Goal: Task Accomplishment & Management: Manage account settings

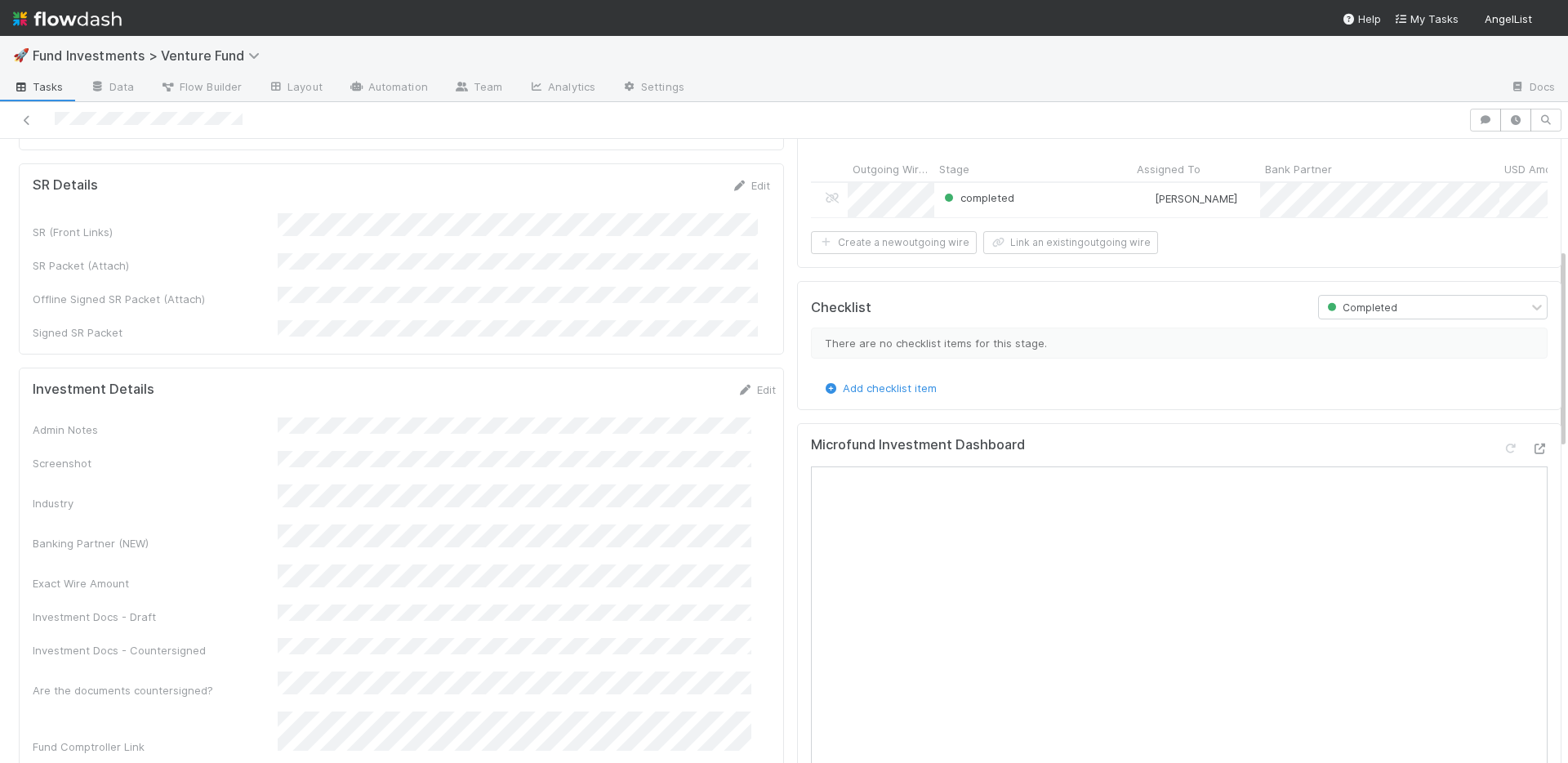
scroll to position [452, 0]
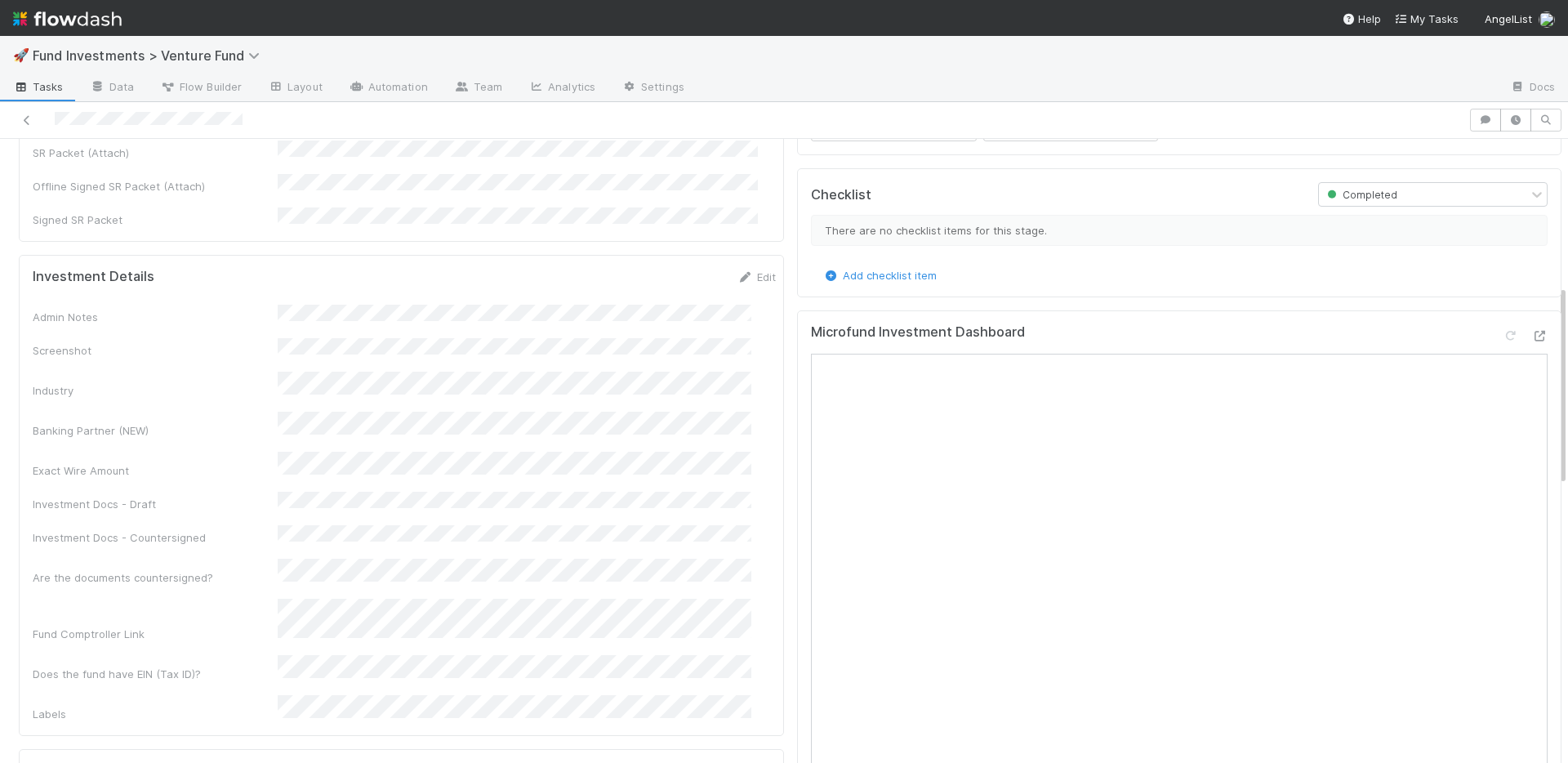
click at [619, 360] on div "Admin Notes Screenshot Industry Banking Partner (NEW) Exact Wire Amount Investm…" at bounding box center [404, 513] width 743 height 418
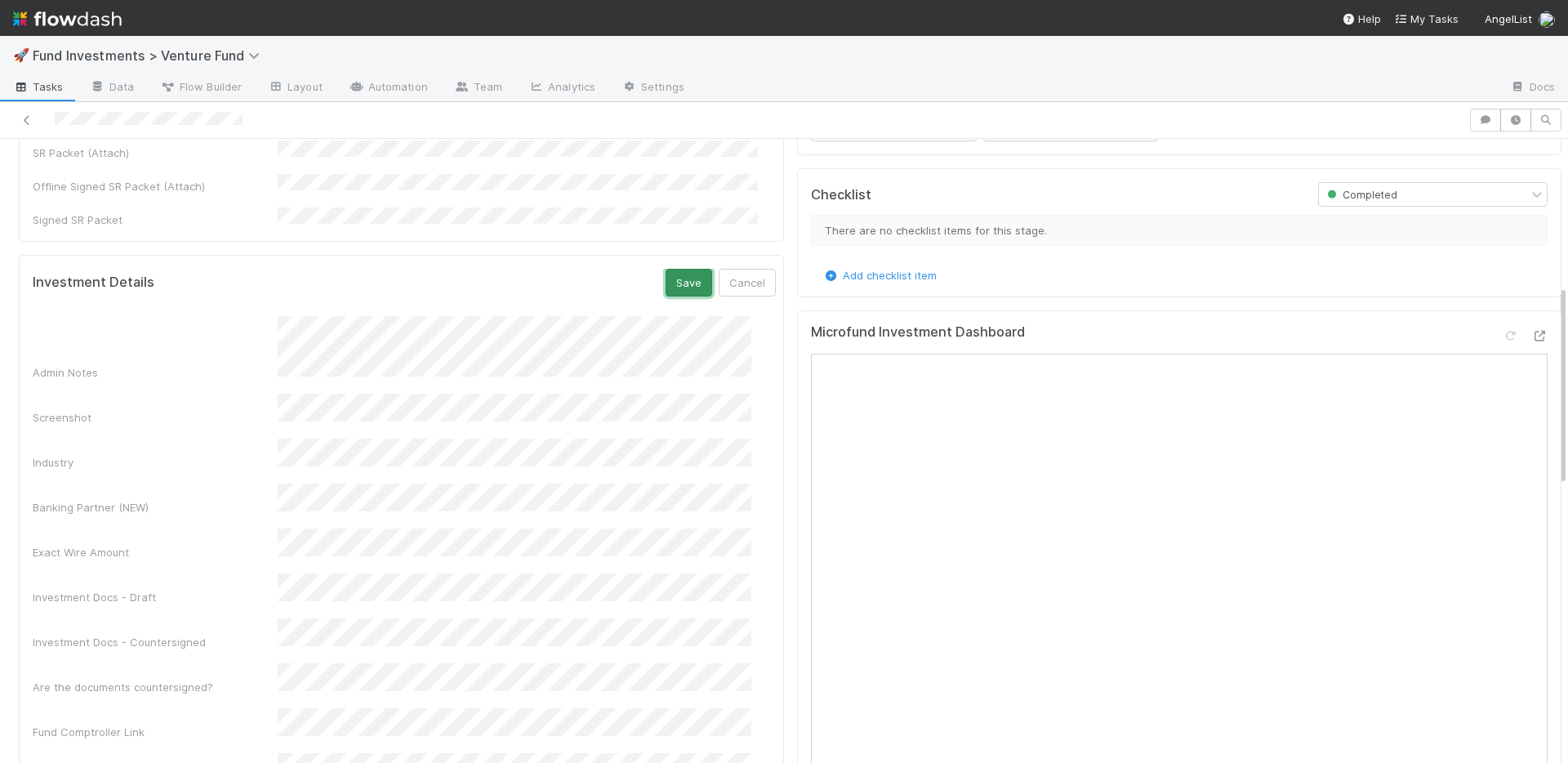
click at [672, 269] on button "Save" at bounding box center [689, 283] width 47 height 27
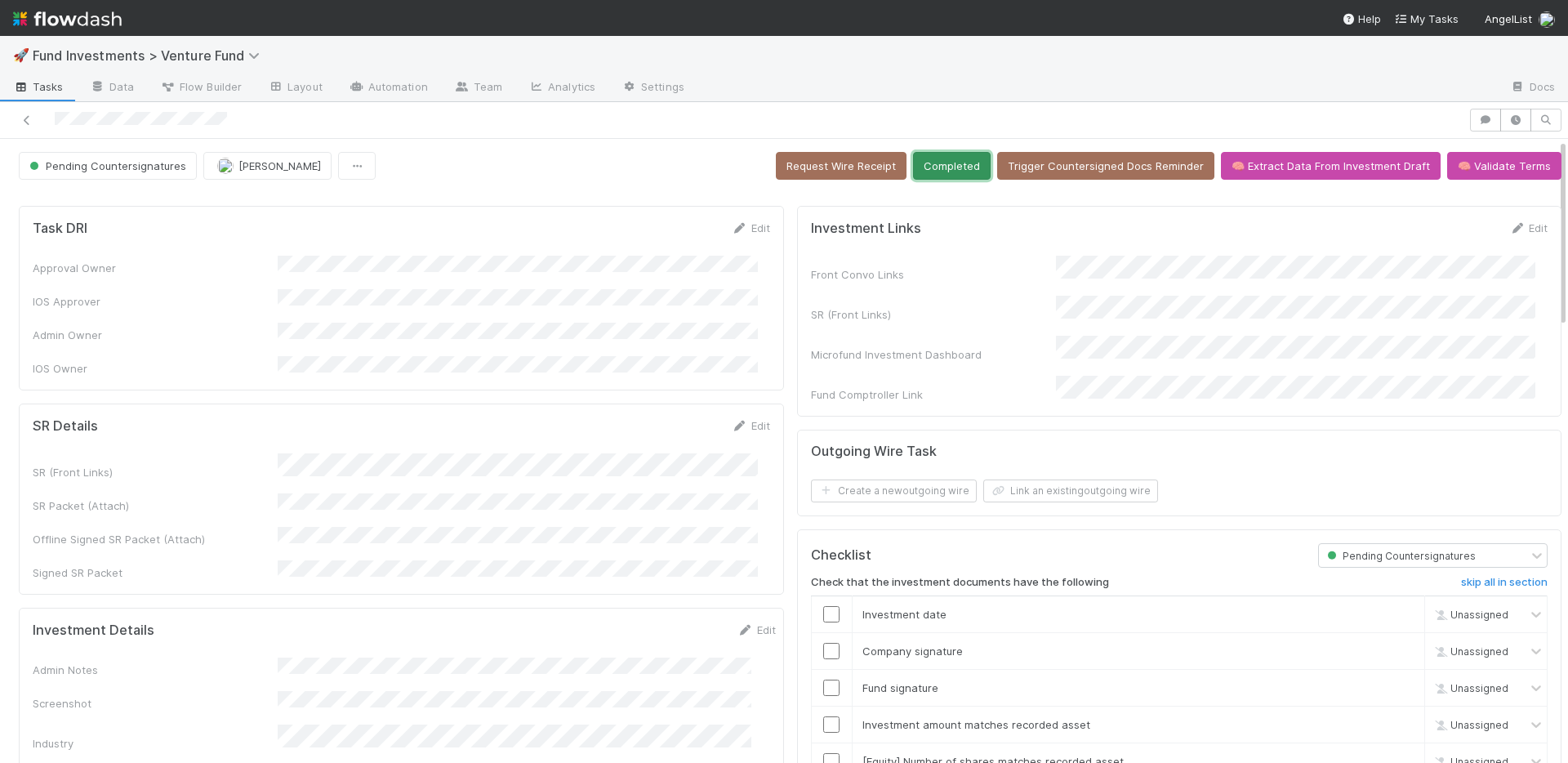
click at [935, 169] on button "Completed" at bounding box center [951, 165] width 77 height 27
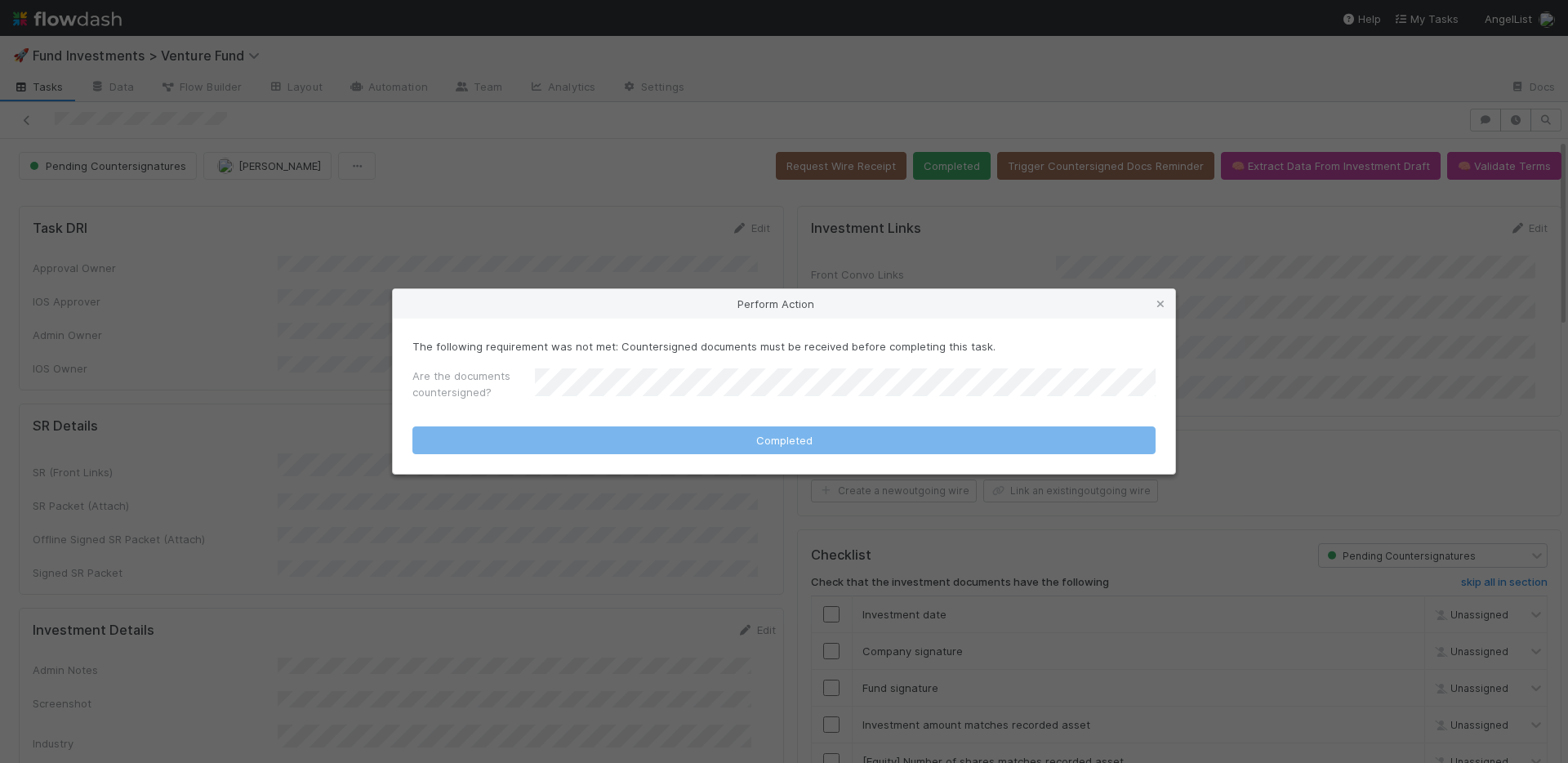
click at [615, 165] on div "Perform Action The following requirement was not met: Countersigned documents m…" at bounding box center [784, 382] width 1568 height 763
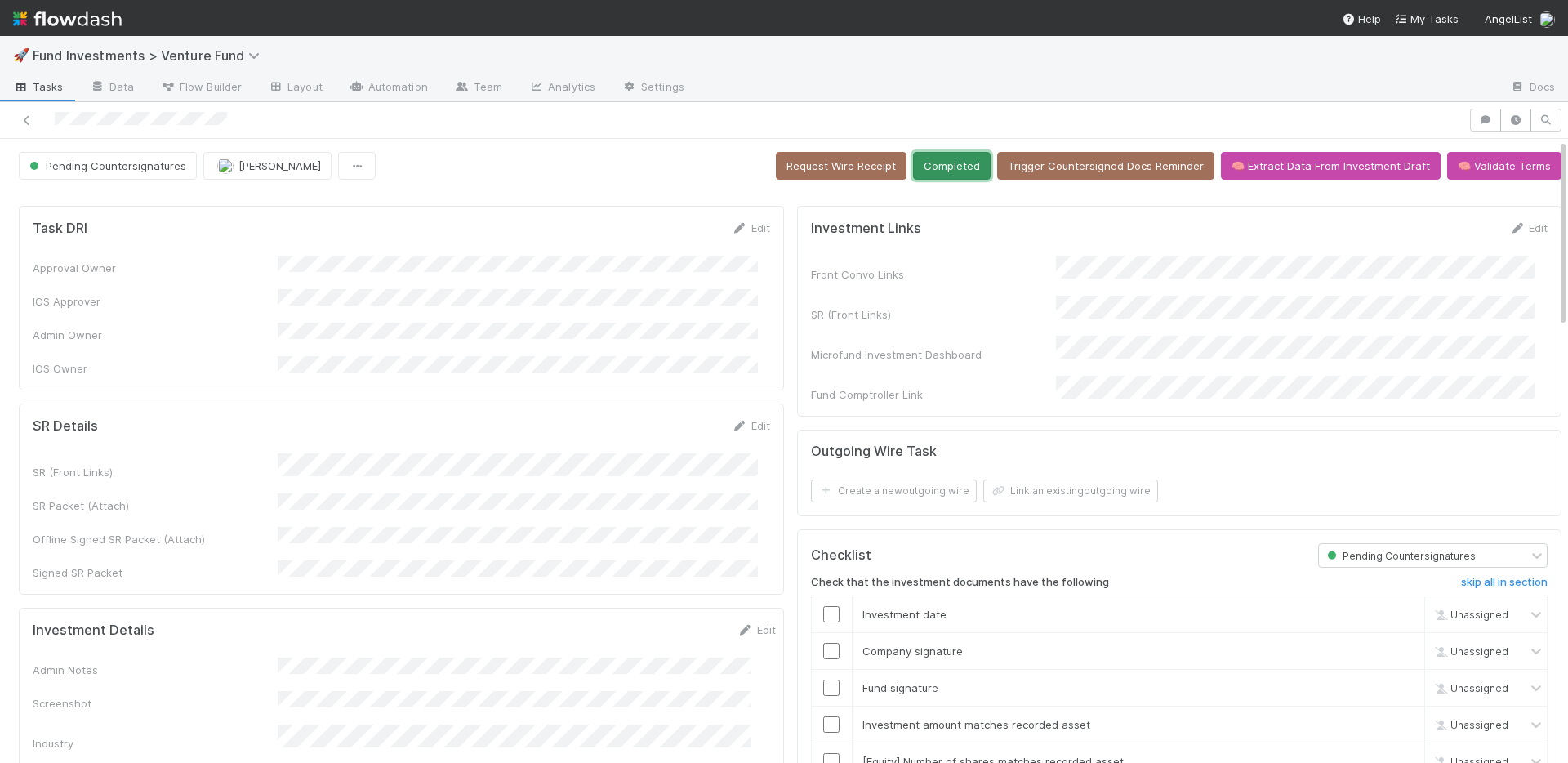
click at [928, 165] on button "Completed" at bounding box center [951, 165] width 77 height 27
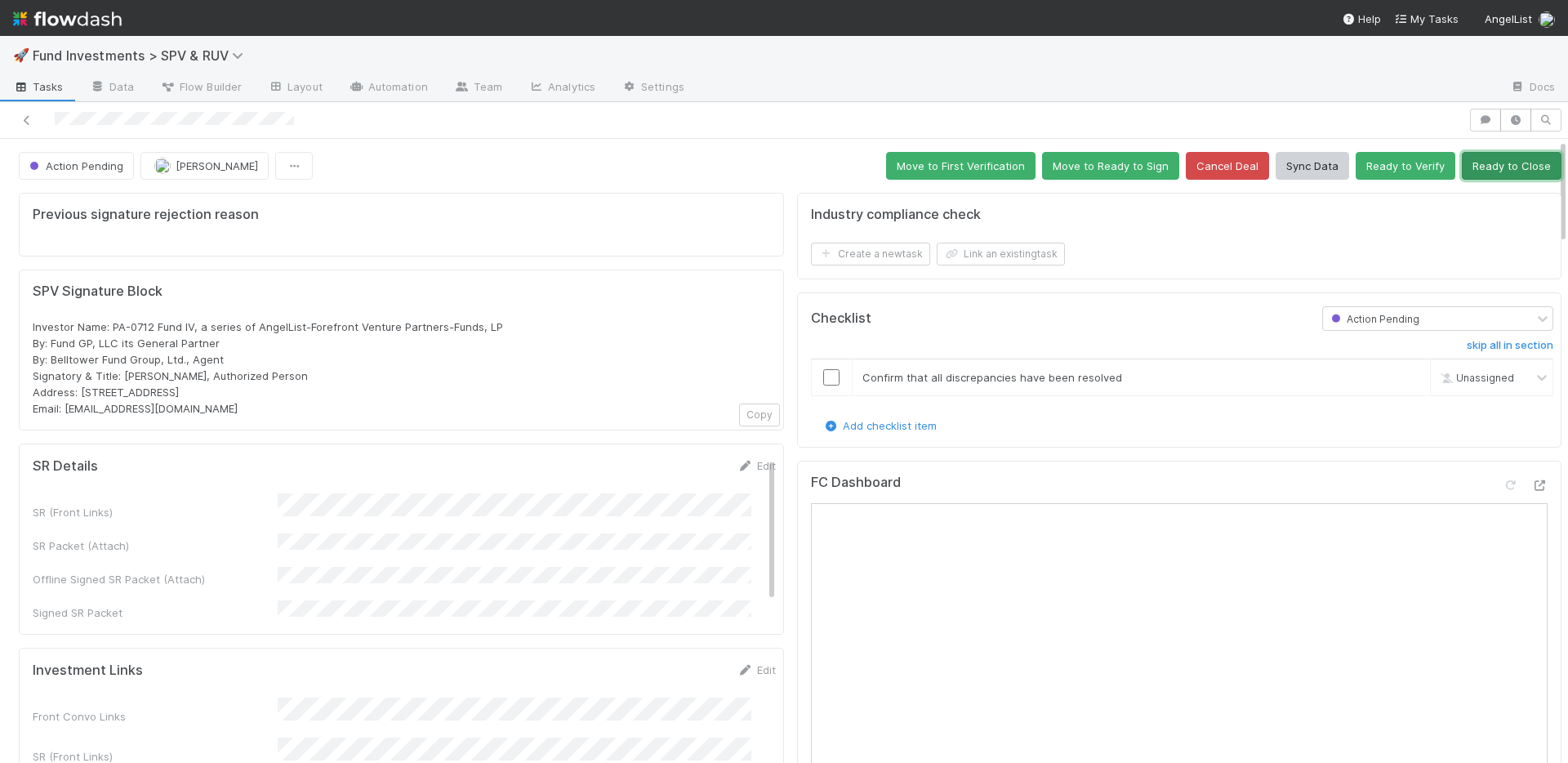
click at [1470, 172] on button "Ready to Close" at bounding box center [1511, 165] width 100 height 27
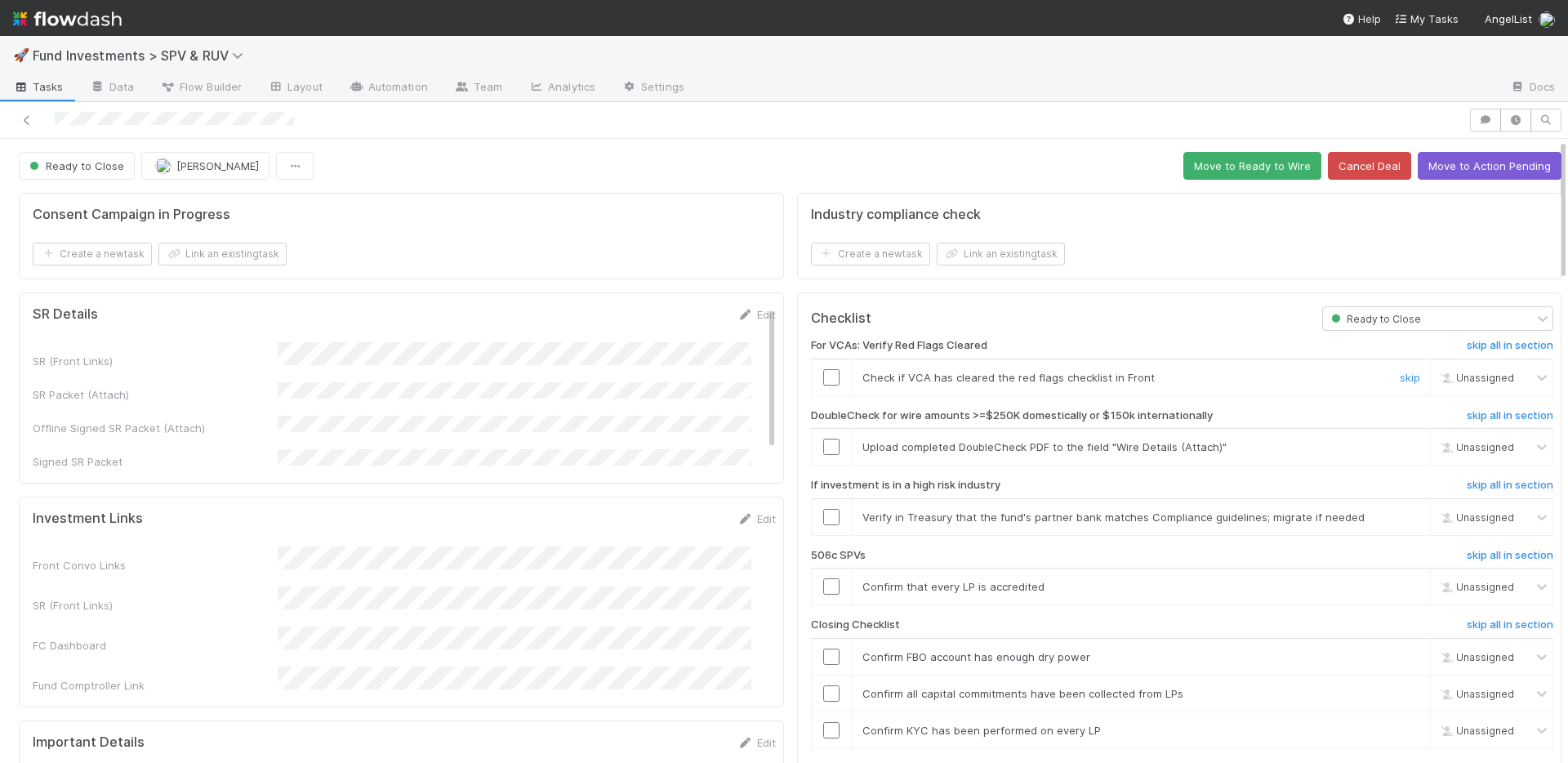
click at [823, 376] on input "checkbox" at bounding box center [830, 377] width 17 height 17
click at [1400, 447] on link "skip" at bounding box center [1410, 446] width 21 height 13
click at [1400, 514] on link "skip" at bounding box center [1410, 516] width 21 height 13
drag, startPoint x: 818, startPoint y: 381, endPoint x: 824, endPoint y: 407, distance: 26.7
click at [823, 380] on input "checkbox" at bounding box center [830, 377] width 17 height 17
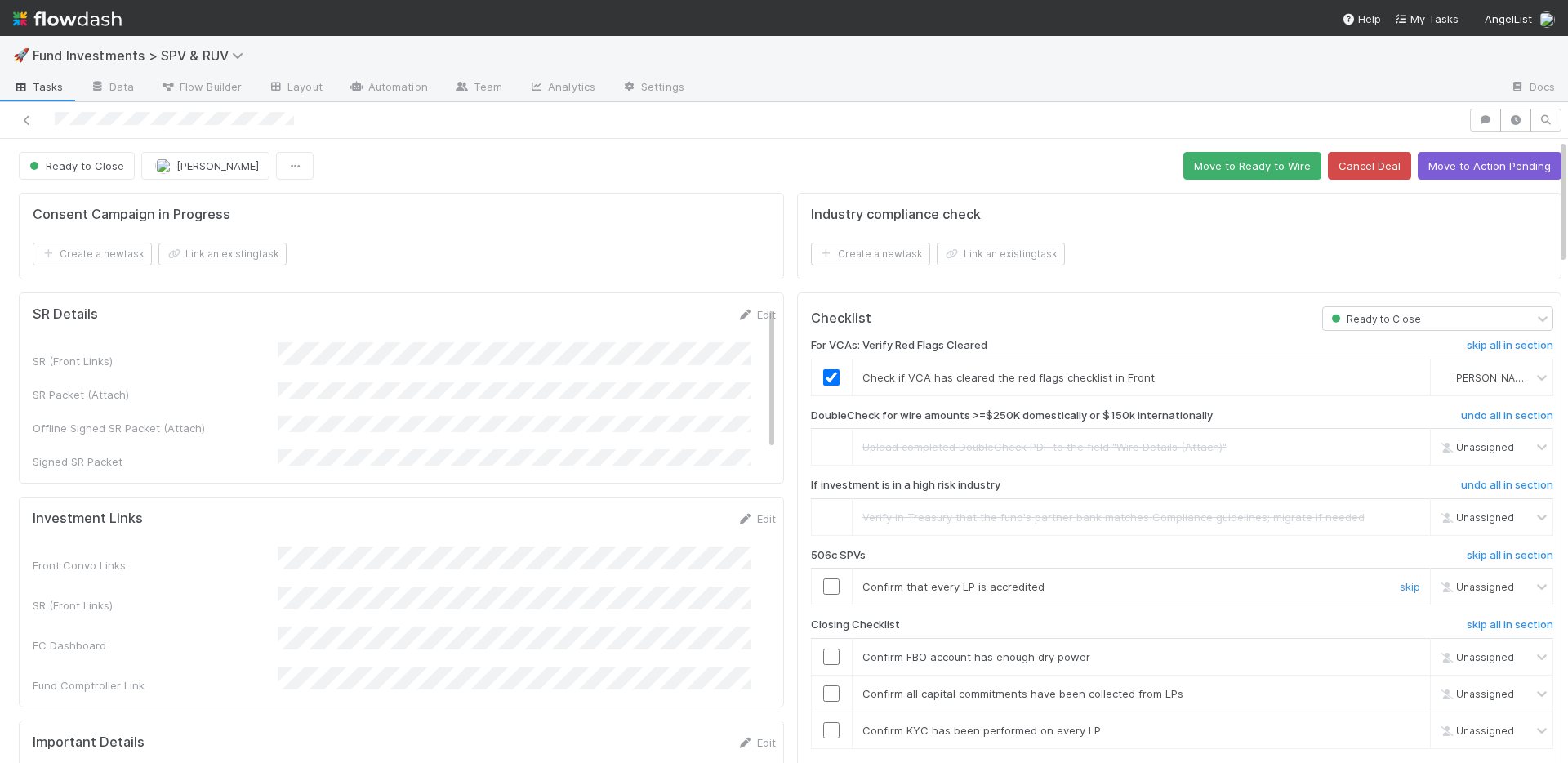
drag, startPoint x: 1370, startPoint y: 584, endPoint x: 1035, endPoint y: 616, distance: 336.5
click at [1400, 584] on link "skip" at bounding box center [1410, 586] width 21 height 13
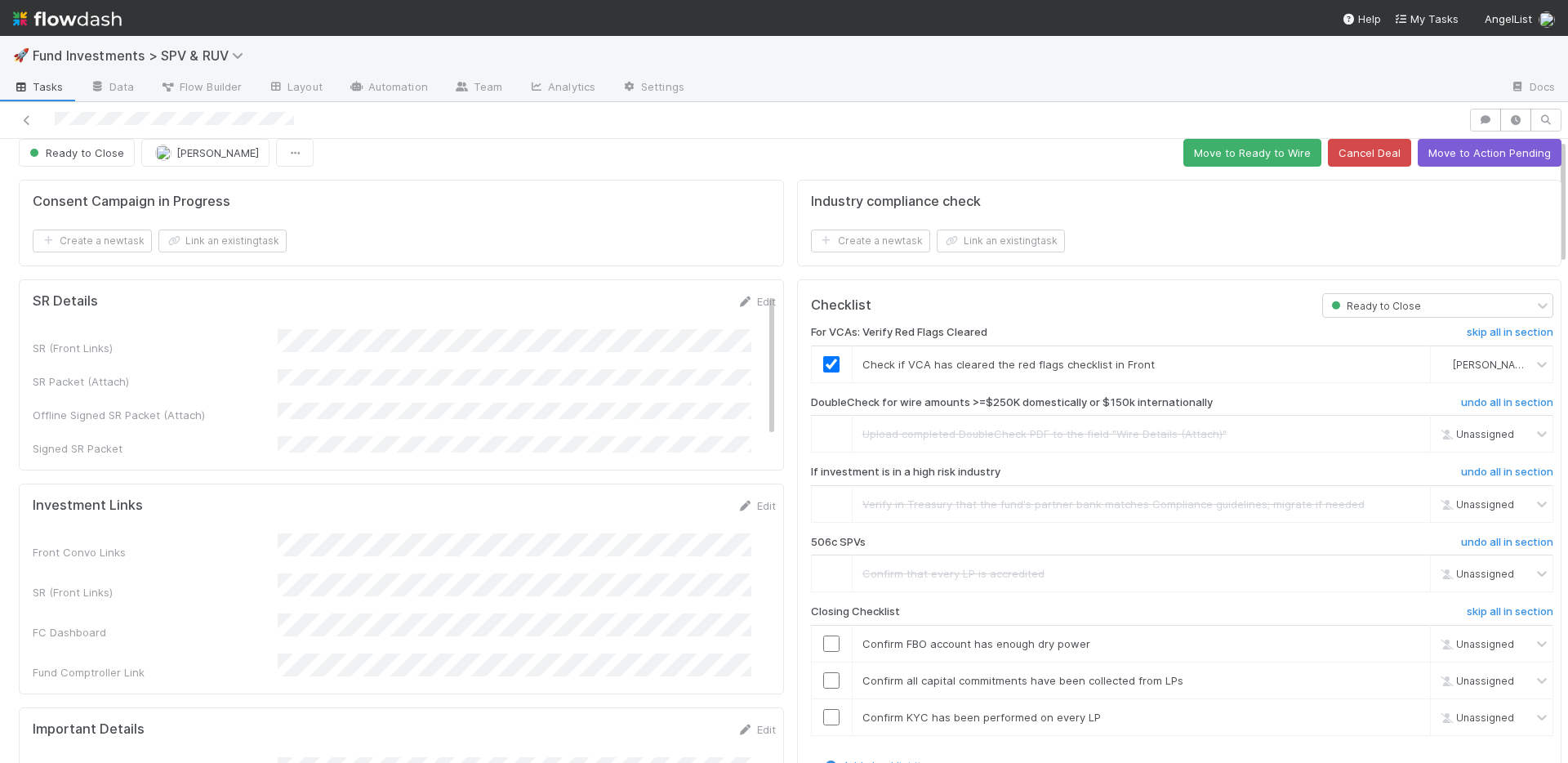
scroll to position [28, 0]
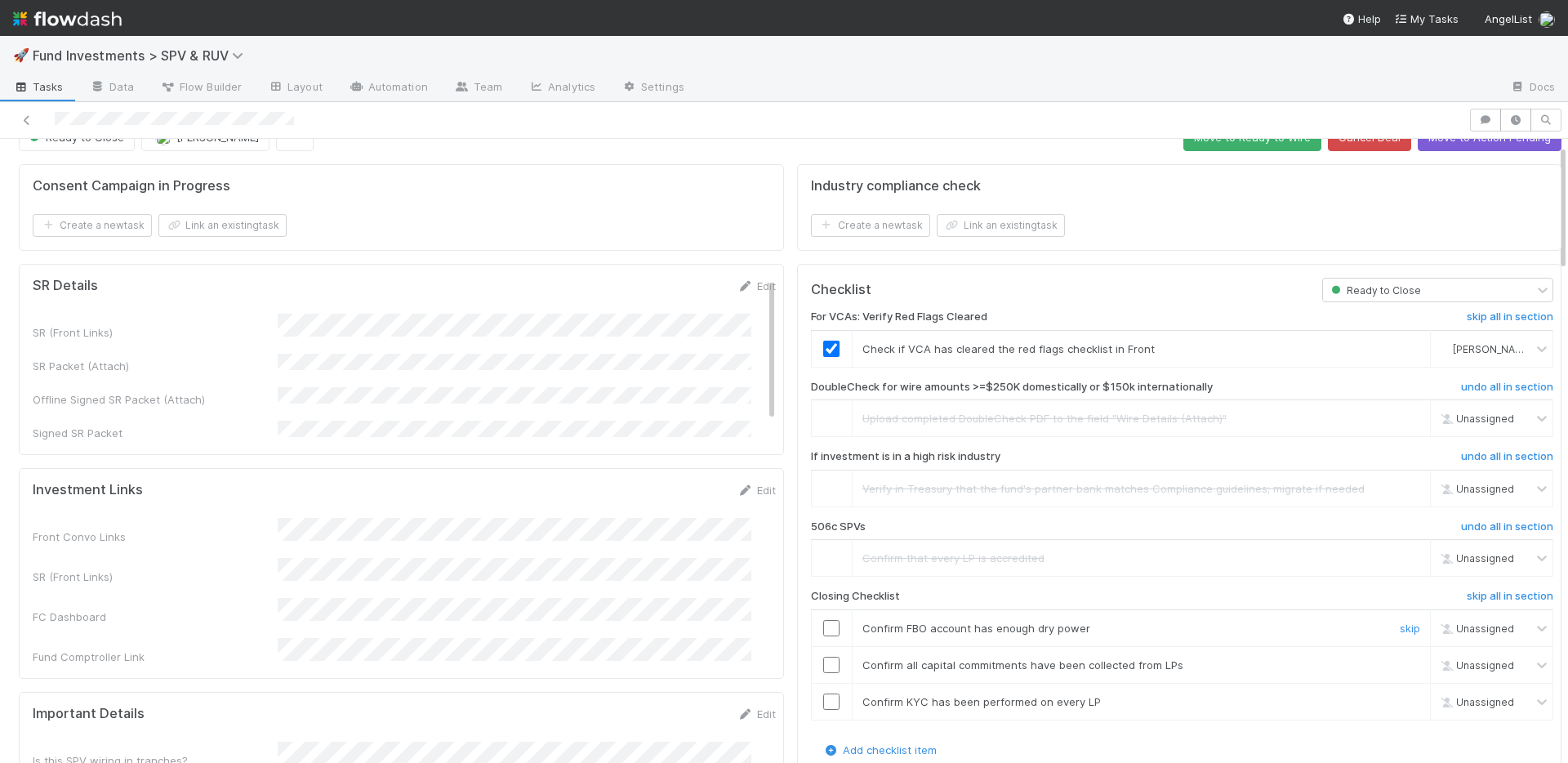
click at [823, 622] on input "checkbox" at bounding box center [830, 628] width 17 height 17
drag, startPoint x: 821, startPoint y: 665, endPoint x: 818, endPoint y: 678, distance: 13.3
click at [823, 665] on input "checkbox" at bounding box center [830, 664] width 17 height 17
click at [823, 707] on input "checkbox" at bounding box center [830, 701] width 17 height 17
click at [823, 669] on input "checkbox" at bounding box center [830, 664] width 17 height 17
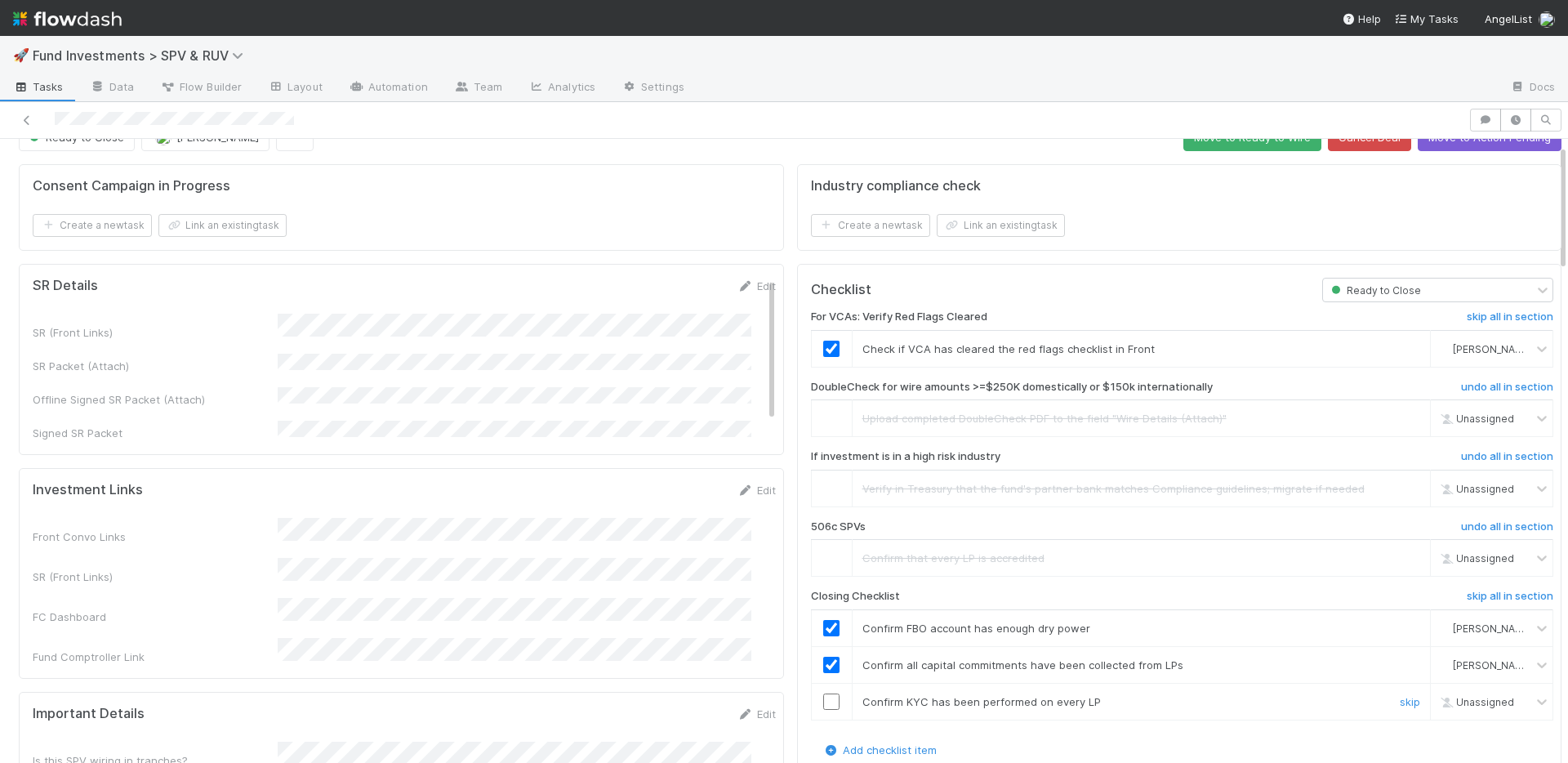
click at [823, 701] on input "checkbox" at bounding box center [830, 701] width 17 height 17
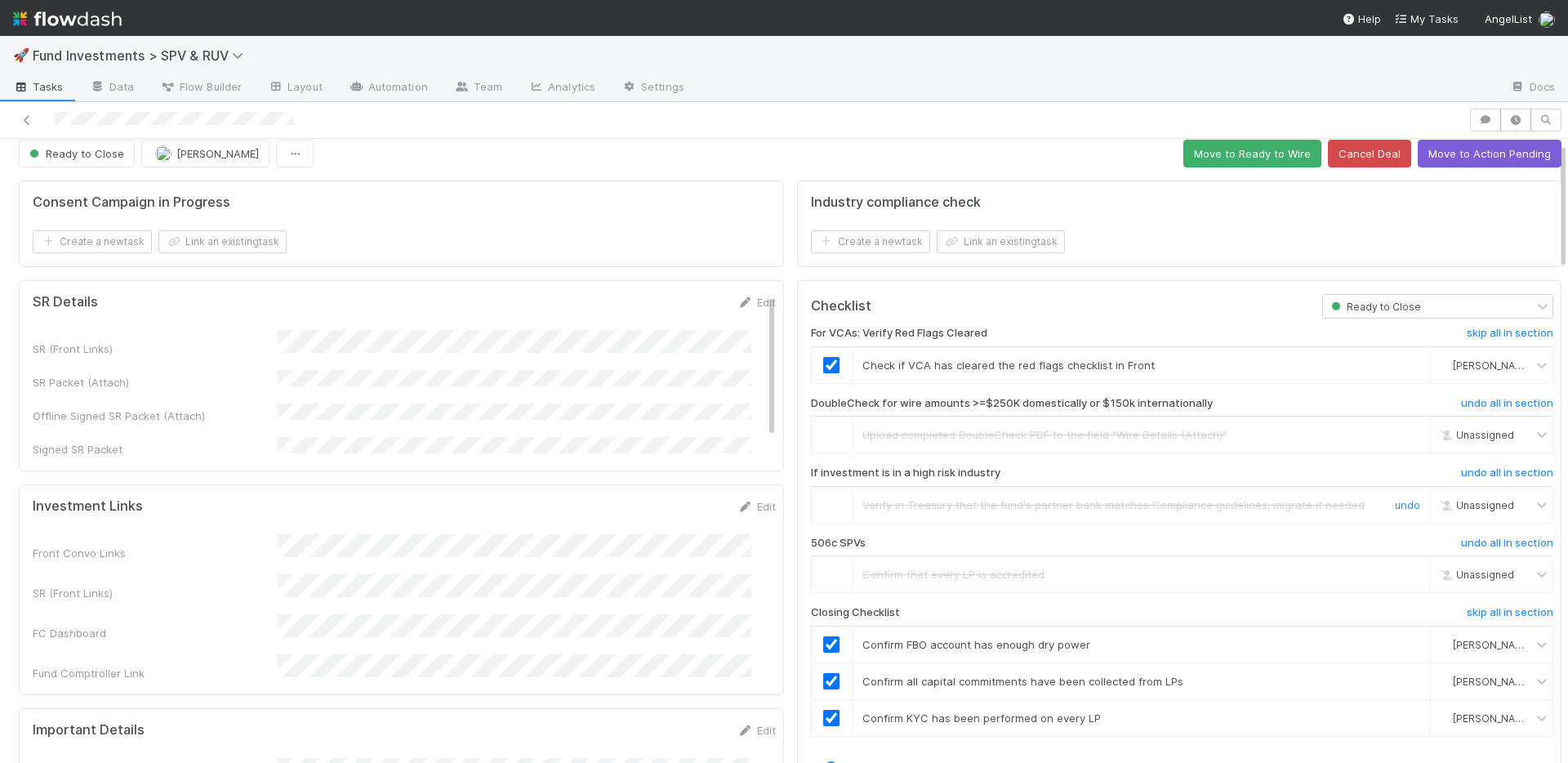
scroll to position [0, 0]
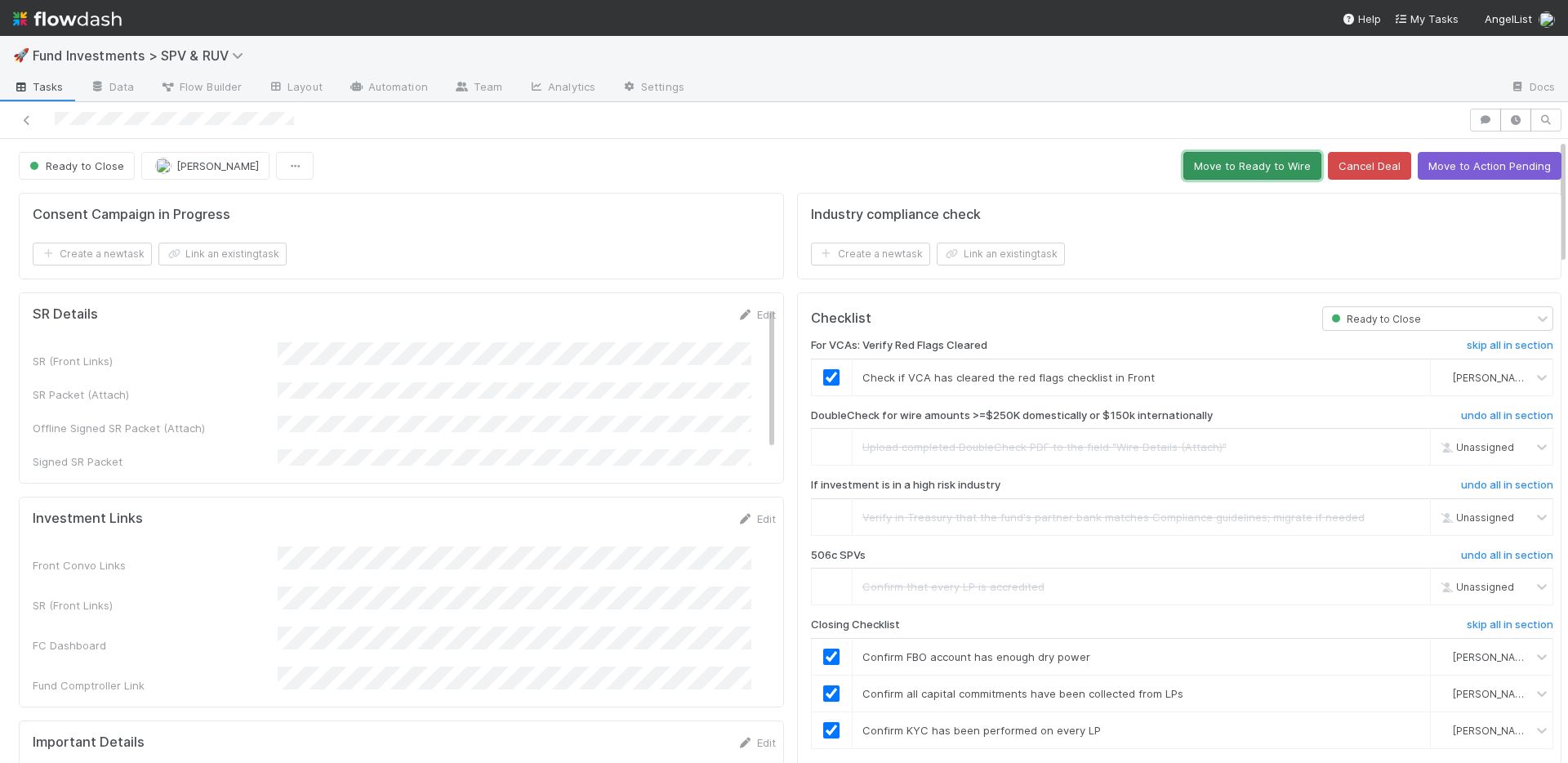
click at [1241, 166] on button "Move to Ready to Wire" at bounding box center [1251, 165] width 138 height 27
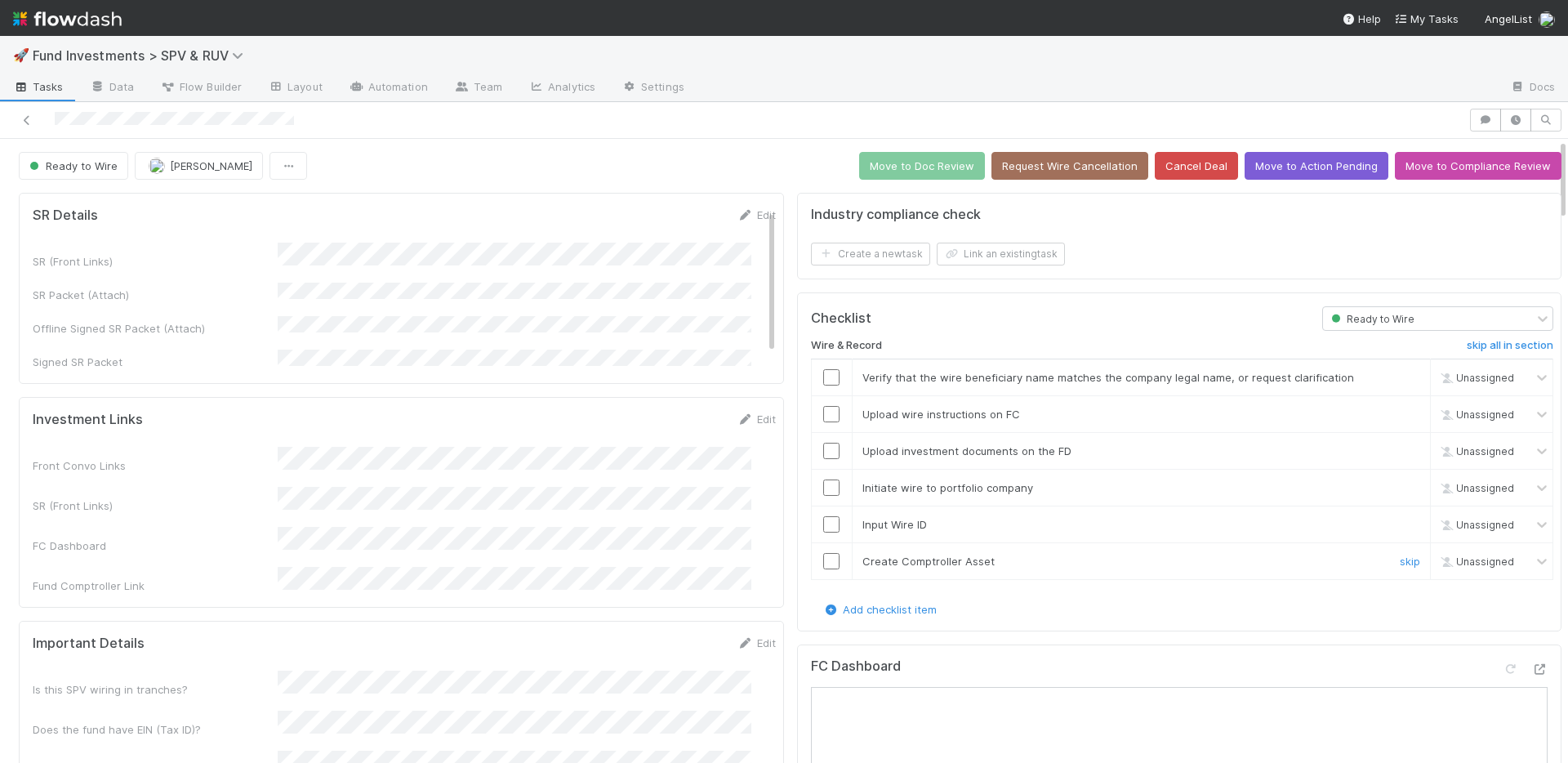
click at [823, 564] on input "checkbox" at bounding box center [830, 561] width 17 height 17
drag, startPoint x: 822, startPoint y: 529, endPoint x: 817, endPoint y: 511, distance: 18.7
click at [823, 528] on input "checkbox" at bounding box center [830, 524] width 17 height 17
click at [823, 490] on input "checkbox" at bounding box center [830, 487] width 17 height 17
drag, startPoint x: 819, startPoint y: 447, endPoint x: 818, endPoint y: 430, distance: 17.0
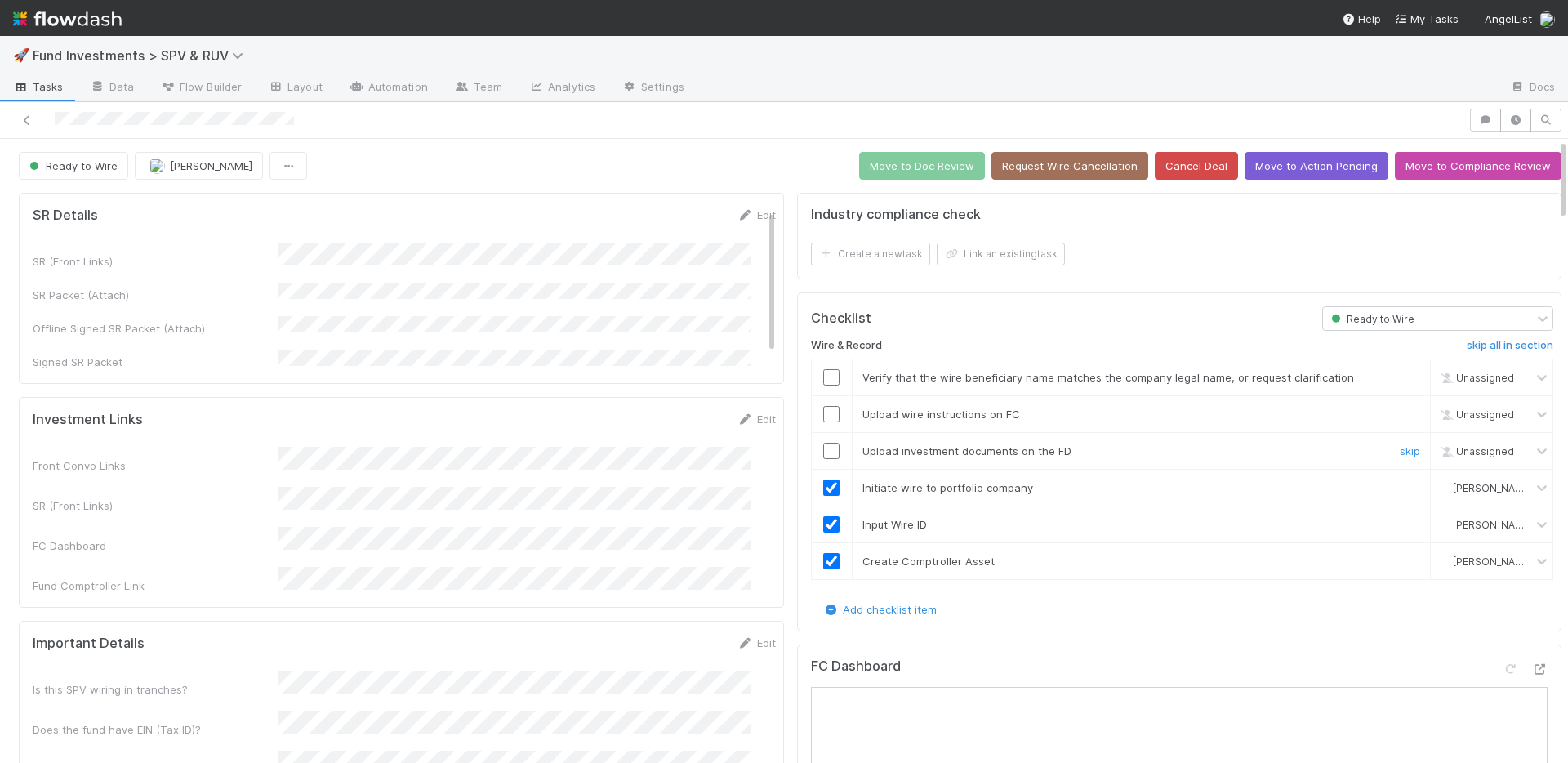
click at [823, 447] on input "checkbox" at bounding box center [830, 450] width 17 height 17
click at [823, 413] on input "checkbox" at bounding box center [830, 414] width 17 height 17
click at [823, 378] on input "checkbox" at bounding box center [830, 377] width 17 height 17
click at [891, 168] on button "Move to Doc Review" at bounding box center [921, 165] width 126 height 27
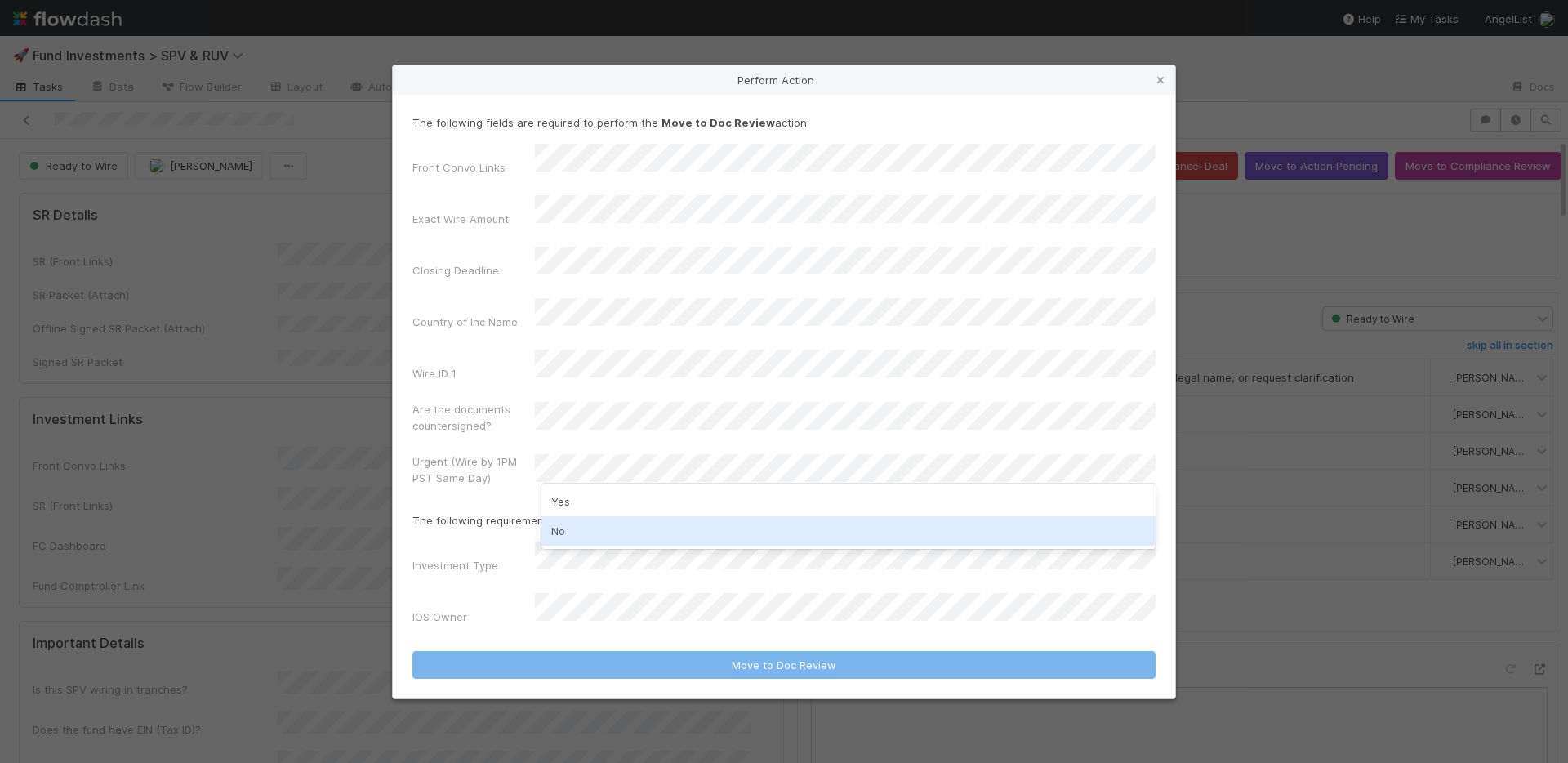
click at [596, 521] on div "No" at bounding box center [848, 531] width 614 height 29
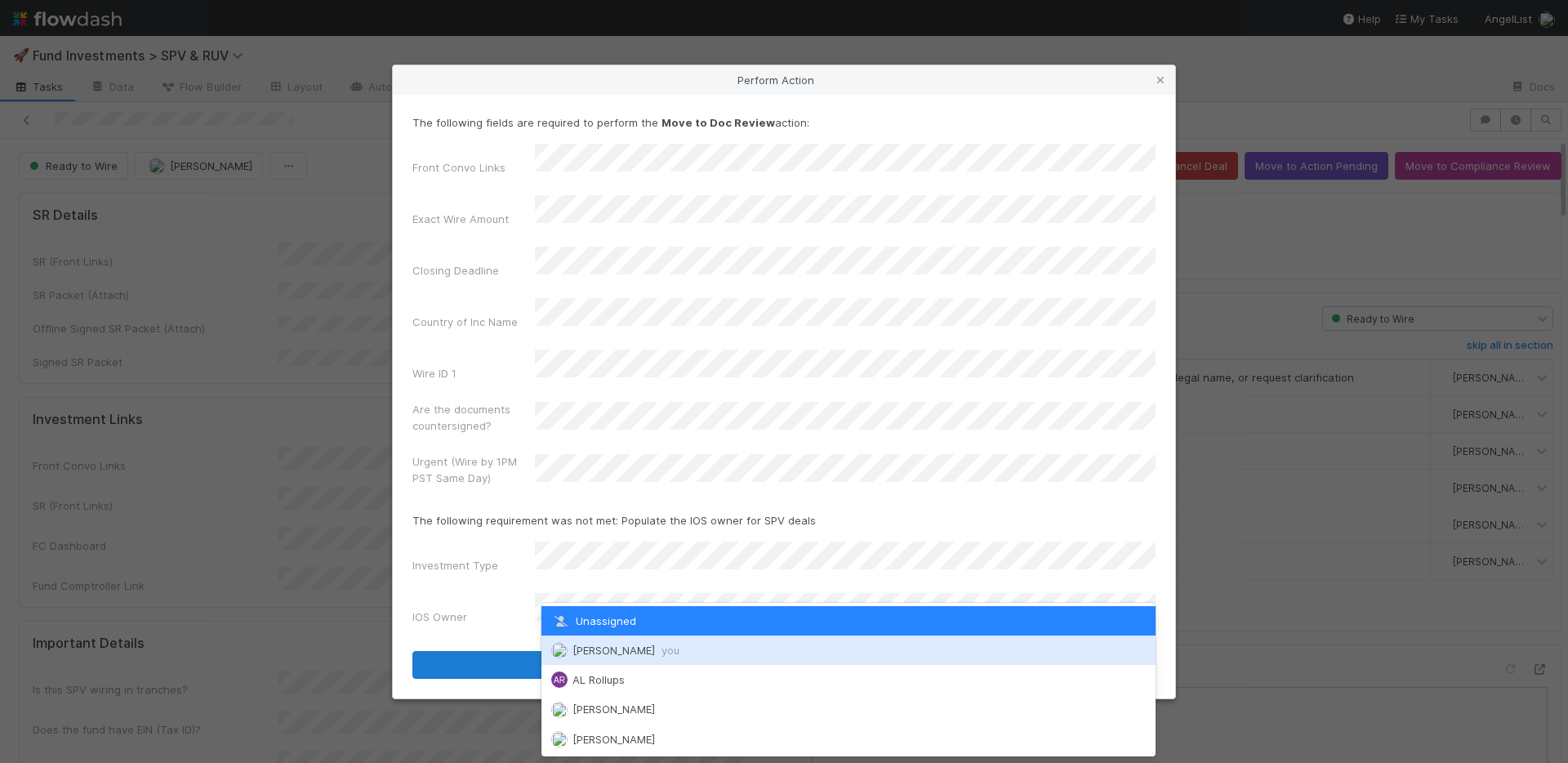
drag, startPoint x: 622, startPoint y: 654, endPoint x: 623, endPoint y: 644, distance: 10.0
click at [622, 654] on span "Nate Richards you" at bounding box center [625, 650] width 107 height 13
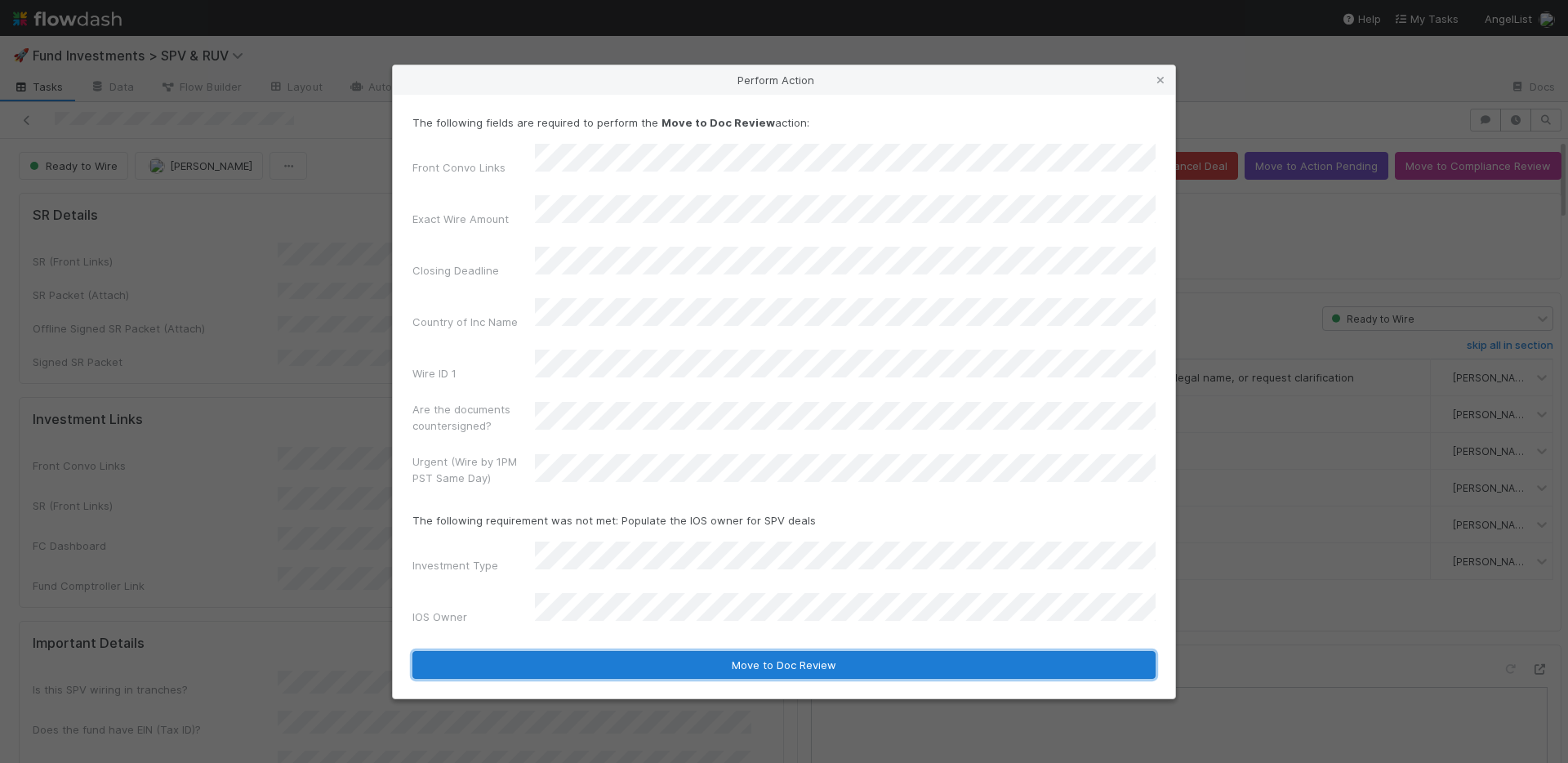
click at [622, 651] on button "Move to Doc Review" at bounding box center [784, 664] width 743 height 27
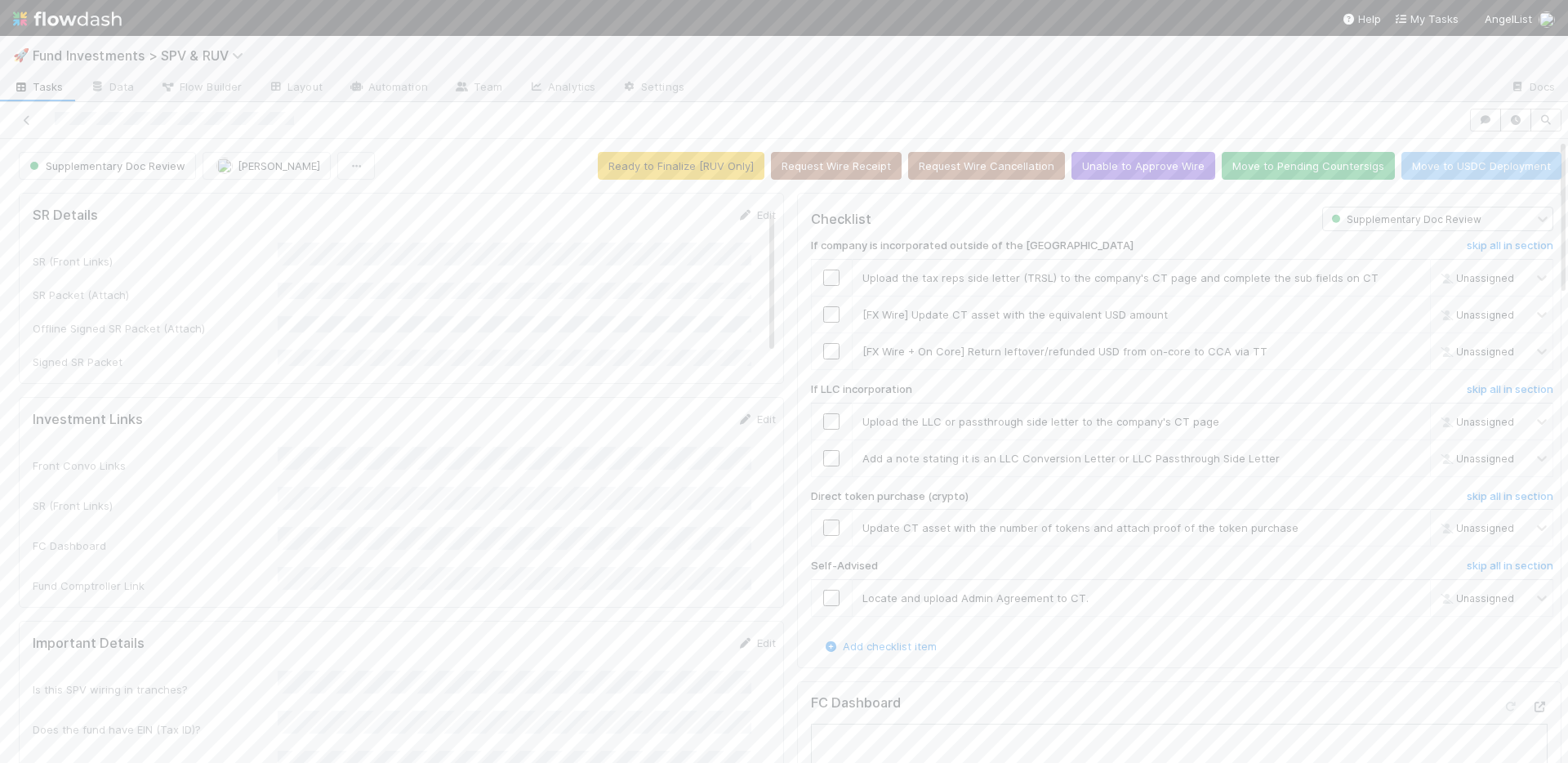
click at [1234, 160] on button "Move to Pending Countersigs" at bounding box center [1308, 165] width 173 height 27
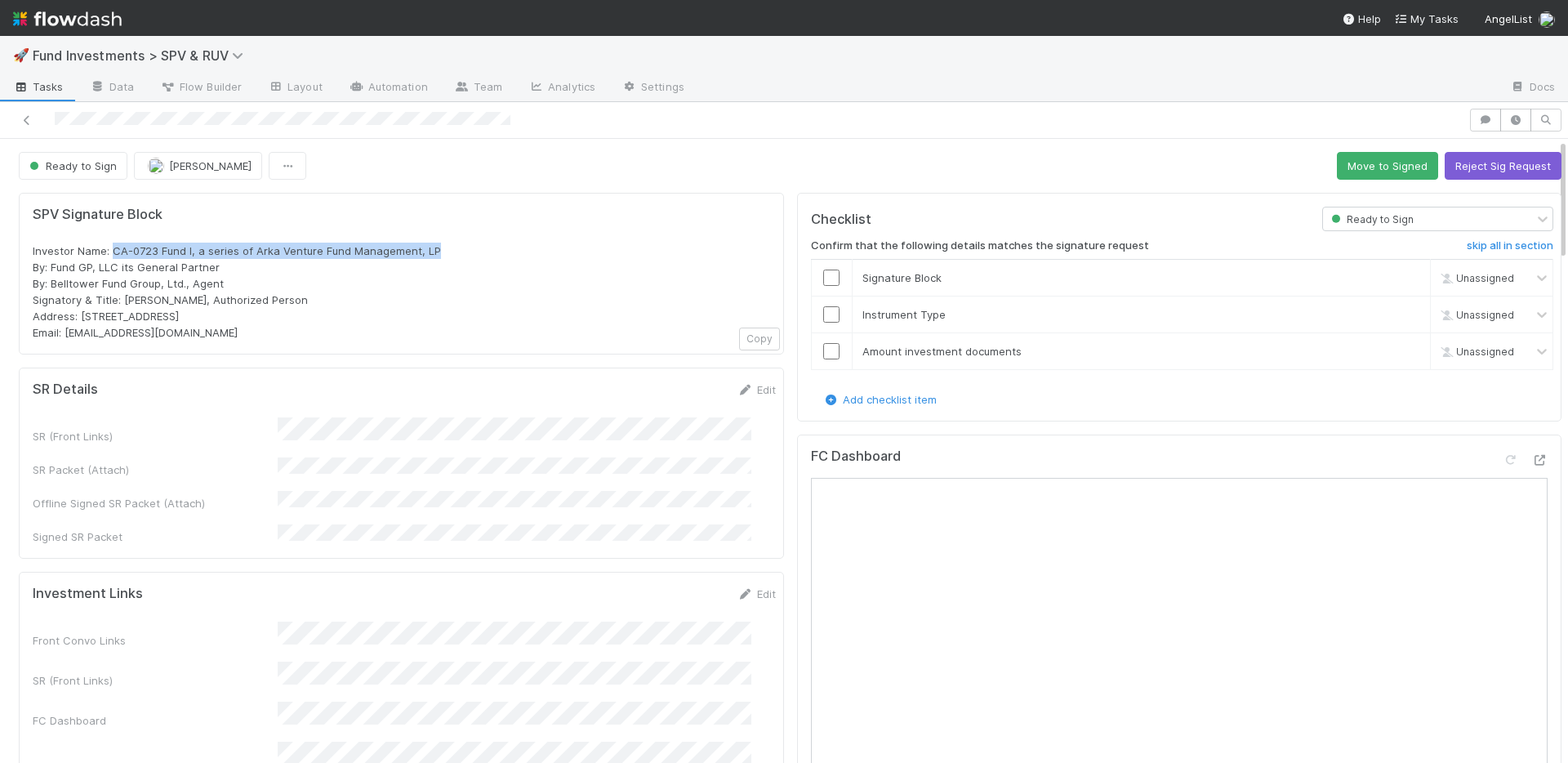
drag, startPoint x: 434, startPoint y: 250, endPoint x: 113, endPoint y: 246, distance: 321.0
click at [113, 246] on div "Investor Name: CA-0723 Fund I, a series of Arka Venture Fund Management, LP By:…" at bounding box center [401, 292] width 738 height 98
copy span "CA-0723 Fund I, a series of Arka Venture Fund Management, LP"
drag, startPoint x: 235, startPoint y: 319, endPoint x: 82, endPoint y: 318, distance: 153.0
click at [82, 318] on div "Investor Name: CA-0723 Fund I, a series of Arka Venture Fund Management, LP By:…" at bounding box center [401, 292] width 738 height 98
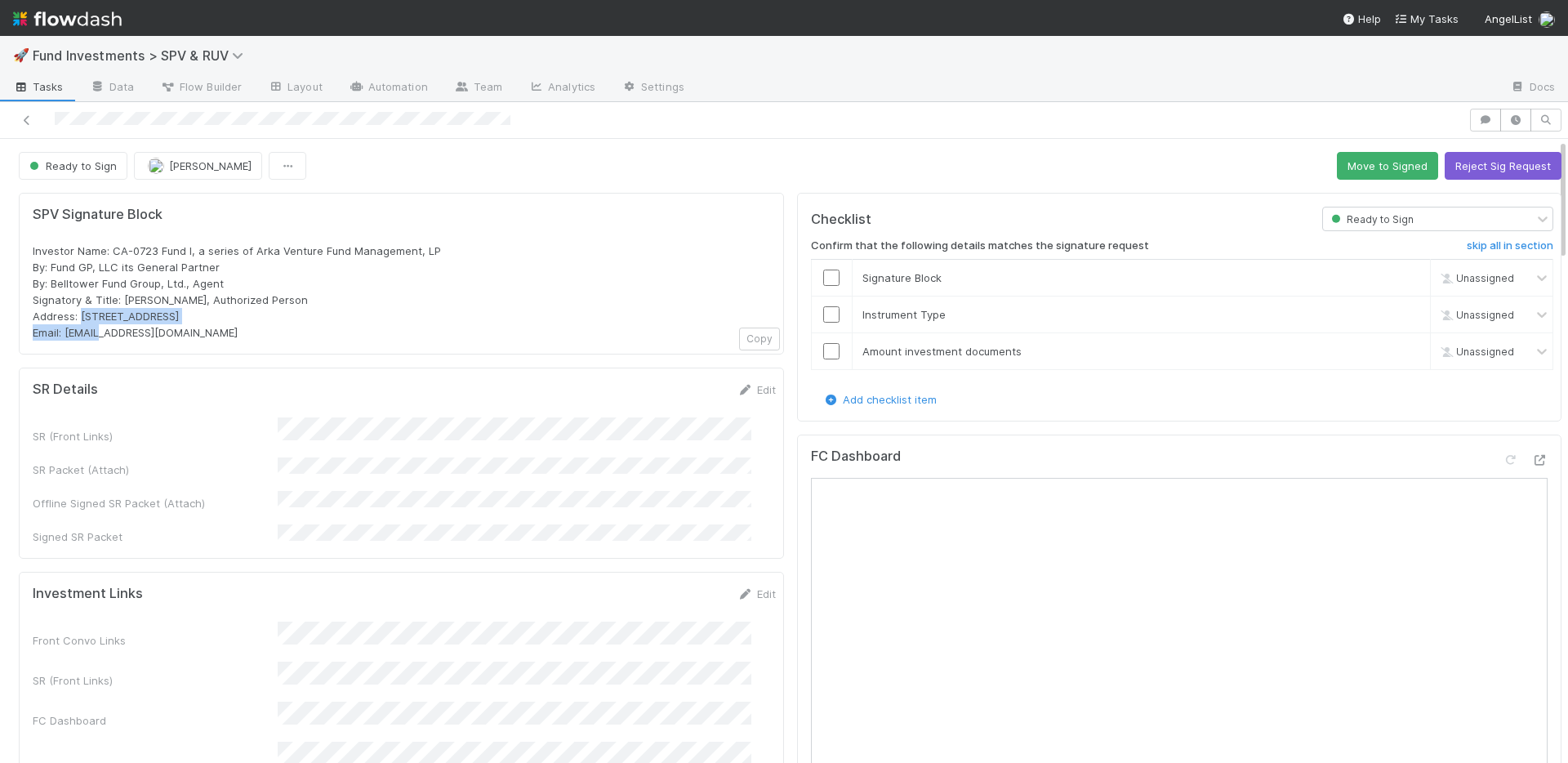
copy span "PO Box 3217, Seattle, WA 98114"
drag, startPoint x: 232, startPoint y: 334, endPoint x: 93, endPoint y: 325, distance: 139.3
click at [67, 336] on div "Investor Name: CA-0723 Fund I, a series of Arka Venture Fund Management, LP By:…" at bounding box center [401, 292] width 738 height 98
copy span "arka-backoffice@angellist.com"
click at [739, 386] on link "Edit" at bounding box center [756, 388] width 38 height 13
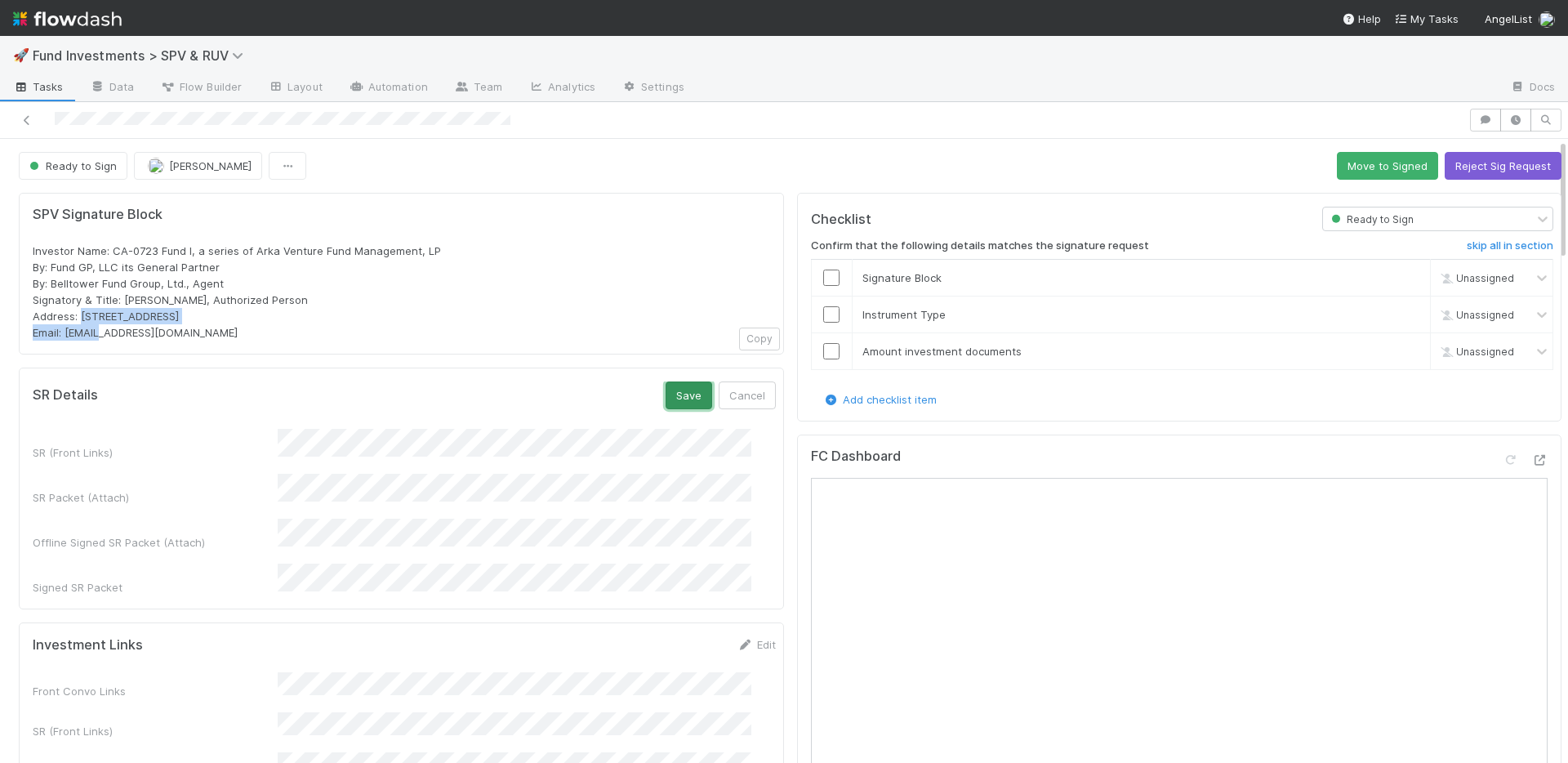
click at [665, 392] on button "Save" at bounding box center [689, 395] width 47 height 27
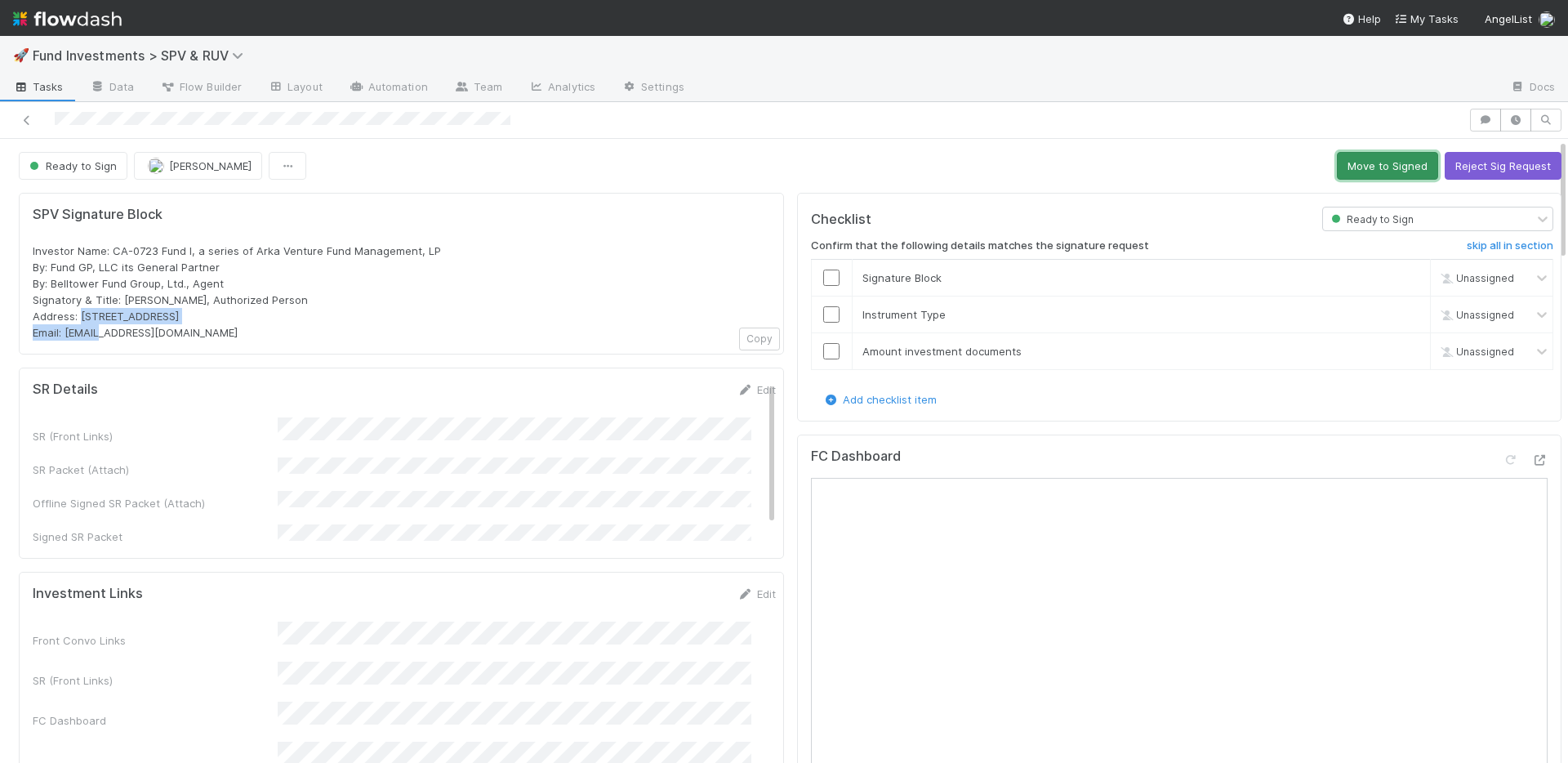
click at [1336, 159] on button "Move to Signed" at bounding box center [1386, 165] width 101 height 27
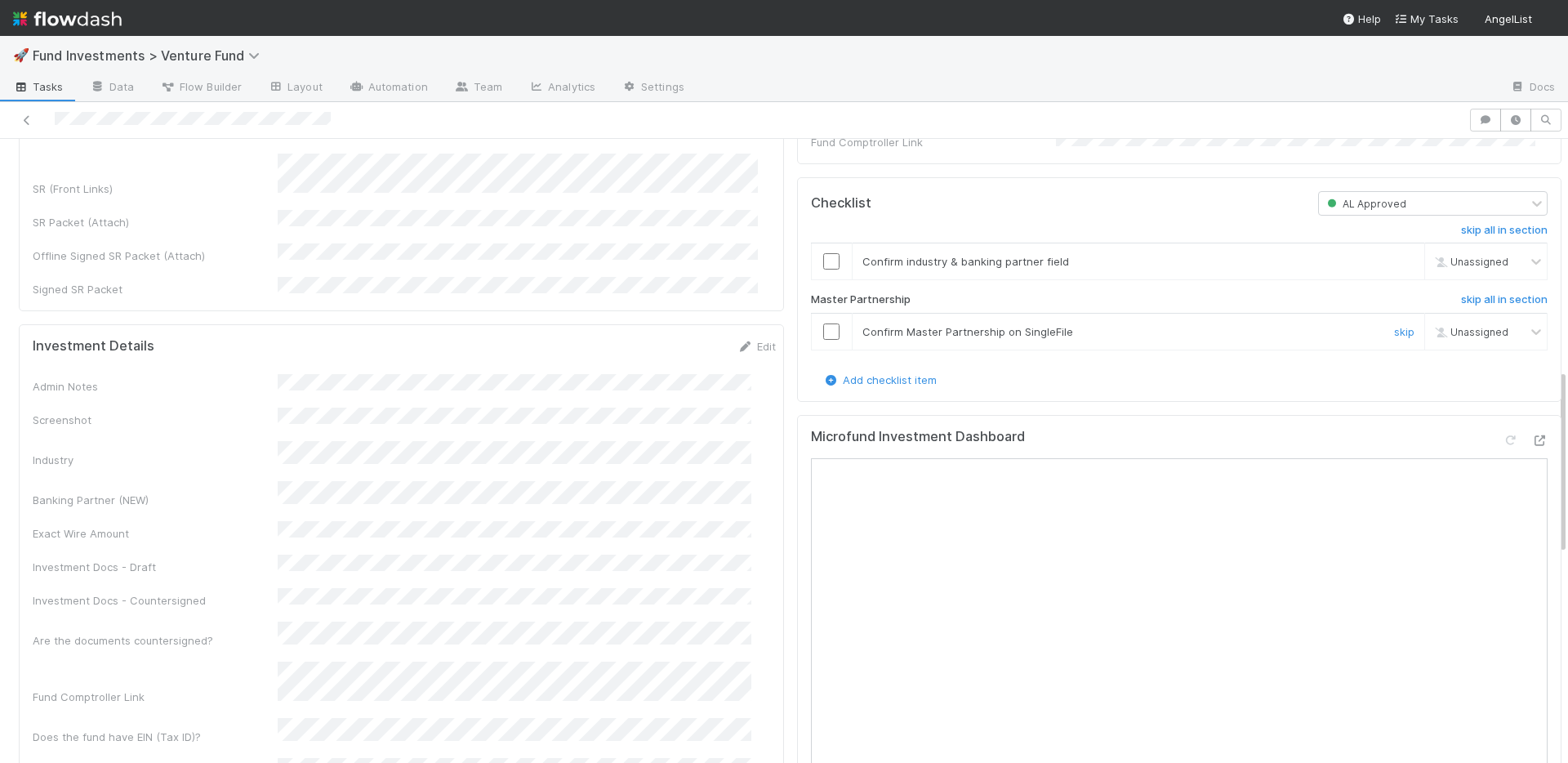
scroll to position [432, 0]
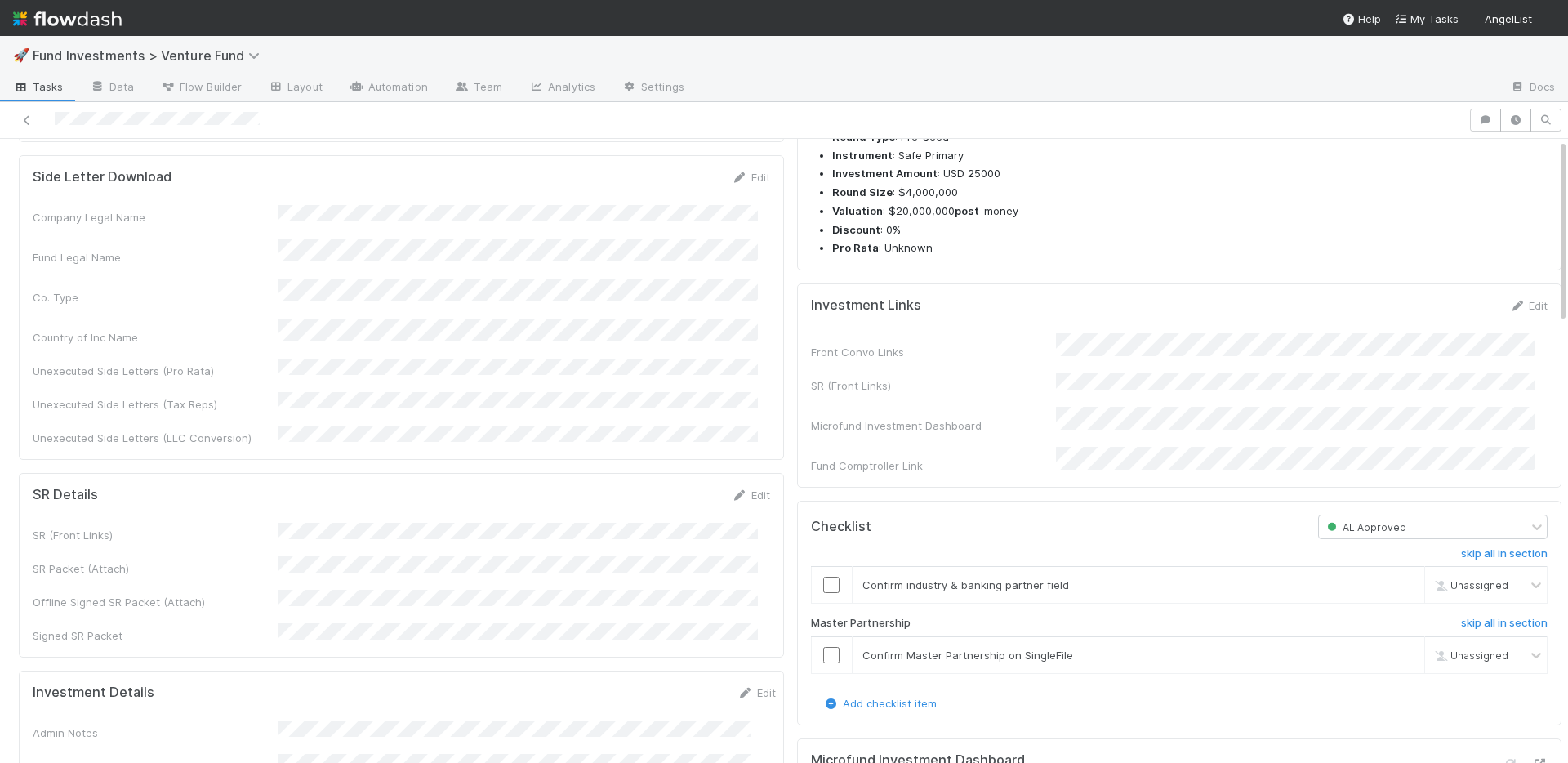
scroll to position [543, 0]
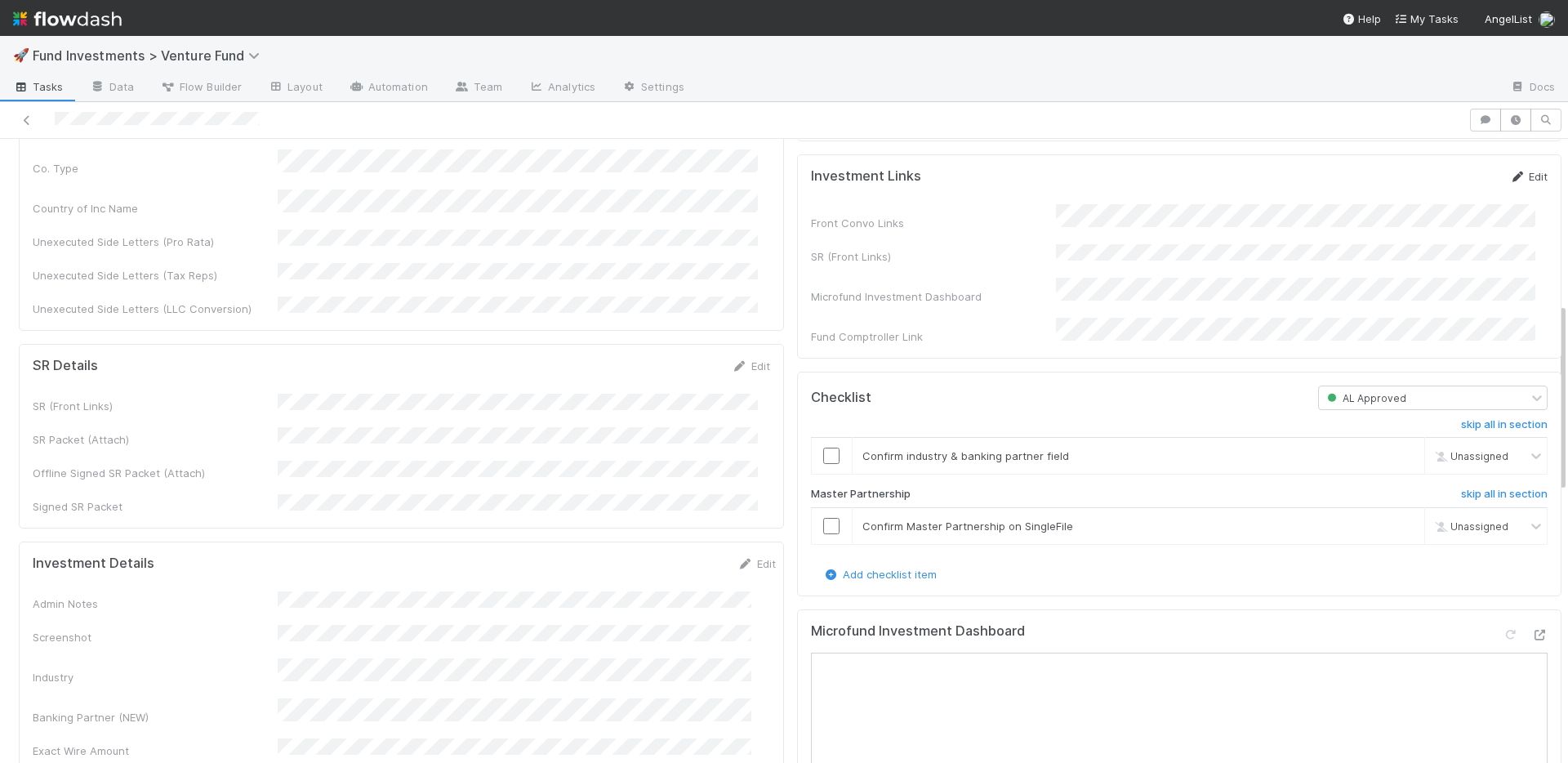
click at [1513, 183] on link "Edit" at bounding box center [1527, 176] width 38 height 13
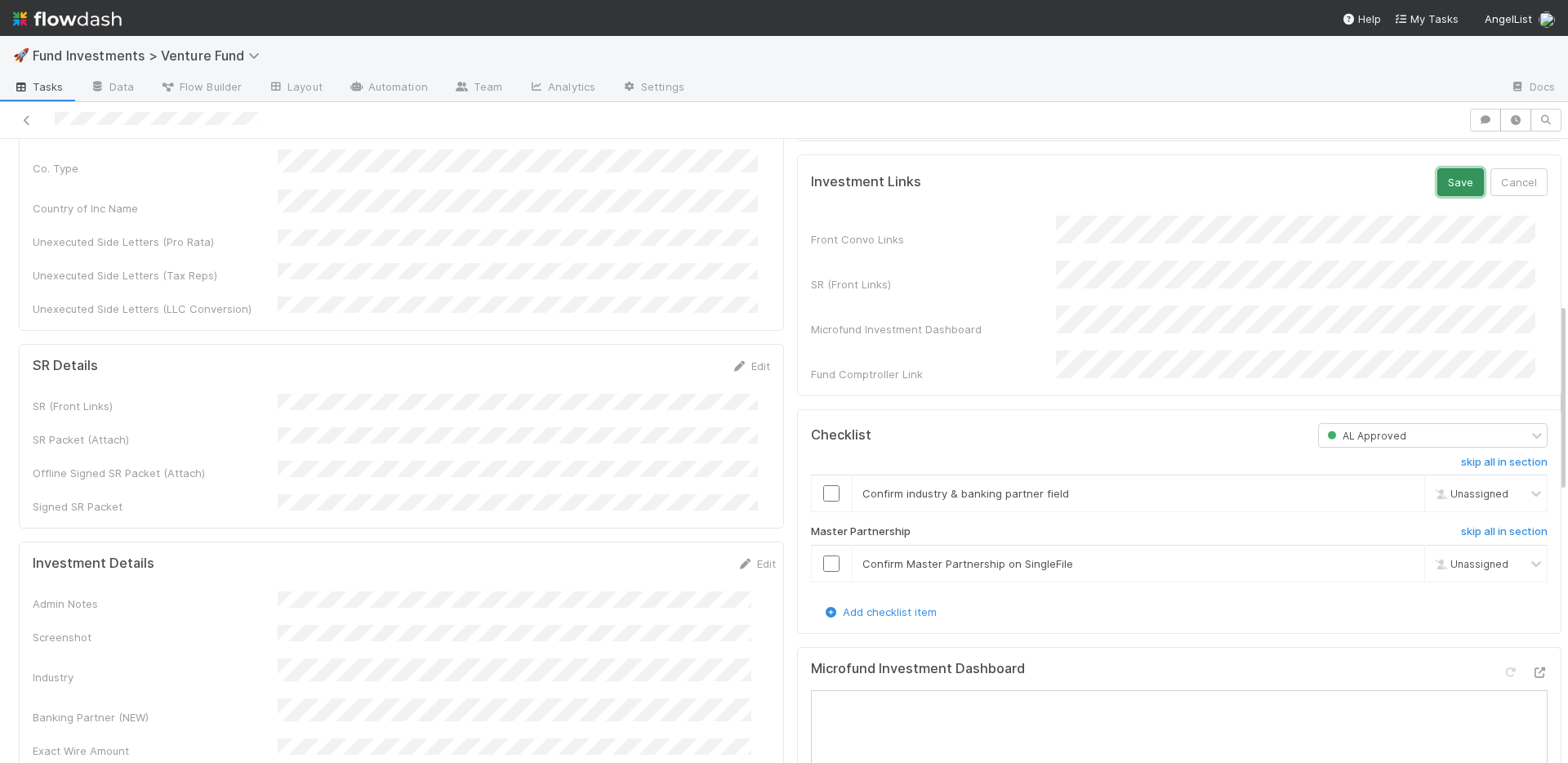
click at [1437, 196] on button "Save" at bounding box center [1460, 182] width 47 height 27
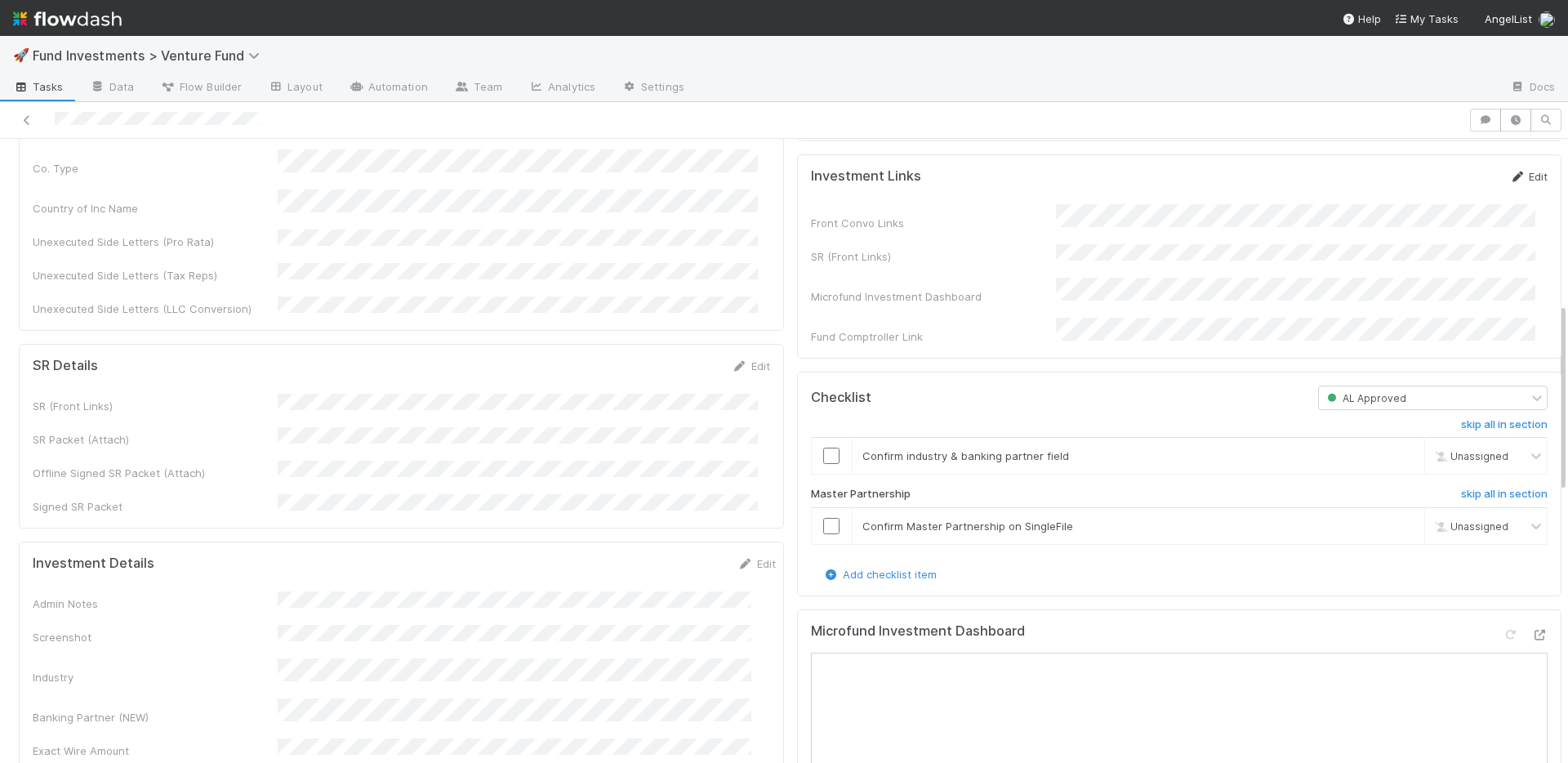
click at [1508, 183] on link "Edit" at bounding box center [1527, 176] width 38 height 13
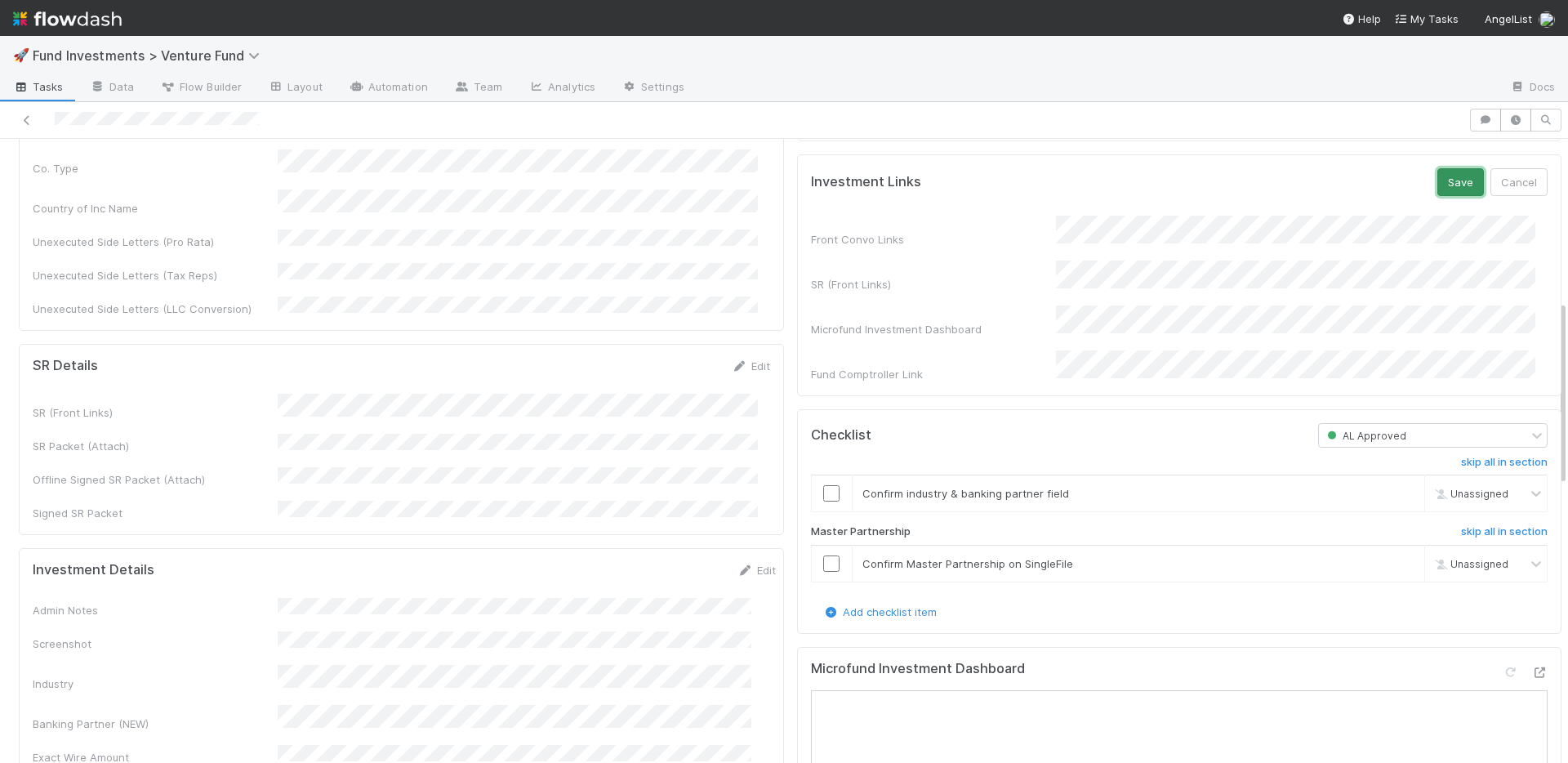
click at [1445, 196] on button "Save" at bounding box center [1460, 182] width 47 height 27
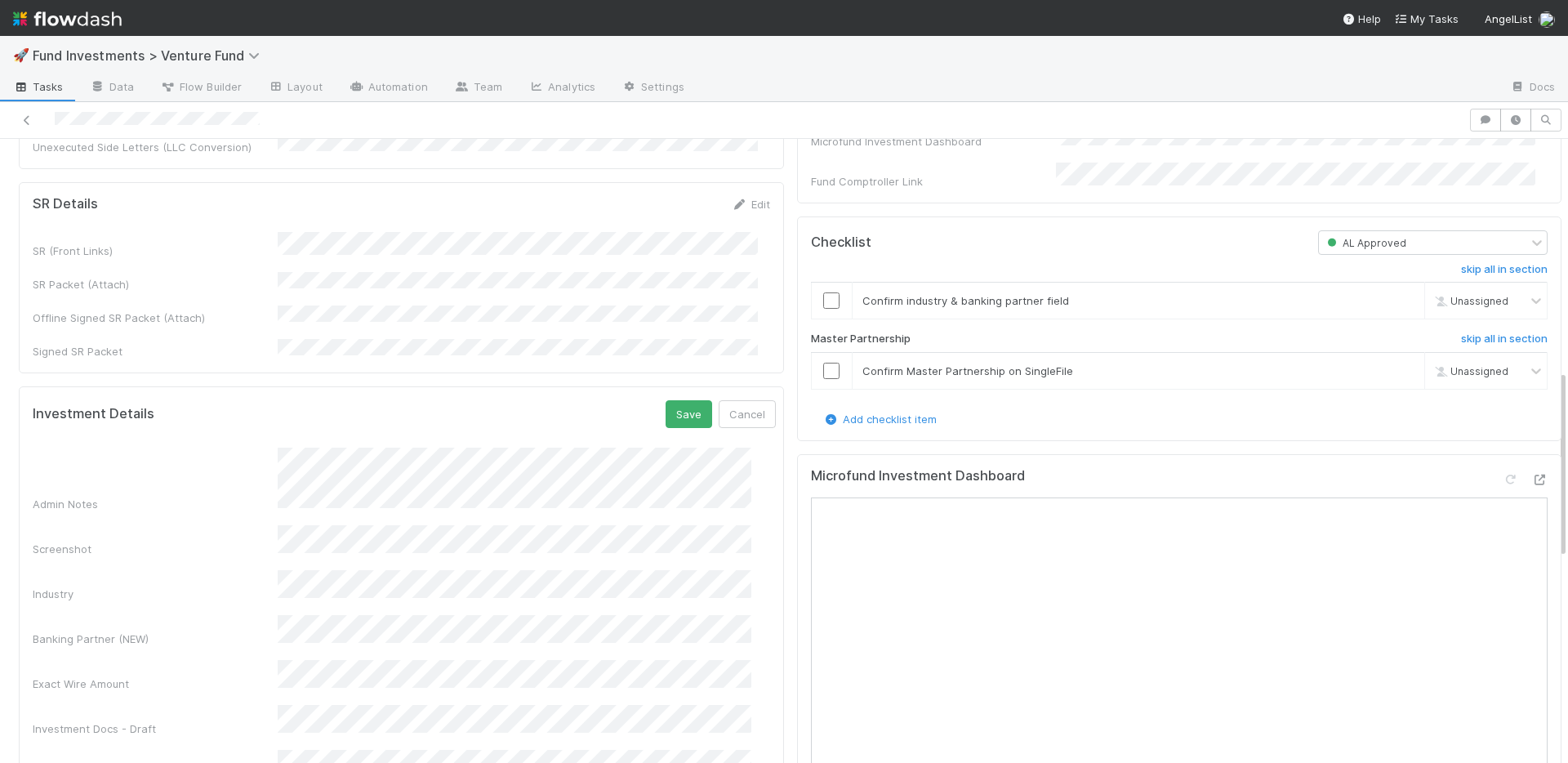
scroll to position [703, 0]
click at [665, 401] on button "Save" at bounding box center [689, 415] width 47 height 27
click at [744, 402] on link "Edit" at bounding box center [756, 408] width 38 height 13
click at [337, 693] on div "No" at bounding box center [516, 681] width 467 height 29
click at [671, 401] on button "Save" at bounding box center [689, 415] width 47 height 27
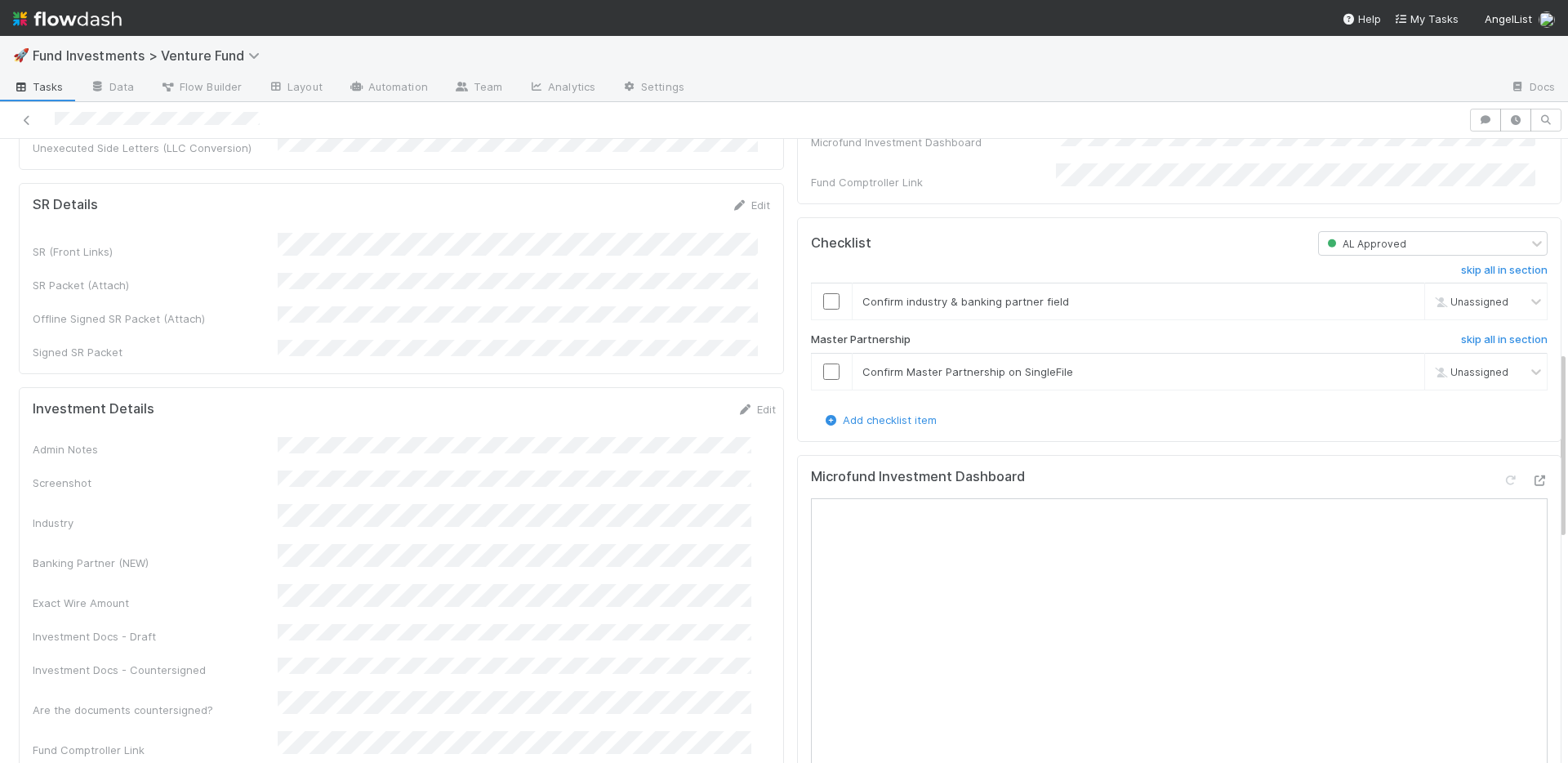
scroll to position [1268, 0]
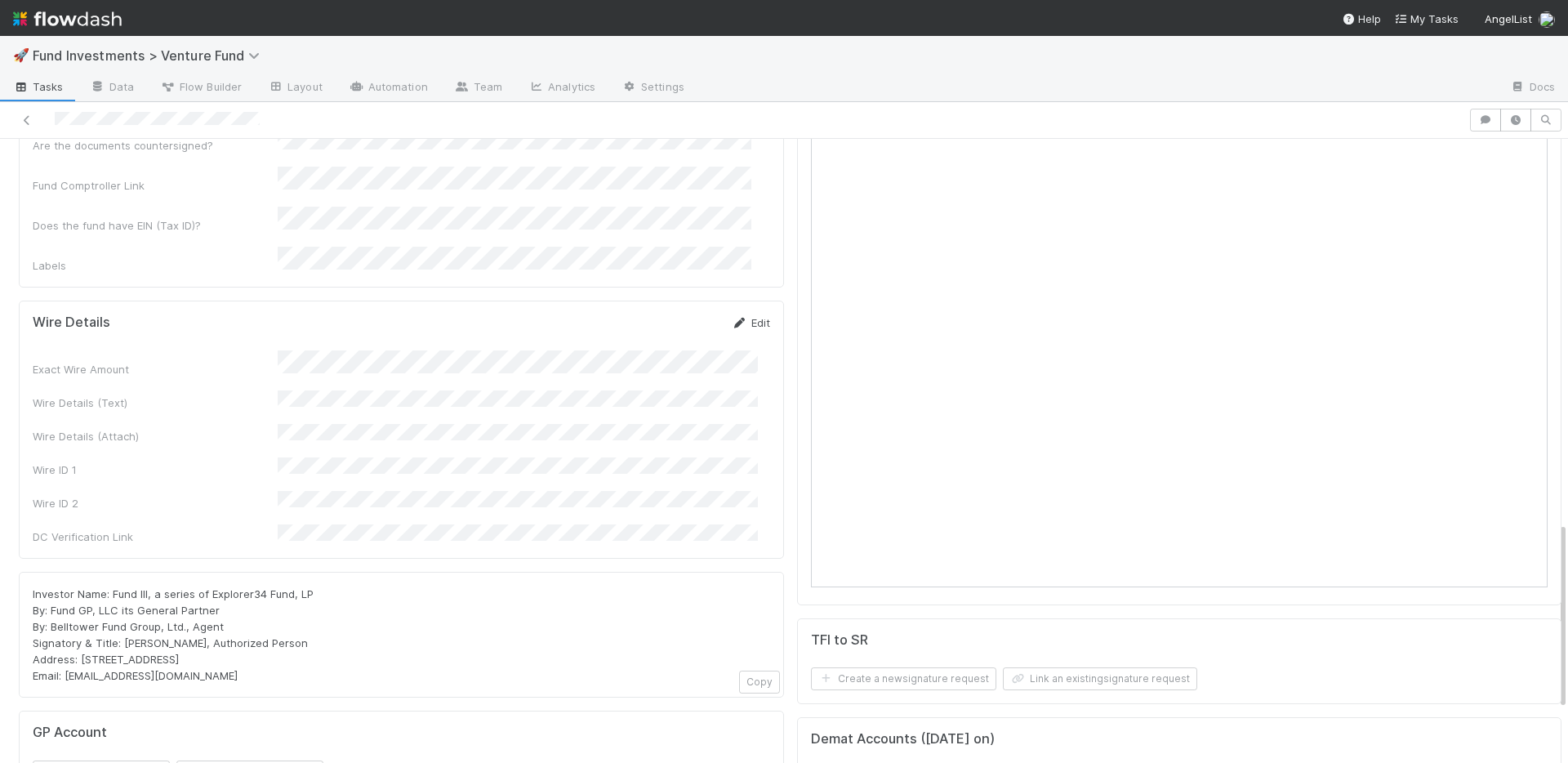
click at [745, 316] on link "Edit" at bounding box center [750, 322] width 38 height 13
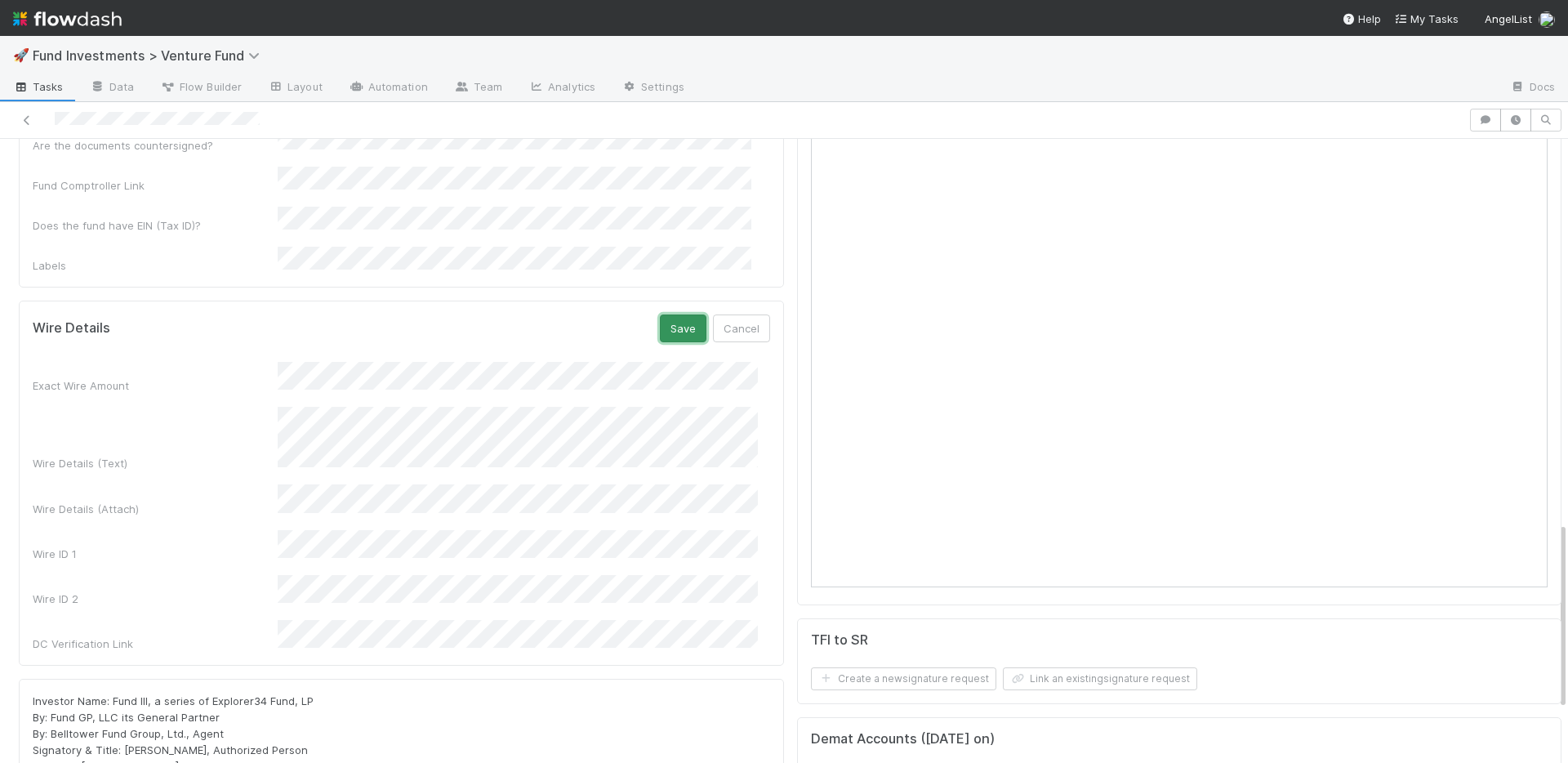
click at [668, 314] on button "Save" at bounding box center [683, 328] width 47 height 27
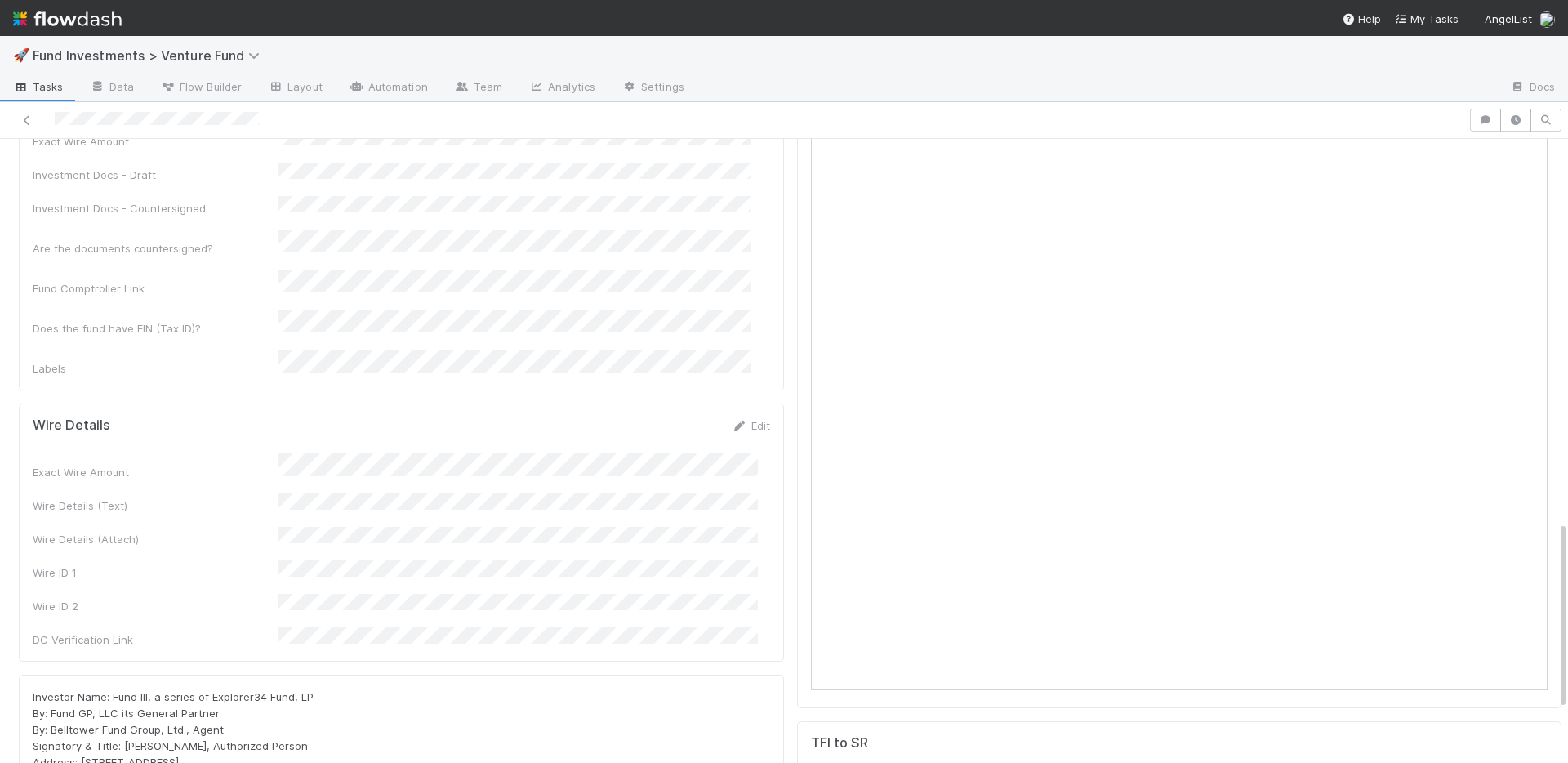
scroll to position [468, 0]
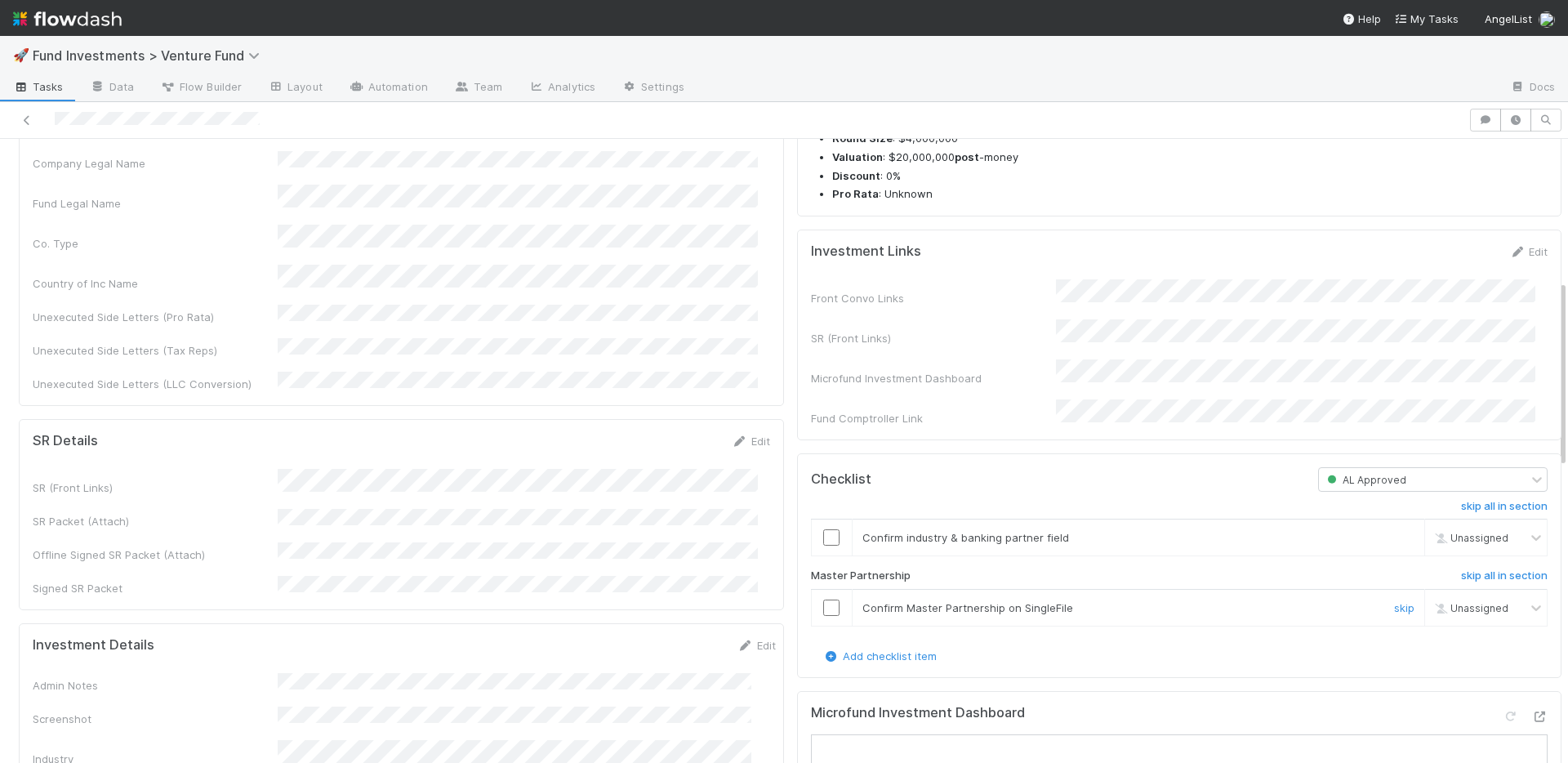
click at [823, 615] on input "checkbox" at bounding box center [830, 607] width 17 height 17
click at [823, 546] on input "checkbox" at bounding box center [830, 537] width 17 height 17
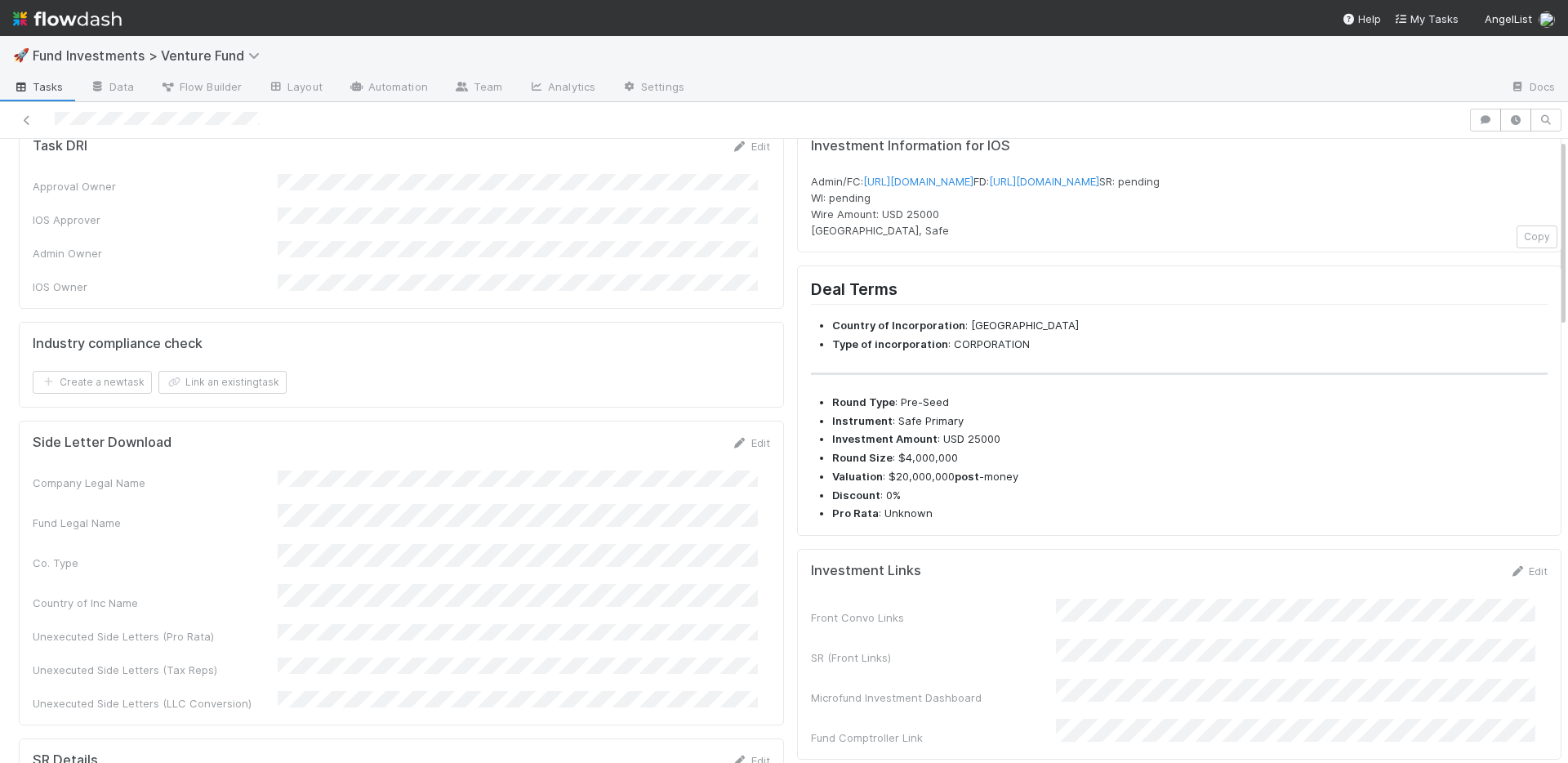
scroll to position [0, 0]
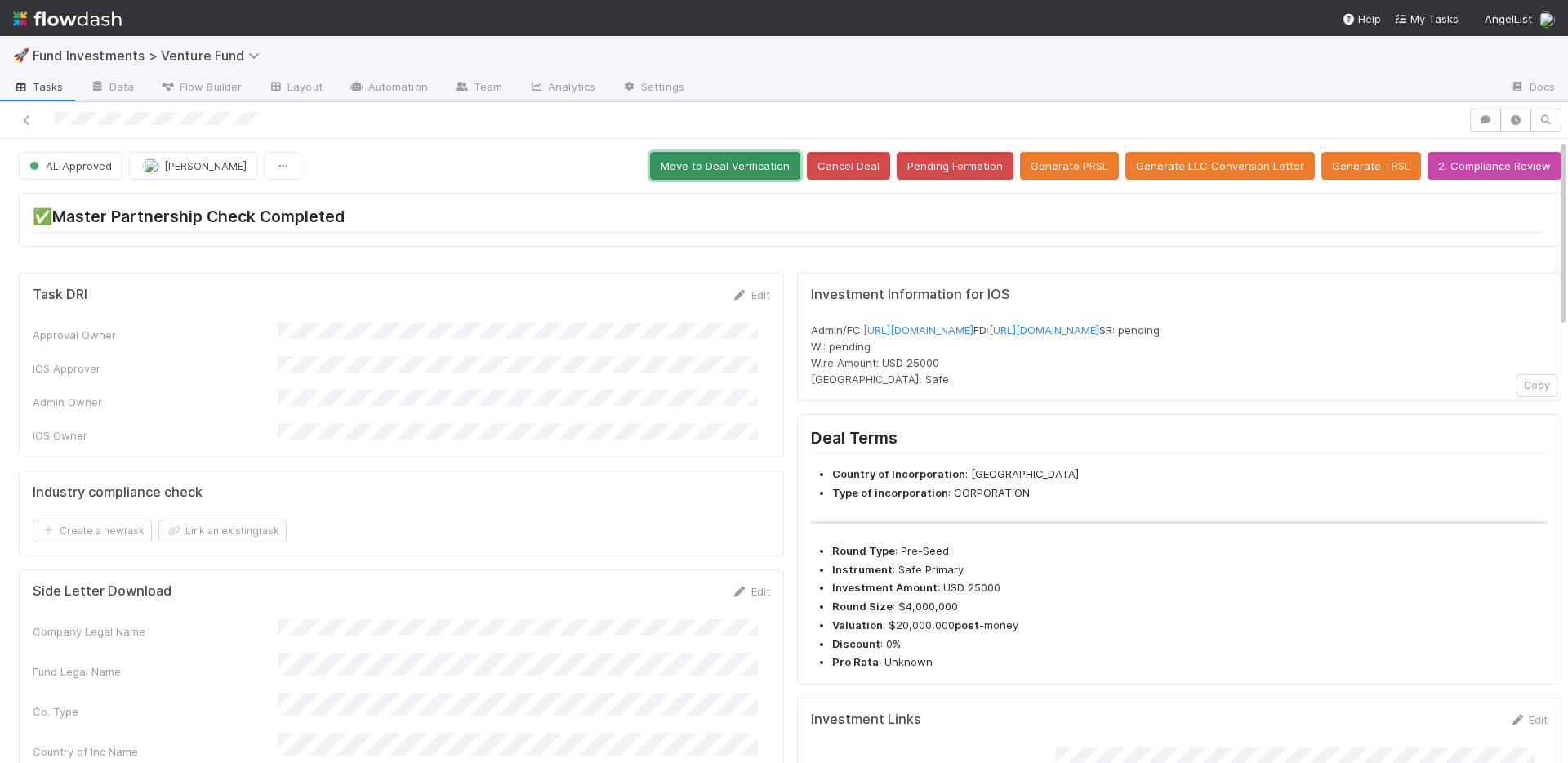
click at [679, 158] on button "Move to Deal Verification" at bounding box center [725, 165] width 151 height 27
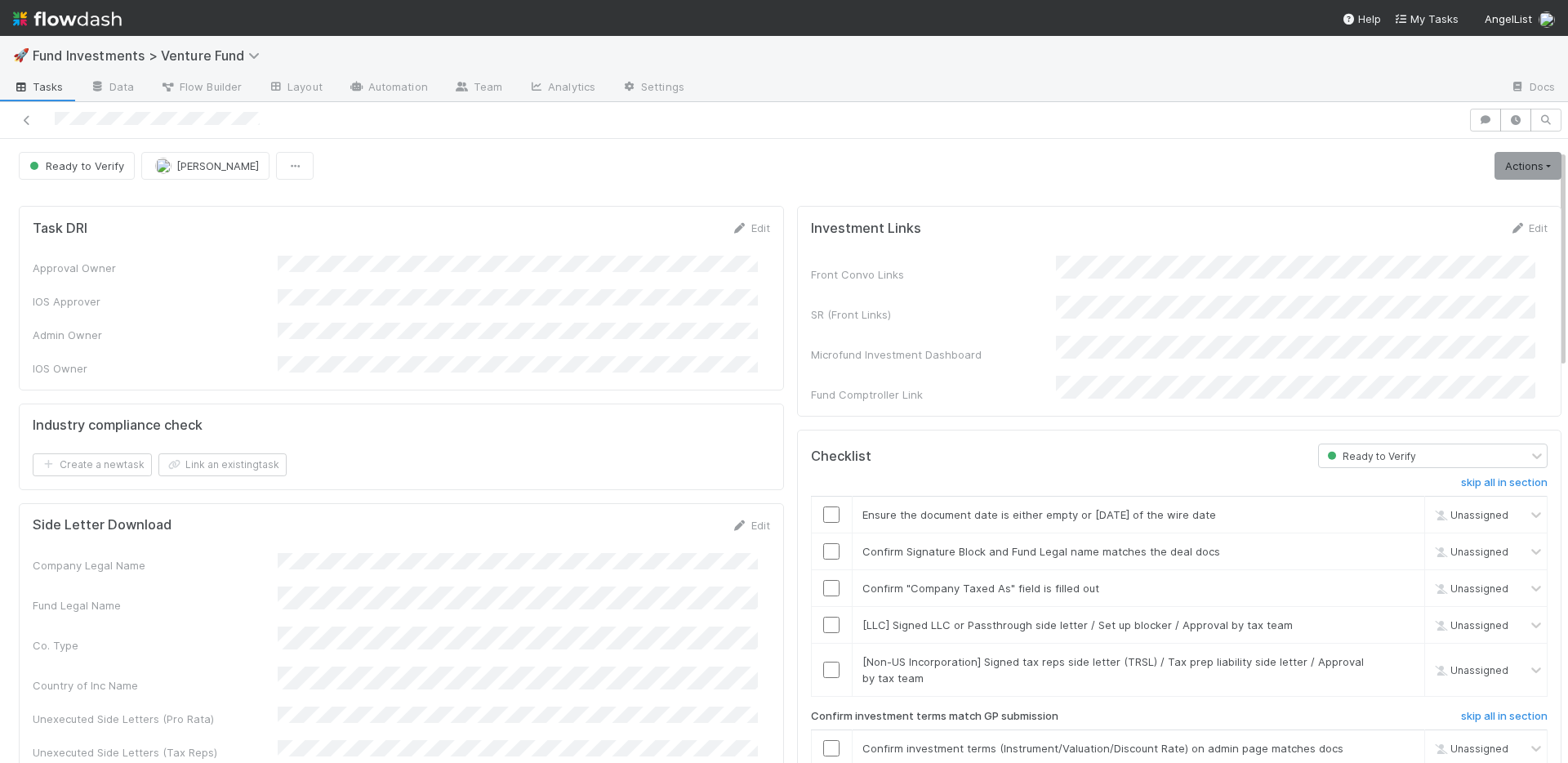
scroll to position [313, 0]
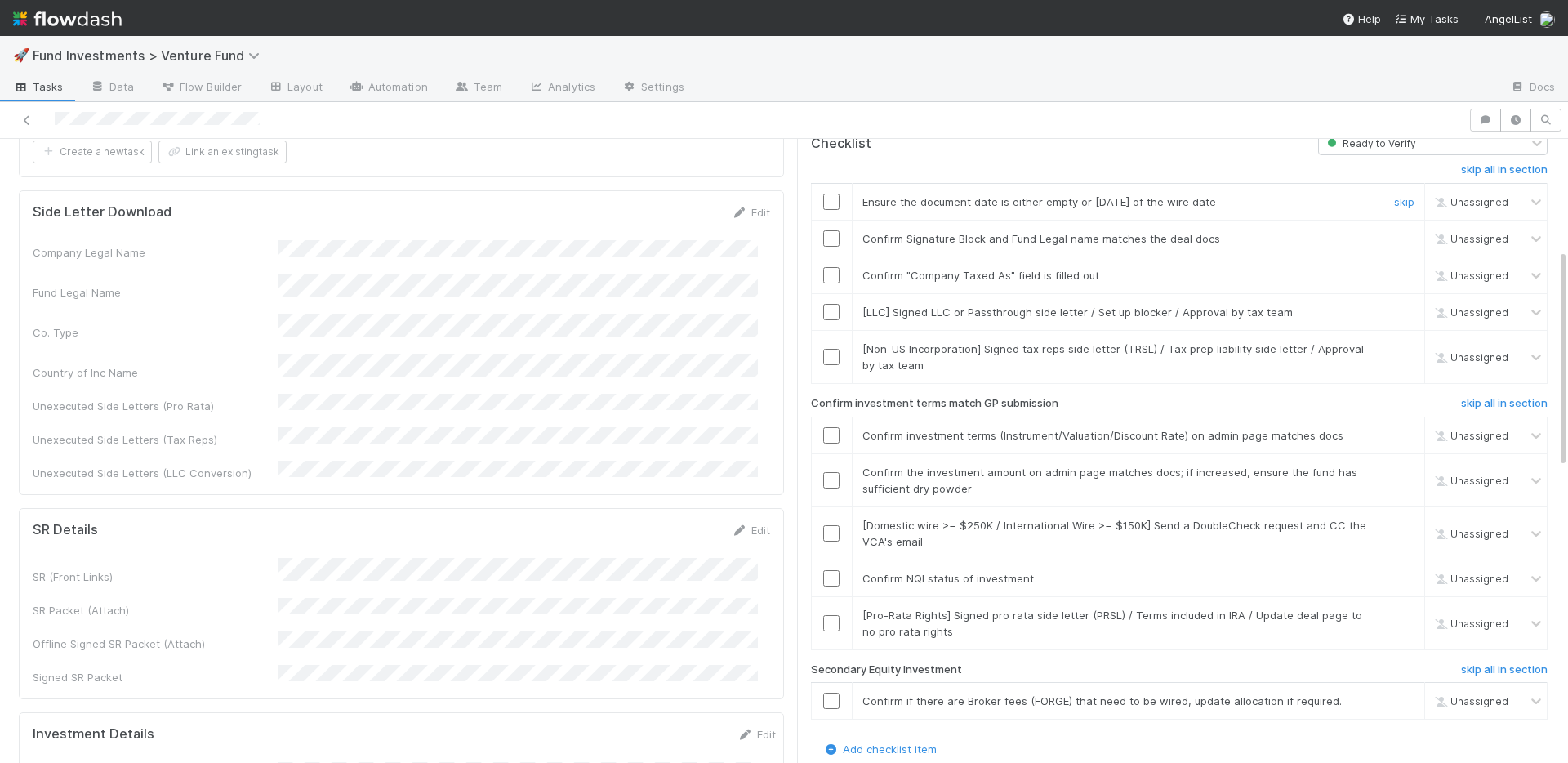
click at [823, 194] on input "checkbox" at bounding box center [830, 202] width 17 height 17
click at [823, 230] on input "checkbox" at bounding box center [830, 238] width 17 height 17
click at [823, 267] on input "checkbox" at bounding box center [830, 275] width 17 height 17
click at [1394, 305] on link "skip" at bounding box center [1404, 311] width 21 height 13
click at [1394, 342] on link "skip" at bounding box center [1404, 348] width 21 height 13
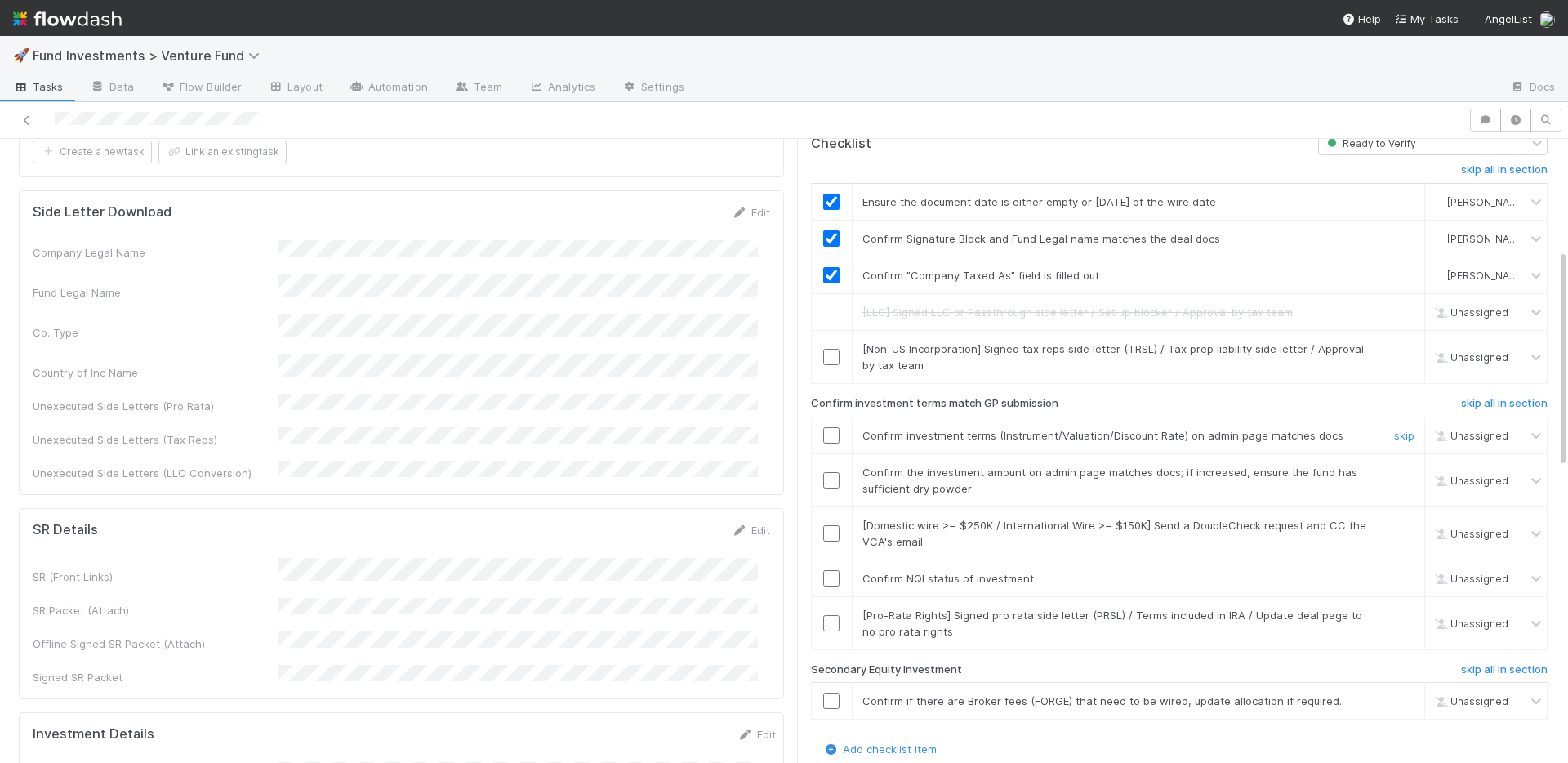
click at [823, 427] on input "checkbox" at bounding box center [830, 435] width 17 height 17
click at [823, 471] on input "checkbox" at bounding box center [830, 479] width 17 height 17
click at [823, 570] on input "checkbox" at bounding box center [830, 578] width 17 height 17
click at [1394, 518] on link "skip" at bounding box center [1404, 524] width 21 height 13
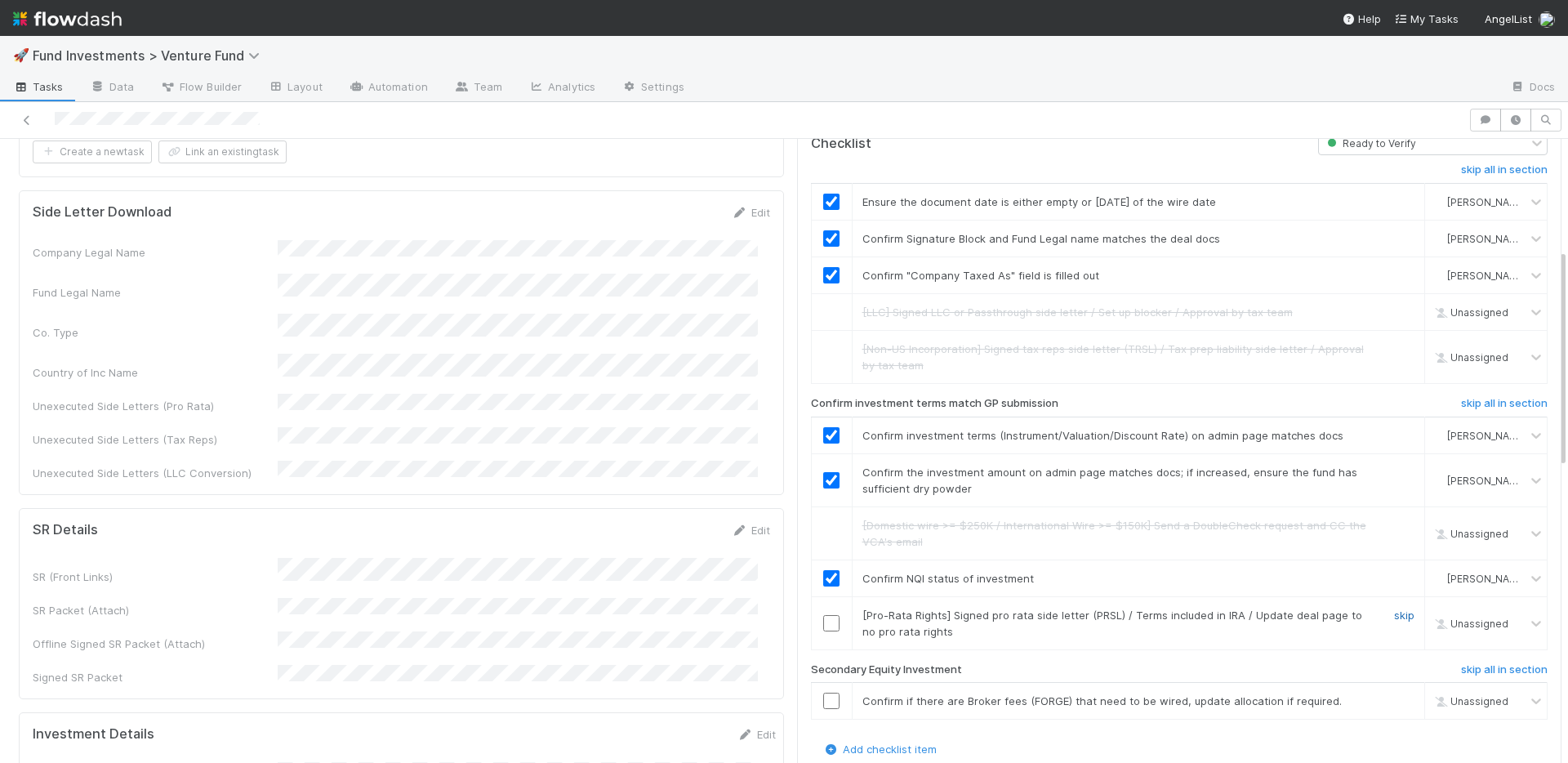
click at [1394, 608] on link "skip" at bounding box center [1404, 614] width 21 height 13
click at [1460, 663] on h6 "skip all in section" at bounding box center [1503, 669] width 86 height 13
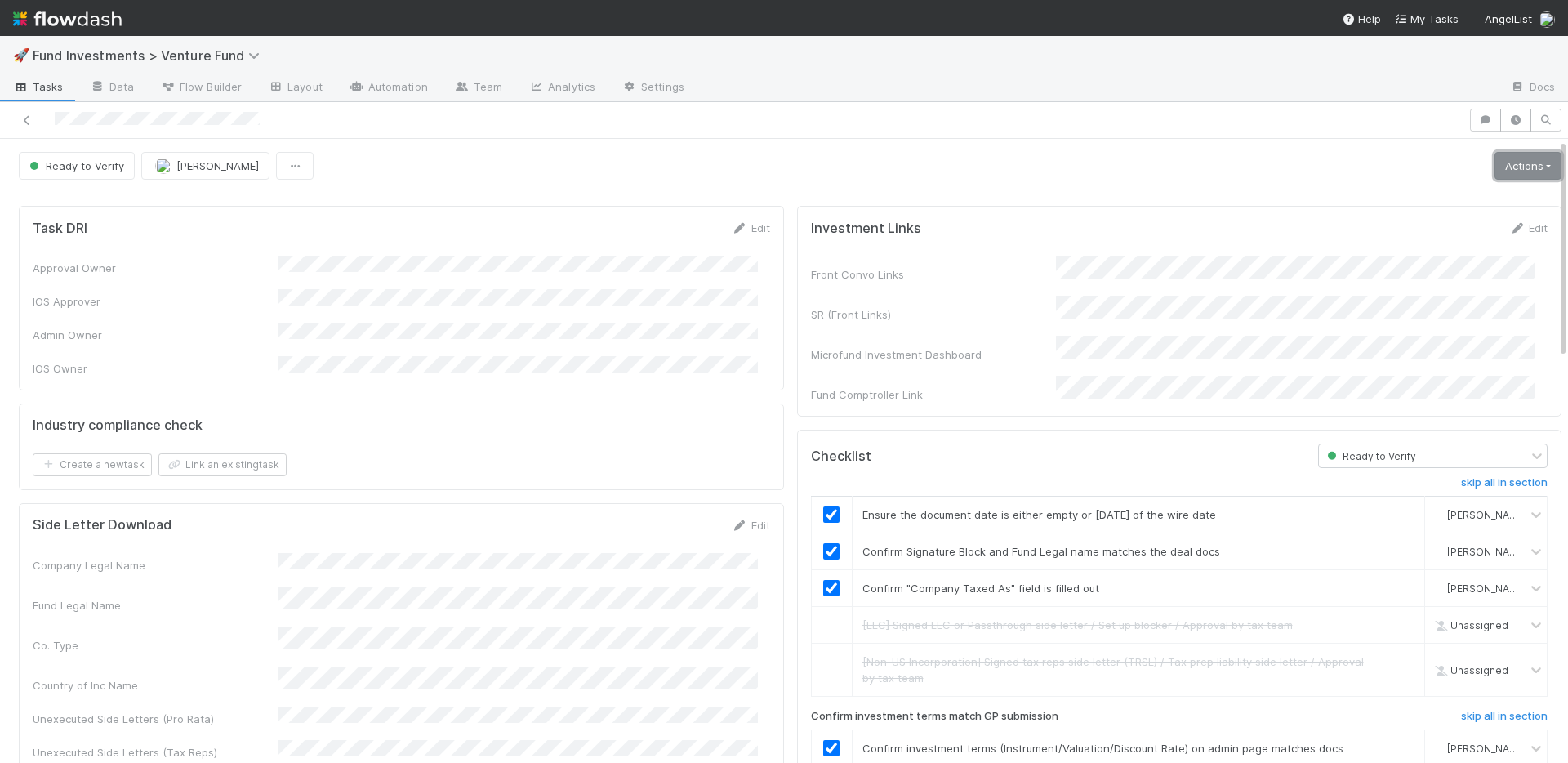
click at [1496, 163] on link "Actions" at bounding box center [1527, 165] width 67 height 27
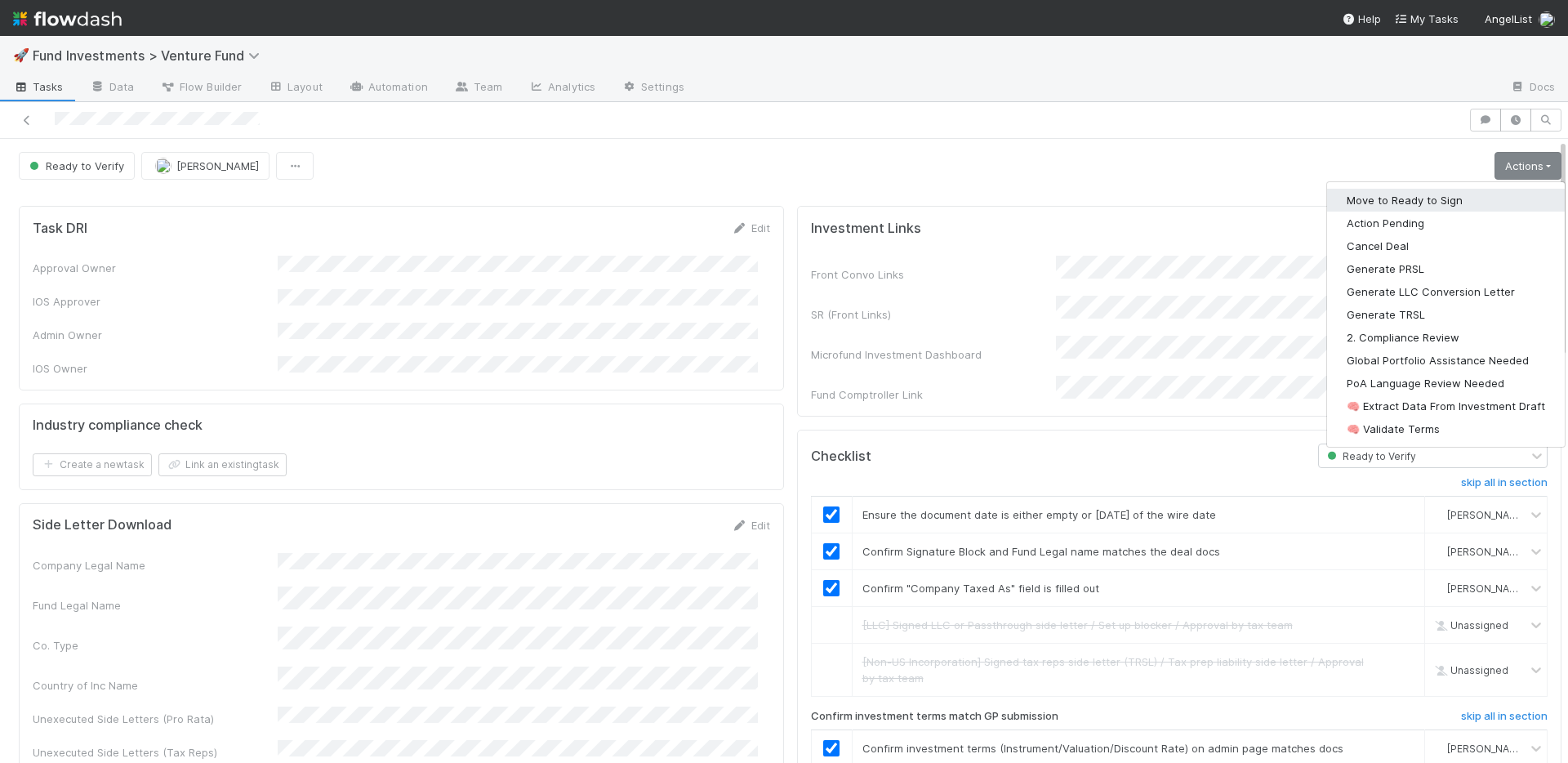
click at [1433, 195] on button "Move to Ready to Sign" at bounding box center [1445, 200] width 238 height 22
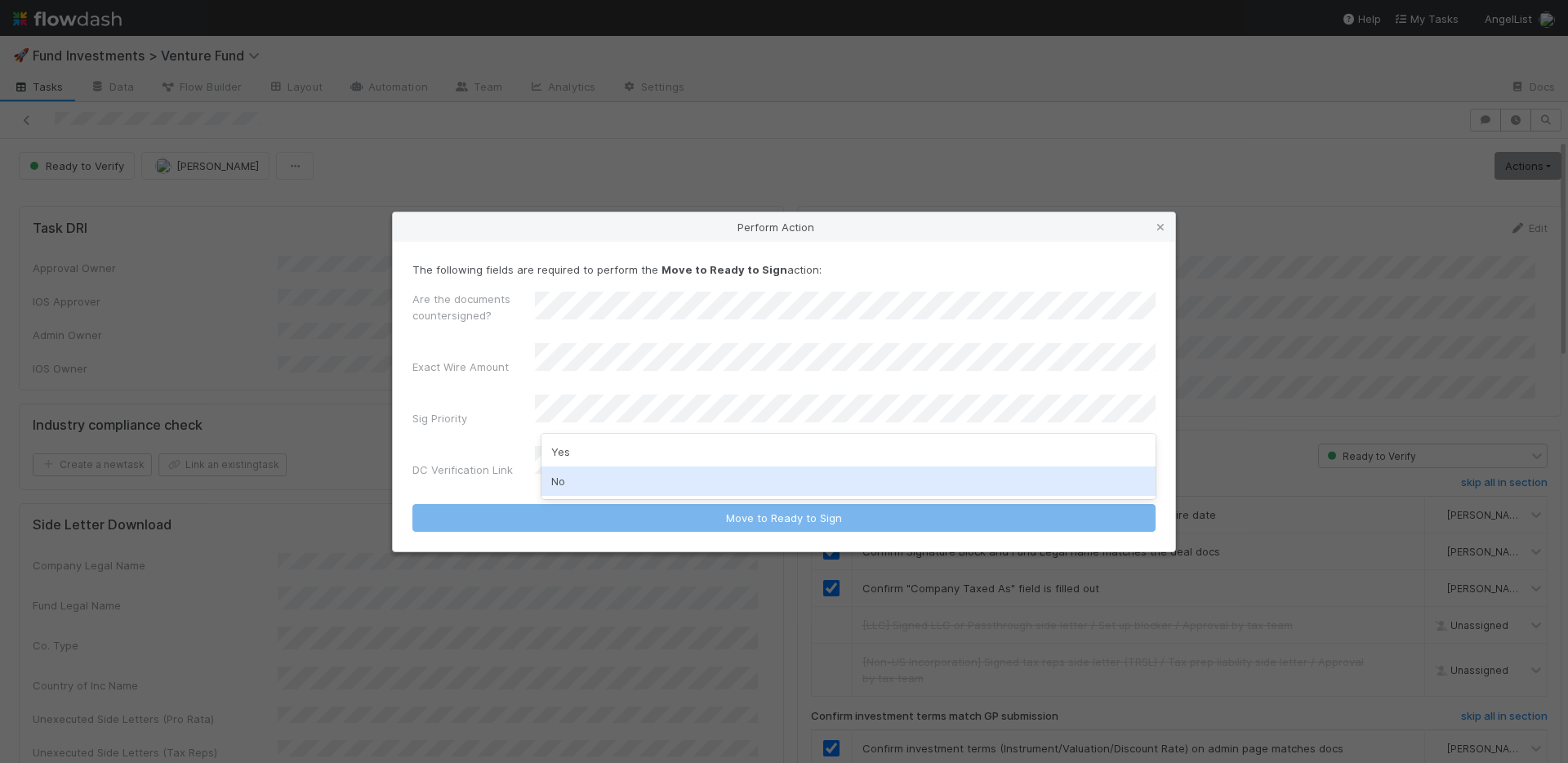
click at [605, 480] on div "No" at bounding box center [848, 481] width 614 height 29
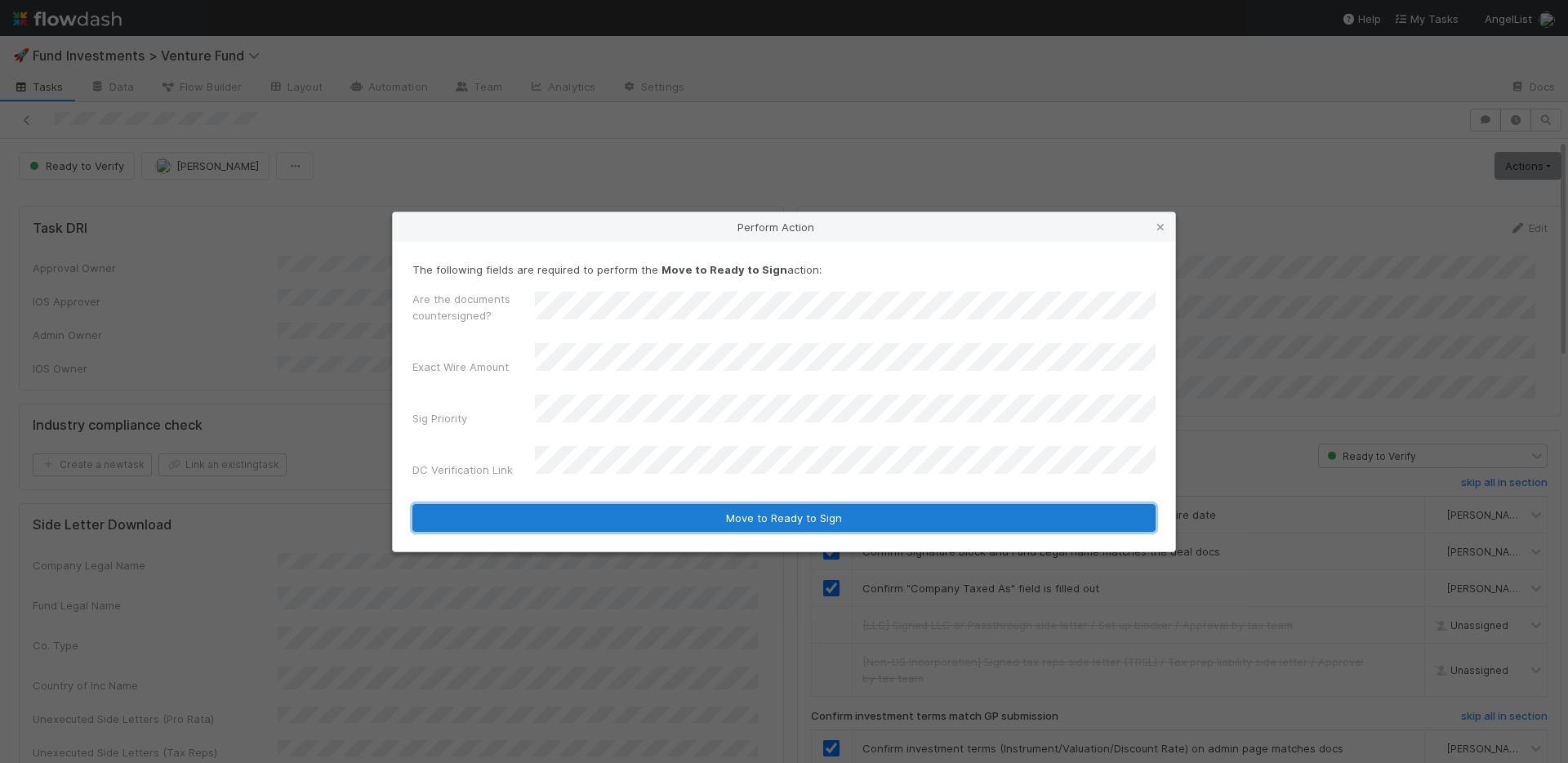
click at [632, 504] on button "Move to Ready to Sign" at bounding box center [784, 517] width 743 height 27
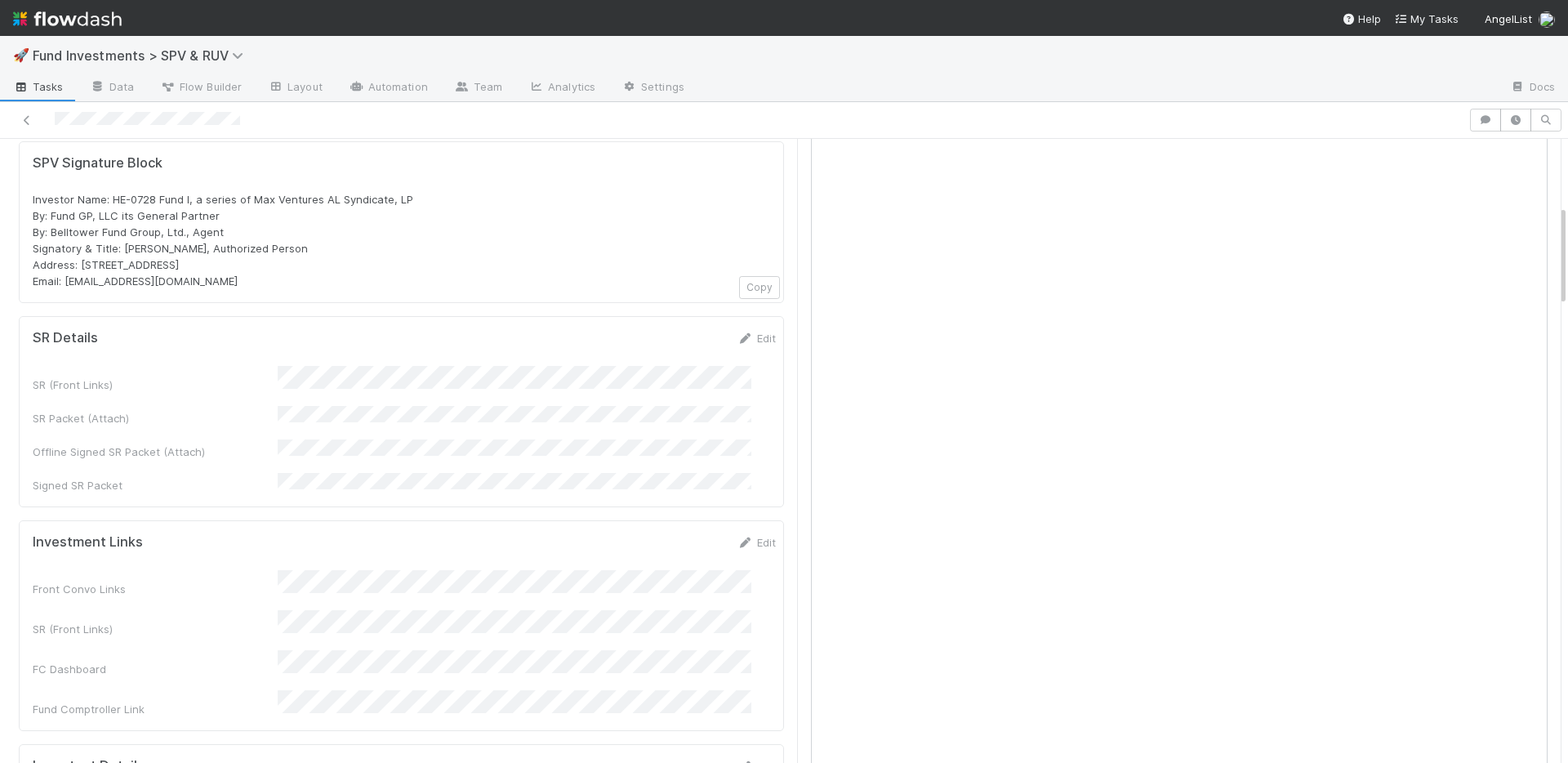
scroll to position [543, 0]
click at [739, 330] on link "Edit" at bounding box center [756, 336] width 38 height 13
click at [665, 329] on button "Save" at bounding box center [689, 342] width 47 height 27
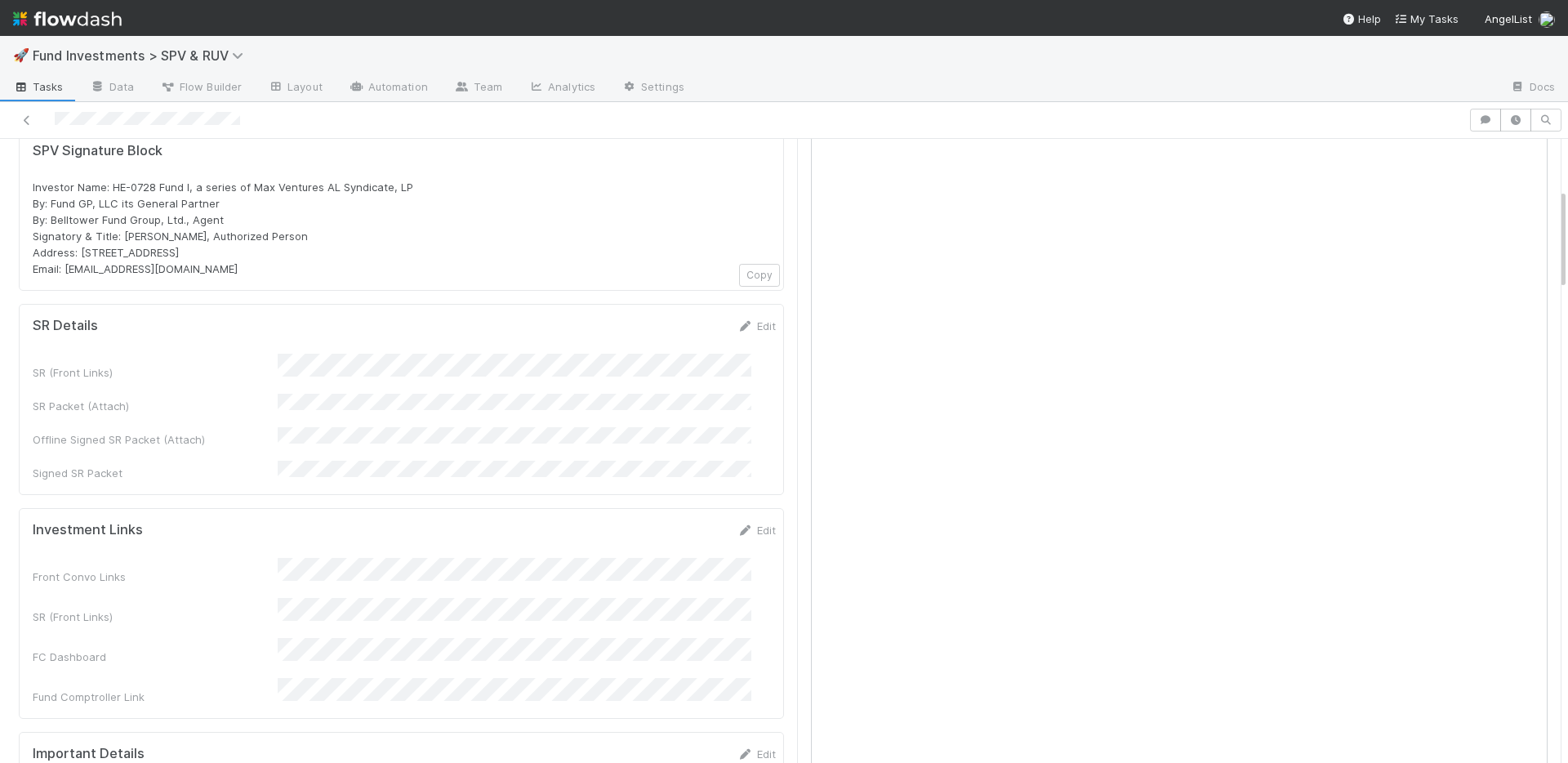
scroll to position [307, 0]
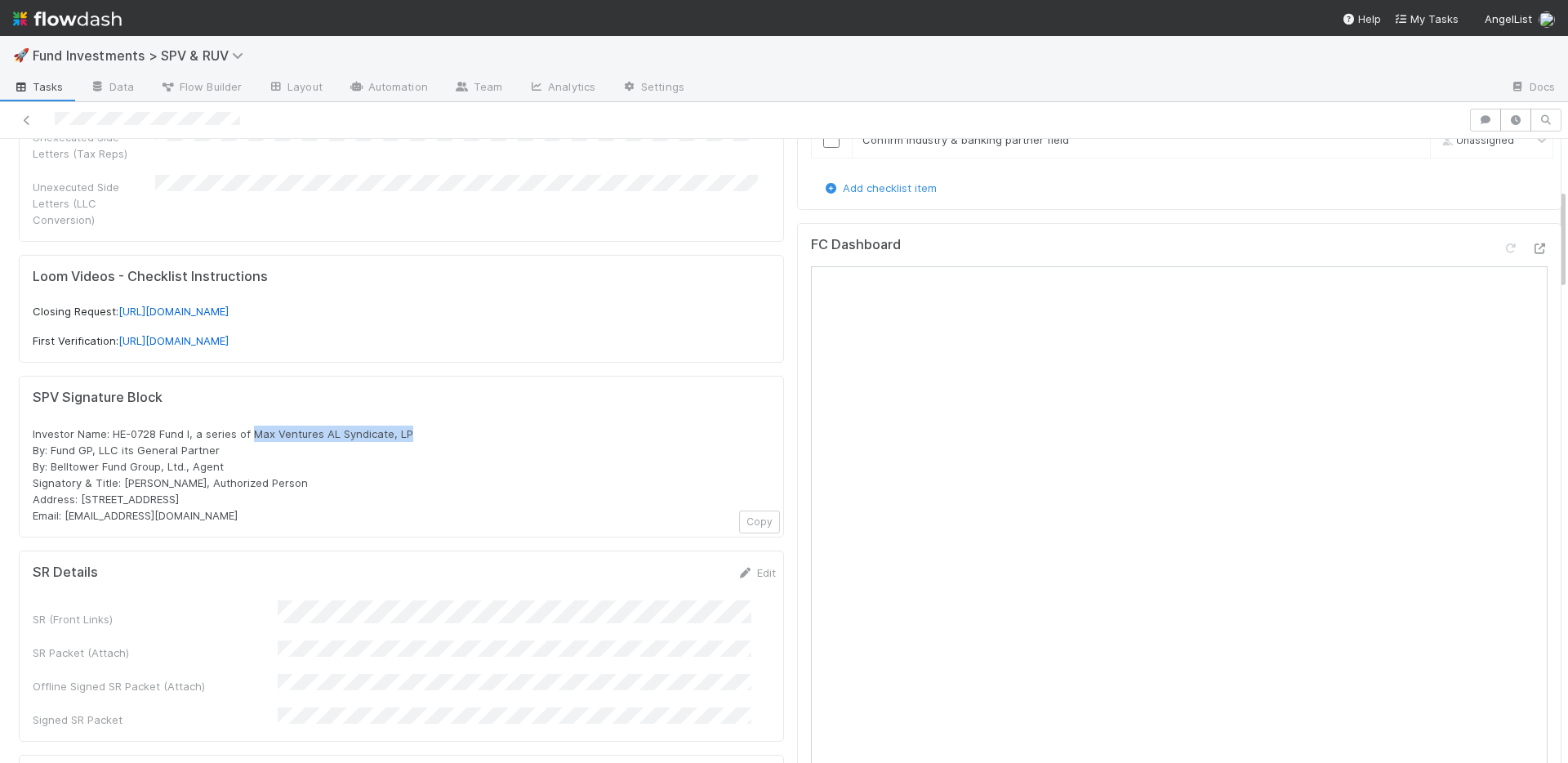
drag, startPoint x: 252, startPoint y: 417, endPoint x: 413, endPoint y: 421, distance: 161.0
click at [413, 426] on div "Investor Name: HE-0728 Fund I, a series of Max Ventures AL Syndicate, LP By: Fu…" at bounding box center [401, 474] width 738 height 98
copy span "Max Ventures AL Syndicate, LP"
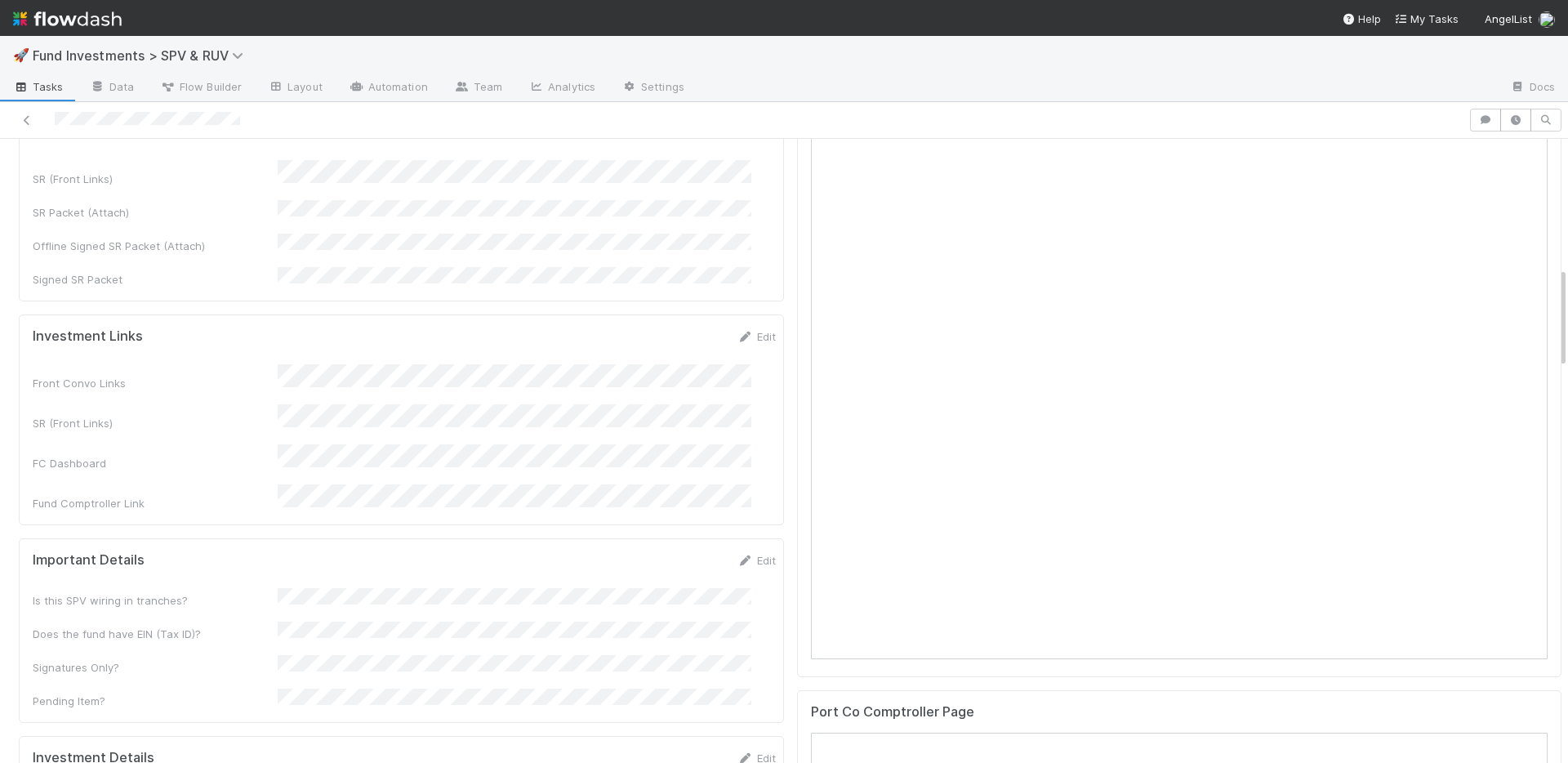
scroll to position [964, 0]
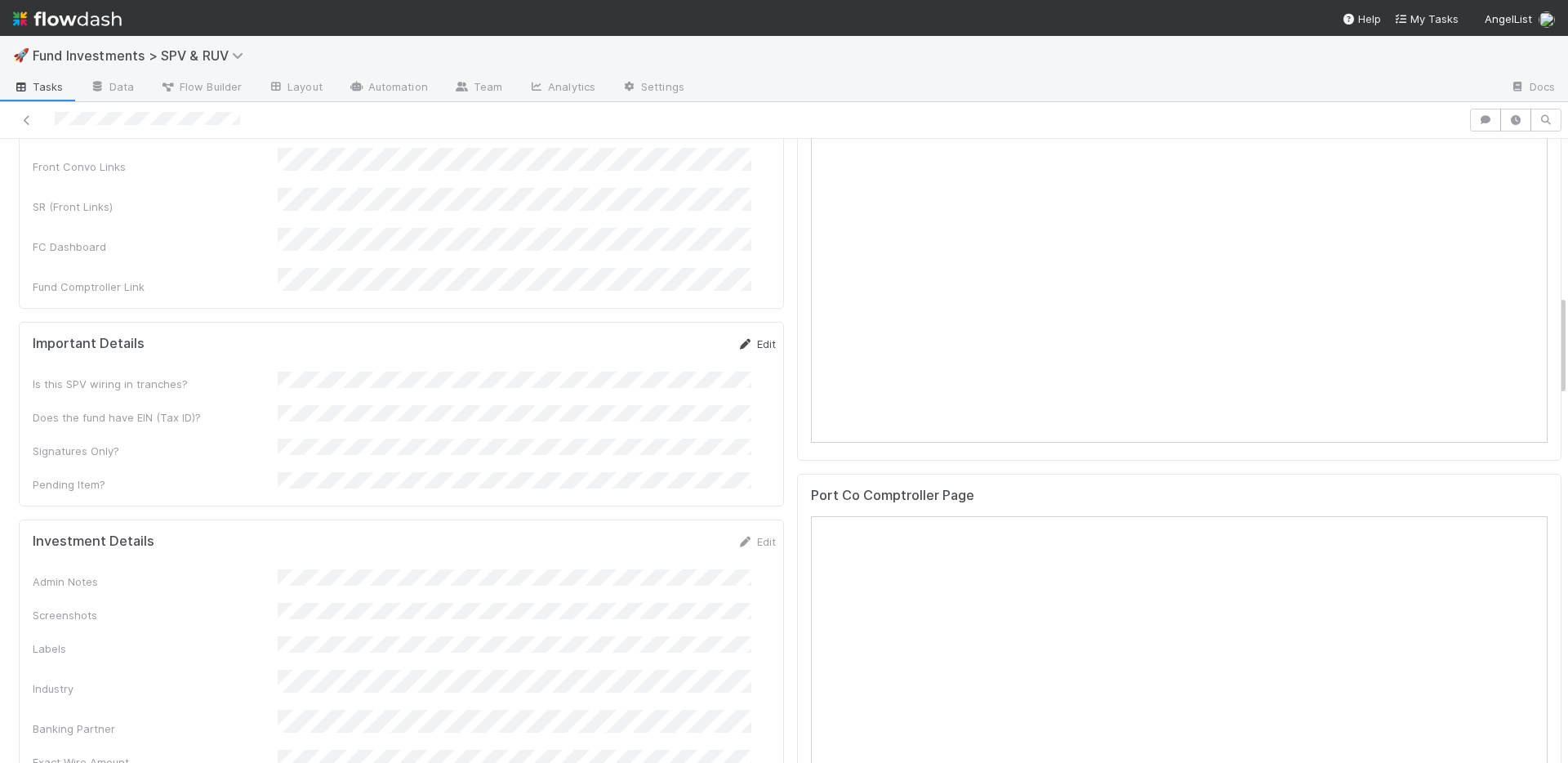
click at [739, 337] on link "Edit" at bounding box center [756, 343] width 38 height 13
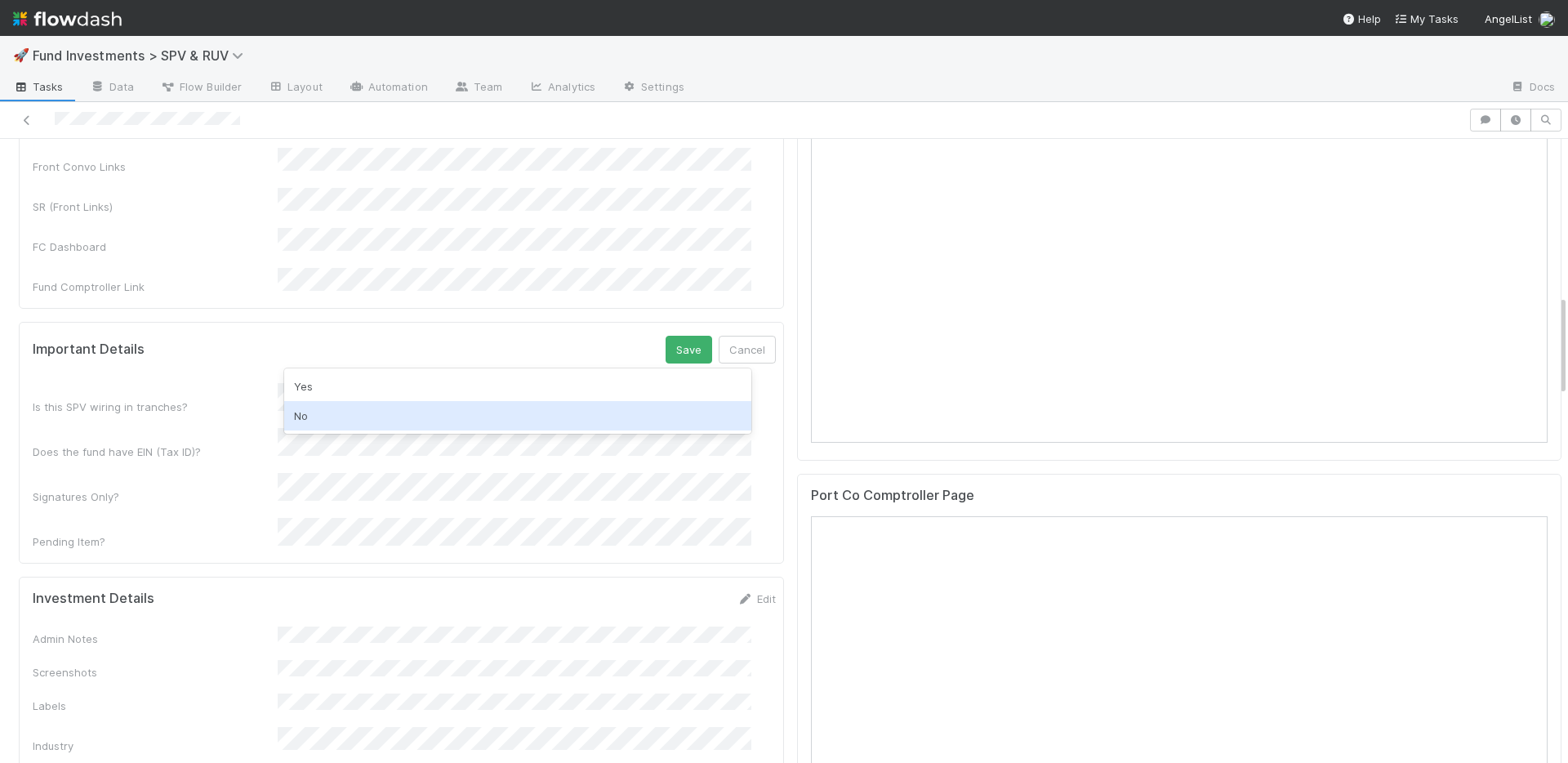
click at [377, 409] on div "No" at bounding box center [516, 416] width 467 height 29
click at [373, 422] on div "Yes" at bounding box center [516, 427] width 467 height 29
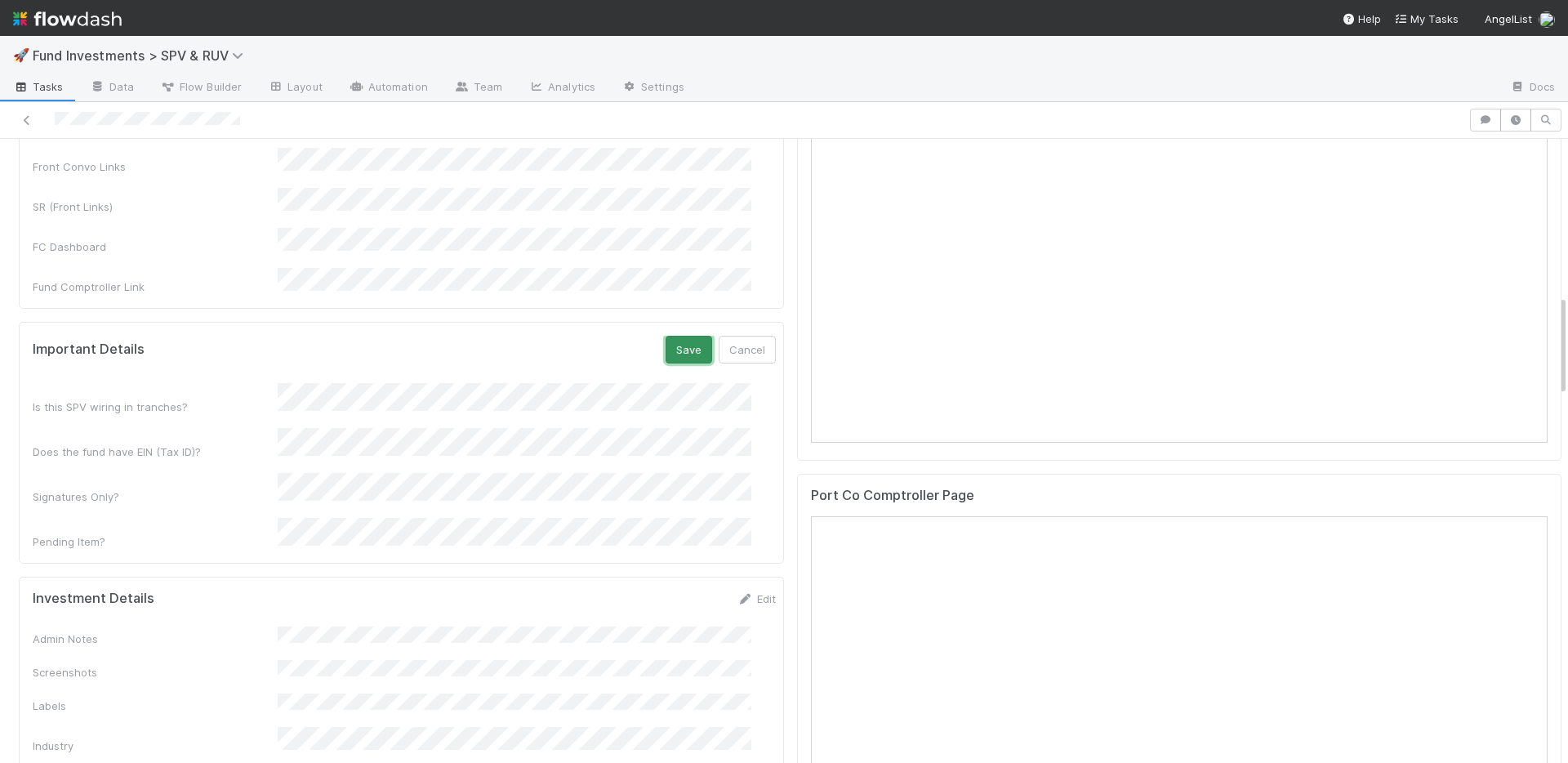
click at [665, 336] on button "Save" at bounding box center [689, 349] width 47 height 27
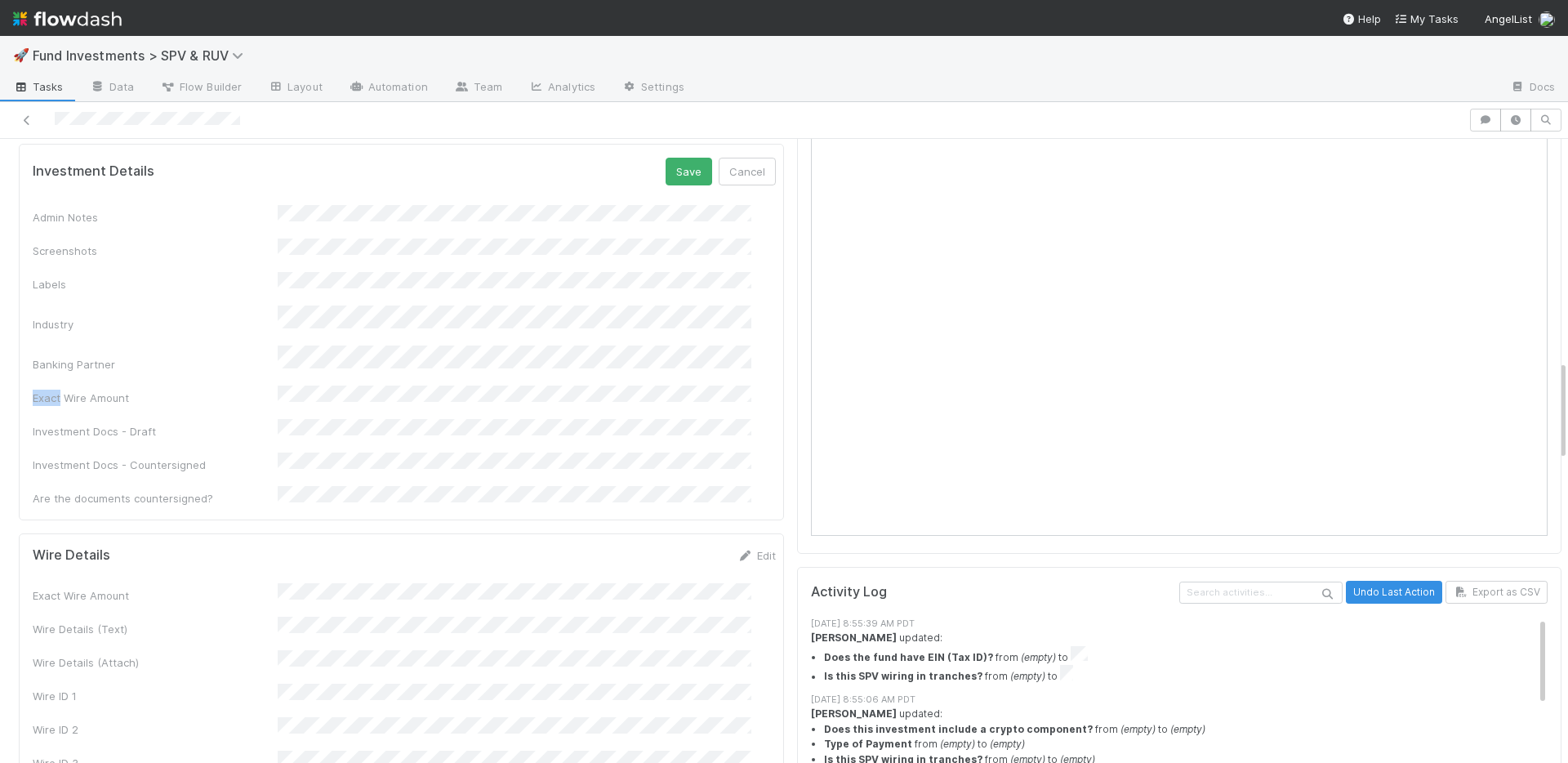
scroll to position [1369, 0]
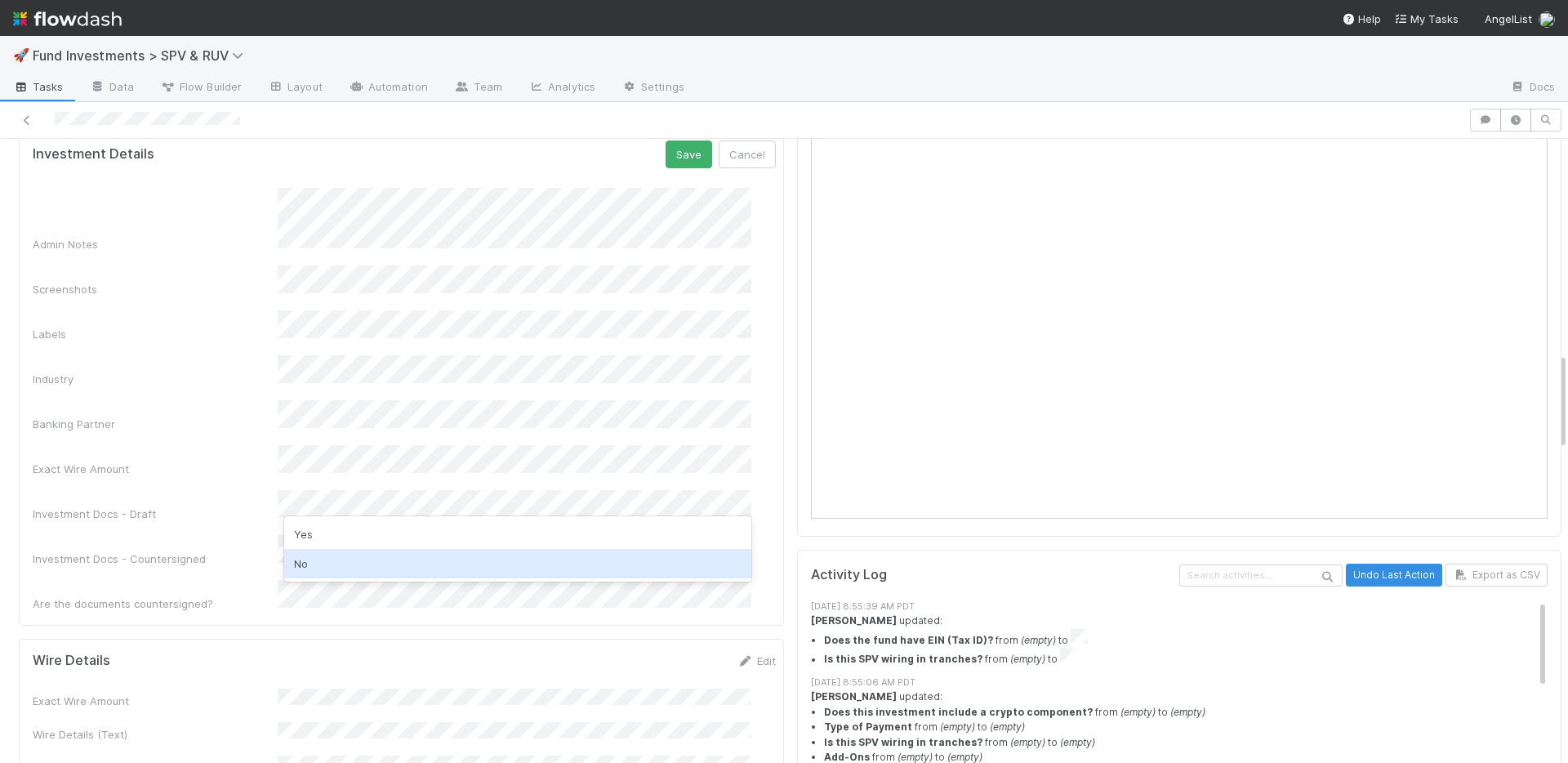
click at [398, 556] on div "No" at bounding box center [516, 563] width 467 height 29
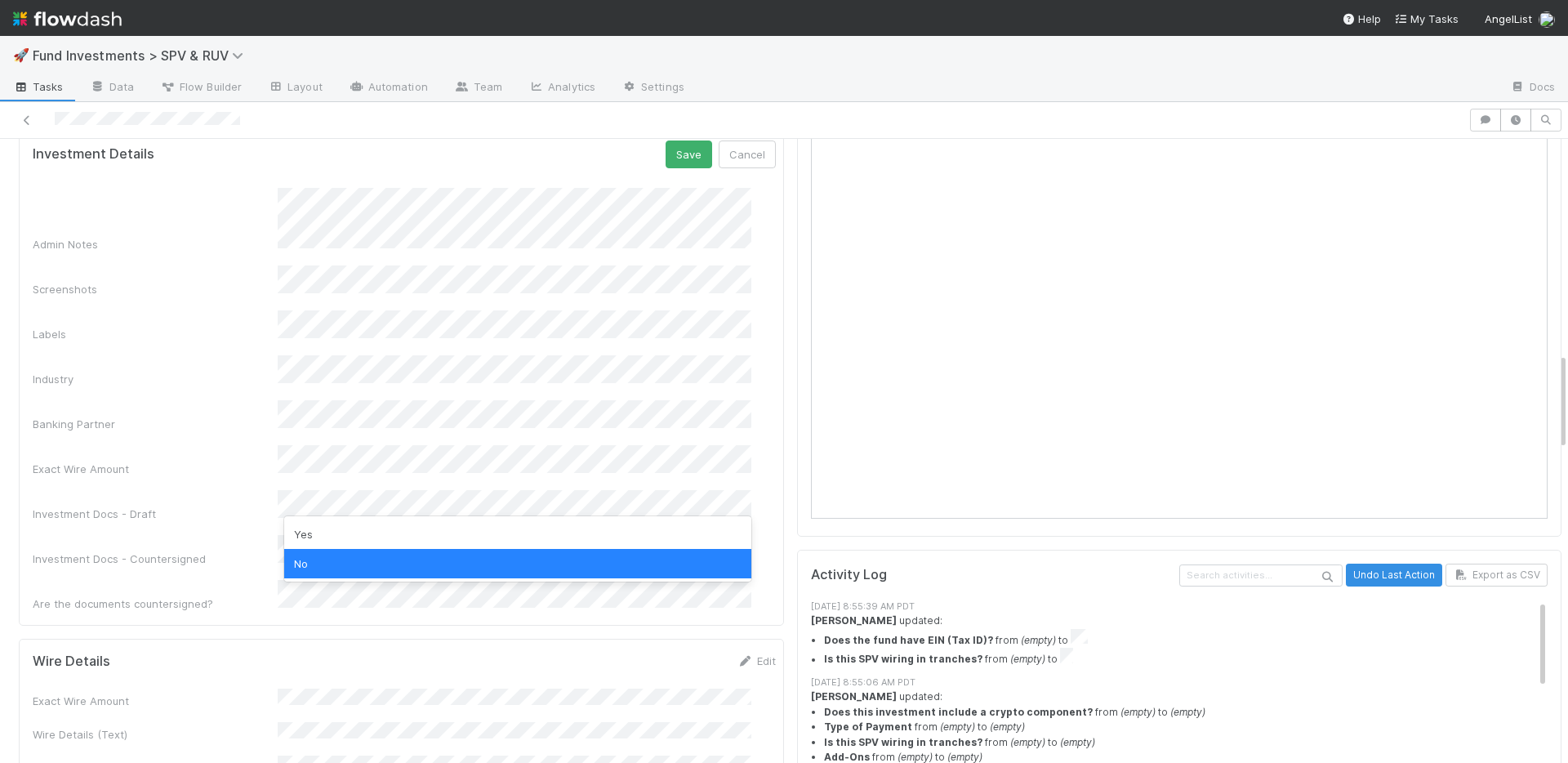
click at [188, 461] on div "Exact Wire Amount" at bounding box center [155, 469] width 245 height 17
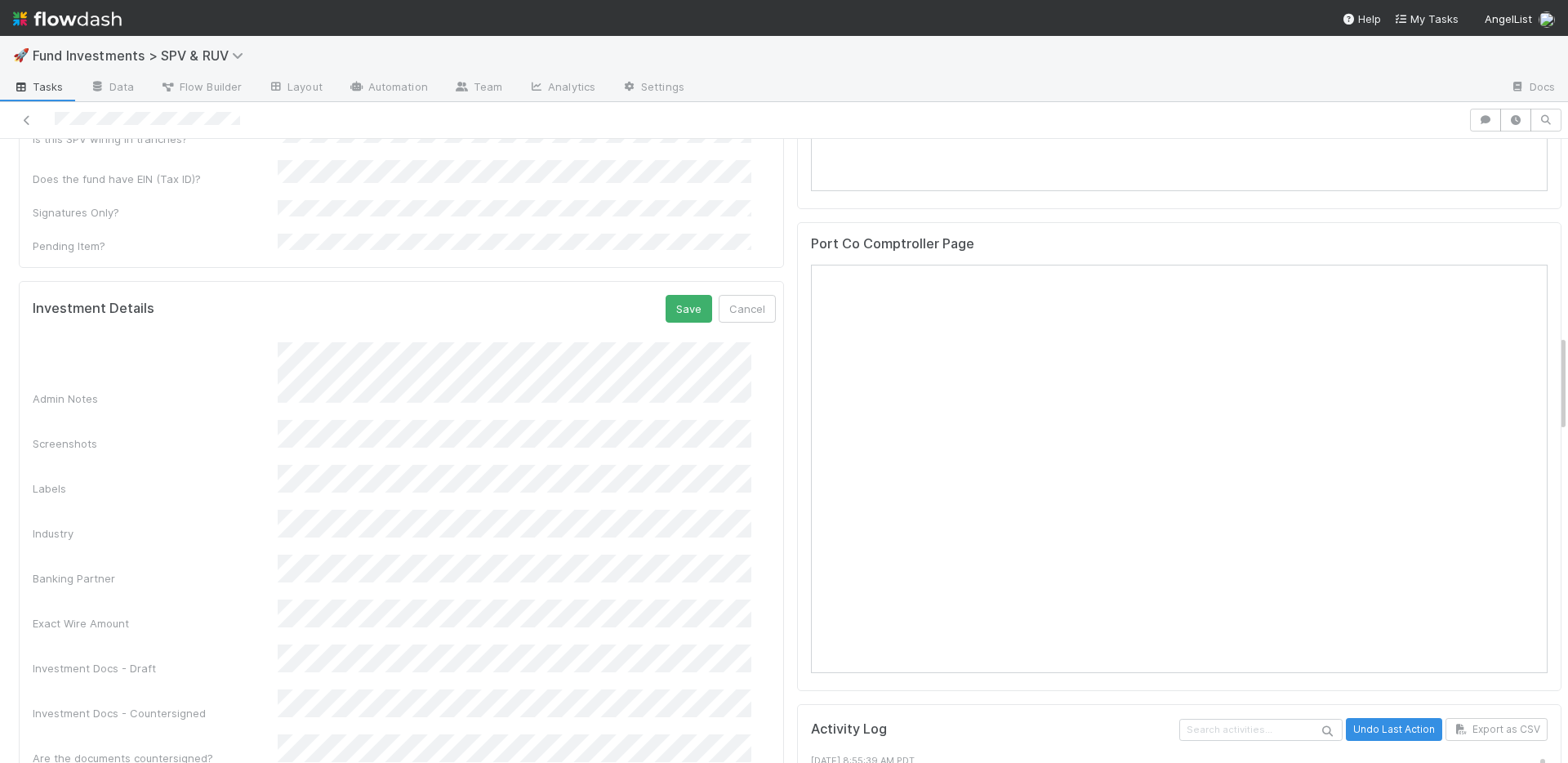
scroll to position [1207, 0]
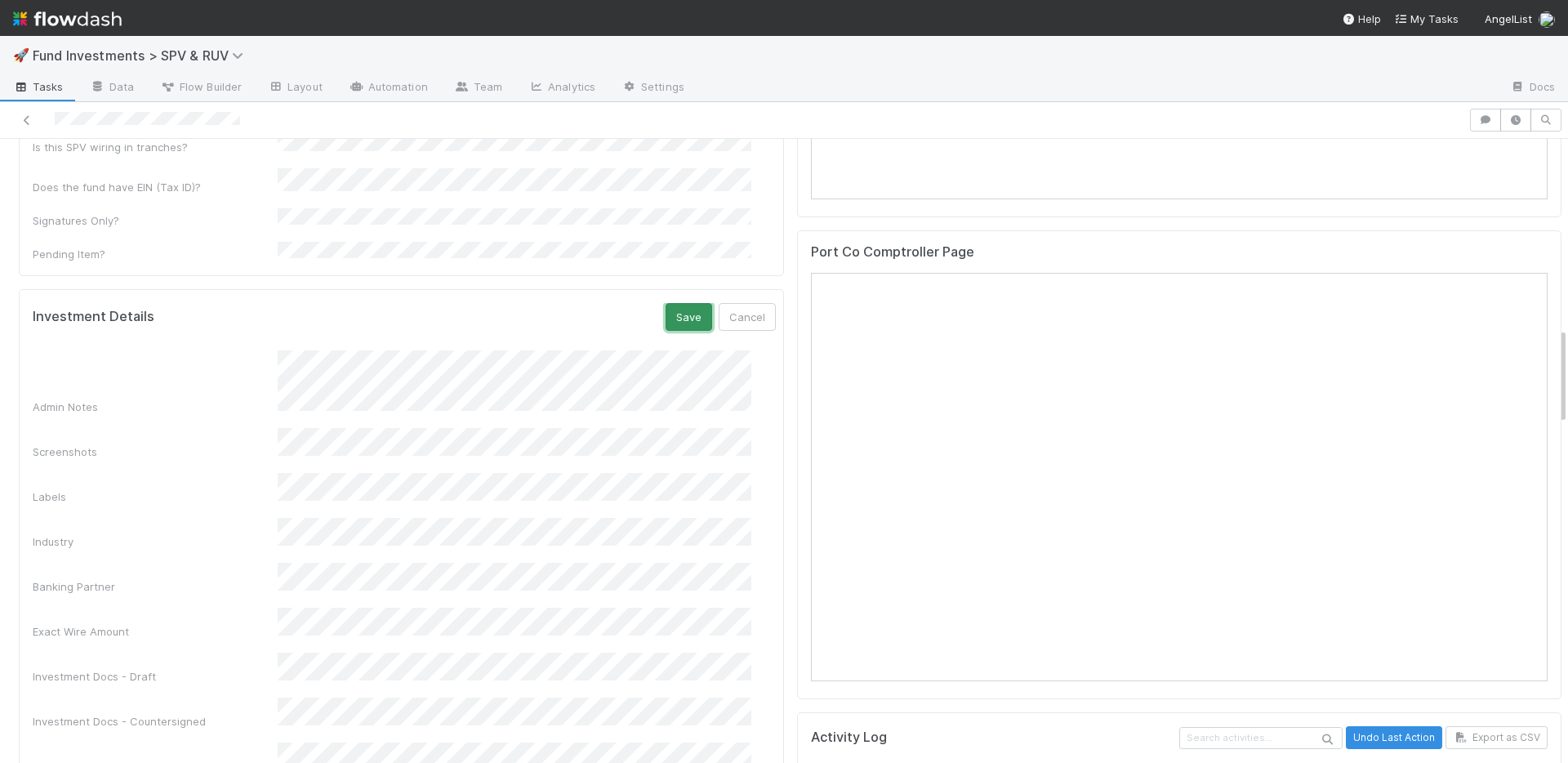
click at [665, 303] on button "Save" at bounding box center [689, 317] width 47 height 27
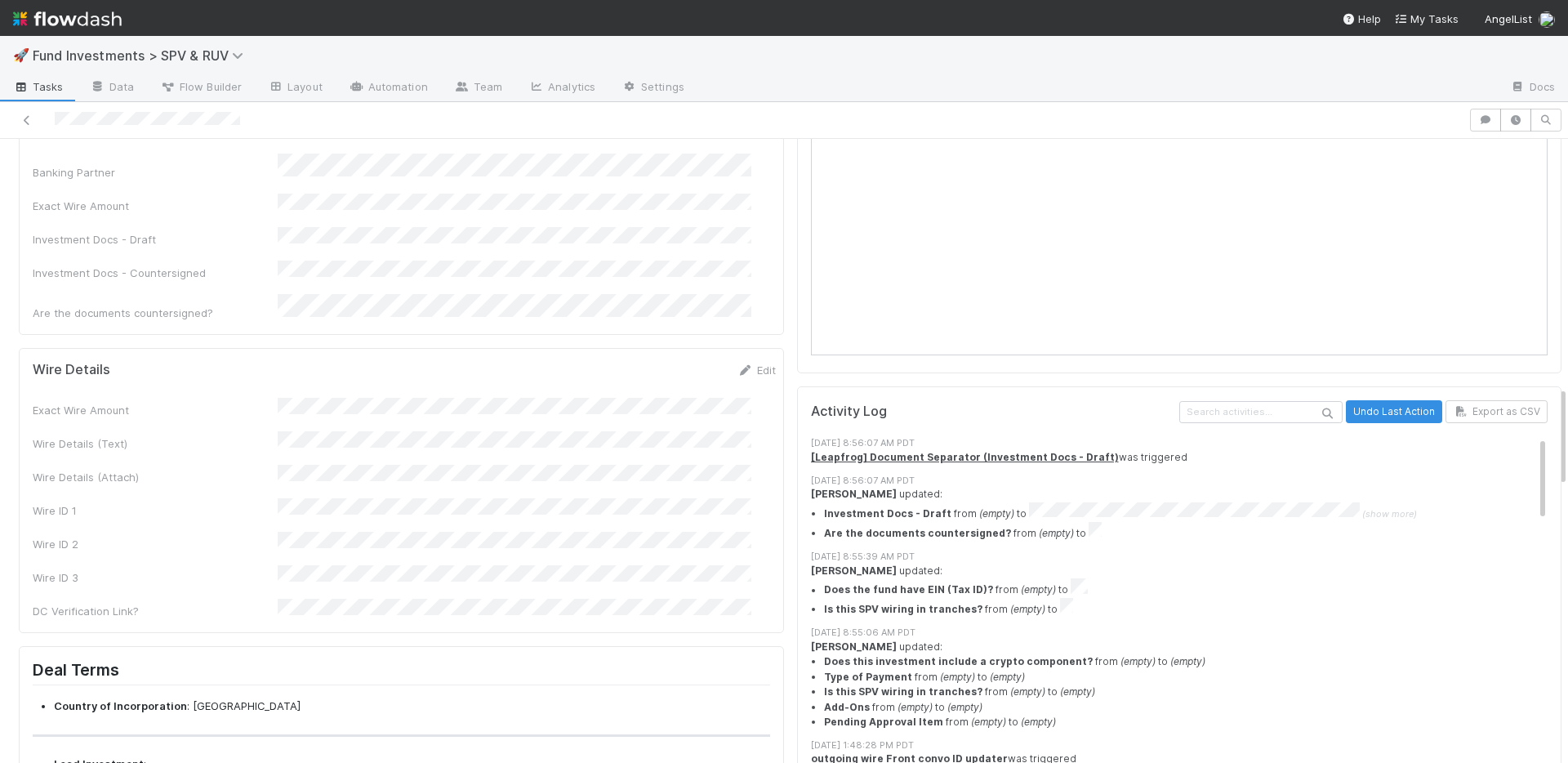
drag, startPoint x: 739, startPoint y: 268, endPoint x: 823, endPoint y: 235, distance: 90.2
click at [739, 363] on link "Edit" at bounding box center [756, 369] width 38 height 13
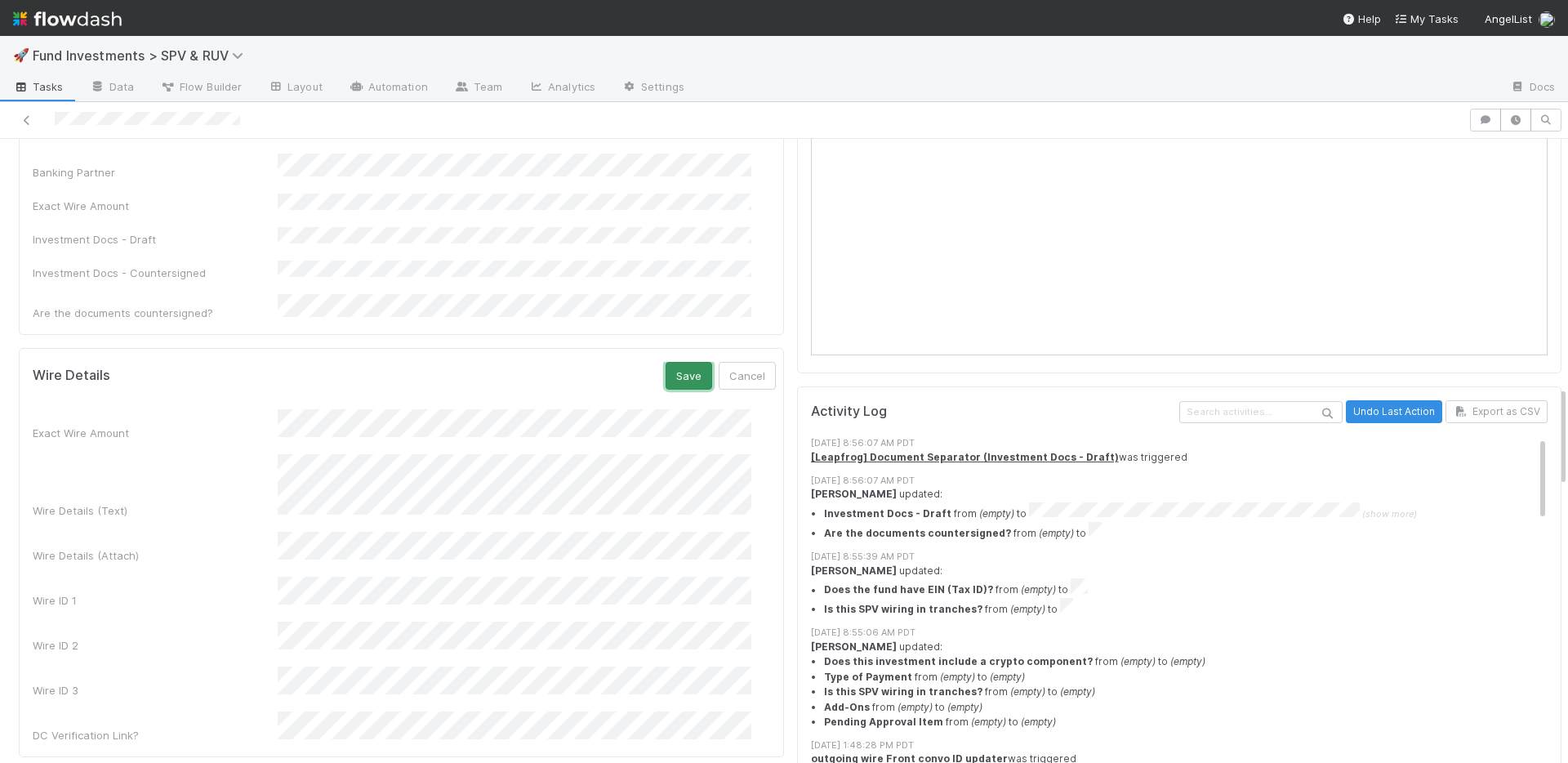
click at [665, 362] on button "Save" at bounding box center [689, 376] width 47 height 27
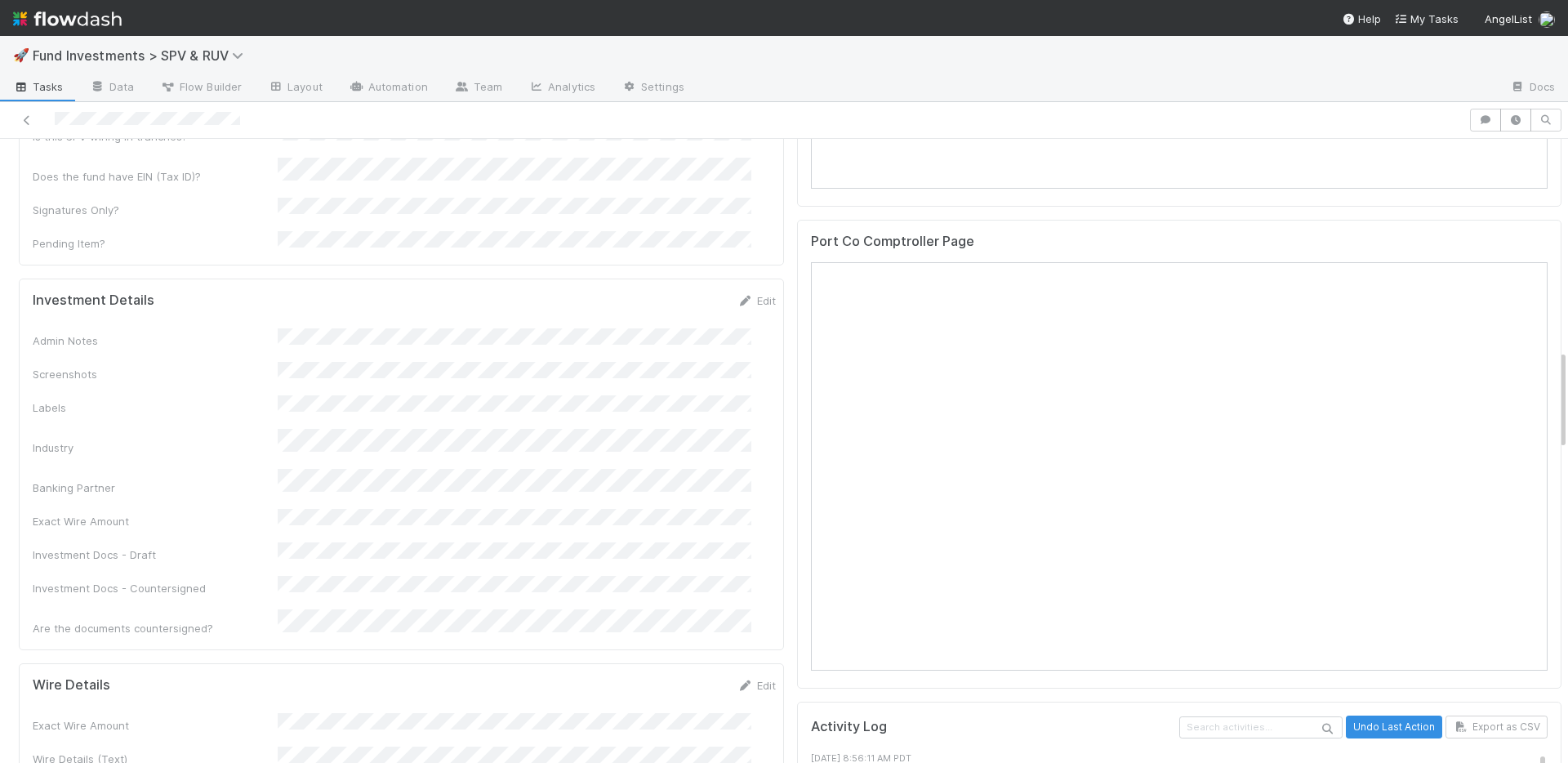
scroll to position [1213, 0]
click at [746, 298] on link "Edit" at bounding box center [756, 304] width 38 height 13
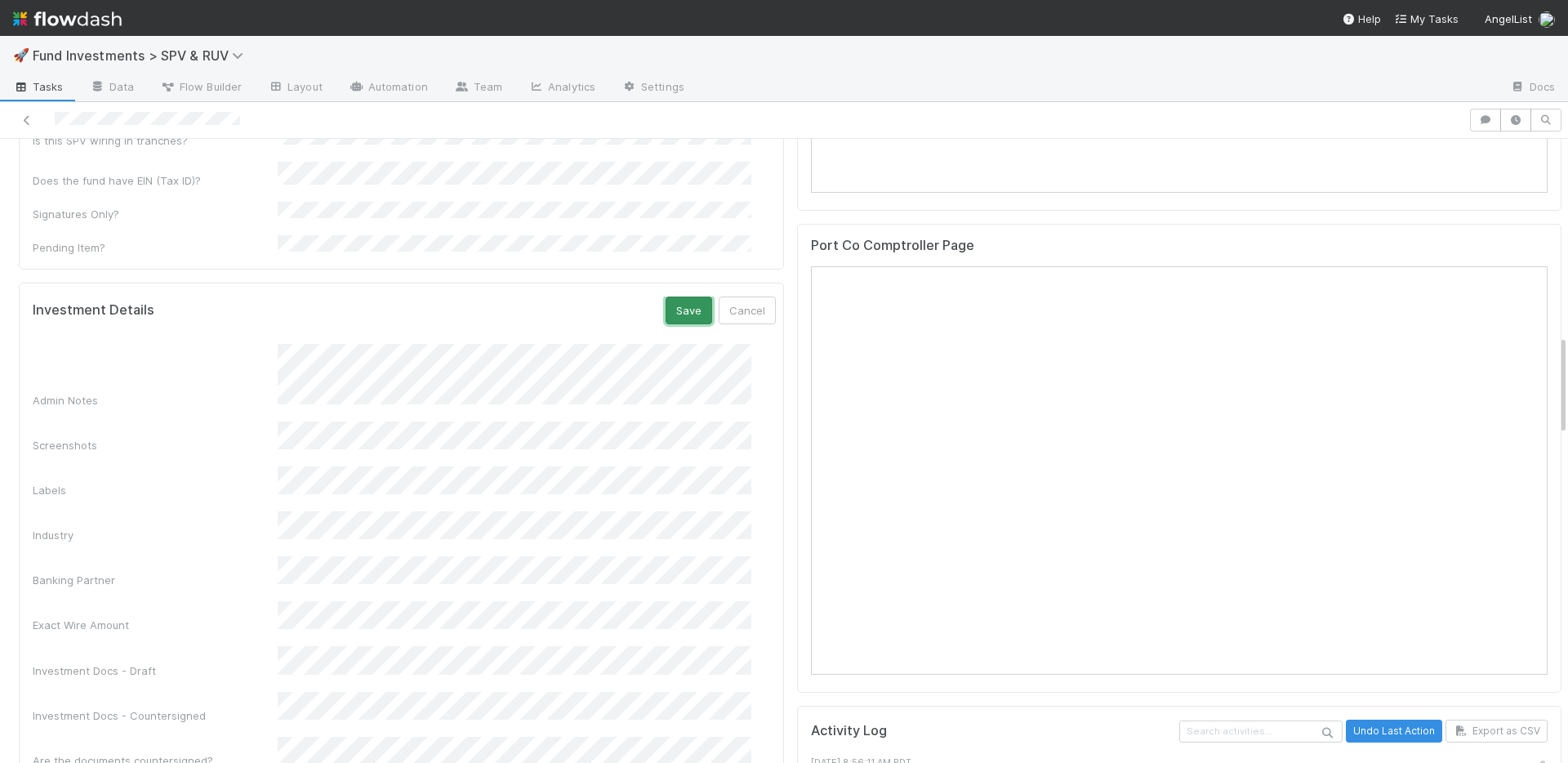
click at [669, 296] on button "Save" at bounding box center [689, 310] width 47 height 27
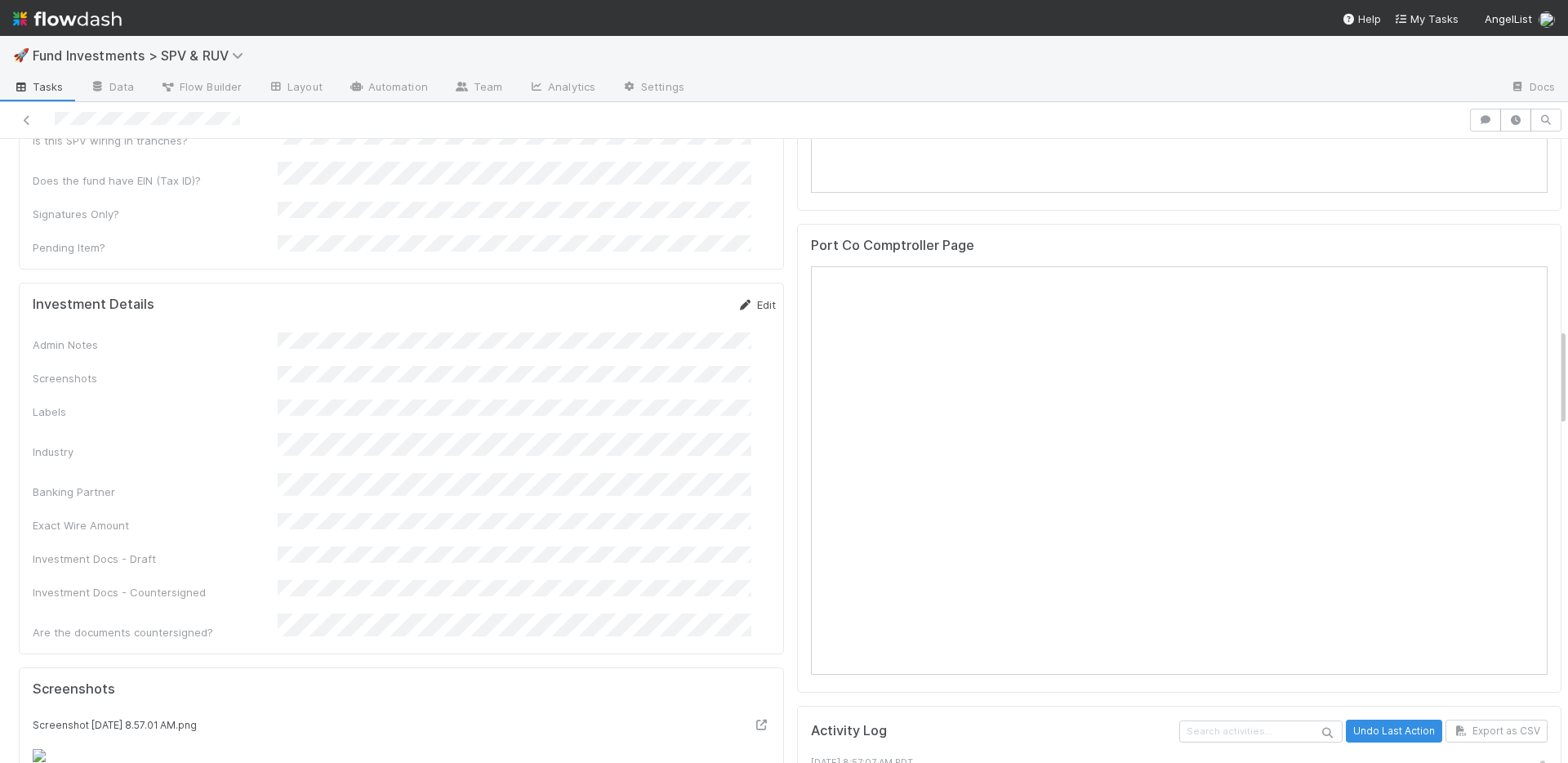
click at [738, 298] on link "Edit" at bounding box center [756, 304] width 38 height 13
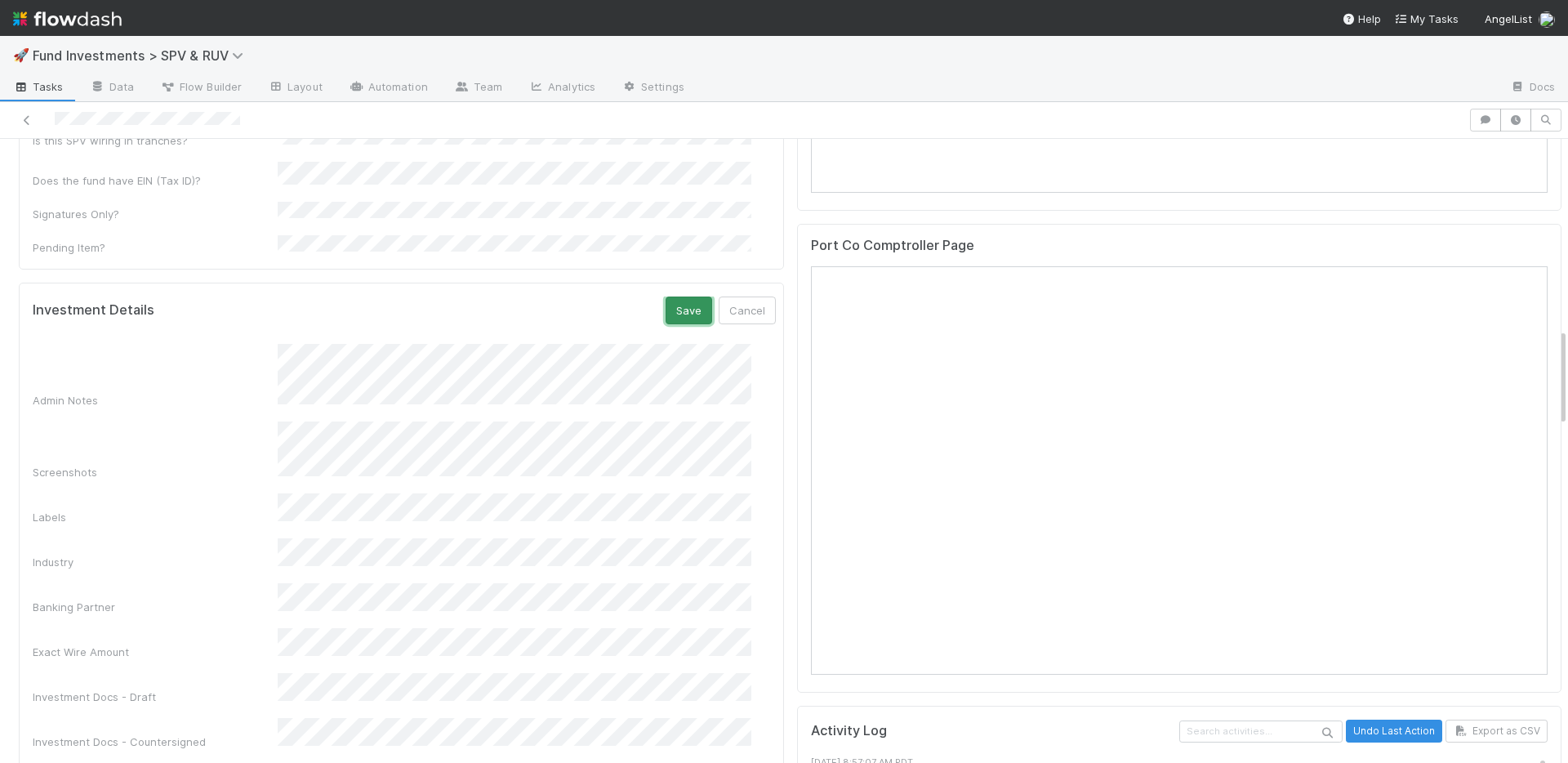
drag, startPoint x: 678, startPoint y: 245, endPoint x: 664, endPoint y: 227, distance: 22.8
click at [677, 296] on button "Save" at bounding box center [689, 310] width 47 height 27
drag, startPoint x: 735, startPoint y: 239, endPoint x: 600, endPoint y: 275, distance: 139.7
click at [738, 298] on link "Edit" at bounding box center [756, 304] width 38 height 13
click at [666, 296] on button "Save" at bounding box center [689, 310] width 47 height 27
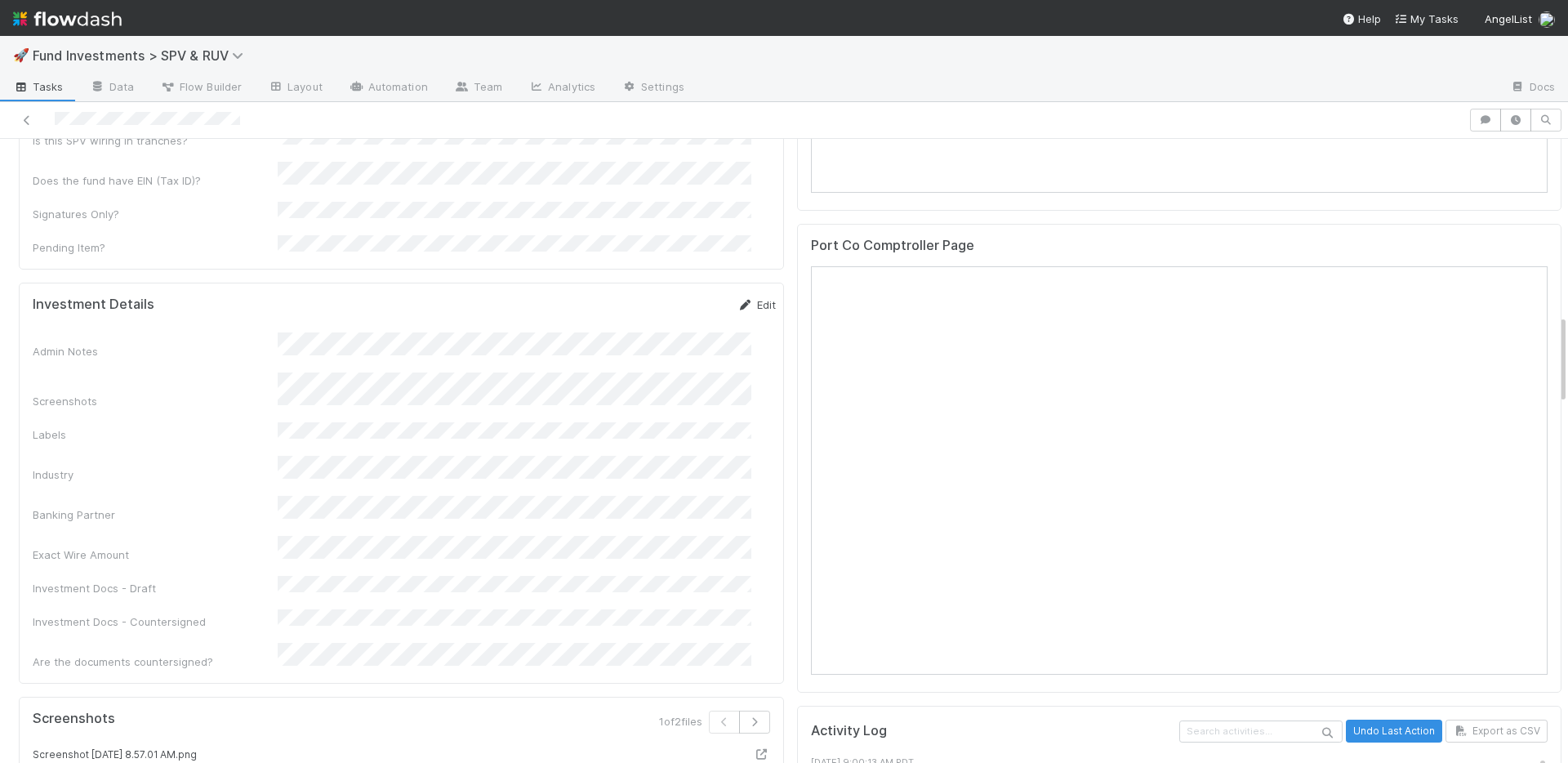
click at [738, 298] on link "Edit" at bounding box center [756, 304] width 38 height 13
click at [659, 296] on form "Investment Details Save Cancel Admin Notes Screenshots Labels Industry Banking …" at bounding box center [404, 545] width 743 height 498
click at [665, 296] on button "Save" at bounding box center [689, 310] width 47 height 27
click at [738, 298] on link "Edit" at bounding box center [756, 304] width 38 height 13
click at [665, 296] on button "Save" at bounding box center [689, 310] width 47 height 27
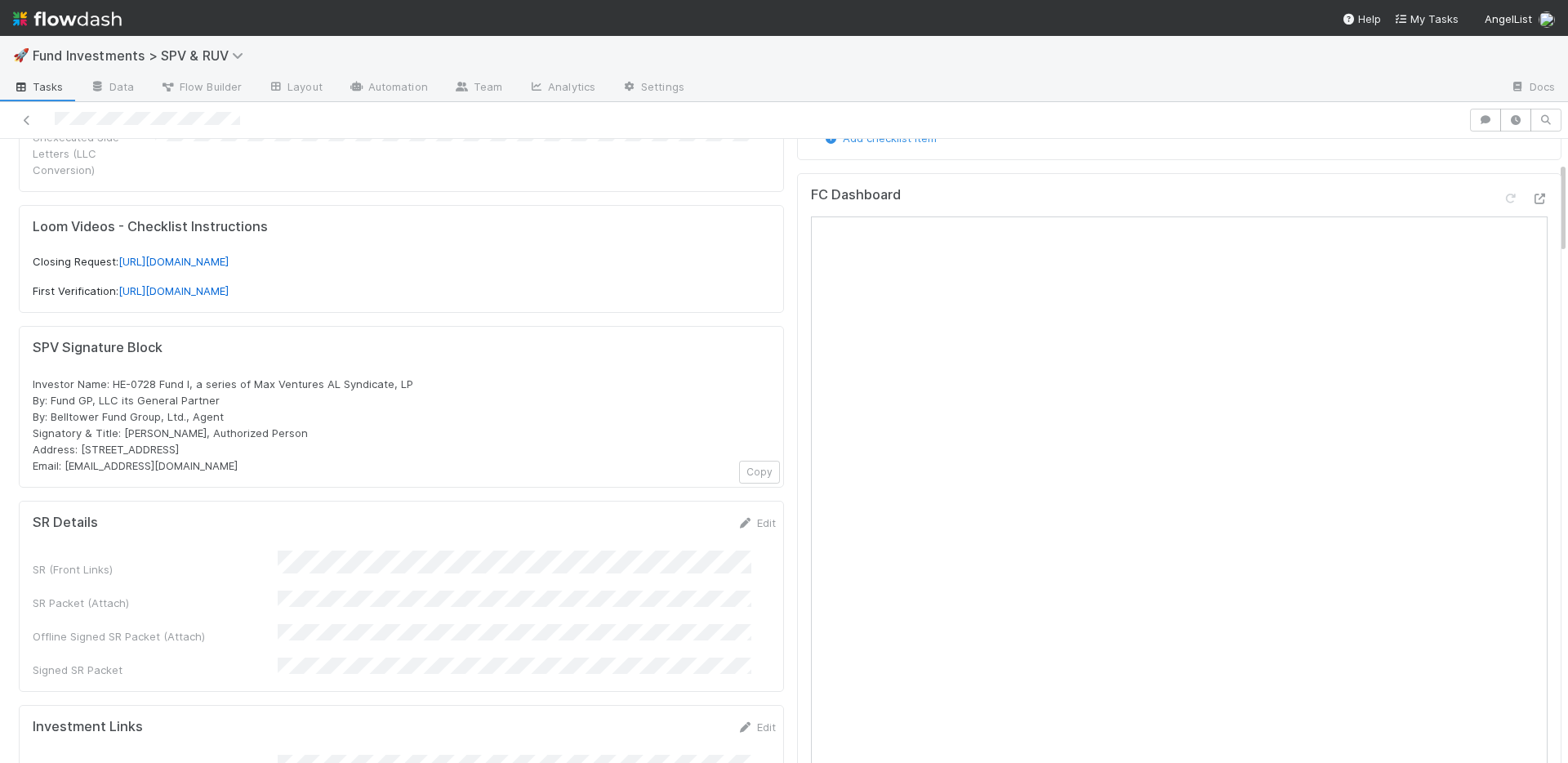
scroll to position [155, 0]
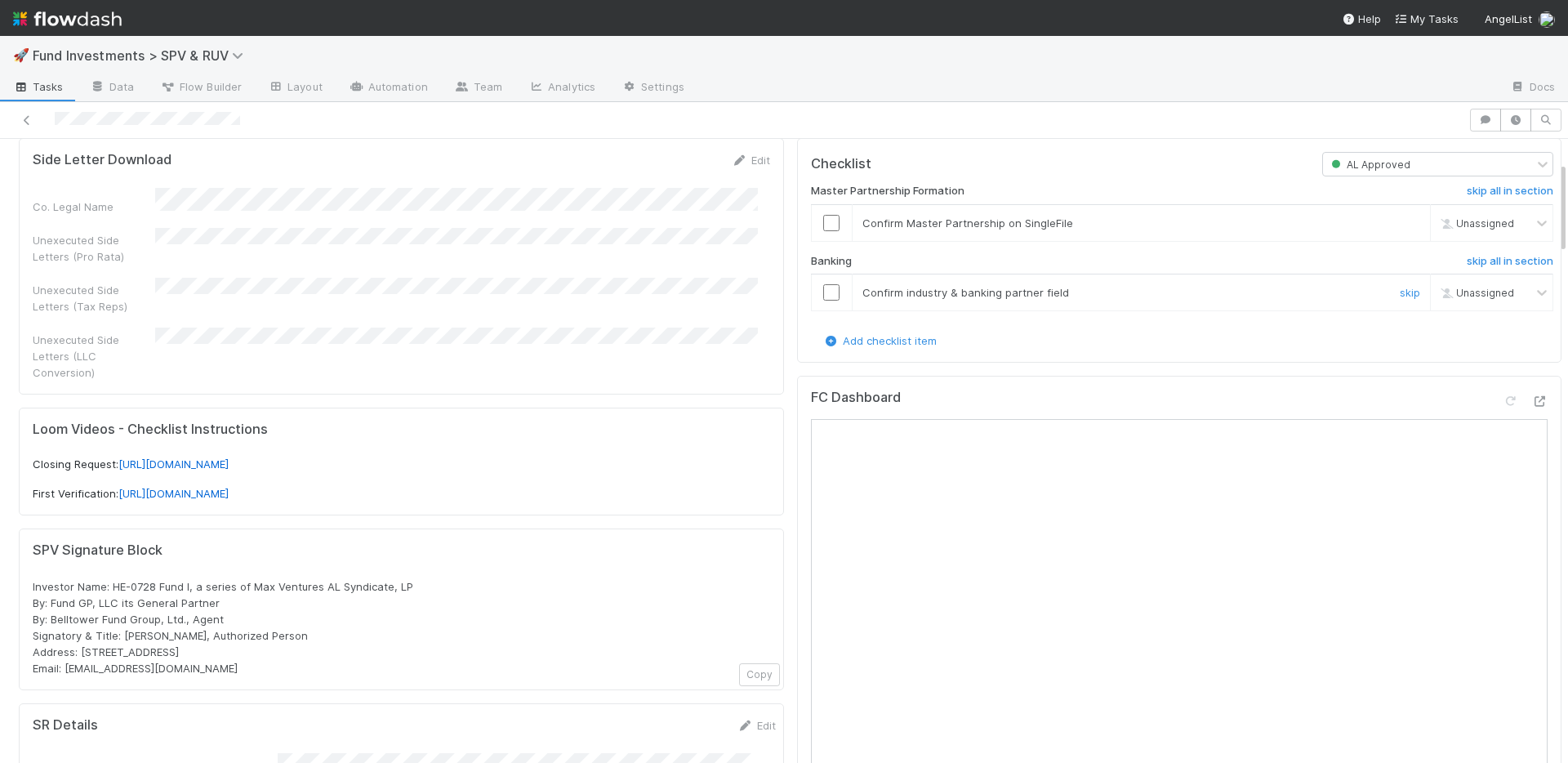
click at [823, 291] on input "checkbox" at bounding box center [830, 292] width 17 height 17
click at [823, 226] on input "checkbox" at bounding box center [830, 223] width 17 height 17
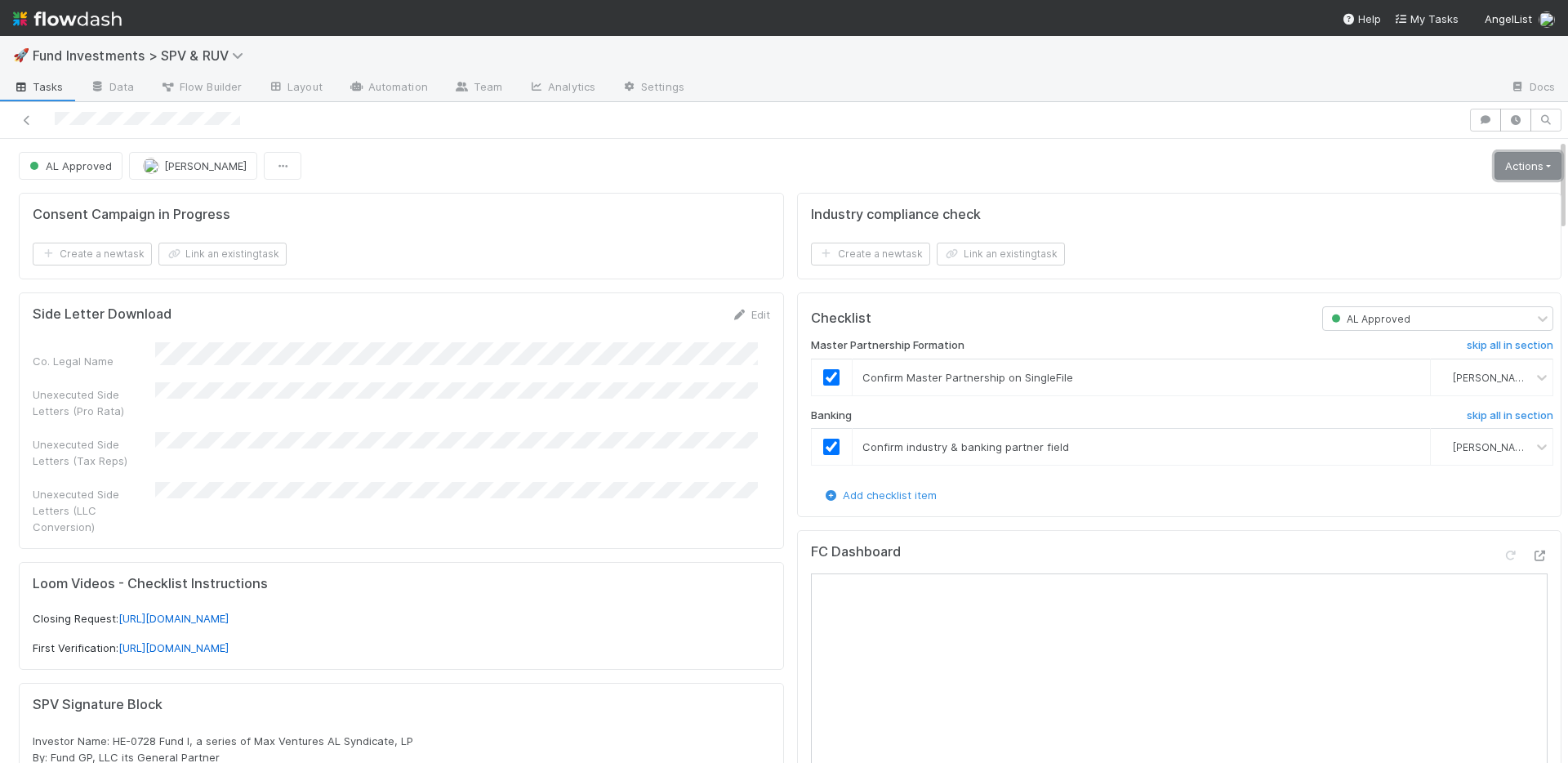
click at [1494, 170] on link "Actions" at bounding box center [1527, 165] width 67 height 27
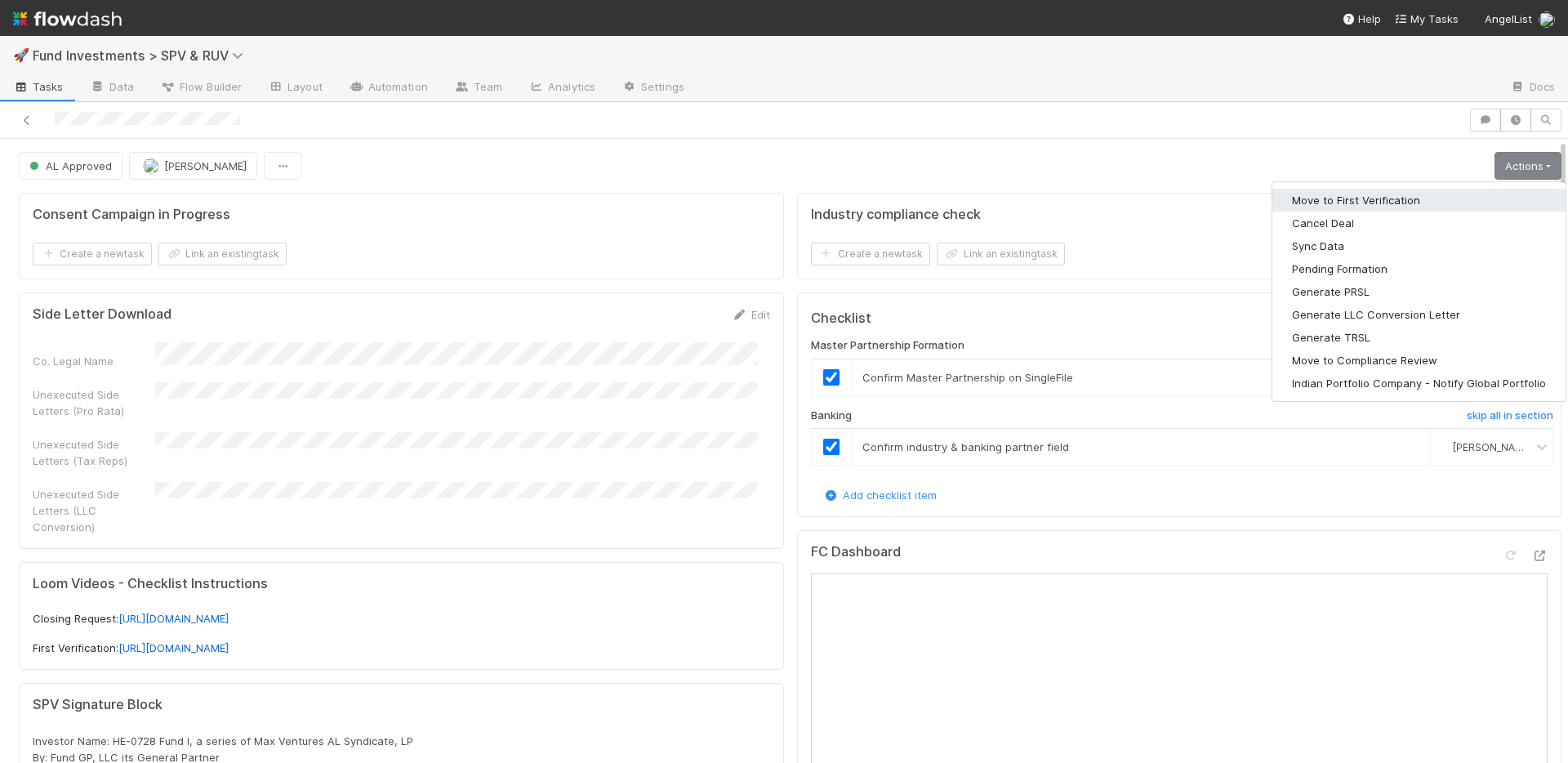
click at [1414, 197] on button "Move to First Verification" at bounding box center [1418, 200] width 293 height 22
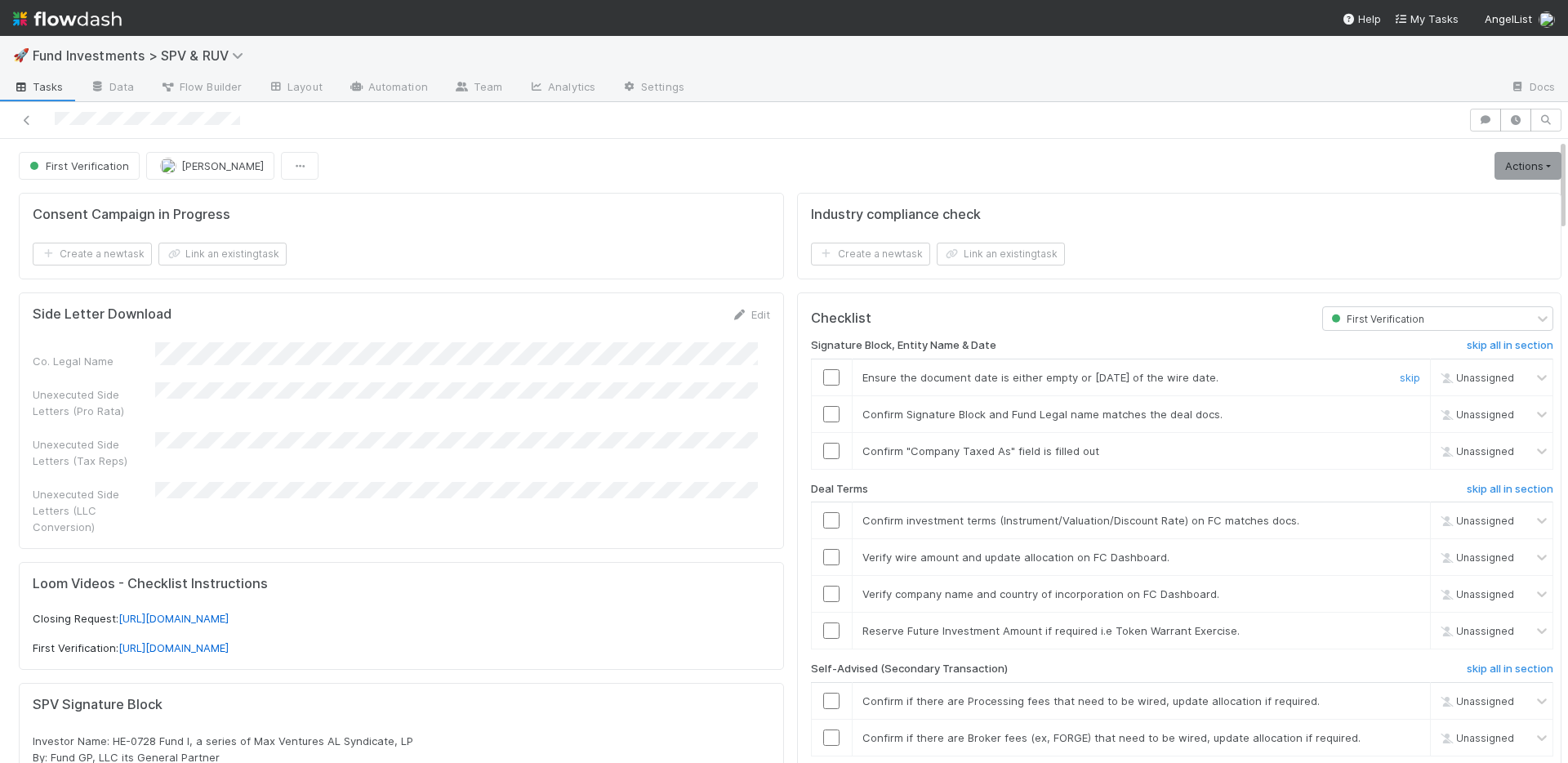
click at [823, 370] on input "checkbox" at bounding box center [830, 377] width 17 height 17
drag, startPoint x: 822, startPoint y: 413, endPoint x: 823, endPoint y: 429, distance: 16.0
click at [823, 413] on input "checkbox" at bounding box center [830, 414] width 17 height 17
click at [823, 453] on input "checkbox" at bounding box center [830, 450] width 17 height 17
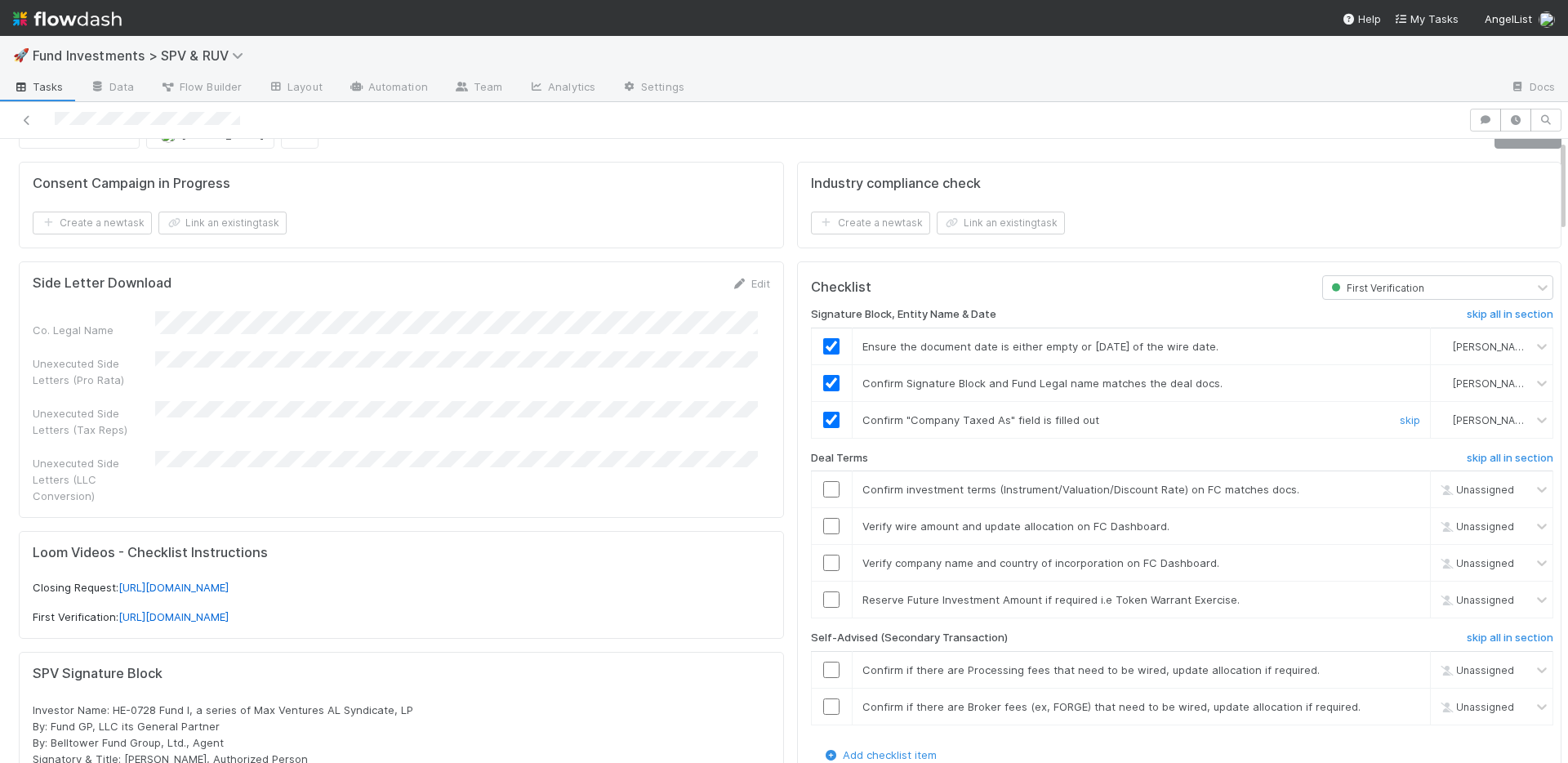
scroll to position [267, 0]
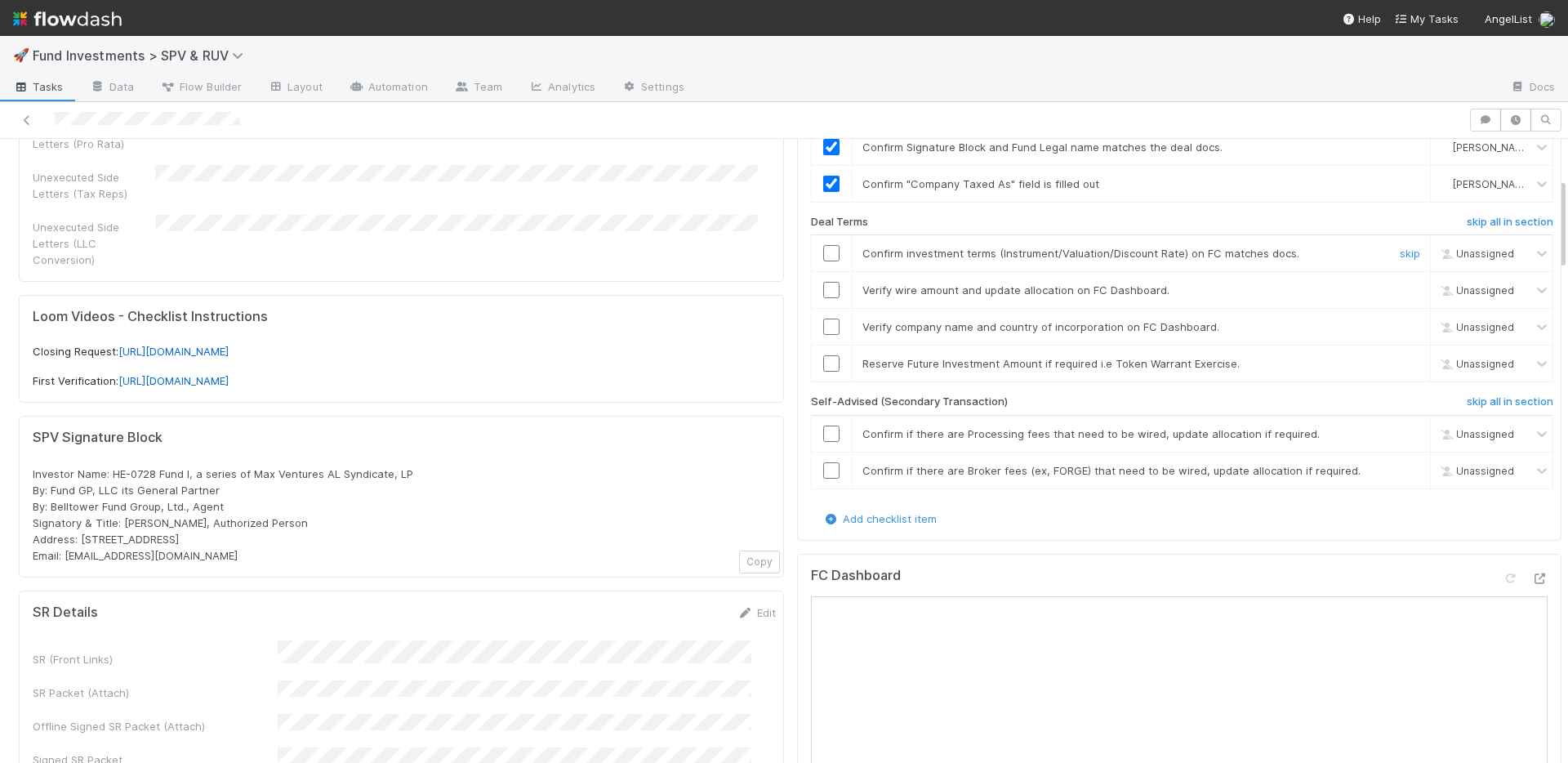
click at [823, 253] on input "checkbox" at bounding box center [830, 252] width 17 height 17
click at [824, 289] on input "checkbox" at bounding box center [830, 290] width 17 height 17
click at [823, 322] on input "checkbox" at bounding box center [830, 327] width 17 height 17
drag, startPoint x: 1469, startPoint y: 404, endPoint x: 1397, endPoint y: 383, distance: 75.0
click at [1469, 405] on h6 "skip all in section" at bounding box center [1509, 401] width 86 height 13
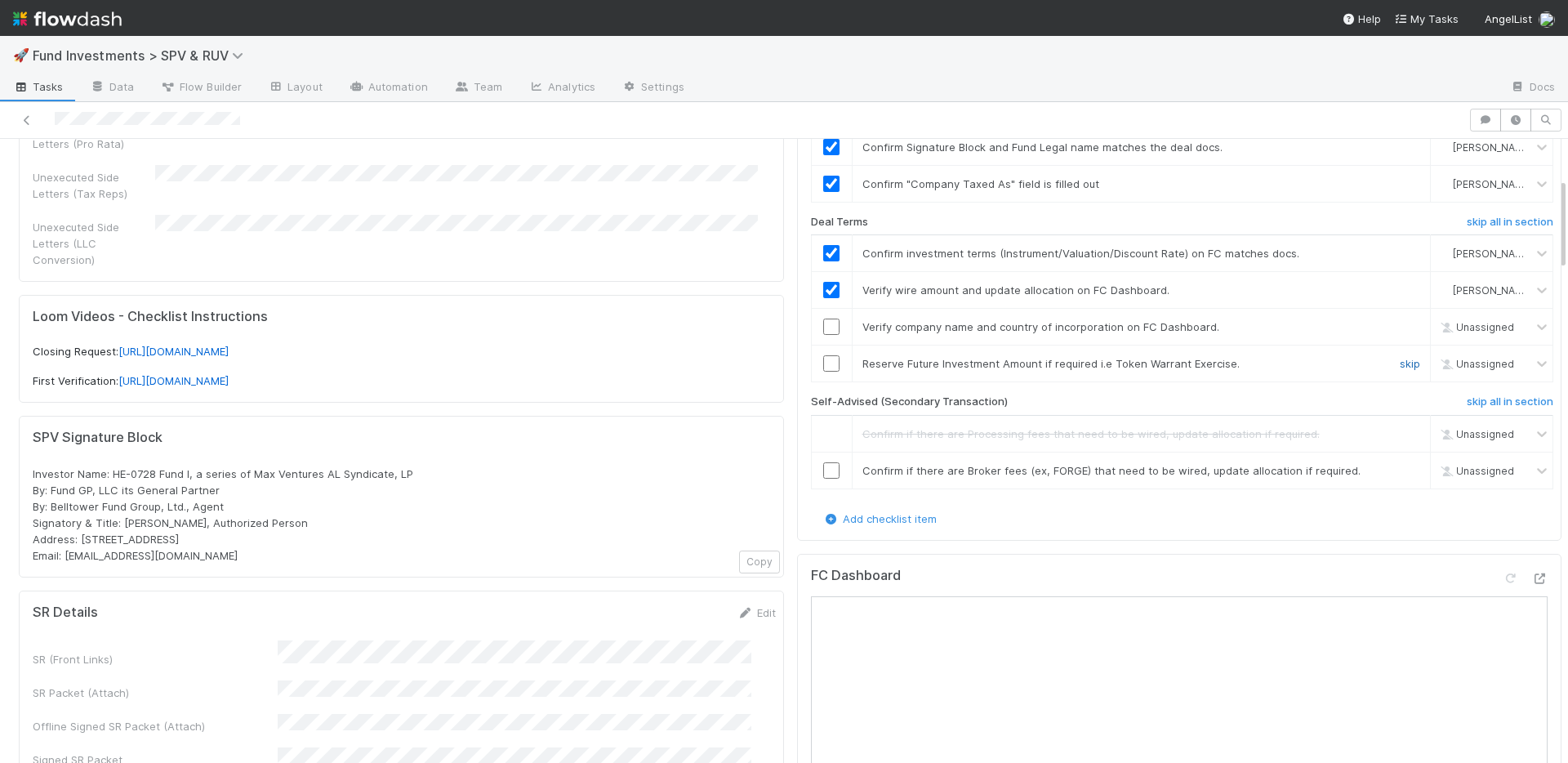
click at [1400, 362] on link "skip" at bounding box center [1410, 363] width 21 height 13
click at [823, 329] on input "checkbox" at bounding box center [830, 327] width 17 height 17
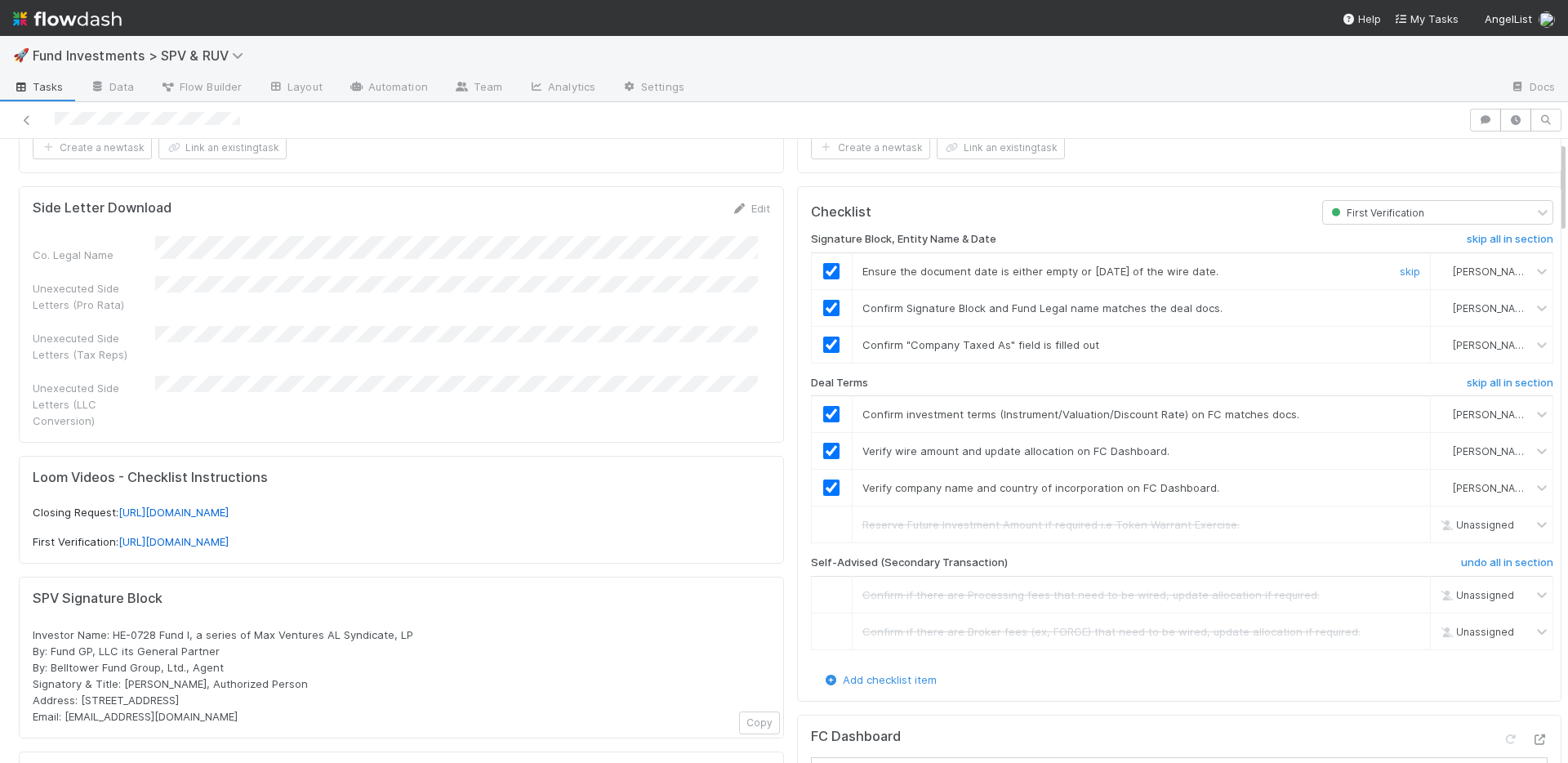
scroll to position [0, 0]
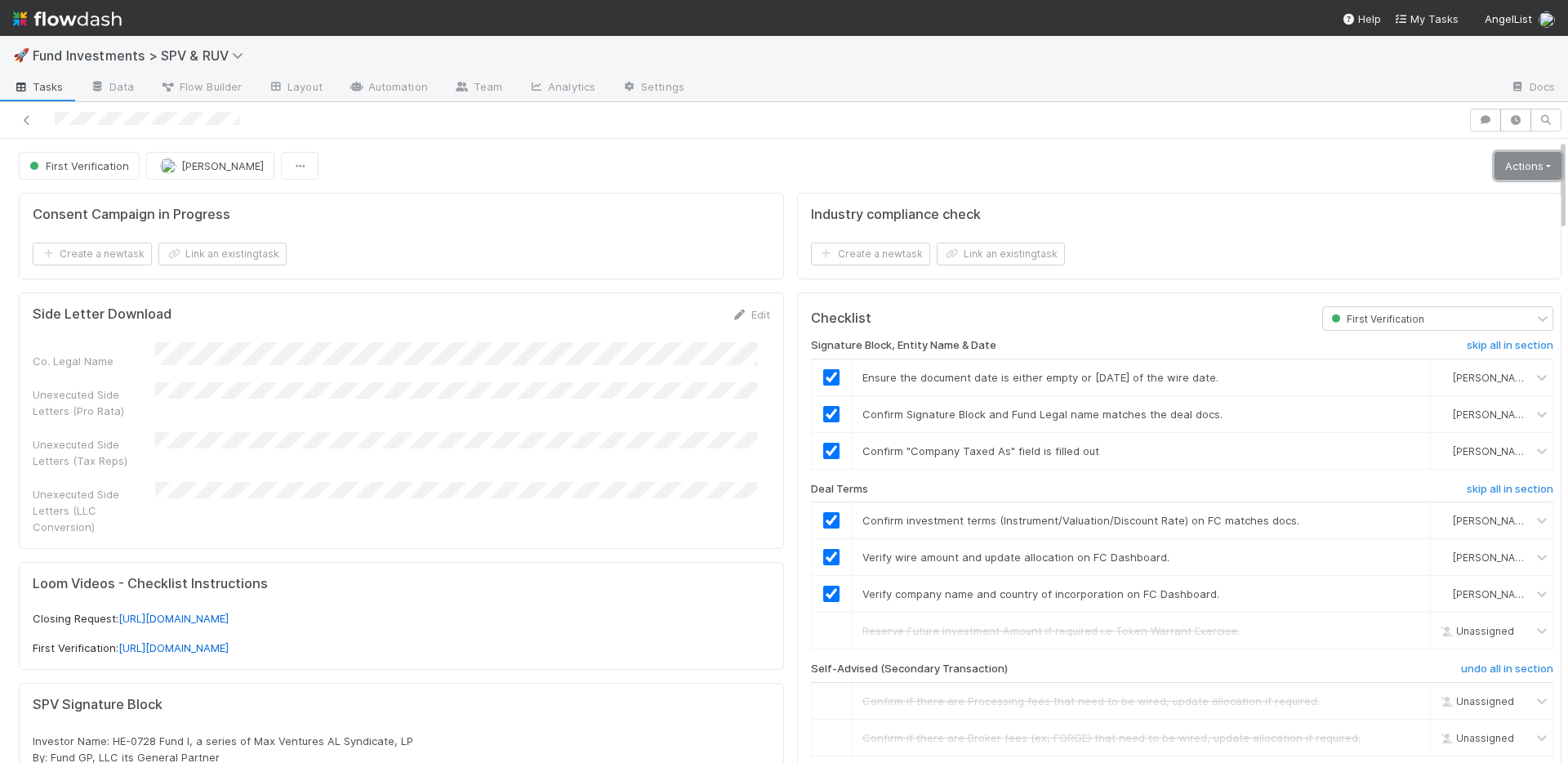
click at [1494, 167] on link "Actions" at bounding box center [1527, 165] width 67 height 27
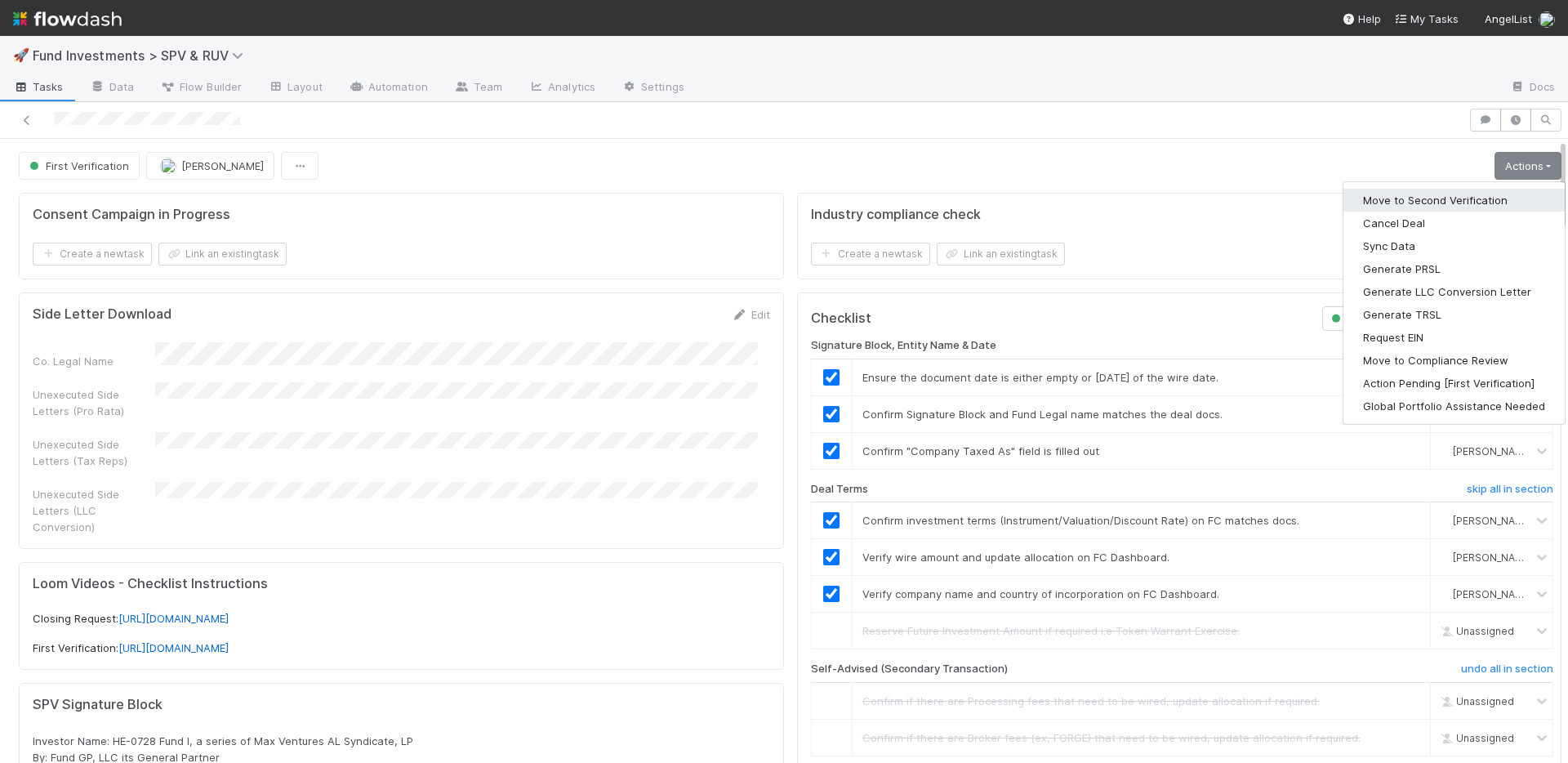
click at [1438, 192] on button "Move to Second Verification" at bounding box center [1454, 200] width 221 height 22
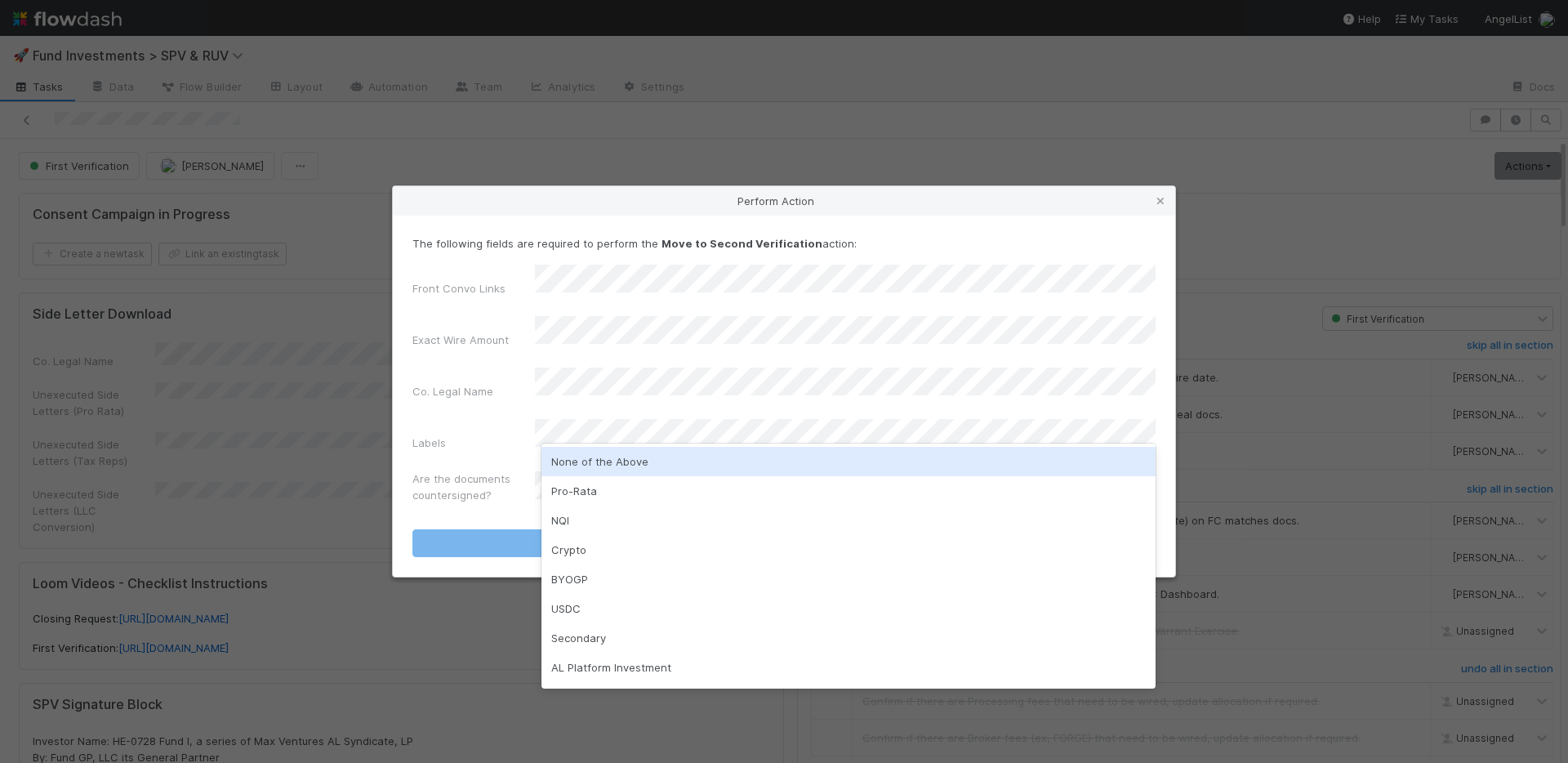
click at [629, 462] on div "None of the Above" at bounding box center [848, 462] width 614 height 29
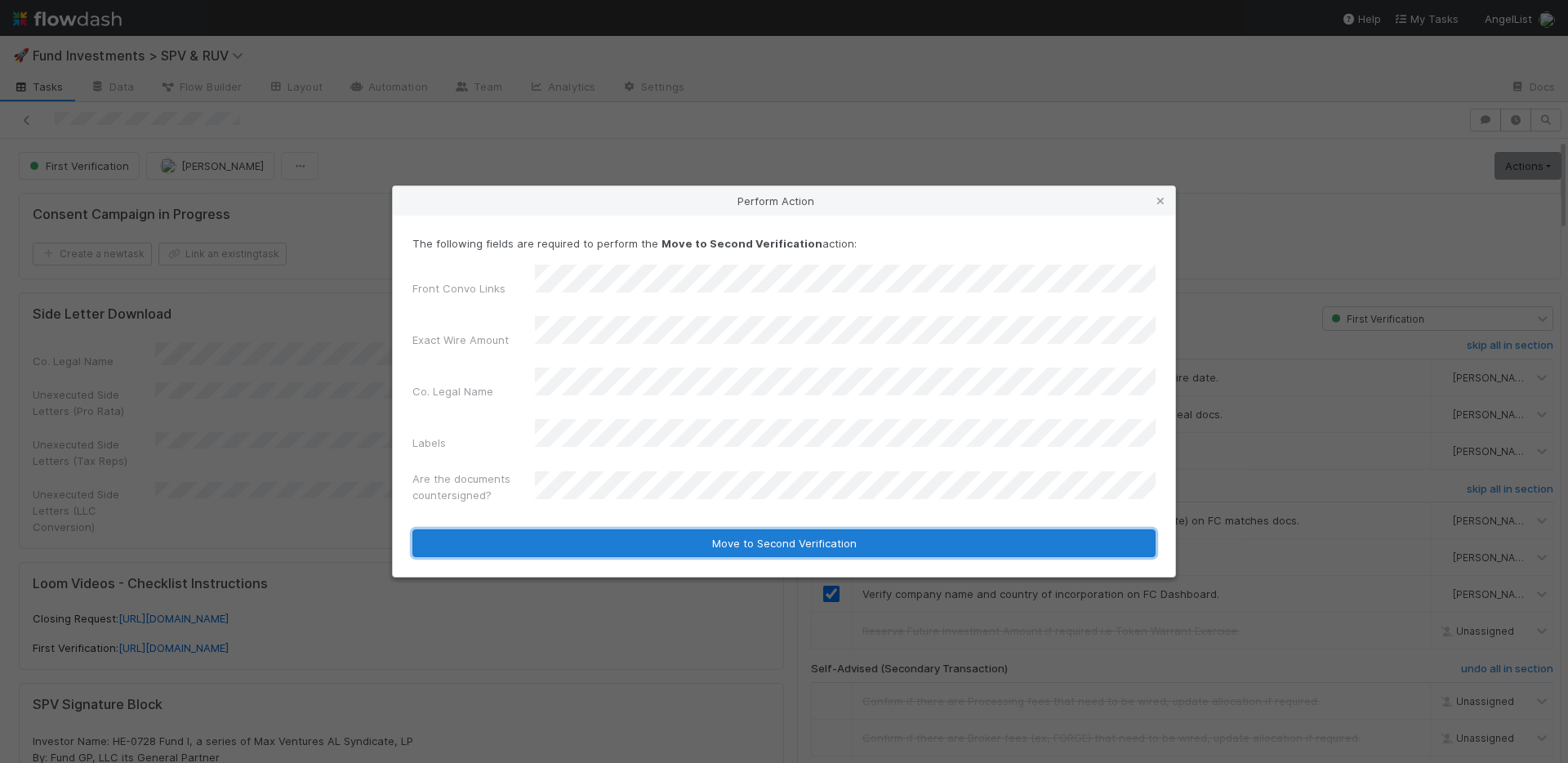
click at [636, 529] on button "Move to Second Verification" at bounding box center [784, 543] width 743 height 27
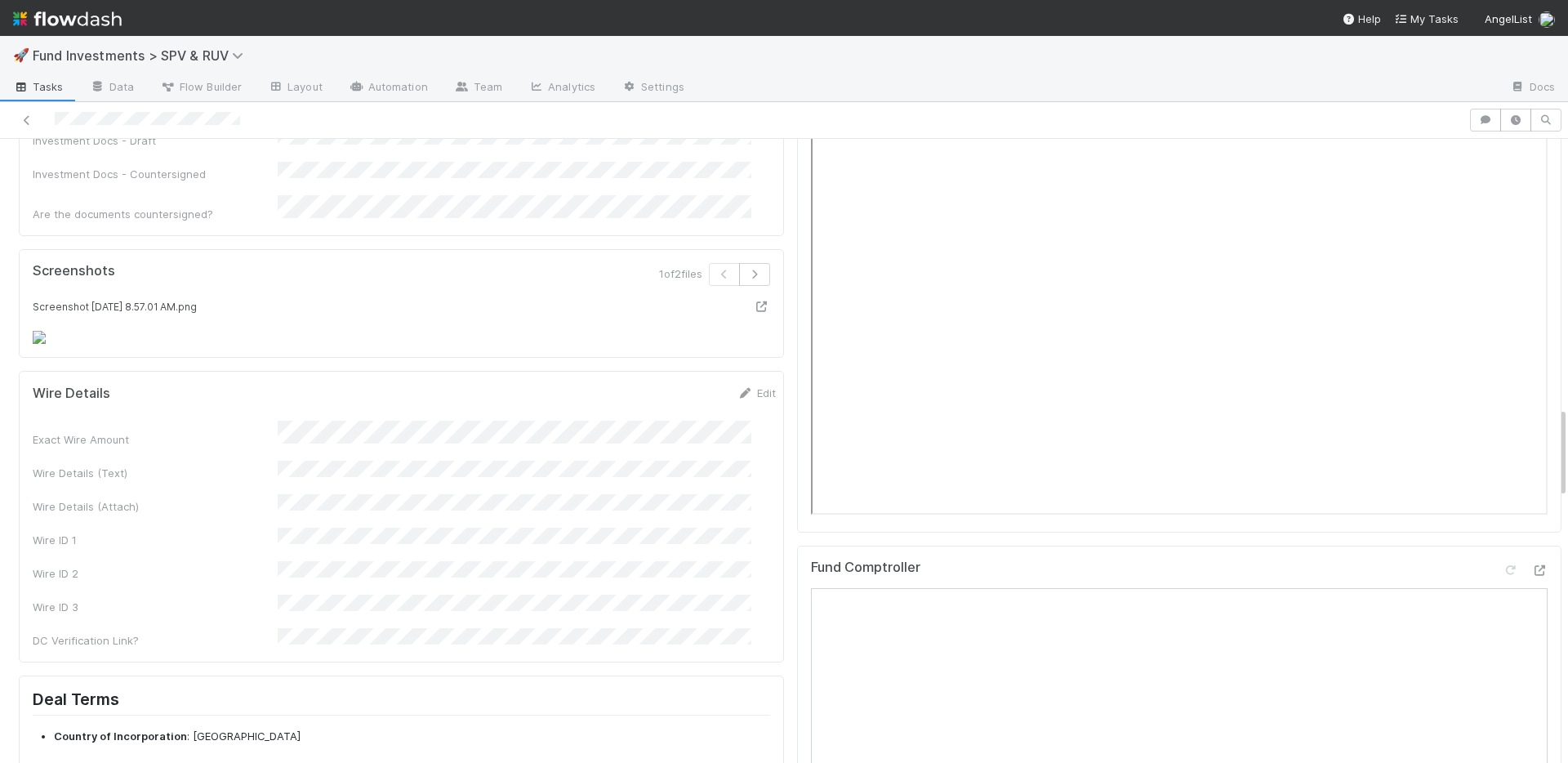
scroll to position [1875, 0]
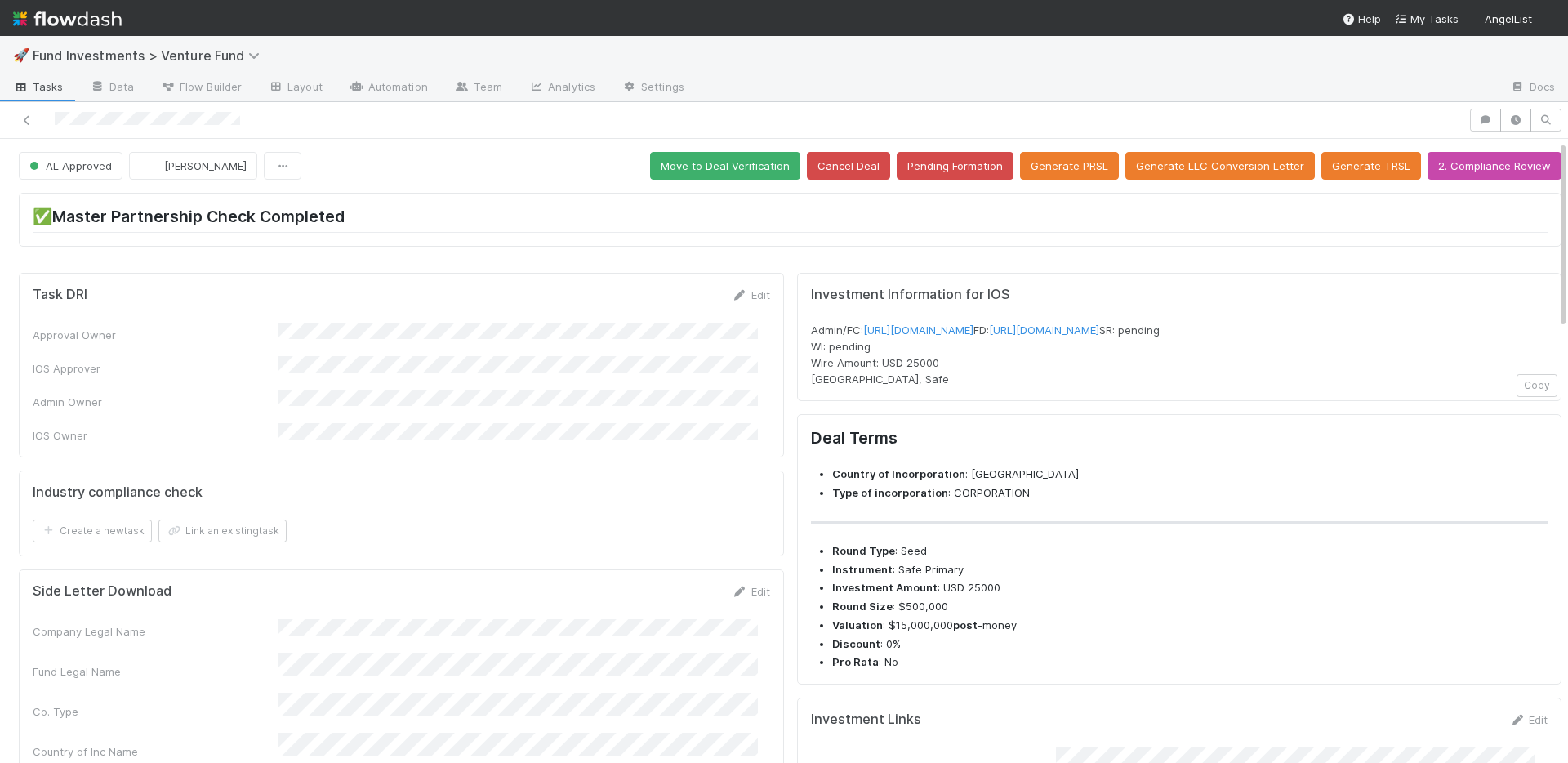
scroll to position [343, 0]
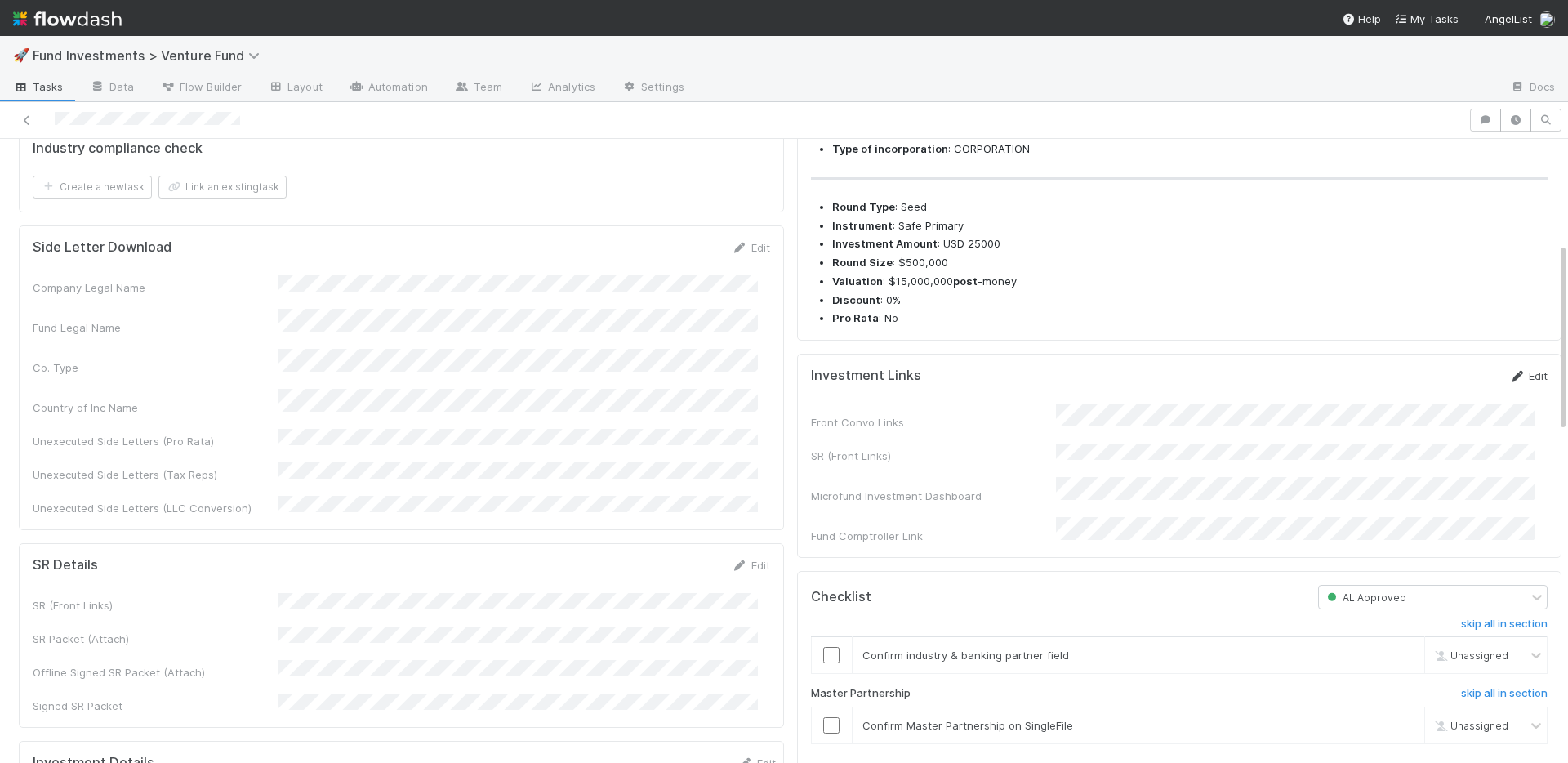
click at [1508, 382] on link "Edit" at bounding box center [1527, 375] width 38 height 13
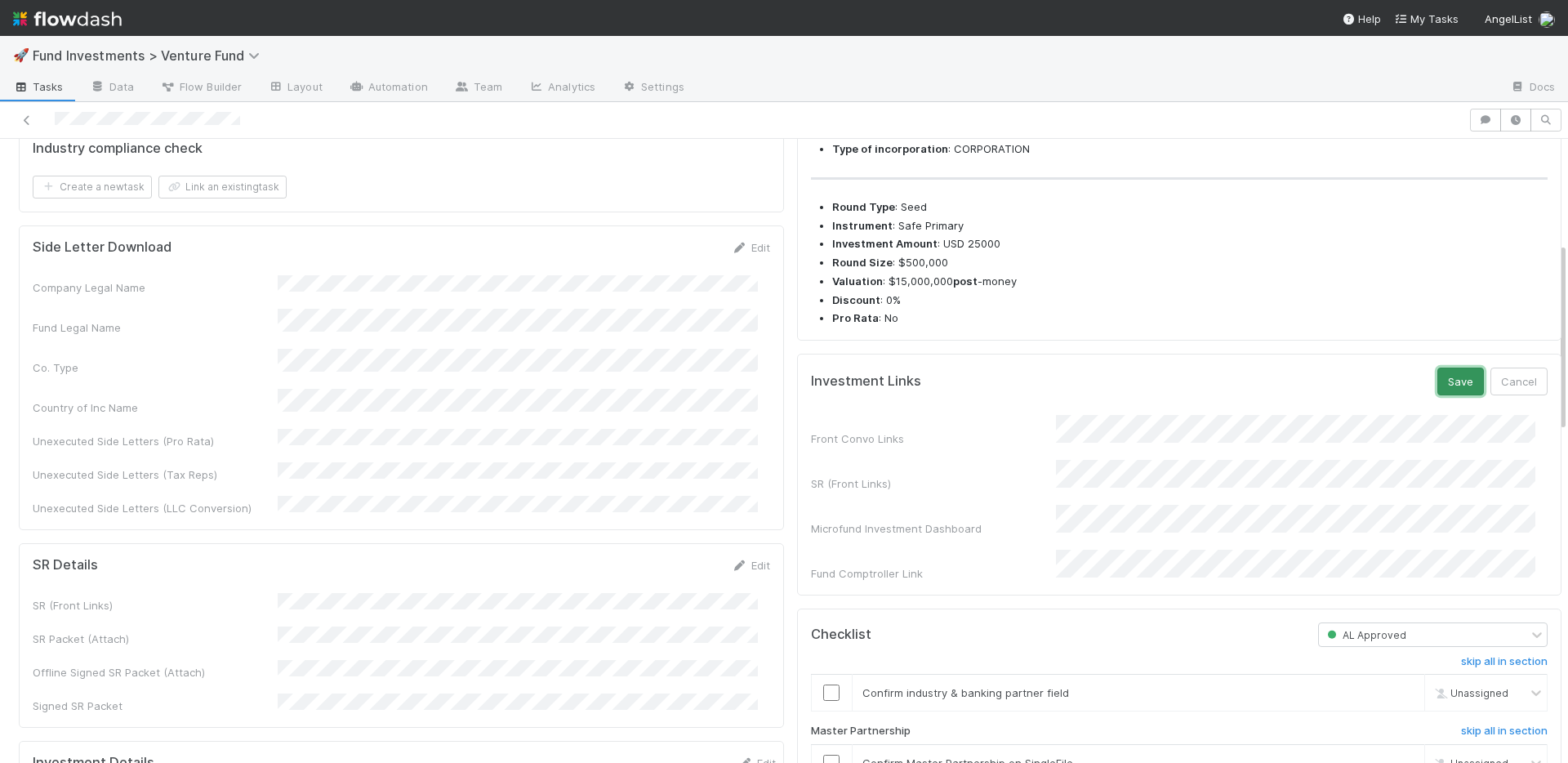
click at [1437, 395] on button "Save" at bounding box center [1460, 382] width 47 height 27
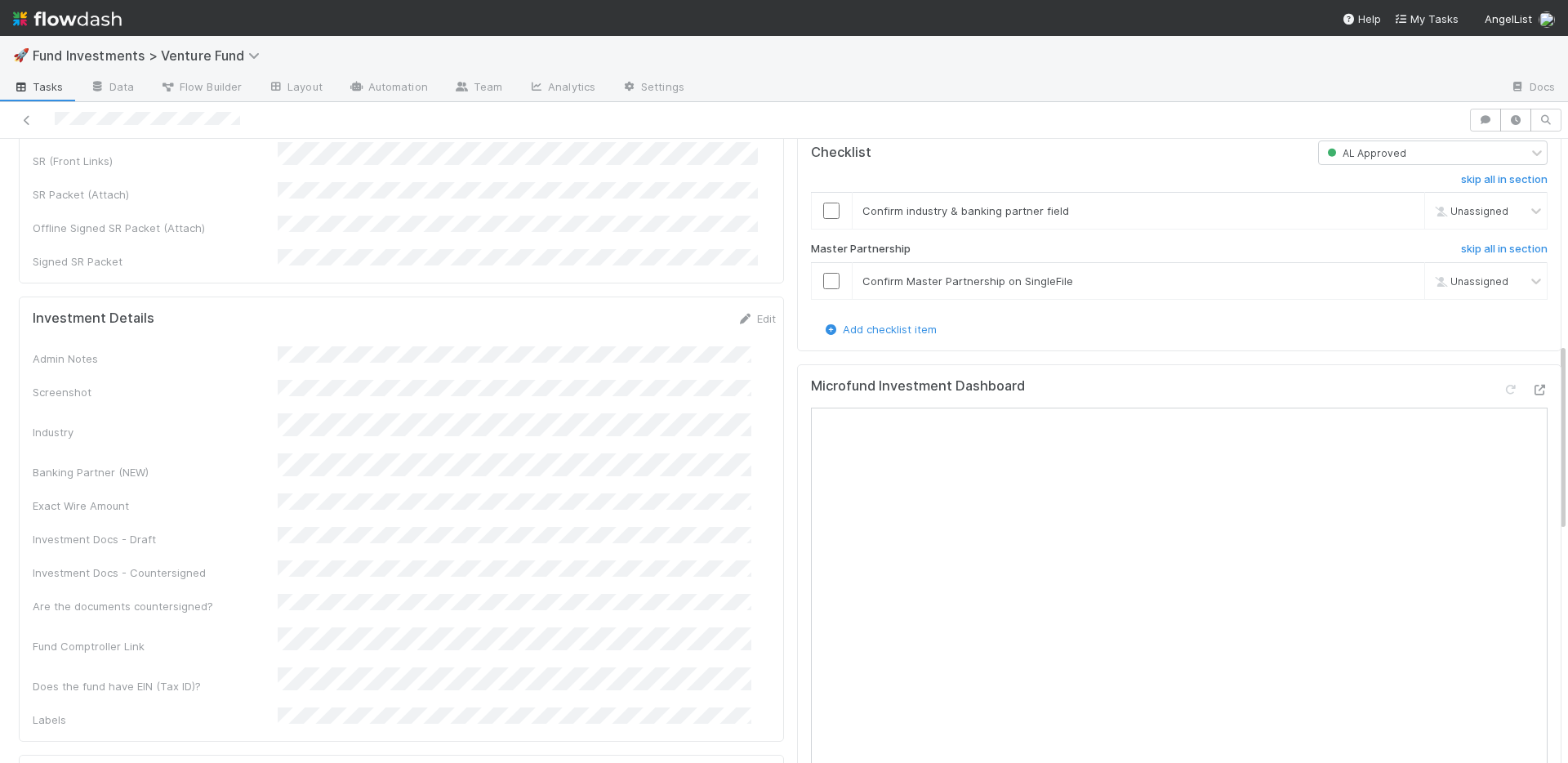
scroll to position [821, 0]
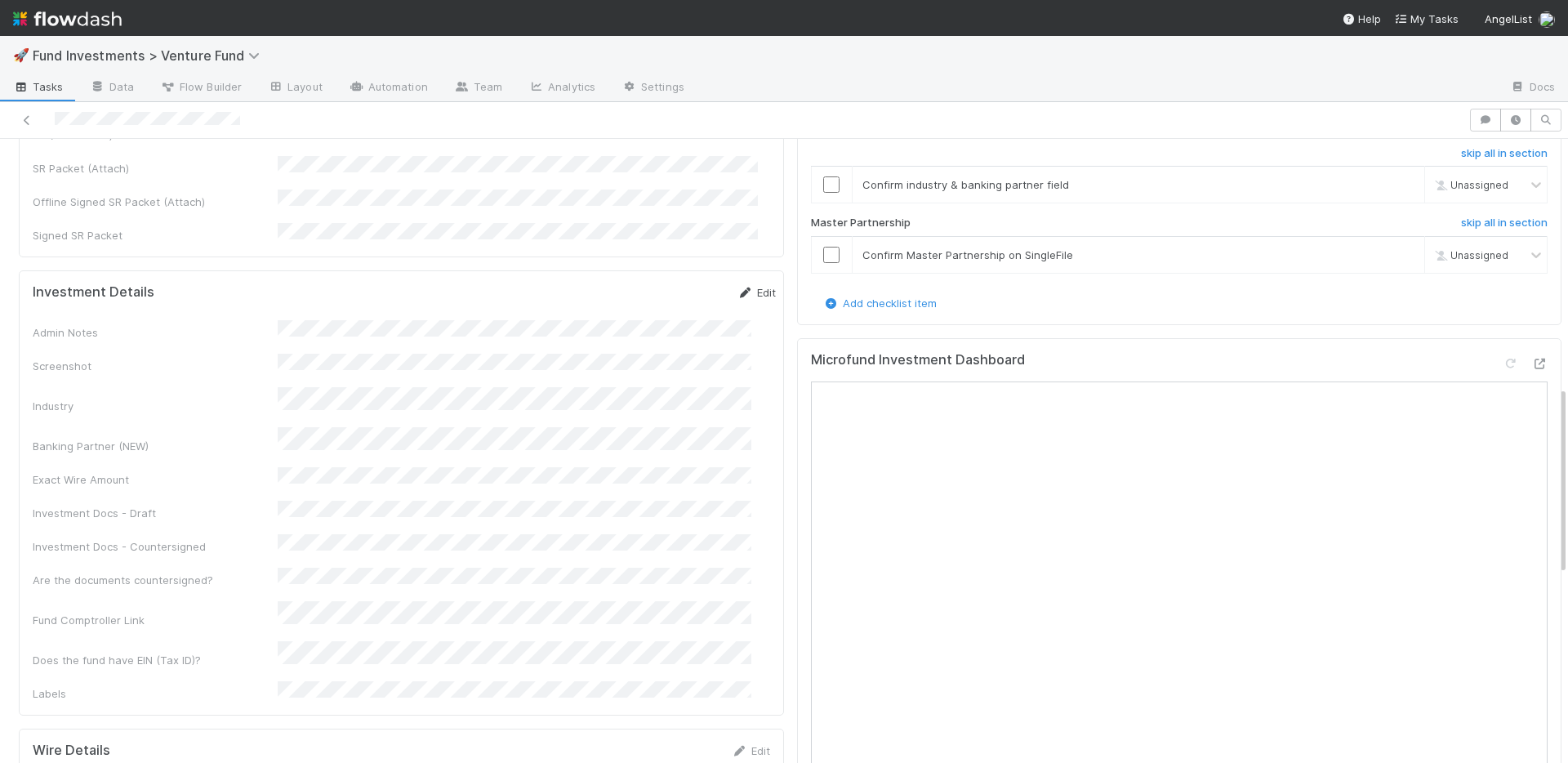
click at [739, 286] on link "Edit" at bounding box center [756, 292] width 38 height 13
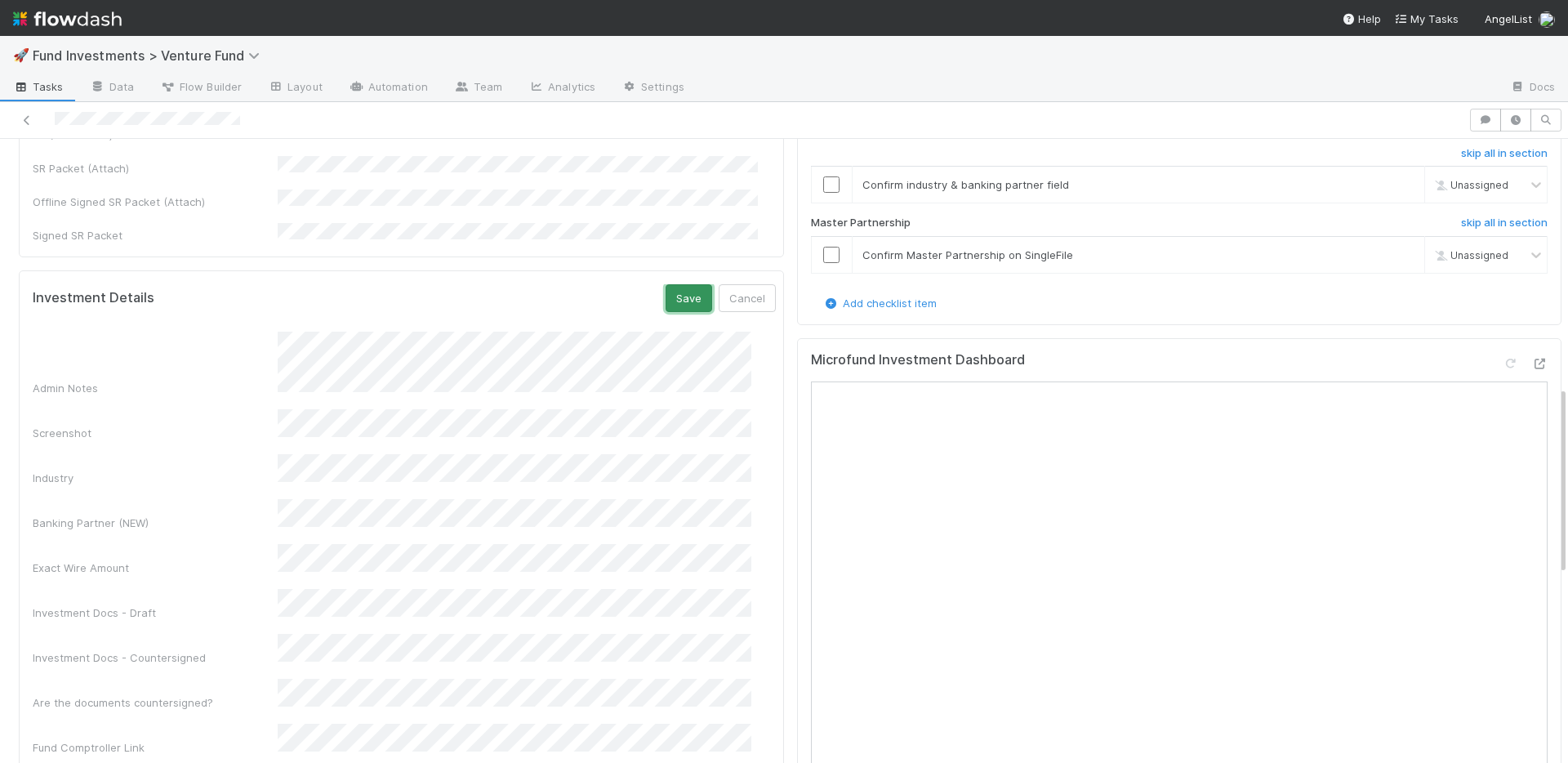
click at [665, 284] on button "Save" at bounding box center [689, 297] width 47 height 27
drag, startPoint x: 726, startPoint y: 229, endPoint x: 694, endPoint y: 260, distance: 44.6
click at [738, 288] on icon at bounding box center [745, 292] width 17 height 11
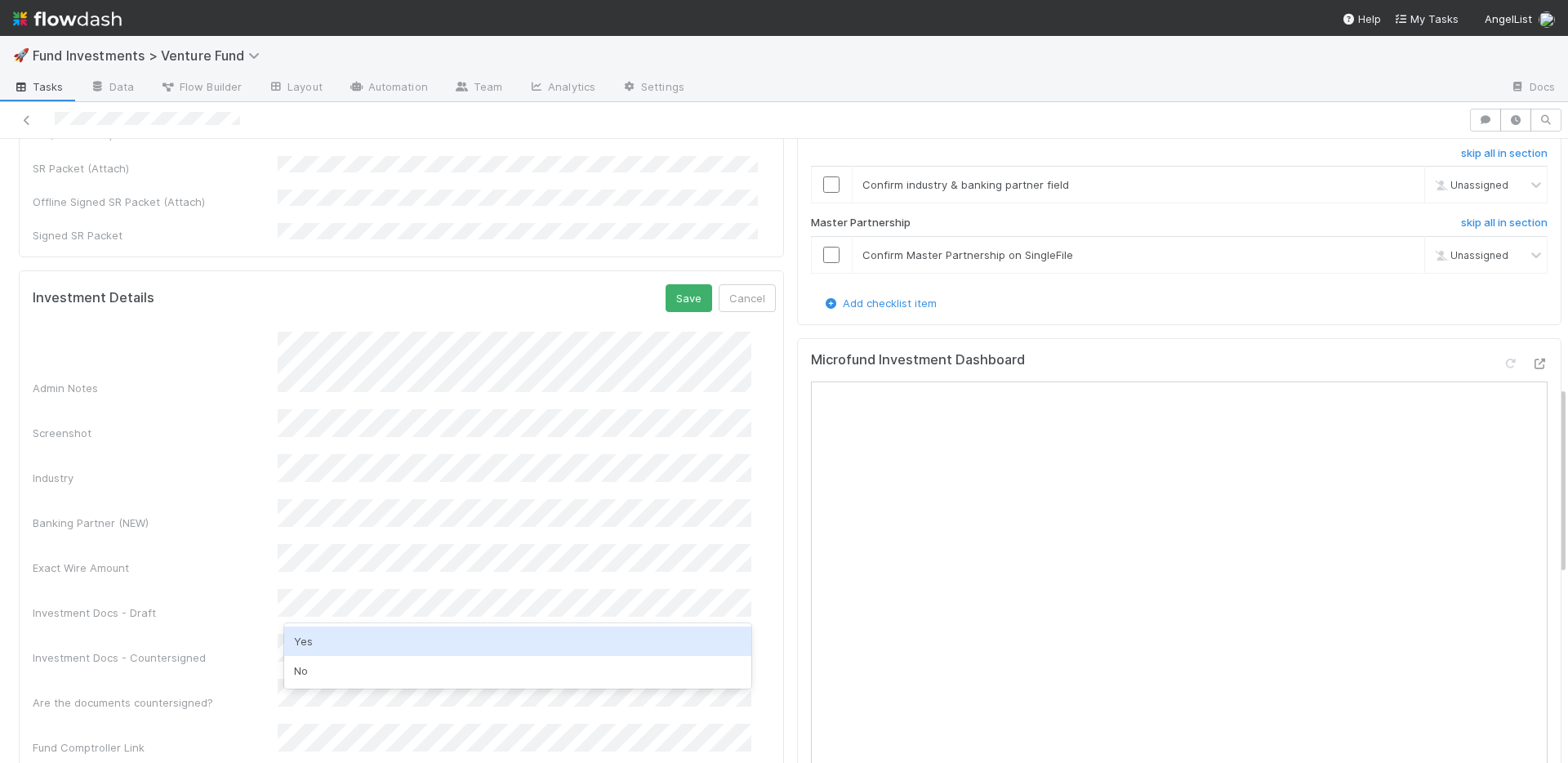
click at [320, 641] on div "Yes" at bounding box center [516, 641] width 467 height 29
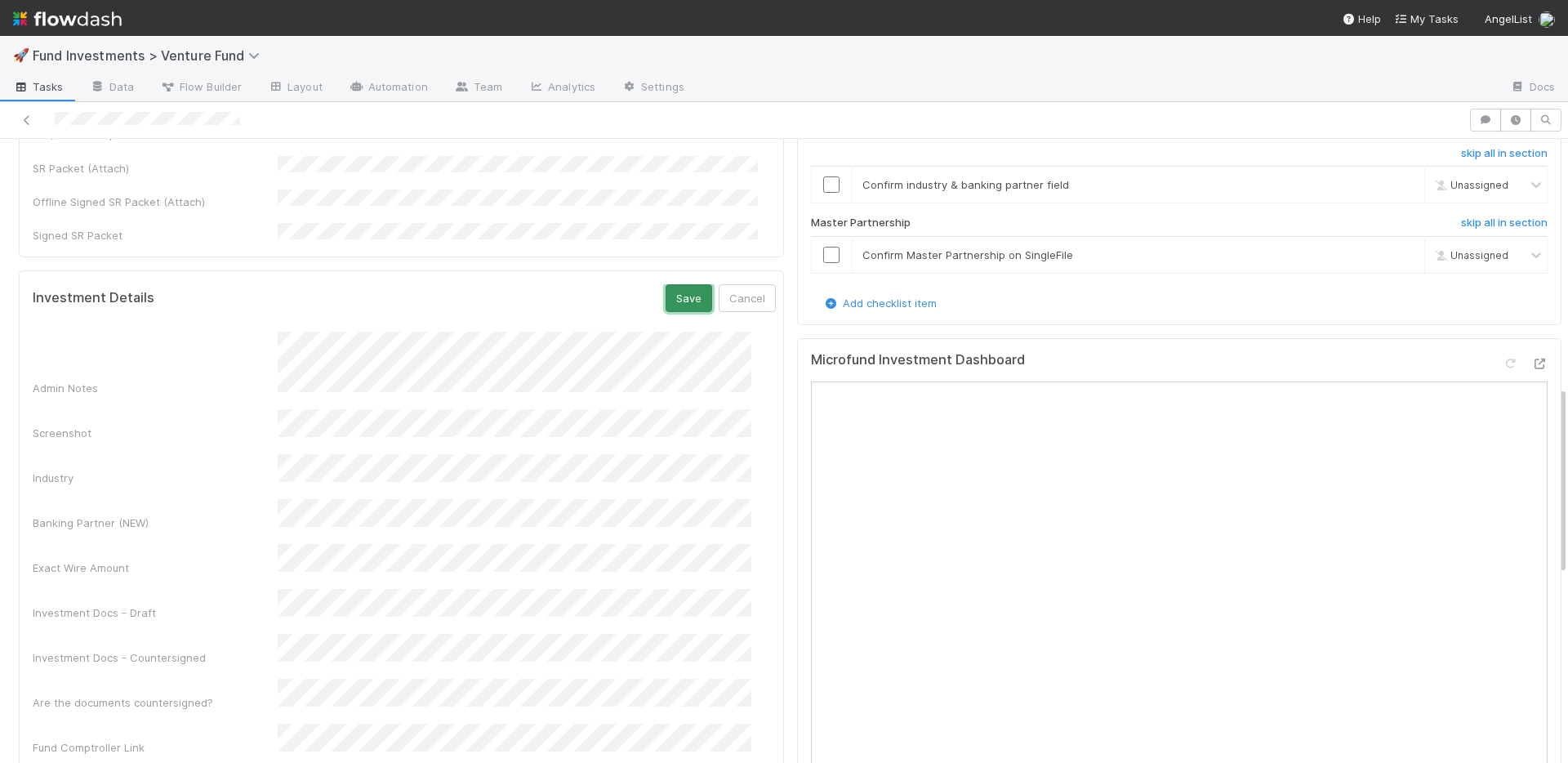
click at [665, 284] on button "Save" at bounding box center [689, 297] width 47 height 27
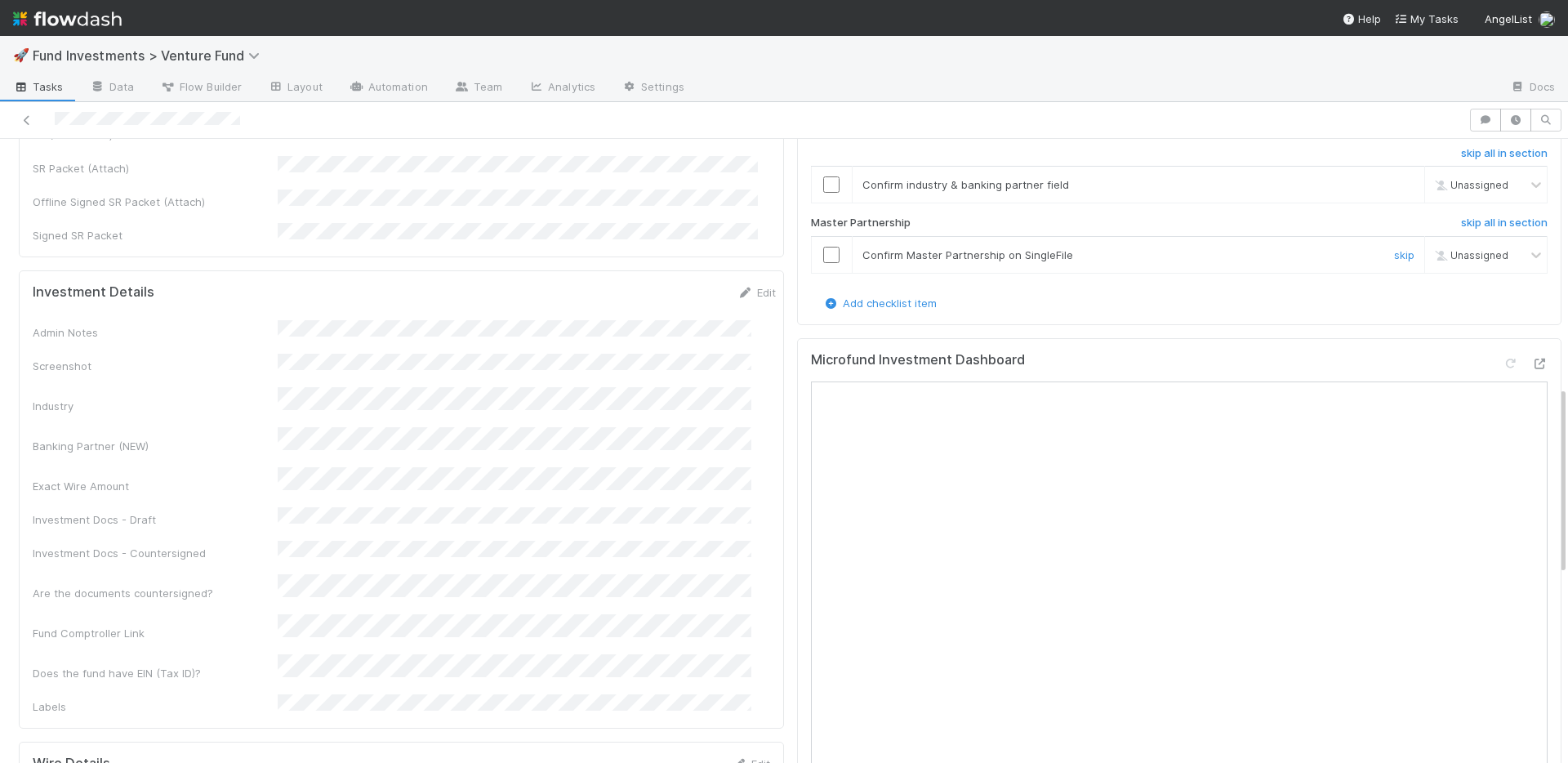
drag, startPoint x: 820, startPoint y: 272, endPoint x: 819, endPoint y: 252, distance: 20.0
click at [823, 263] on input "checkbox" at bounding box center [830, 254] width 17 height 17
click at [823, 193] on input "checkbox" at bounding box center [830, 184] width 17 height 17
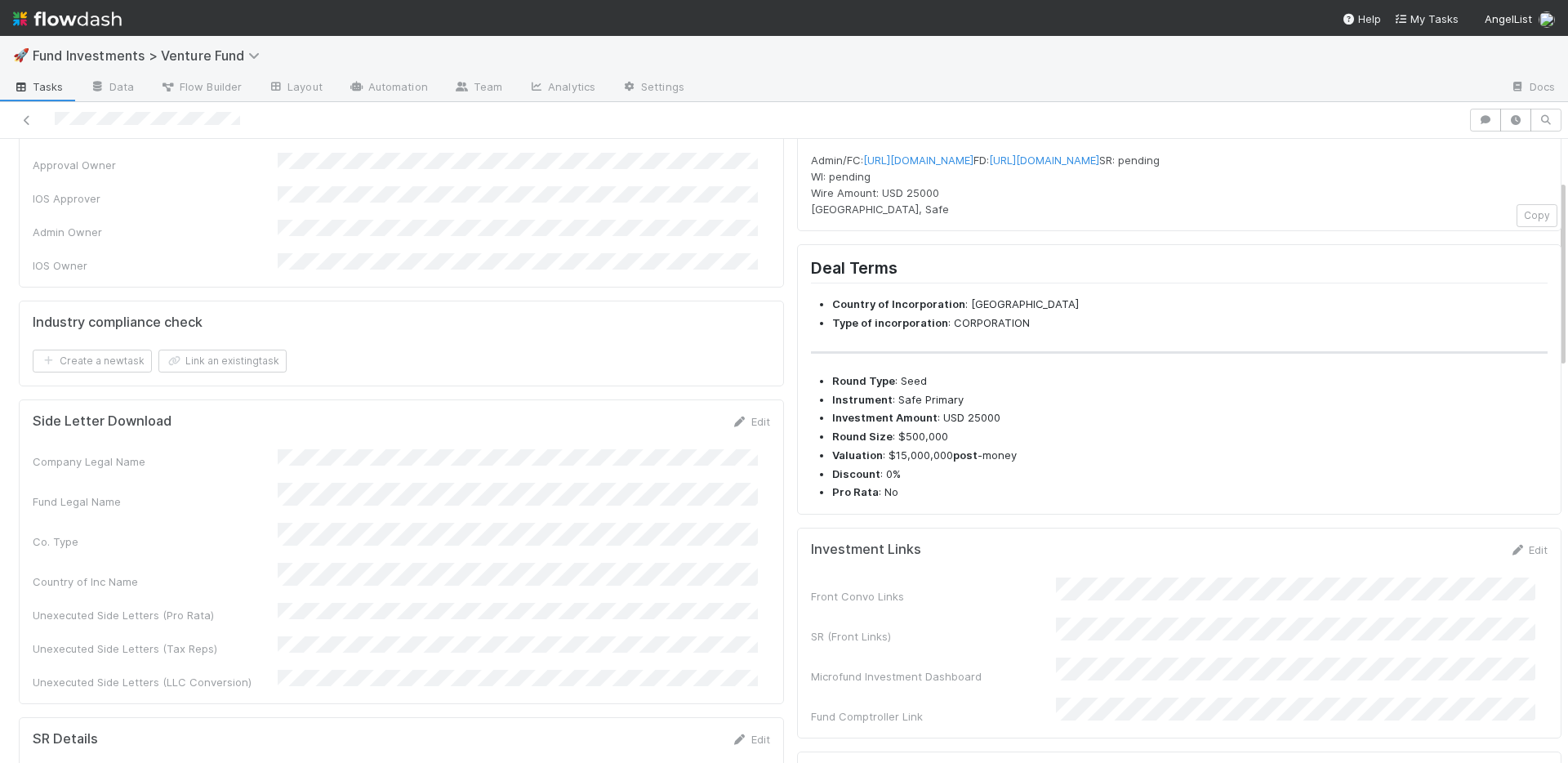
scroll to position [0, 0]
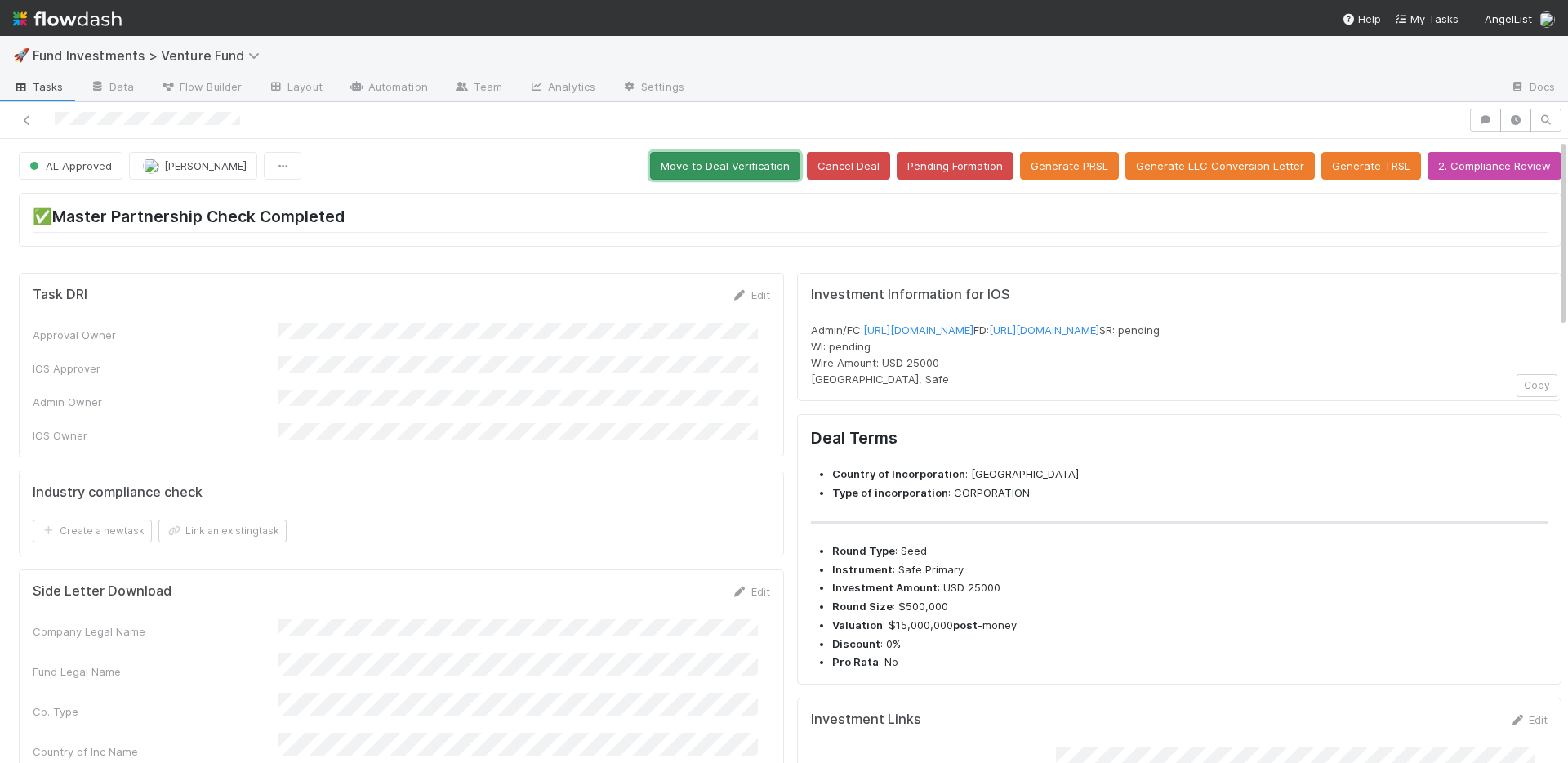
click at [746, 173] on button "Move to Deal Verification" at bounding box center [725, 165] width 151 height 27
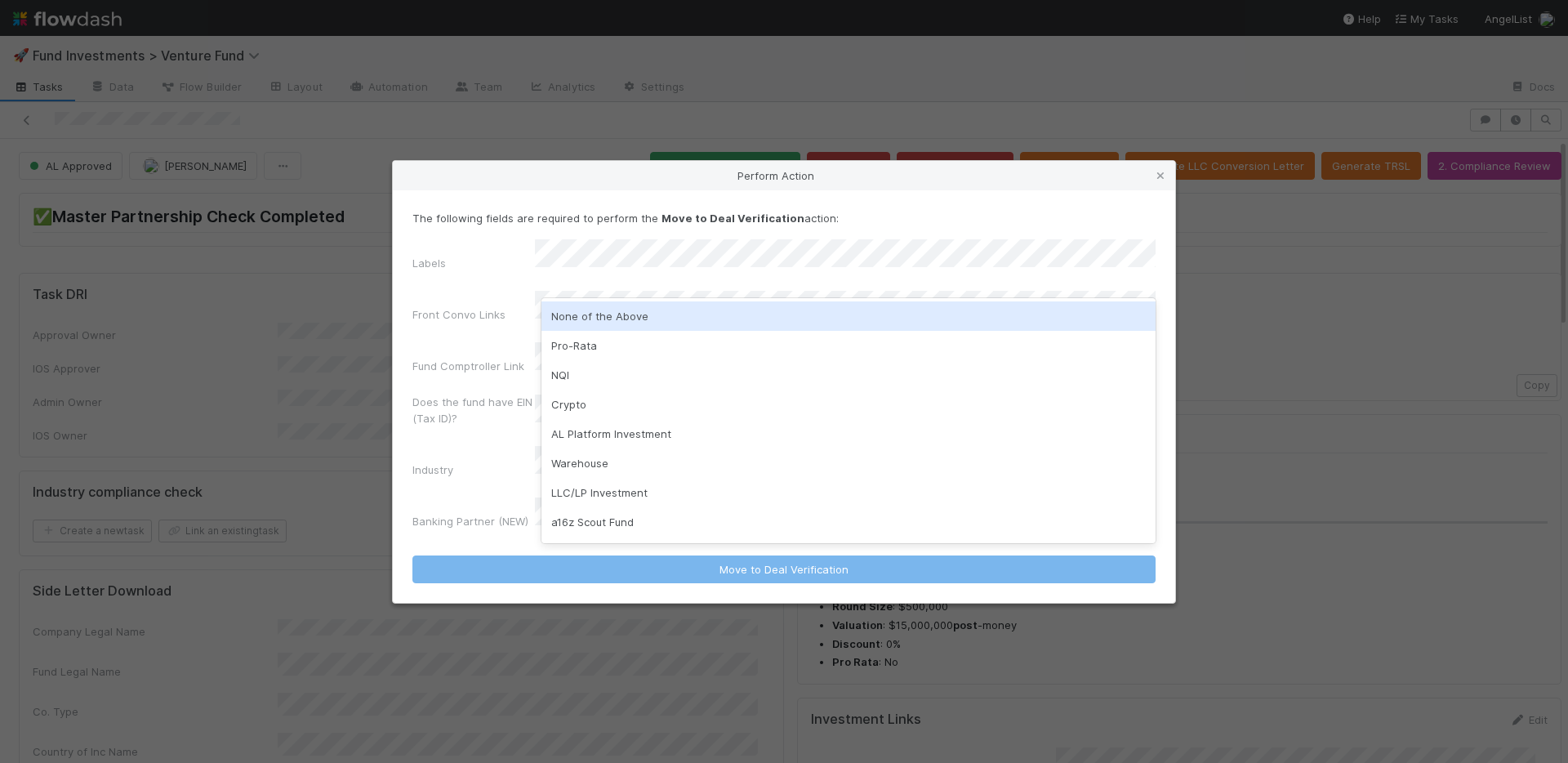
click at [625, 317] on div "None of the Above" at bounding box center [848, 316] width 614 height 29
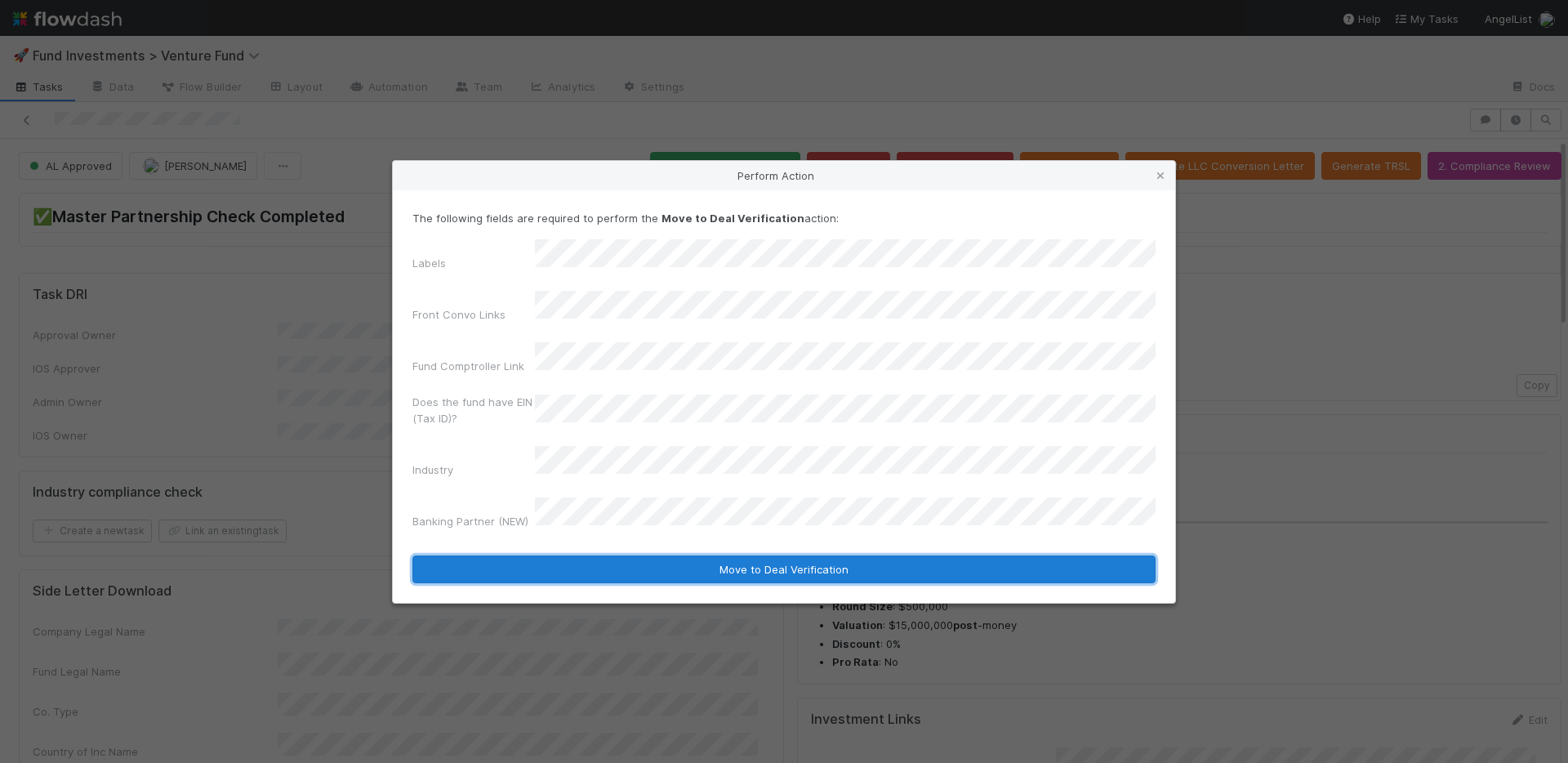
click at [687, 556] on button "Move to Deal Verification" at bounding box center [784, 569] width 743 height 27
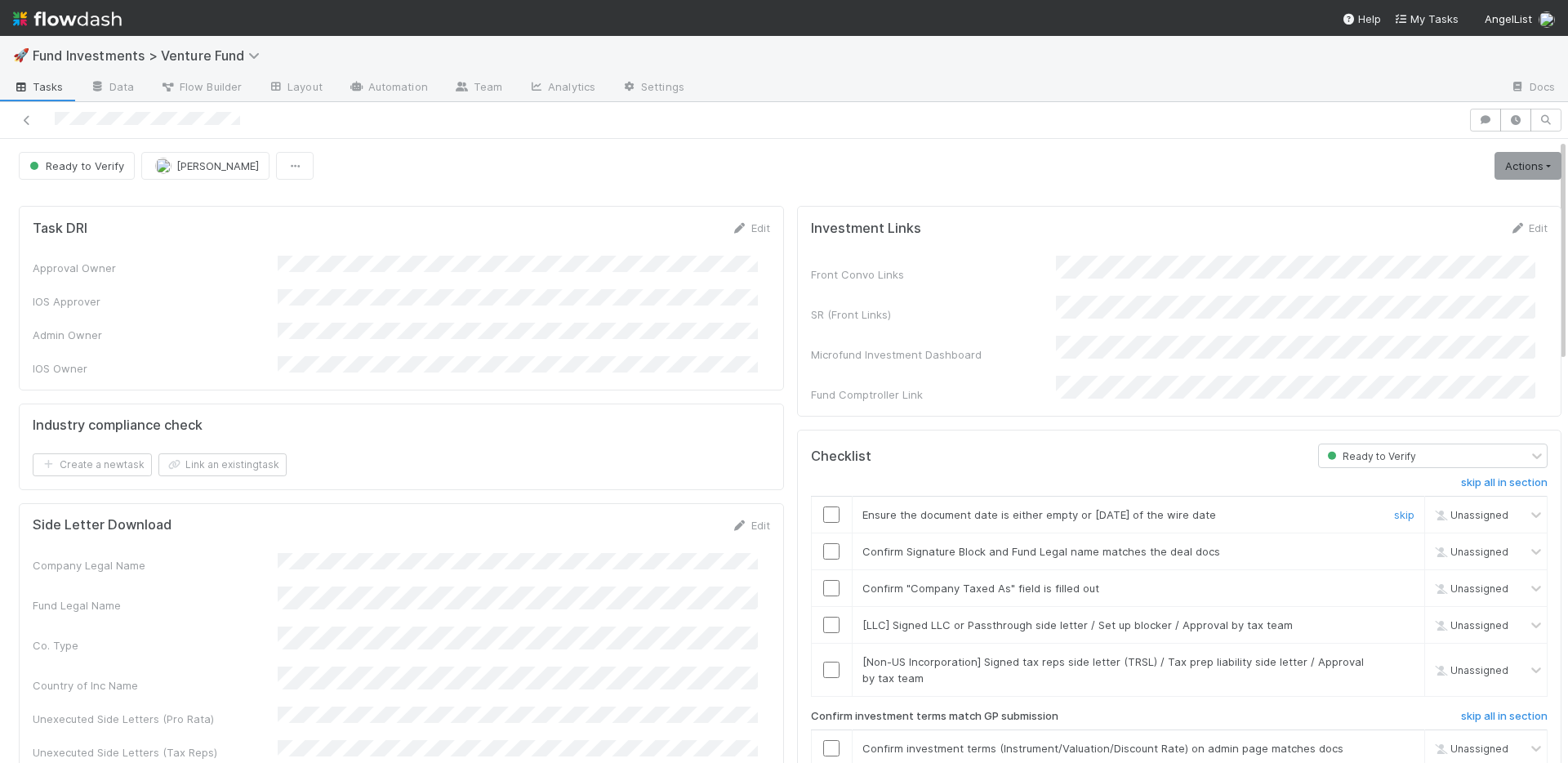
click at [823, 506] on input "checkbox" at bounding box center [830, 514] width 17 height 17
click at [823, 543] on input "checkbox" at bounding box center [830, 551] width 17 height 17
click at [823, 580] on input "checkbox" at bounding box center [830, 588] width 17 height 17
click at [824, 506] on input "checkbox" at bounding box center [830, 514] width 17 height 17
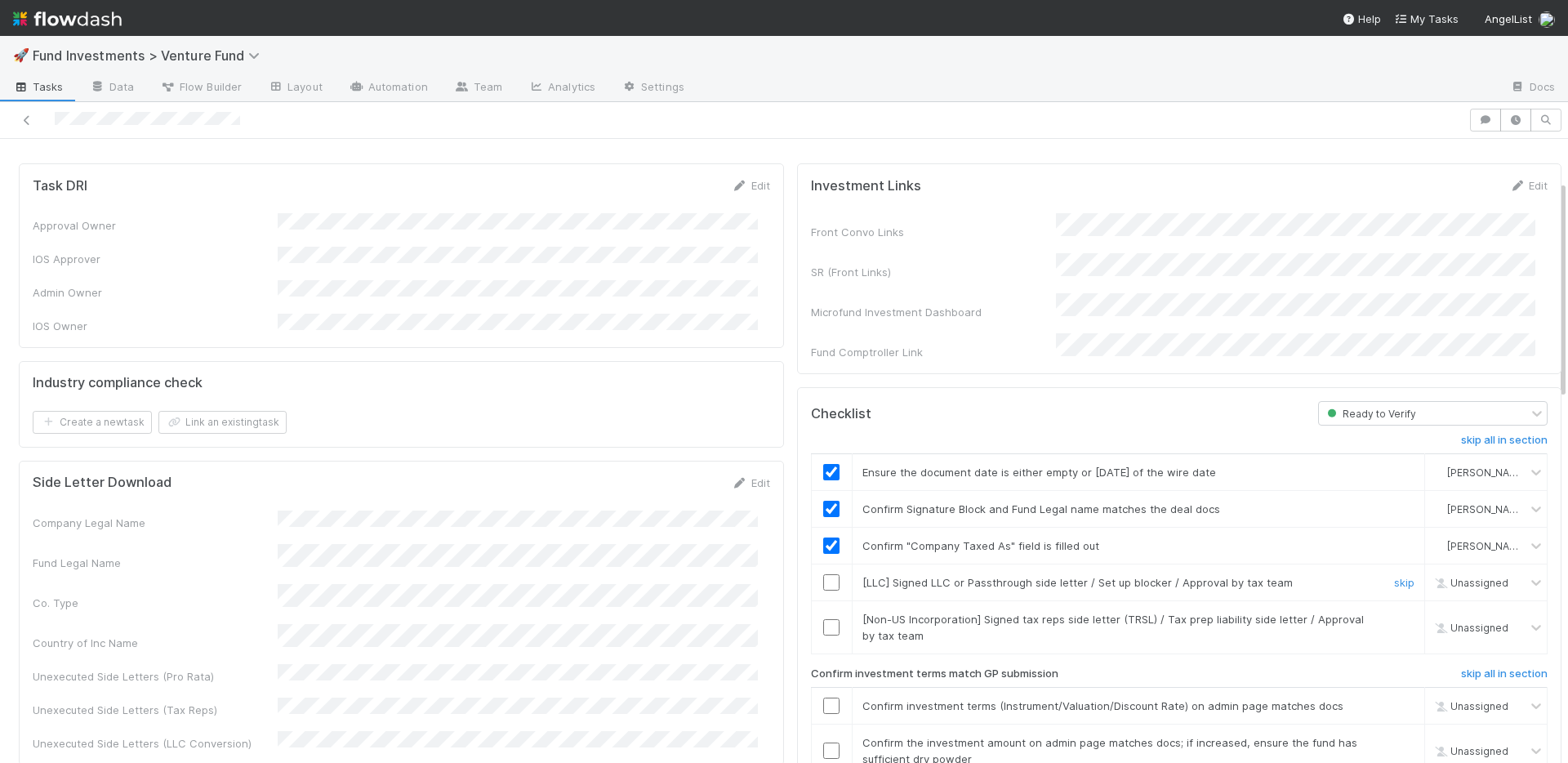
scroll to position [128, 0]
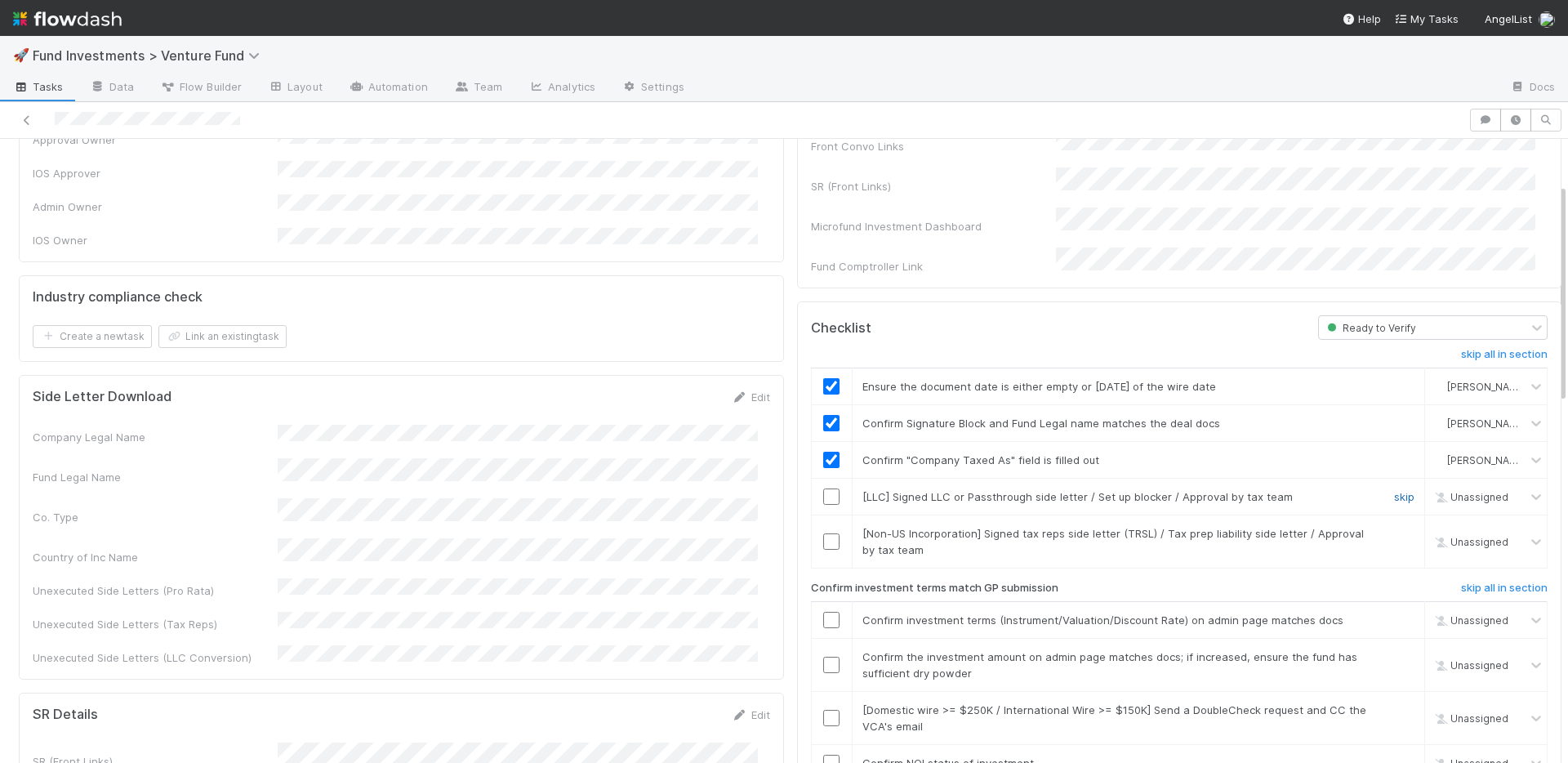
click at [1394, 490] on link "skip" at bounding box center [1404, 496] width 21 height 13
click at [1394, 526] on link "skip" at bounding box center [1404, 532] width 21 height 13
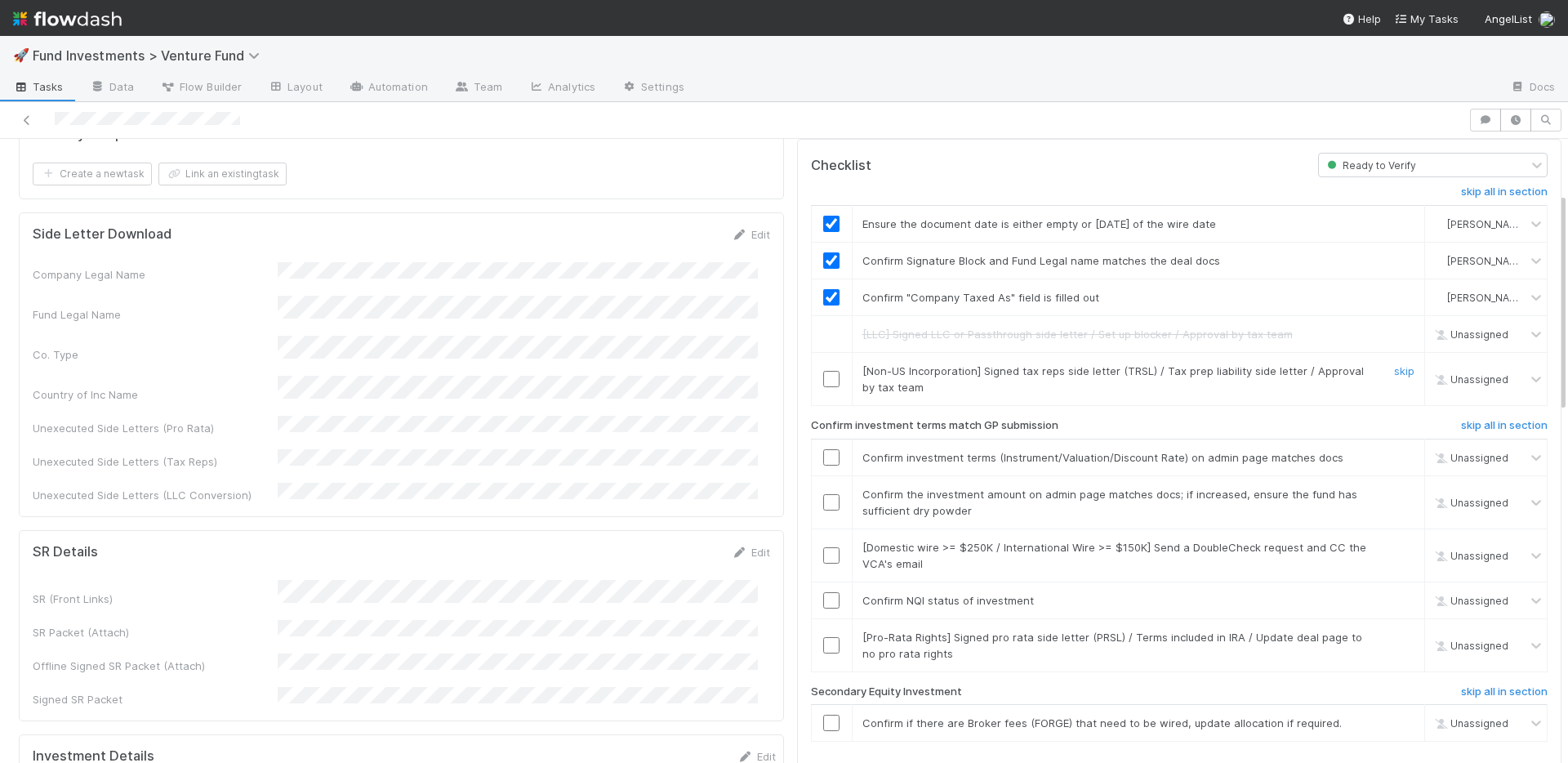
scroll to position [357, 0]
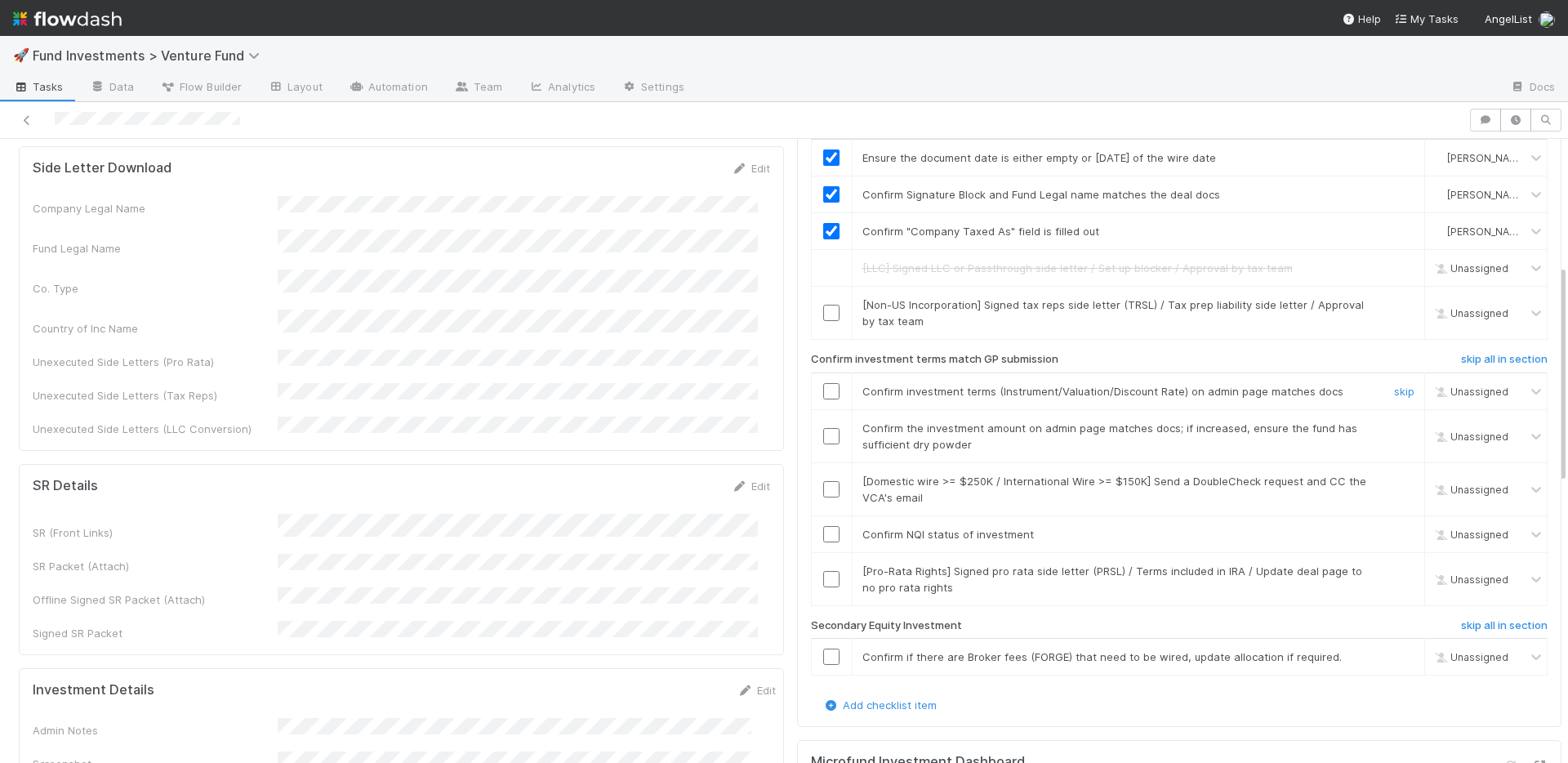
click at [823, 382] on input "checkbox" at bounding box center [830, 390] width 17 height 17
click at [823, 427] on input "checkbox" at bounding box center [830, 435] width 17 height 17
click at [823, 526] on input "checkbox" at bounding box center [830, 534] width 17 height 17
click at [1491, 619] on h6 "skip all in section" at bounding box center [1503, 625] width 86 height 13
click at [1394, 564] on link "skip" at bounding box center [1404, 570] width 21 height 13
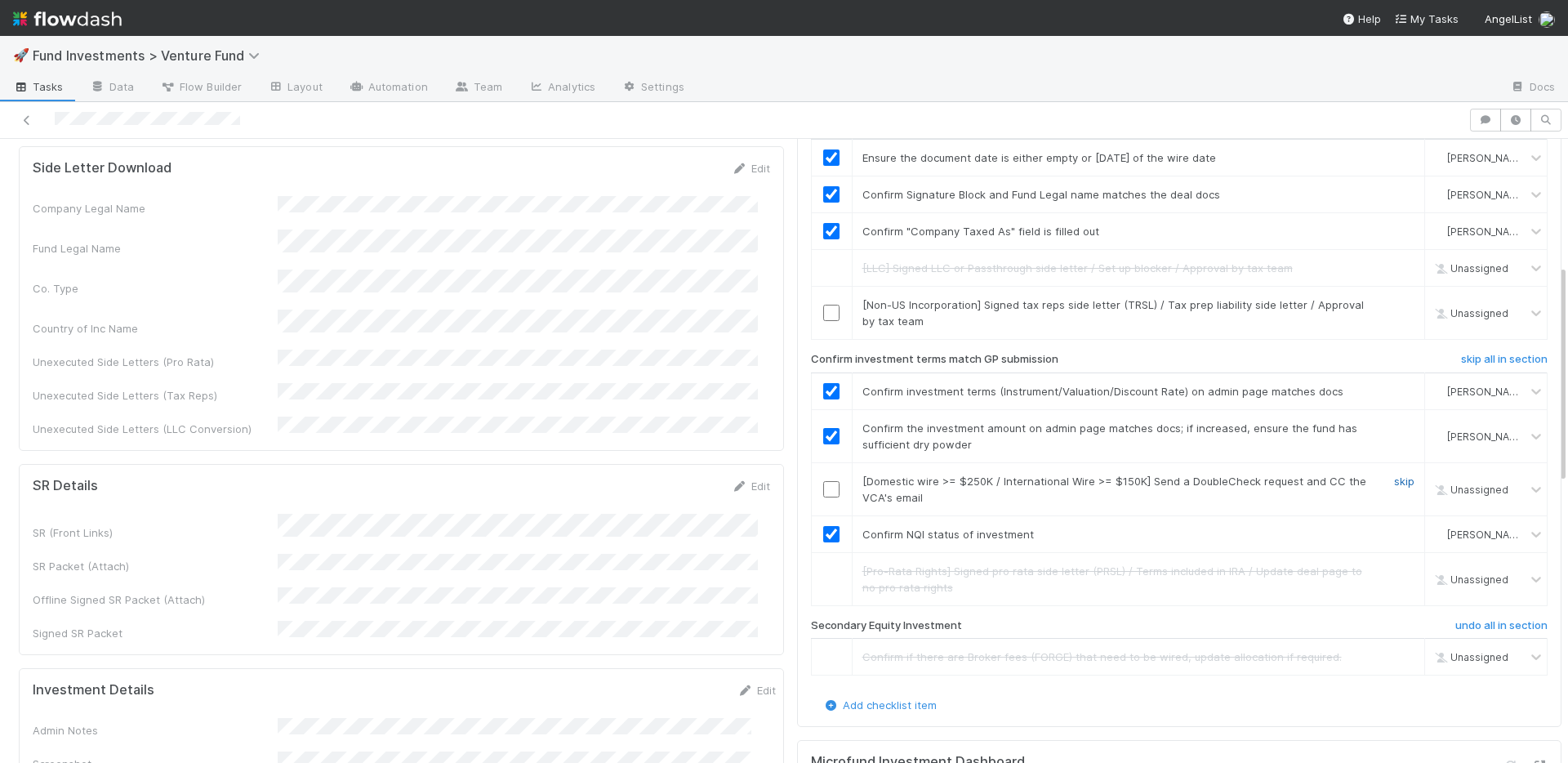
click at [1394, 474] on link "skip" at bounding box center [1404, 480] width 21 height 13
click at [1394, 298] on link "skip" at bounding box center [1404, 304] width 21 height 13
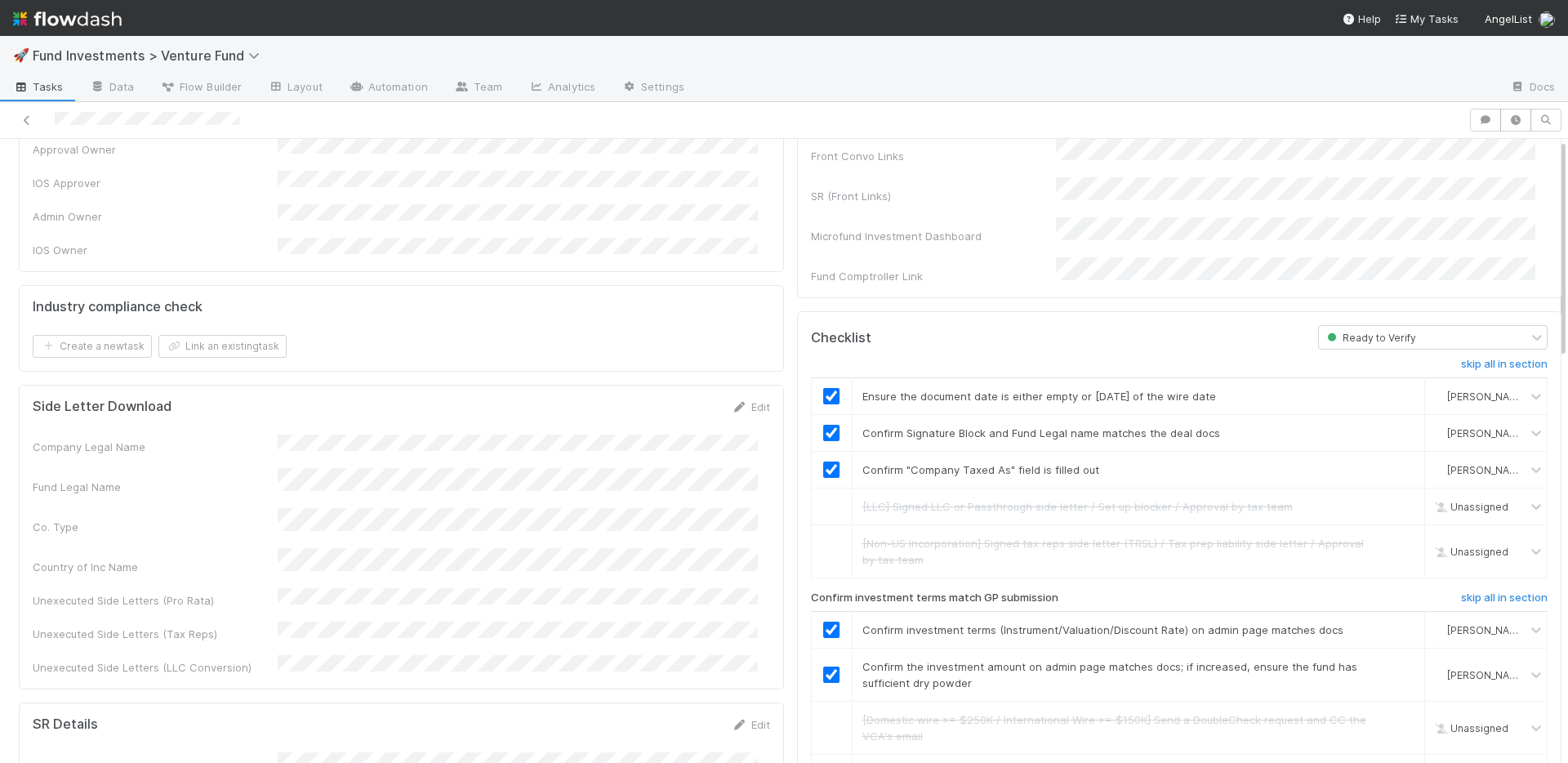
scroll to position [0, 0]
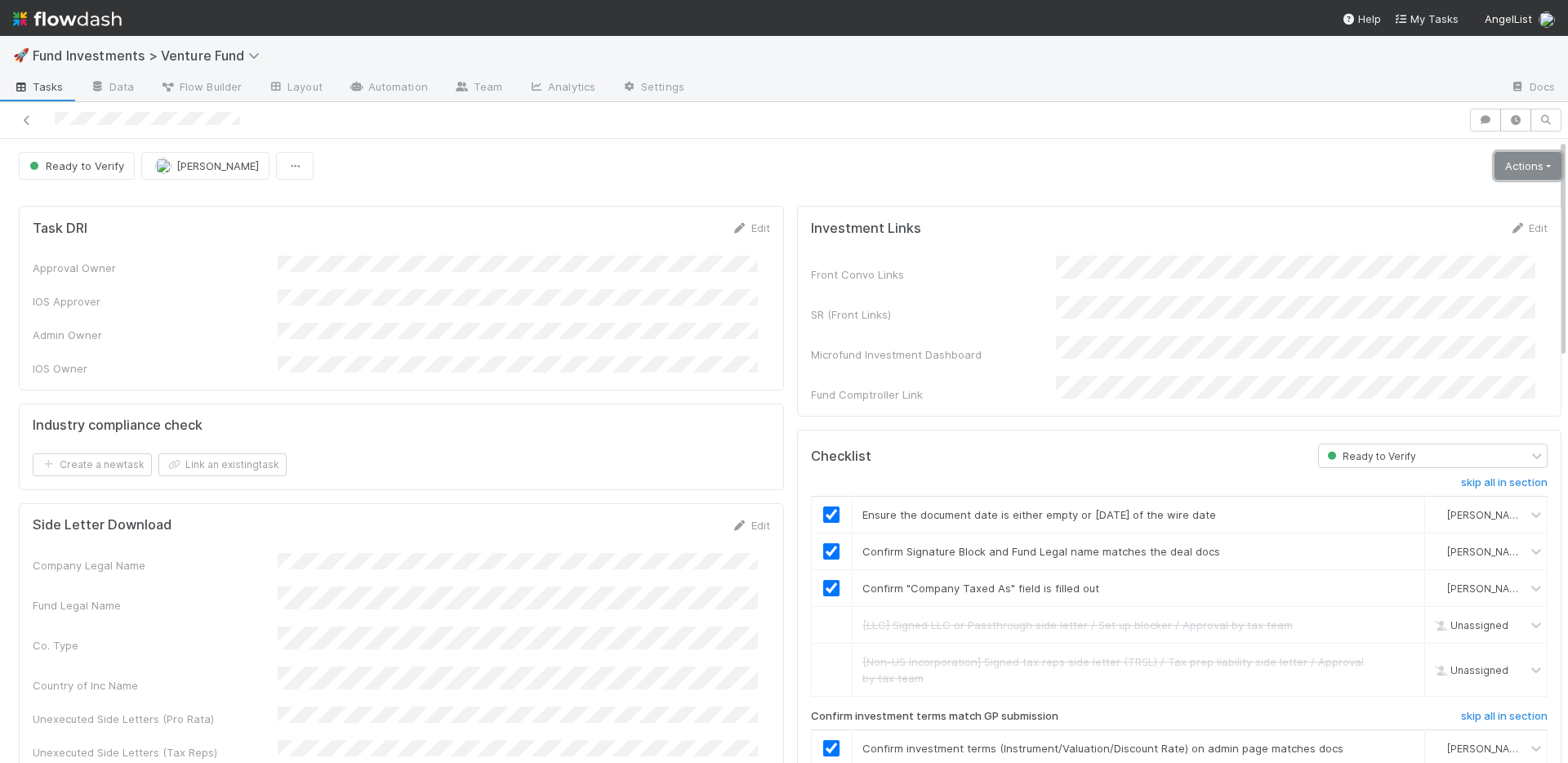
click at [1506, 166] on link "Actions" at bounding box center [1527, 165] width 67 height 27
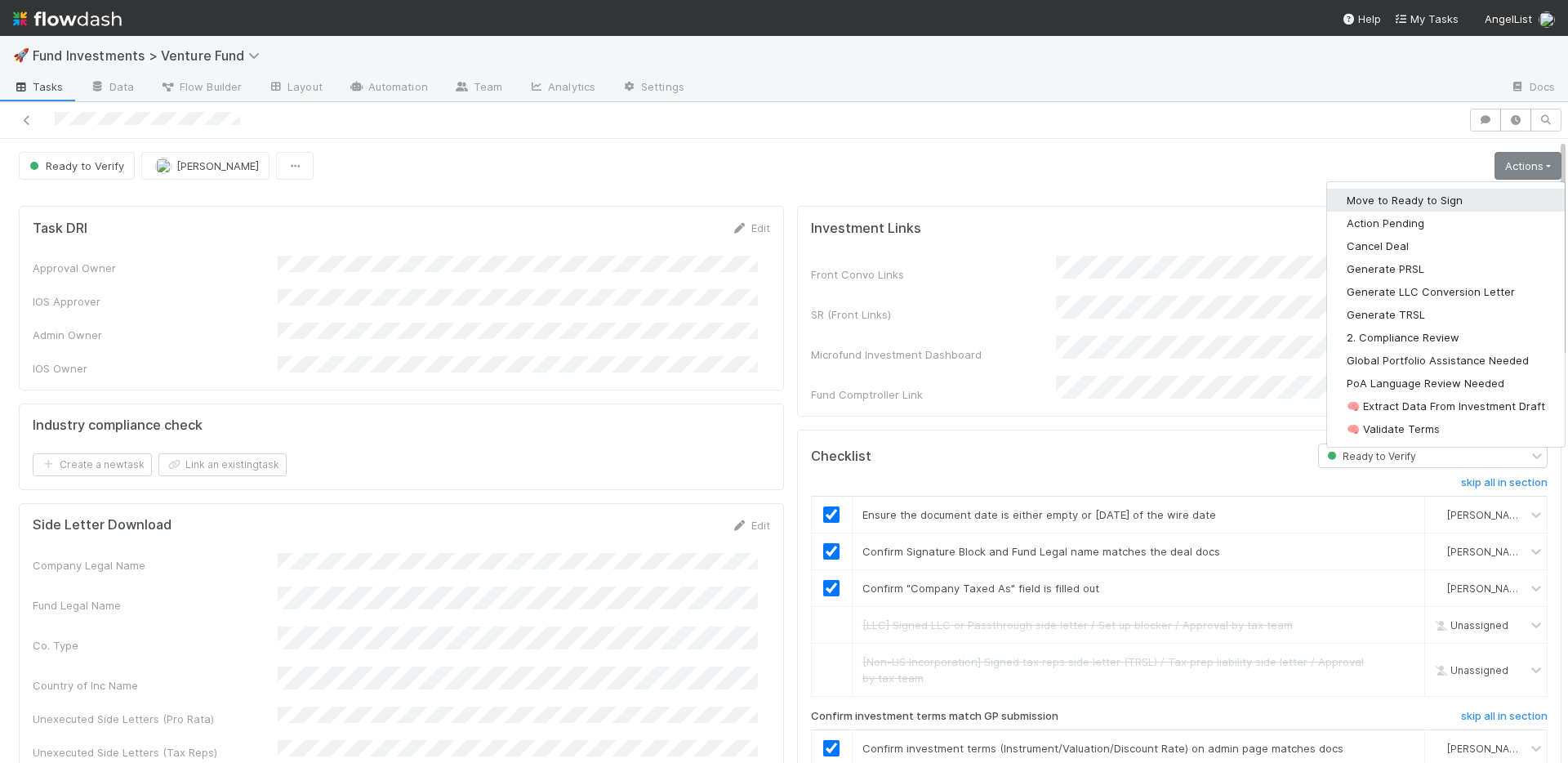
click at [1478, 198] on button "Move to Ready to Sign" at bounding box center [1445, 200] width 238 height 22
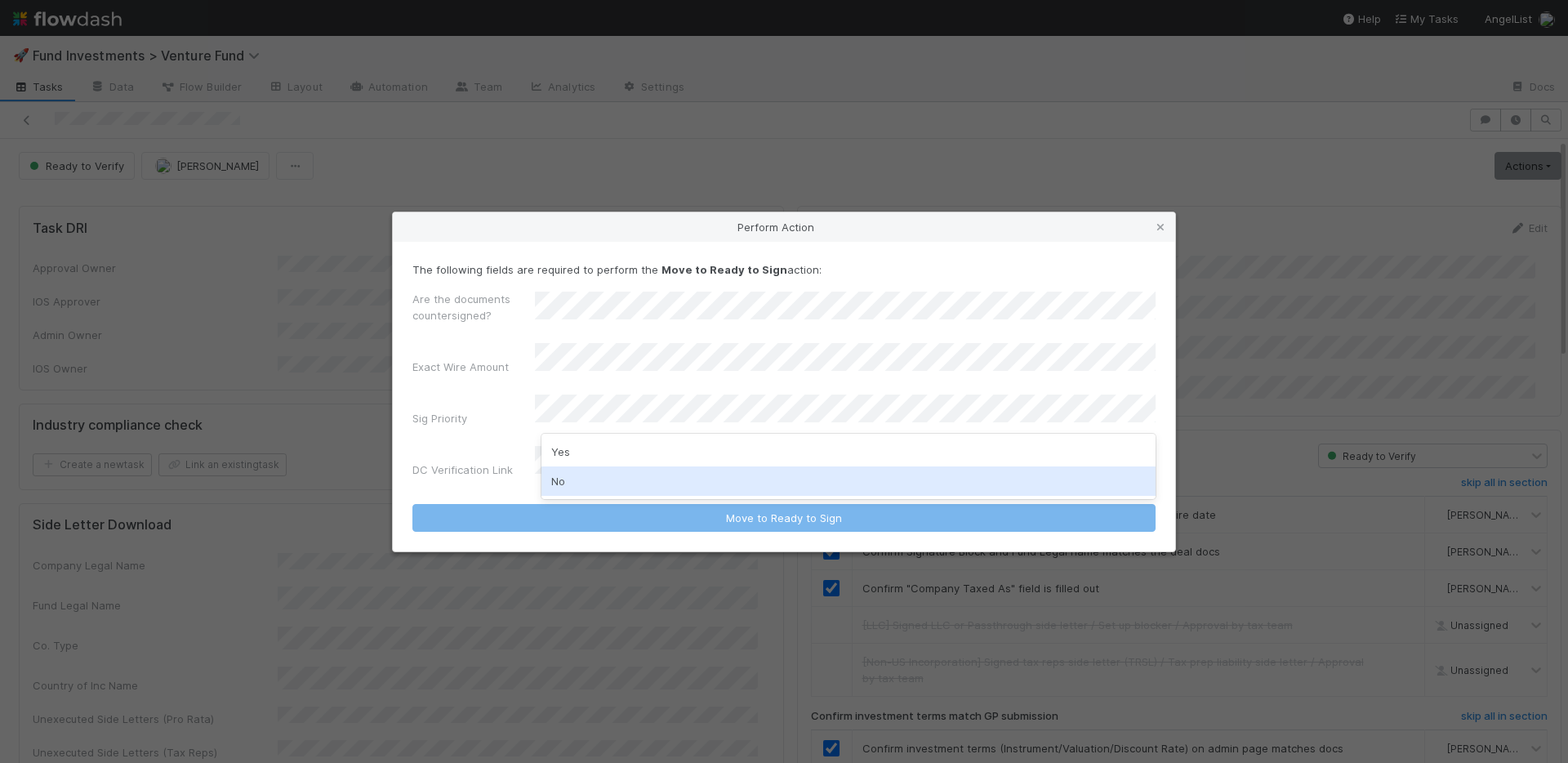
click at [597, 480] on div "No" at bounding box center [848, 481] width 614 height 29
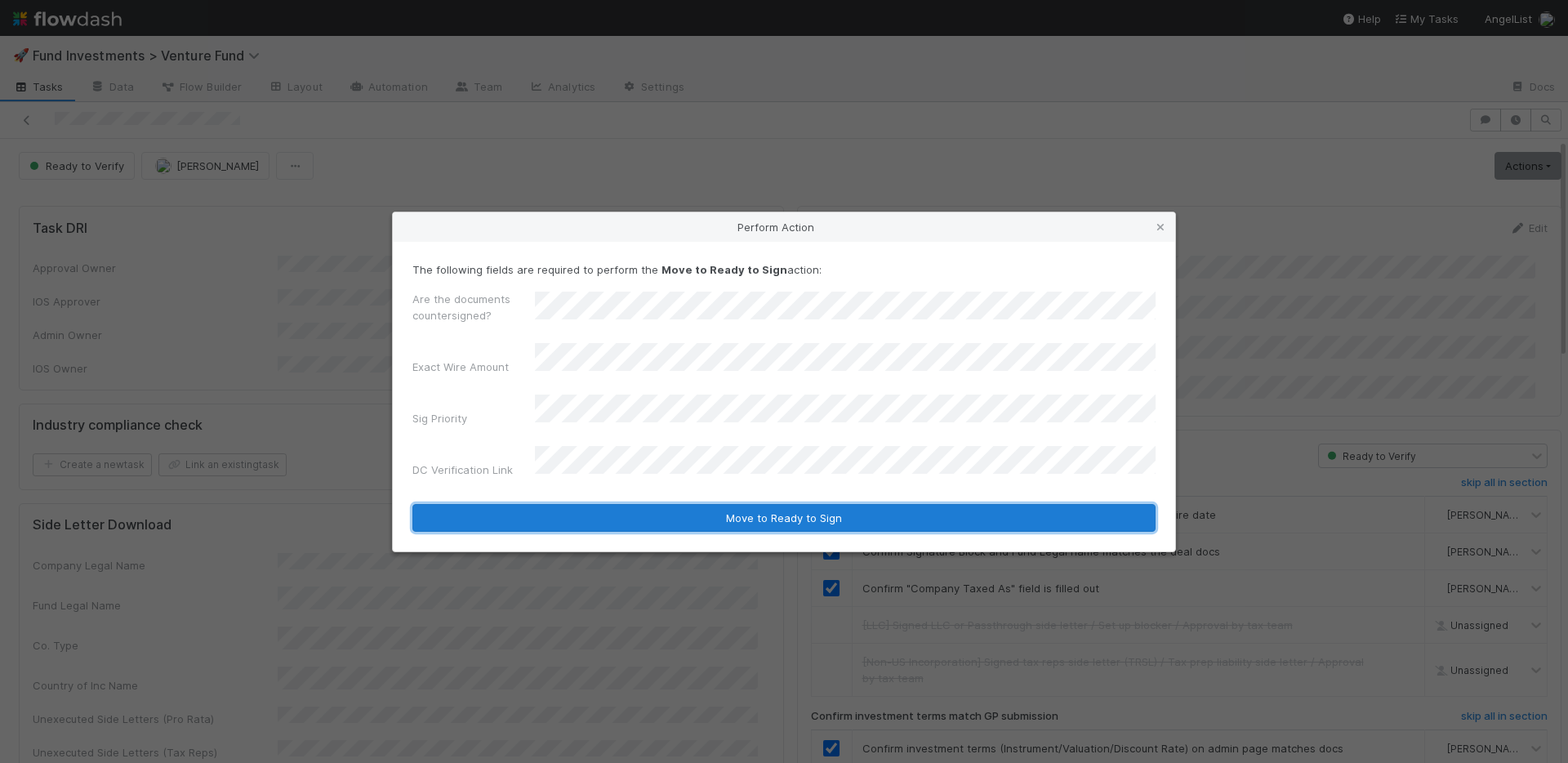
click at [659, 504] on button "Move to Ready to Sign" at bounding box center [784, 517] width 743 height 27
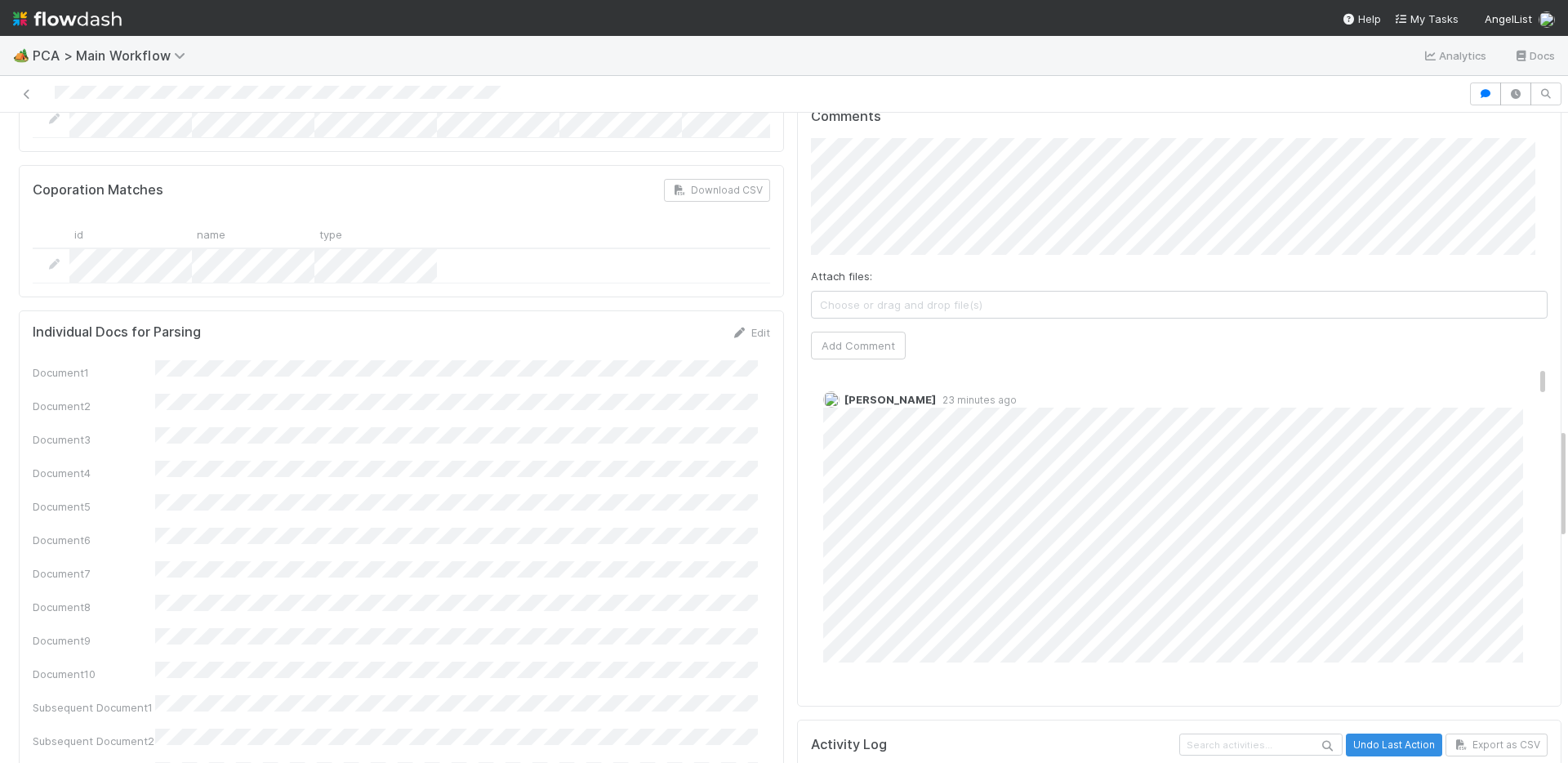
scroll to position [1533, 0]
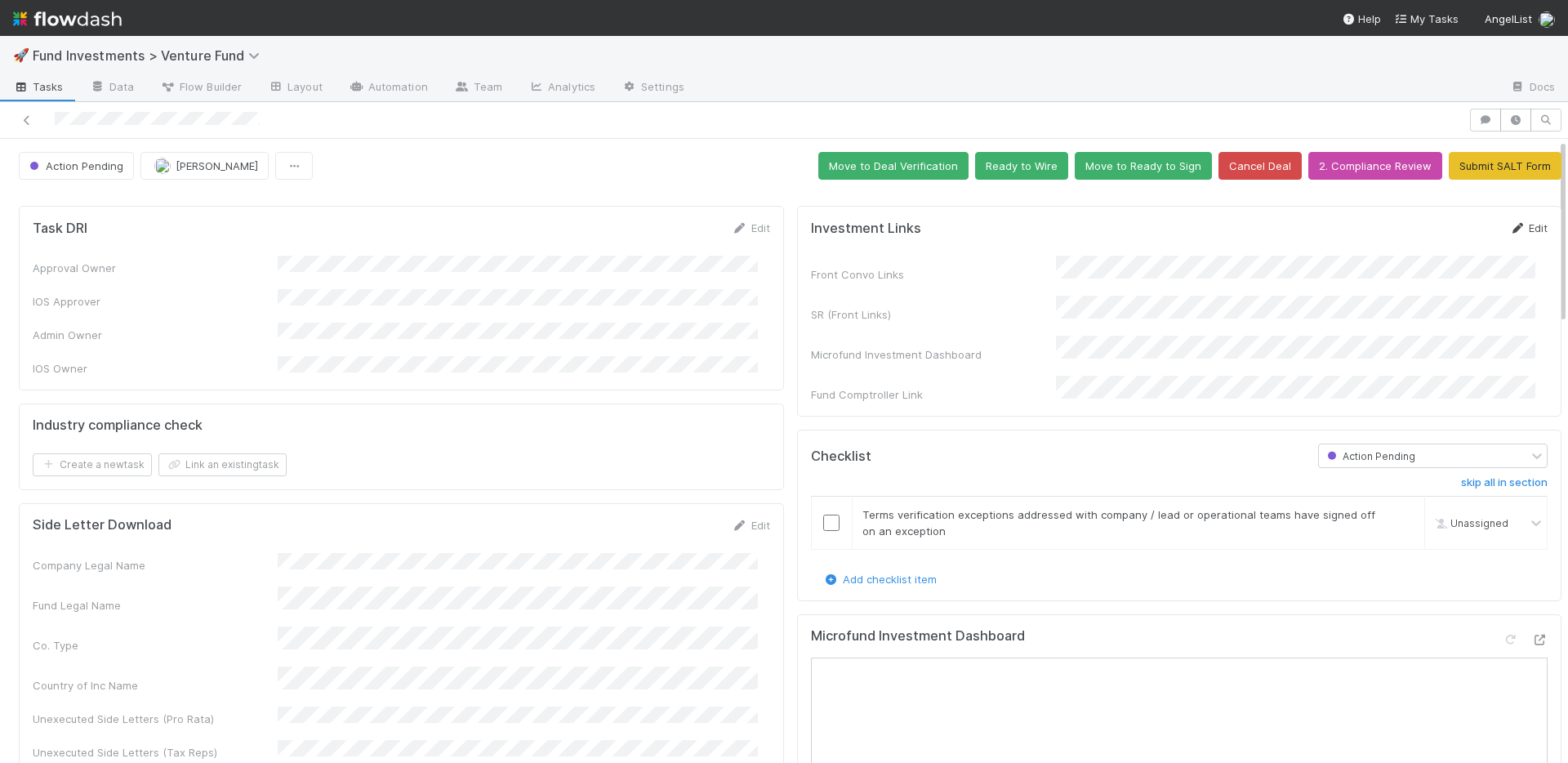
click at [1508, 226] on link "Edit" at bounding box center [1527, 227] width 38 height 13
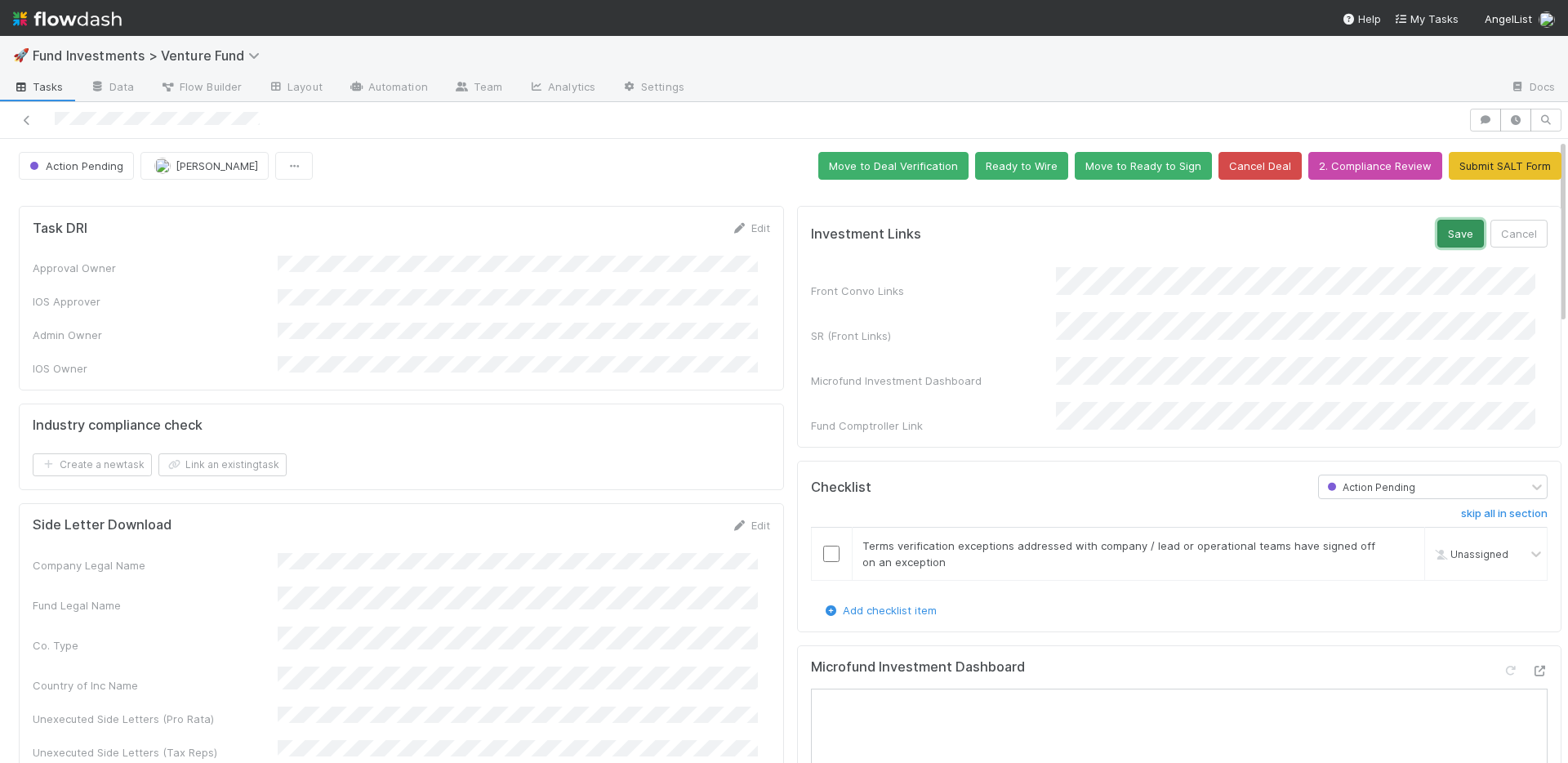
click at [1437, 235] on button "Save" at bounding box center [1460, 234] width 47 height 27
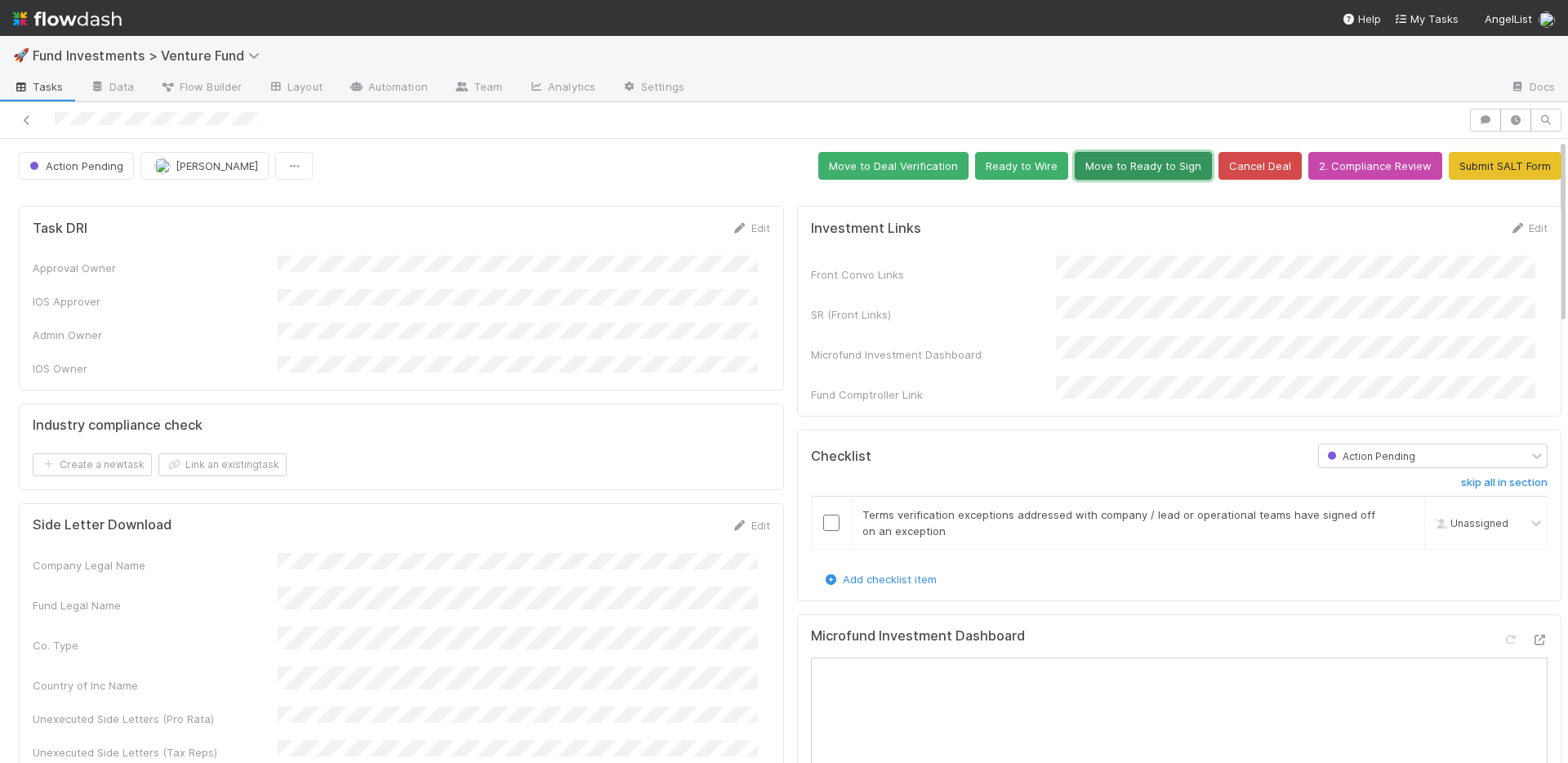
click at [1088, 170] on button "Move to Ready to Sign" at bounding box center [1142, 165] width 137 height 27
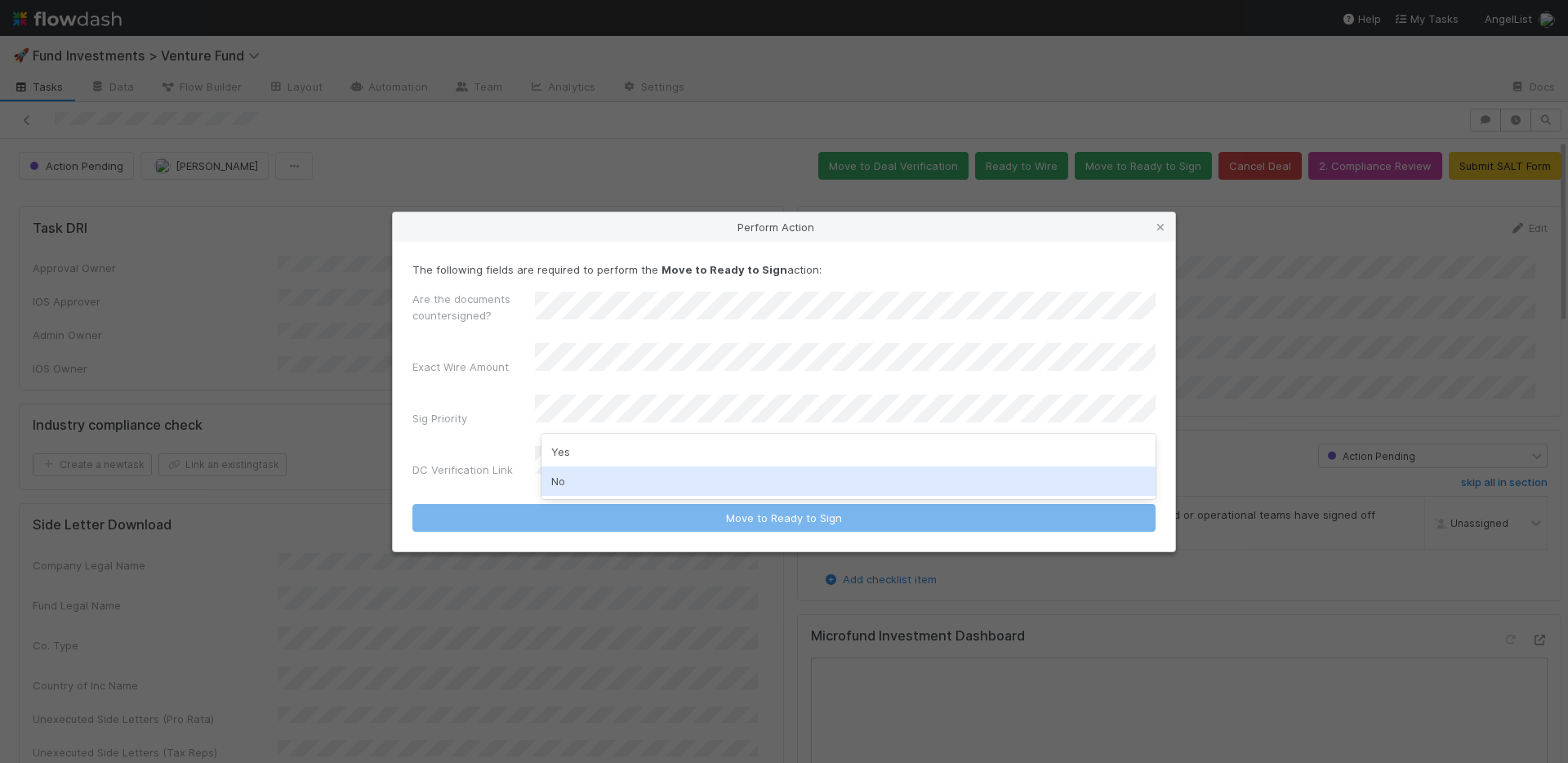
click at [590, 469] on div "No" at bounding box center [848, 481] width 614 height 29
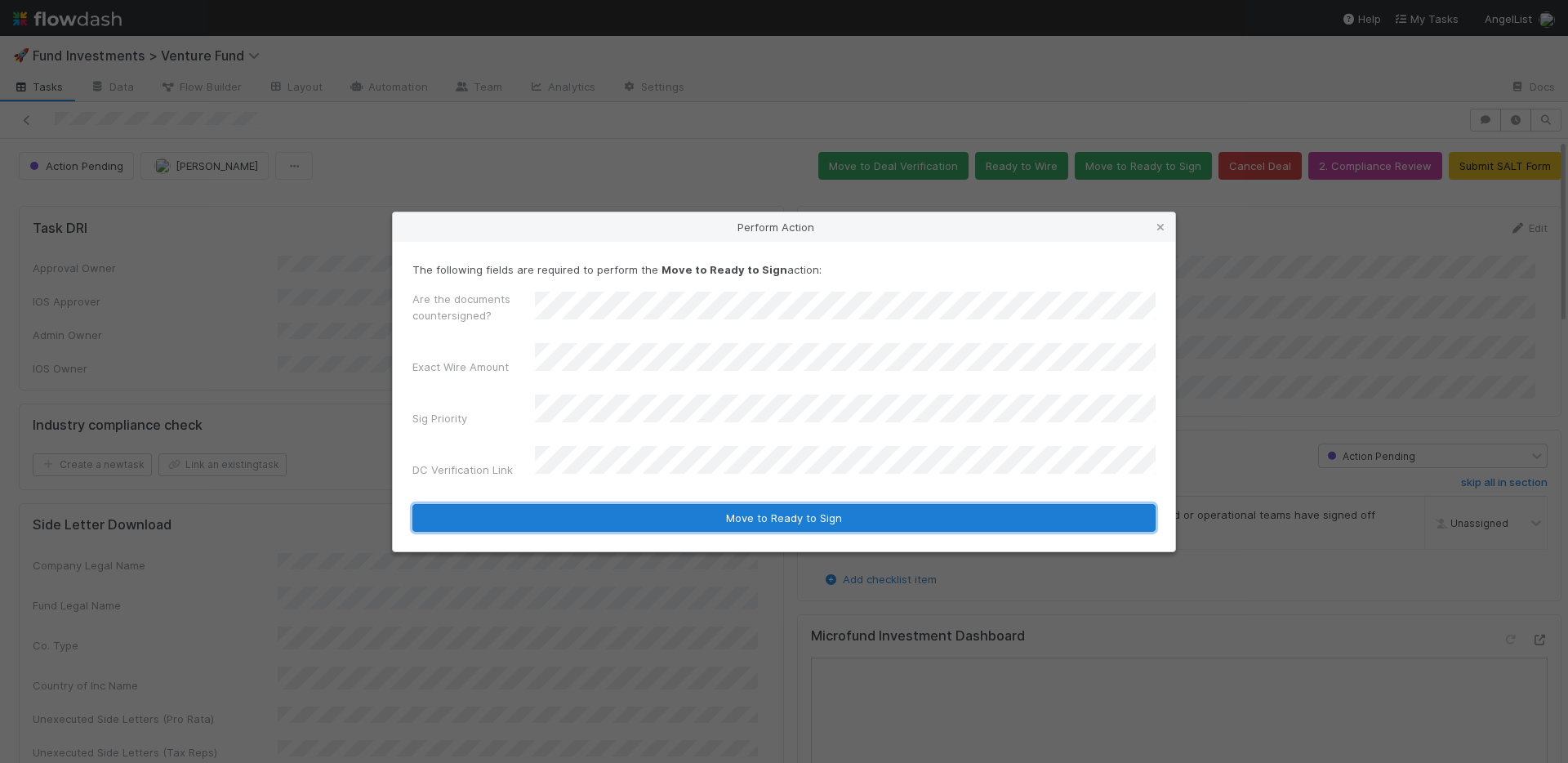
click at [600, 504] on button "Move to Ready to Sign" at bounding box center [784, 517] width 743 height 27
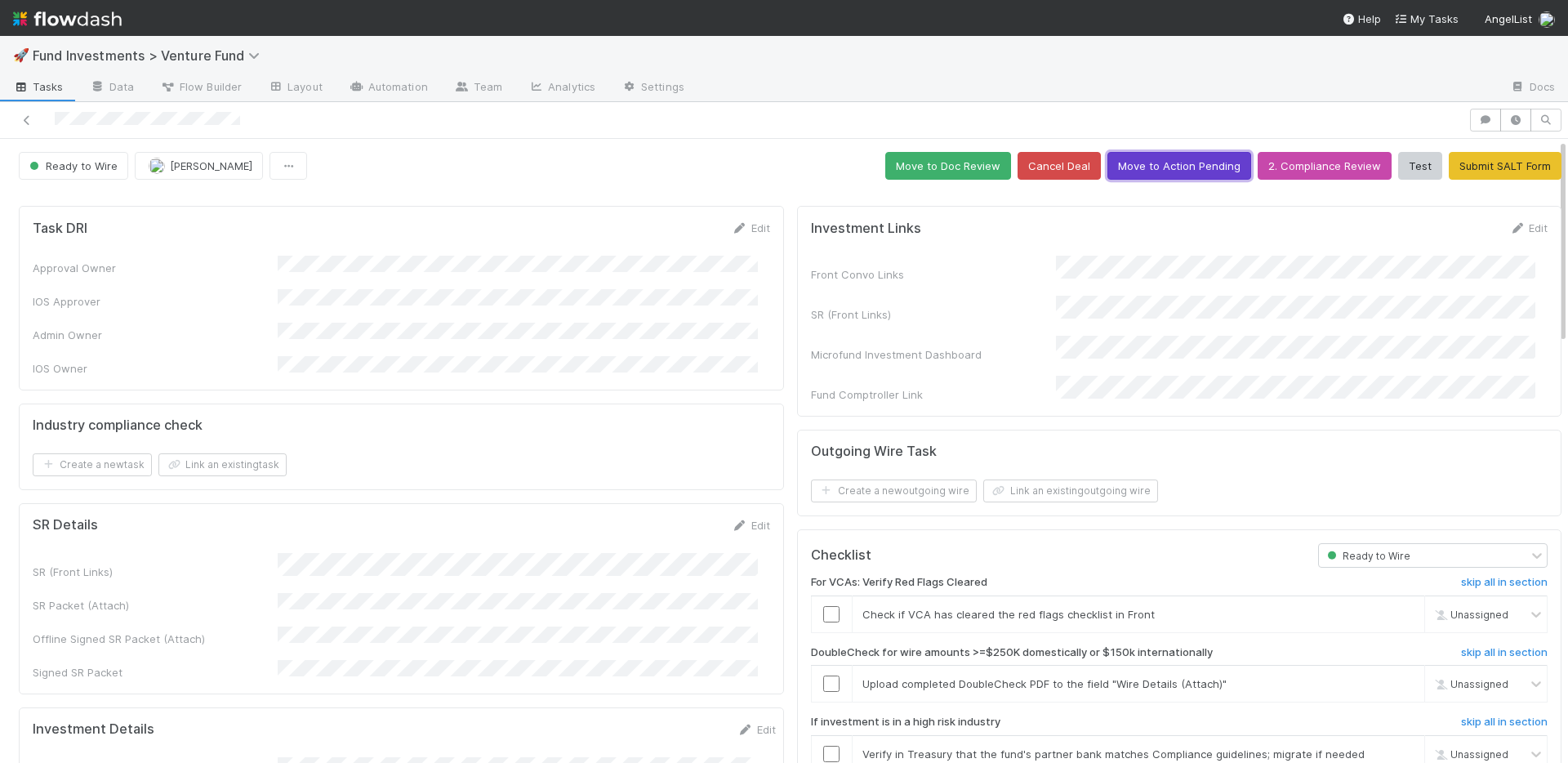
click at [1129, 161] on button "Move to Action Pending" at bounding box center [1179, 165] width 144 height 27
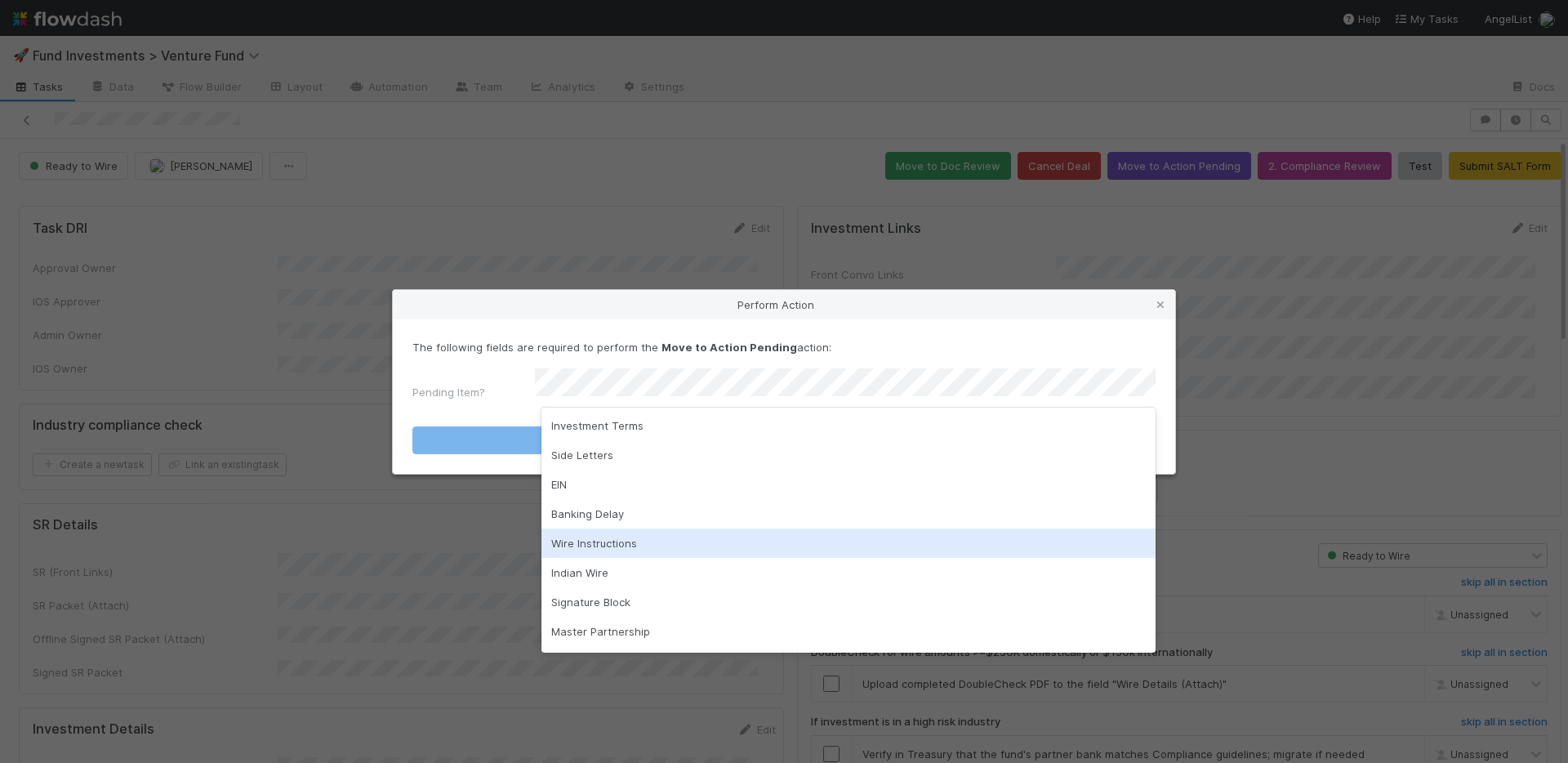
click at [655, 535] on div "Wire Instructions" at bounding box center [848, 543] width 614 height 29
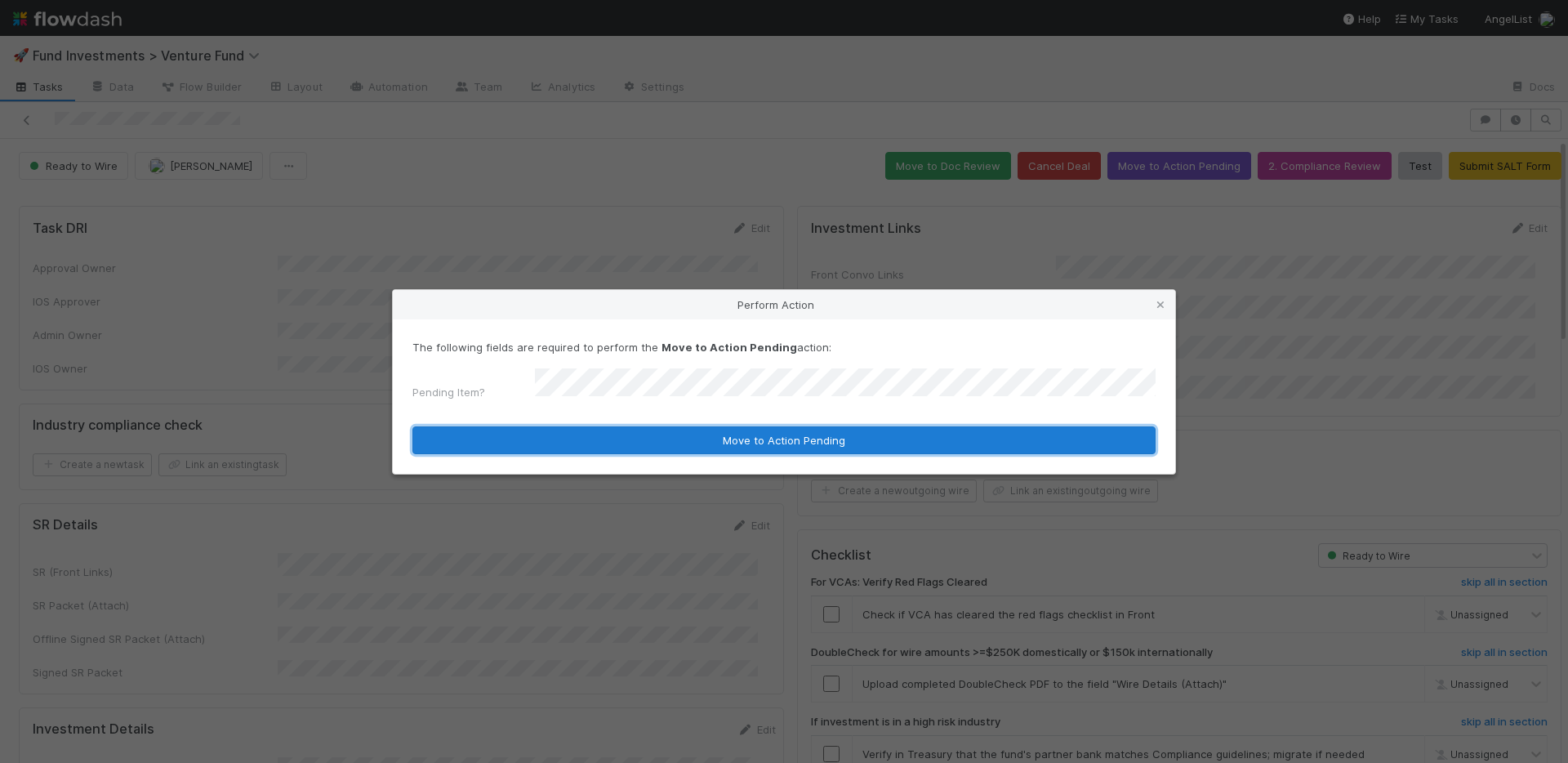
click at [683, 437] on button "Move to Action Pending" at bounding box center [784, 440] width 743 height 27
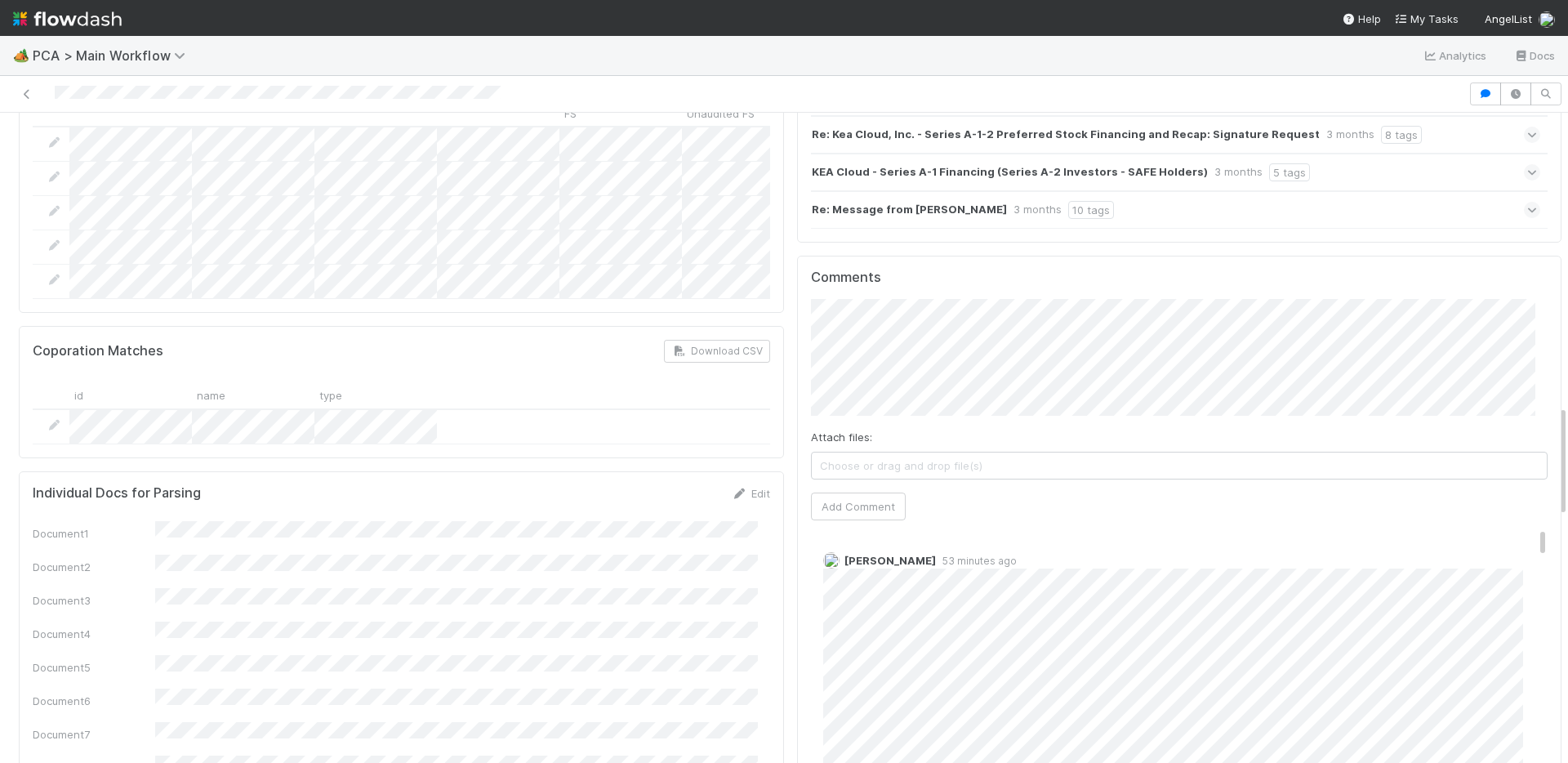
scroll to position [1365, 0]
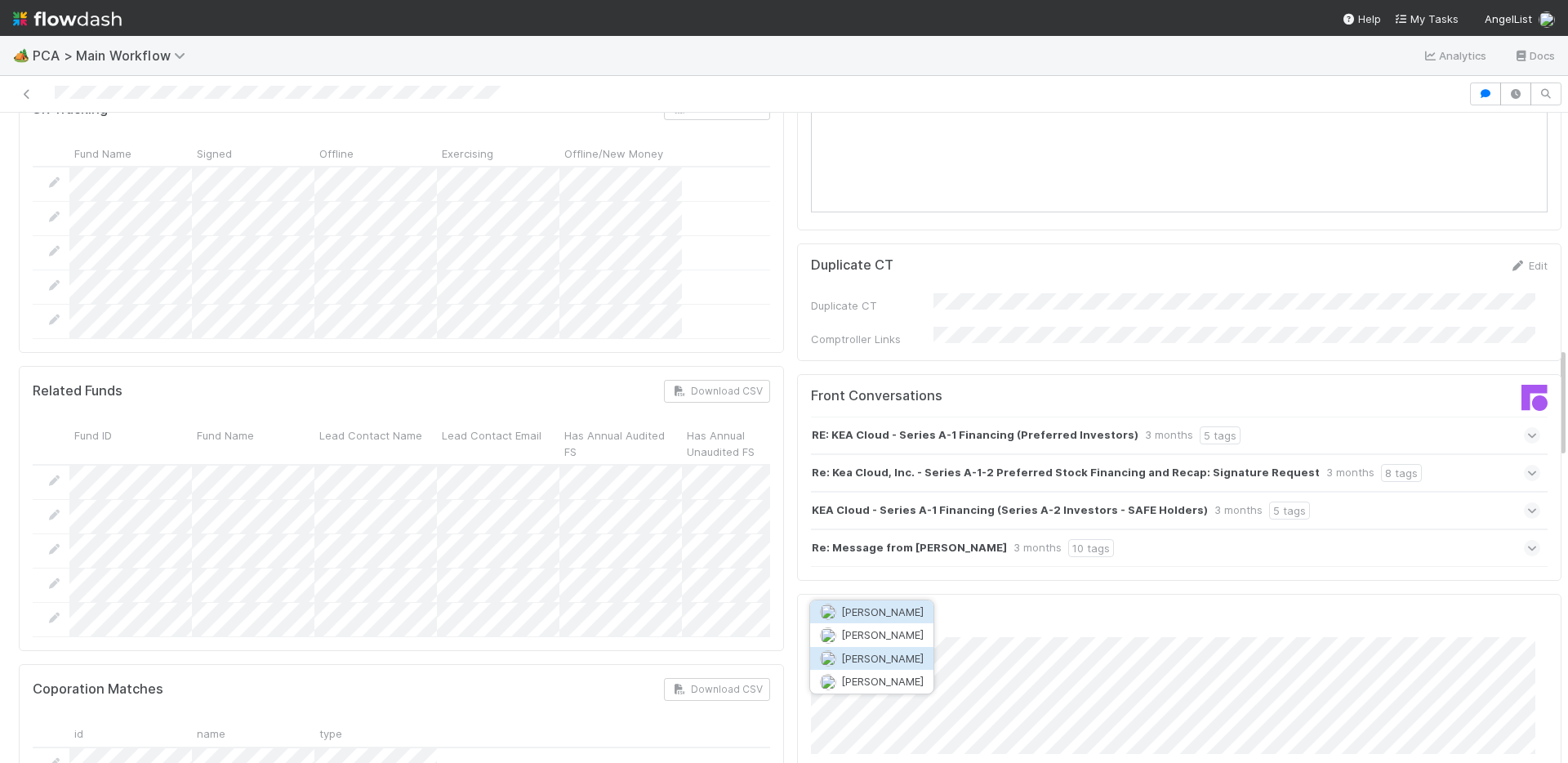
click at [874, 657] on span "Josh Tarr" at bounding box center [882, 657] width 82 height 13
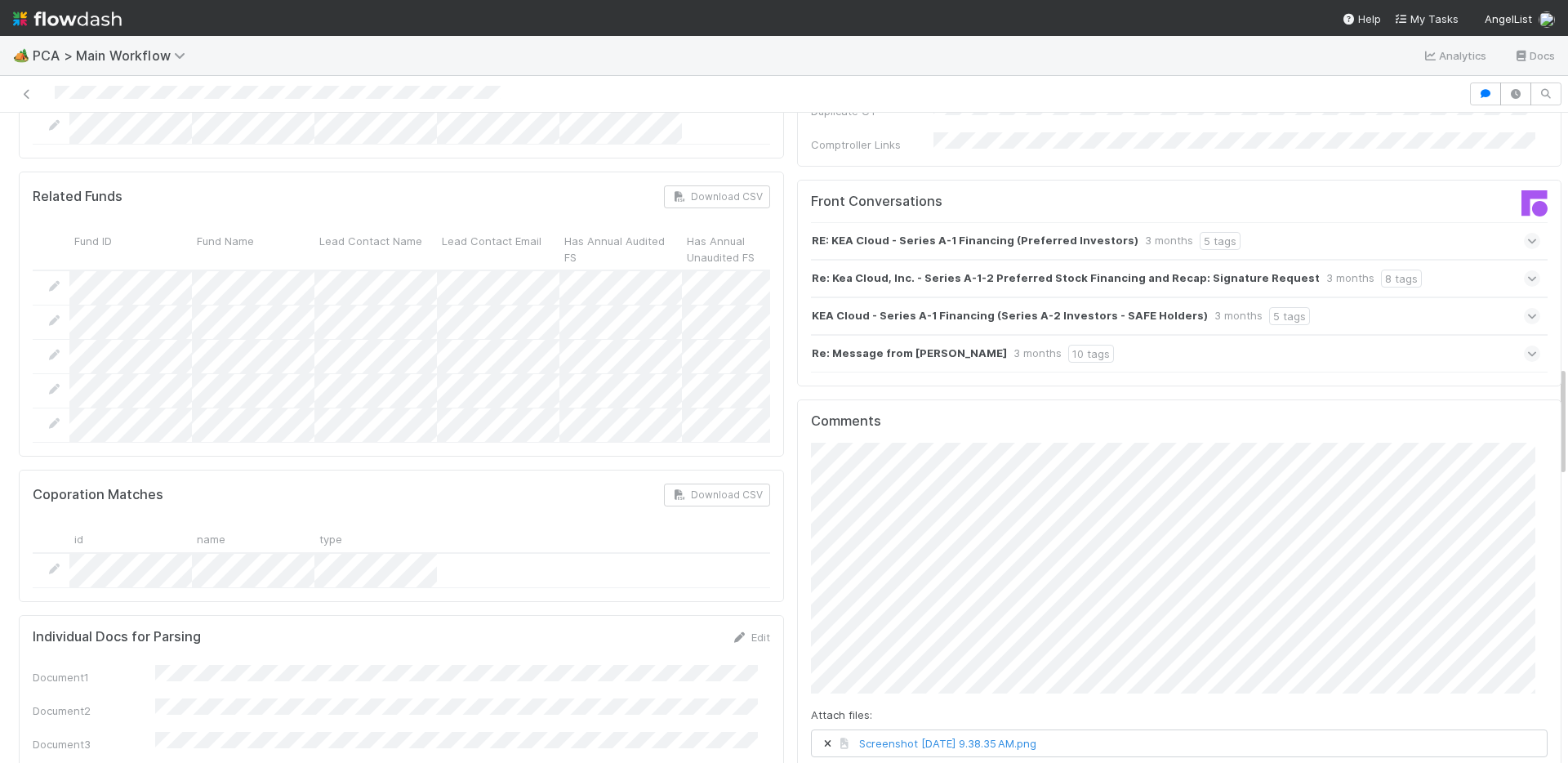
scroll to position [1578, 0]
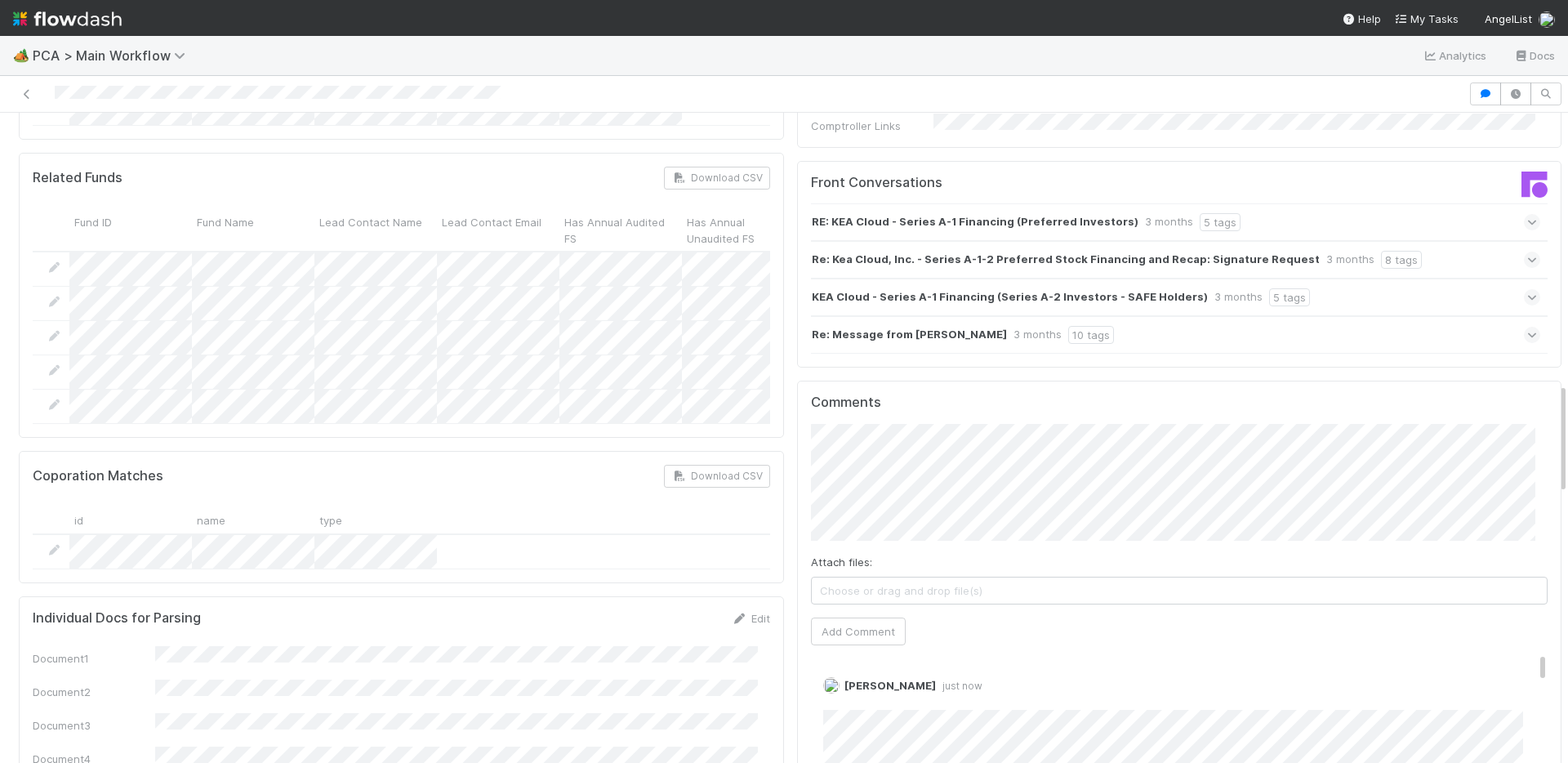
scroll to position [1014, 0]
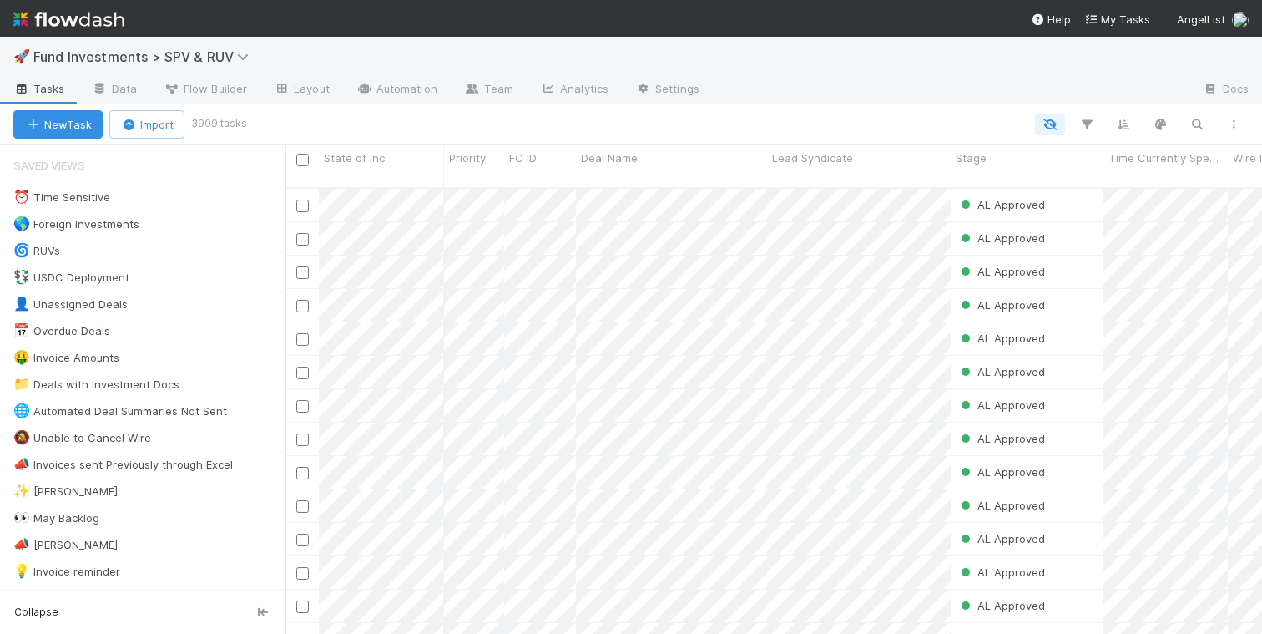
scroll to position [447, 964]
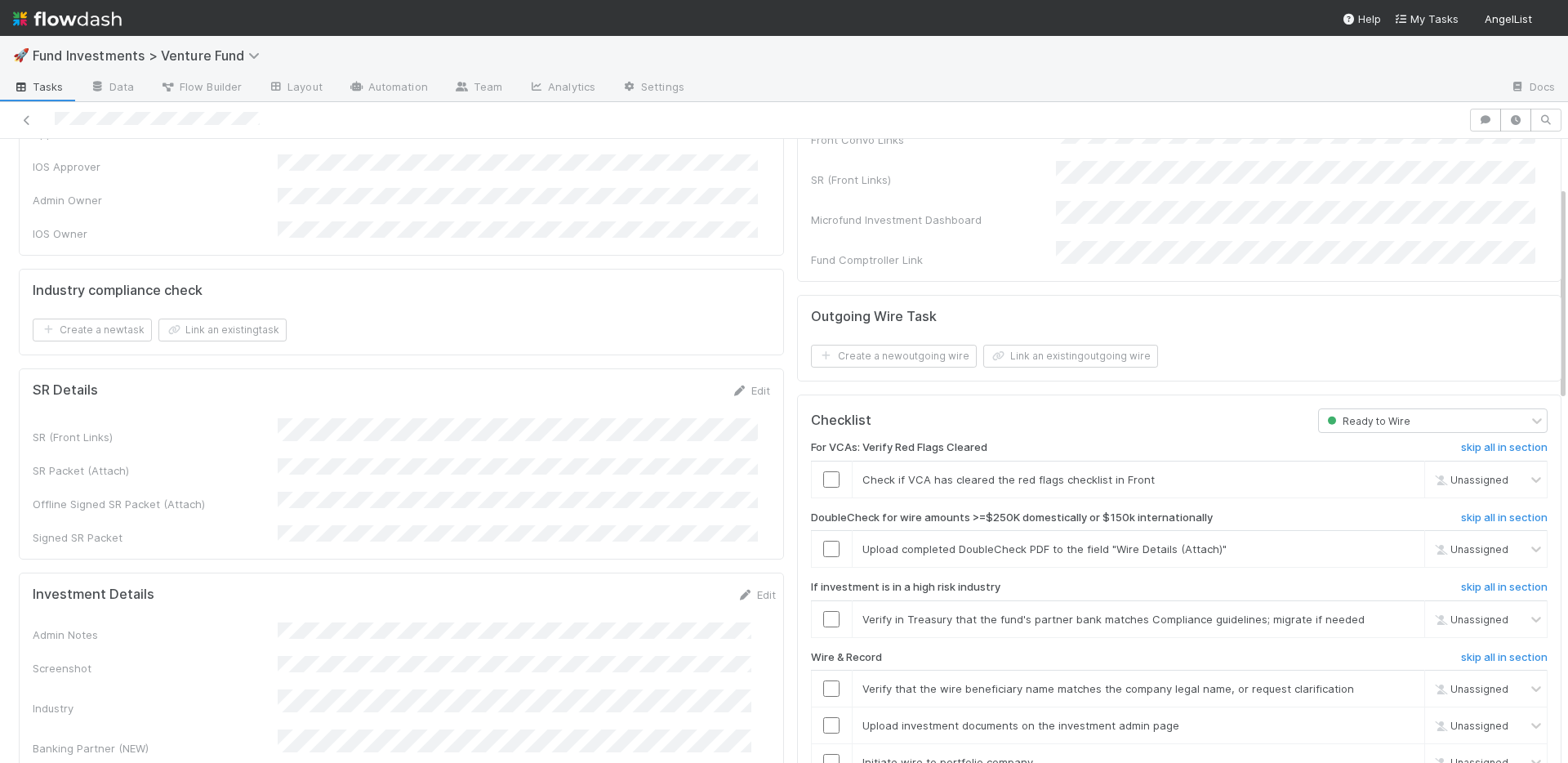
scroll to position [136, 0]
click at [744, 382] on link "Edit" at bounding box center [750, 388] width 38 height 13
click at [665, 382] on button "Save" at bounding box center [683, 394] width 47 height 27
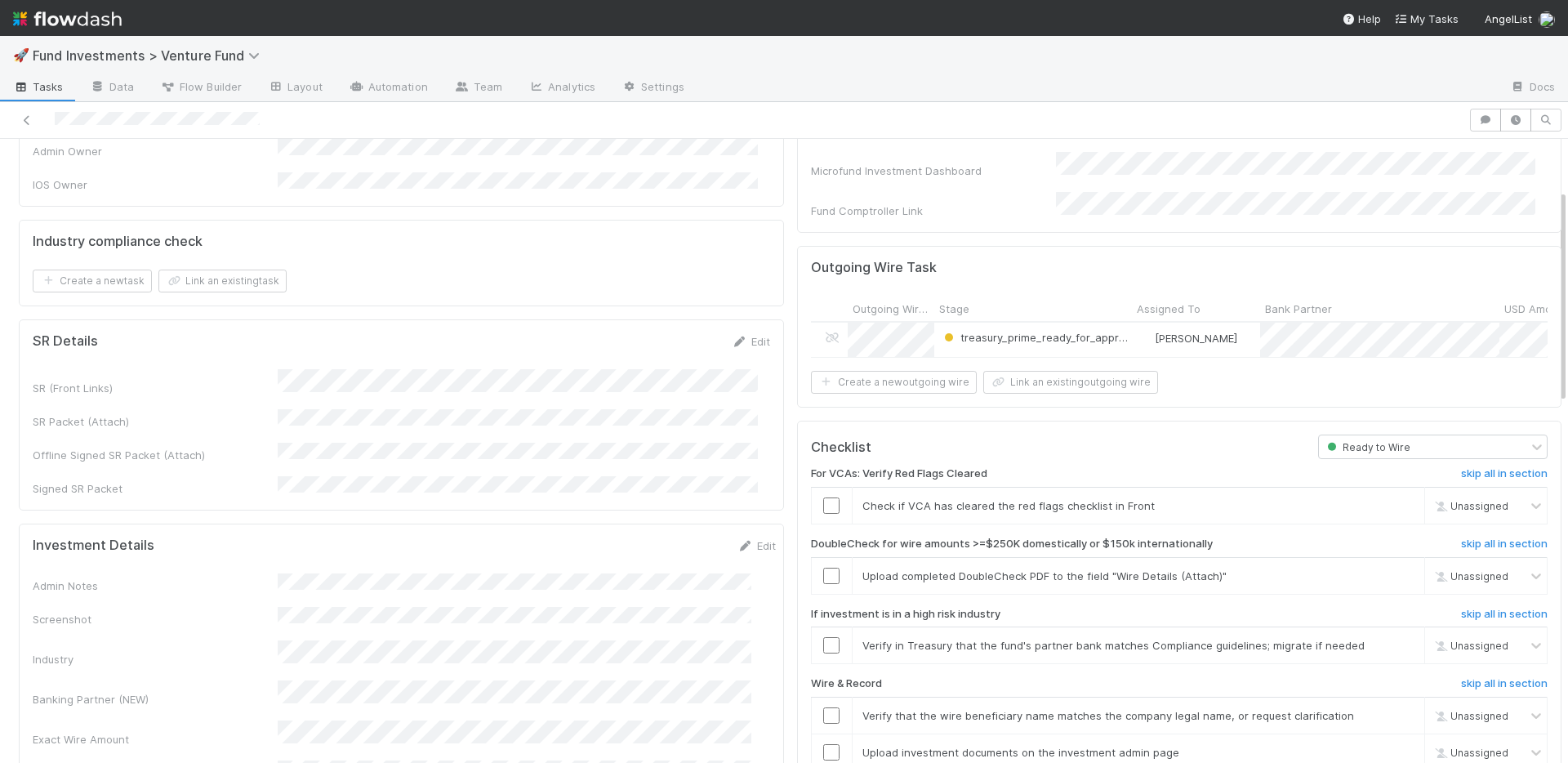
scroll to position [289, 0]
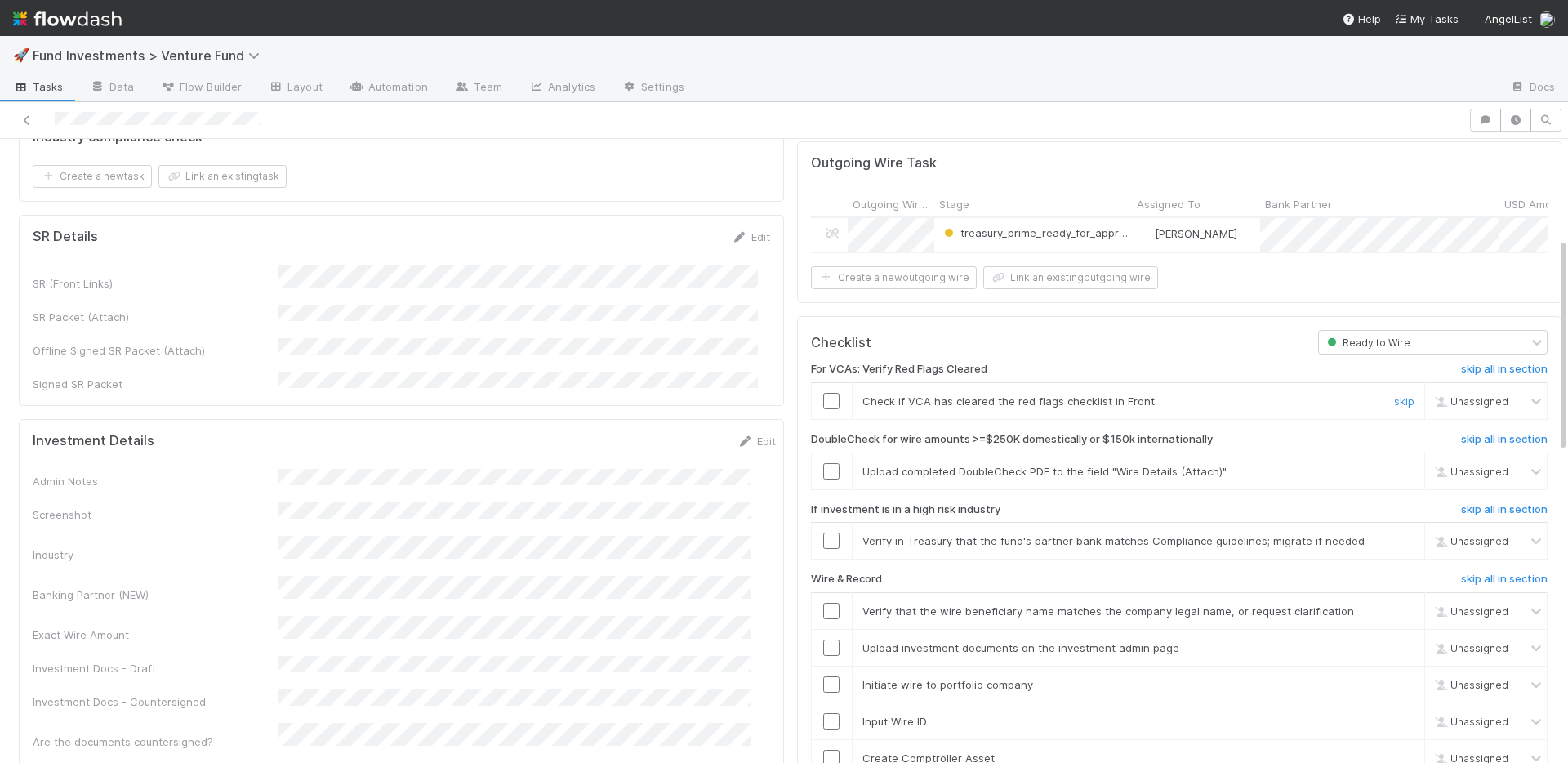
drag, startPoint x: 816, startPoint y: 400, endPoint x: 868, endPoint y: 412, distance: 53.4
click at [823, 400] on input "checkbox" at bounding box center [830, 400] width 17 height 17
click at [1394, 470] on link "skip" at bounding box center [1404, 471] width 21 height 13
click at [1394, 534] on link "skip" at bounding box center [1404, 540] width 21 height 13
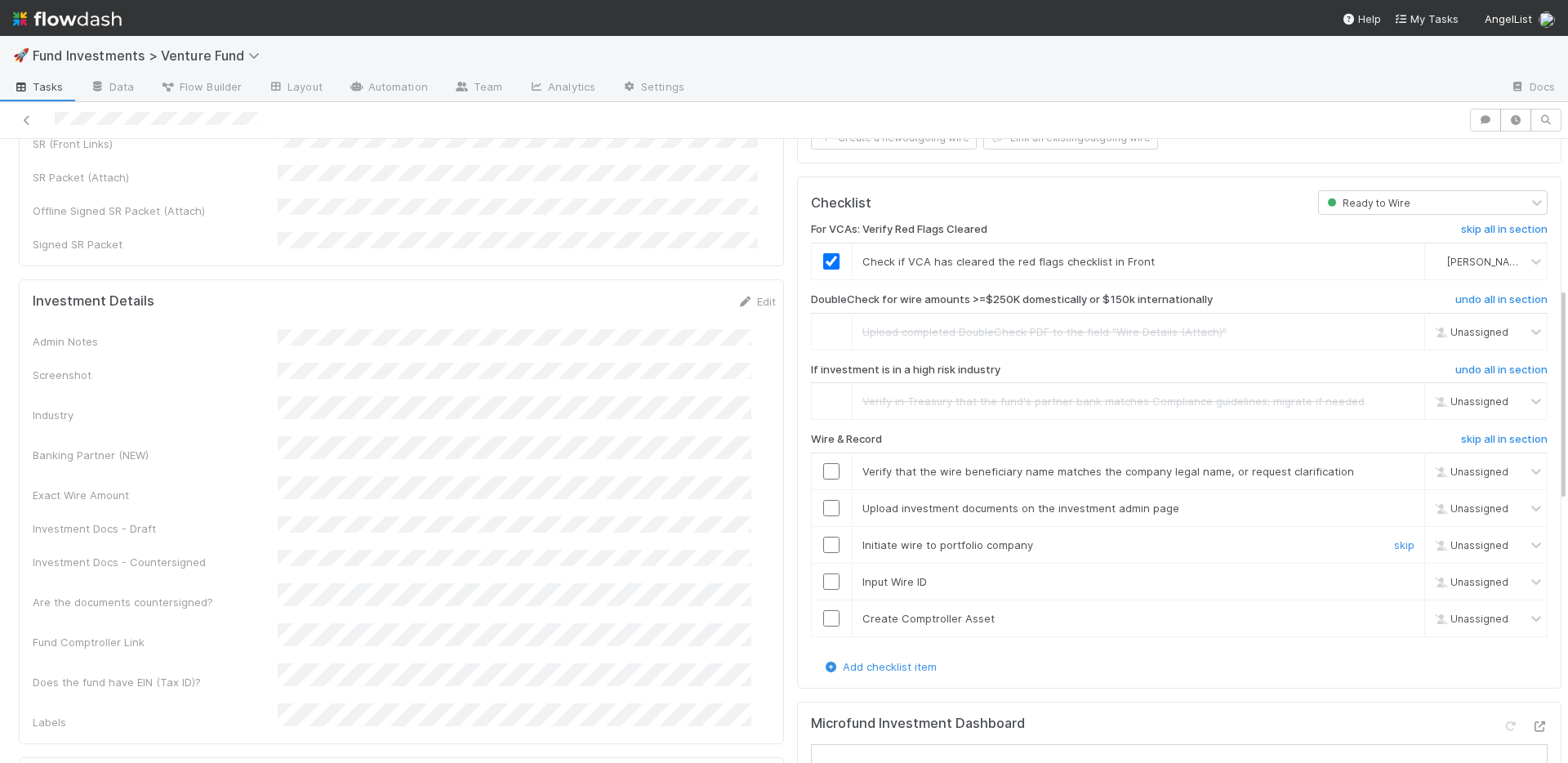
scroll to position [432, 0]
click at [823, 460] on input "checkbox" at bounding box center [830, 467] width 17 height 17
click at [823, 497] on input "checkbox" at bounding box center [830, 504] width 17 height 17
click at [823, 533] on input "checkbox" at bounding box center [830, 540] width 17 height 17
checkbox input "true"
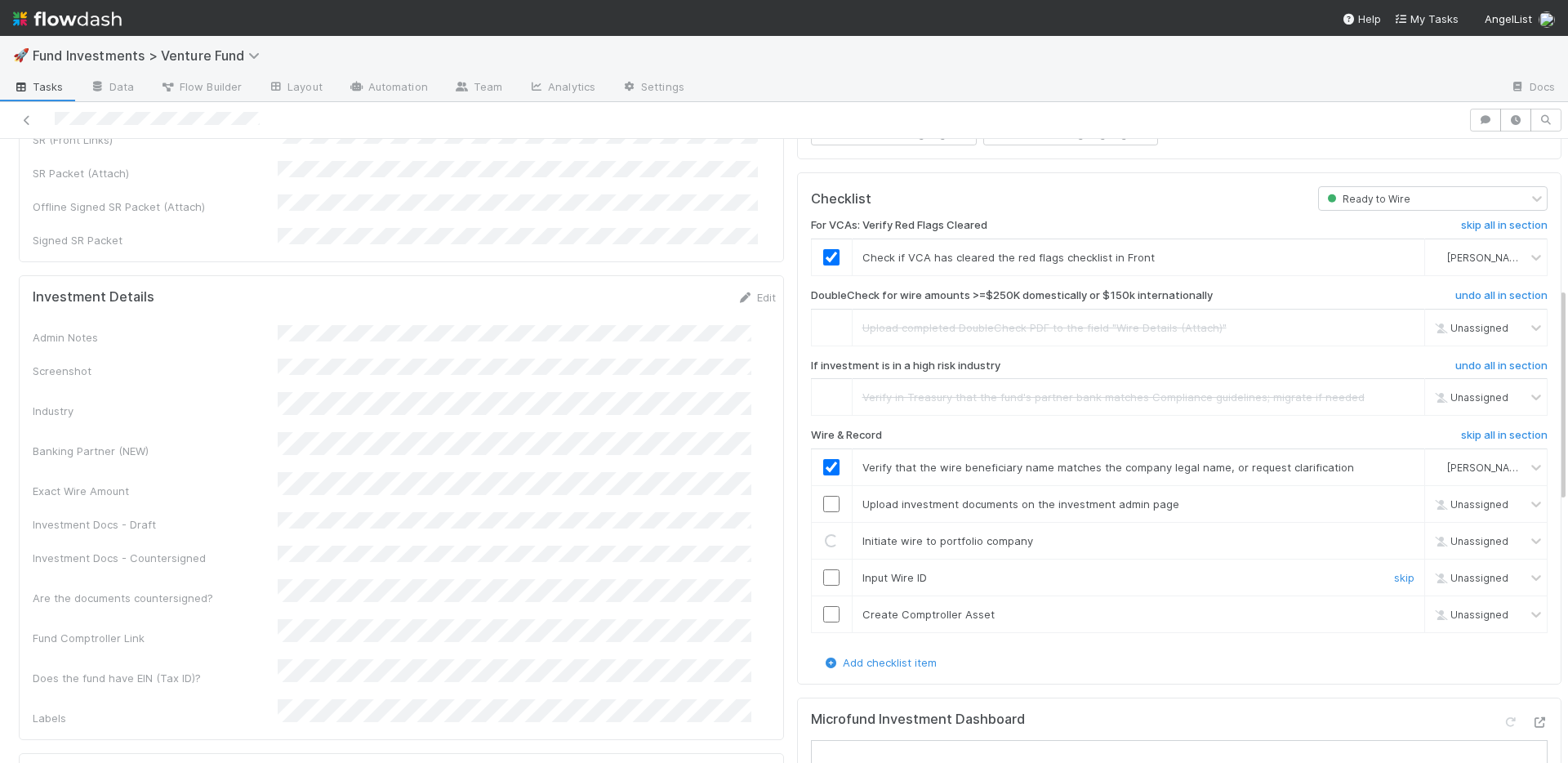
click at [823, 569] on input "checkbox" at bounding box center [830, 577] width 17 height 17
click at [823, 613] on input "checkbox" at bounding box center [830, 613] width 17 height 17
click at [825, 501] on input "checkbox" at bounding box center [830, 504] width 17 height 17
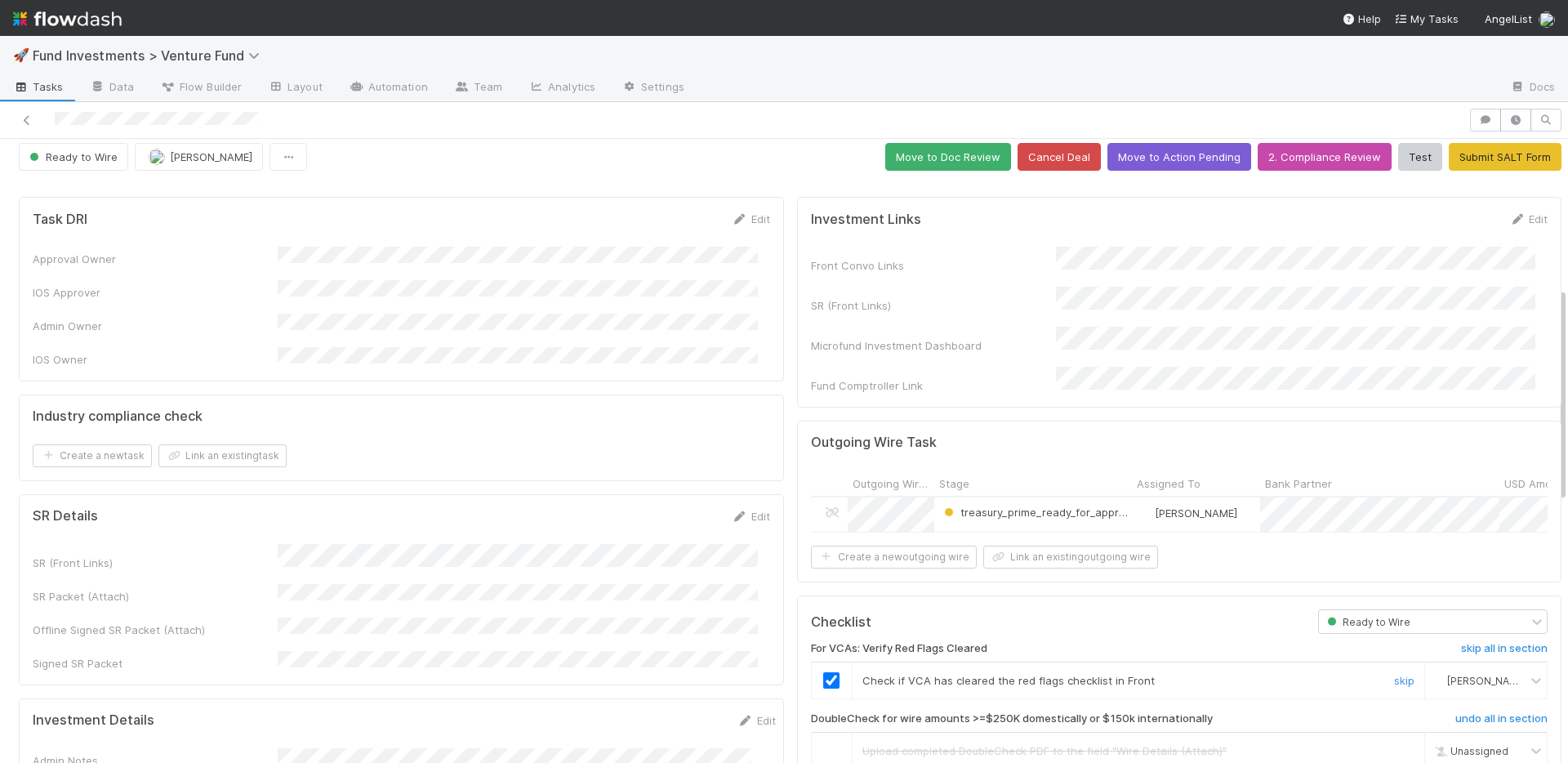
scroll to position [0, 0]
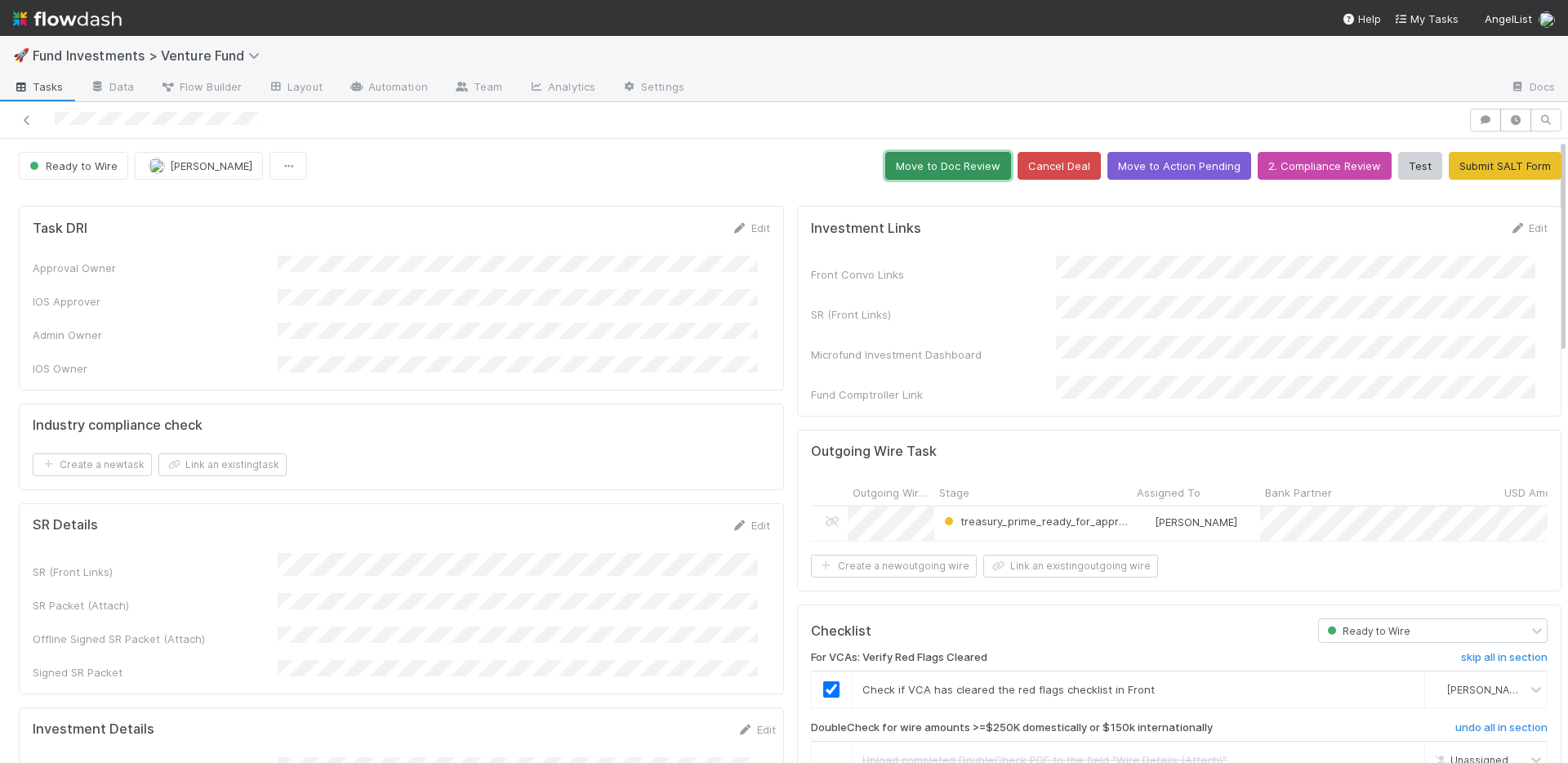
click at [929, 169] on button "Move to Doc Review" at bounding box center [948, 165] width 126 height 27
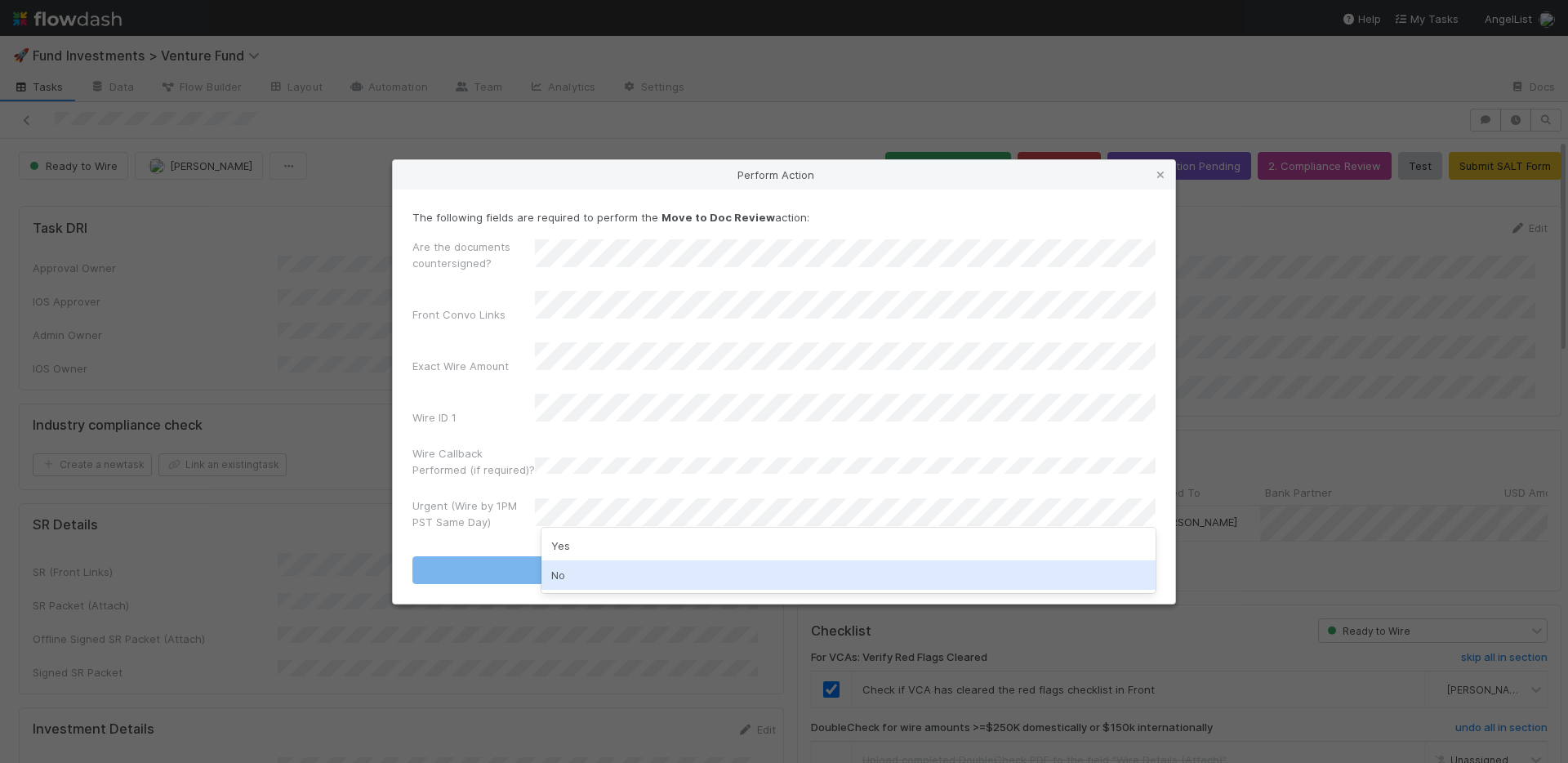
click at [613, 568] on div "No" at bounding box center [848, 575] width 614 height 29
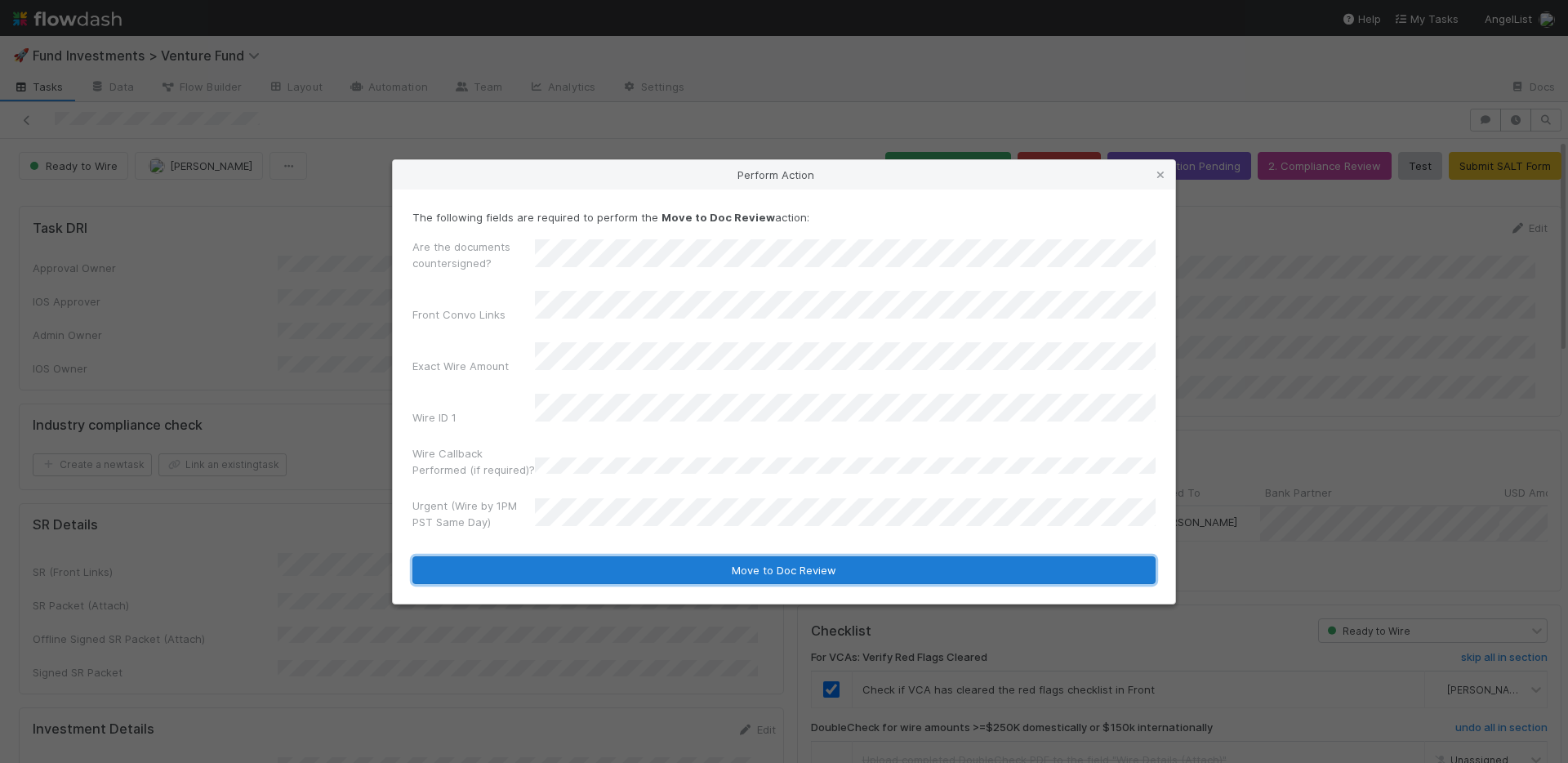
click at [626, 556] on button "Move to Doc Review" at bounding box center [784, 569] width 743 height 27
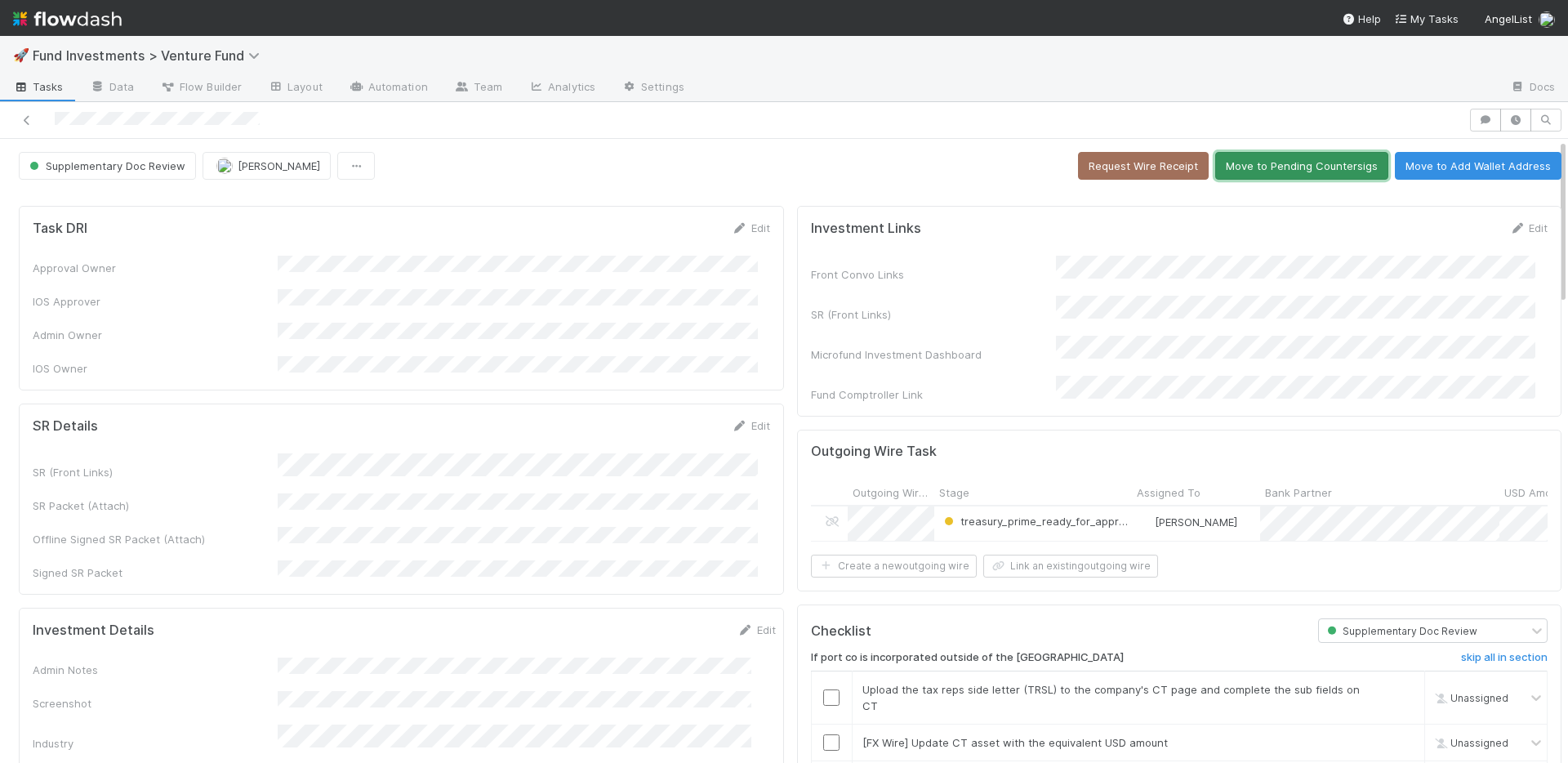
click at [1269, 171] on button "Move to Pending Countersigs" at bounding box center [1301, 165] width 173 height 27
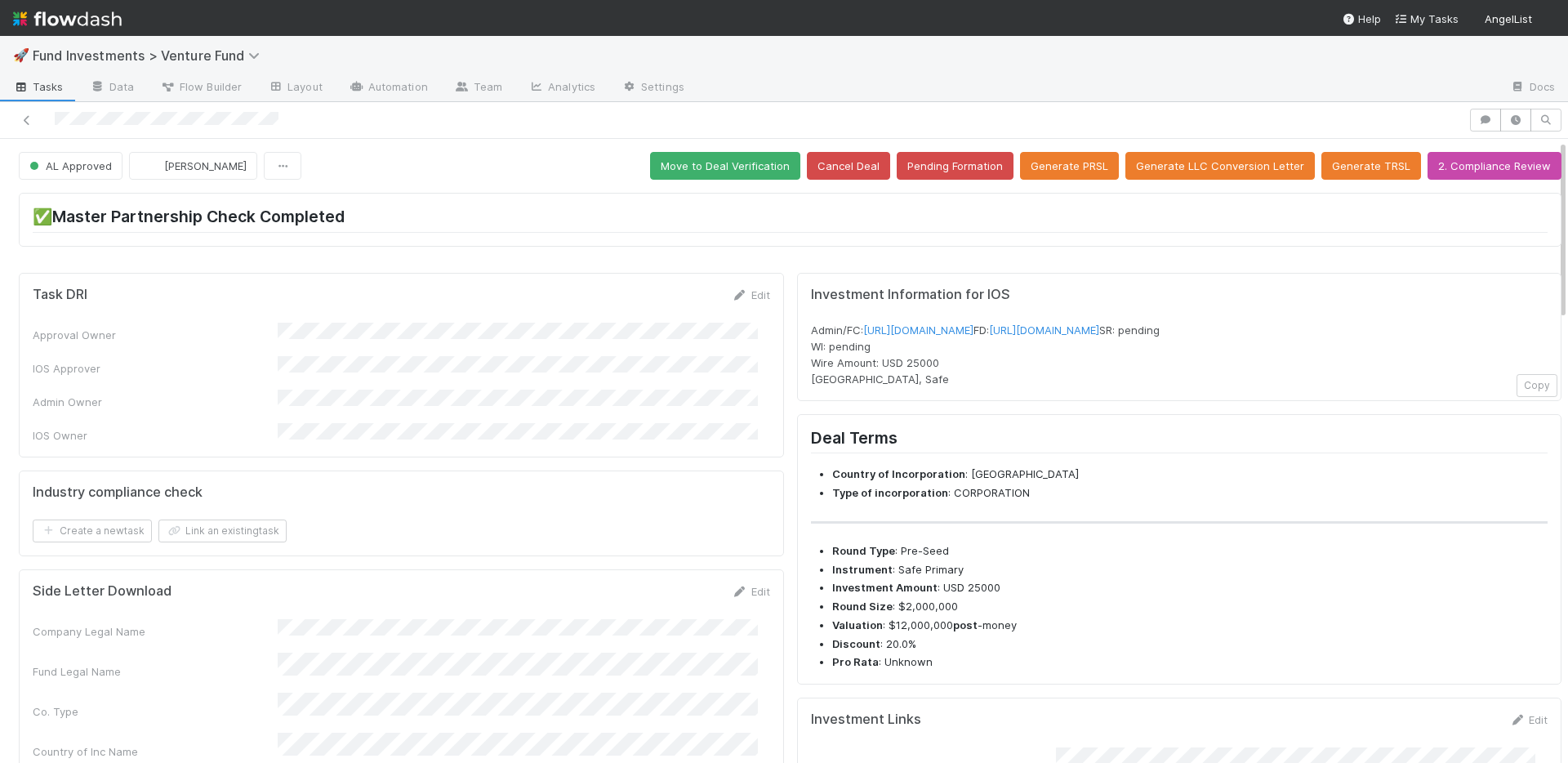
scroll to position [329, 0]
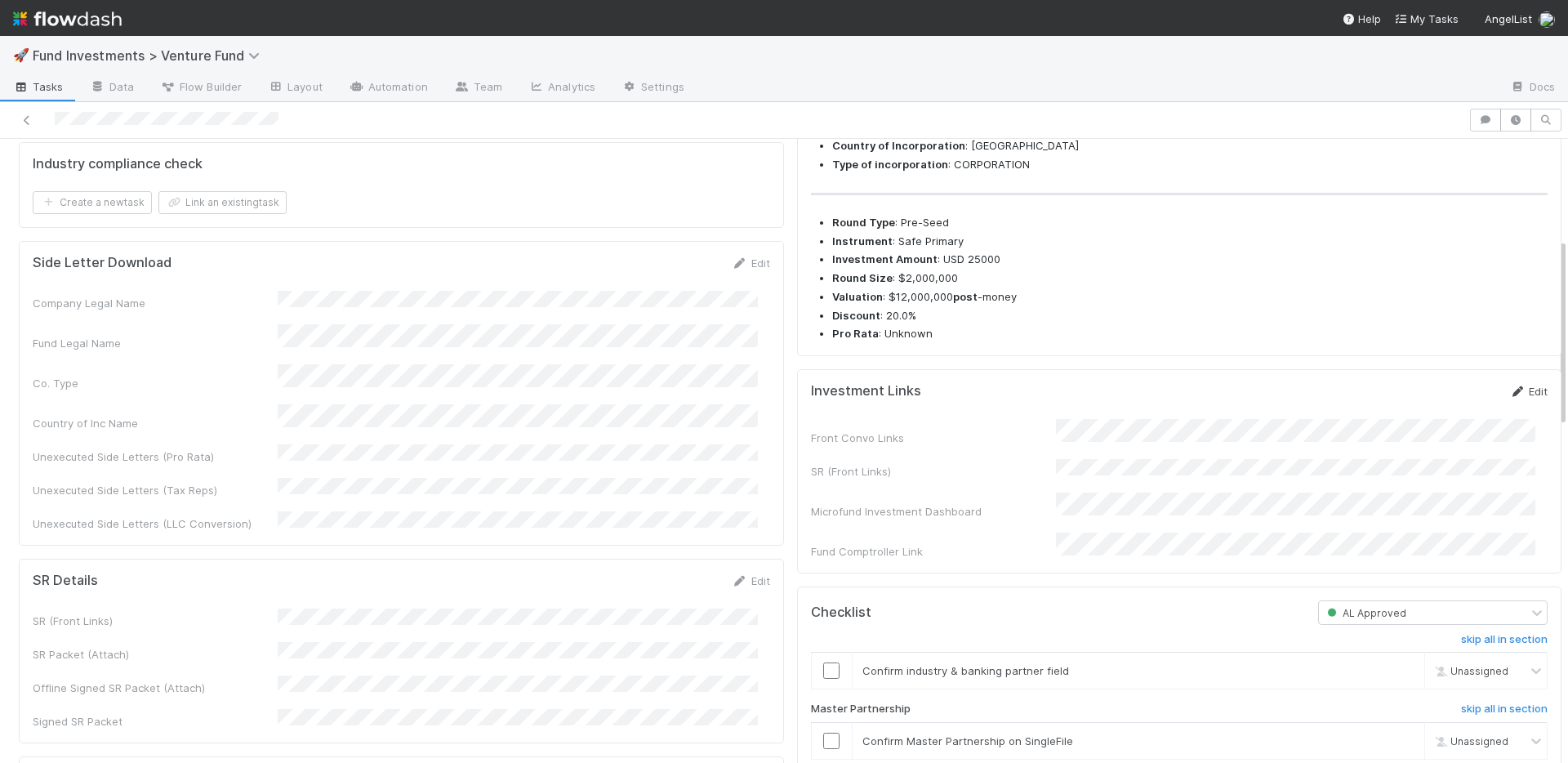
click at [1508, 397] on link "Edit" at bounding box center [1527, 390] width 38 height 13
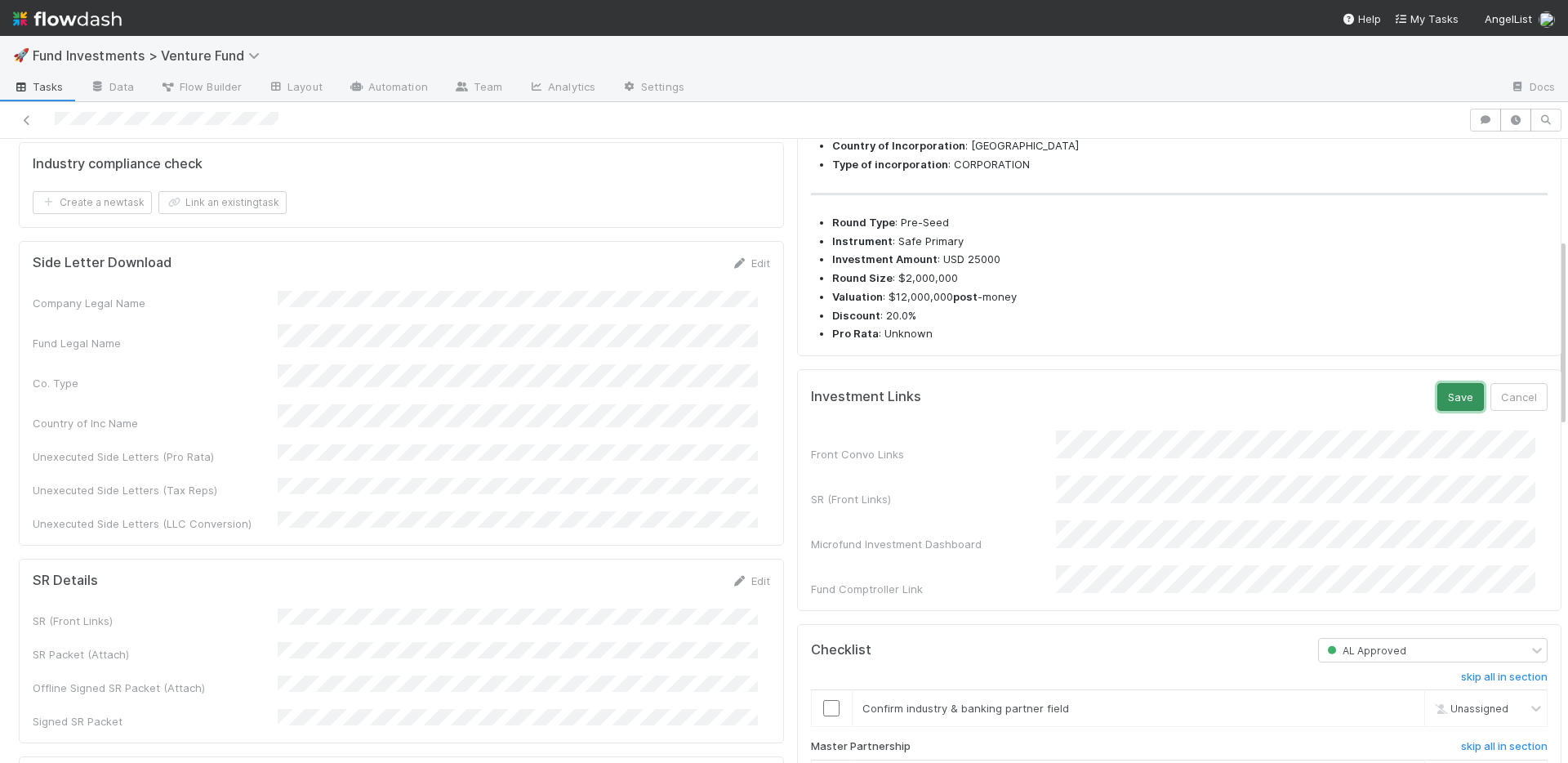
click at [1437, 411] on button "Save" at bounding box center [1460, 396] width 47 height 27
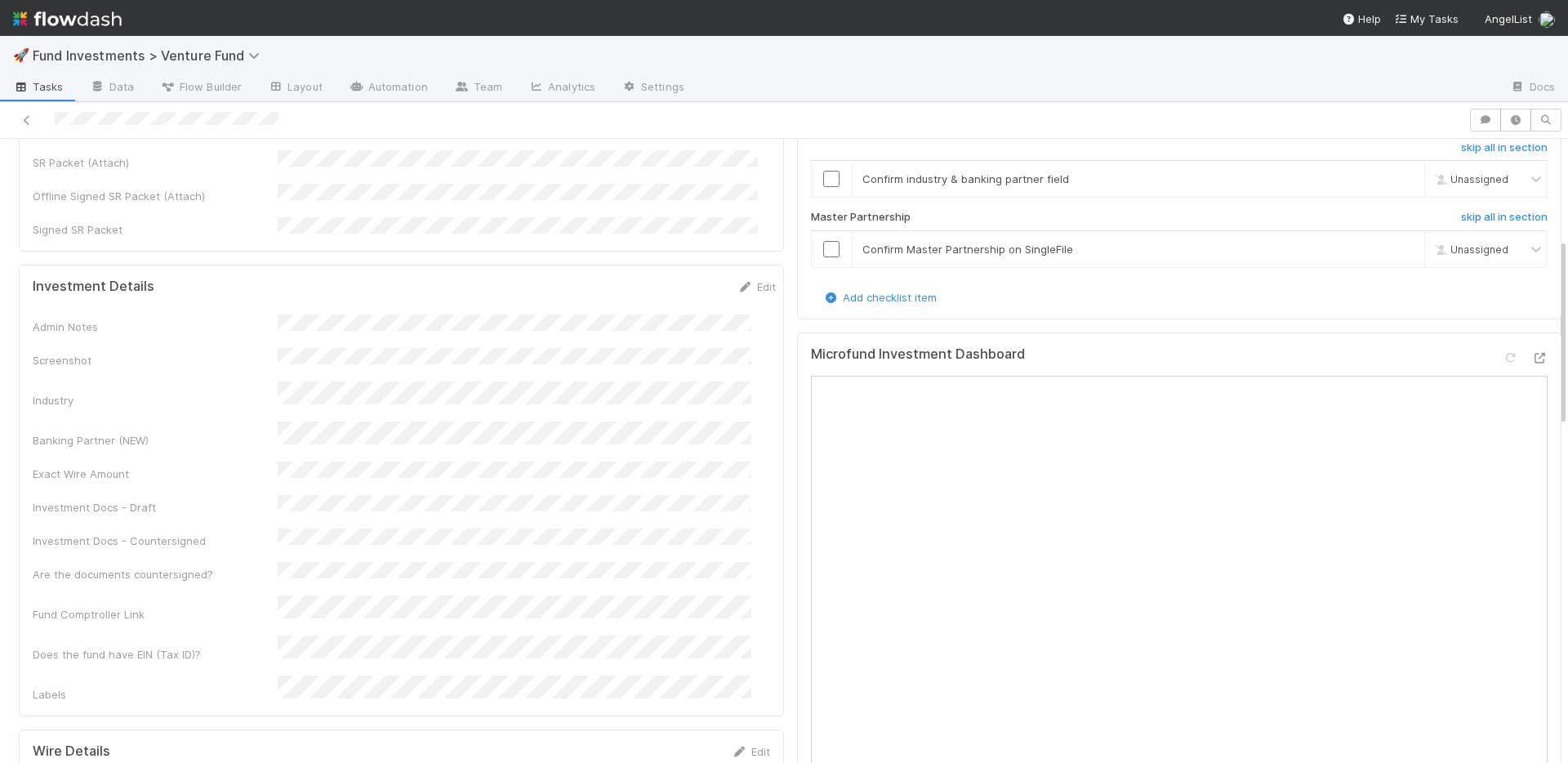
scroll to position [1120, 0]
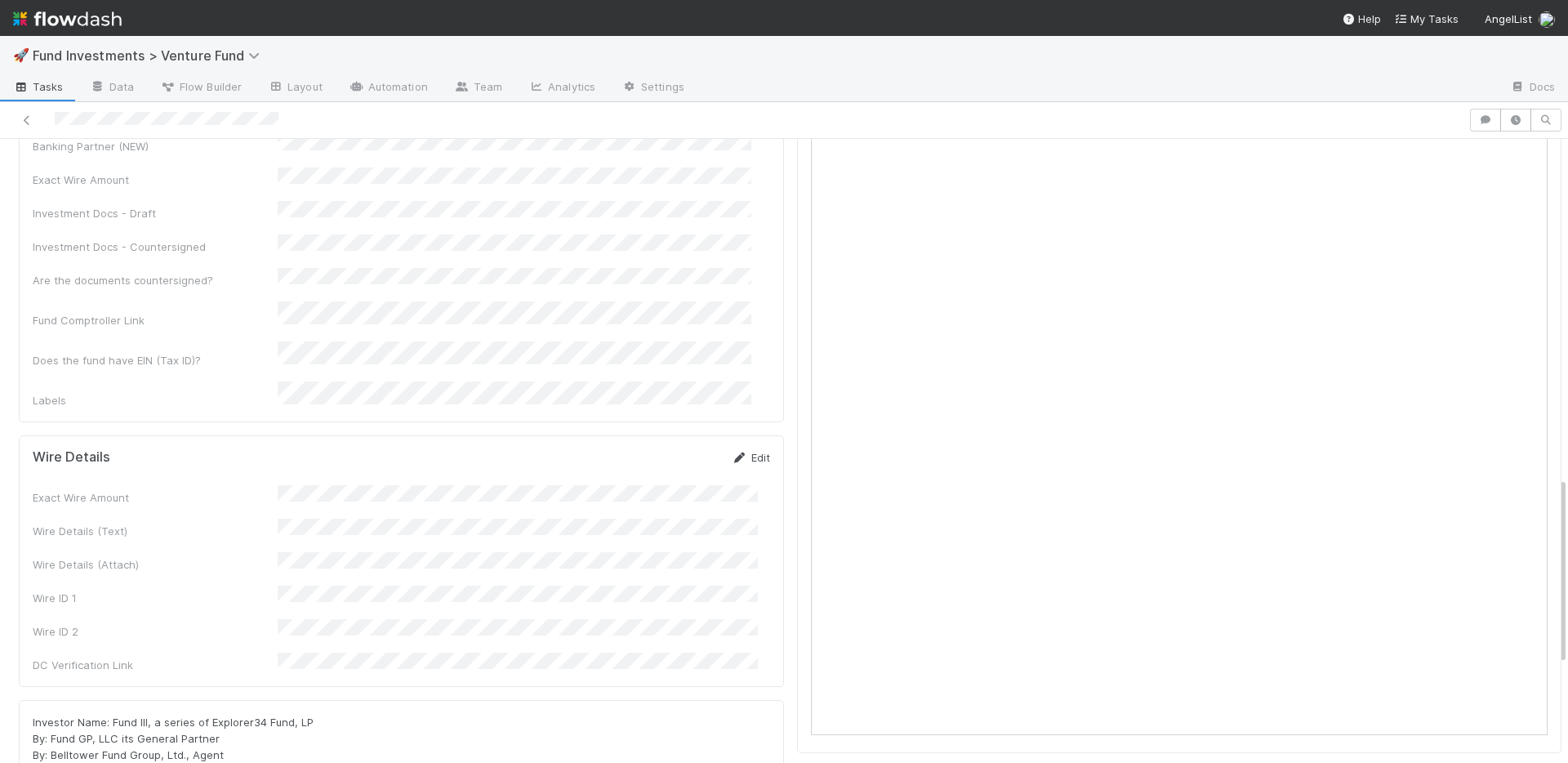
click at [753, 451] on link "Edit" at bounding box center [750, 457] width 38 height 13
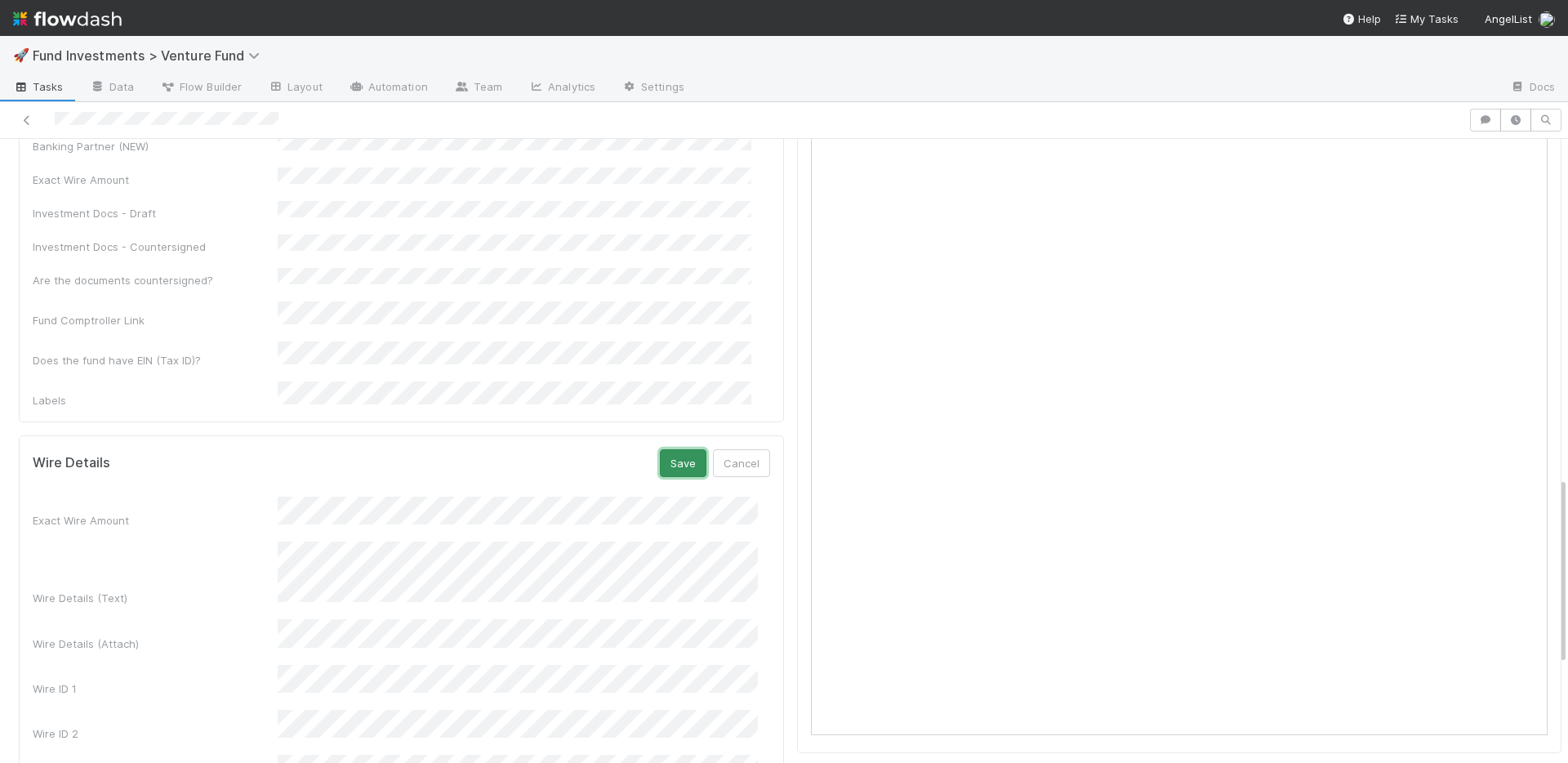
click at [669, 449] on button "Save" at bounding box center [683, 463] width 47 height 27
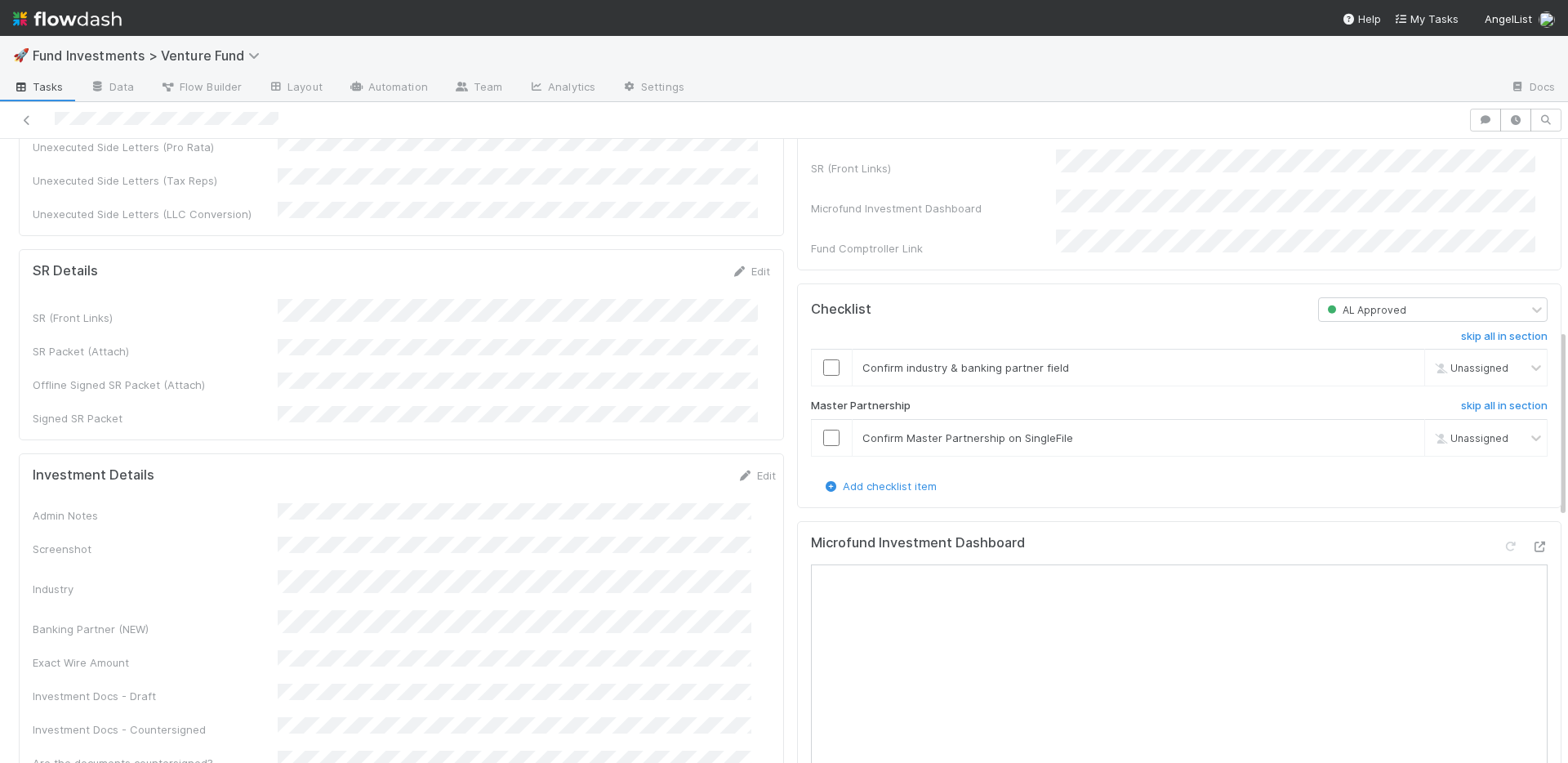
scroll to position [640, 0]
drag, startPoint x: 746, startPoint y: 414, endPoint x: 595, endPoint y: 448, distance: 154.8
click at [746, 467] on link "Edit" at bounding box center [756, 472] width 38 height 13
click at [665, 465] on button "Save" at bounding box center [689, 478] width 47 height 27
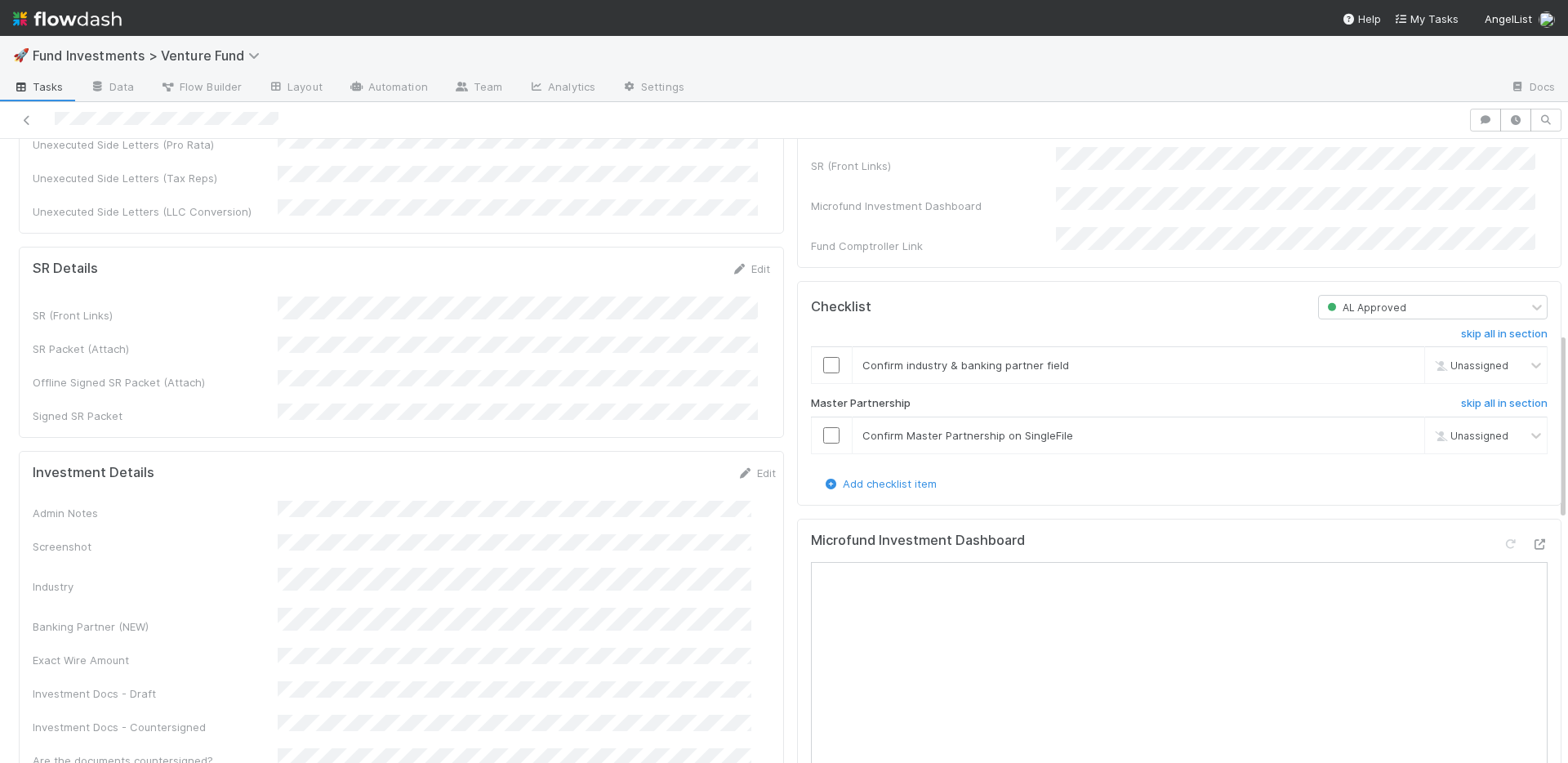
scroll to position [606, 0]
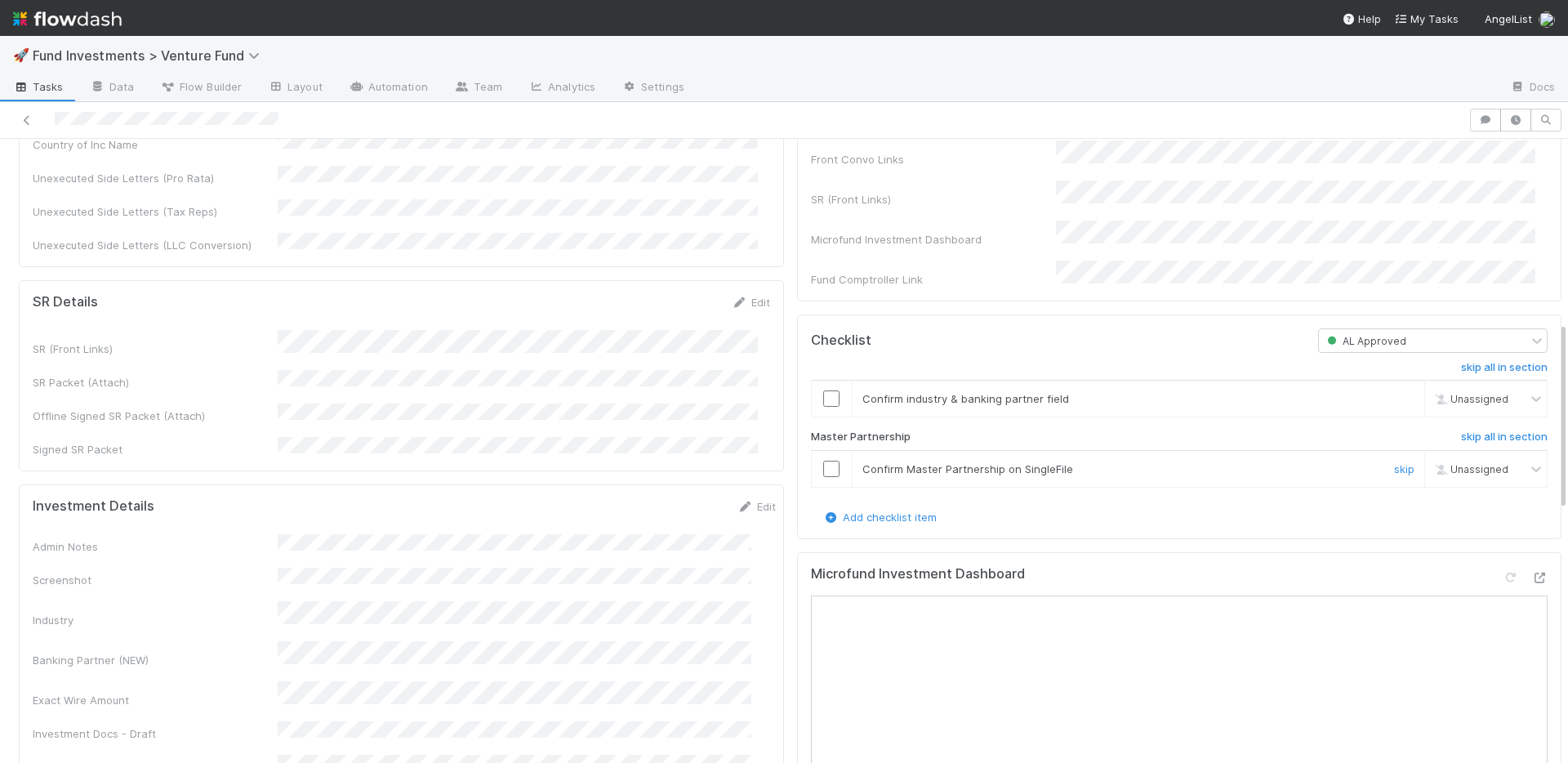
click at [823, 476] on input "checkbox" at bounding box center [830, 469] width 17 height 17
click at [823, 407] on input "checkbox" at bounding box center [830, 398] width 17 height 17
click at [739, 500] on link "Edit" at bounding box center [756, 506] width 38 height 13
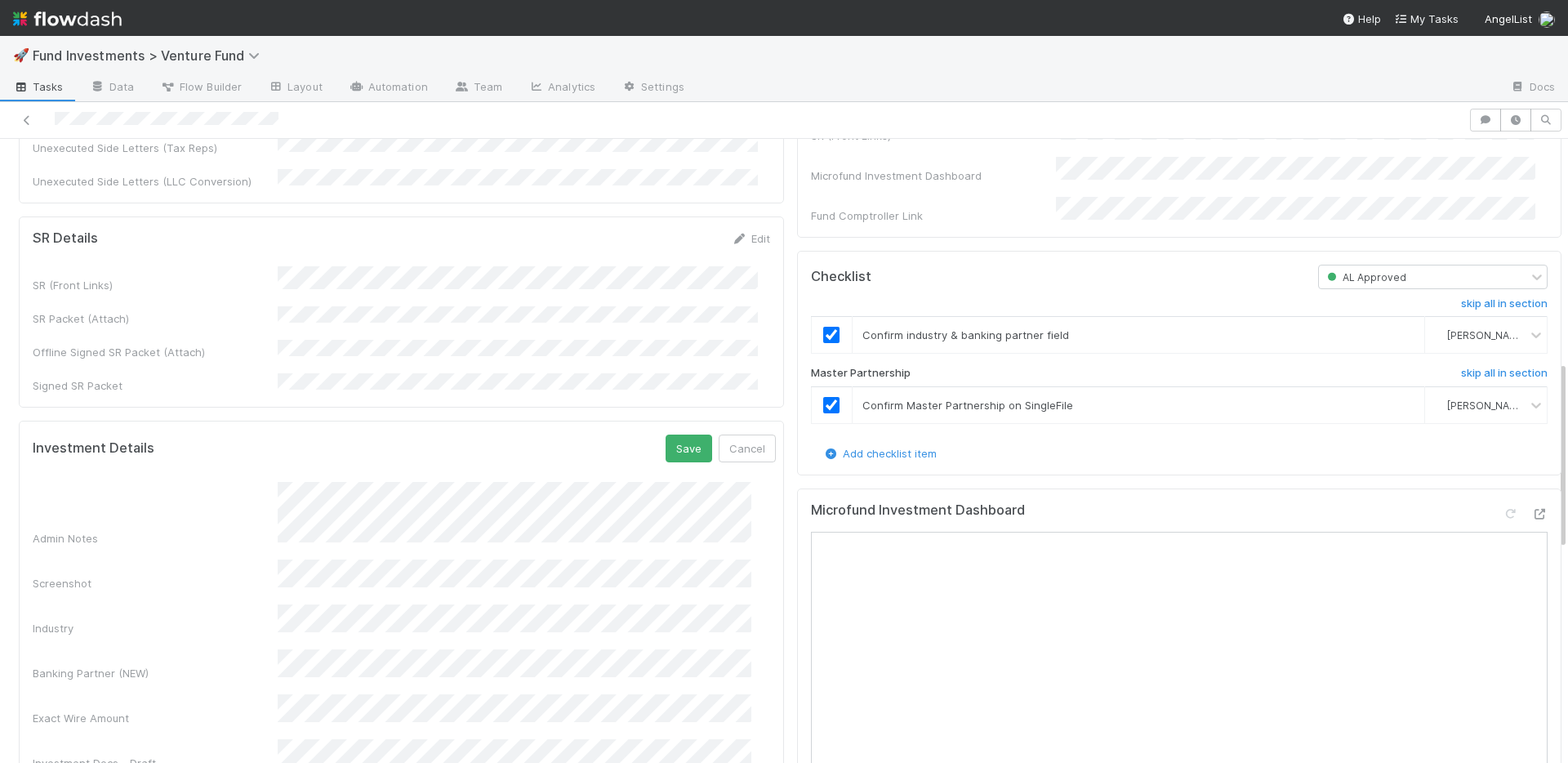
scroll to position [757, 0]
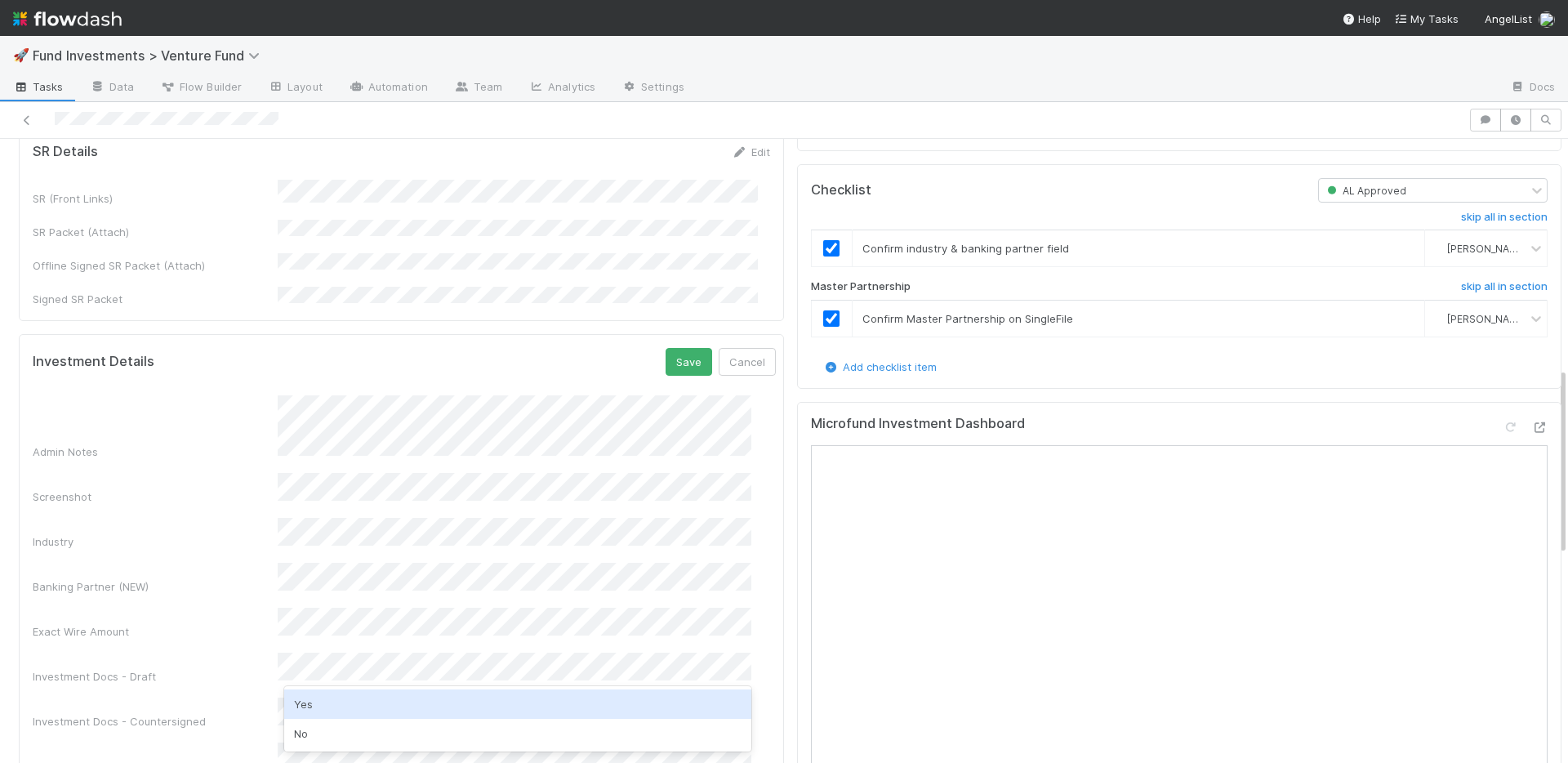
click at [358, 727] on div "No" at bounding box center [516, 734] width 467 height 29
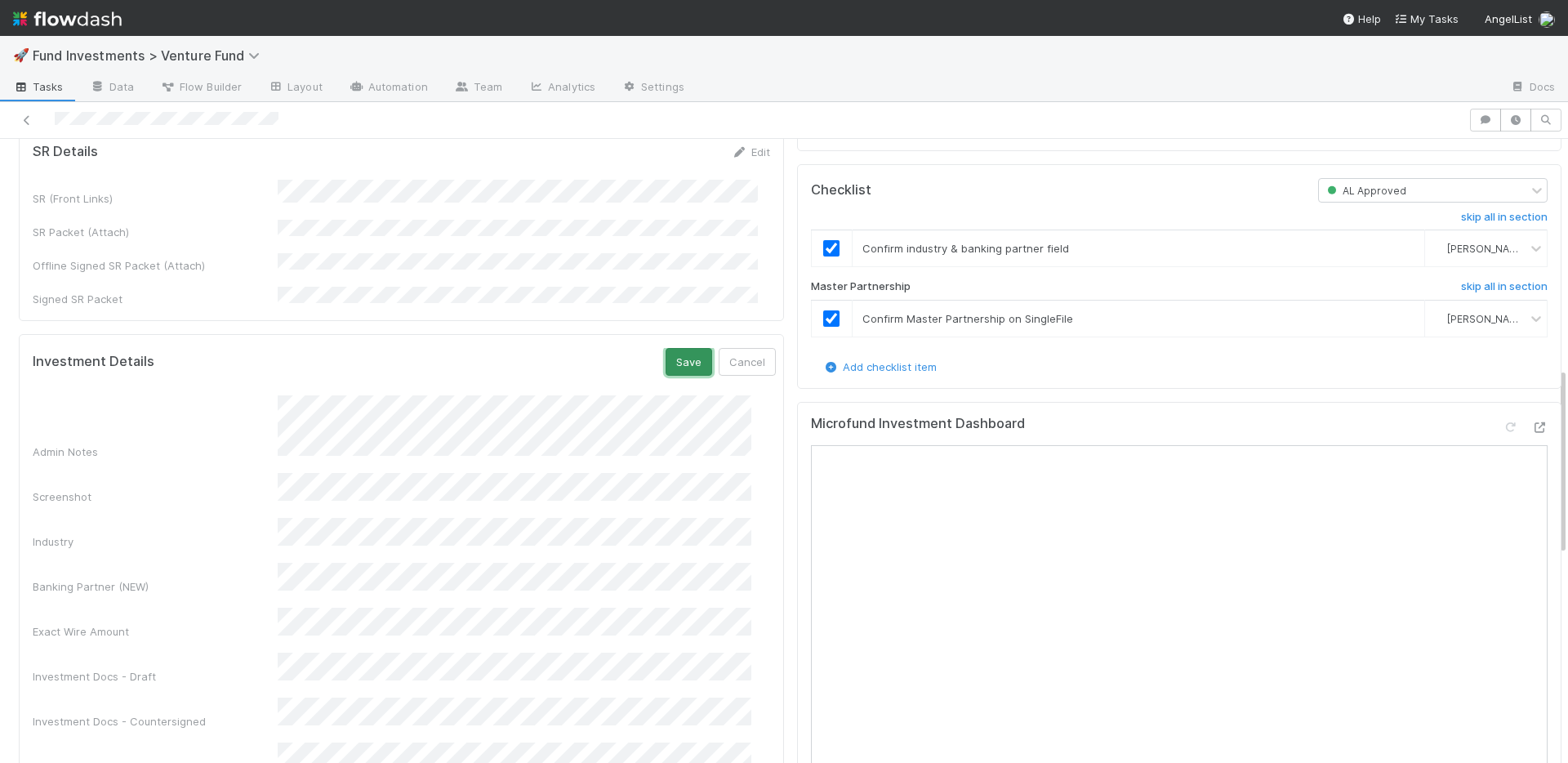
click at [665, 348] on button "Save" at bounding box center [689, 362] width 47 height 27
drag, startPoint x: 730, startPoint y: 295, endPoint x: 857, endPoint y: 254, distance: 133.5
click at [738, 349] on link "Edit" at bounding box center [756, 355] width 38 height 13
click at [665, 348] on button "Save" at bounding box center [689, 362] width 47 height 27
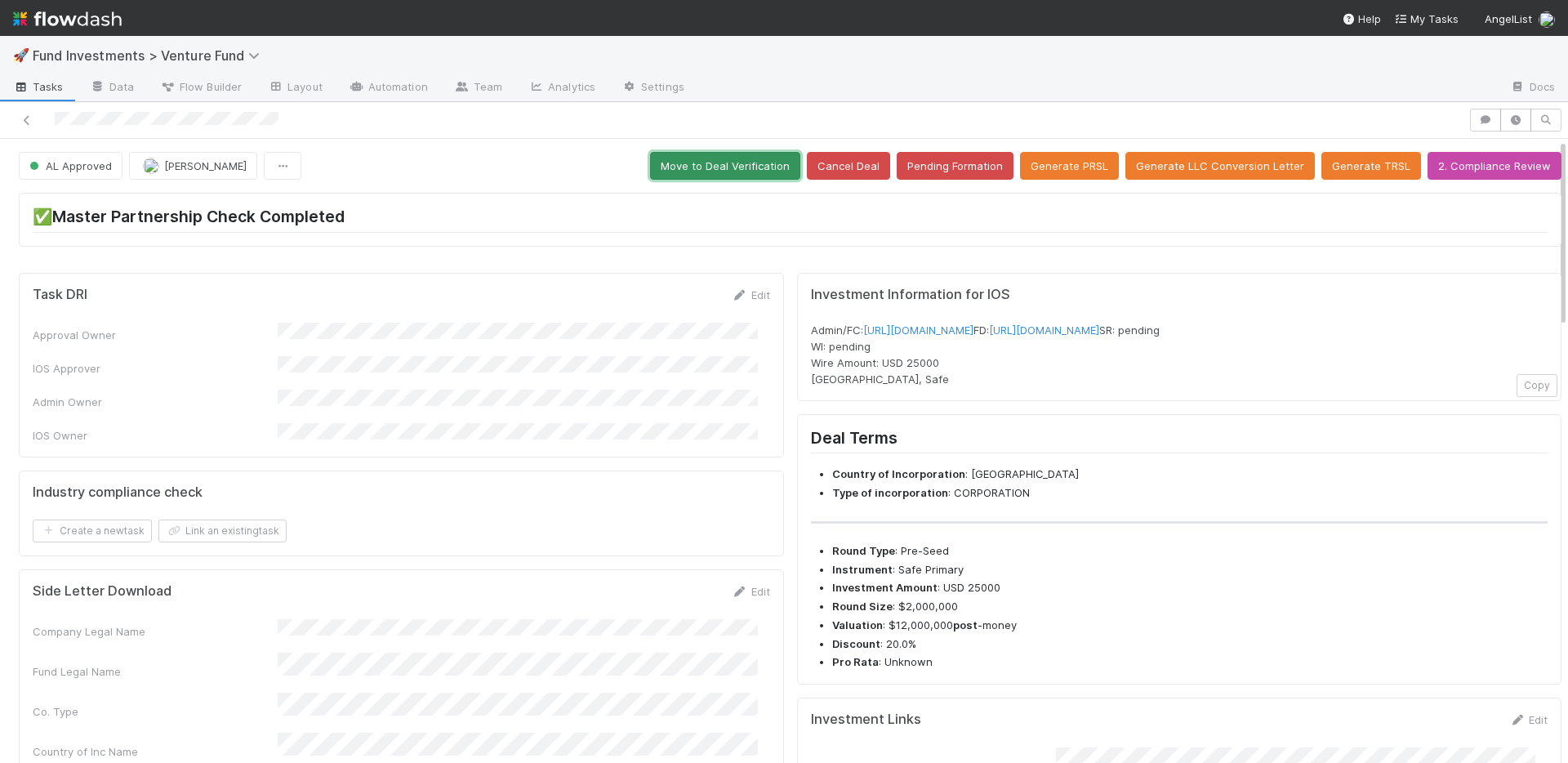
click at [698, 166] on button "Move to Deal Verification" at bounding box center [725, 165] width 151 height 27
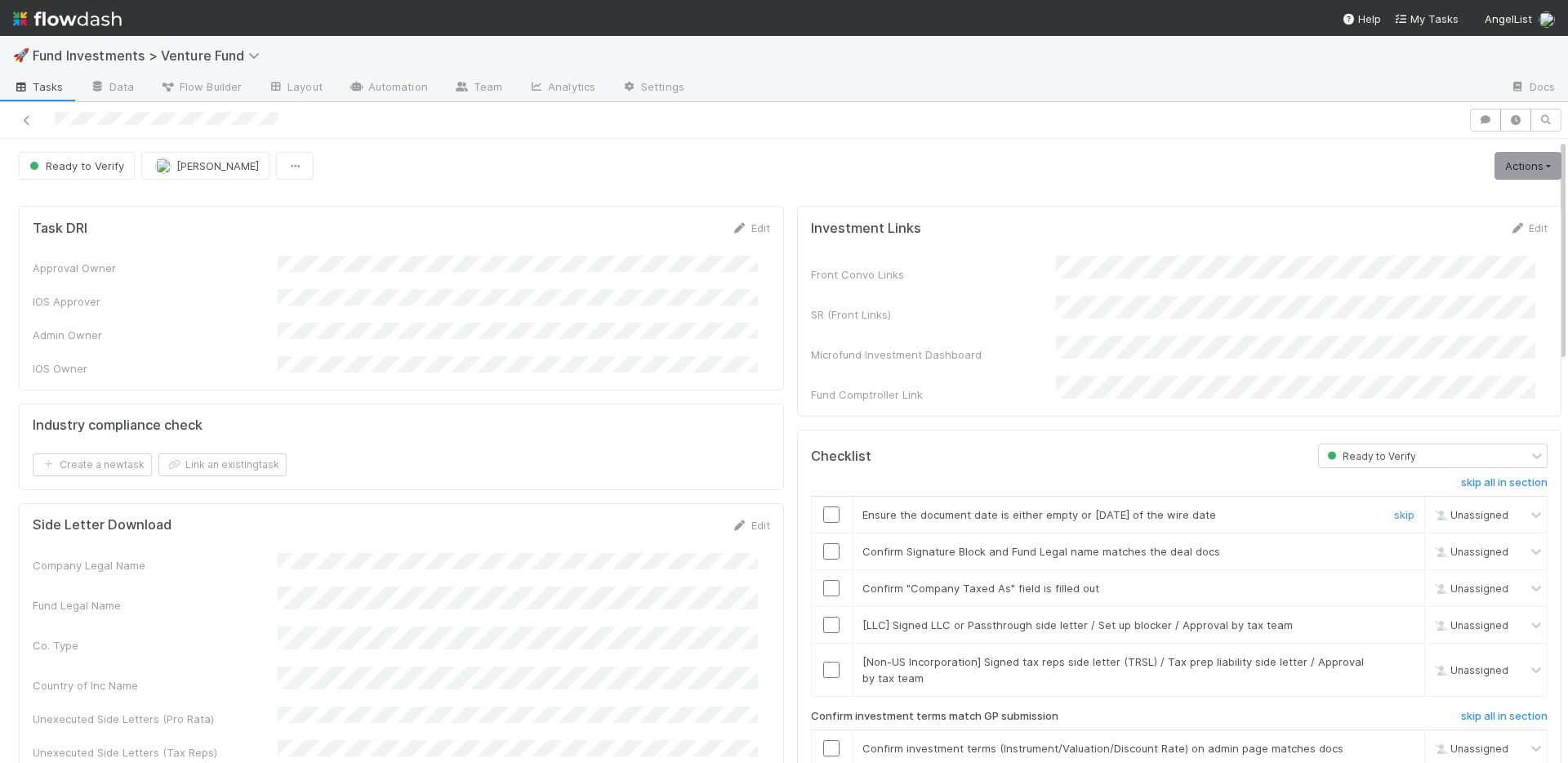
click at [823, 506] on input "checkbox" at bounding box center [830, 514] width 17 height 17
drag, startPoint x: 818, startPoint y: 571, endPoint x: 899, endPoint y: 574, distance: 81.1
click at [823, 580] on input "checkbox" at bounding box center [830, 588] width 17 height 17
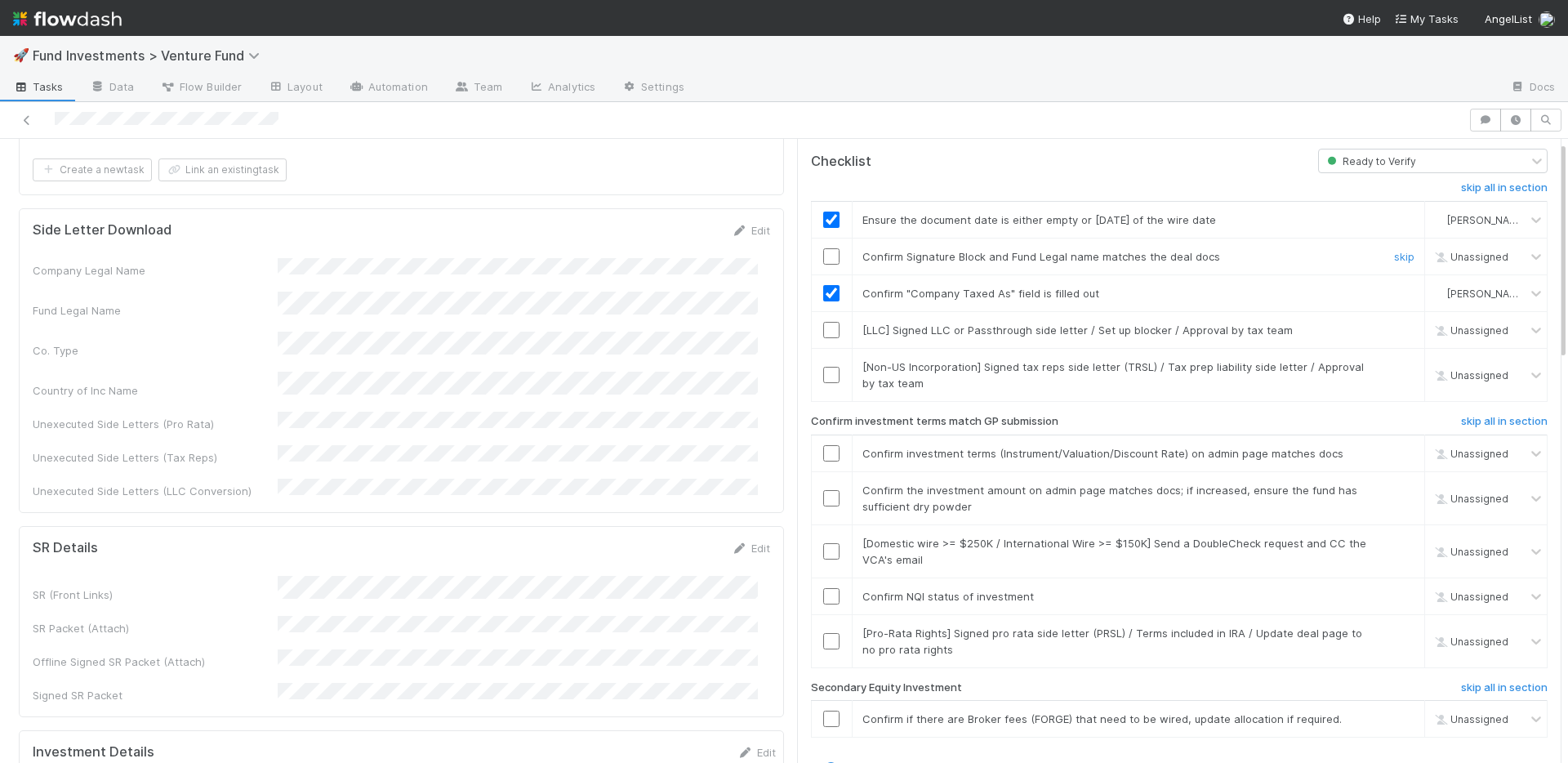
scroll to position [300, 0]
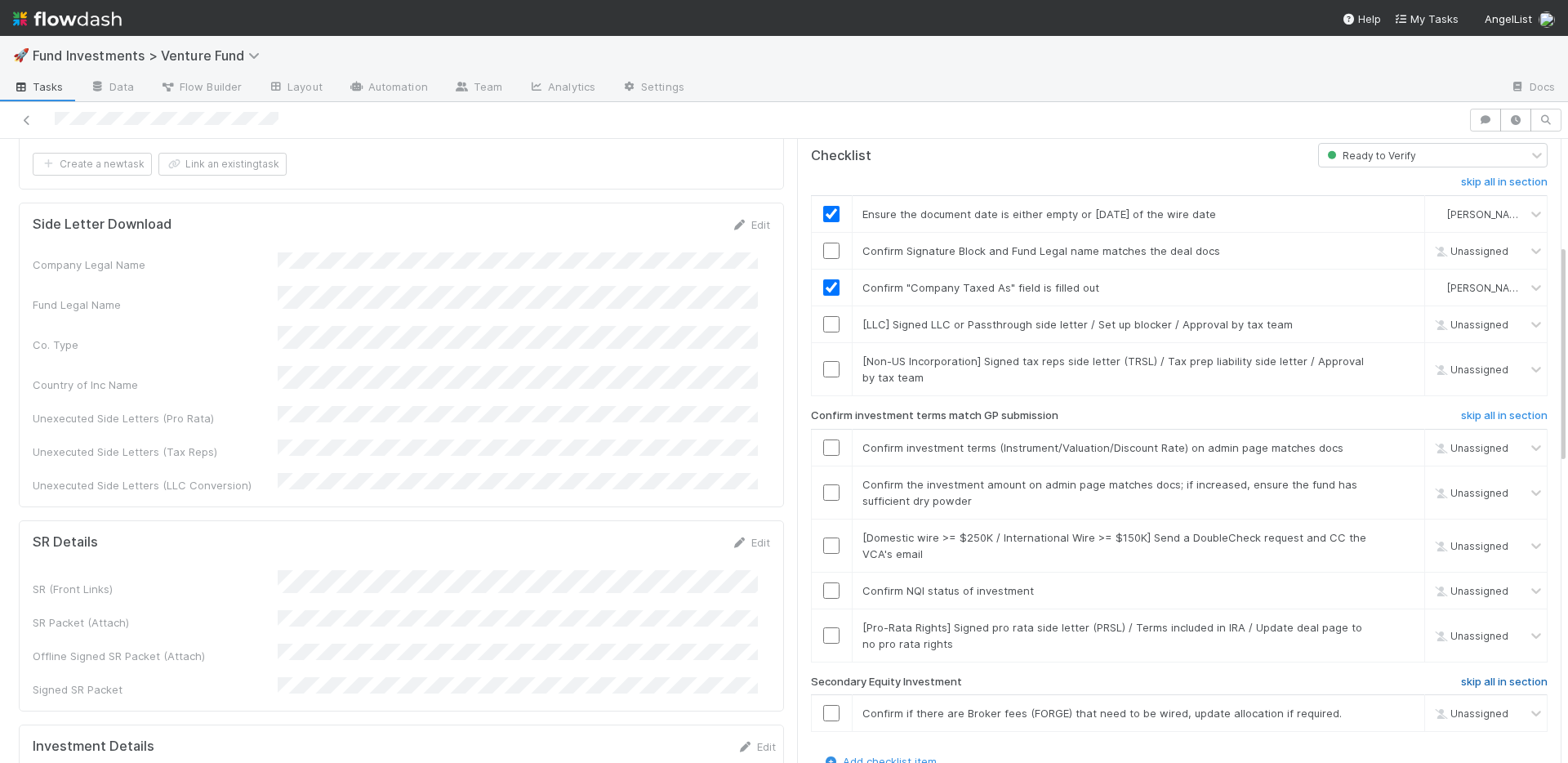
click at [1460, 675] on h6 "skip all in section" at bounding box center [1503, 681] width 86 height 13
click at [1394, 620] on link "skip" at bounding box center [1404, 626] width 21 height 13
click at [823, 582] on input "checkbox" at bounding box center [830, 590] width 17 height 17
drag, startPoint x: 821, startPoint y: 476, endPoint x: 817, endPoint y: 437, distance: 39.2
click at [823, 484] on input "checkbox" at bounding box center [830, 492] width 17 height 17
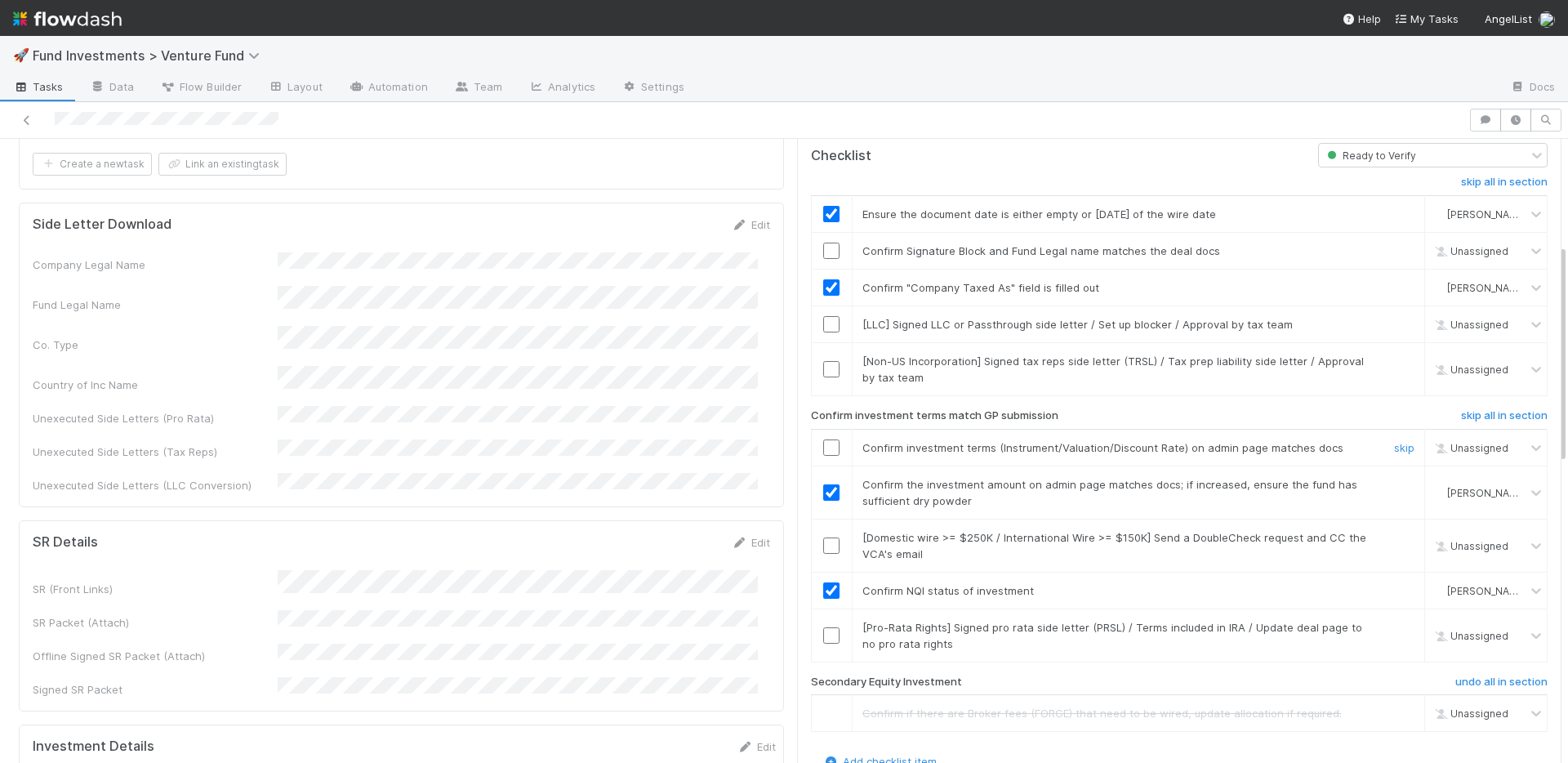
drag, startPoint x: 817, startPoint y: 432, endPoint x: 828, endPoint y: 441, distance: 14.2
click at [823, 439] on input "checkbox" at bounding box center [830, 447] width 17 height 17
click at [1394, 531] on link "skip" at bounding box center [1404, 537] width 21 height 13
click at [1394, 620] on link "skip" at bounding box center [1404, 626] width 21 height 13
click at [1394, 318] on link "skip" at bounding box center [1404, 324] width 21 height 13
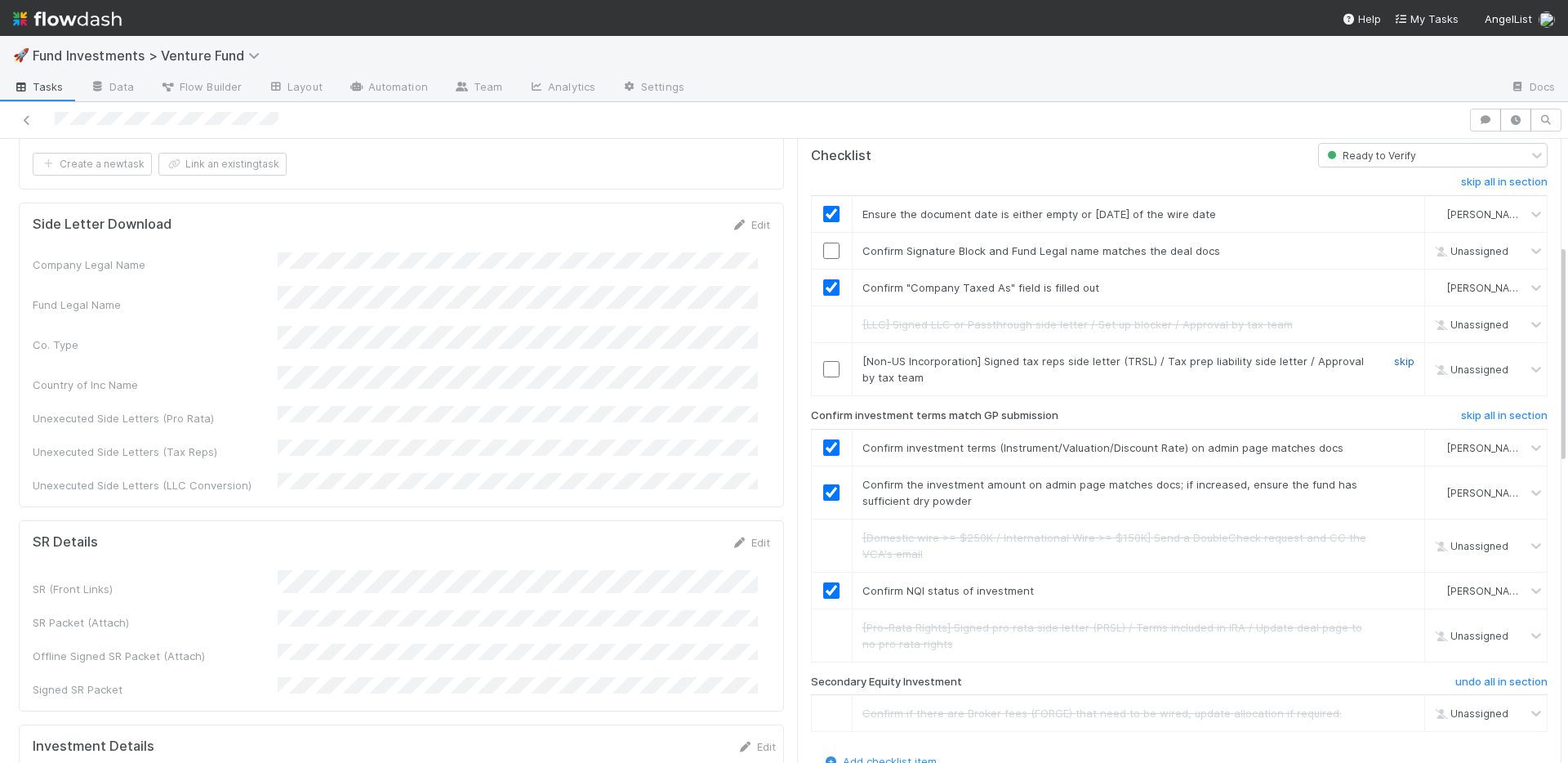
click at [1394, 354] on link "skip" at bounding box center [1404, 360] width 21 height 13
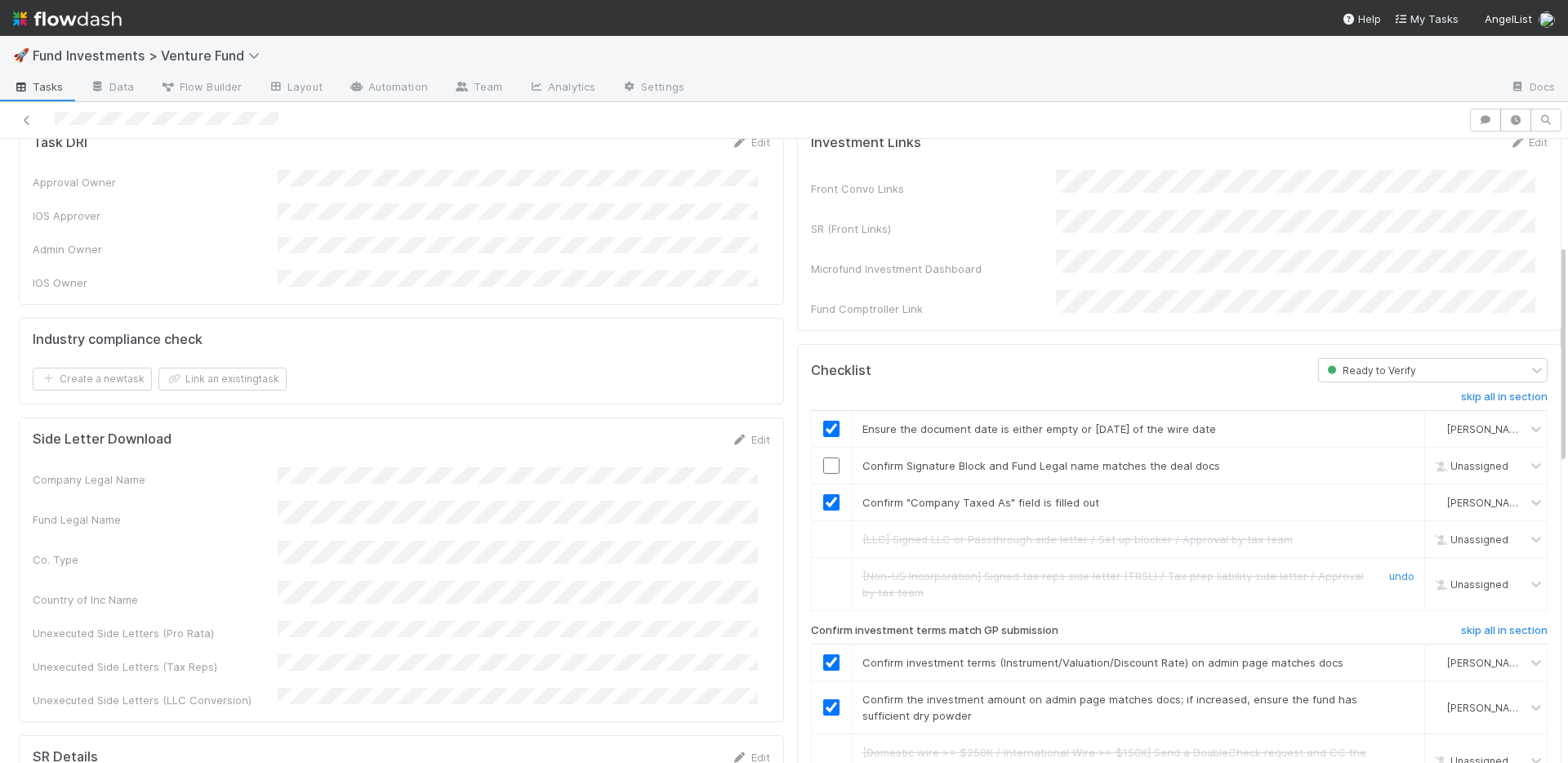
scroll to position [0, 0]
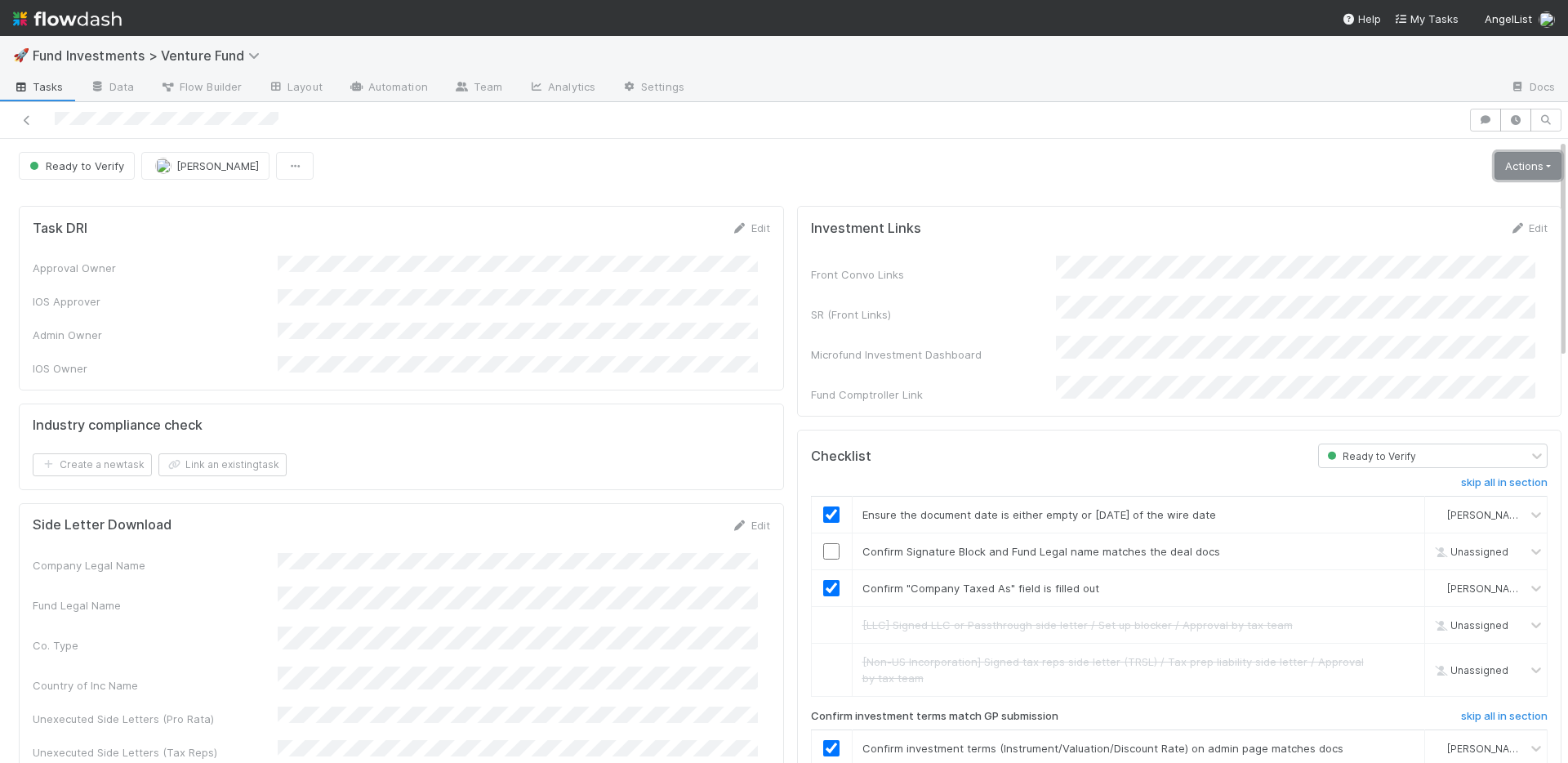
click at [1518, 170] on link "Actions" at bounding box center [1527, 165] width 67 height 27
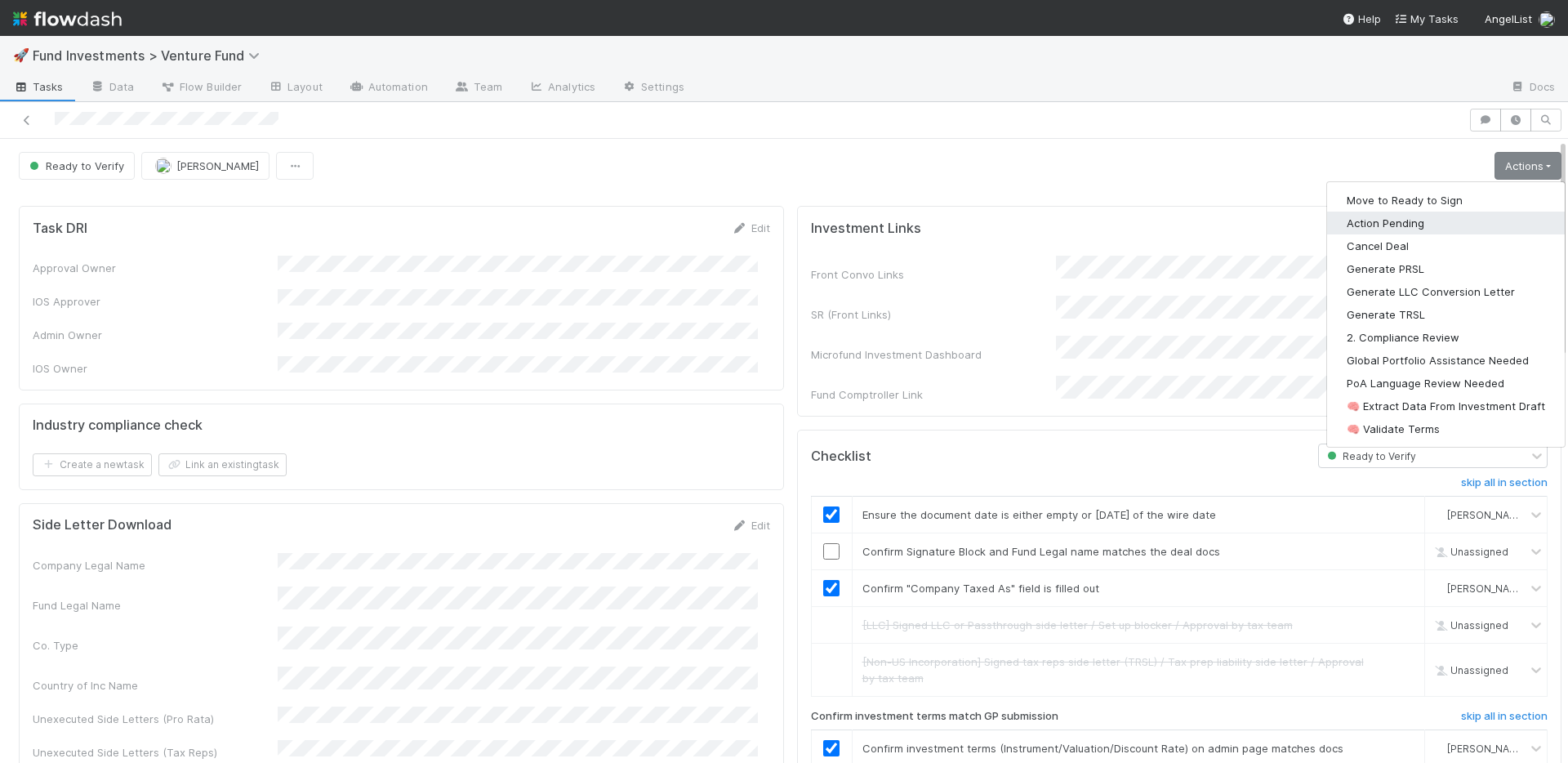
click at [1383, 222] on button "Action Pending" at bounding box center [1445, 222] width 238 height 22
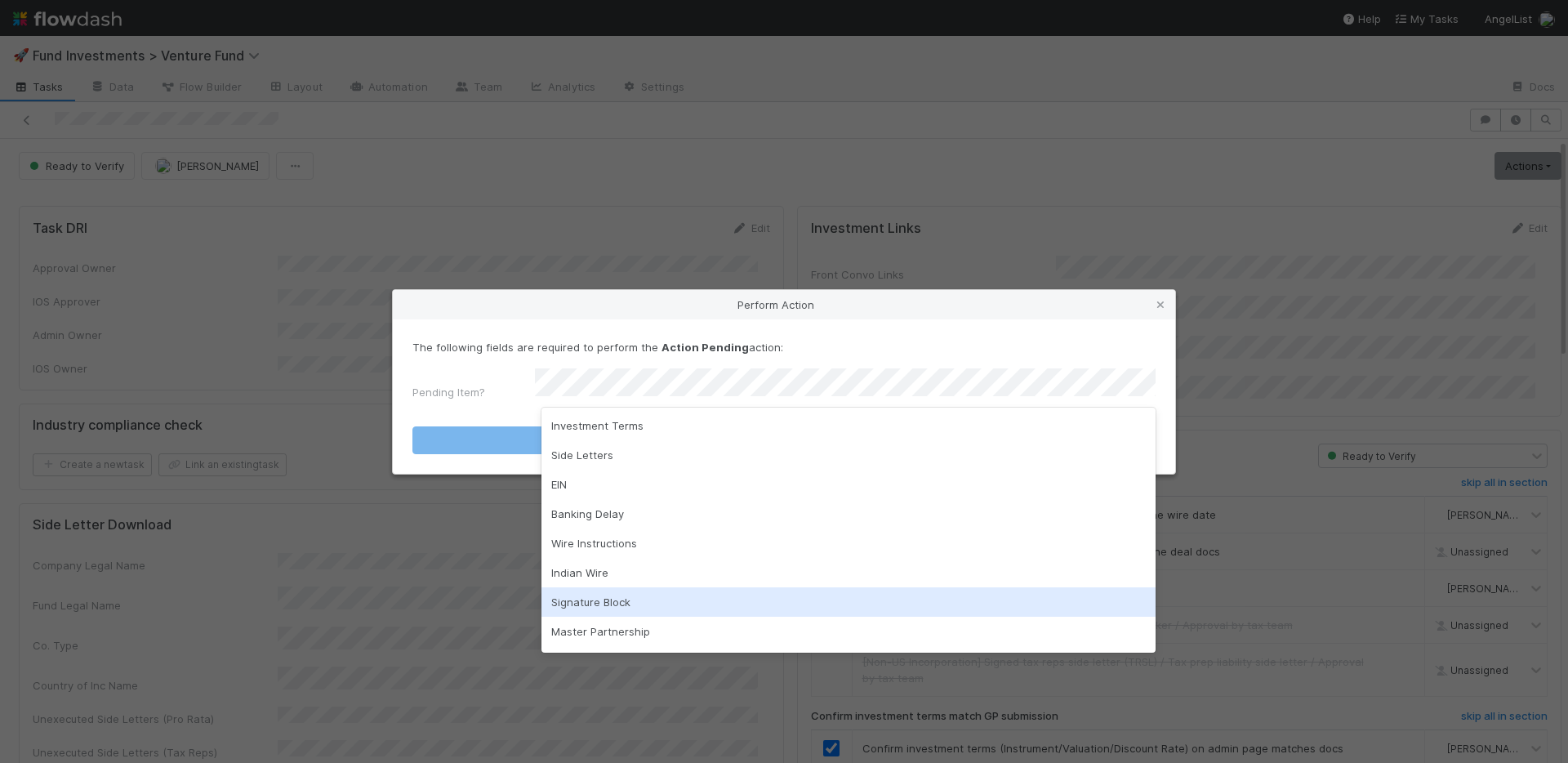
click at [617, 601] on div "Signature Block" at bounding box center [848, 602] width 614 height 29
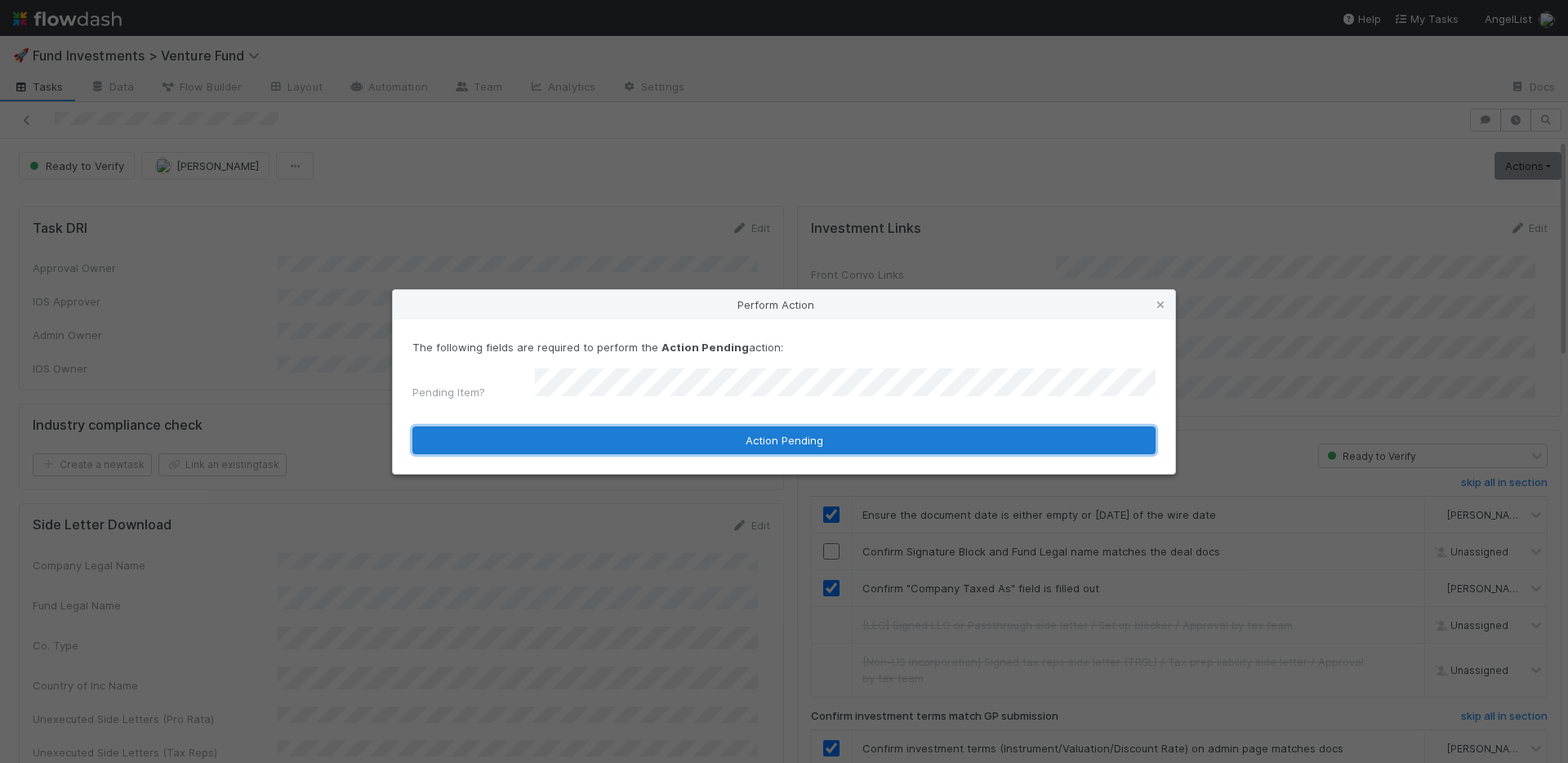
click at [645, 433] on button "Action Pending" at bounding box center [784, 440] width 743 height 27
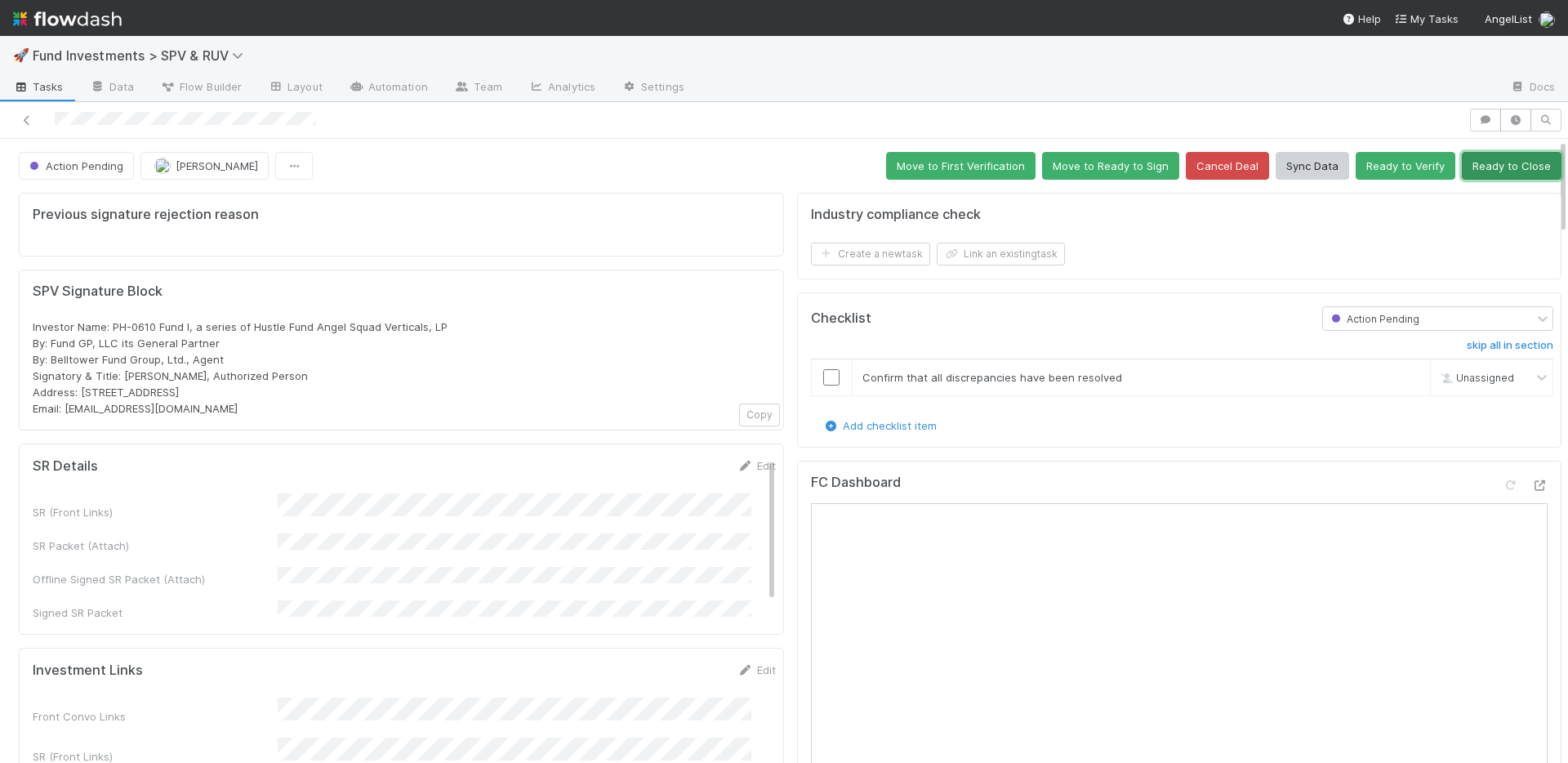
click at [1469, 170] on button "Ready to Close" at bounding box center [1511, 165] width 100 height 27
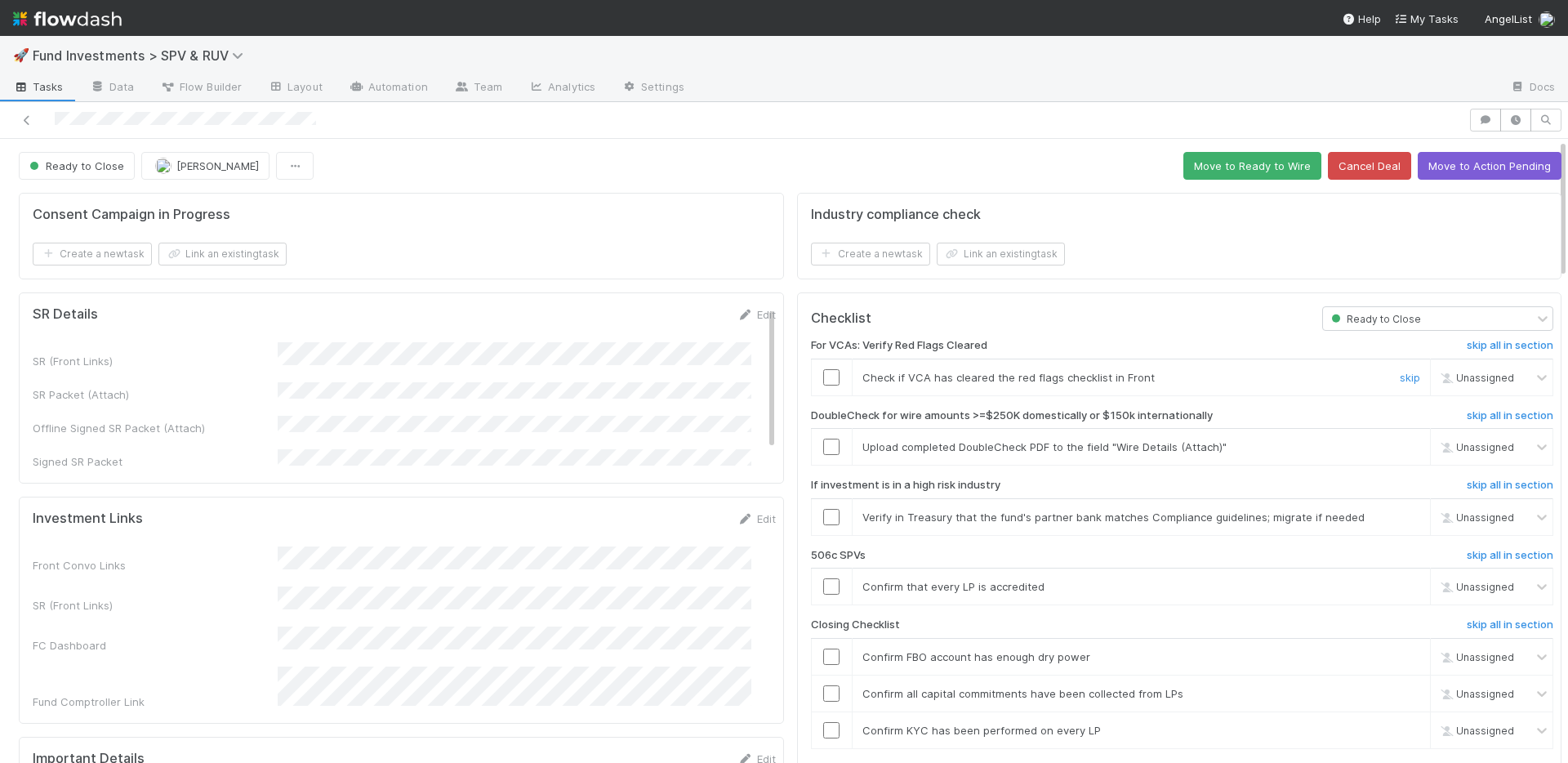
drag, startPoint x: 817, startPoint y: 374, endPoint x: 996, endPoint y: 422, distance: 185.3
click at [823, 374] on input "checkbox" at bounding box center [830, 377] width 17 height 17
click at [1400, 447] on link "skip" at bounding box center [1410, 446] width 21 height 13
click at [1400, 516] on link "skip" at bounding box center [1410, 516] width 21 height 13
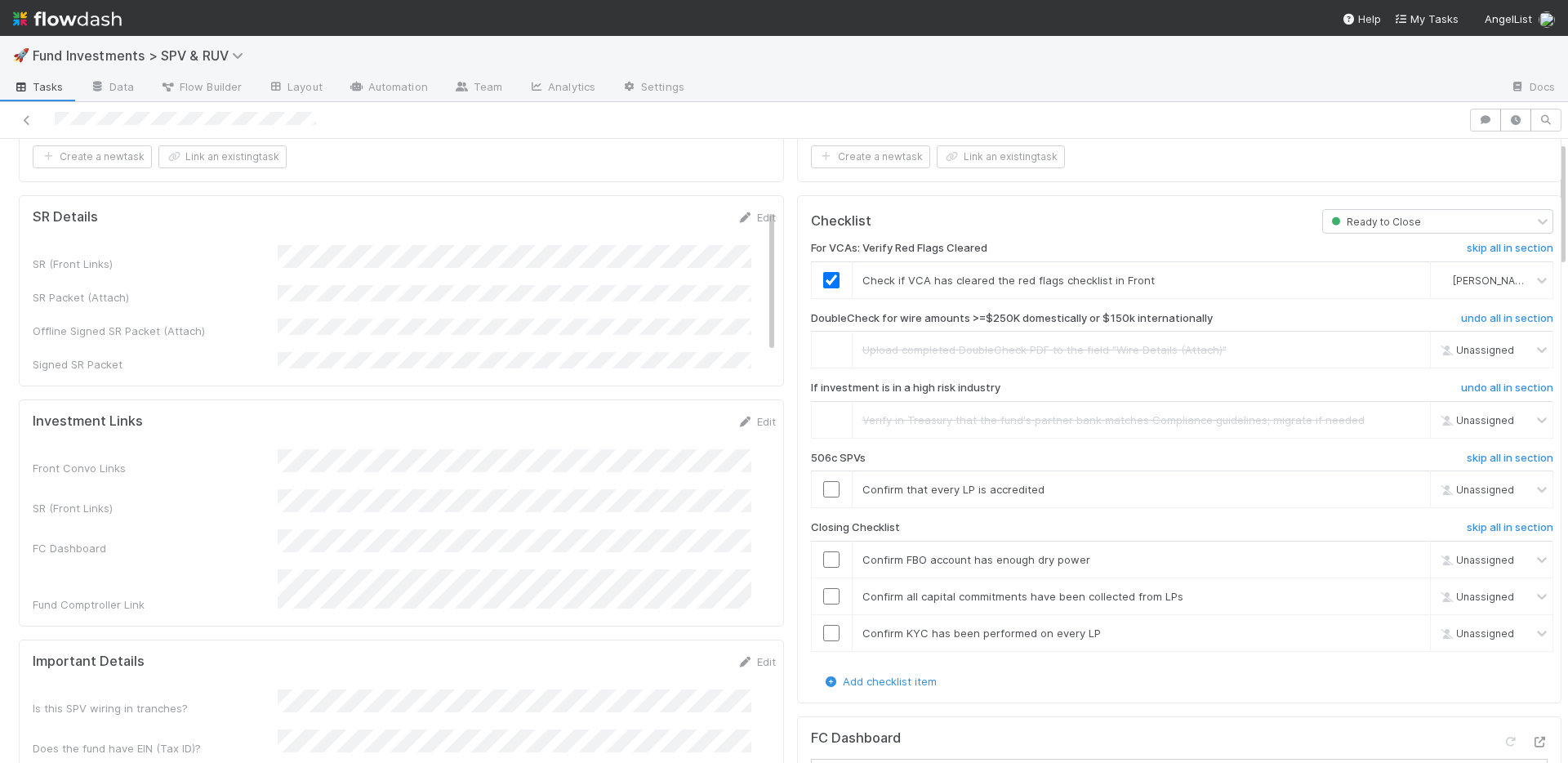
scroll to position [314, 0]
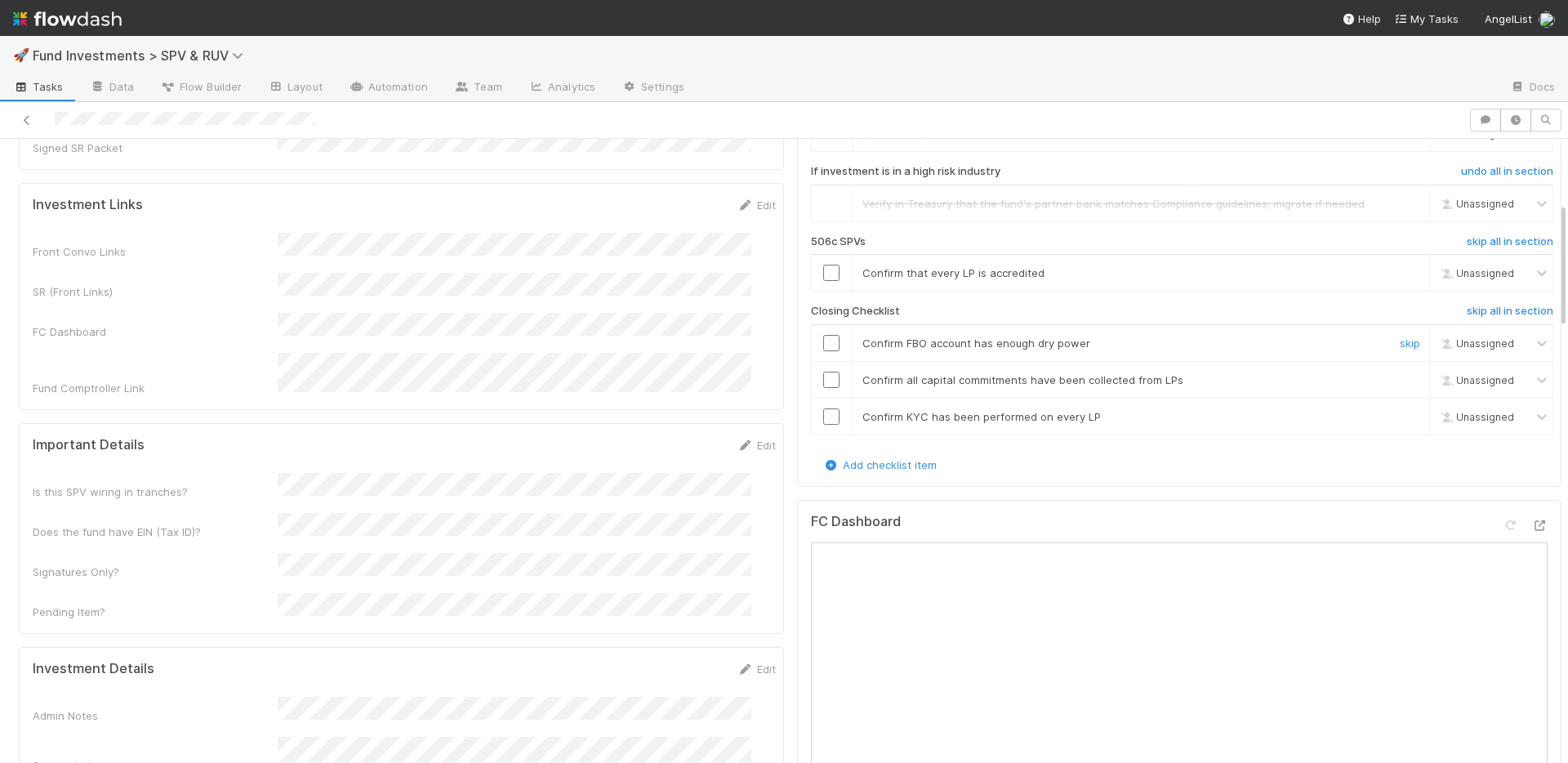
click at [823, 345] on input "checkbox" at bounding box center [830, 342] width 17 height 17
click at [823, 376] on input "checkbox" at bounding box center [830, 380] width 17 height 17
click at [823, 413] on input "checkbox" at bounding box center [830, 416] width 17 height 17
click at [1400, 268] on link "skip" at bounding box center [1410, 272] width 21 height 13
checkbox input "true"
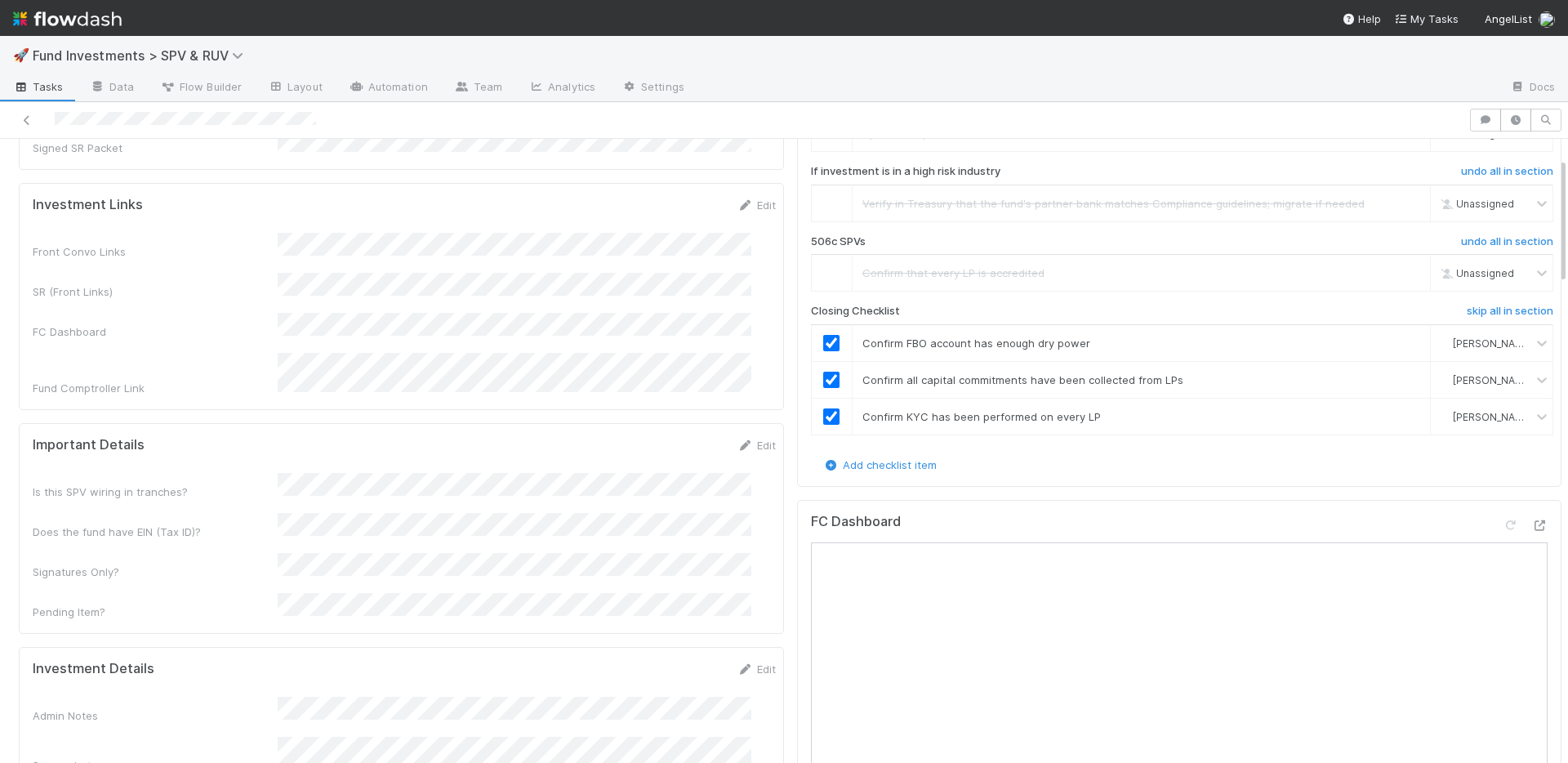
scroll to position [0, 0]
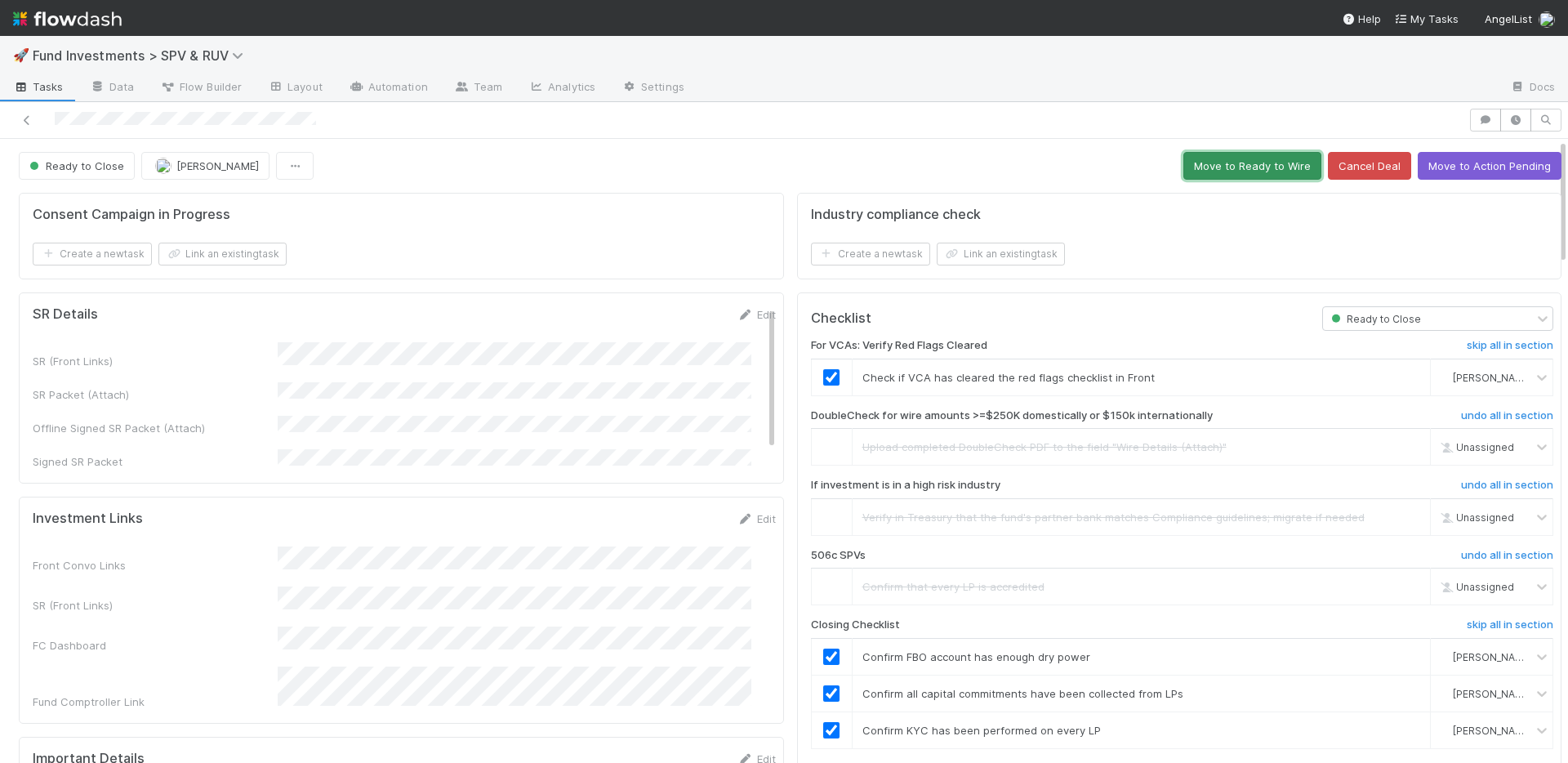
click at [1210, 167] on button "Move to Ready to Wire" at bounding box center [1251, 165] width 138 height 27
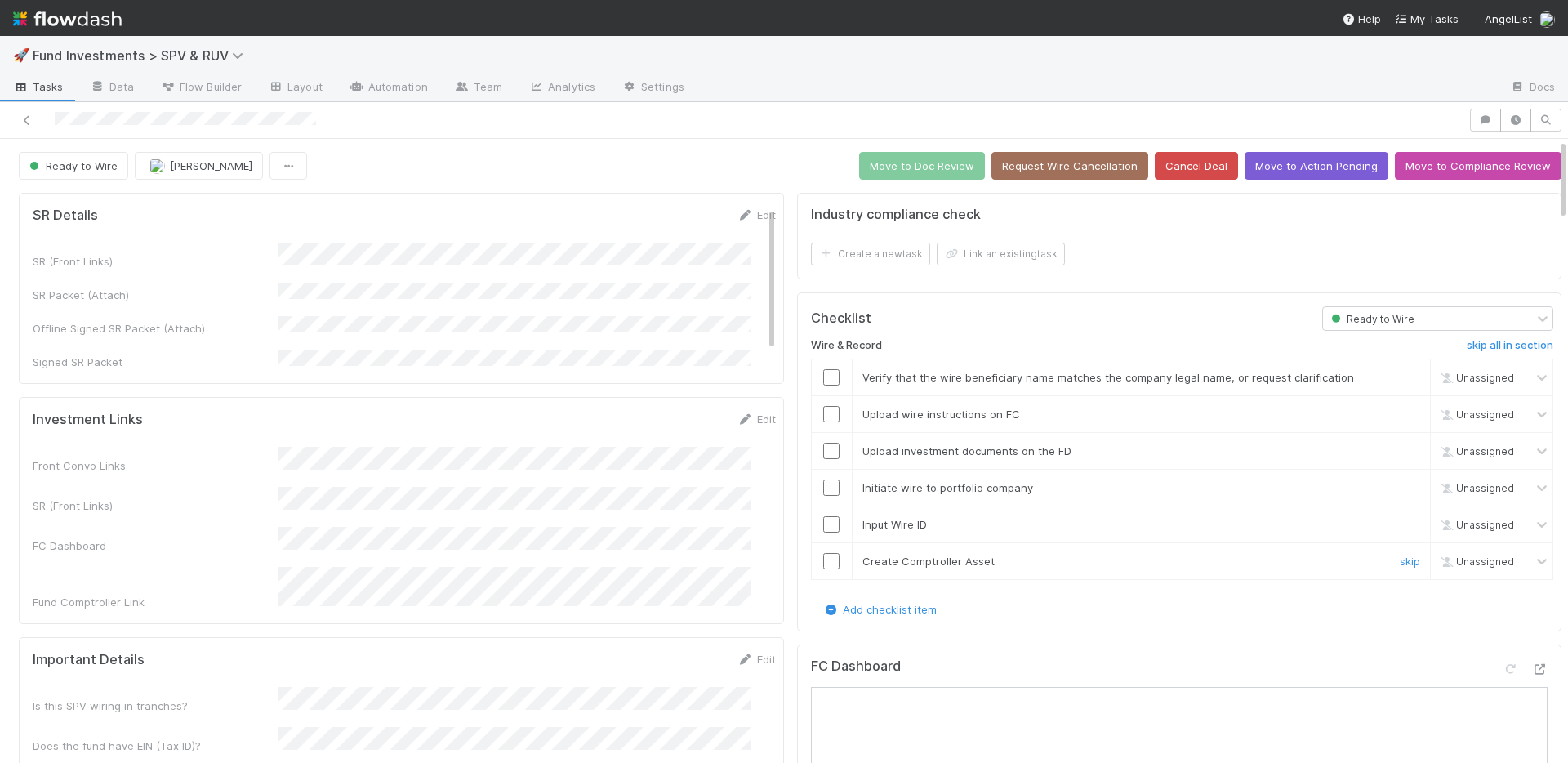
click at [823, 556] on input "checkbox" at bounding box center [830, 561] width 17 height 17
drag, startPoint x: 818, startPoint y: 526, endPoint x: 817, endPoint y: 508, distance: 18.0
click at [823, 523] on input "checkbox" at bounding box center [830, 524] width 17 height 17
click at [823, 493] on input "checkbox" at bounding box center [830, 487] width 17 height 17
click at [823, 448] on input "checkbox" at bounding box center [830, 450] width 17 height 17
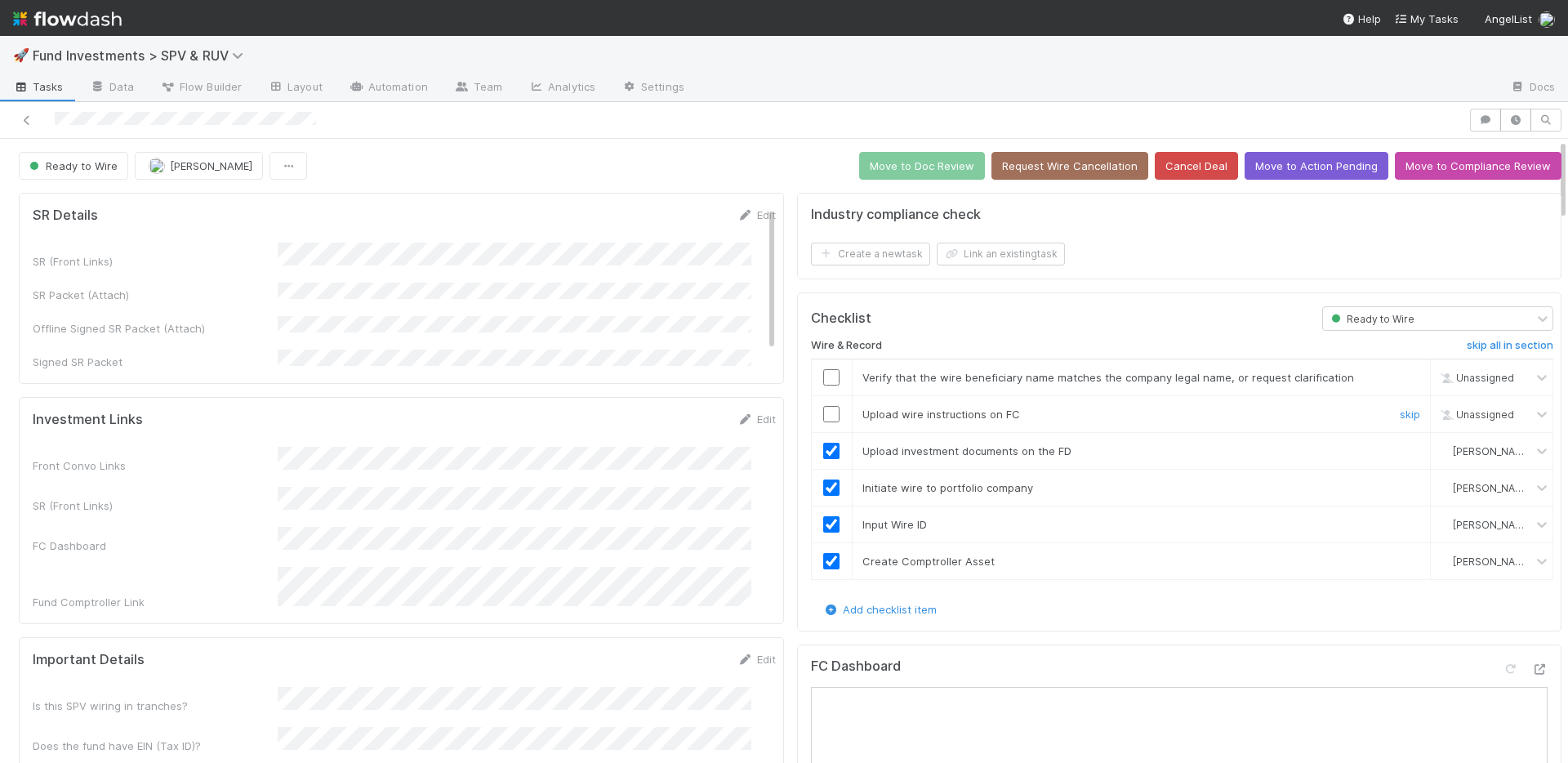
drag, startPoint x: 818, startPoint y: 415, endPoint x: 817, endPoint y: 382, distance: 33.0
click at [823, 413] on input "checkbox" at bounding box center [830, 414] width 17 height 17
click at [823, 380] on input "checkbox" at bounding box center [830, 377] width 17 height 17
click at [901, 171] on button "Move to Doc Review" at bounding box center [921, 165] width 126 height 27
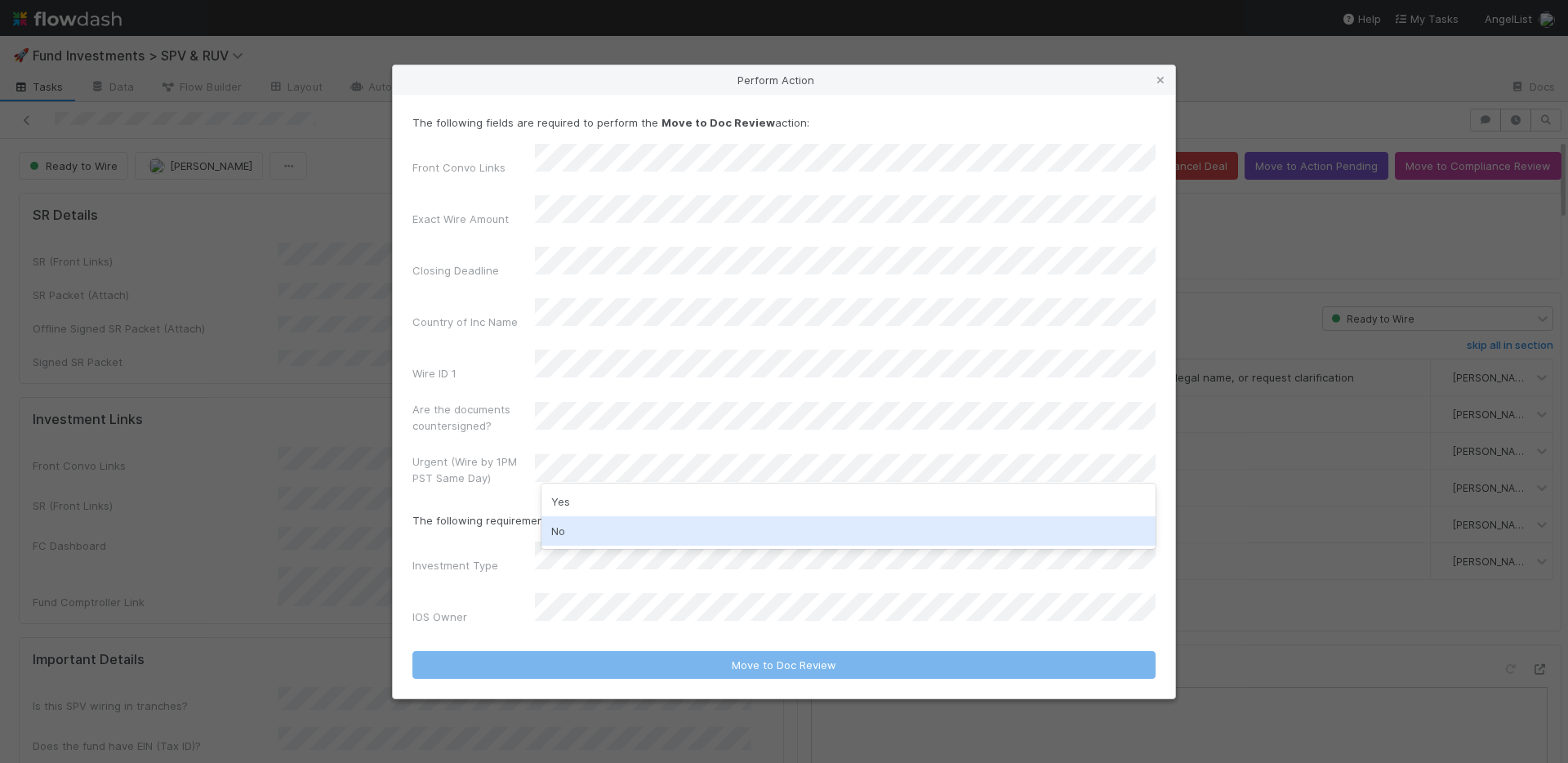
click at [597, 516] on div "No" at bounding box center [848, 531] width 614 height 29
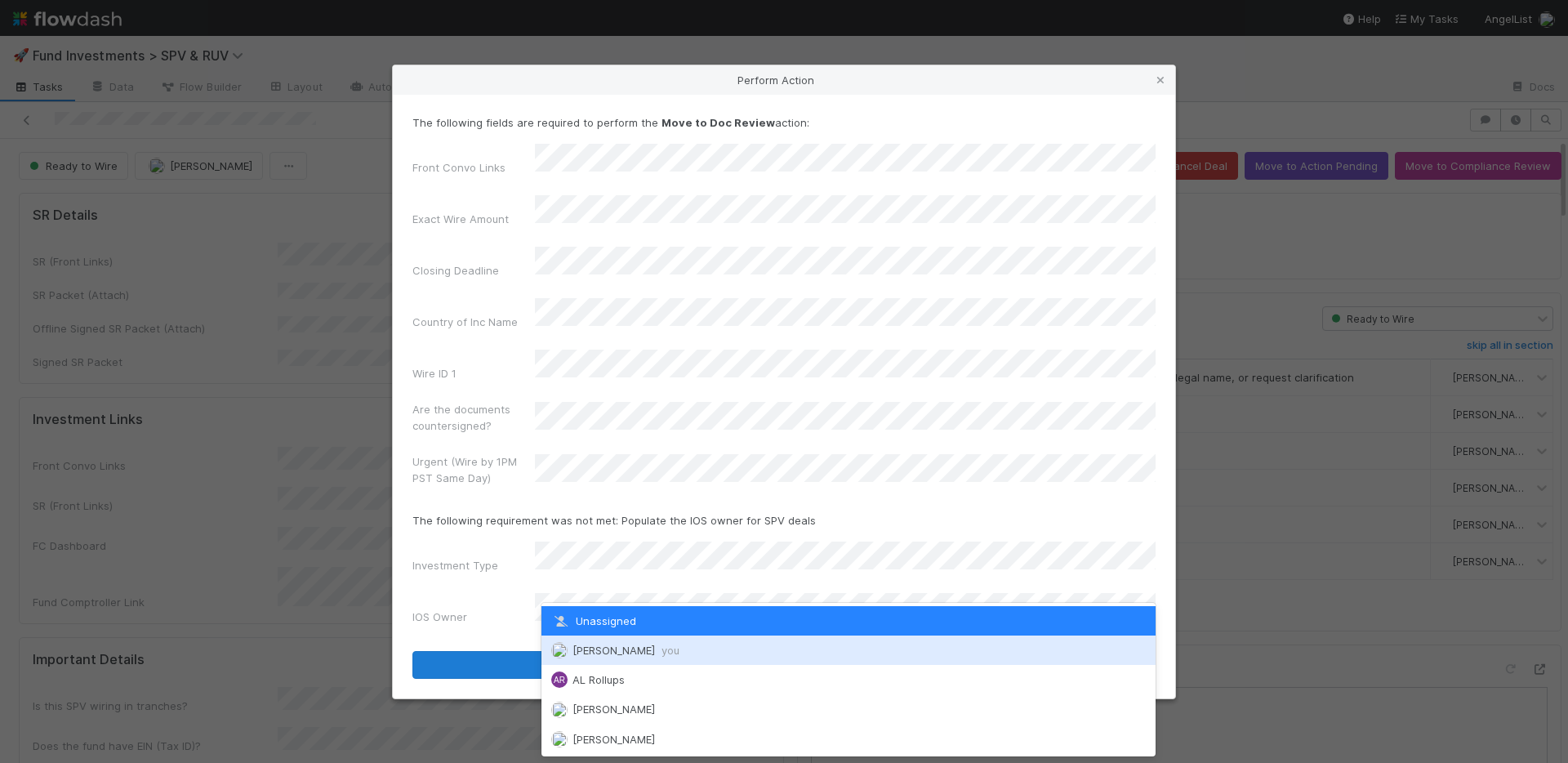
click at [626, 641] on div "Nate Richards you" at bounding box center [848, 650] width 614 height 29
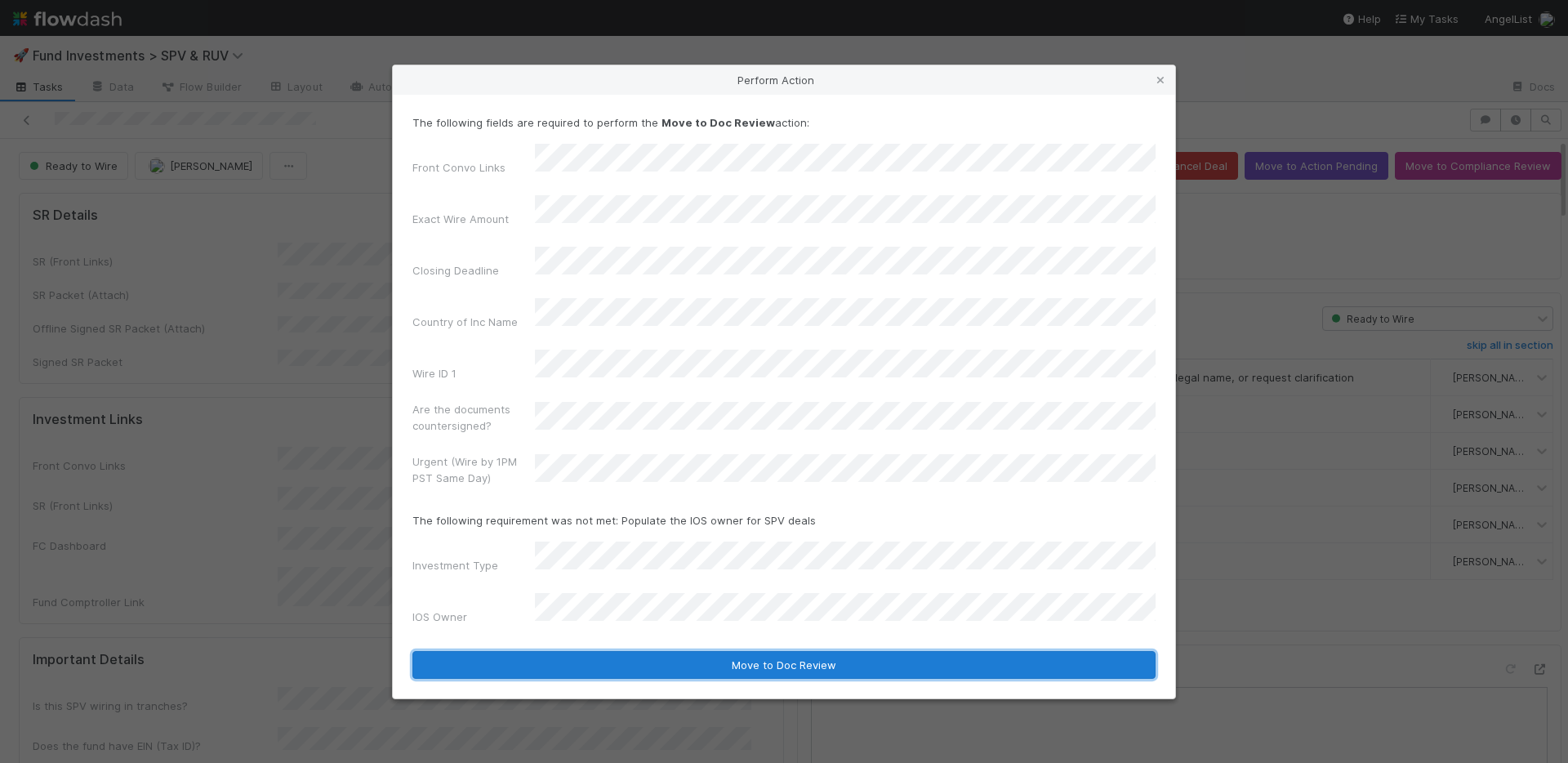
click at [629, 651] on button "Move to Doc Review" at bounding box center [784, 664] width 743 height 27
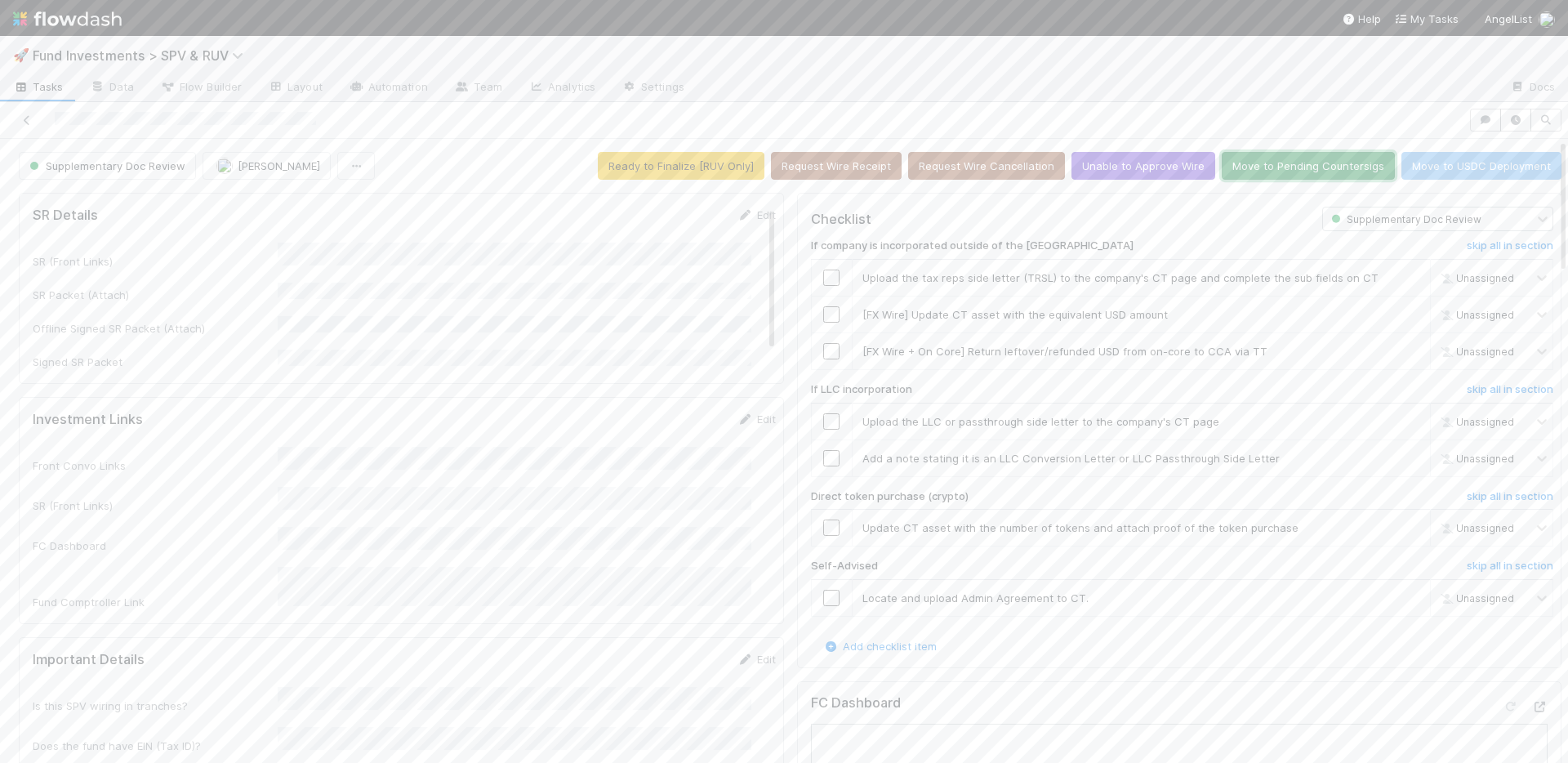
click at [1235, 160] on button "Move to Pending Countersigs" at bounding box center [1308, 165] width 173 height 27
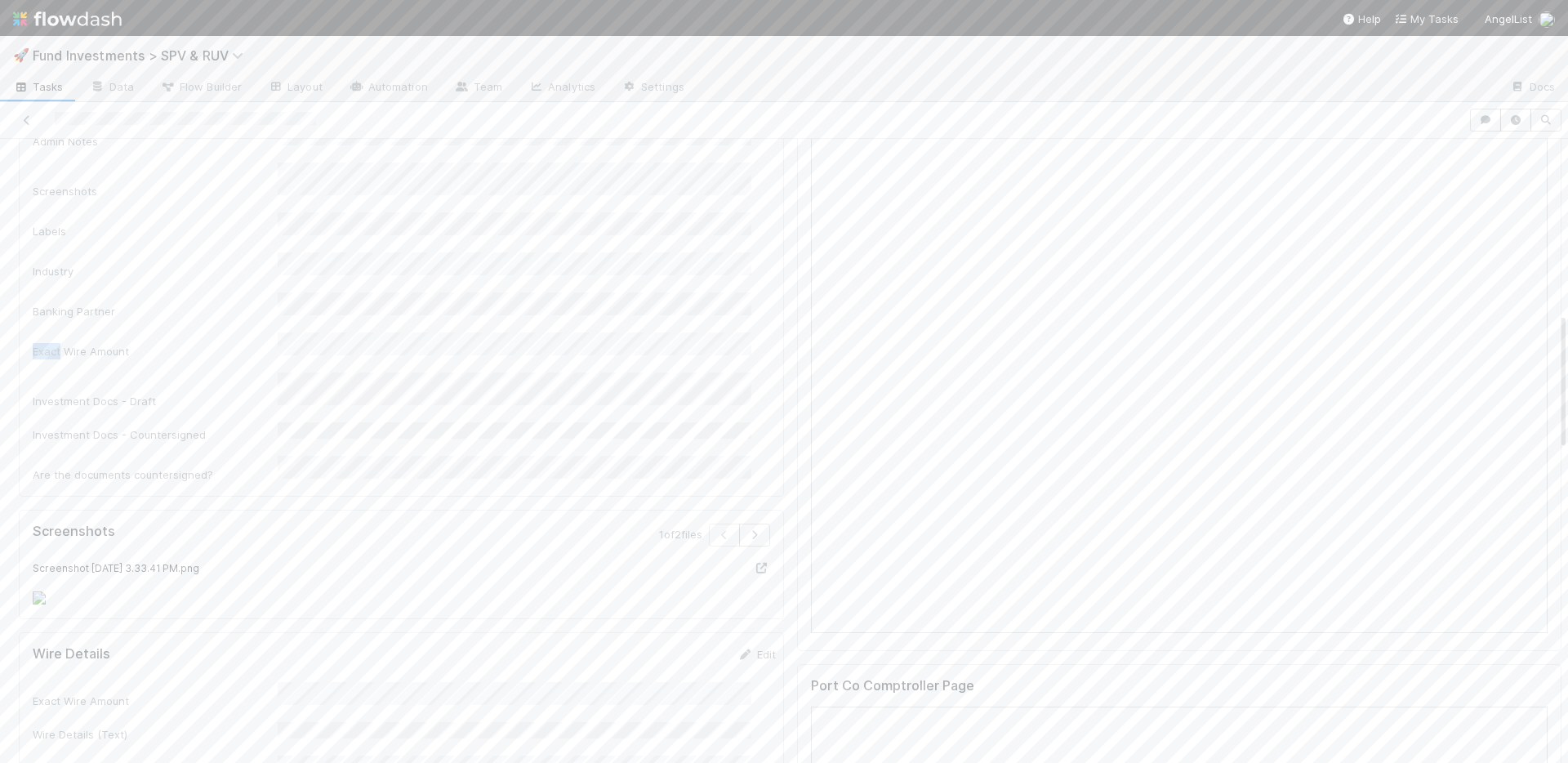
scroll to position [837, 0]
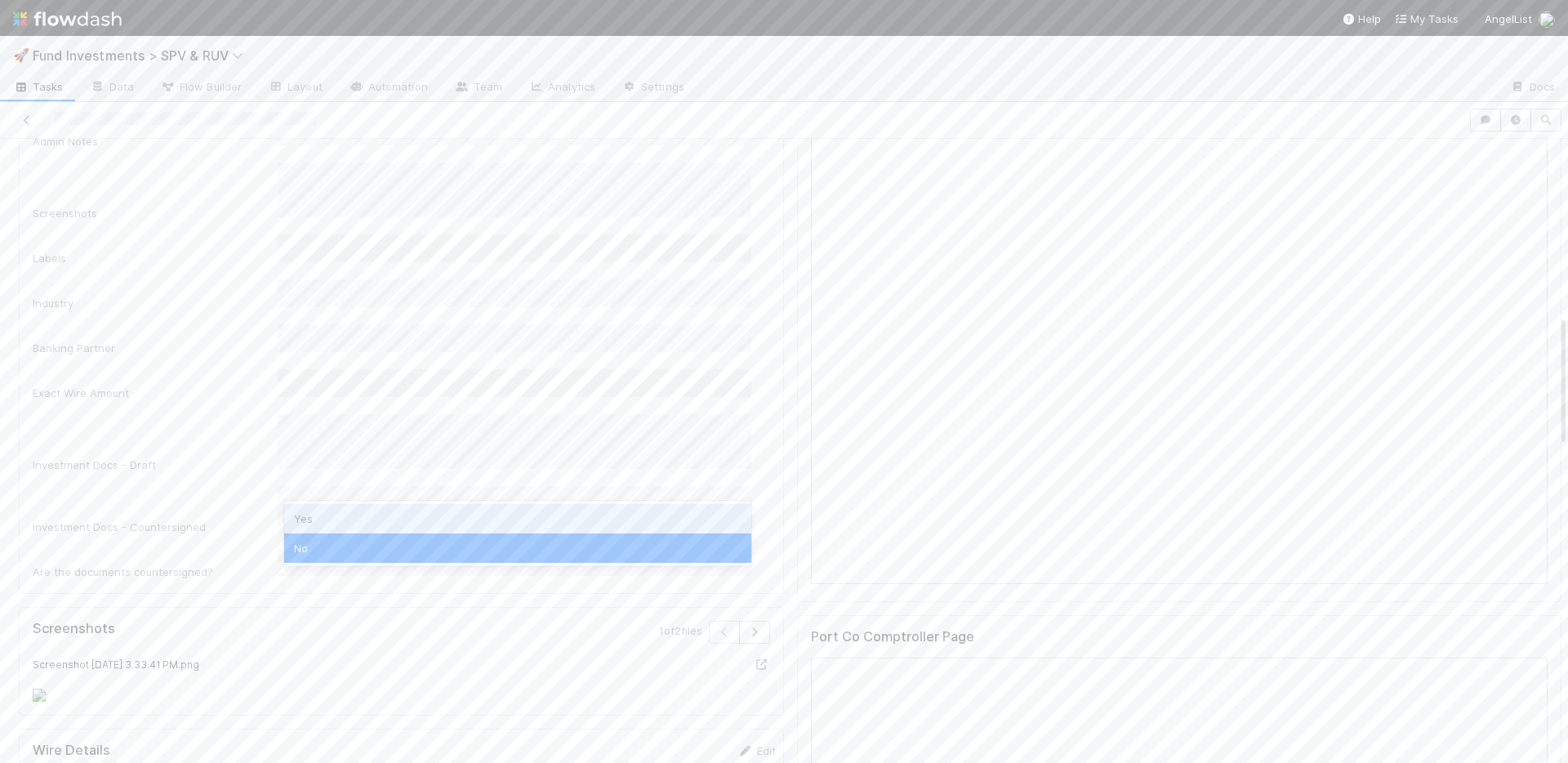
click at [336, 511] on div "Yes" at bounding box center [516, 518] width 467 height 29
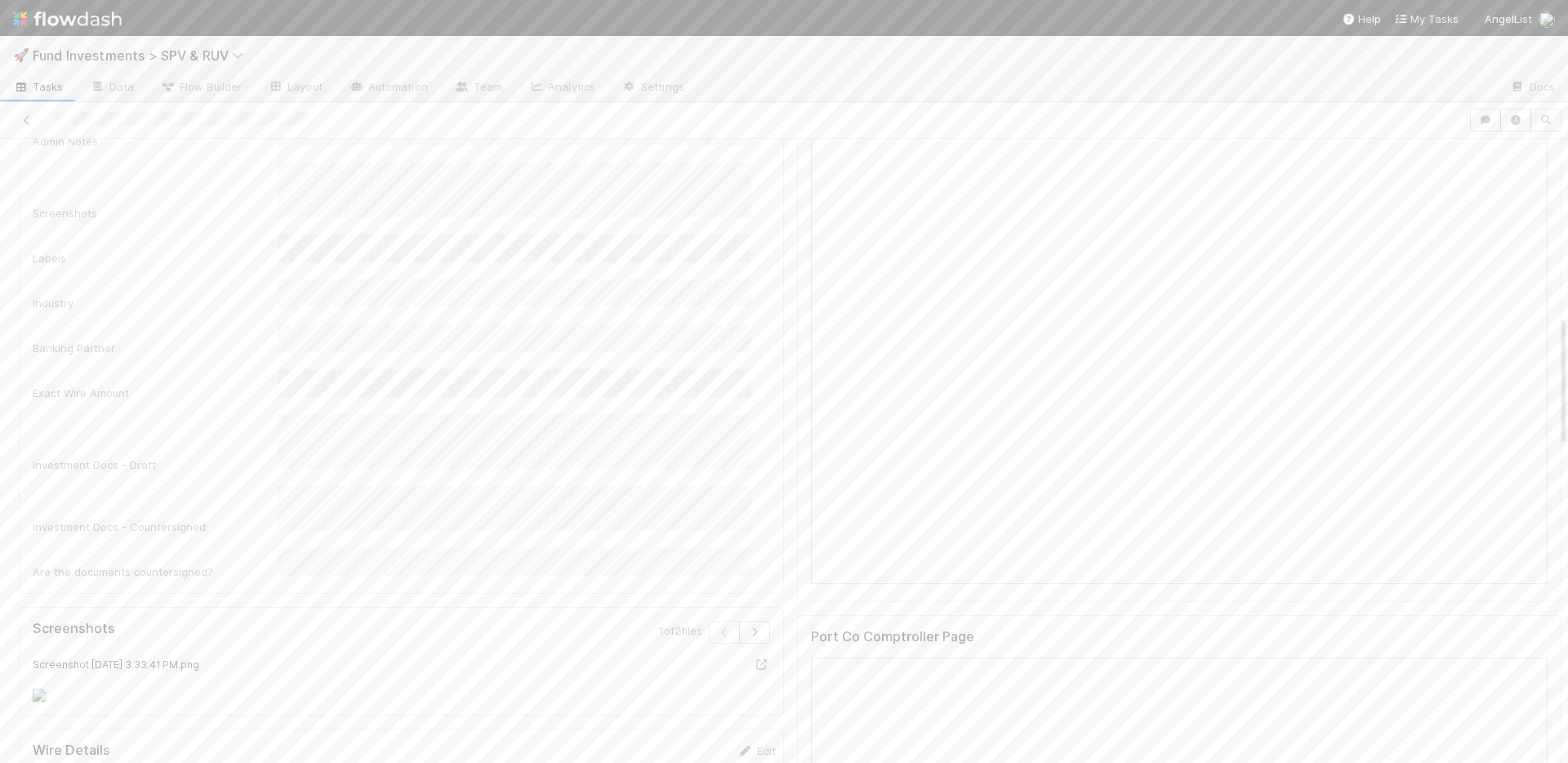
click at [245, 563] on div "Are the documents countersigned?" at bounding box center [155, 571] width 245 height 17
click at [665, 274] on button "Save" at bounding box center [689, 288] width 47 height 27
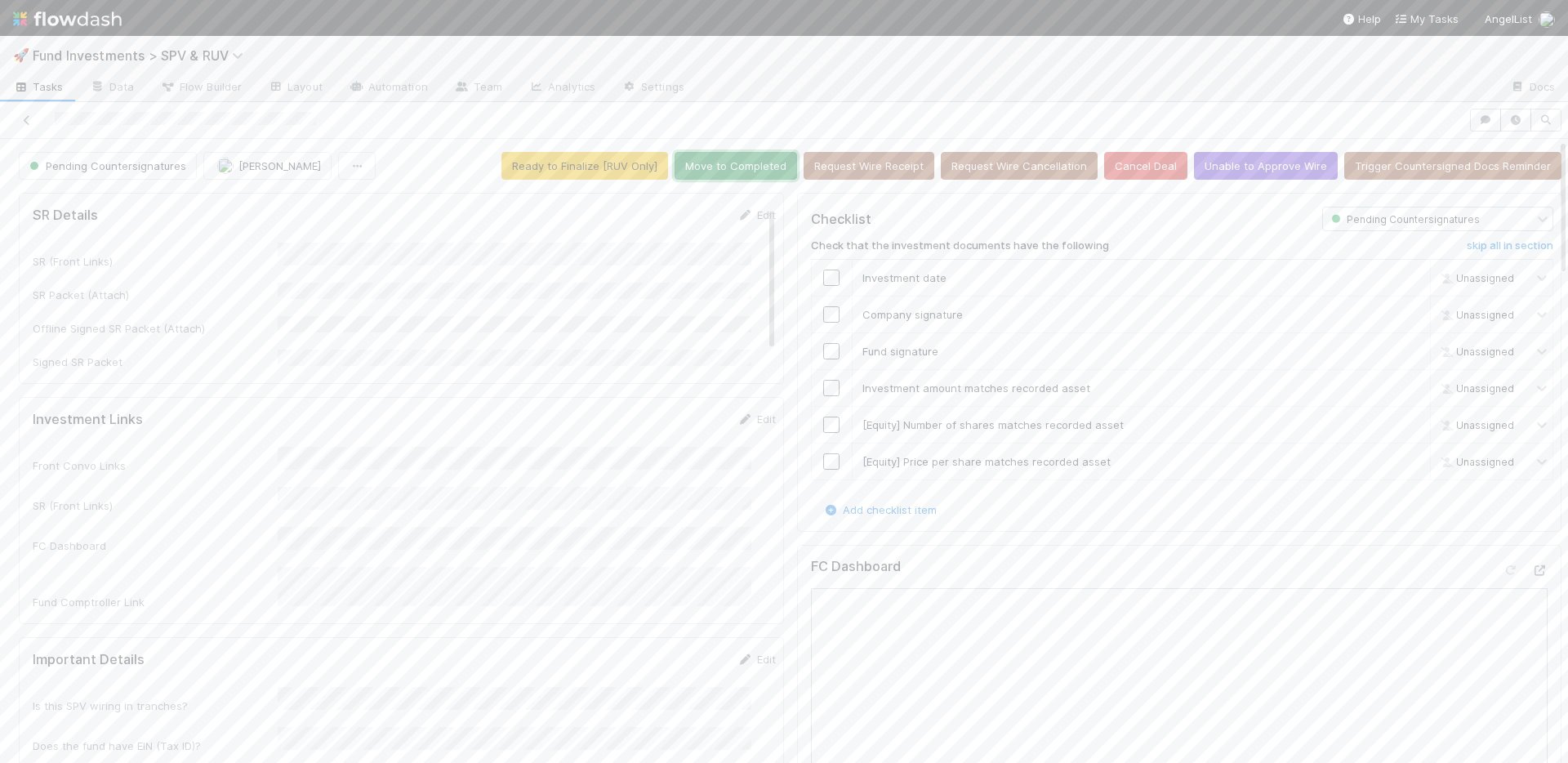
click at [714, 169] on button "Move to Completed" at bounding box center [735, 165] width 122 height 27
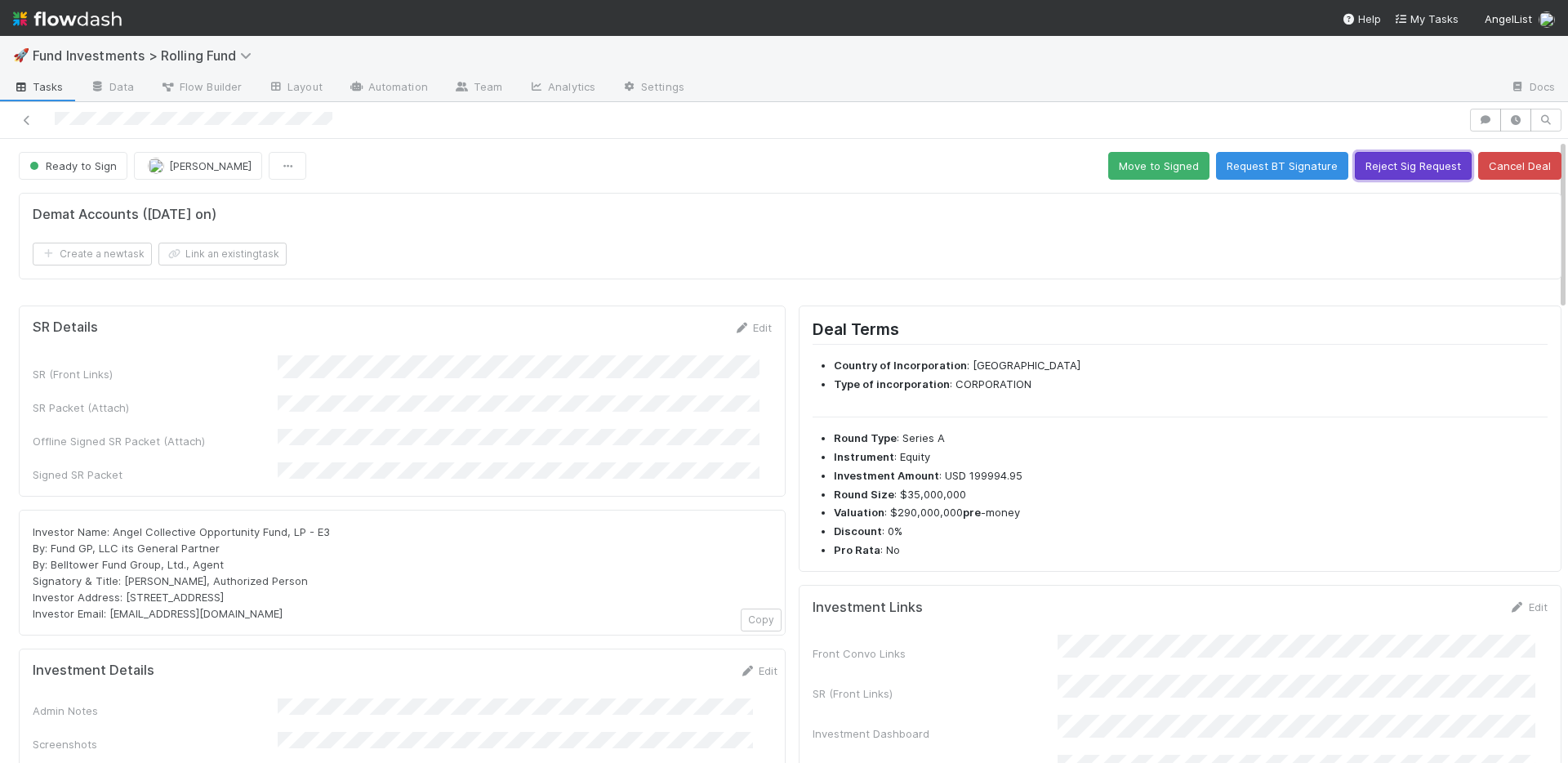
click at [1361, 172] on button "Reject Sig Request" at bounding box center [1412, 165] width 116 height 27
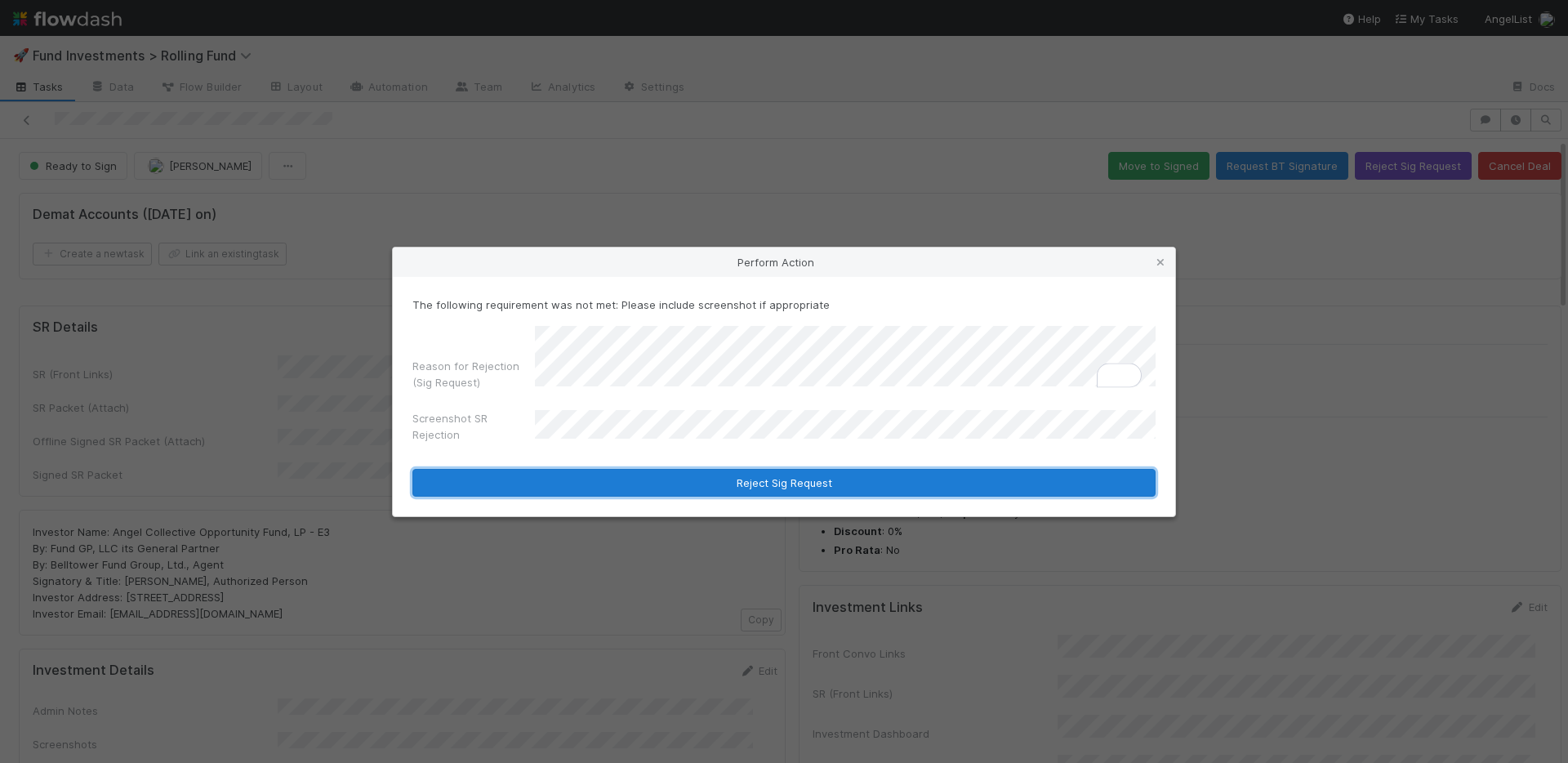
click at [778, 480] on button "Reject Sig Request" at bounding box center [784, 482] width 743 height 27
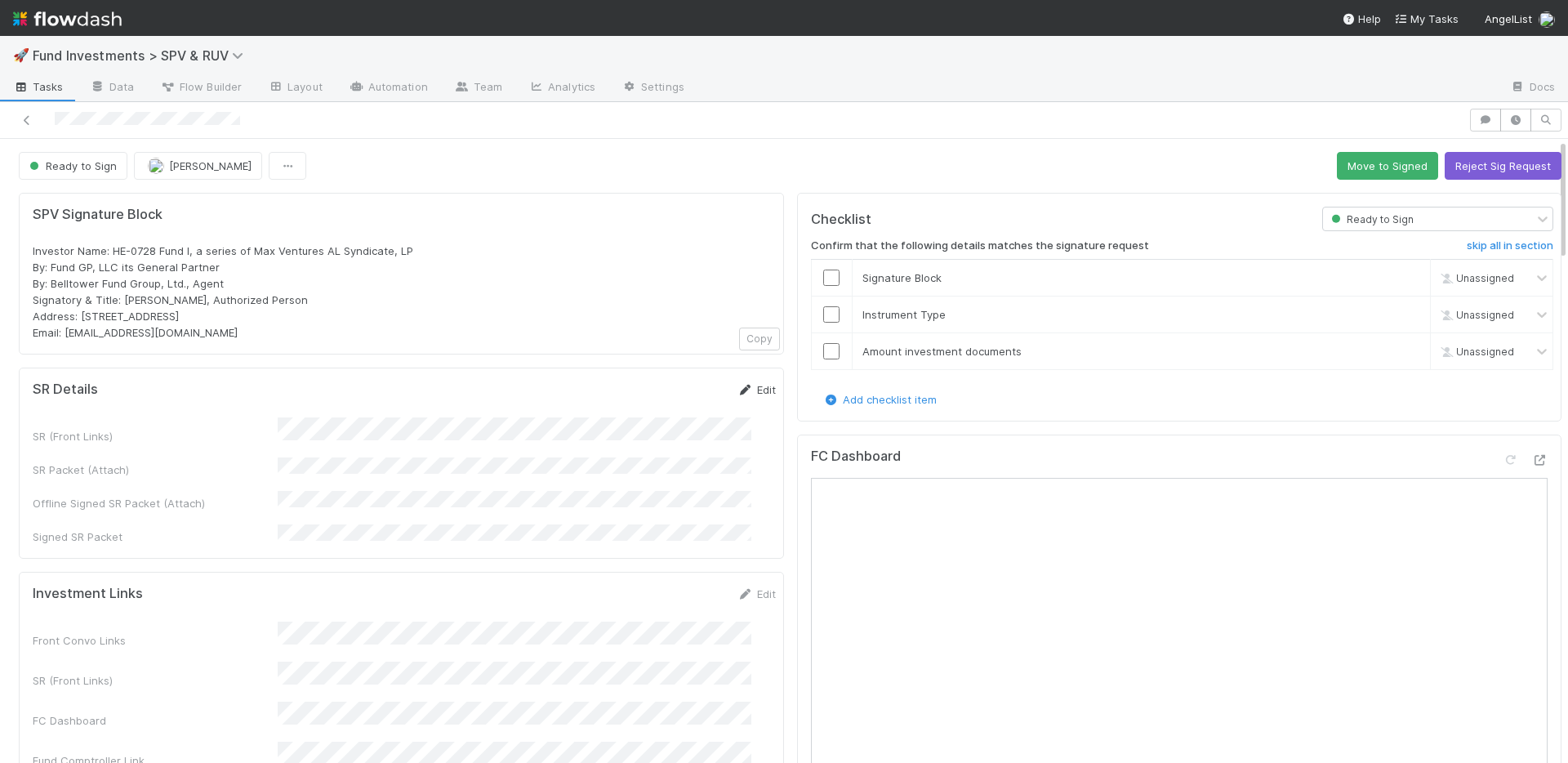
click at [739, 386] on link "Edit" at bounding box center [756, 388] width 38 height 13
click at [665, 397] on button "Save" at bounding box center [689, 395] width 47 height 27
click at [1233, 168] on button "Move to Signed" at bounding box center [1386, 165] width 101 height 27
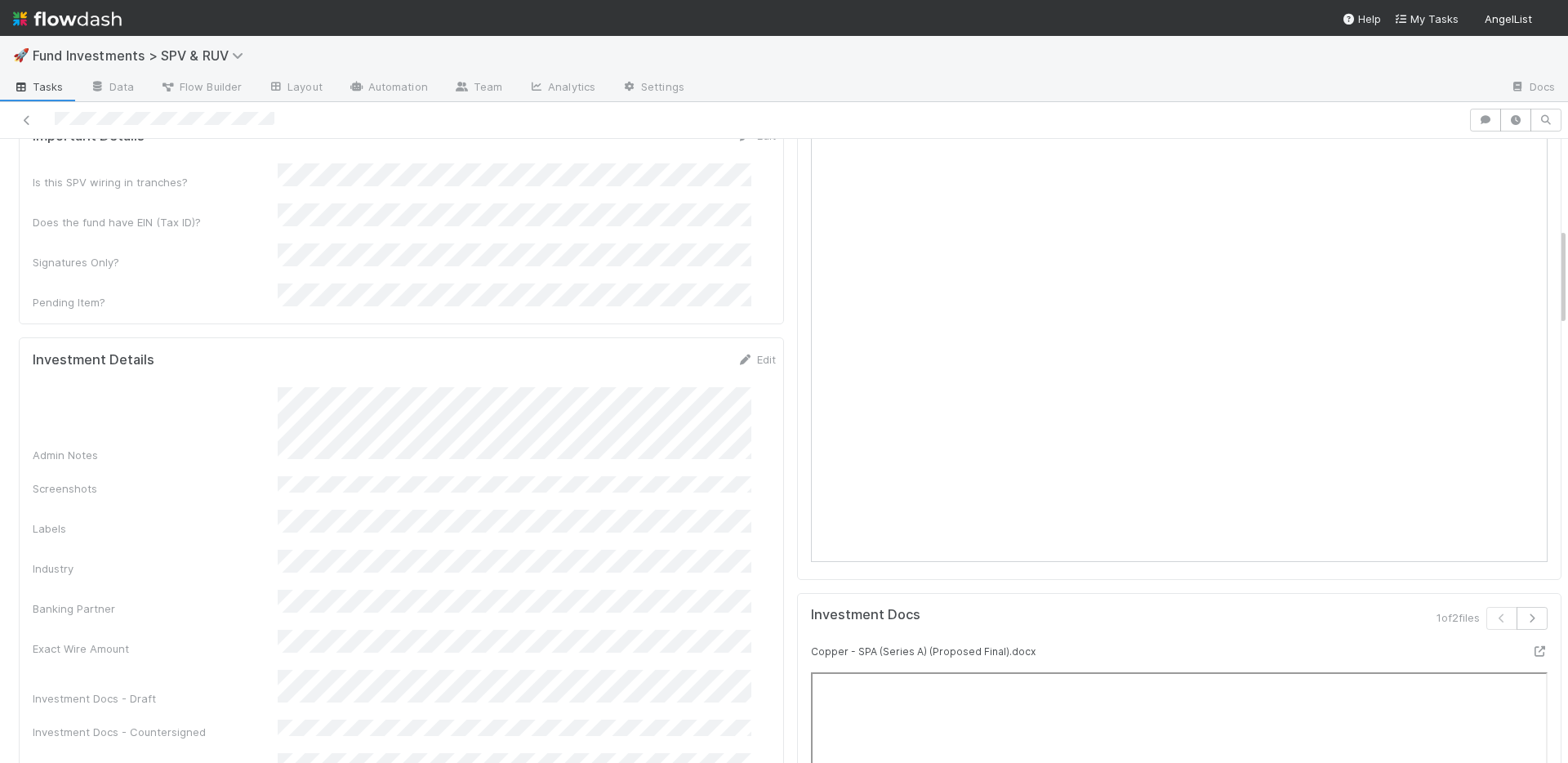
scroll to position [807, 0]
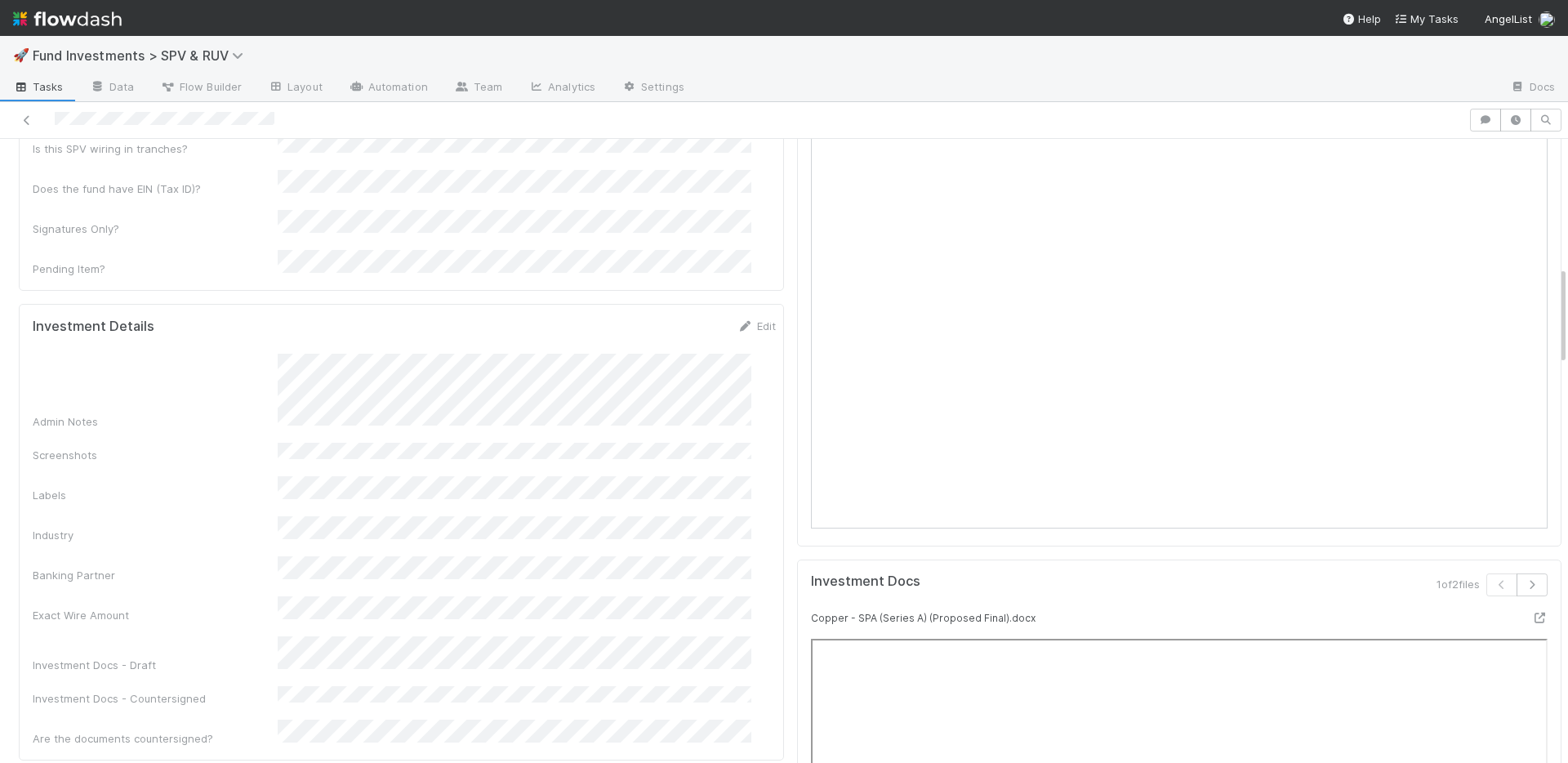
click at [676, 444] on div "Admin Notes Screenshots Labels Industry Banking Partner Exact Wire Amount Inves…" at bounding box center [404, 549] width 743 height 392
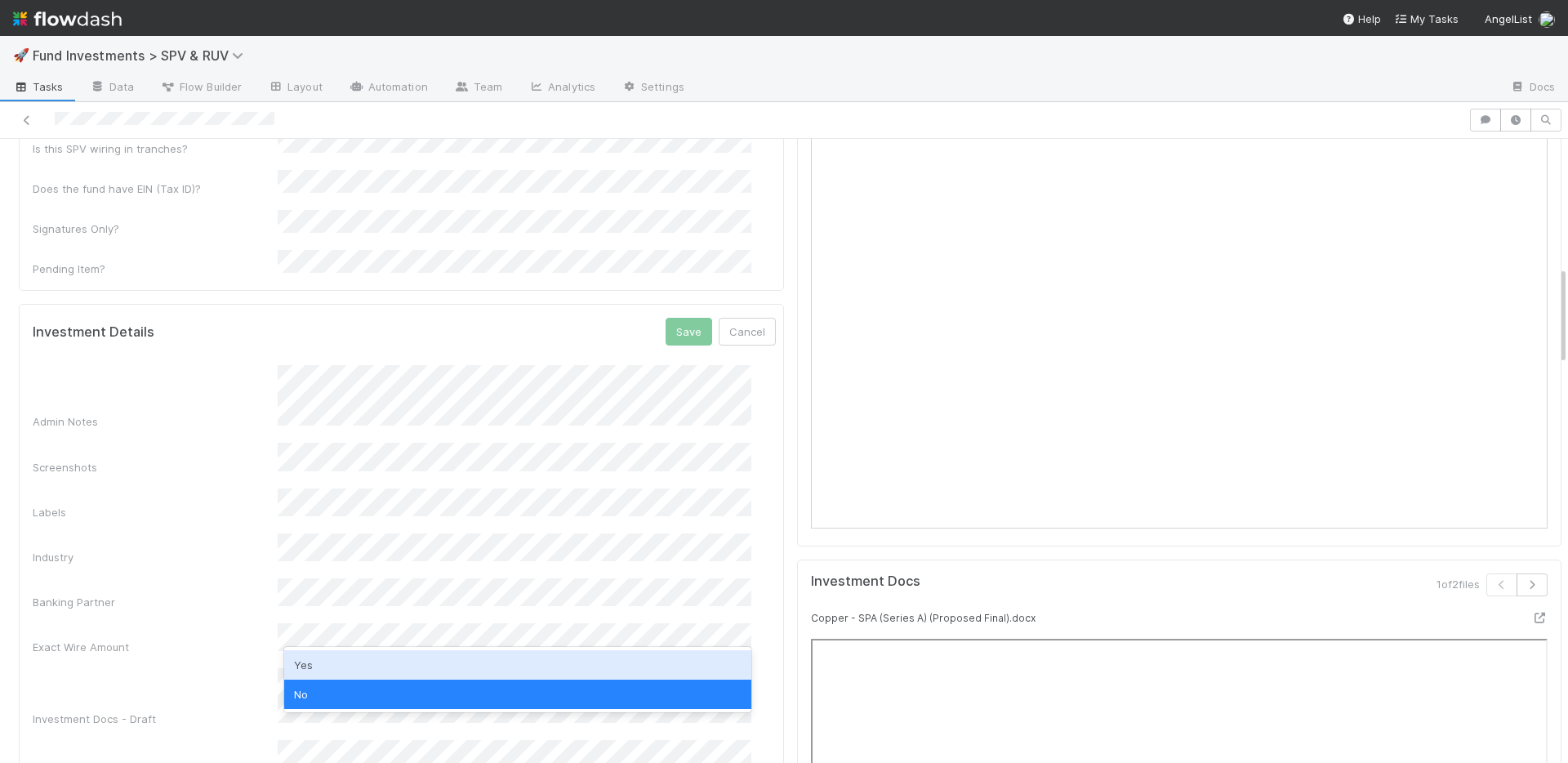
click at [363, 674] on div "Yes" at bounding box center [516, 664] width 467 height 29
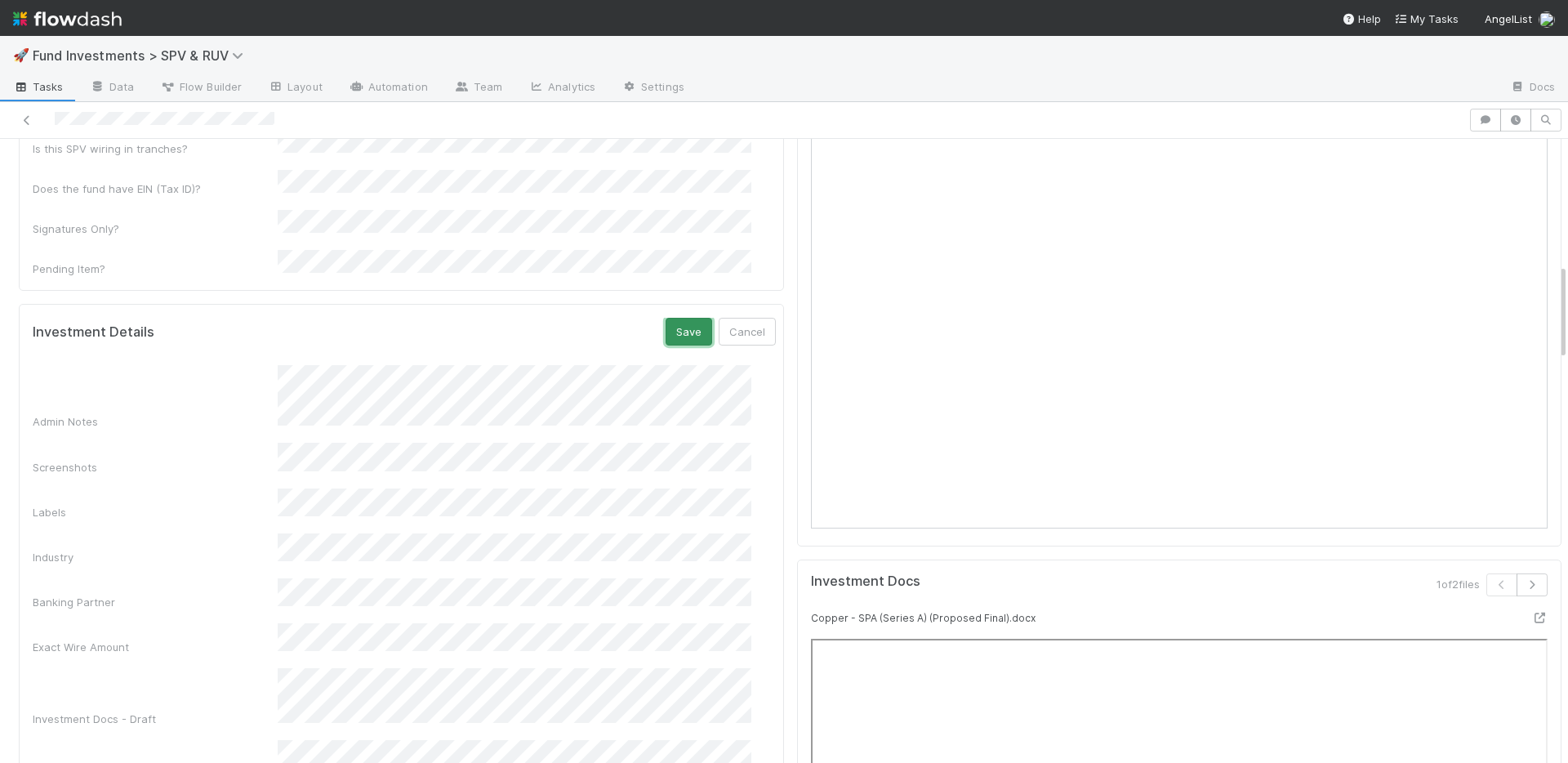
click at [665, 318] on button "Save" at bounding box center [689, 332] width 47 height 27
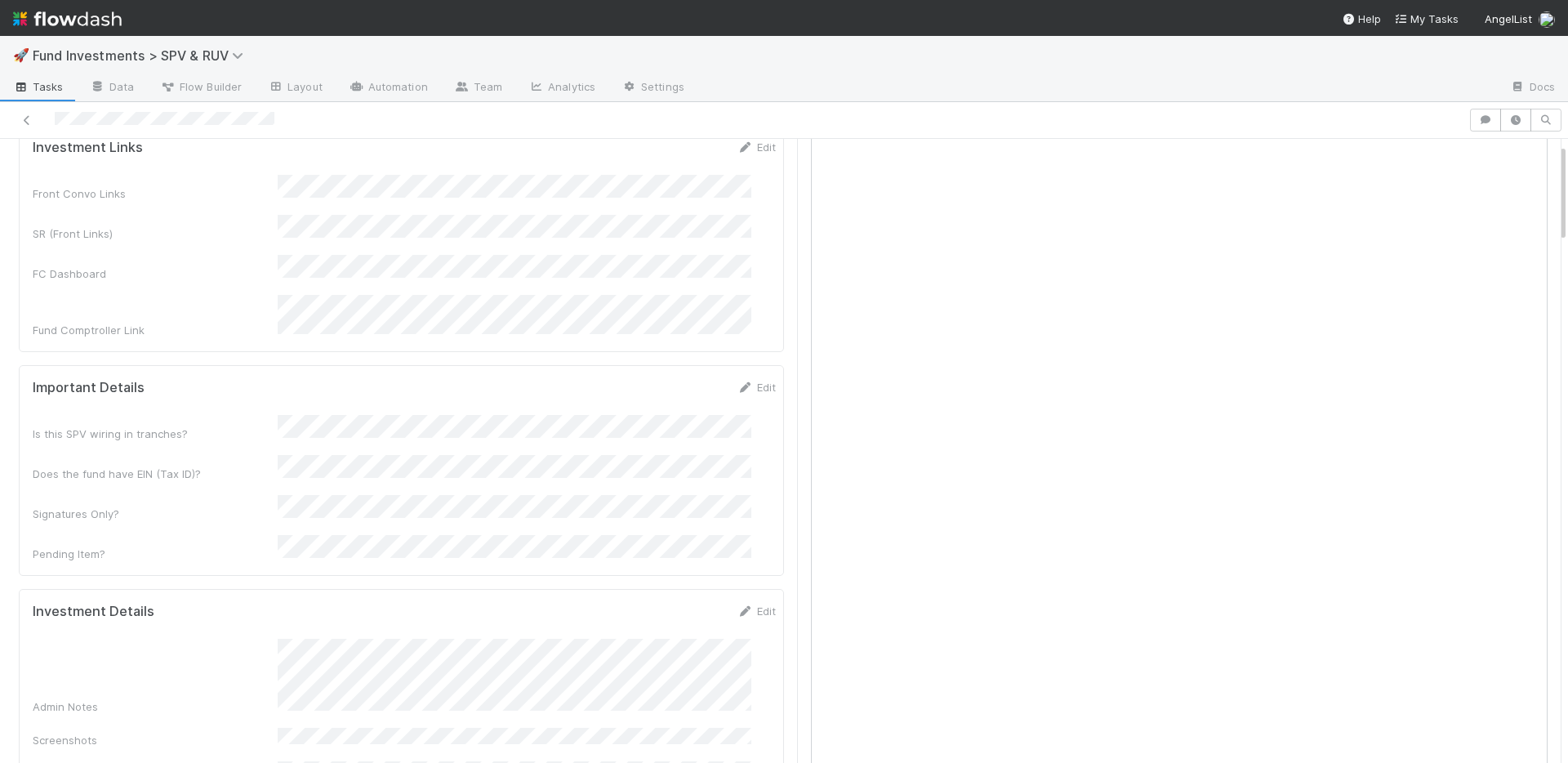
scroll to position [0, 0]
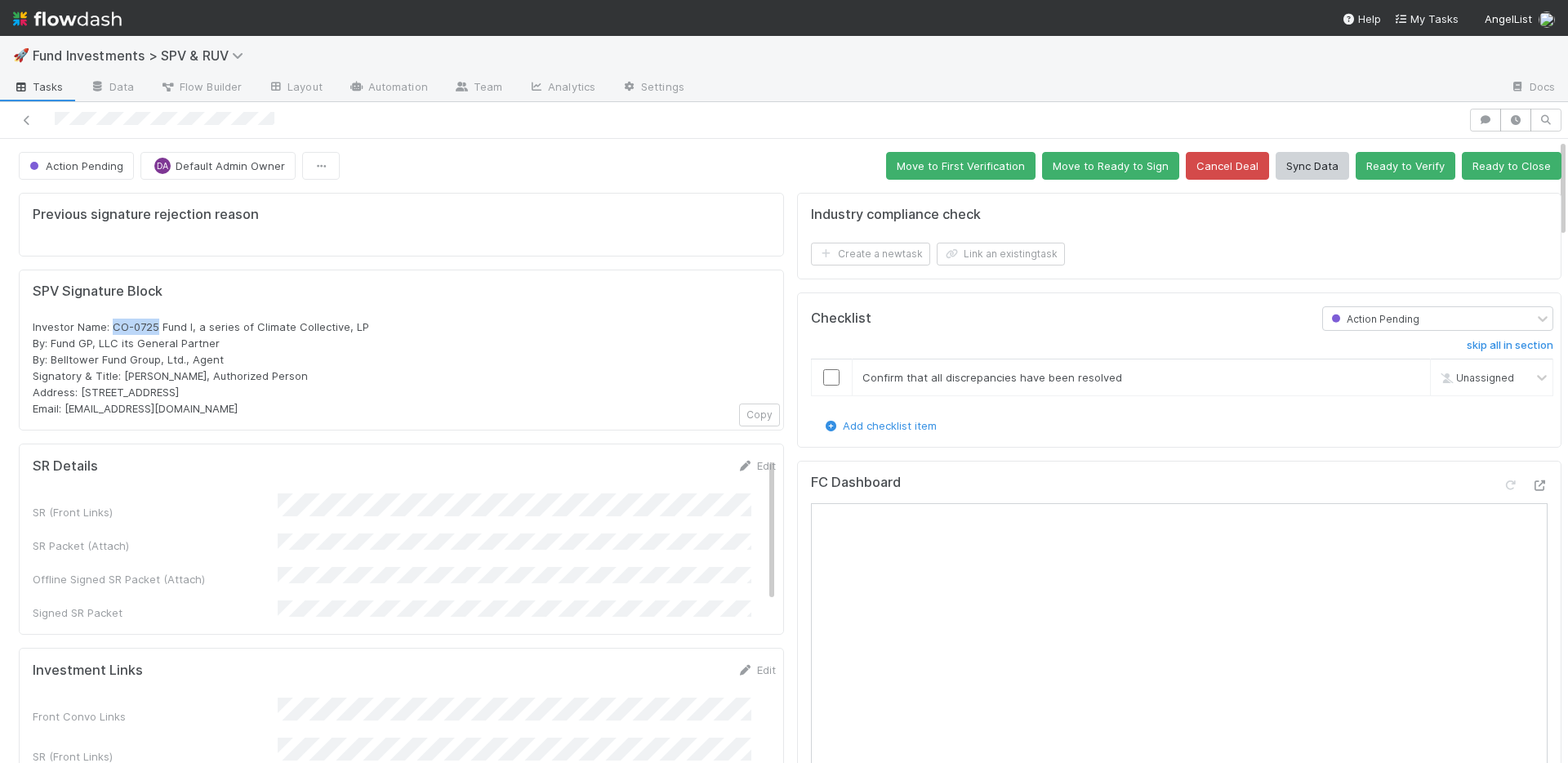
drag, startPoint x: 112, startPoint y: 324, endPoint x: 155, endPoint y: 326, distance: 43.0
click at [156, 327] on span "Investor Name: CO-0725 Fund I, a series of Climate Collective, LP By: Fund GP, …" at bounding box center [201, 367] width 336 height 95
copy span "CO-0725"
click at [1516, 173] on button "Ready to Close" at bounding box center [1511, 165] width 100 height 27
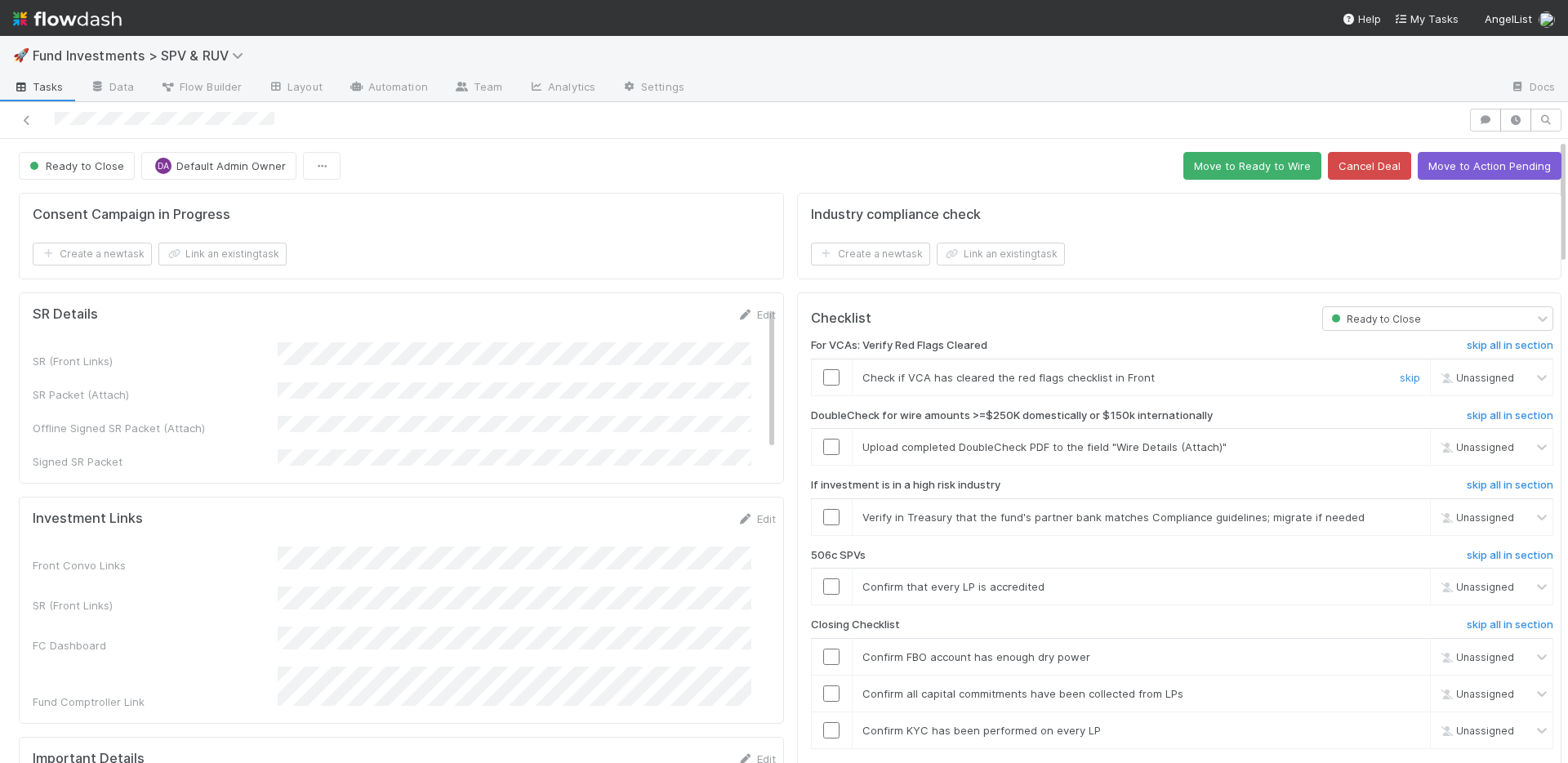
click at [823, 372] on input "checkbox" at bounding box center [830, 377] width 17 height 17
click at [1400, 449] on link "skip" at bounding box center [1410, 446] width 21 height 13
click at [1199, 157] on button "Move to Ready to Wire" at bounding box center [1251, 165] width 138 height 27
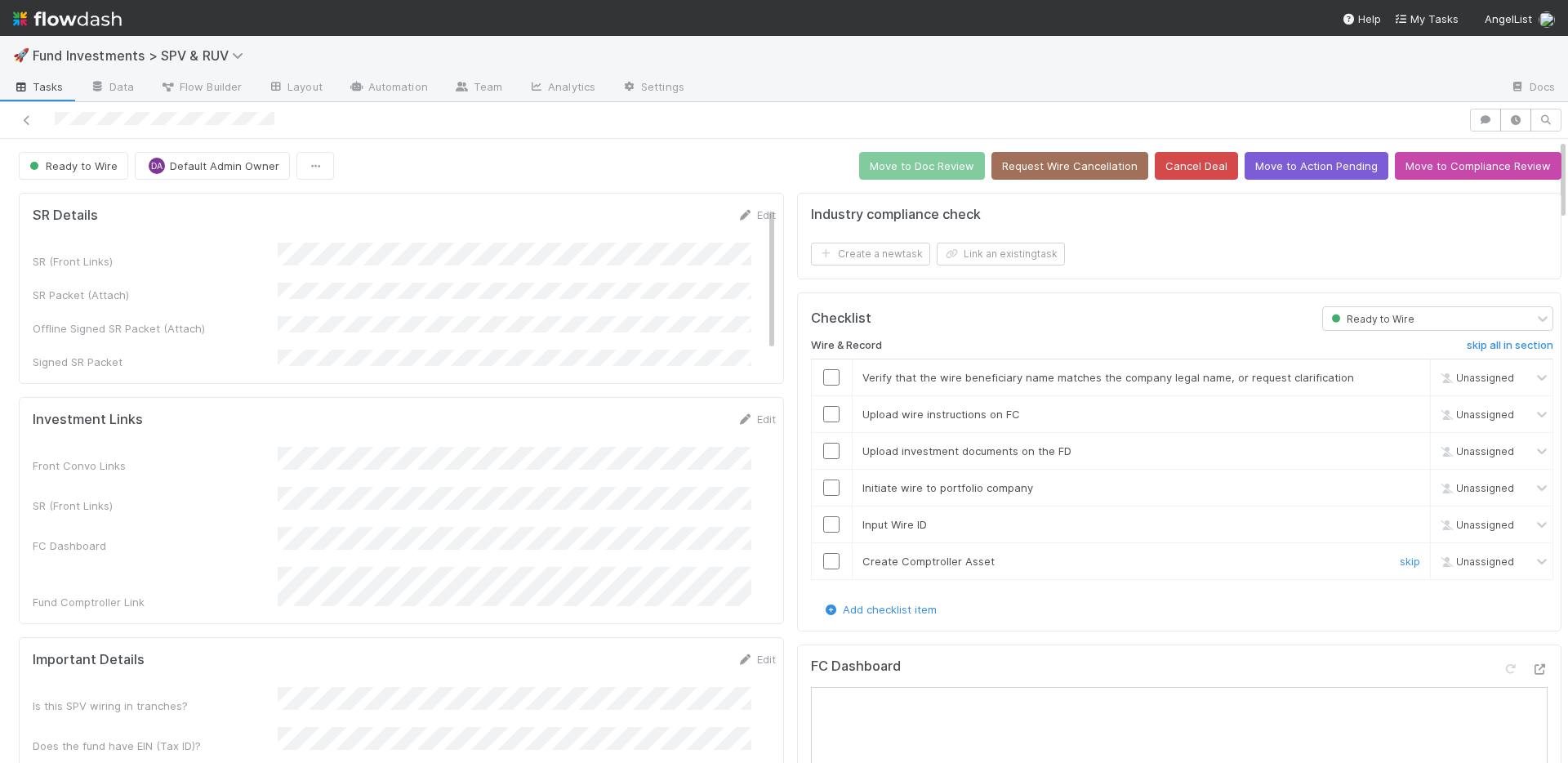
click at [823, 562] on input "checkbox" at bounding box center [830, 561] width 17 height 17
click at [823, 519] on input "checkbox" at bounding box center [830, 524] width 17 height 17
click at [823, 481] on input "checkbox" at bounding box center [830, 487] width 17 height 17
click at [823, 451] on input "checkbox" at bounding box center [830, 450] width 17 height 17
click at [823, 413] on input "checkbox" at bounding box center [830, 414] width 17 height 17
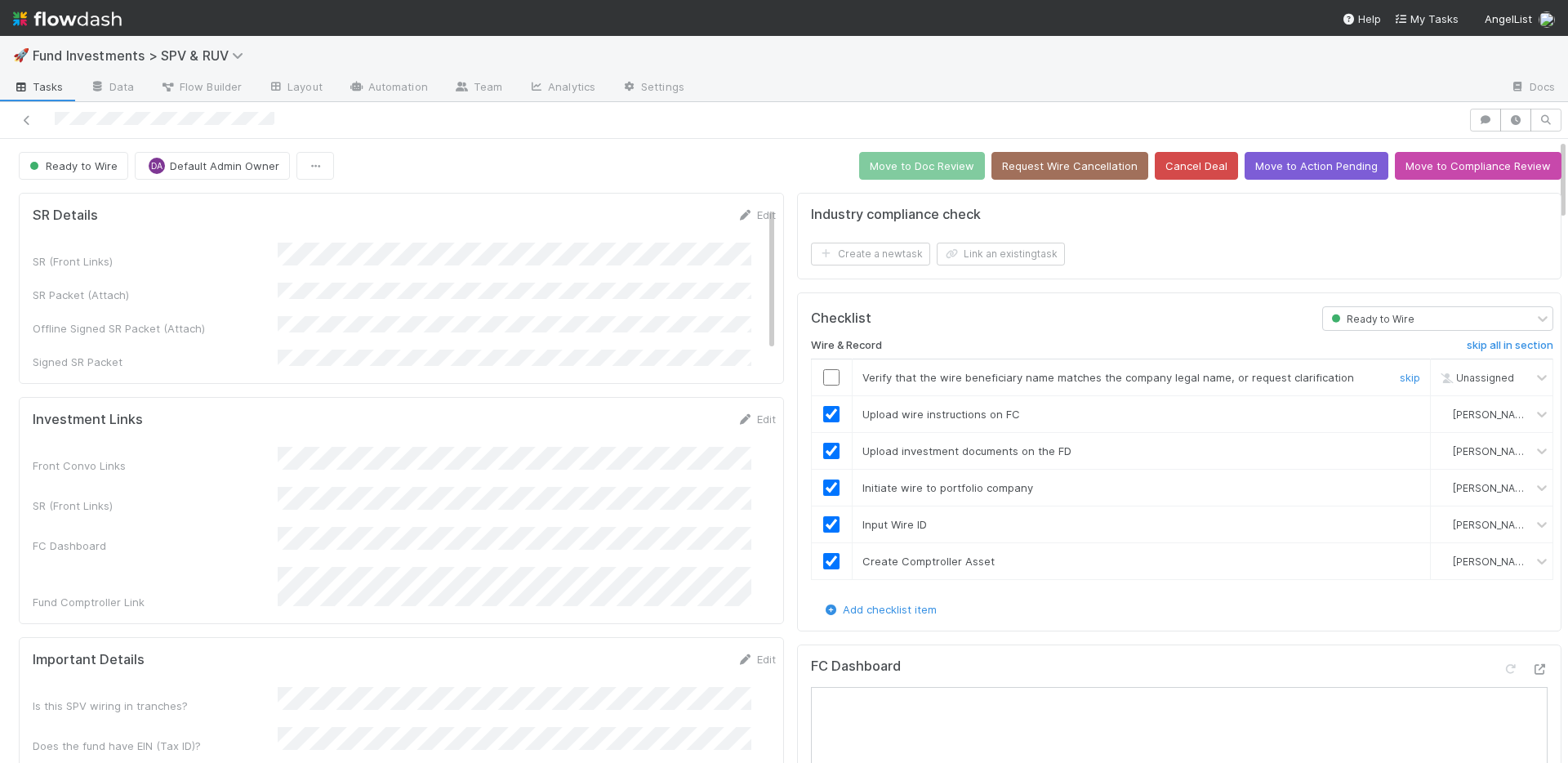
click at [823, 382] on input "checkbox" at bounding box center [830, 377] width 17 height 17
click at [905, 159] on button "Move to Doc Review" at bounding box center [921, 165] width 126 height 27
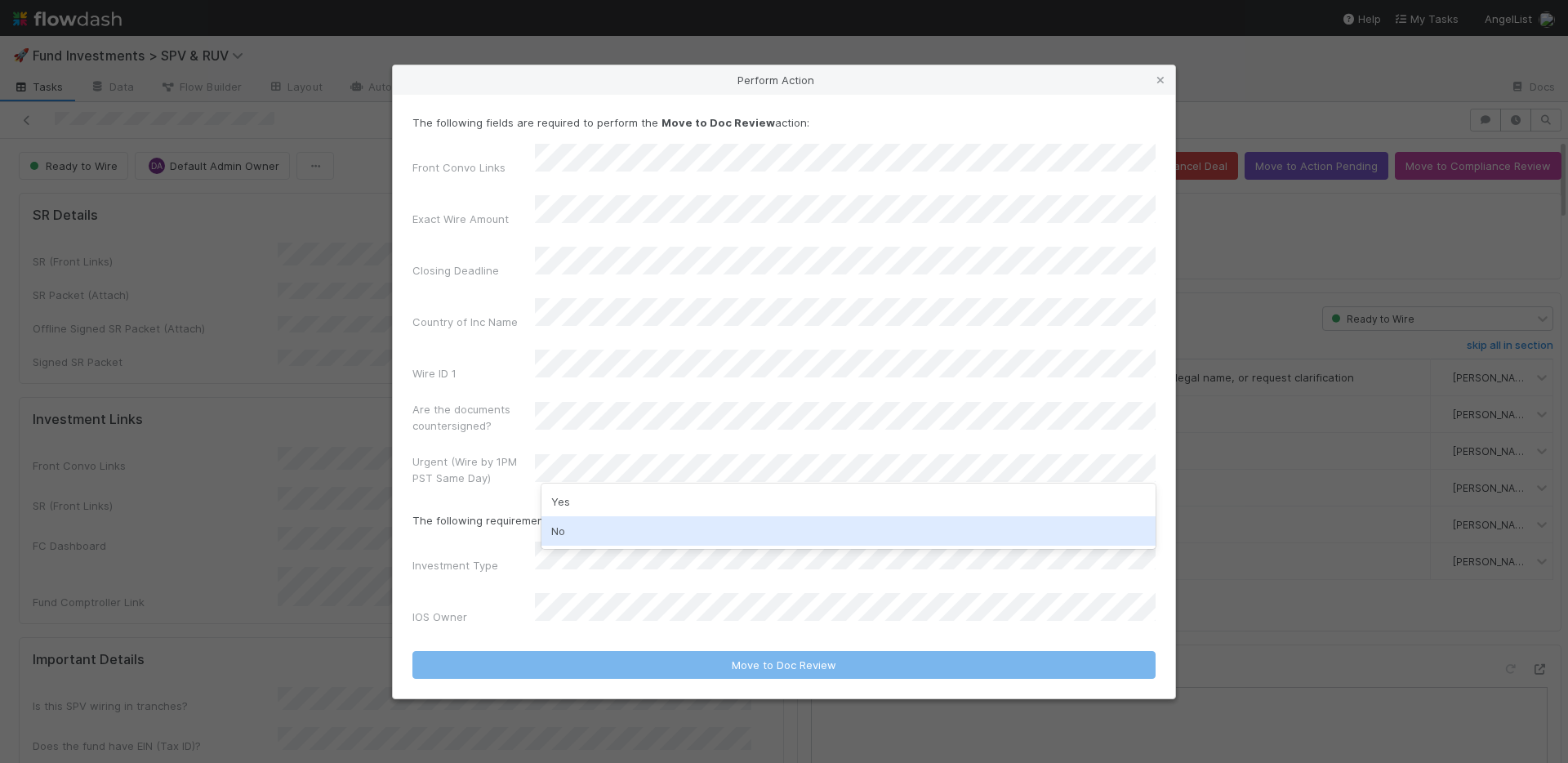
click at [607, 527] on div "No" at bounding box center [848, 531] width 614 height 29
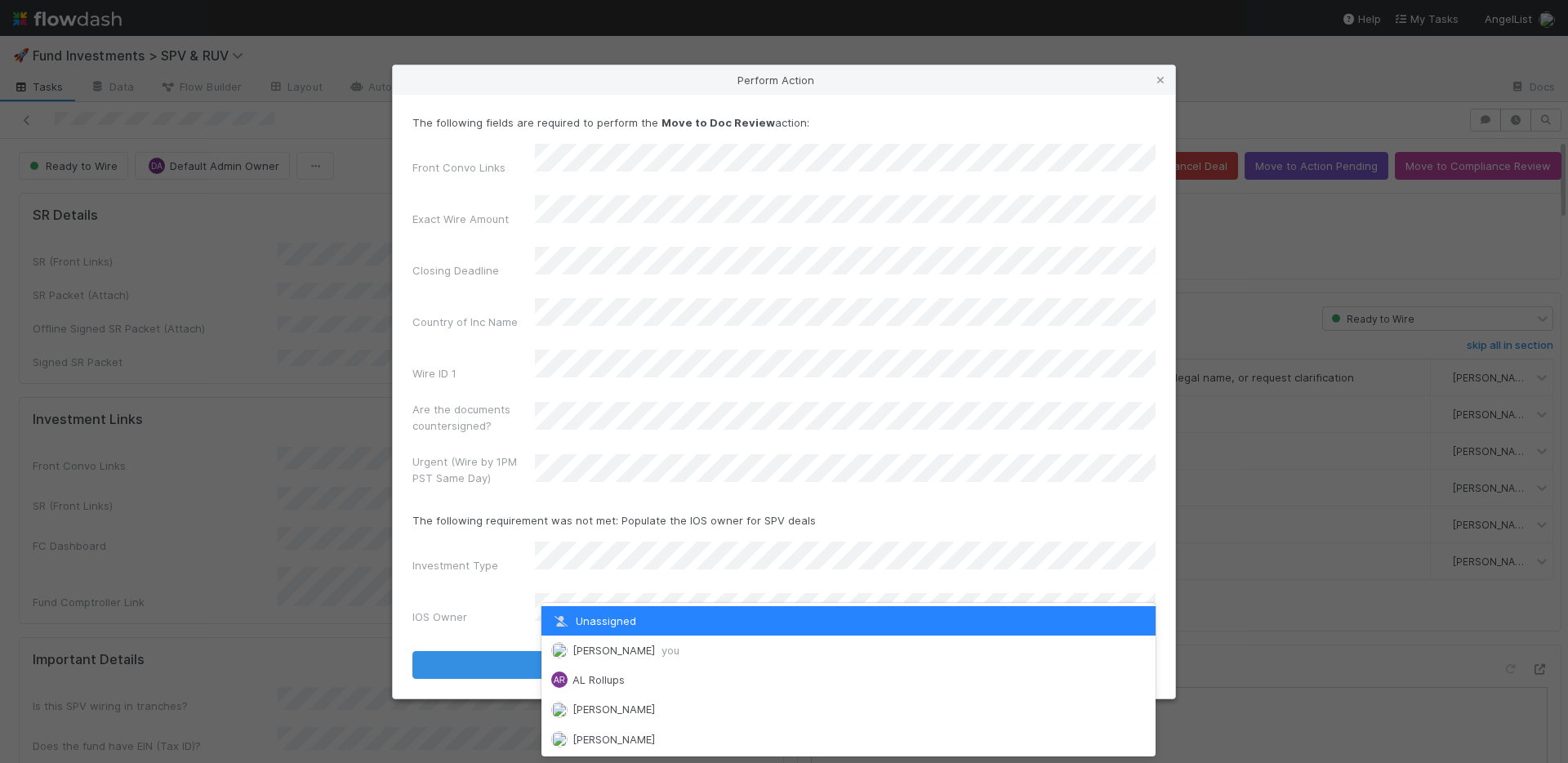
click at [609, 644] on span "Nate Richards you" at bounding box center [625, 650] width 107 height 13
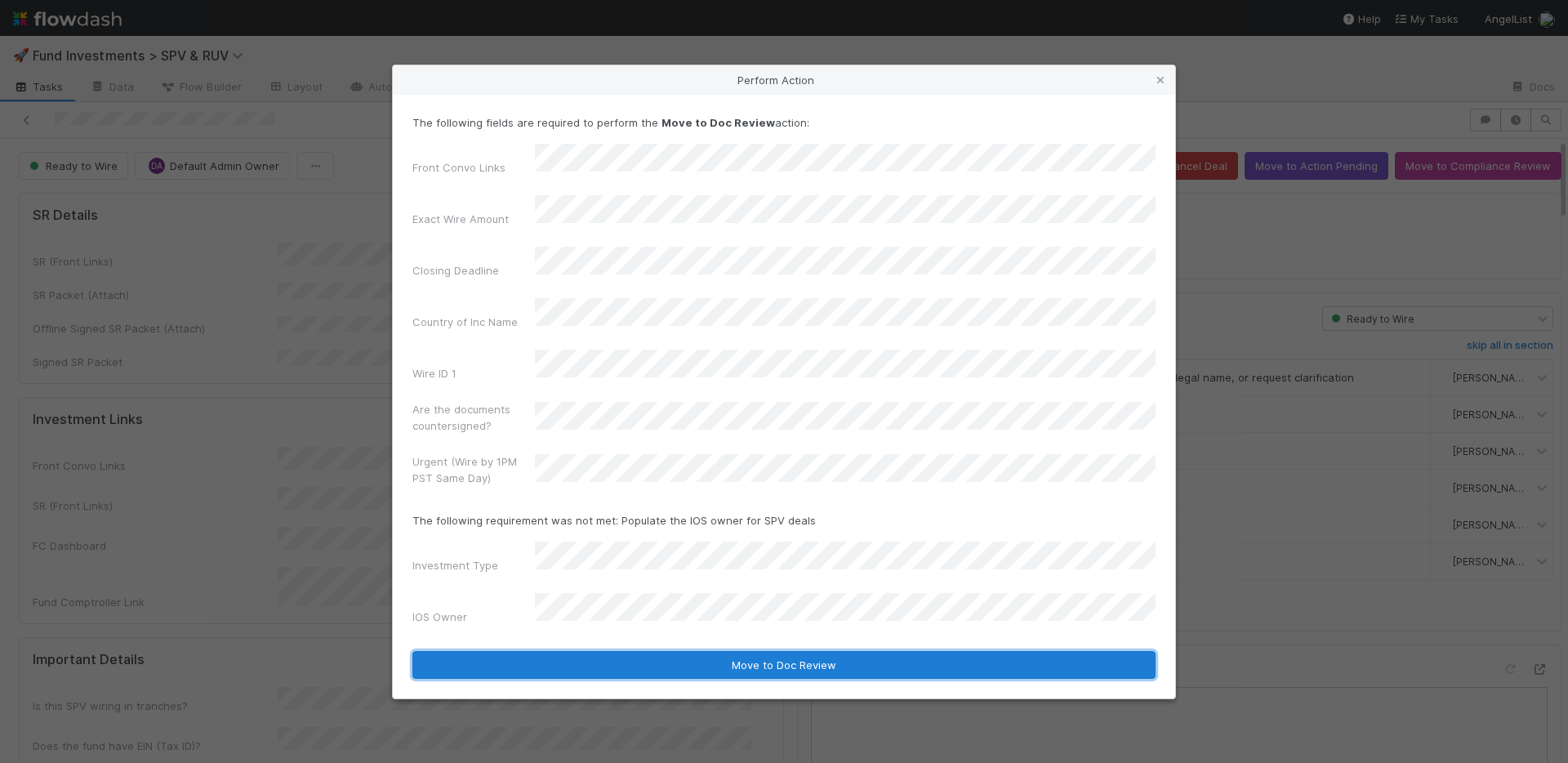
click at [625, 651] on button "Move to Doc Review" at bounding box center [784, 664] width 743 height 27
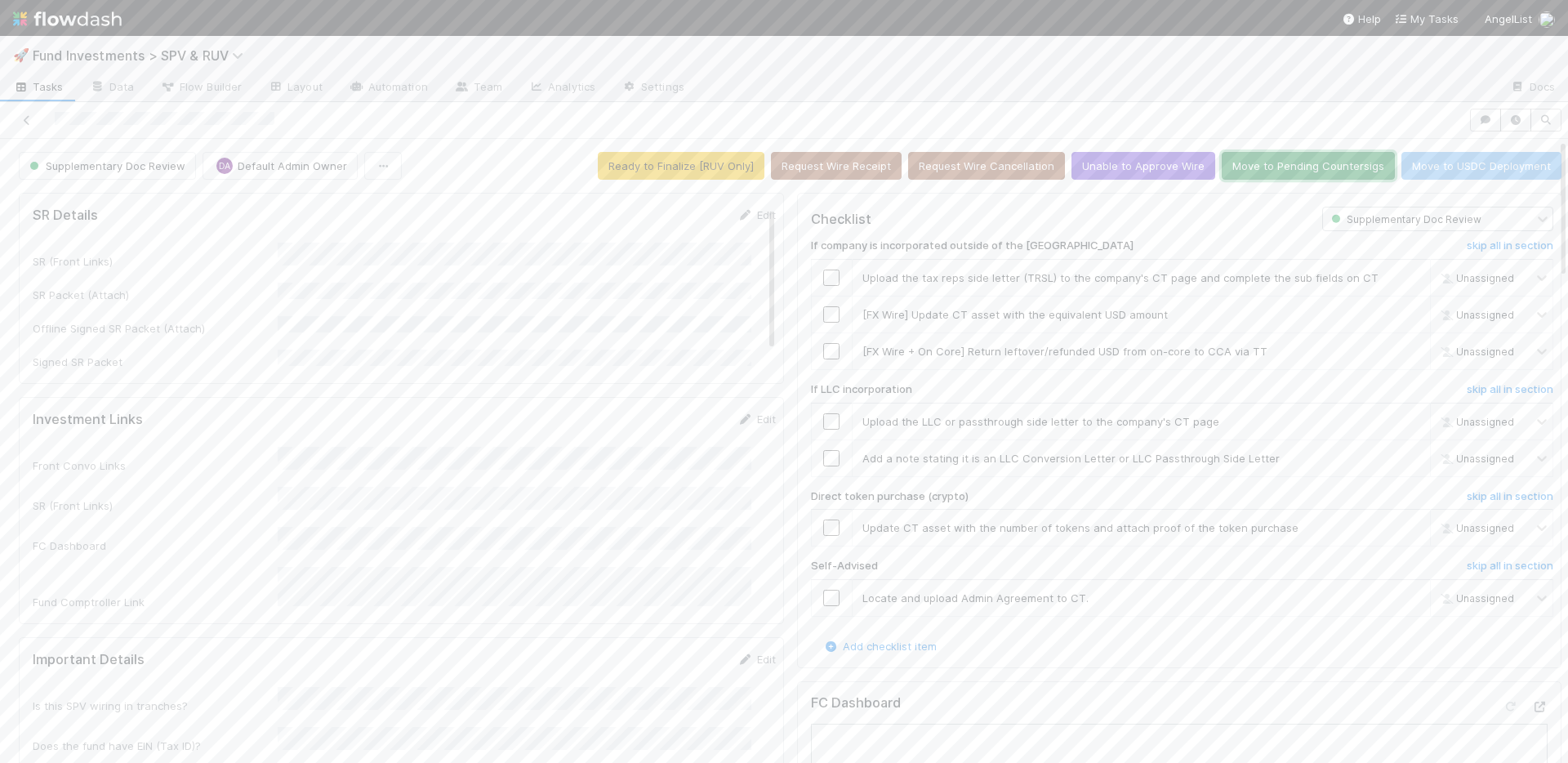
click at [1329, 160] on button "Move to Pending Countersigs" at bounding box center [1308, 165] width 173 height 27
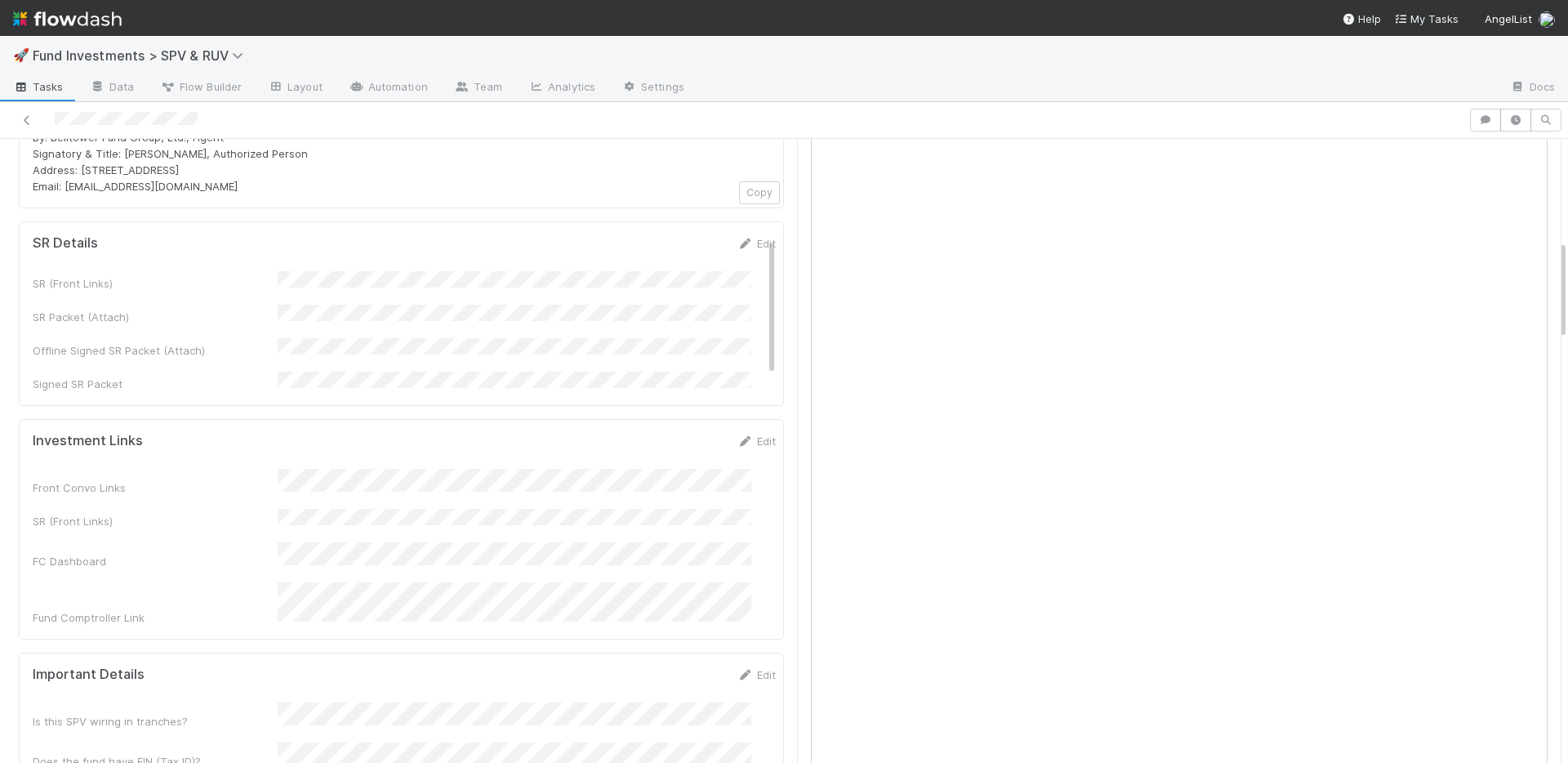
scroll to position [1058, 0]
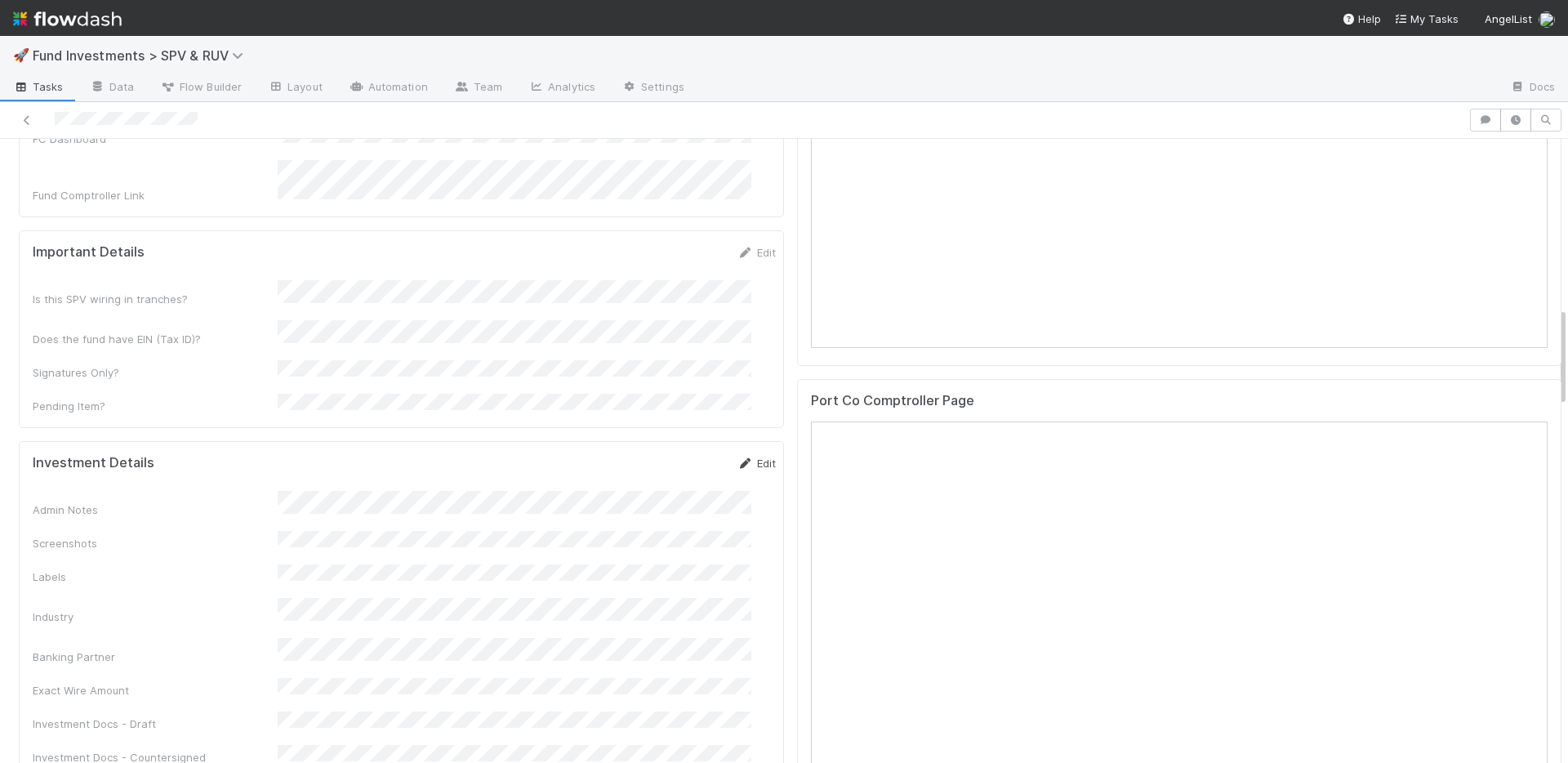
click at [738, 457] on link "Edit" at bounding box center [756, 463] width 38 height 13
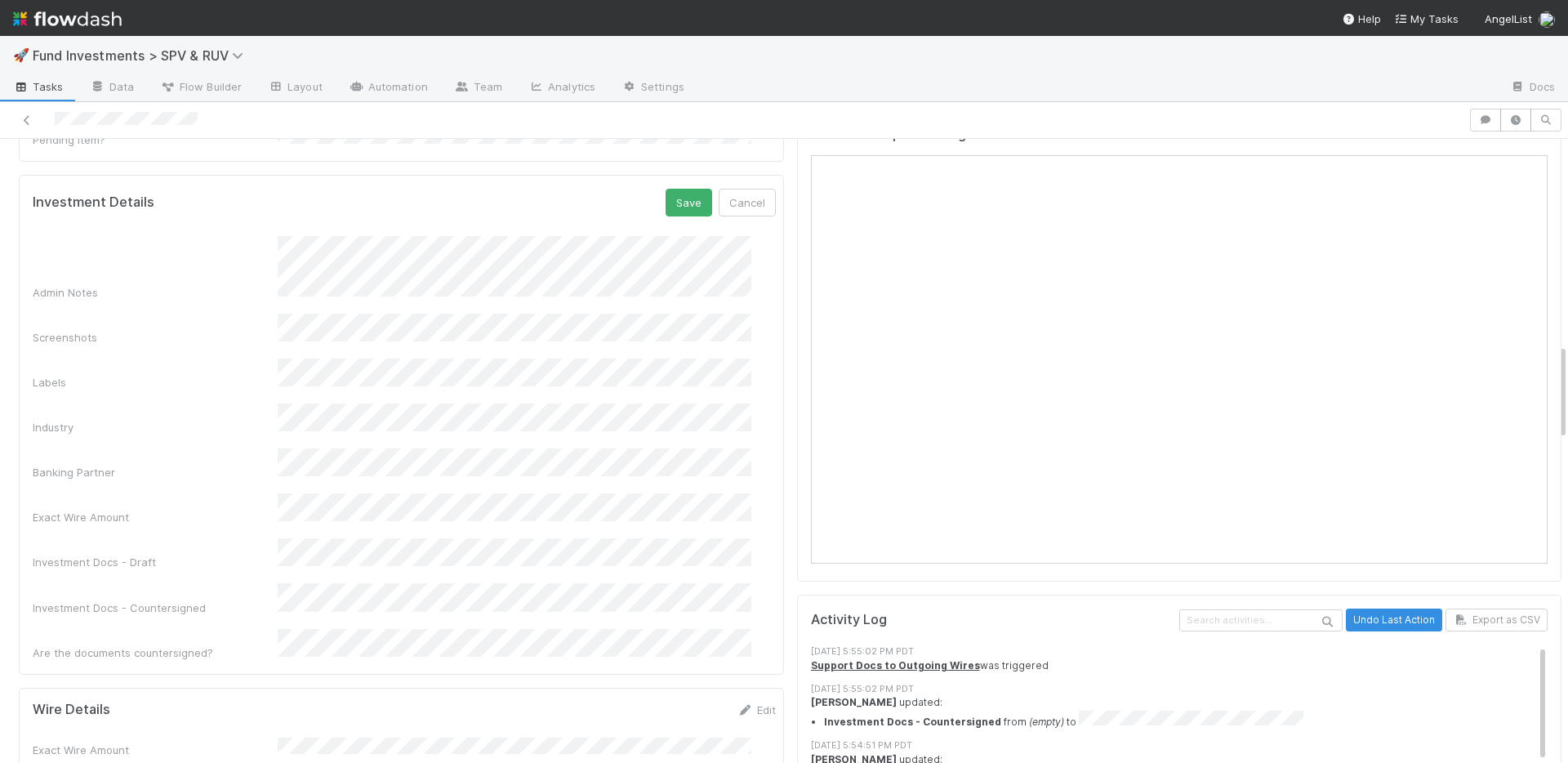
scroll to position [0, 0]
click at [665, 189] on button "Save" at bounding box center [689, 202] width 47 height 27
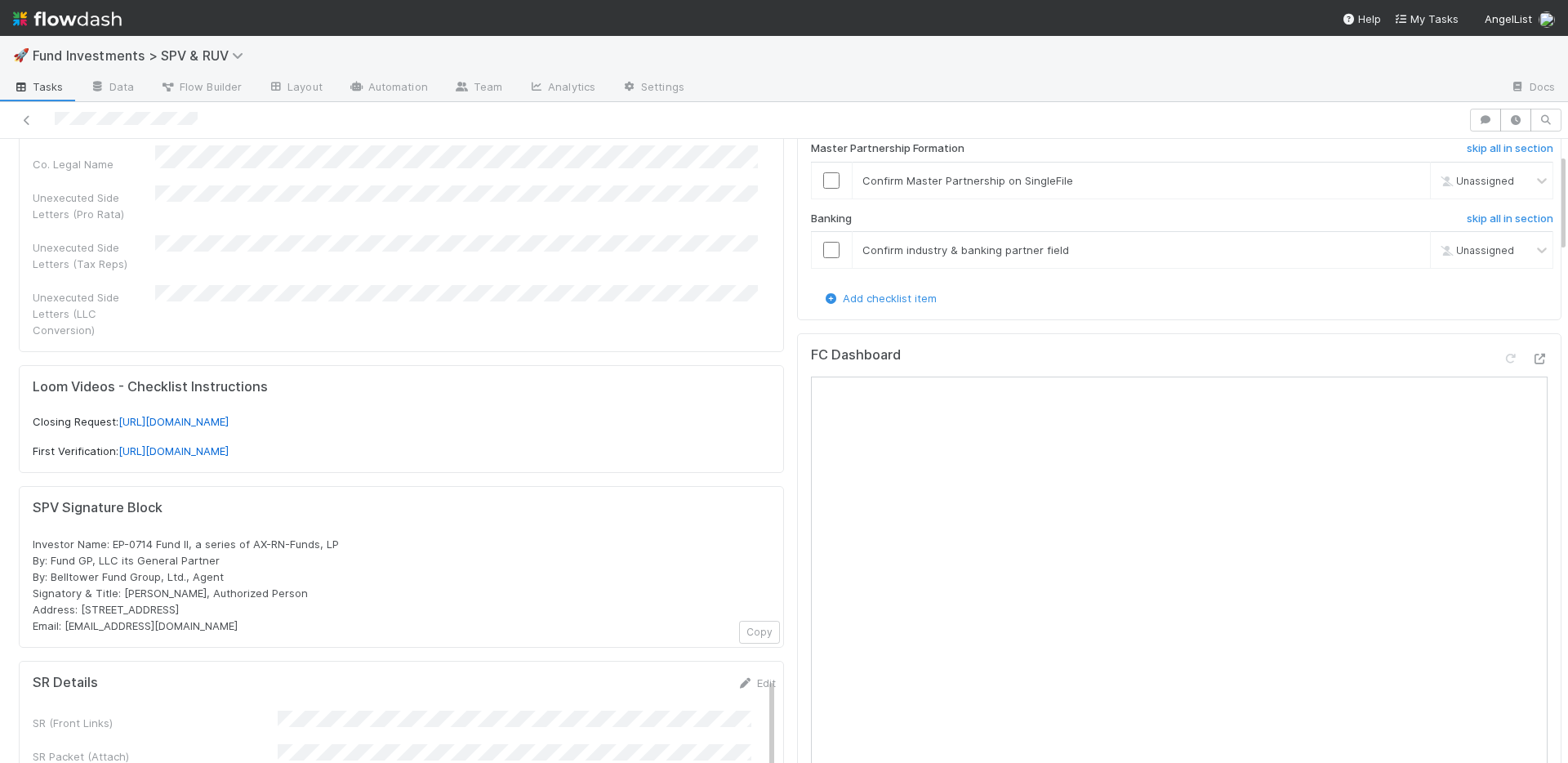
scroll to position [91, 0]
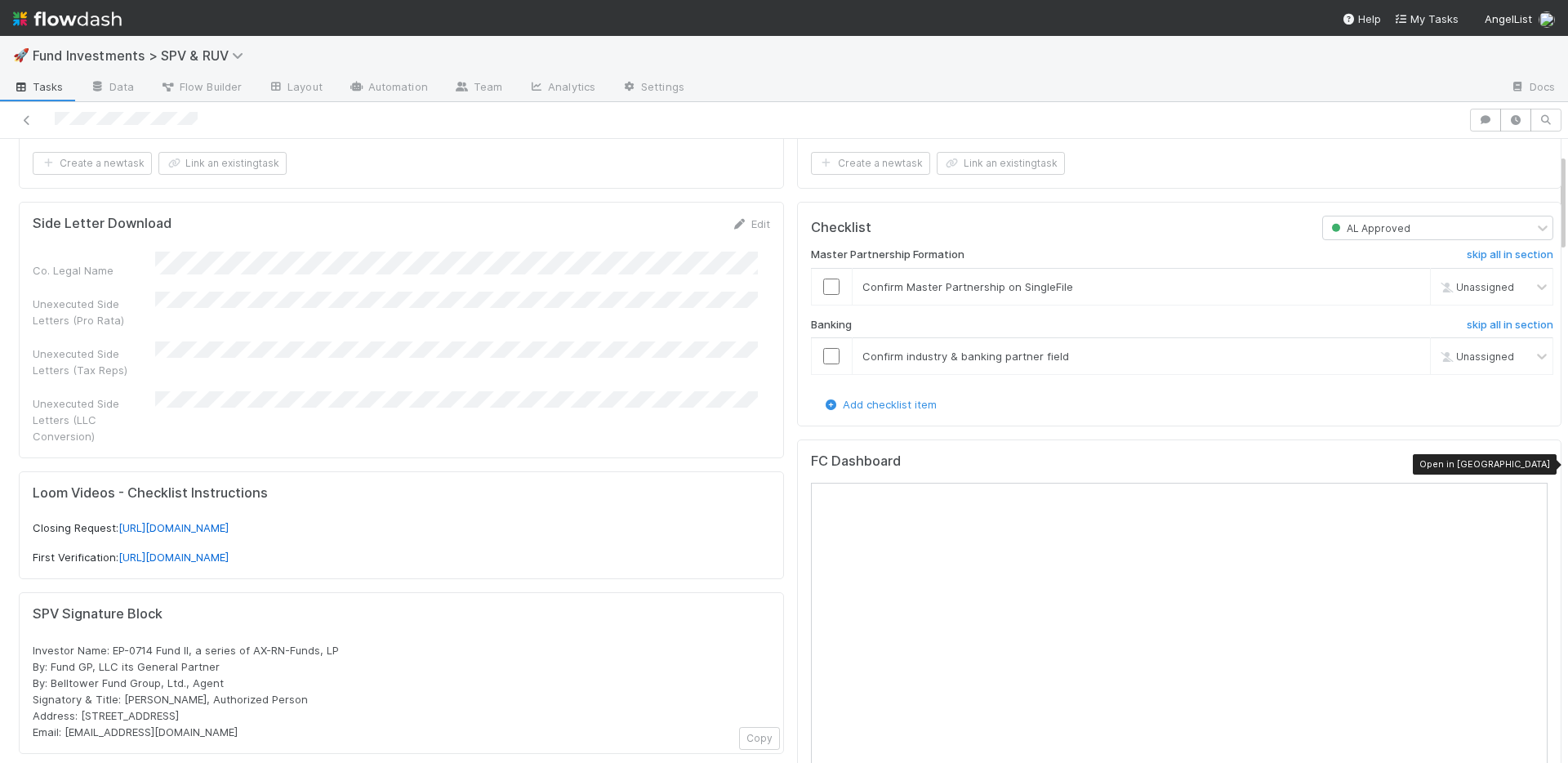
click at [1531, 461] on icon at bounding box center [1539, 465] width 17 height 11
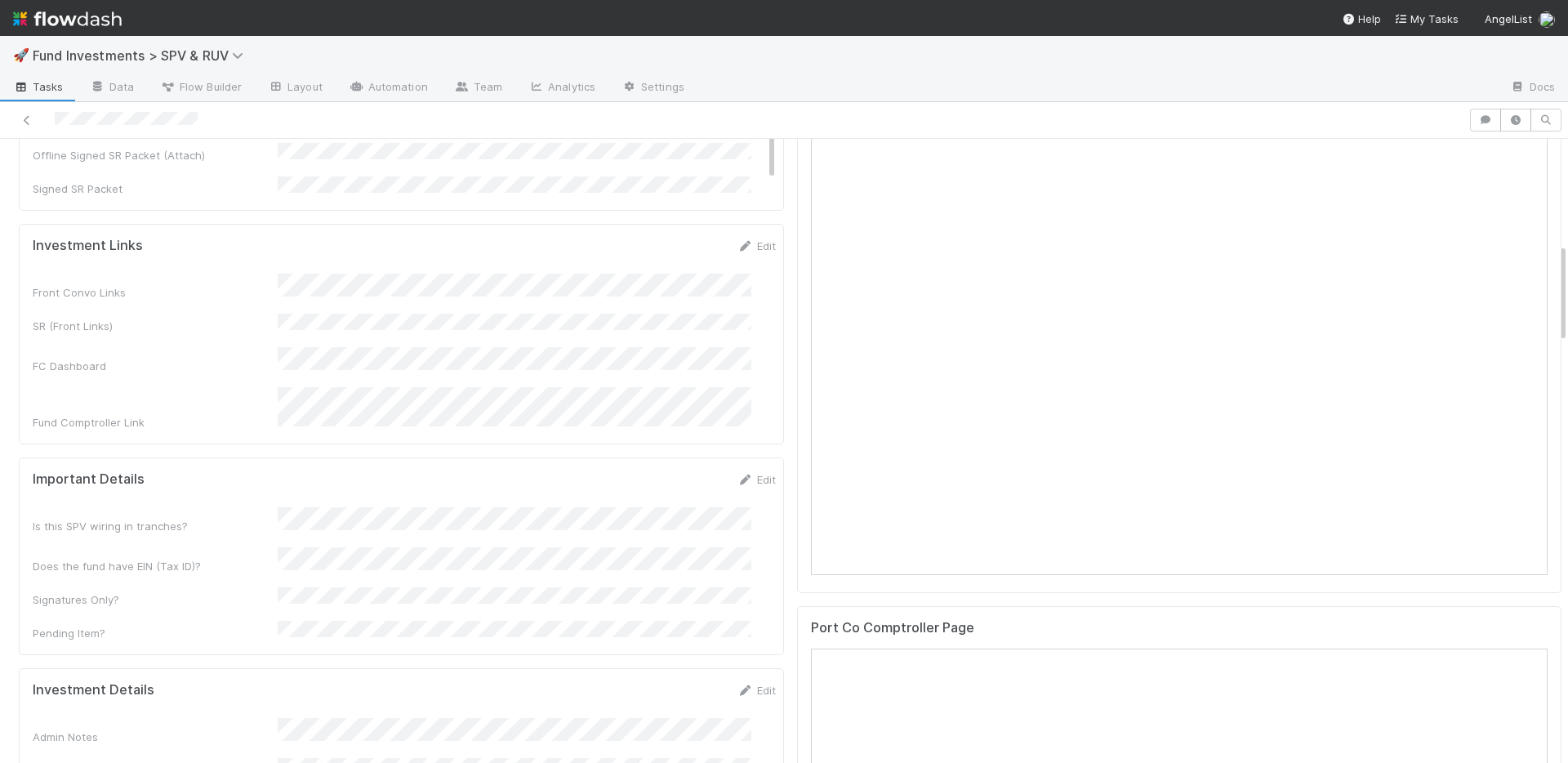
scroll to position [939, 0]
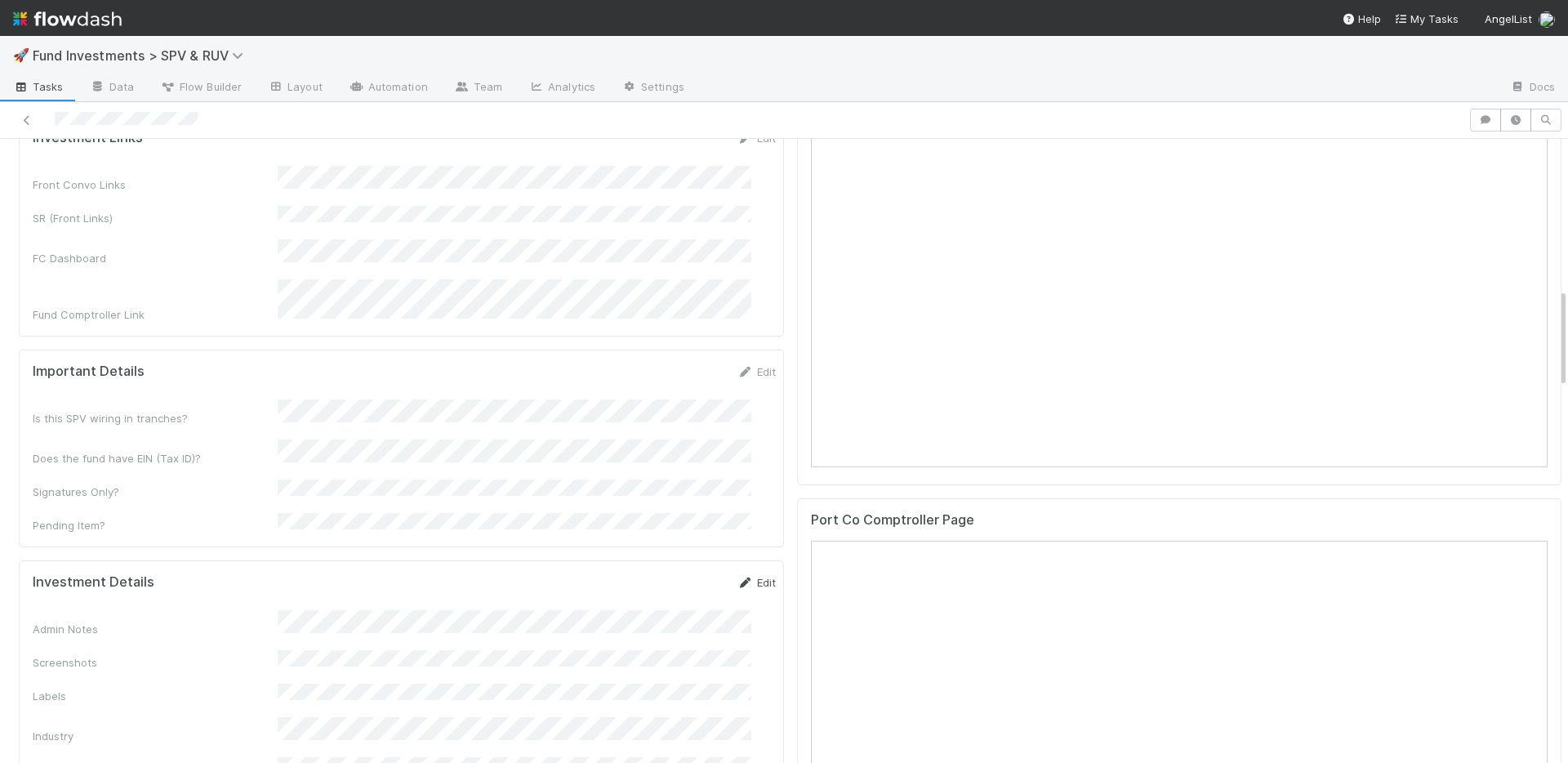
click at [738, 575] on link "Edit" at bounding box center [756, 581] width 38 height 13
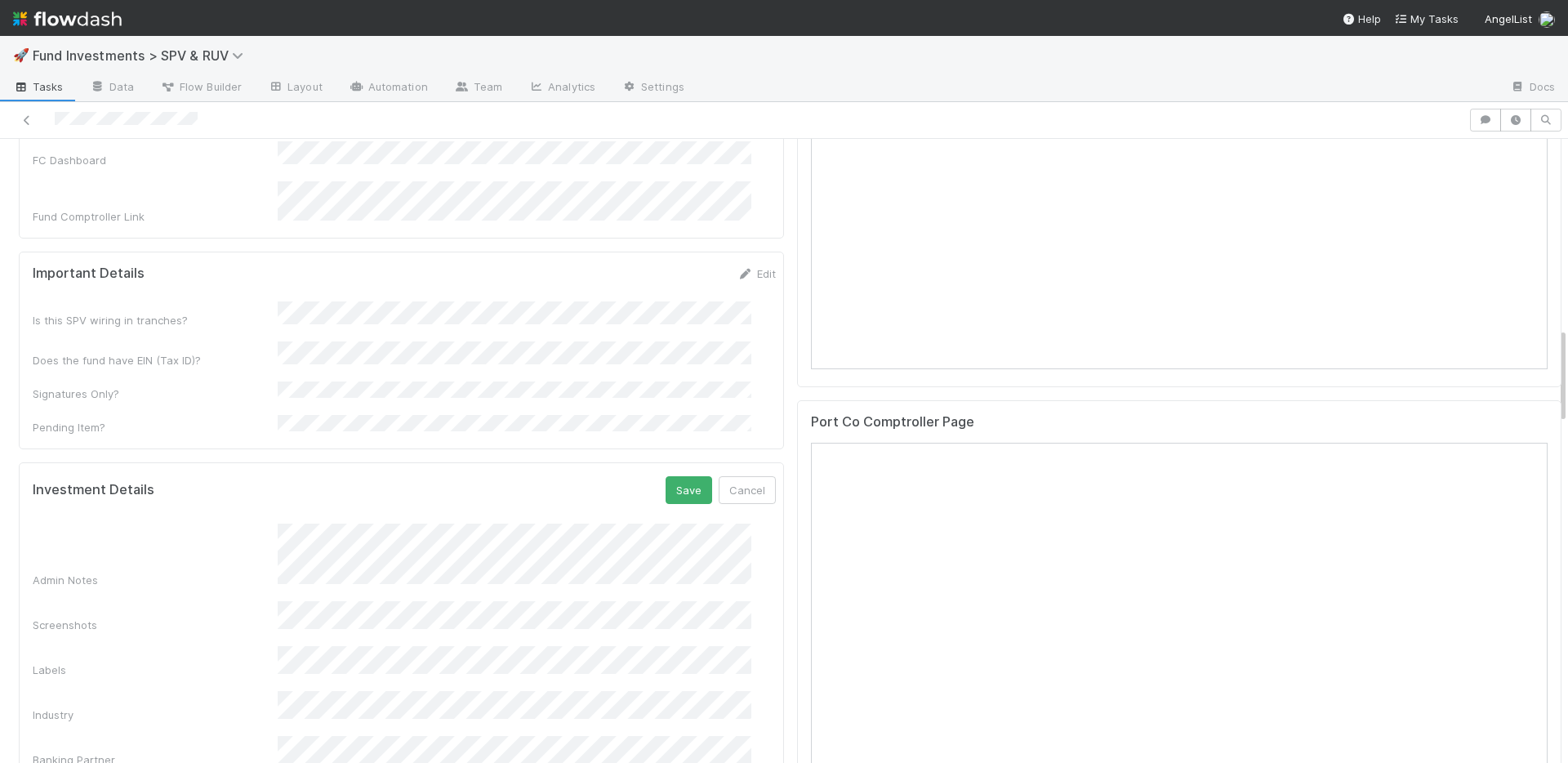
scroll to position [1239, 0]
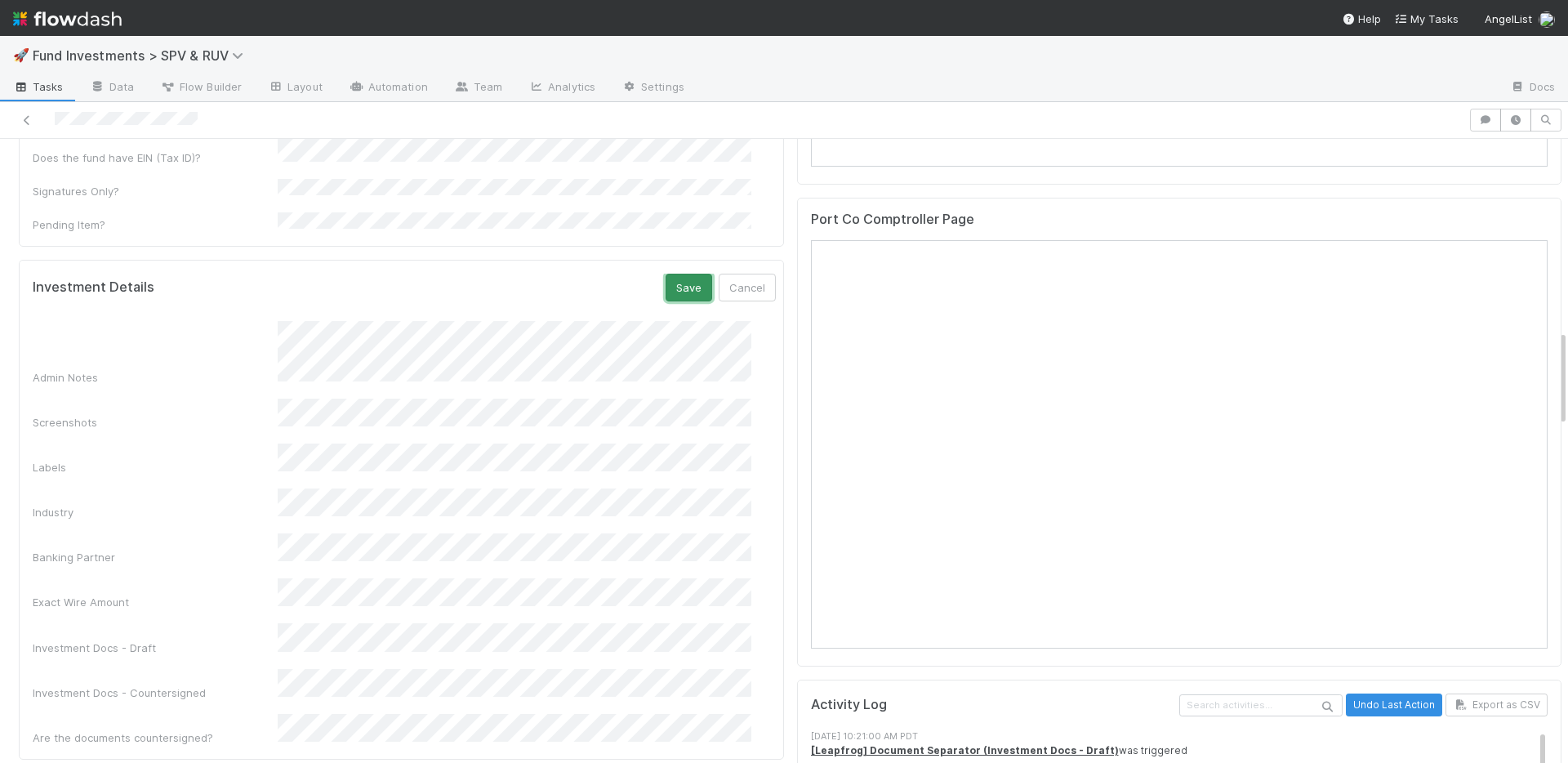
click at [665, 274] on button "Save" at bounding box center [689, 288] width 47 height 27
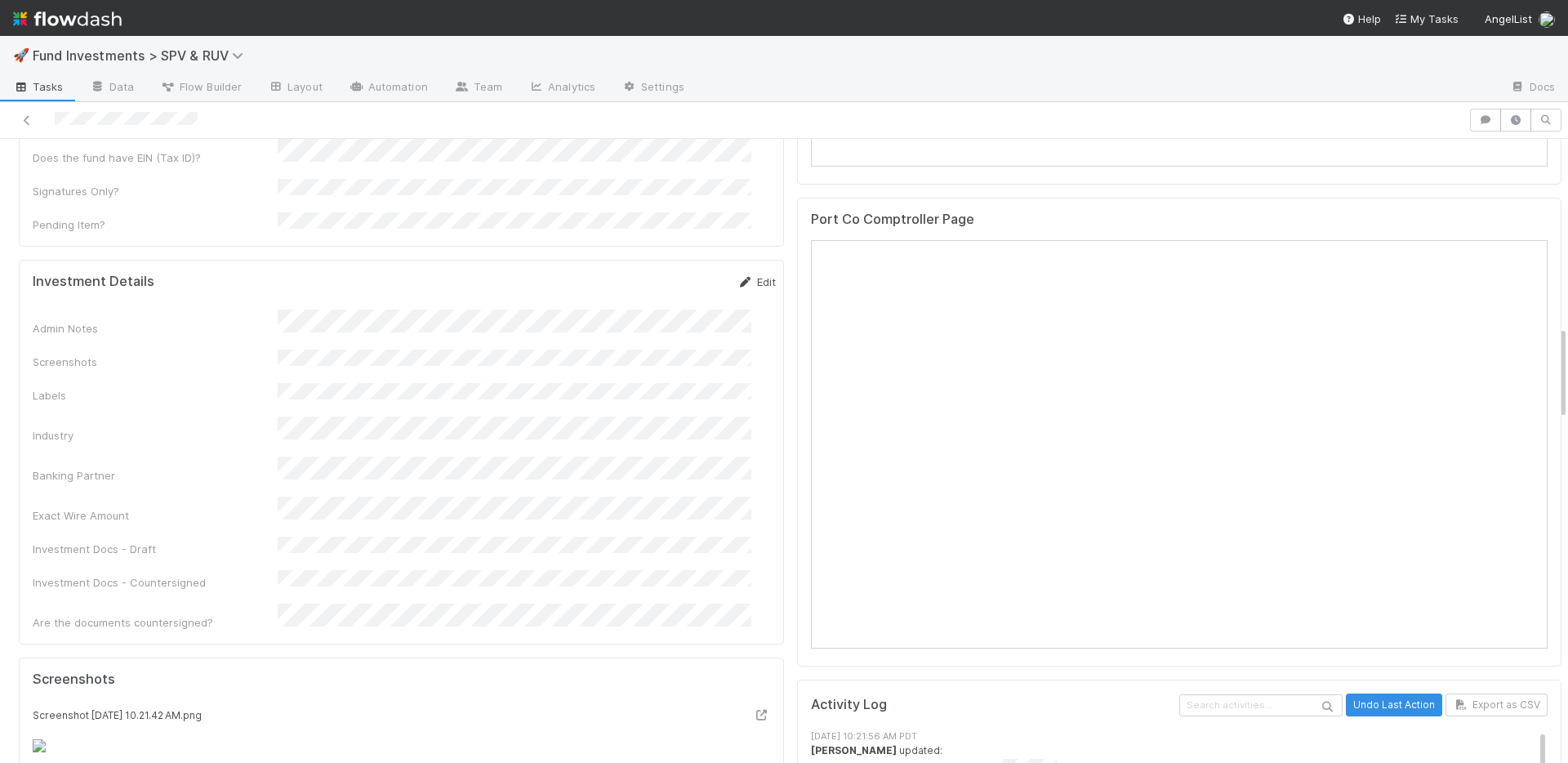
click at [739, 275] on link "Edit" at bounding box center [756, 281] width 38 height 13
click at [217, 321] on div "Admin Notes" at bounding box center [404, 353] width 743 height 65
click at [665, 274] on button "Save" at bounding box center [689, 288] width 47 height 27
click at [741, 275] on link "Edit" at bounding box center [756, 281] width 38 height 13
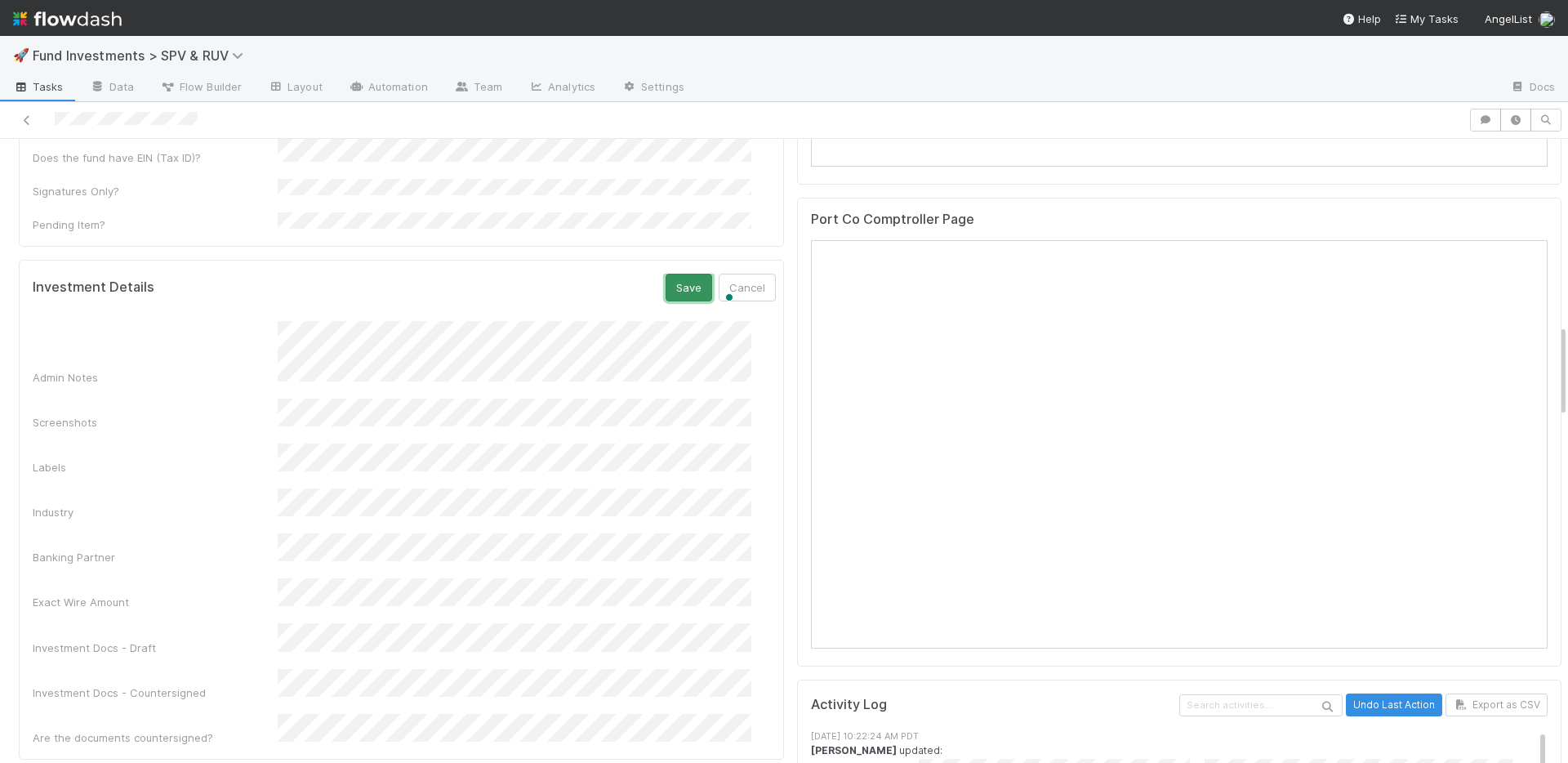
click at [665, 274] on button "Save" at bounding box center [689, 288] width 47 height 27
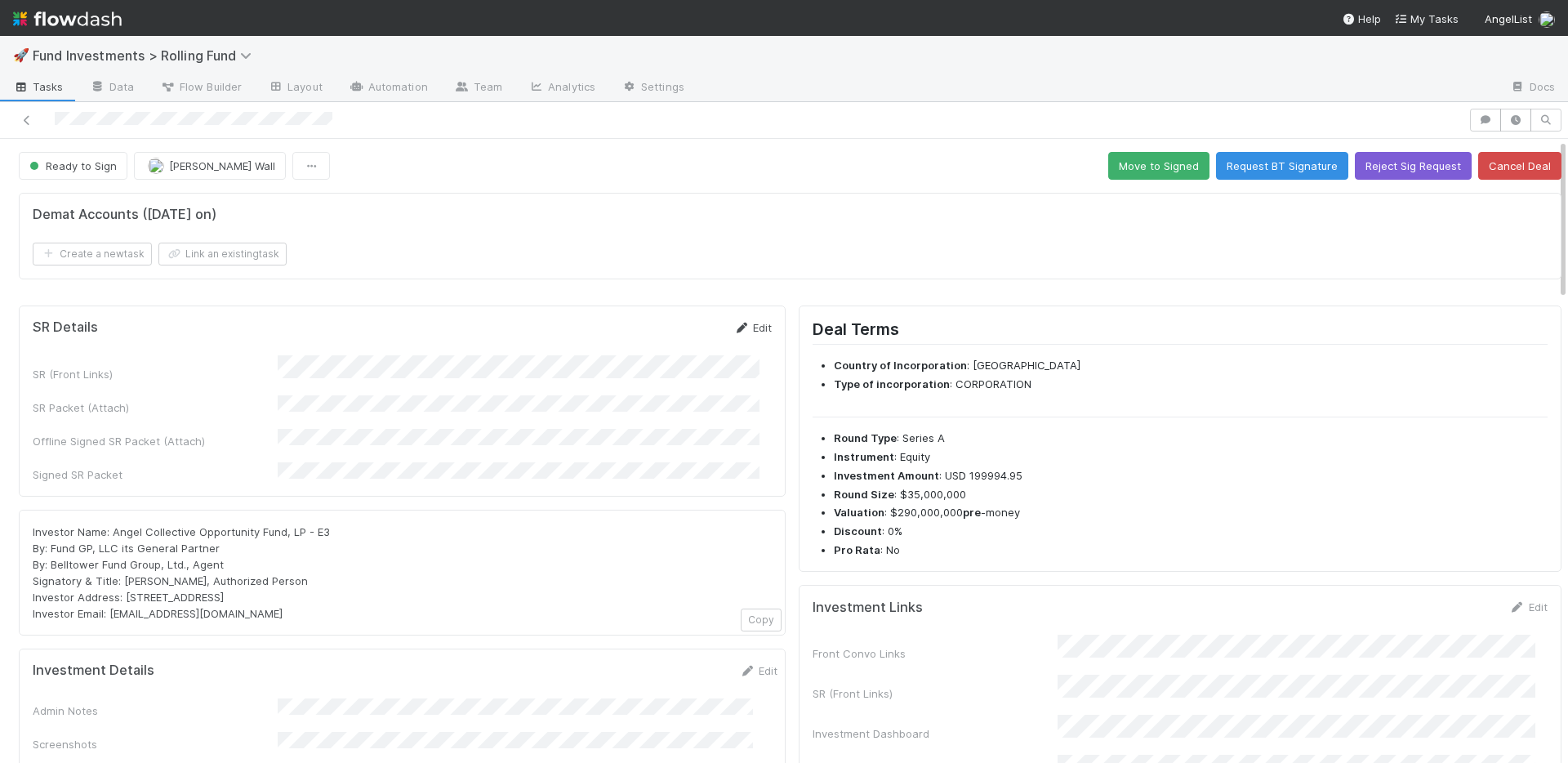
click at [746, 327] on link "Edit" at bounding box center [752, 327] width 38 height 13
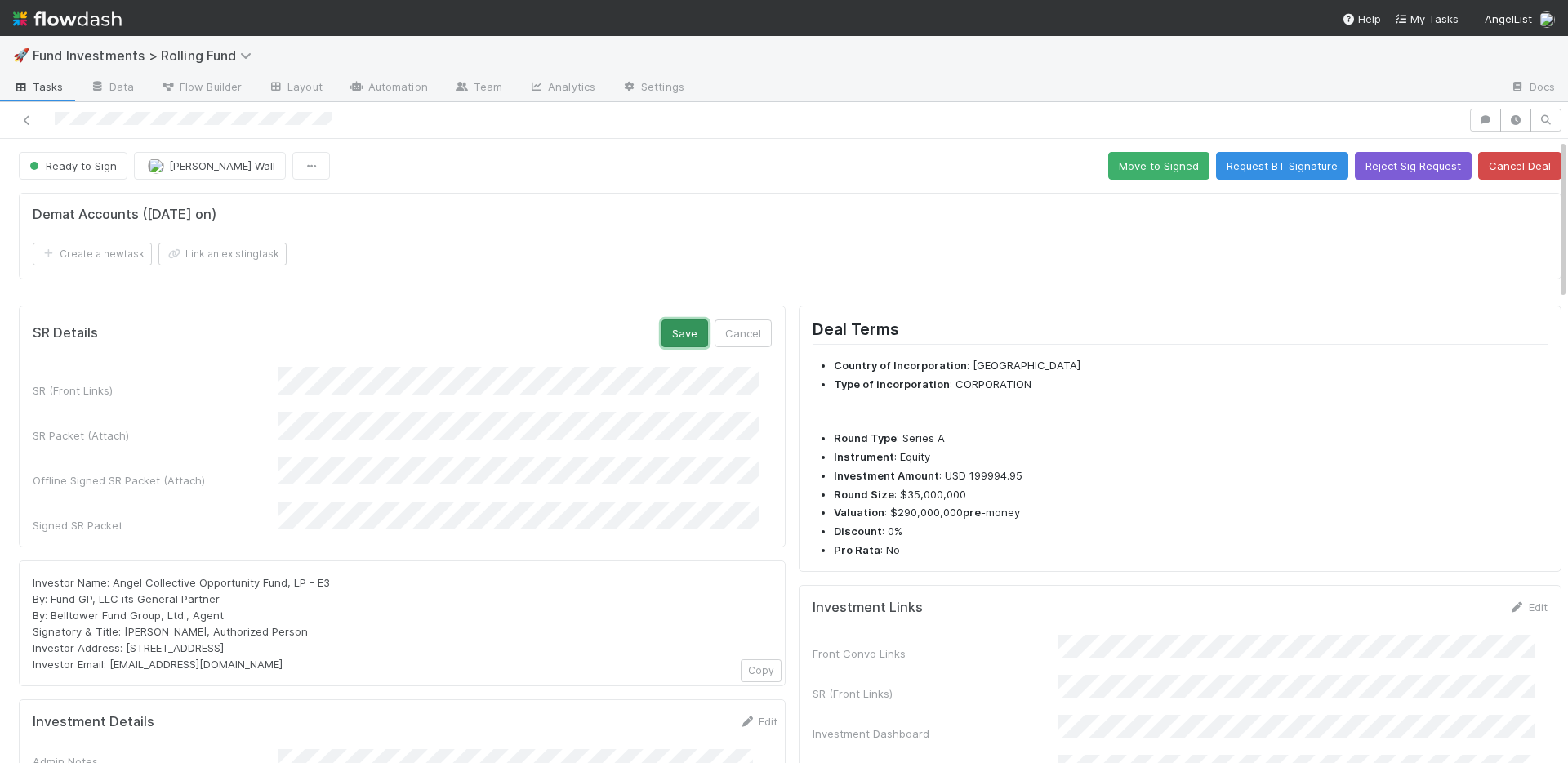
click at [664, 337] on button "Save" at bounding box center [685, 333] width 47 height 27
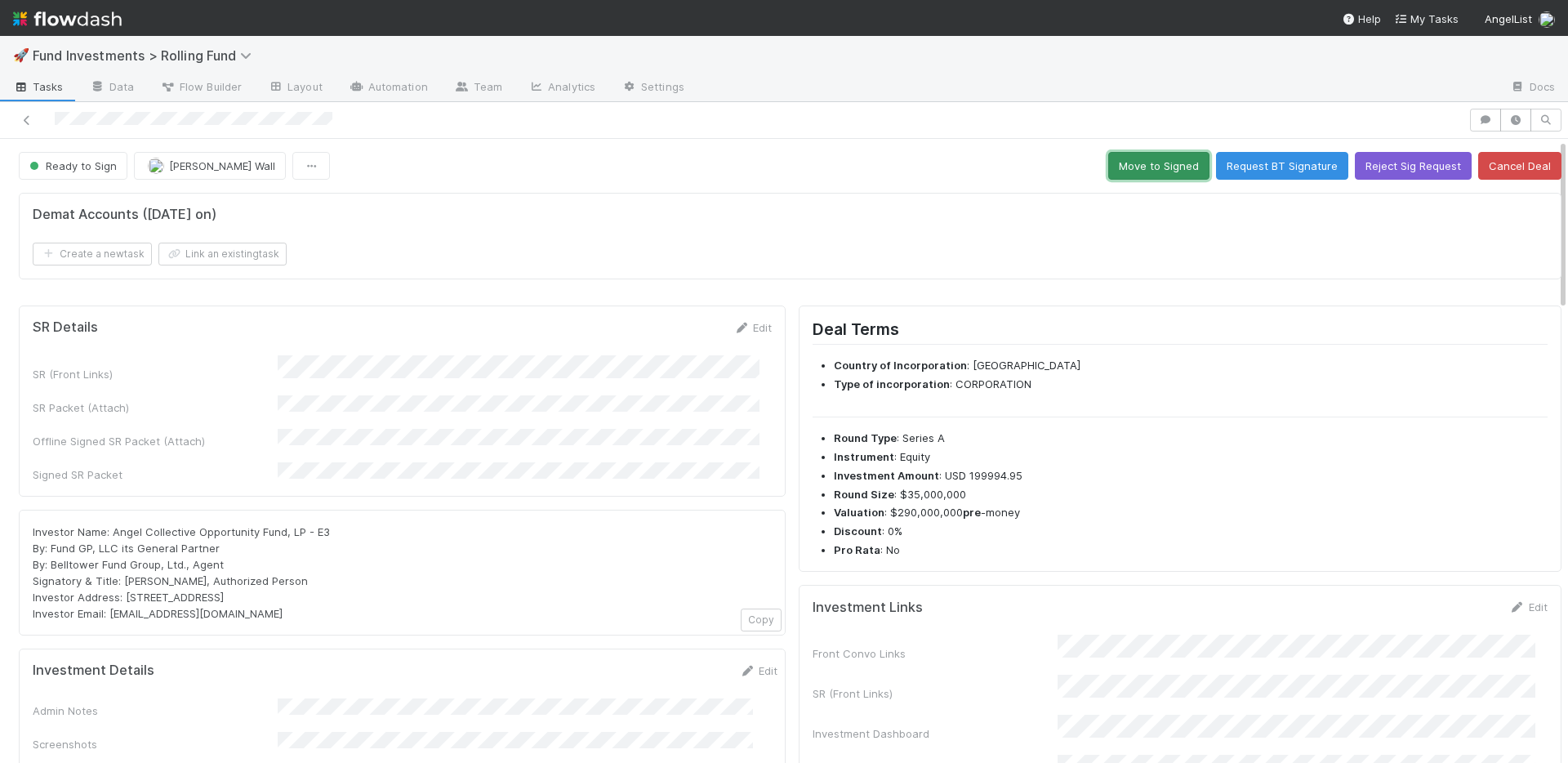
drag, startPoint x: 1123, startPoint y: 165, endPoint x: 1228, endPoint y: 42, distance: 161.7
click at [1123, 165] on button "Move to Signed" at bounding box center [1158, 165] width 101 height 27
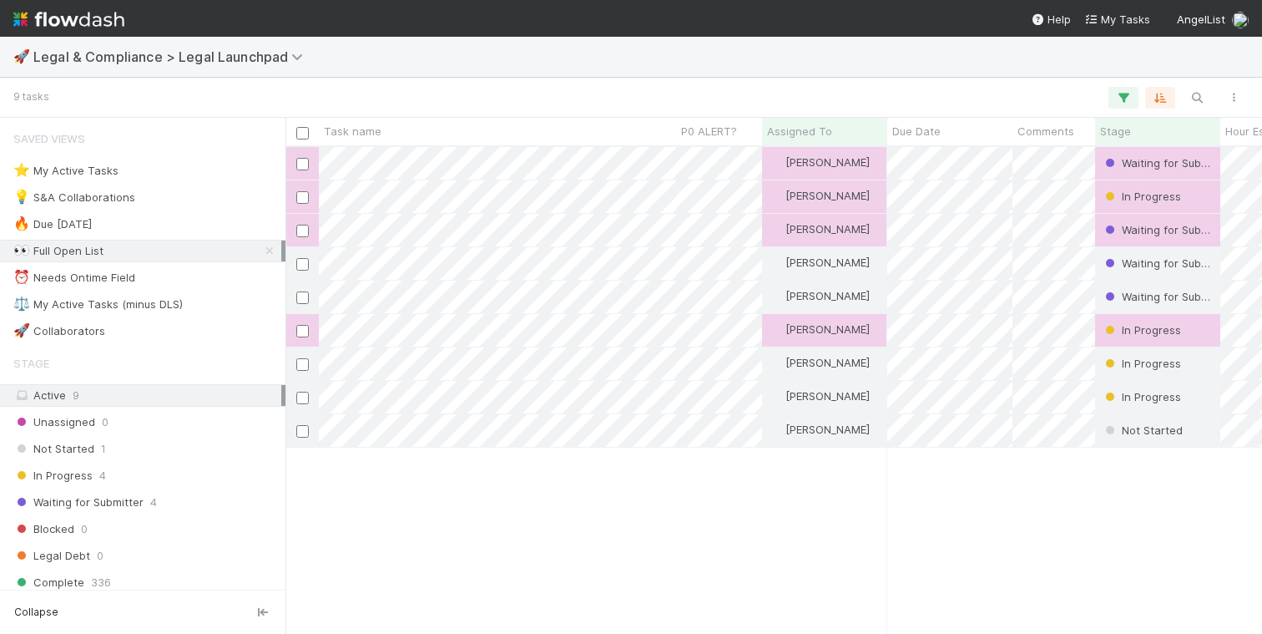
scroll to position [473, 964]
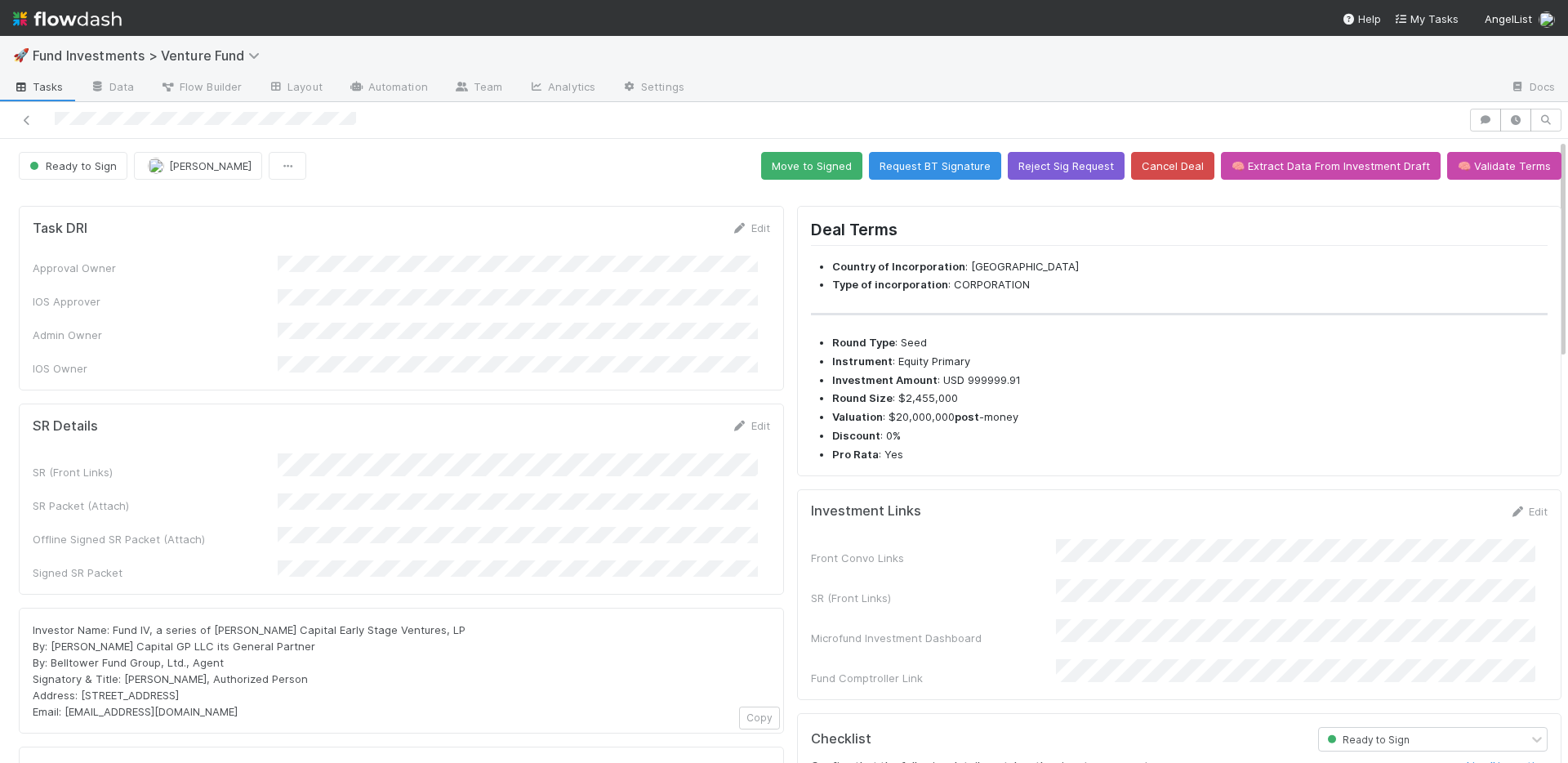
click at [559, 367] on div "Task DRI Edit Approval Owner IOS Approver Admin Owner IOS Owner" at bounding box center [401, 297] width 765 height 185
click at [641, 280] on div "Approval Owner IOS Approver Admin Owner IOS Owner" at bounding box center [401, 316] width 738 height 121
click at [1060, 165] on button "Reject Sig Request" at bounding box center [1065, 165] width 116 height 27
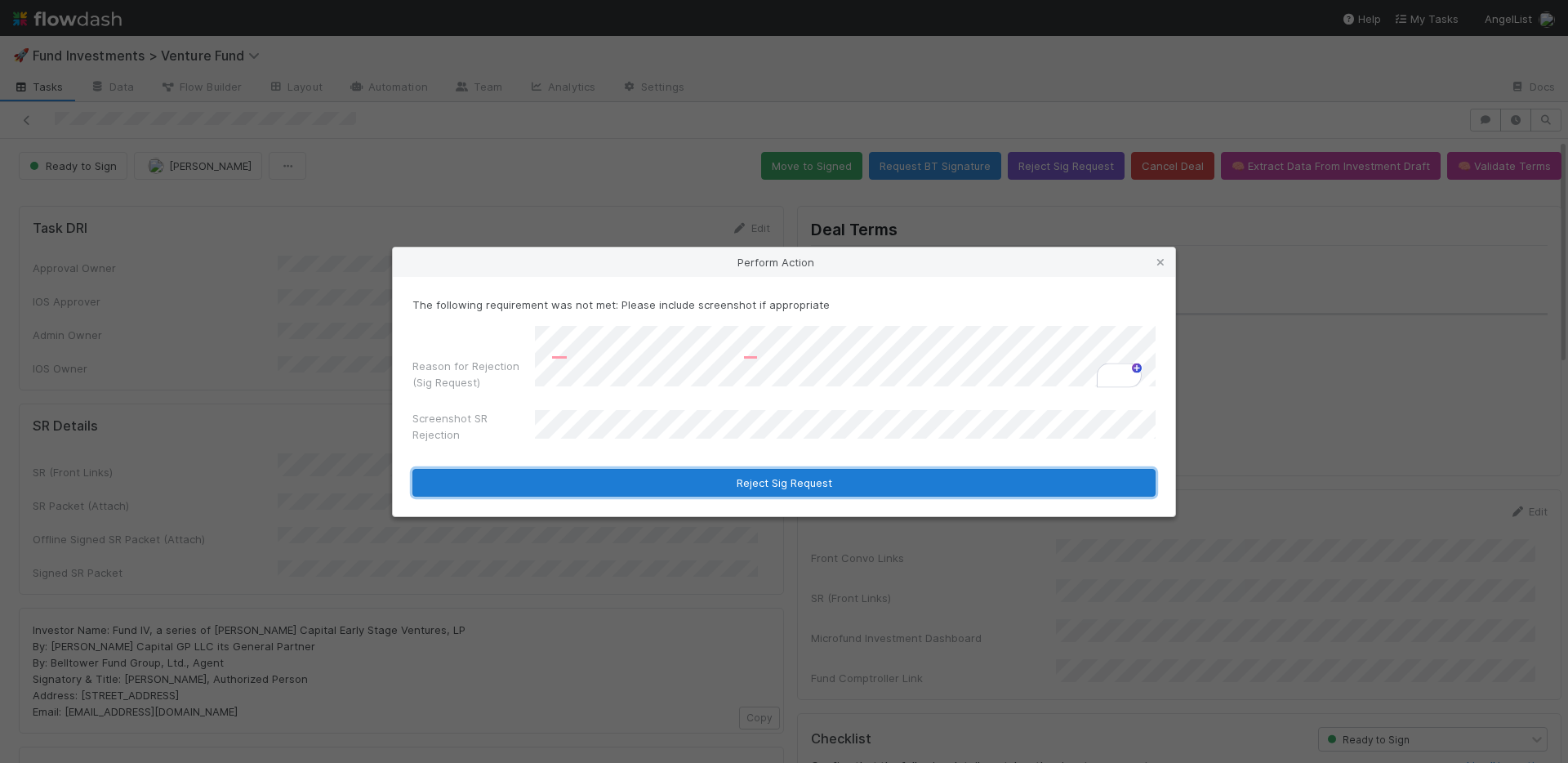
click at [694, 485] on button "Reject Sig Request" at bounding box center [784, 482] width 743 height 27
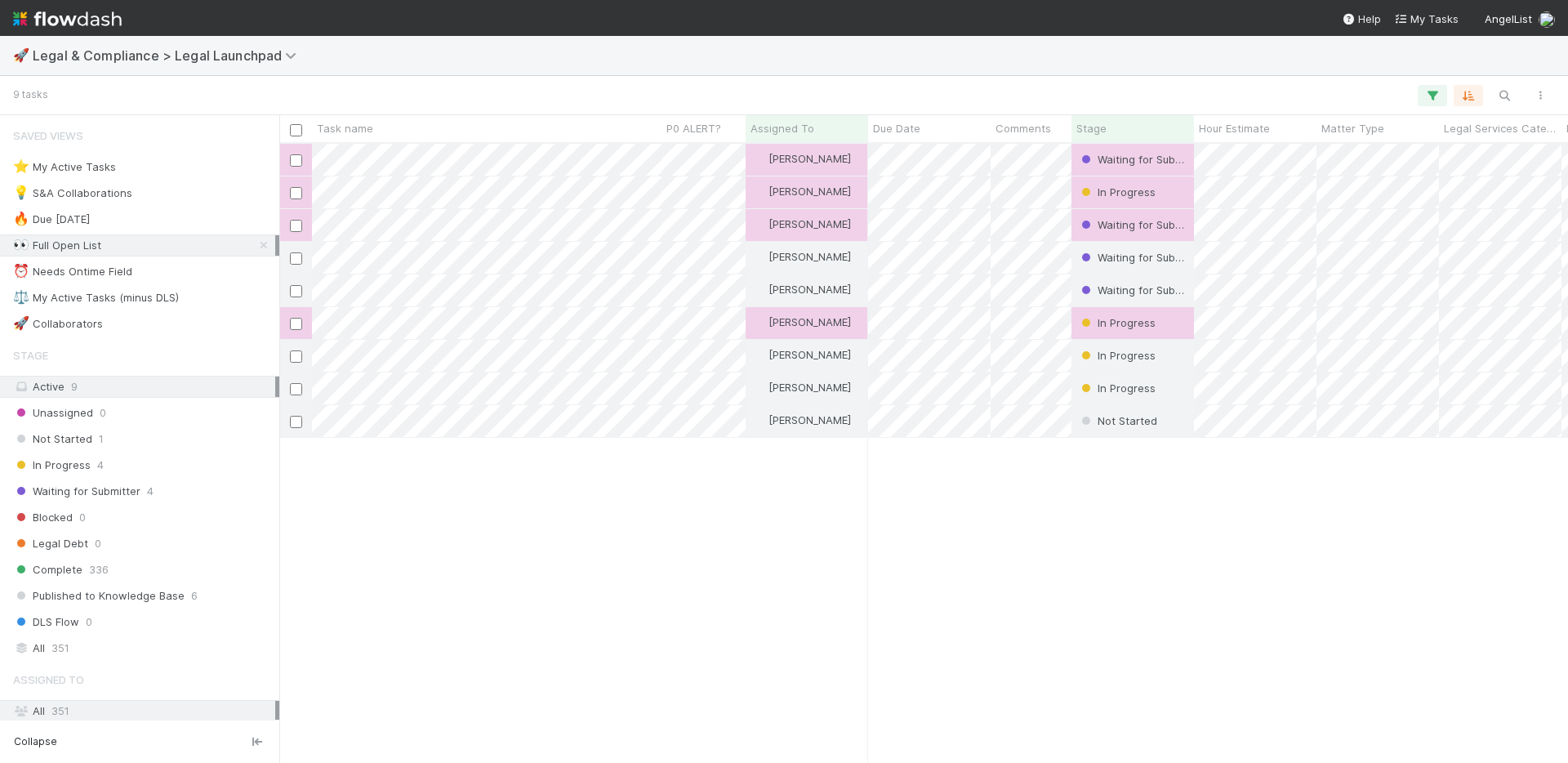
scroll to position [606, 1277]
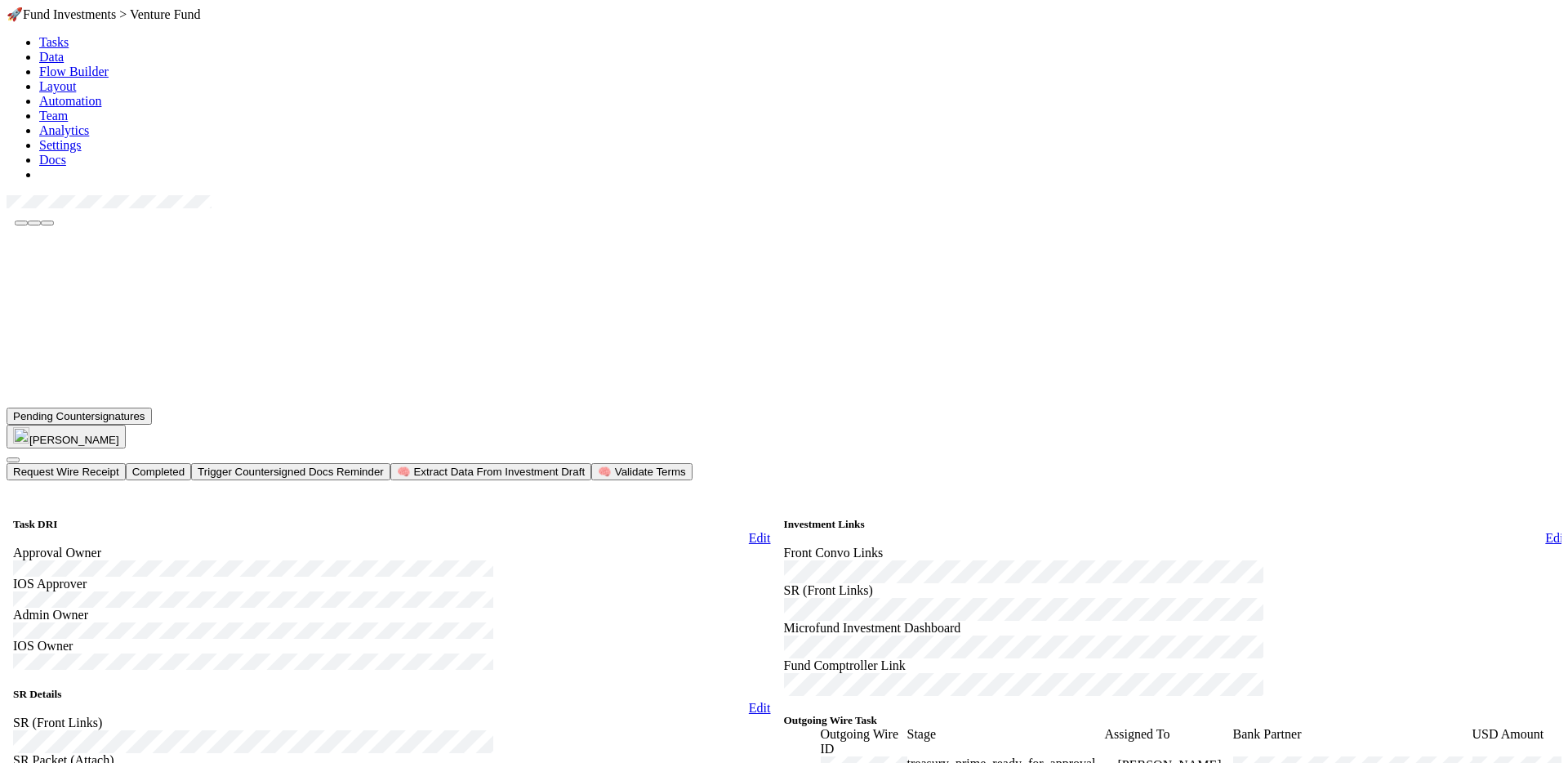
click at [191, 463] on button "Completed" at bounding box center [158, 471] width 66 height 18
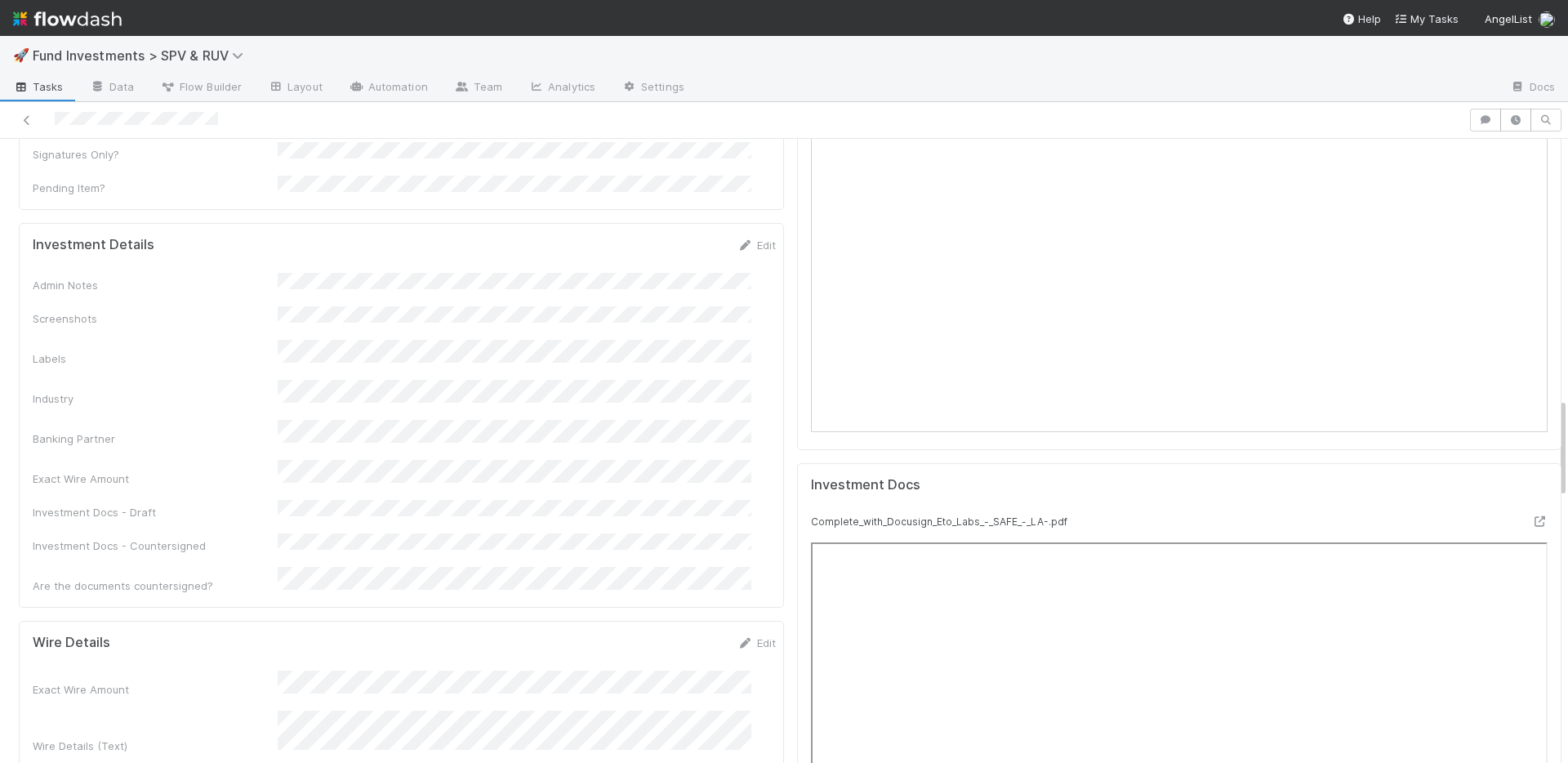
scroll to position [1614, 0]
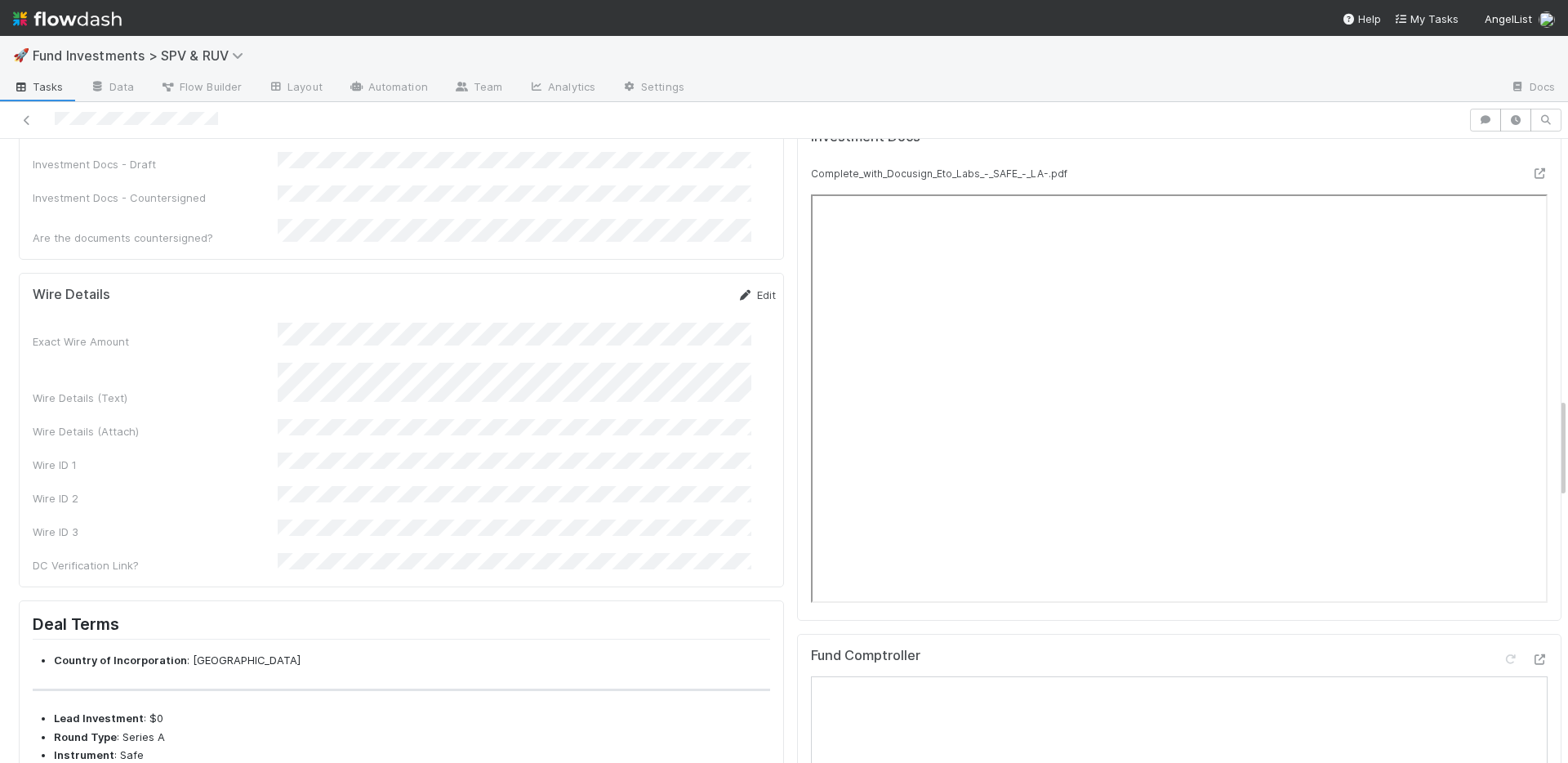
click at [738, 289] on link "Edit" at bounding box center [756, 294] width 38 height 13
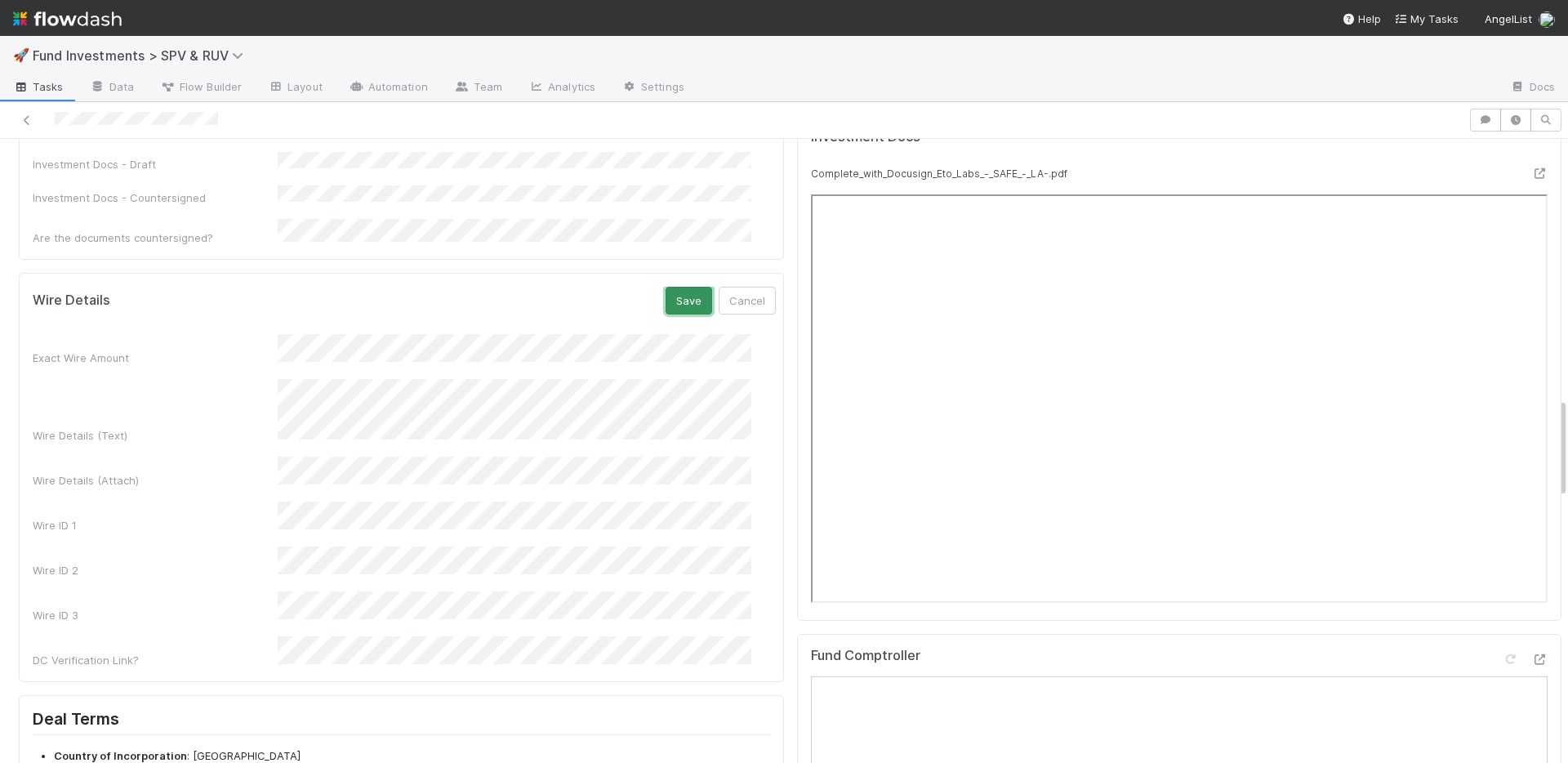
click at [665, 287] on button "Save" at bounding box center [689, 300] width 47 height 27
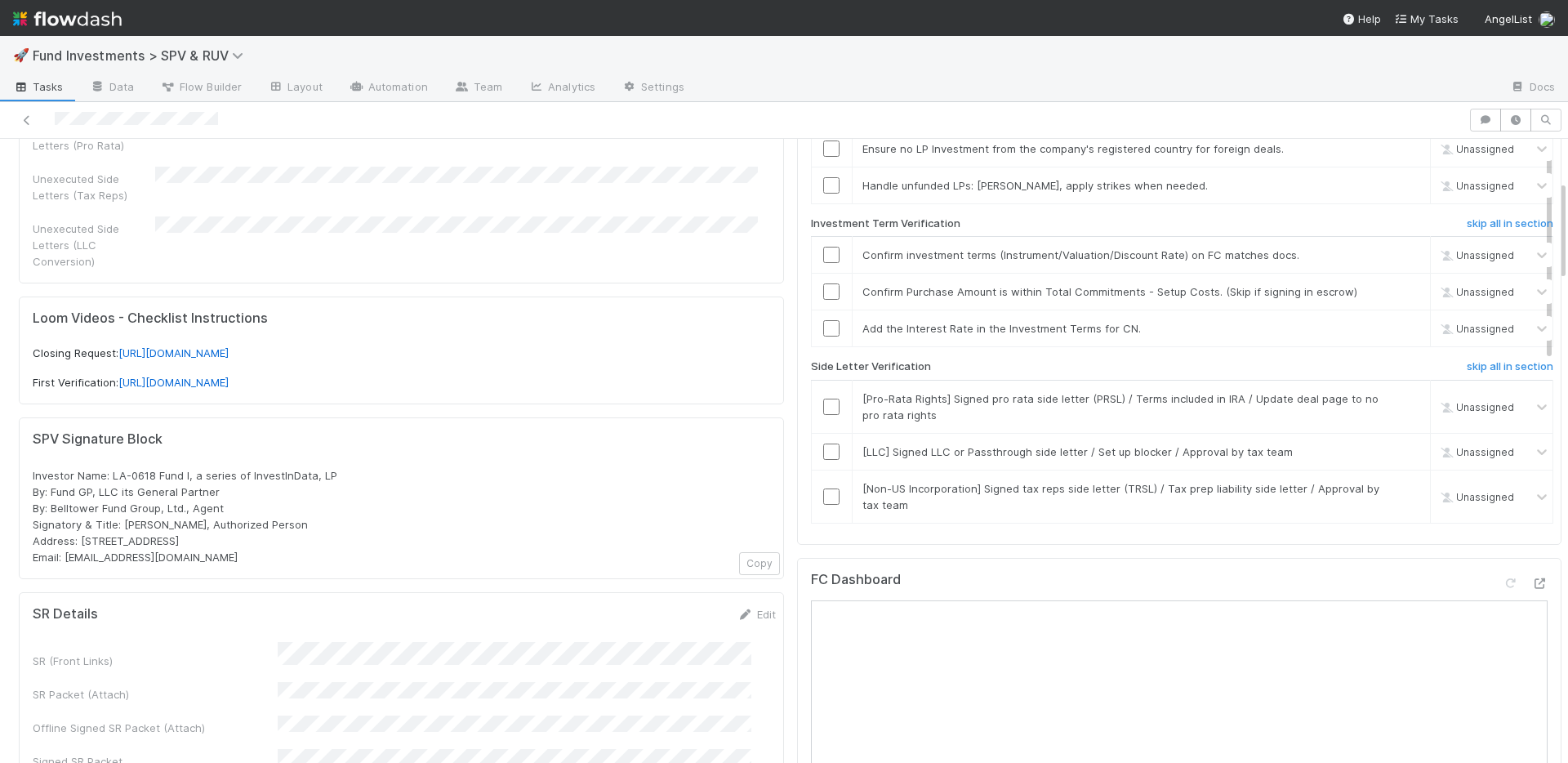
scroll to position [0, 0]
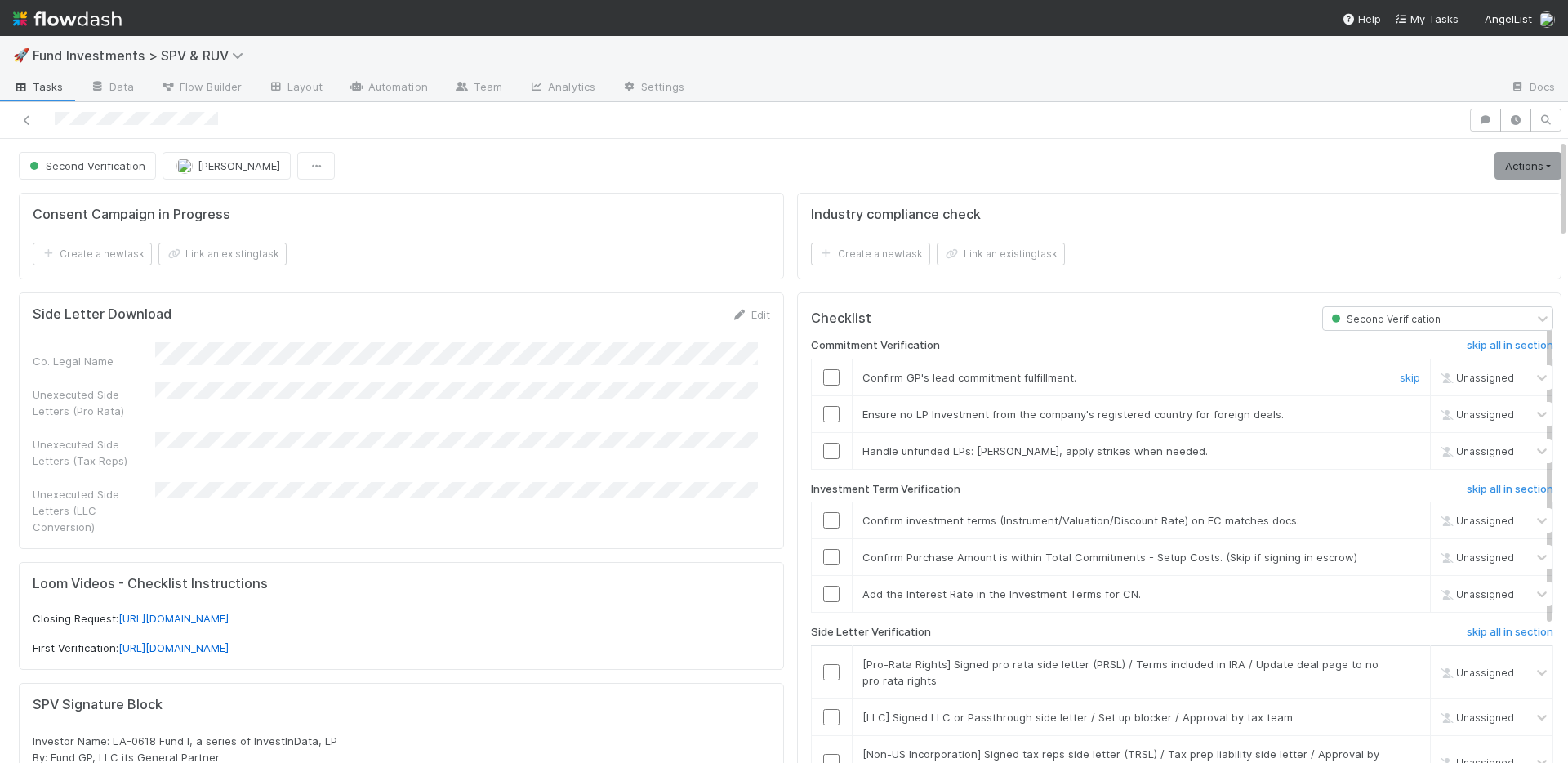
click at [823, 377] on input "checkbox" at bounding box center [830, 377] width 17 height 17
click at [823, 413] on input "checkbox" at bounding box center [830, 414] width 17 height 17
click at [823, 449] on input "checkbox" at bounding box center [830, 450] width 17 height 17
click at [823, 516] on input "checkbox" at bounding box center [830, 519] width 17 height 17
drag, startPoint x: 1454, startPoint y: 630, endPoint x: 1371, endPoint y: 606, distance: 86.4
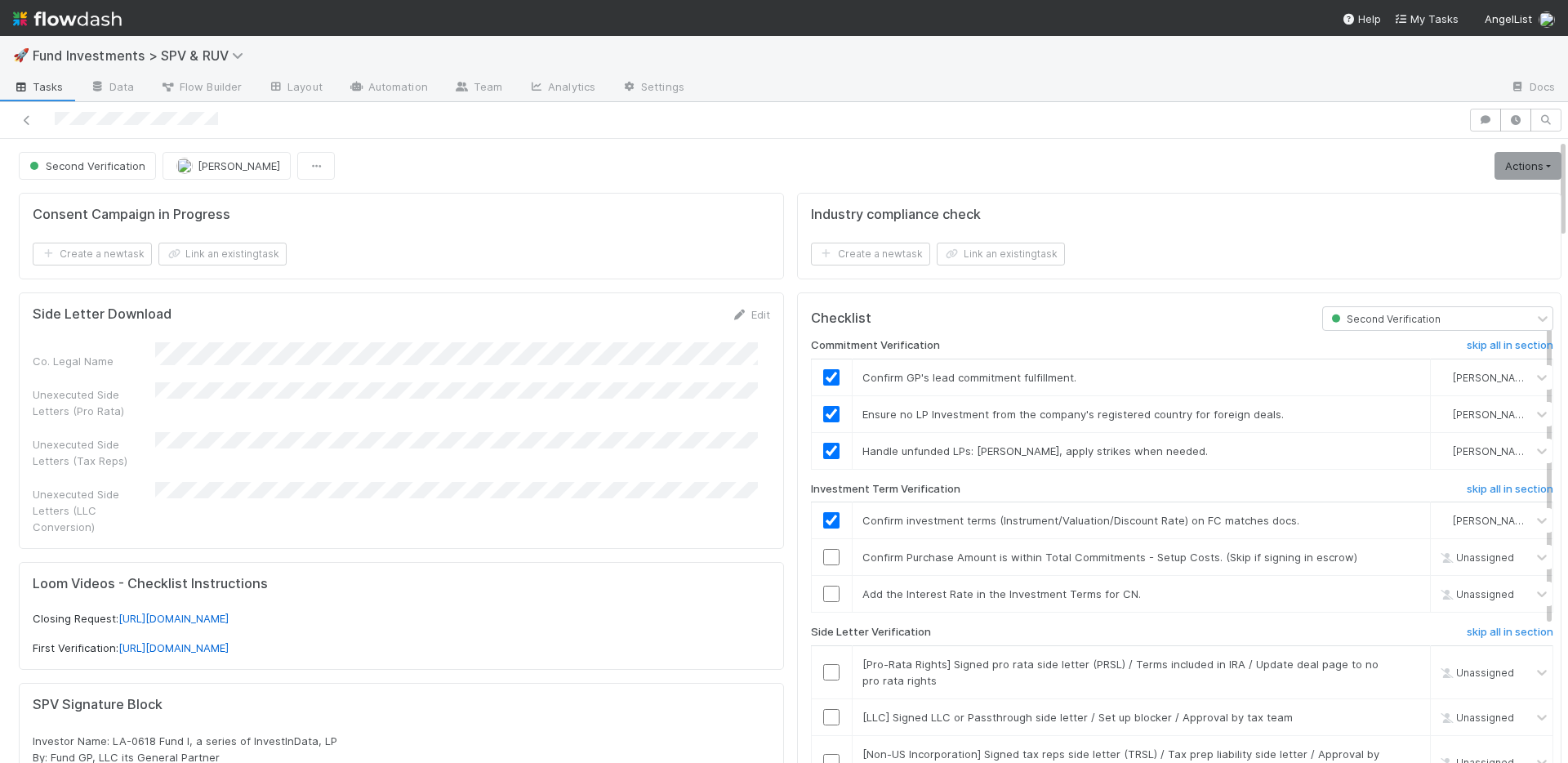
click at [1466, 630] on h6 "skip all in section" at bounding box center [1509, 631] width 86 height 13
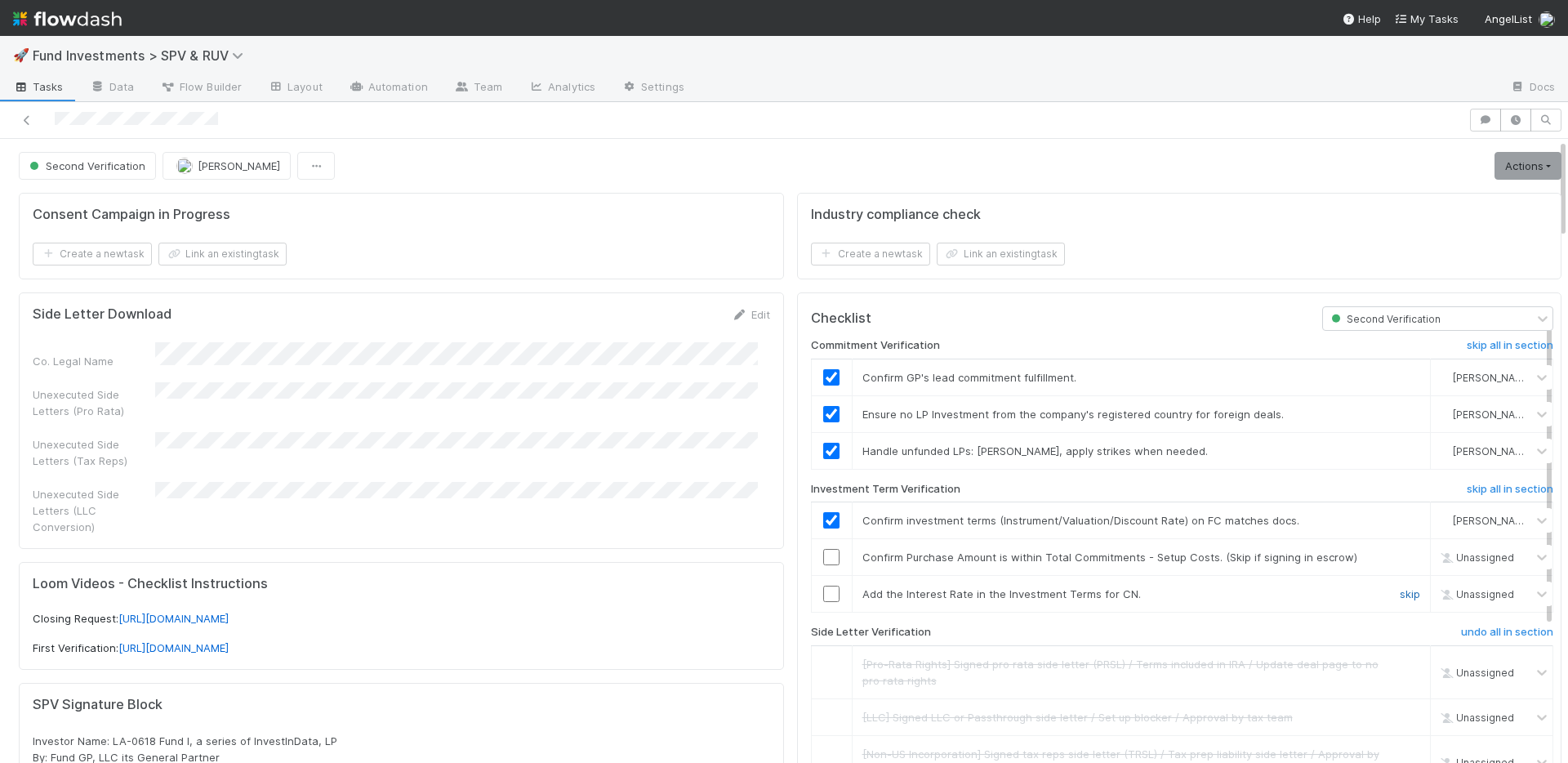
click at [1400, 595] on link "skip" at bounding box center [1410, 593] width 21 height 13
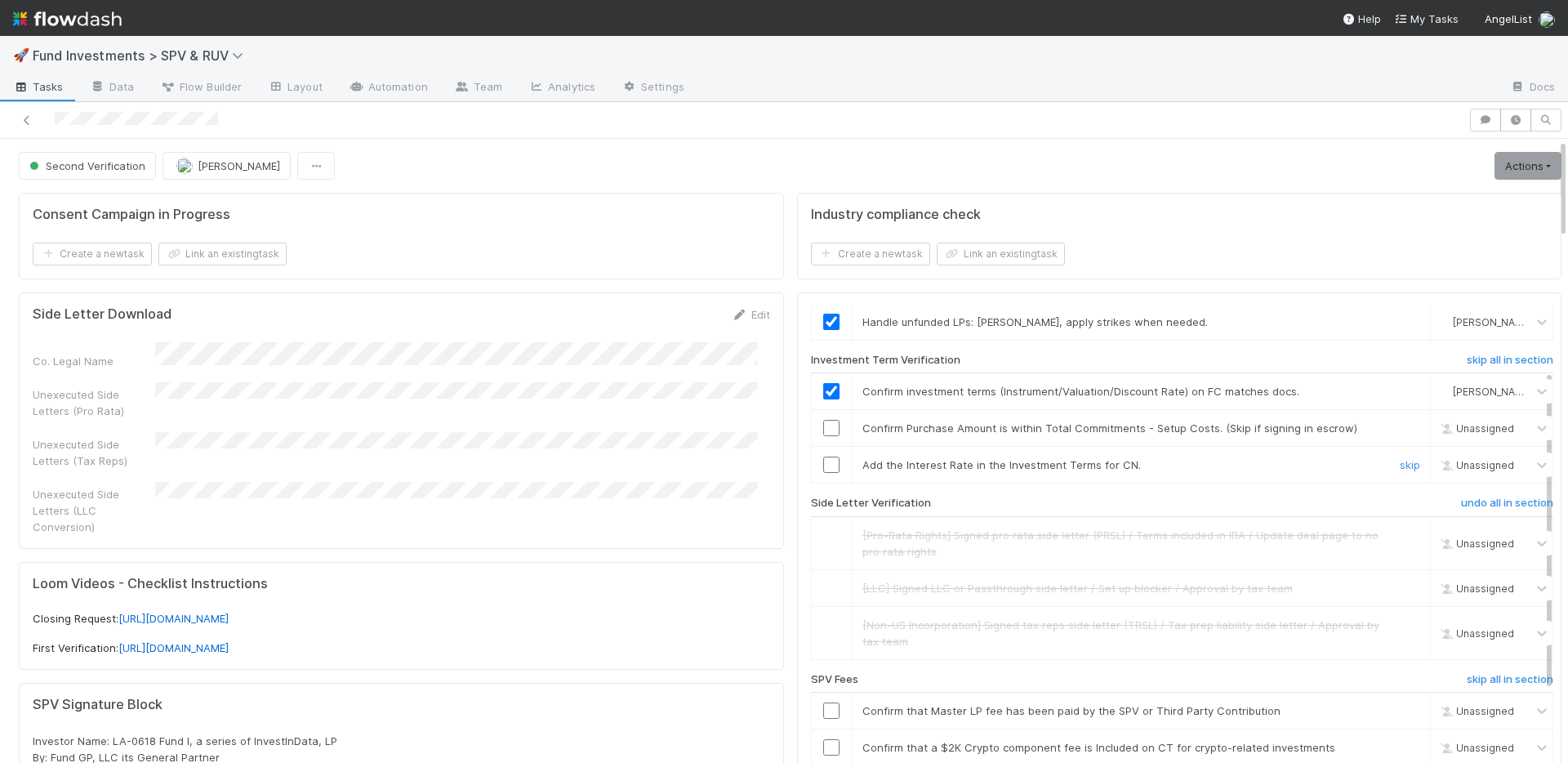
scroll to position [136, 0]
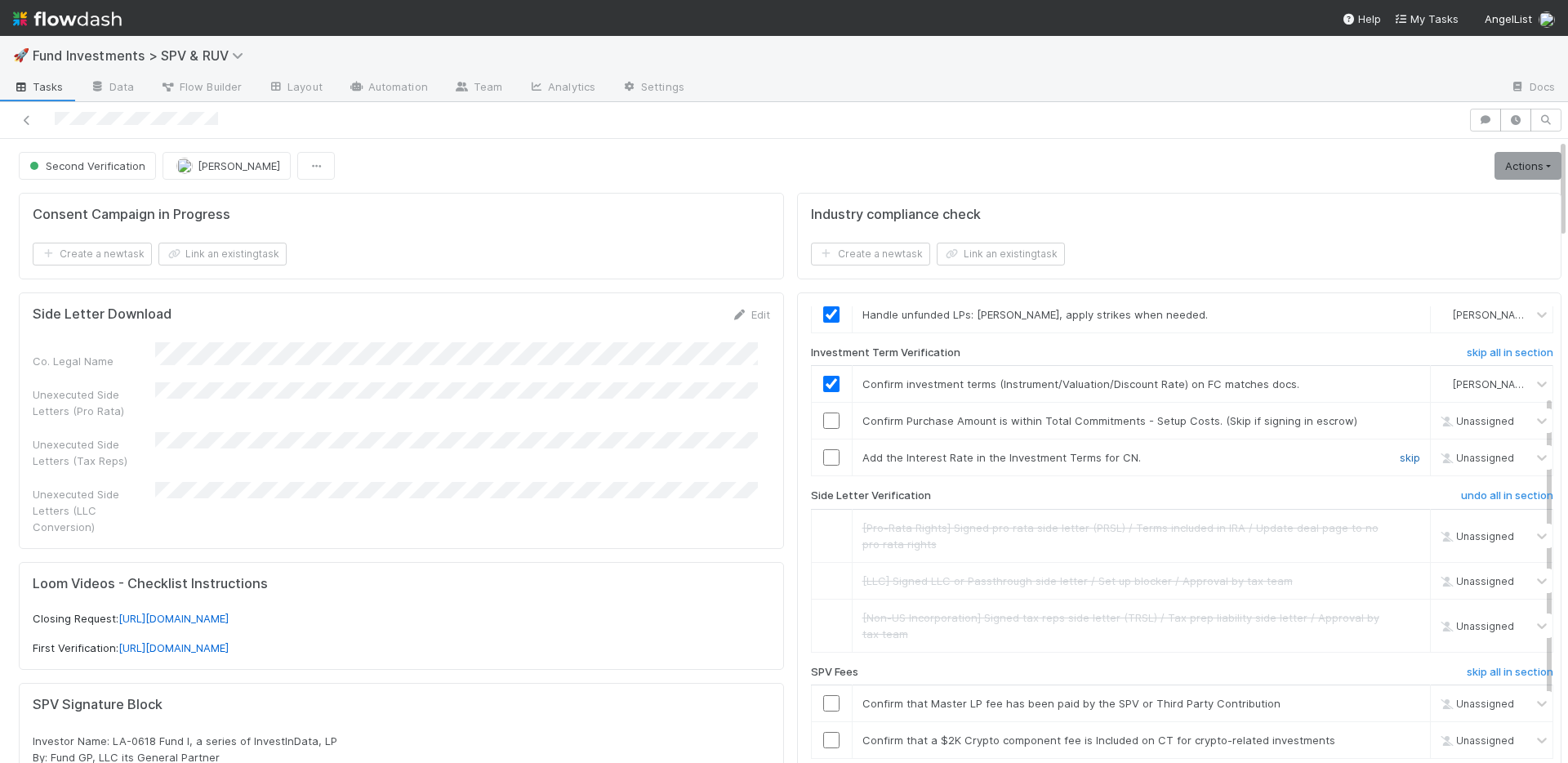
click at [1400, 457] on link "skip" at bounding box center [1410, 457] width 21 height 13
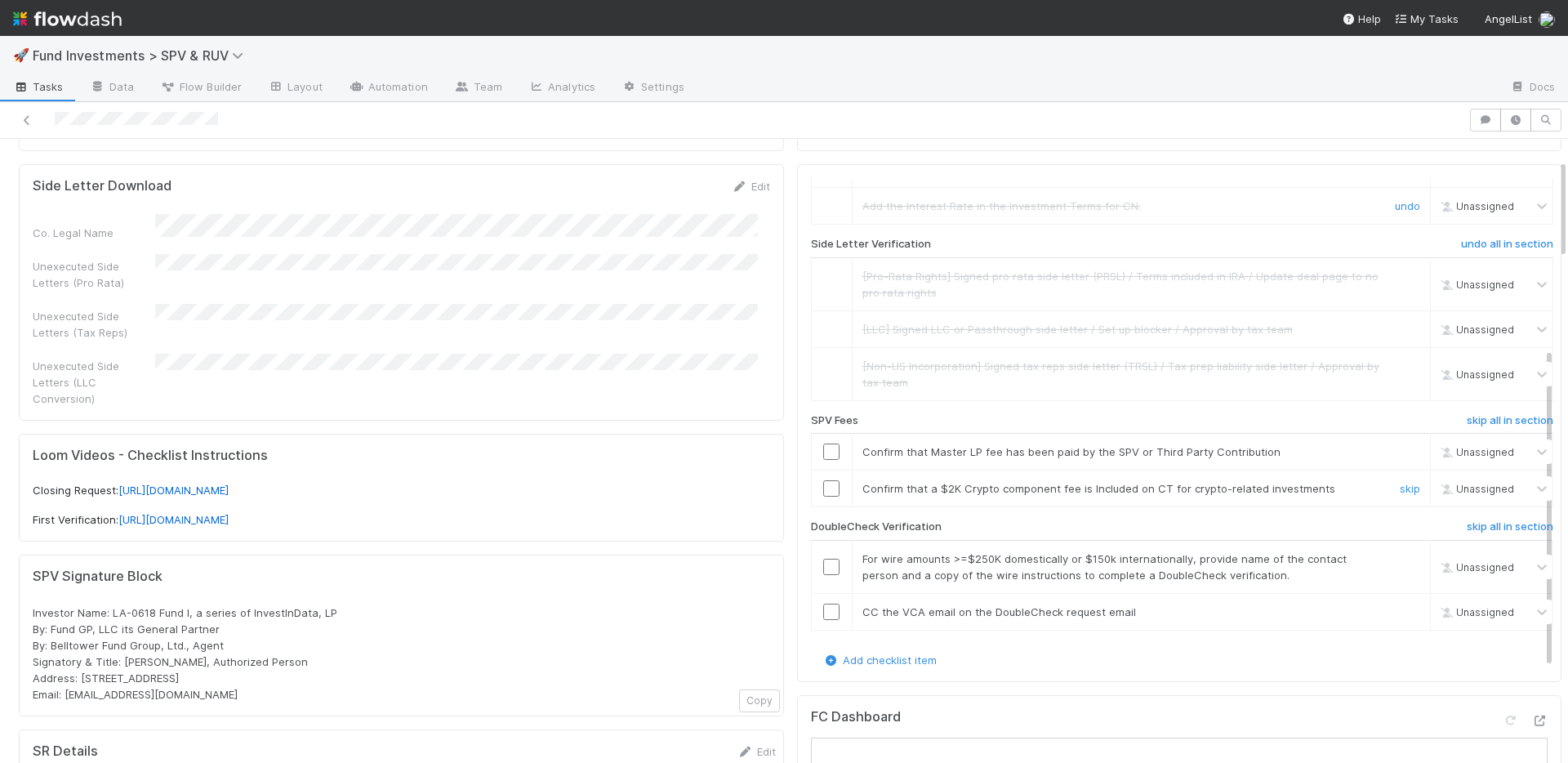
scroll to position [130, 0]
click at [824, 559] on input "checkbox" at bounding box center [830, 564] width 17 height 17
click at [823, 612] on input "checkbox" at bounding box center [830, 609] width 17 height 17
click at [823, 451] on input "checkbox" at bounding box center [830, 450] width 17 height 17
click at [1400, 482] on link "skip" at bounding box center [1410, 486] width 21 height 13
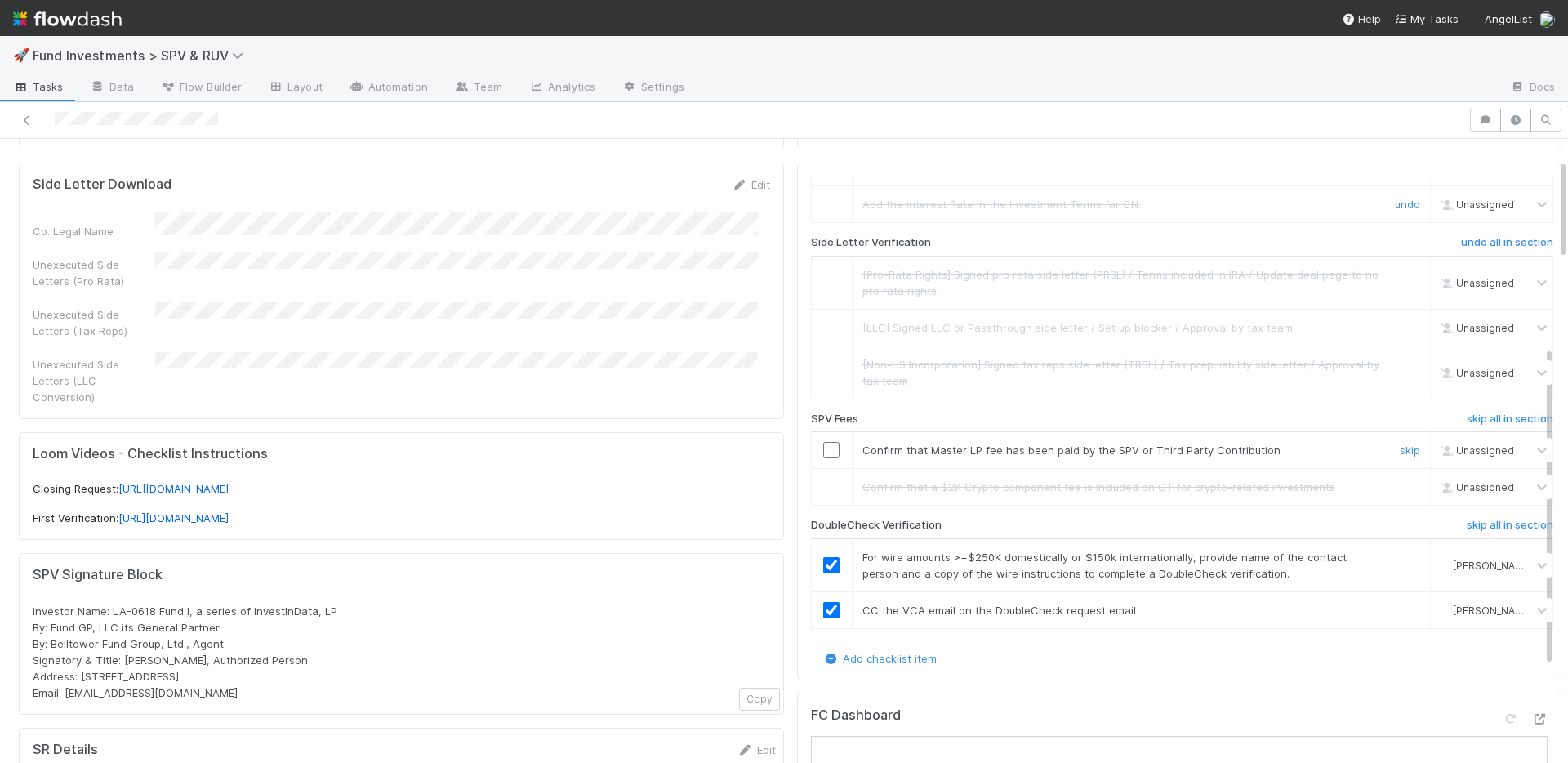
click at [823, 452] on input "checkbox" at bounding box center [830, 450] width 17 height 17
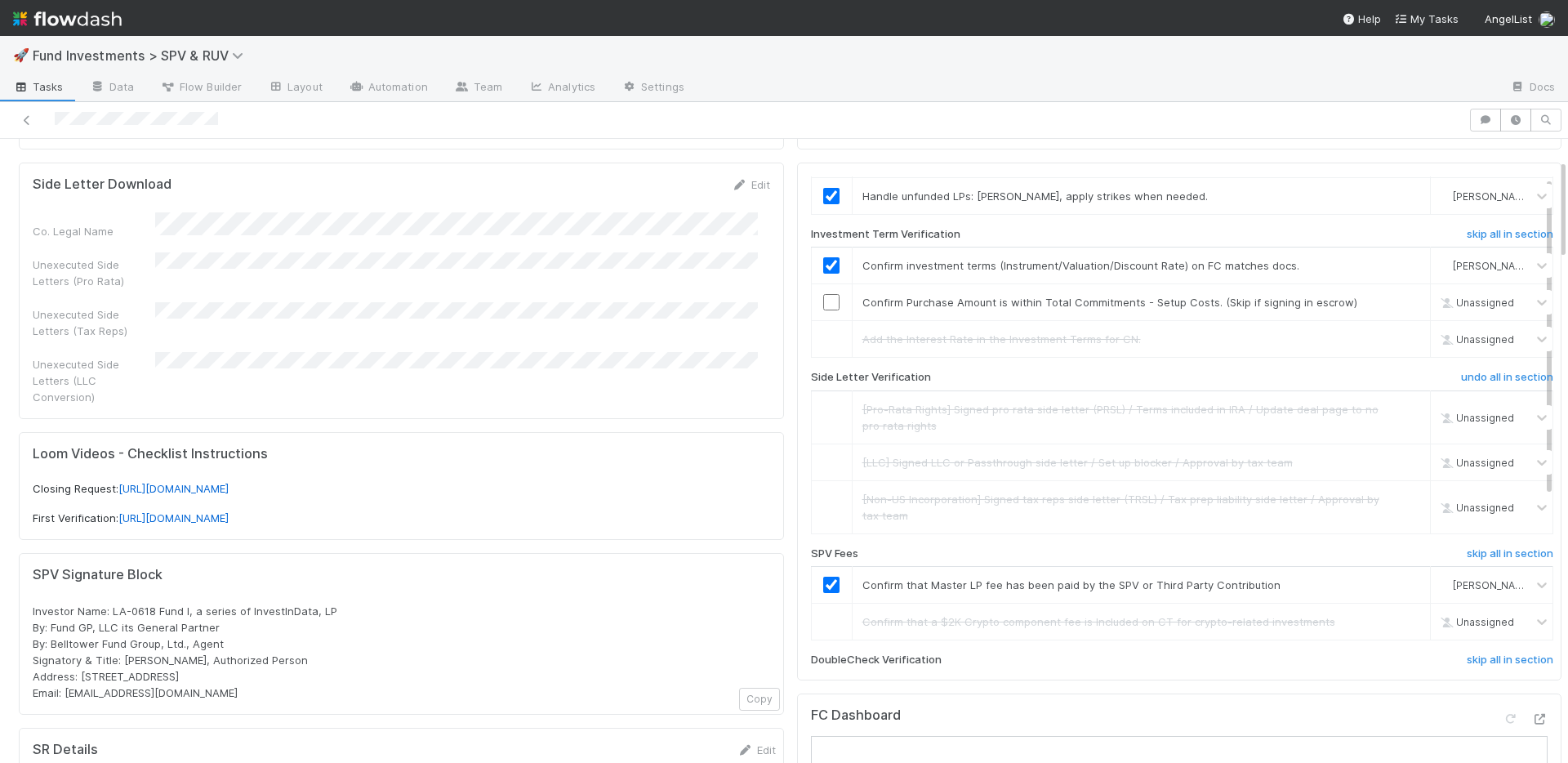
scroll to position [0, 0]
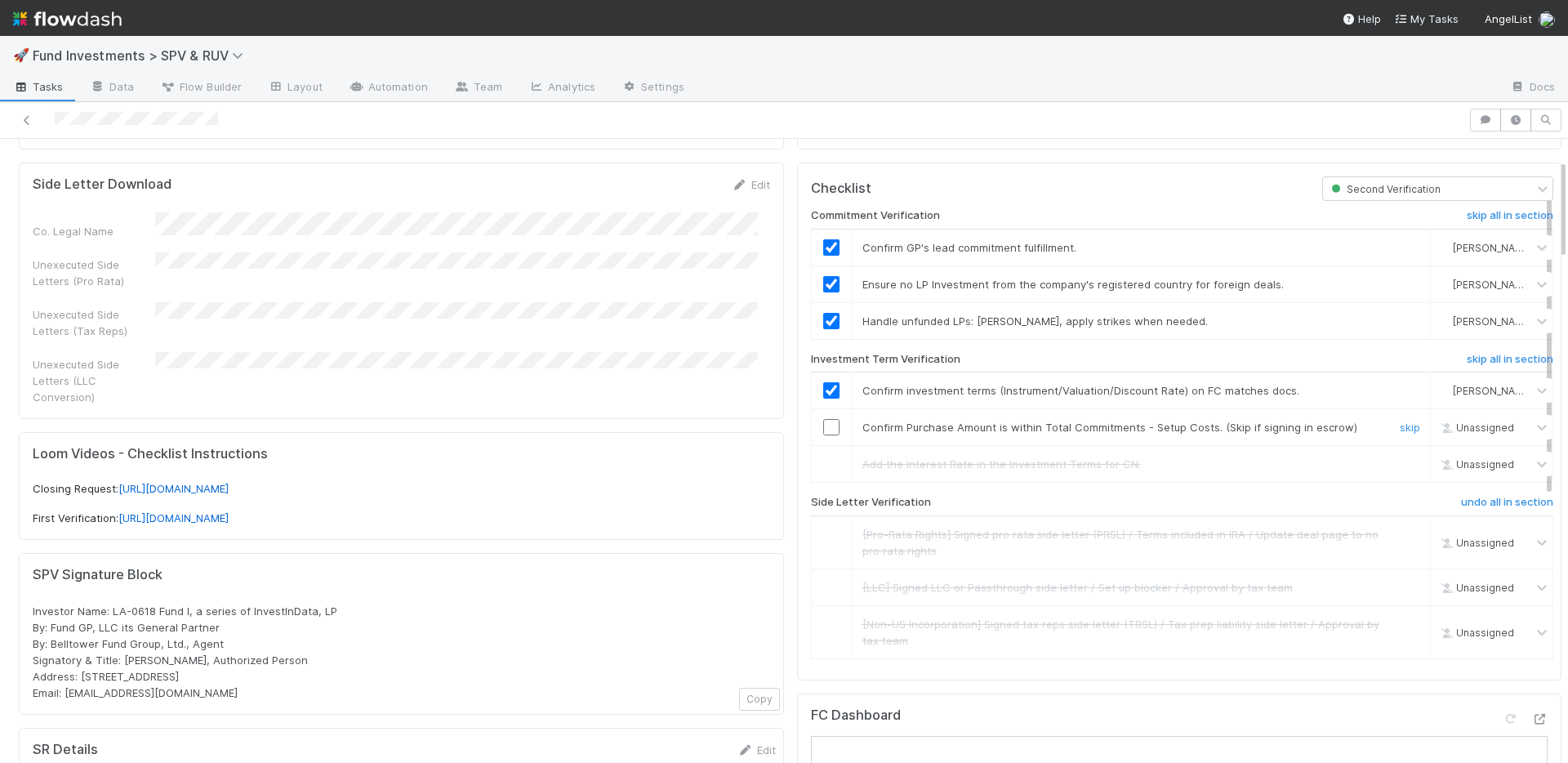
click at [824, 423] on input "checkbox" at bounding box center [830, 426] width 17 height 17
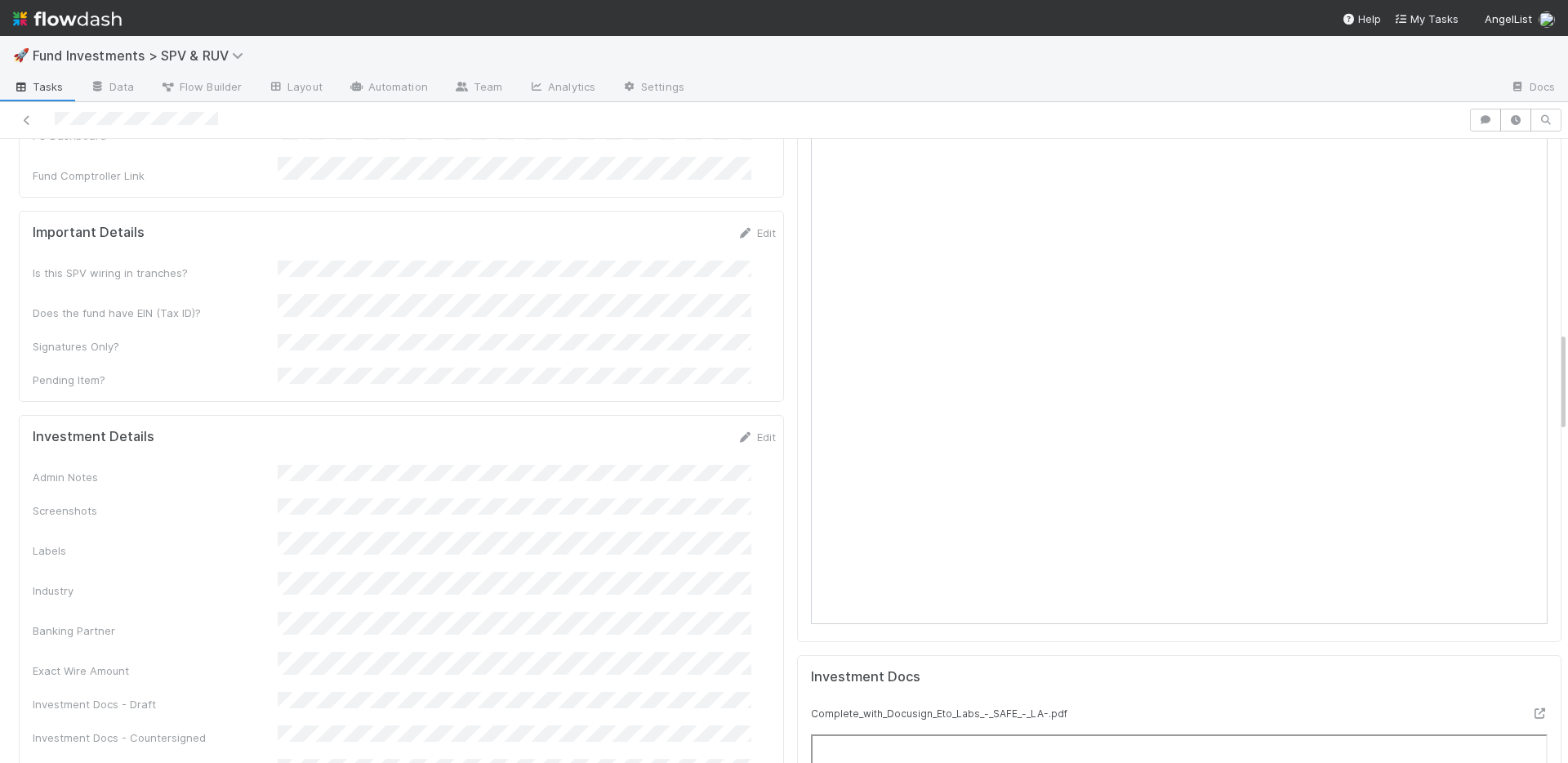
scroll to position [1074, 0]
click at [739, 227] on link "Edit" at bounding box center [756, 233] width 38 height 13
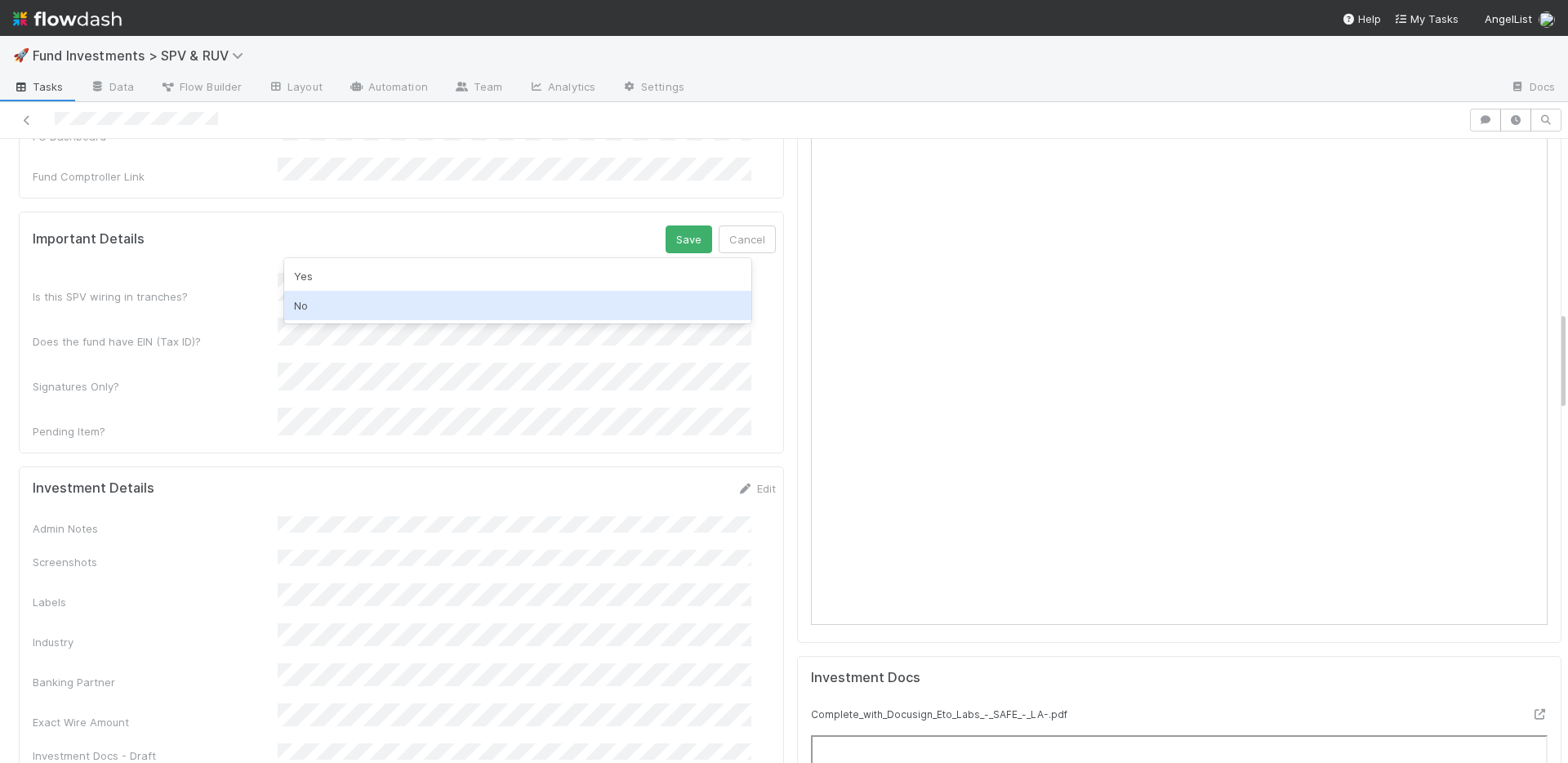
click at [361, 302] on div "No" at bounding box center [516, 305] width 467 height 29
click at [664, 211] on div "Important Details Save Cancel Is this SPV wiring in tranches? Does the fund hav…" at bounding box center [401, 332] width 765 height 242
click at [665, 225] on button "Save" at bounding box center [689, 239] width 47 height 27
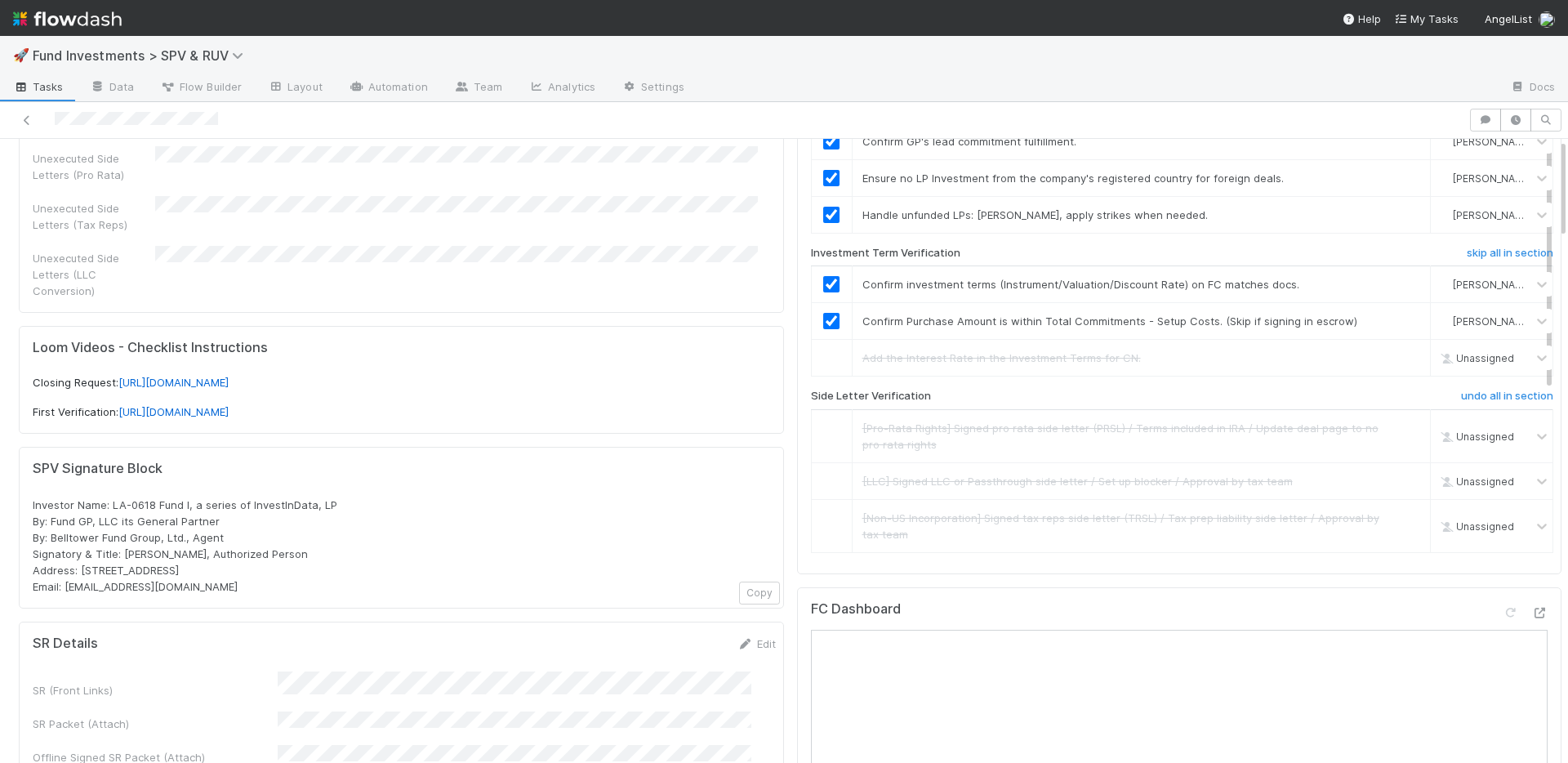
scroll to position [0, 0]
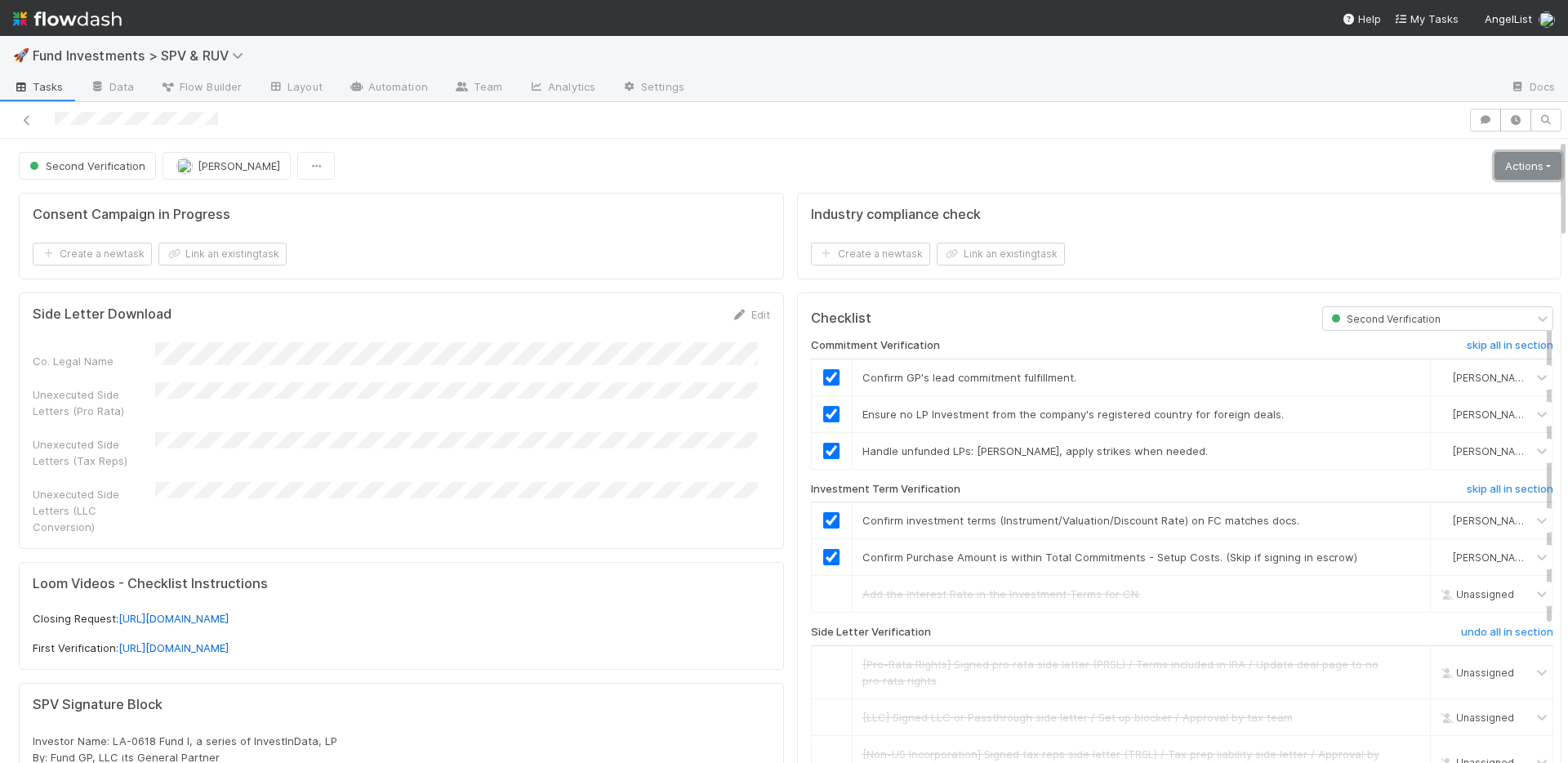
click at [1501, 170] on link "Actions" at bounding box center [1527, 165] width 67 height 27
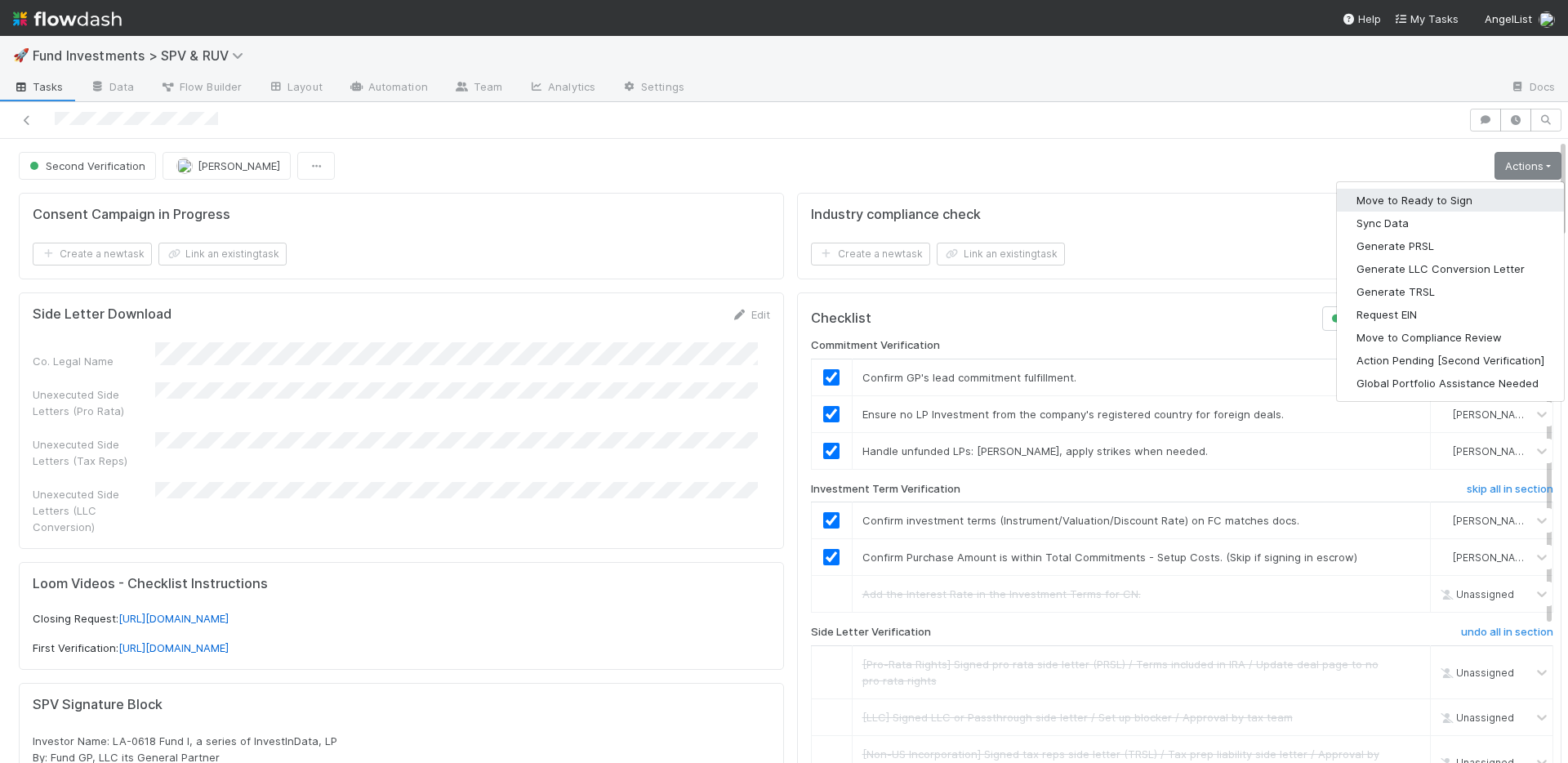
click at [1439, 200] on button "Move to Ready to Sign" at bounding box center [1450, 200] width 227 height 22
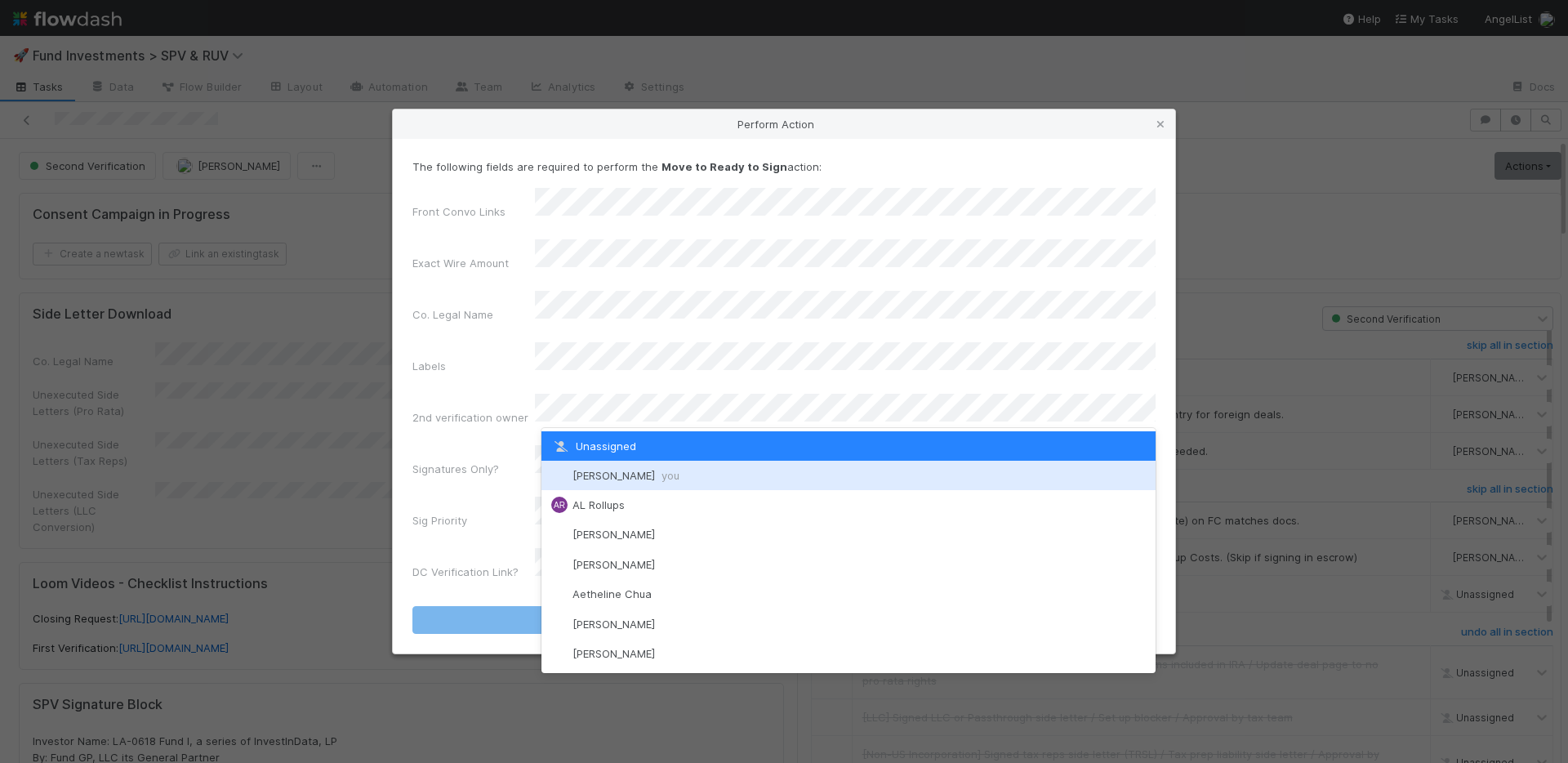
click at [630, 466] on div "Nate Richards you" at bounding box center [848, 475] width 614 height 29
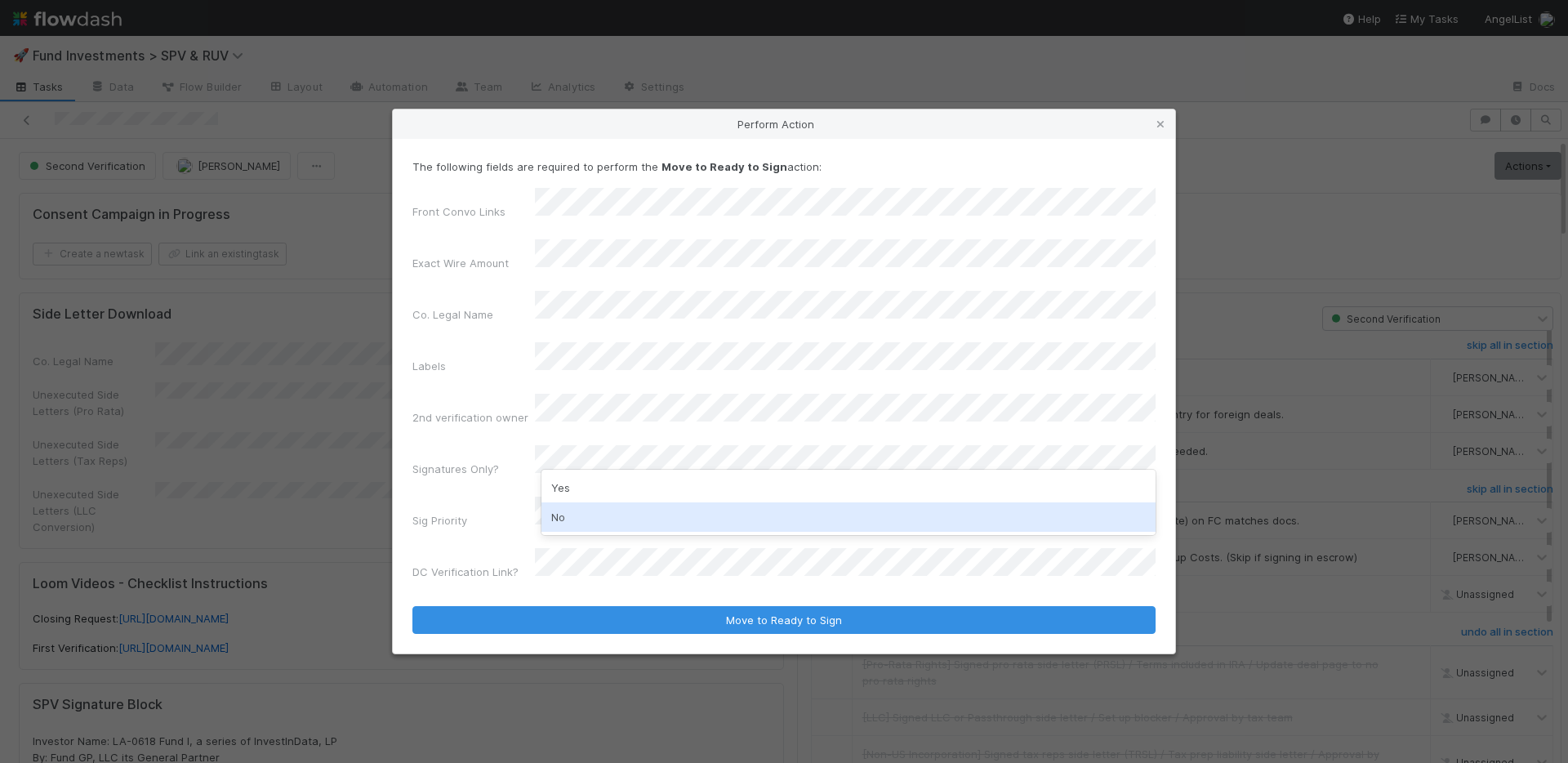
click at [612, 509] on div "No" at bounding box center [848, 516] width 614 height 29
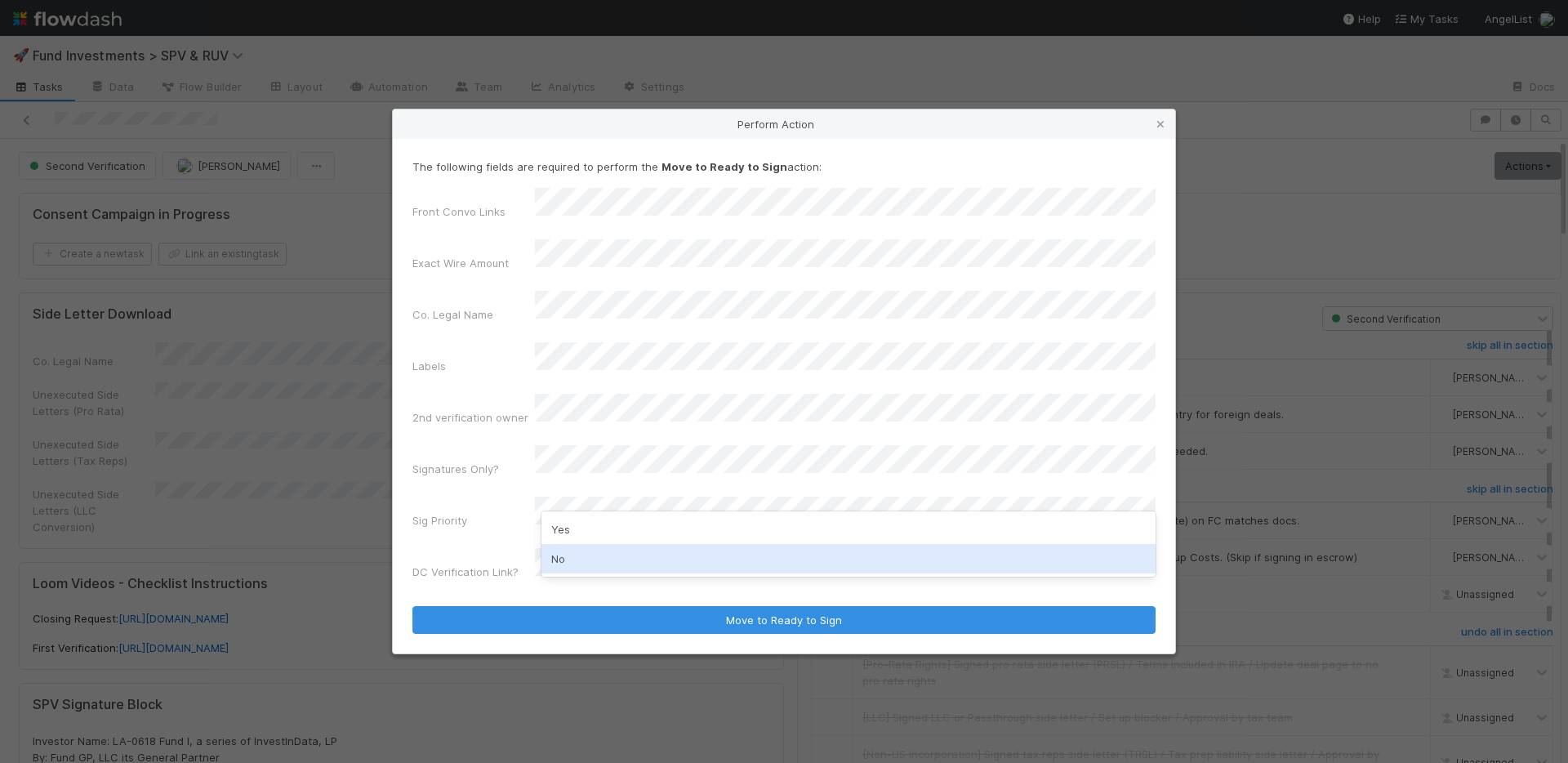
click at [605, 553] on div "No" at bounding box center [848, 559] width 614 height 29
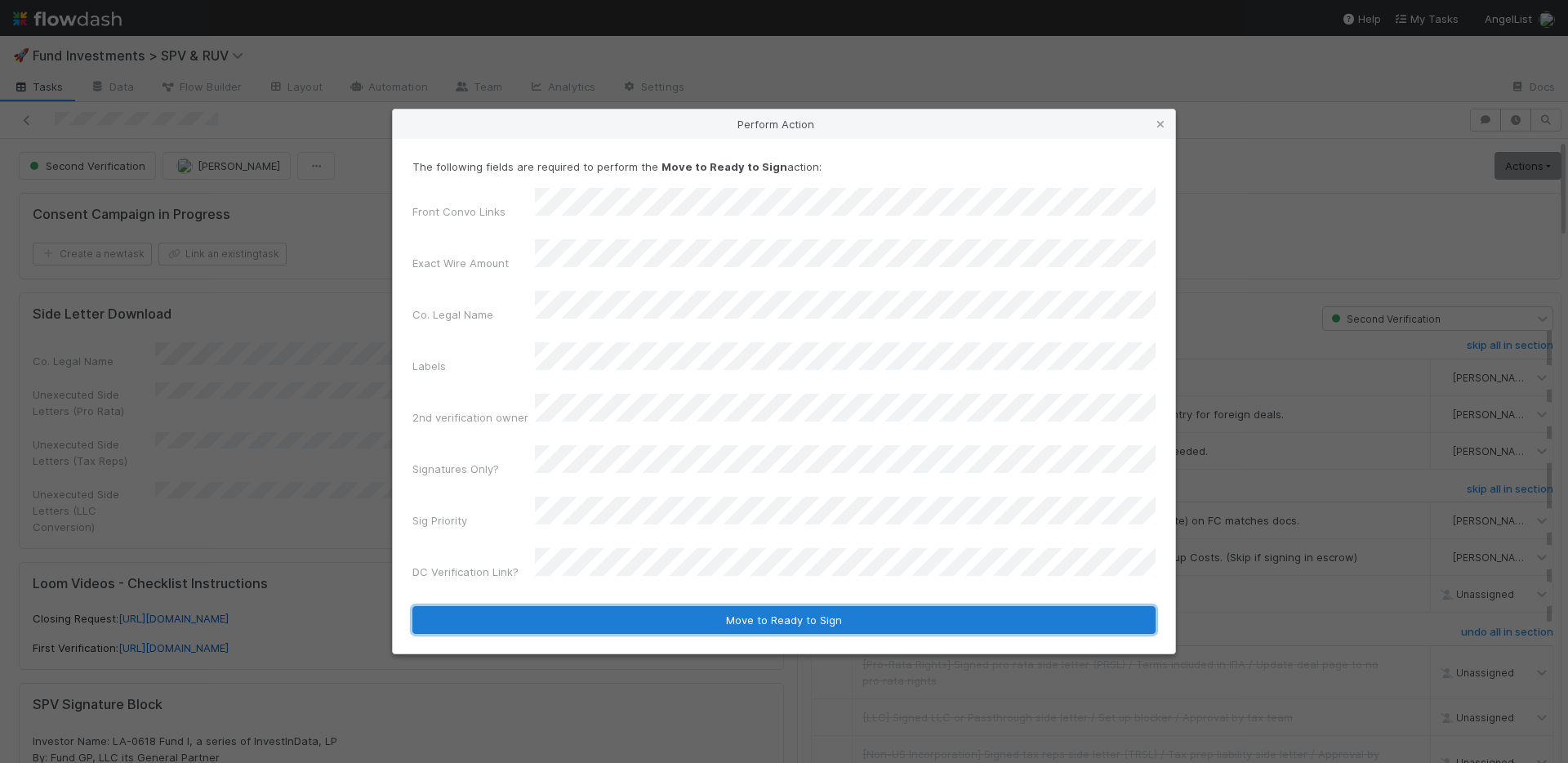
click at [624, 606] on button "Move to Ready to Sign" at bounding box center [784, 619] width 743 height 27
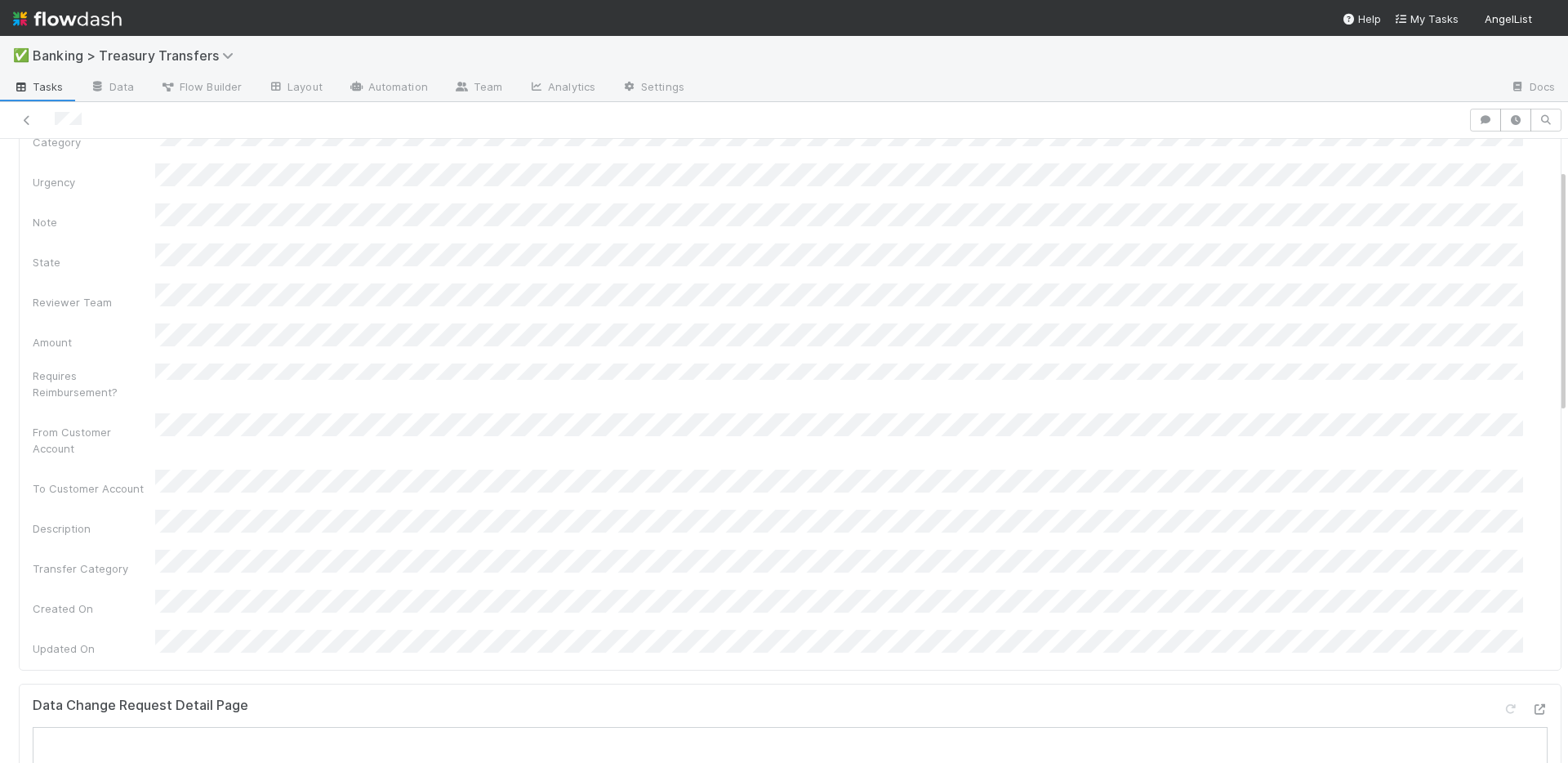
scroll to position [535, 0]
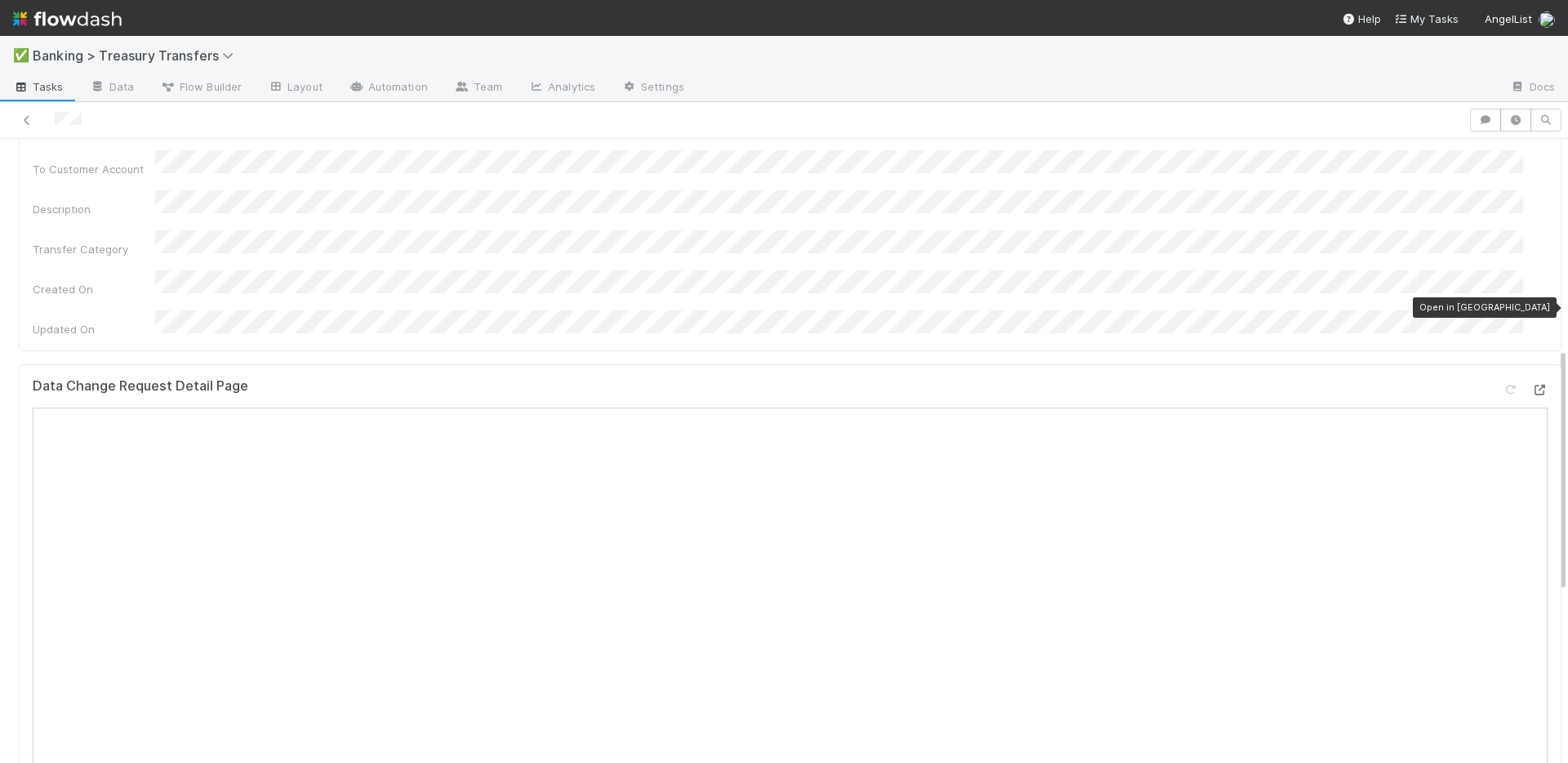
click at [1531, 384] on icon at bounding box center [1539, 389] width 17 height 11
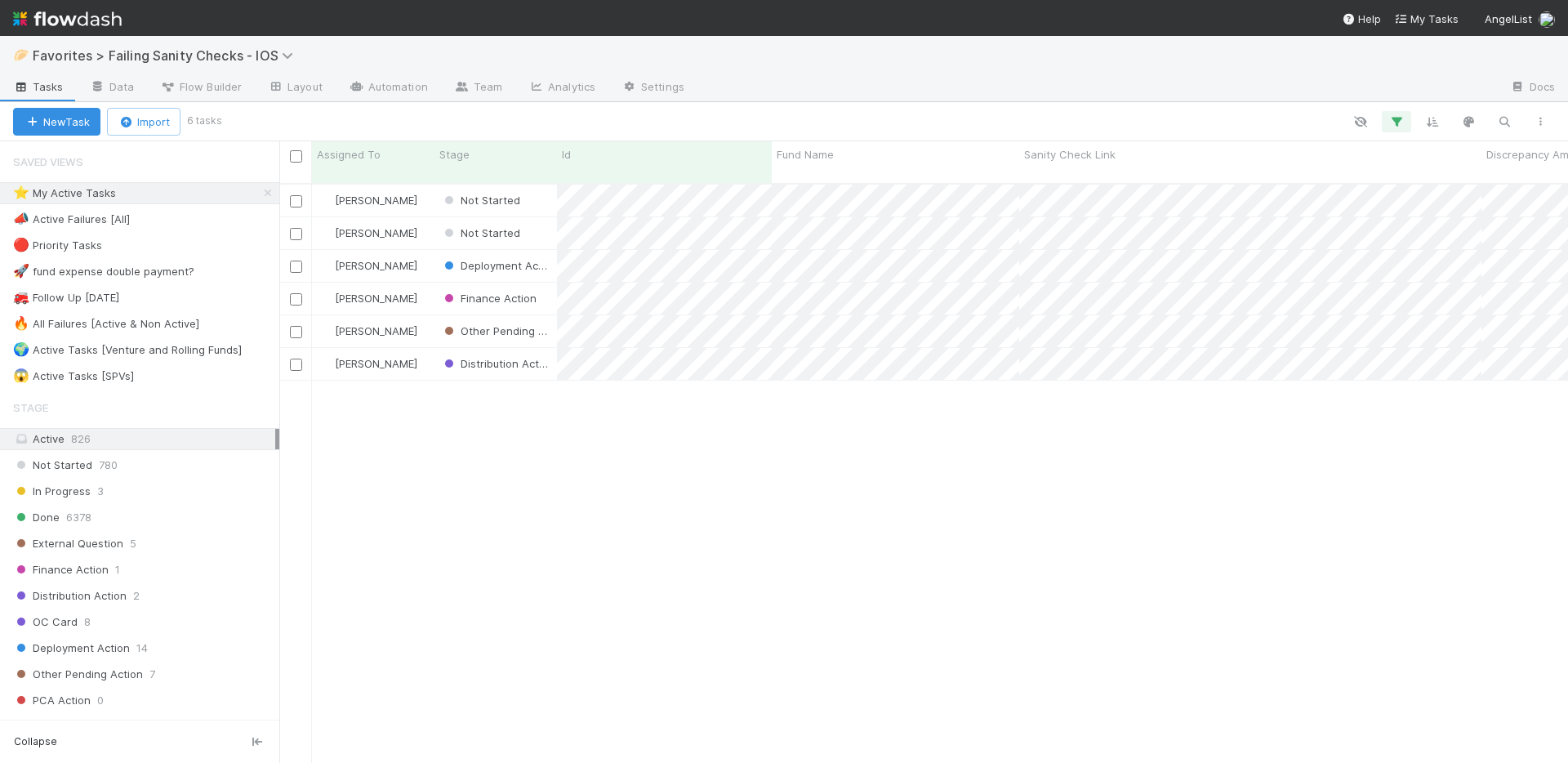
scroll to position [580, 1277]
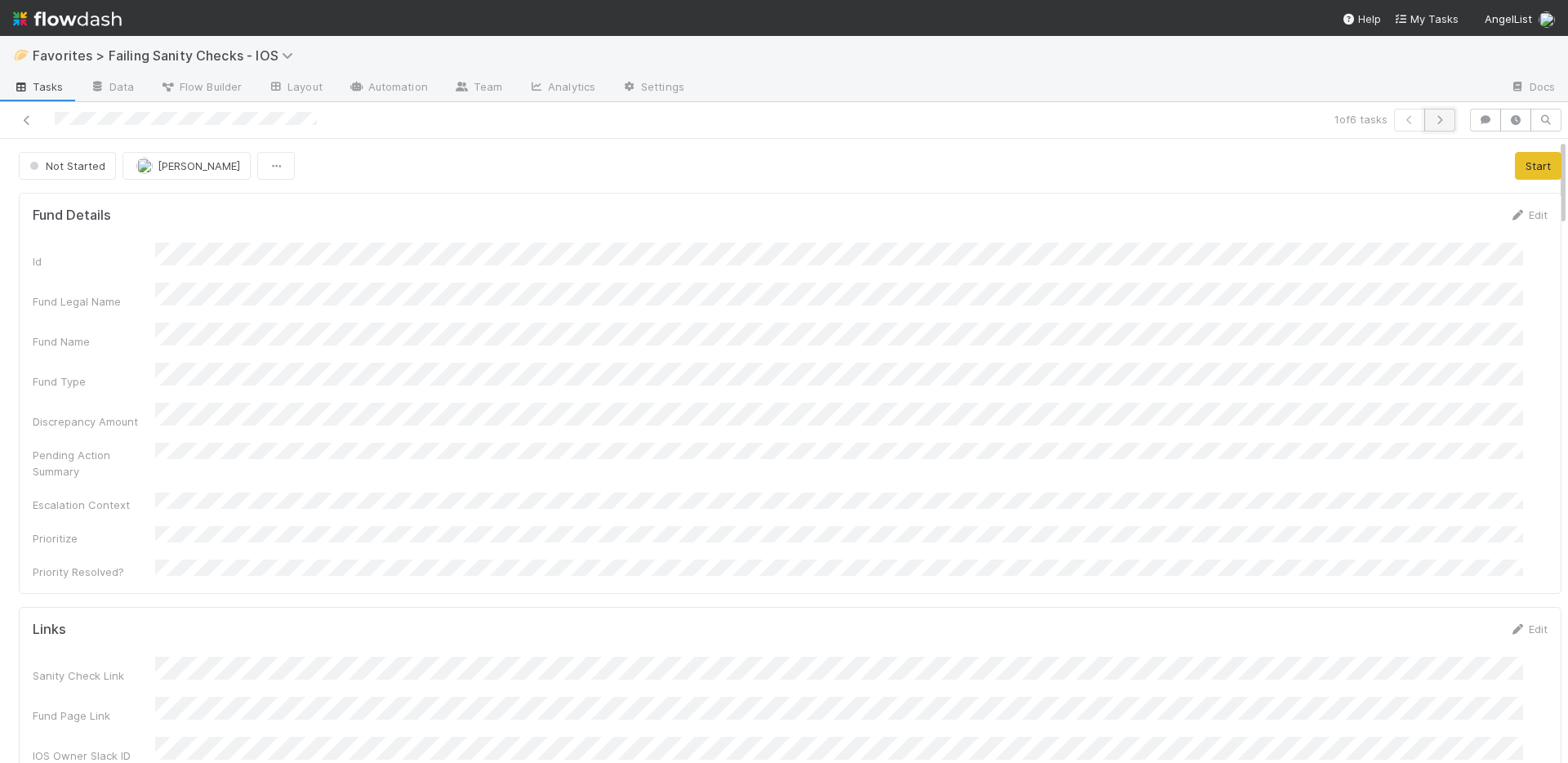
click at [1441, 117] on button "button" at bounding box center [1440, 119] width 31 height 22
click at [1528, 170] on button "Start" at bounding box center [1538, 165] width 47 height 27
click at [1526, 168] on link "Actions" at bounding box center [1527, 165] width 67 height 27
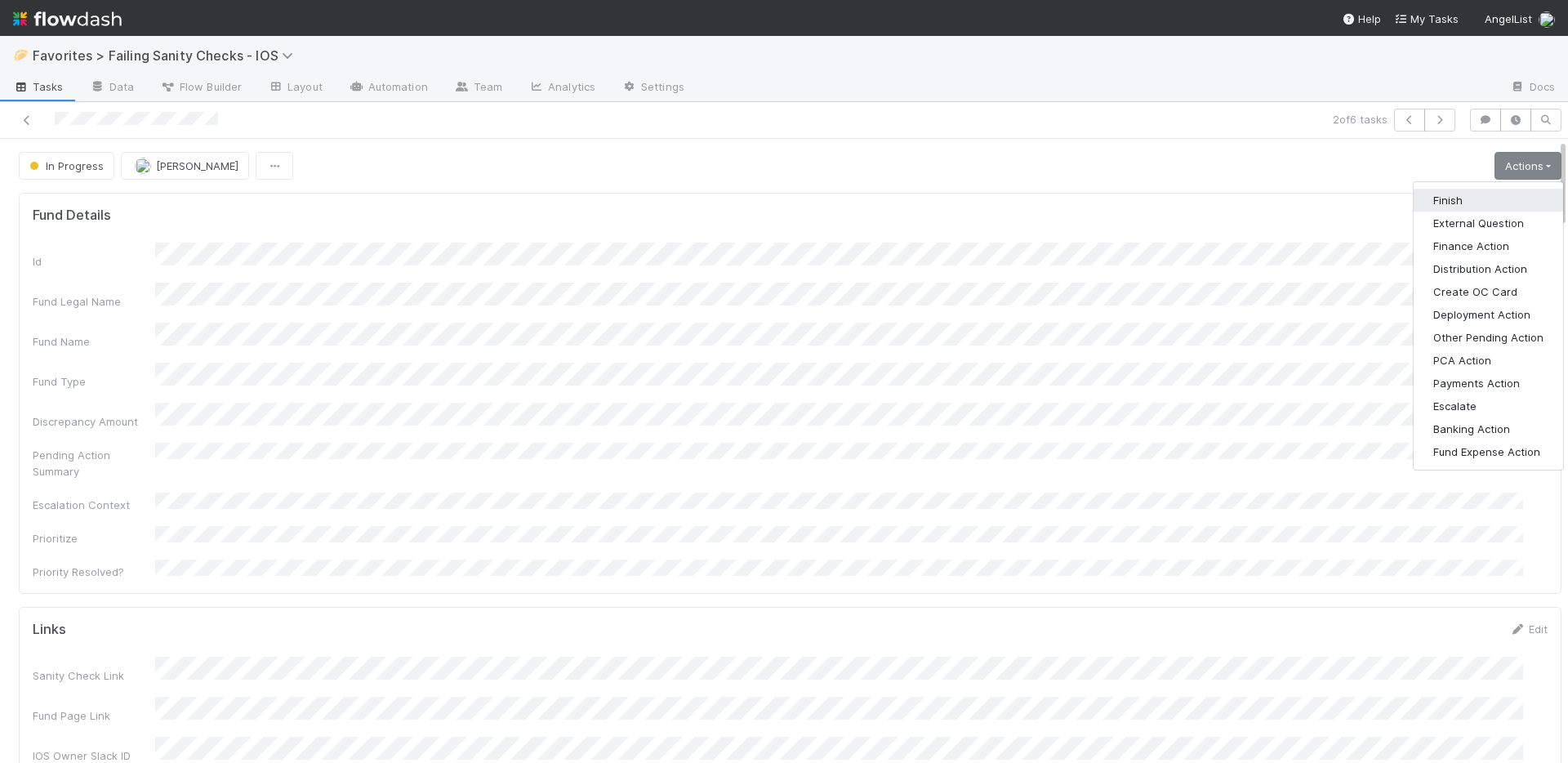
click at [1468, 197] on button "Finish" at bounding box center [1488, 200] width 150 height 22
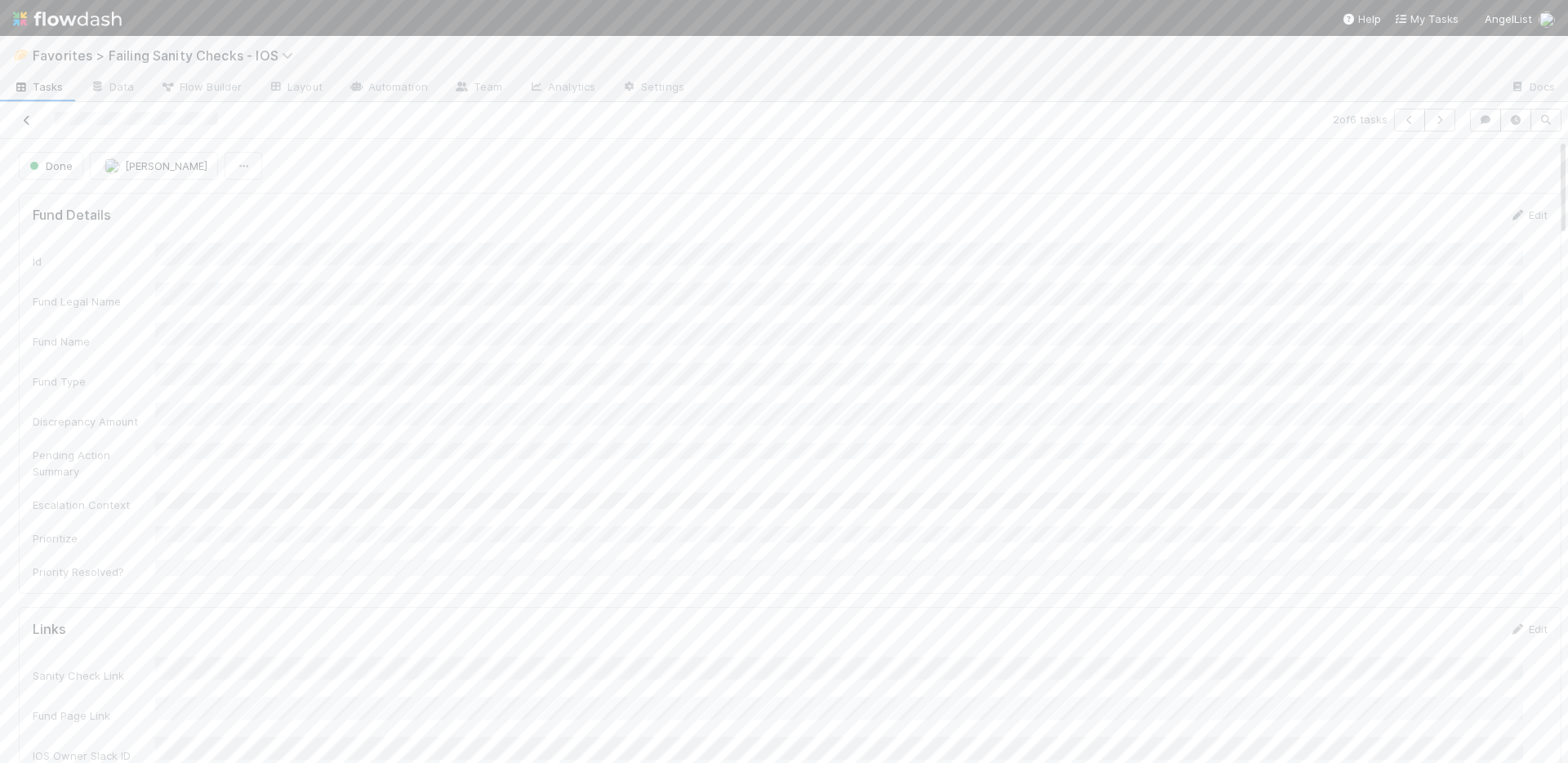
click at [32, 118] on icon at bounding box center [26, 120] width 17 height 11
click at [1514, 161] on button "Start" at bounding box center [1538, 165] width 47 height 27
click at [1494, 166] on link "Actions" at bounding box center [1527, 165] width 67 height 27
click at [1448, 200] on button "Finish" at bounding box center [1488, 200] width 150 height 22
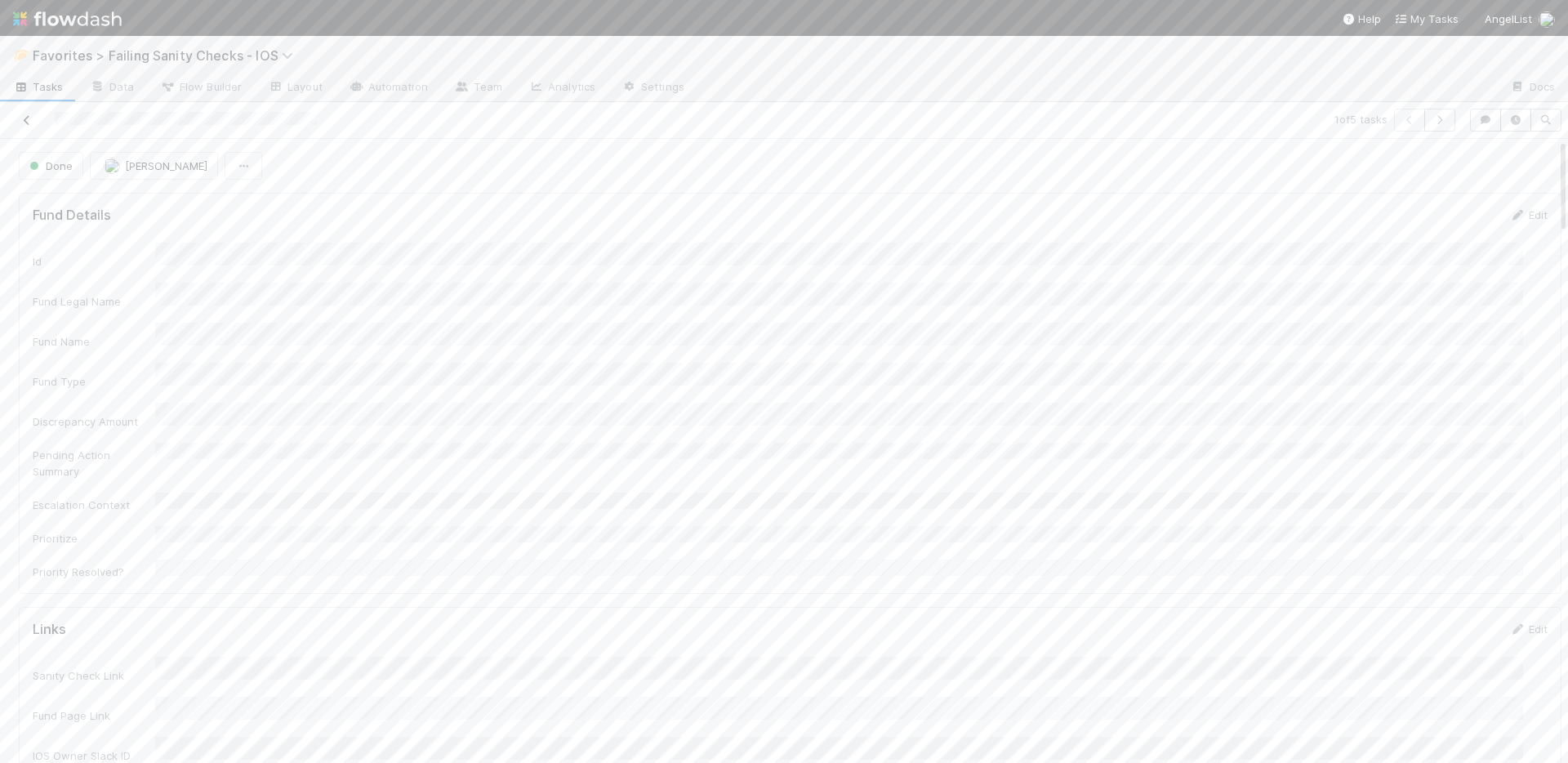
click at [31, 118] on icon at bounding box center [26, 120] width 17 height 11
click at [1516, 166] on button "Finish" at bounding box center [1536, 165] width 51 height 27
drag, startPoint x: 24, startPoint y: 123, endPoint x: 109, endPoint y: 100, distance: 88.1
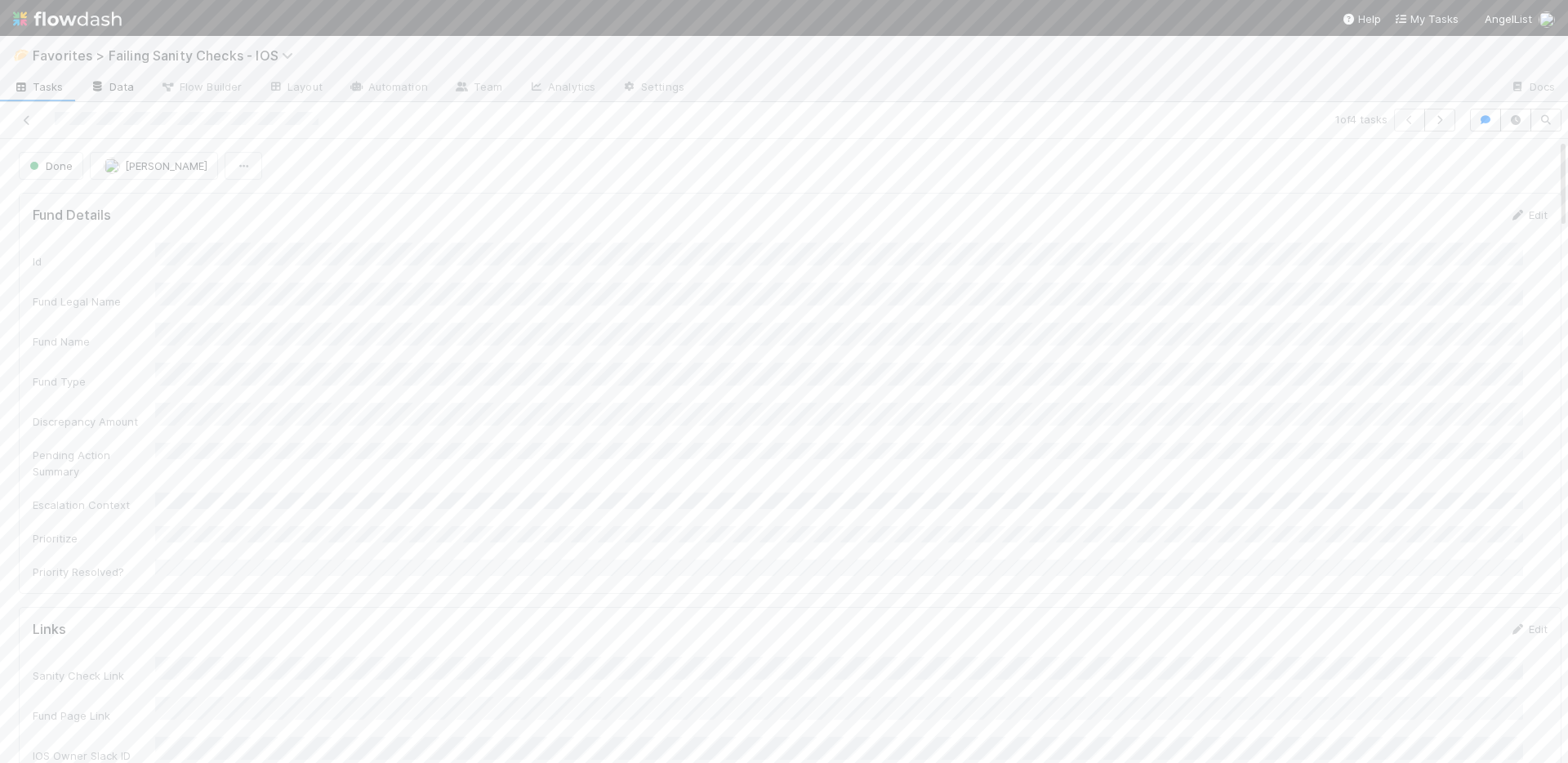
click at [24, 123] on icon at bounding box center [26, 120] width 17 height 11
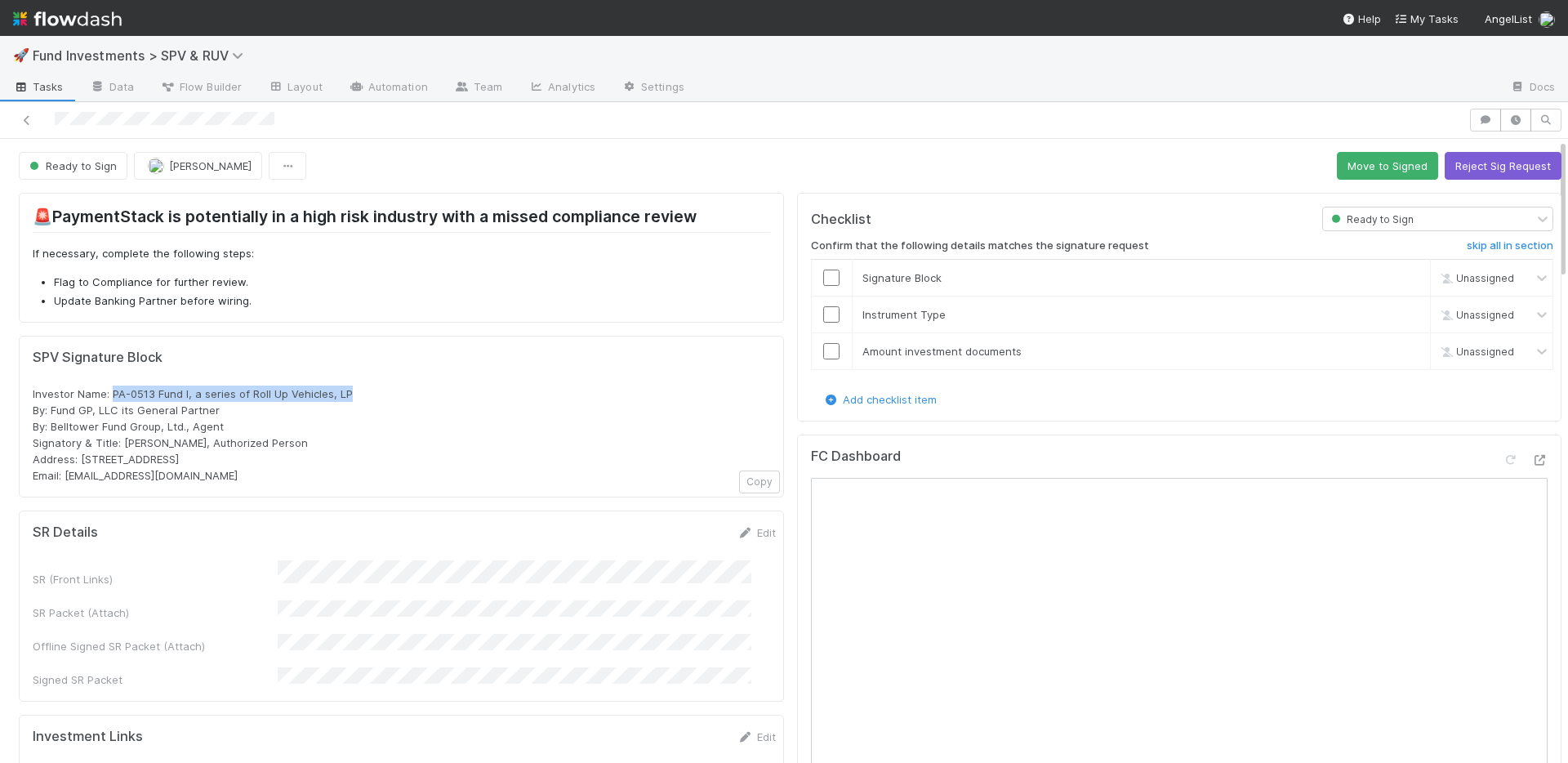
drag, startPoint x: 353, startPoint y: 392, endPoint x: 112, endPoint y: 392, distance: 241.0
click at [112, 392] on div "Investor Name: PA-0513 Fund I, a series of Roll Up Vehicles, LP By: Fund GP, LL…" at bounding box center [401, 434] width 738 height 98
copy span "PA-0513 Fund I, a series of Roll Up Vehicles, LP"
drag, startPoint x: 225, startPoint y: 460, endPoint x: 82, endPoint y: 460, distance: 143.0
click at [82, 460] on div "Investor Name: PA-0513 Fund I, a series of Roll Up Vehicles, LP By: Fund GP, LL…" at bounding box center [401, 434] width 738 height 98
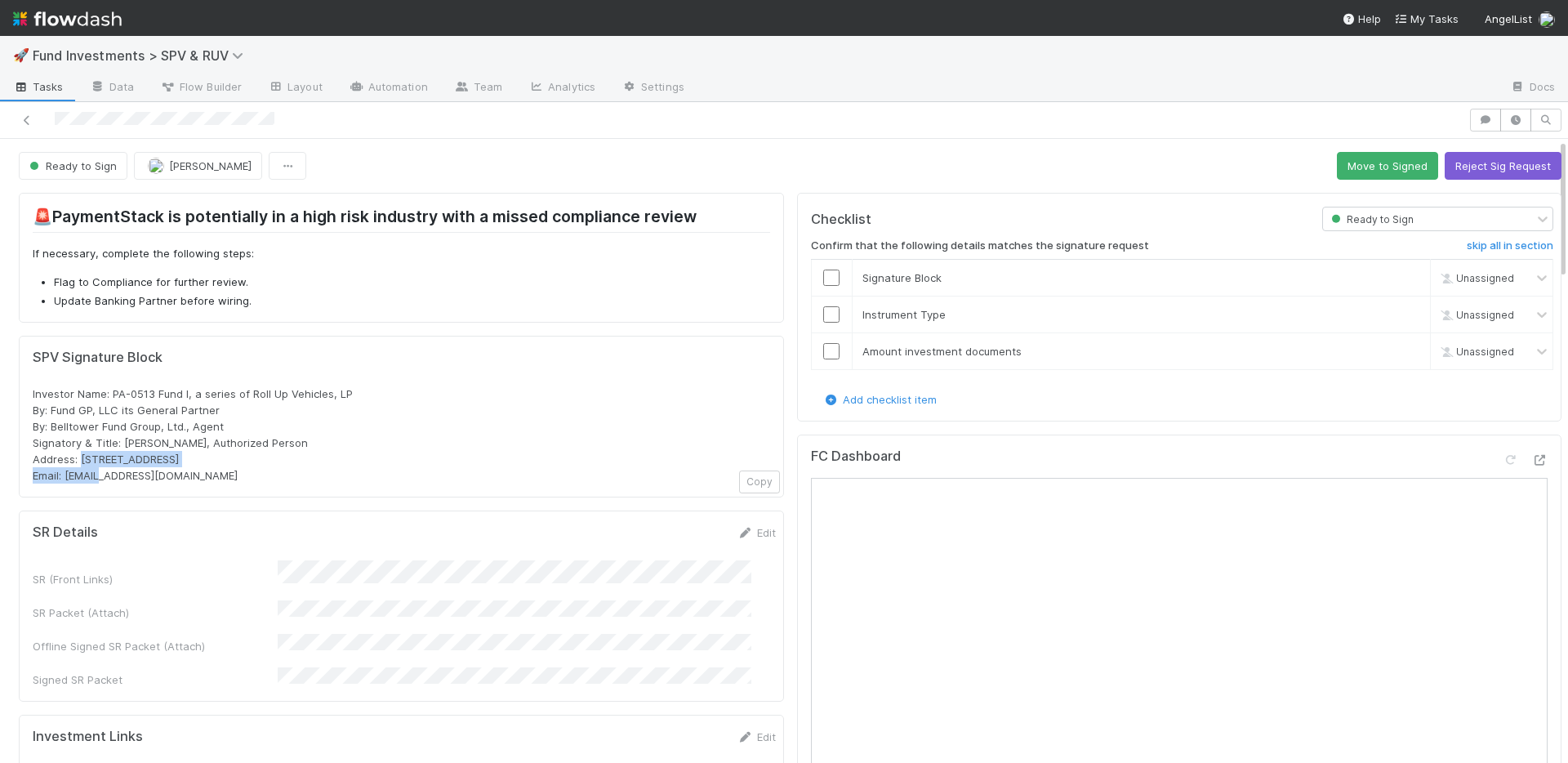
copy span "[STREET_ADDRESS]"
drag, startPoint x: 210, startPoint y: 424, endPoint x: 23, endPoint y: 410, distance: 187.5
click at [23, 410] on div "SPV Signature Block Investor Name: PA-0513 Fund I, a series of Roll Up Vehicles…" at bounding box center [401, 416] width 765 height 161
copy span "By: Fund GP, LLC its General Partner By: Belltower Fund Group, Ltd., Agent"
drag, startPoint x: 164, startPoint y: 478, endPoint x: 67, endPoint y: 475, distance: 97.0
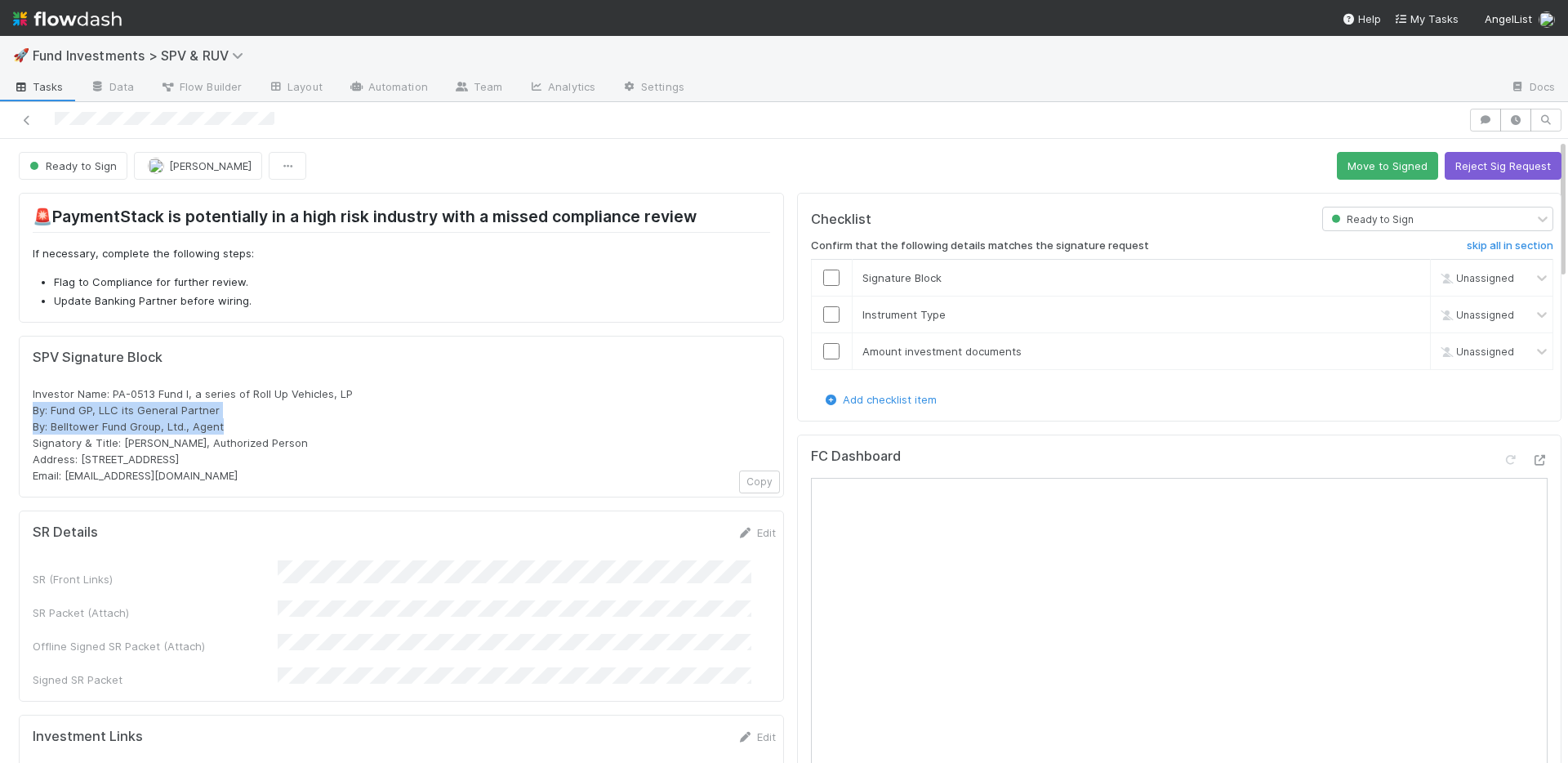
click at [67, 475] on div "Investor Name: PA-0513 Fund I, a series of Roll Up Vehicles, LP By: Fund GP, LL…" at bounding box center [401, 434] width 738 height 98
copy span "rollups@angellist.com"
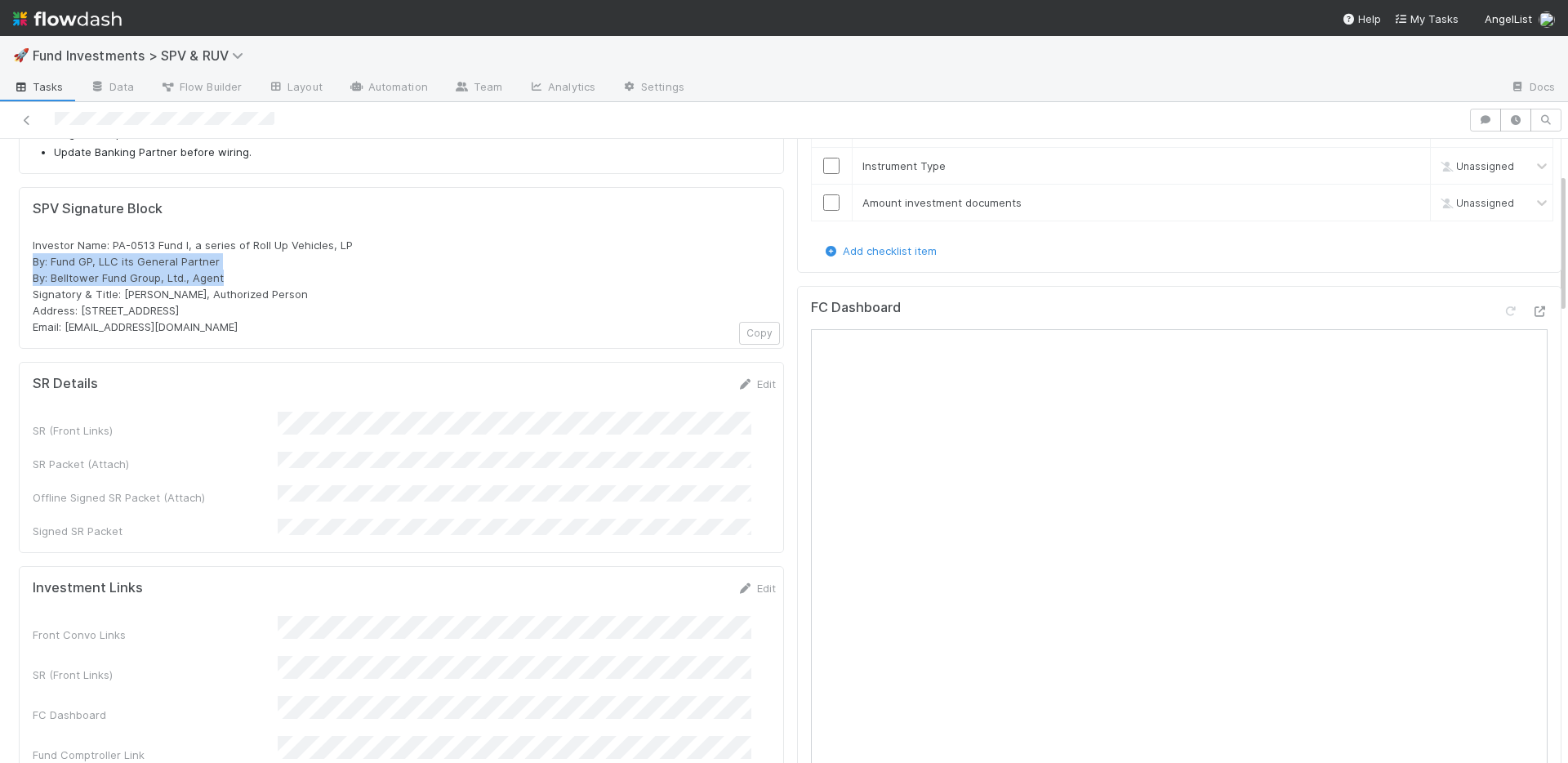
scroll to position [151, 0]
click at [738, 385] on link "Edit" at bounding box center [756, 382] width 38 height 13
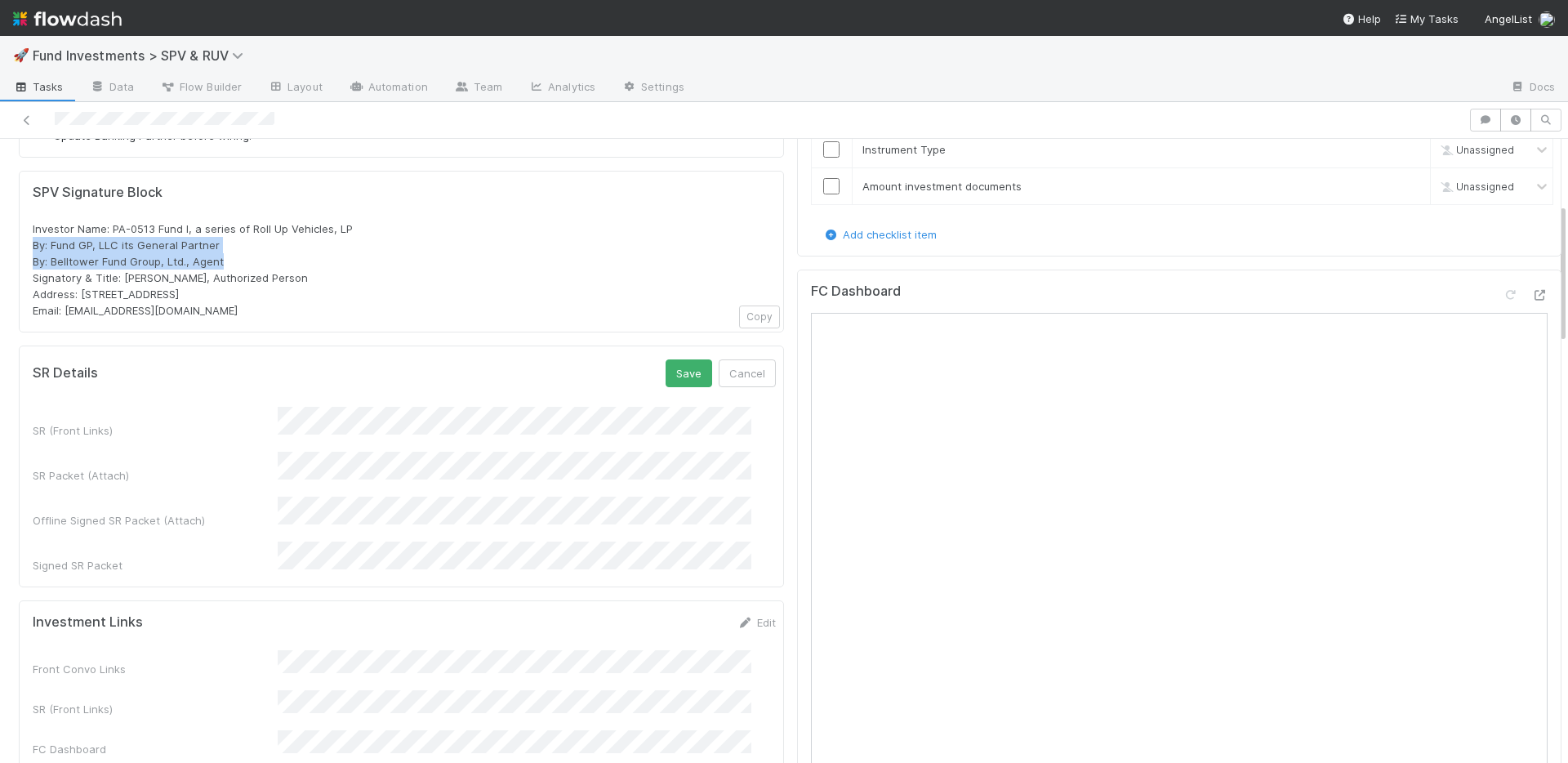
scroll to position [156, 0]
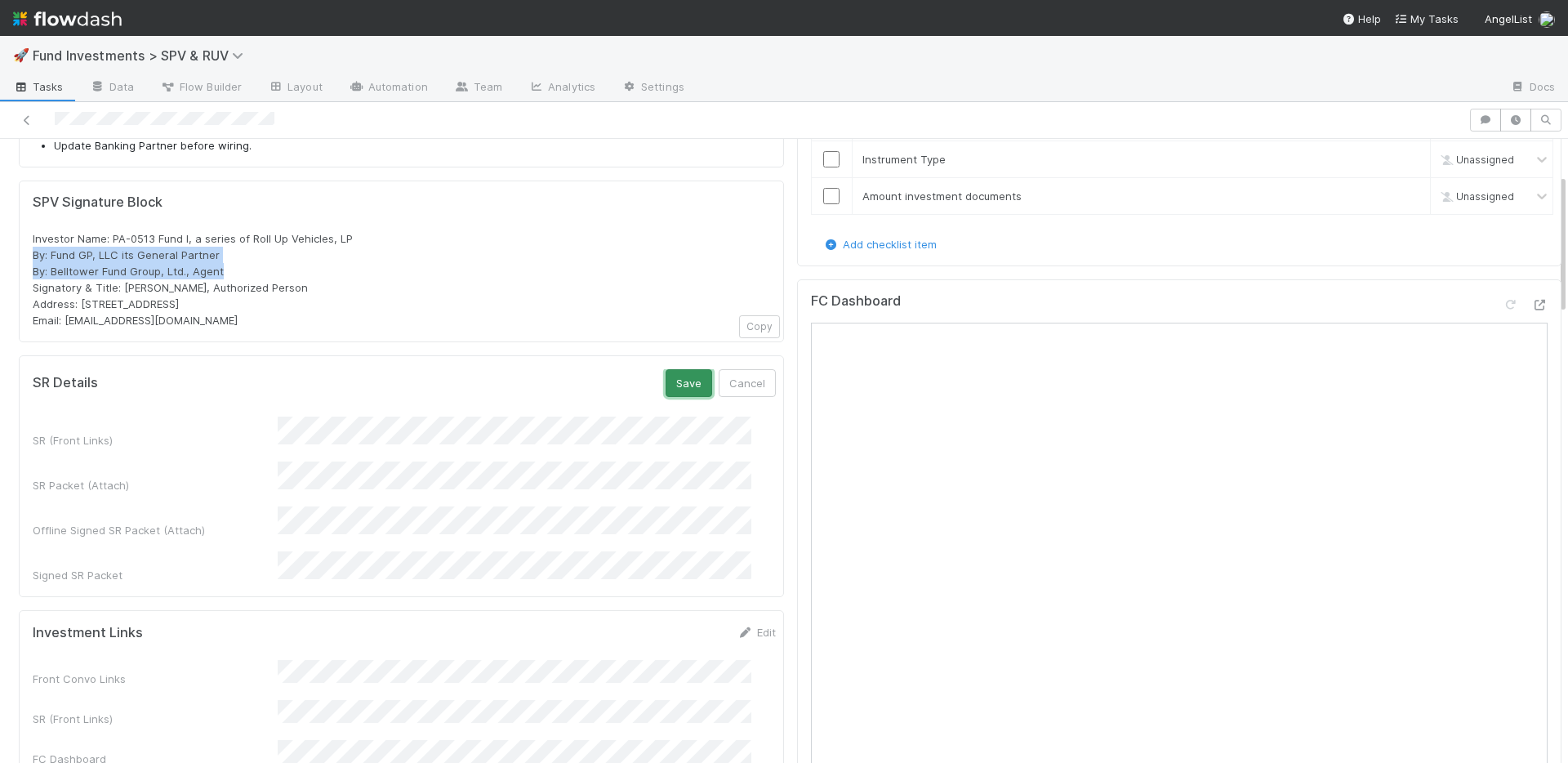
click at [665, 384] on button "Save" at bounding box center [689, 382] width 47 height 27
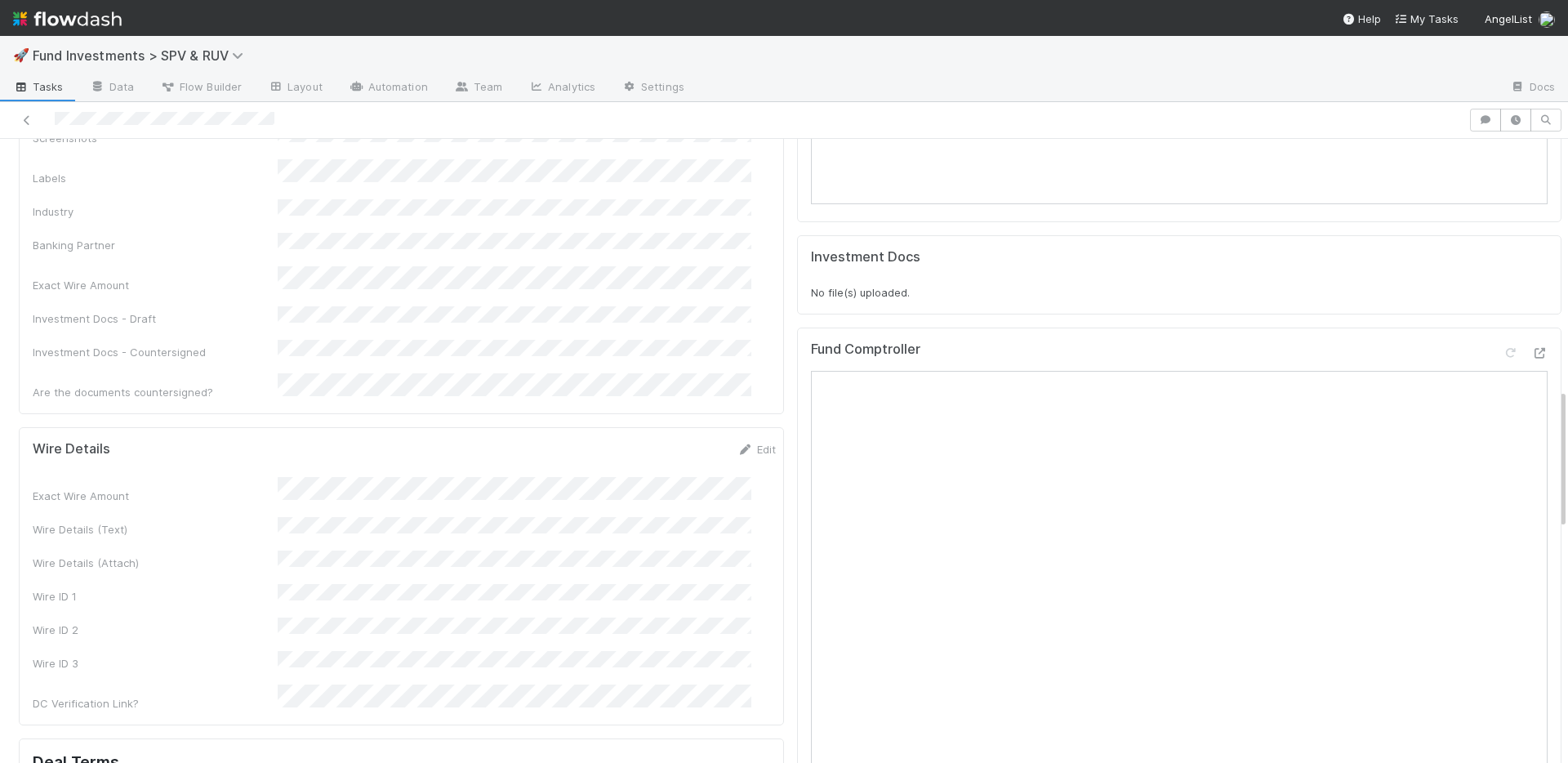
scroll to position [1121, 0]
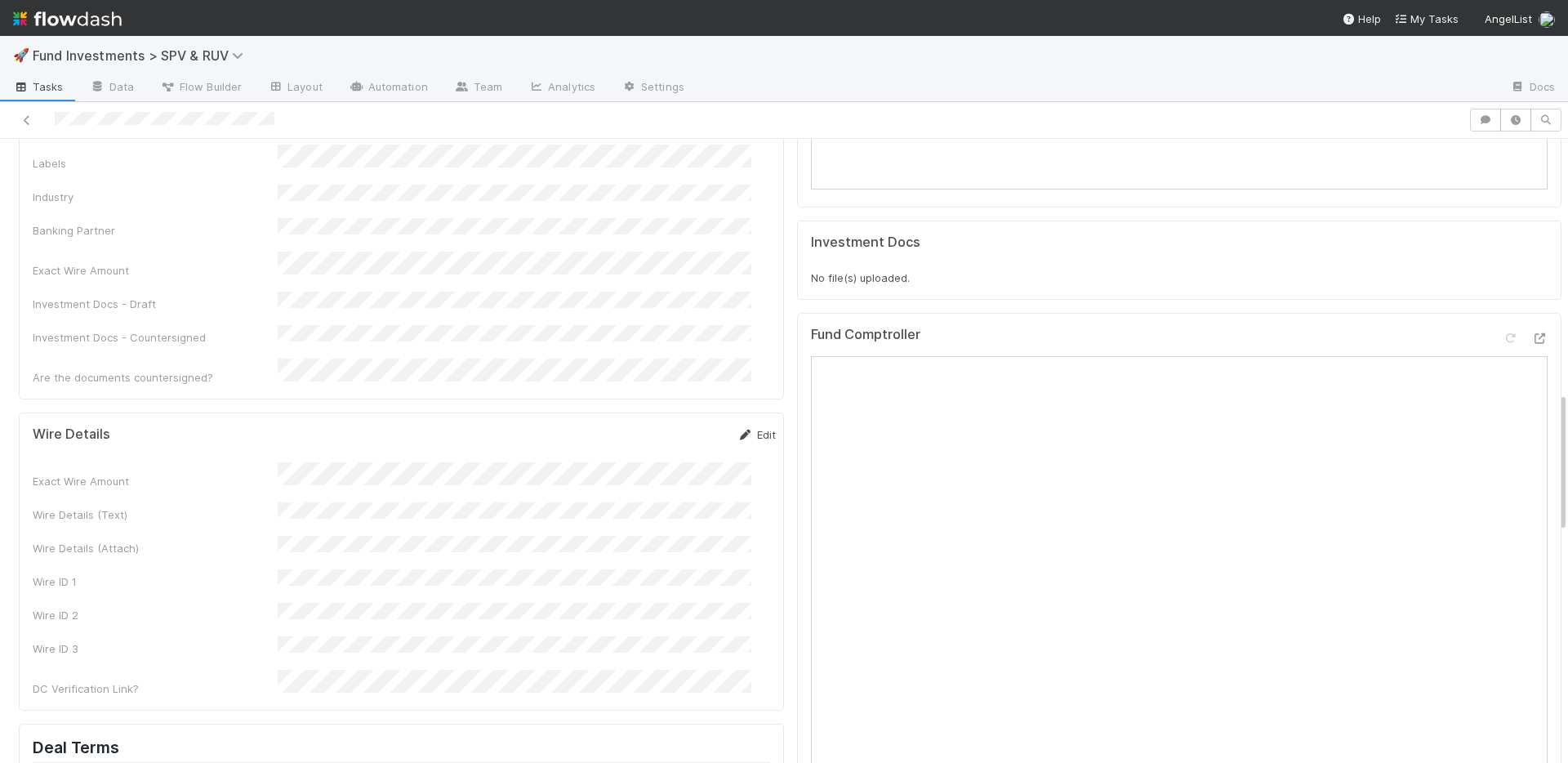
click at [745, 427] on link "Edit" at bounding box center [756, 433] width 38 height 13
click at [665, 426] on button "Save" at bounding box center [689, 440] width 47 height 27
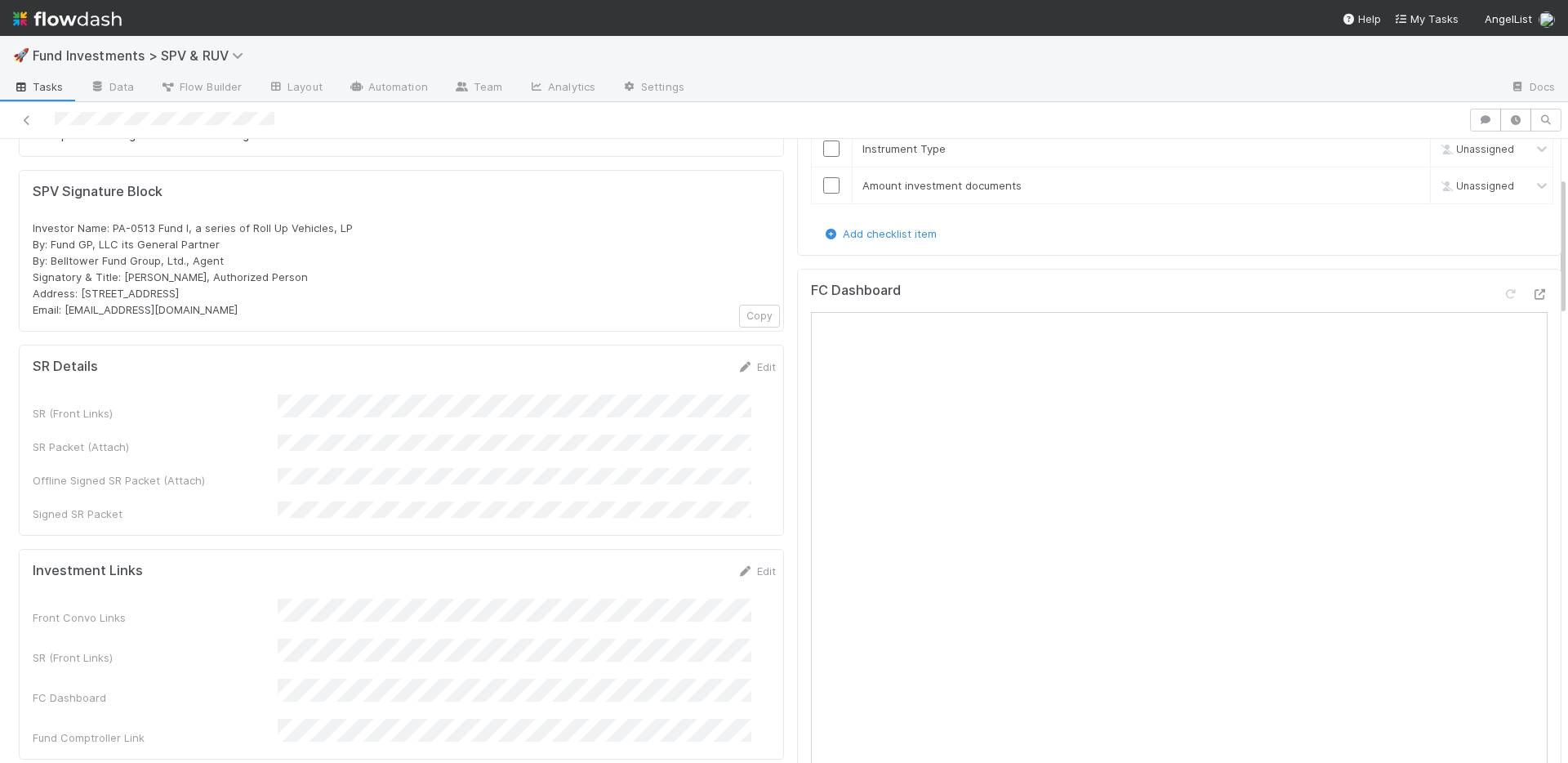
scroll to position [166, 0]
click at [738, 363] on link "Edit" at bounding box center [756, 365] width 38 height 13
click at [665, 364] on button "Save" at bounding box center [689, 372] width 47 height 27
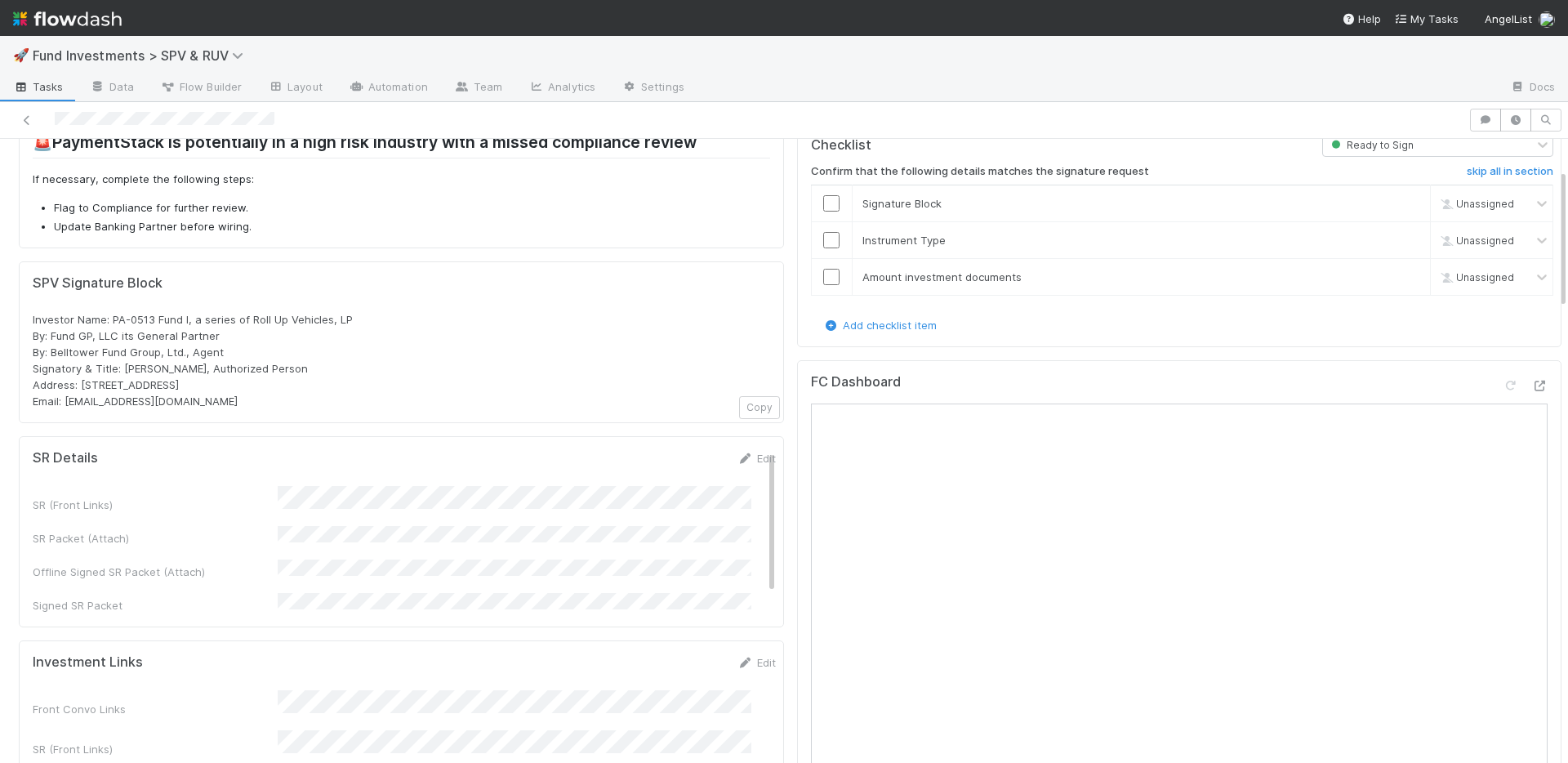
scroll to position [0, 0]
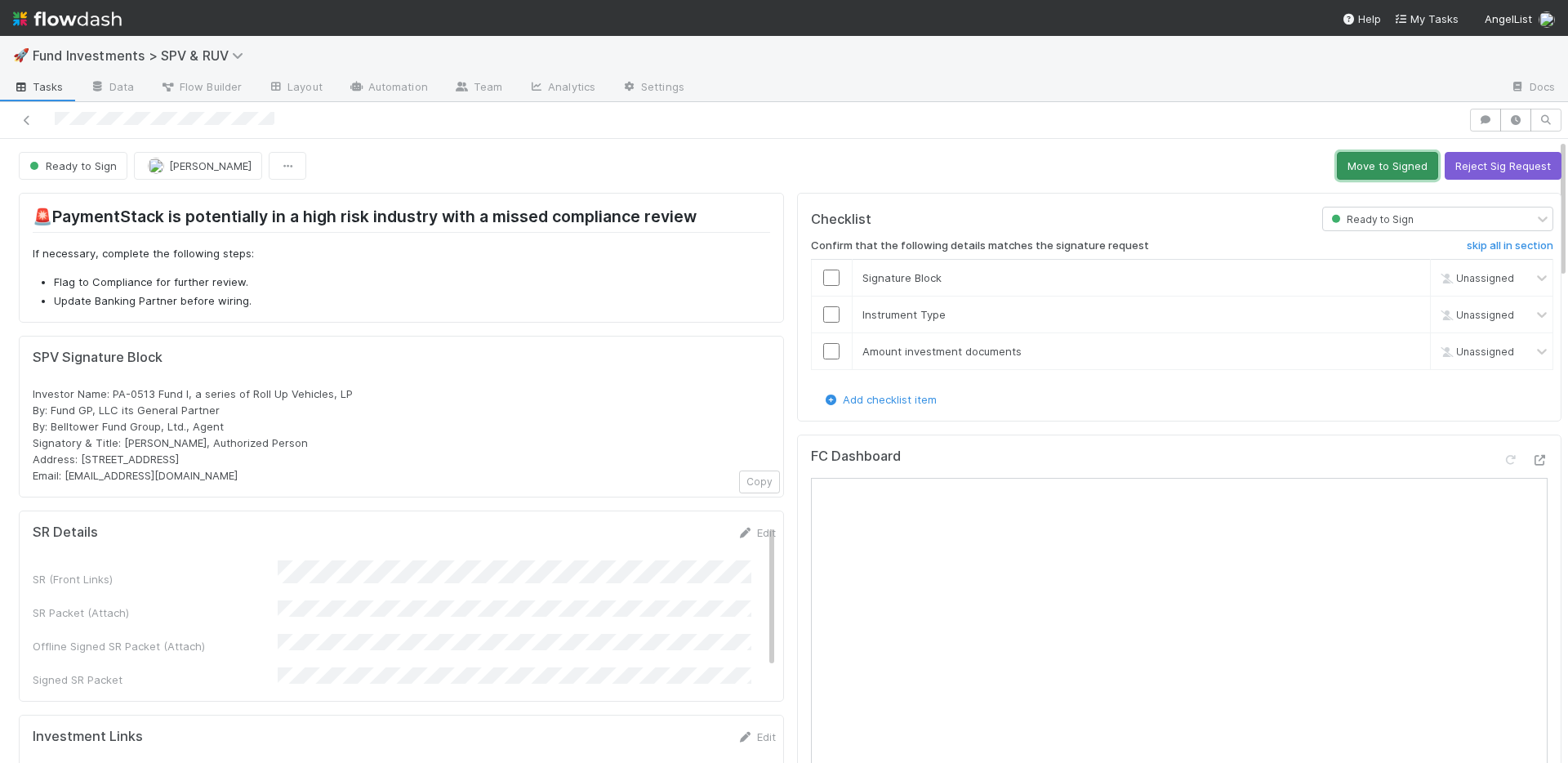
click at [1336, 168] on button "Move to Signed" at bounding box center [1386, 165] width 101 height 27
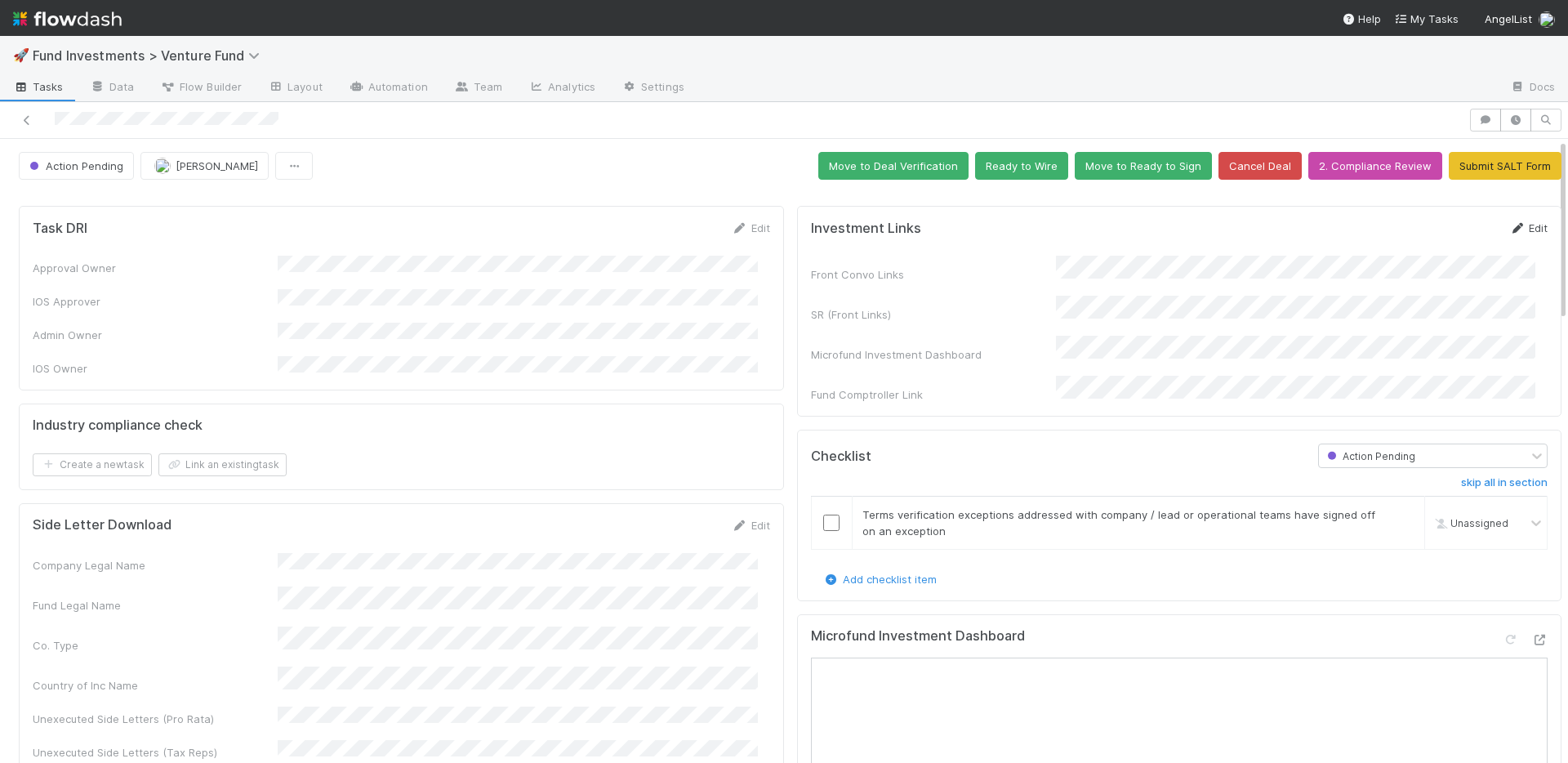
click at [1508, 225] on link "Edit" at bounding box center [1527, 227] width 38 height 13
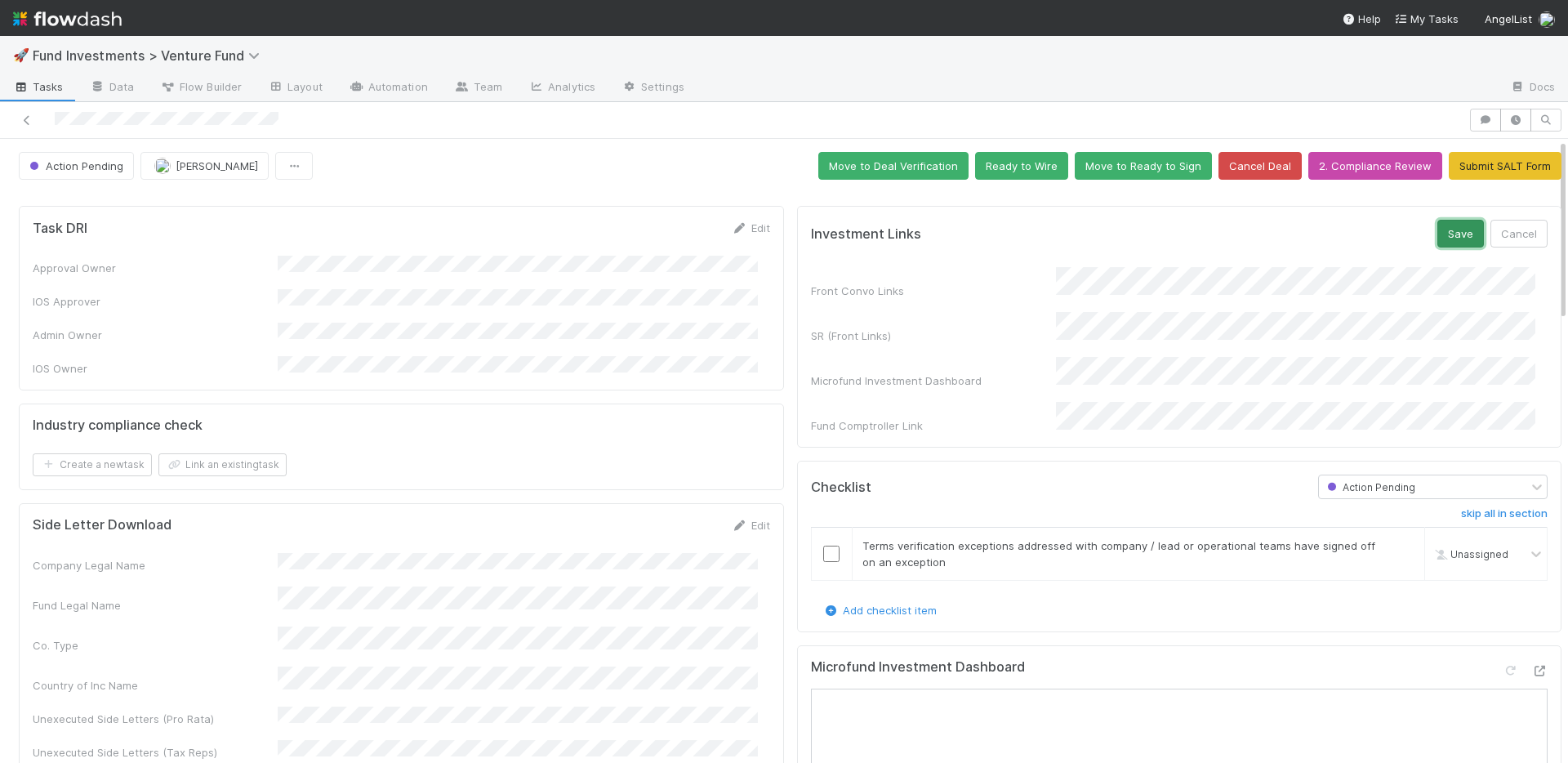
click at [1438, 230] on button "Save" at bounding box center [1460, 234] width 47 height 27
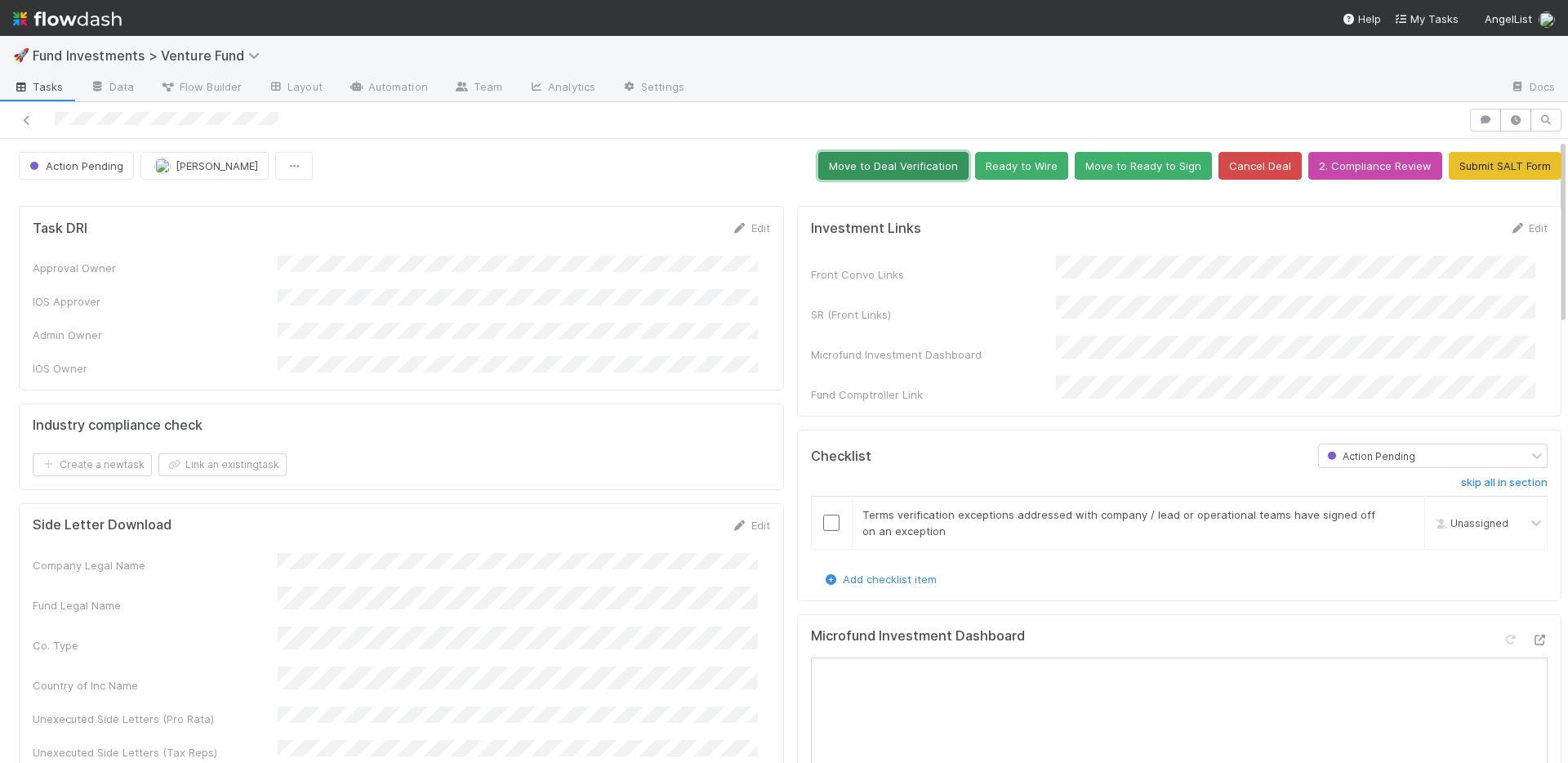
click at [885, 168] on button "Move to Deal Verification" at bounding box center [893, 165] width 151 height 27
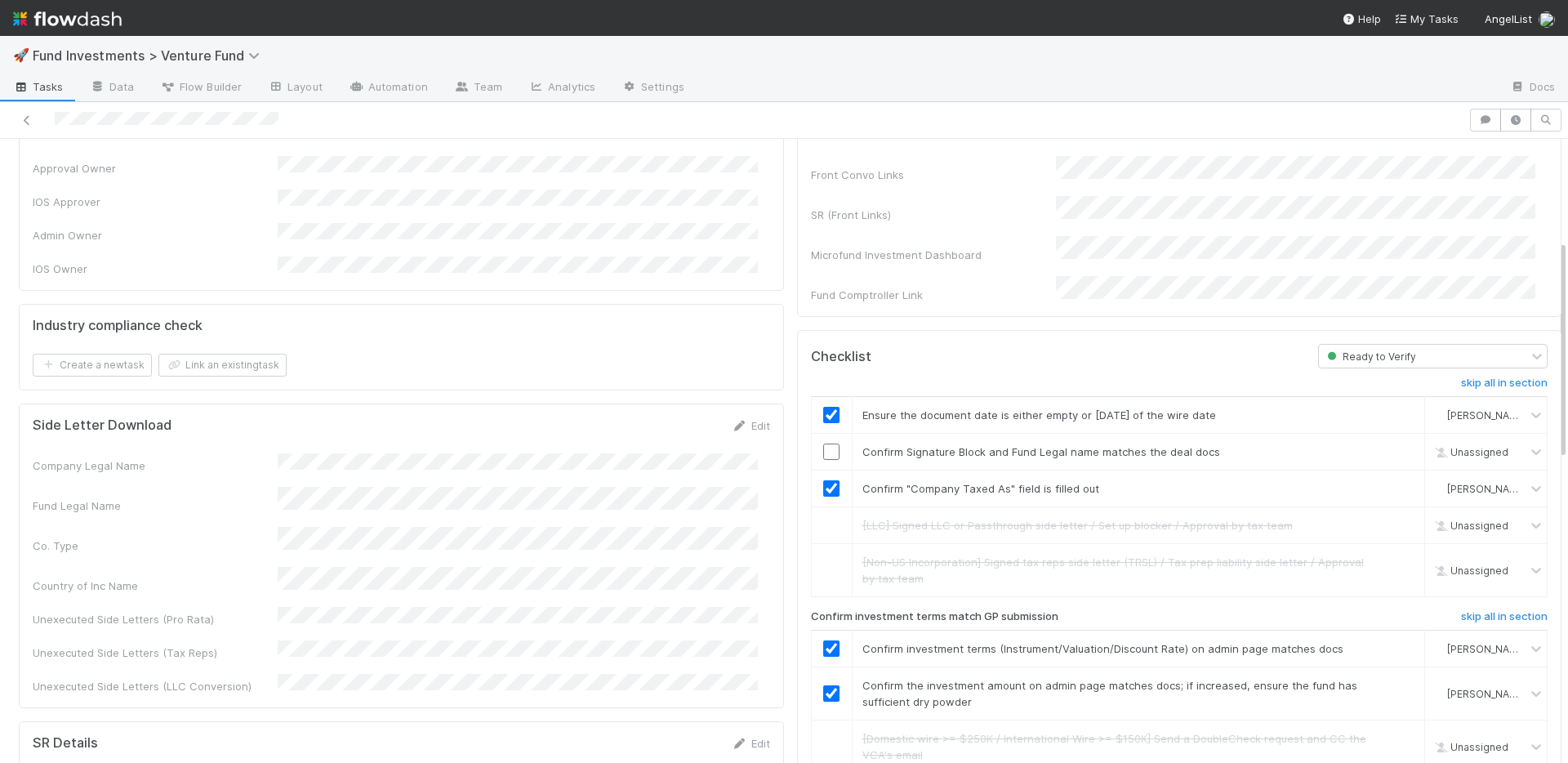
scroll to position [294, 0]
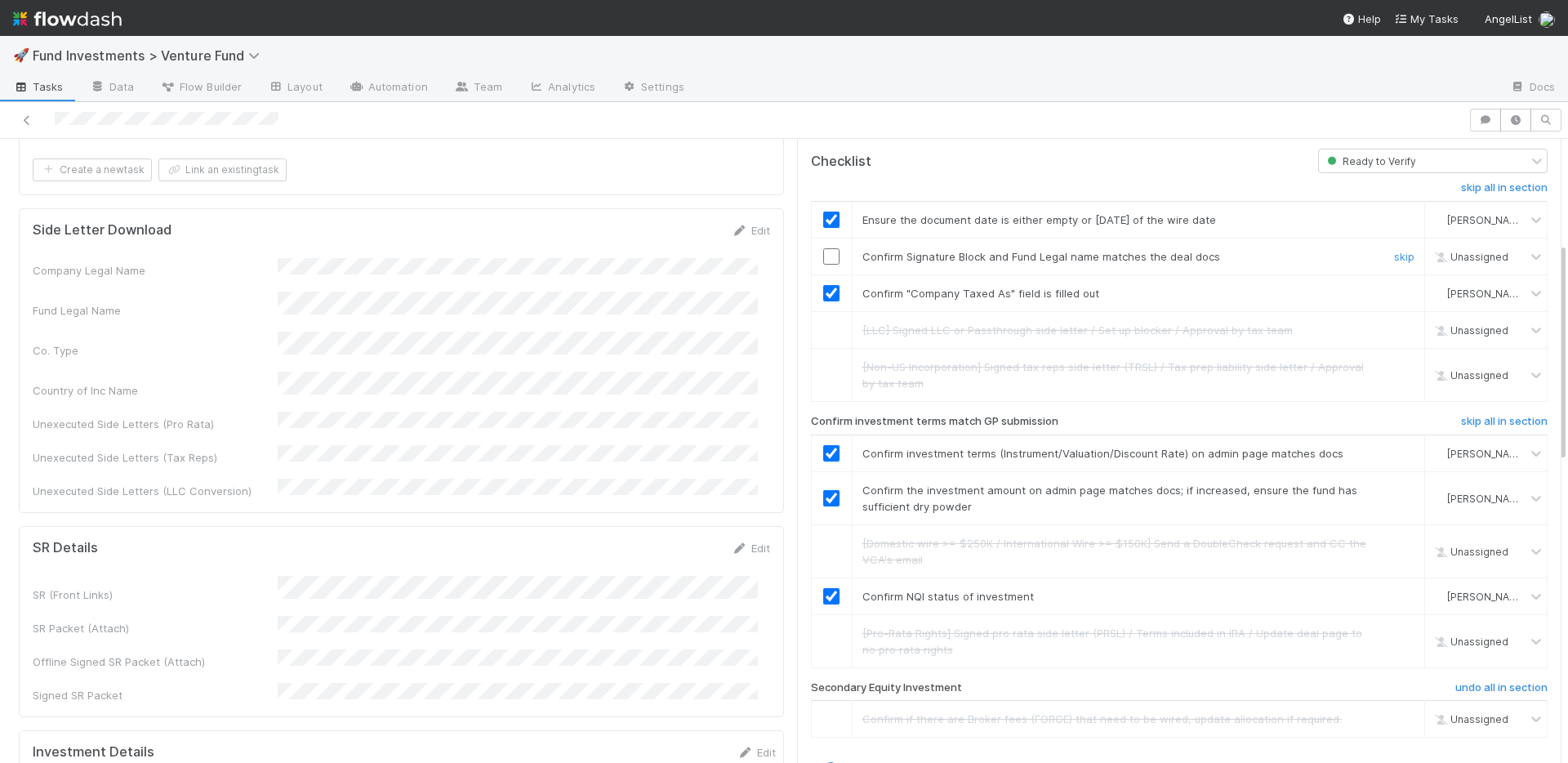
click at [823, 248] on input "checkbox" at bounding box center [830, 256] width 17 height 17
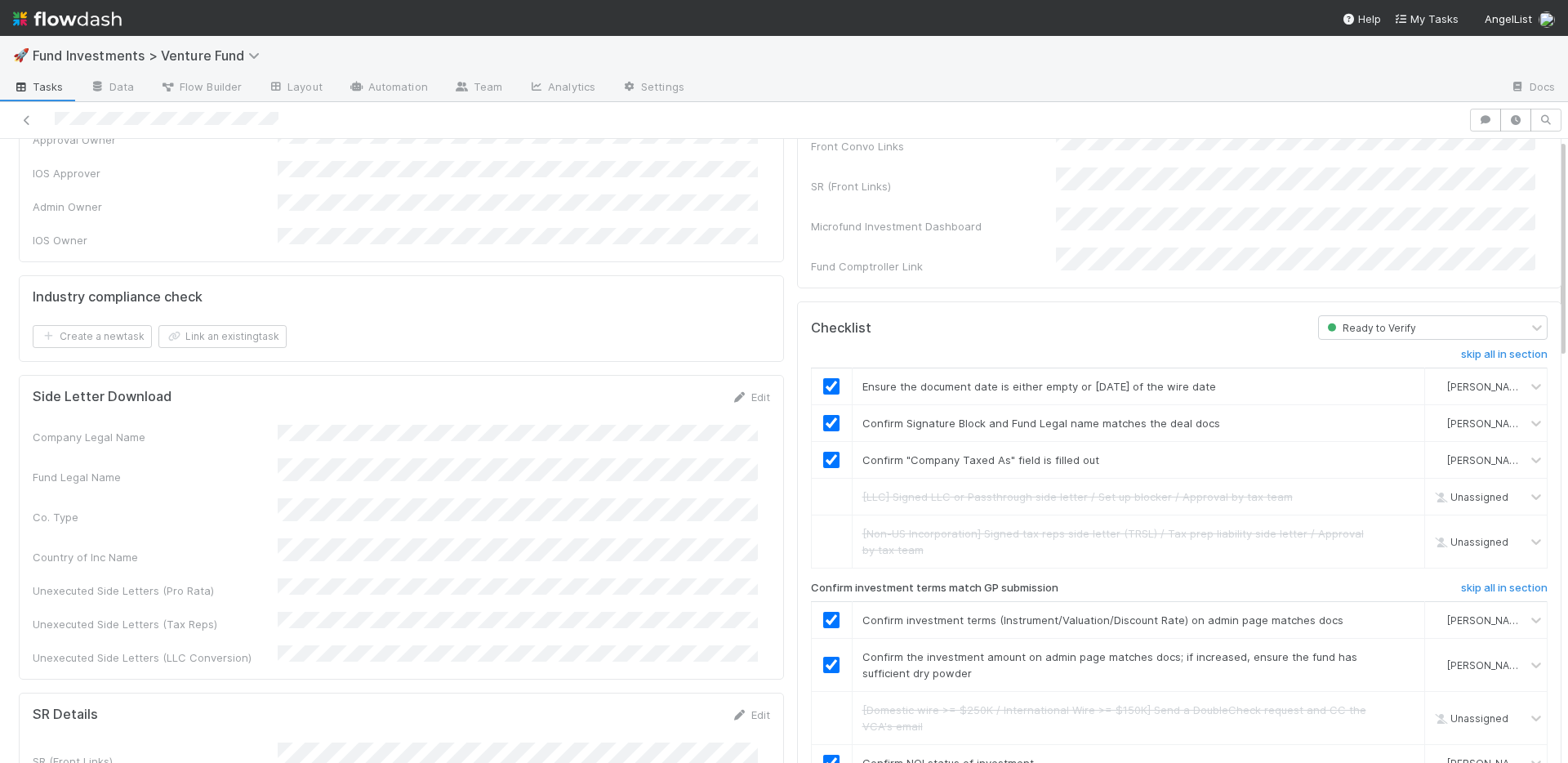
scroll to position [0, 0]
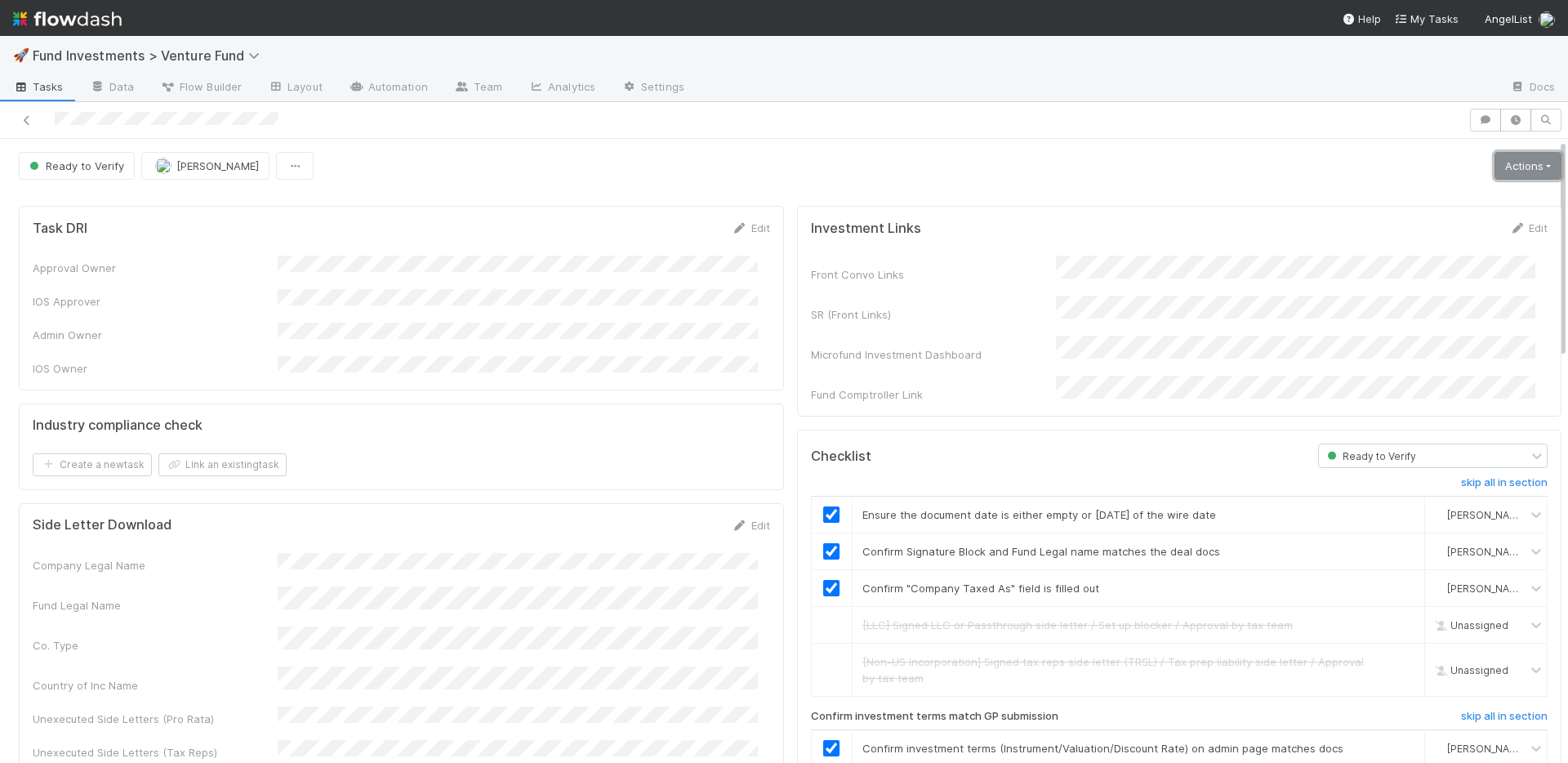
click at [1500, 163] on link "Actions" at bounding box center [1527, 165] width 67 height 27
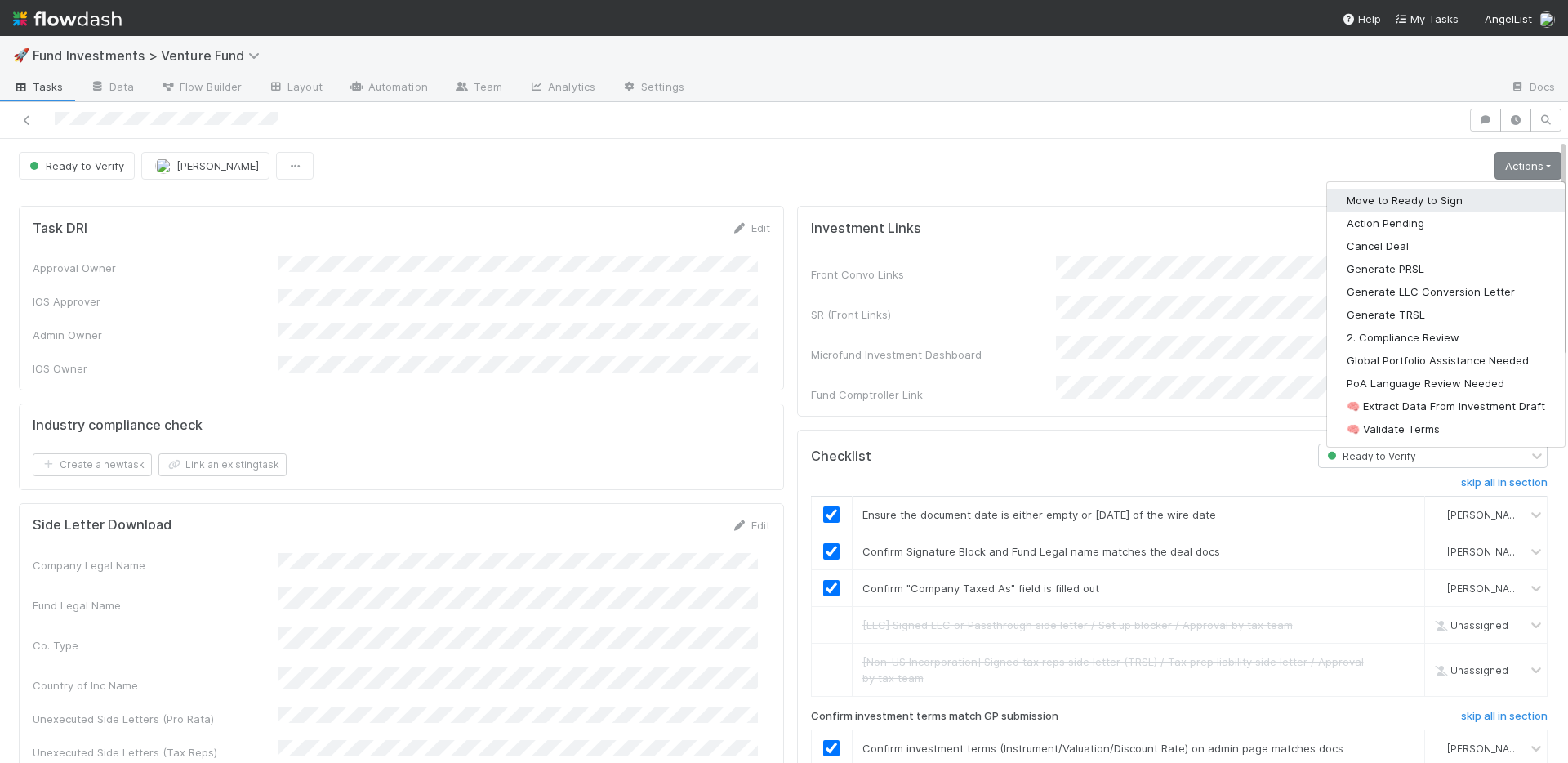
click at [1448, 195] on button "Move to Ready to Sign" at bounding box center [1445, 200] width 238 height 22
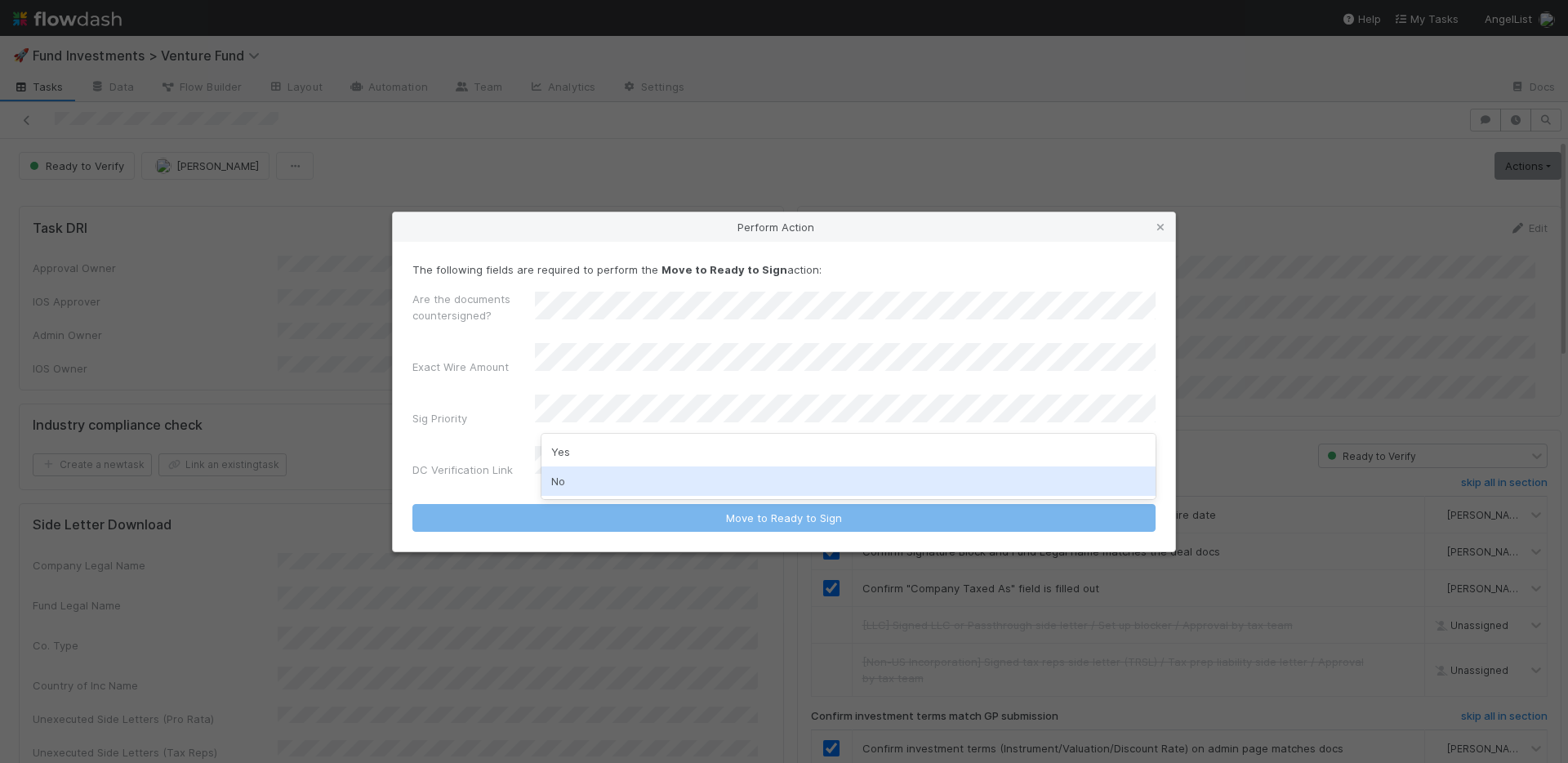
click at [610, 479] on div "No" at bounding box center [848, 481] width 614 height 29
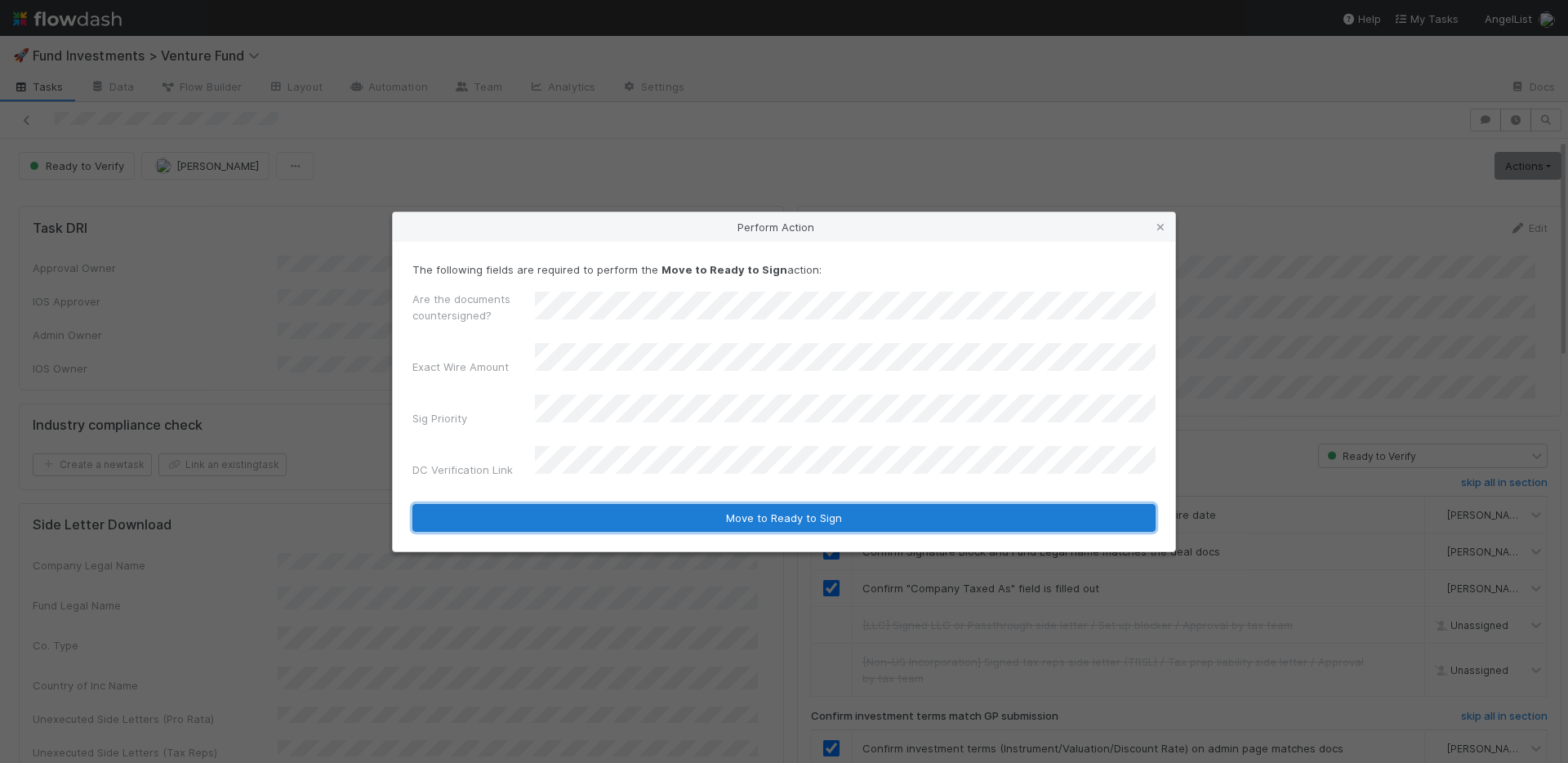
click at [680, 511] on button "Move to Ready to Sign" at bounding box center [784, 517] width 743 height 27
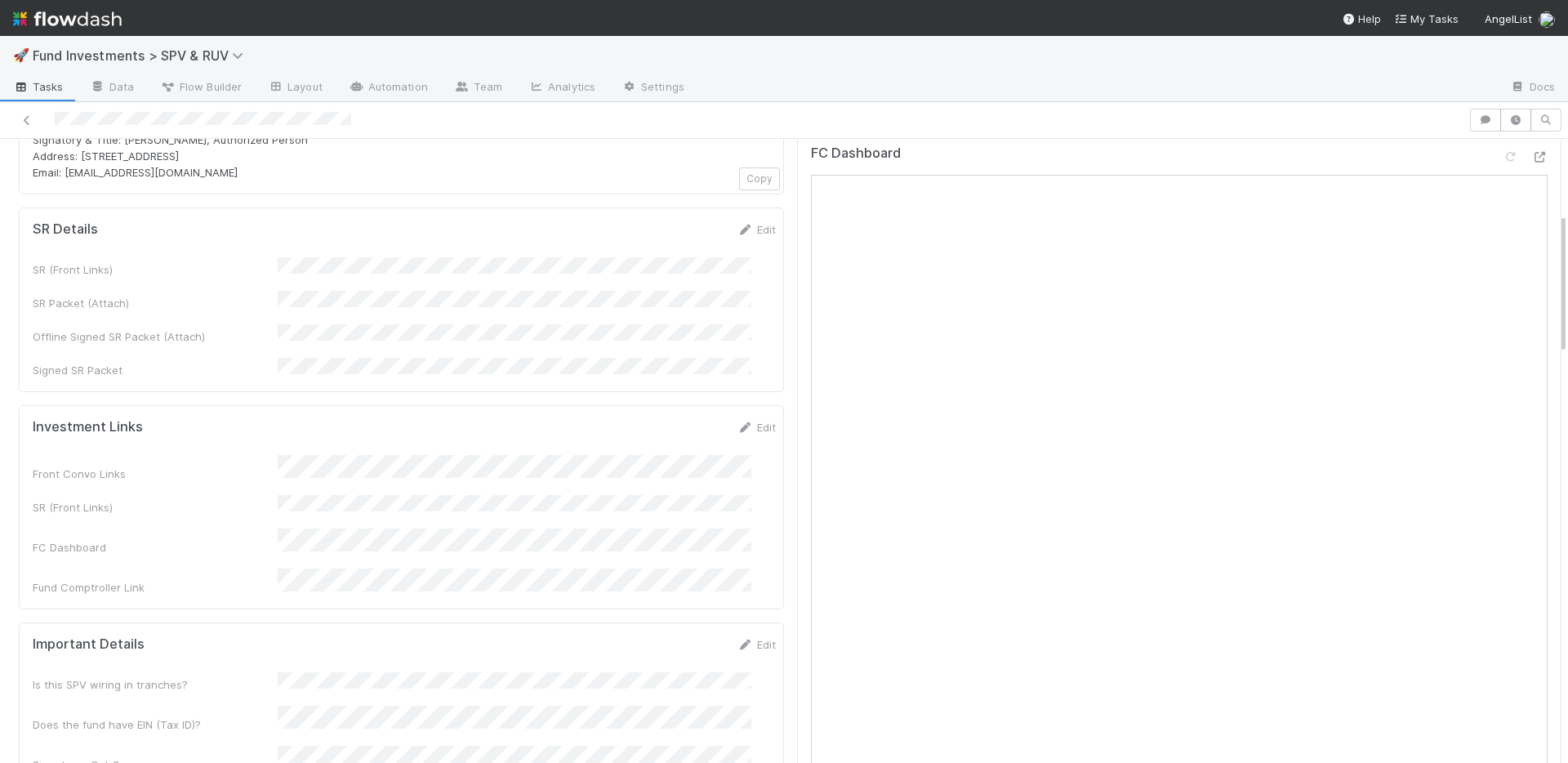
scroll to position [299, 0]
click at [741, 235] on link "Edit" at bounding box center [756, 232] width 38 height 13
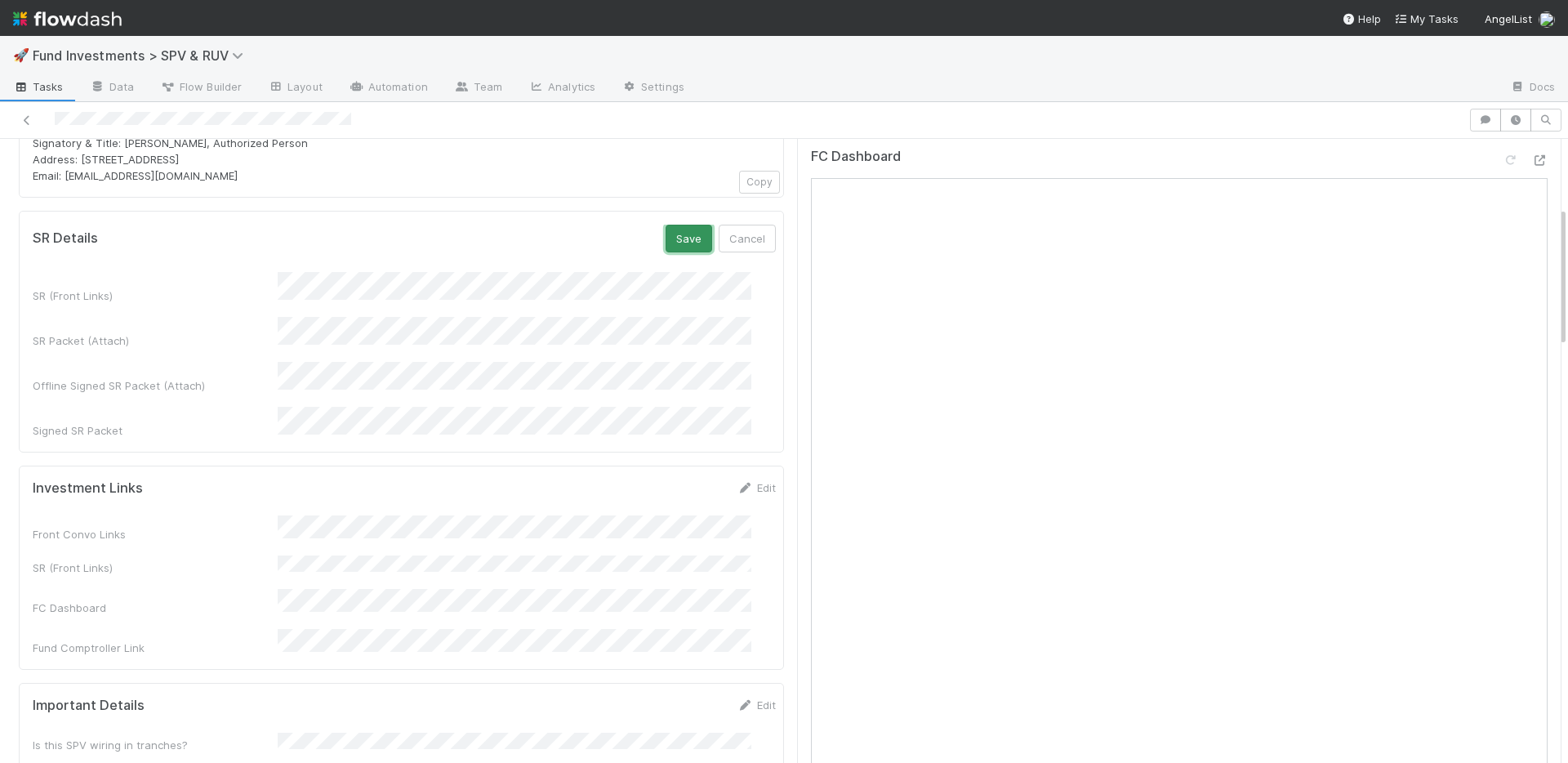
click at [665, 241] on button "Save" at bounding box center [689, 239] width 47 height 27
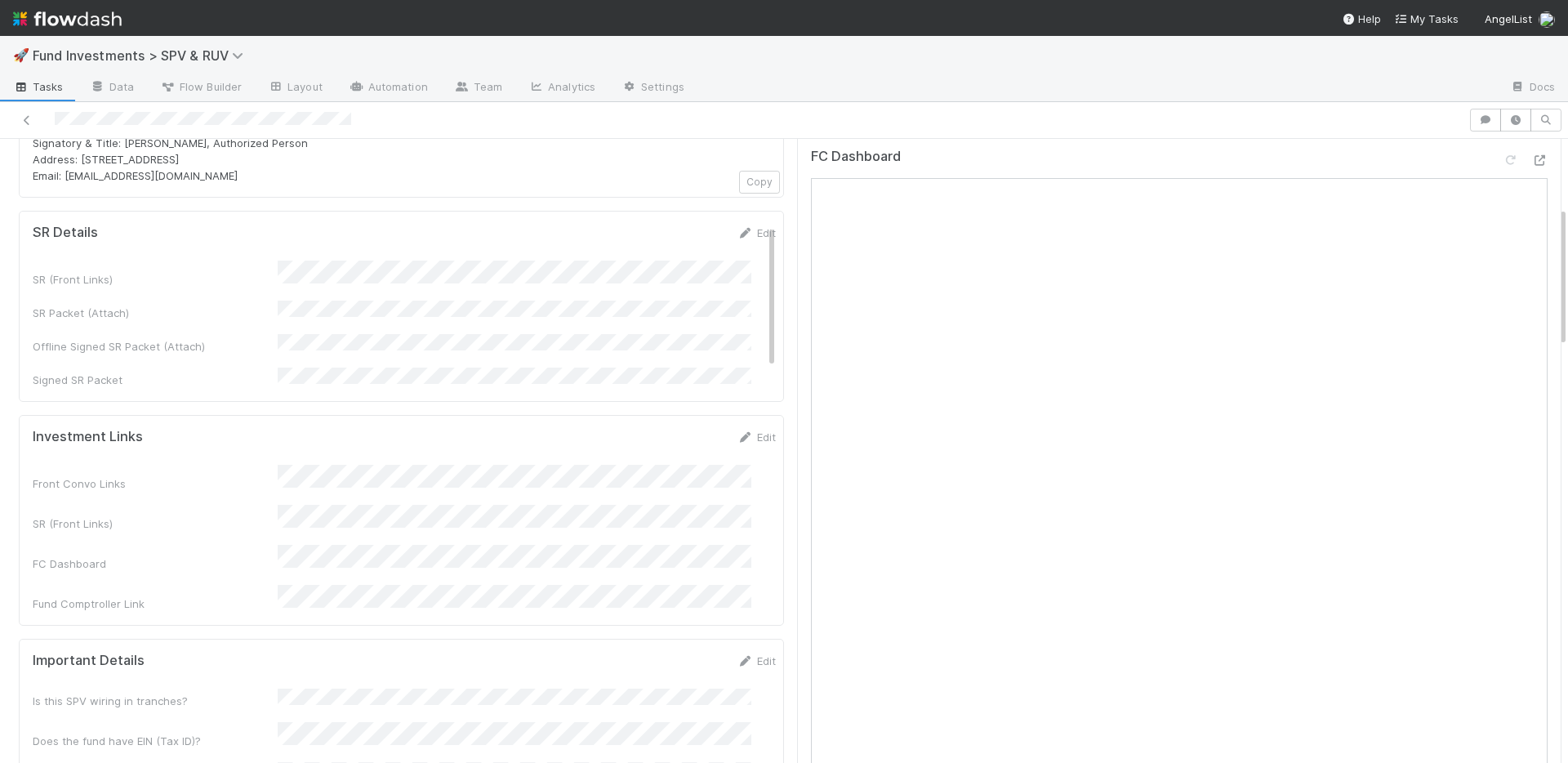
scroll to position [0, 0]
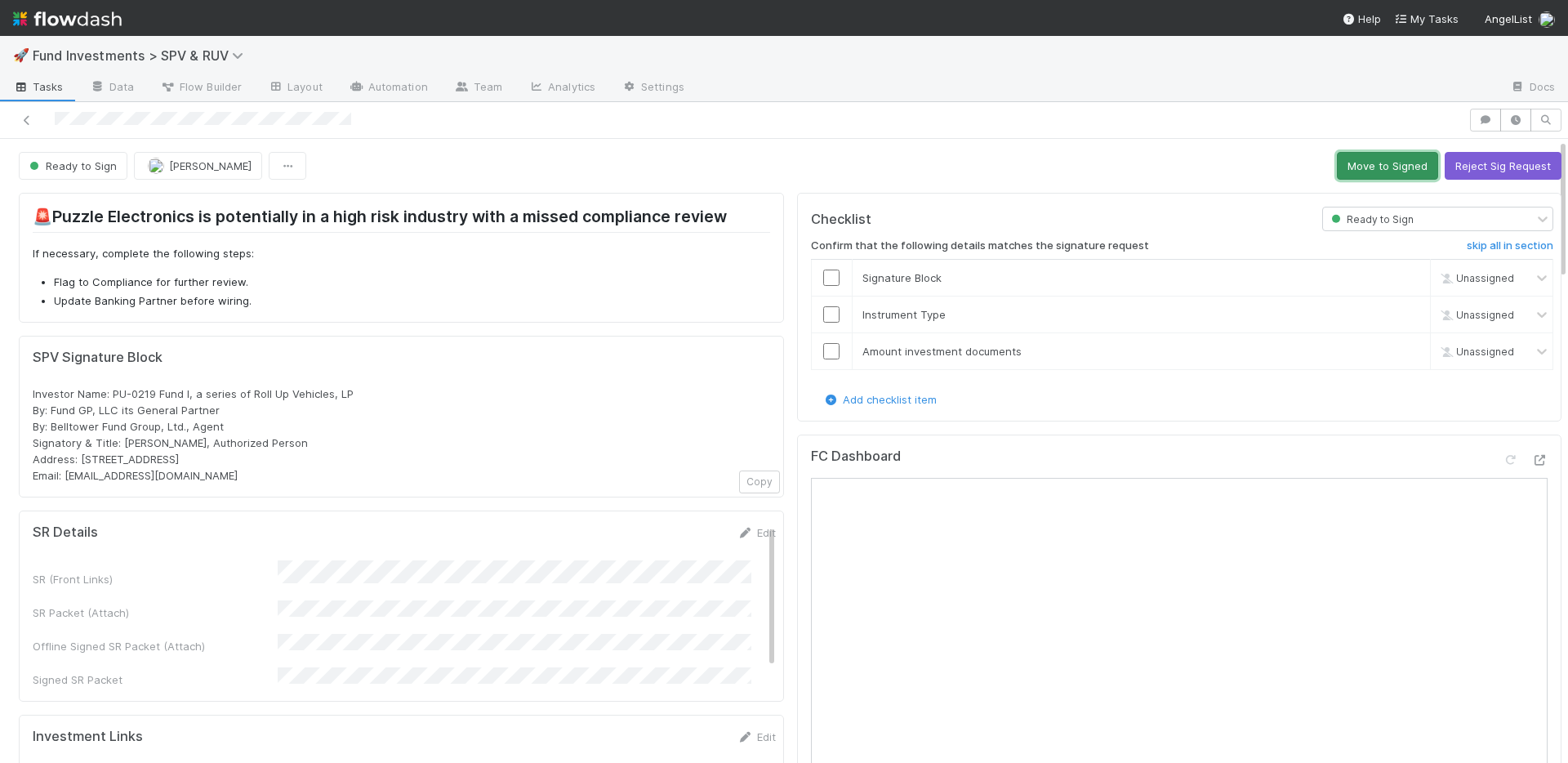
click at [1371, 168] on button "Move to Signed" at bounding box center [1386, 165] width 101 height 27
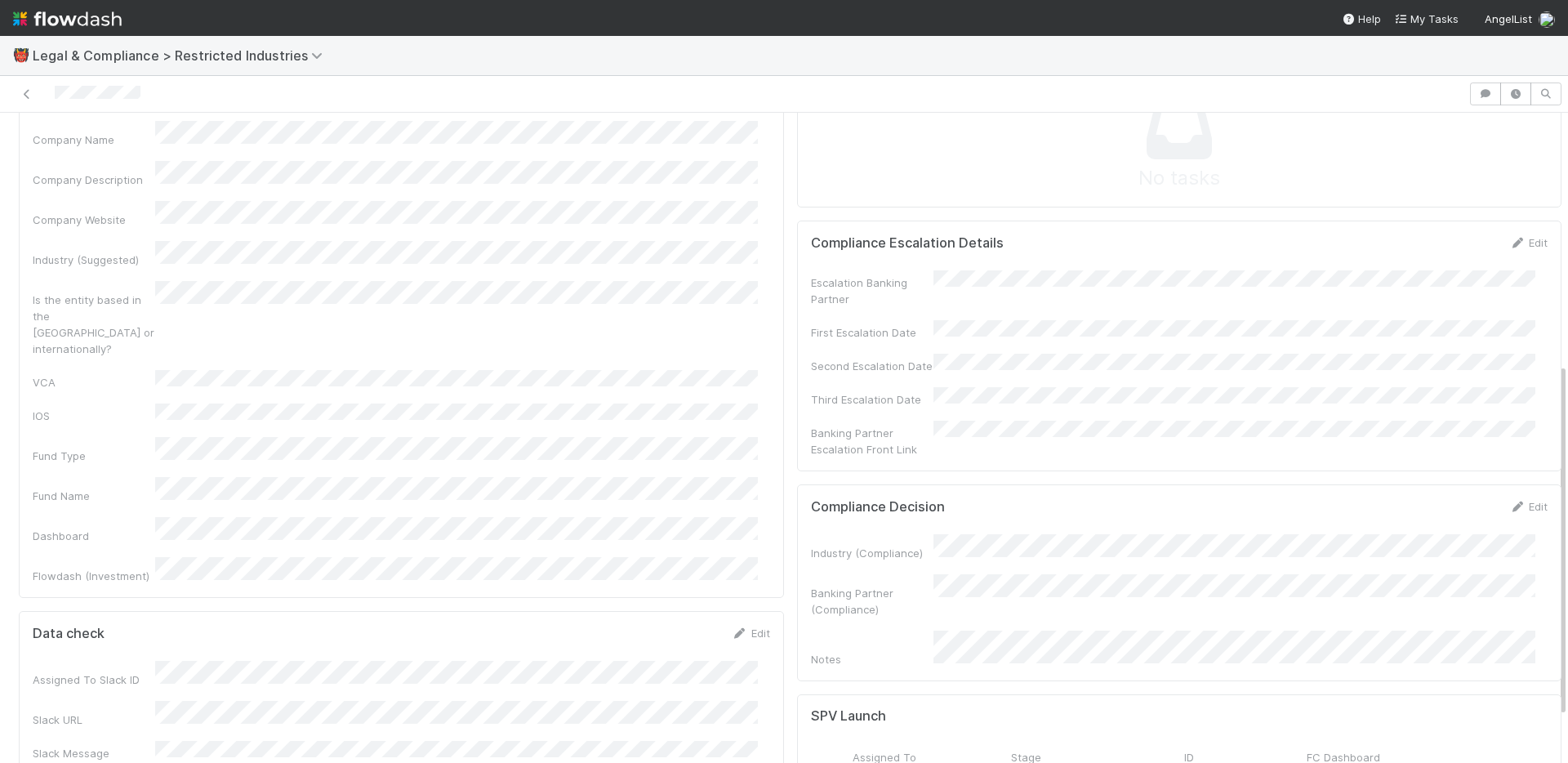
scroll to position [520, 0]
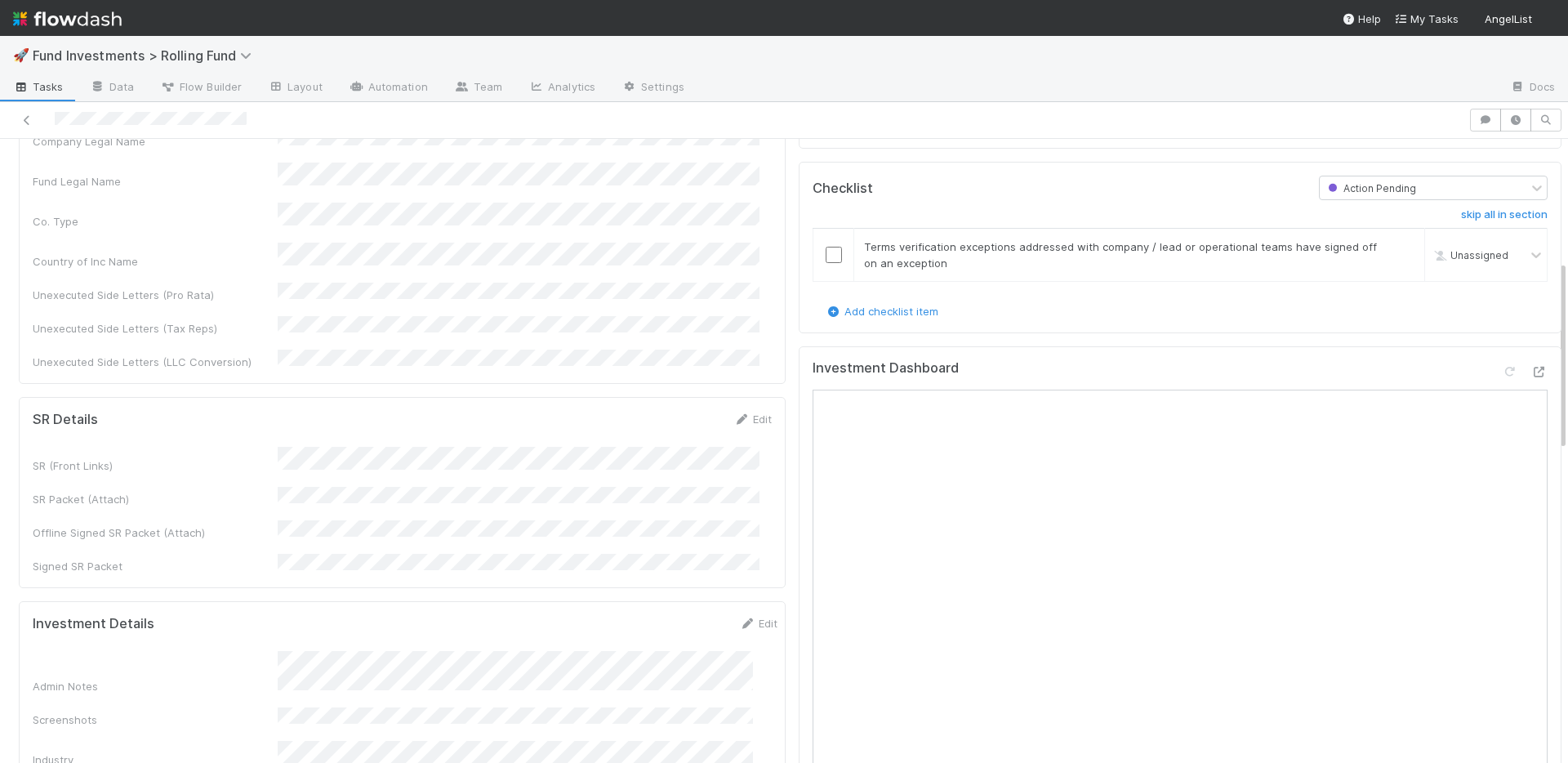
scroll to position [543, 0]
click at [742, 407] on link "Edit" at bounding box center [752, 413] width 38 height 13
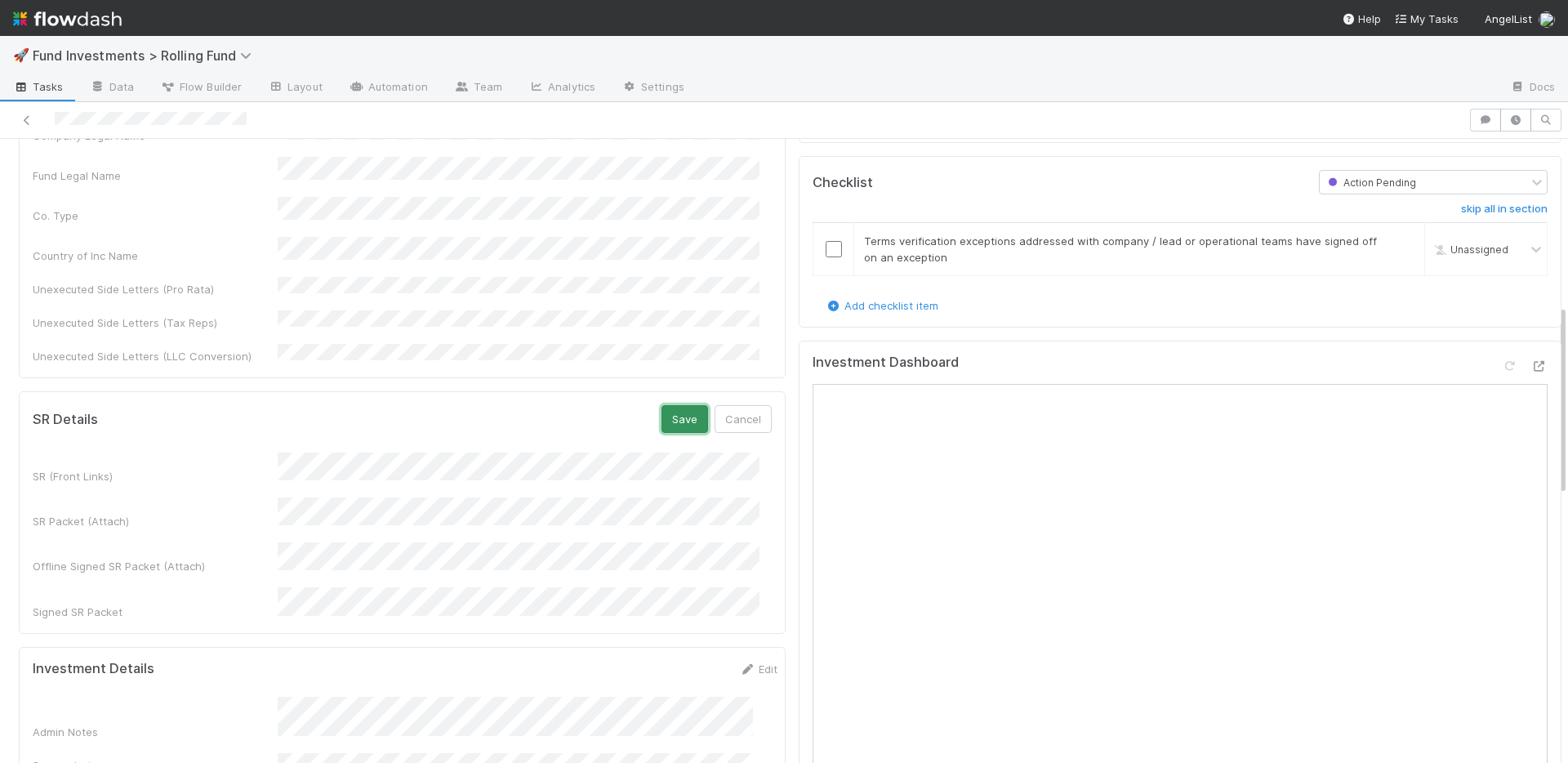
click at [668, 405] on button "Save" at bounding box center [685, 419] width 47 height 27
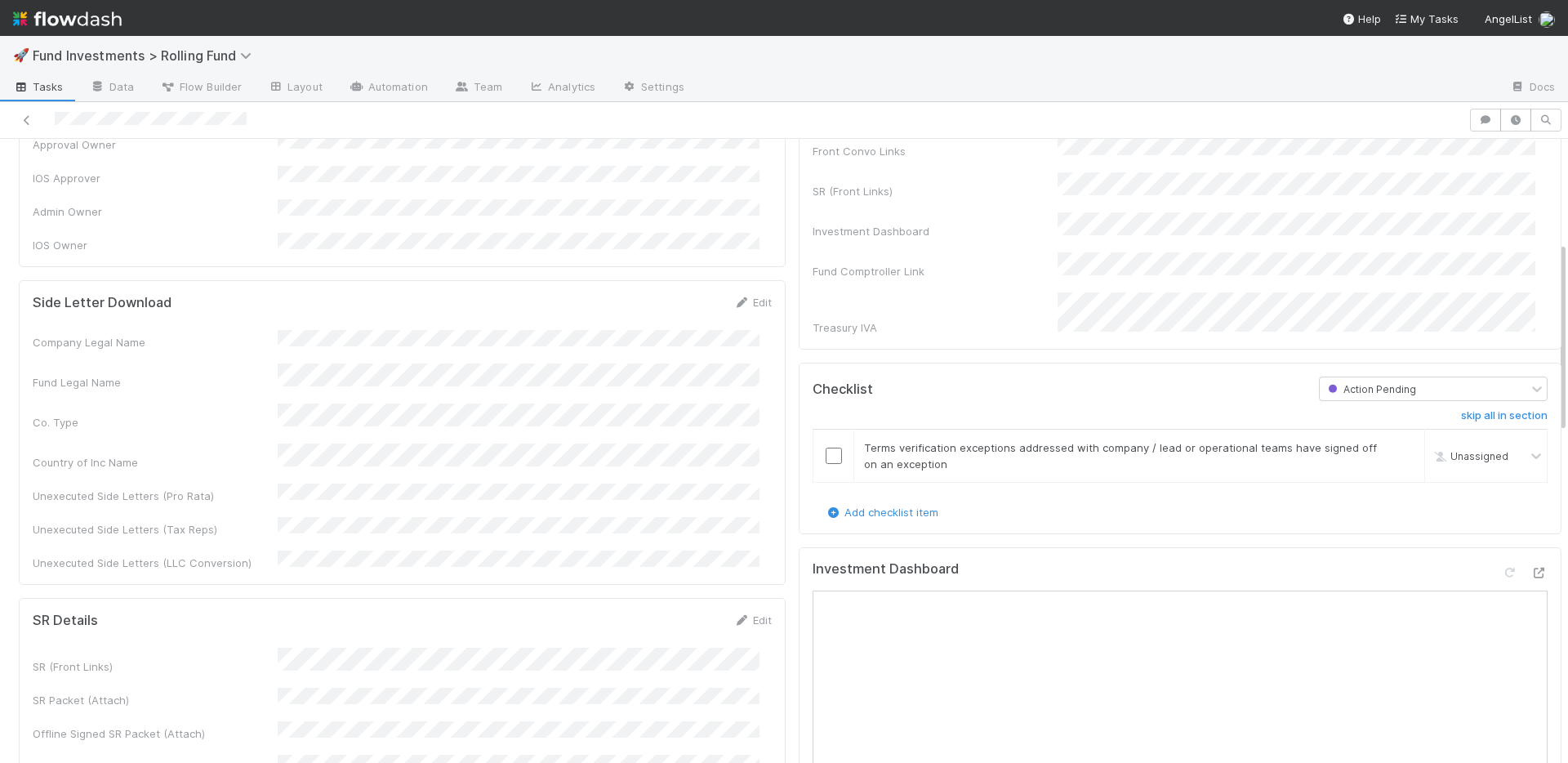
scroll to position [849, 0]
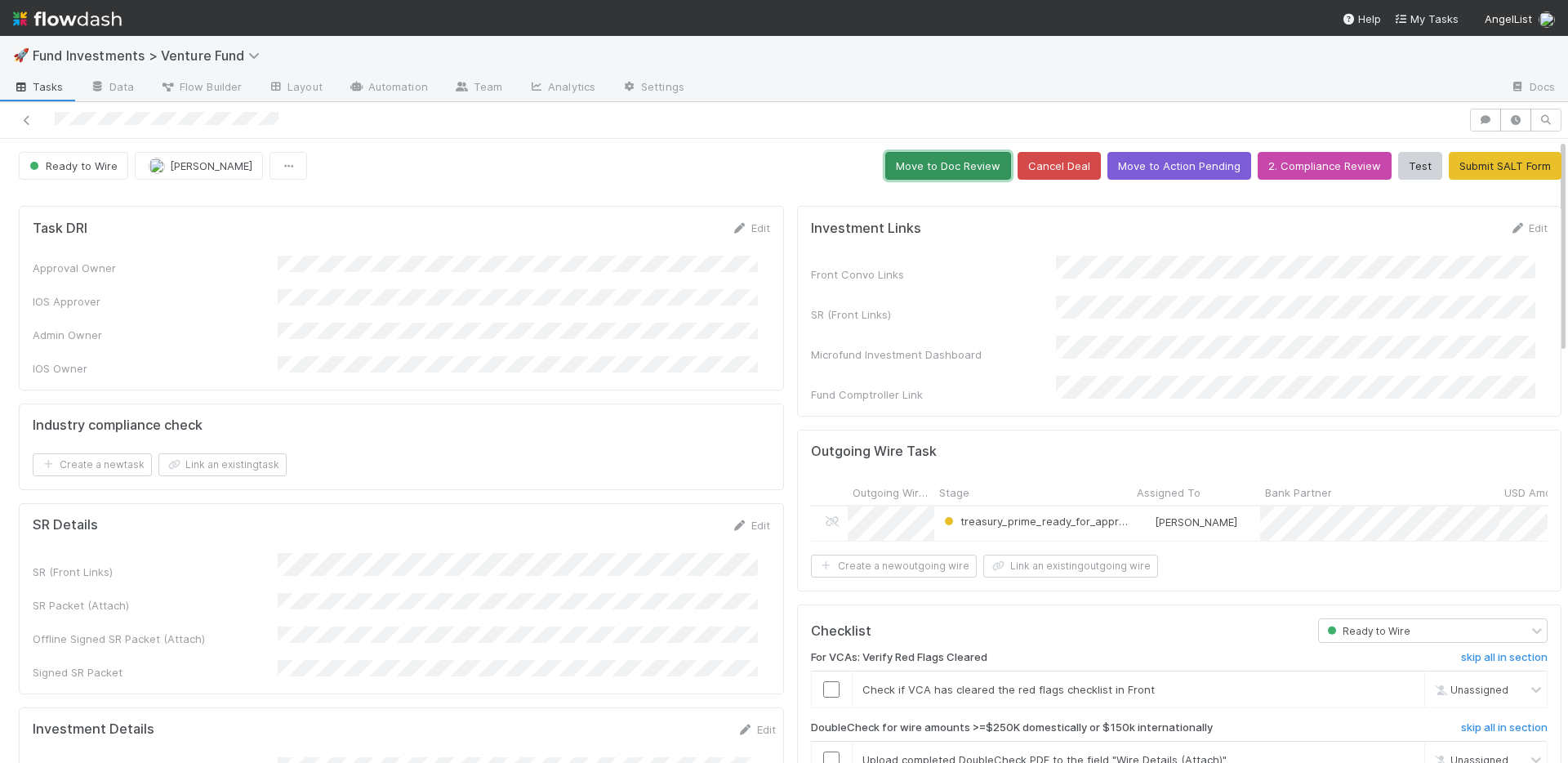
click at [933, 170] on button "Move to Doc Review" at bounding box center [948, 165] width 126 height 27
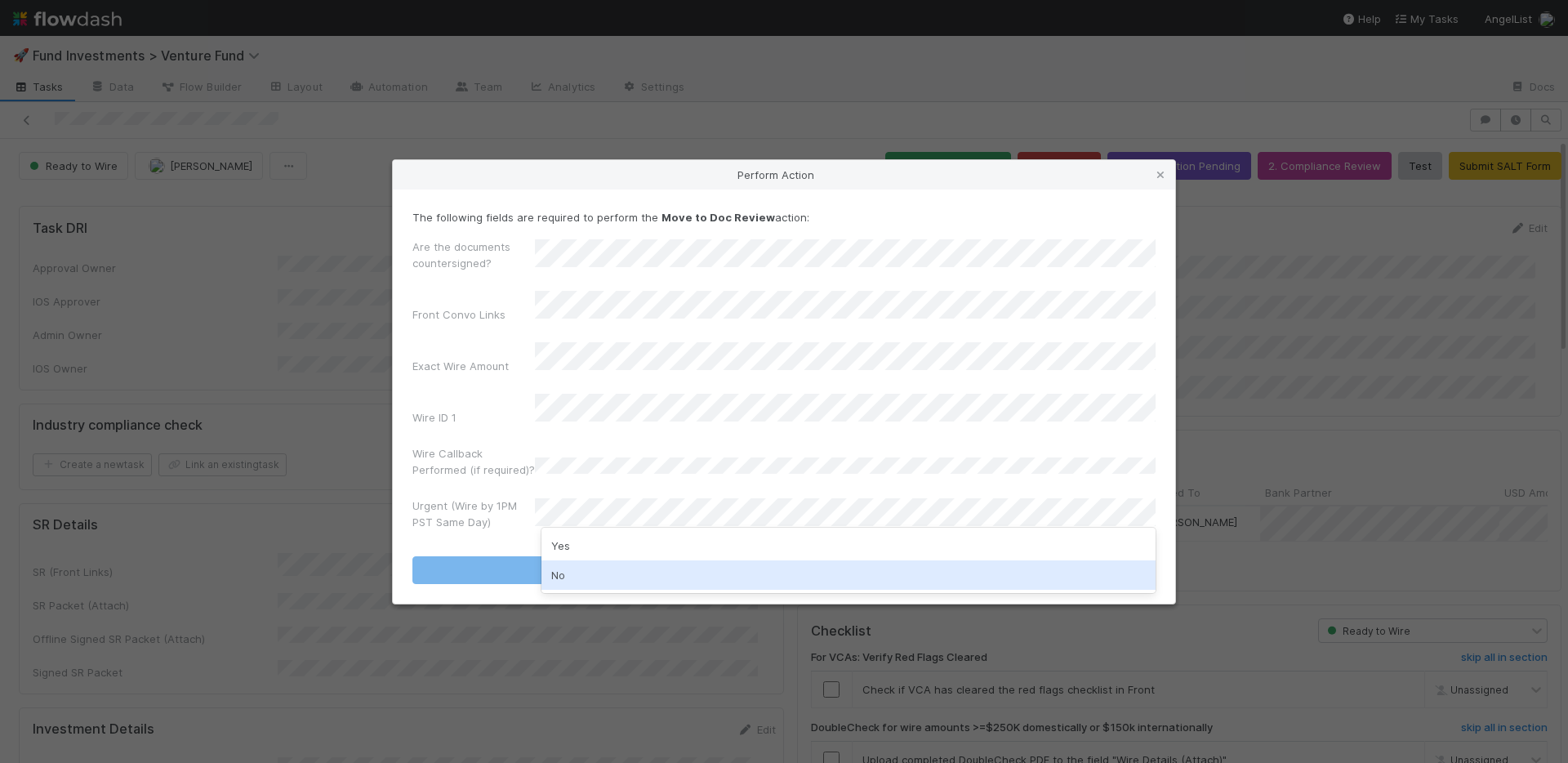
click at [595, 576] on div "No" at bounding box center [848, 575] width 614 height 29
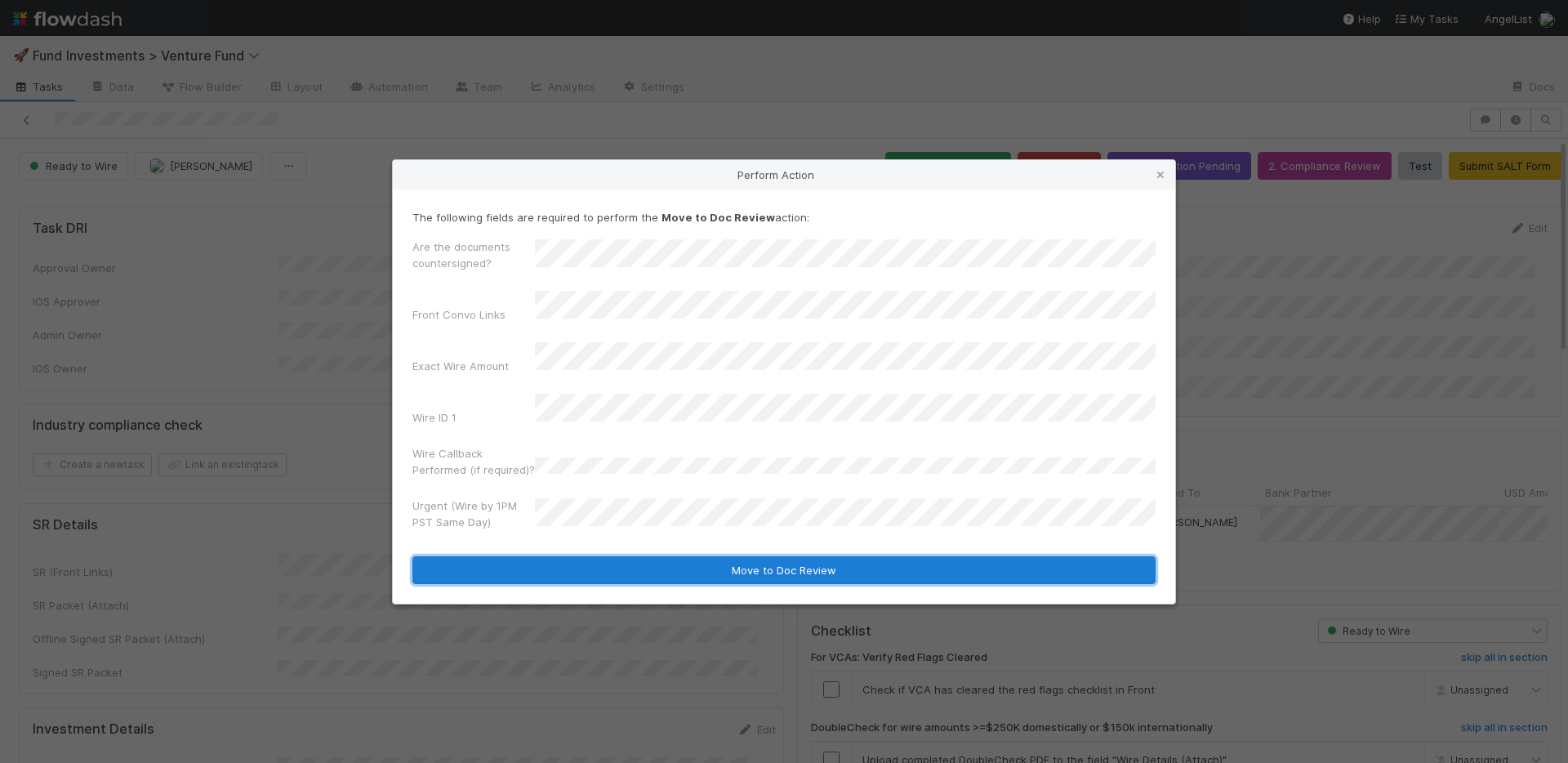
click at [607, 556] on button "Move to Doc Review" at bounding box center [784, 569] width 743 height 27
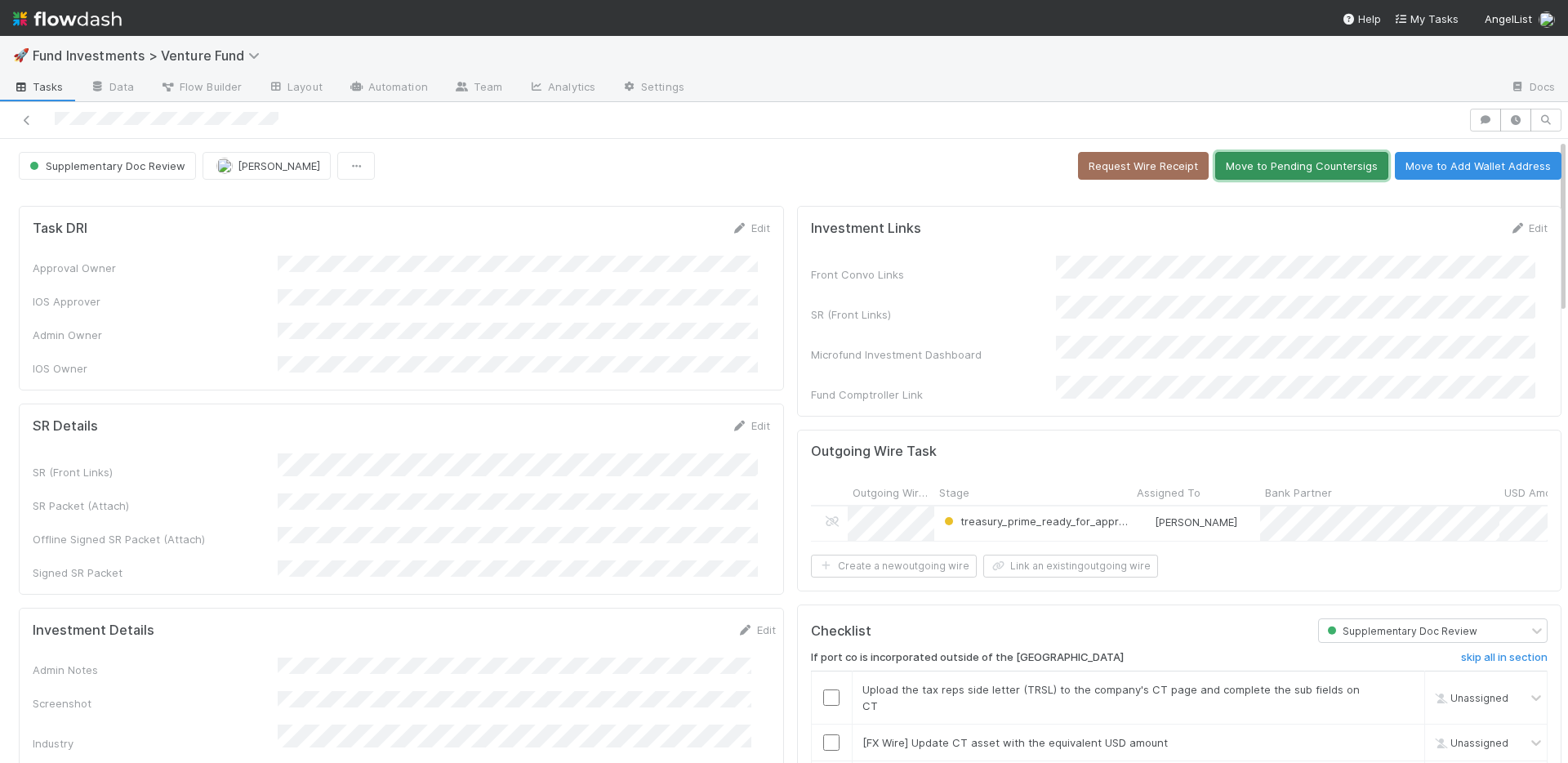
click at [1286, 170] on button "Move to Pending Countersigs" at bounding box center [1301, 165] width 173 height 27
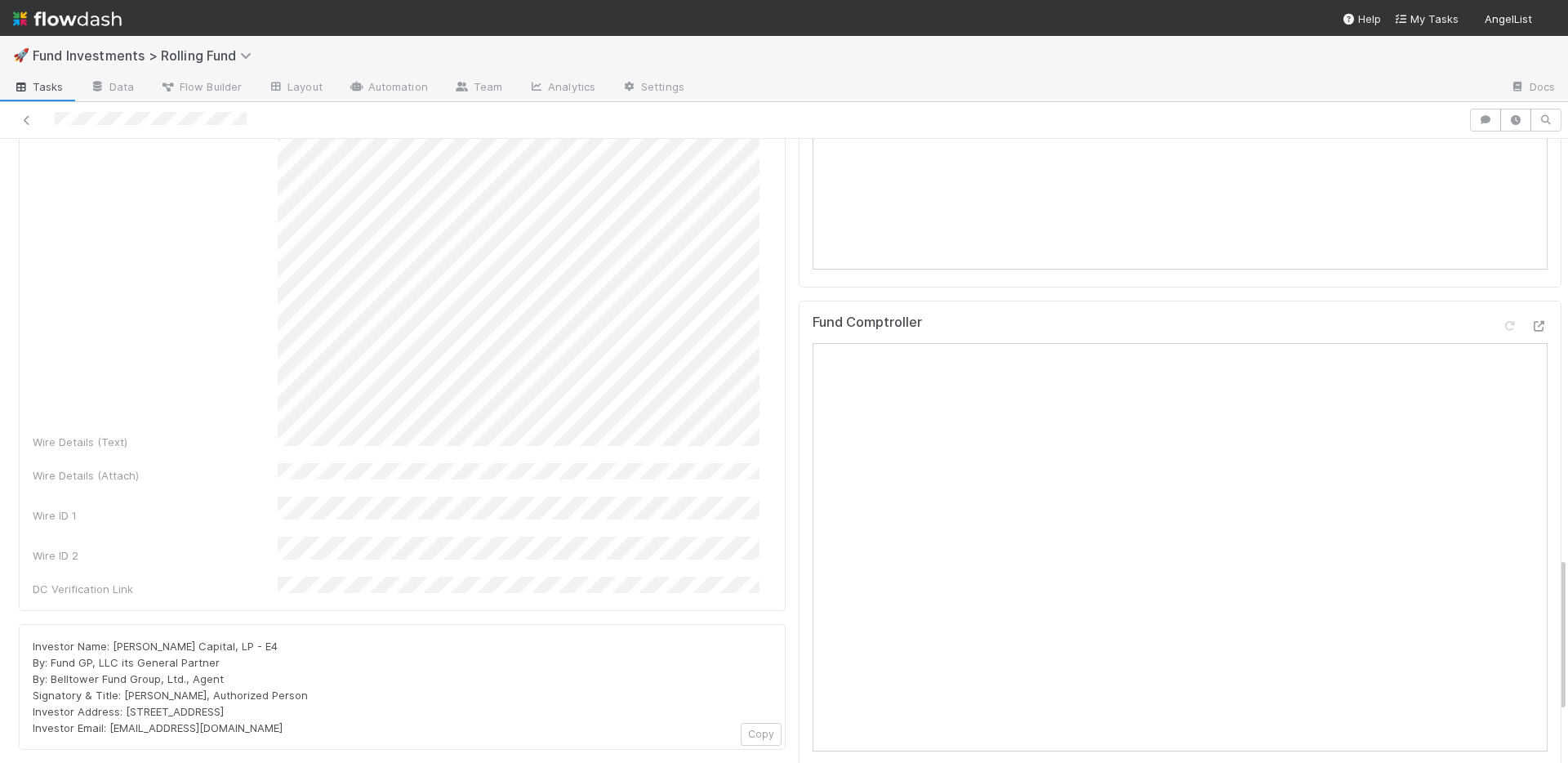
scroll to position [1443, 0]
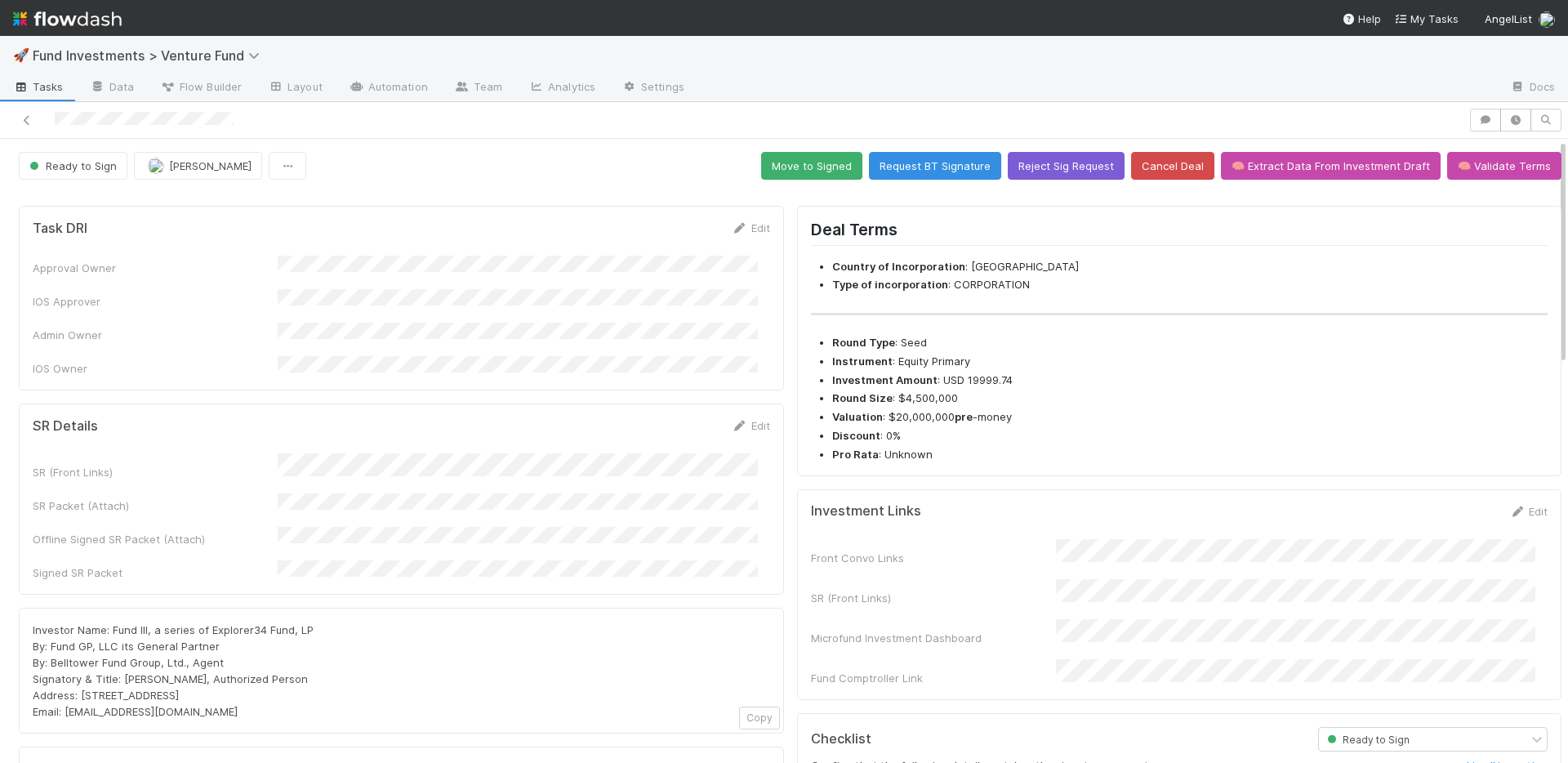
click at [603, 422] on form "SR Details Edit SR (Front Links) SR Packet (Attach) Offline Signed SR Packet (A…" at bounding box center [401, 499] width 738 height 163
click at [778, 168] on button "Move to Signed" at bounding box center [811, 165] width 101 height 27
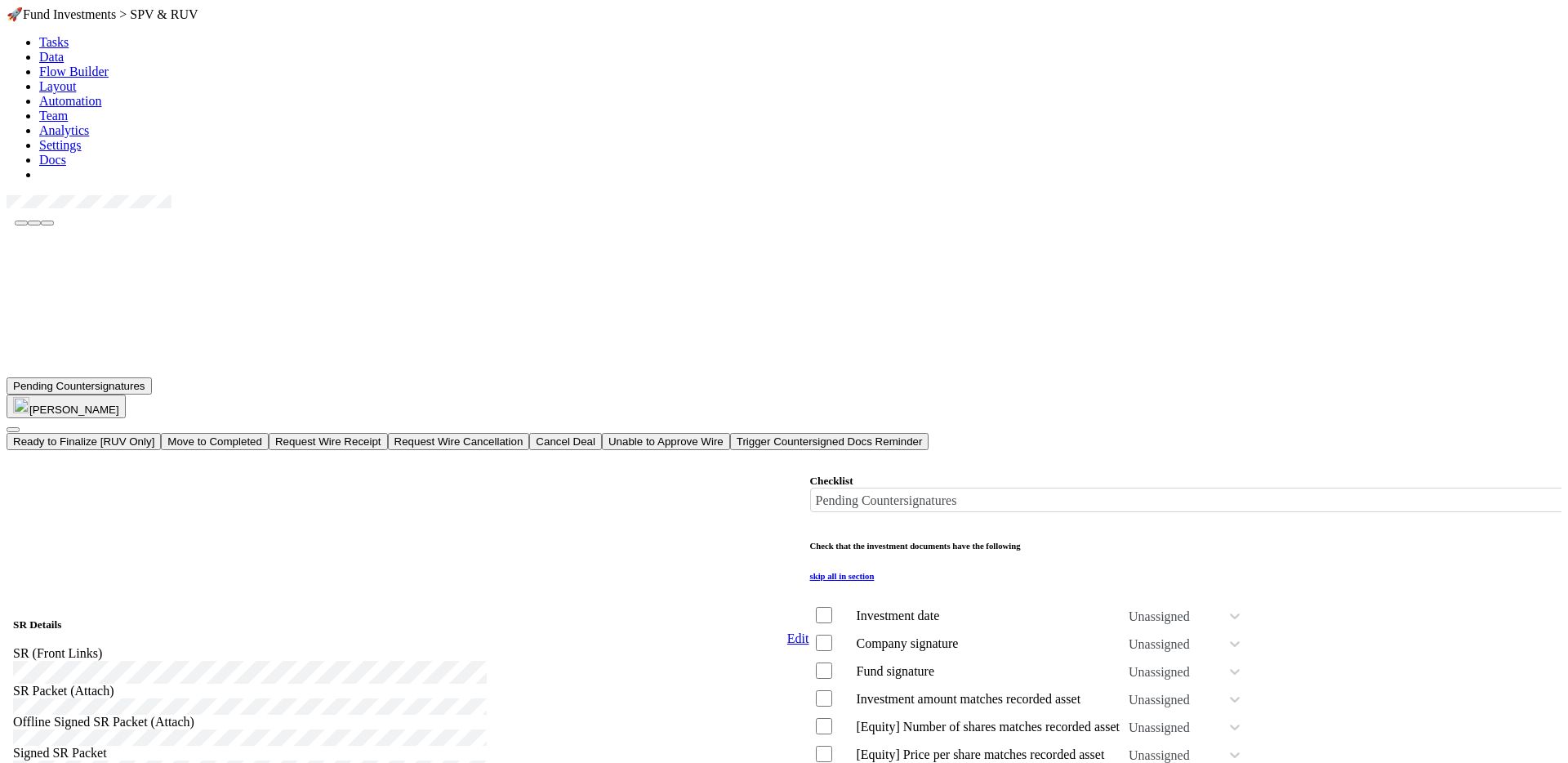
scroll to position [654, 0]
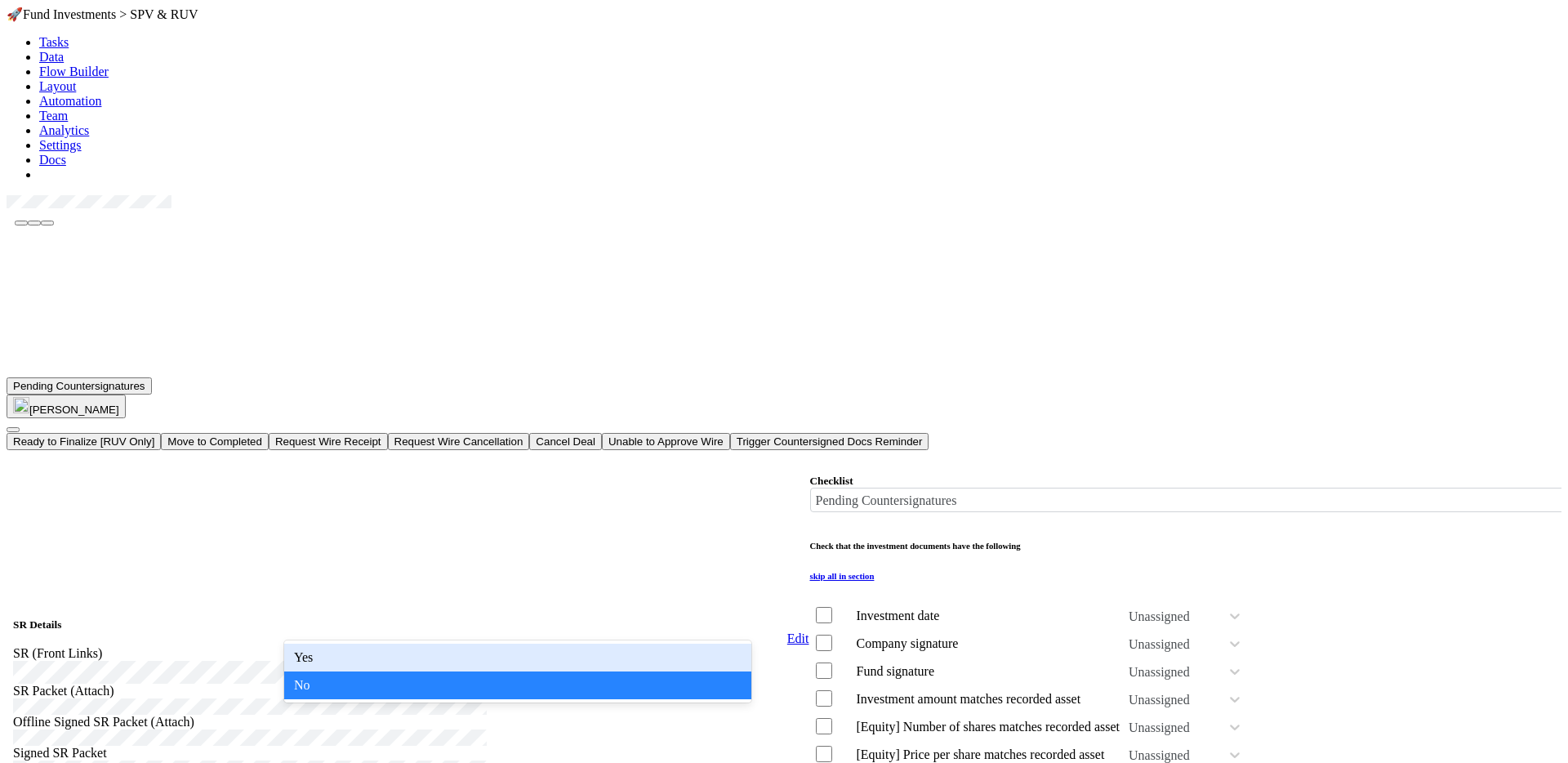
click at [364, 651] on div "Yes" at bounding box center [516, 657] width 467 height 27
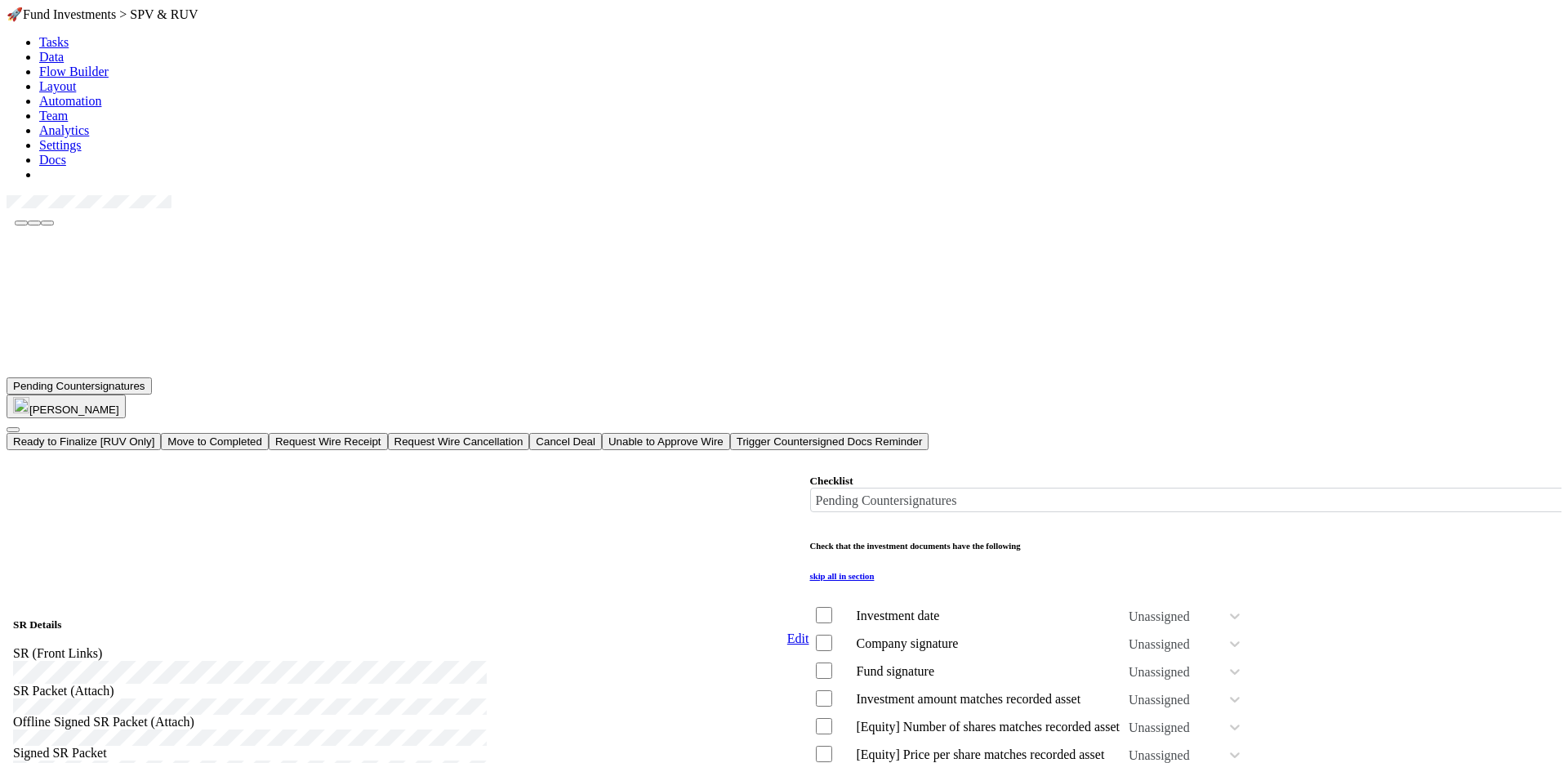
click at [269, 433] on button "Move to Completed" at bounding box center [214, 442] width 108 height 18
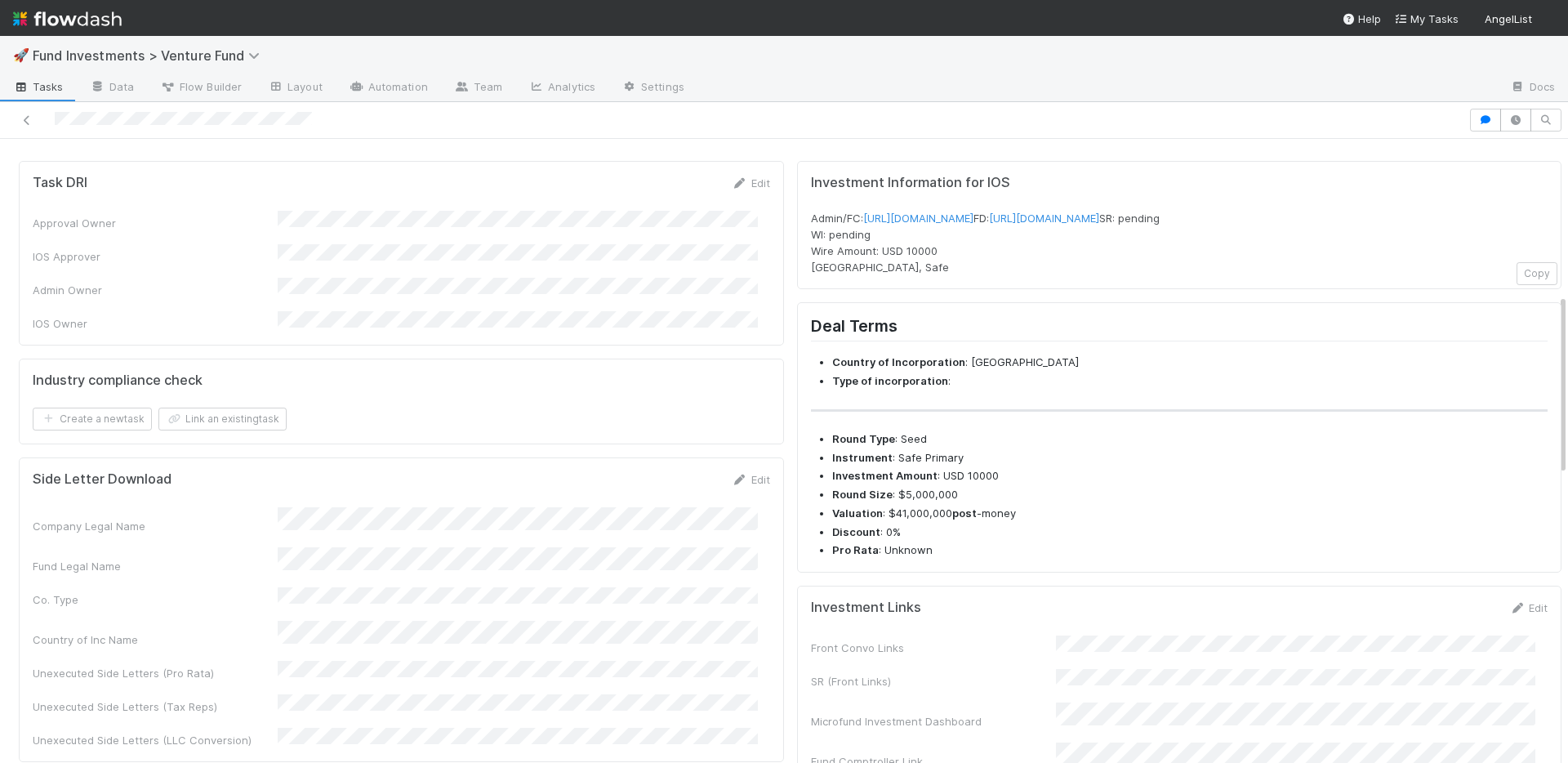
scroll to position [535, 0]
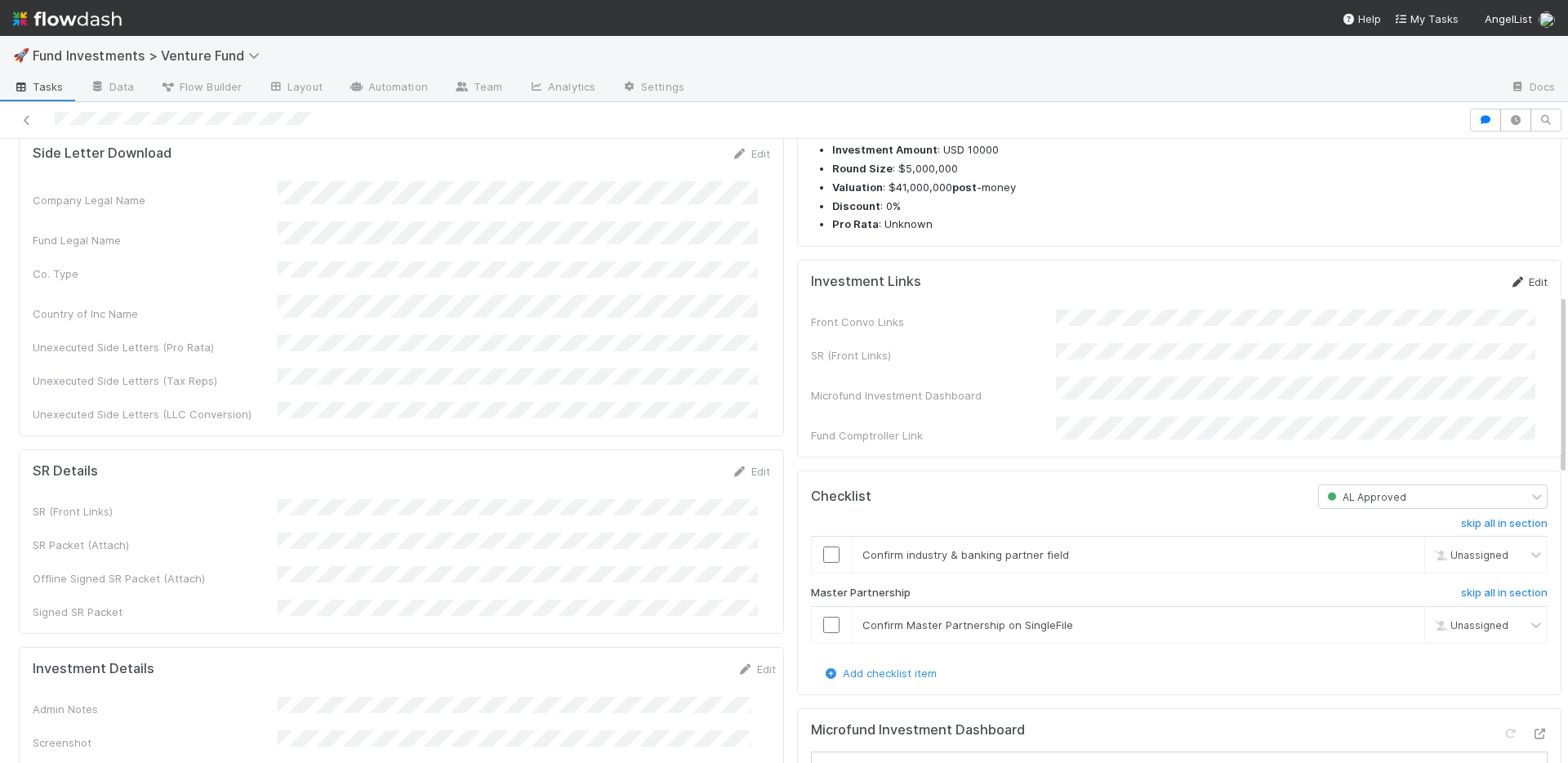
click at [1511, 289] on link "Edit" at bounding box center [1527, 281] width 38 height 13
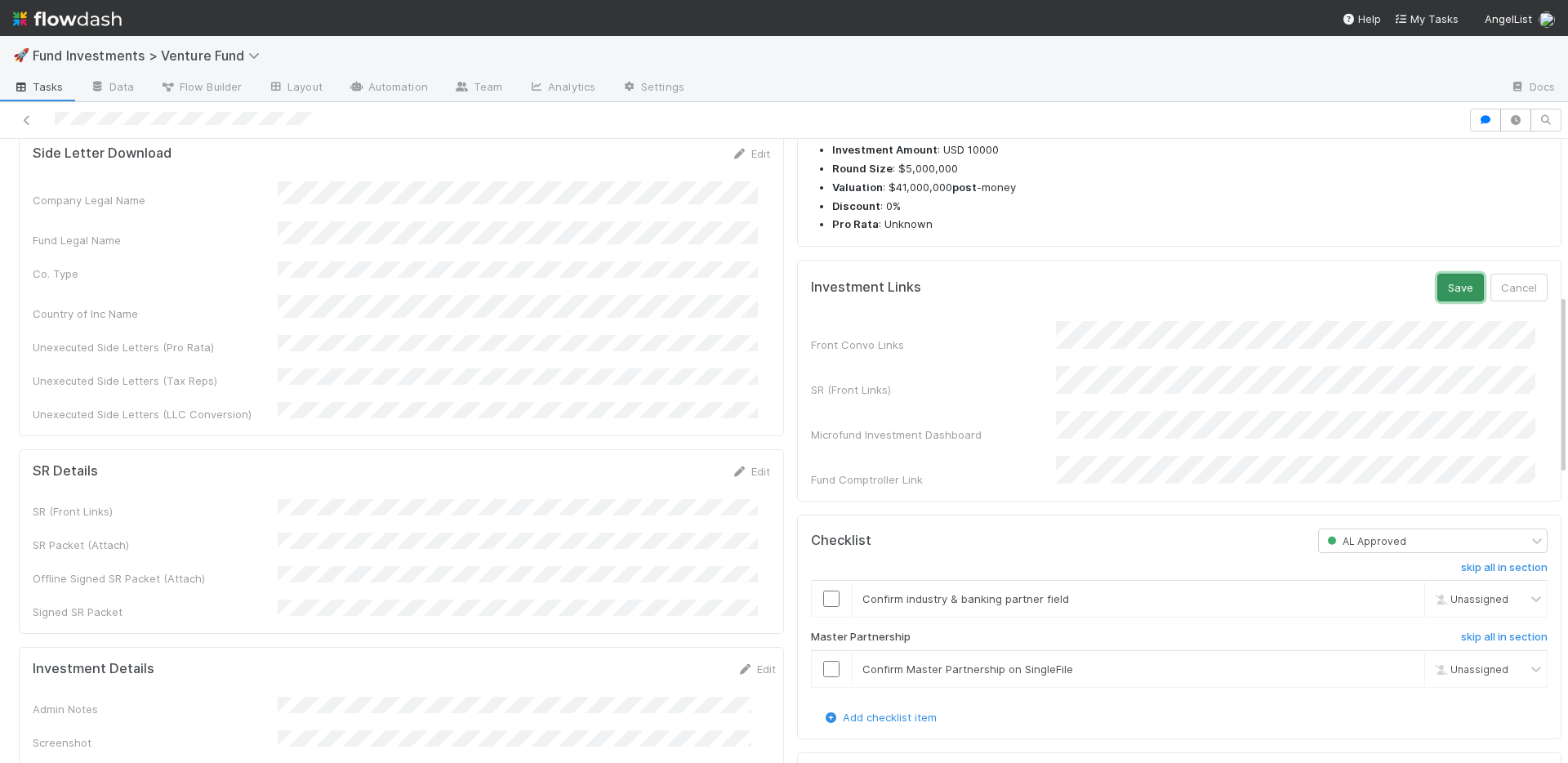
click at [1440, 301] on button "Save" at bounding box center [1460, 288] width 47 height 27
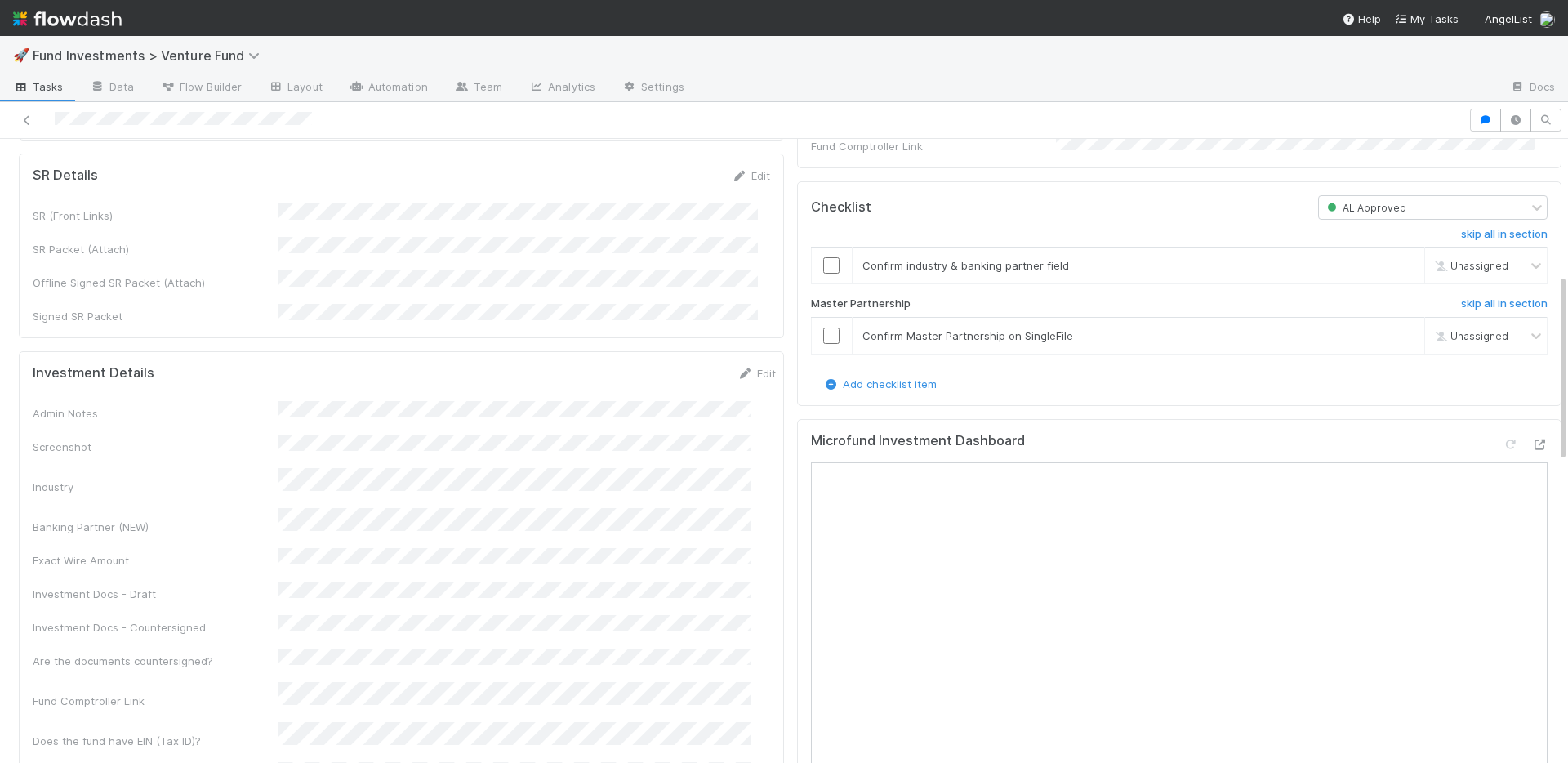
scroll to position [748, 0]
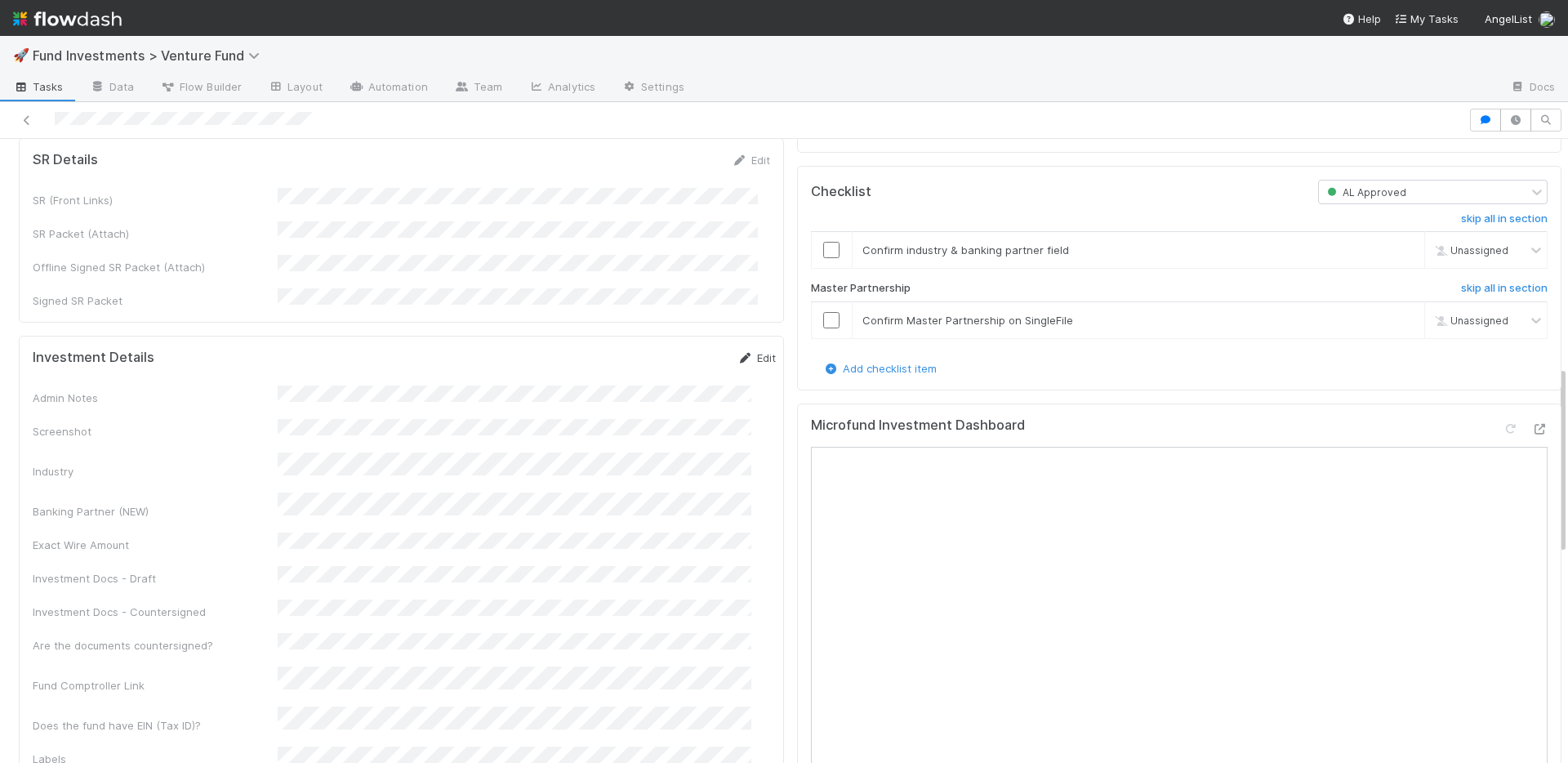
click at [738, 351] on link "Edit" at bounding box center [756, 357] width 38 height 13
drag, startPoint x: 652, startPoint y: 299, endPoint x: 650, endPoint y: 269, distance: 30.1
click at [665, 349] on button "Save" at bounding box center [689, 363] width 47 height 27
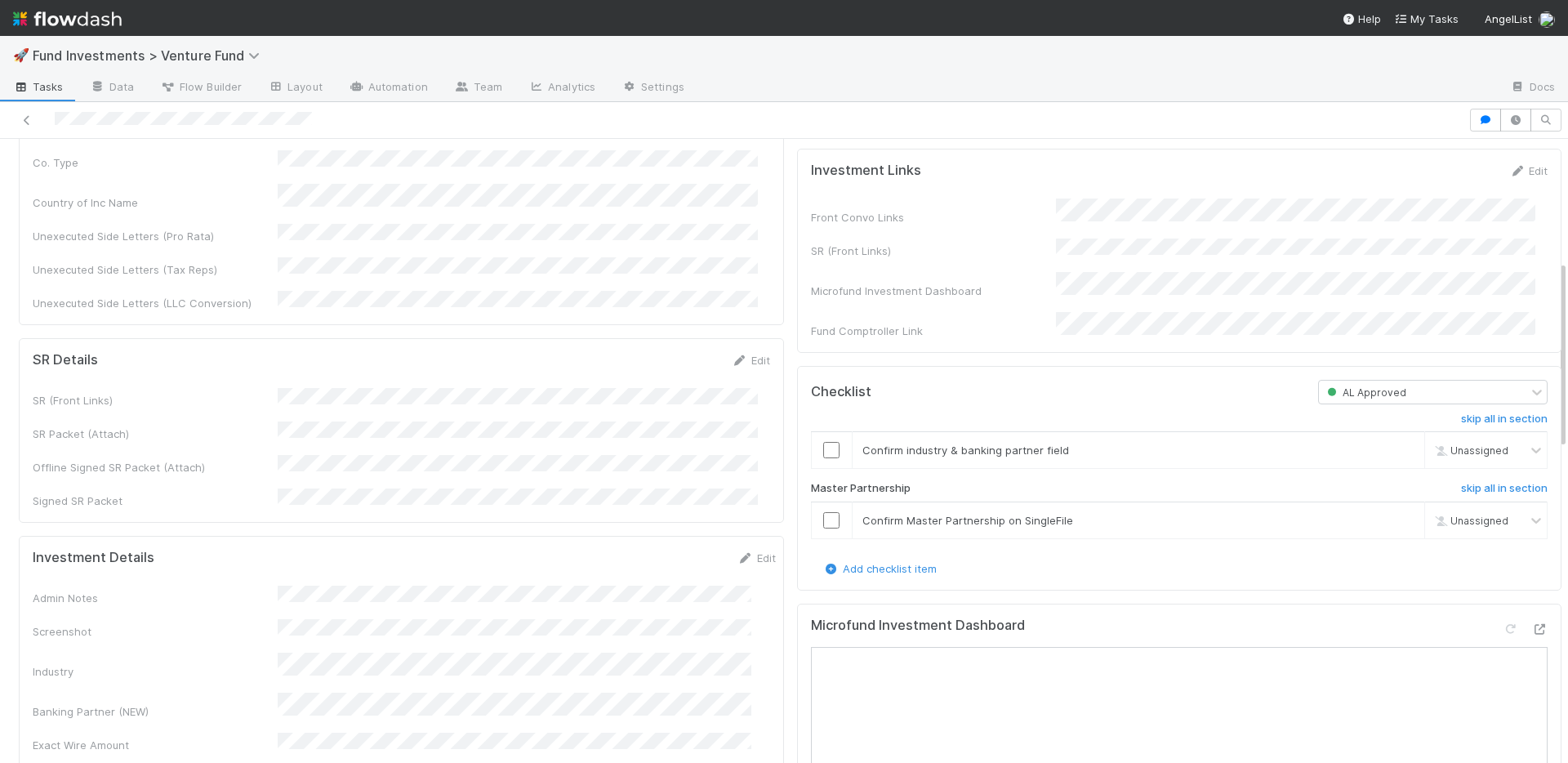
scroll to position [402, 0]
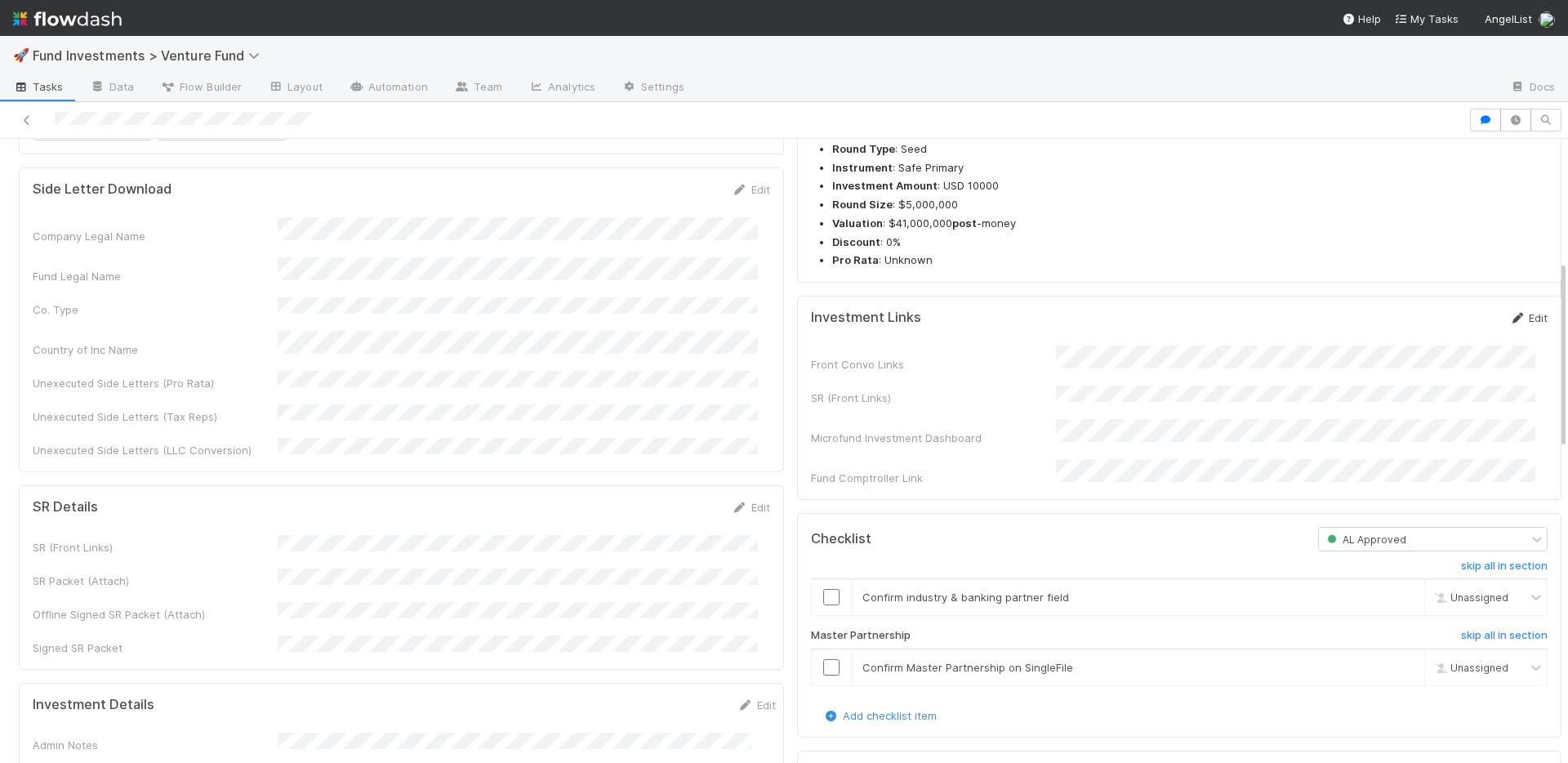
click at [1508, 324] on icon at bounding box center [1516, 318] width 17 height 11
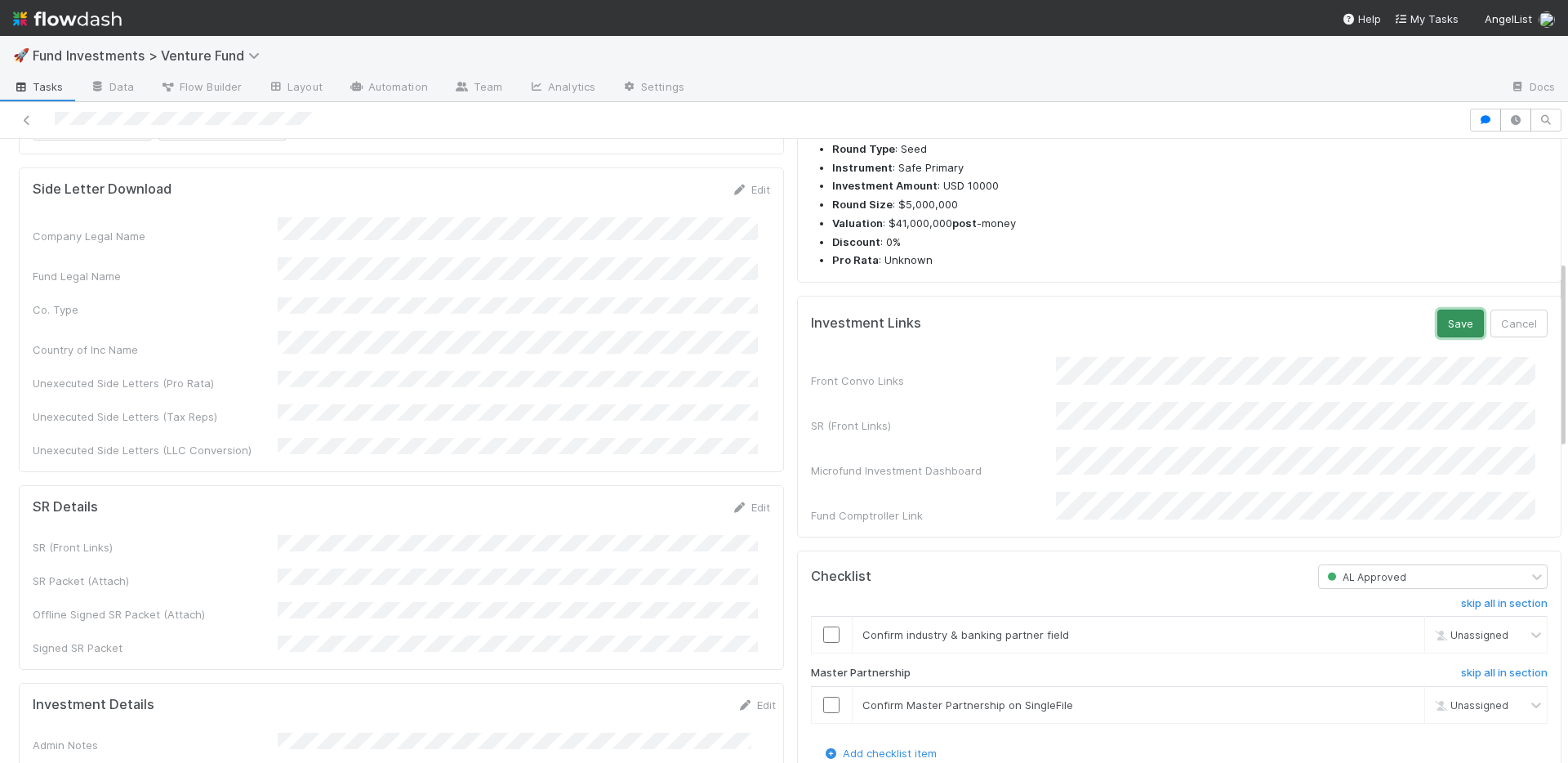
click at [1437, 337] on button "Save" at bounding box center [1460, 323] width 47 height 27
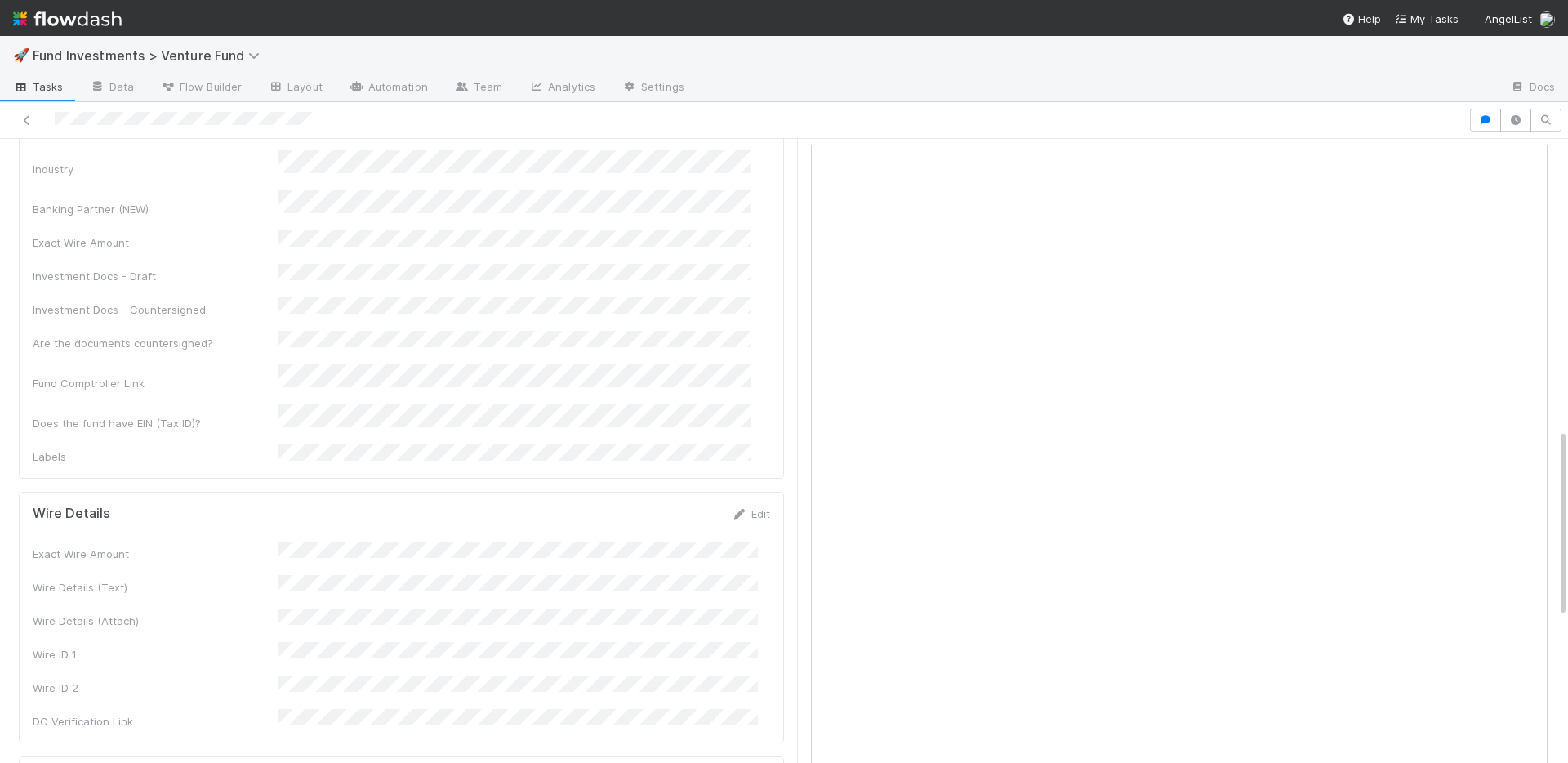
scroll to position [1063, 0]
click at [684, 500] on div "Wire Details Edit" at bounding box center [401, 508] width 738 height 17
drag, startPoint x: 743, startPoint y: 402, endPoint x: 808, endPoint y: 374, distance: 70.8
click at [743, 501] on link "Edit" at bounding box center [750, 507] width 38 height 13
click at [669, 500] on button "Save" at bounding box center [683, 514] width 47 height 27
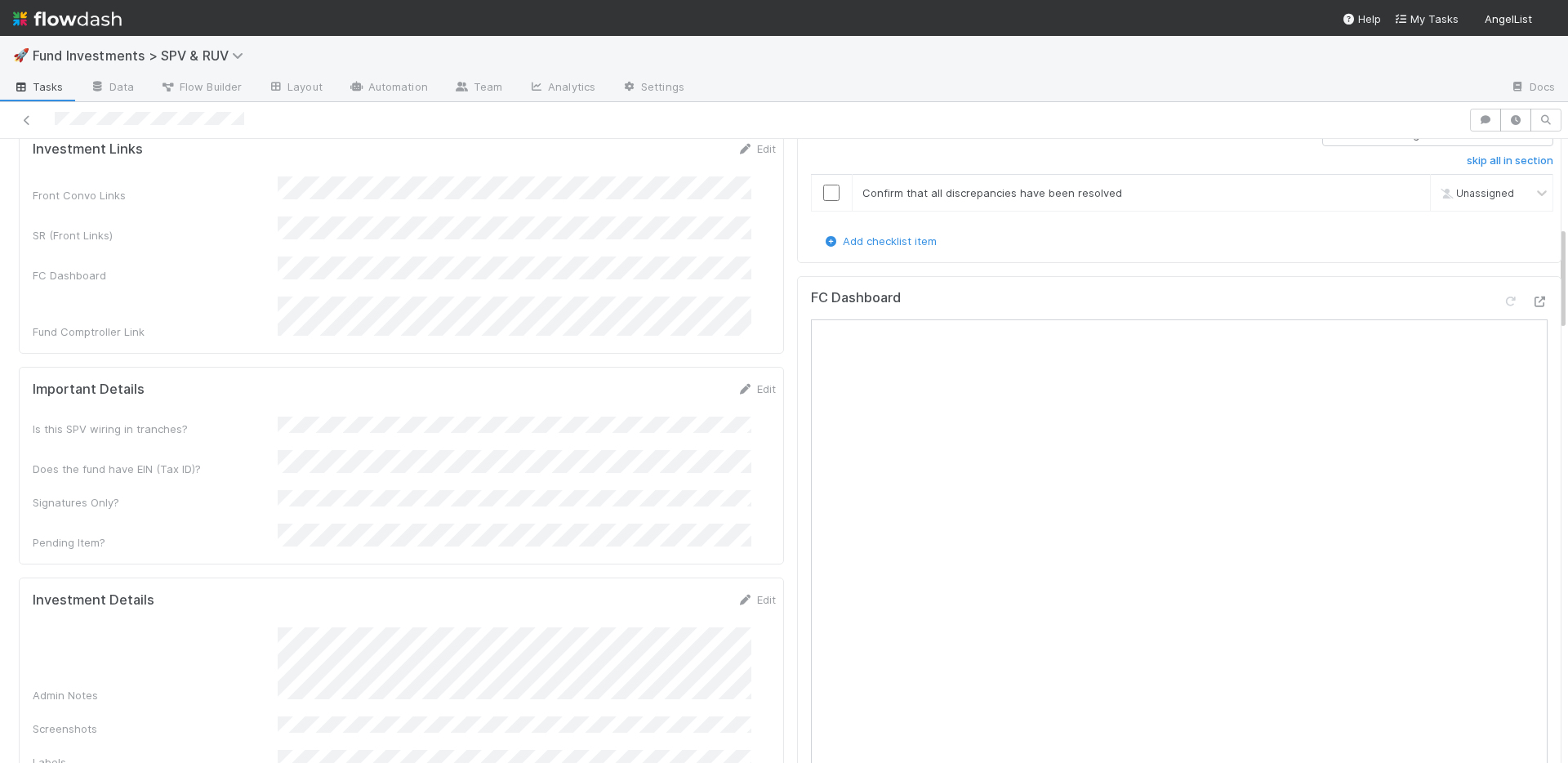
scroll to position [832, 0]
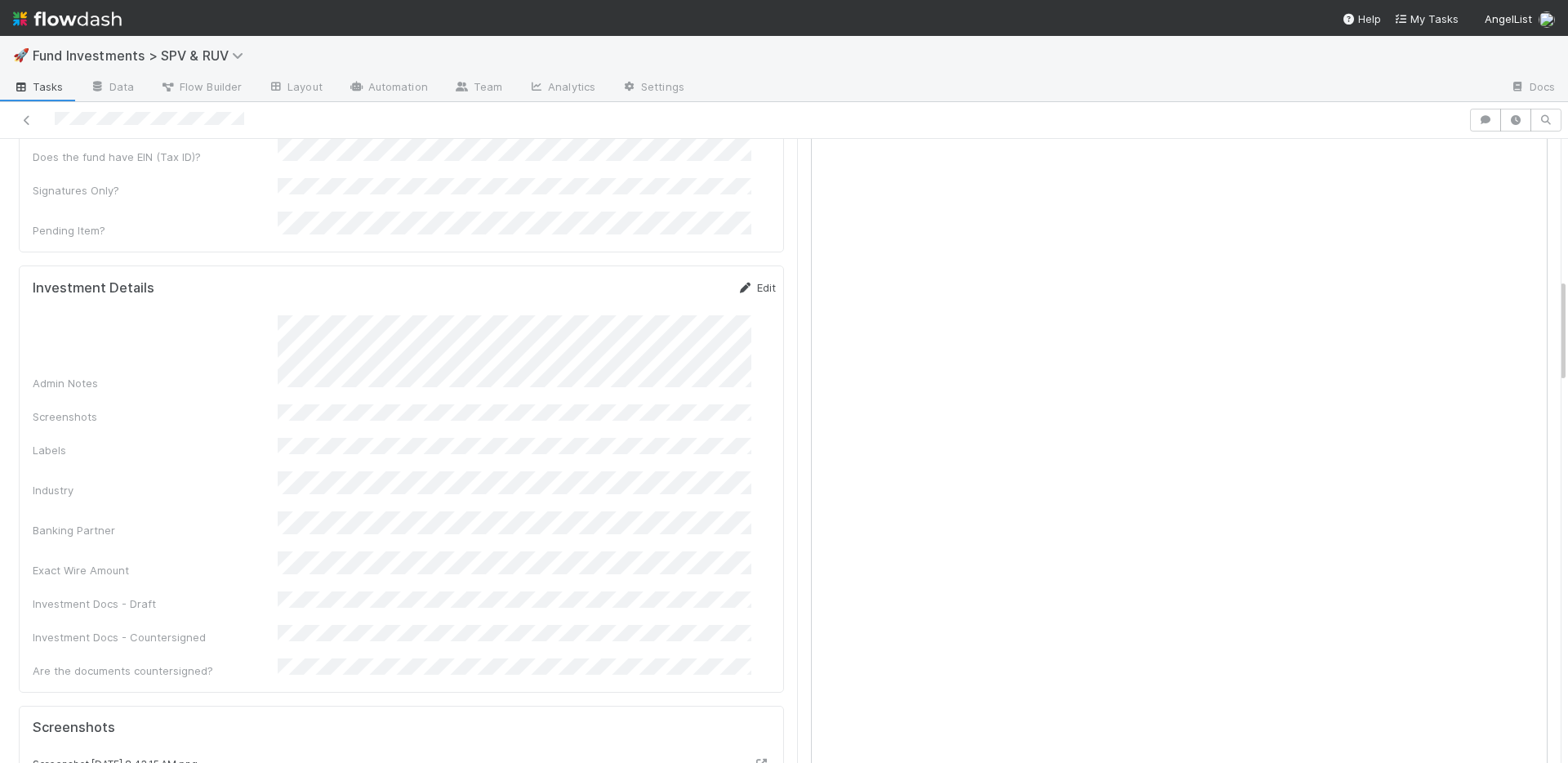
click at [740, 281] on link "Edit" at bounding box center [756, 287] width 38 height 13
click at [665, 279] on button "Save" at bounding box center [689, 292] width 47 height 27
click at [738, 269] on icon at bounding box center [745, 274] width 17 height 11
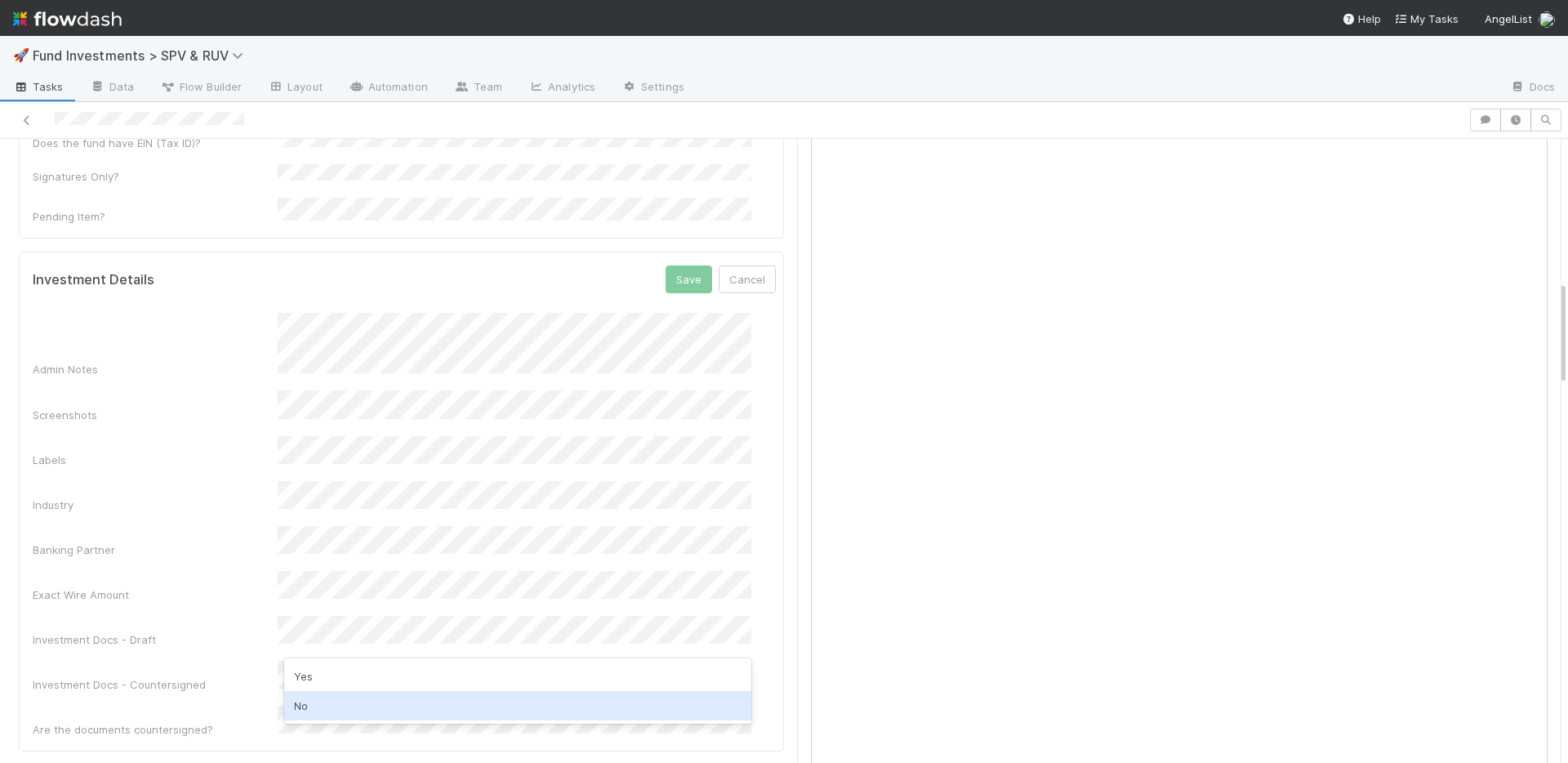
click at [334, 701] on div "No" at bounding box center [516, 705] width 467 height 29
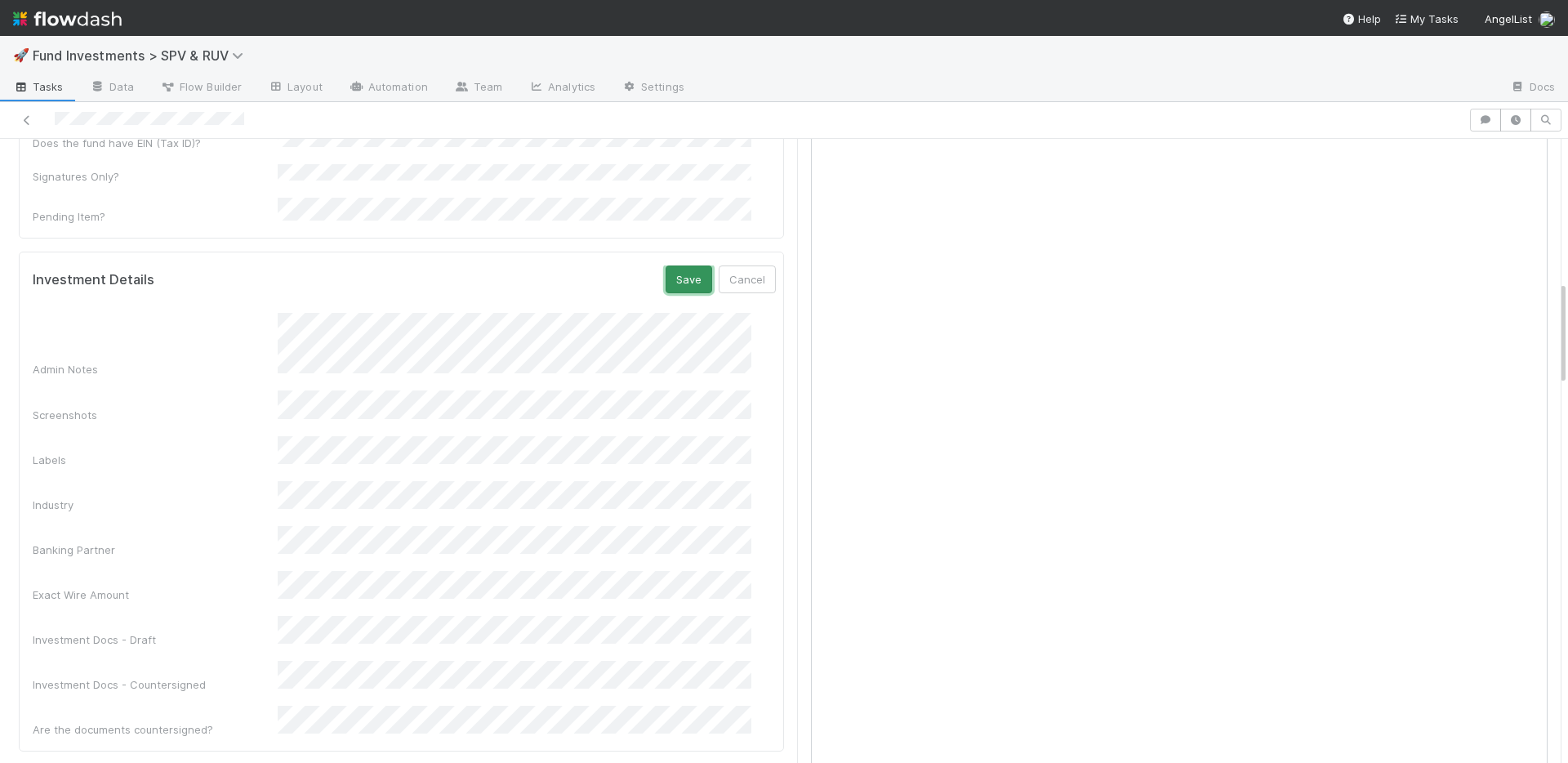
click at [667, 265] on button "Save" at bounding box center [689, 279] width 47 height 27
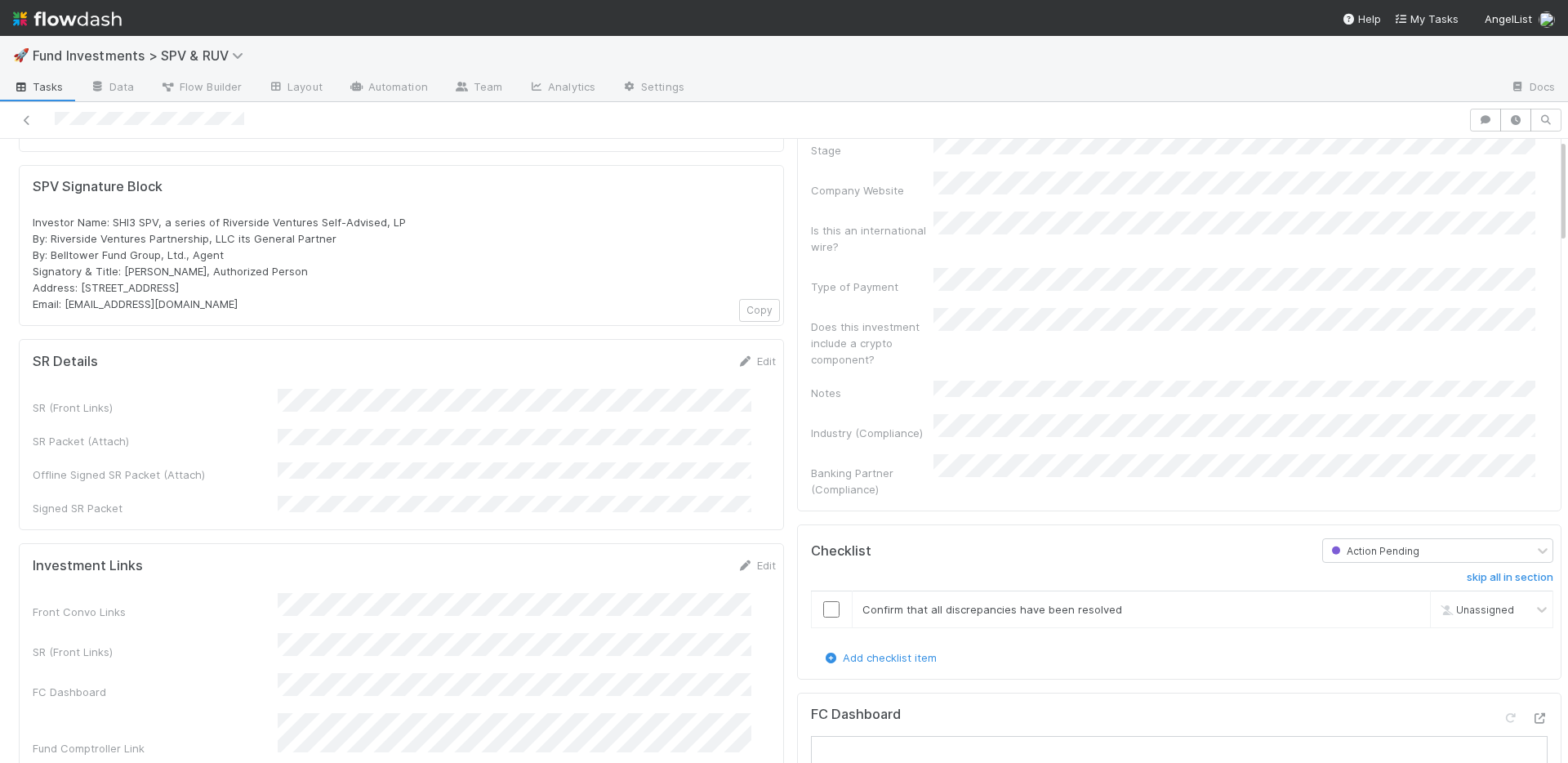
scroll to position [0, 0]
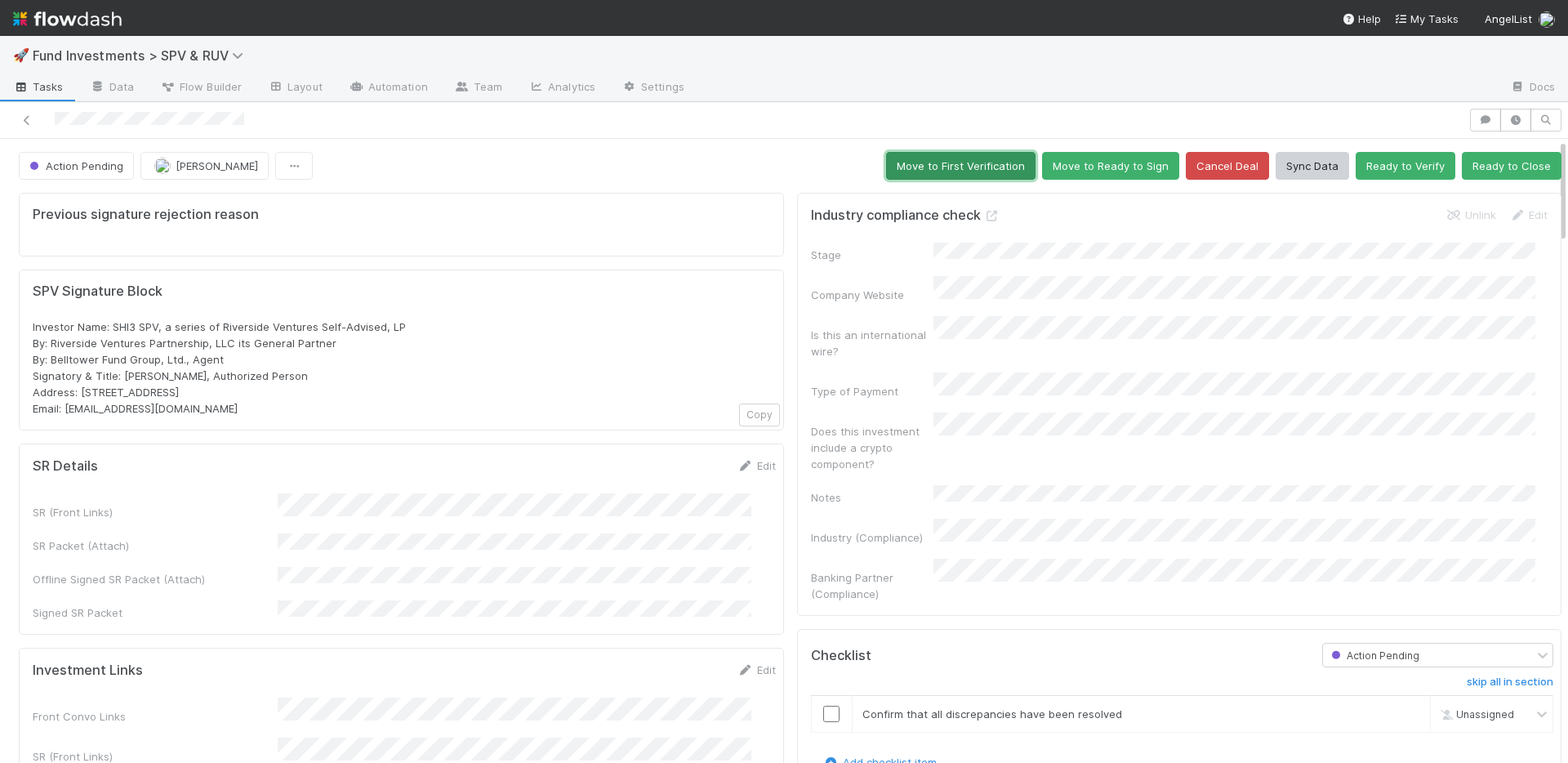
click at [887, 167] on button "Move to First Verification" at bounding box center [961, 165] width 150 height 27
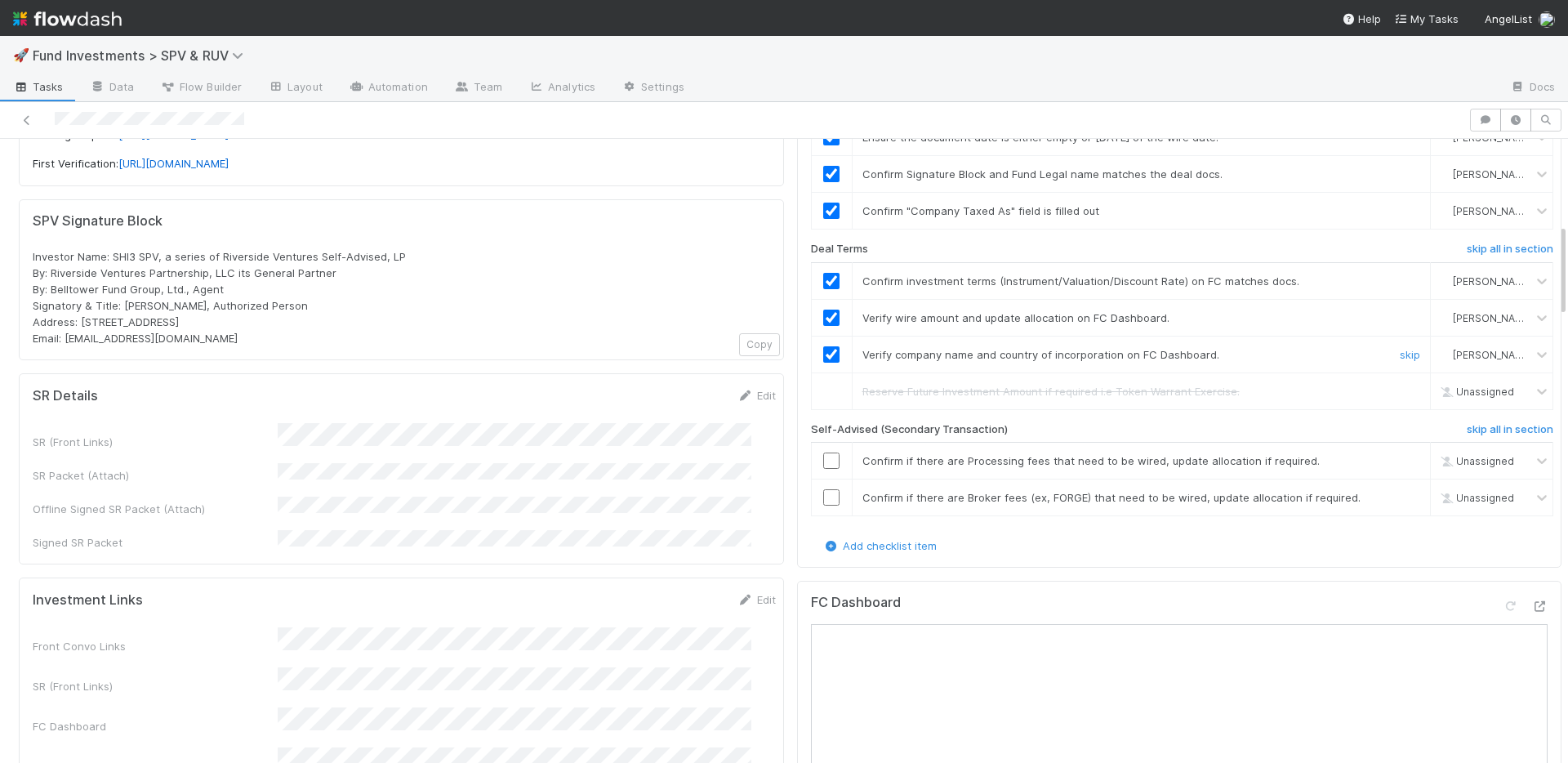
scroll to position [603, 0]
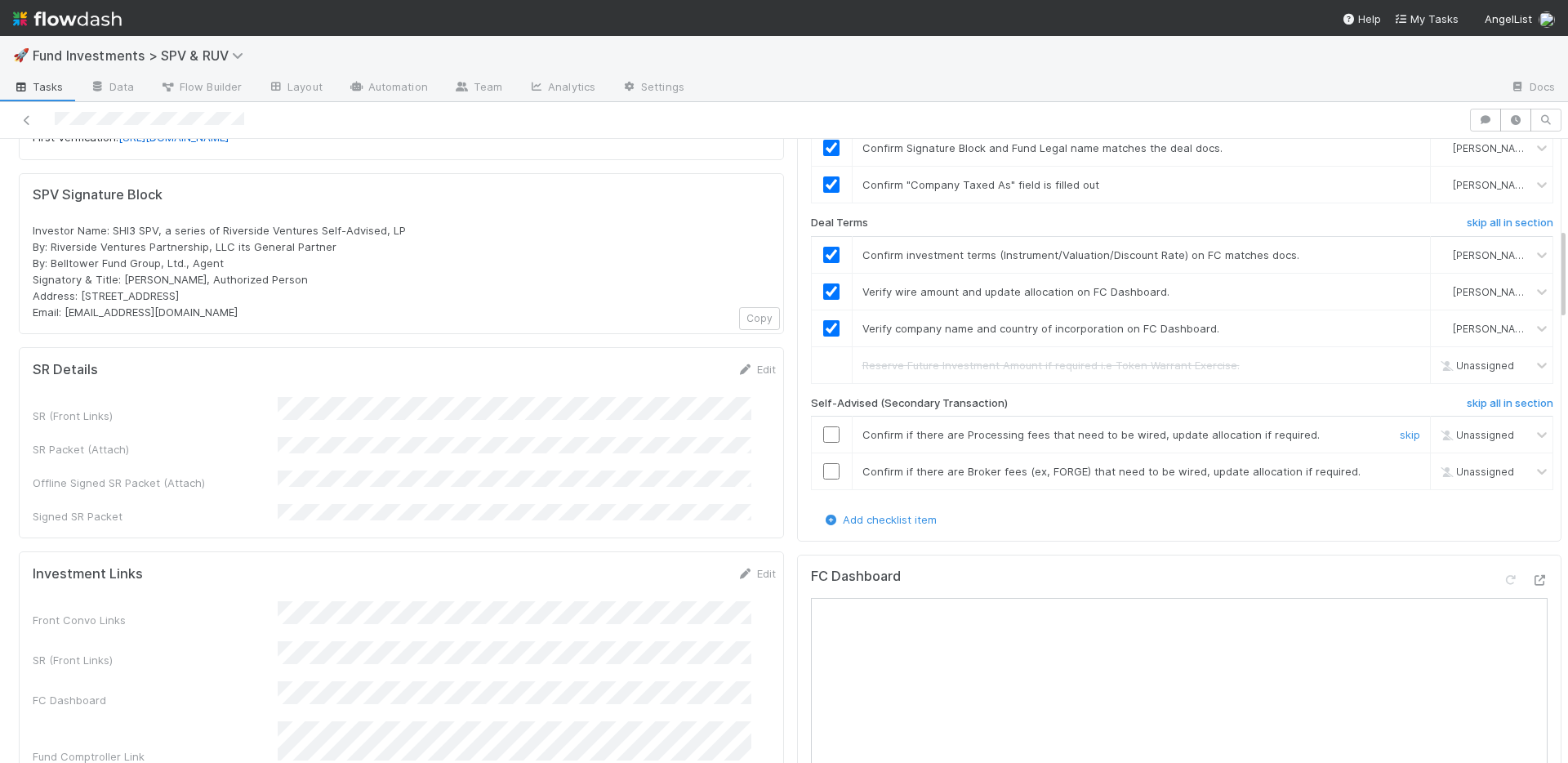
click at [823, 426] on input "checkbox" at bounding box center [830, 434] width 17 height 17
click at [823, 463] on input "checkbox" at bounding box center [830, 471] width 17 height 17
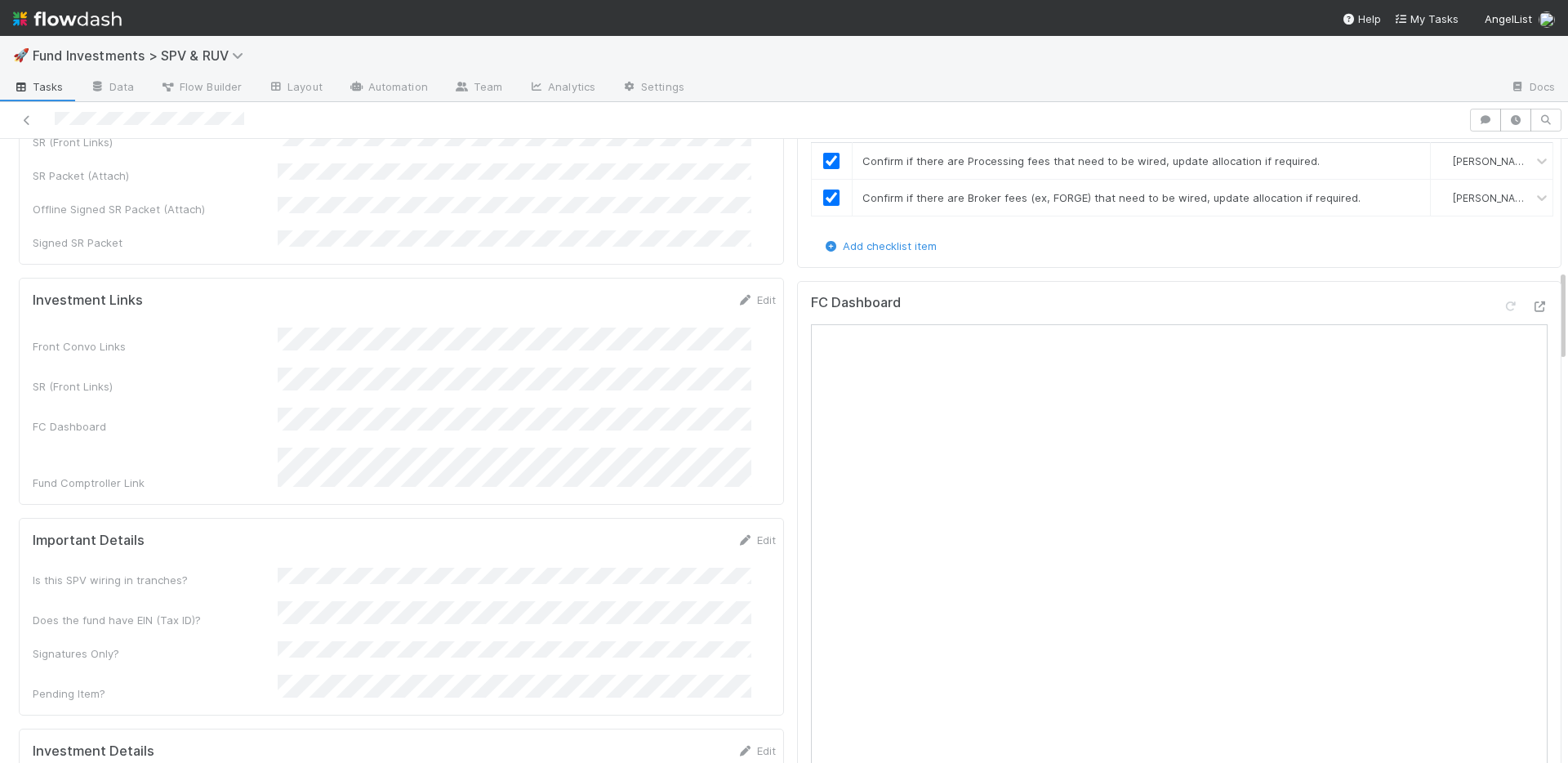
scroll to position [1204, 0]
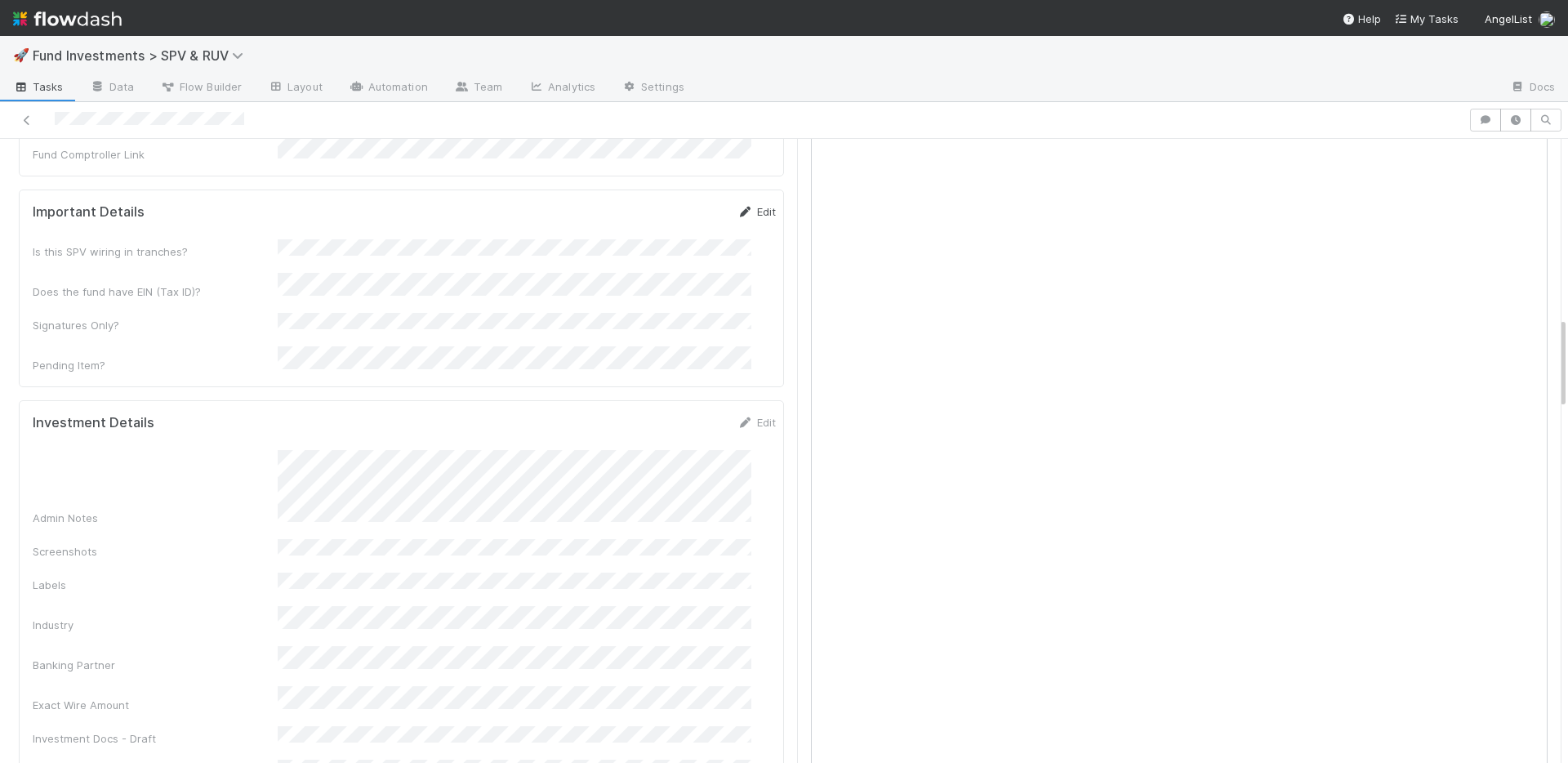
click at [738, 205] on link "Edit" at bounding box center [756, 211] width 38 height 13
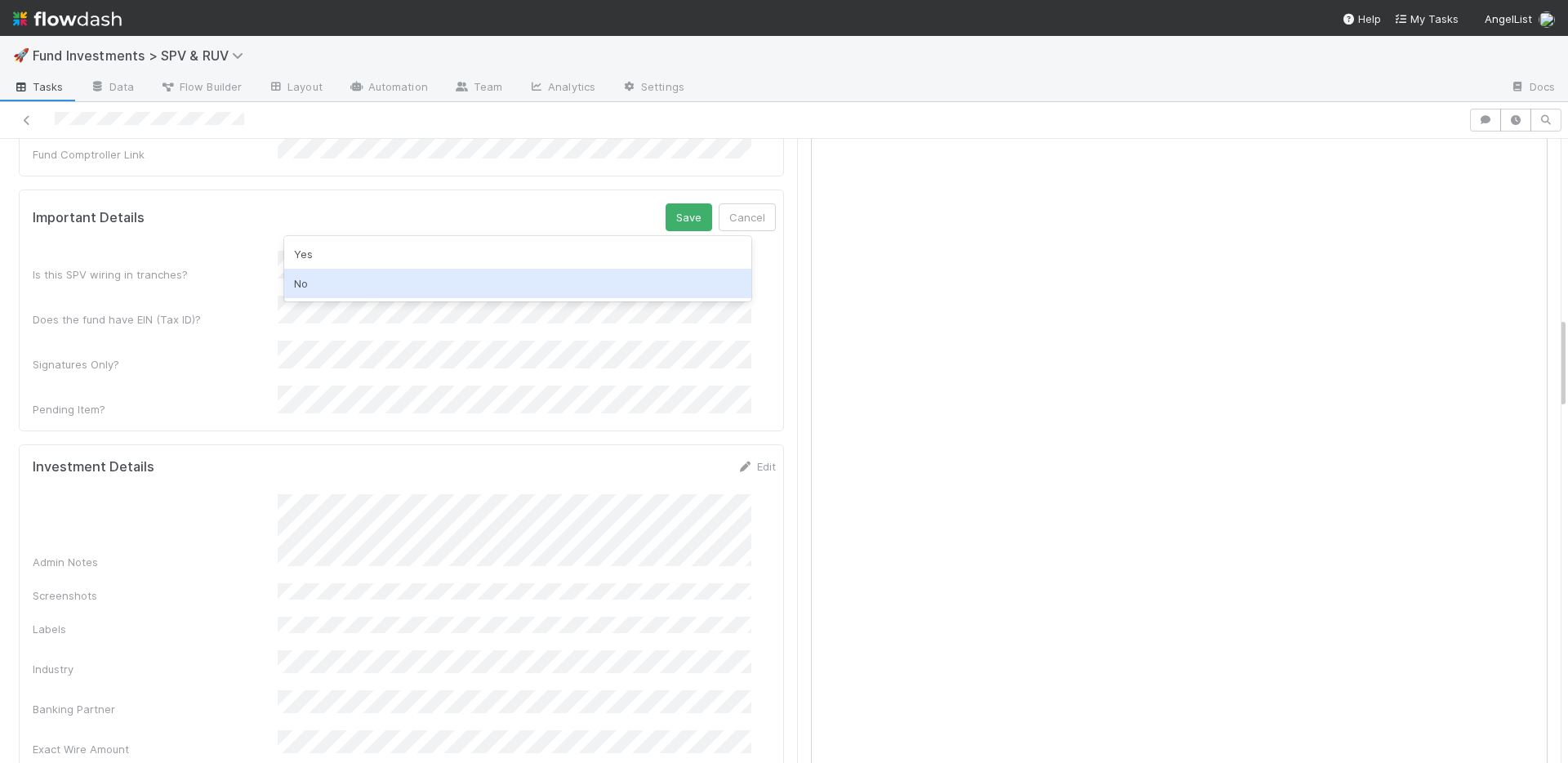
click at [344, 282] on div "No" at bounding box center [516, 284] width 467 height 29
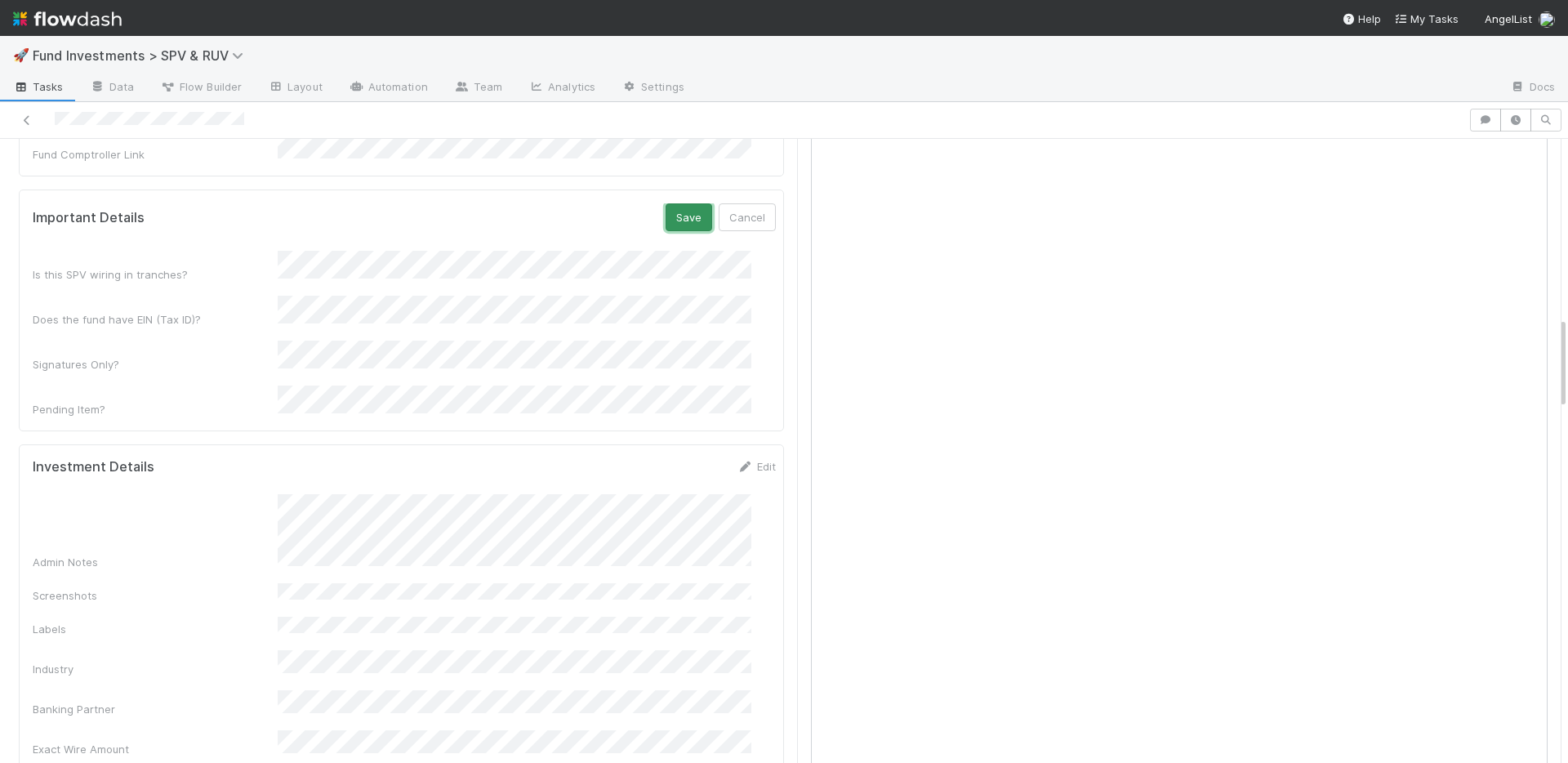
click at [665, 203] on button "Save" at bounding box center [689, 217] width 47 height 27
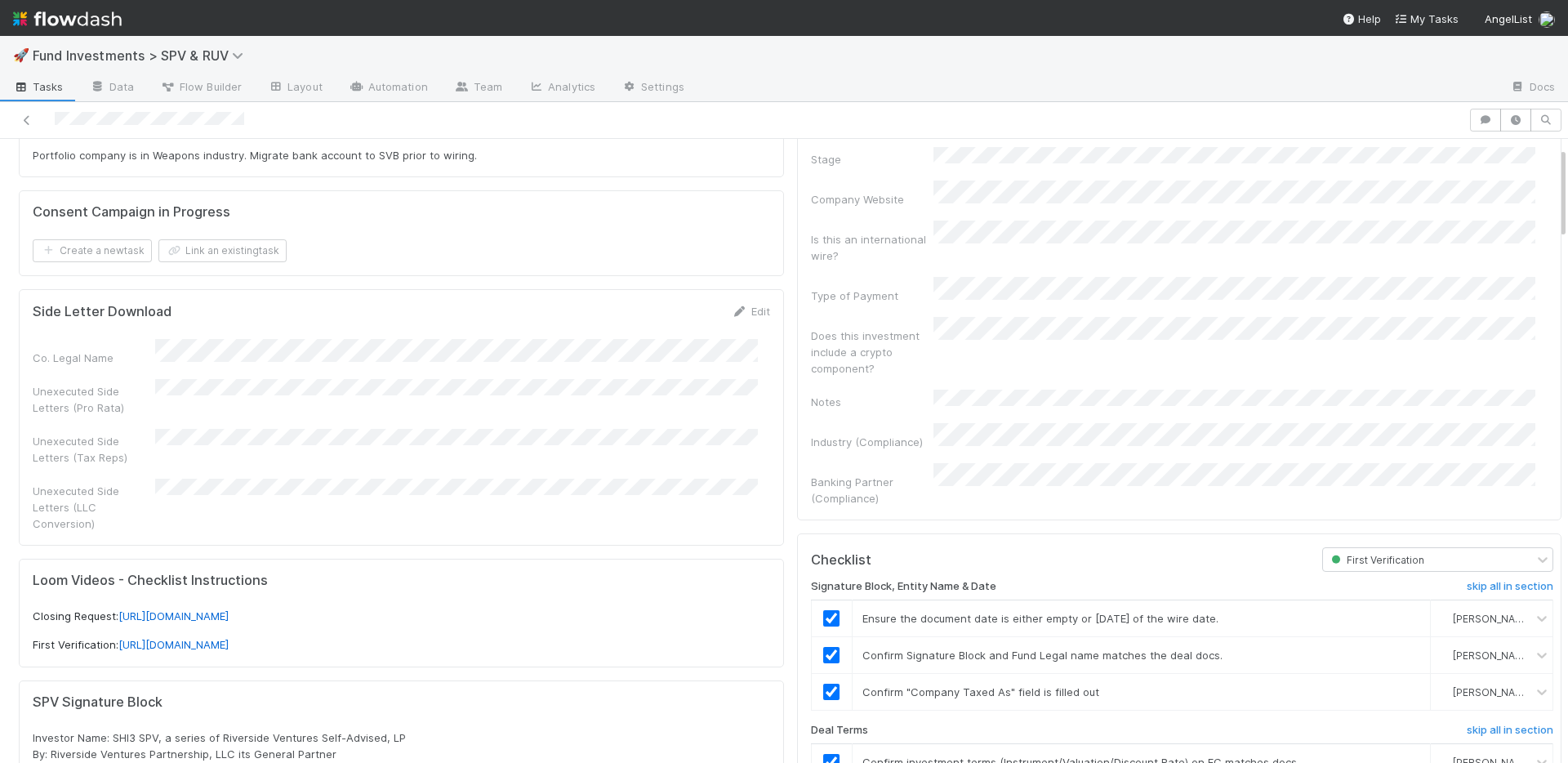
scroll to position [0, 0]
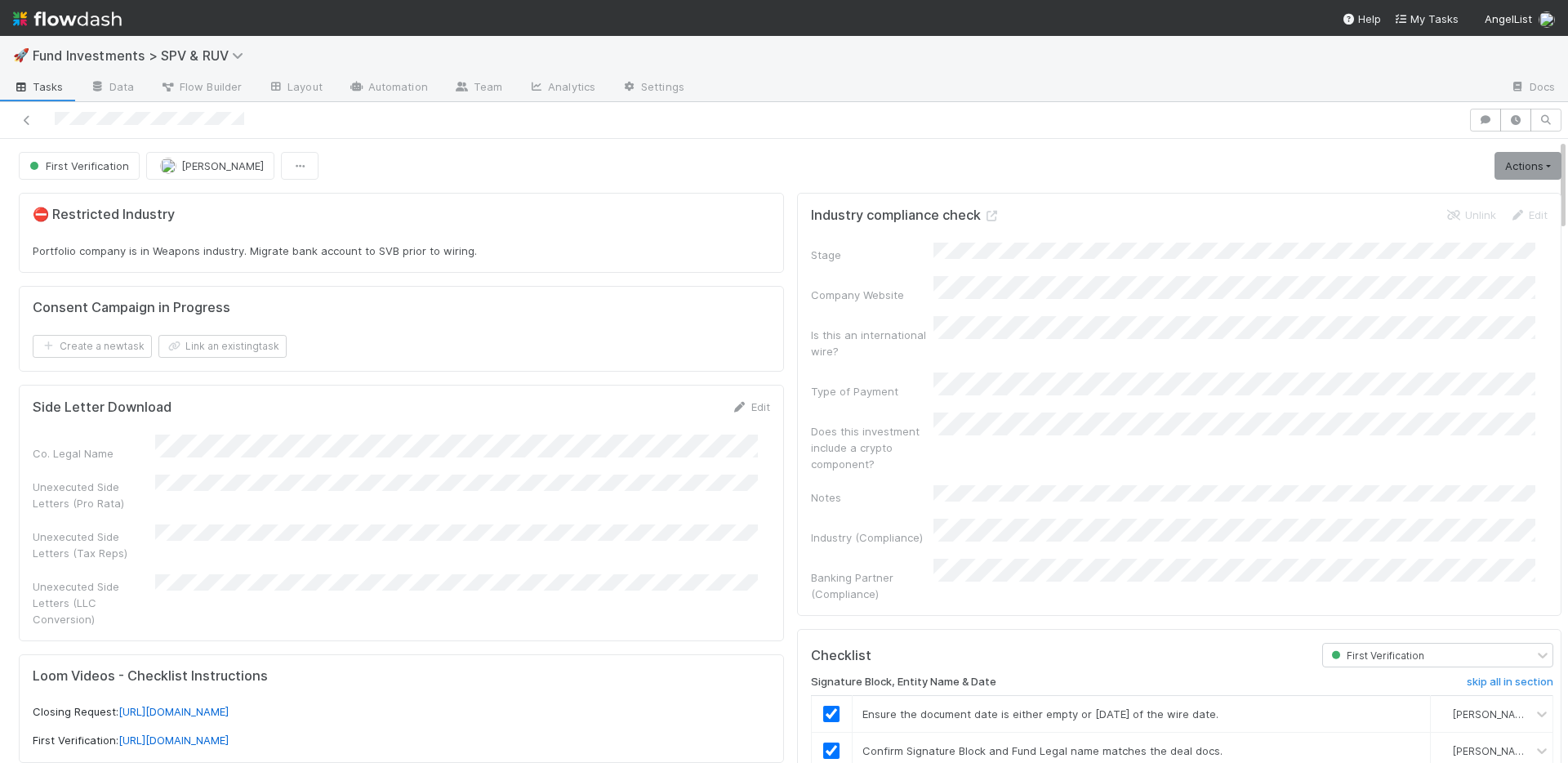
click at [1352, 170] on div "First Verification Durga Arjun Actions Move to Second Verification Cancel Deal …" at bounding box center [789, 165] width 1543 height 27
click at [1517, 171] on link "Actions" at bounding box center [1527, 165] width 67 height 27
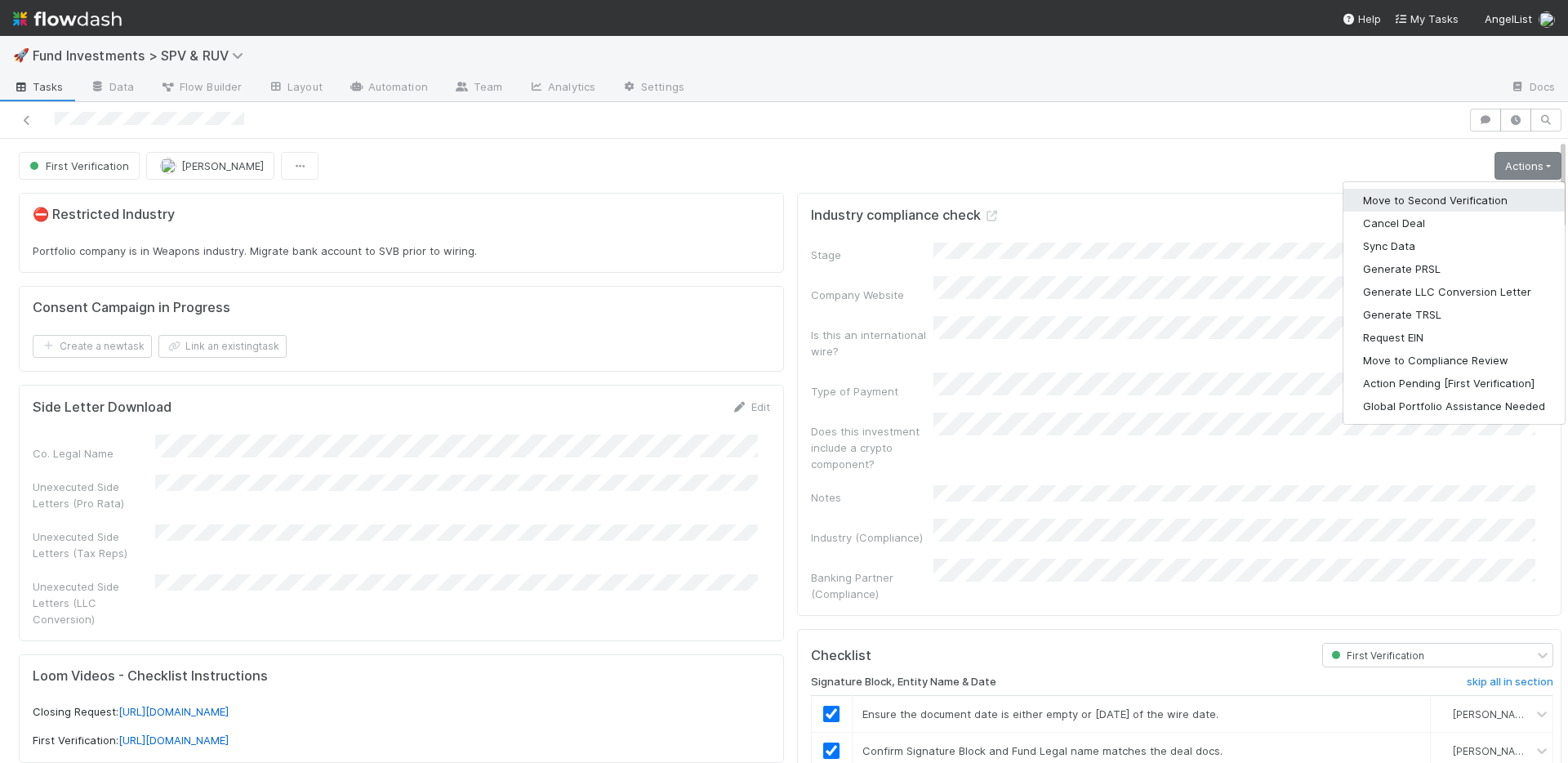
click at [1447, 201] on button "Move to Second Verification" at bounding box center [1454, 200] width 221 height 22
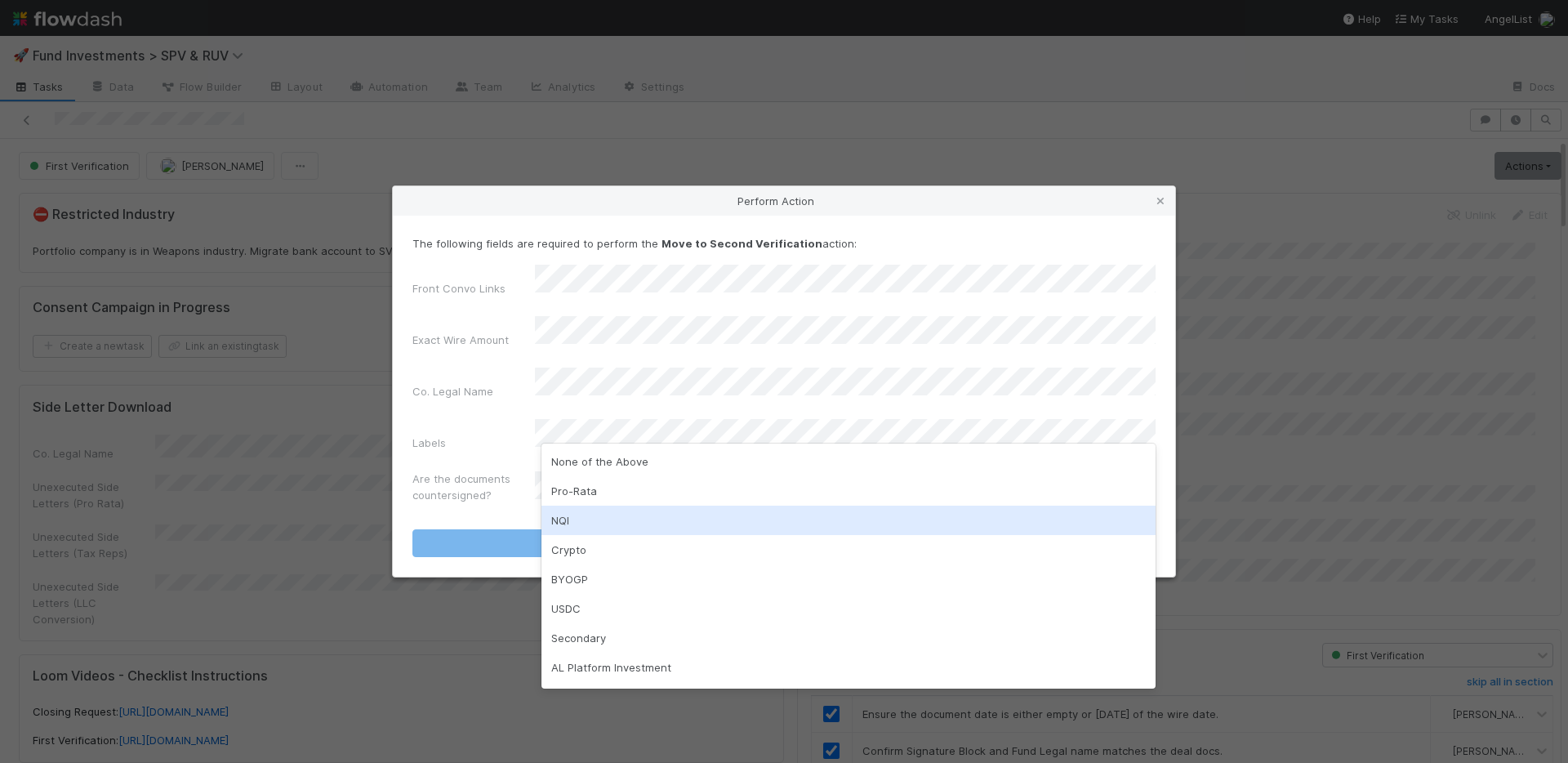
click at [590, 513] on div "NQI" at bounding box center [848, 520] width 614 height 29
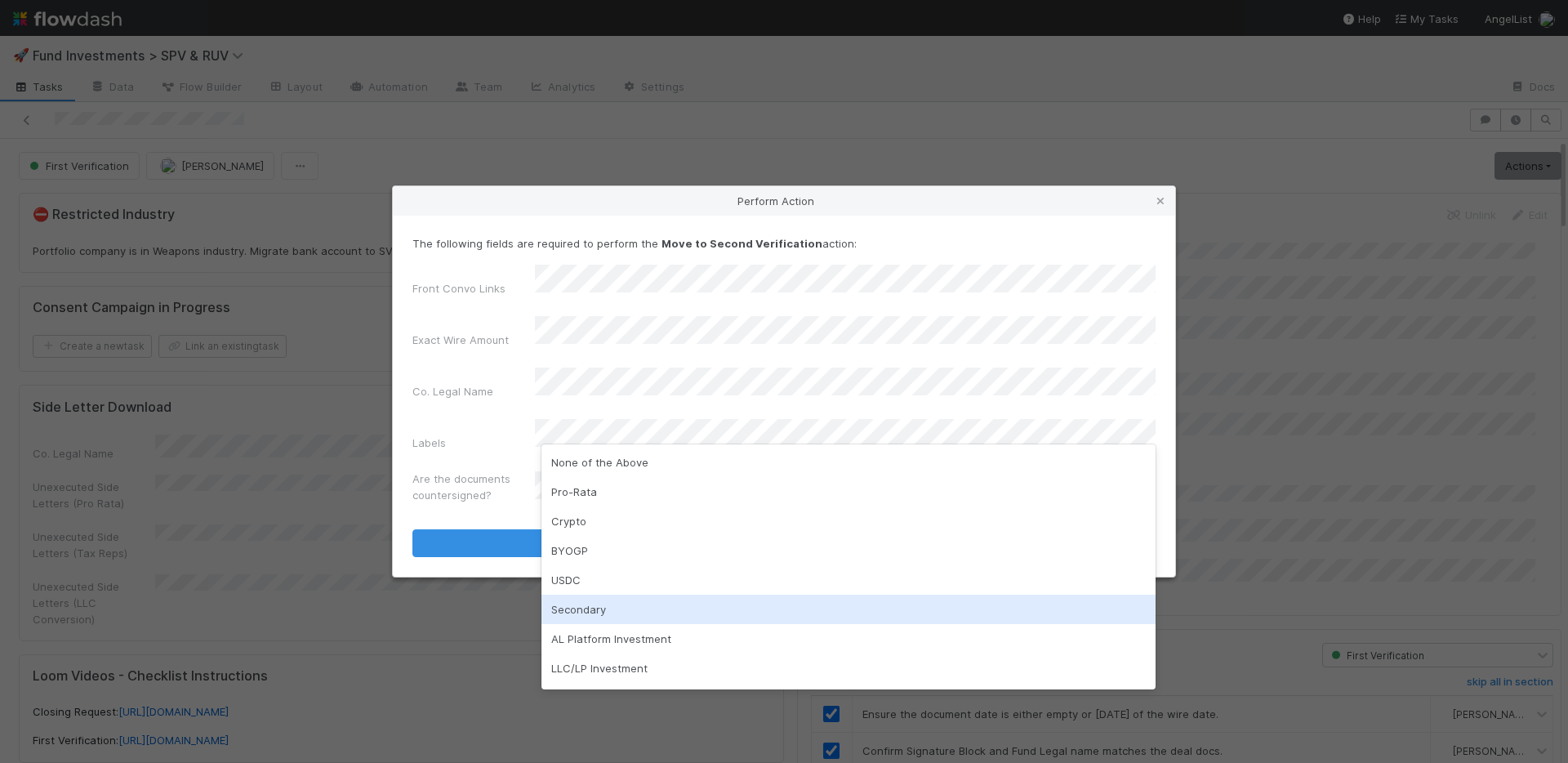
click at [634, 609] on div "Secondary" at bounding box center [848, 609] width 614 height 29
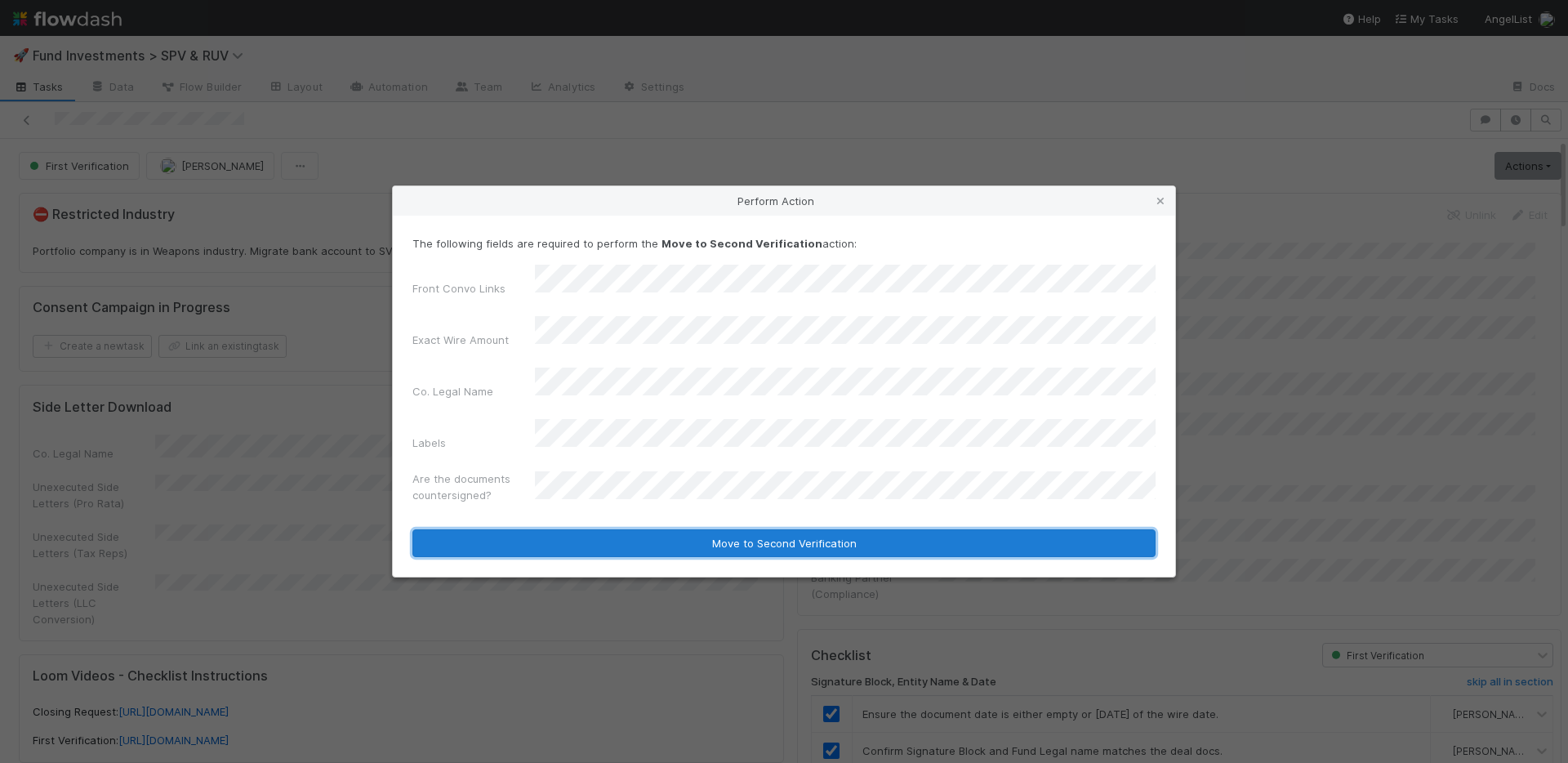
click at [695, 530] on button "Move to Second Verification" at bounding box center [784, 543] width 743 height 27
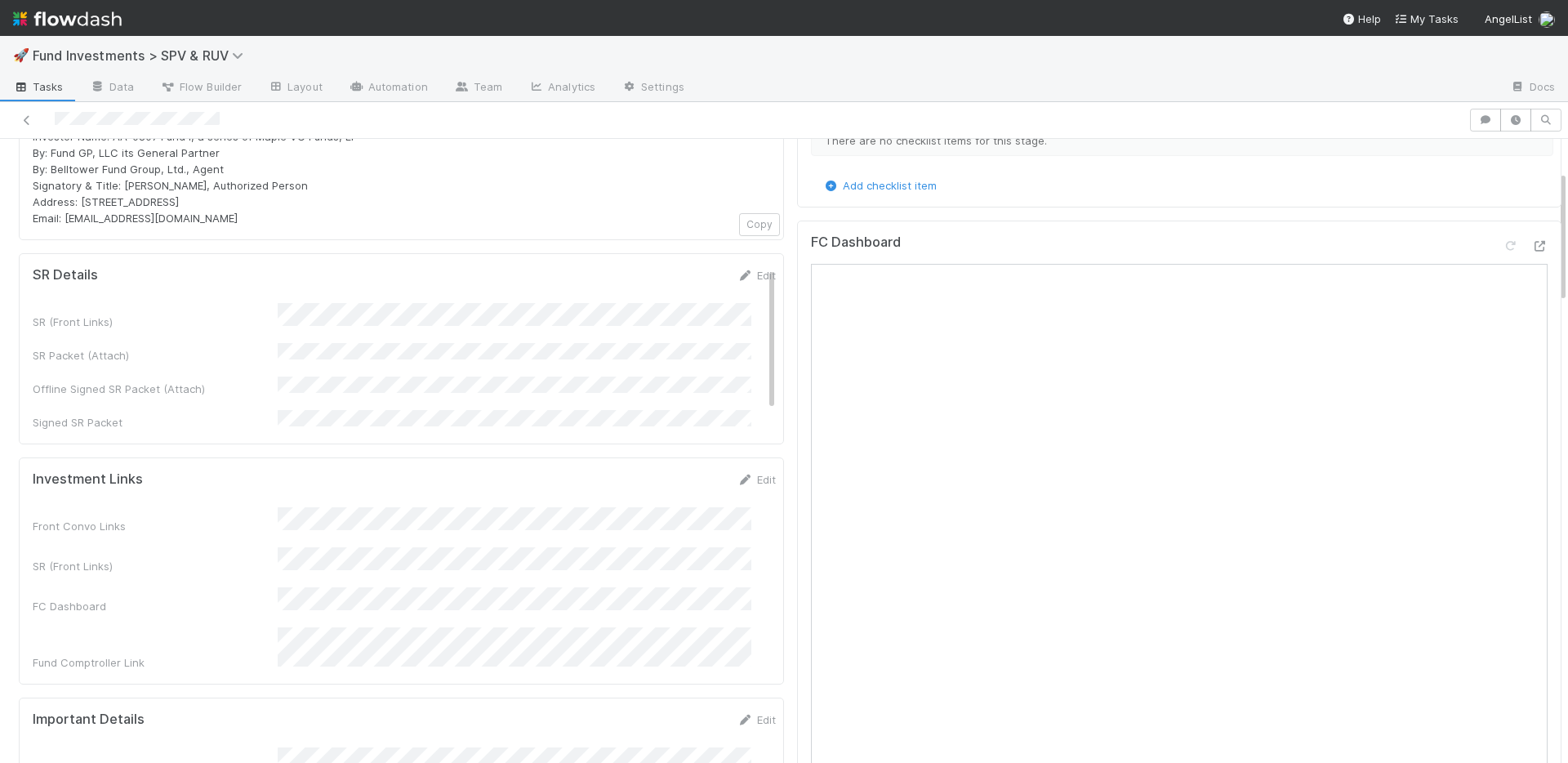
scroll to position [148, 0]
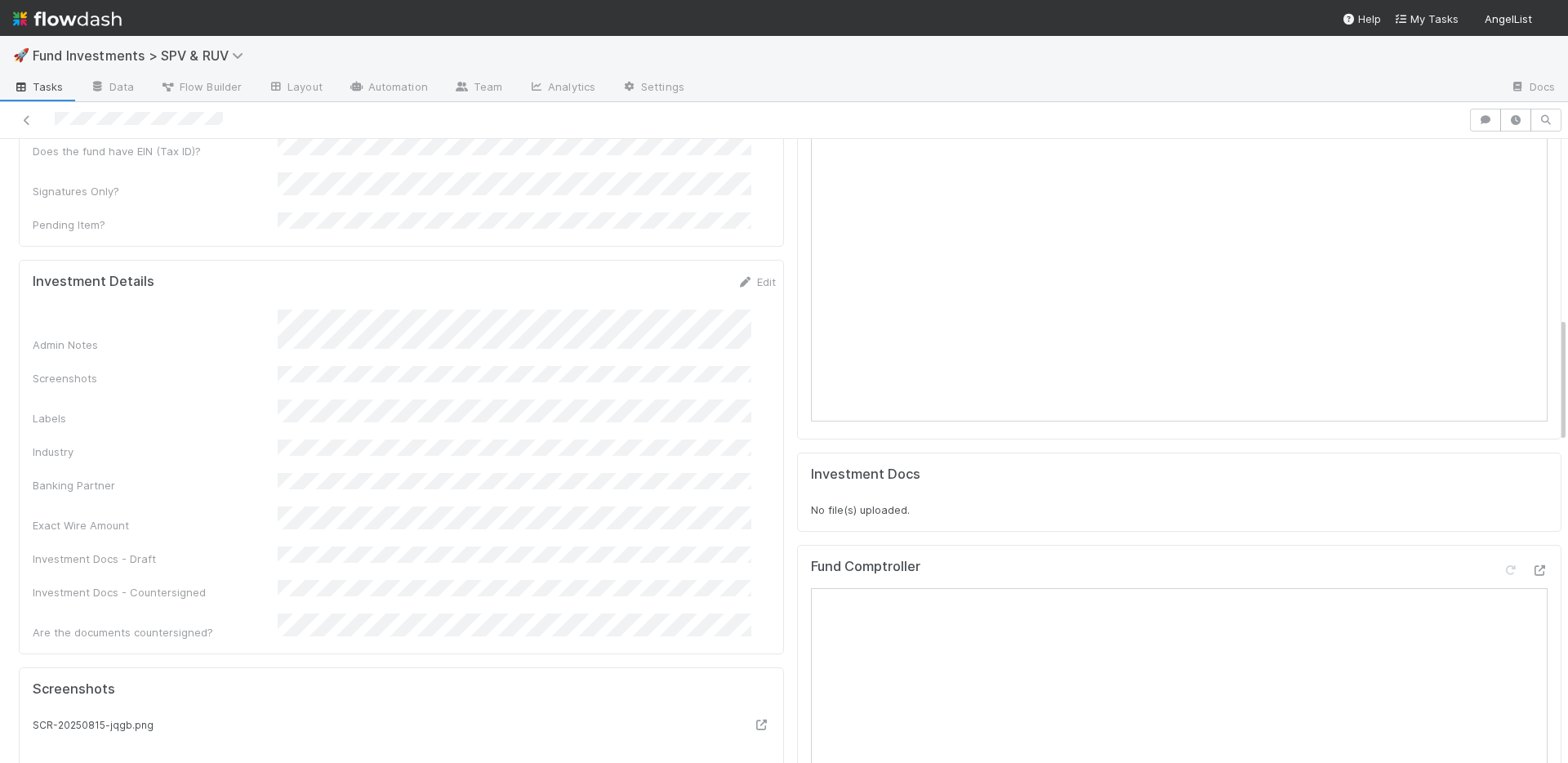
scroll to position [103, 0]
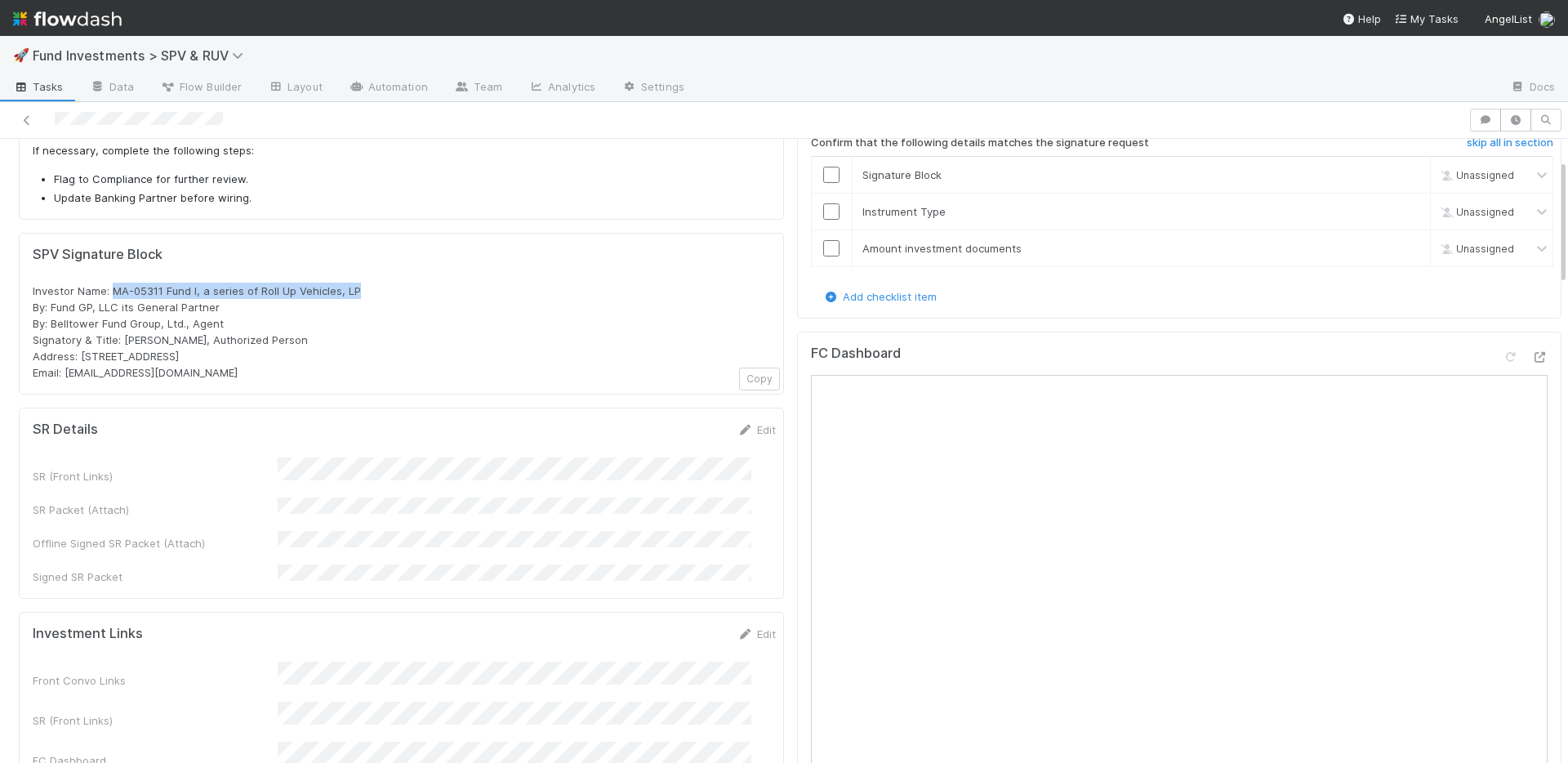
drag, startPoint x: 368, startPoint y: 289, endPoint x: 112, endPoint y: 289, distance: 256.0
click at [112, 289] on div "Investor Name: MA-05311 Fund I, a series of Roll Up Vehicles, LP By: Fund GP, L…" at bounding box center [401, 332] width 738 height 98
copy span "MA-05311 Fund I, a series of Roll Up Vehicles, LP"
drag, startPoint x: 79, startPoint y: 358, endPoint x: 323, endPoint y: 358, distance: 244.0
click at [323, 358] on div "Investor Name: MA-05311 Fund I, a series of Roll Up Vehicles, LP By: Fund GP, L…" at bounding box center [401, 332] width 738 height 98
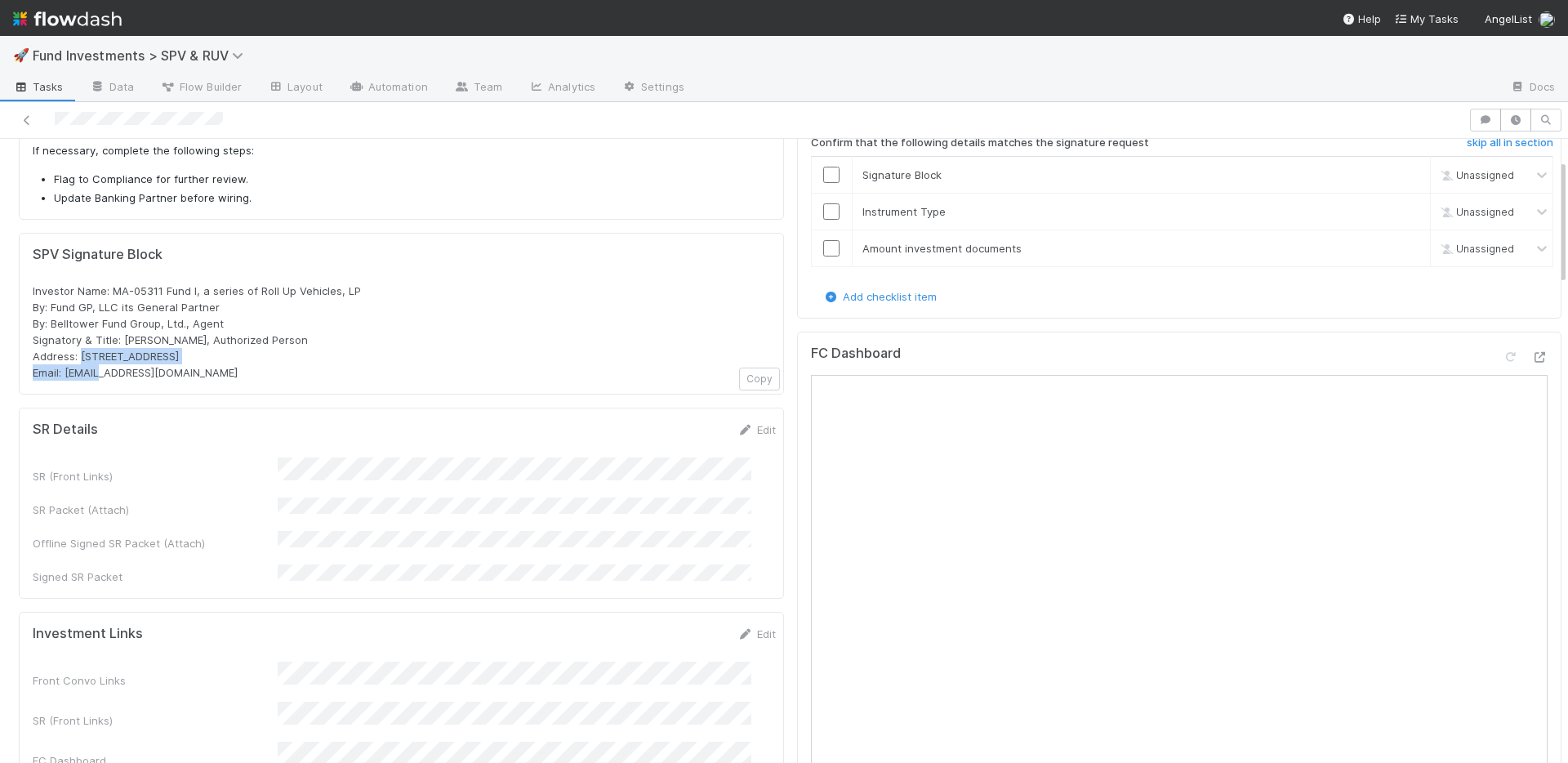
copy span "[STREET_ADDRESS]"
drag, startPoint x: 223, startPoint y: 320, endPoint x: 31, endPoint y: 304, distance: 192.7
click at [31, 304] on div "SPV Signature Block Investor Name: MA-05311 Fund I, a series of Roll Up Vehicle…" at bounding box center [401, 313] width 765 height 161
copy span "By: Fund GP, LLC its General Partner By: Belltower Fund Group, Ltd., Agent"
drag, startPoint x: 157, startPoint y: 371, endPoint x: 67, endPoint y: 374, distance: 90.0
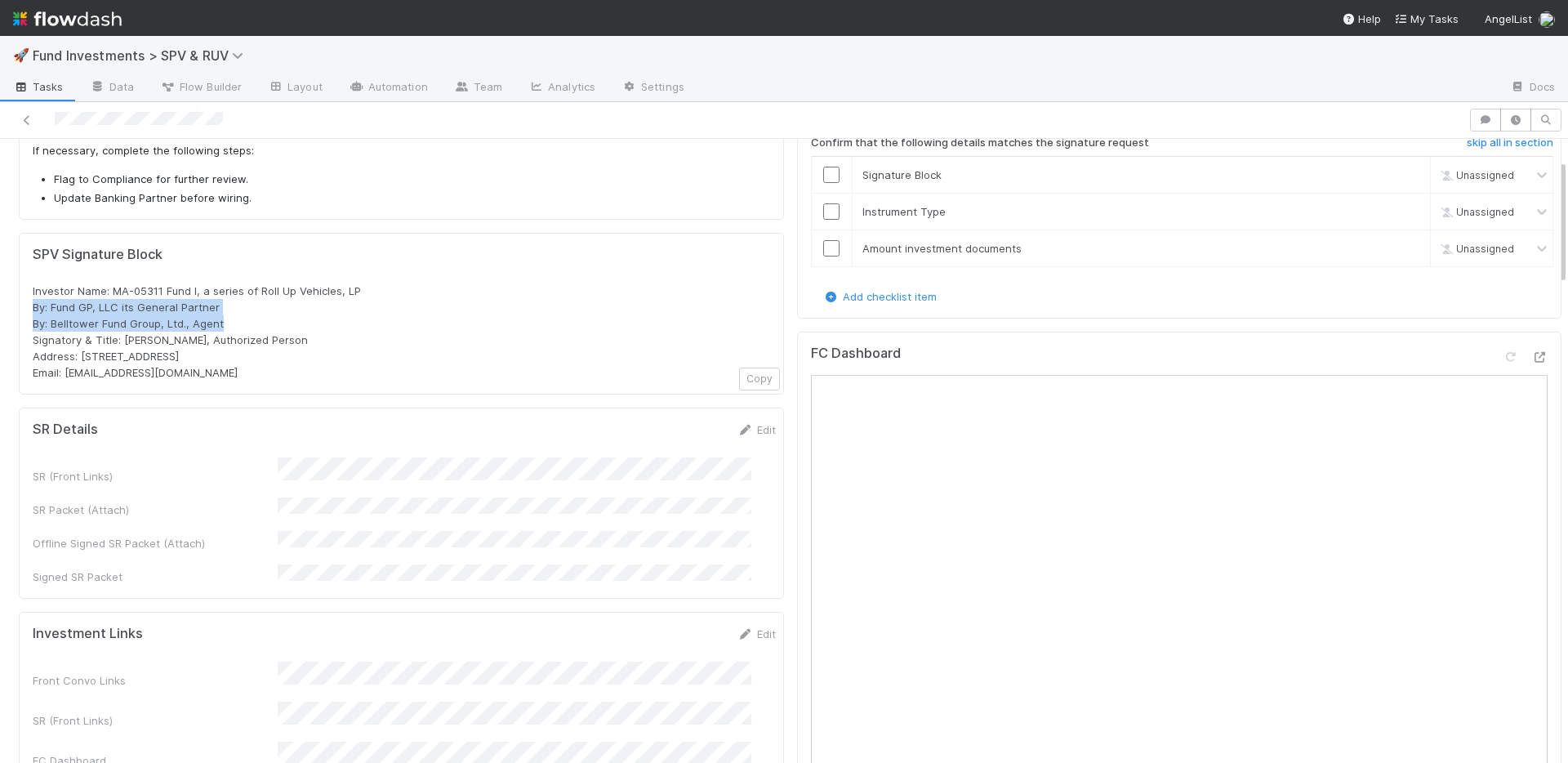
click at [67, 374] on div "Investor Name: MA-05311 Fund I, a series of Roll Up Vehicles, LP By: Fund GP, L…" at bounding box center [401, 332] width 738 height 98
copy span "rollups@angellist.com"
click at [738, 429] on link "Edit" at bounding box center [756, 428] width 38 height 13
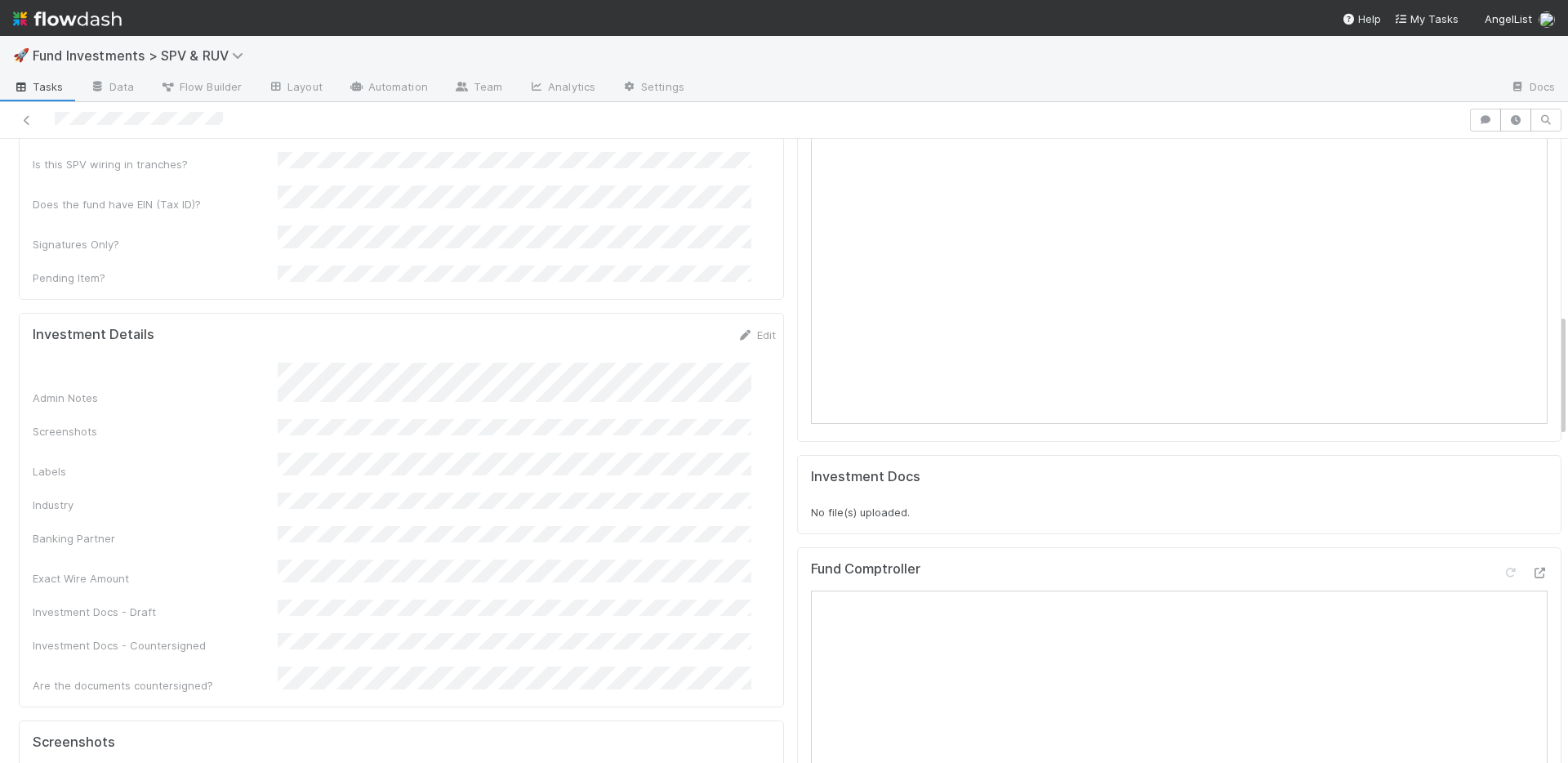
scroll to position [1446, 0]
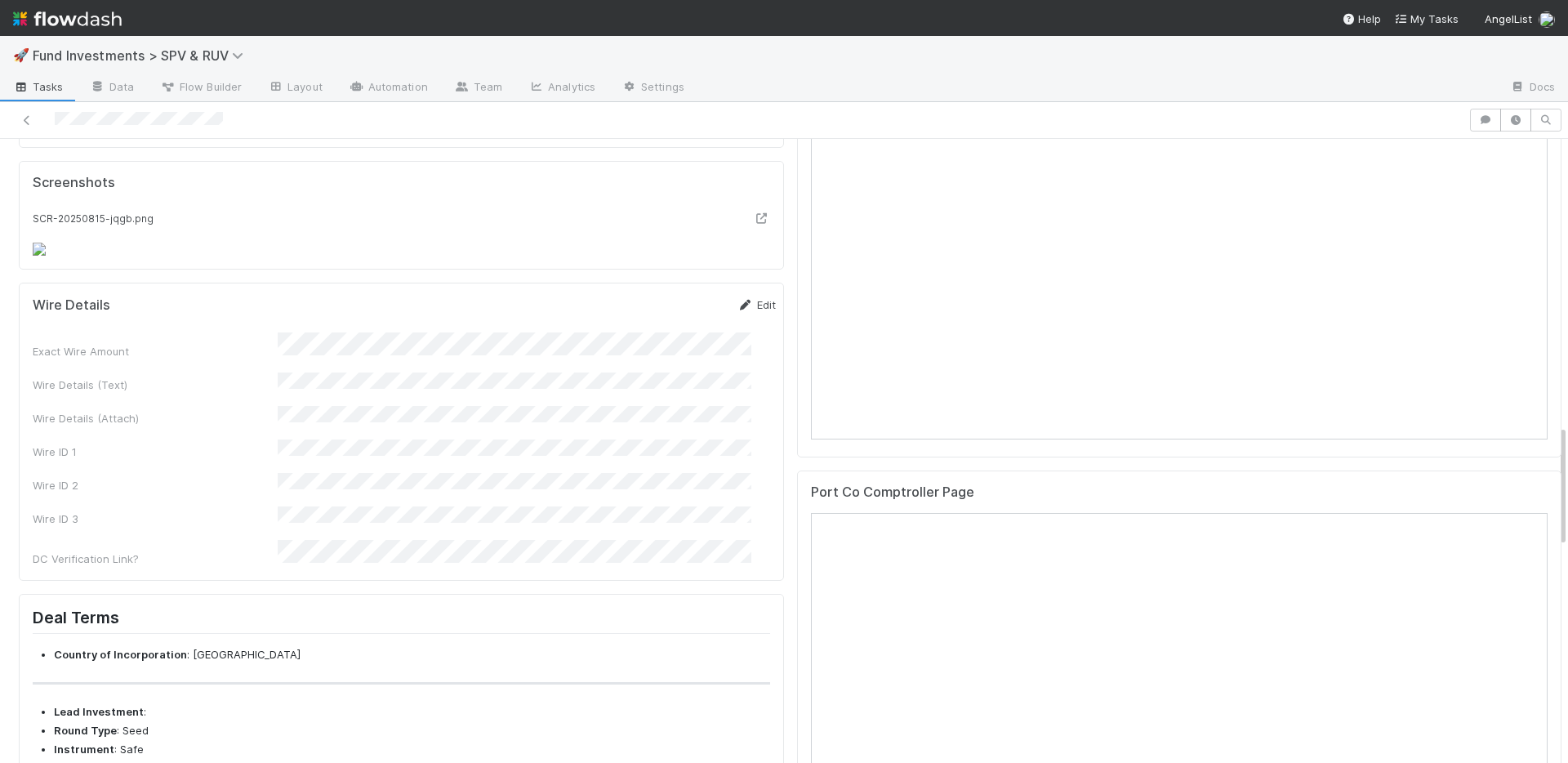
click at [738, 311] on link "Edit" at bounding box center [756, 304] width 38 height 13
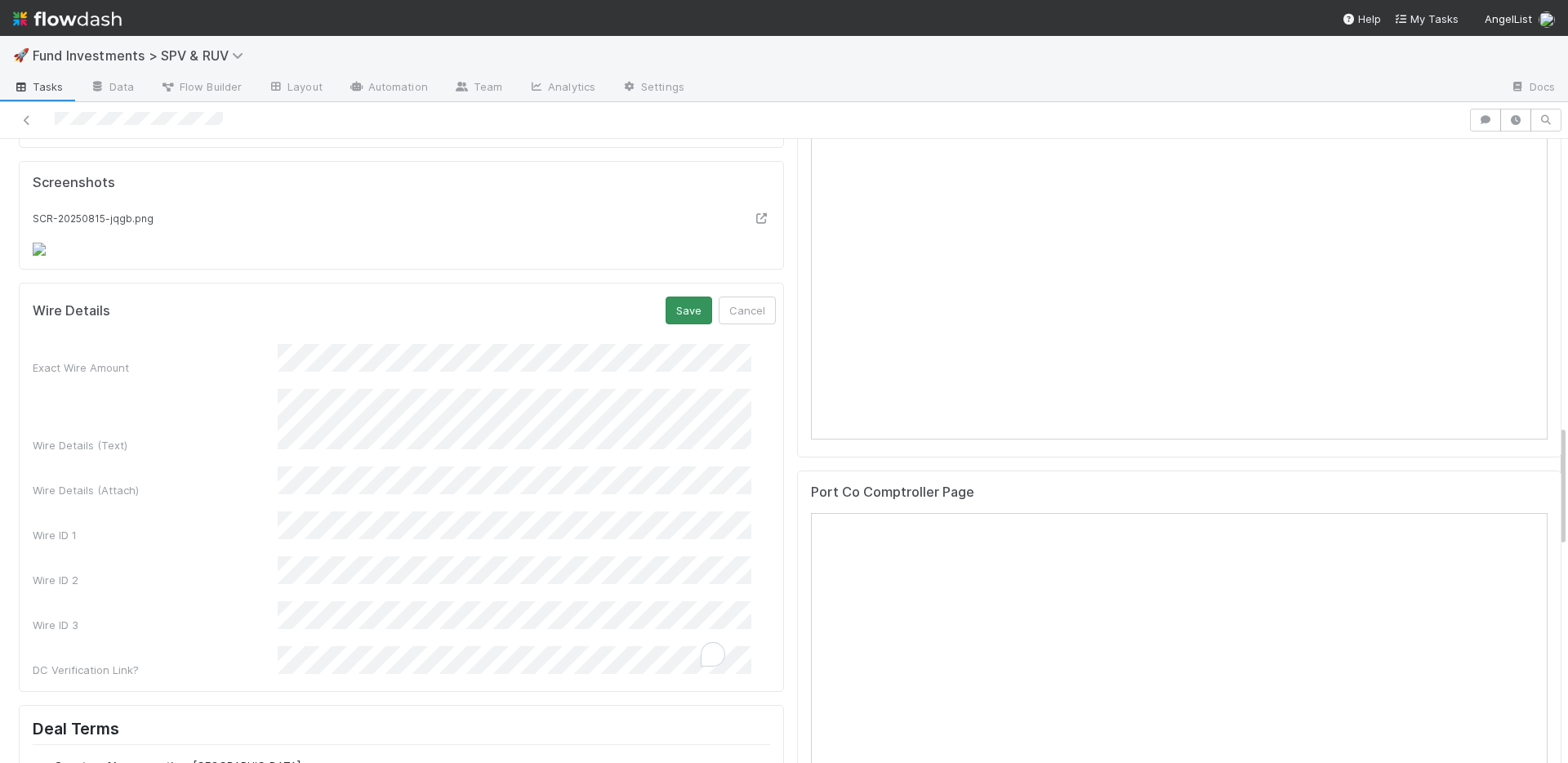
scroll to position [75, 0]
click at [667, 324] on button "Save" at bounding box center [689, 310] width 47 height 27
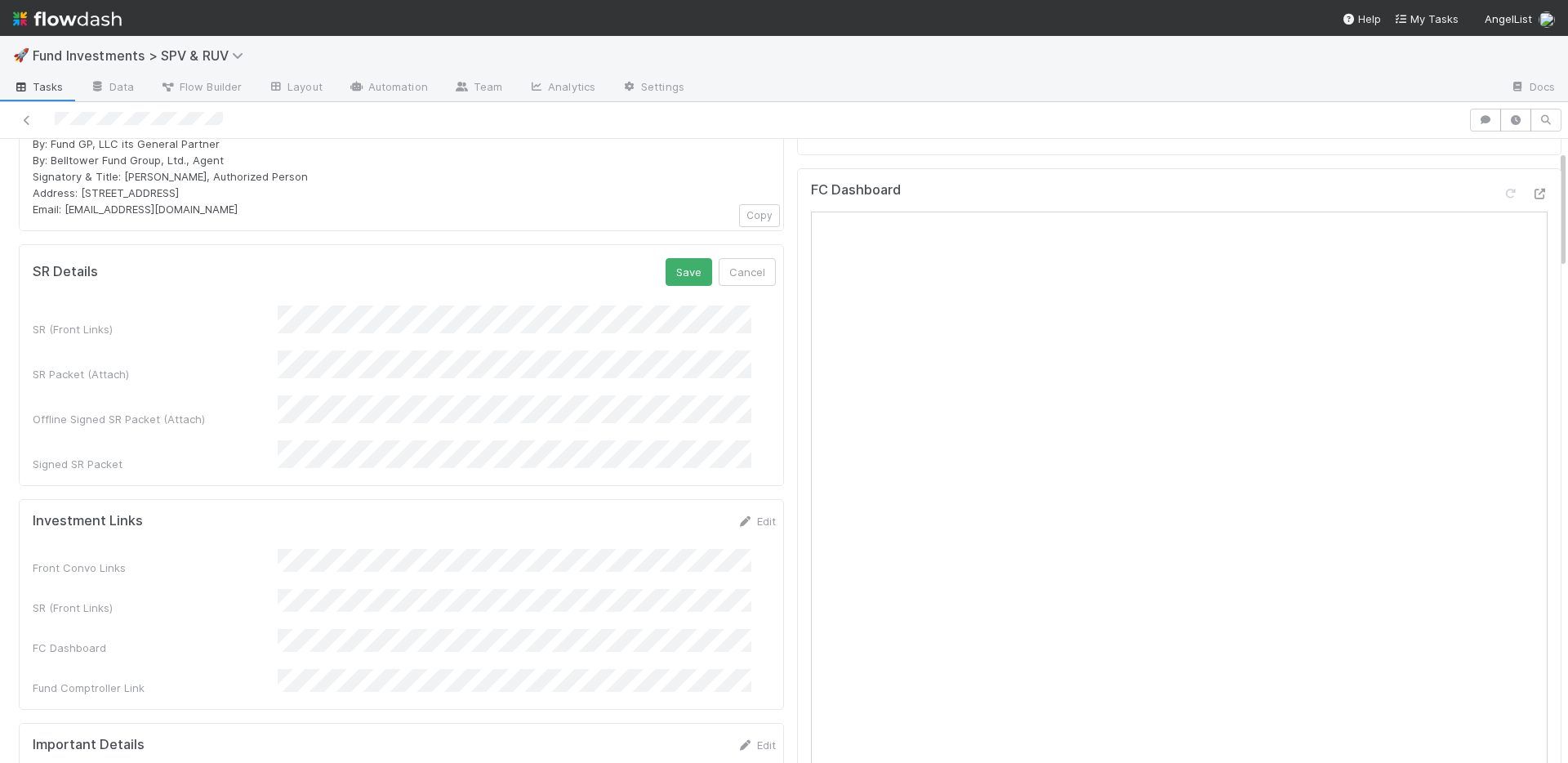
scroll to position [55, 0]
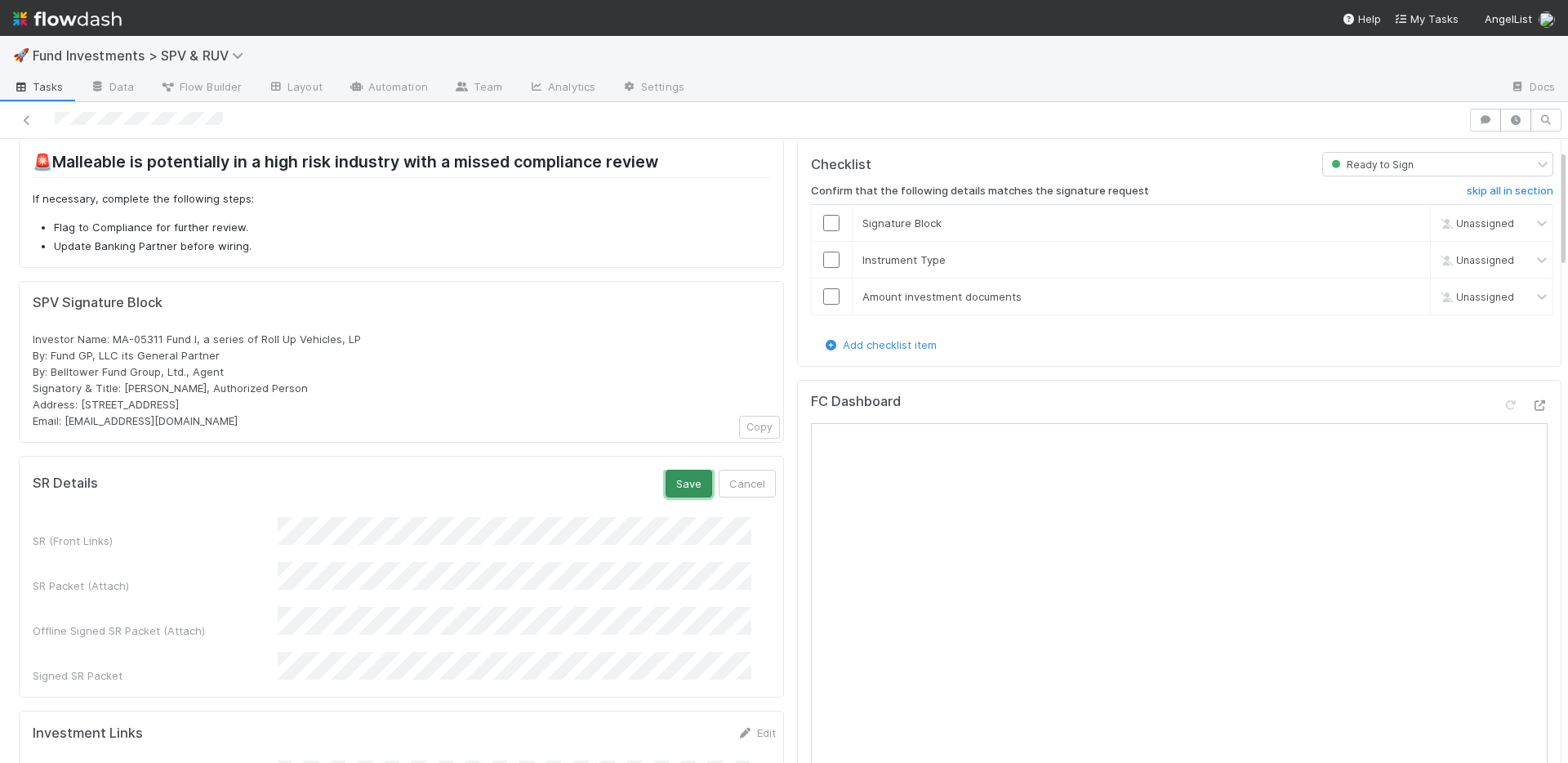
click at [666, 481] on button "Save" at bounding box center [689, 483] width 47 height 27
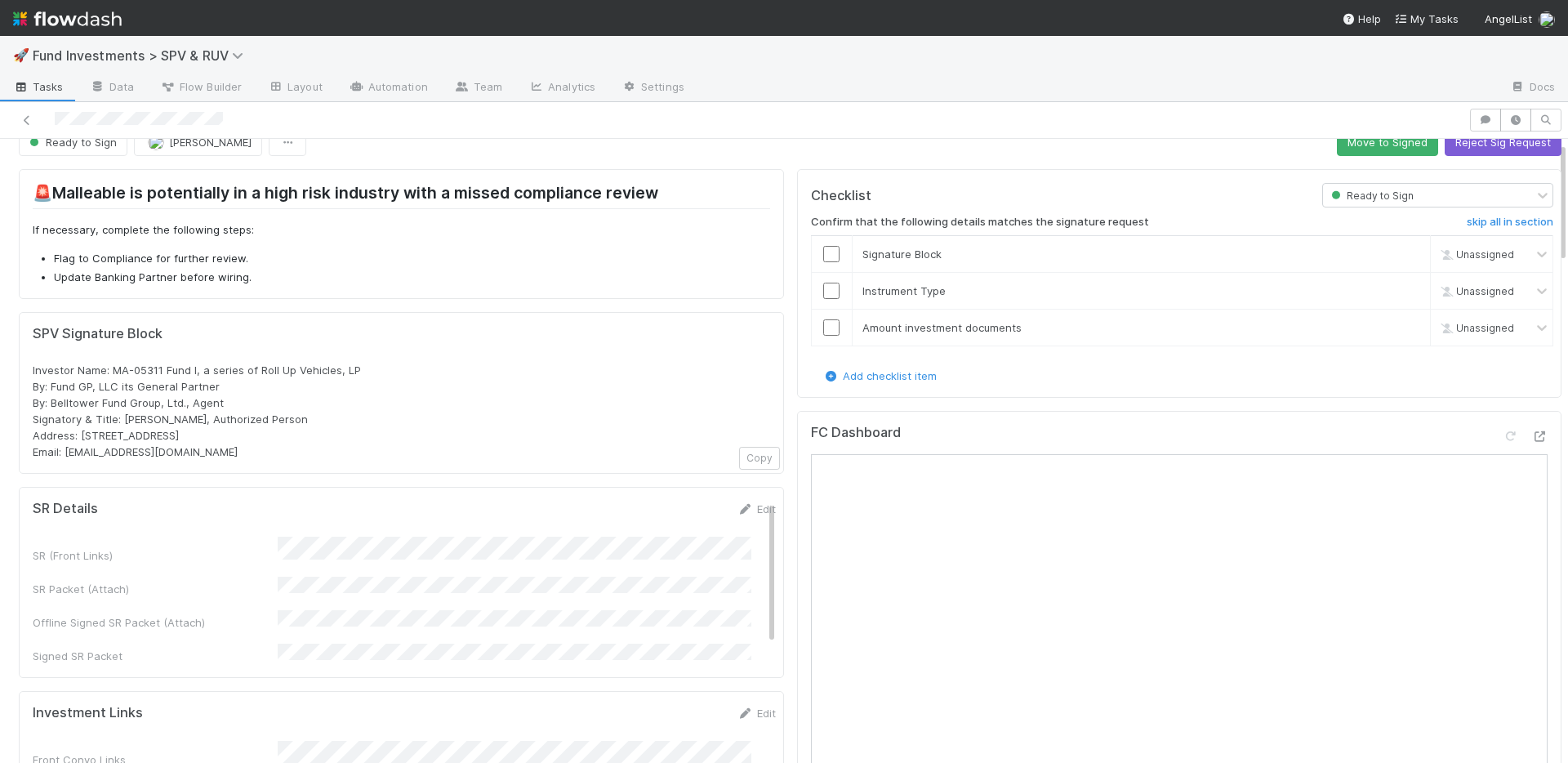
scroll to position [0, 0]
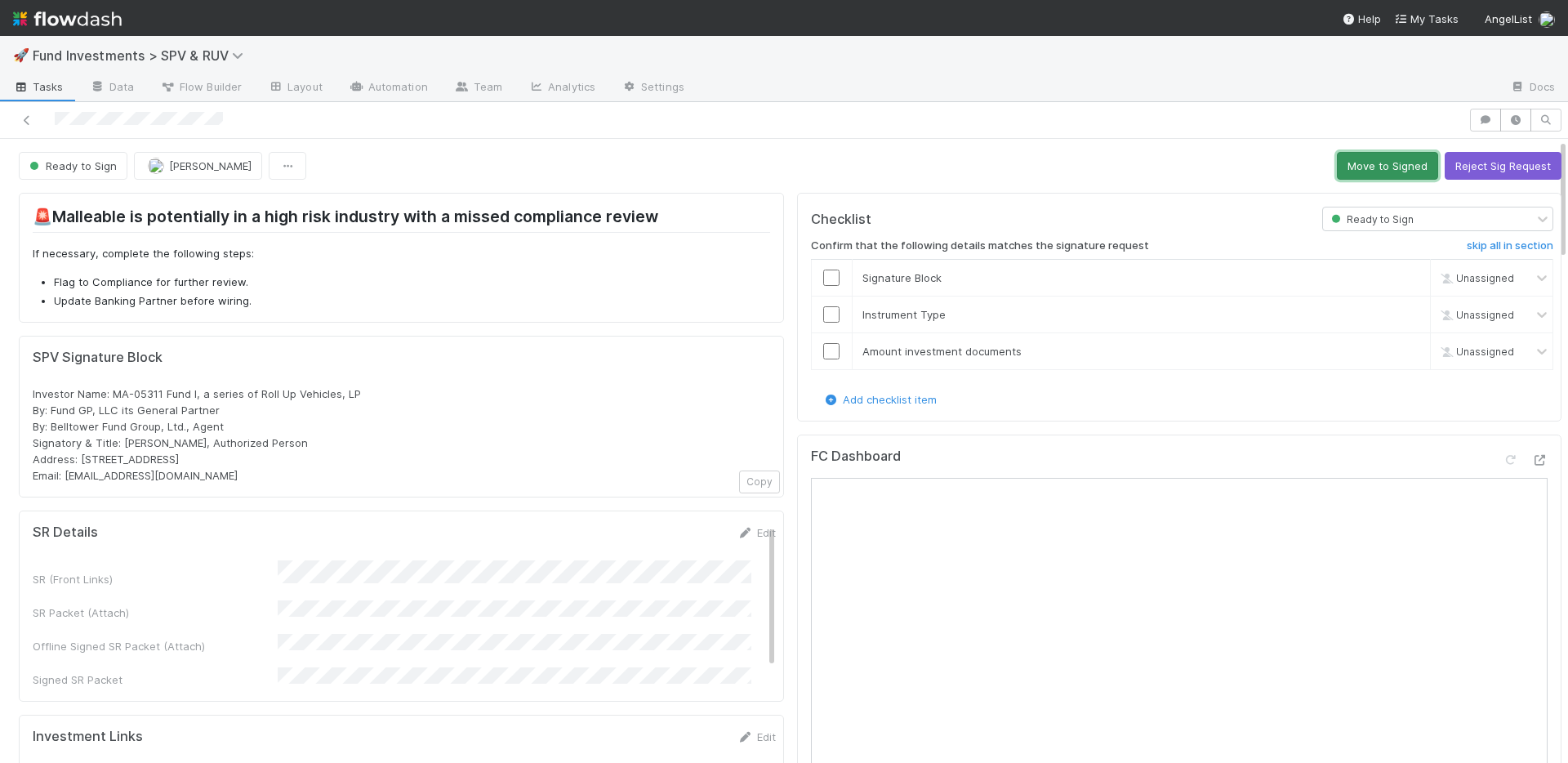
click at [1341, 160] on button "Move to Signed" at bounding box center [1386, 165] width 101 height 27
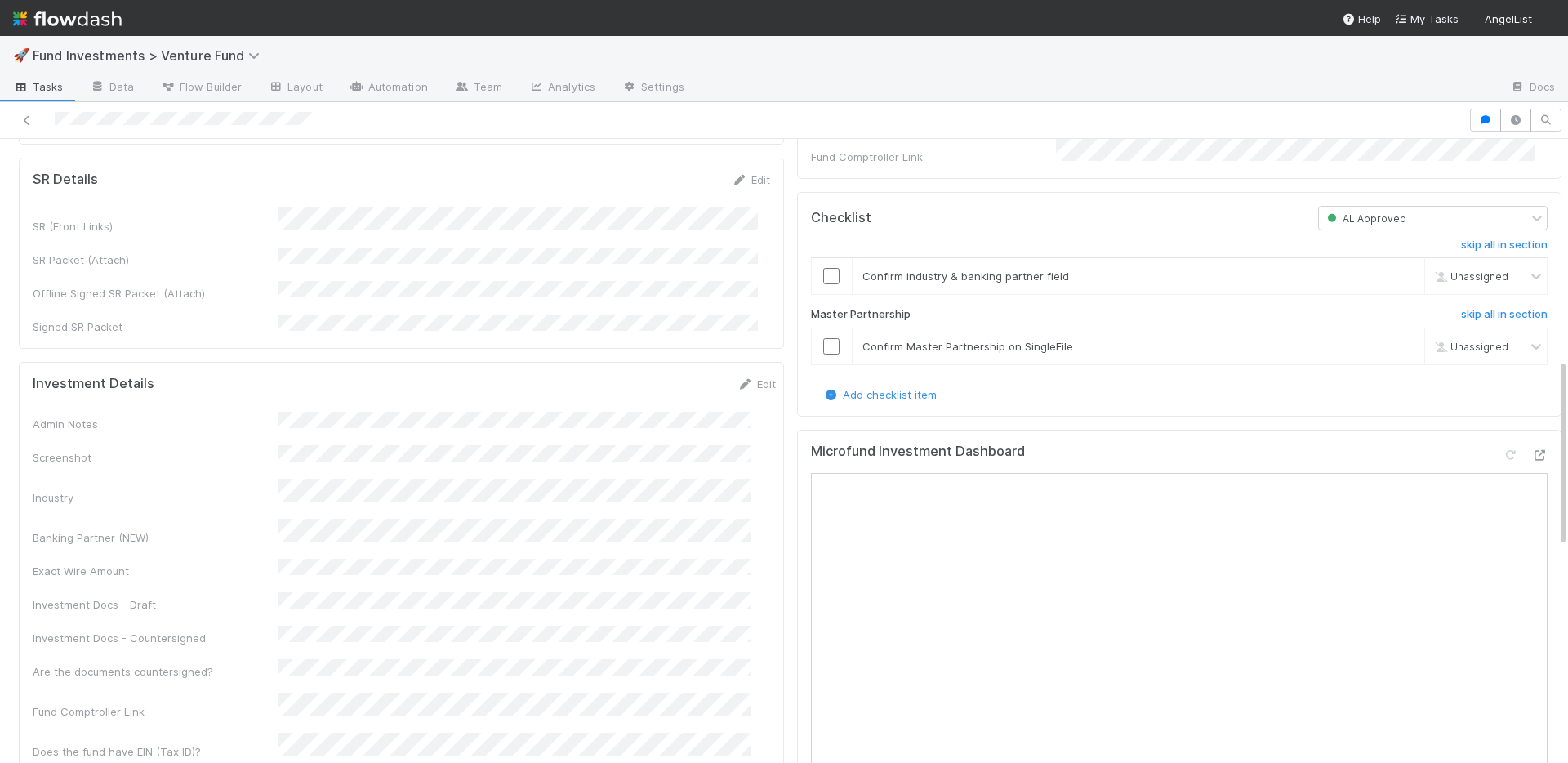
scroll to position [859, 0]
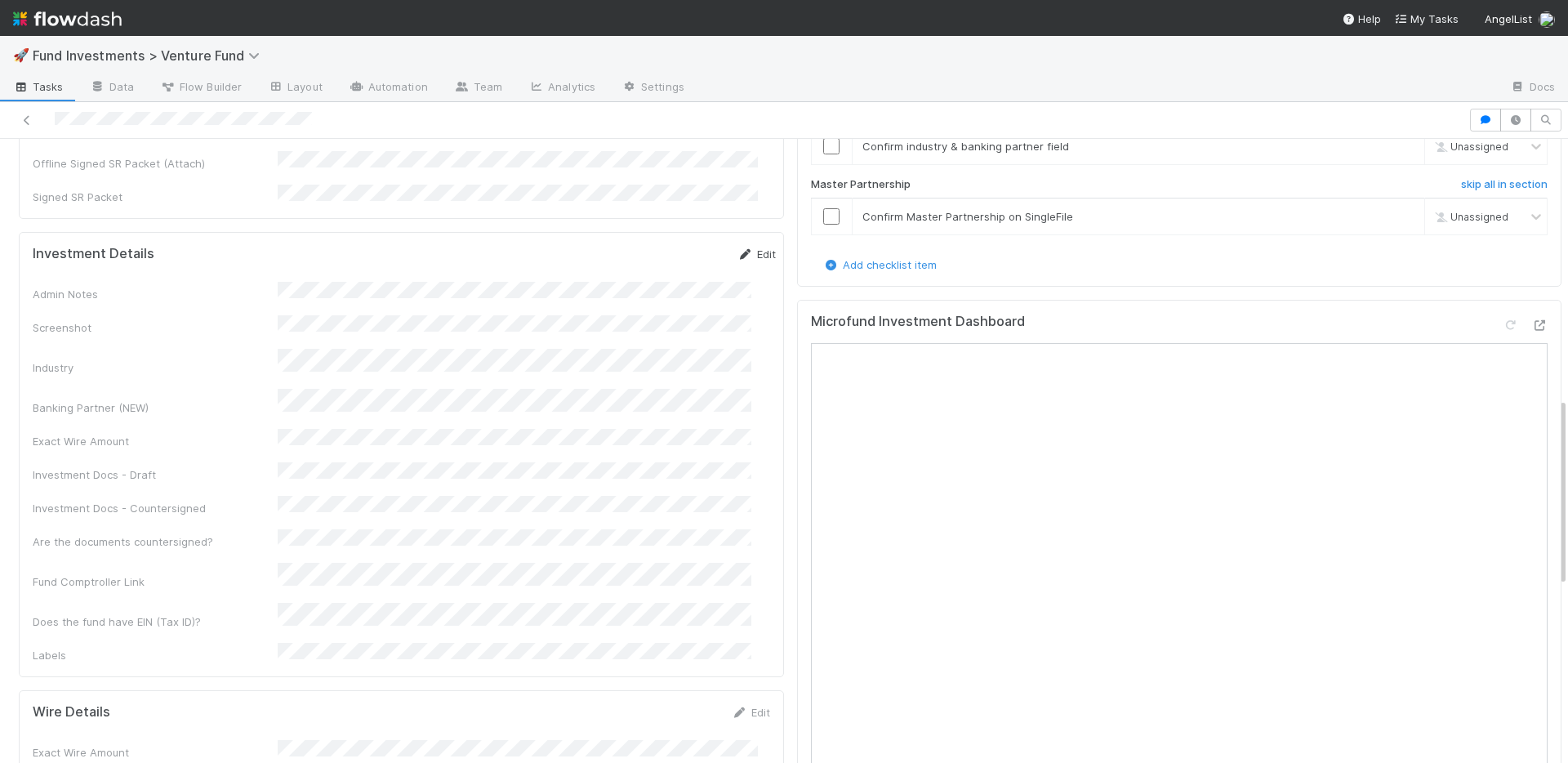
click at [739, 247] on link "Edit" at bounding box center [756, 253] width 38 height 13
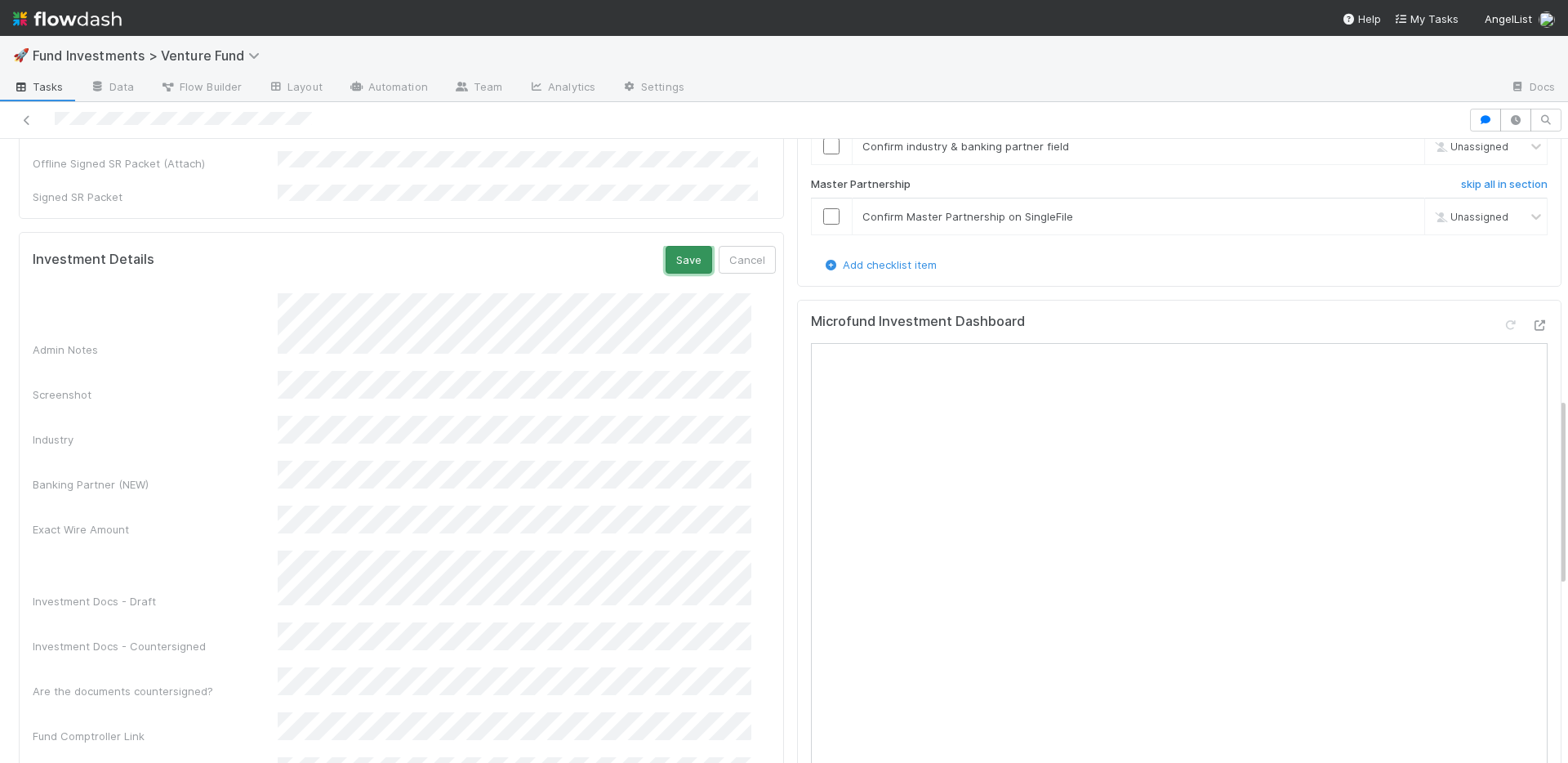
click at [665, 246] on button "Save" at bounding box center [689, 259] width 47 height 27
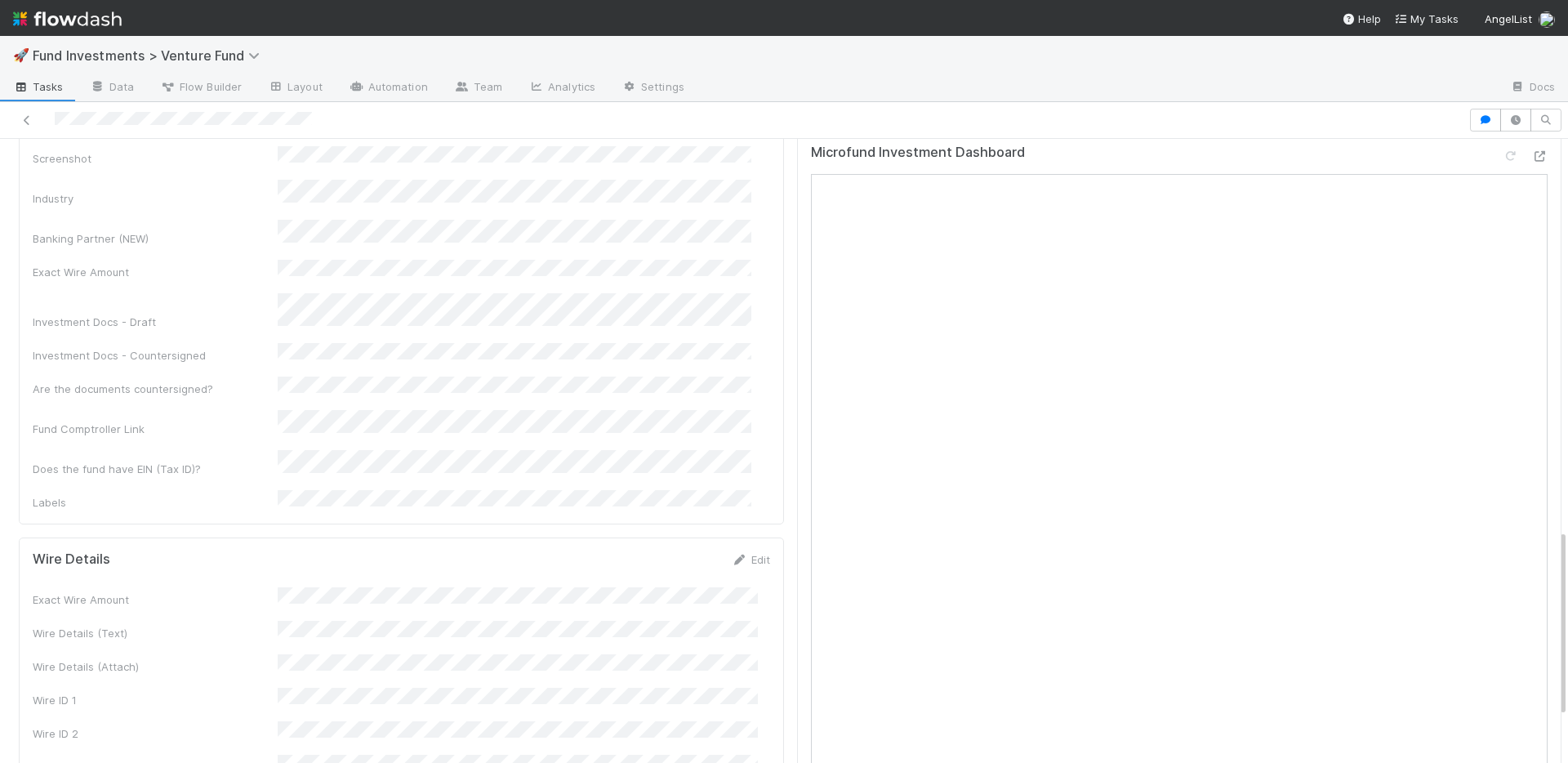
scroll to position [1292, 0]
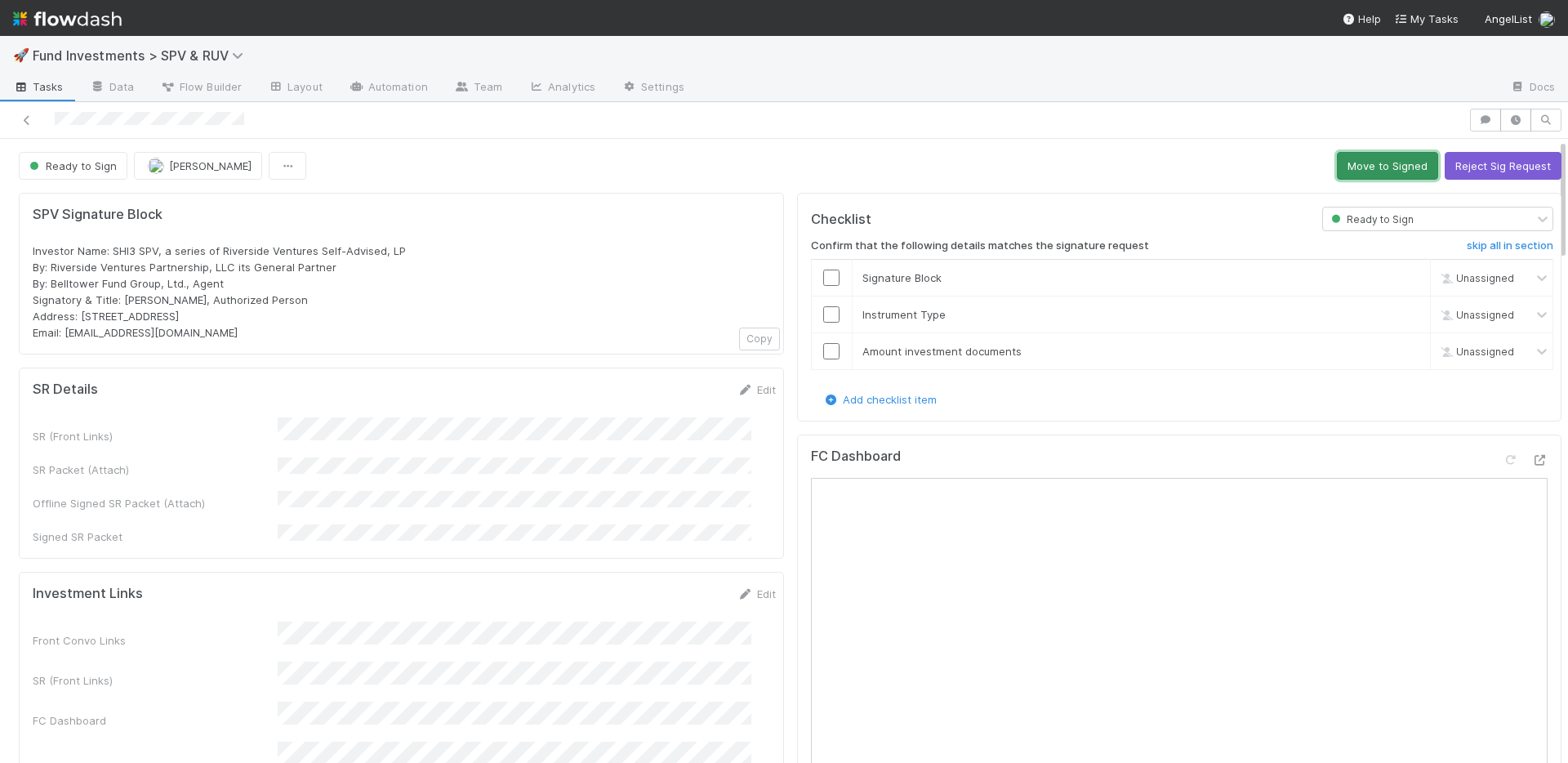
click at [1360, 170] on button "Move to Signed" at bounding box center [1386, 165] width 101 height 27
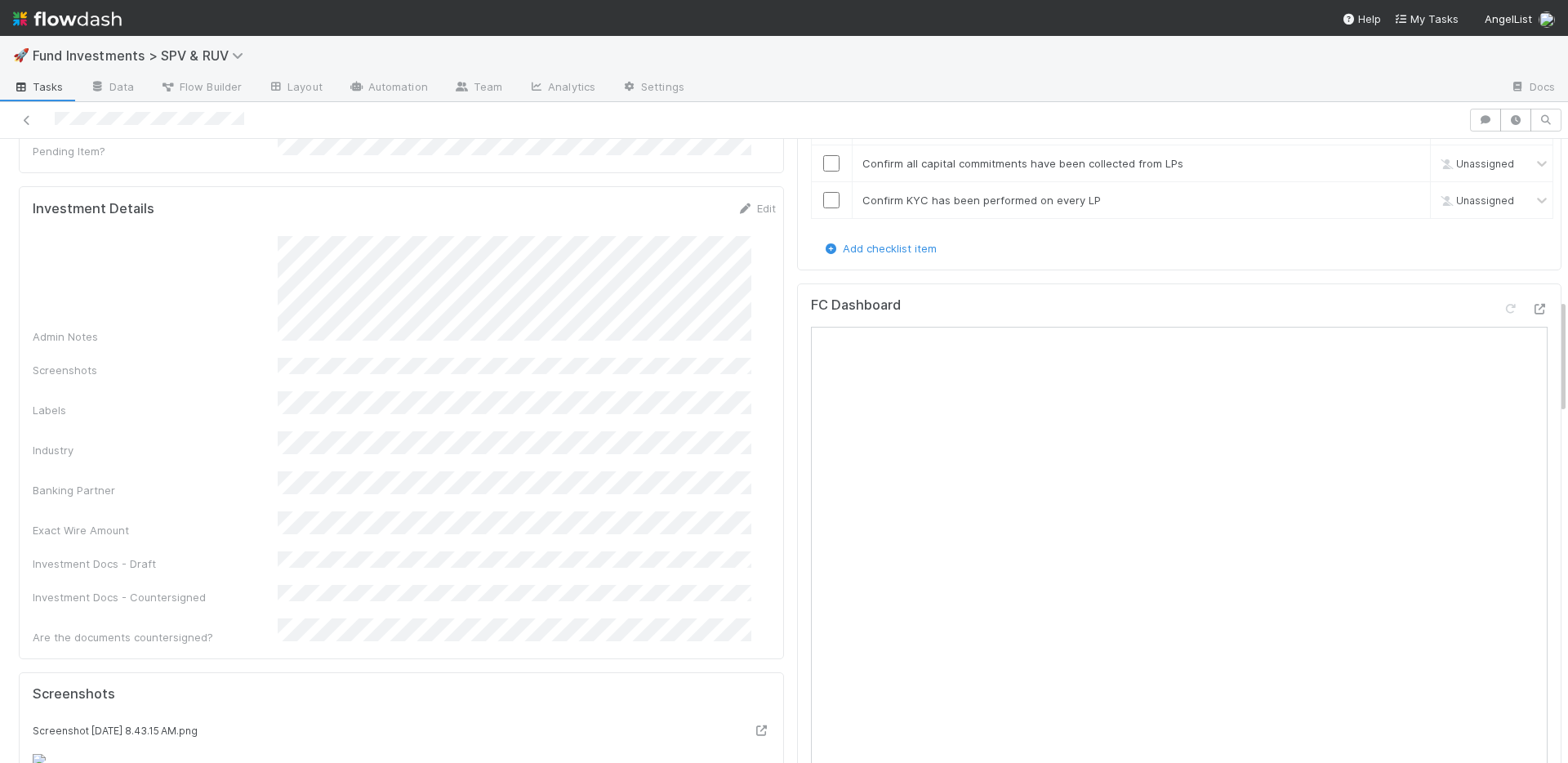
scroll to position [867, 0]
click at [1531, 303] on icon at bounding box center [1539, 308] width 17 height 11
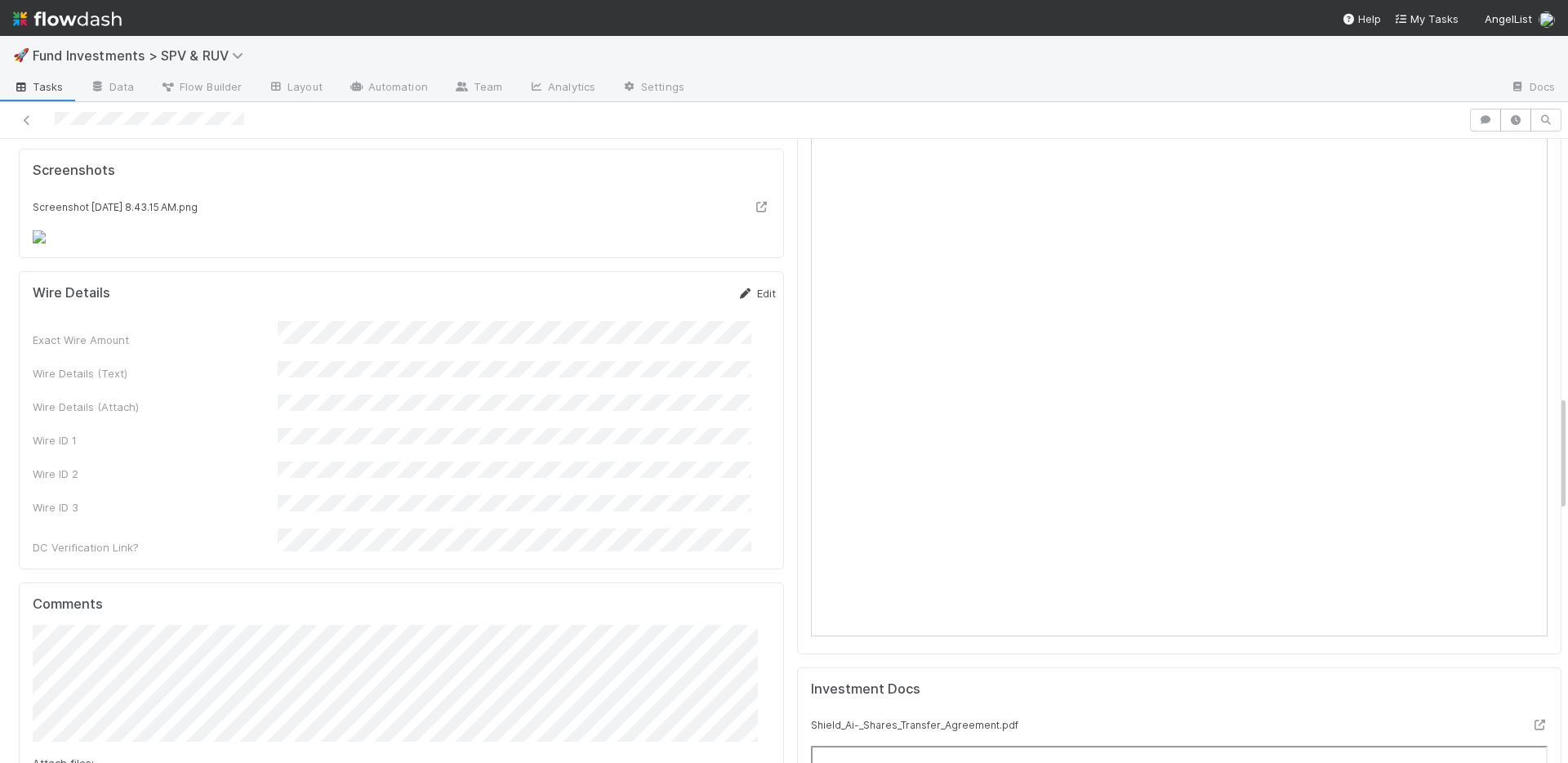
click at [738, 287] on link "Edit" at bounding box center [756, 292] width 38 height 13
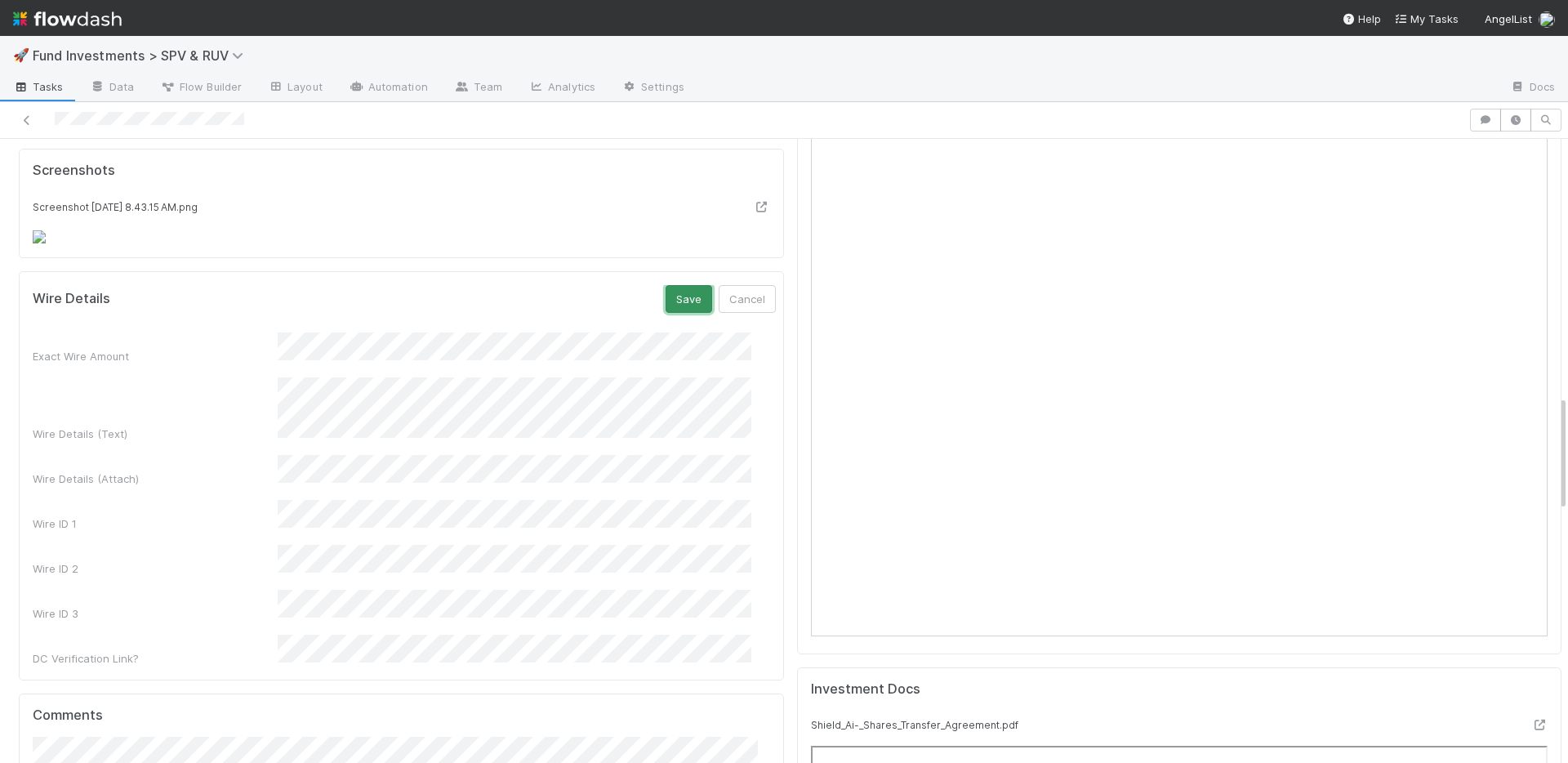
click at [665, 285] on button "Save" at bounding box center [689, 298] width 47 height 27
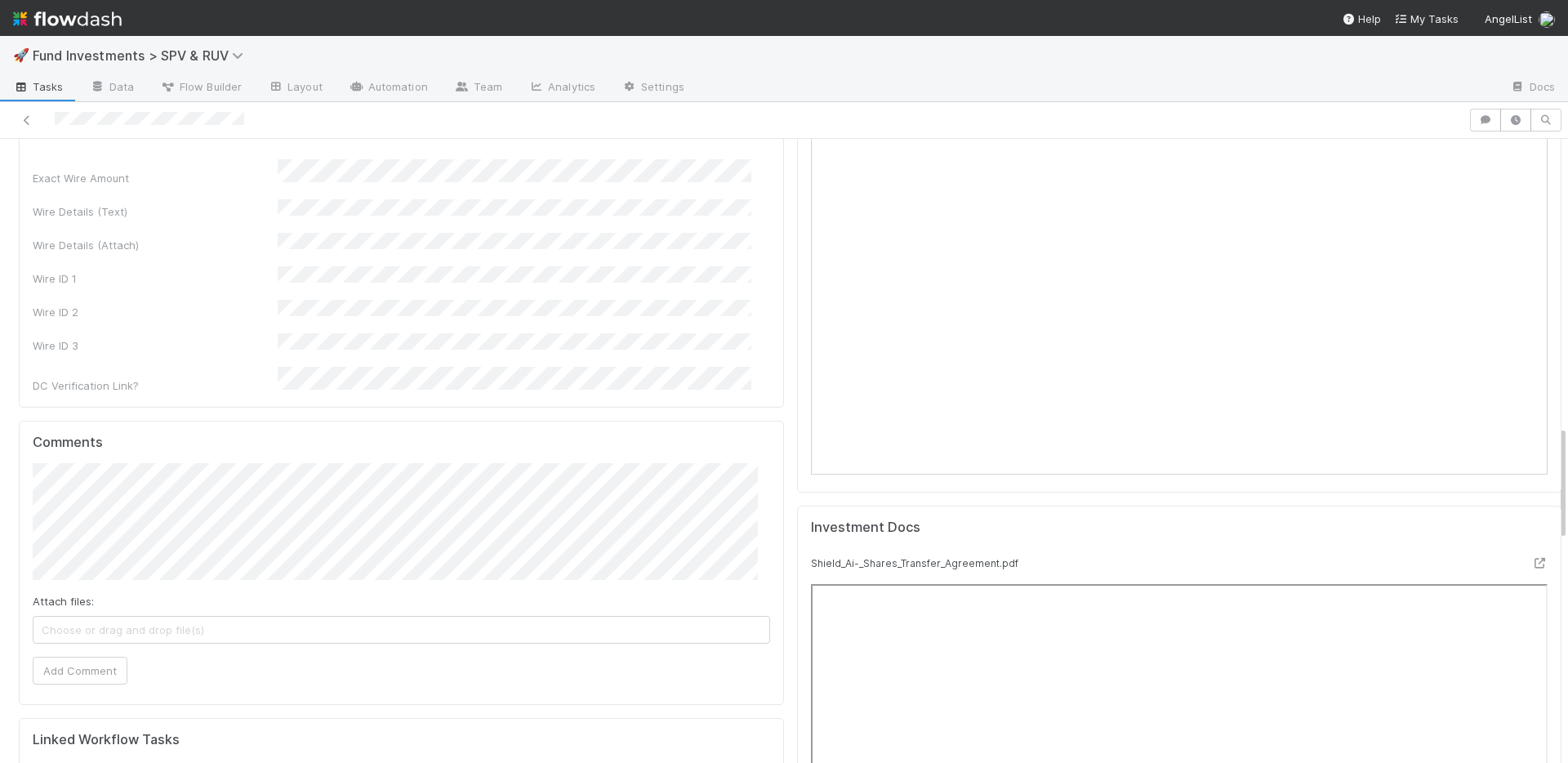
scroll to position [1566, 0]
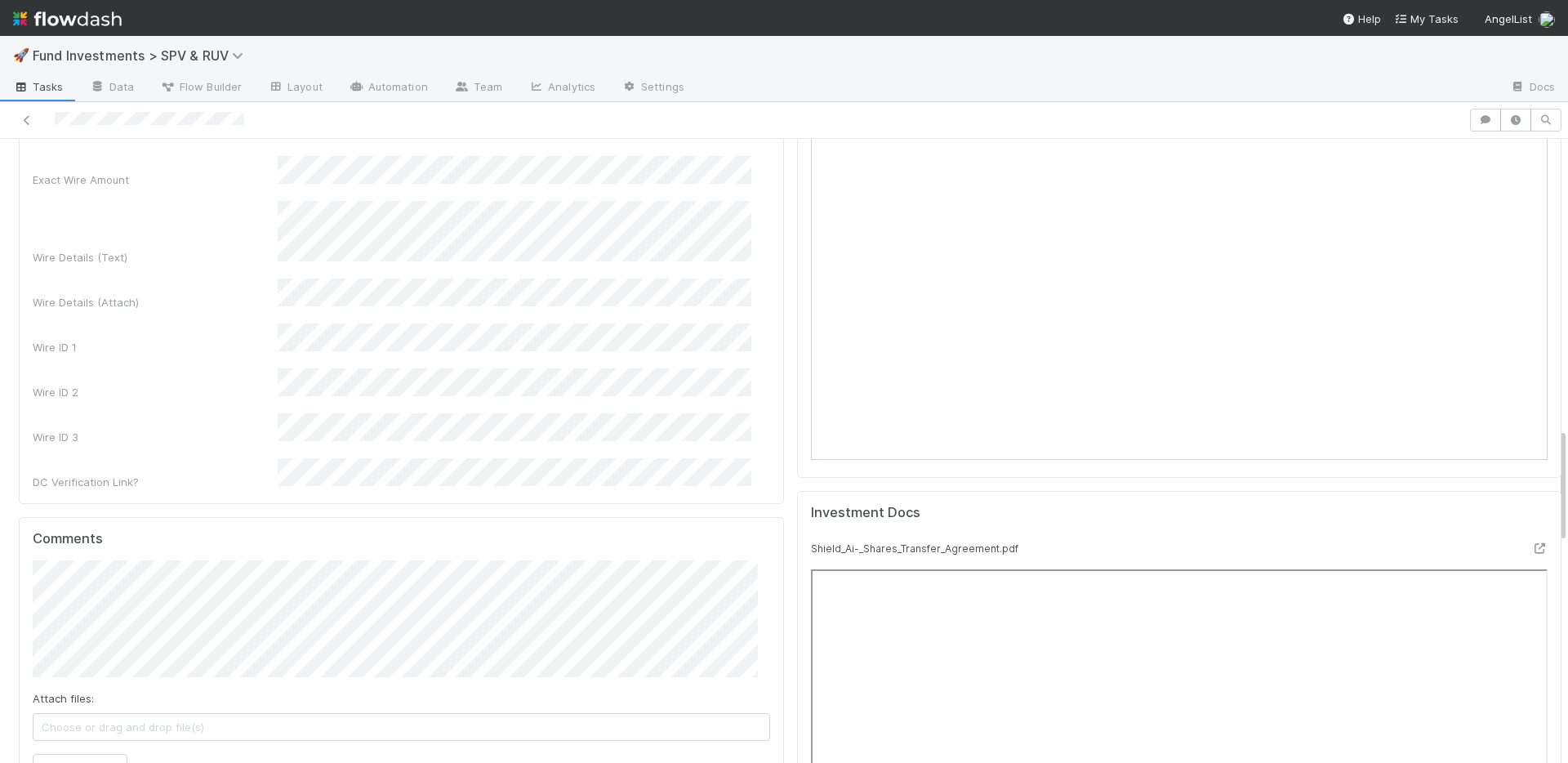
click at [239, 458] on div "DC Verification Link?" at bounding box center [404, 473] width 743 height 32
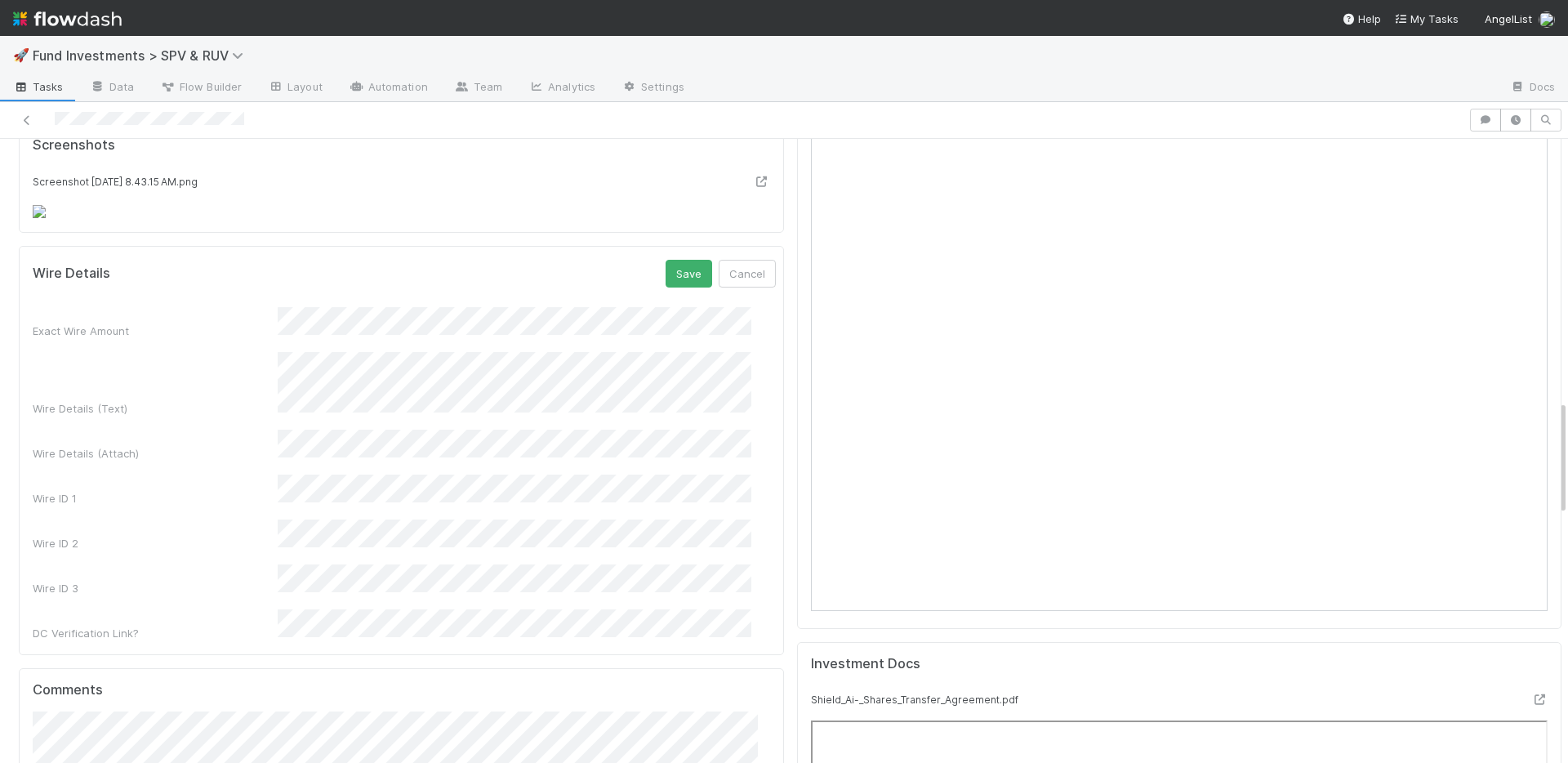
scroll to position [1414, 0]
click at [665, 260] on button "Save" at bounding box center [689, 274] width 47 height 27
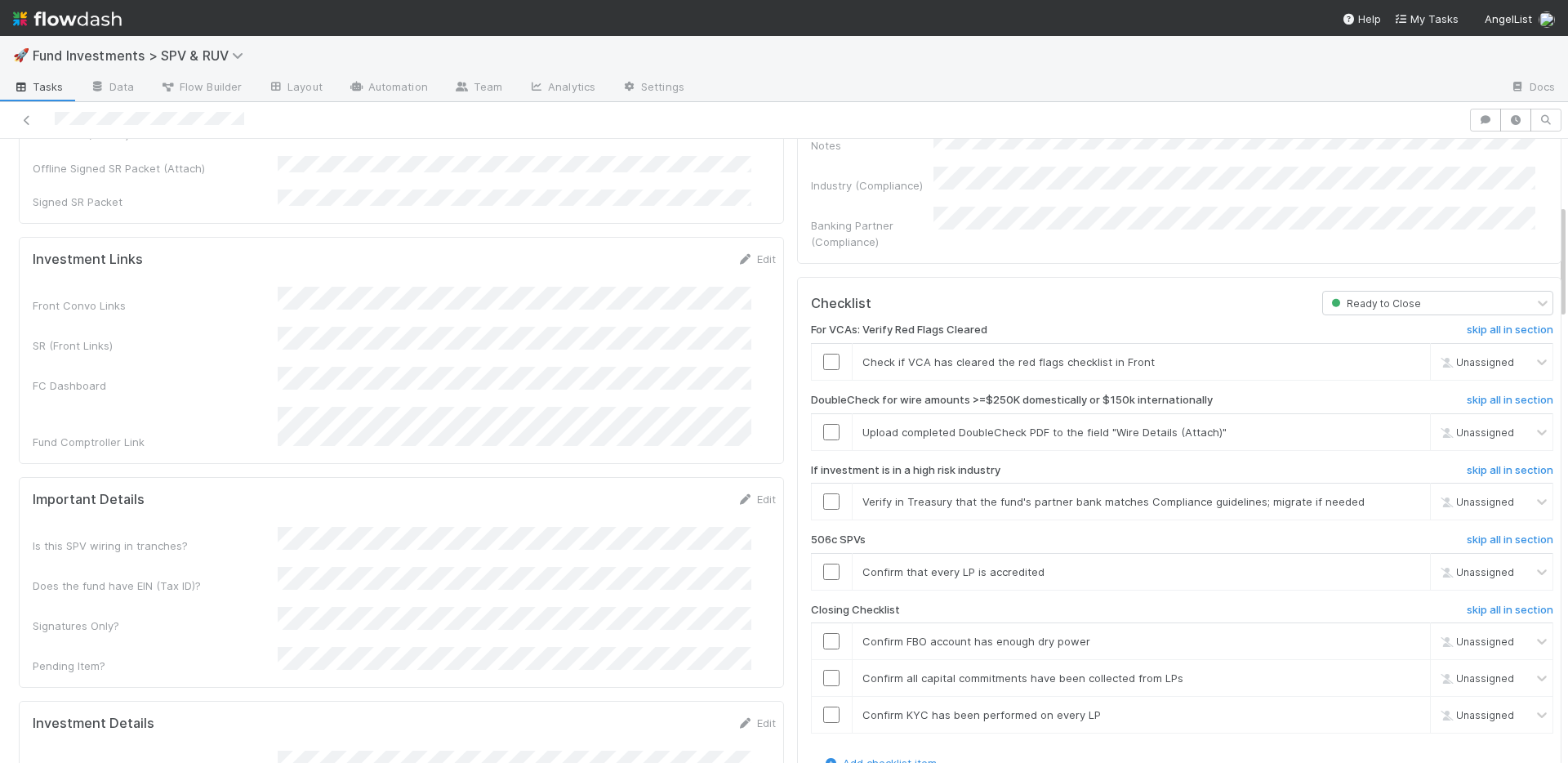
scroll to position [0, 0]
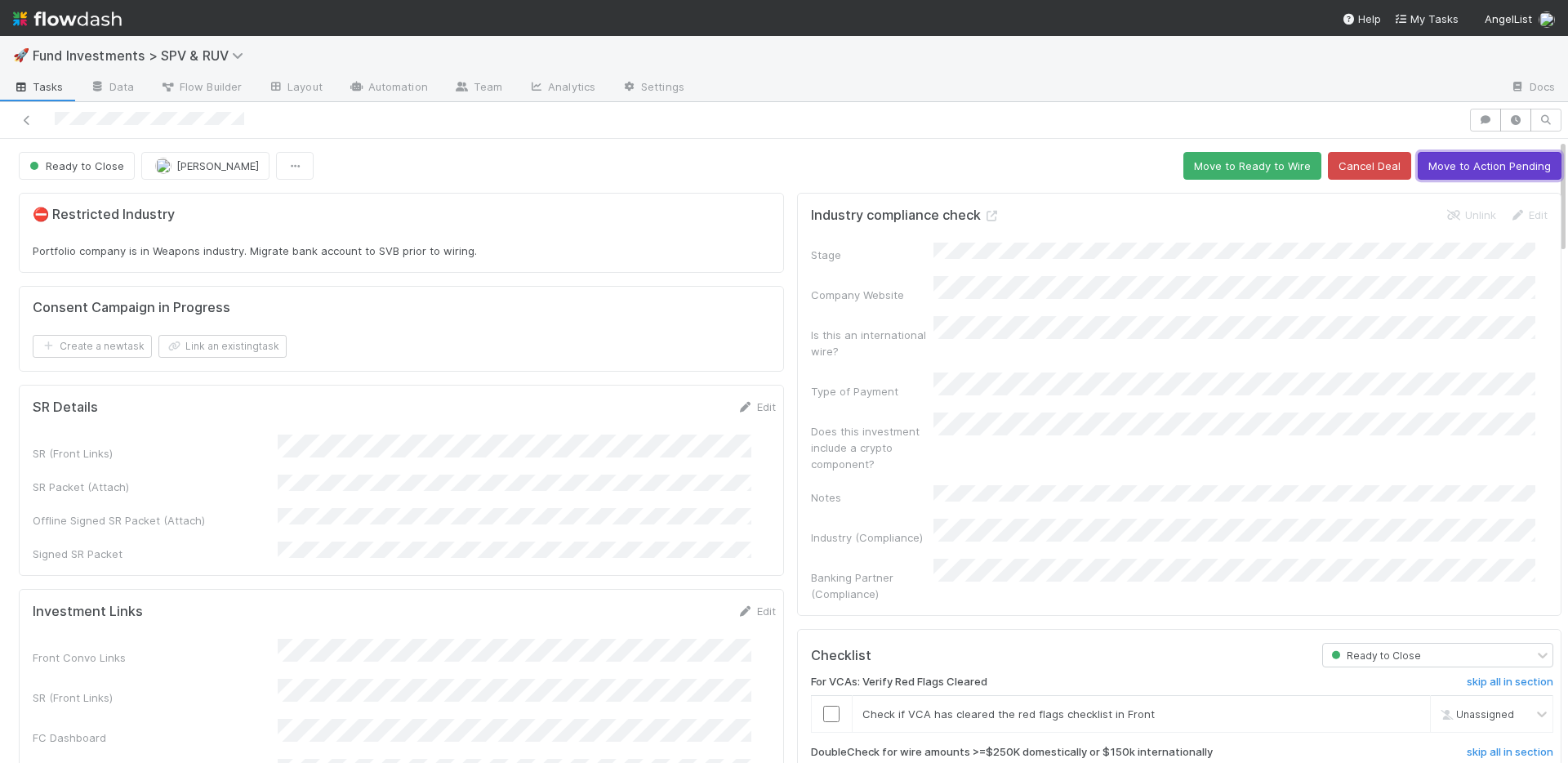
click at [1455, 165] on button "Move to Action Pending" at bounding box center [1489, 165] width 144 height 27
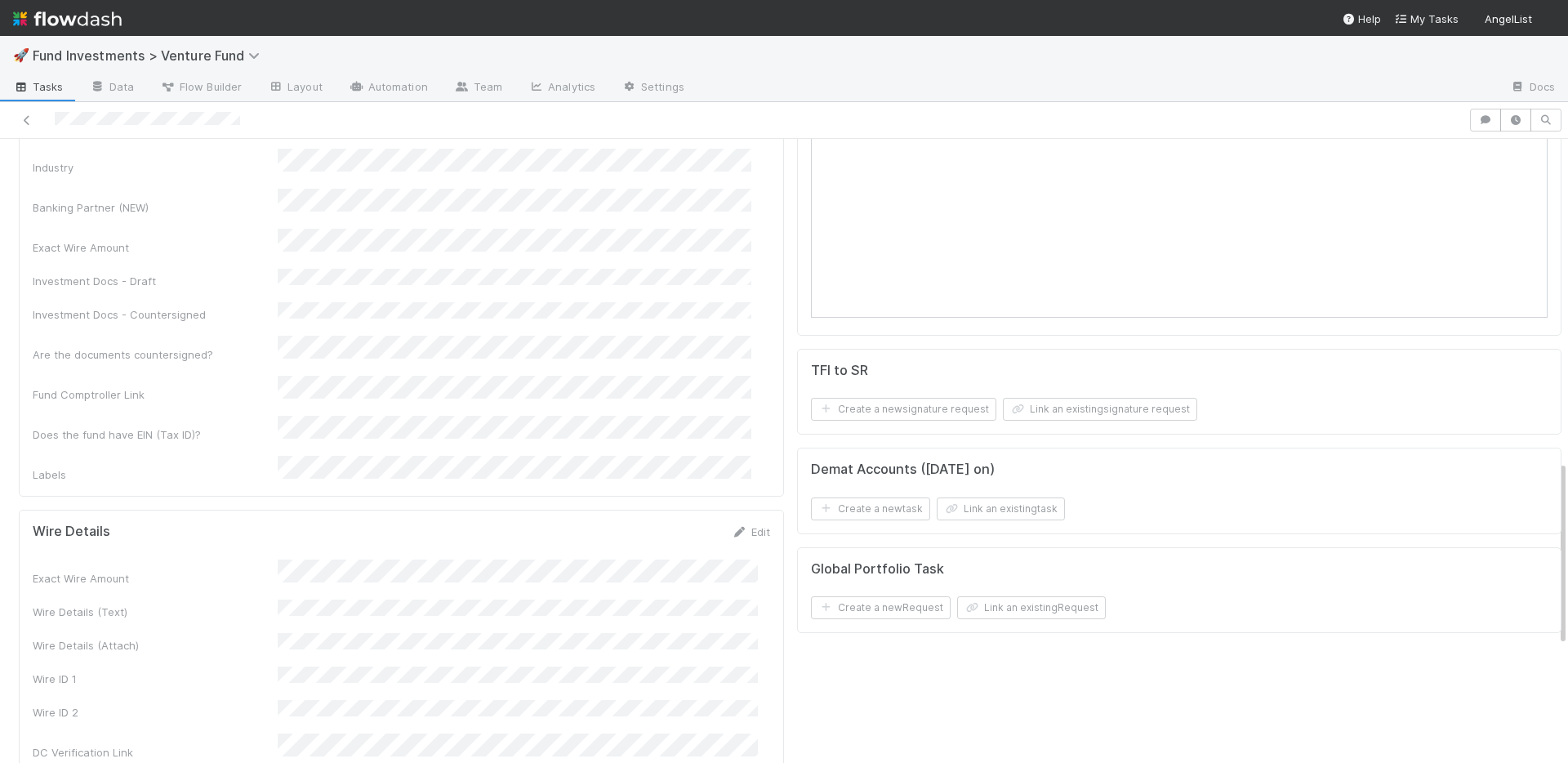
scroll to position [1095, 0]
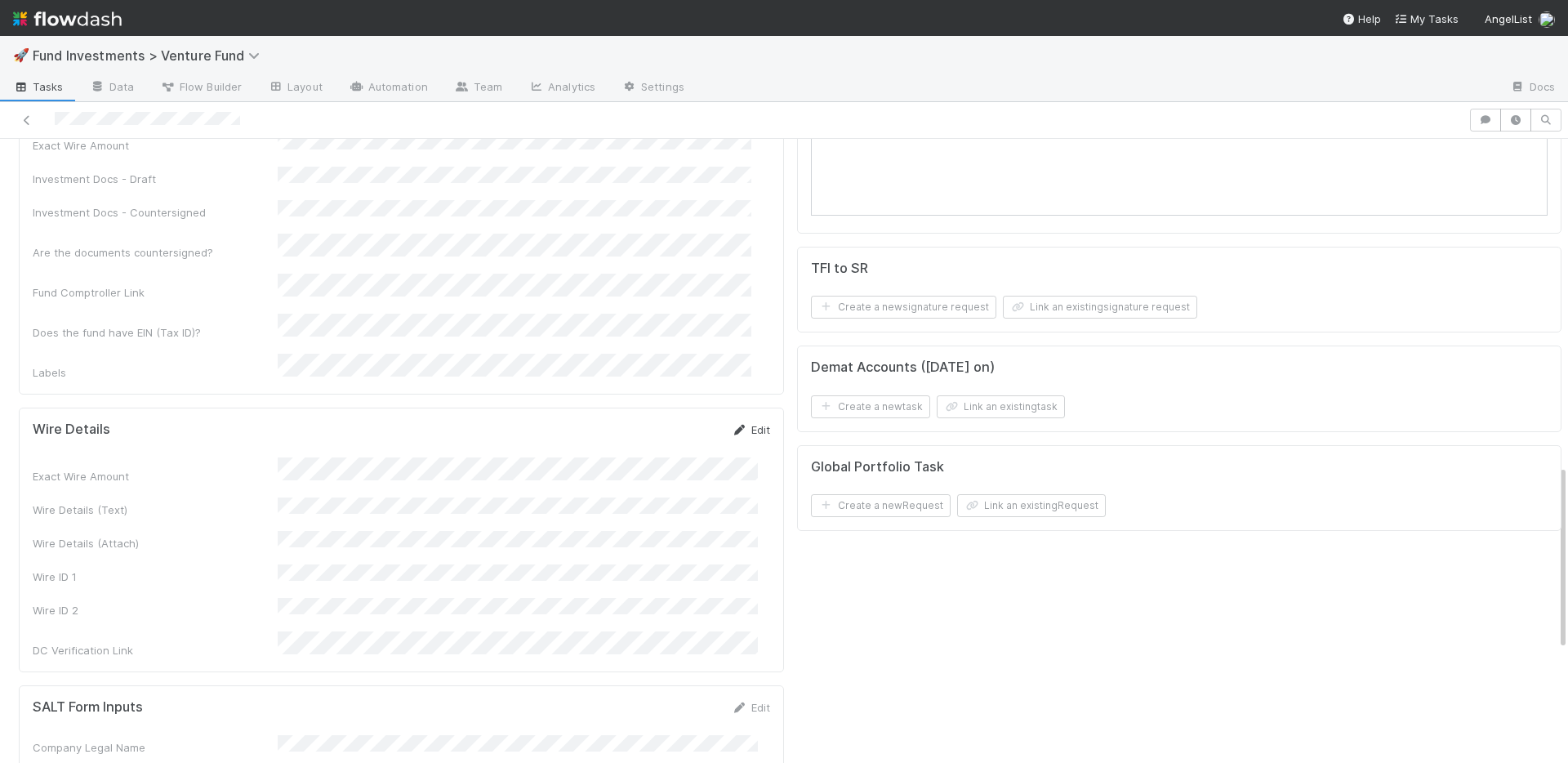
click at [734, 425] on icon at bounding box center [739, 429] width 17 height 11
click at [666, 422] on button "Save" at bounding box center [683, 435] width 47 height 27
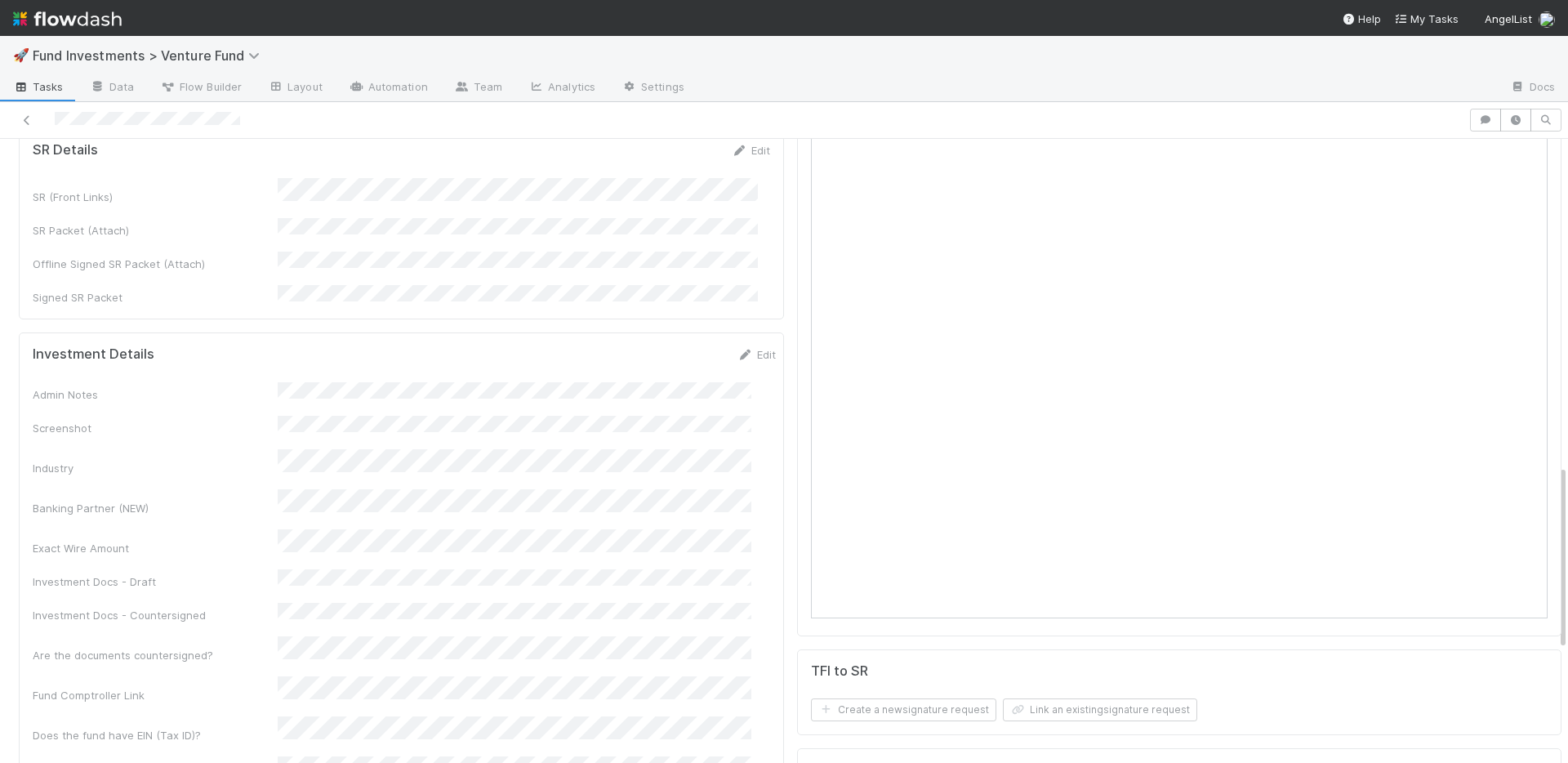
scroll to position [0, 0]
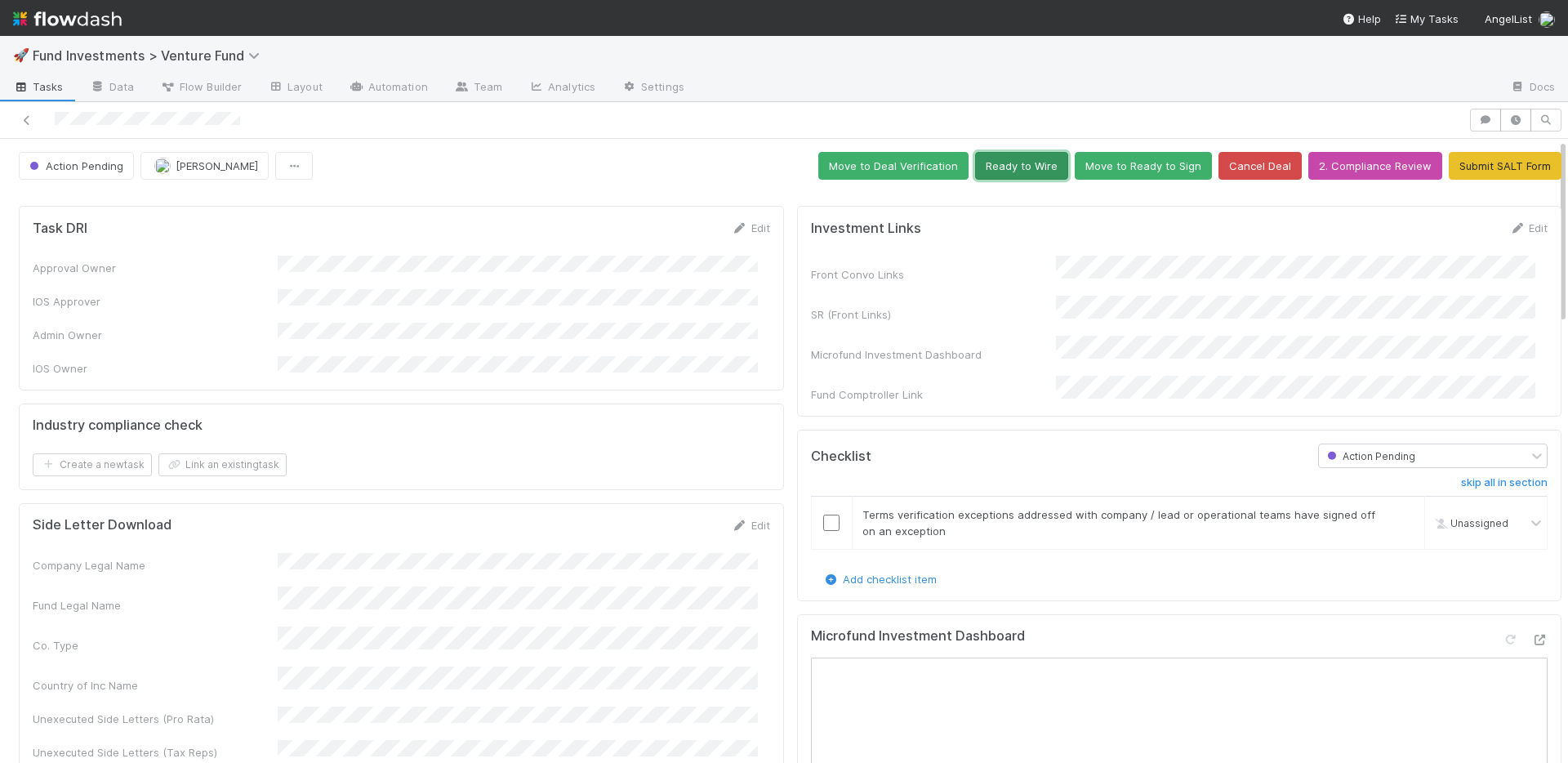
drag, startPoint x: 1024, startPoint y: 170, endPoint x: 1005, endPoint y: 164, distance: 19.9
click at [1022, 169] on button "Ready to Wire" at bounding box center [1021, 165] width 93 height 27
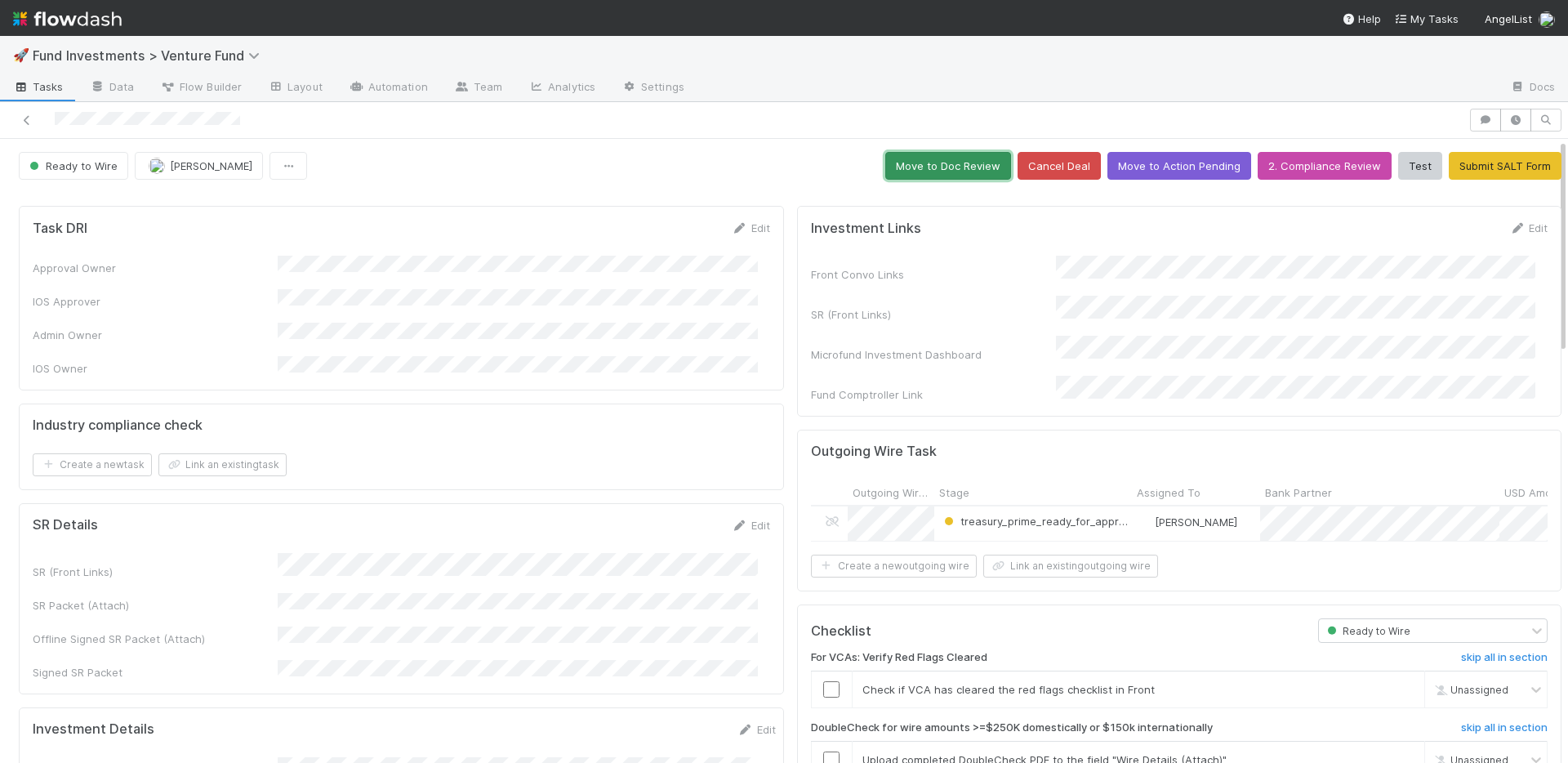
click at [896, 173] on button "Move to Doc Review" at bounding box center [948, 165] width 126 height 27
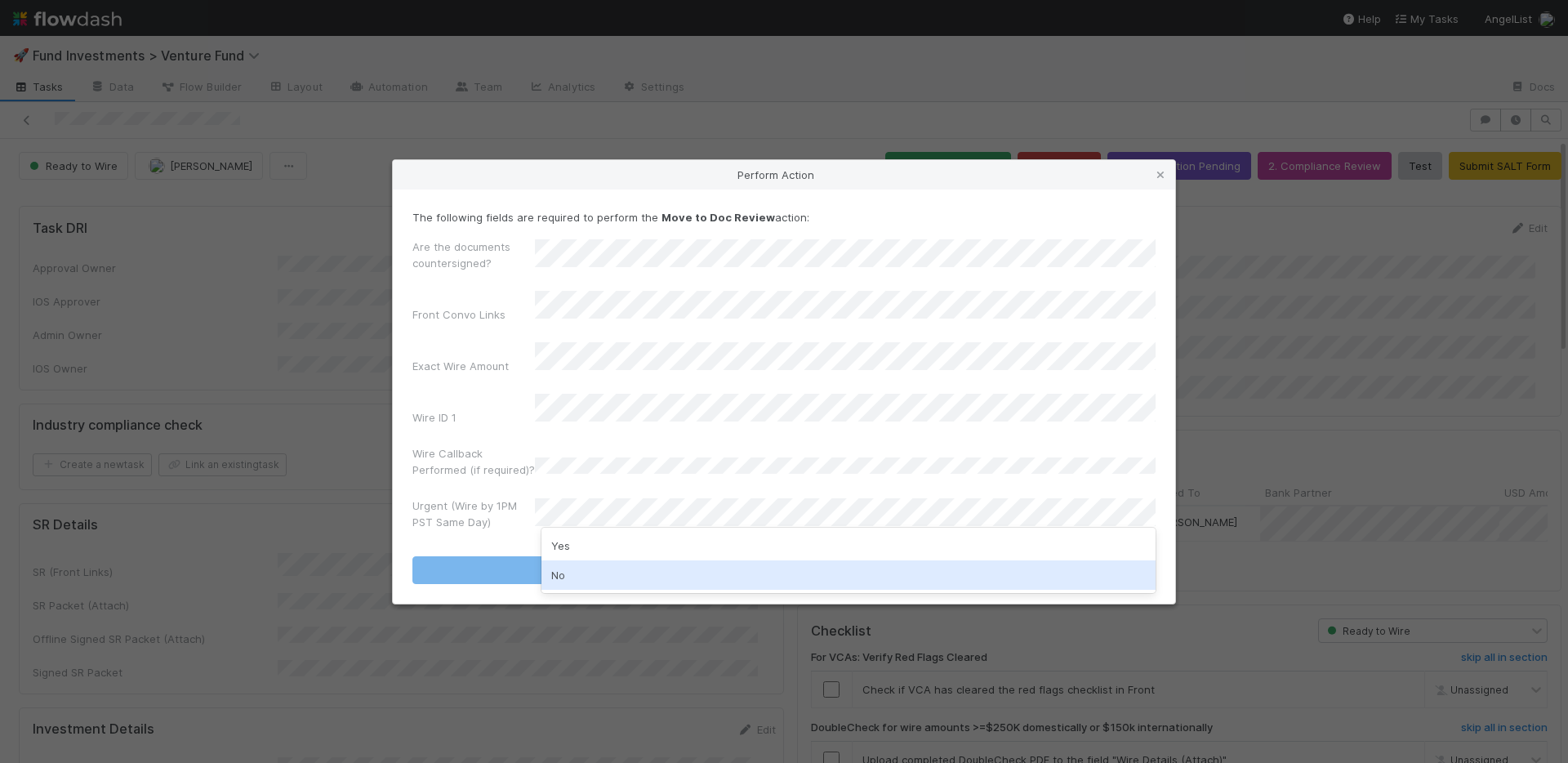
click at [585, 565] on div "No" at bounding box center [848, 575] width 614 height 29
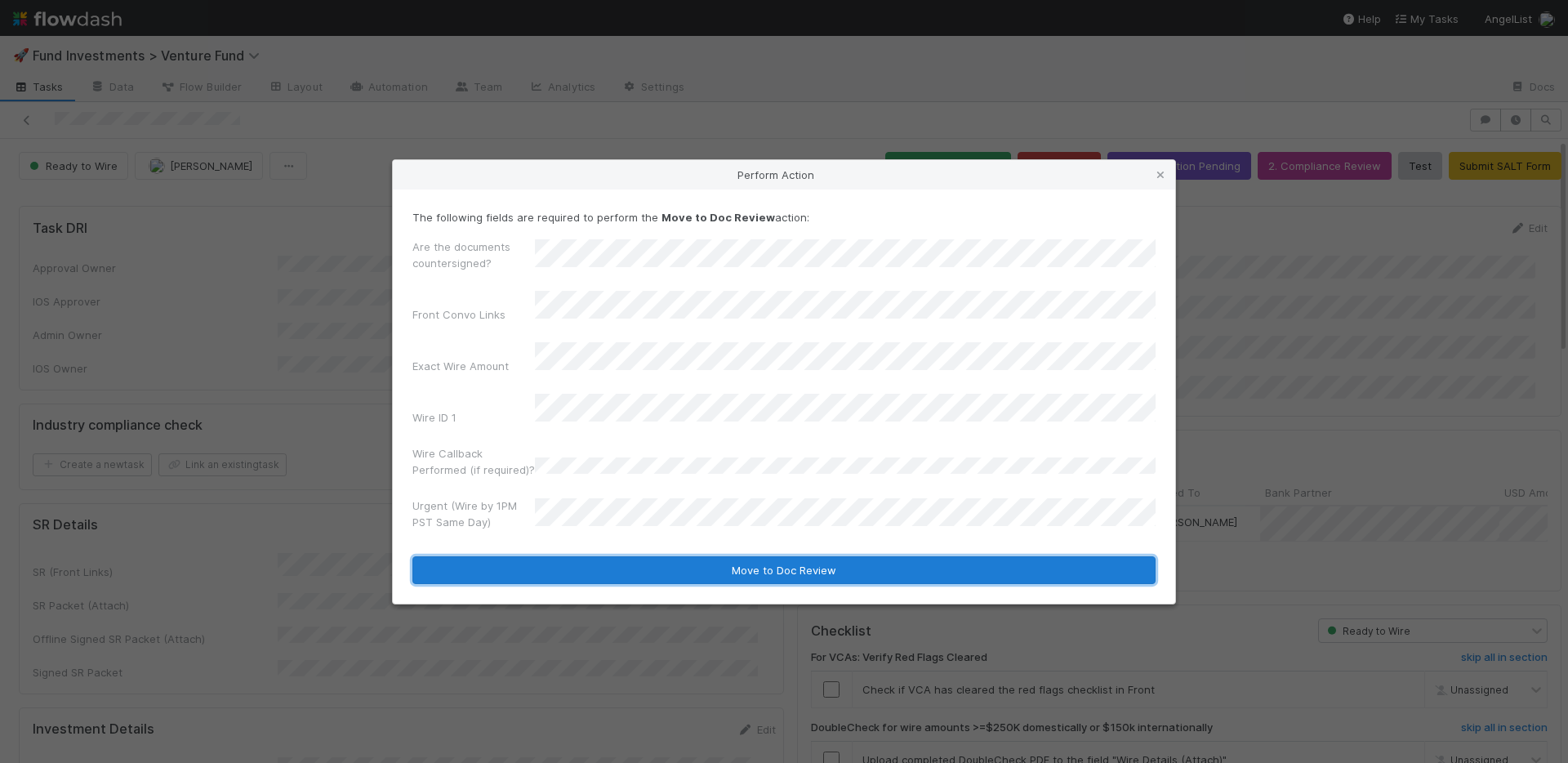
click at [587, 561] on button "Move to Doc Review" at bounding box center [784, 569] width 743 height 27
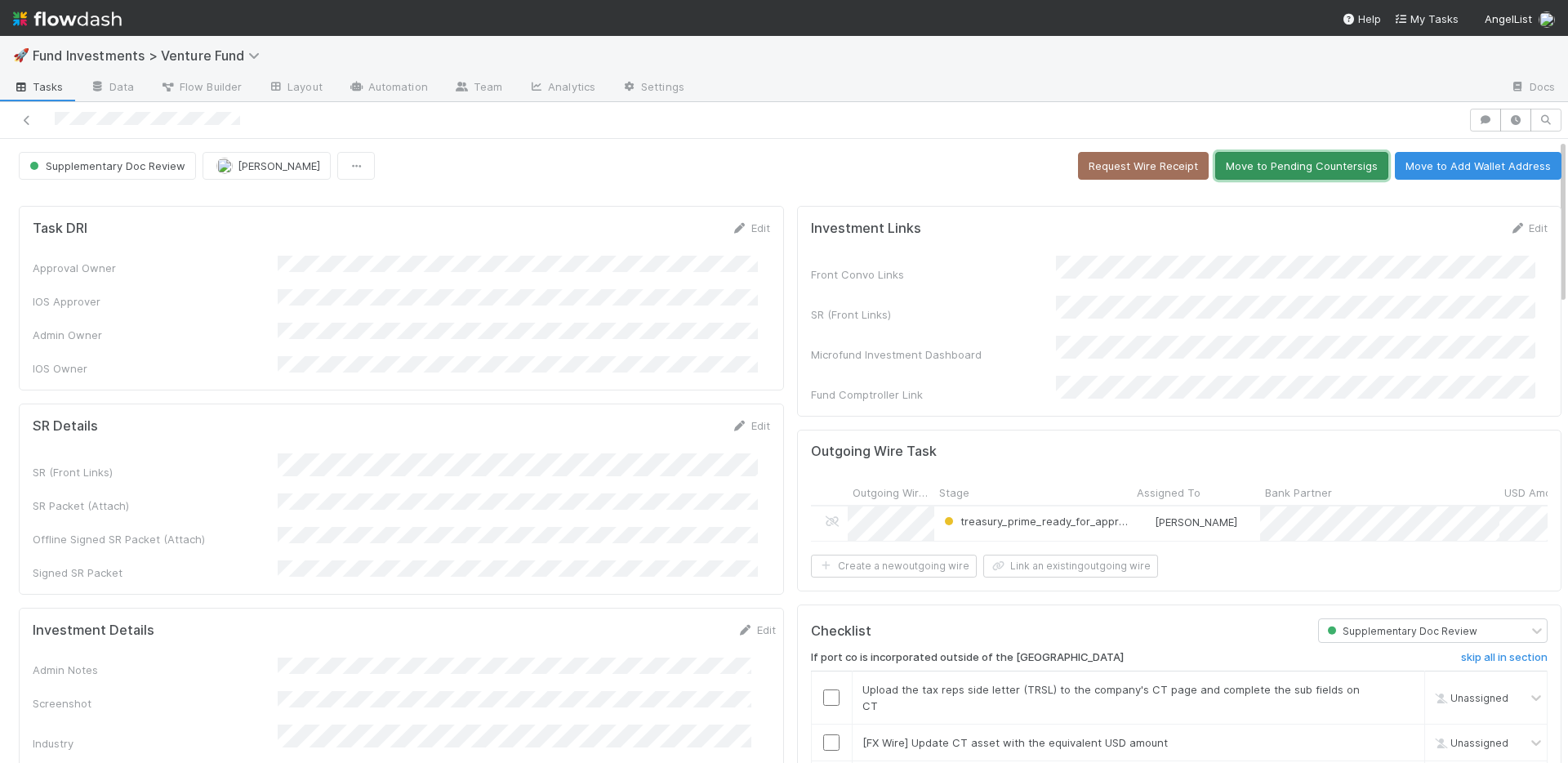
click at [1240, 175] on button "Move to Pending Countersigs" at bounding box center [1301, 165] width 173 height 27
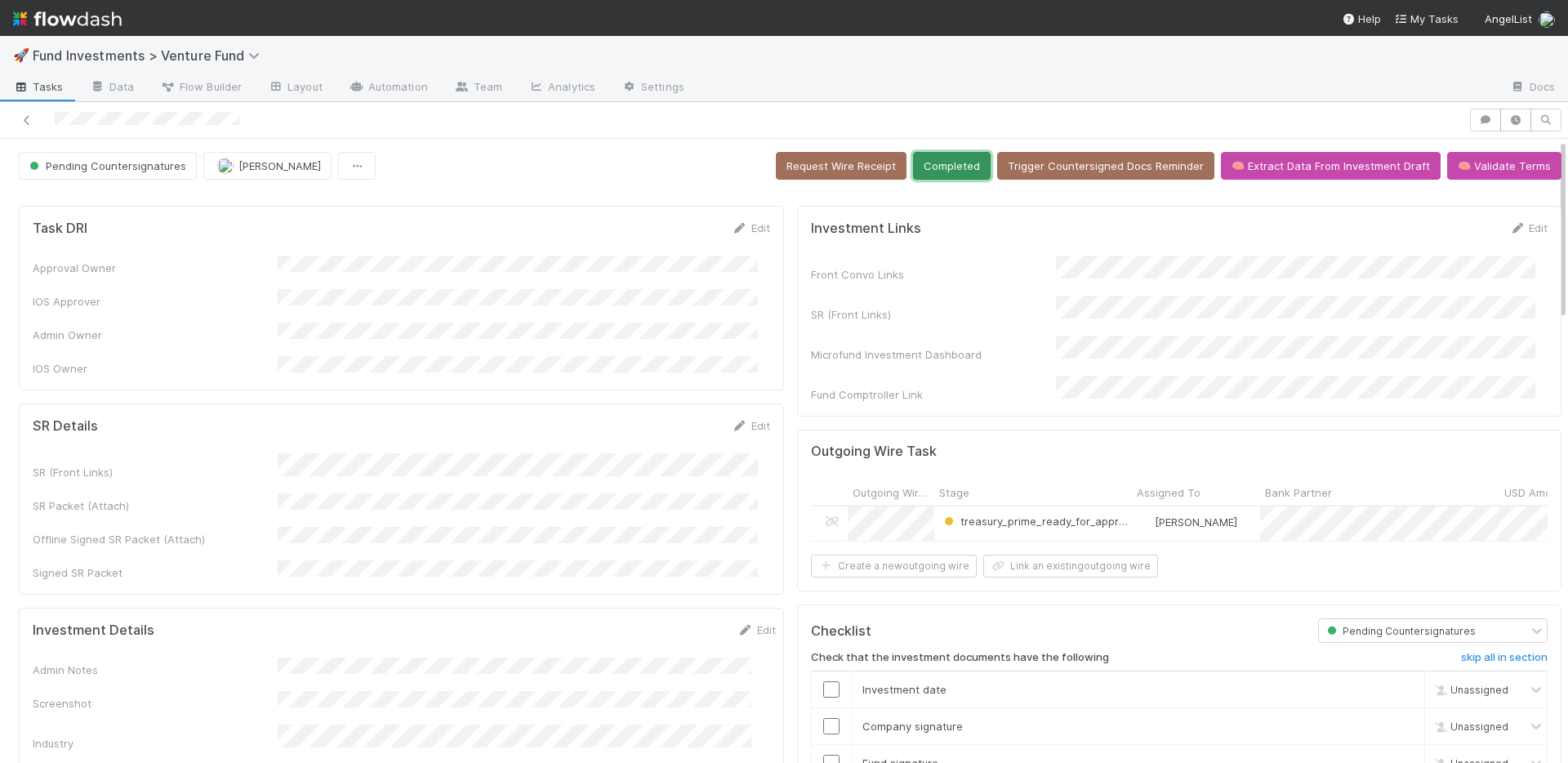
click at [926, 175] on button "Completed" at bounding box center [951, 165] width 77 height 27
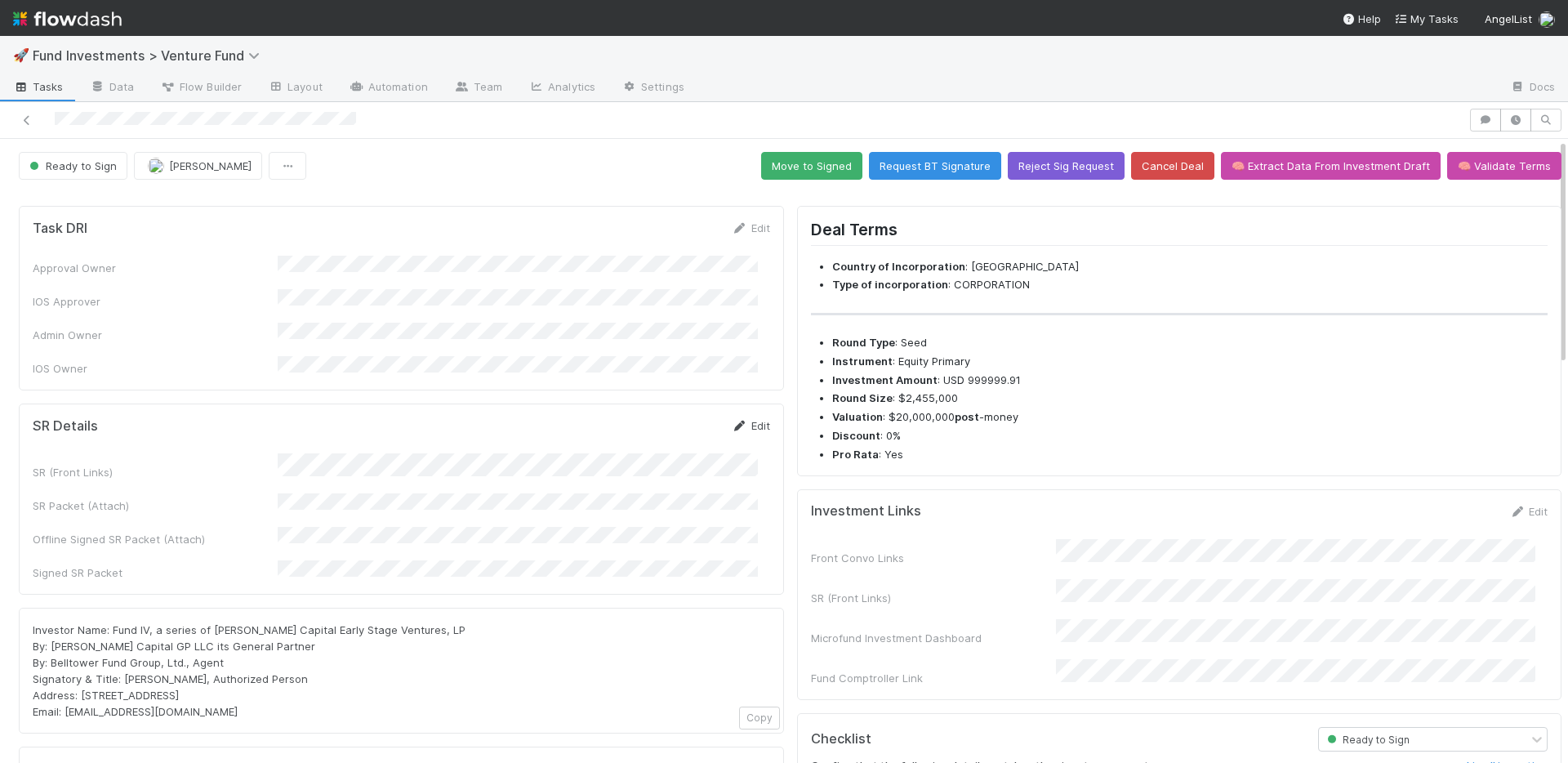
click at [743, 419] on link "Edit" at bounding box center [750, 425] width 38 height 13
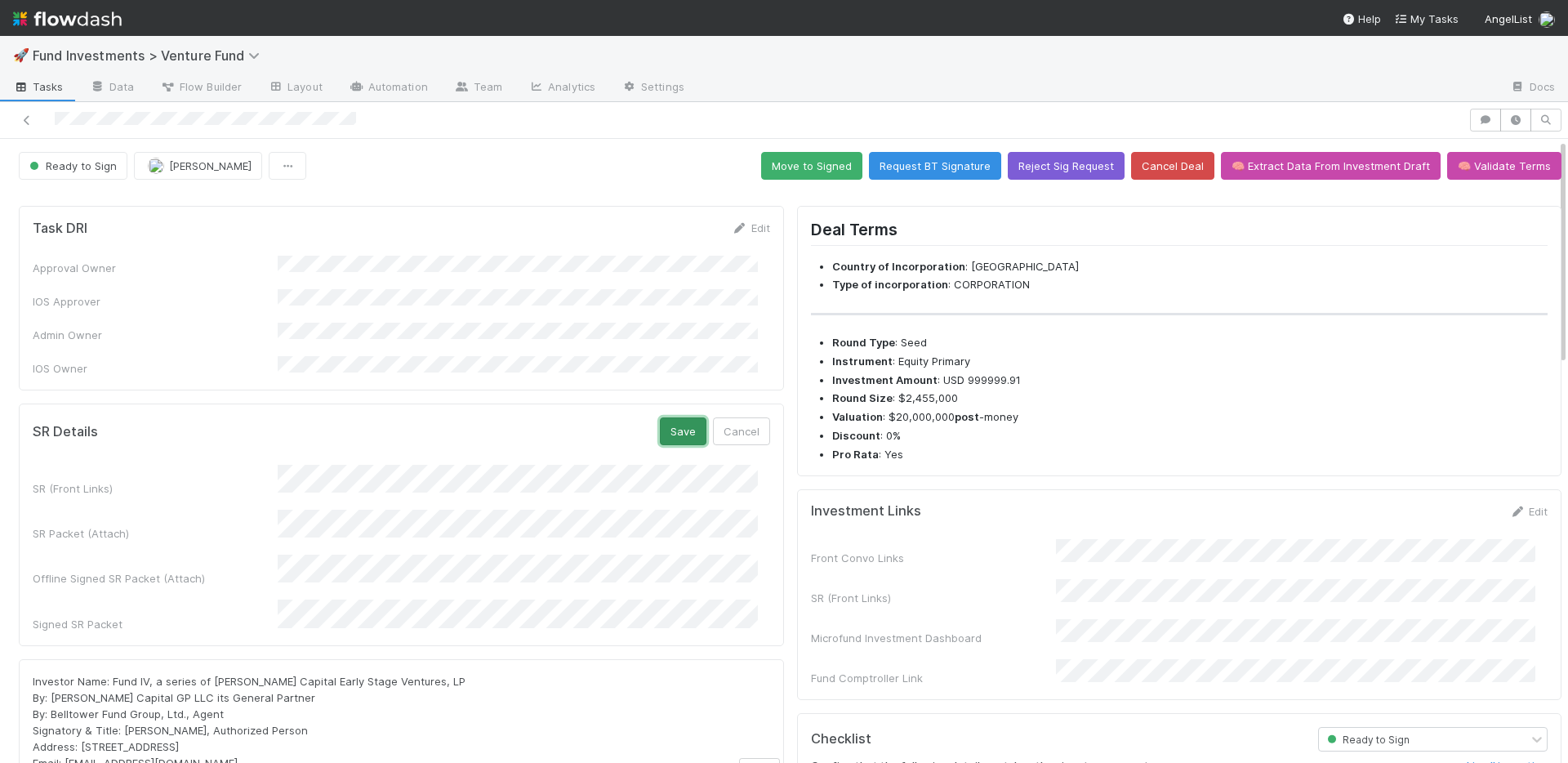
click at [672, 418] on button "Save" at bounding box center [683, 431] width 47 height 27
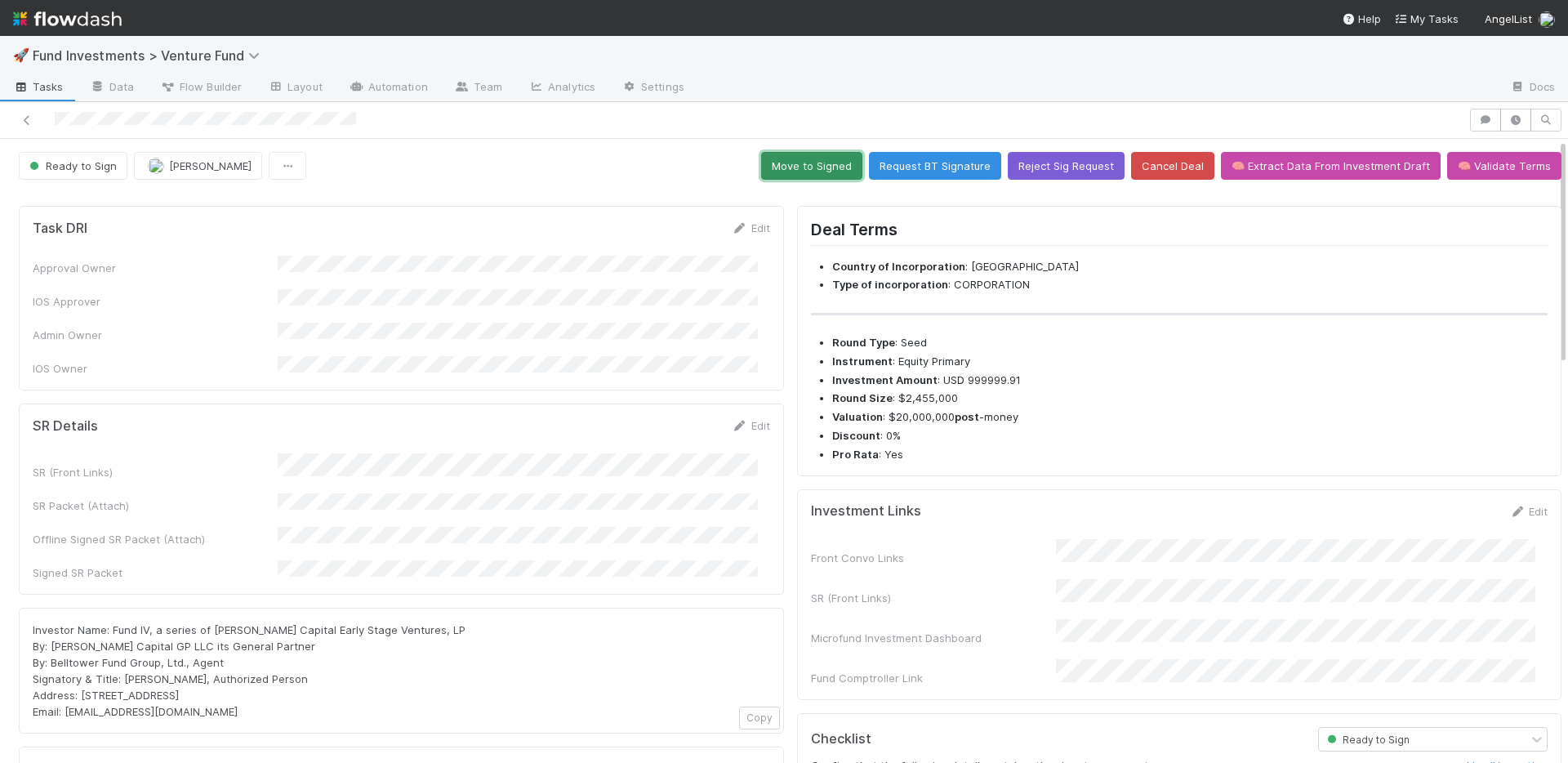
click at [794, 160] on button "Move to Signed" at bounding box center [811, 165] width 101 height 27
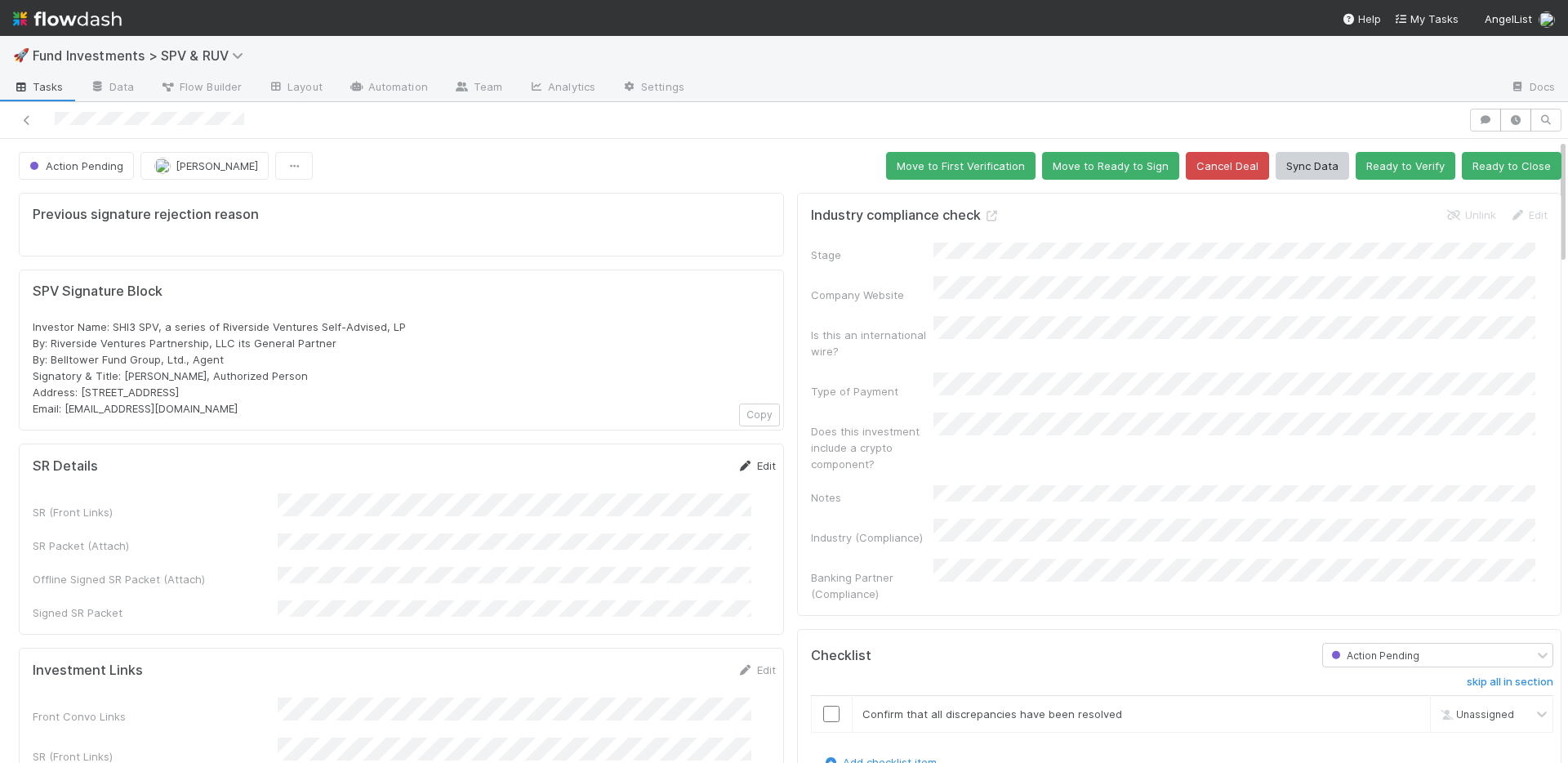
click at [739, 465] on link "Edit" at bounding box center [756, 465] width 38 height 13
click at [665, 473] on button "Save" at bounding box center [689, 471] width 47 height 27
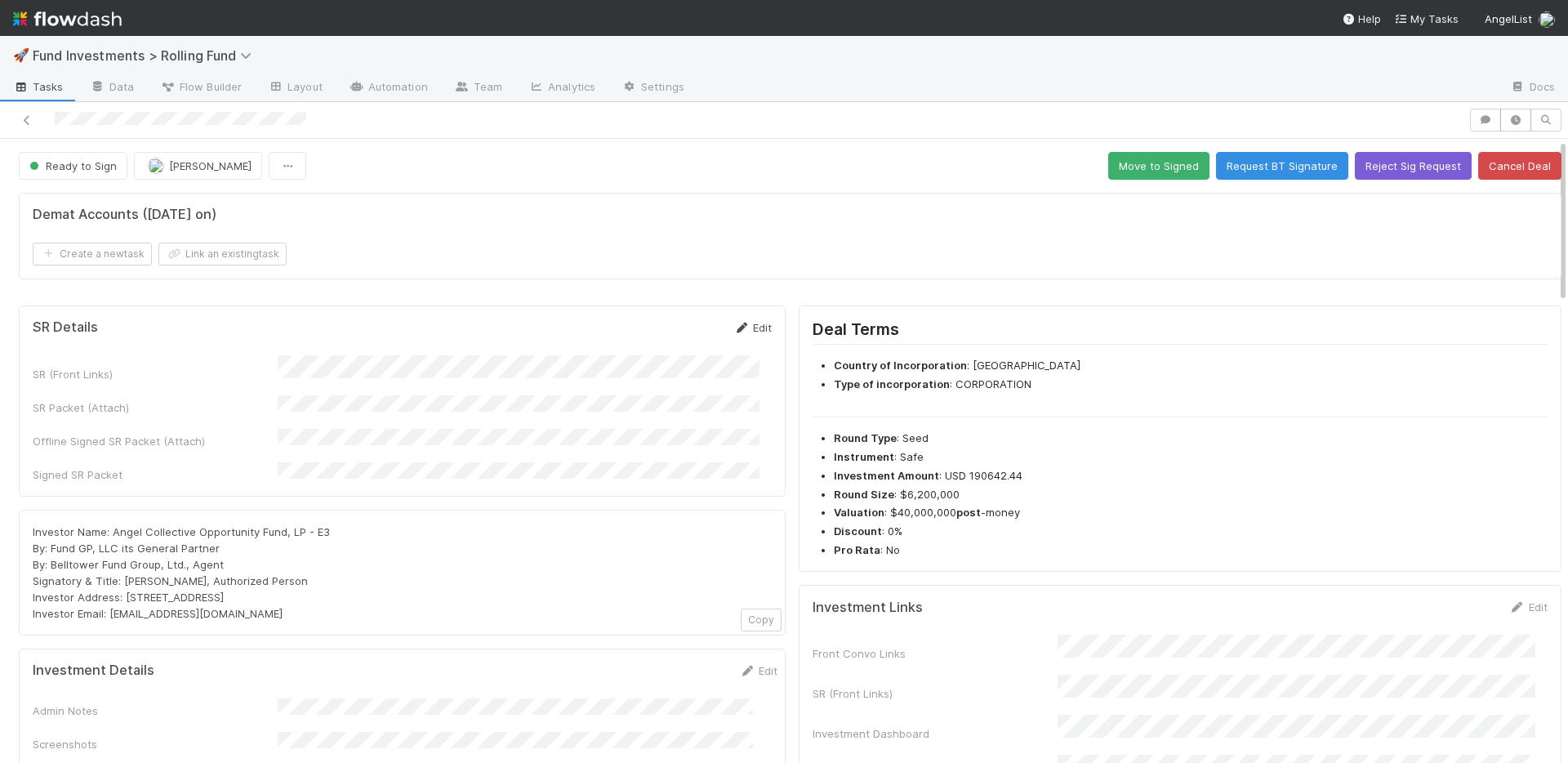
click at [752, 323] on link "Edit" at bounding box center [752, 327] width 38 height 13
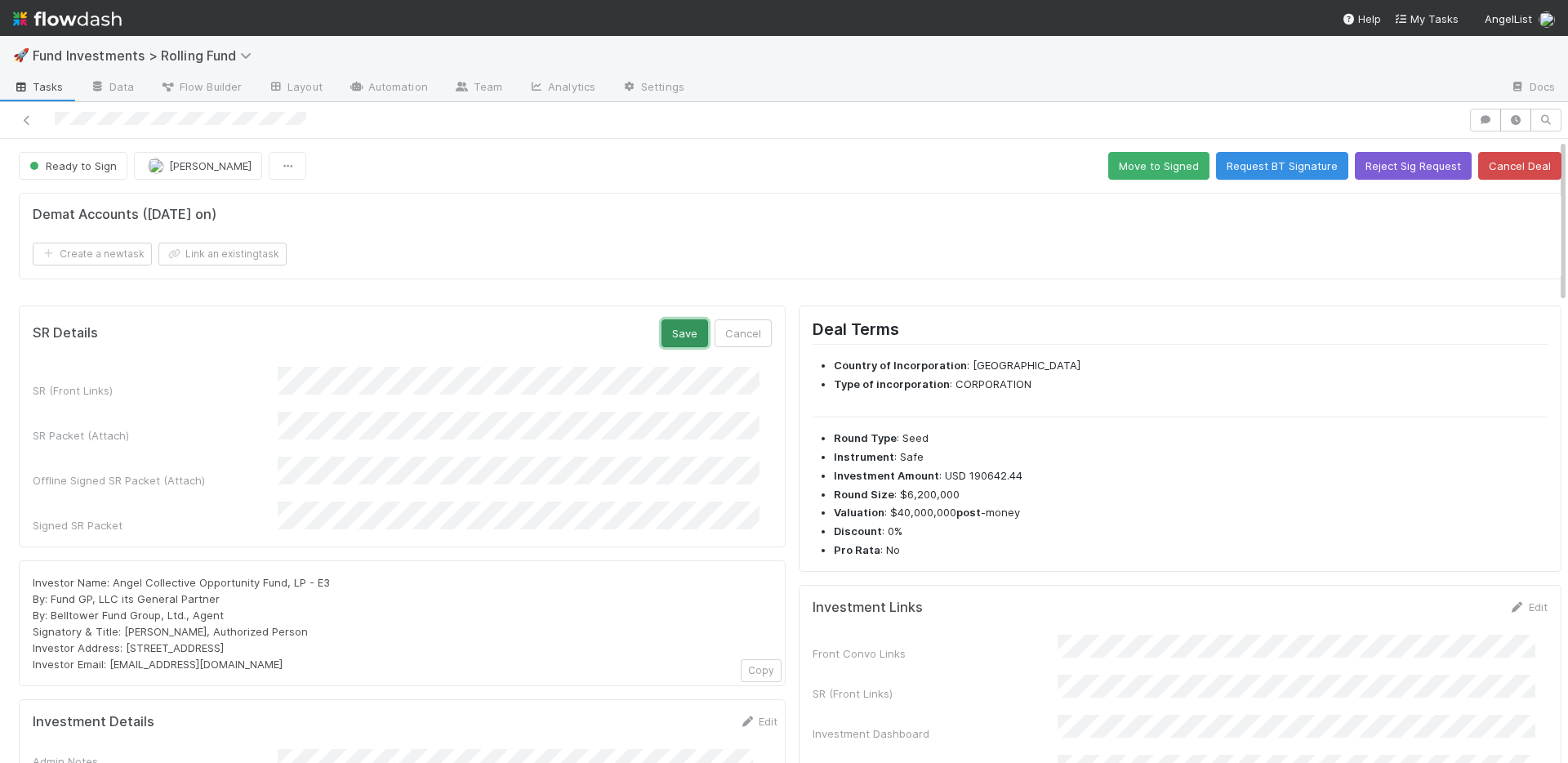
click at [666, 336] on button "Save" at bounding box center [685, 333] width 47 height 27
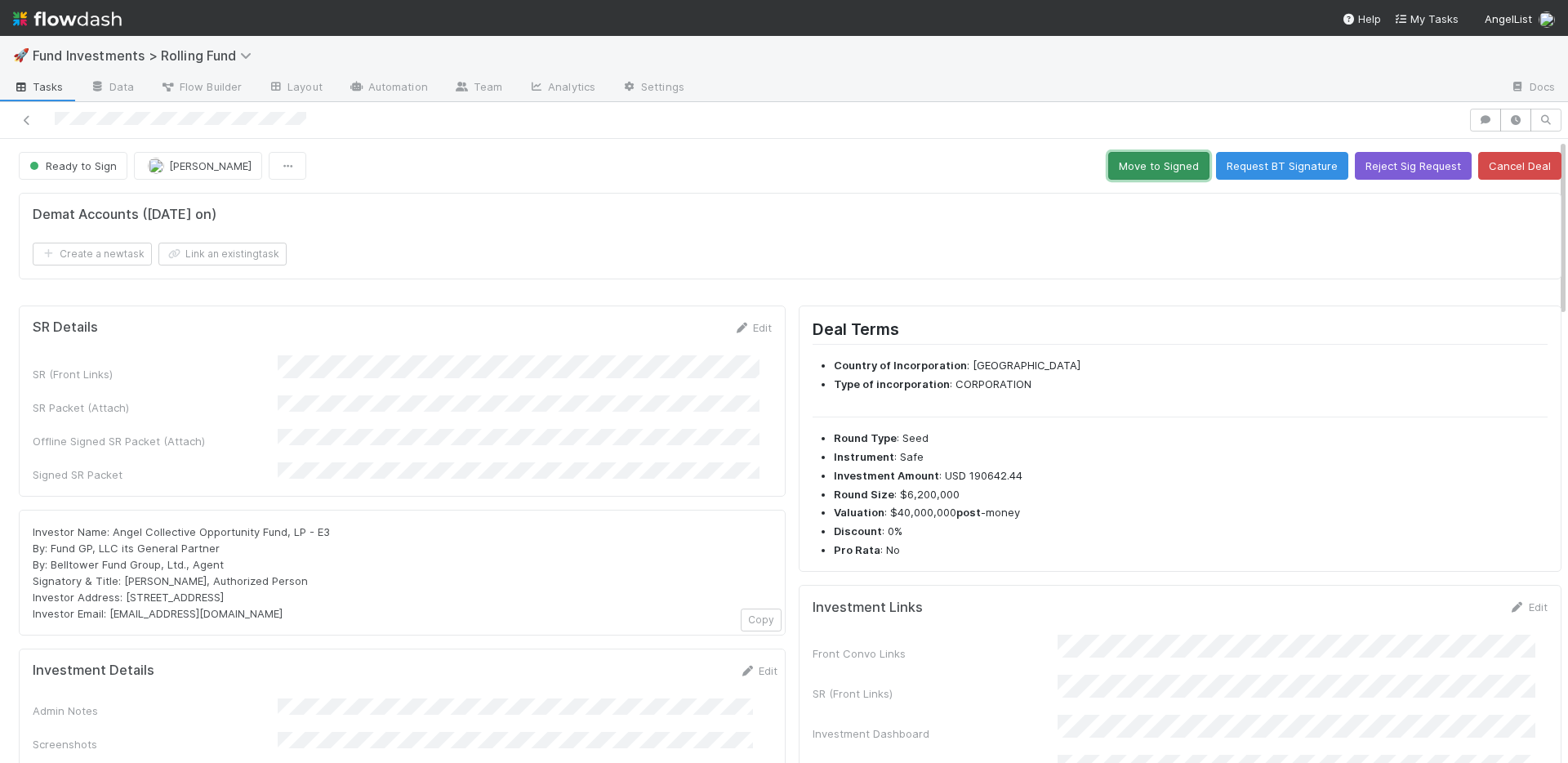
click at [1123, 164] on button "Move to Signed" at bounding box center [1158, 165] width 101 height 27
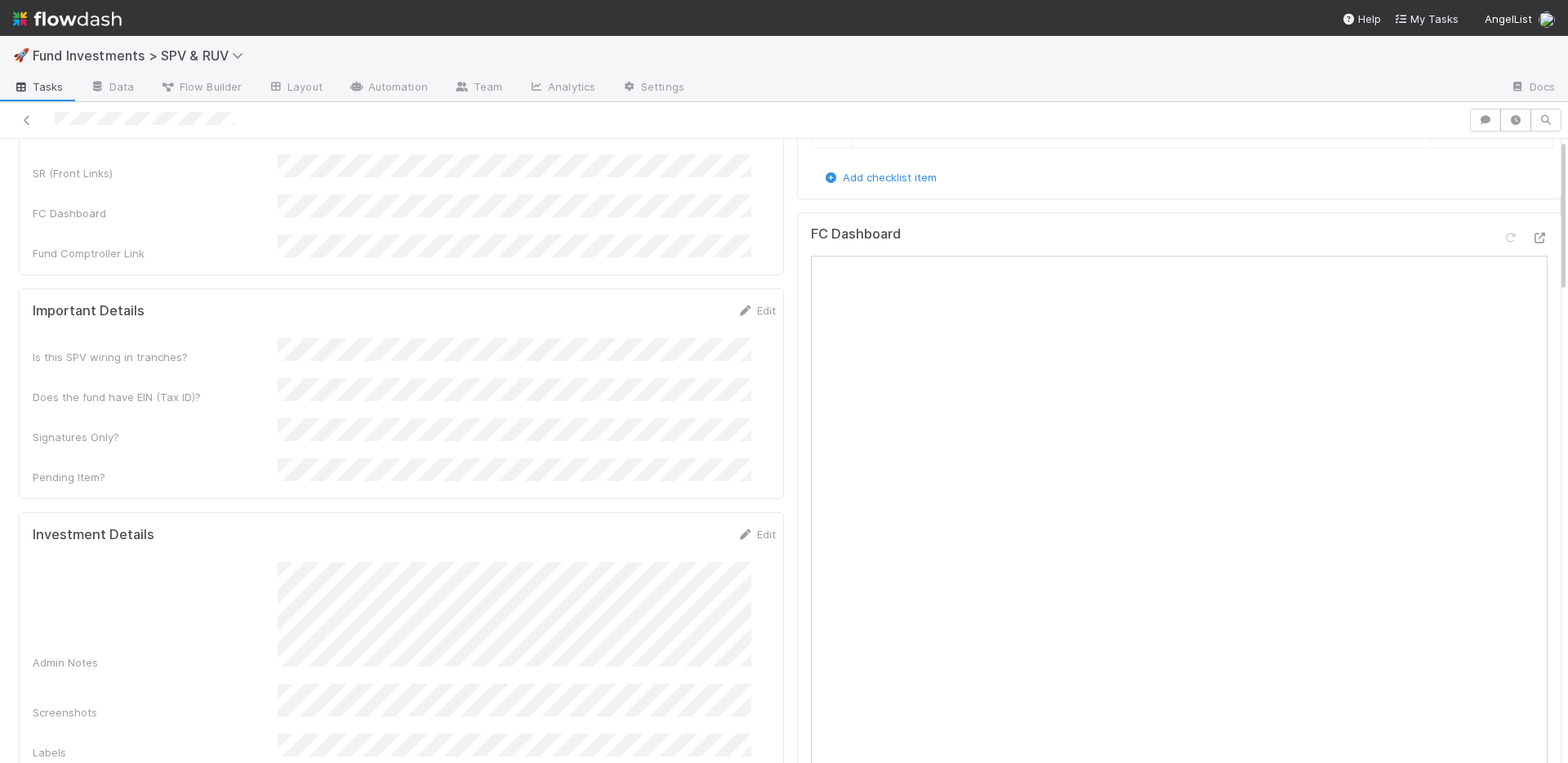
scroll to position [520, 0]
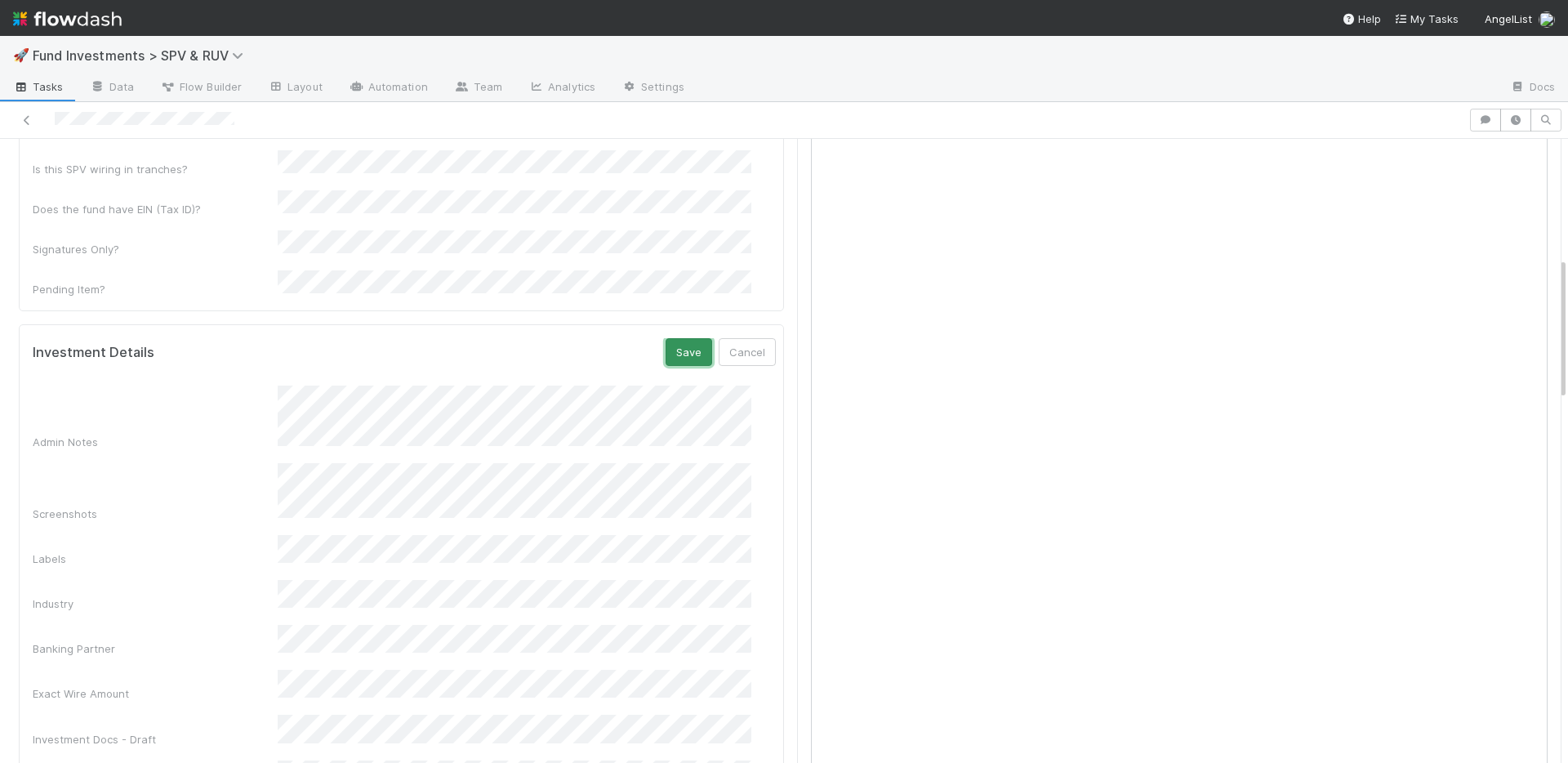
click at [665, 338] on button "Save" at bounding box center [689, 352] width 47 height 27
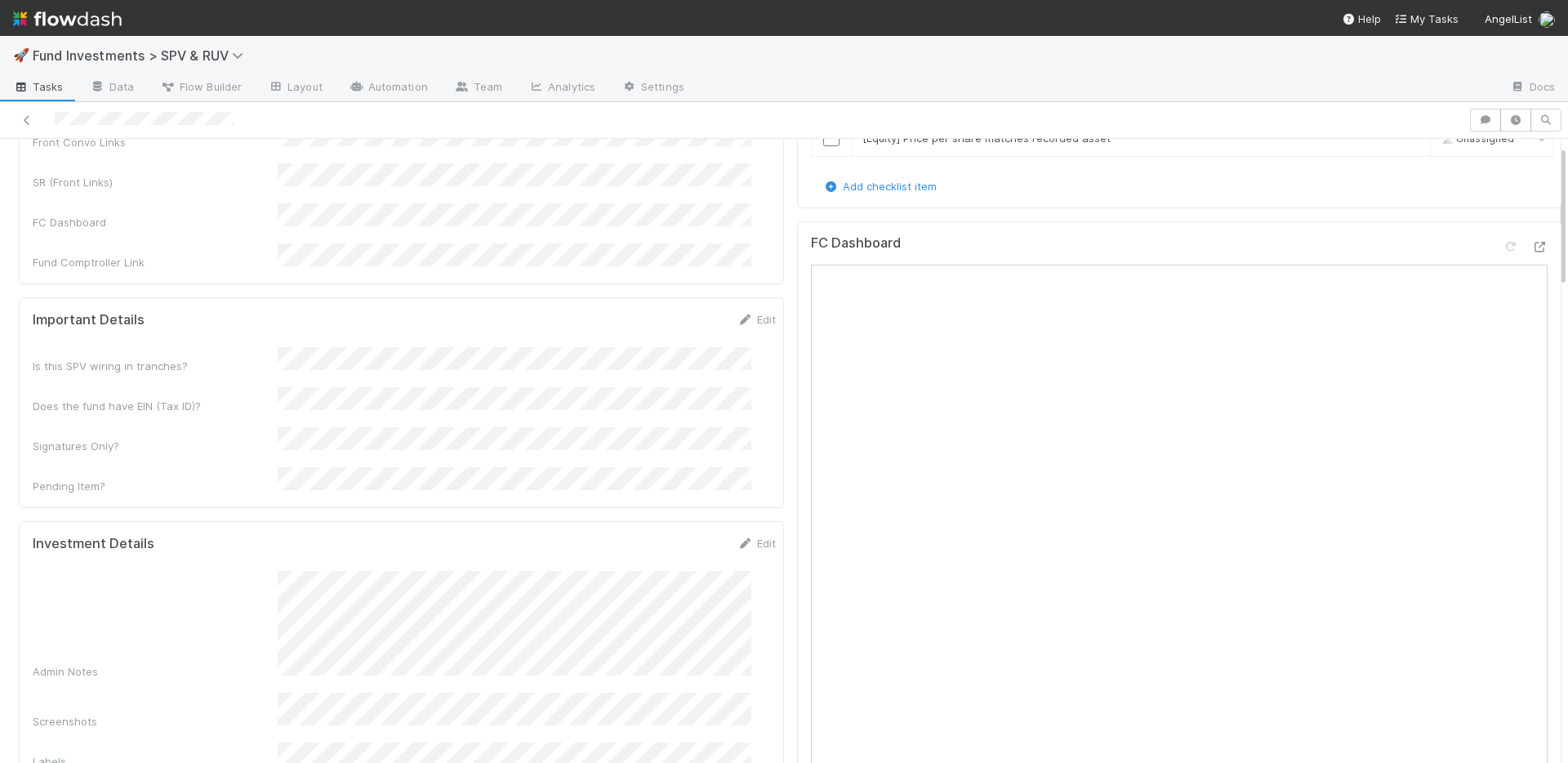
scroll to position [24, 0]
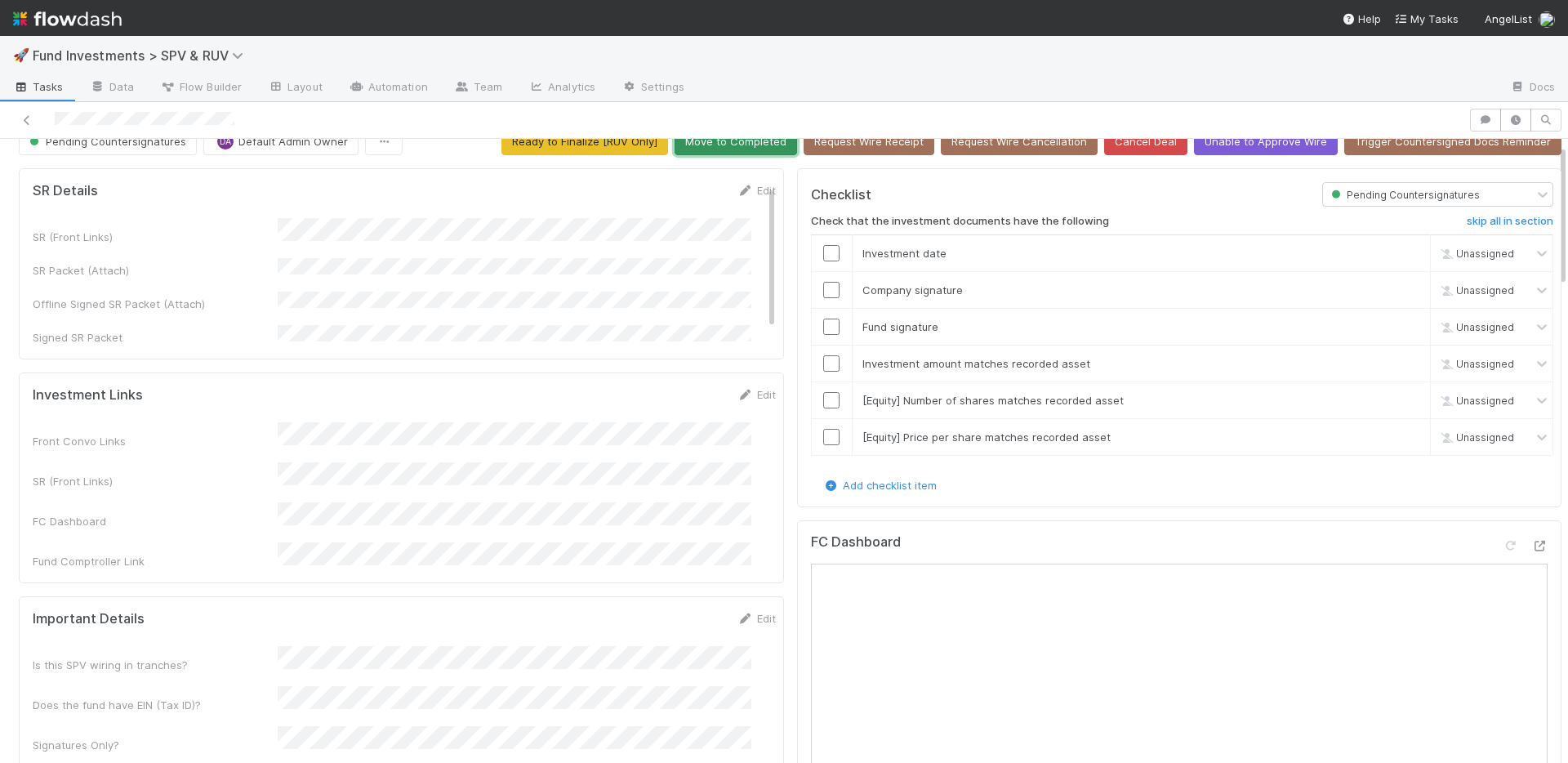
click at [722, 153] on button "Move to Completed" at bounding box center [735, 141] width 122 height 27
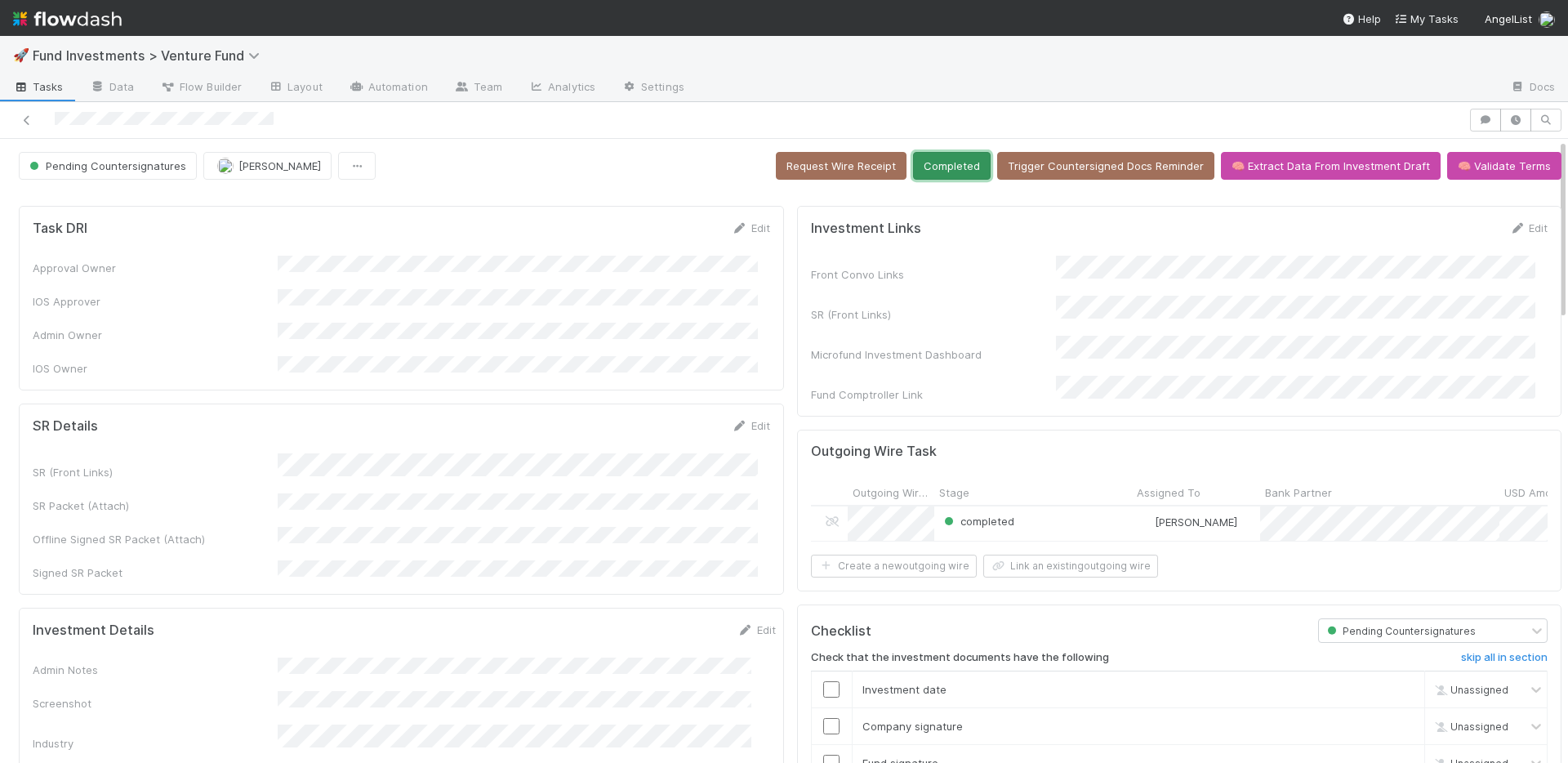
click at [925, 165] on button "Completed" at bounding box center [951, 165] width 77 height 27
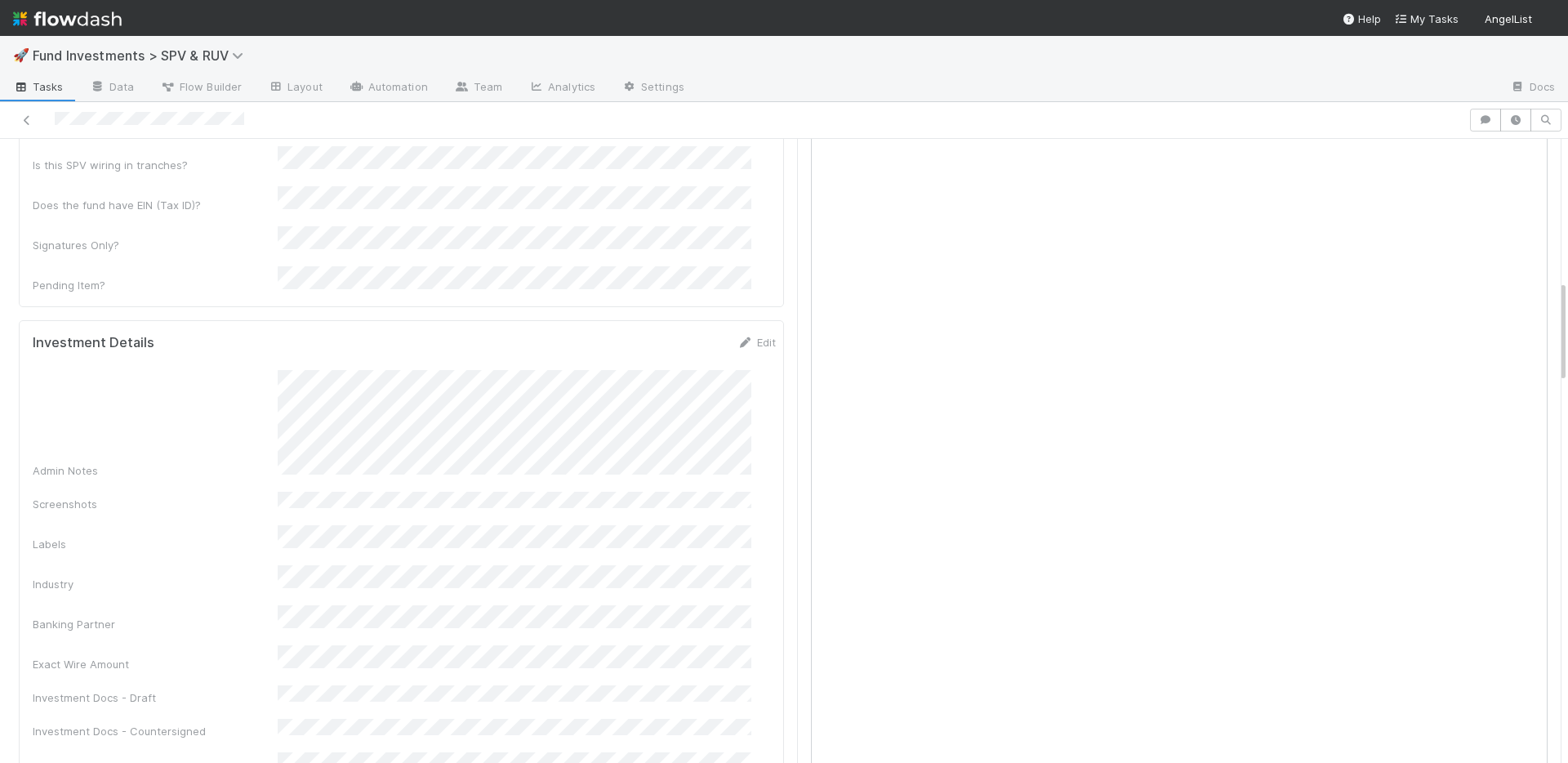
scroll to position [1344, 0]
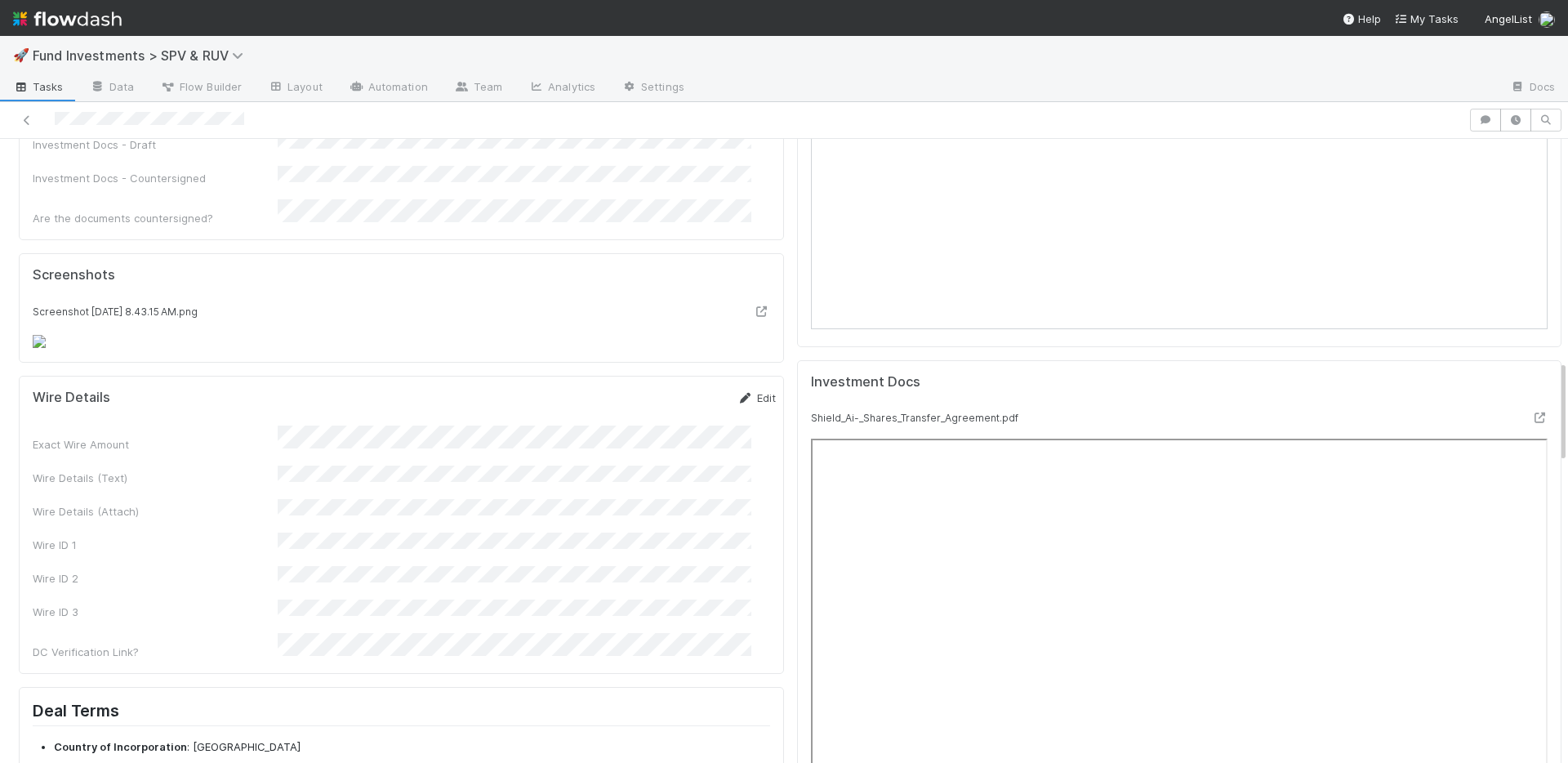
click at [739, 391] on link "Edit" at bounding box center [756, 397] width 38 height 13
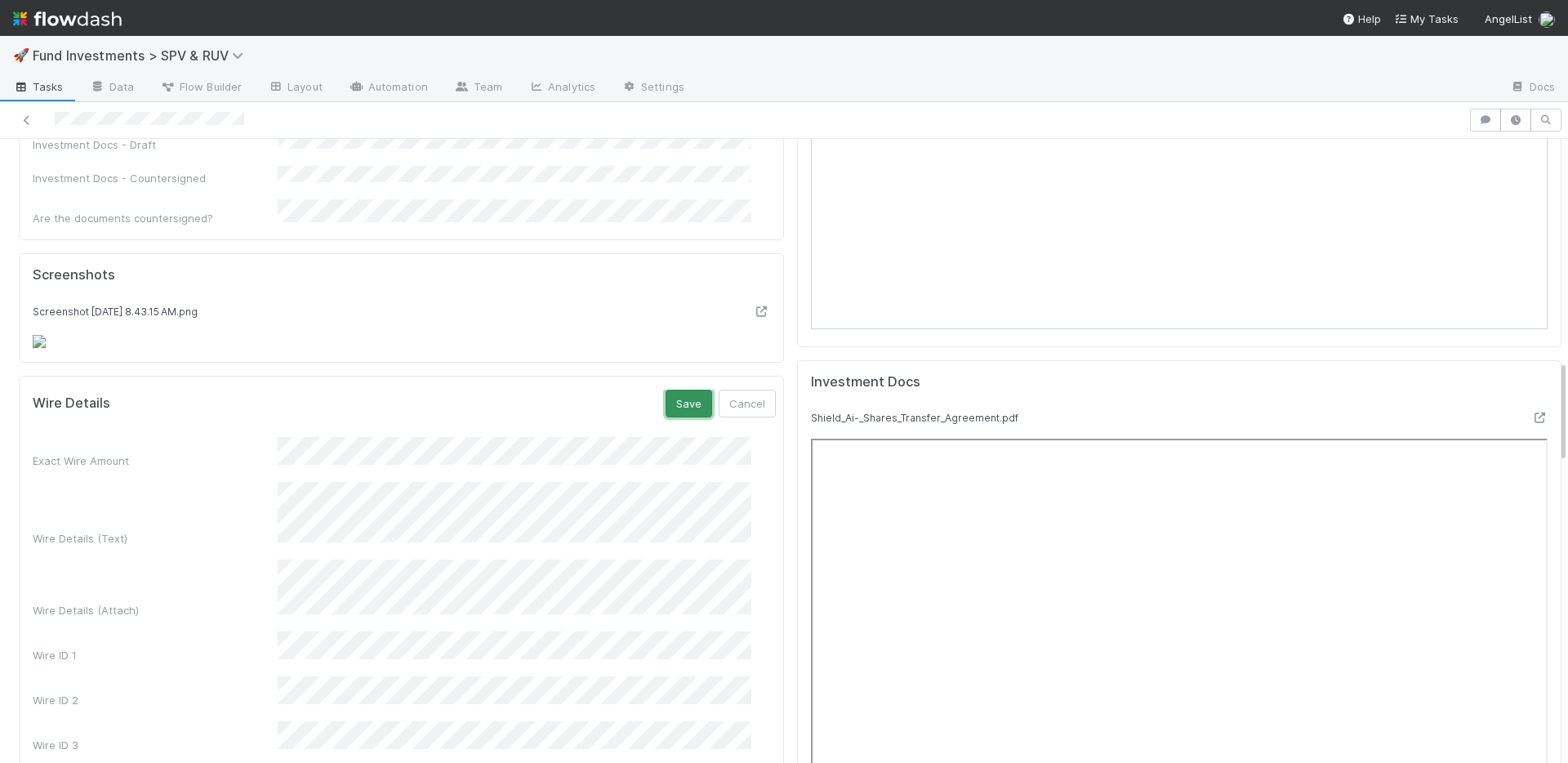
click at [665, 389] on button "Save" at bounding box center [689, 403] width 47 height 27
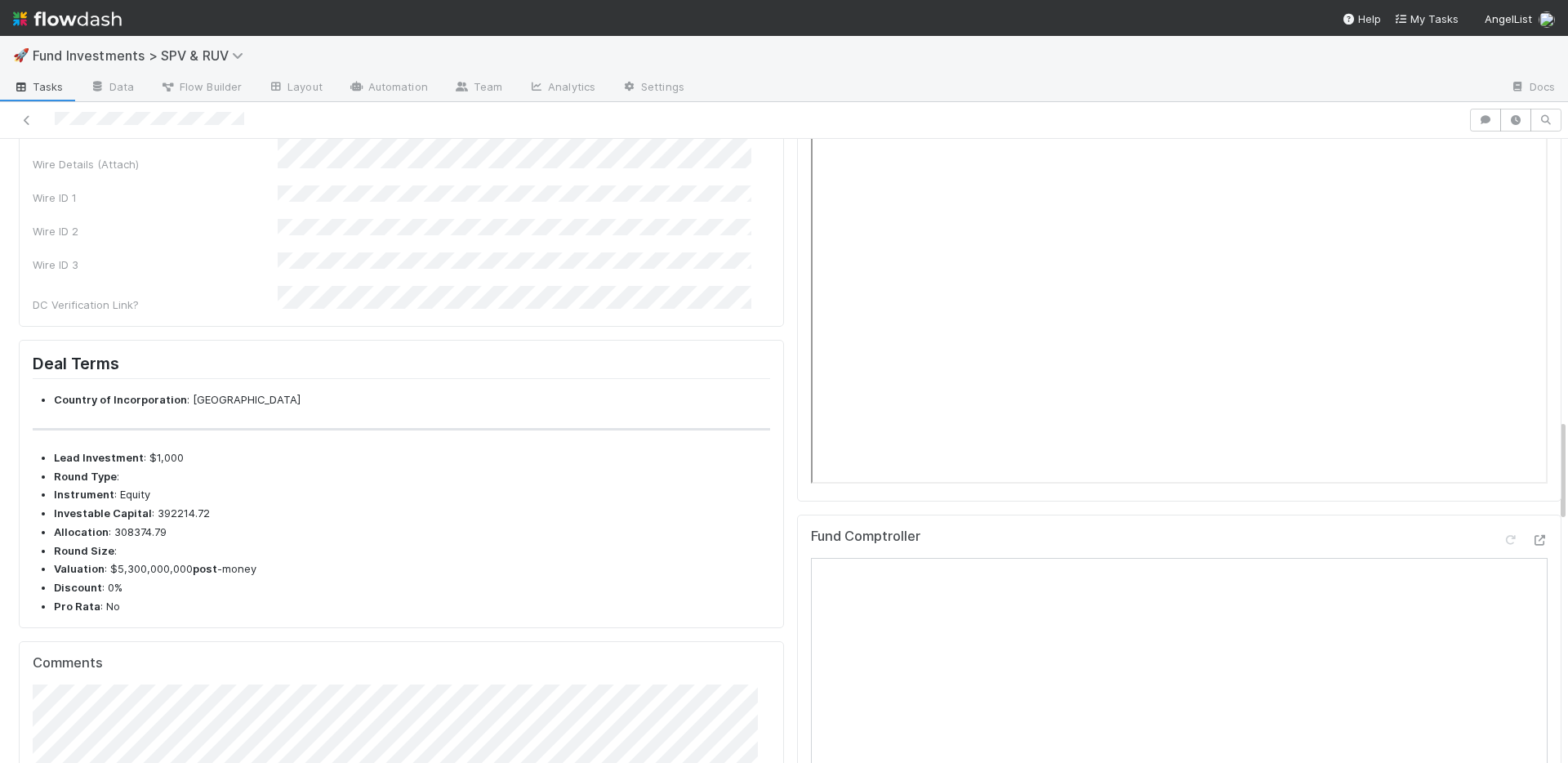
scroll to position [1558, 0]
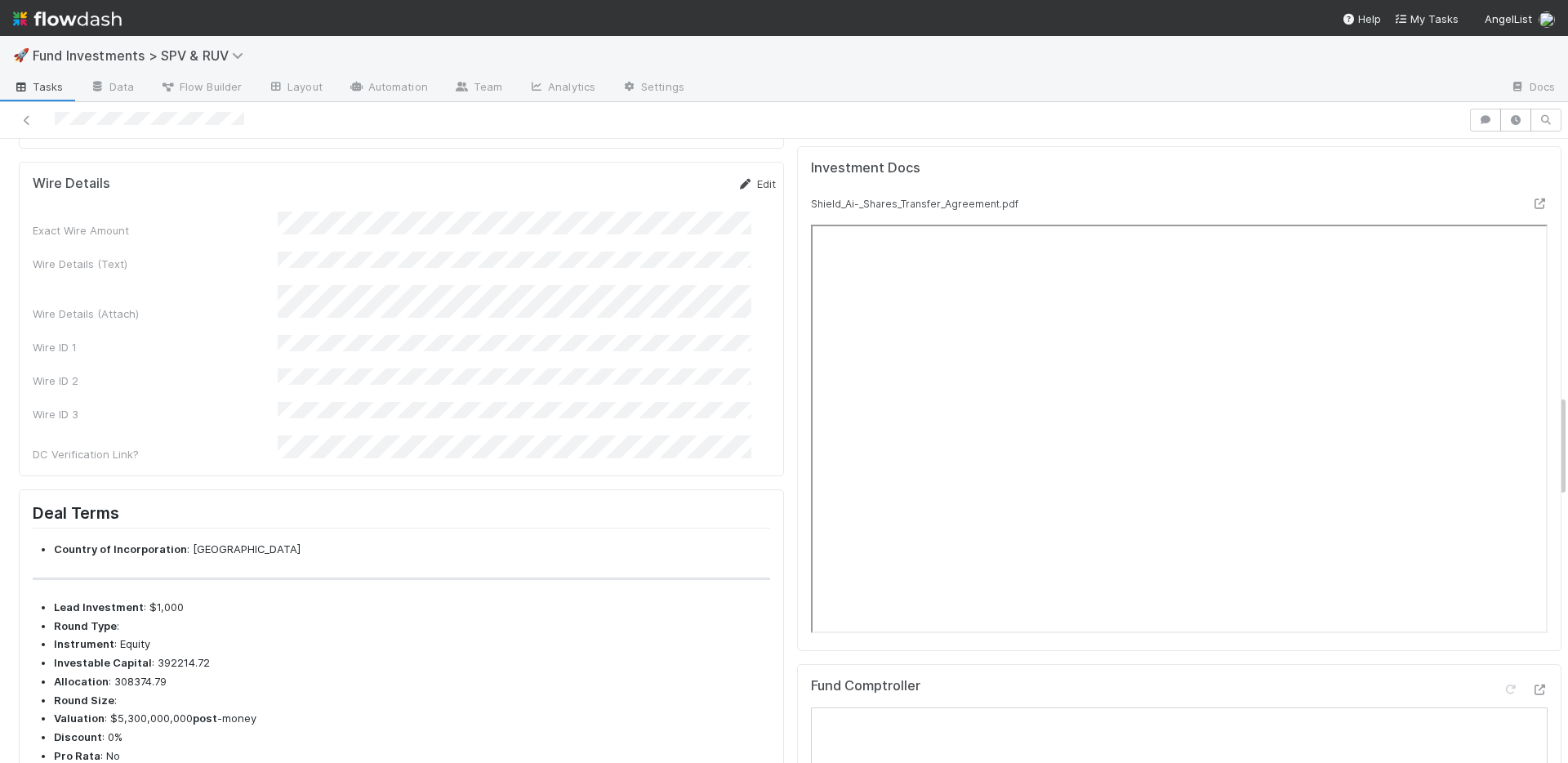
click at [741, 177] on link "Edit" at bounding box center [756, 183] width 38 height 13
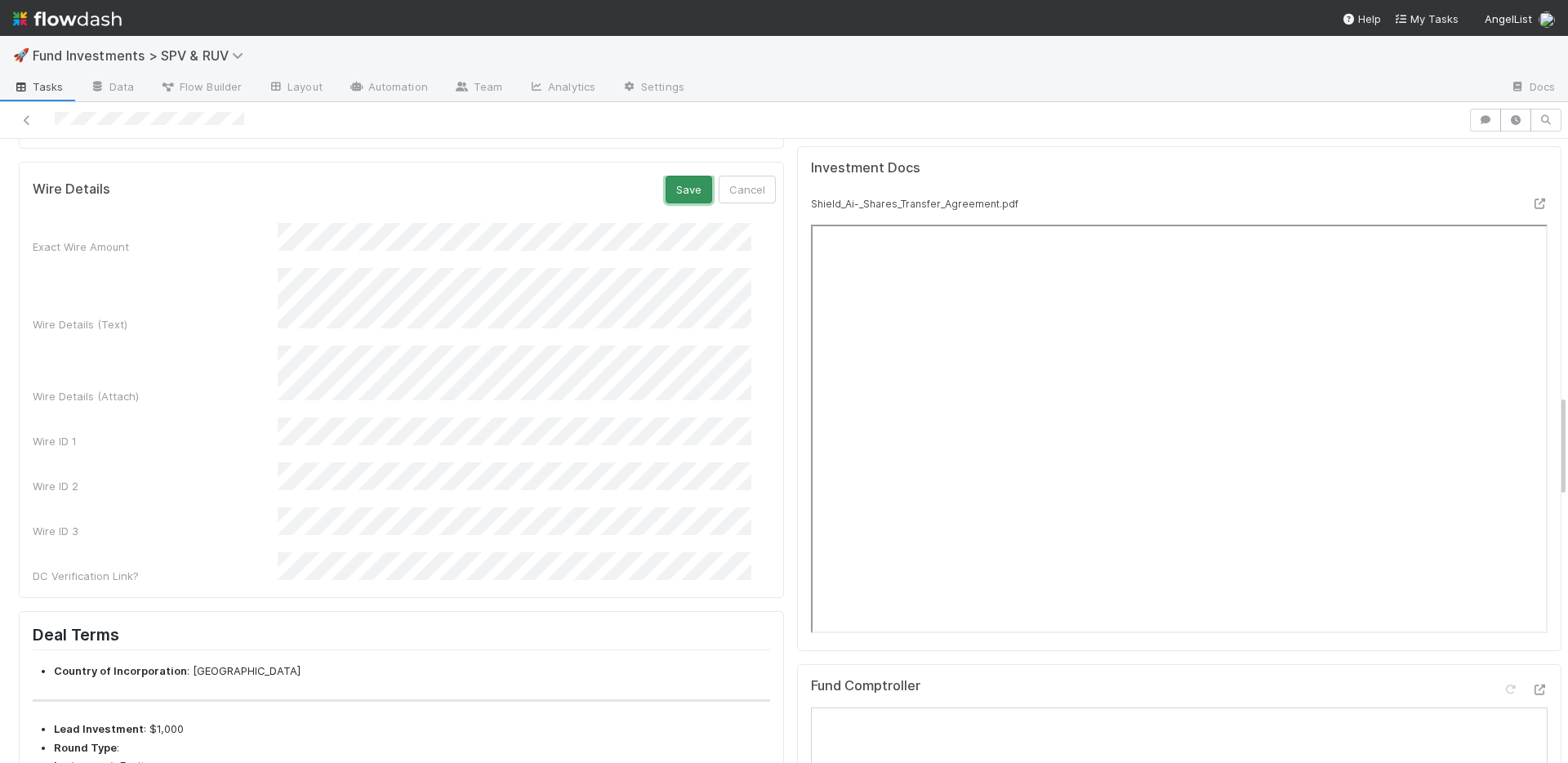
click at [665, 175] on button "Save" at bounding box center [689, 189] width 47 height 27
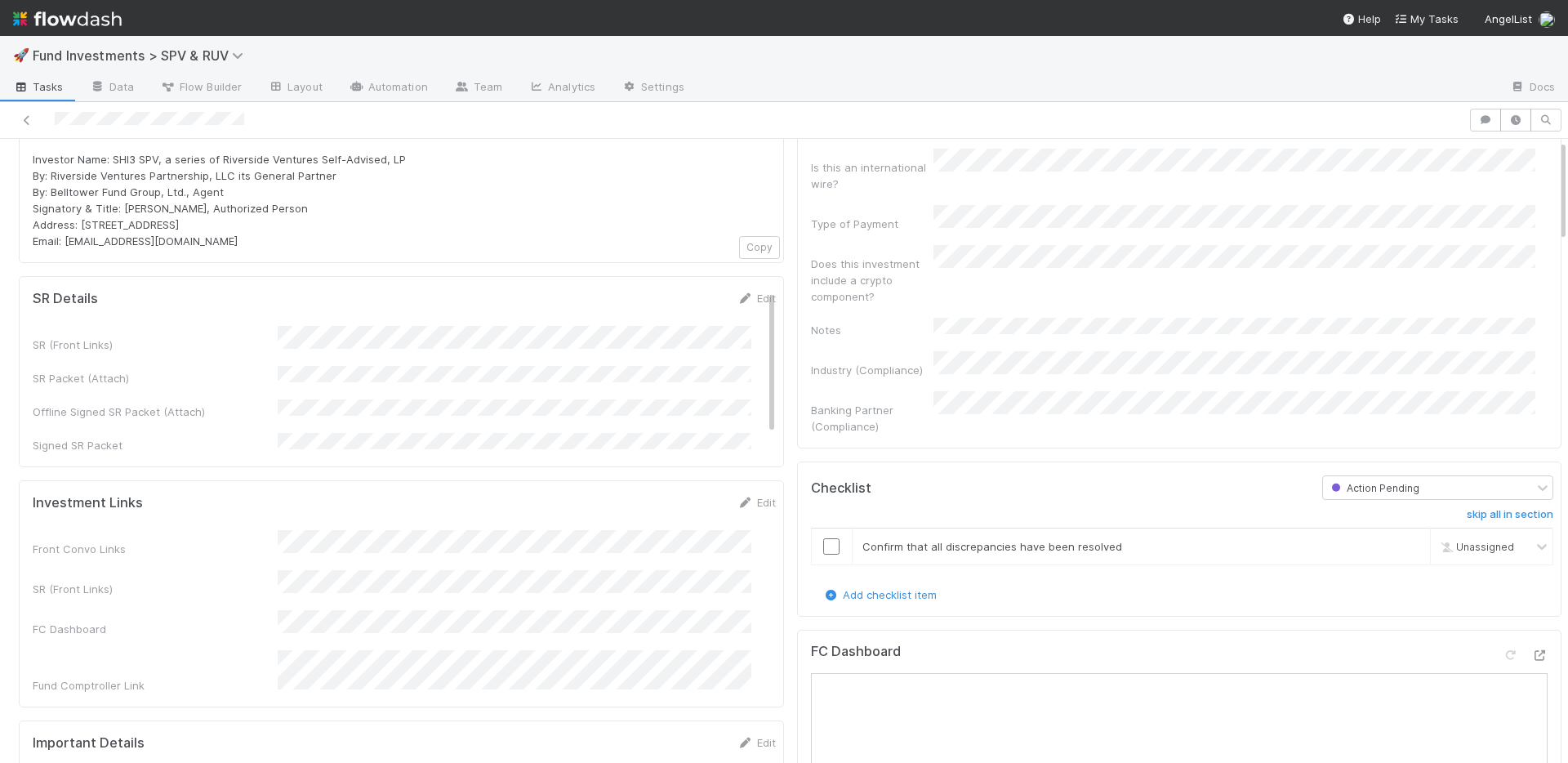
scroll to position [0, 0]
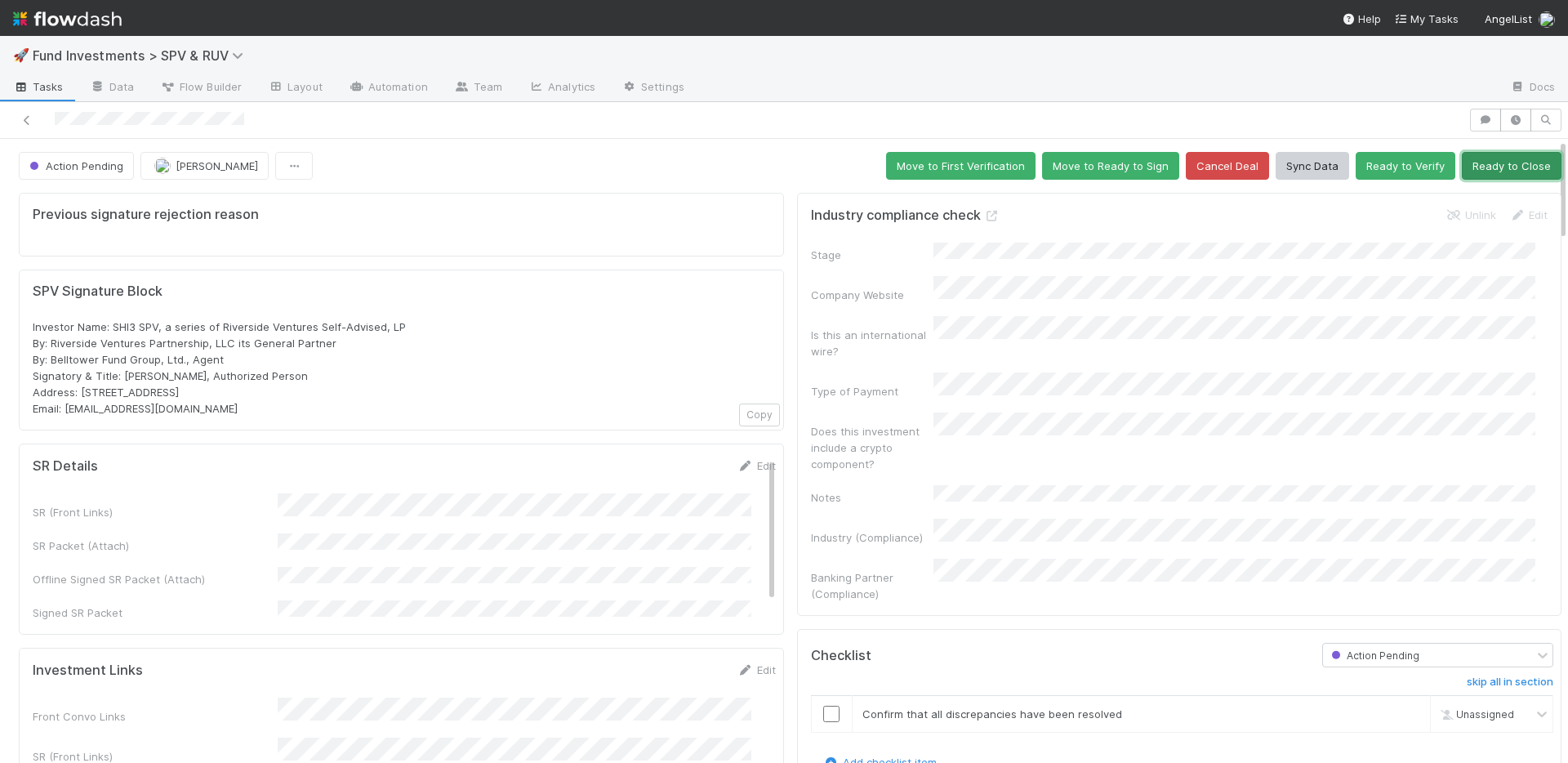
click at [1482, 171] on button "Ready to Close" at bounding box center [1511, 165] width 100 height 27
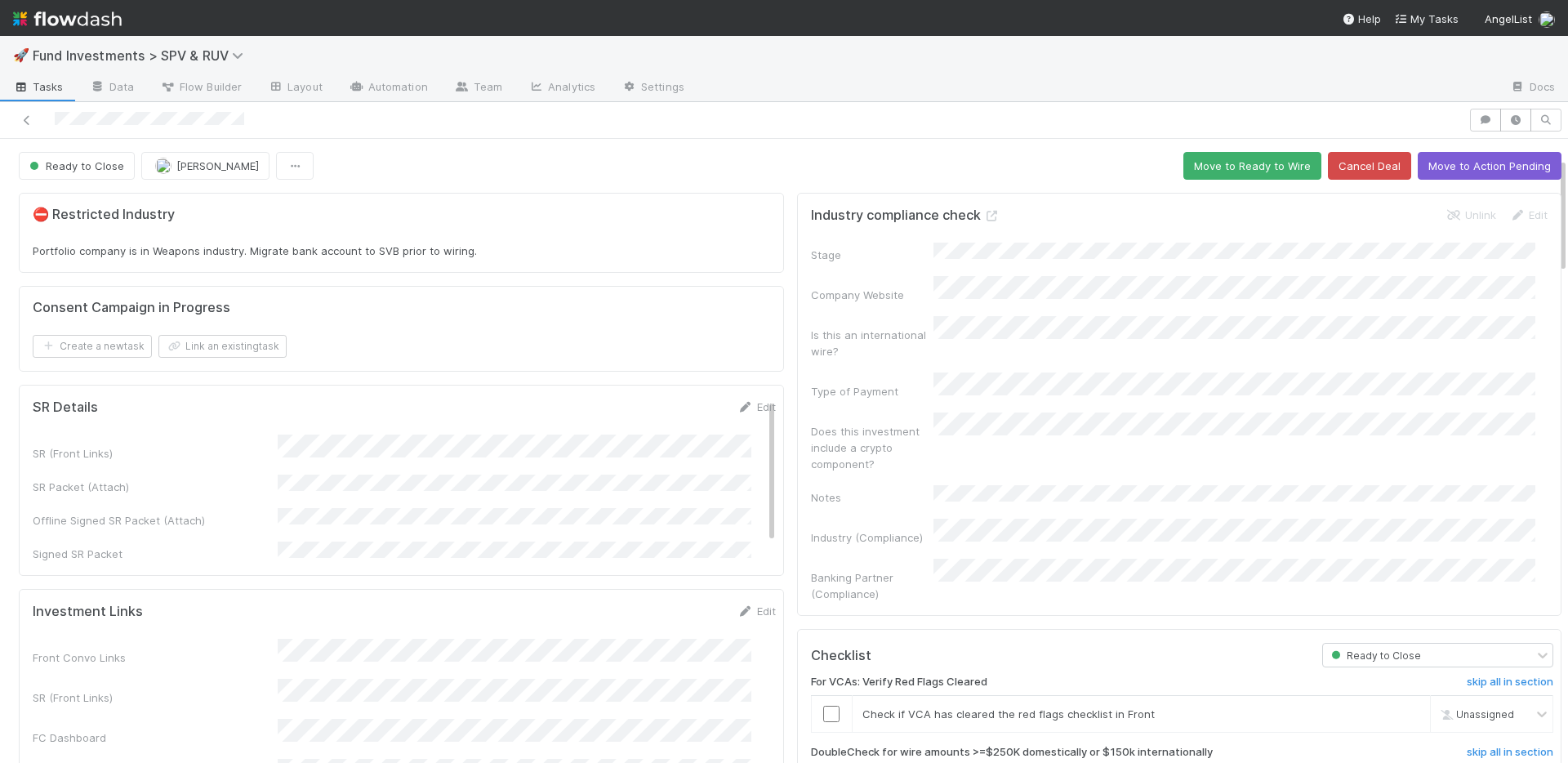
scroll to position [337, 0]
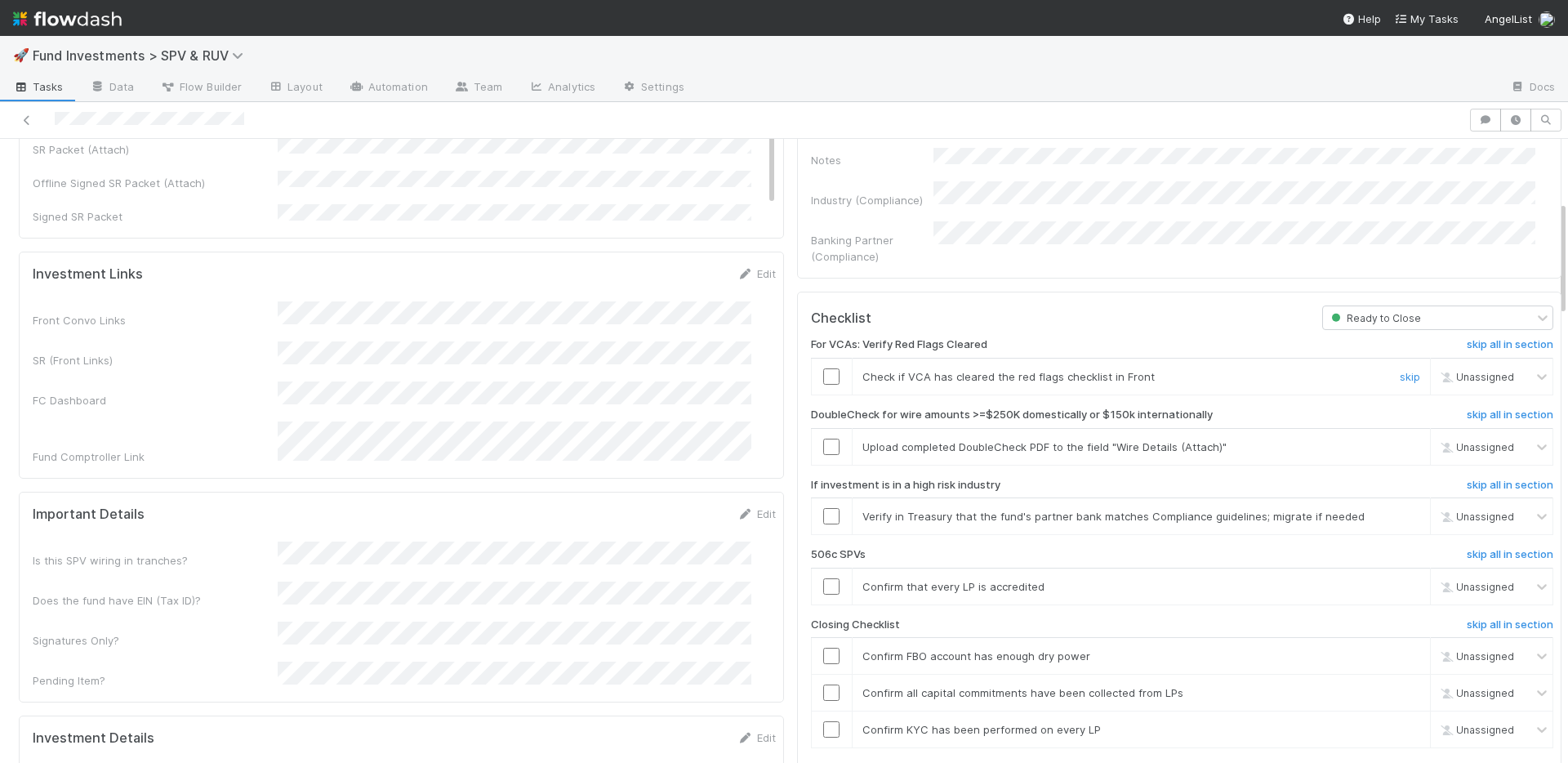
click at [823, 368] on input "checkbox" at bounding box center [830, 376] width 17 height 17
click at [823, 438] on input "checkbox" at bounding box center [830, 446] width 17 height 17
click at [823, 368] on input "checkbox" at bounding box center [830, 376] width 17 height 17
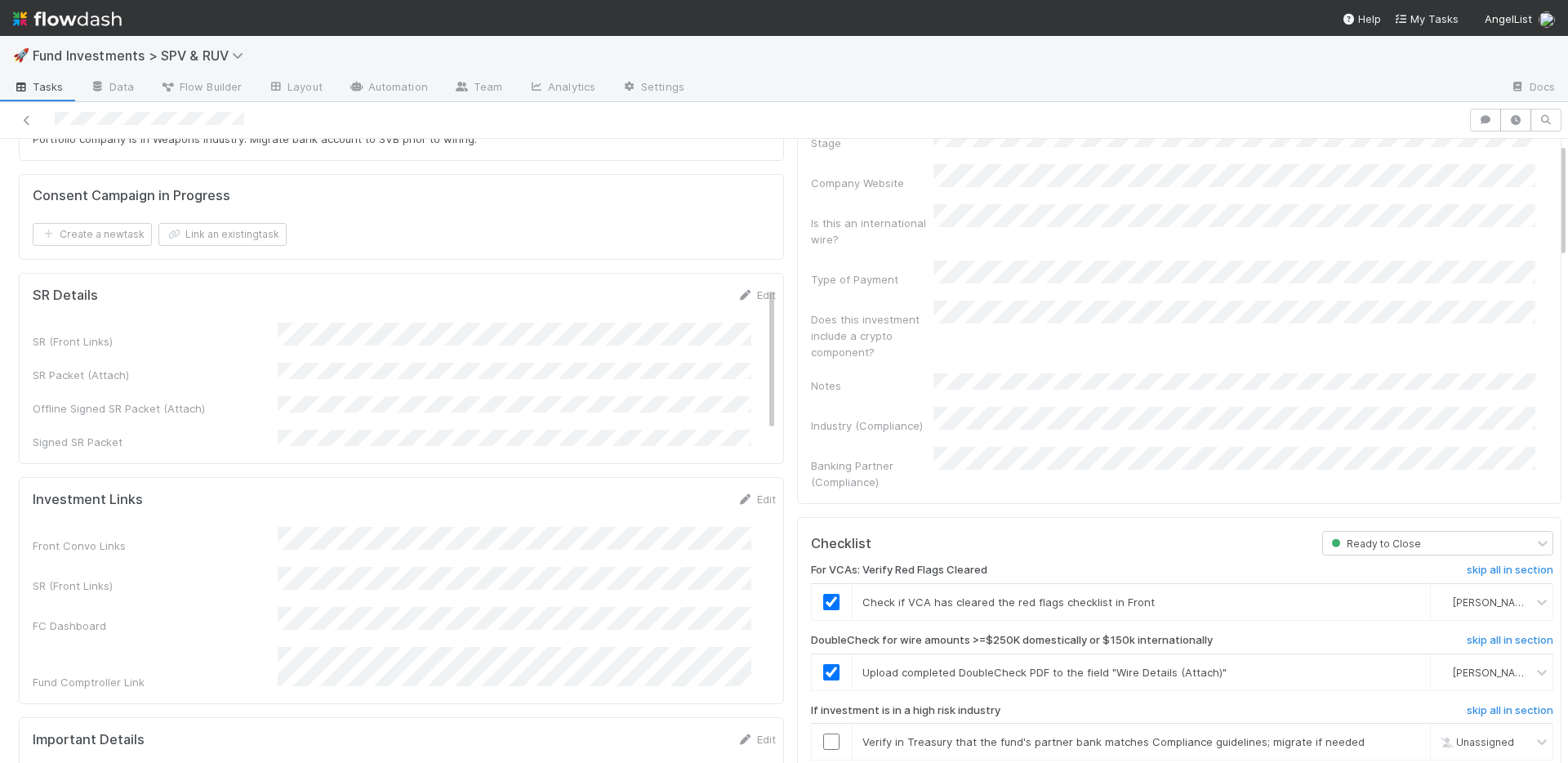
scroll to position [0, 0]
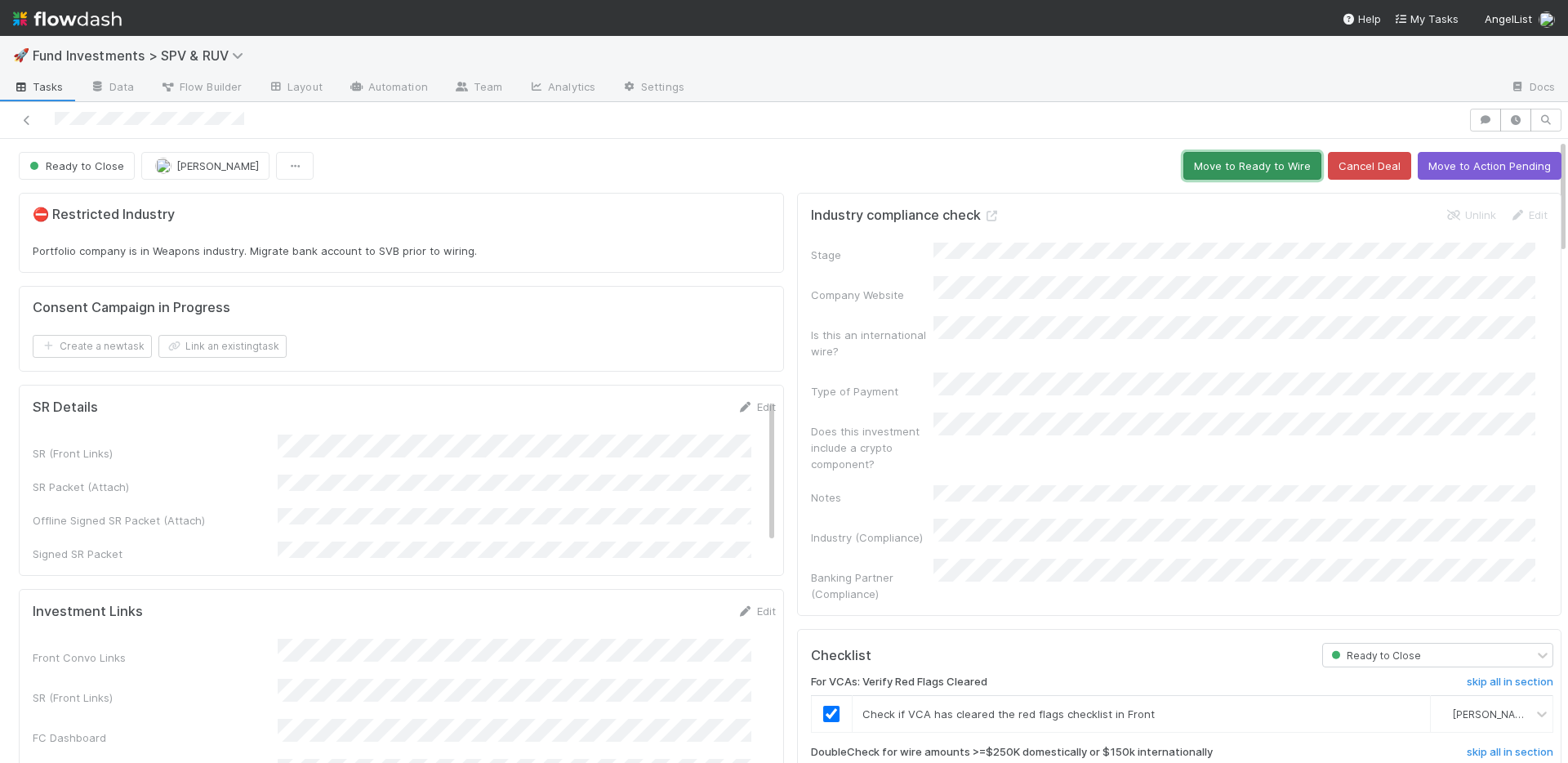
click at [1203, 162] on button "Move to Ready to Wire" at bounding box center [1251, 165] width 138 height 27
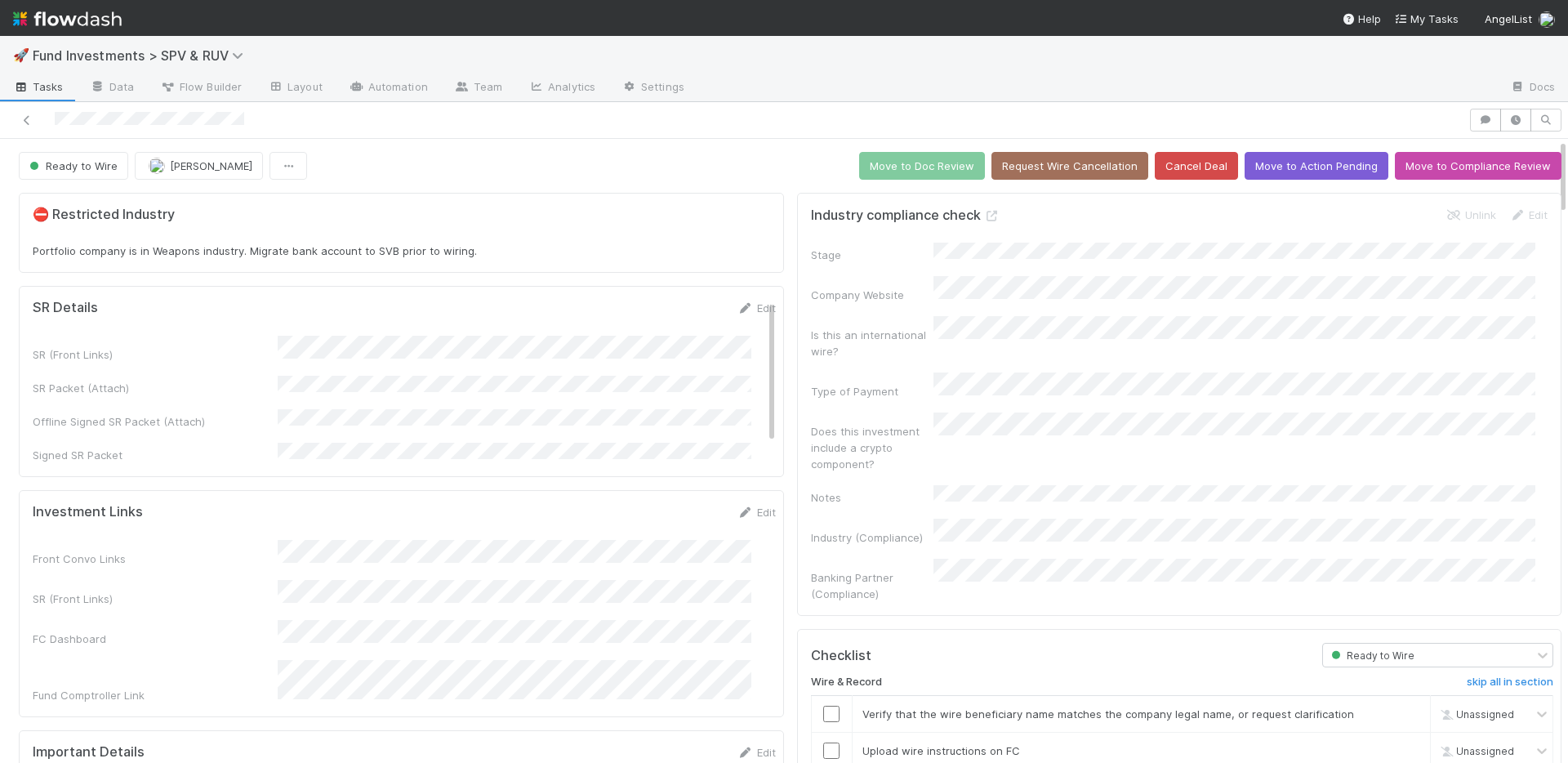
scroll to position [516, 0]
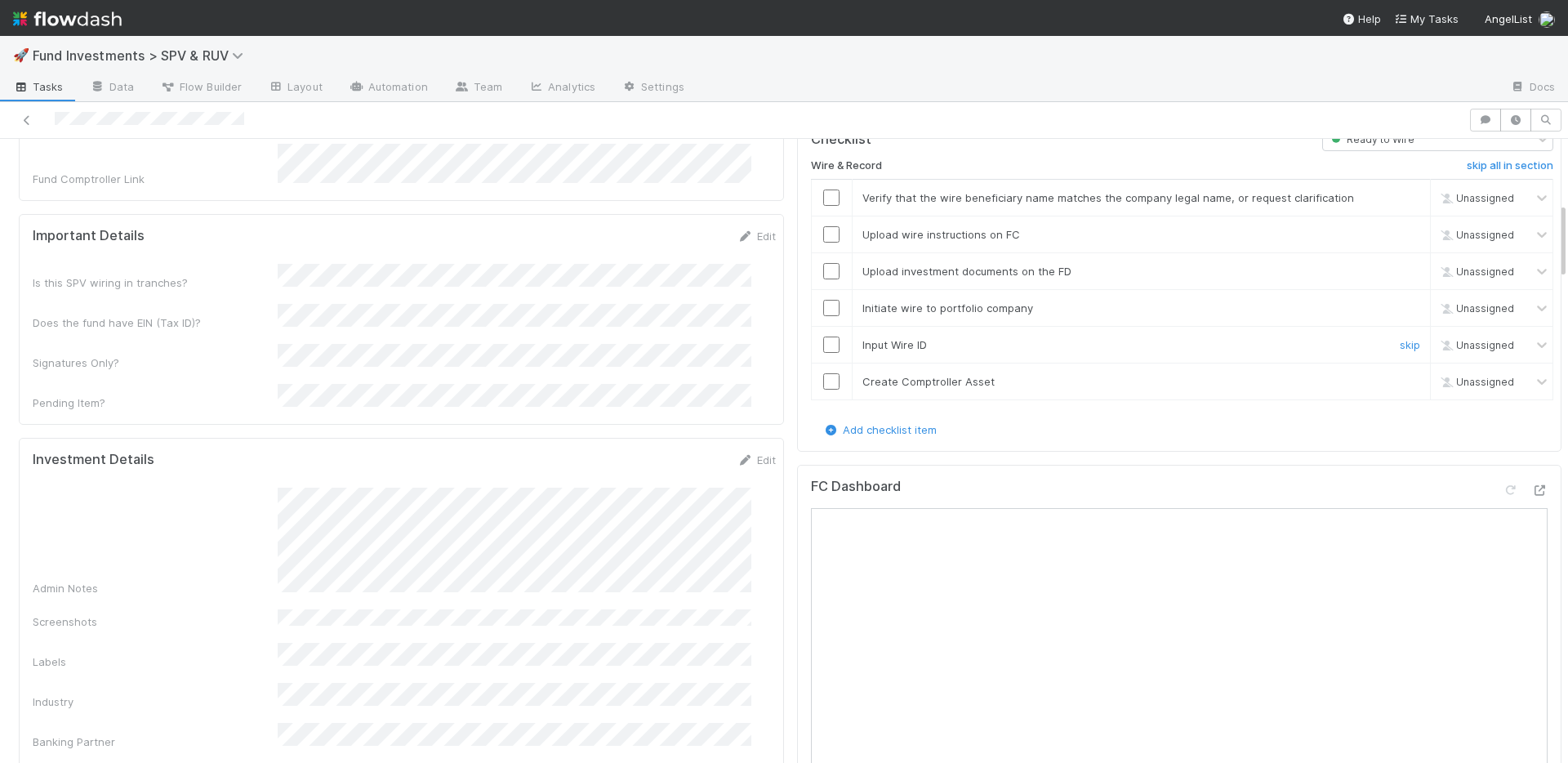
click at [823, 337] on input "checkbox" at bounding box center [830, 344] width 17 height 17
drag, startPoint x: 821, startPoint y: 336, endPoint x: 793, endPoint y: 237, distance: 102.9
click at [823, 373] on input "checkbox" at bounding box center [830, 381] width 17 height 17
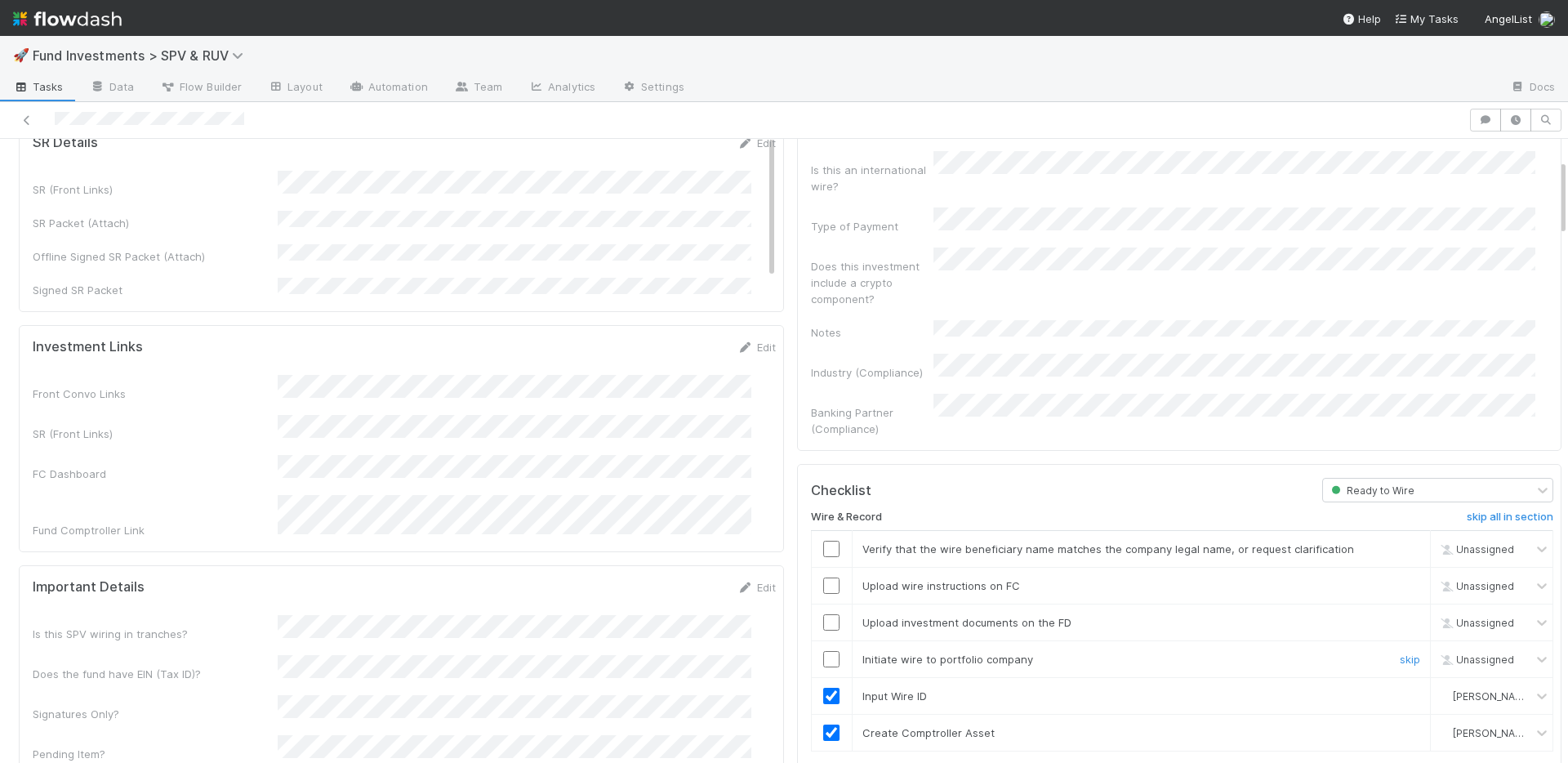
click at [823, 651] on input "checkbox" at bounding box center [830, 658] width 17 height 17
click at [823, 614] on input "checkbox" at bounding box center [830, 622] width 17 height 17
drag, startPoint x: 819, startPoint y: 540, endPoint x: 818, endPoint y: 508, distance: 32.0
click at [823, 577] on input "checkbox" at bounding box center [830, 585] width 17 height 17
click at [823, 541] on input "checkbox" at bounding box center [830, 549] width 17 height 17
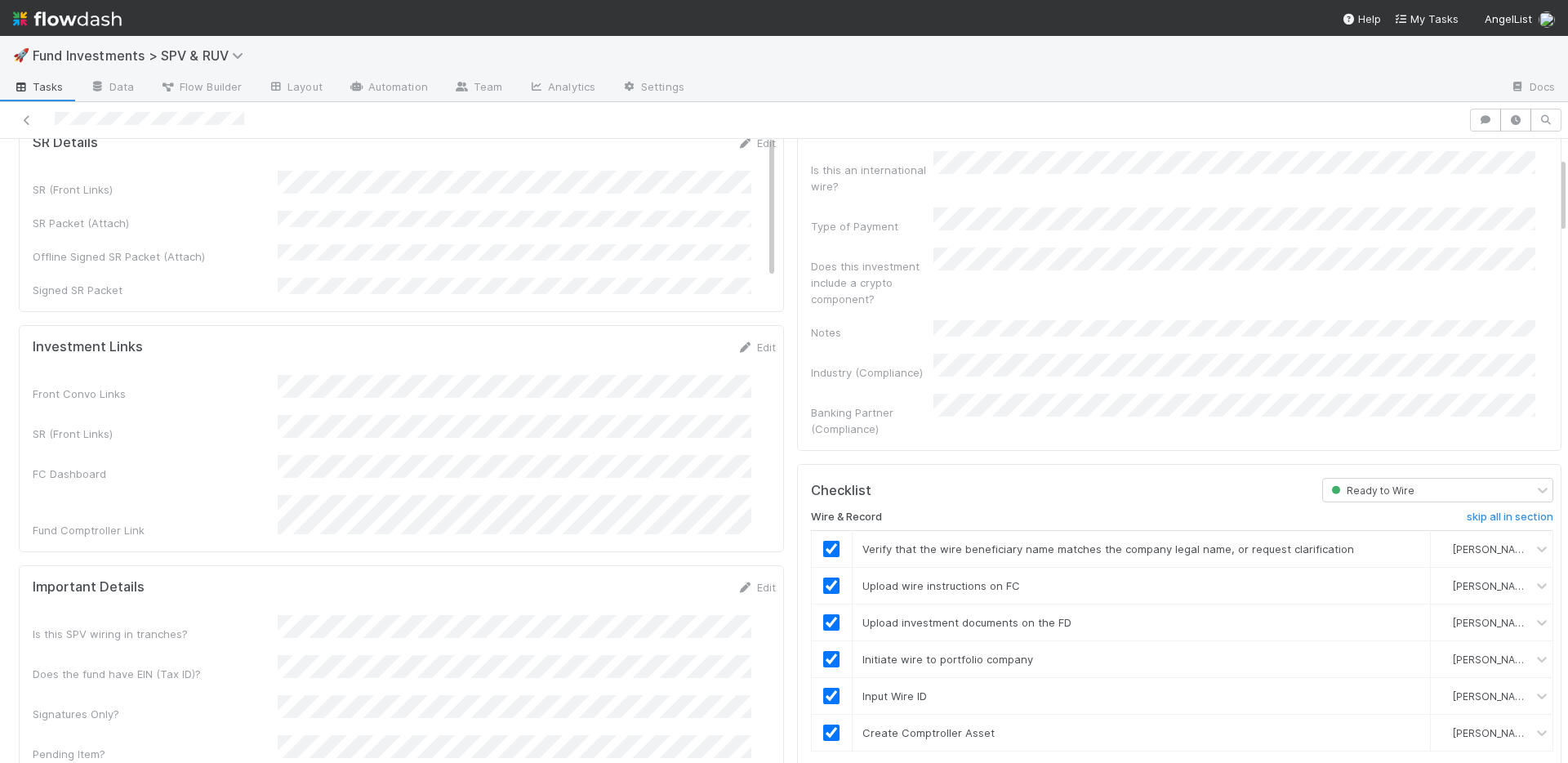
scroll to position [0, 0]
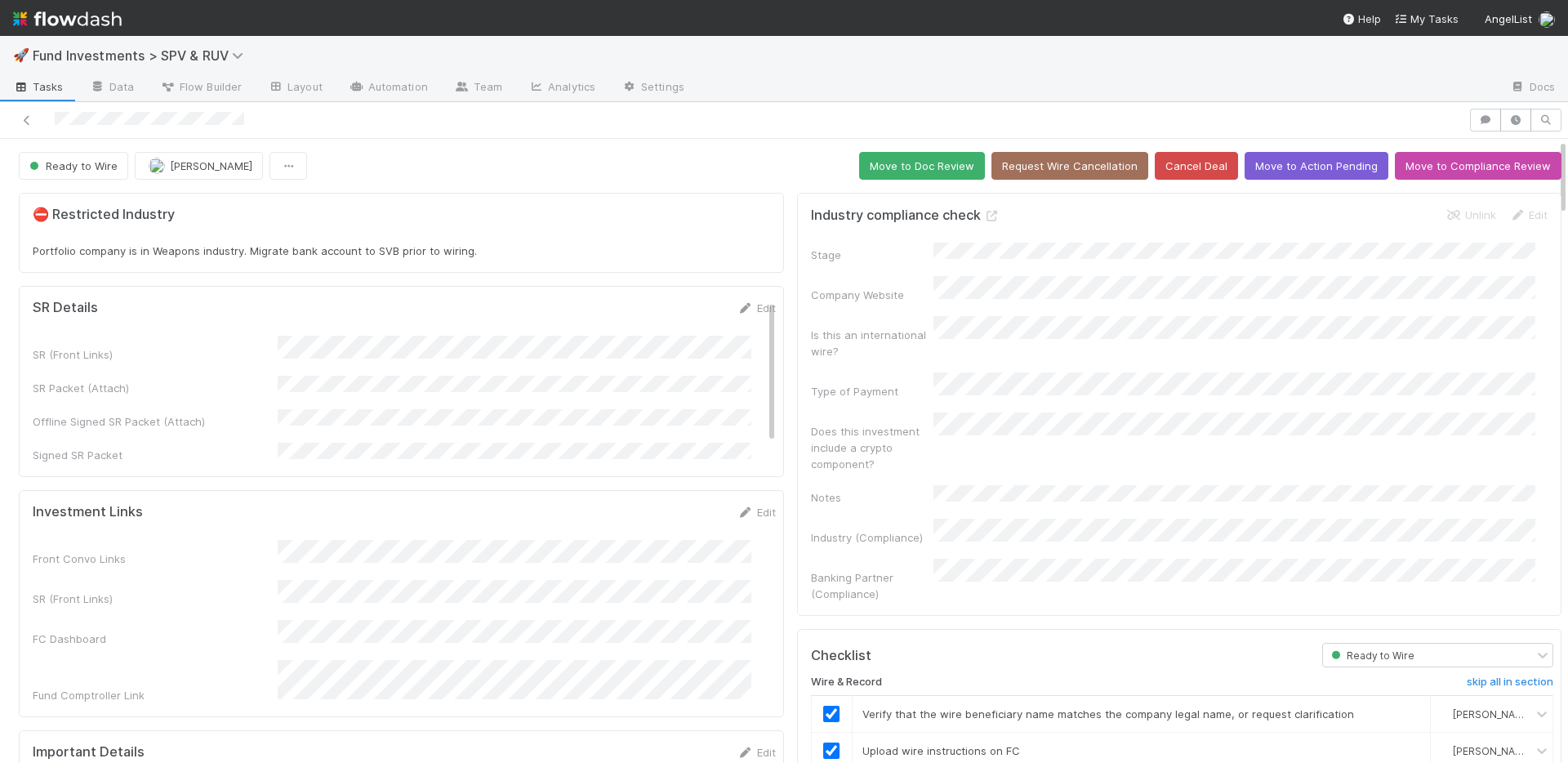
click at [908, 160] on button "Move to Doc Review" at bounding box center [921, 165] width 126 height 27
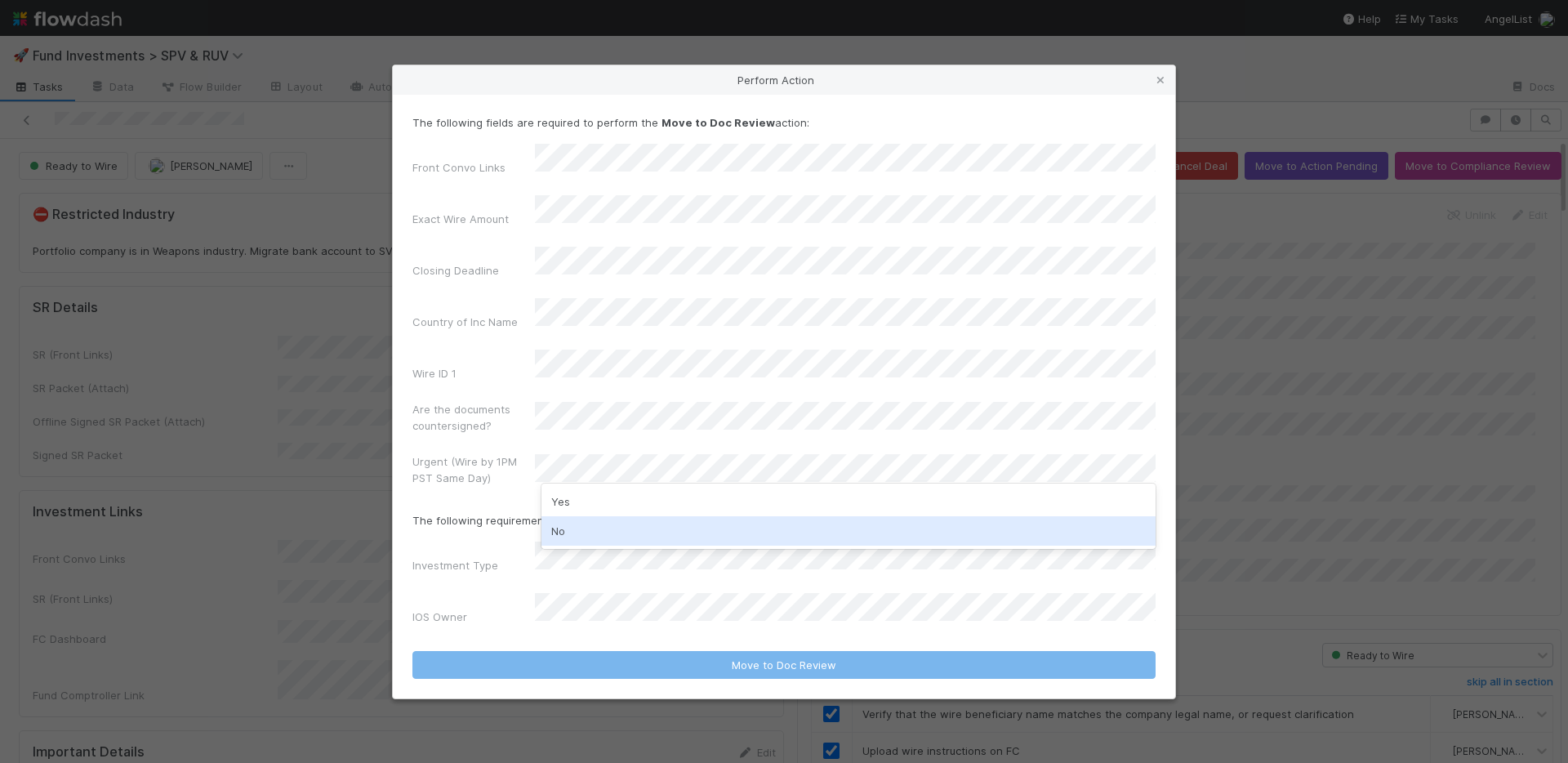
click at [597, 524] on div "No" at bounding box center [848, 531] width 614 height 29
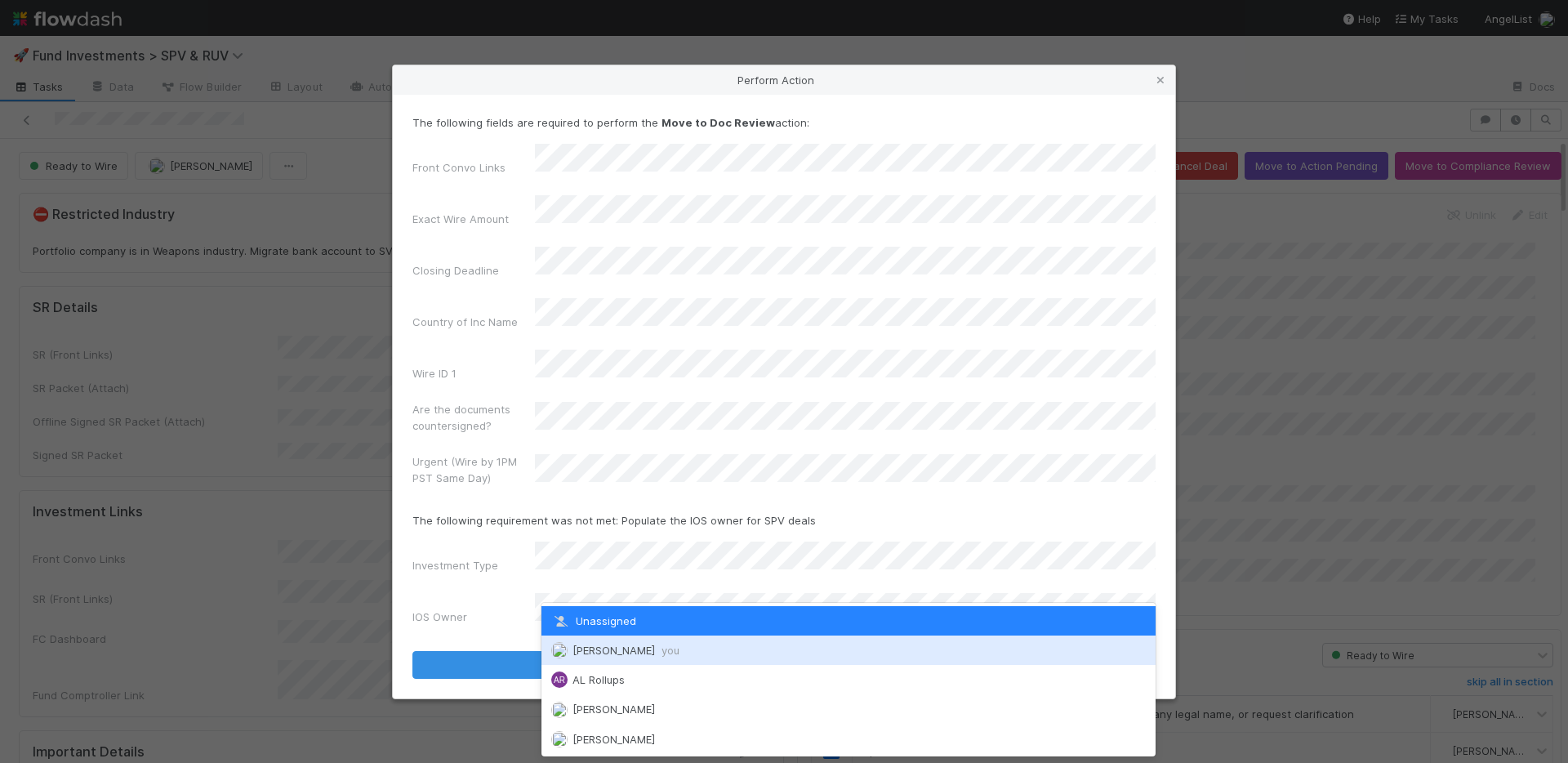
click at [608, 646] on span "Nate Richards you" at bounding box center [625, 650] width 107 height 13
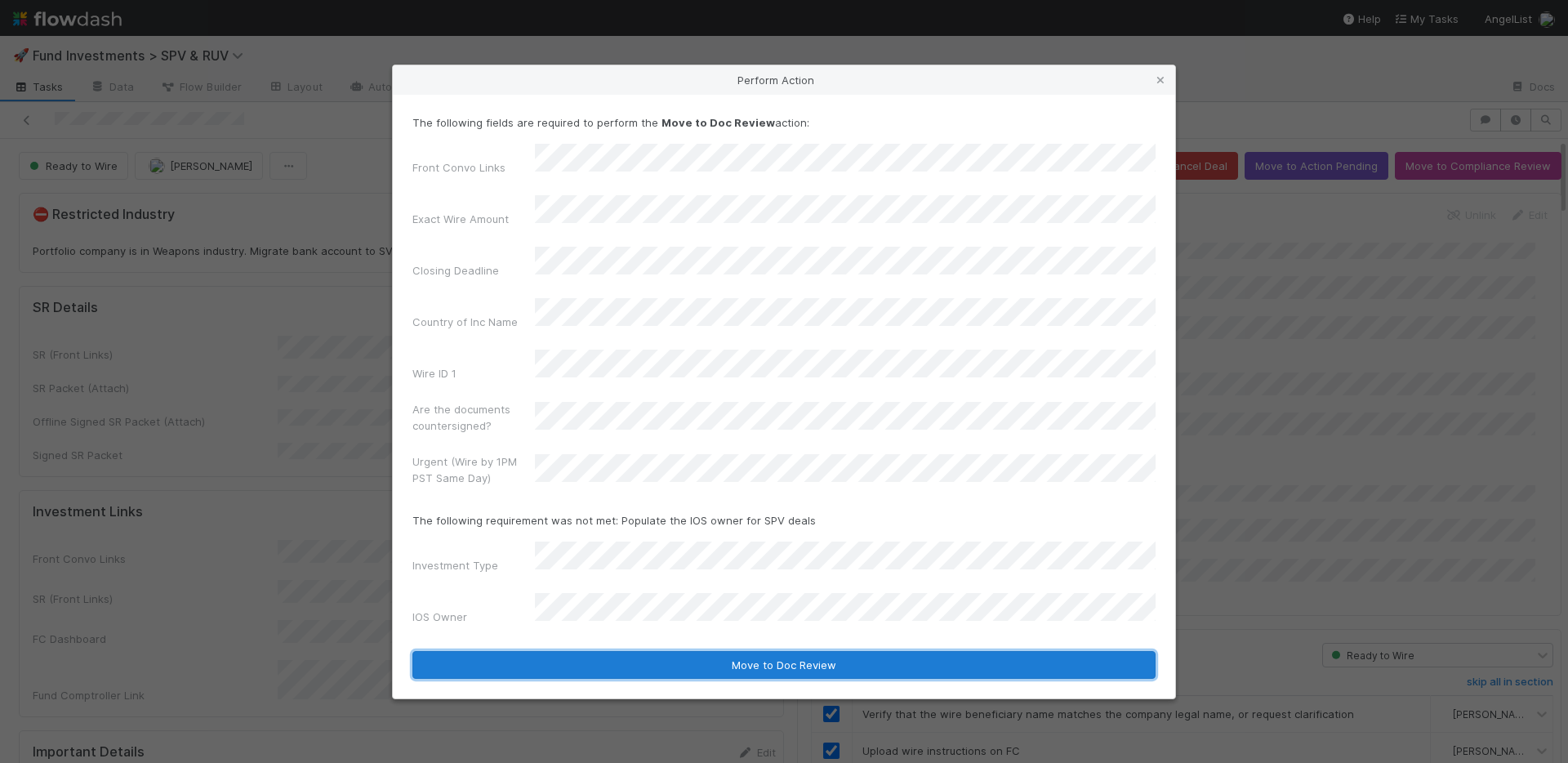
click at [614, 651] on button "Move to Doc Review" at bounding box center [784, 664] width 743 height 27
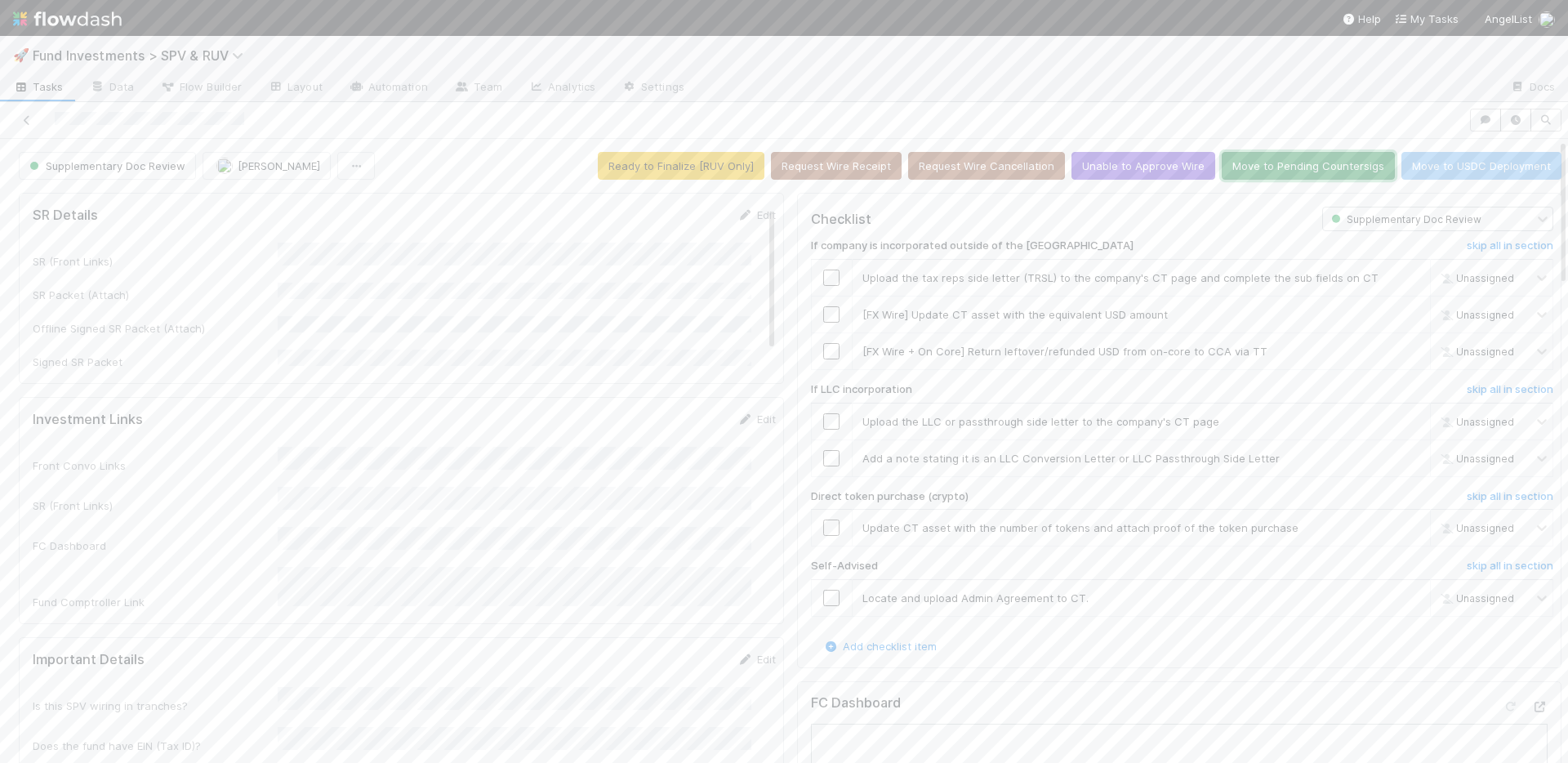
click at [1266, 172] on button "Move to Pending Countersigs" at bounding box center [1308, 165] width 173 height 27
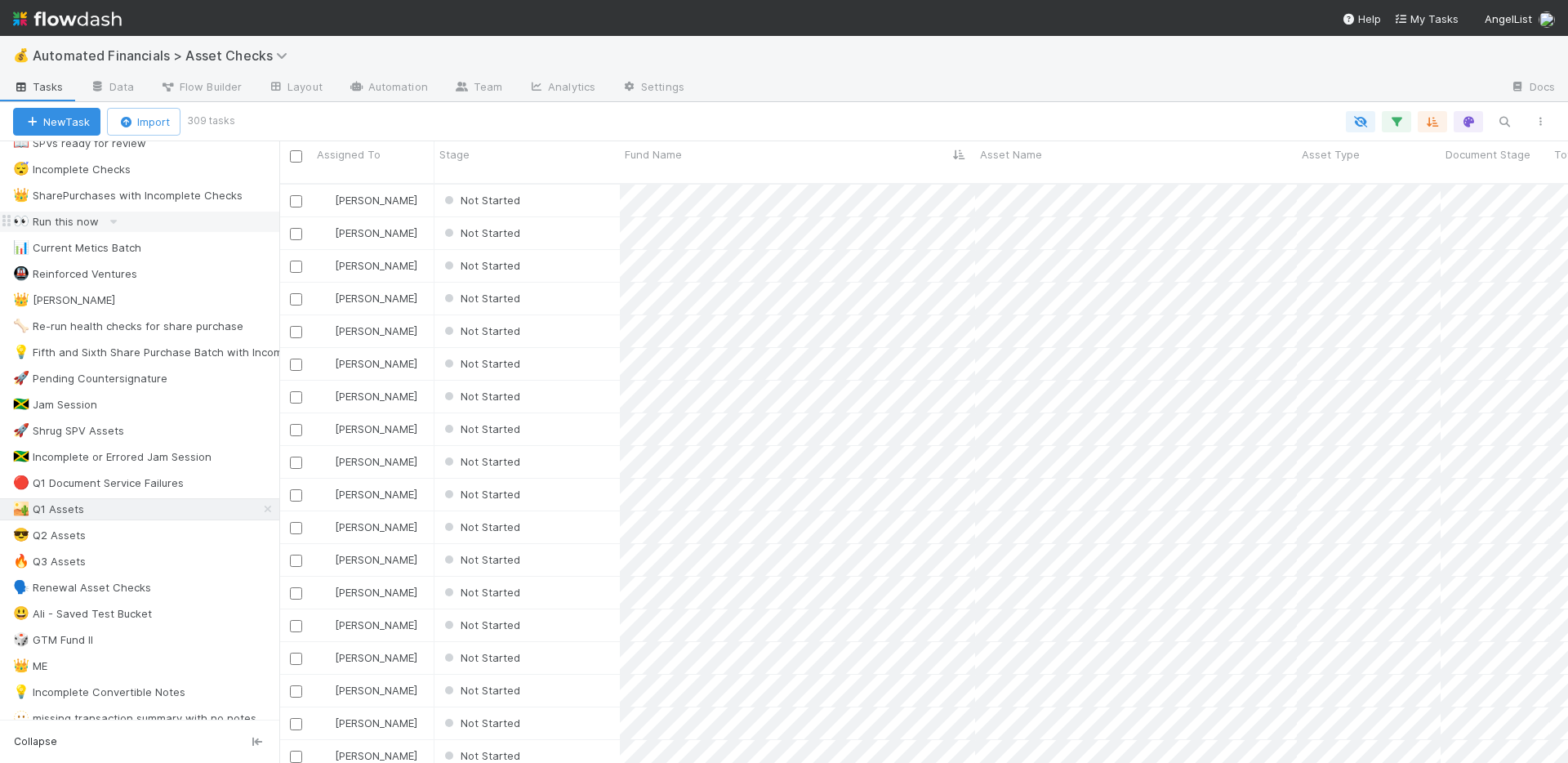
scroll to position [324, 0]
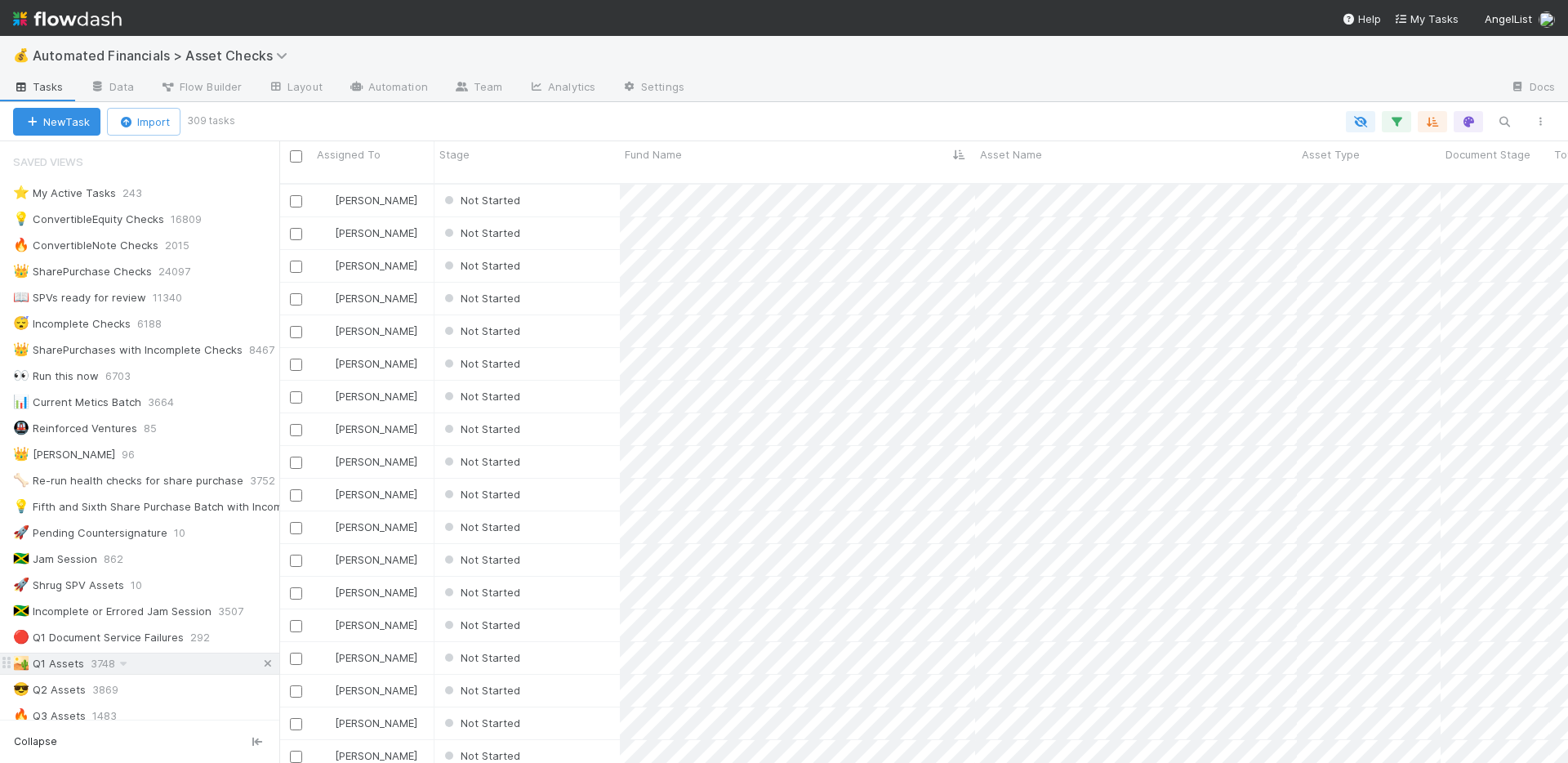
click at [259, 663] on icon at bounding box center [267, 663] width 17 height 11
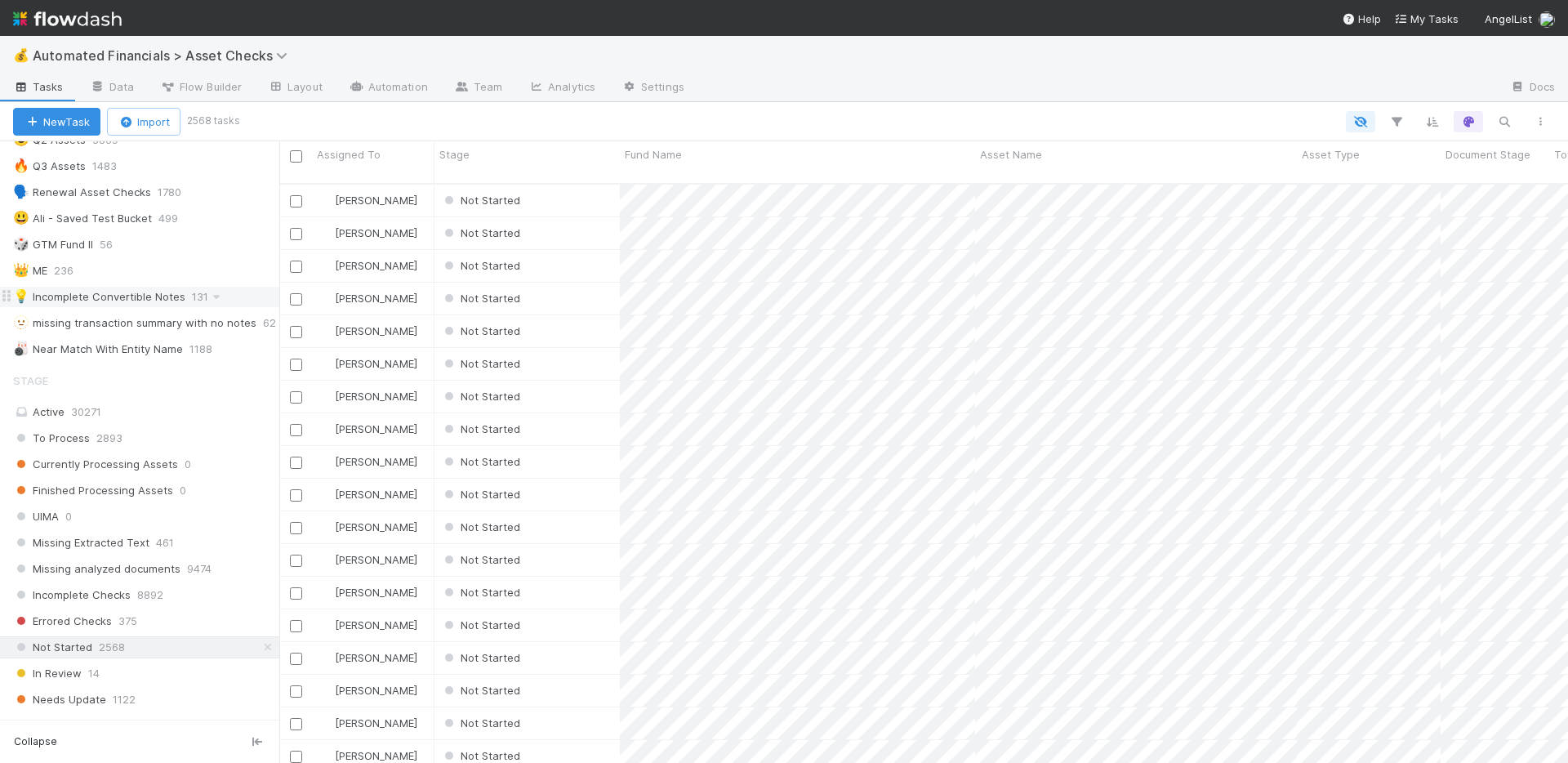
scroll to position [587, 0]
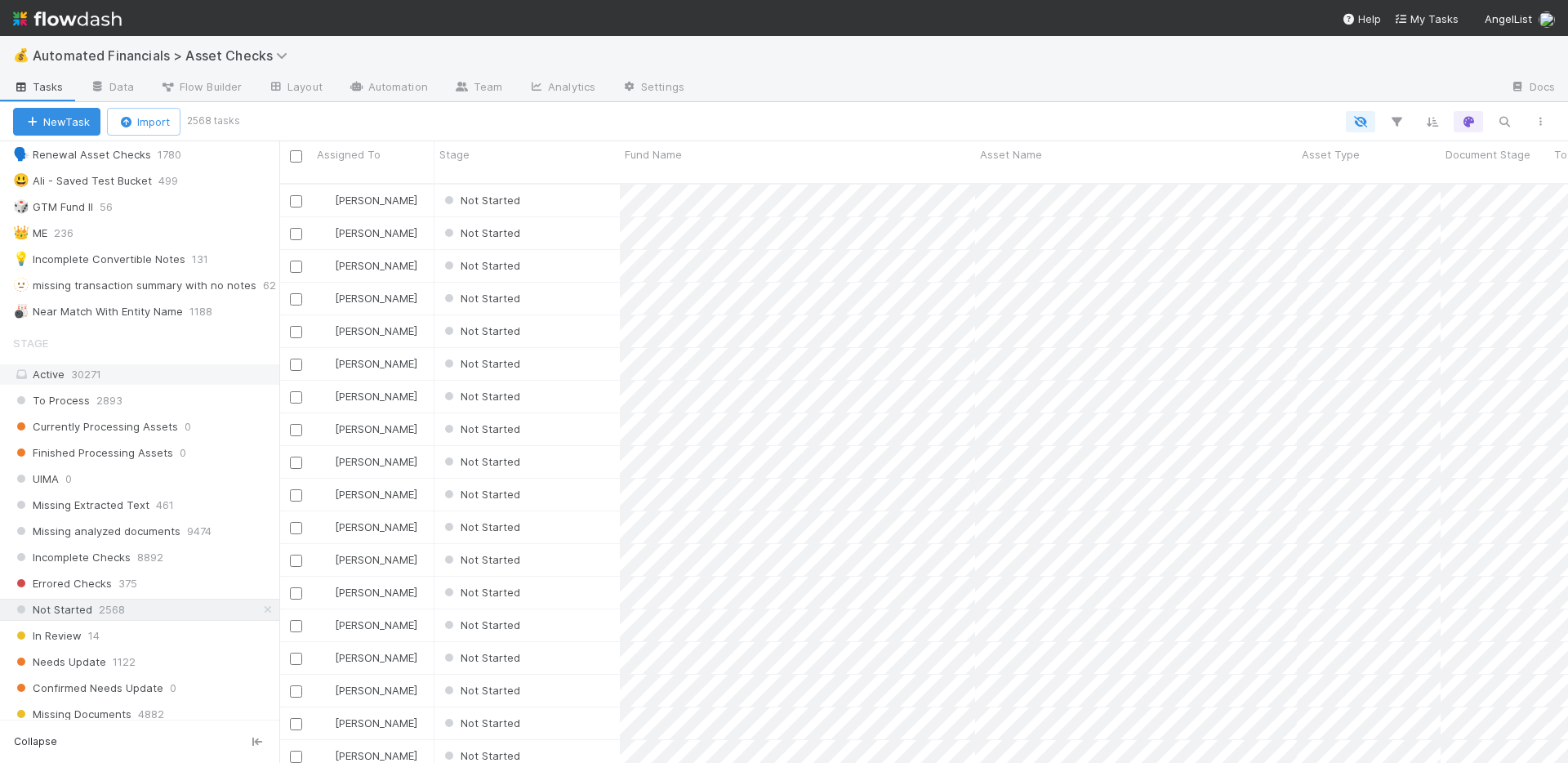
click at [181, 375] on div "Active 30271" at bounding box center [144, 374] width 262 height 21
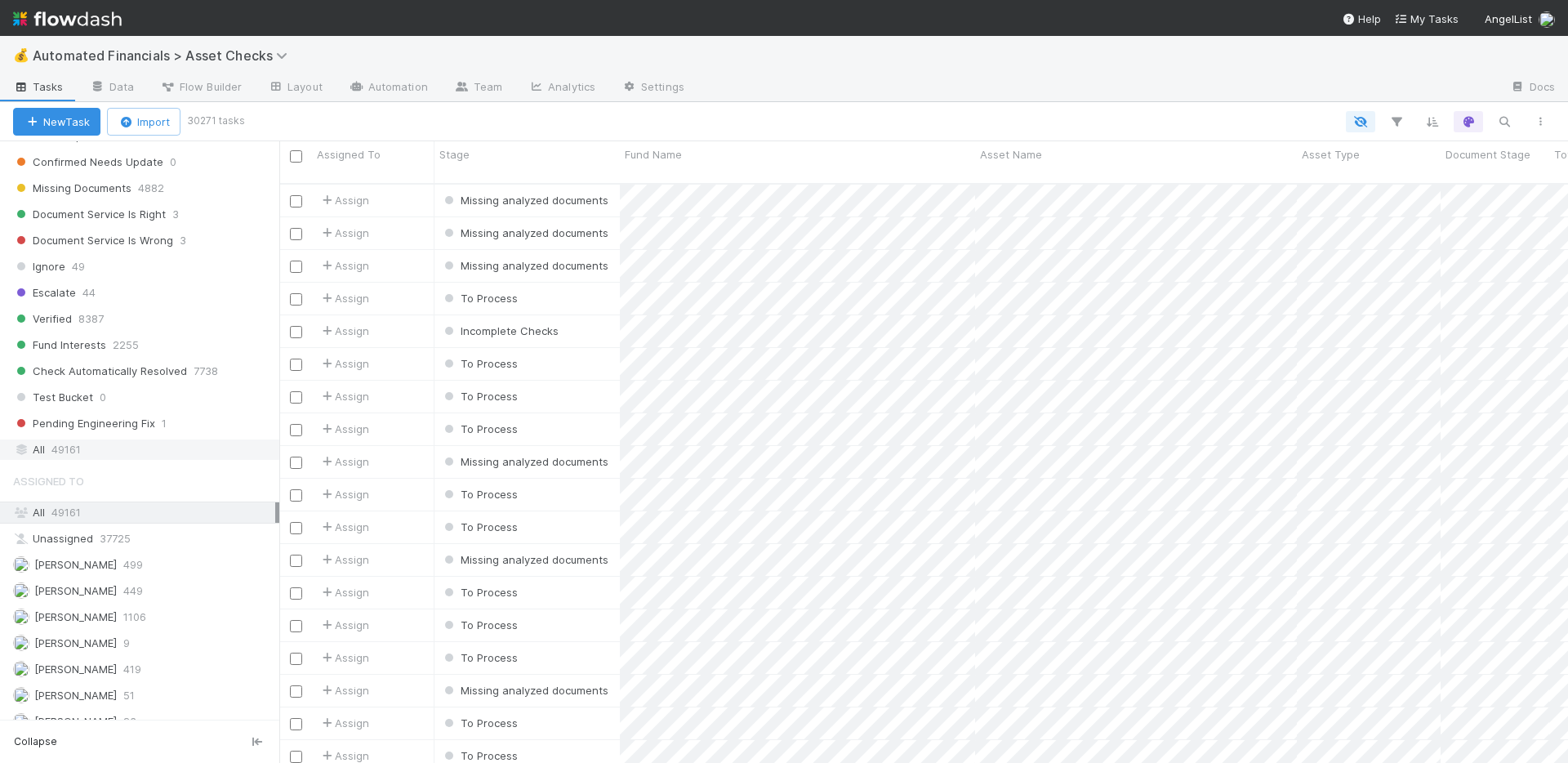
scroll to position [580, 1277]
click at [195, 452] on div "All 49161" at bounding box center [144, 449] width 262 height 21
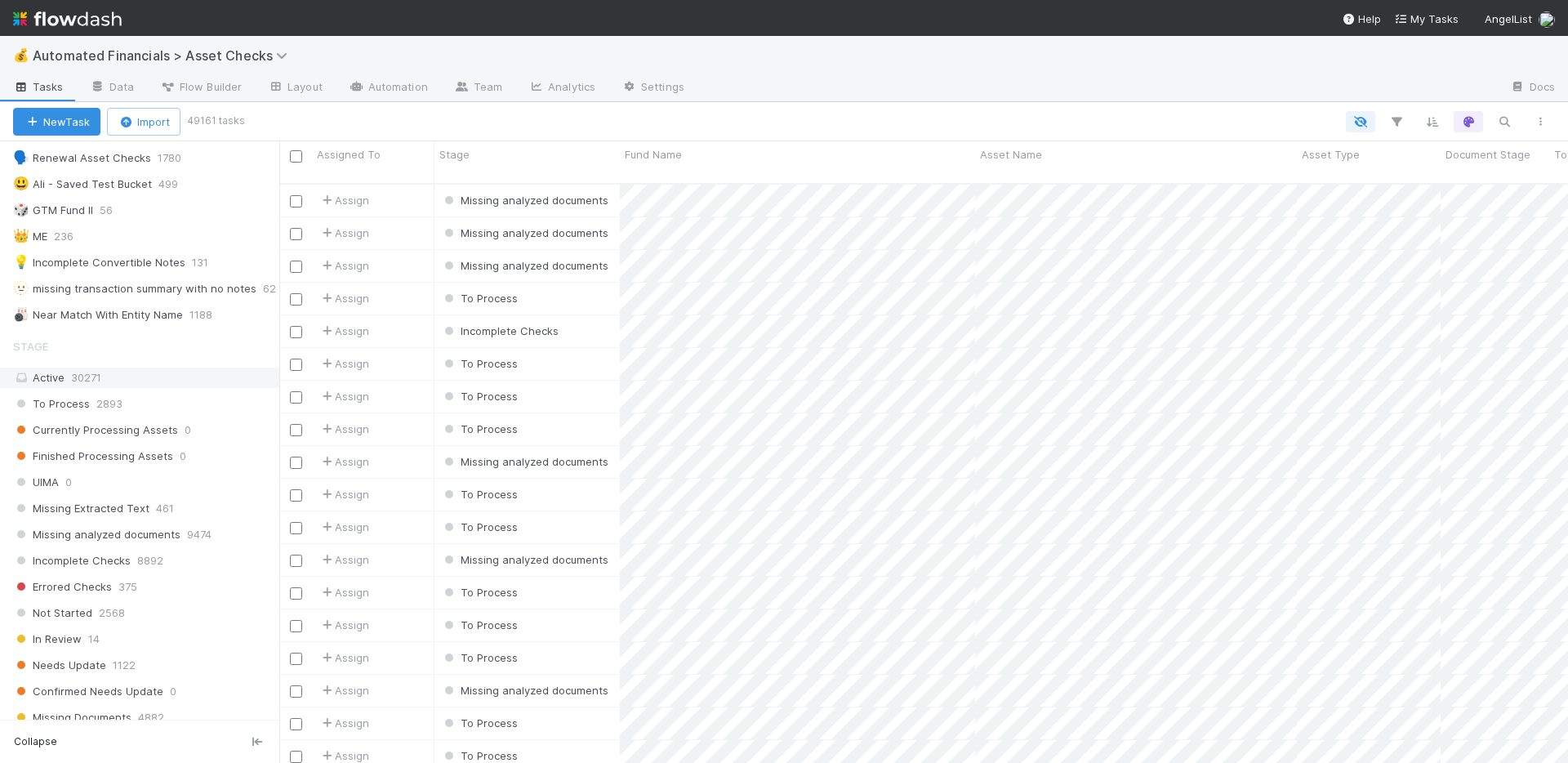
scroll to position [580, 1277]
click at [198, 378] on div "Active 30271" at bounding box center [144, 378] width 262 height 21
click at [1391, 119] on icon "button" at bounding box center [1396, 121] width 17 height 15
click at [1142, 168] on button "Add Filter" at bounding box center [1145, 171] width 490 height 23
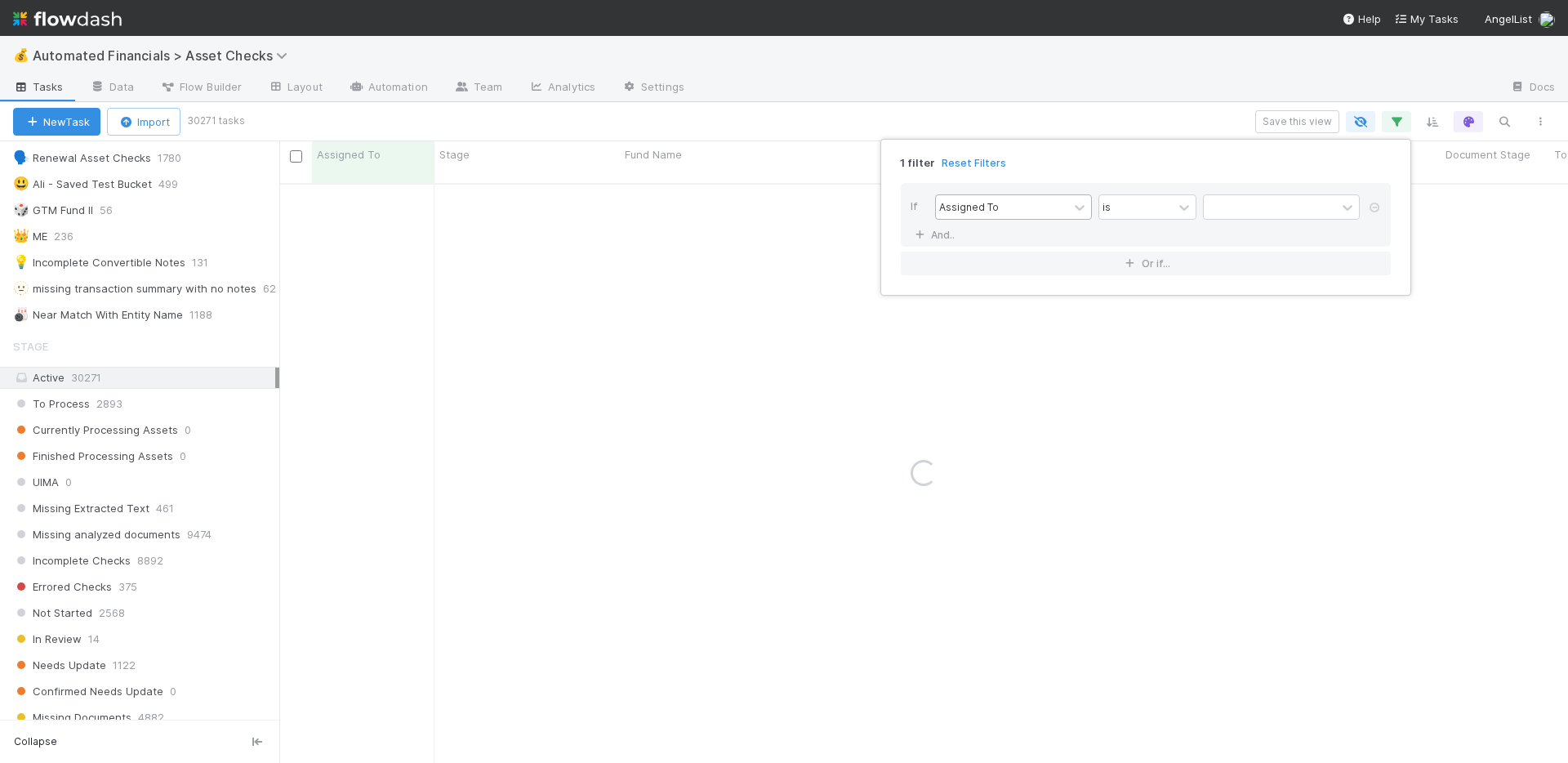
click at [1048, 203] on div "Assigned To" at bounding box center [1002, 206] width 132 height 23
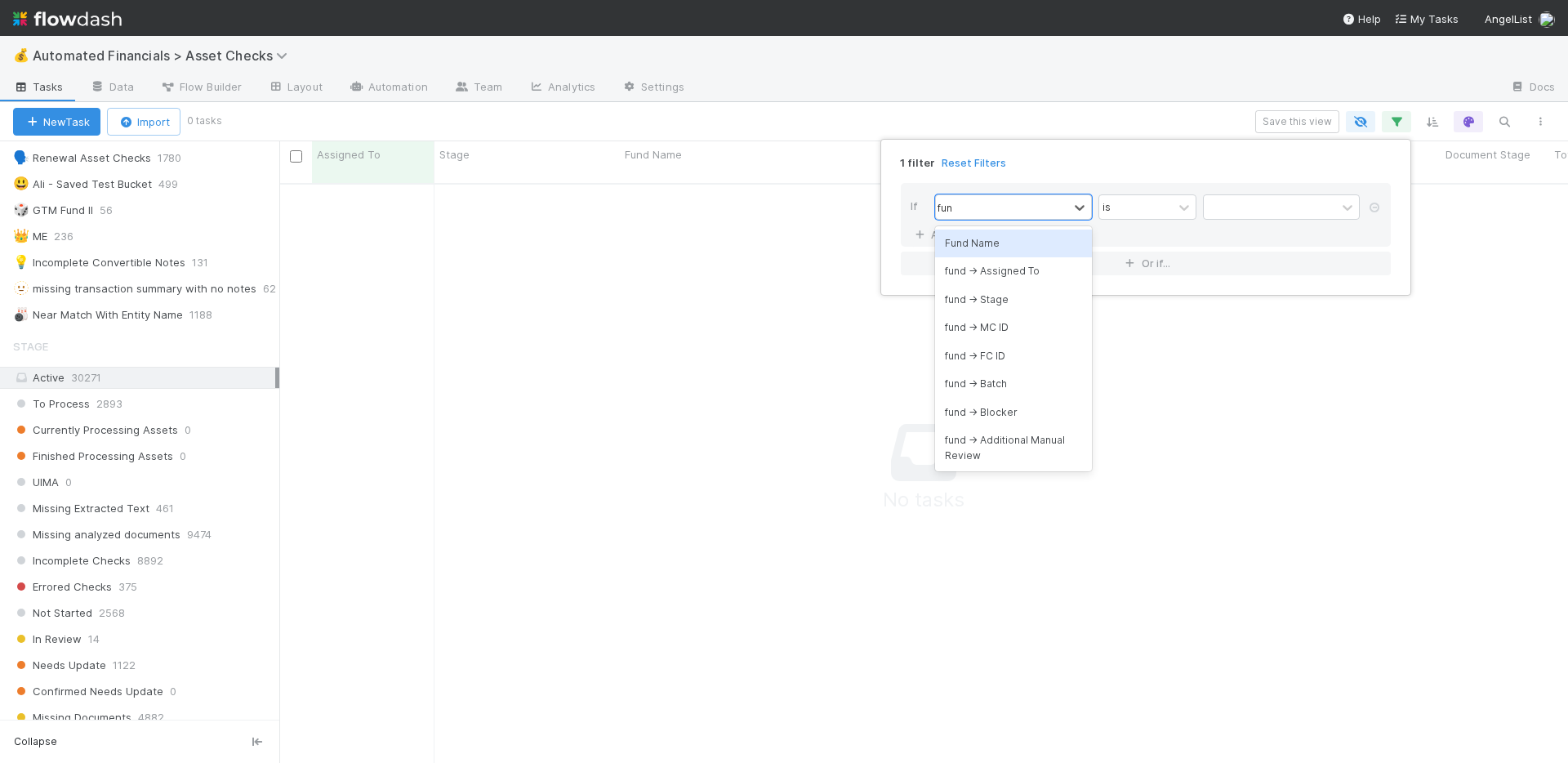
type input "fund"
click at [1021, 384] on div "fund -> Batch" at bounding box center [1013, 383] width 157 height 27
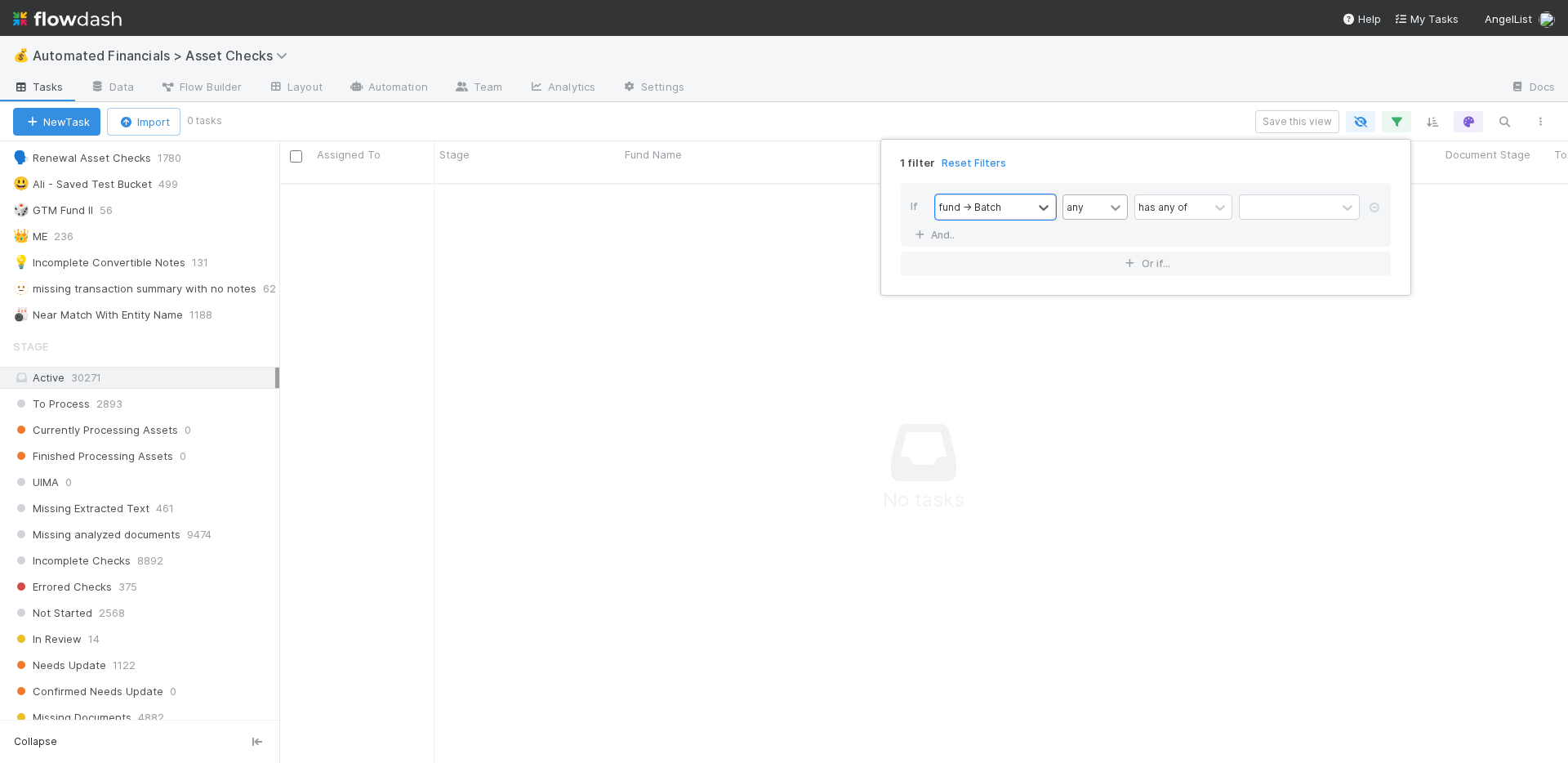
scroll to position [568, 1277]
click at [1110, 209] on icon at bounding box center [1115, 207] width 17 height 17
click at [1102, 245] on div "all" at bounding box center [1095, 244] width 66 height 27
click at [1198, 206] on div "has any of" at bounding box center [1171, 206] width 73 height 23
click at [1101, 206] on div "all" at bounding box center [1084, 206] width 41 height 23
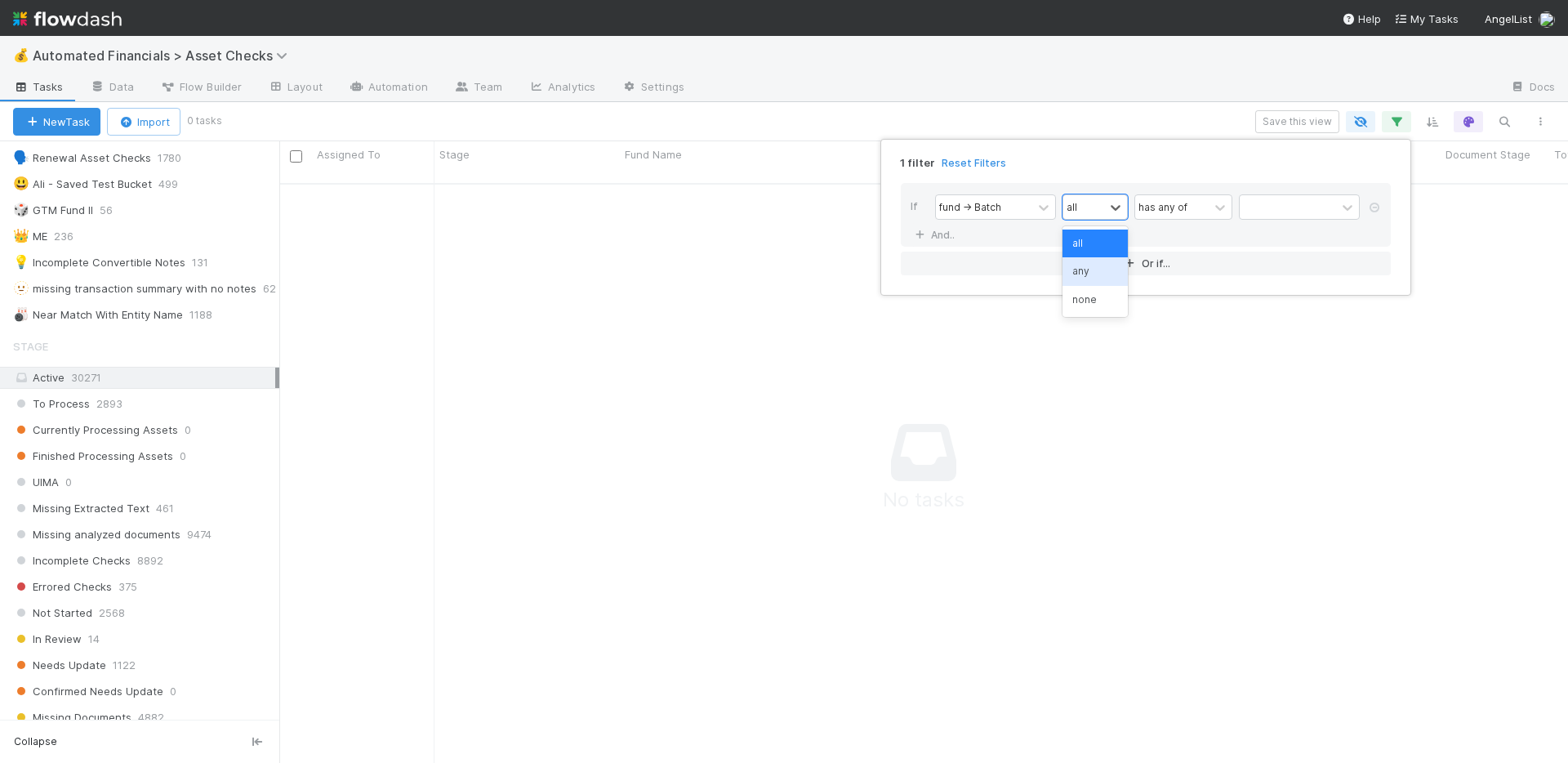
click at [1099, 276] on div "any" at bounding box center [1095, 271] width 66 height 27
click at [1278, 210] on div at bounding box center [1287, 206] width 96 height 23
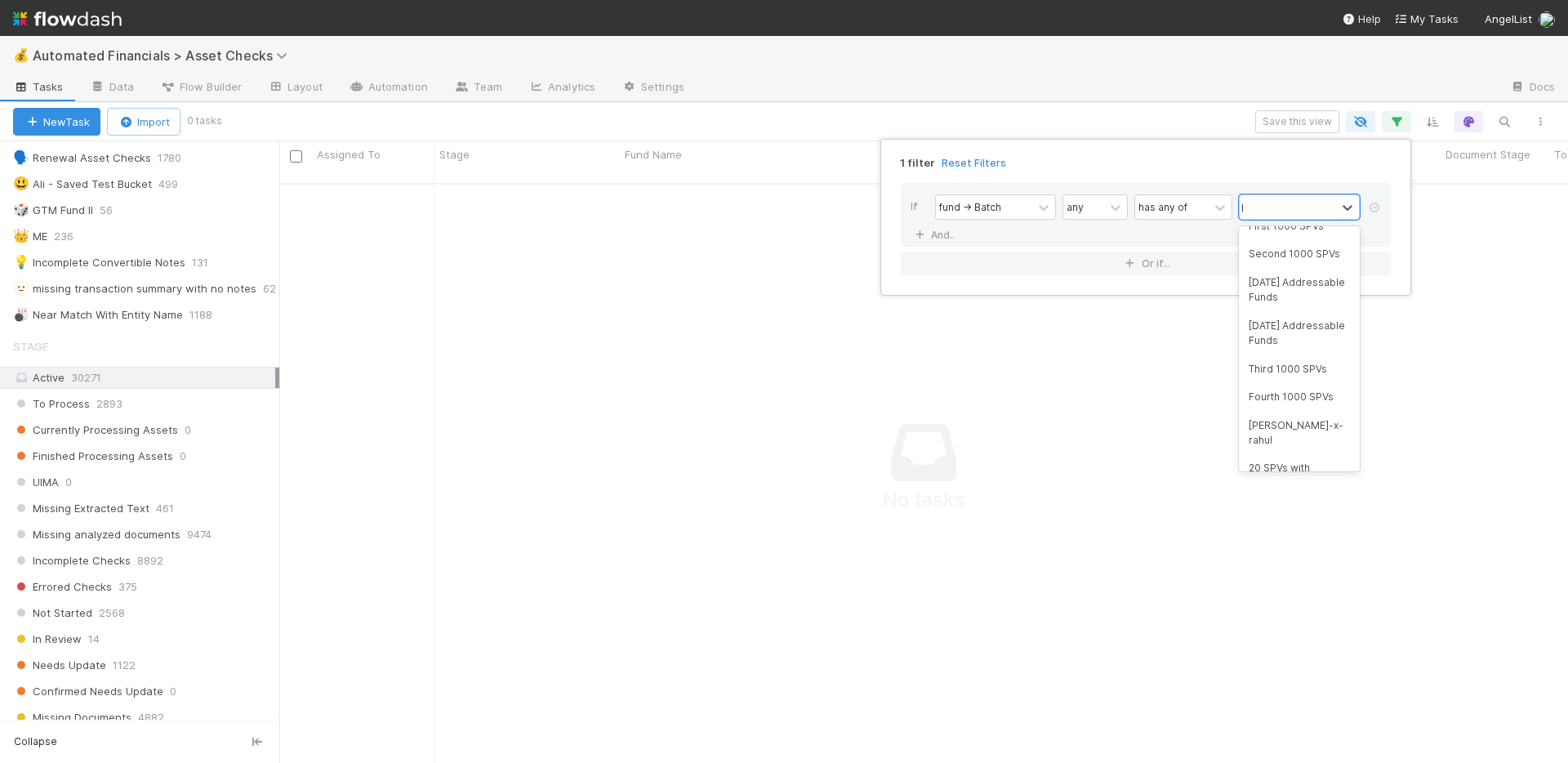
scroll to position [0, 0]
type input "high"
click at [1314, 269] on div "High Priority SPVs" at bounding box center [1299, 271] width 121 height 27
click at [1123, 86] on div "1 filter Reset Filters If fund -> Batch any has any of option High Priority SPV…" at bounding box center [784, 382] width 1568 height 763
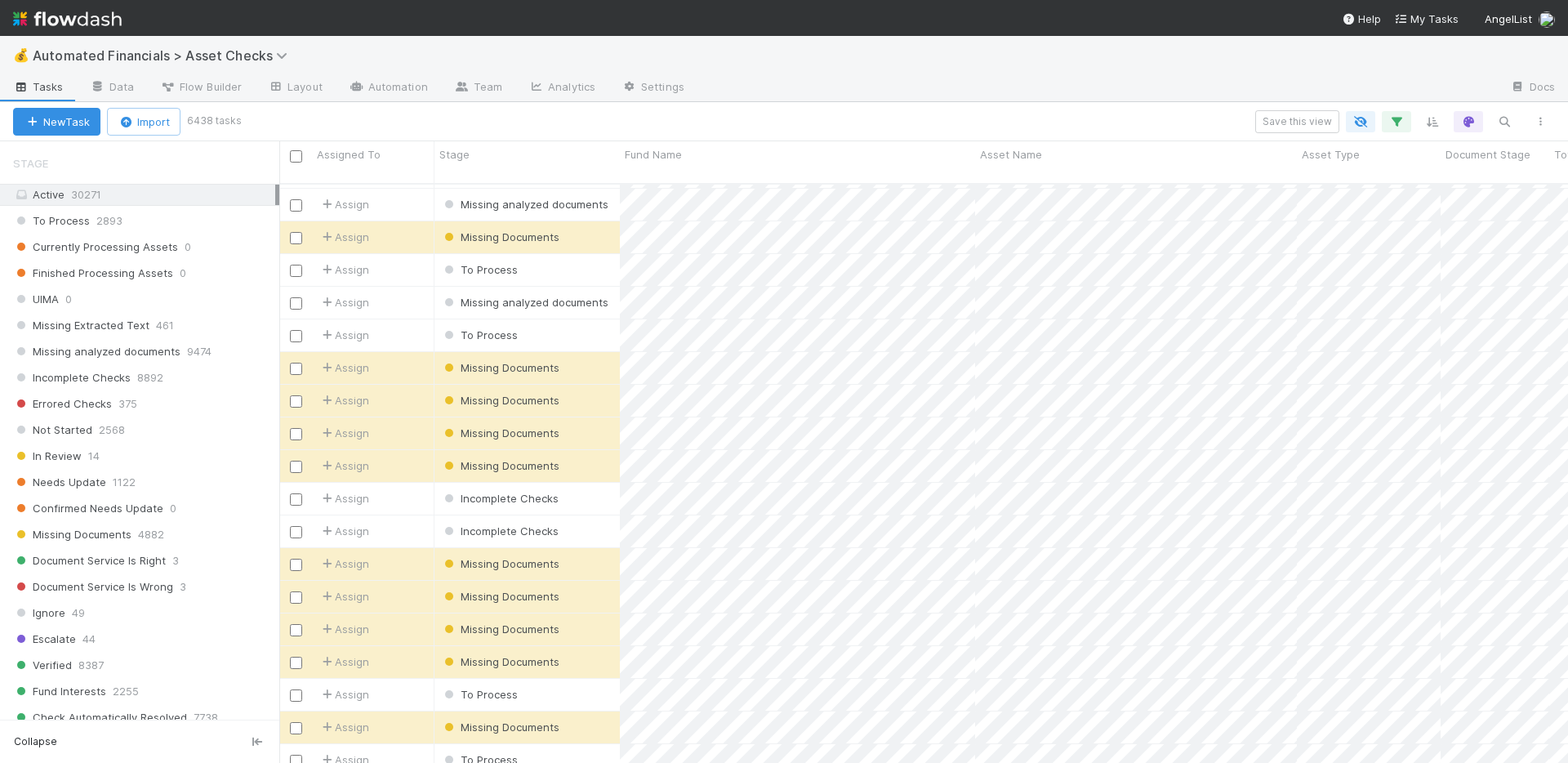
scroll to position [21410, 0]
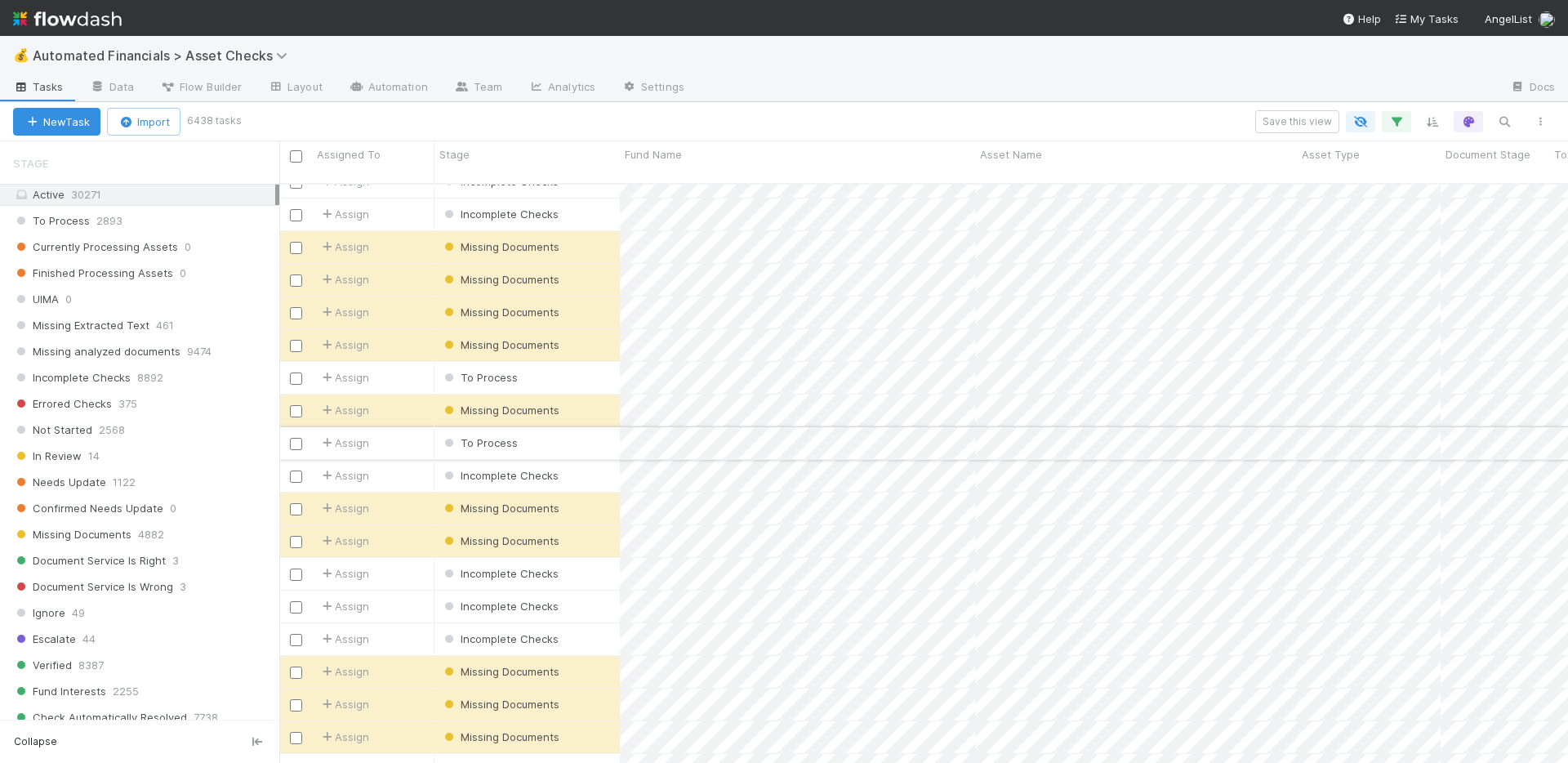
click at [568, 427] on div "To Process" at bounding box center [526, 443] width 185 height 32
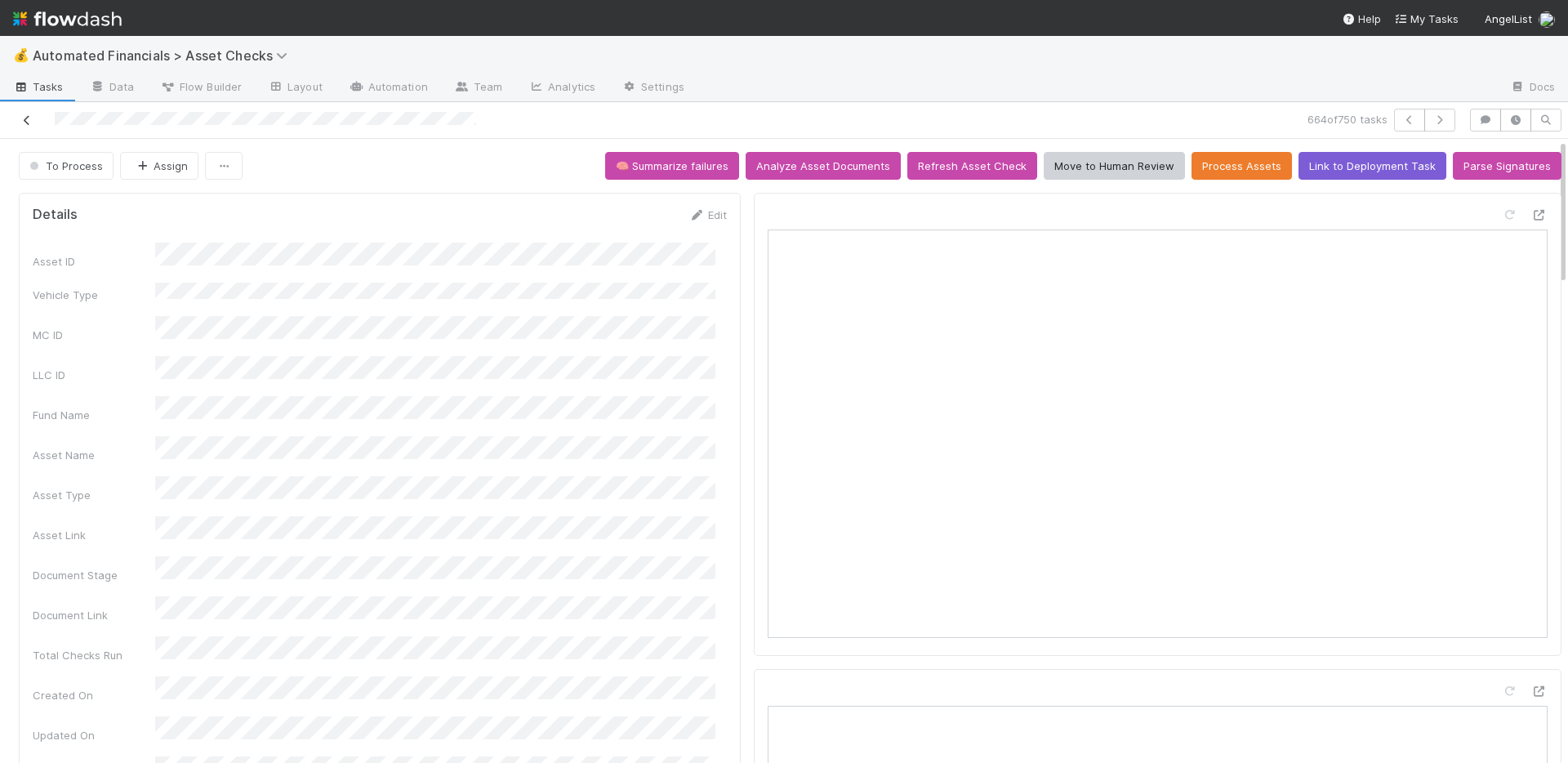
click at [31, 116] on icon at bounding box center [26, 120] width 17 height 11
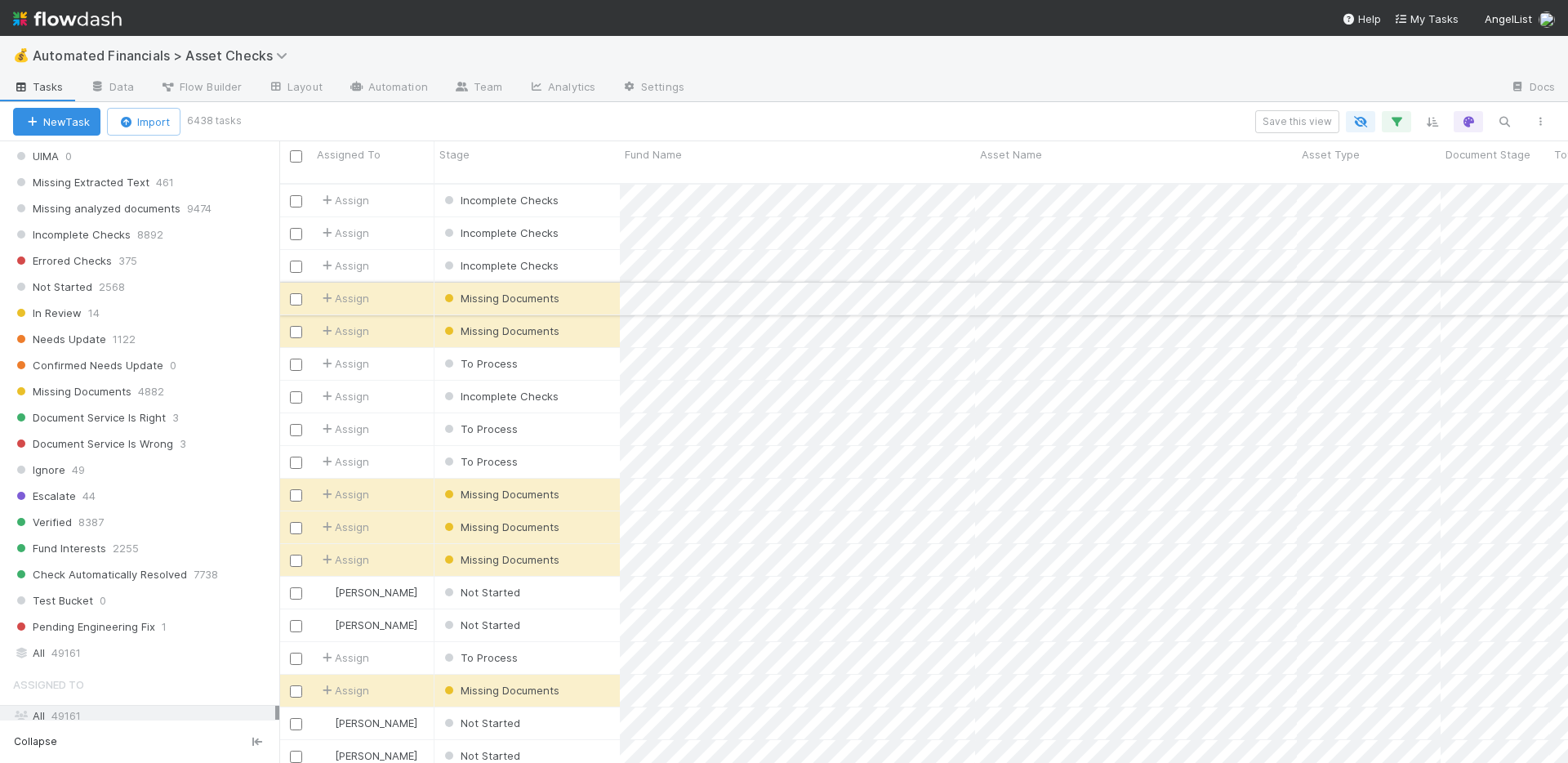
scroll to position [900, 0]
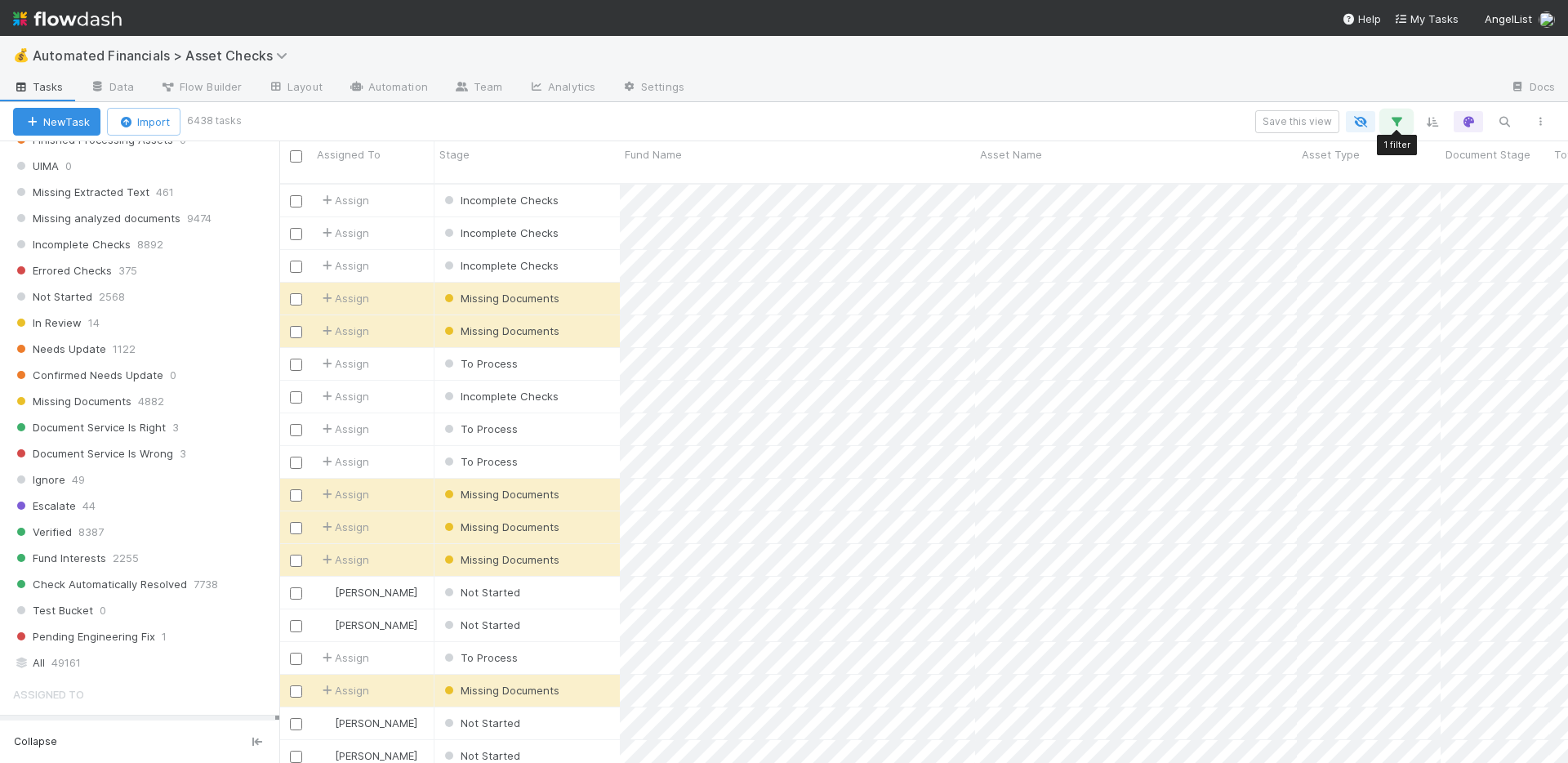
click at [1399, 116] on icon "button" at bounding box center [1396, 121] width 17 height 15
click at [941, 254] on link "And.." at bounding box center [936, 255] width 52 height 23
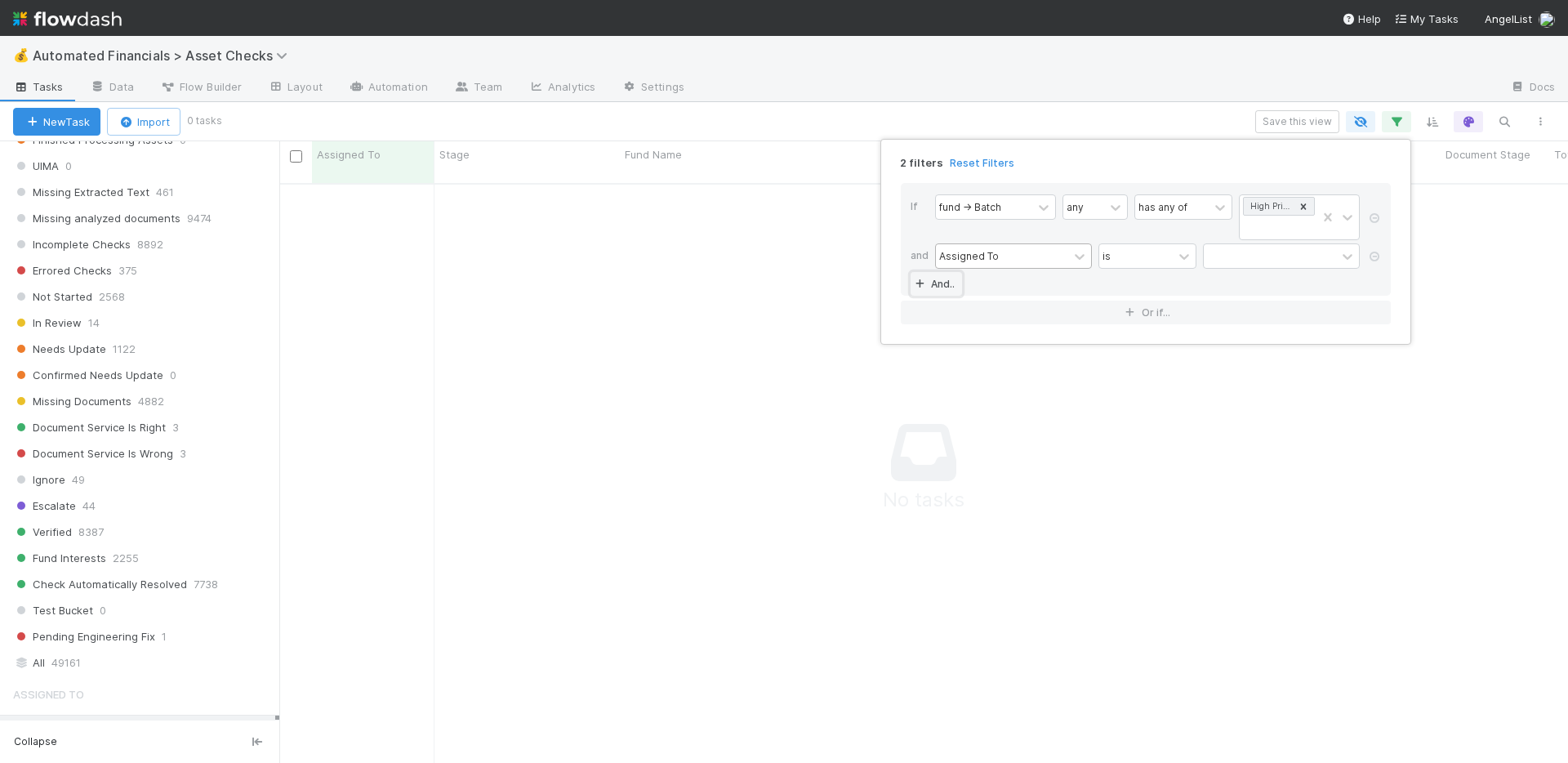
scroll to position [568, 1277]
click at [1010, 254] on div "Assigned To" at bounding box center [1002, 256] width 132 height 23
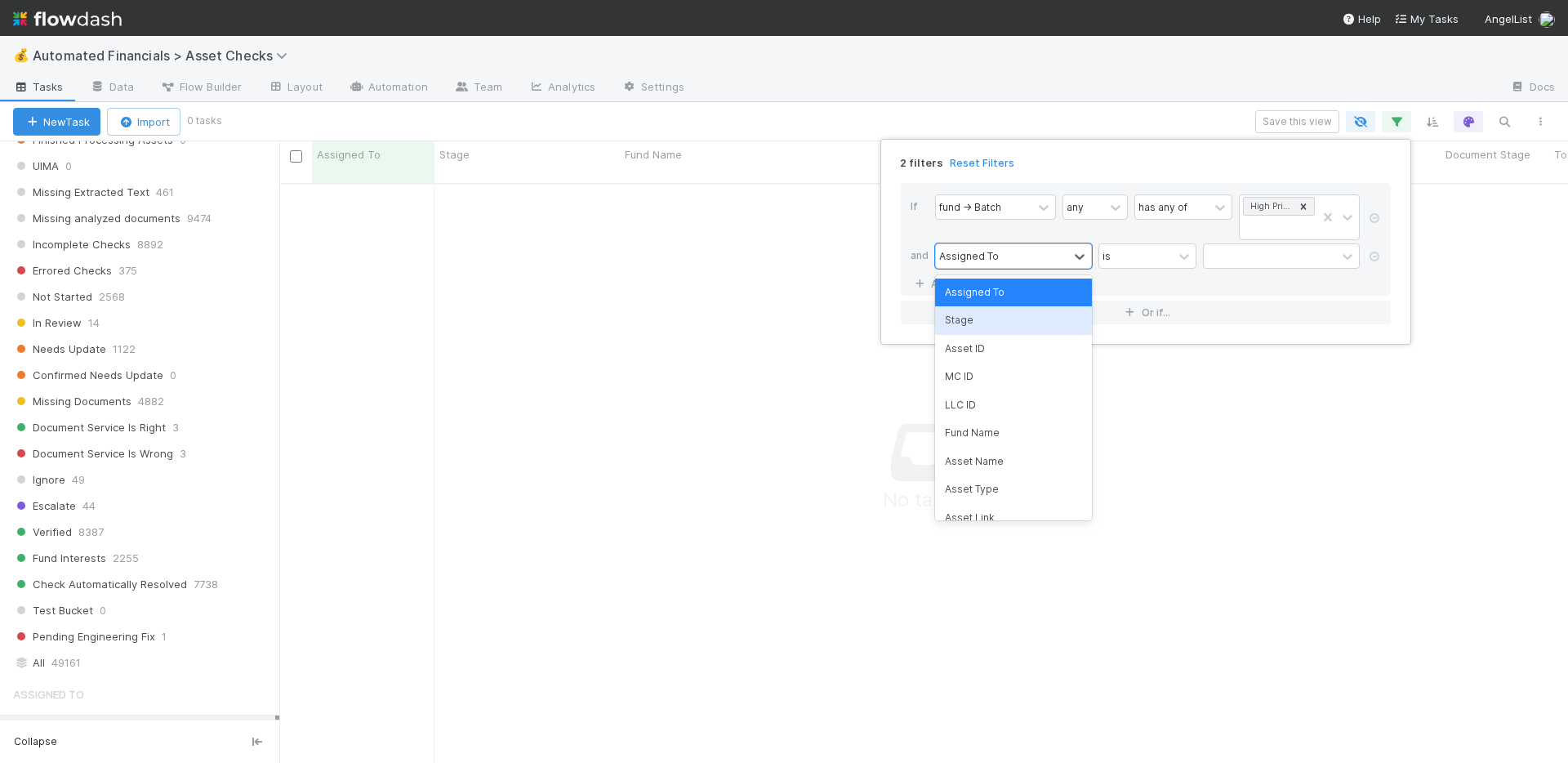
click at [996, 317] on div "Stage" at bounding box center [1013, 320] width 157 height 27
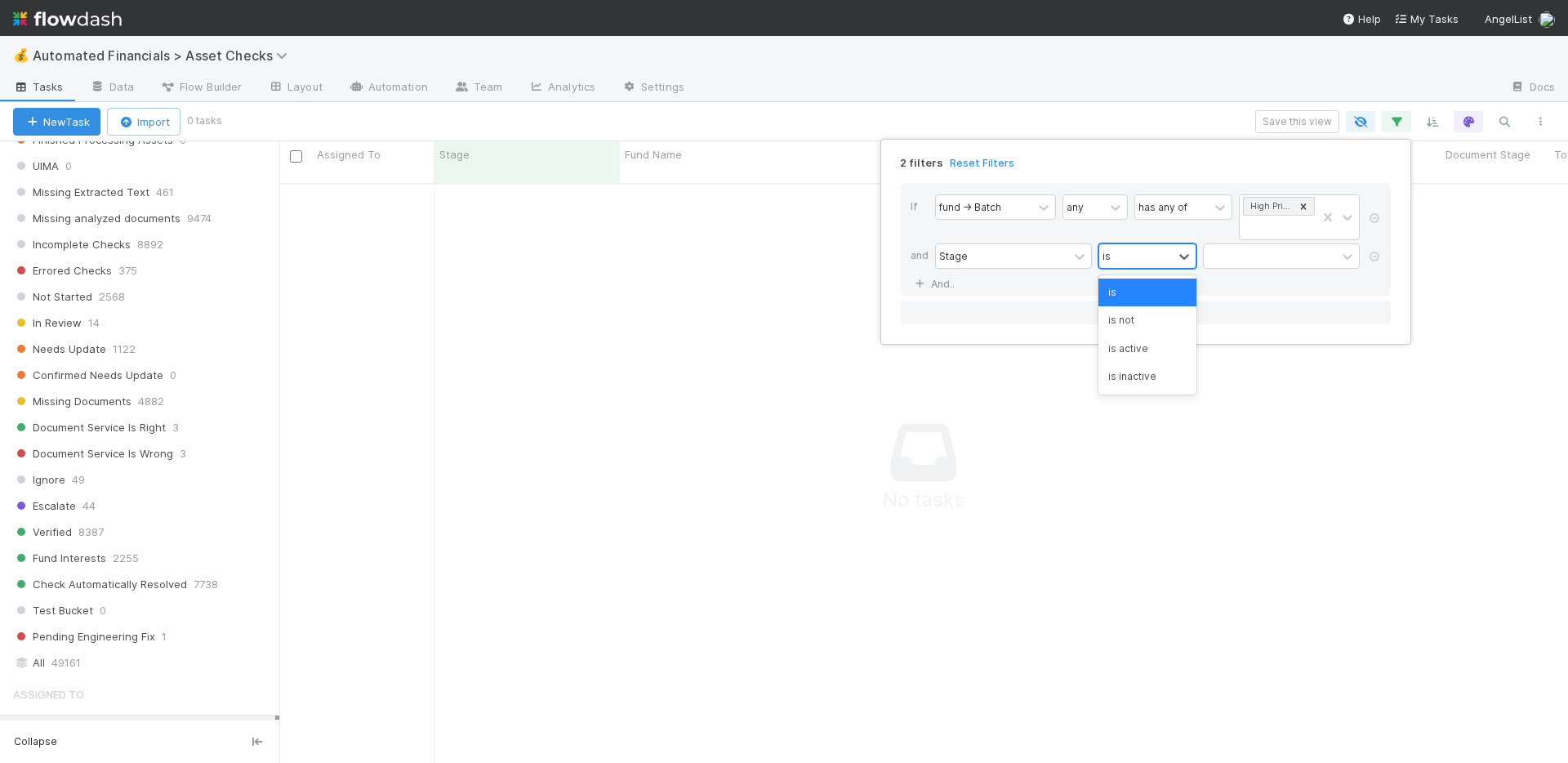
click at [1145, 259] on div "is" at bounding box center [1135, 256] width 73 height 23
click at [1232, 257] on div at bounding box center [1269, 256] width 132 height 23
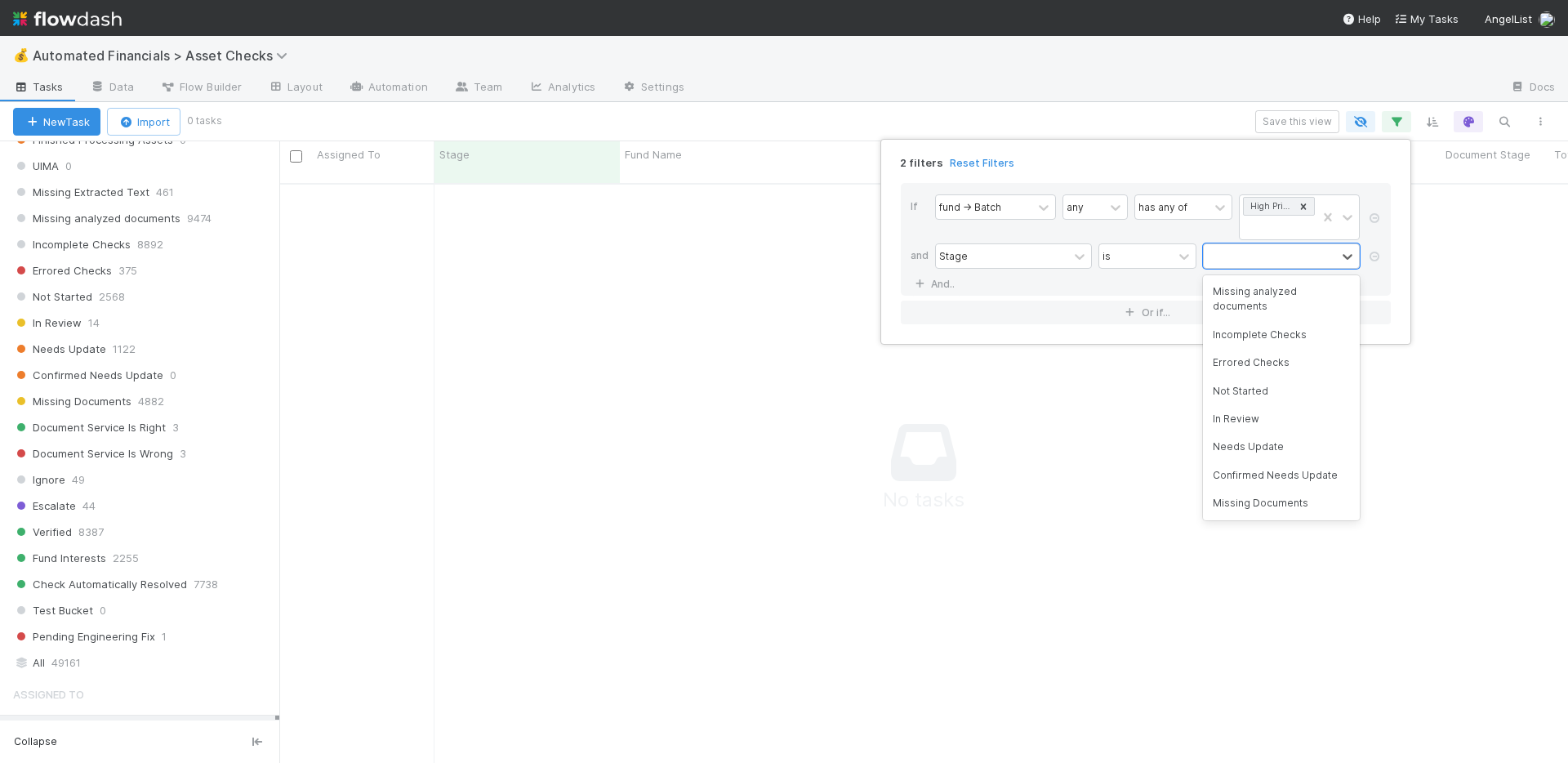
scroll to position [178, 0]
click at [1303, 383] on div "Not Started" at bounding box center [1280, 370] width 157 height 27
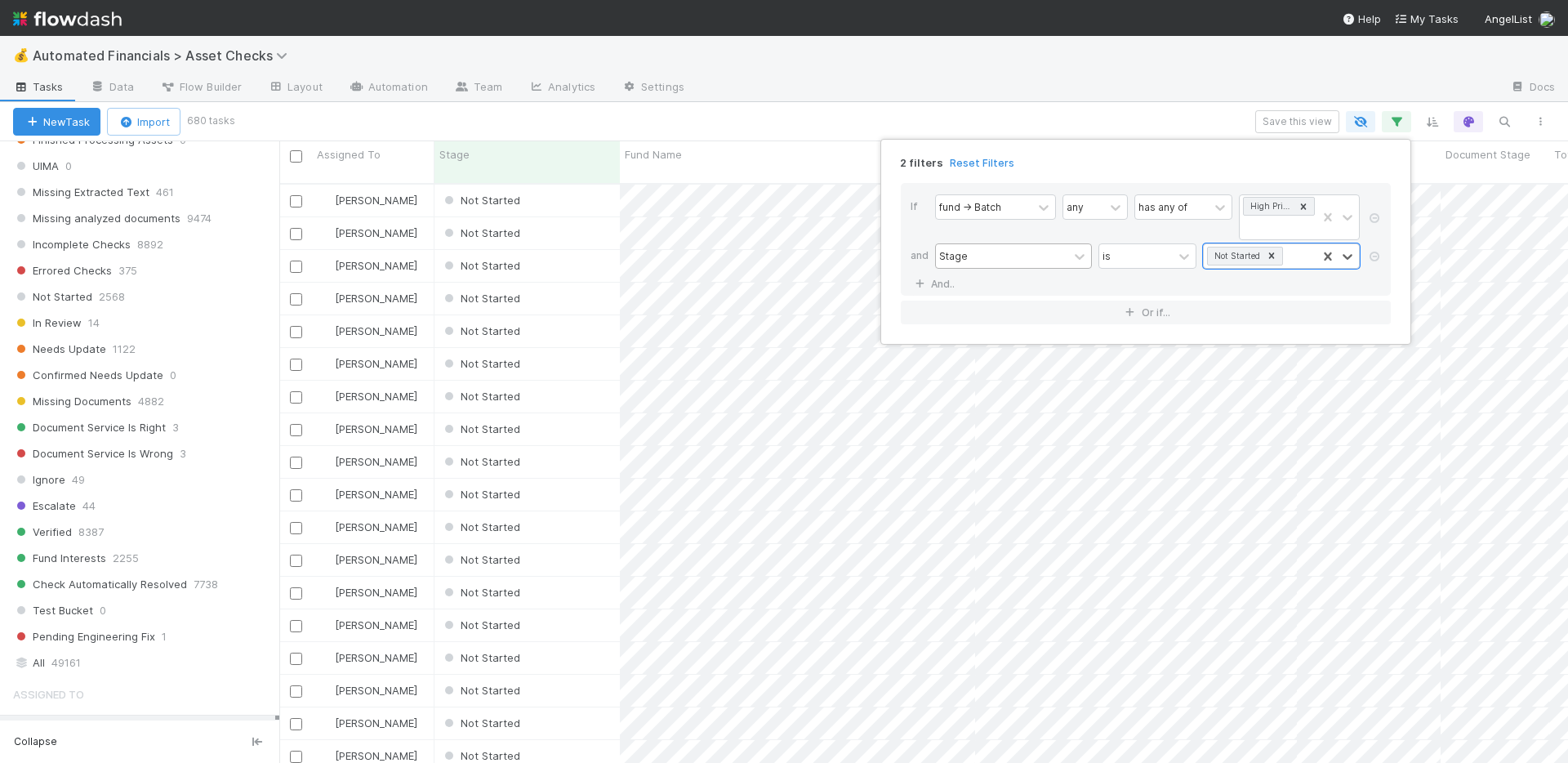
scroll to position [580, 1277]
click at [742, 109] on div "2 filters Reset Filters If fund -> Batch any has any of High Priority SPVs and …" at bounding box center [784, 382] width 1568 height 763
click at [1309, 122] on button "Save this view" at bounding box center [1297, 121] width 84 height 22
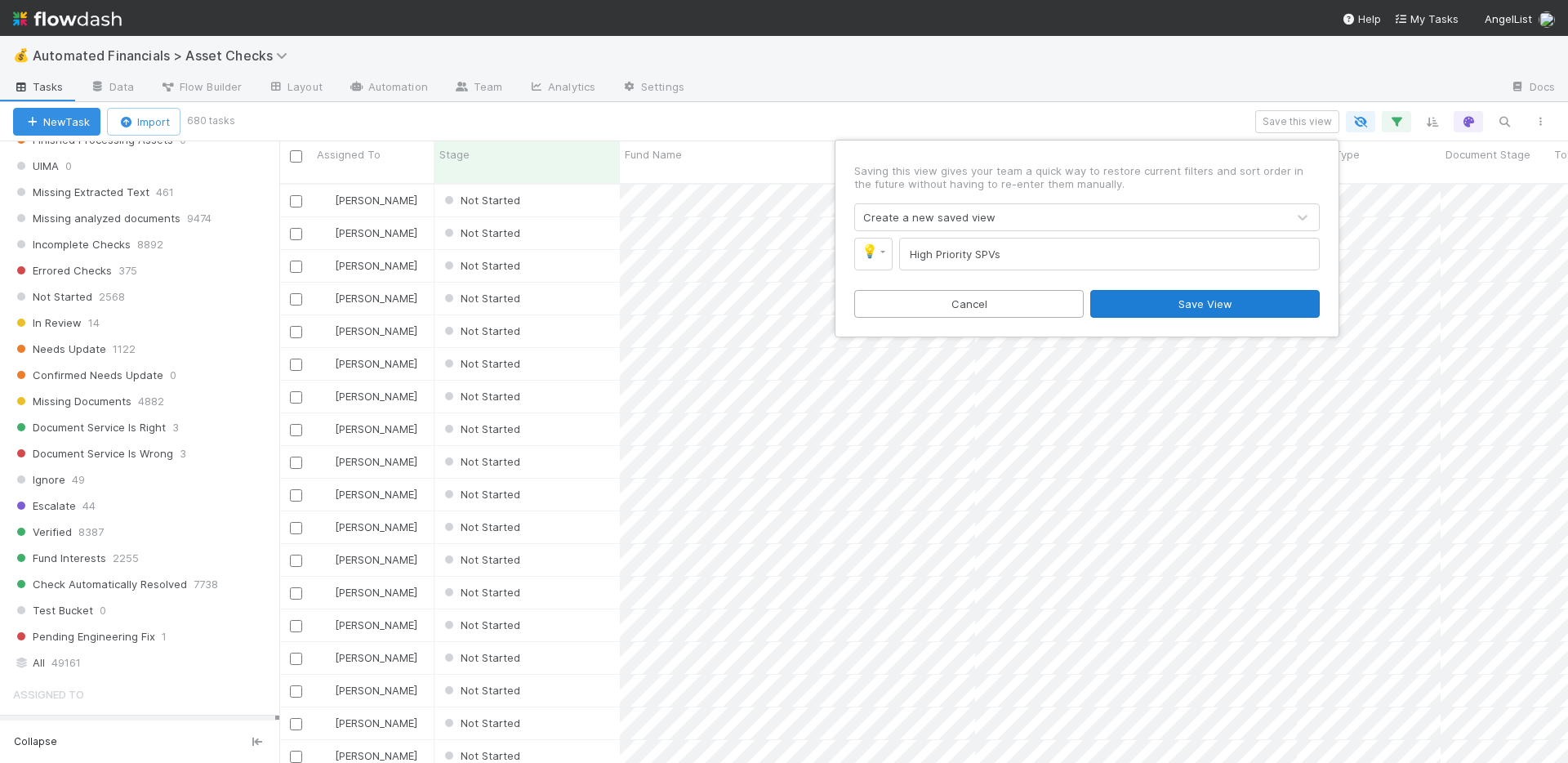
type input "High Priority SPVs"
click at [1209, 303] on button "Save View" at bounding box center [1204, 303] width 230 height 27
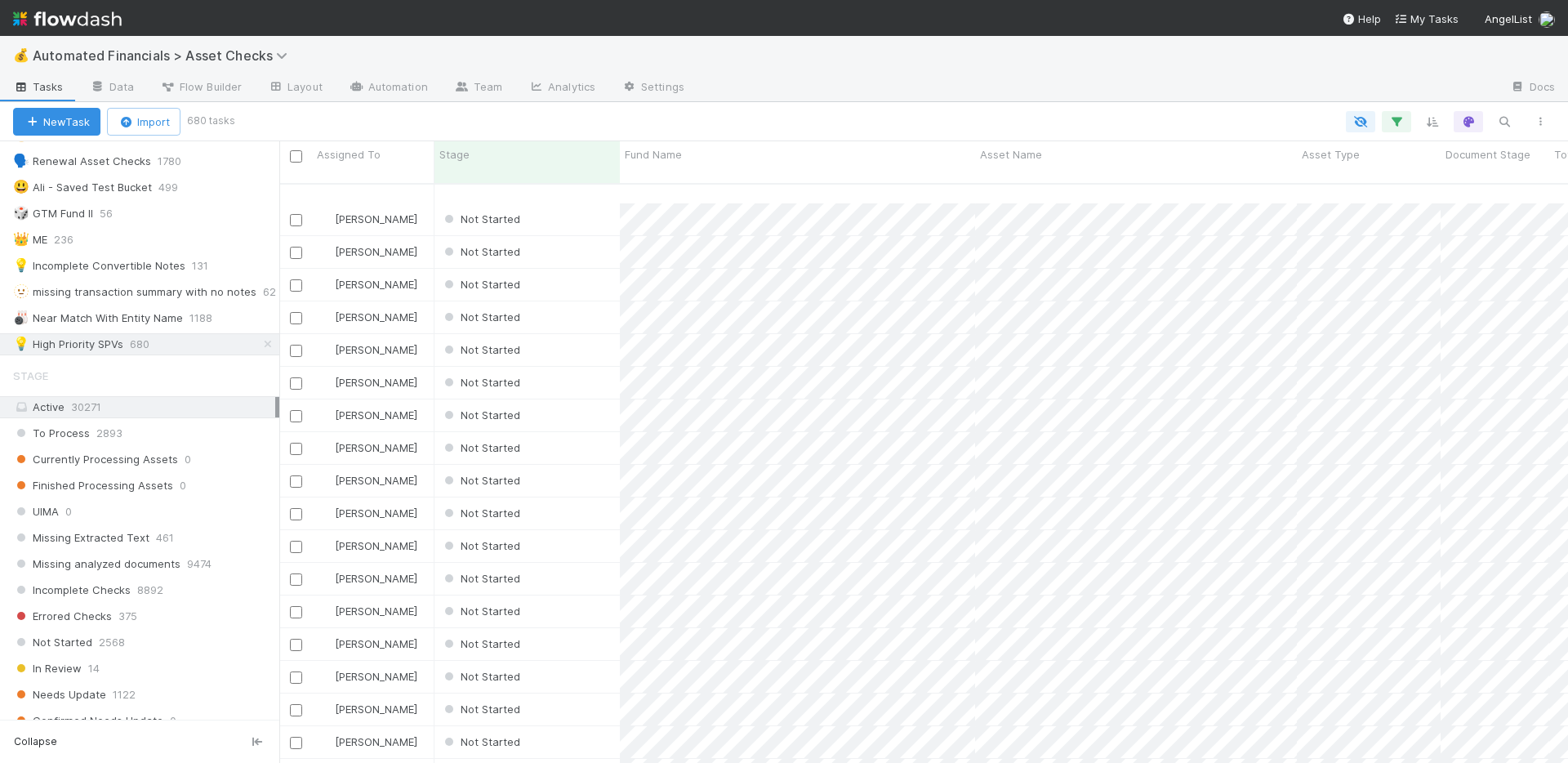
scroll to position [11823, 0]
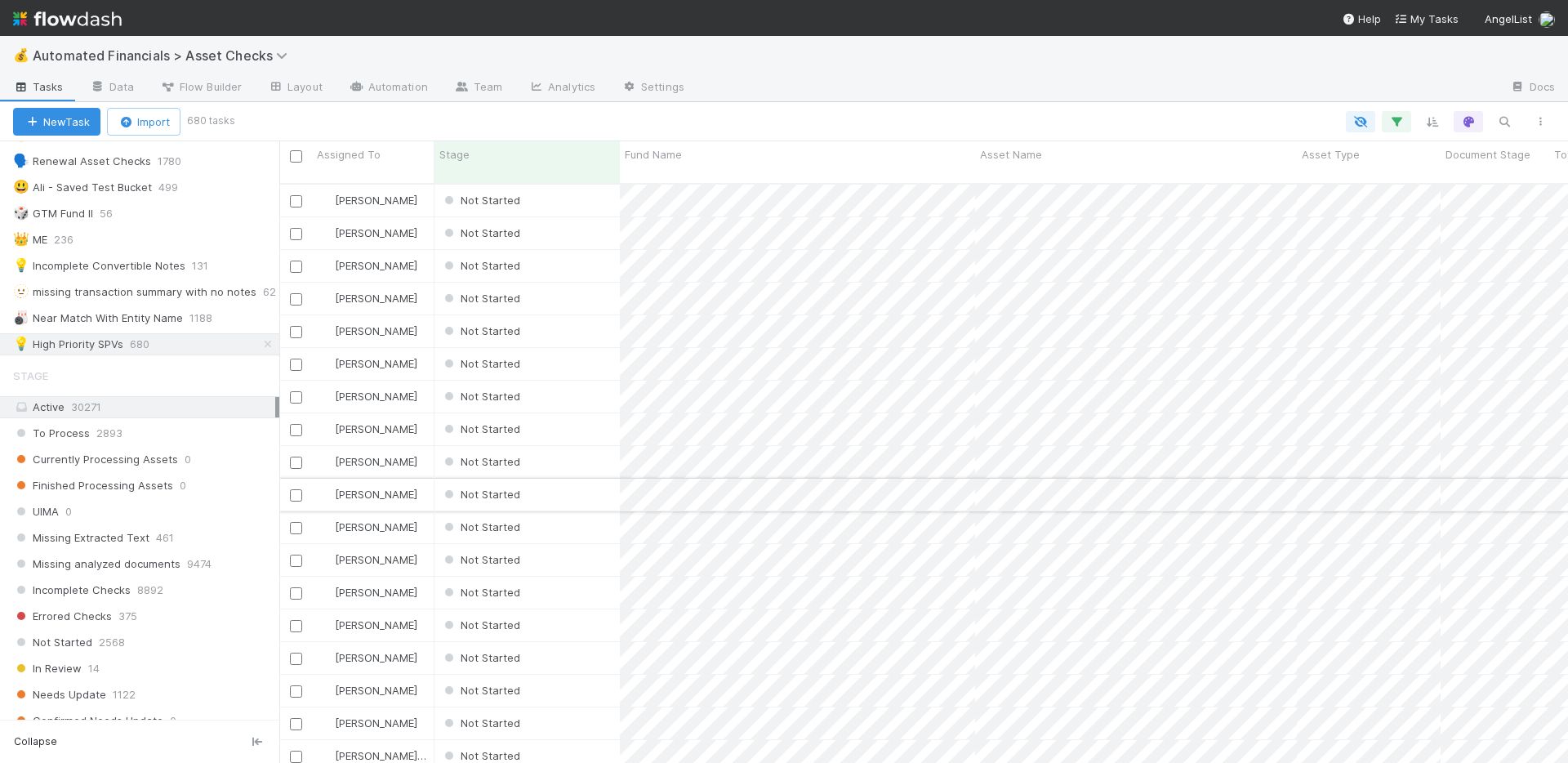
click at [574, 479] on div "Not Started" at bounding box center [526, 494] width 185 height 32
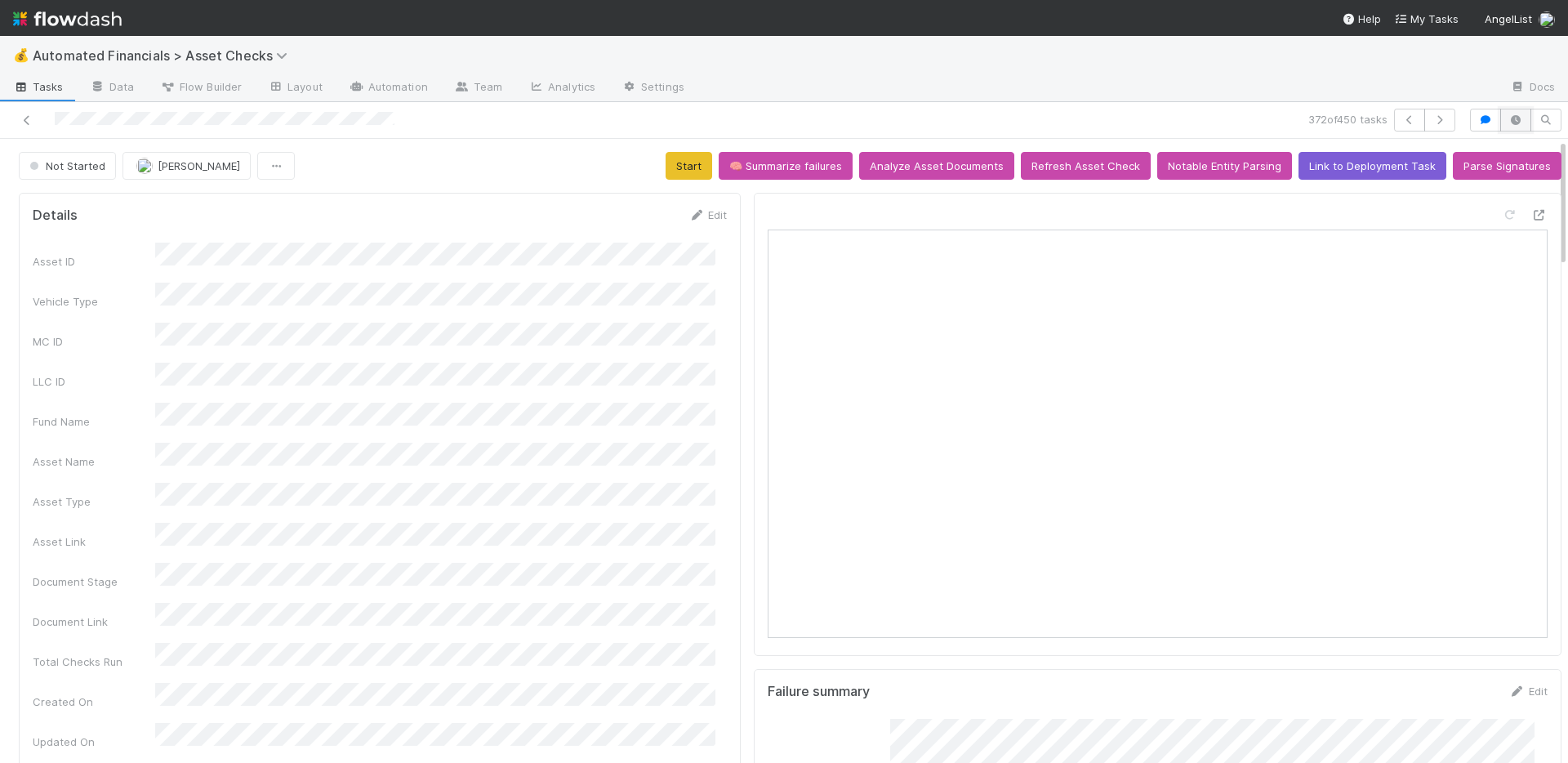
click at [1501, 125] on button "button" at bounding box center [1515, 119] width 31 height 22
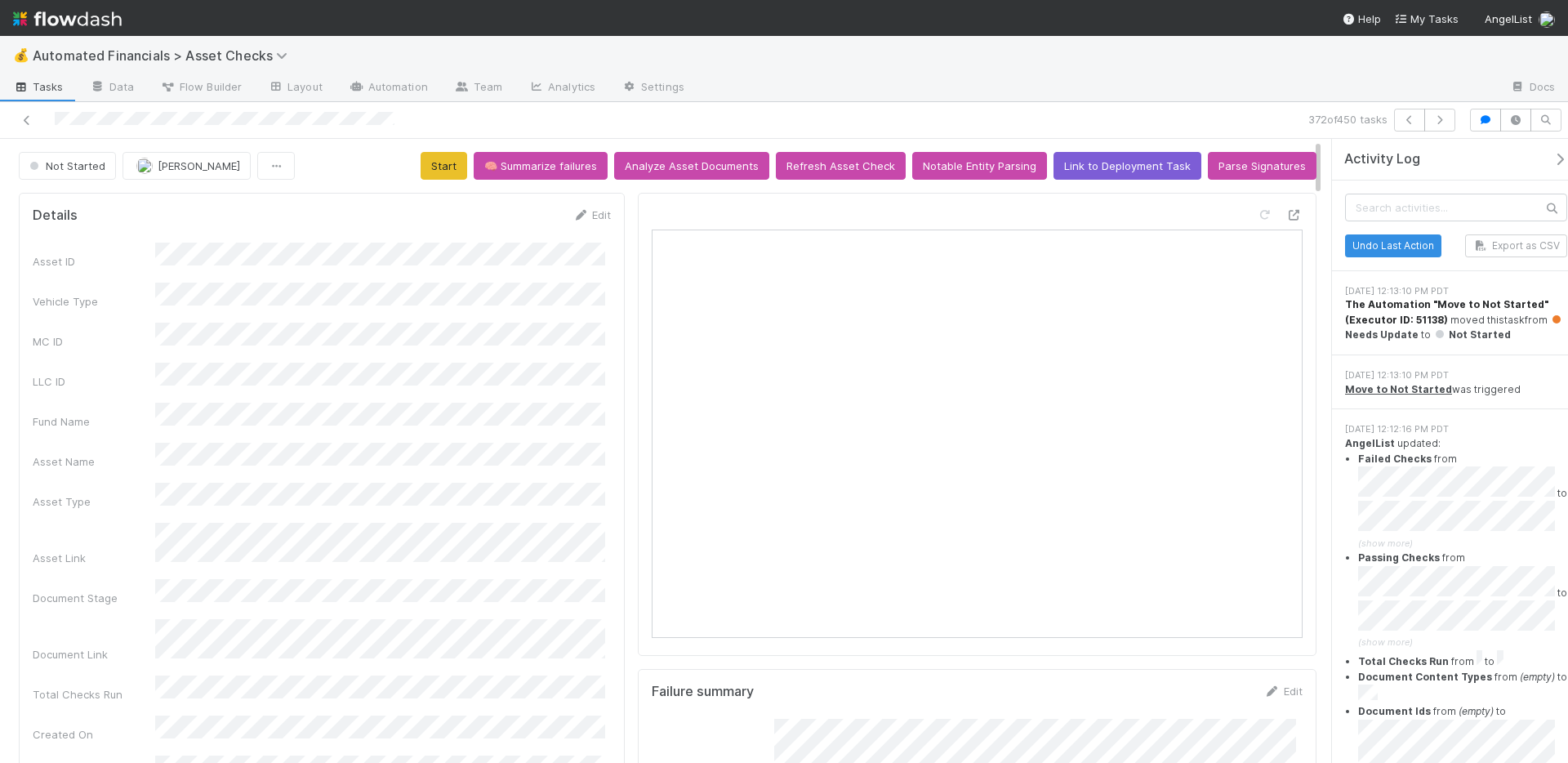
click at [1478, 302] on strong "The Automation "Move to Not Started" (Executor ID: 51138)" at bounding box center [1447, 312] width 203 height 27
click at [1322, 81] on div at bounding box center [1097, 88] width 799 height 26
click at [1514, 126] on button "button" at bounding box center [1515, 119] width 31 height 22
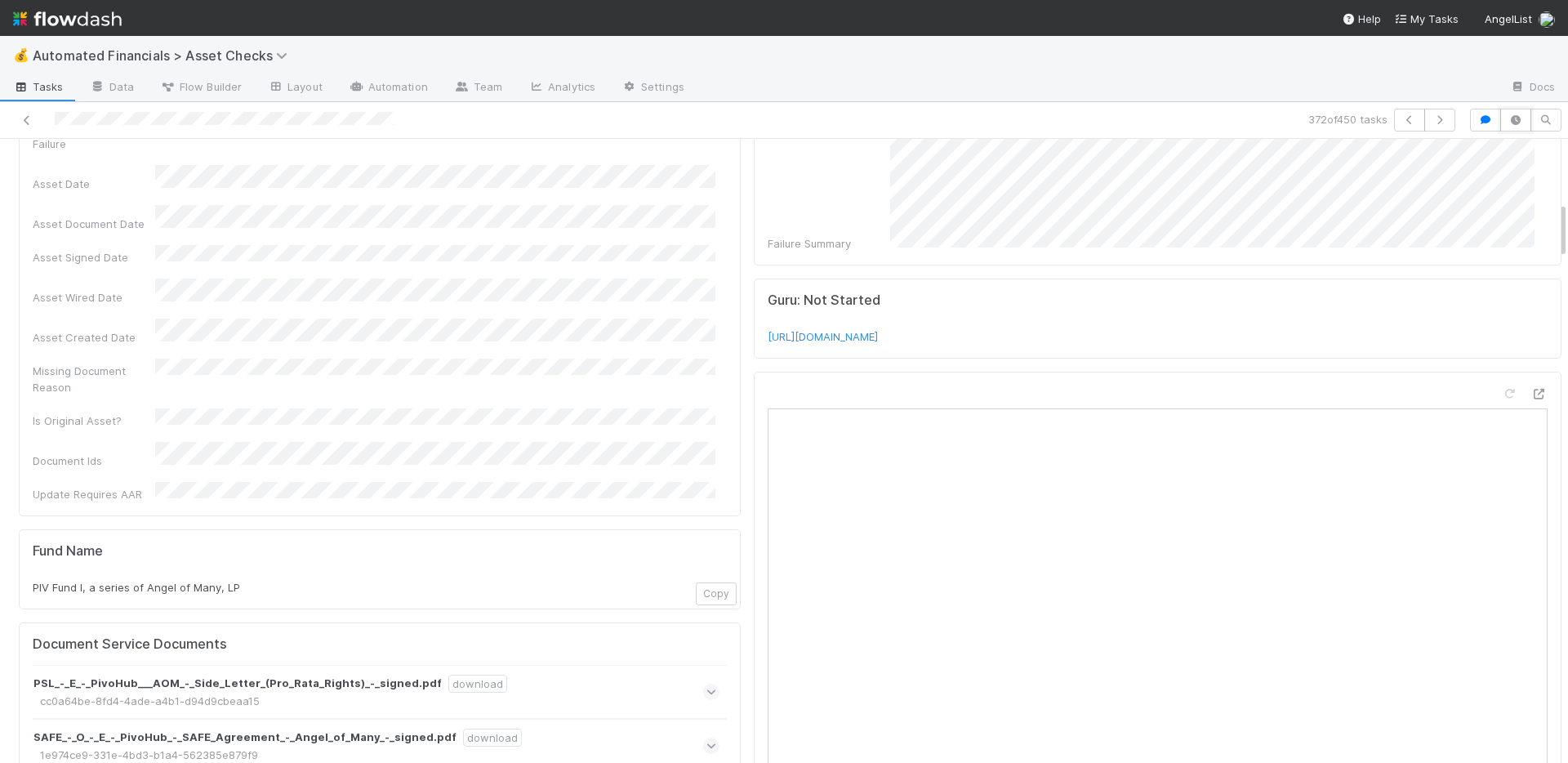
scroll to position [860, 0]
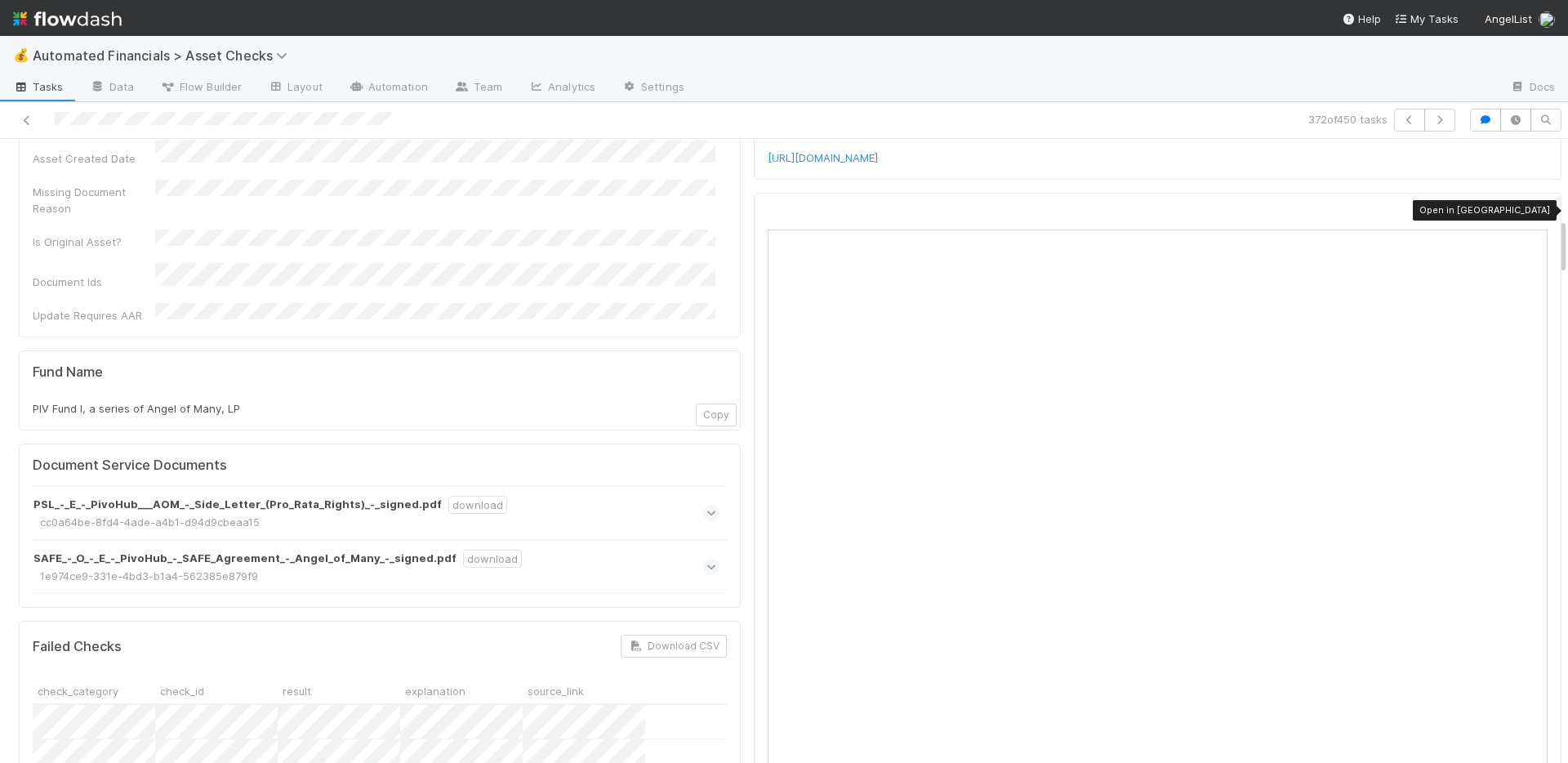
click at [1531, 210] on icon at bounding box center [1539, 215] width 17 height 11
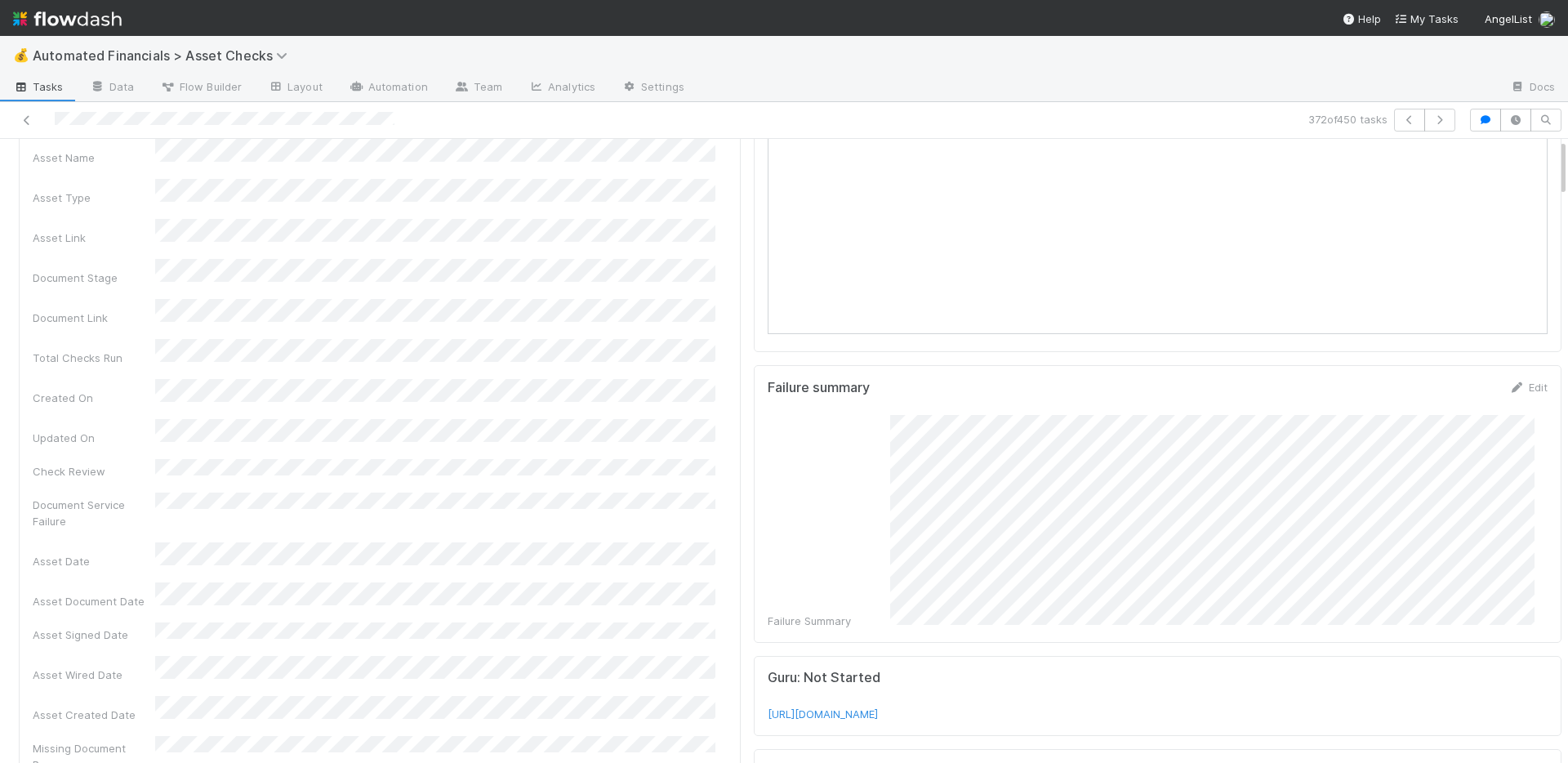
scroll to position [0, 0]
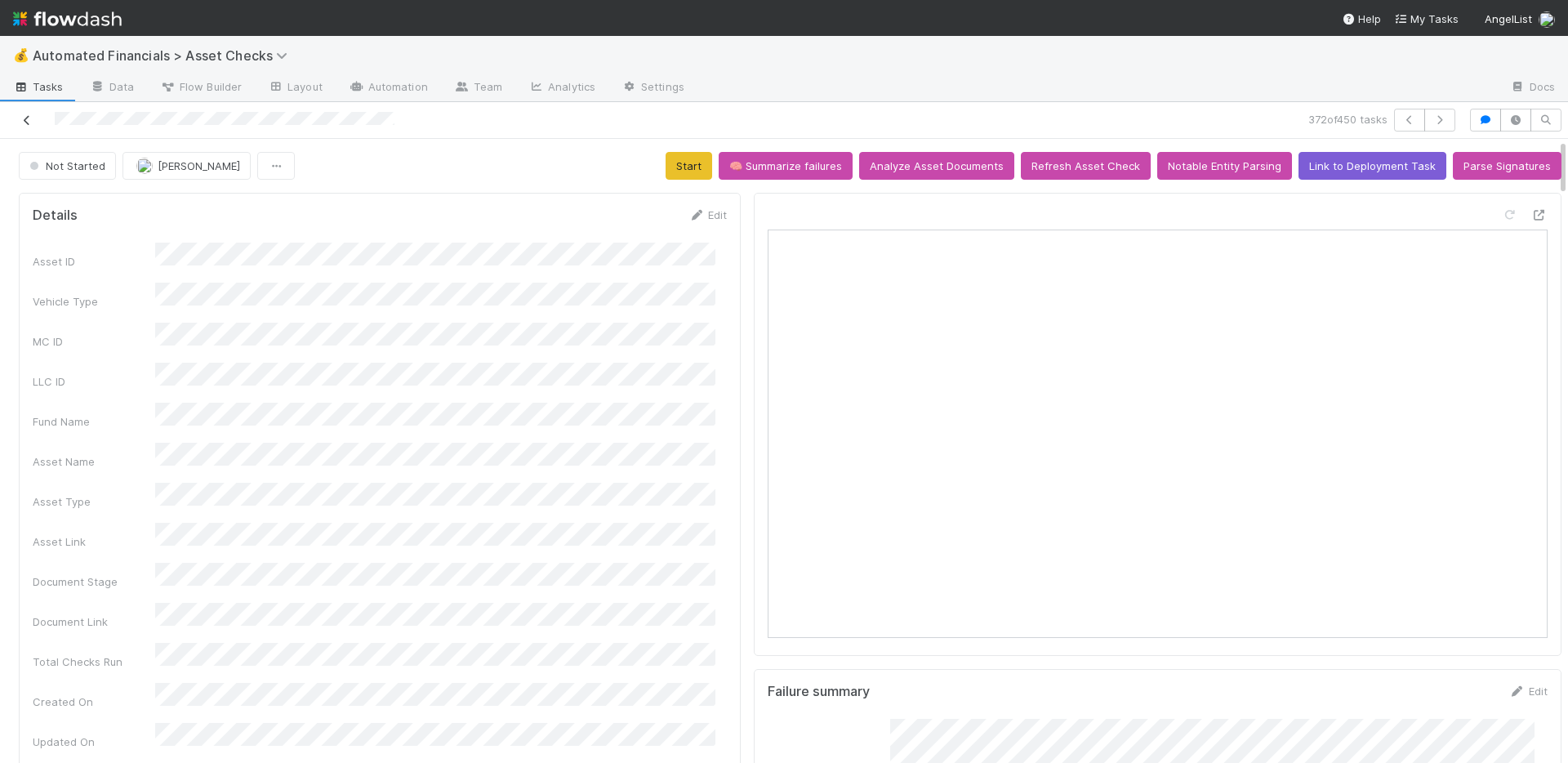
click at [32, 116] on icon at bounding box center [26, 120] width 17 height 11
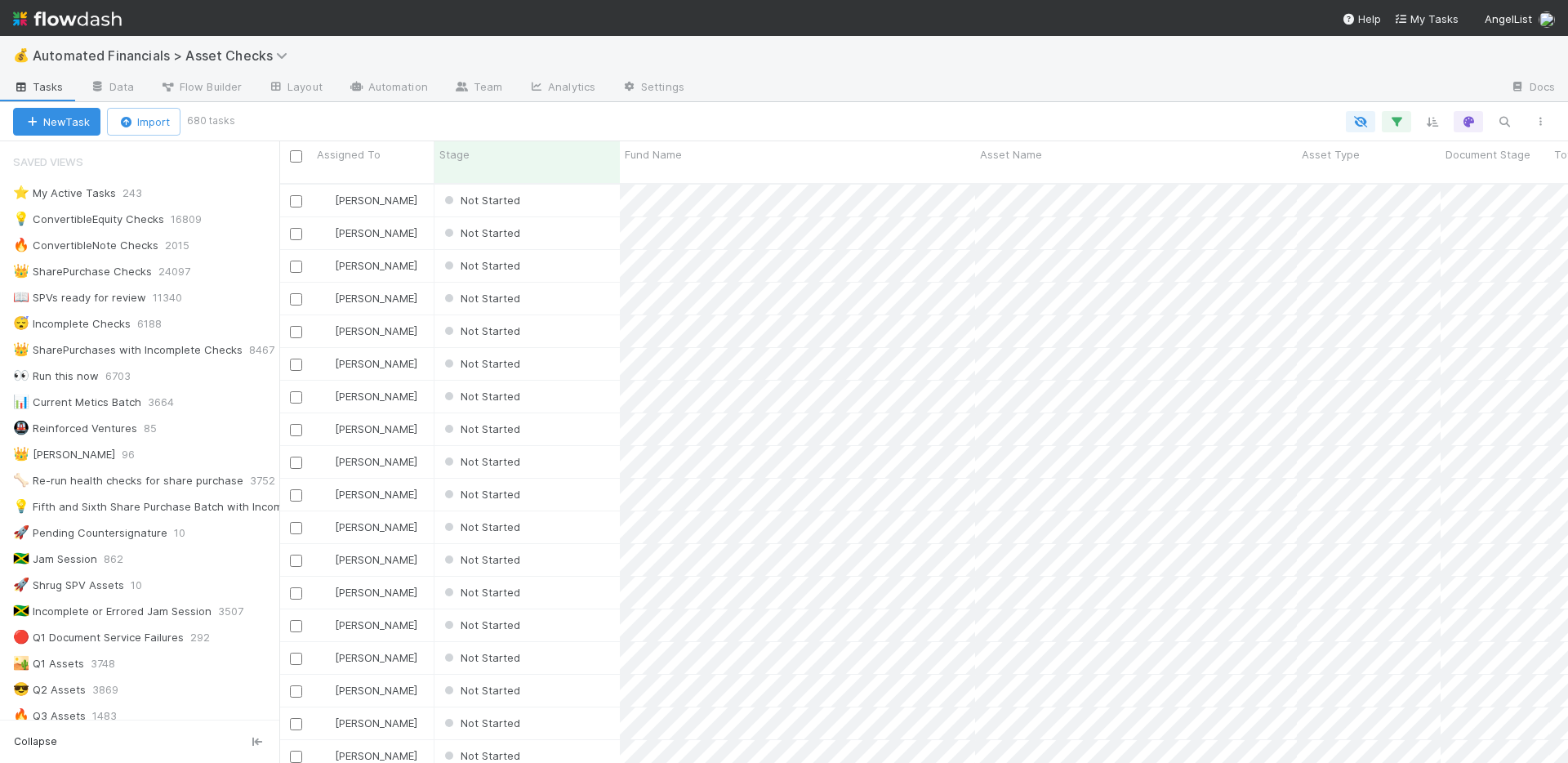
scroll to position [556, 0]
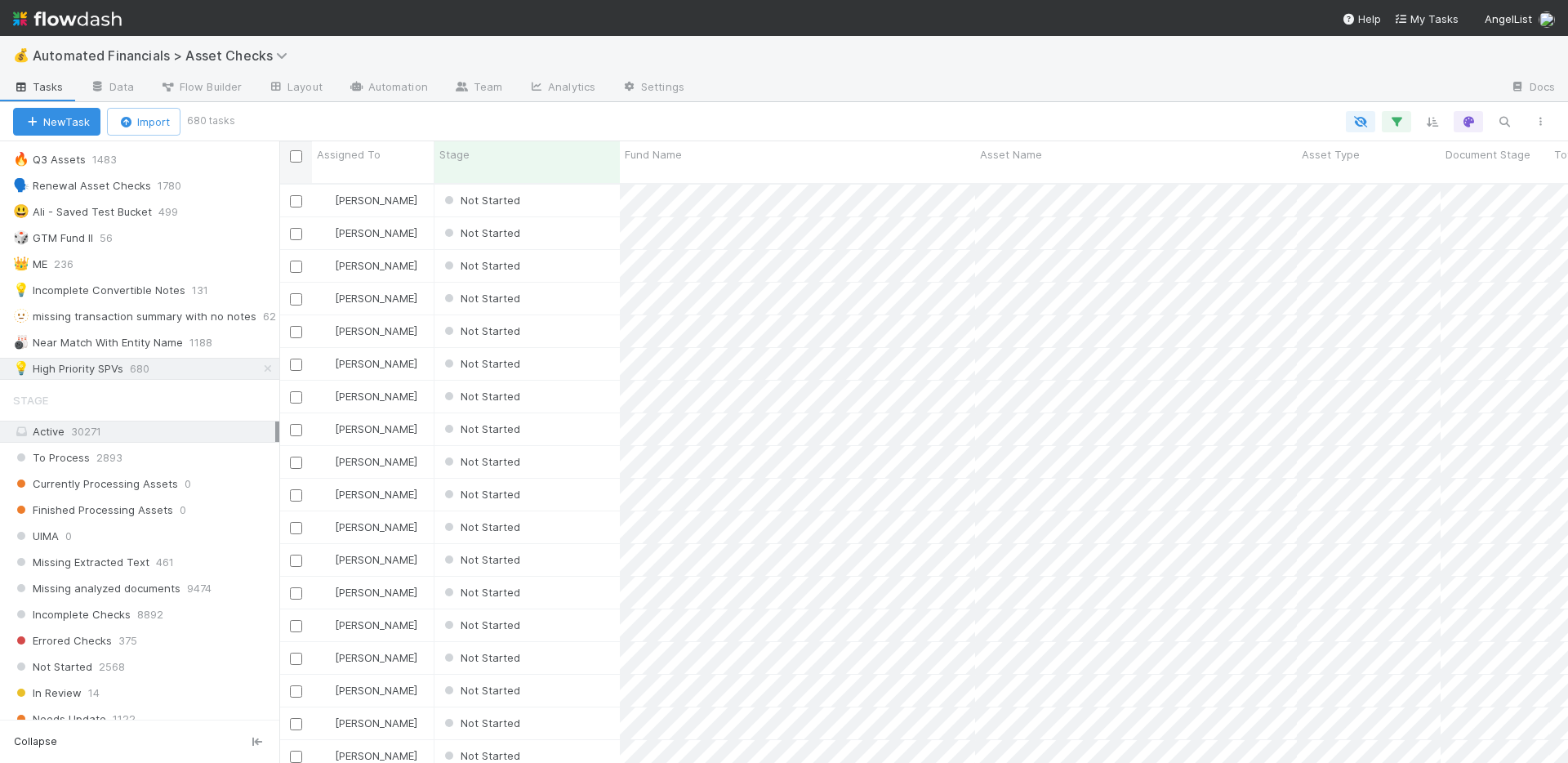
click at [294, 154] on input "checkbox" at bounding box center [295, 157] width 13 height 13
checkbox input "true"
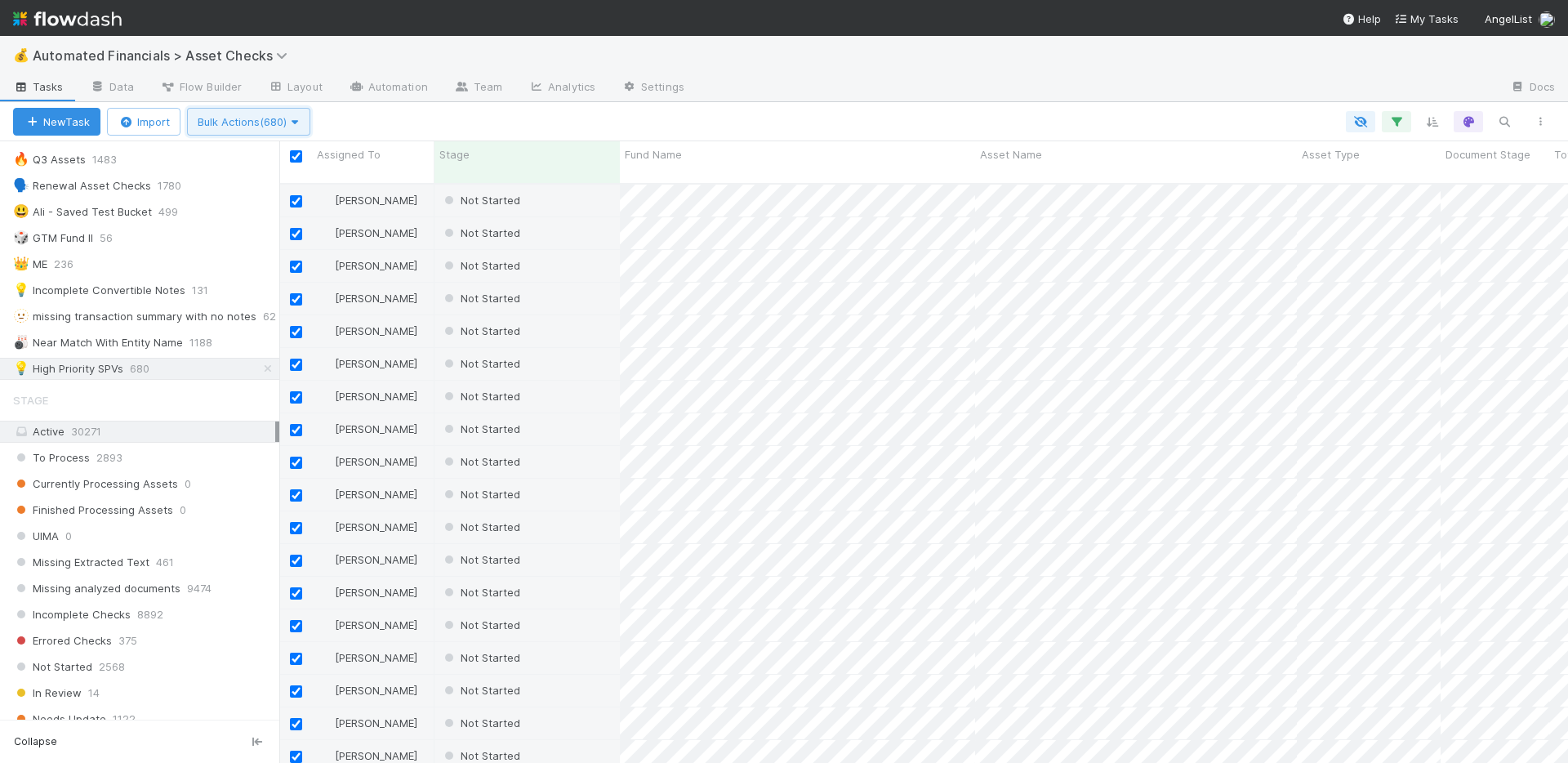
click at [264, 125] on span "Bulk Actions (680)" at bounding box center [248, 121] width 102 height 13
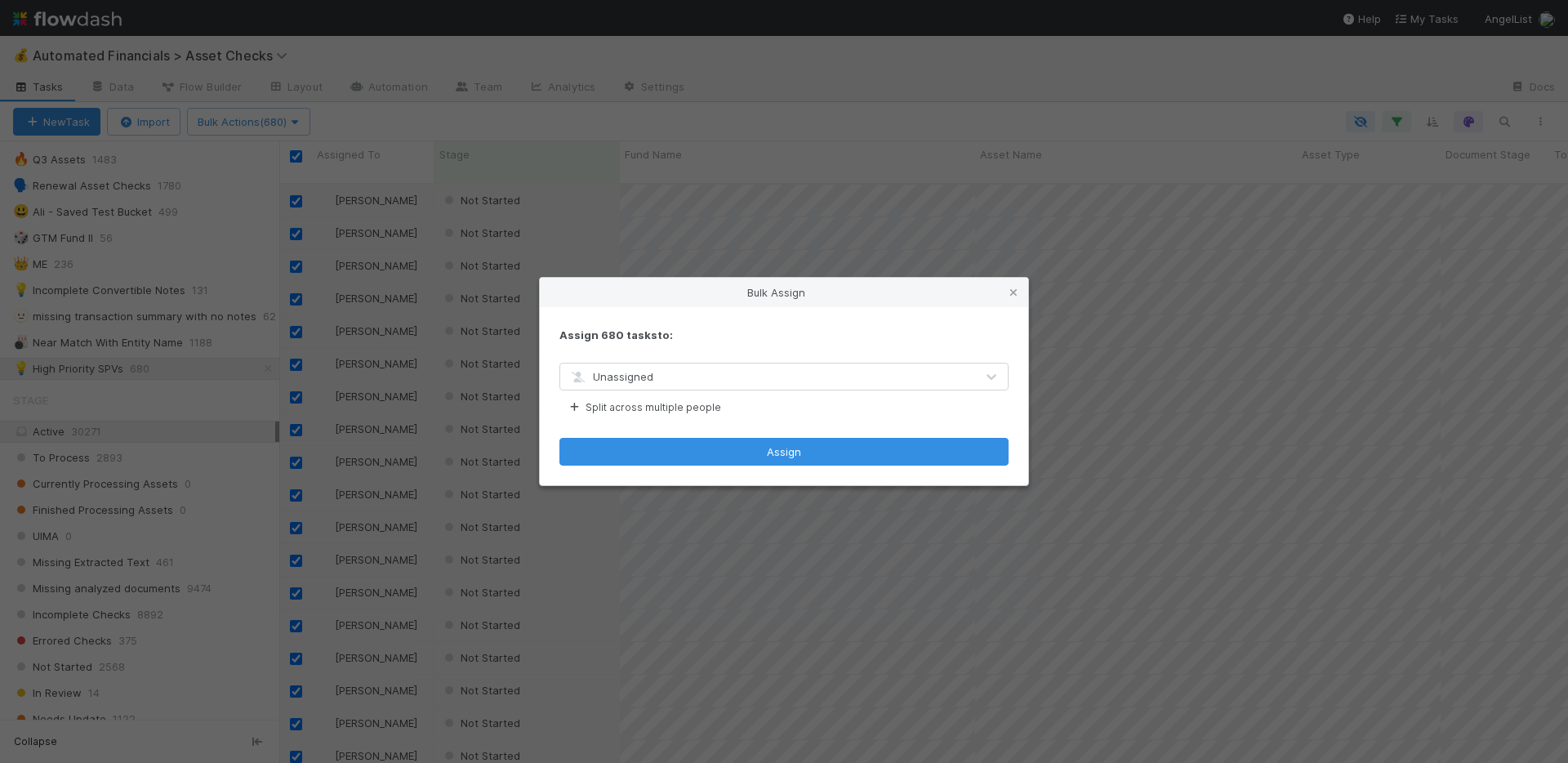
click at [637, 372] on span "Unassigned" at bounding box center [610, 376] width 85 height 13
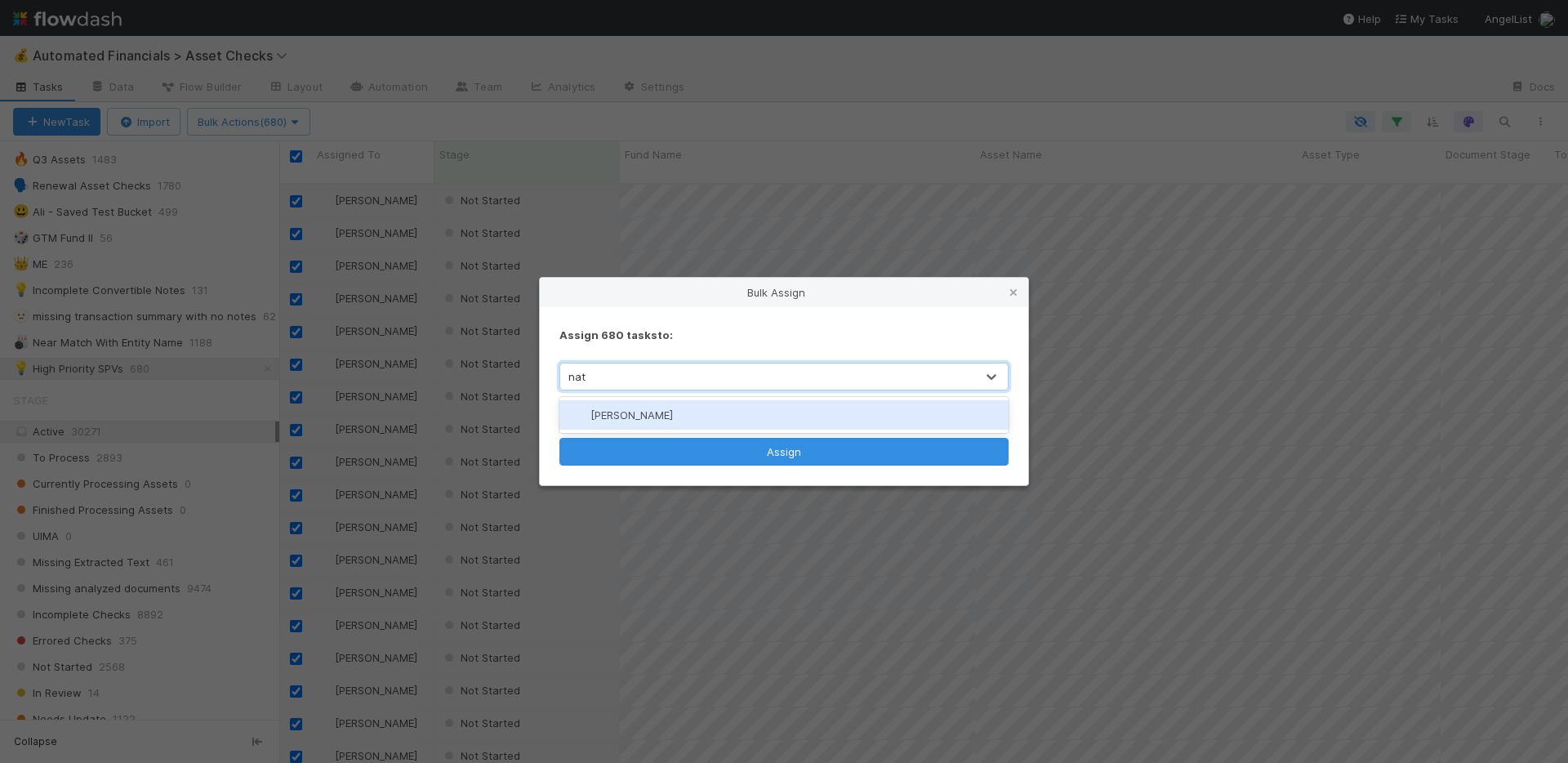
type input "nate"
click at [641, 416] on span "[PERSON_NAME]" at bounding box center [631, 414] width 82 height 13
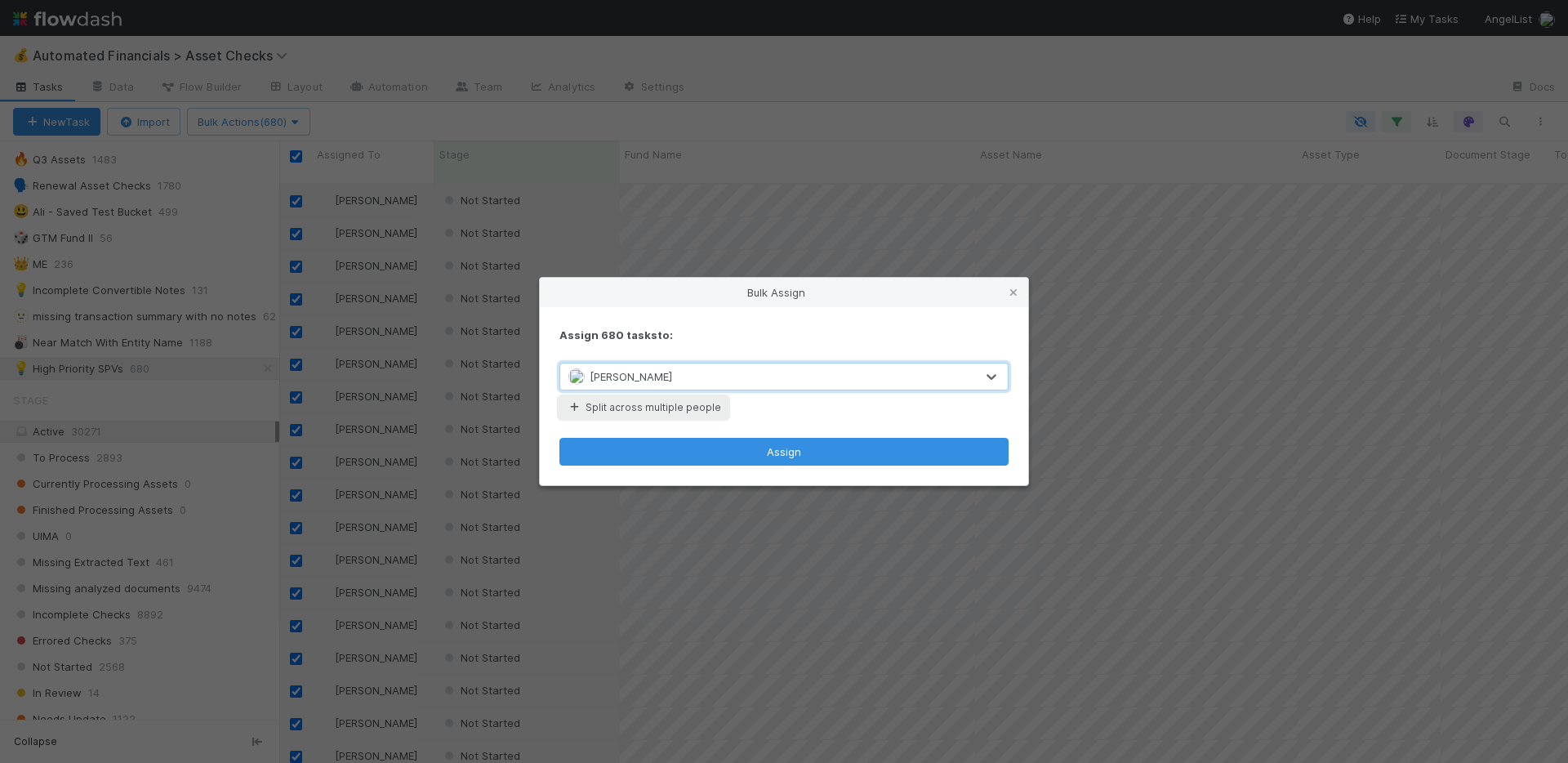
click at [643, 409] on button "Split across multiple people" at bounding box center [644, 408] width 168 height 22
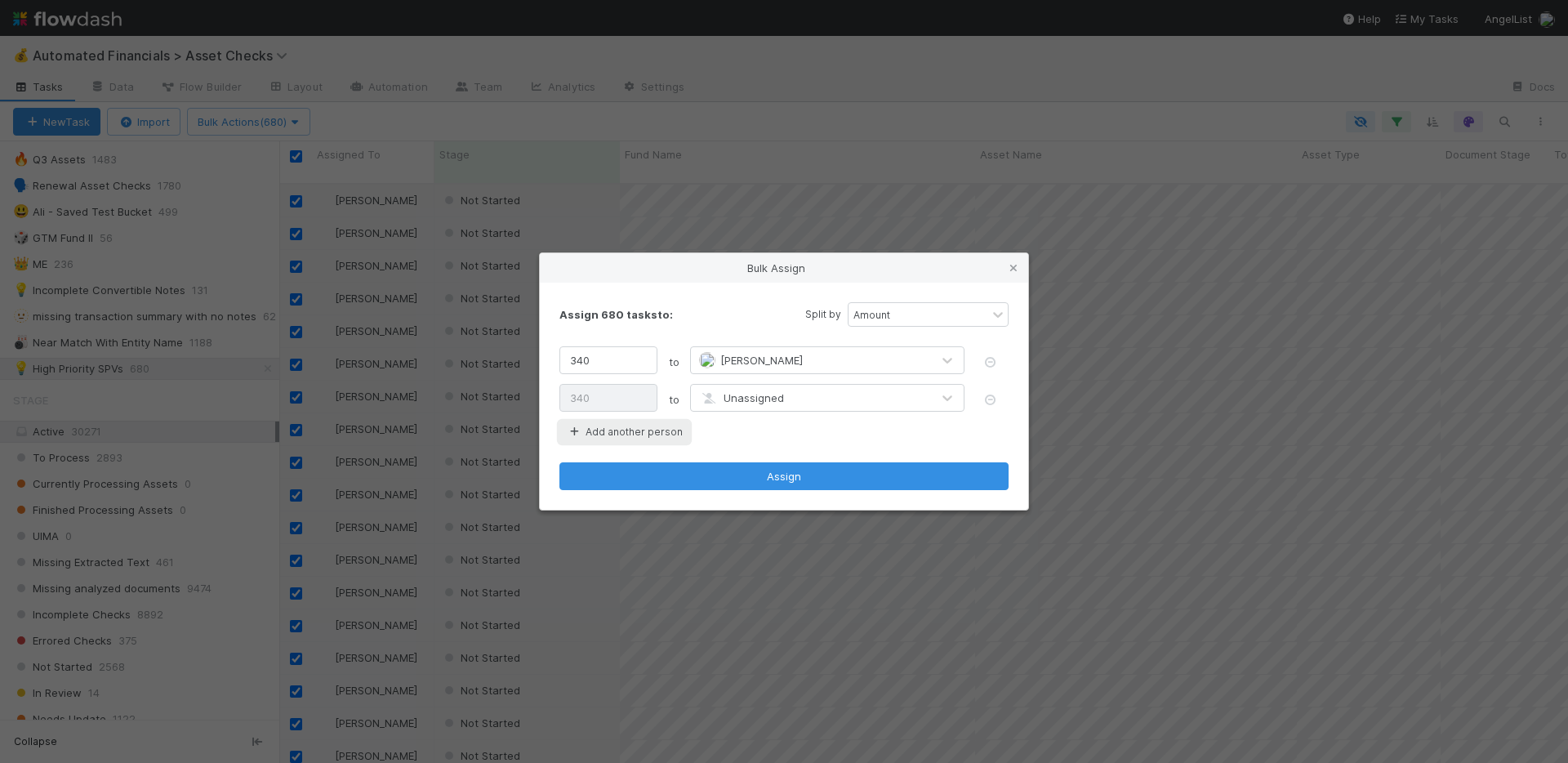
click at [640, 427] on button "Add another person" at bounding box center [624, 432] width 130 height 22
type input "227"
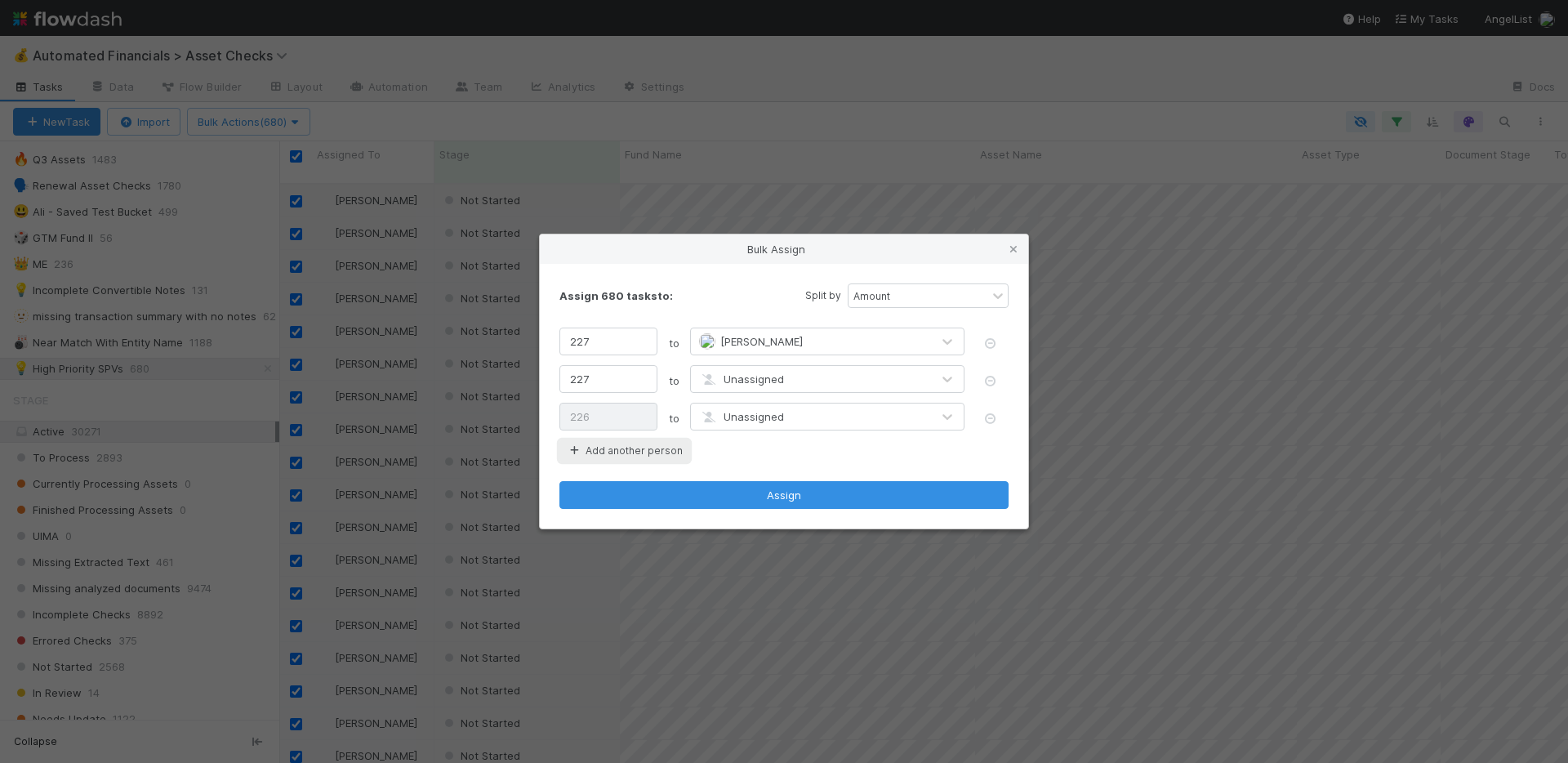
click at [642, 452] on button "Add another person" at bounding box center [624, 451] width 130 height 22
type input "170"
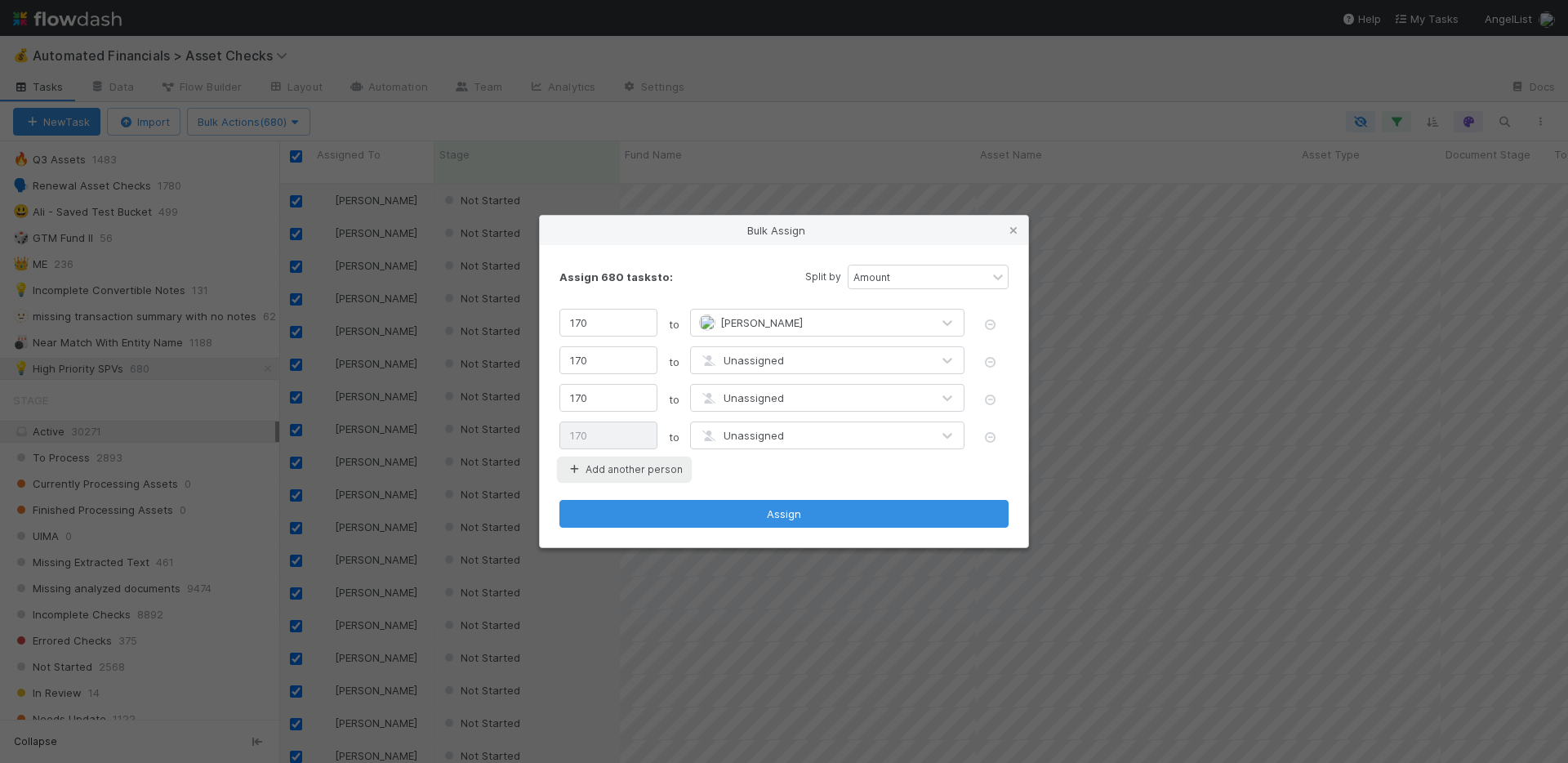
click at [643, 470] on button "Add another person" at bounding box center [624, 470] width 130 height 22
type input "136"
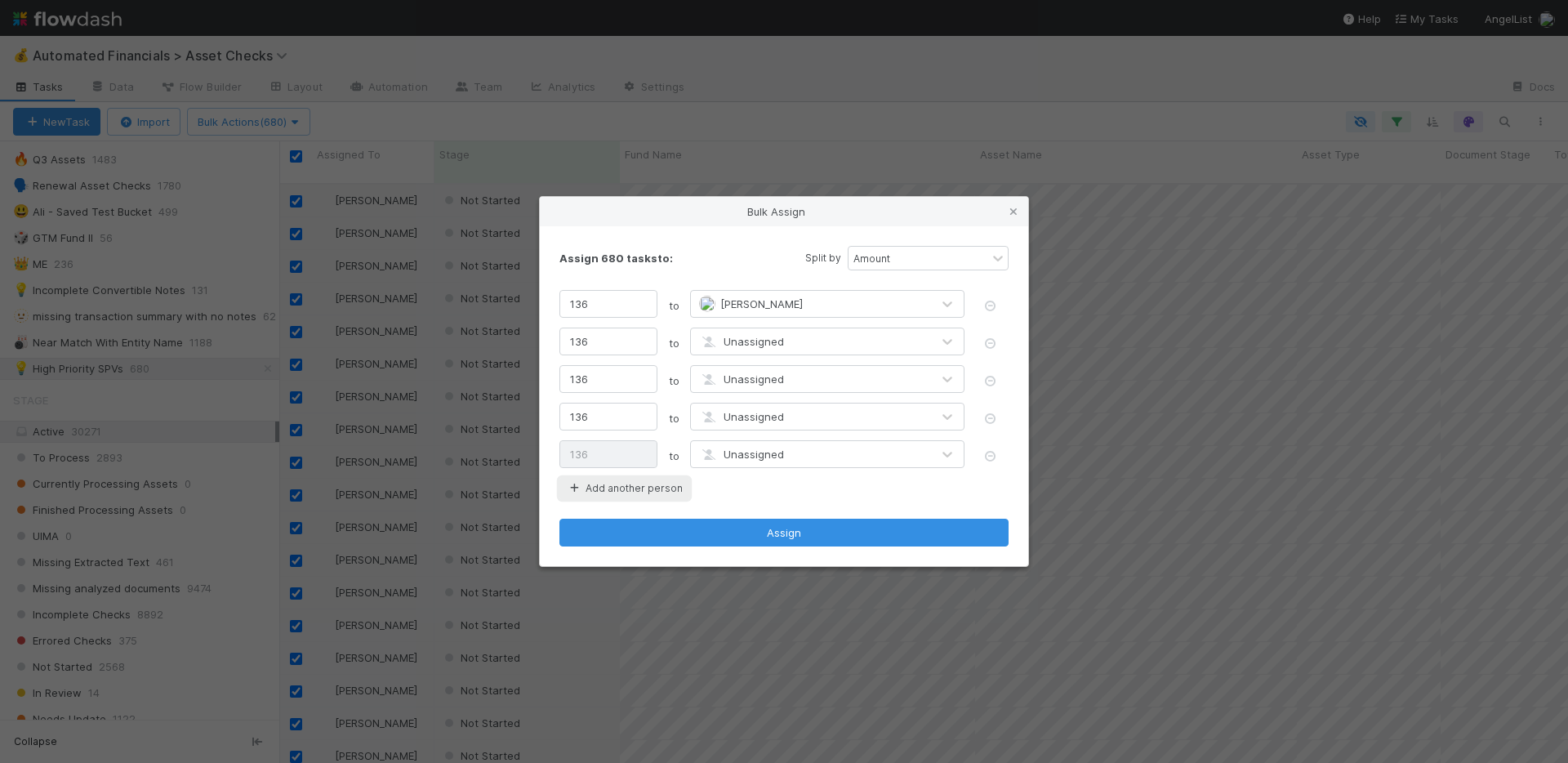
click at [642, 488] on button "Add another person" at bounding box center [624, 488] width 130 height 22
type input "114"
type input "113"
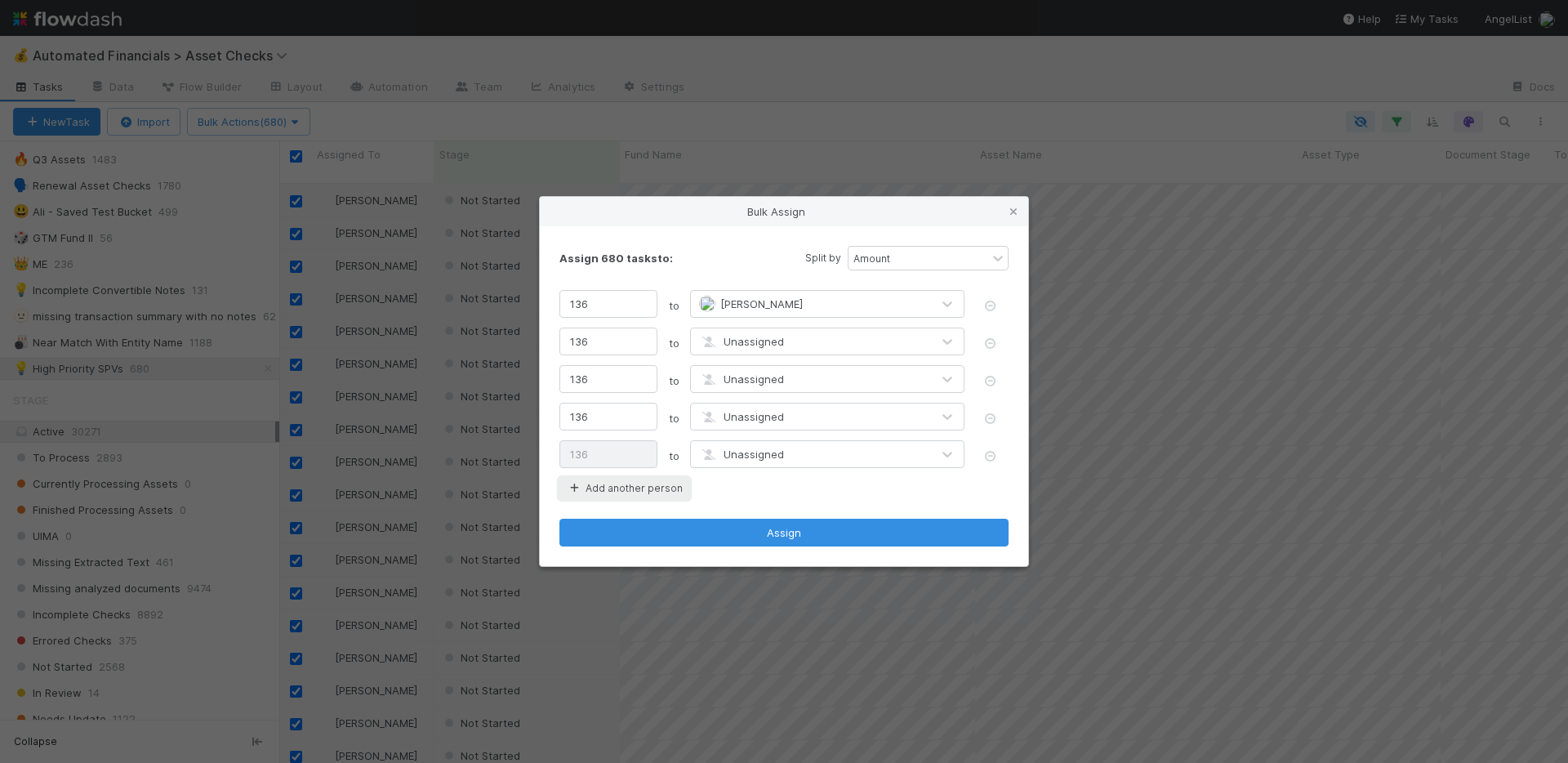
type input "113"
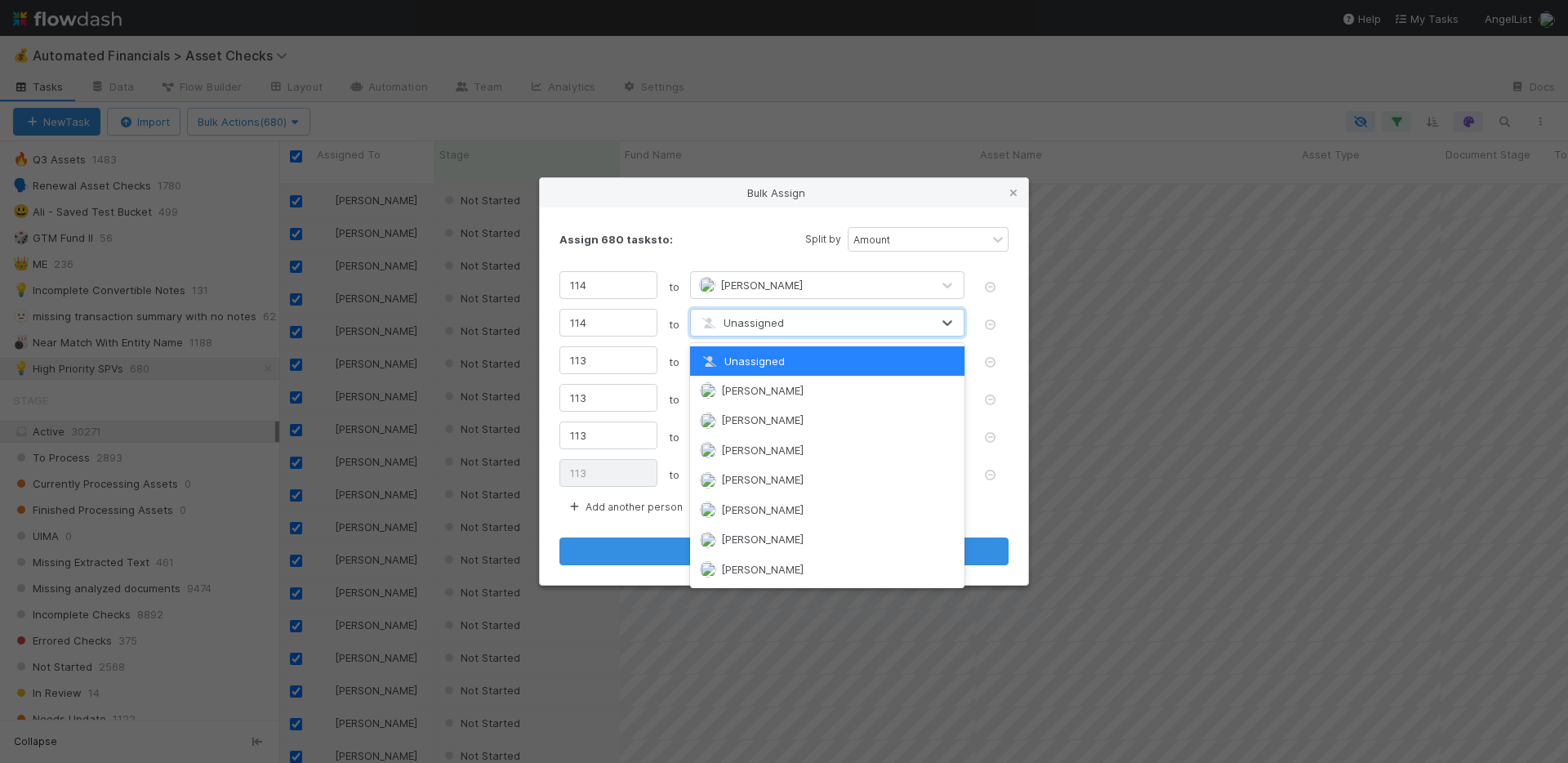
click at [744, 324] on span "Unassigned" at bounding box center [740, 322] width 85 height 13
click at [748, 449] on span "Ali Al Khatib" at bounding box center [762, 449] width 82 height 13
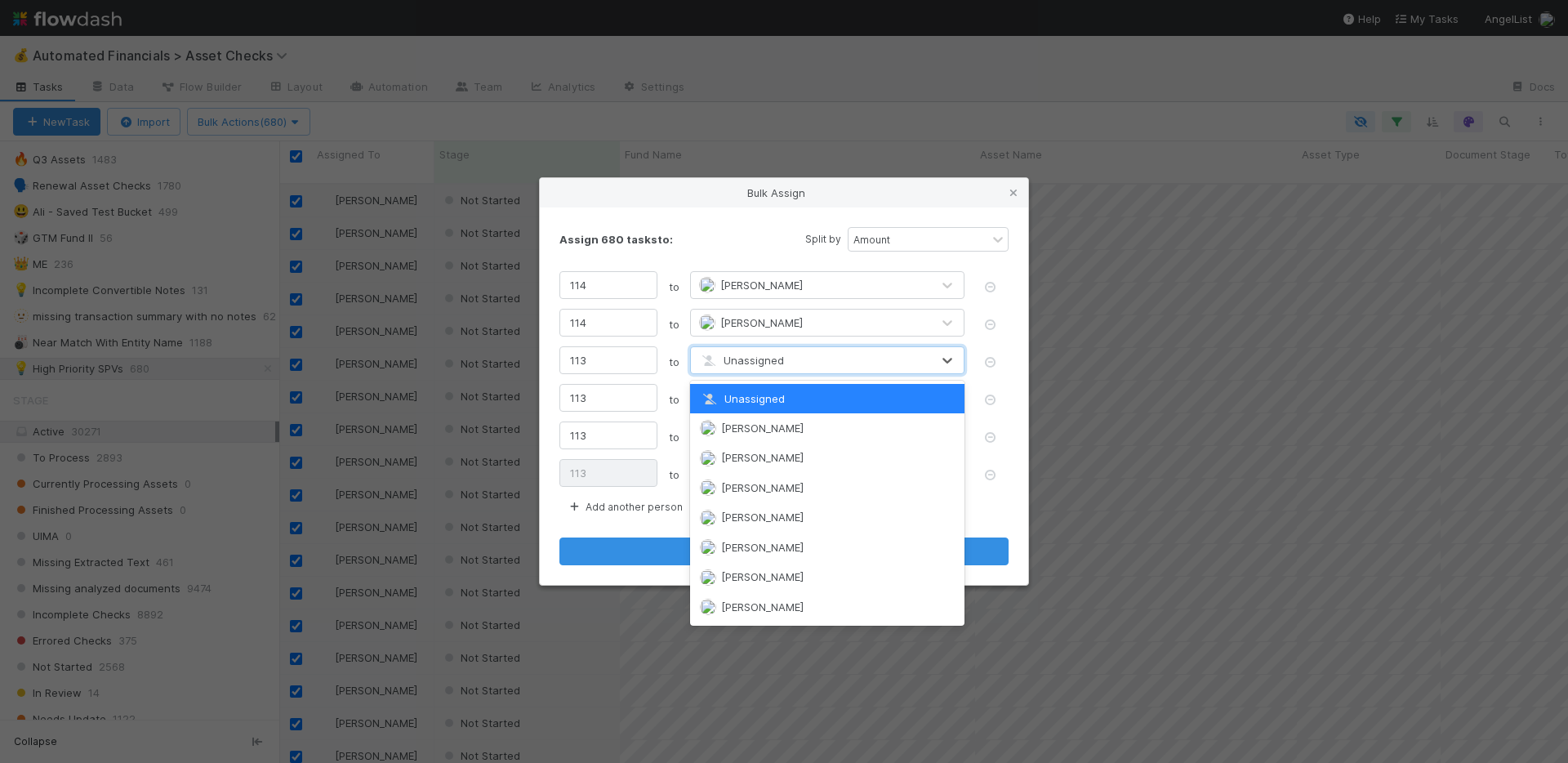
click at [755, 361] on span "Unassigned" at bounding box center [740, 359] width 85 height 13
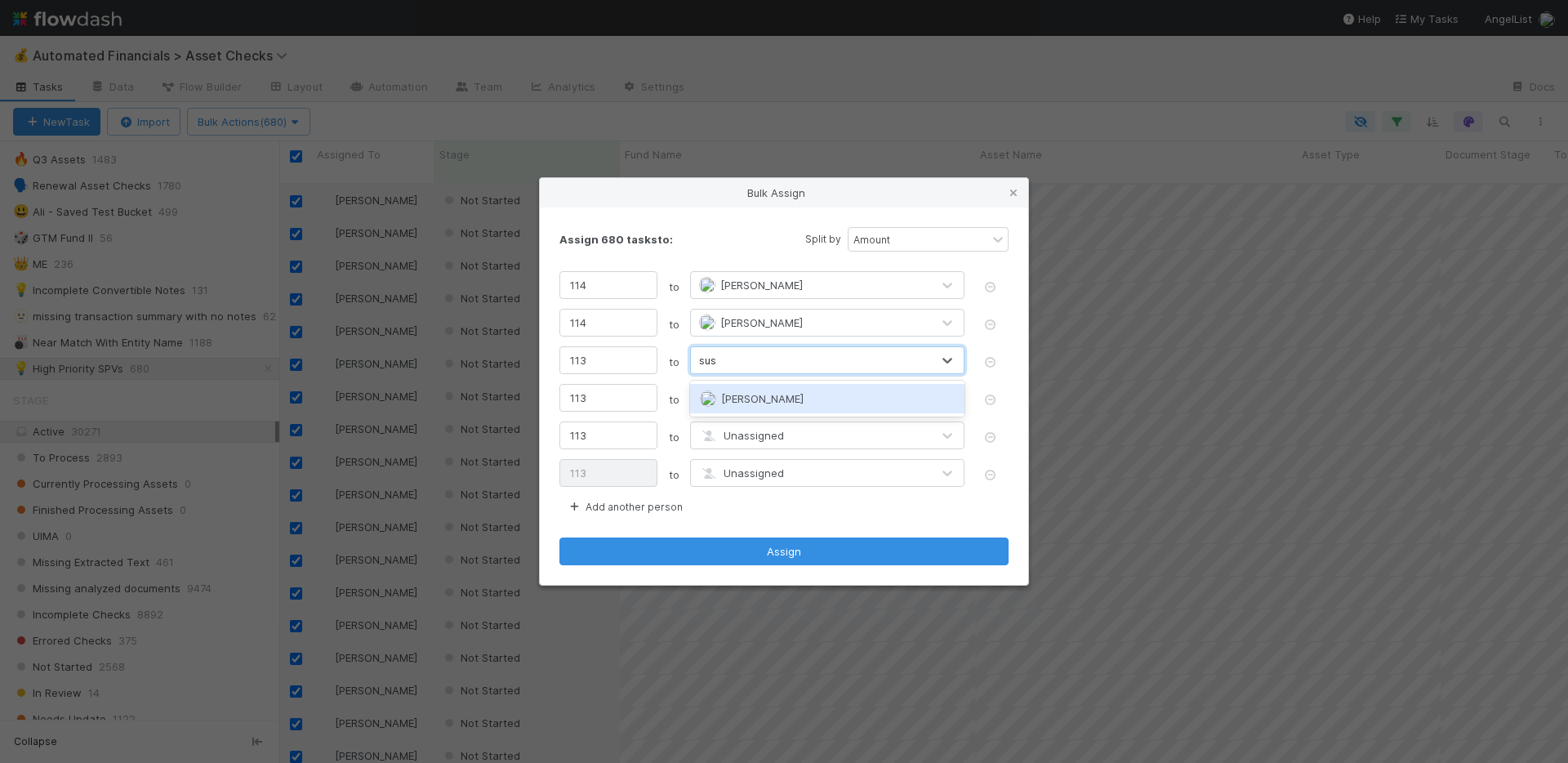
type input "susa"
click at [754, 398] on span "[PERSON_NAME]" at bounding box center [762, 398] width 82 height 13
click at [752, 396] on span "Unassigned" at bounding box center [740, 397] width 85 height 13
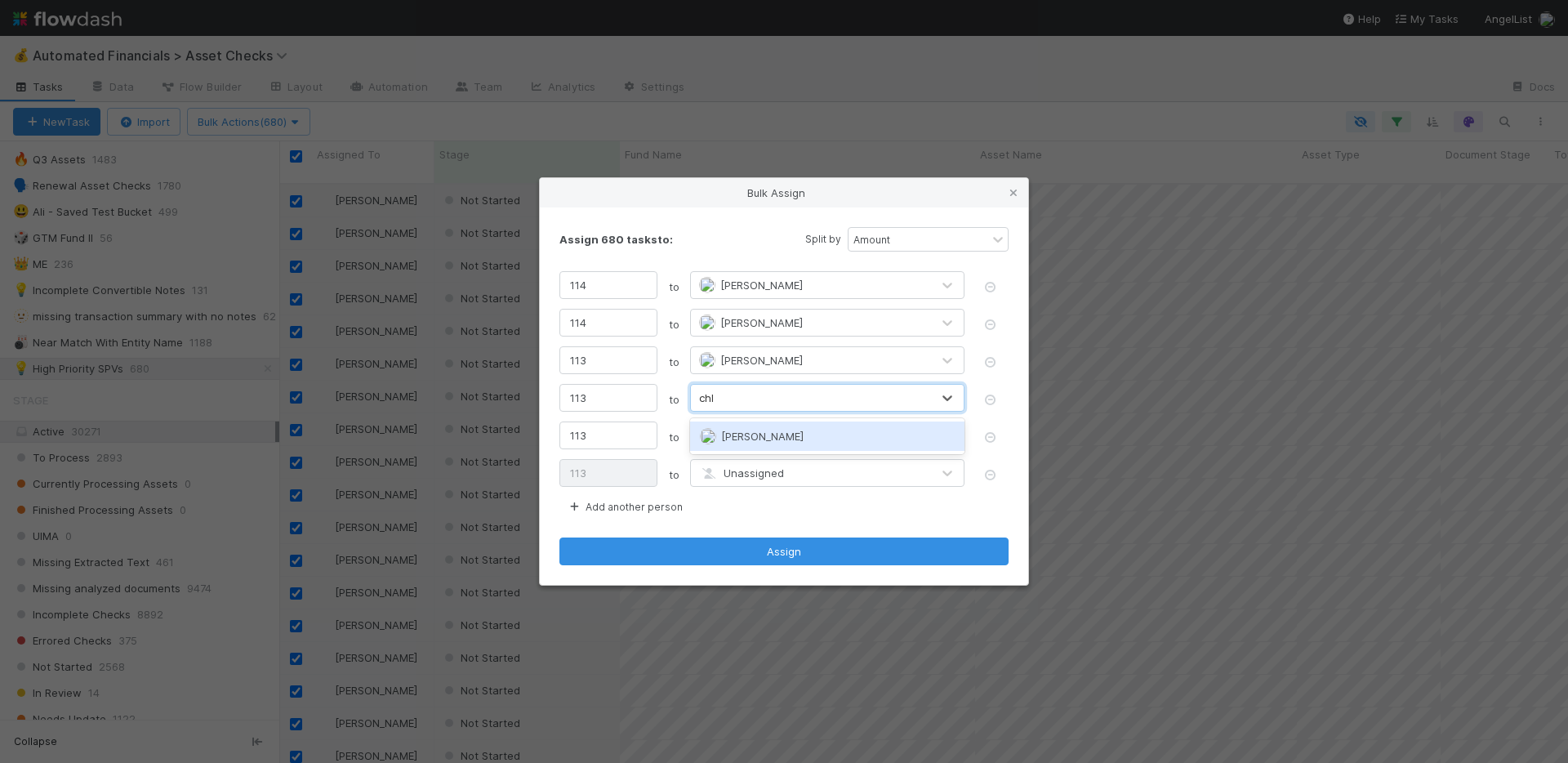
type input "chlo"
click at [778, 434] on span "Chloe Hammett" at bounding box center [762, 435] width 82 height 13
click at [774, 434] on span "Unassigned" at bounding box center [740, 434] width 85 height 13
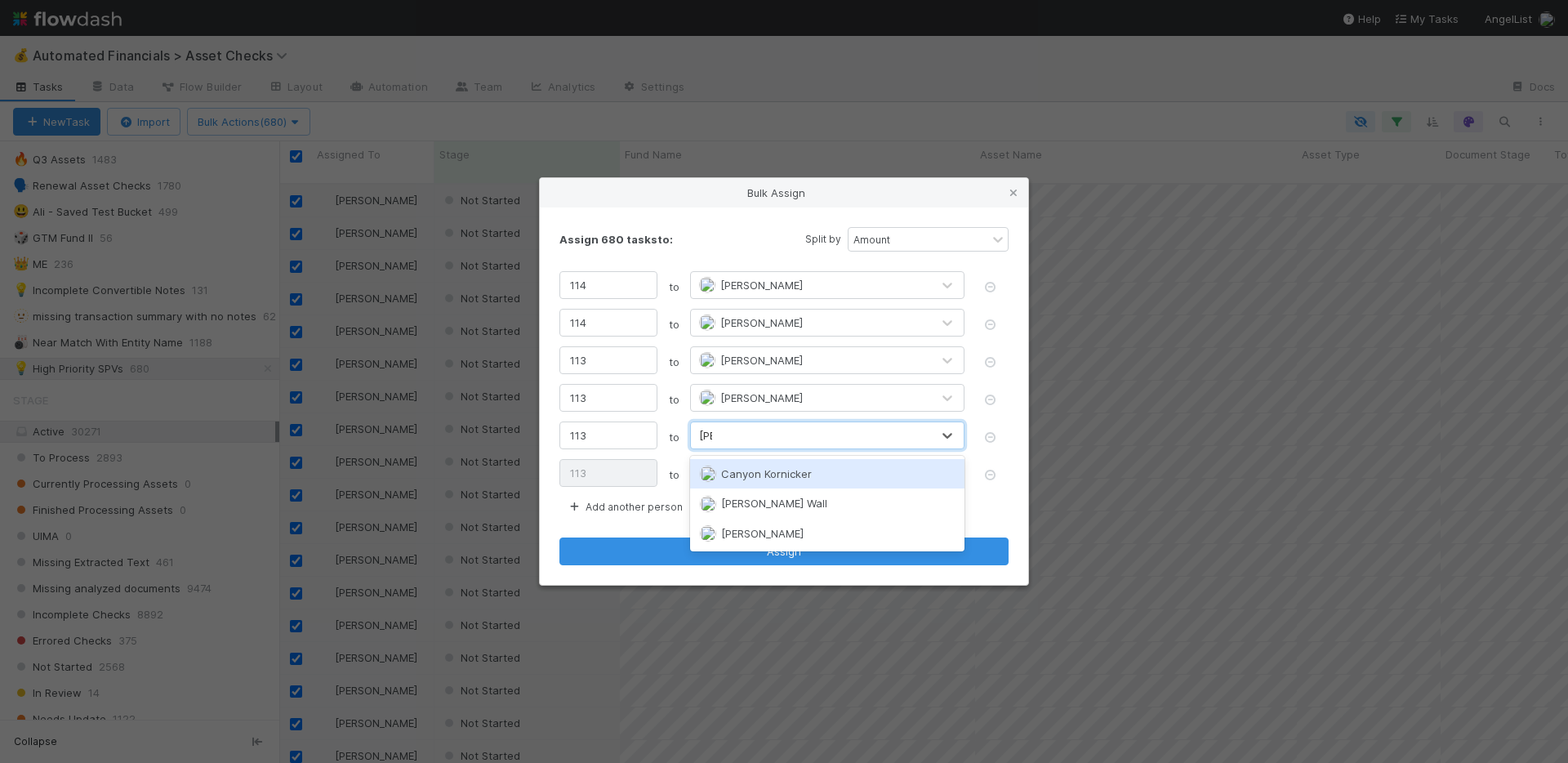
type input "kenn"
click at [788, 472] on div "Kennedy Wall" at bounding box center [827, 473] width 274 height 29
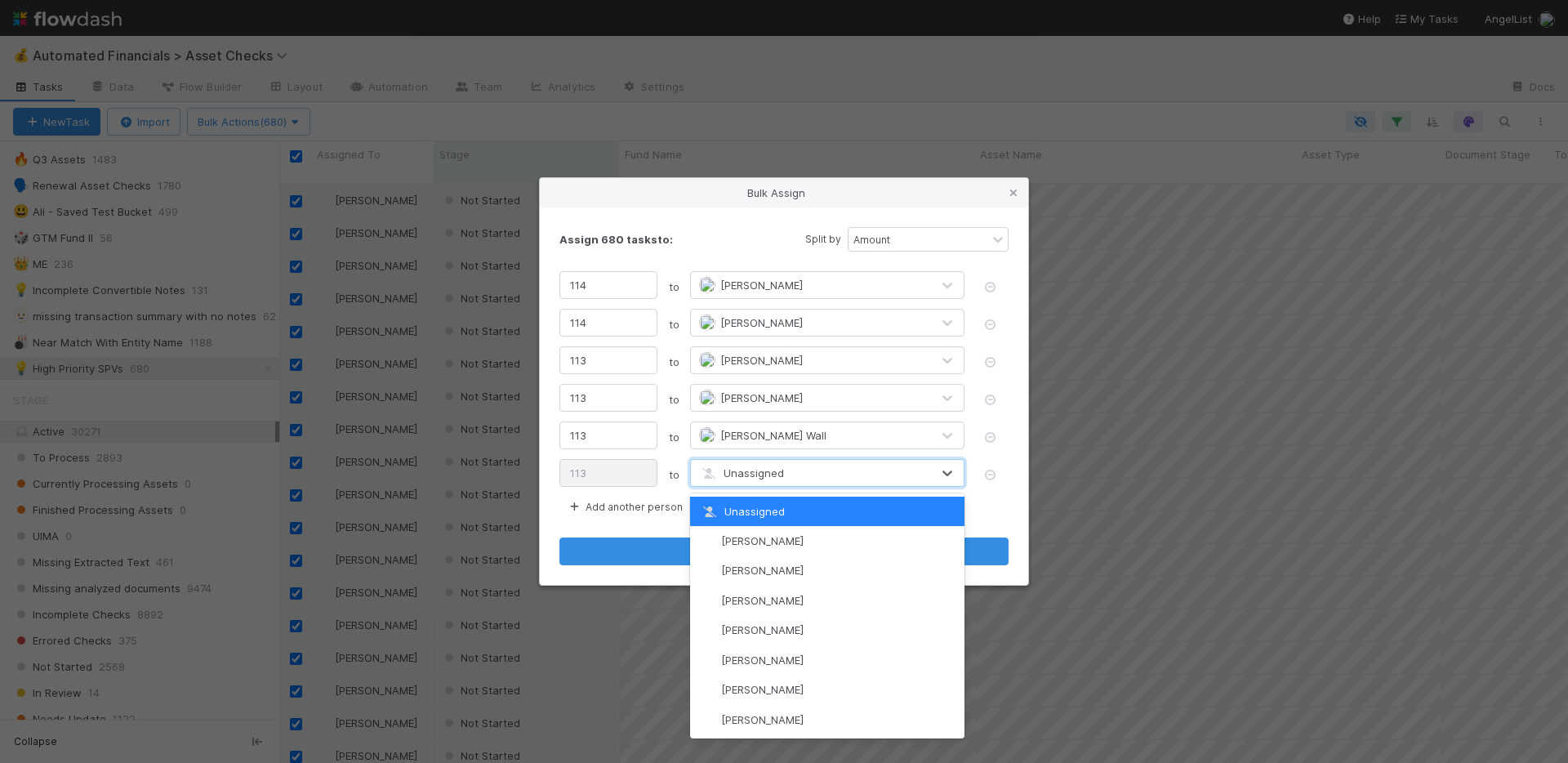
click at [784, 476] on div "Unassigned" at bounding box center [810, 472] width 240 height 26
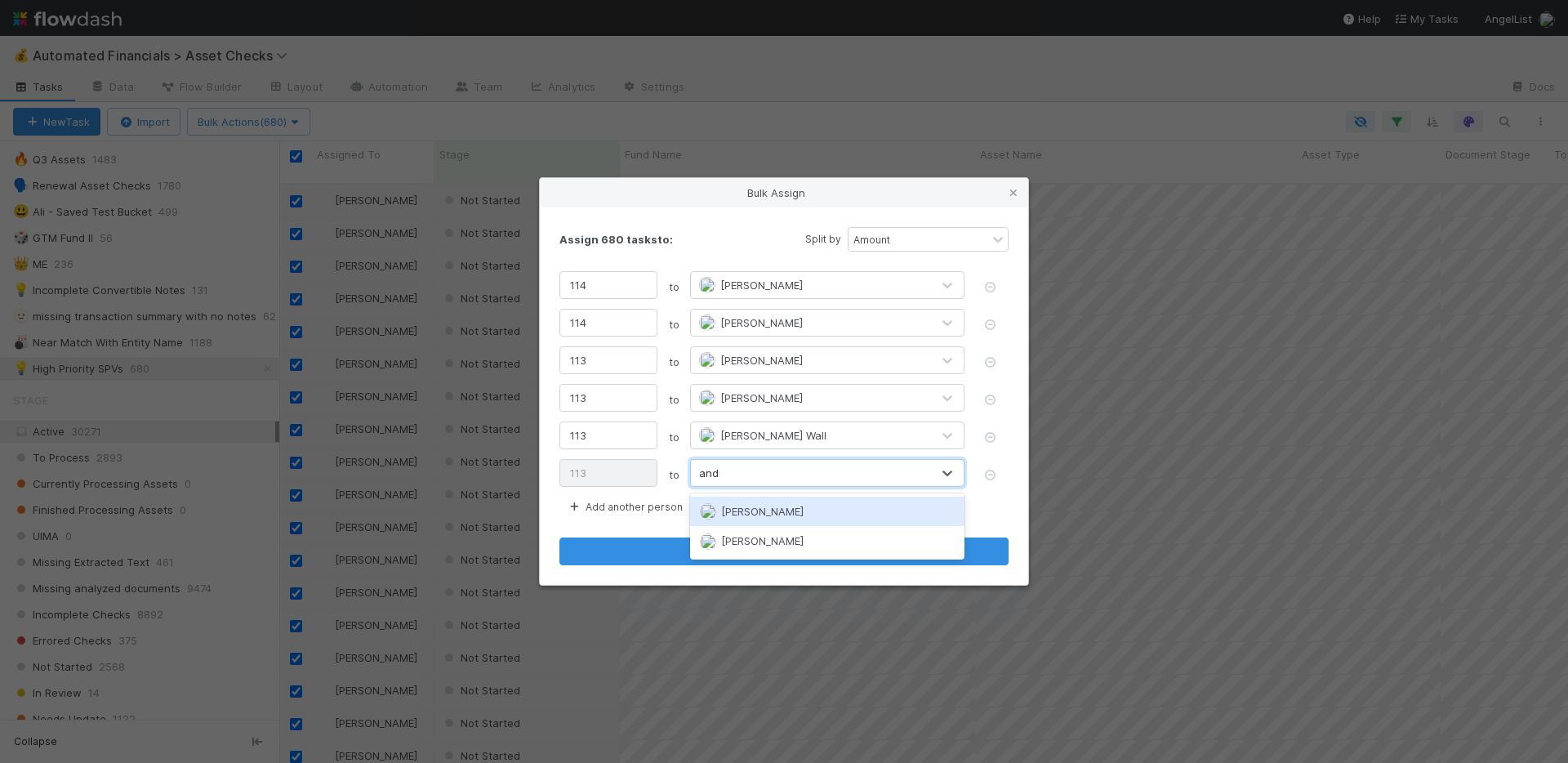
type input "andre"
click at [781, 513] on span "Andre Fredrick" at bounding box center [762, 511] width 82 height 13
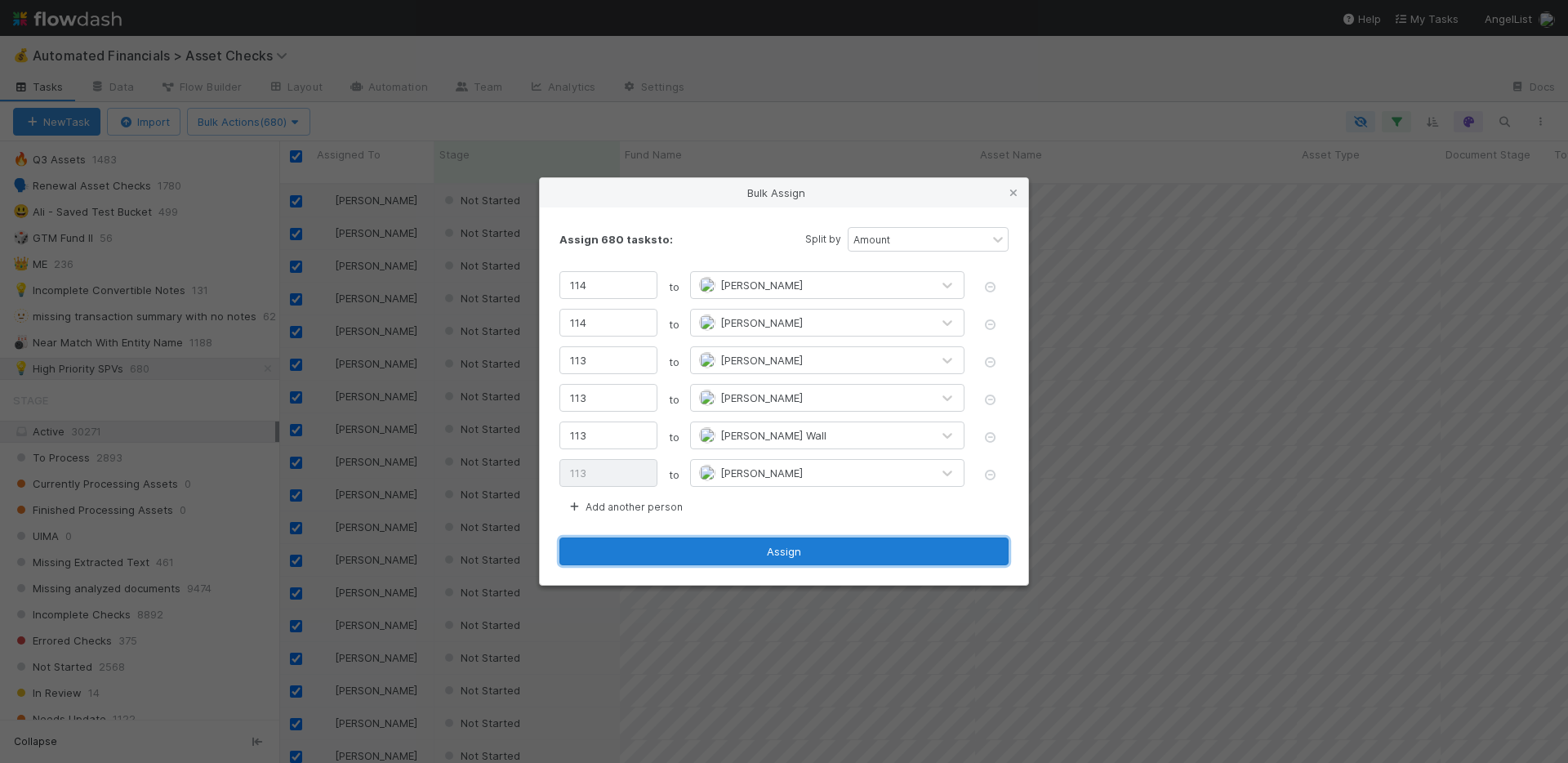
click at [793, 549] on button "Assign" at bounding box center [784, 551] width 449 height 27
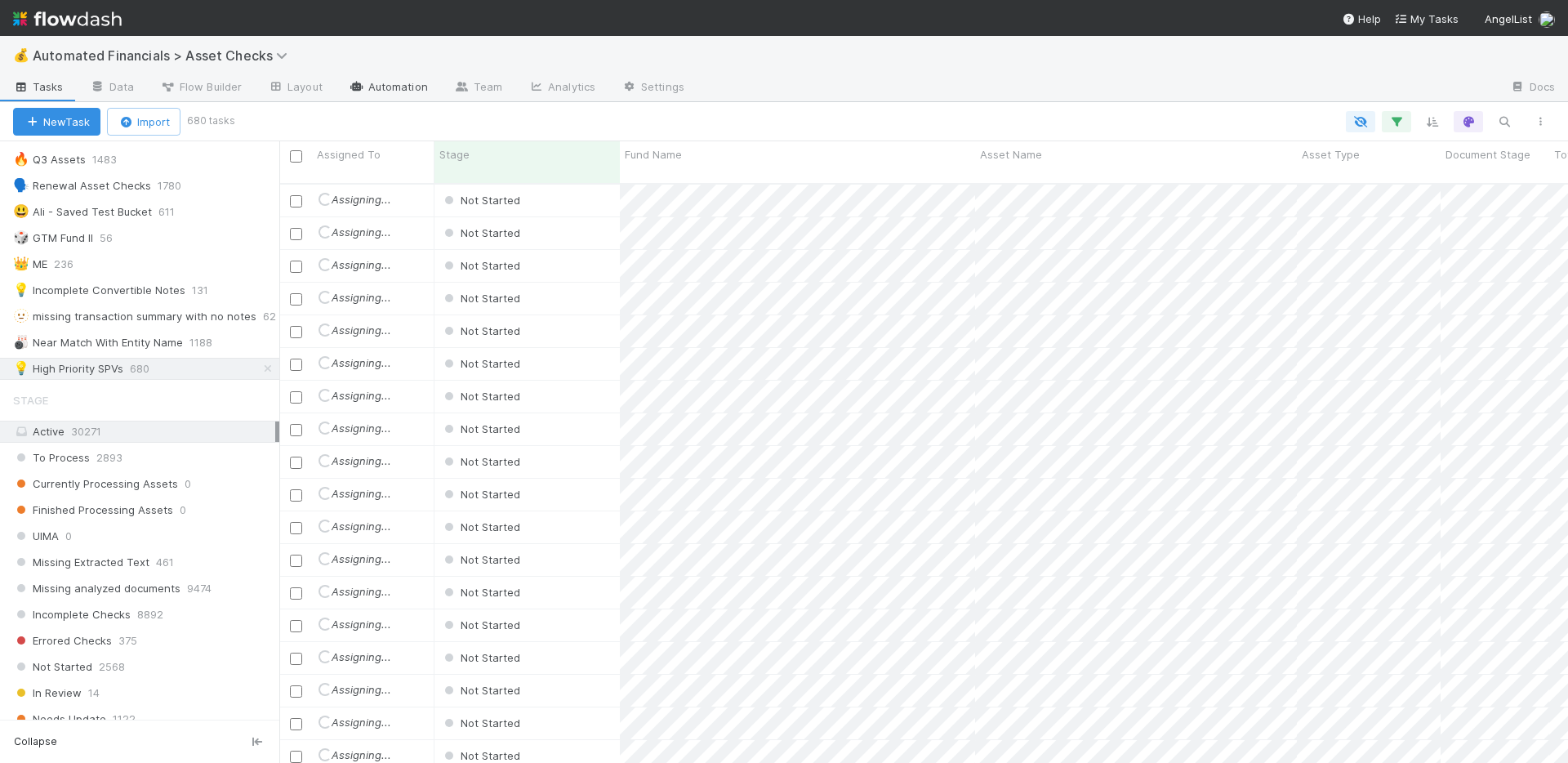
click at [400, 87] on link "Automation" at bounding box center [388, 88] width 106 height 26
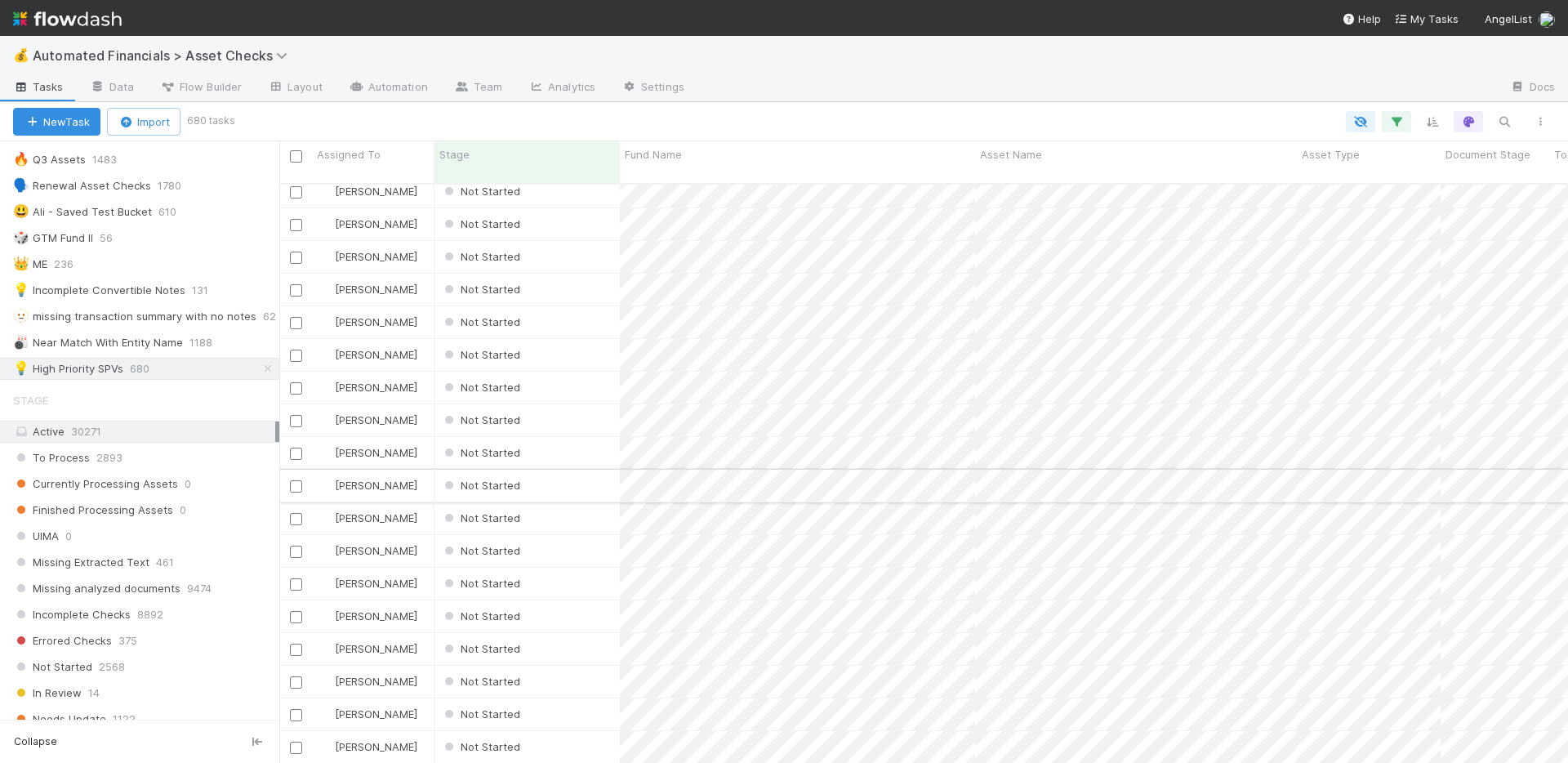
click at [575, 470] on div "Not Started" at bounding box center [526, 485] width 185 height 32
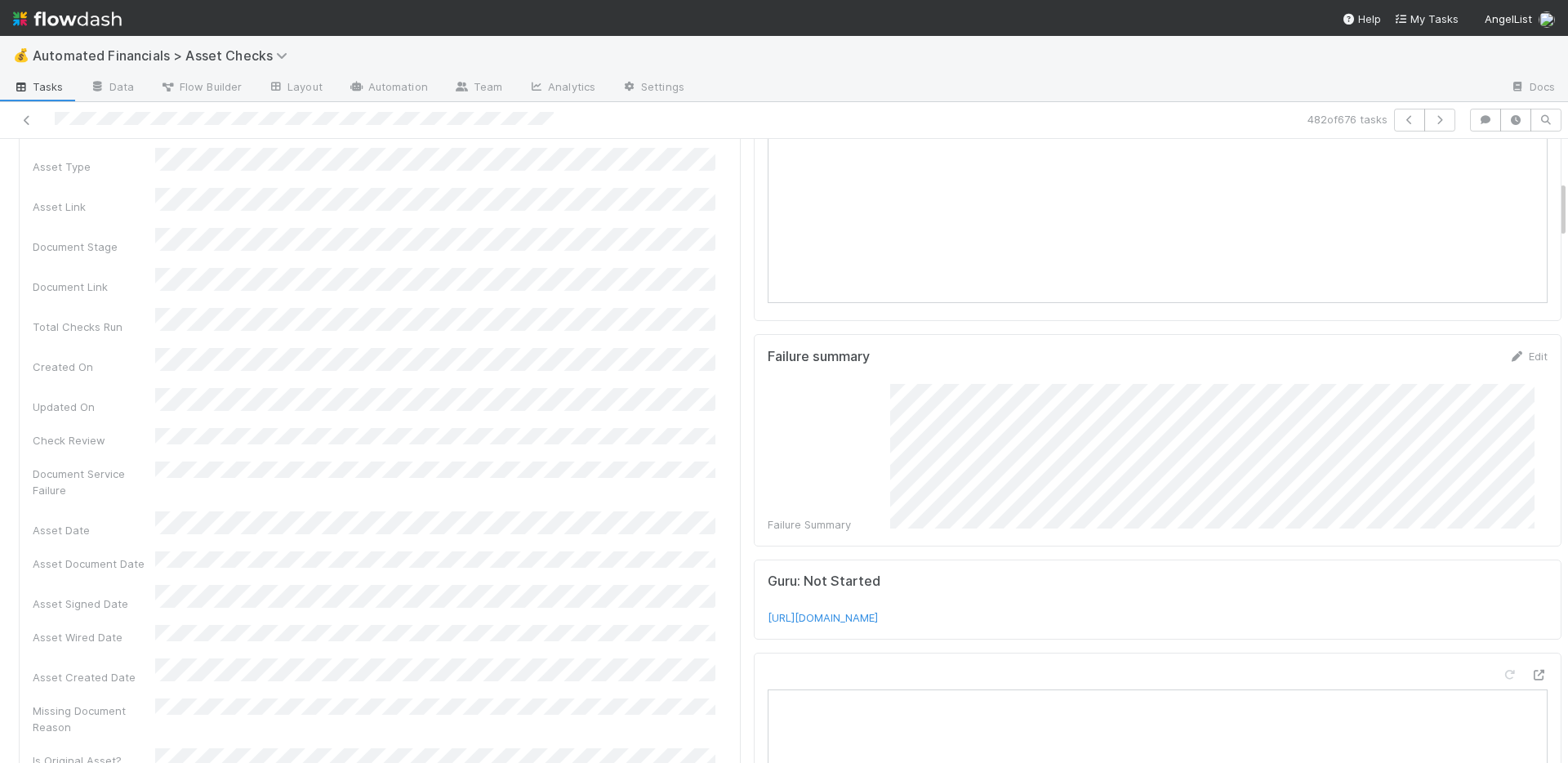
scroll to position [775, 0]
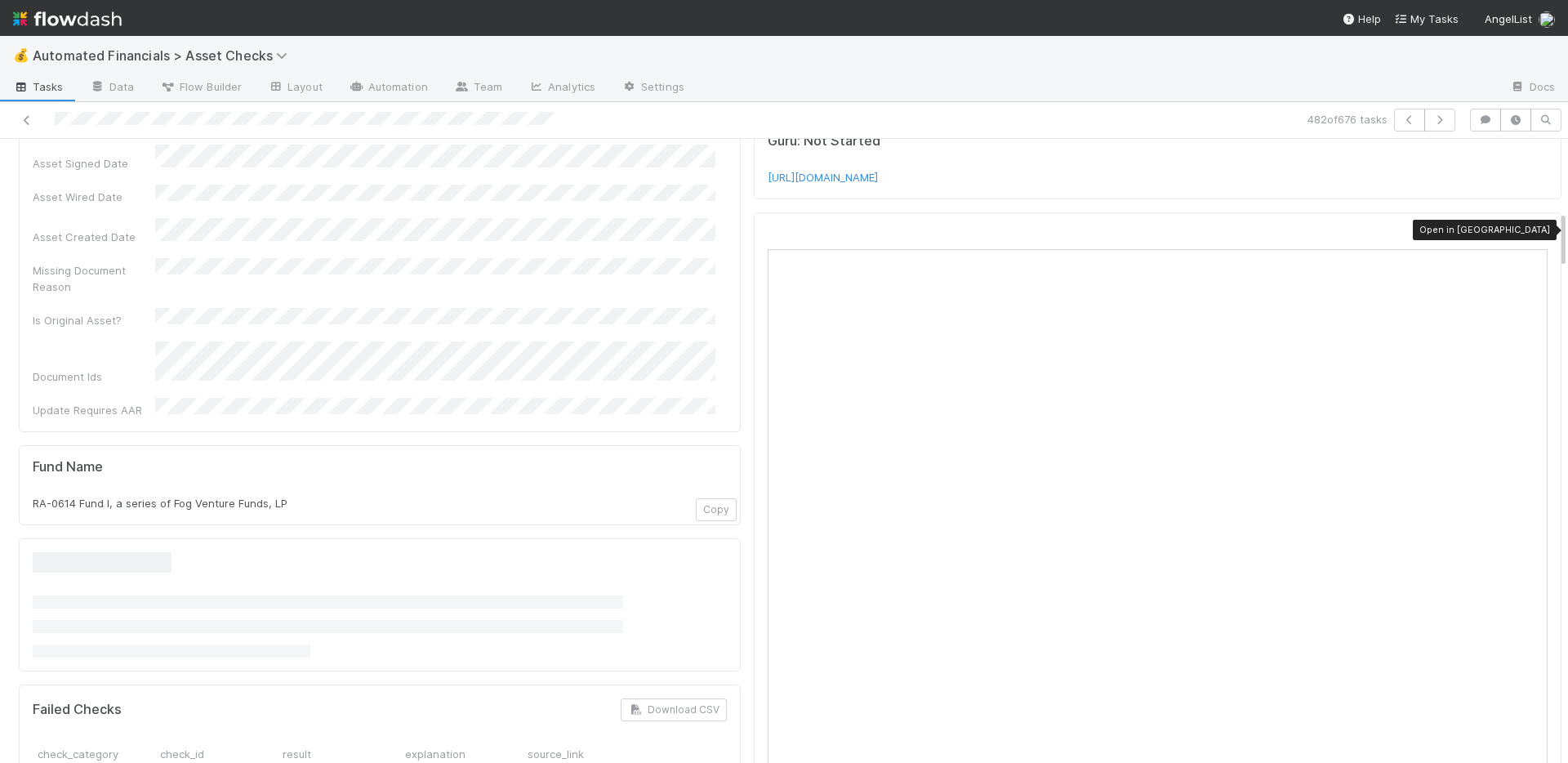
click at [1531, 231] on icon at bounding box center [1539, 235] width 17 height 11
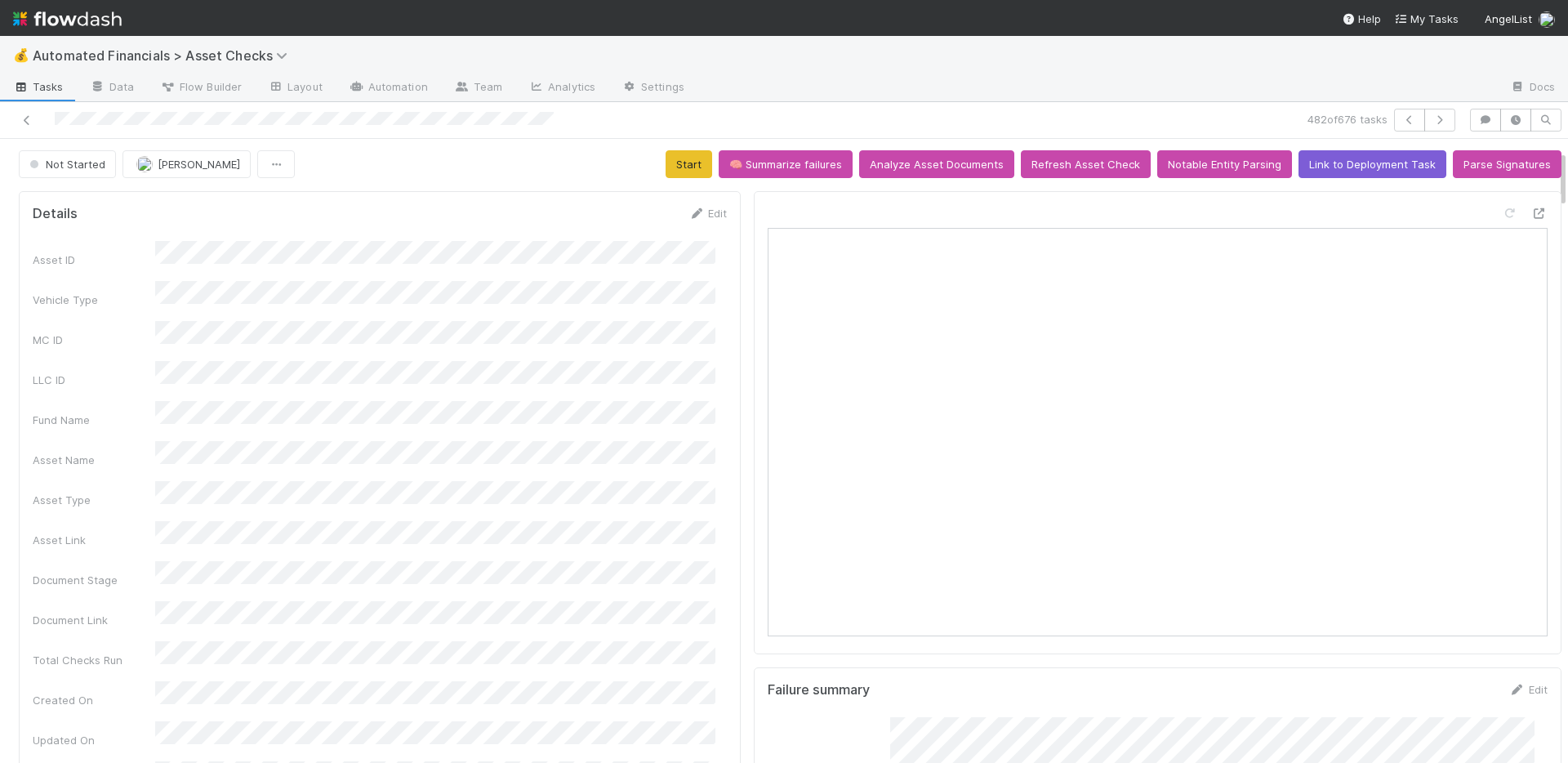
scroll to position [0, 0]
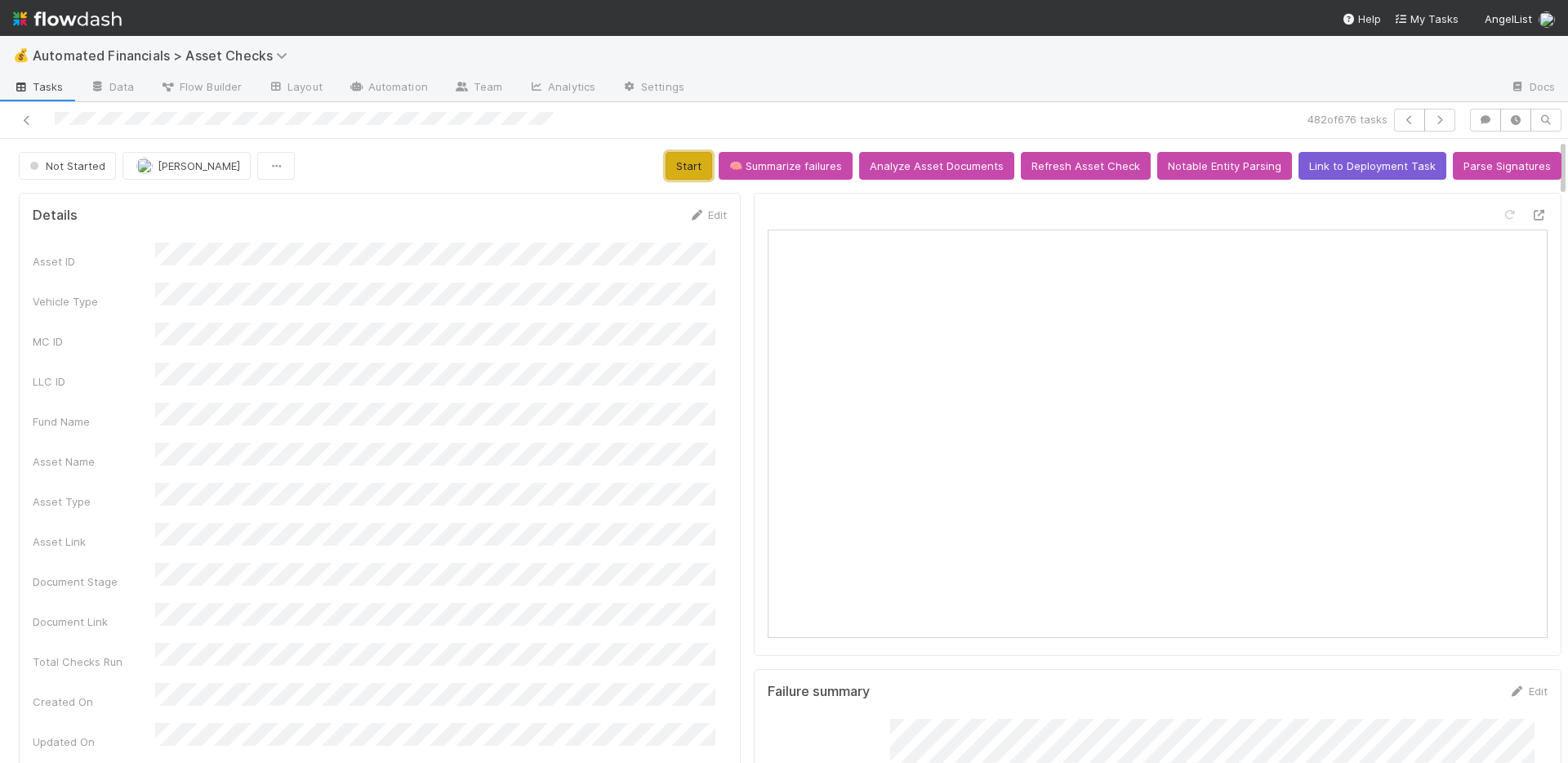
click at [689, 165] on button "Start" at bounding box center [689, 165] width 47 height 27
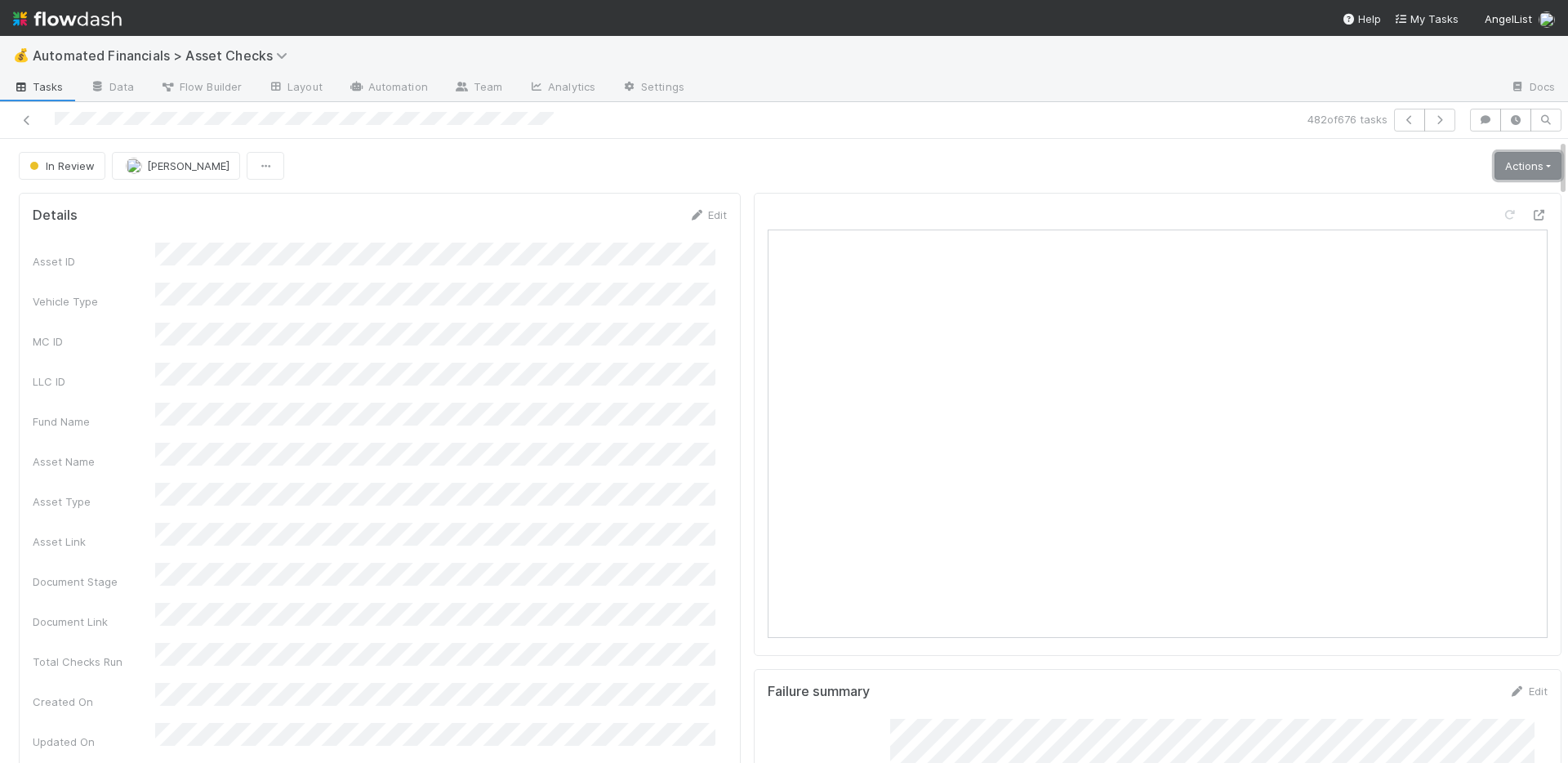
click at [1515, 170] on link "Actions" at bounding box center [1527, 165] width 67 height 27
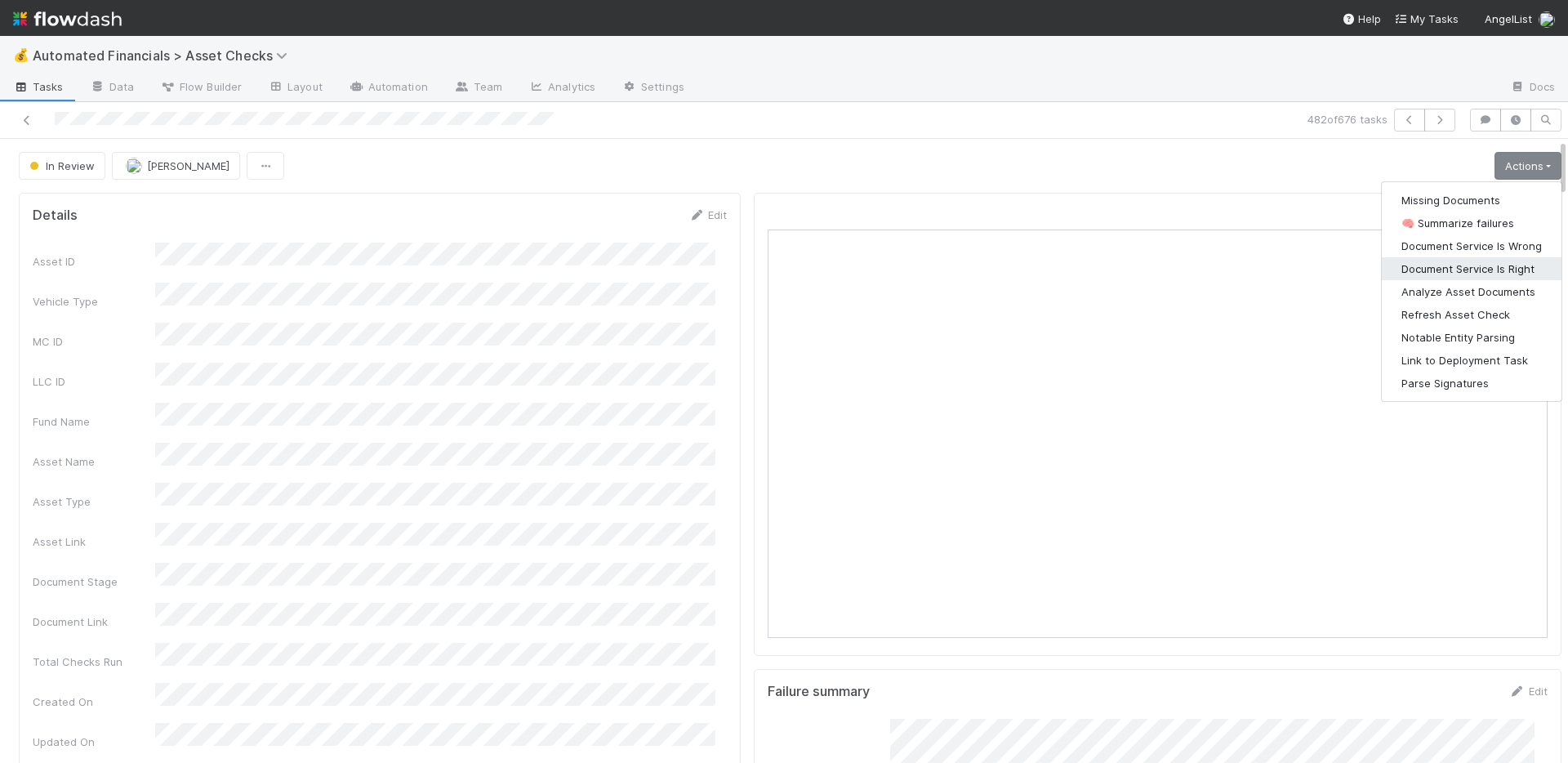
click at [1492, 265] on button "Document Service Is Right" at bounding box center [1471, 268] width 180 height 22
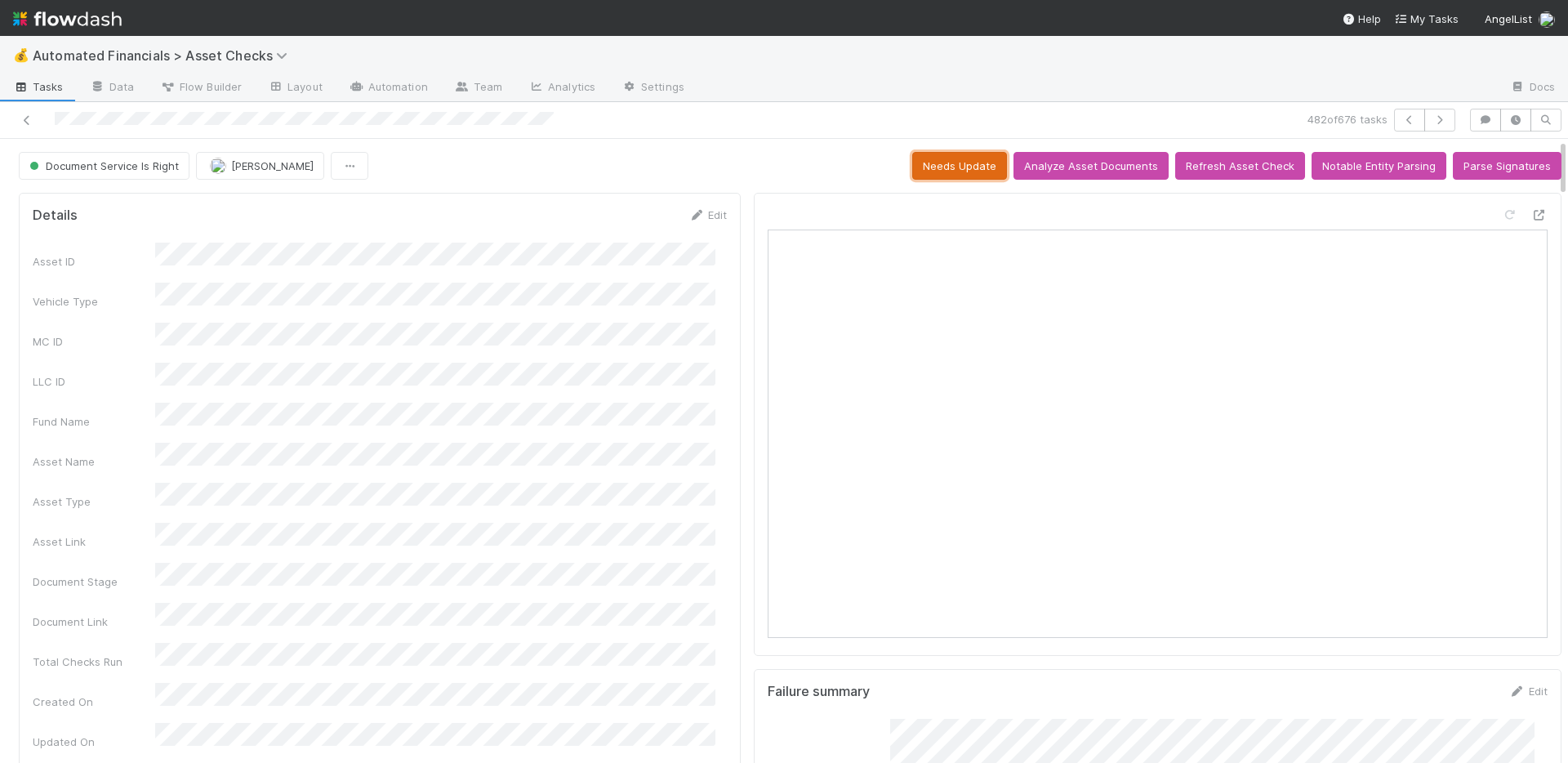
click at [956, 167] on button "Needs Update" at bounding box center [959, 165] width 95 height 27
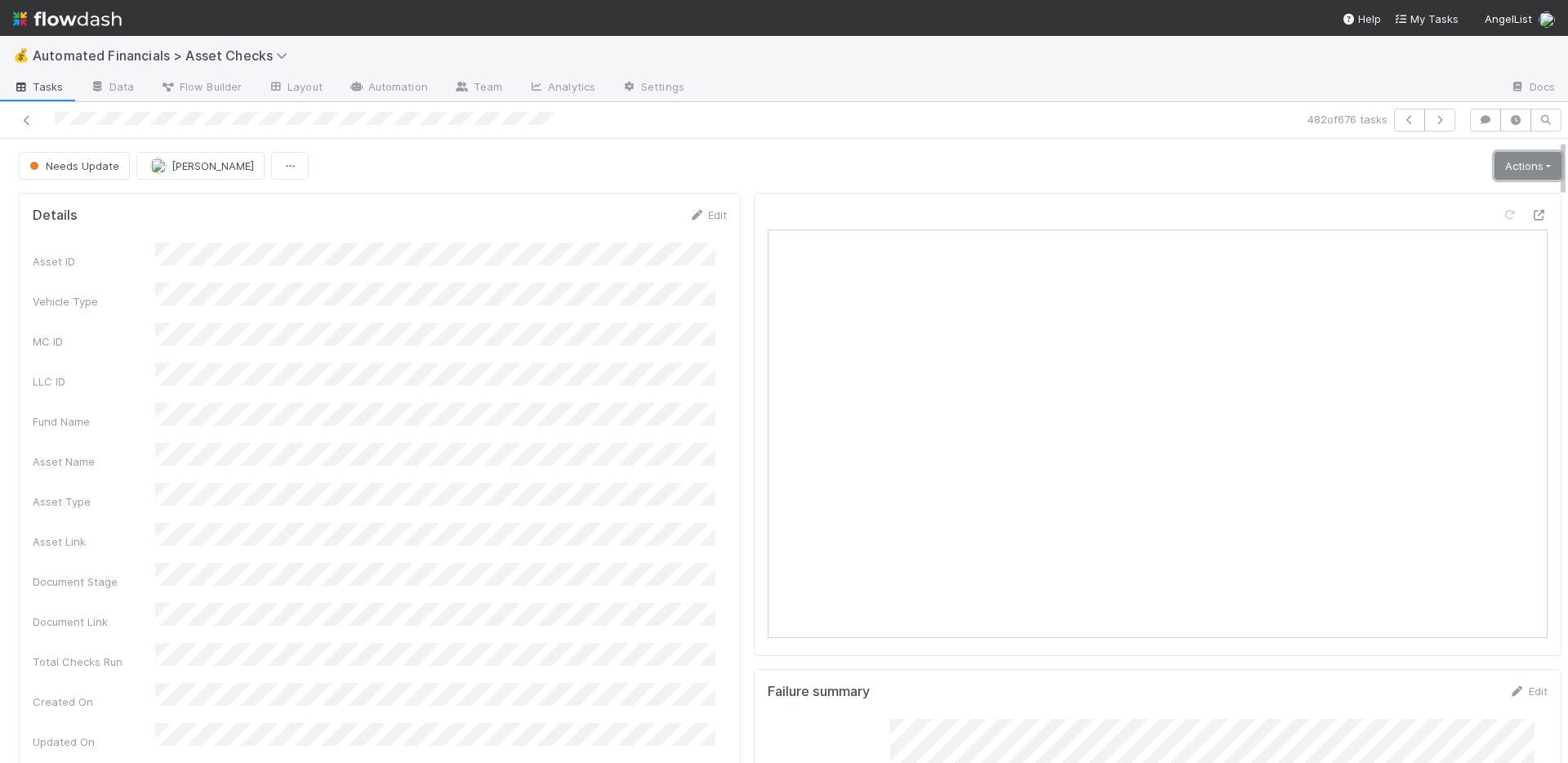
click at [1494, 162] on link "Actions" at bounding box center [1527, 165] width 67 height 27
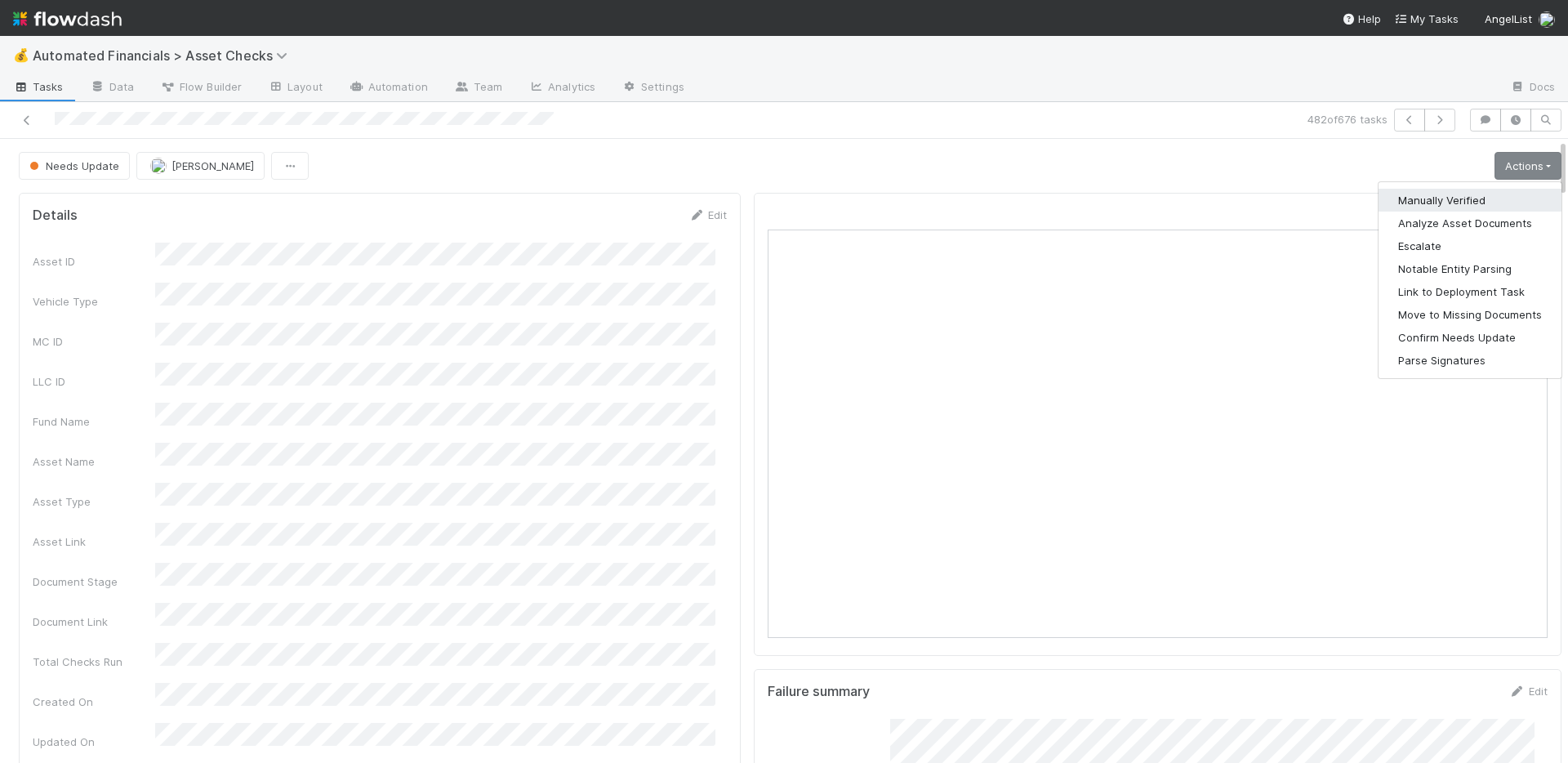
click at [1446, 200] on button "Manually Verified" at bounding box center [1469, 200] width 183 height 22
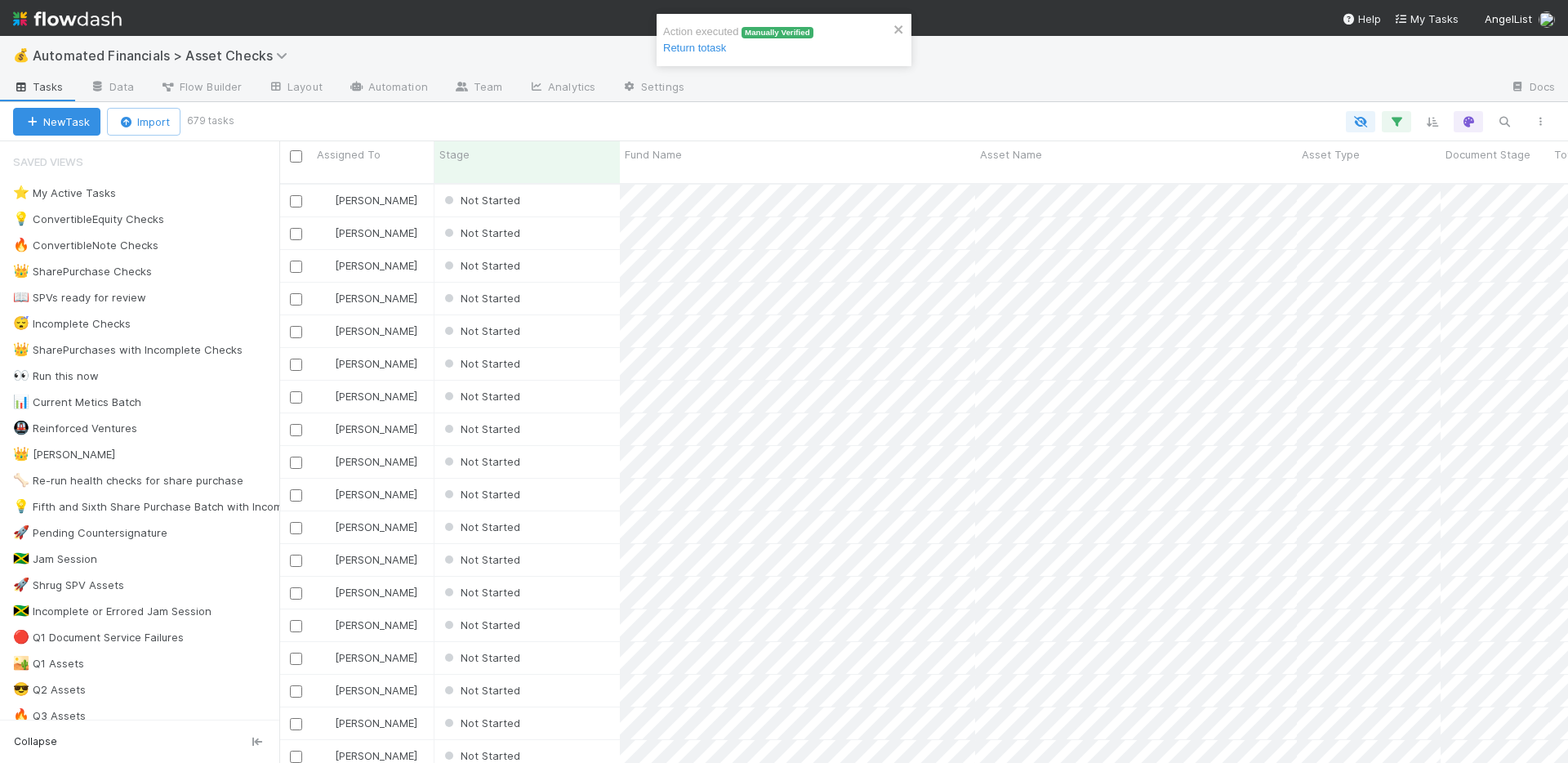
scroll to position [580, 1277]
click at [658, 115] on div at bounding box center [894, 122] width 1326 height 22
click at [865, 91] on div at bounding box center [1097, 88] width 799 height 26
click at [407, 87] on link "Automation" at bounding box center [388, 88] width 106 height 26
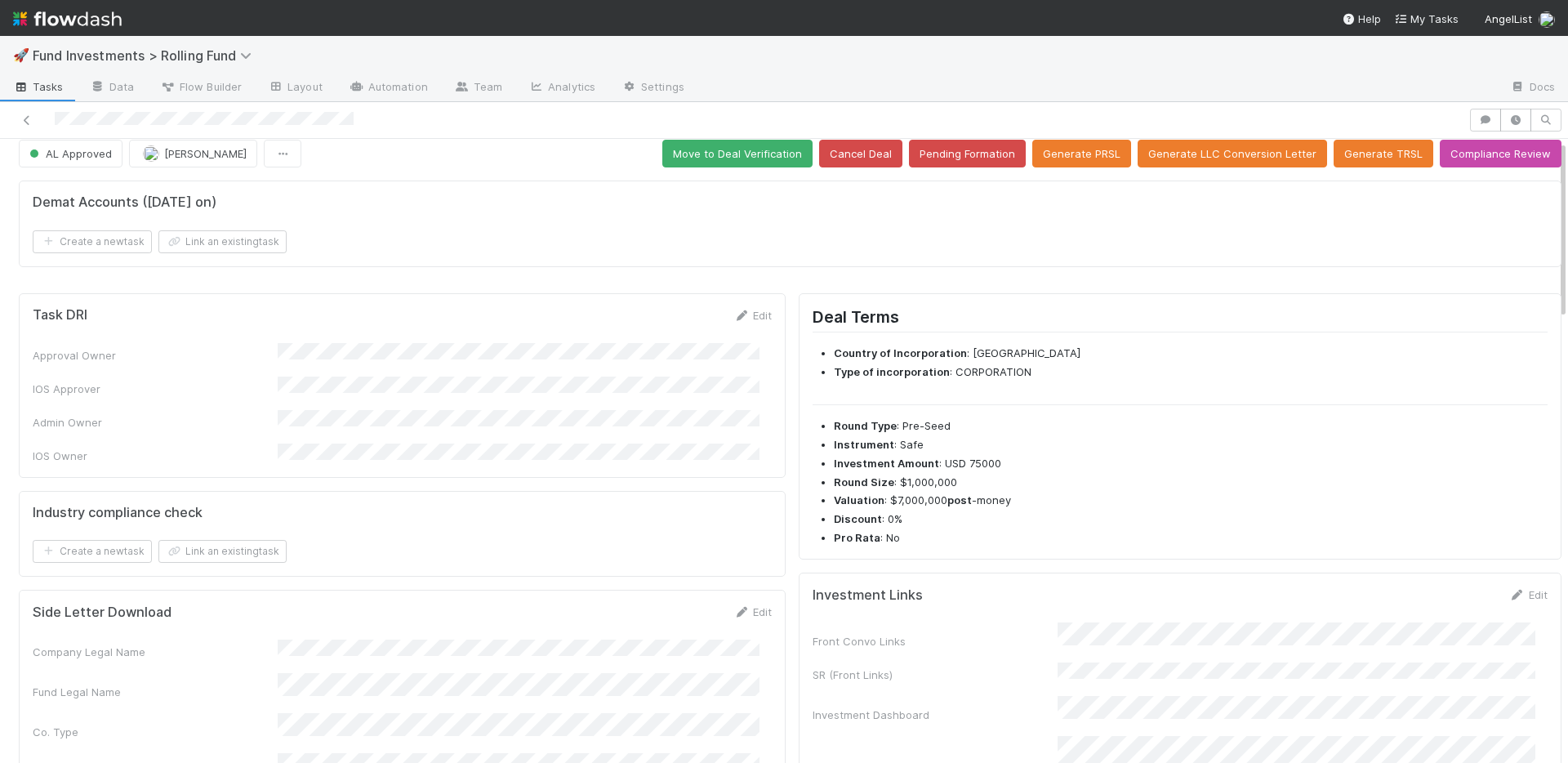
scroll to position [26, 0]
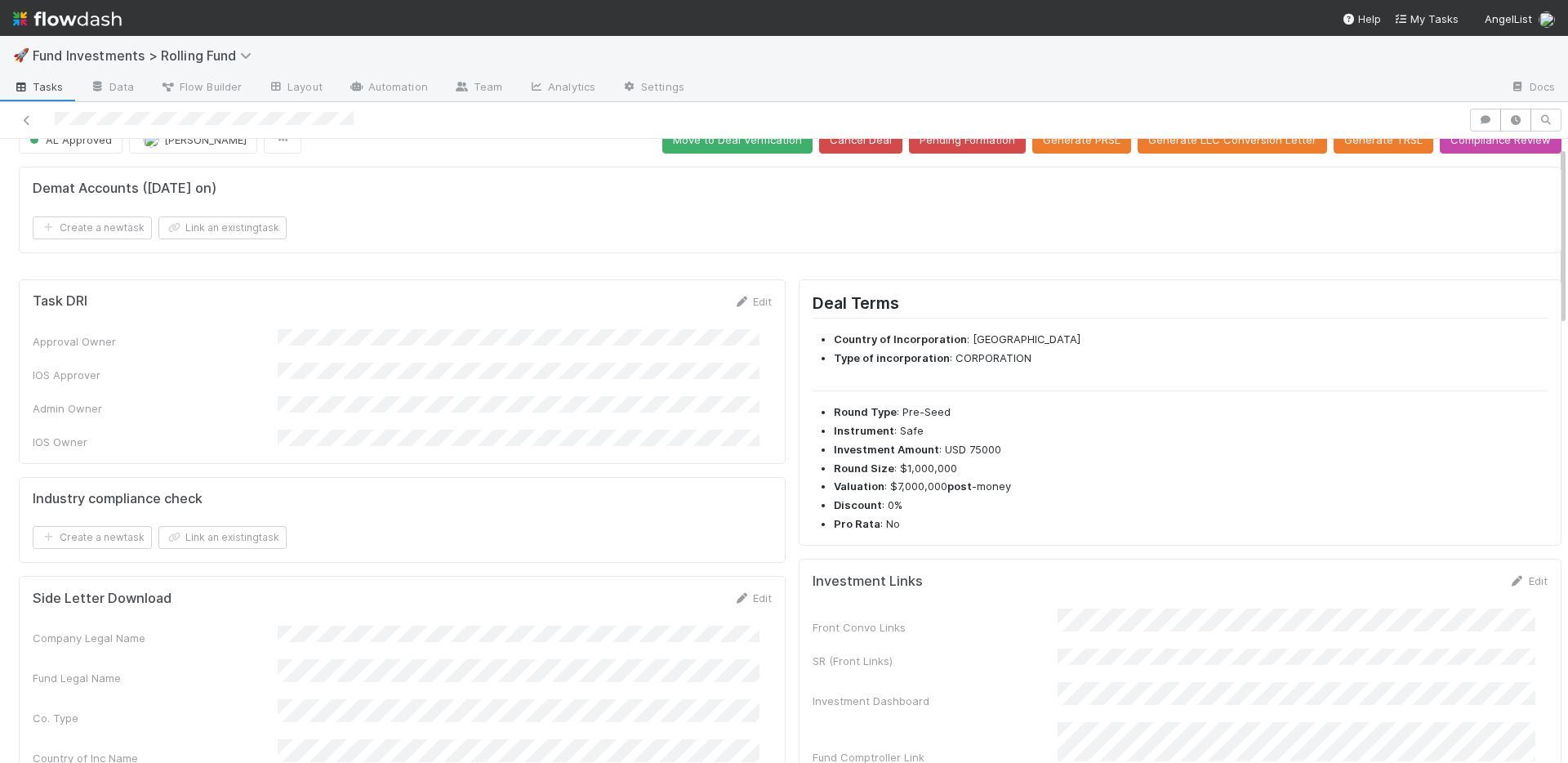
click at [1508, 581] on link "Edit" at bounding box center [1527, 580] width 38 height 13
click at [1440, 585] on button "Save" at bounding box center [1460, 586] width 47 height 27
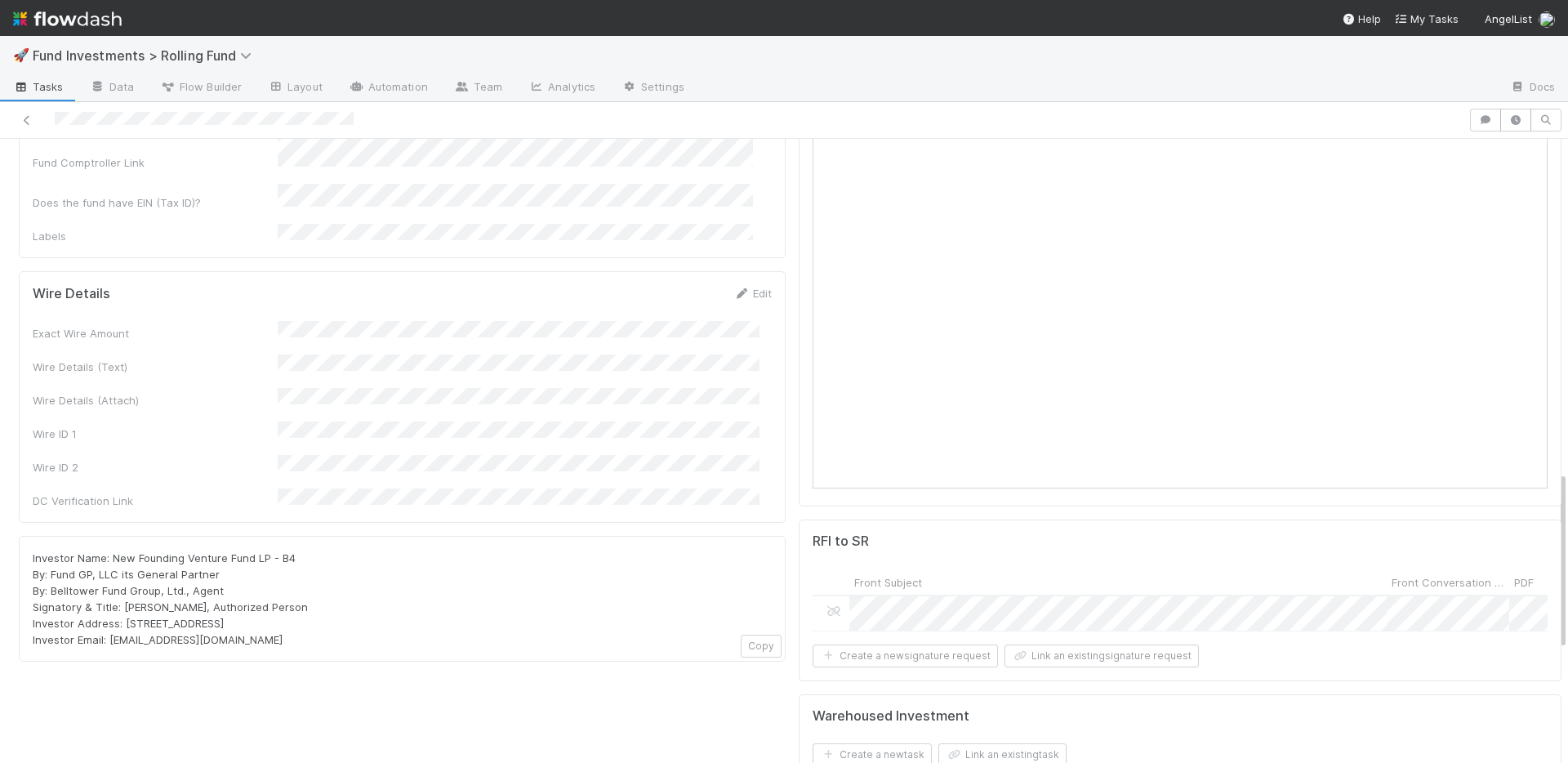
scroll to position [1045, 0]
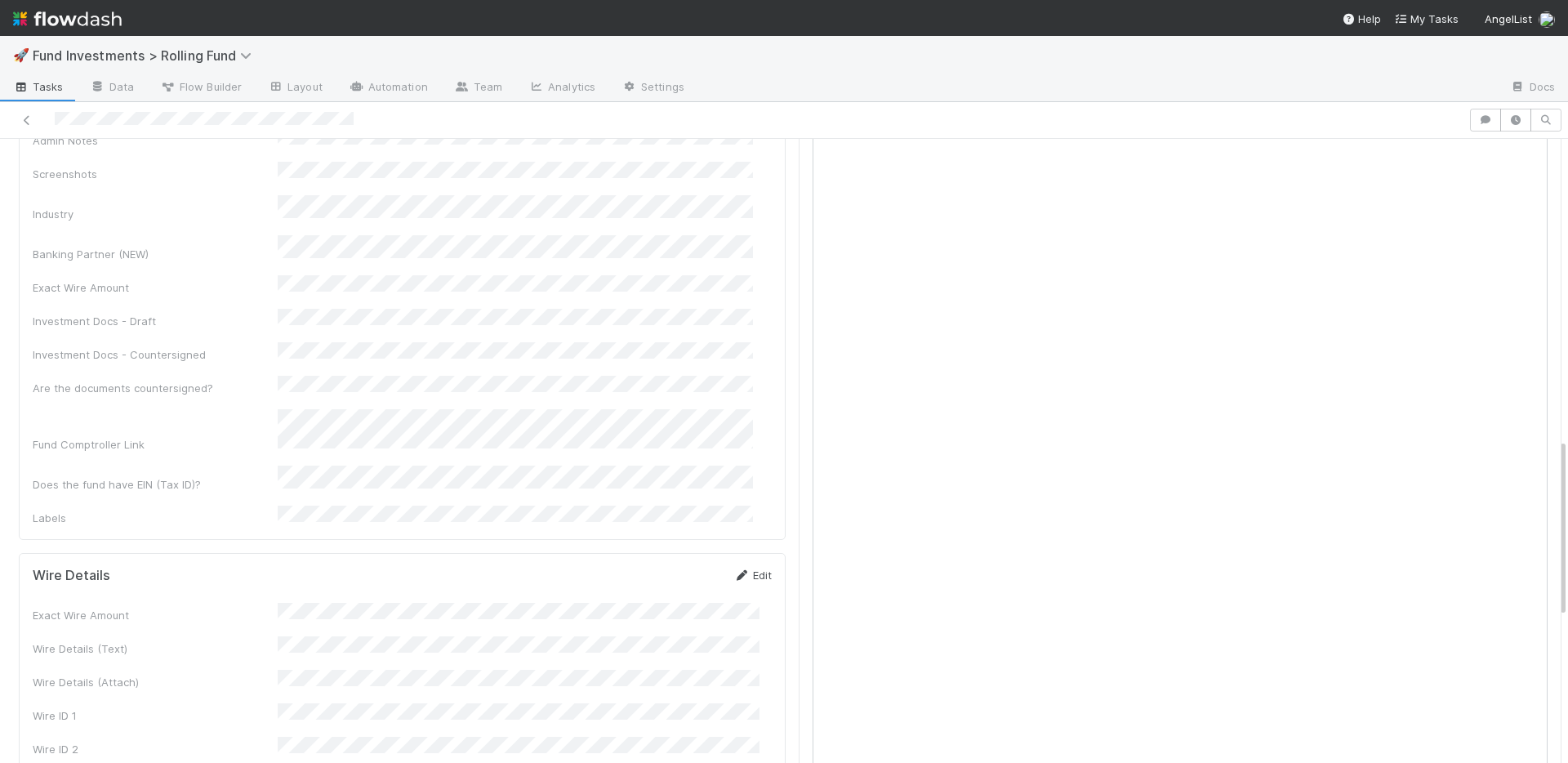
click at [744, 568] on link "Edit" at bounding box center [752, 574] width 38 height 13
click at [665, 566] on button "Save" at bounding box center [685, 580] width 47 height 27
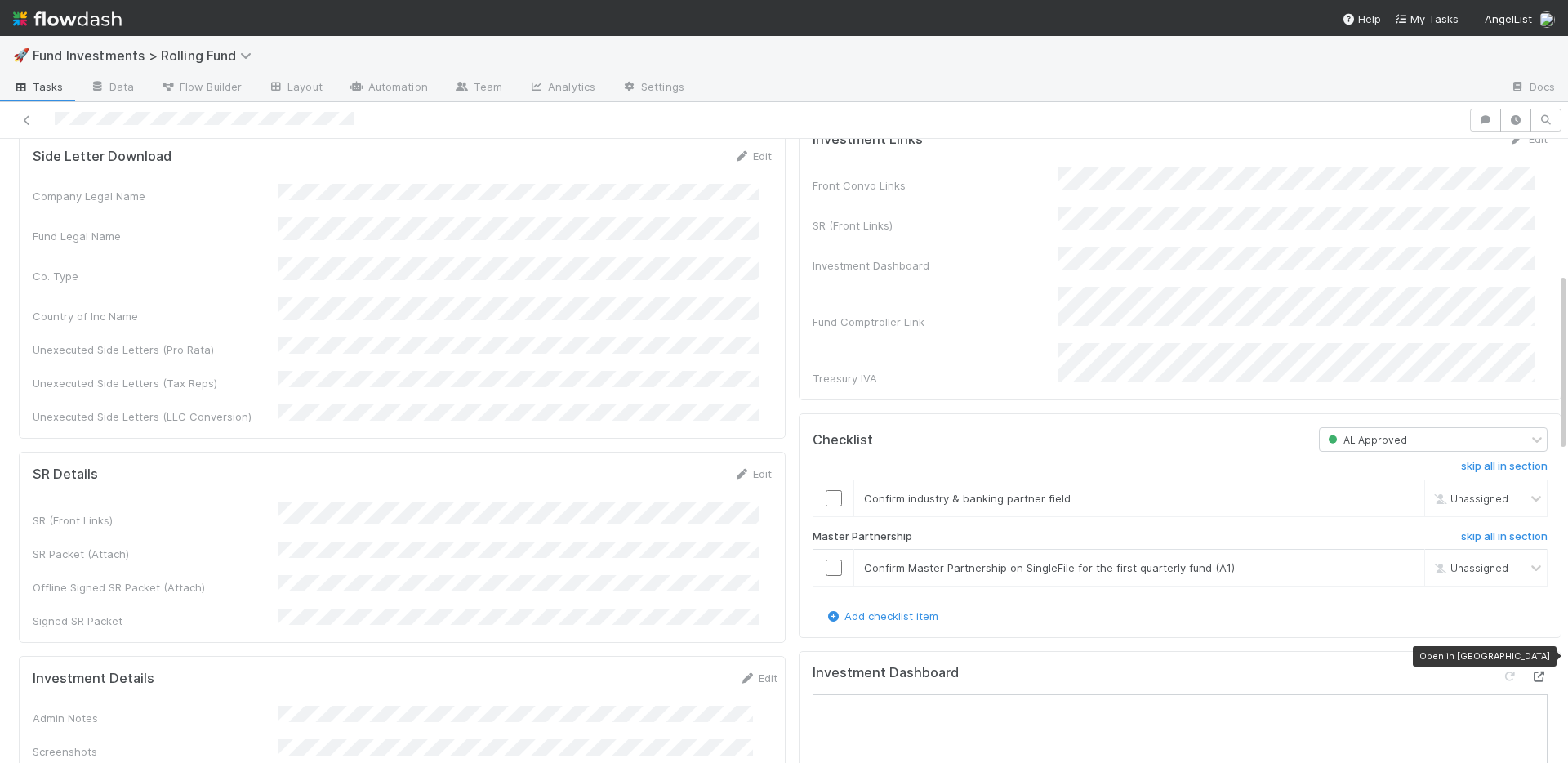
click at [1531, 671] on icon at bounding box center [1539, 676] width 17 height 11
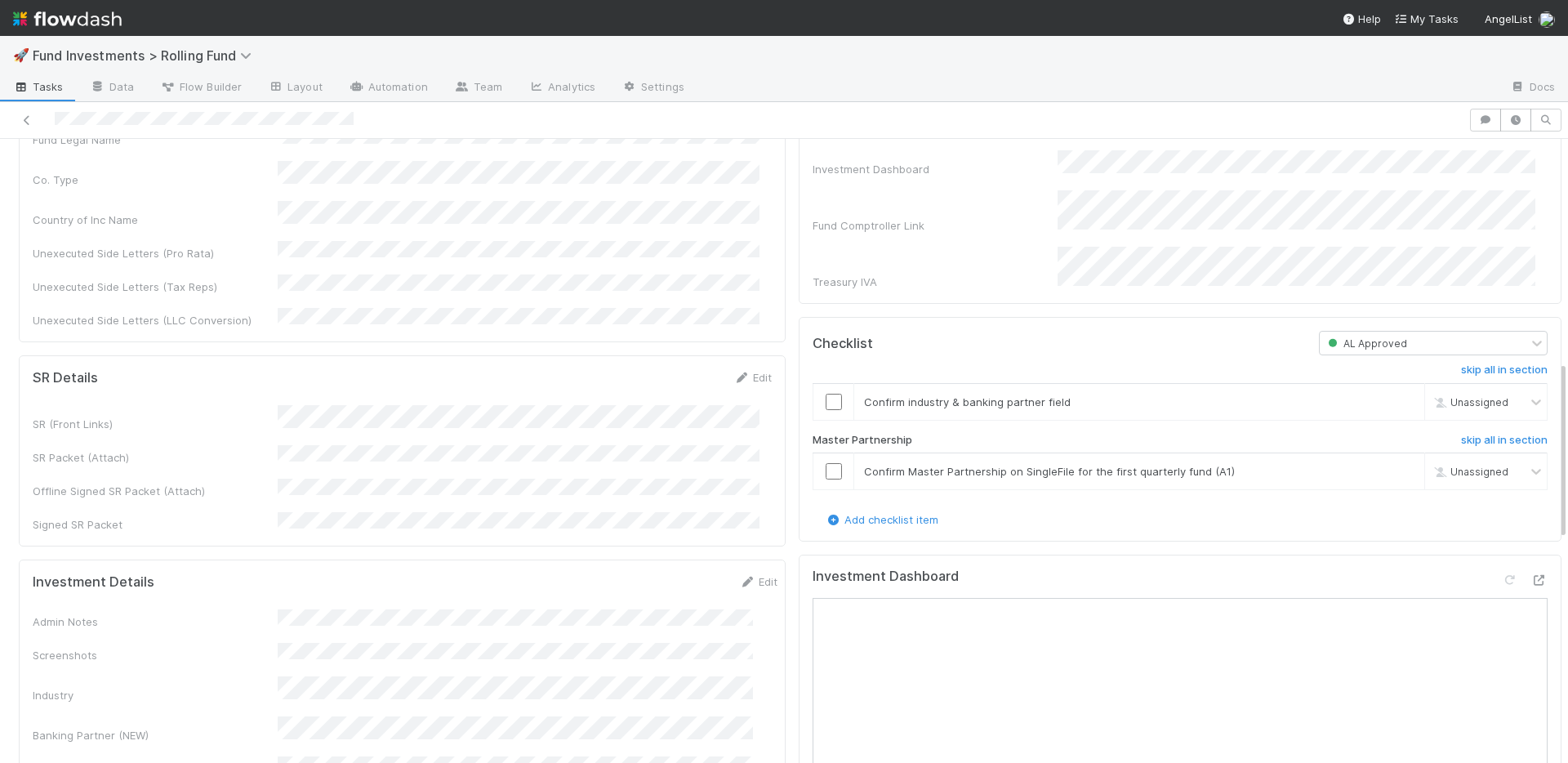
scroll to position [778, 0]
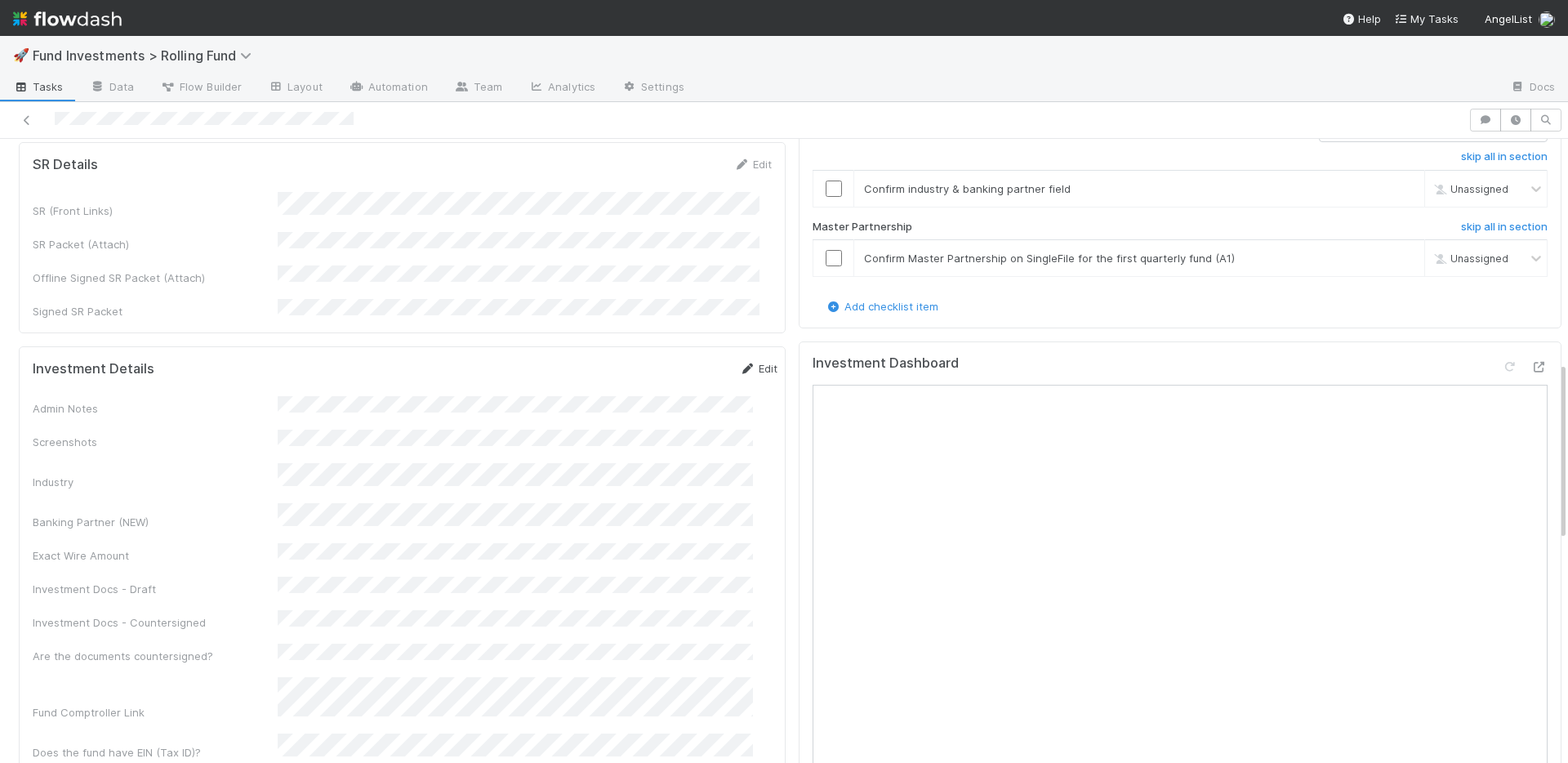
click at [739, 363] on icon at bounding box center [746, 368] width 17 height 11
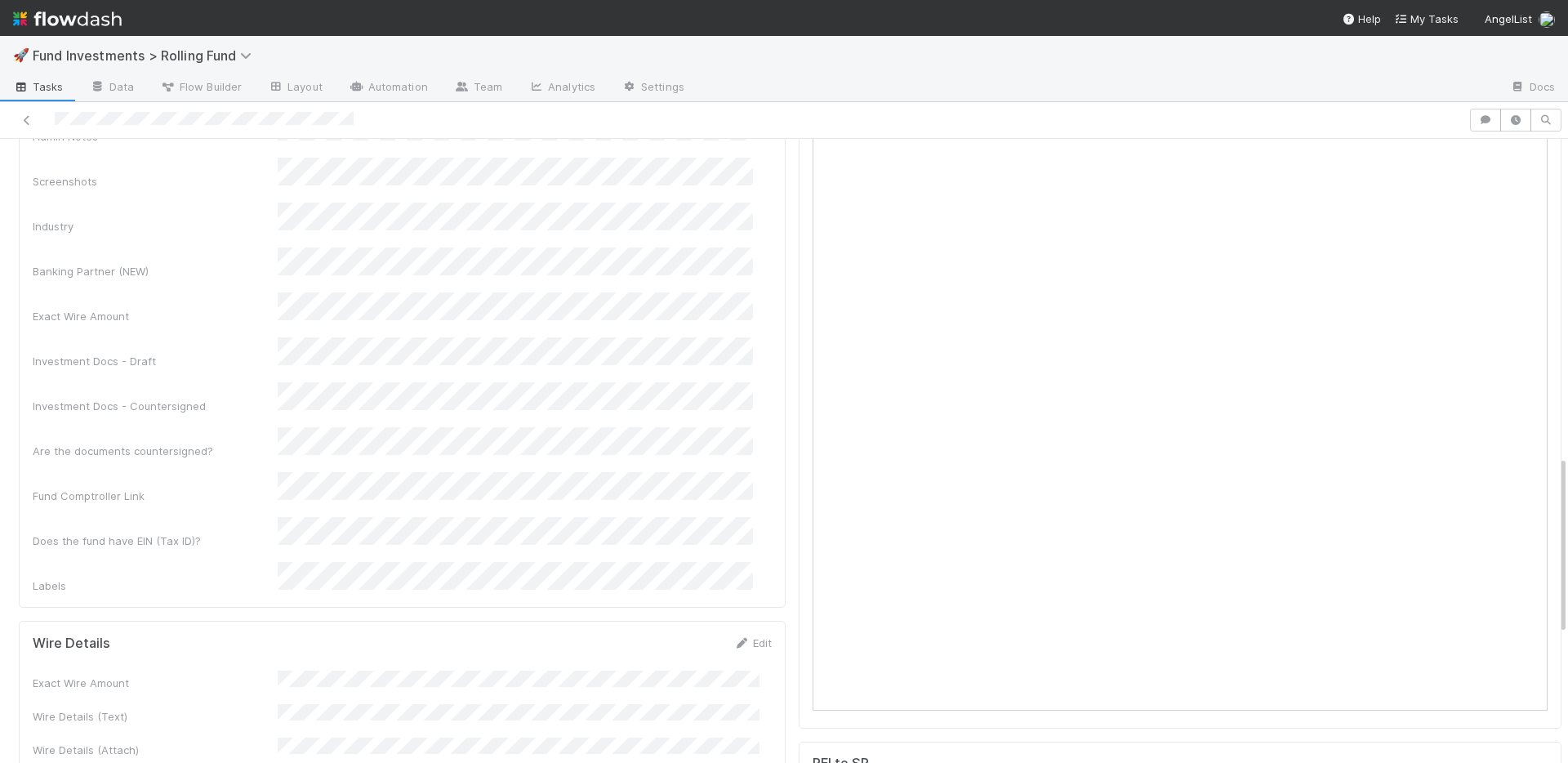
scroll to position [1106, 0]
click at [338, 418] on div "No" at bounding box center [517, 417] width 469 height 29
click at [260, 381] on div "Investment Docs - Countersigned" at bounding box center [404, 396] width 744 height 32
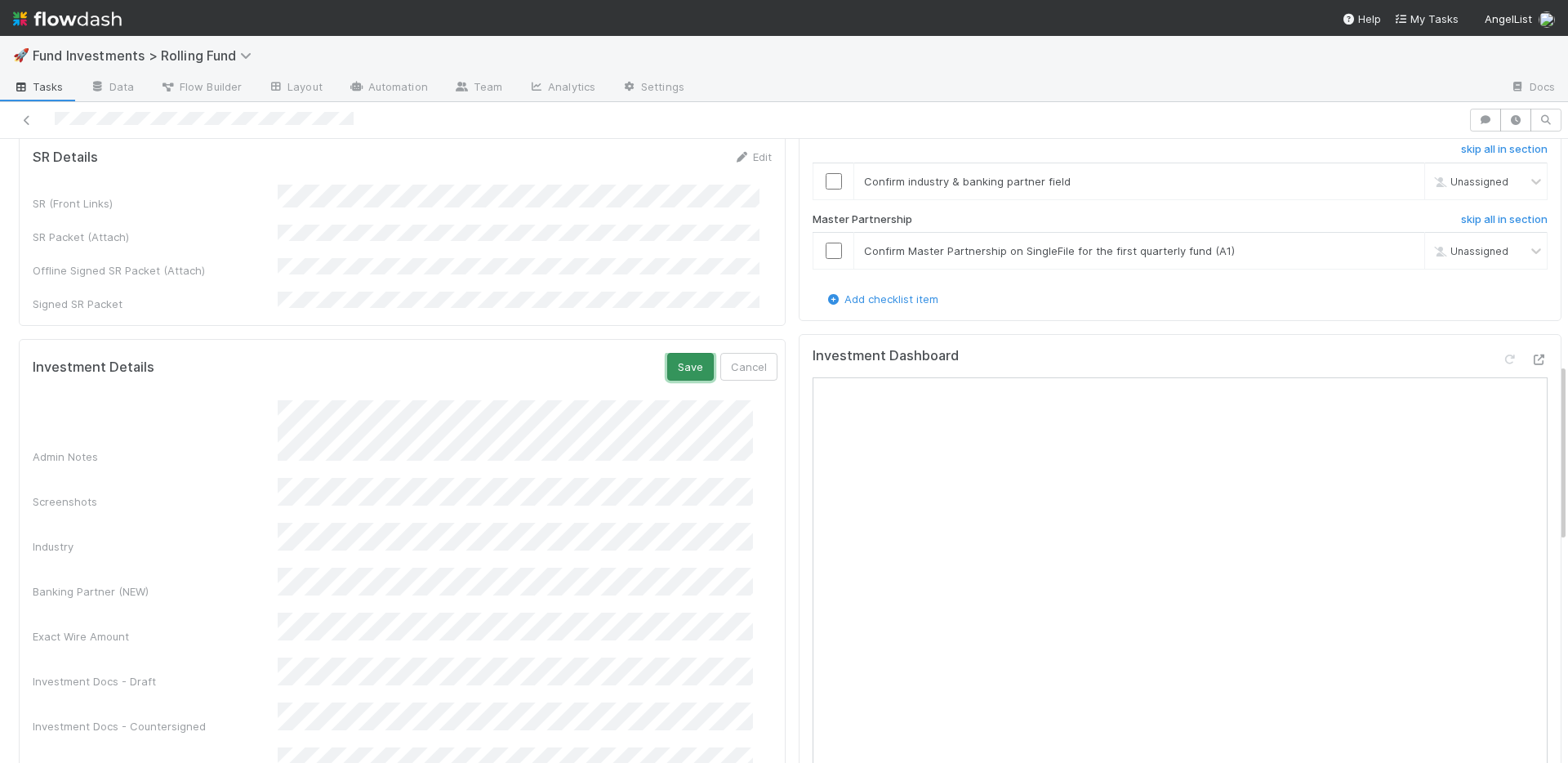
click at [667, 353] on button "Save" at bounding box center [691, 367] width 47 height 27
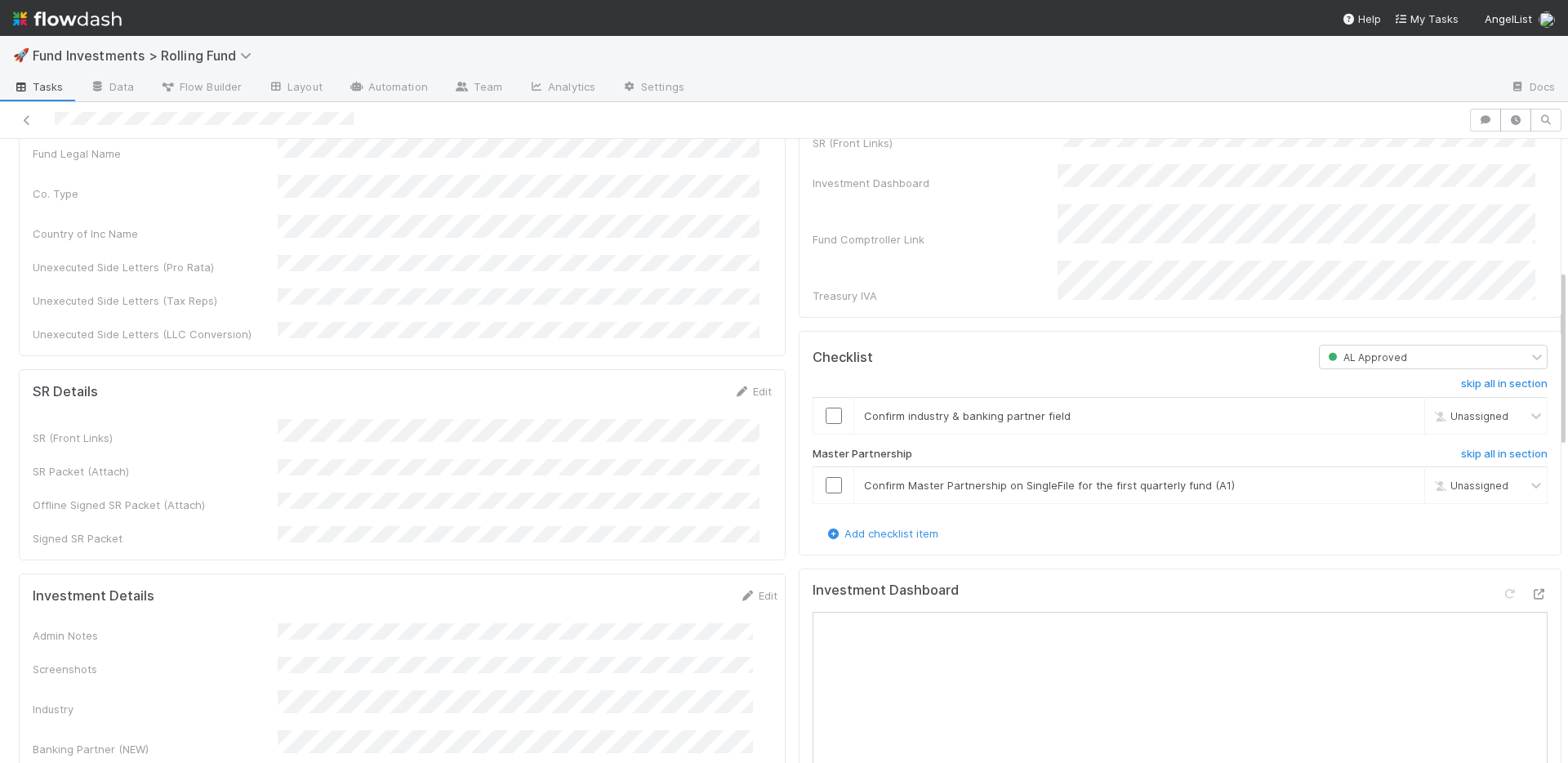
scroll to position [433, 0]
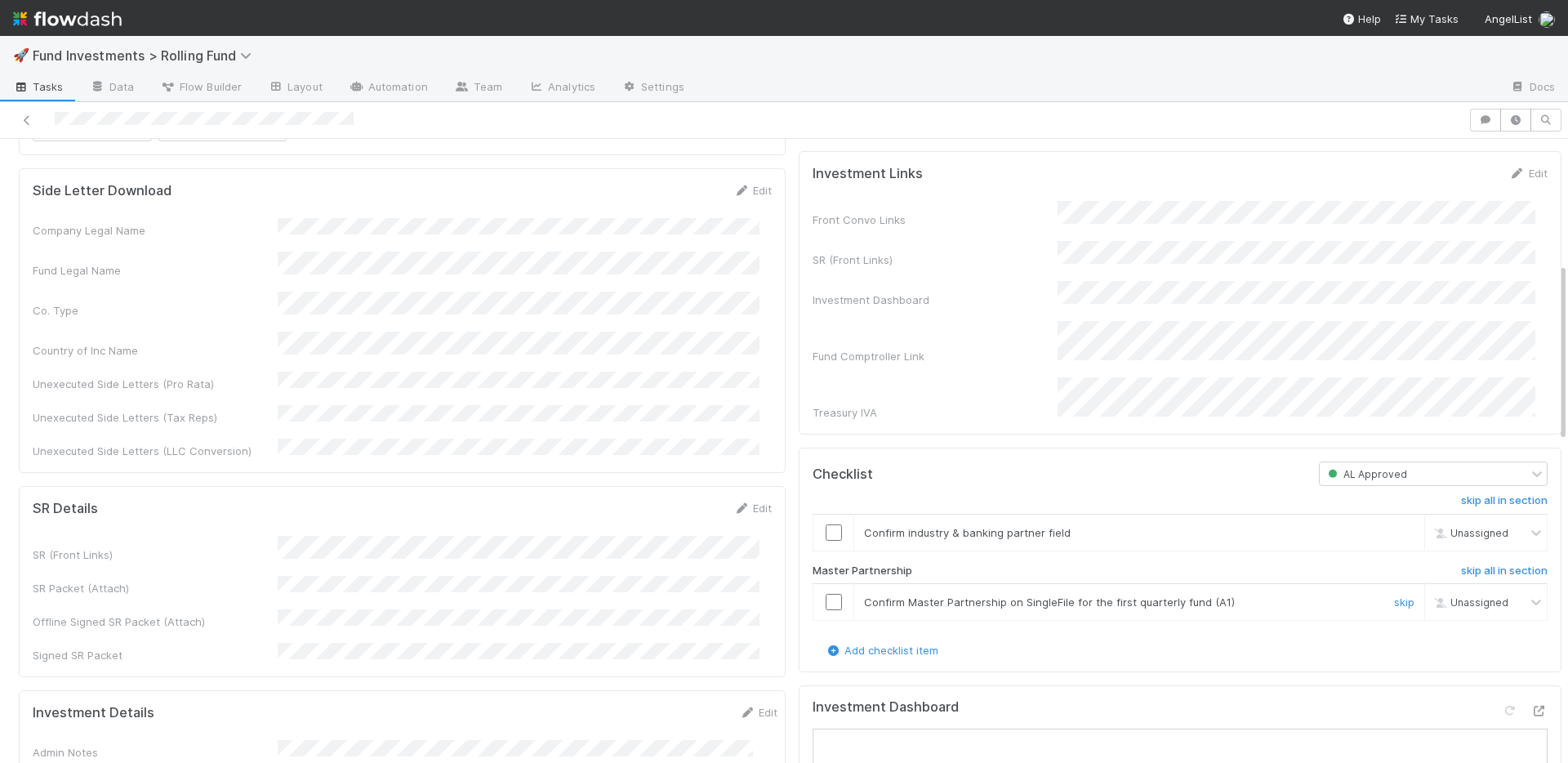
drag, startPoint x: 820, startPoint y: 585, endPoint x: 825, endPoint y: 551, distance: 34.4
click at [826, 594] on input "checkbox" at bounding box center [833, 602] width 17 height 17
click at [826, 524] on input "checkbox" at bounding box center [833, 532] width 17 height 17
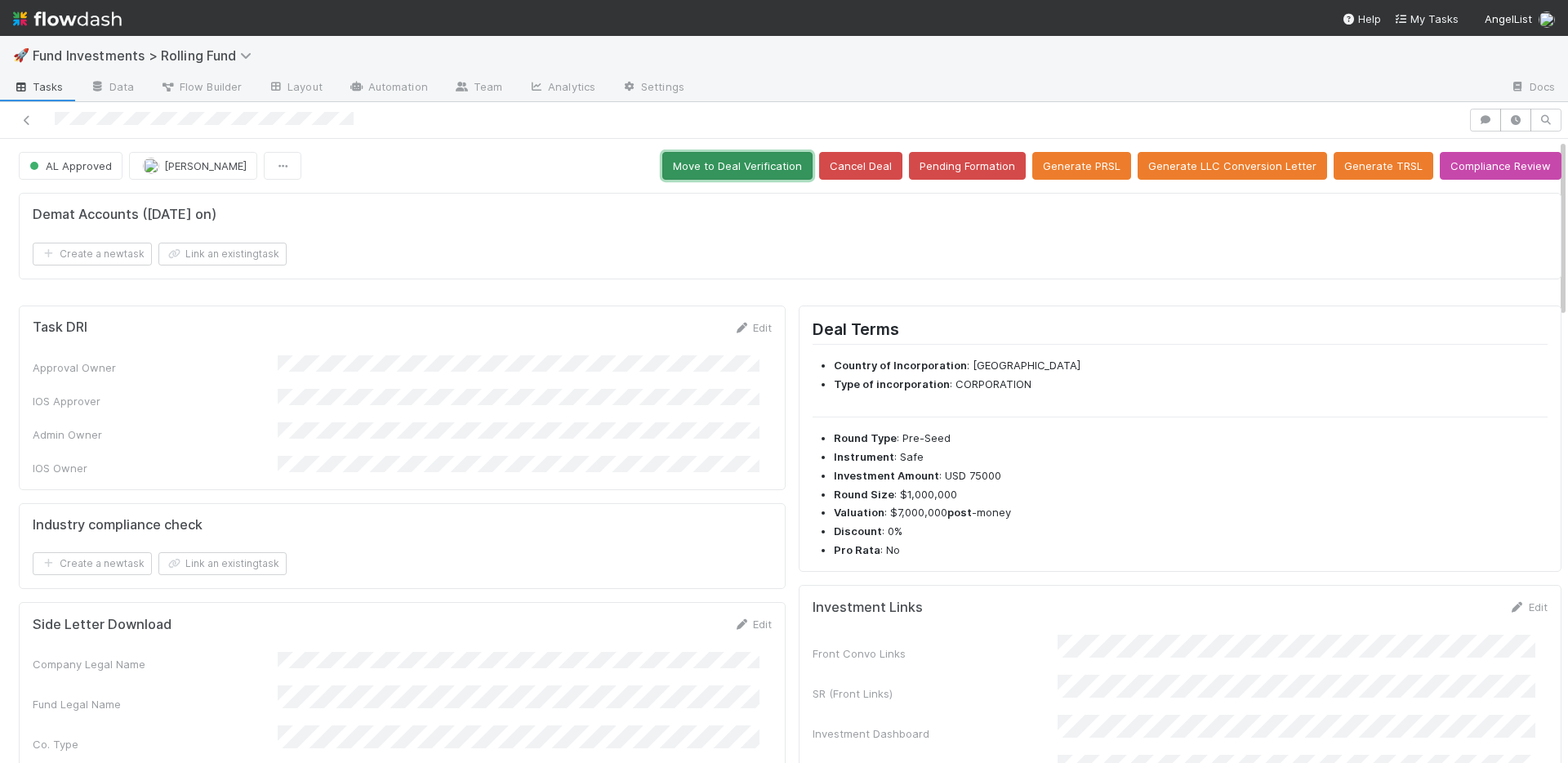
click at [718, 159] on button "Move to Deal Verification" at bounding box center [738, 165] width 151 height 27
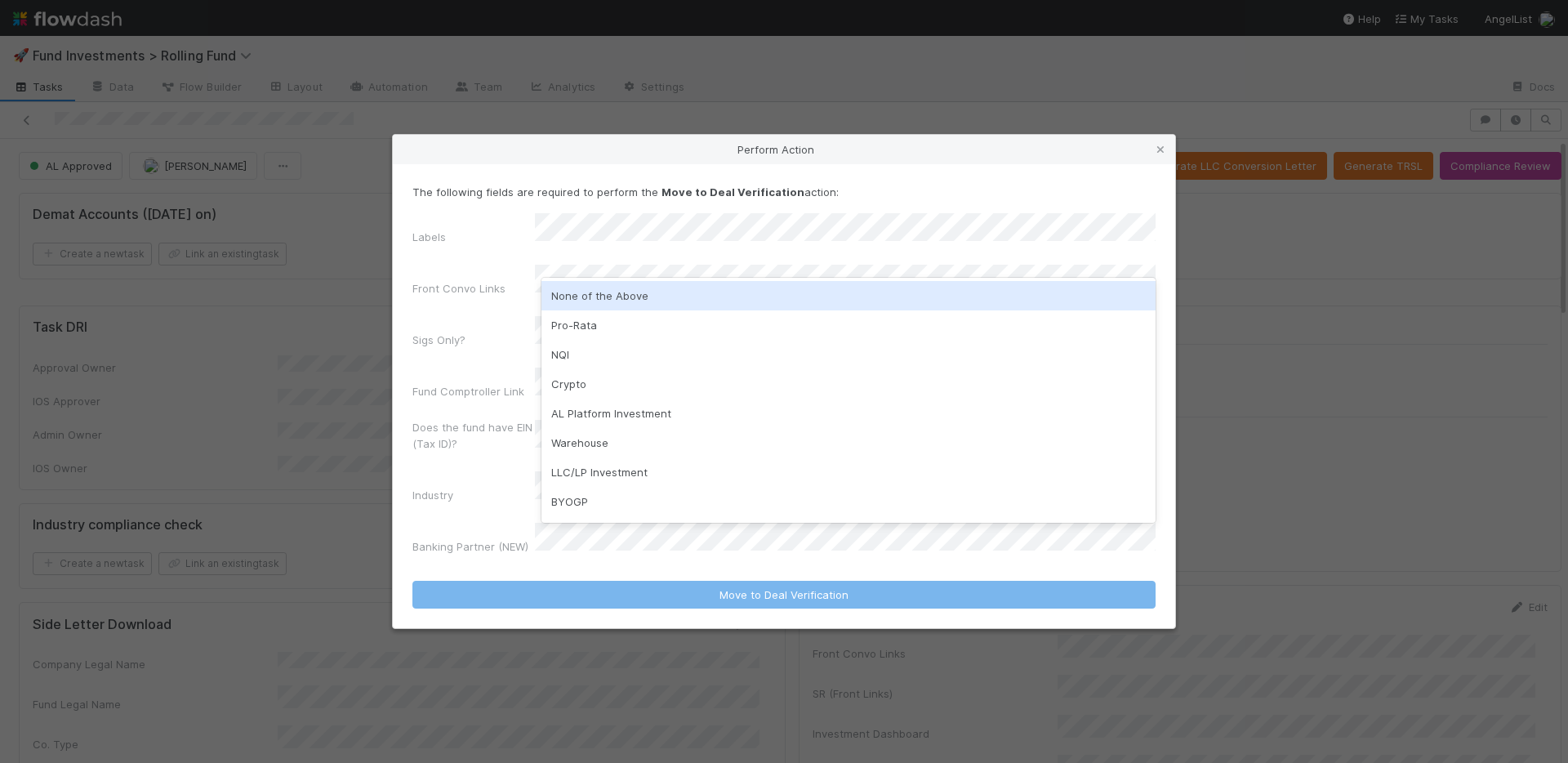
click at [616, 295] on div "None of the Above" at bounding box center [848, 295] width 614 height 29
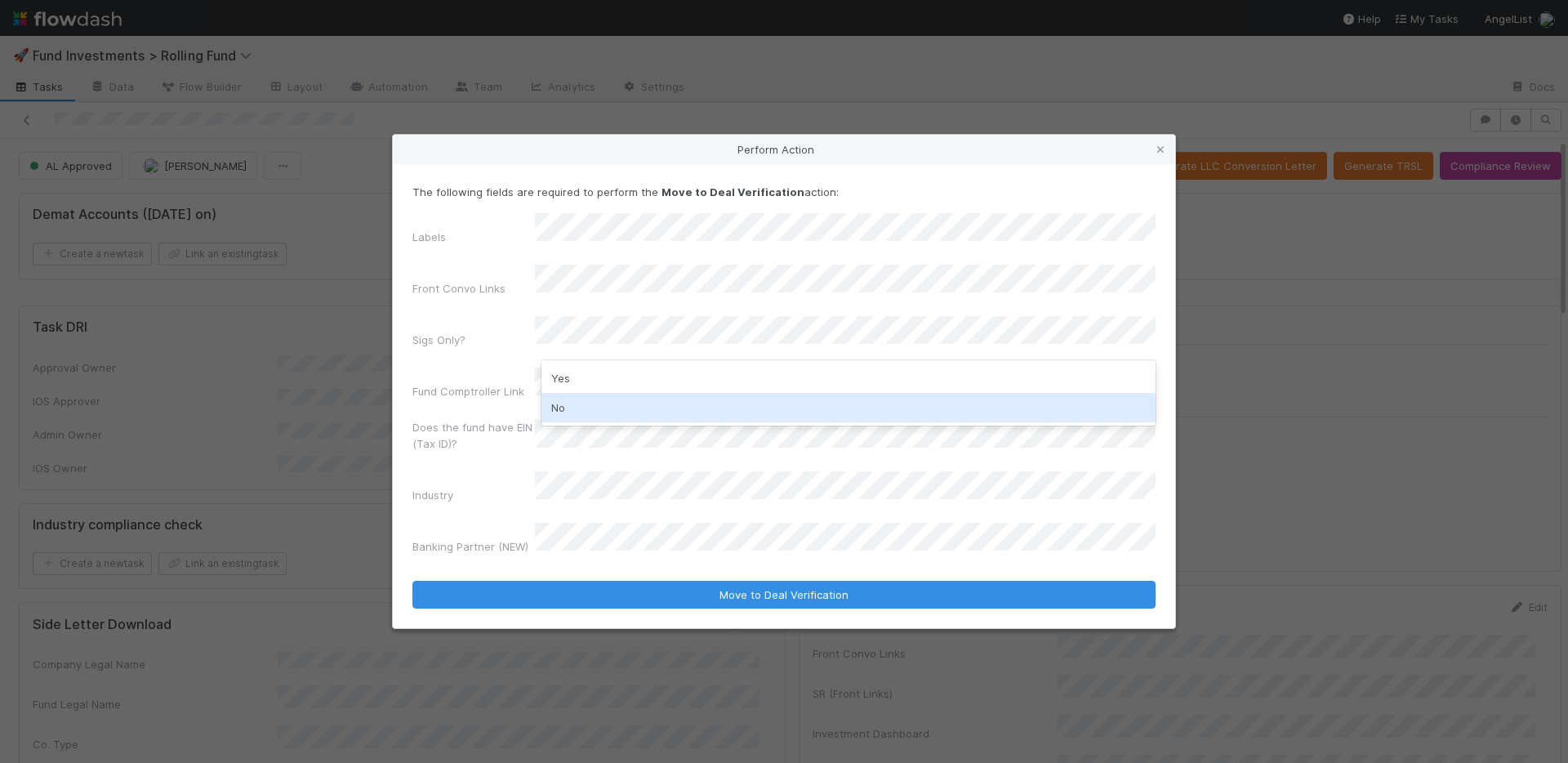
click at [605, 397] on div "No" at bounding box center [848, 407] width 614 height 29
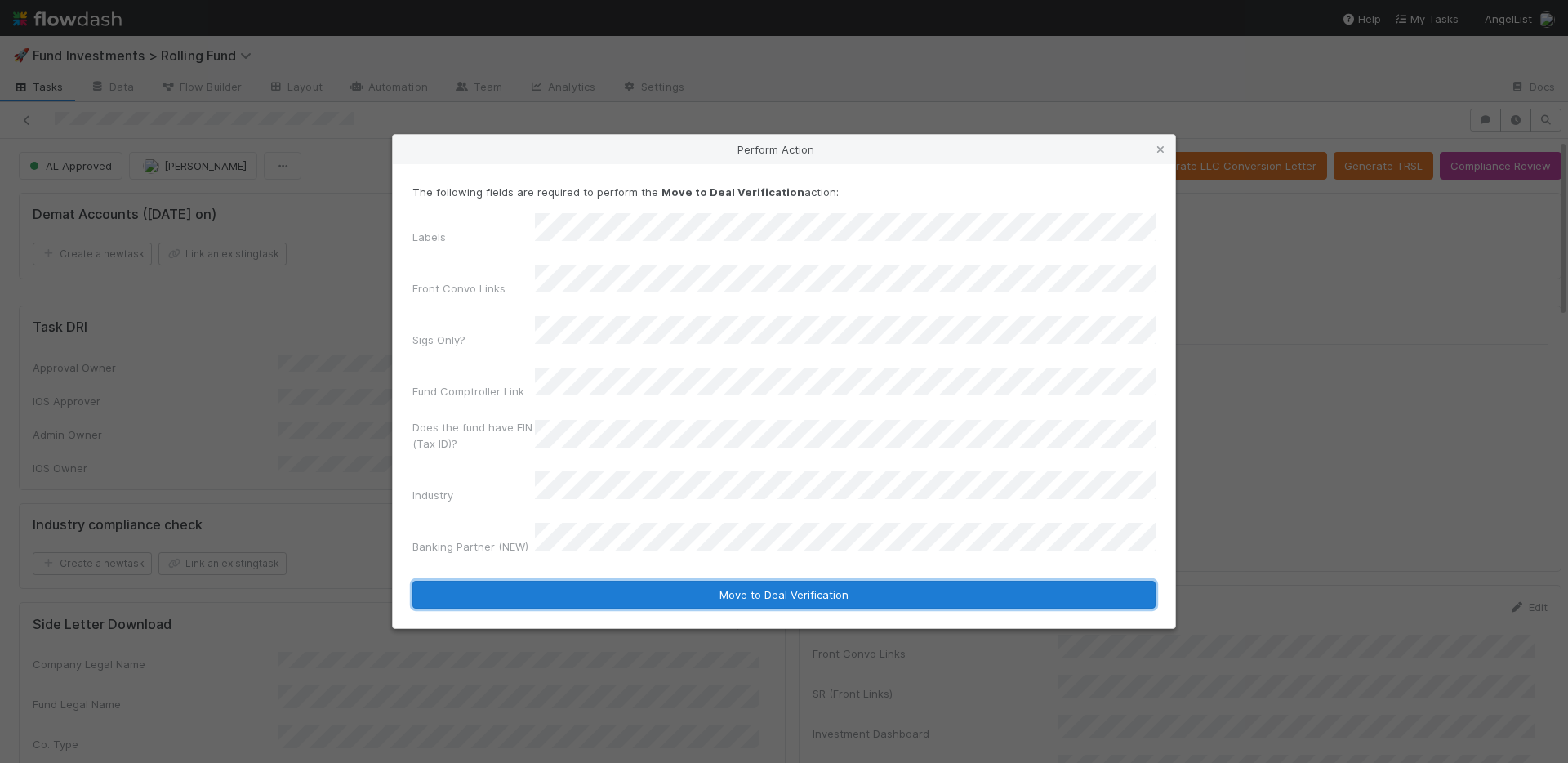
click at [683, 580] on button "Move to Deal Verification" at bounding box center [784, 594] width 743 height 27
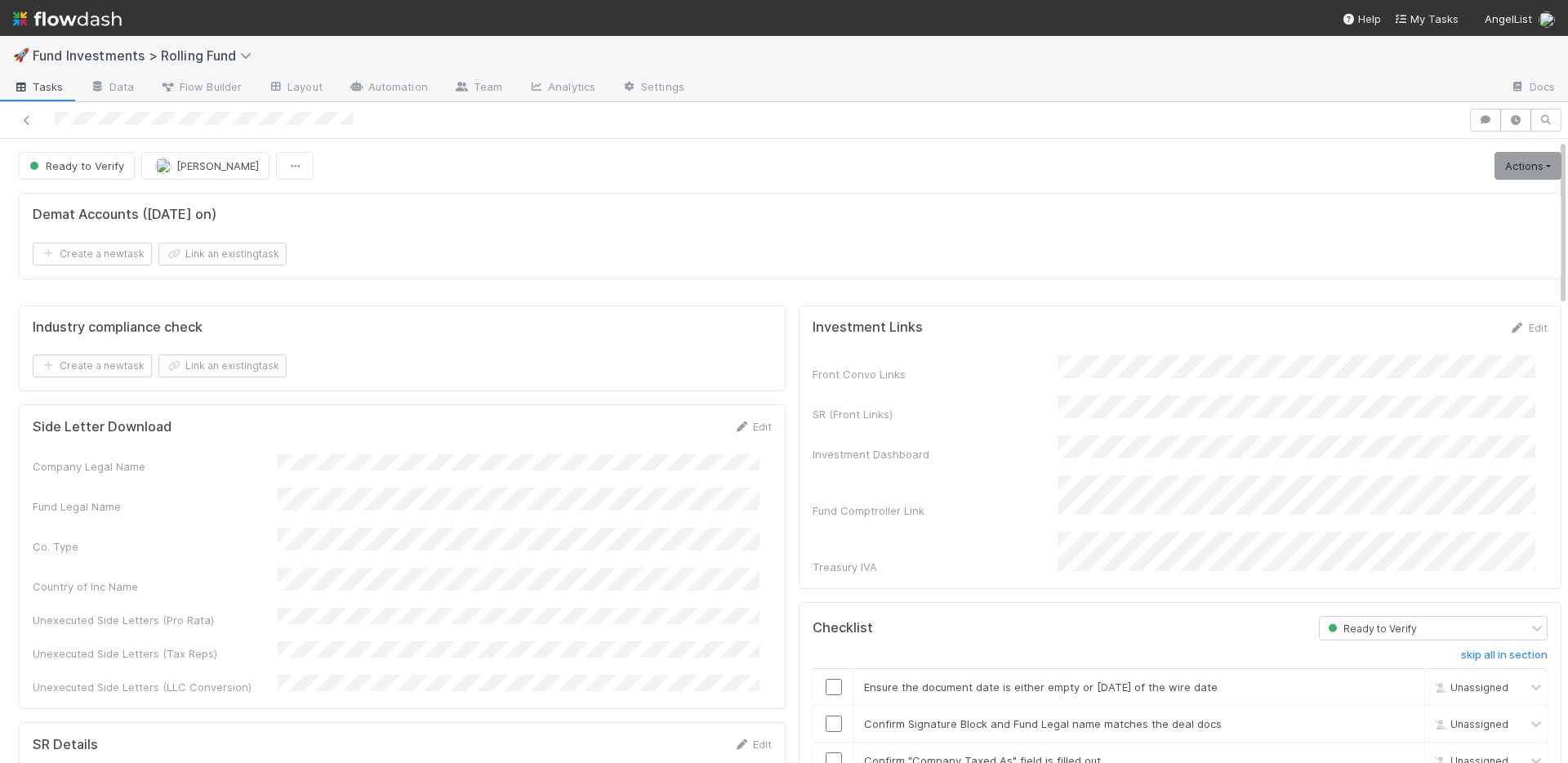
scroll to position [338, 0]
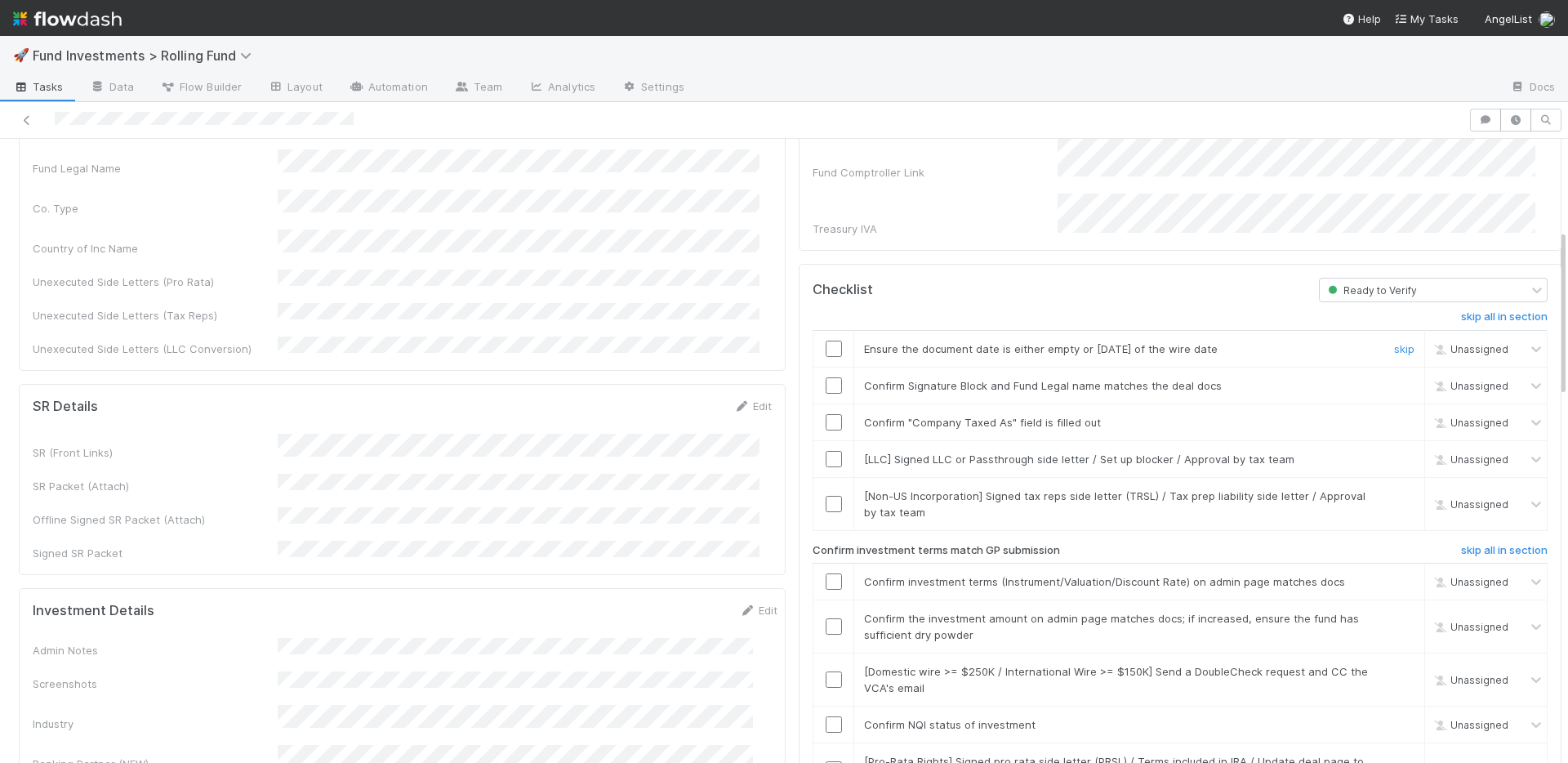
click at [826, 340] on input "checkbox" at bounding box center [833, 348] width 17 height 17
drag, startPoint x: 820, startPoint y: 367, endPoint x: 821, endPoint y: 378, distance: 11.0
click at [826, 378] on input "checkbox" at bounding box center [833, 385] width 17 height 17
click at [826, 414] on input "checkbox" at bounding box center [833, 422] width 17 height 17
click at [1394, 489] on link "skip" at bounding box center [1404, 495] width 21 height 13
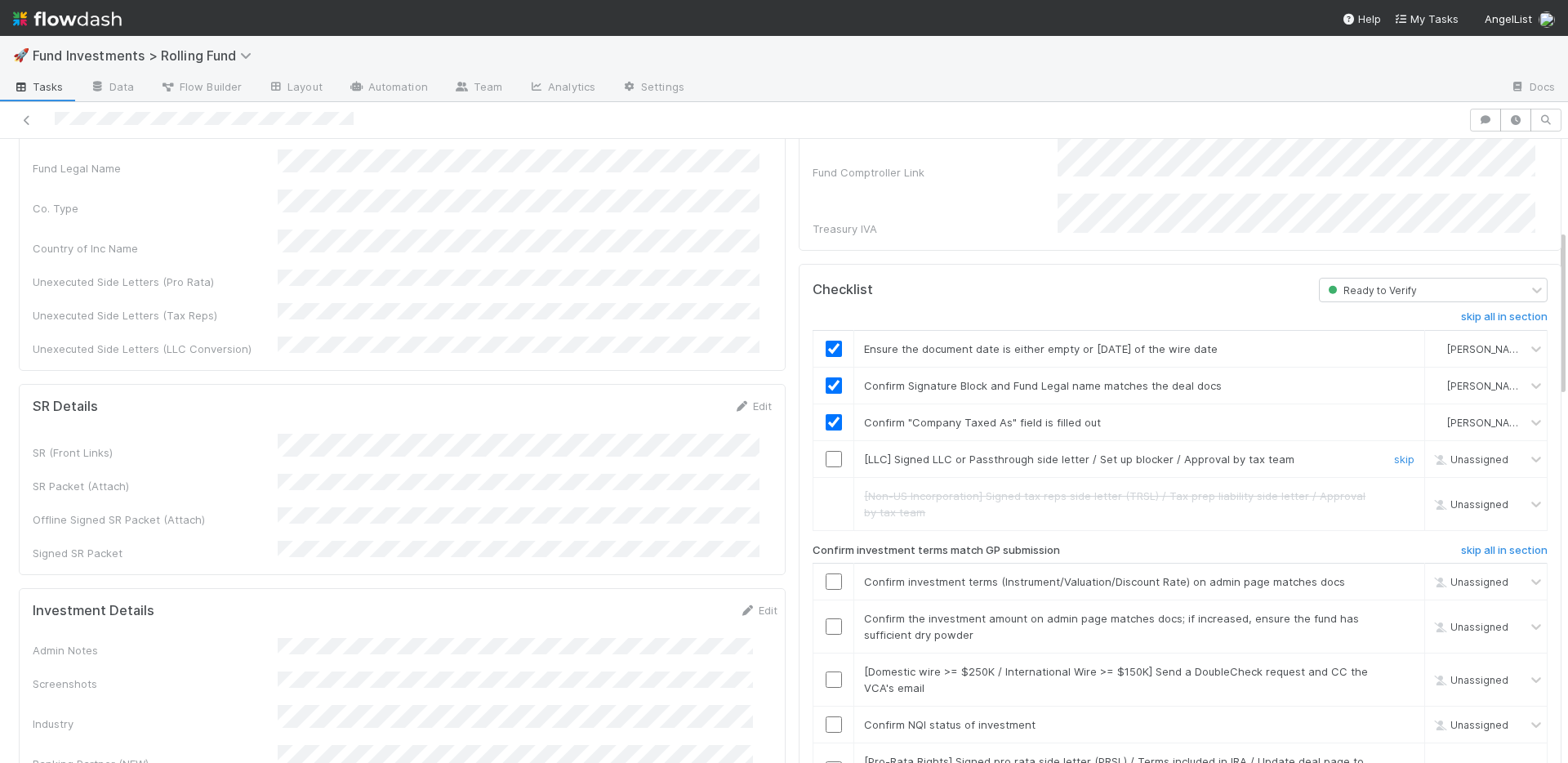
click at [1394, 452] on link "skip" at bounding box center [1404, 458] width 21 height 13
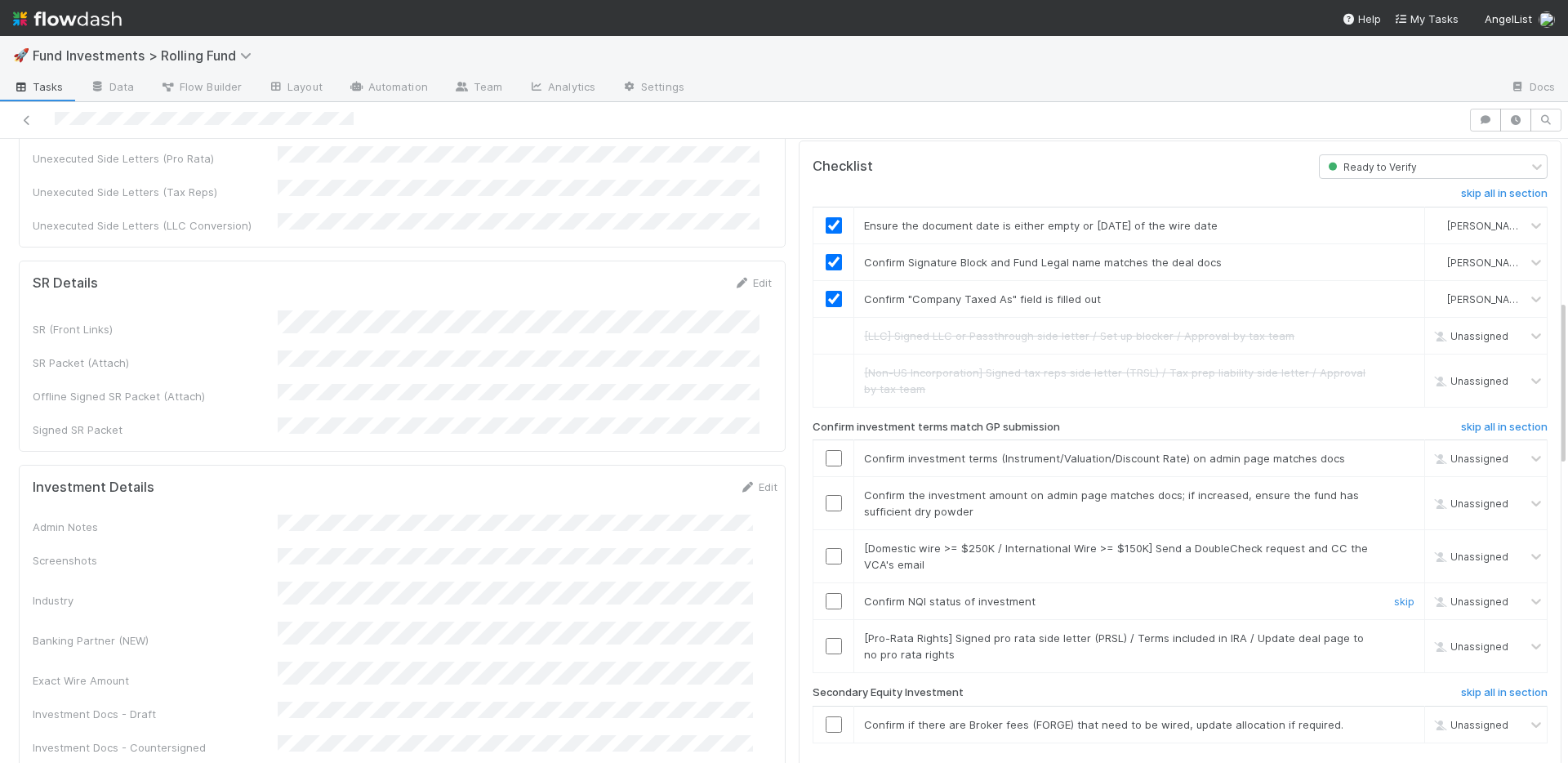
scroll to position [621, 0]
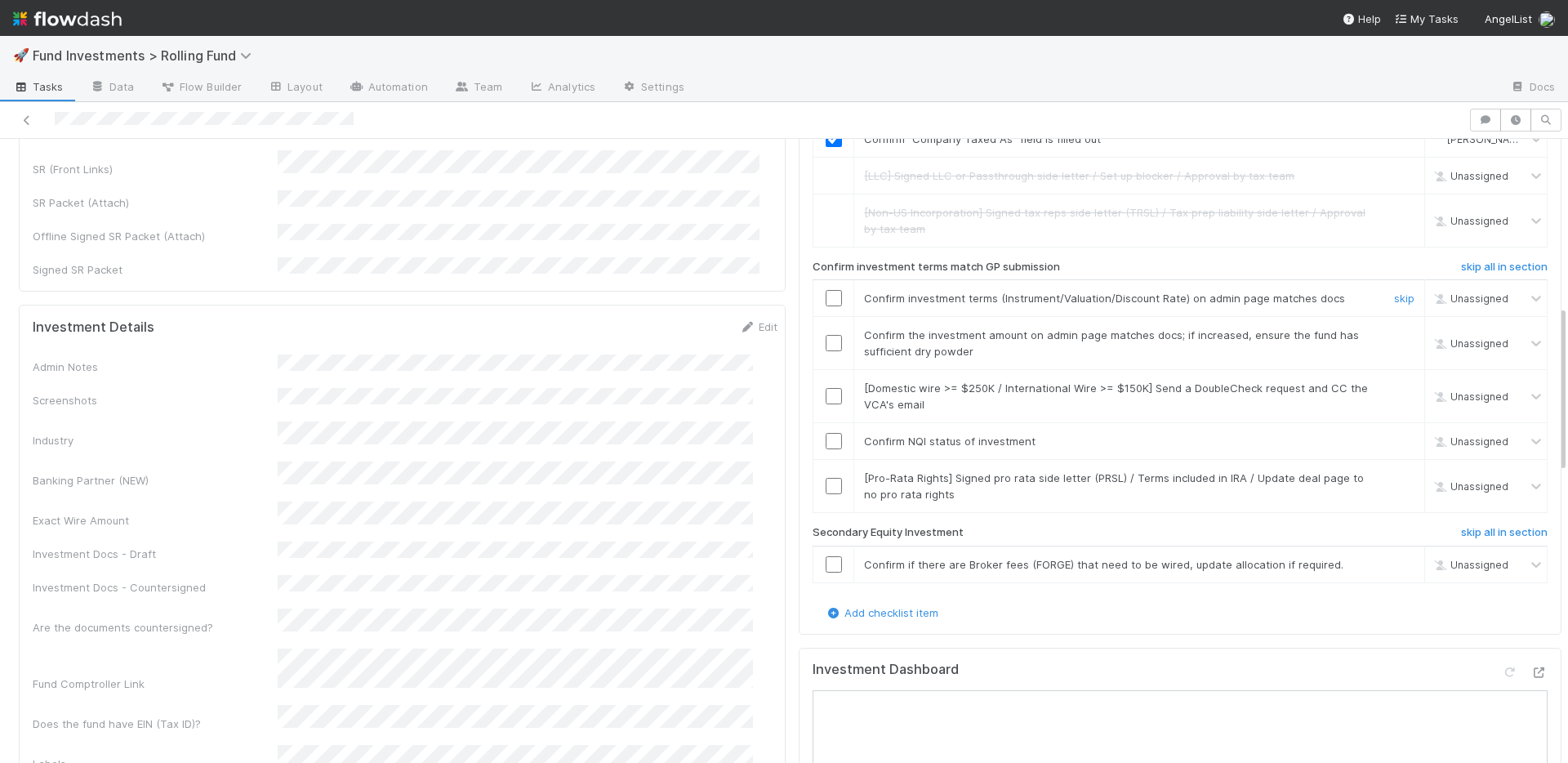
click at [826, 290] on input "checkbox" at bounding box center [833, 297] width 17 height 17
click at [826, 335] on input "checkbox" at bounding box center [833, 342] width 17 height 17
click at [826, 432] on input "checkbox" at bounding box center [833, 440] width 17 height 17
drag, startPoint x: 815, startPoint y: 324, endPoint x: 828, endPoint y: 311, distance: 18.4
click at [826, 335] on input "checkbox" at bounding box center [833, 342] width 17 height 17
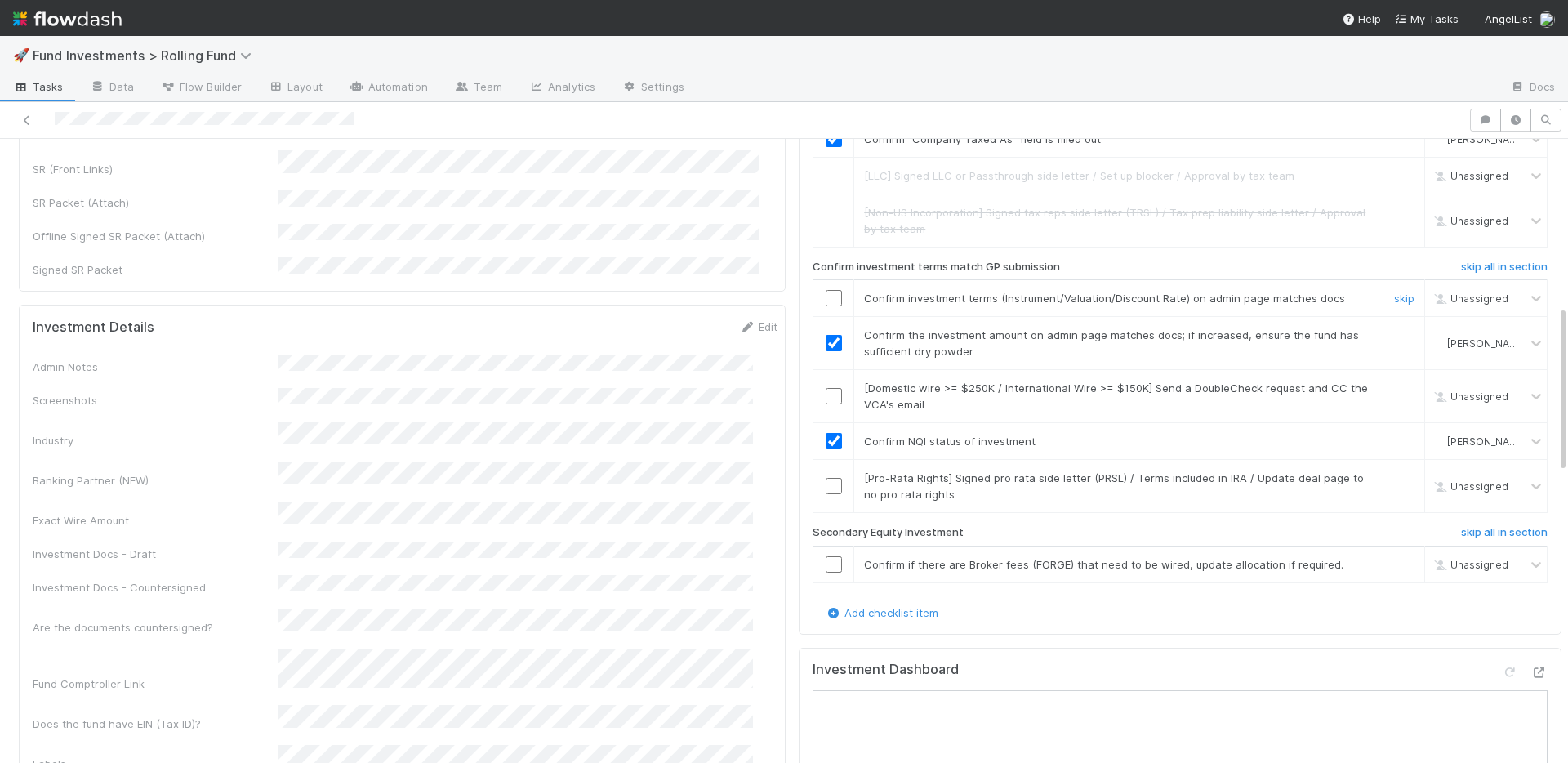
click at [826, 290] on input "checkbox" at bounding box center [833, 297] width 17 height 17
drag, startPoint x: 1377, startPoint y: 457, endPoint x: 1375, endPoint y: 426, distance: 31.1
click at [1394, 471] on link "skip" at bounding box center [1404, 477] width 21 height 13
click at [1394, 382] on link "skip" at bounding box center [1404, 387] width 21 height 13
click at [1394, 558] on link "skip" at bounding box center [1404, 563] width 21 height 13
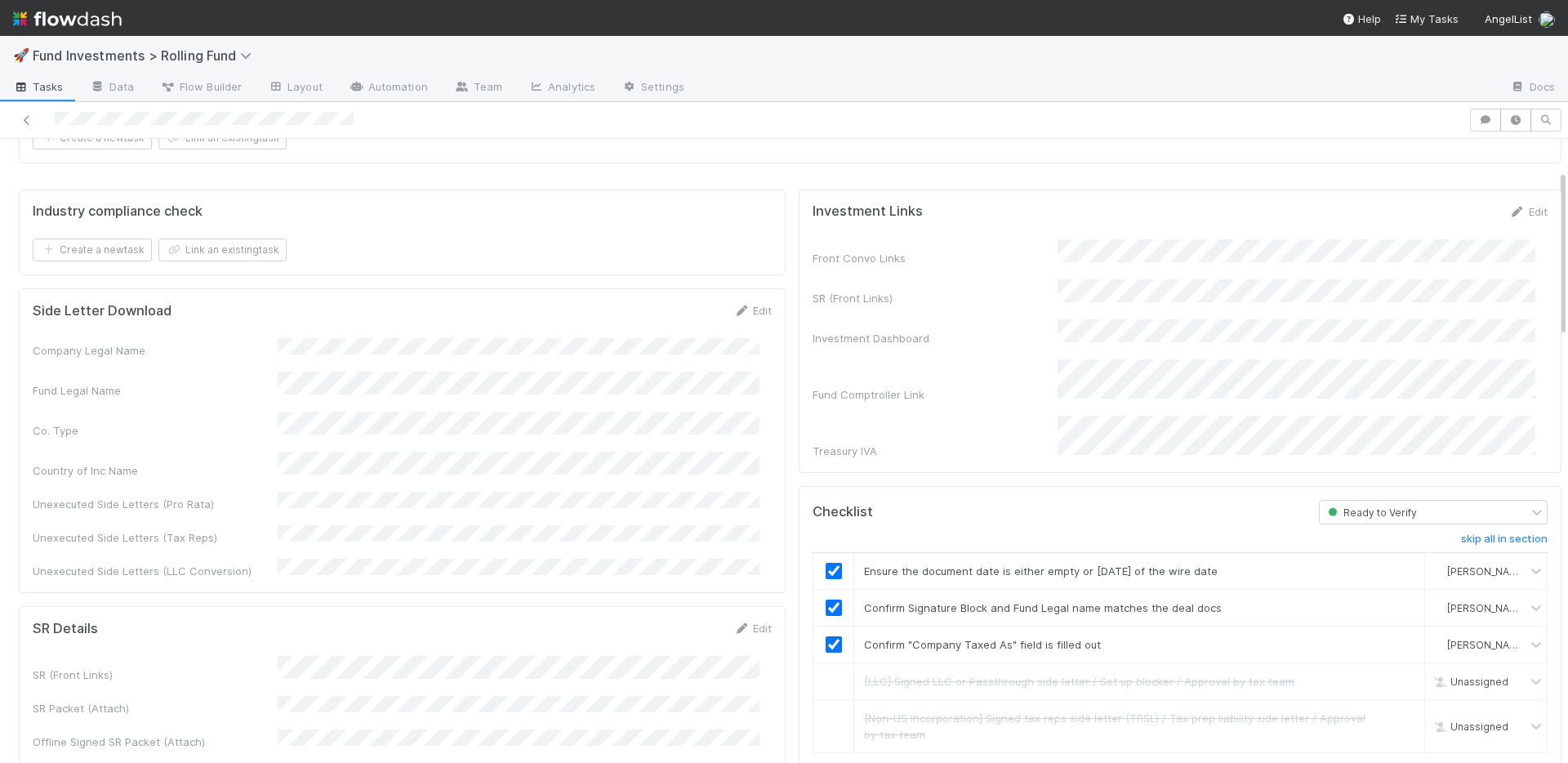
scroll to position [0, 0]
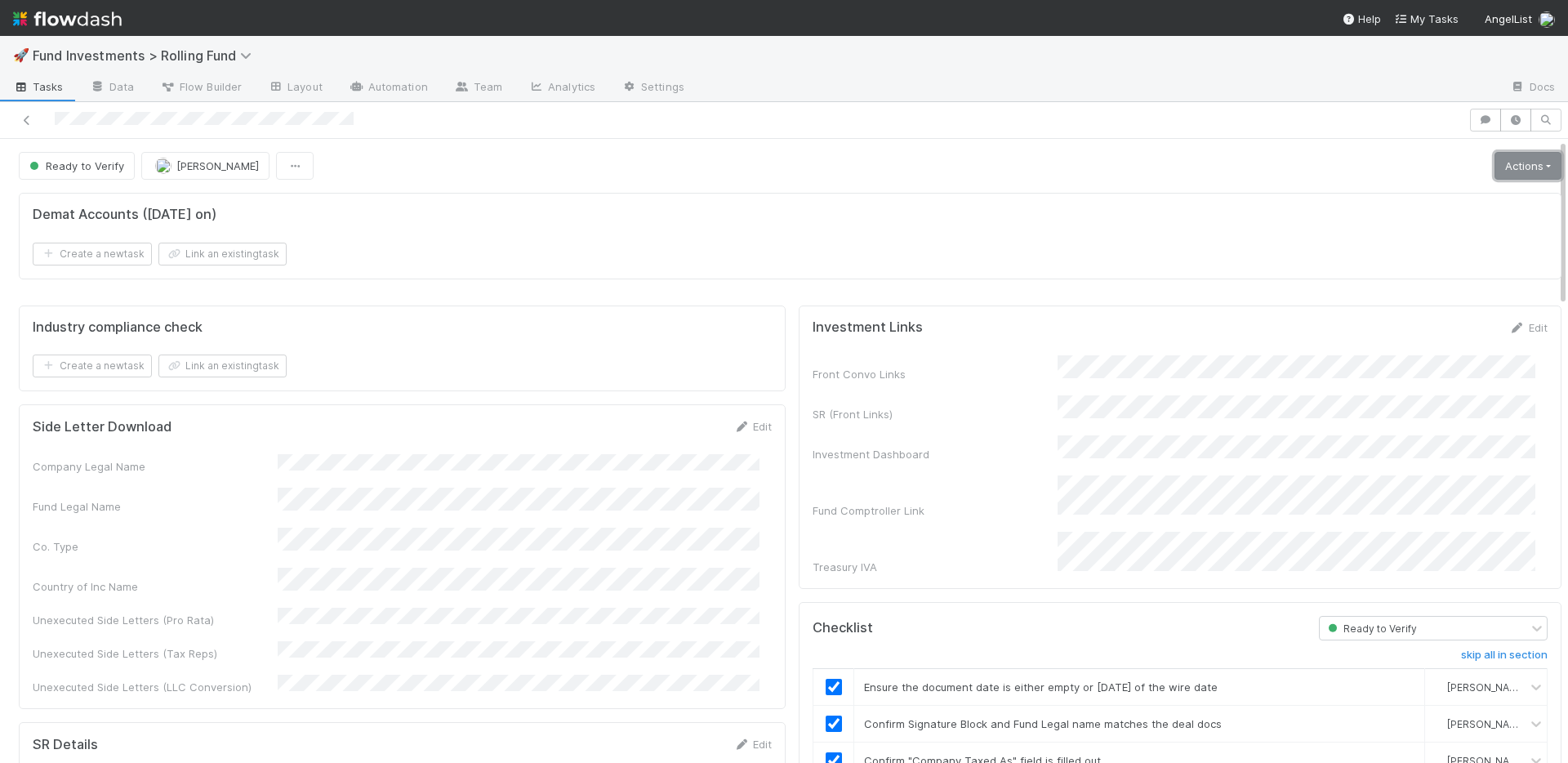
click at [1494, 174] on link "Actions" at bounding box center [1527, 165] width 67 height 27
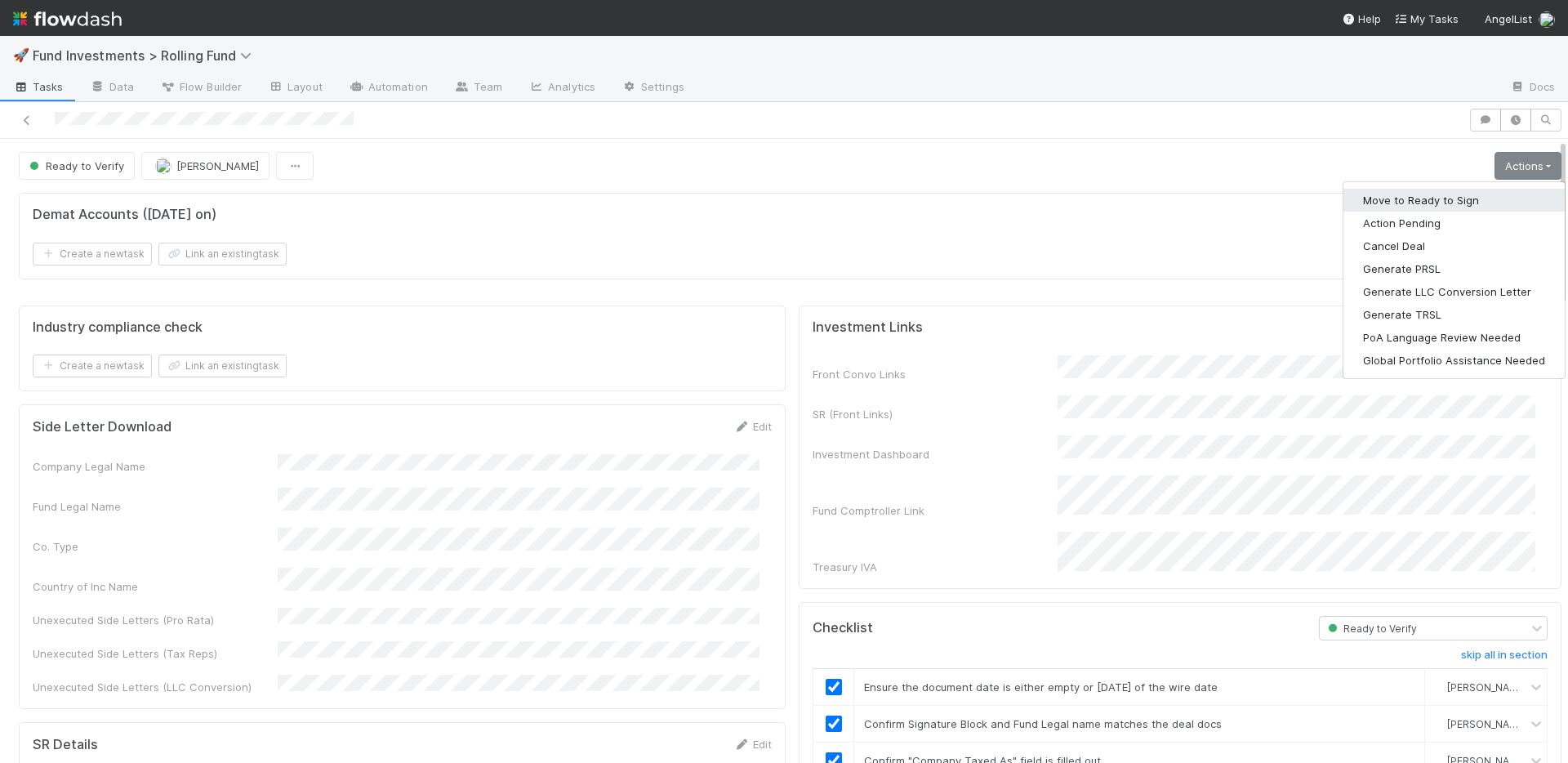
click at [1450, 202] on button "Move to Ready to Sign" at bounding box center [1454, 200] width 221 height 22
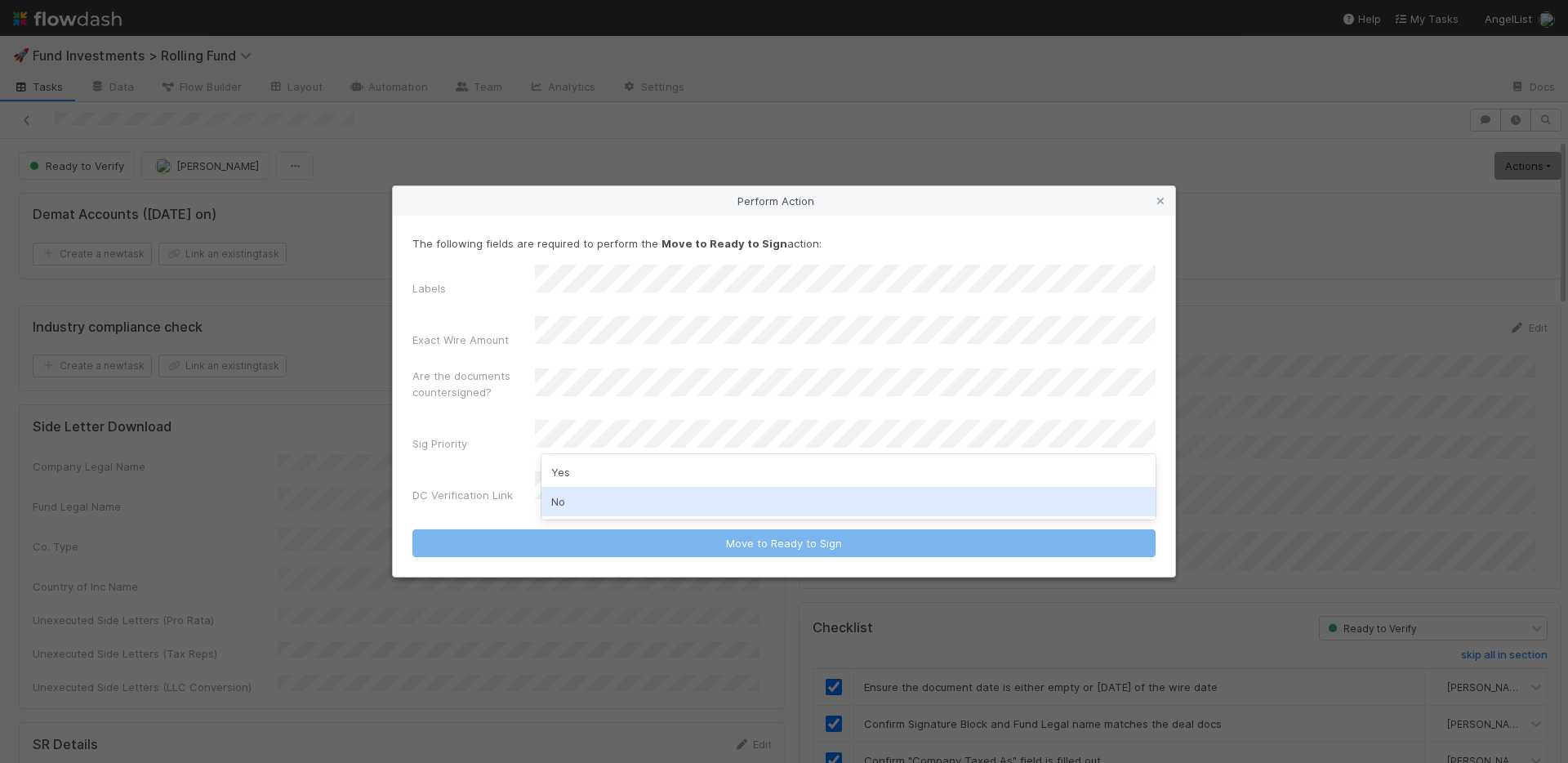
drag, startPoint x: 578, startPoint y: 503, endPoint x: 582, endPoint y: 491, distance: 12.6
click at [578, 502] on div "No" at bounding box center [848, 501] width 614 height 29
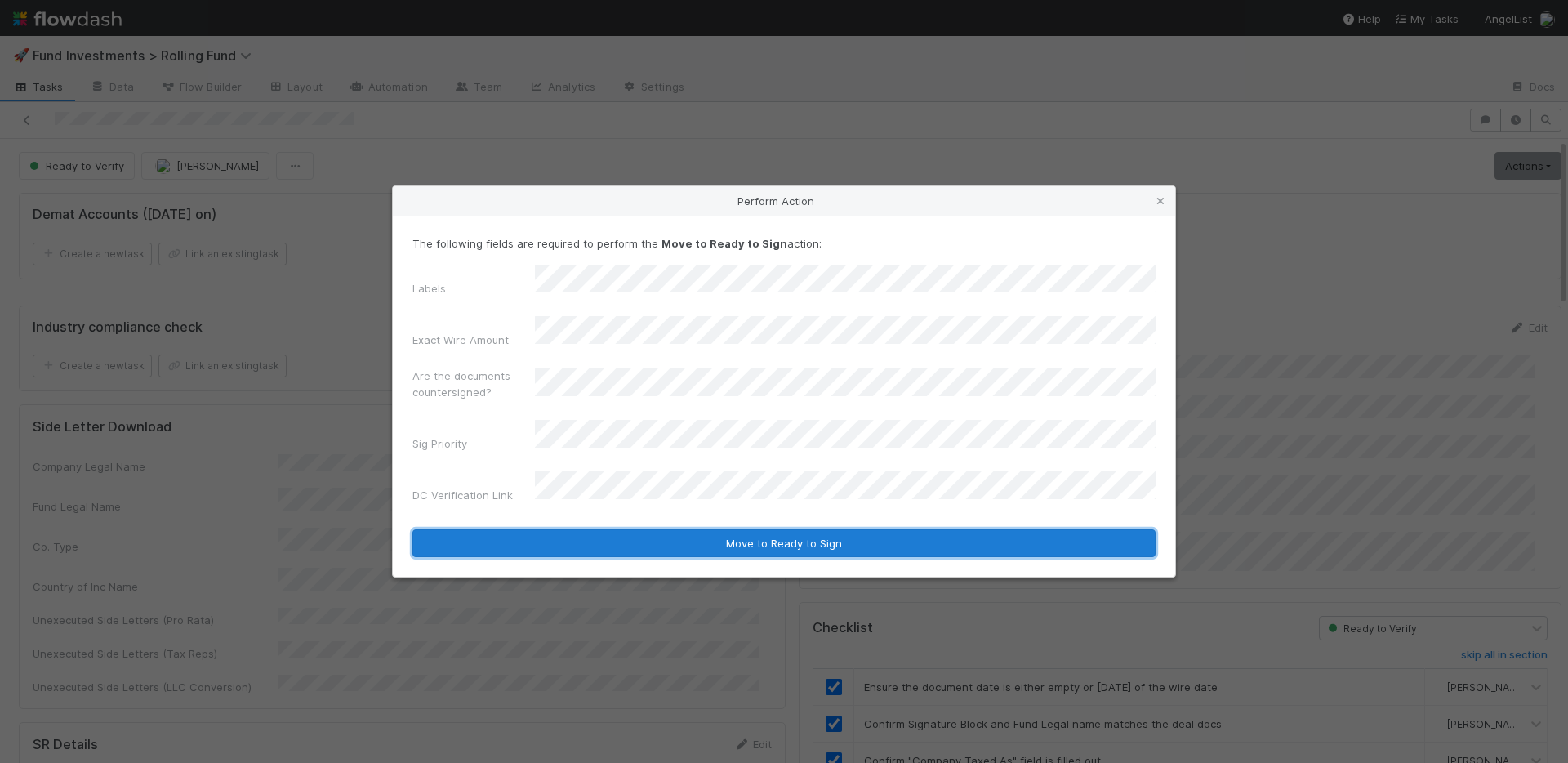
click at [670, 529] on button "Move to Ready to Sign" at bounding box center [784, 543] width 743 height 27
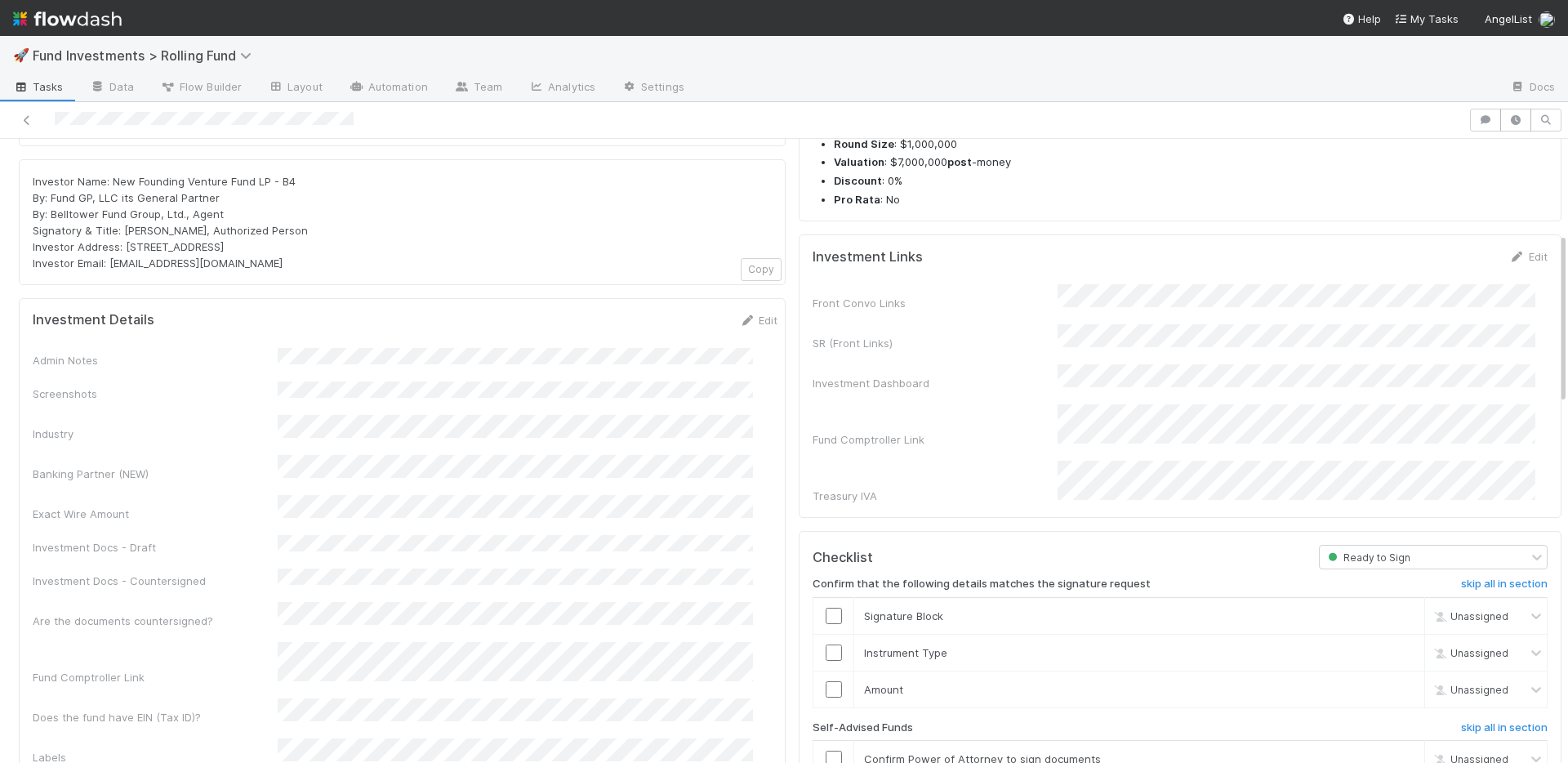
scroll to position [342, 0]
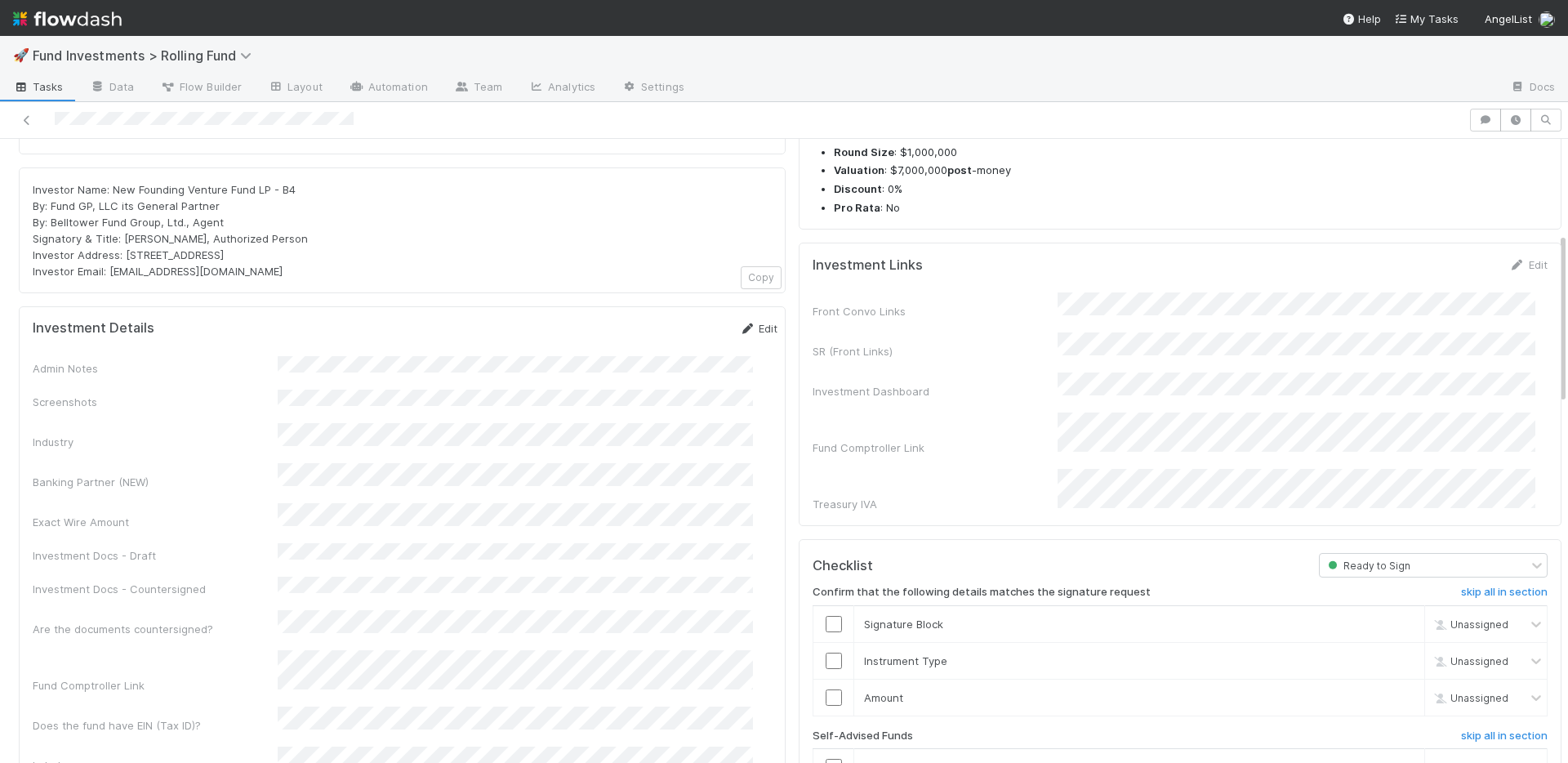
click at [748, 322] on link "Edit" at bounding box center [757, 328] width 38 height 13
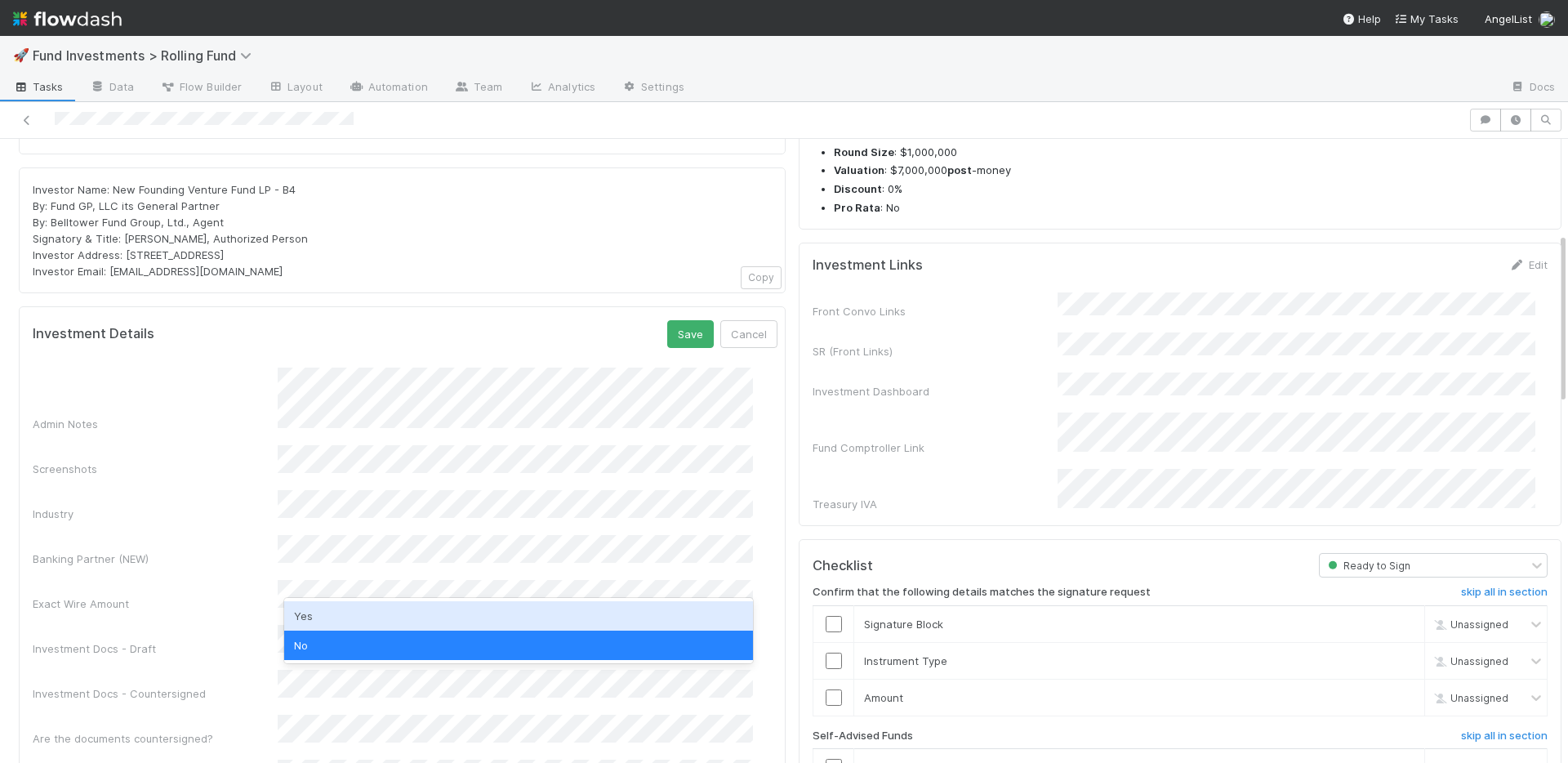
click at [324, 625] on div "Yes" at bounding box center [517, 615] width 469 height 29
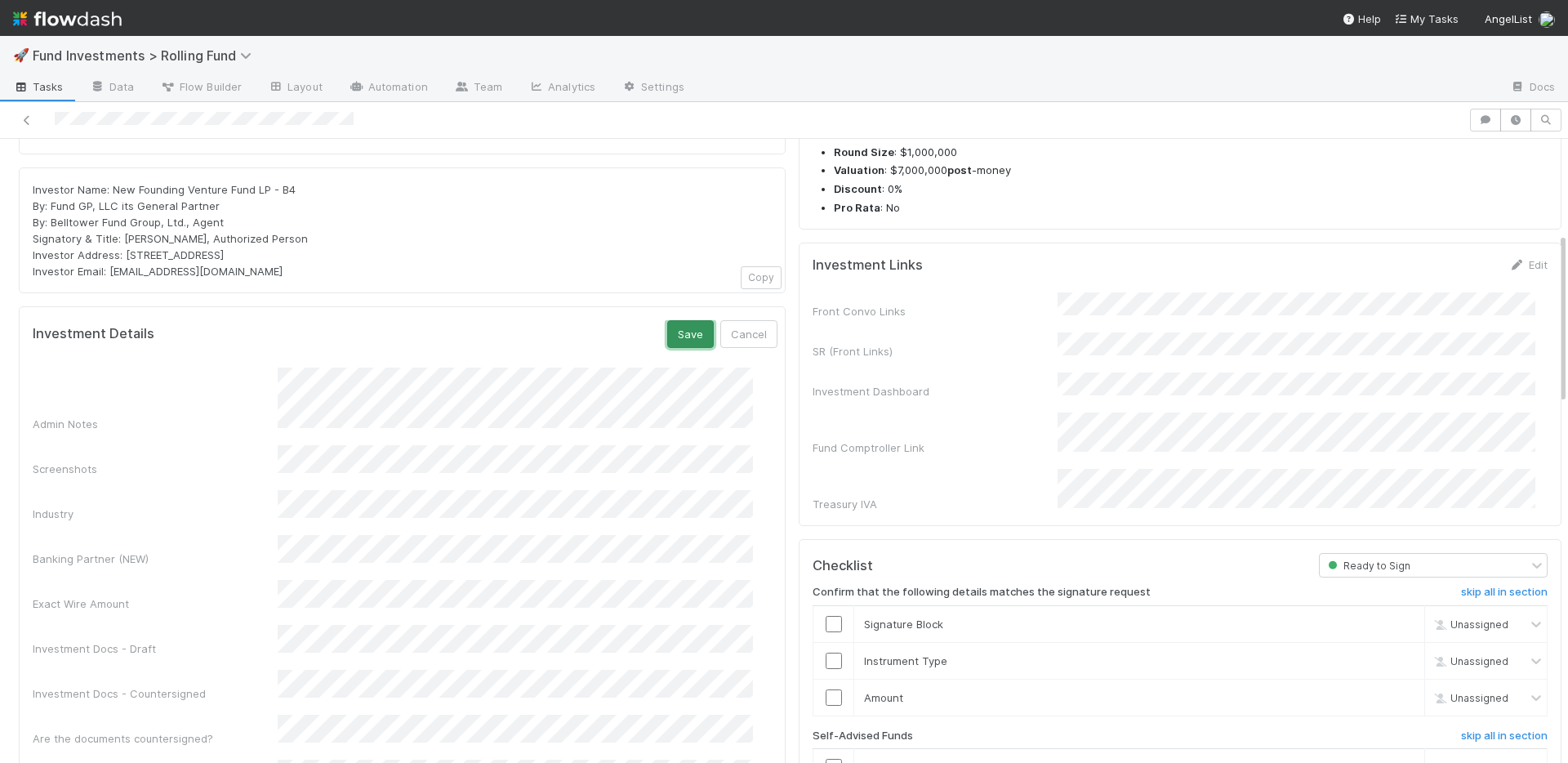
click at [668, 320] on button "Save" at bounding box center [691, 334] width 47 height 27
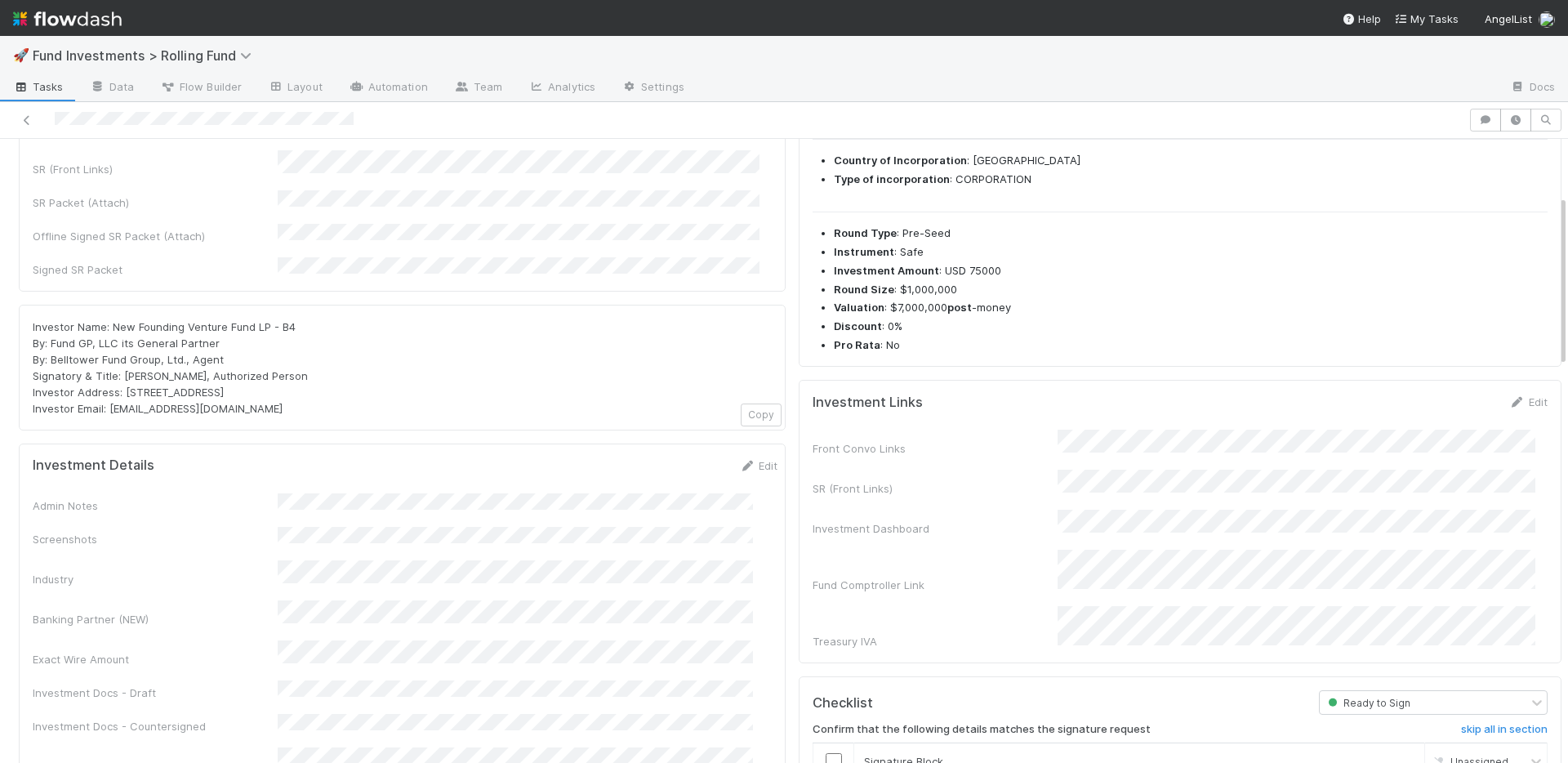
scroll to position [0, 0]
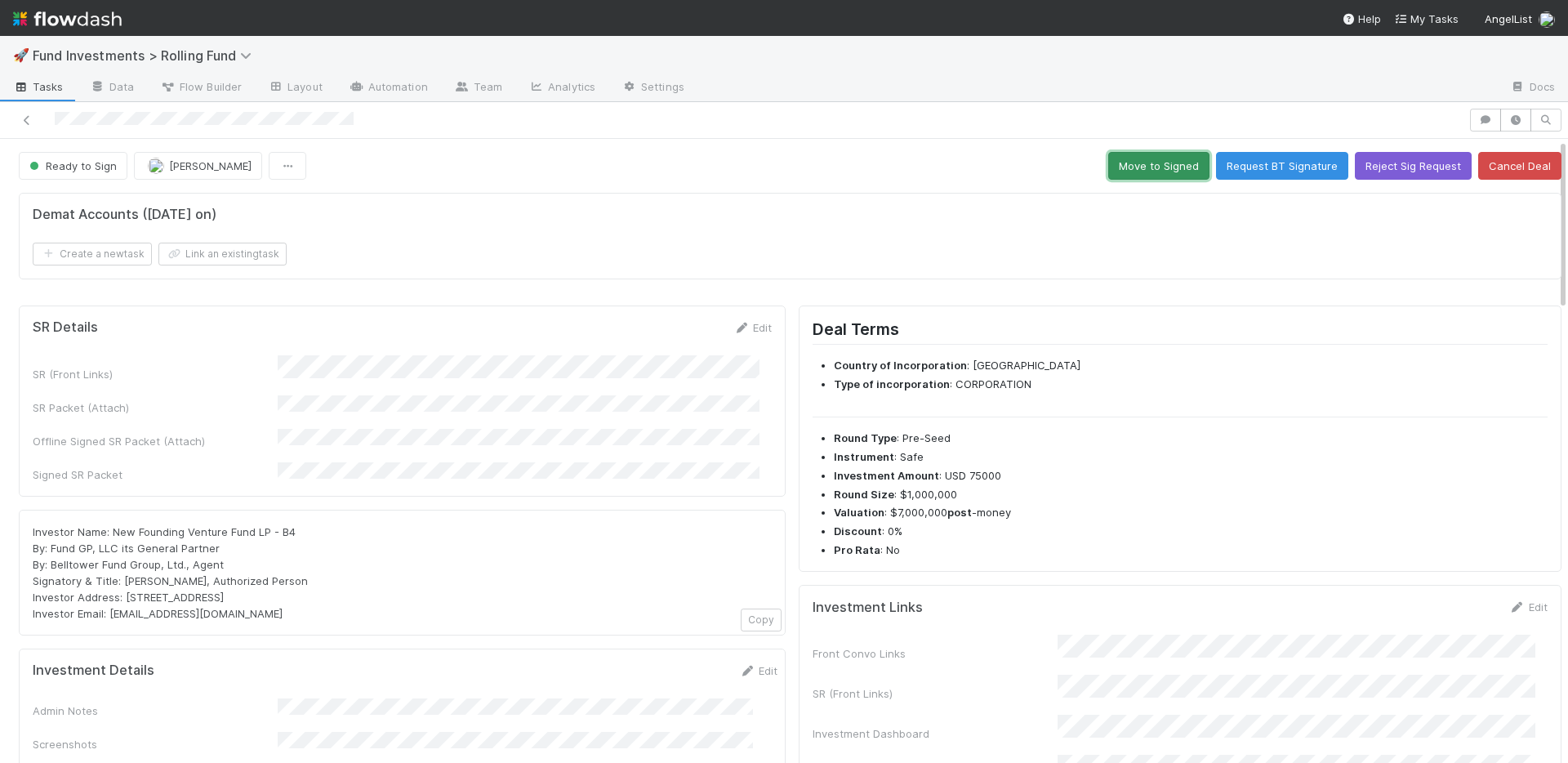
click at [1163, 168] on button "Move to Signed" at bounding box center [1158, 165] width 101 height 27
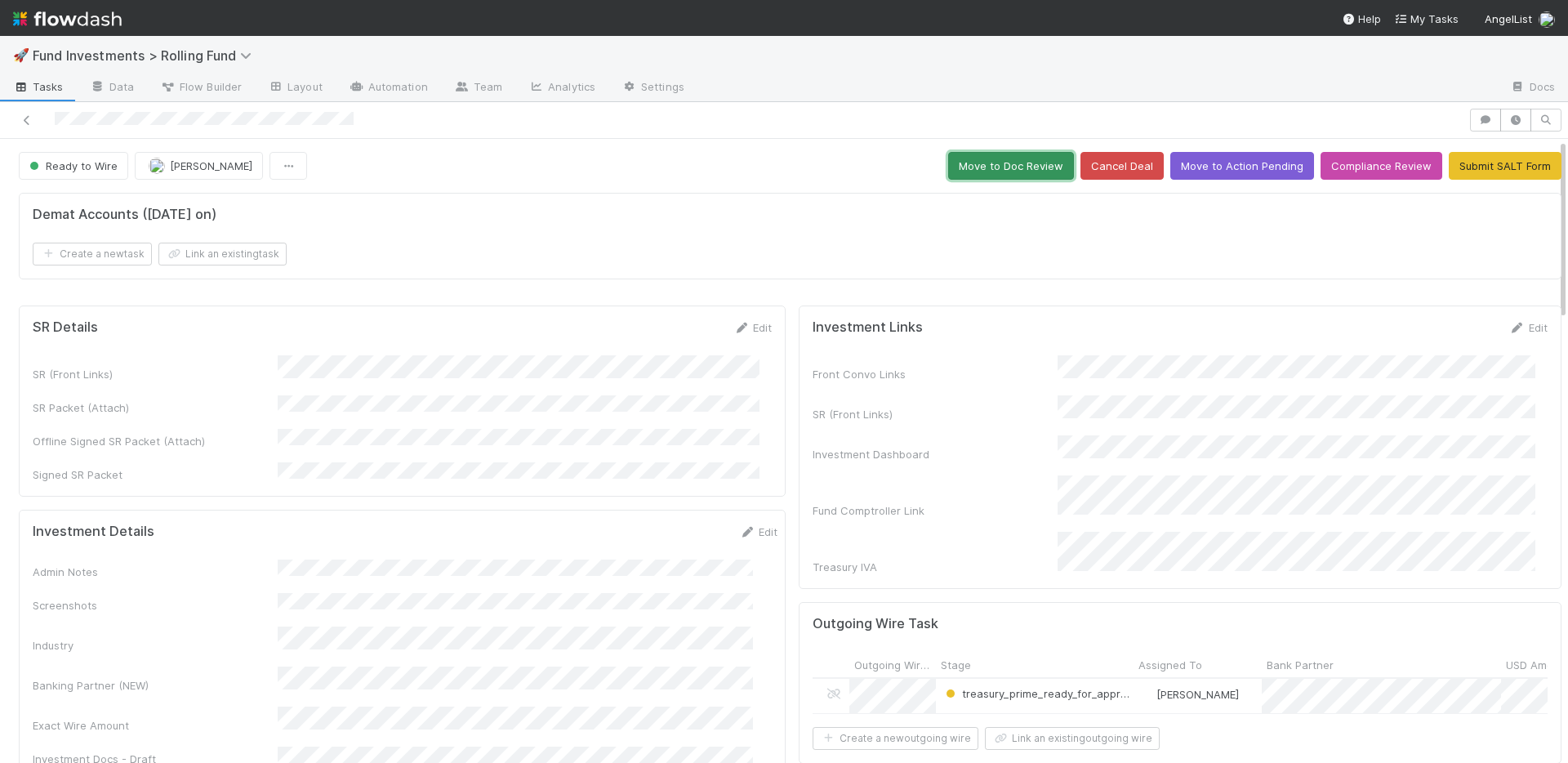
click at [965, 171] on button "Move to Doc Review" at bounding box center [1010, 165] width 126 height 27
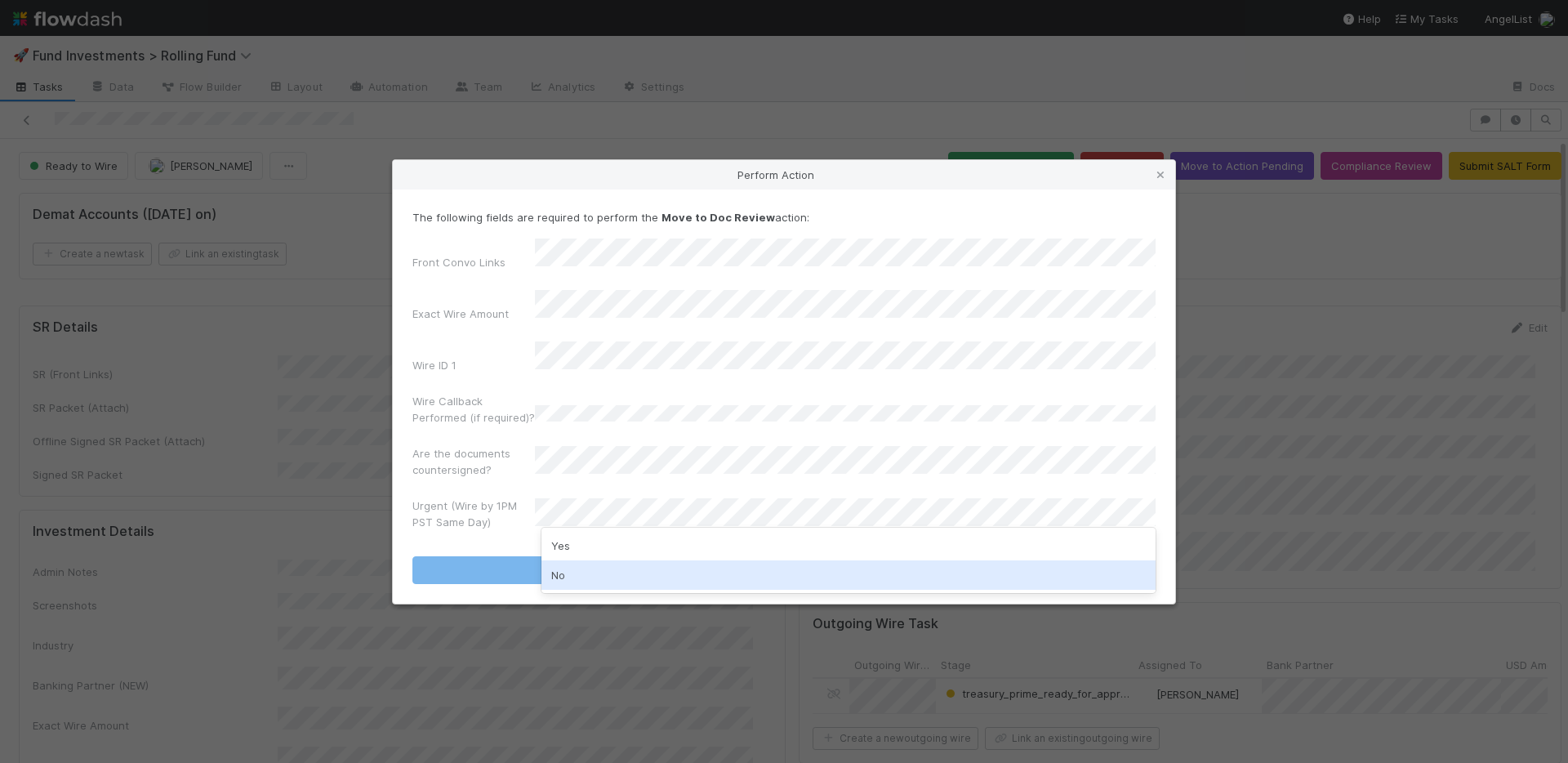
click at [596, 569] on div "No" at bounding box center [848, 575] width 614 height 29
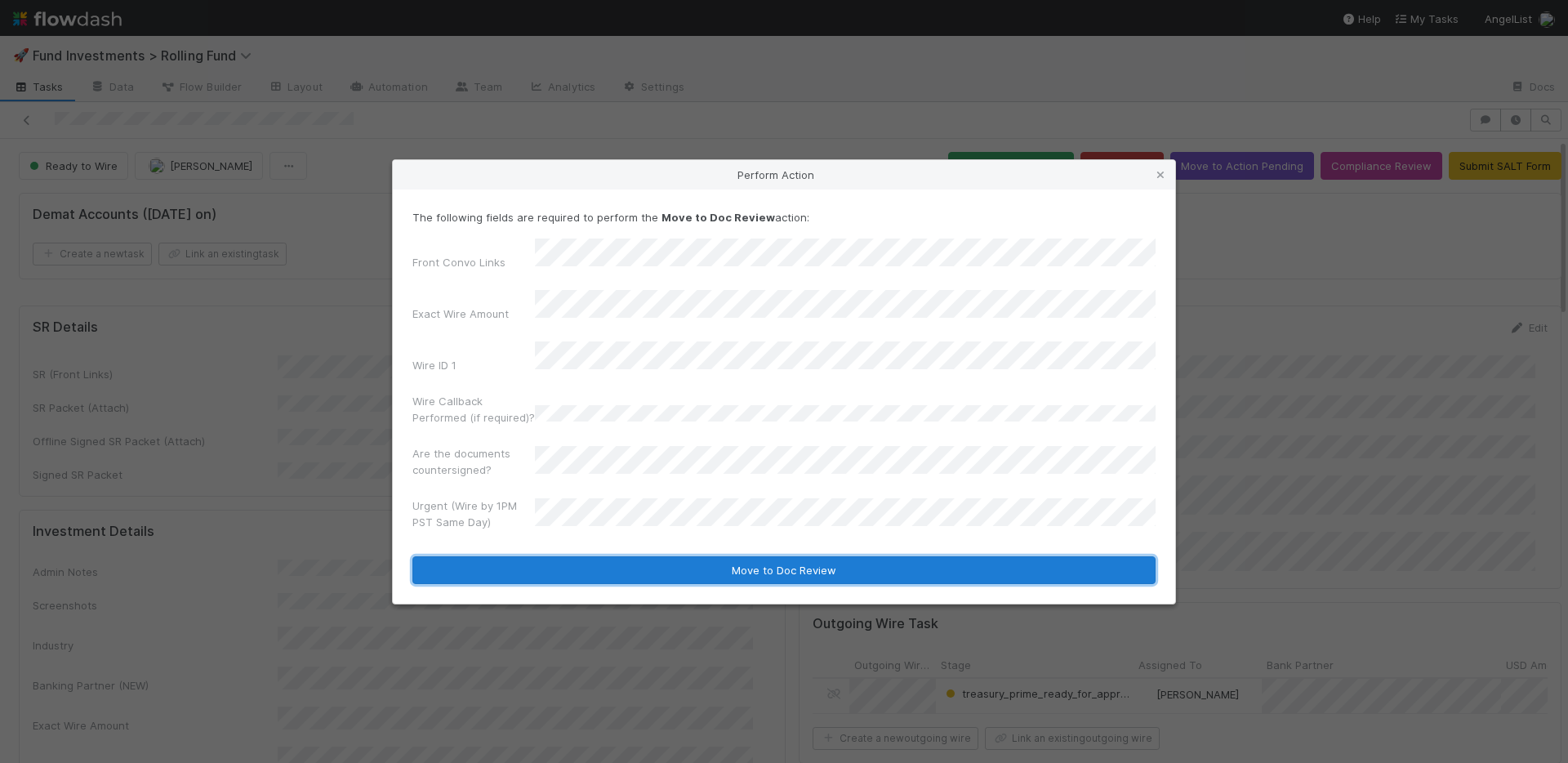
click at [606, 556] on button "Move to Doc Review" at bounding box center [784, 569] width 743 height 27
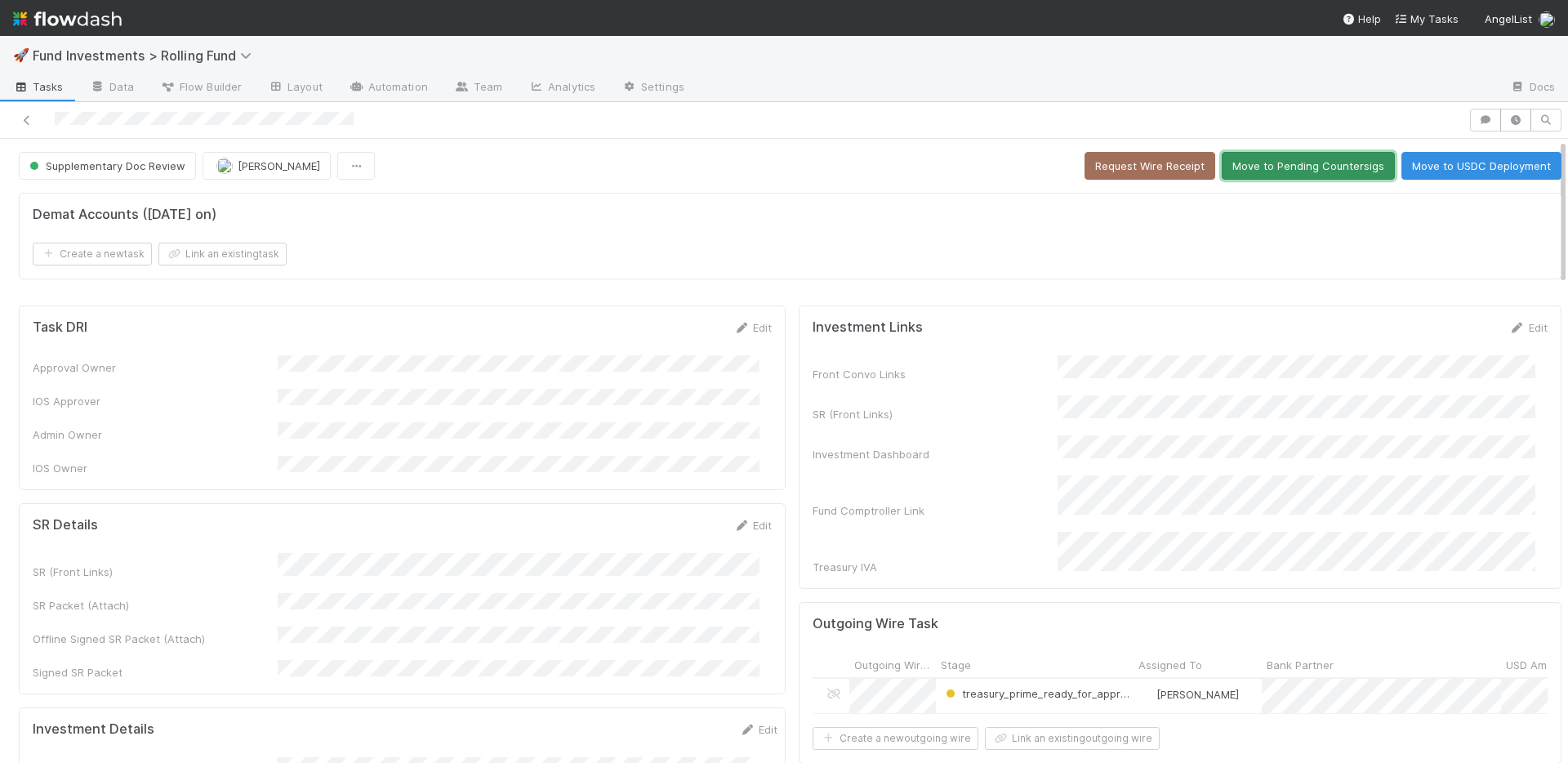
click at [1252, 167] on button "Move to Pending Countersigs" at bounding box center [1308, 165] width 173 height 27
click at [1278, 165] on button "Completed" at bounding box center [1298, 165] width 77 height 27
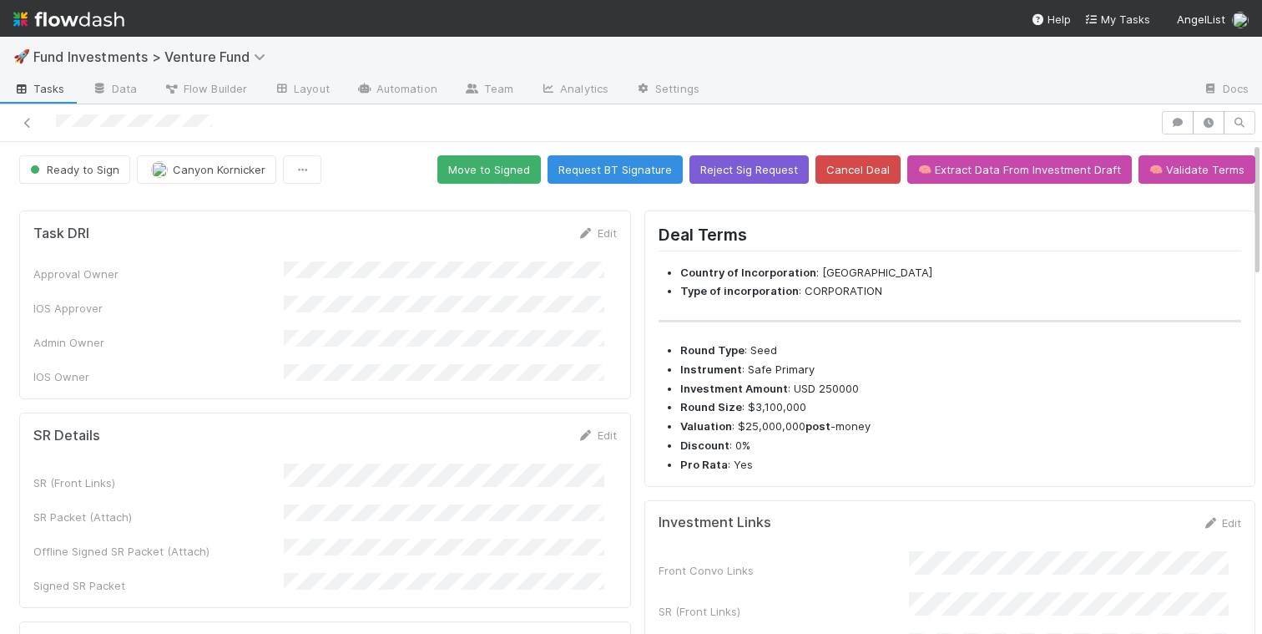
scroll to position [149, 0]
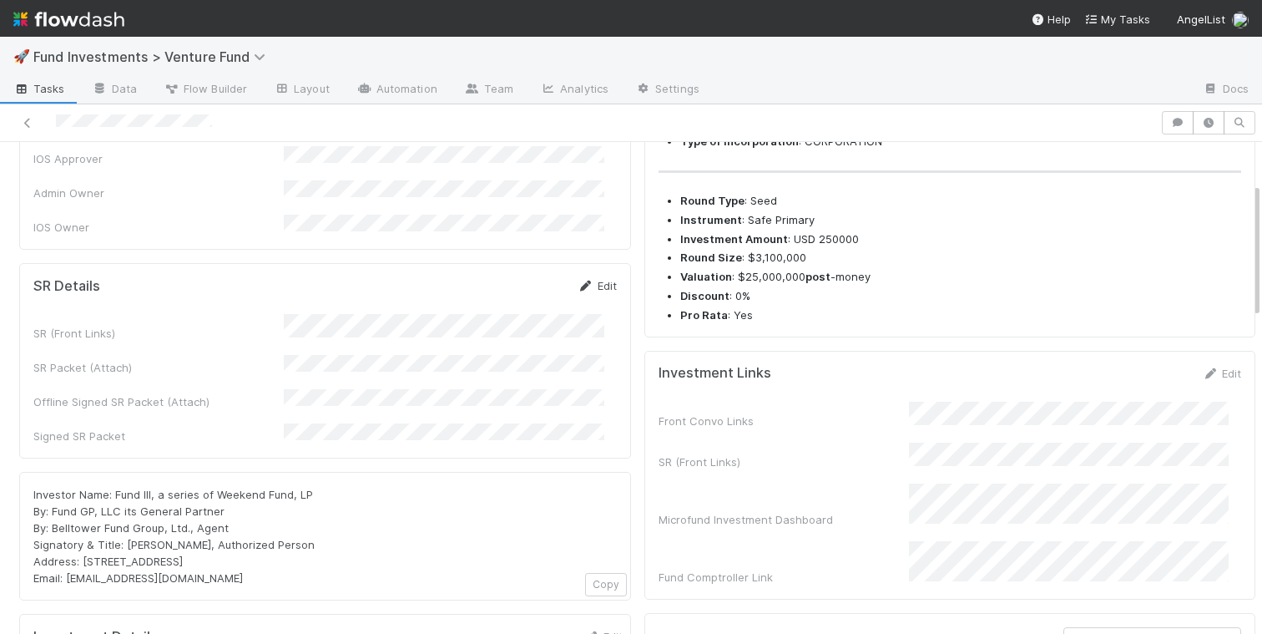
click at [590, 279] on link "Edit" at bounding box center [597, 285] width 39 height 13
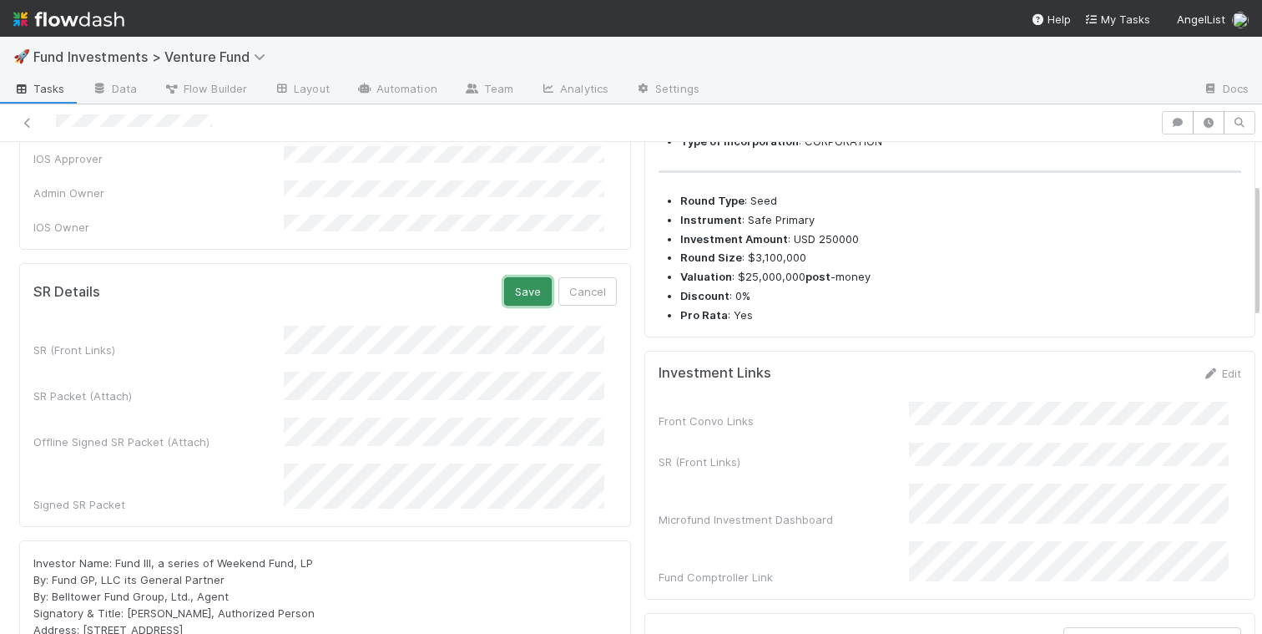
click at [511, 277] on button "Save" at bounding box center [528, 291] width 48 height 28
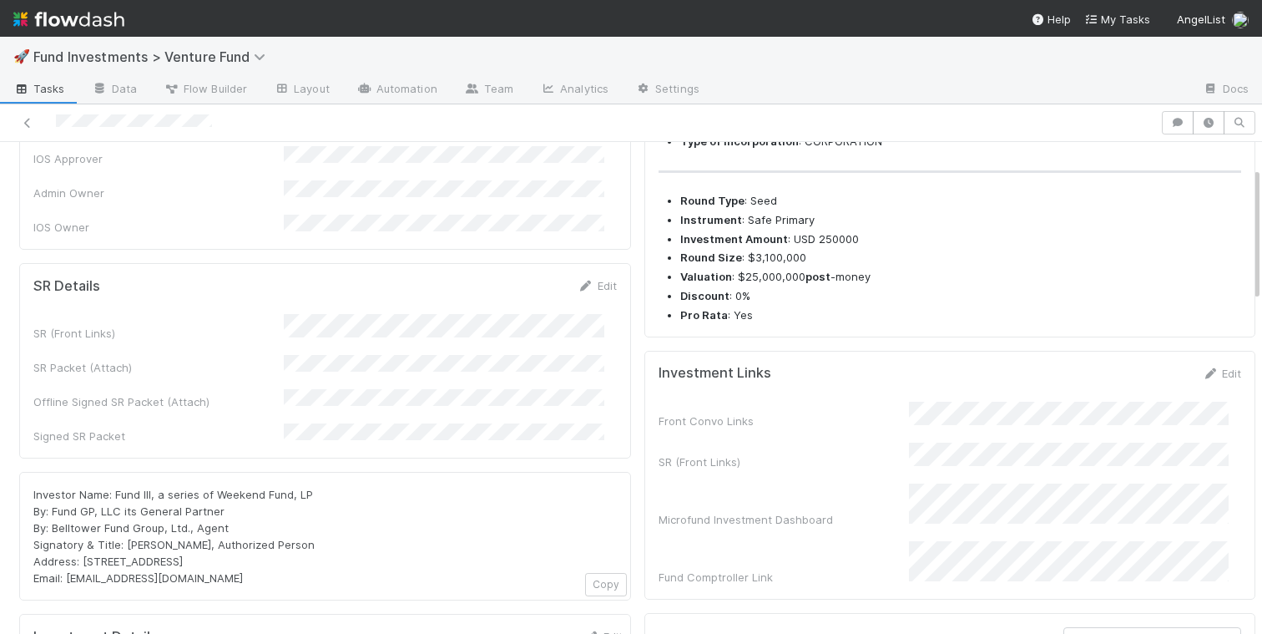
scroll to position [0, 0]
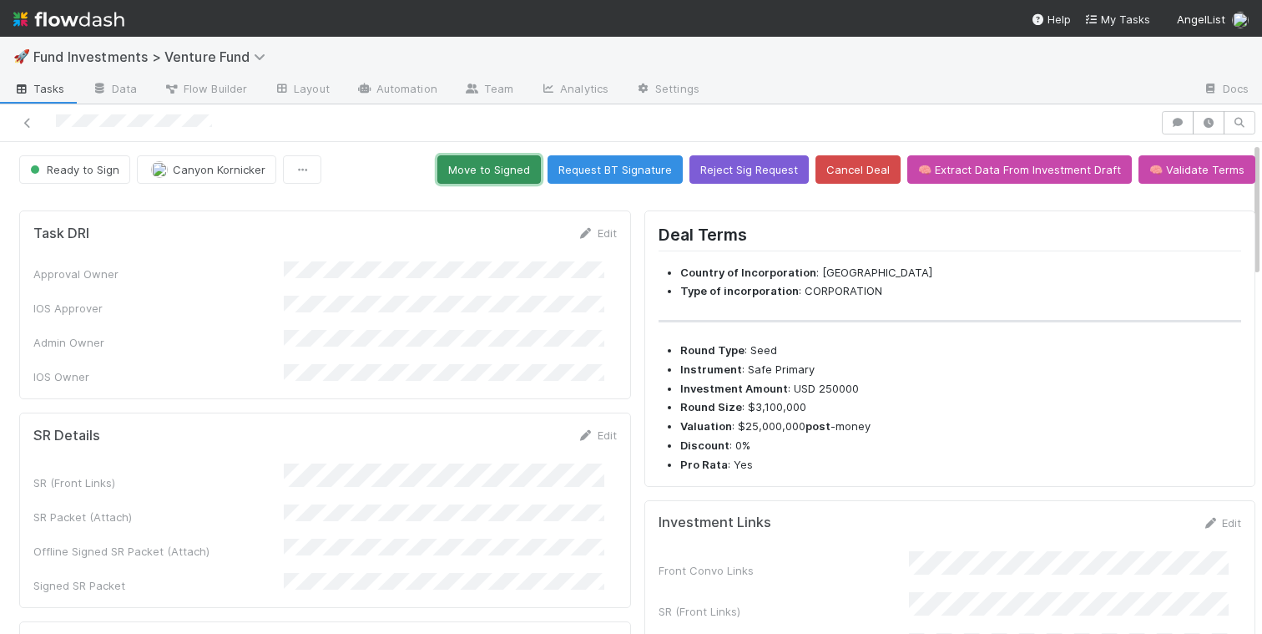
click at [490, 178] on button "Move to Signed" at bounding box center [488, 169] width 103 height 28
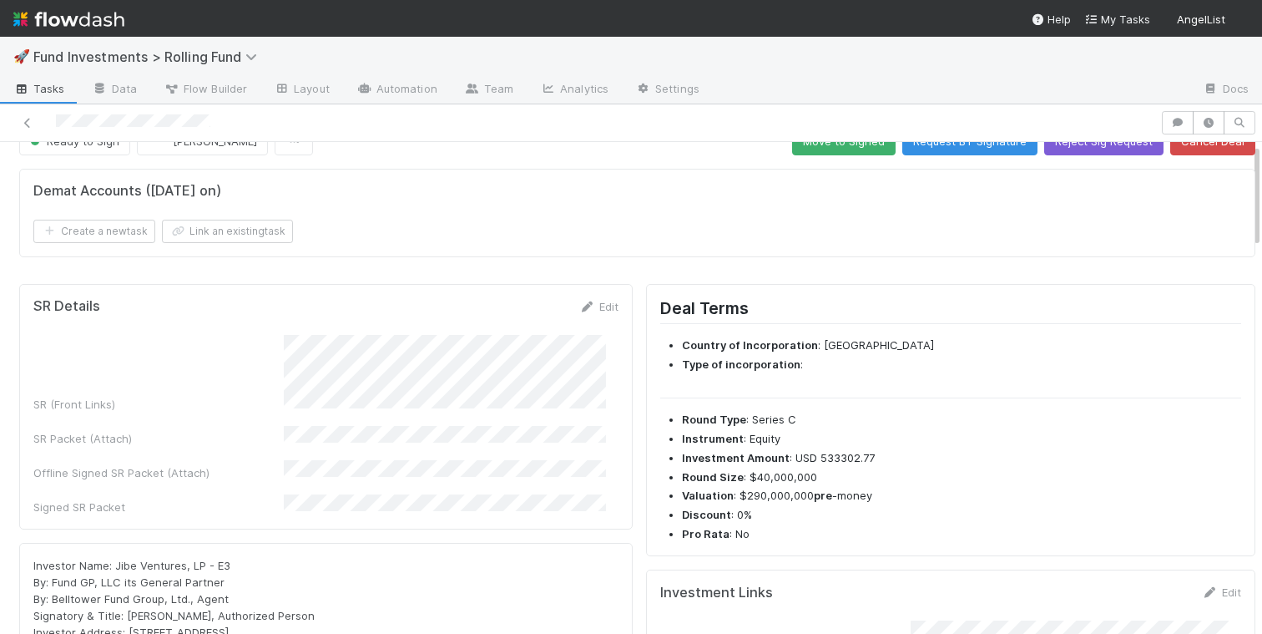
scroll to position [29, 0]
drag, startPoint x: 598, startPoint y: 305, endPoint x: 598, endPoint y: 250, distance: 55.9
click at [598, 305] on link "Edit" at bounding box center [598, 305] width 39 height 13
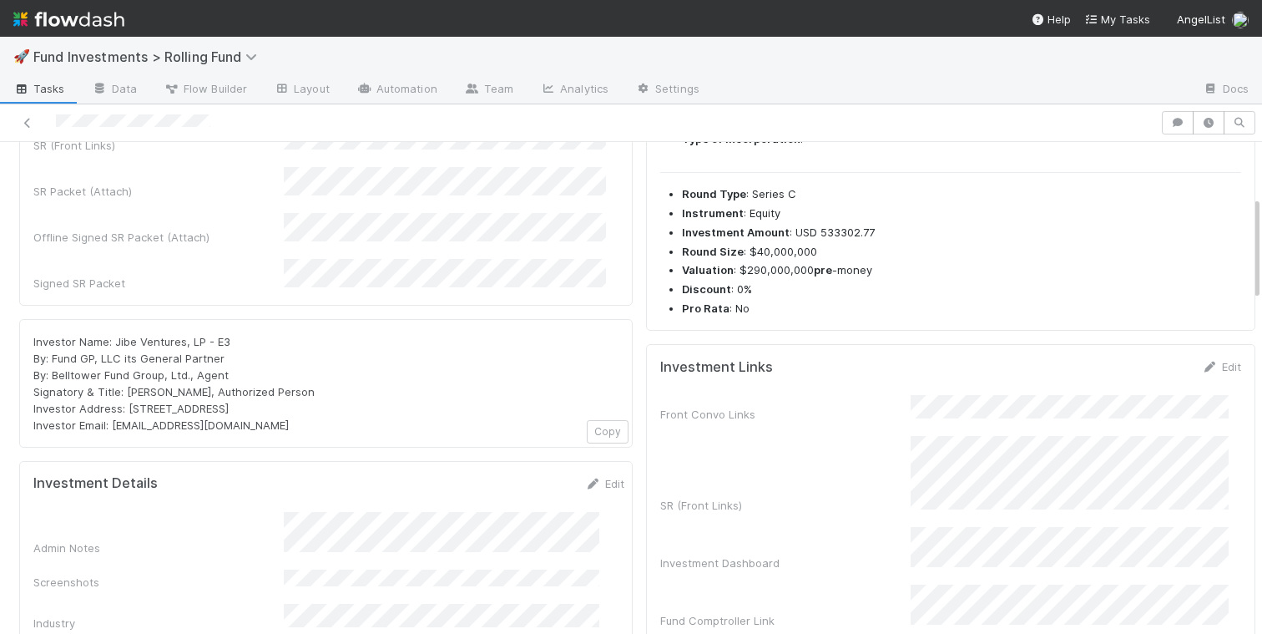
scroll to position [0, 0]
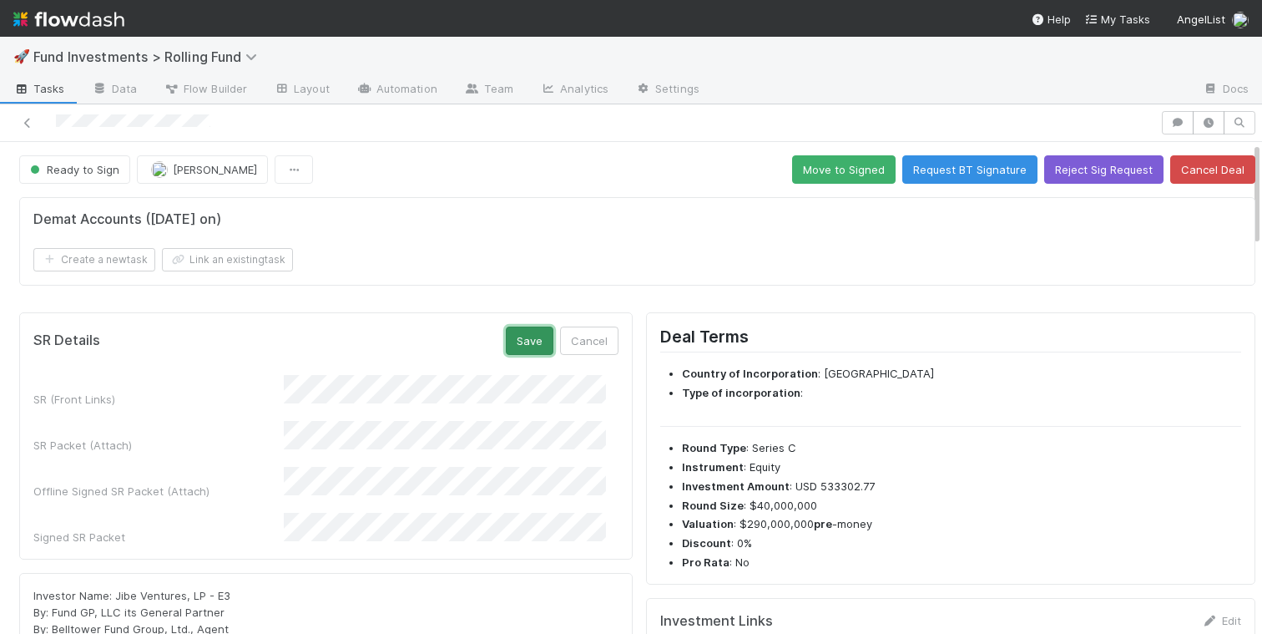
click at [517, 340] on button "Save" at bounding box center [530, 340] width 48 height 28
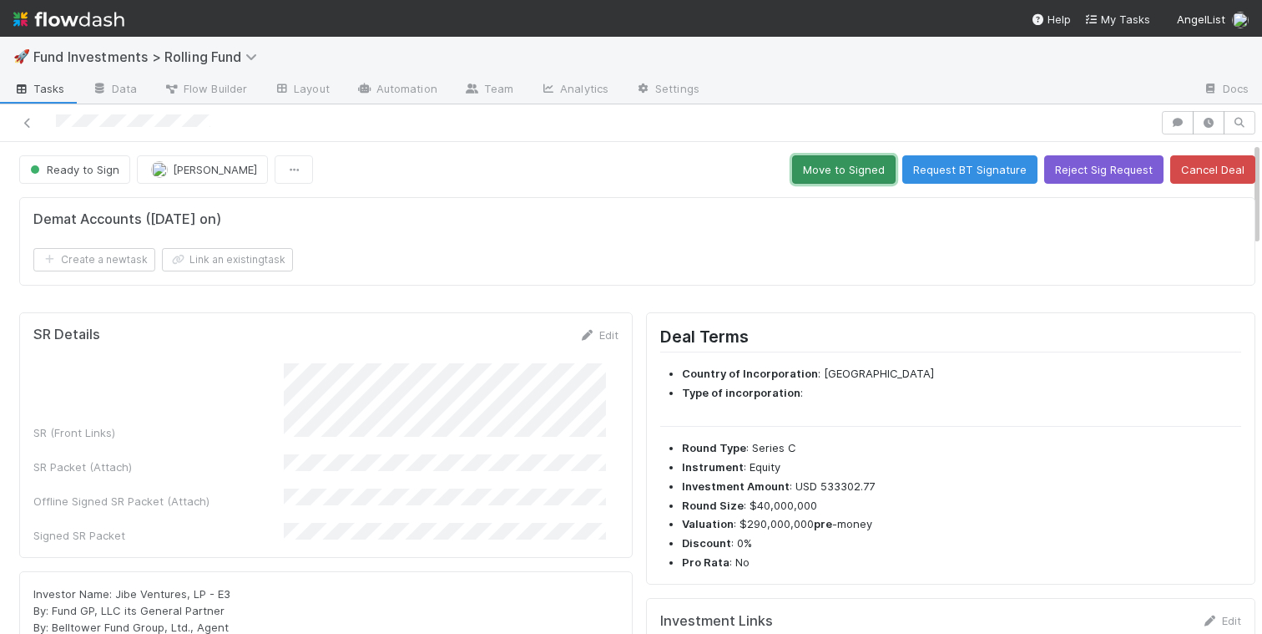
click at [804, 174] on button "Move to Signed" at bounding box center [843, 169] width 103 height 28
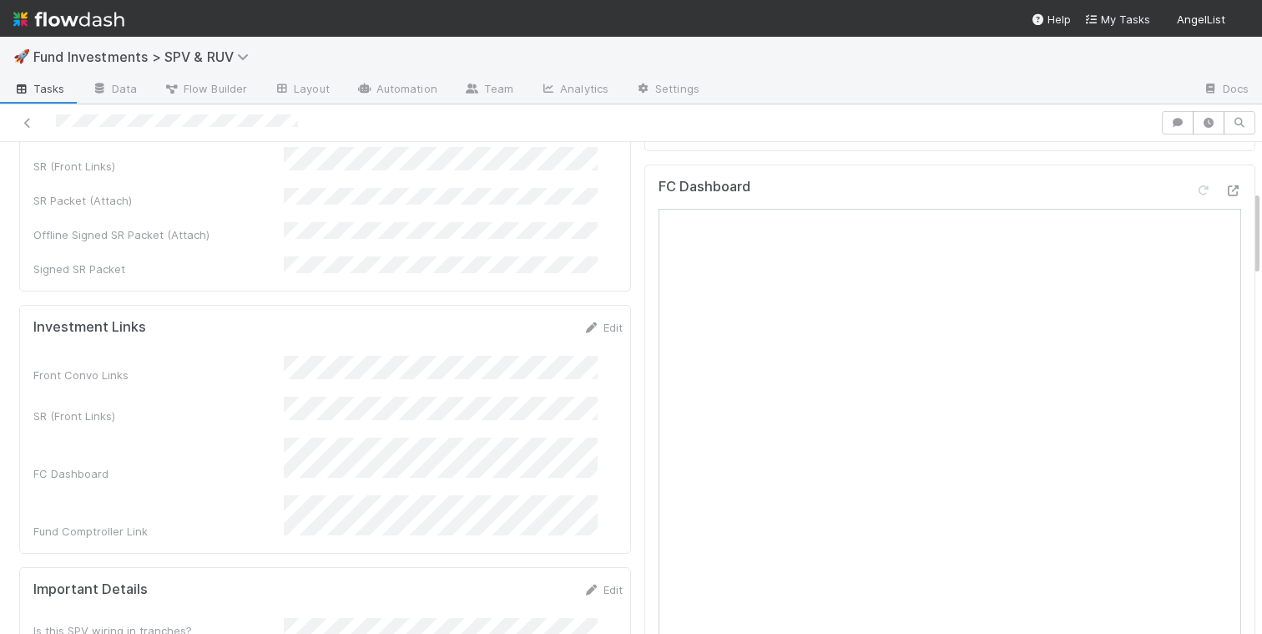
scroll to position [124, 0]
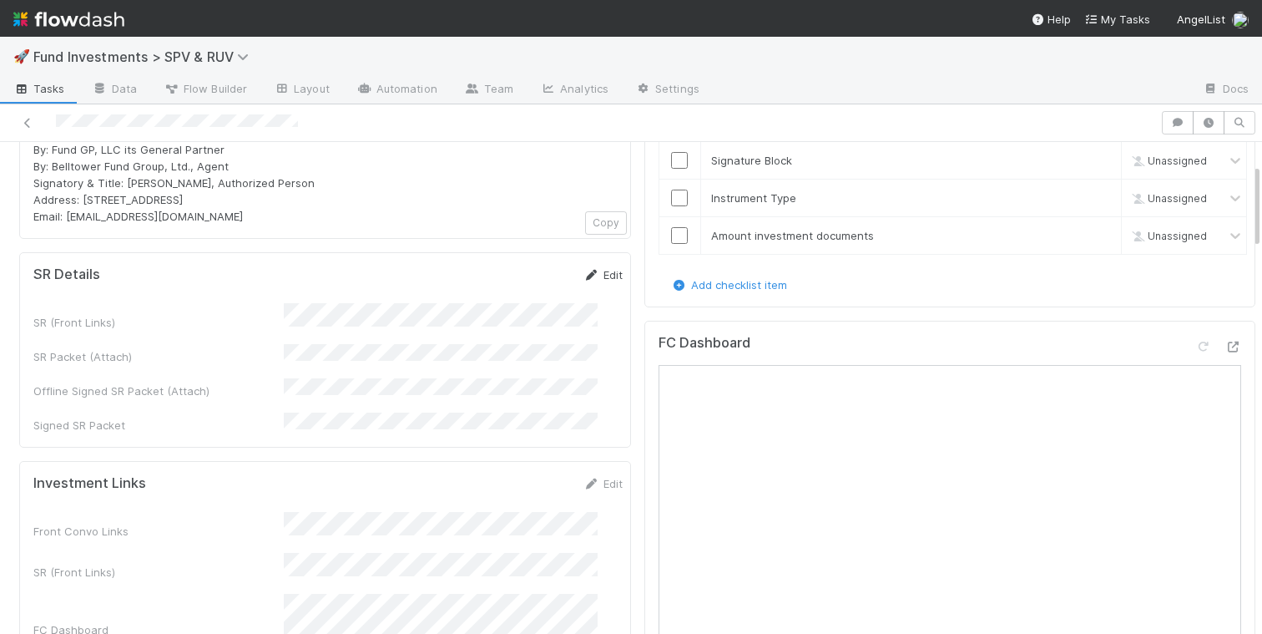
click at [583, 270] on link "Edit" at bounding box center [602, 274] width 39 height 13
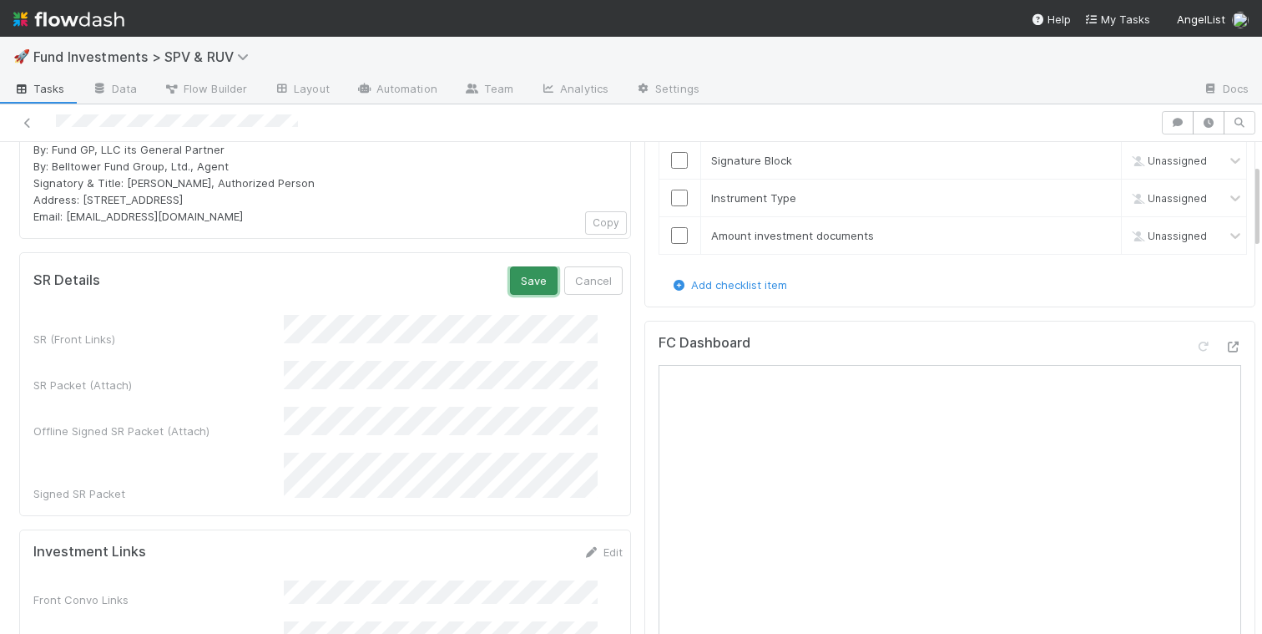
click at [514, 285] on button "Save" at bounding box center [534, 280] width 48 height 28
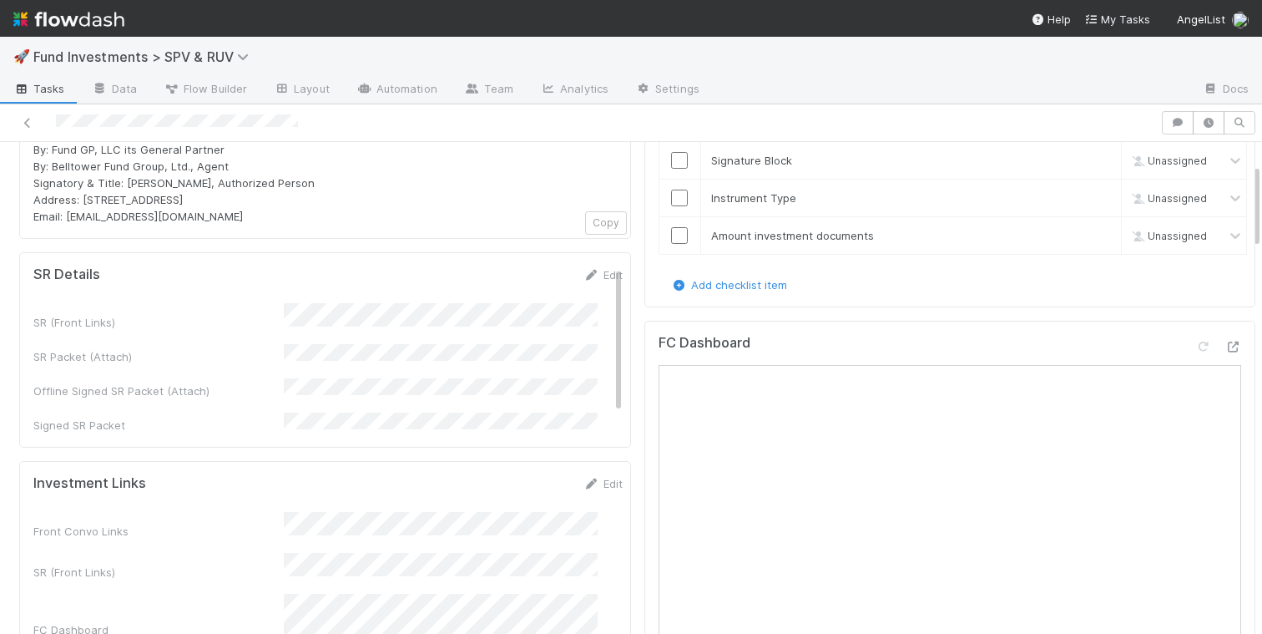
scroll to position [0, 0]
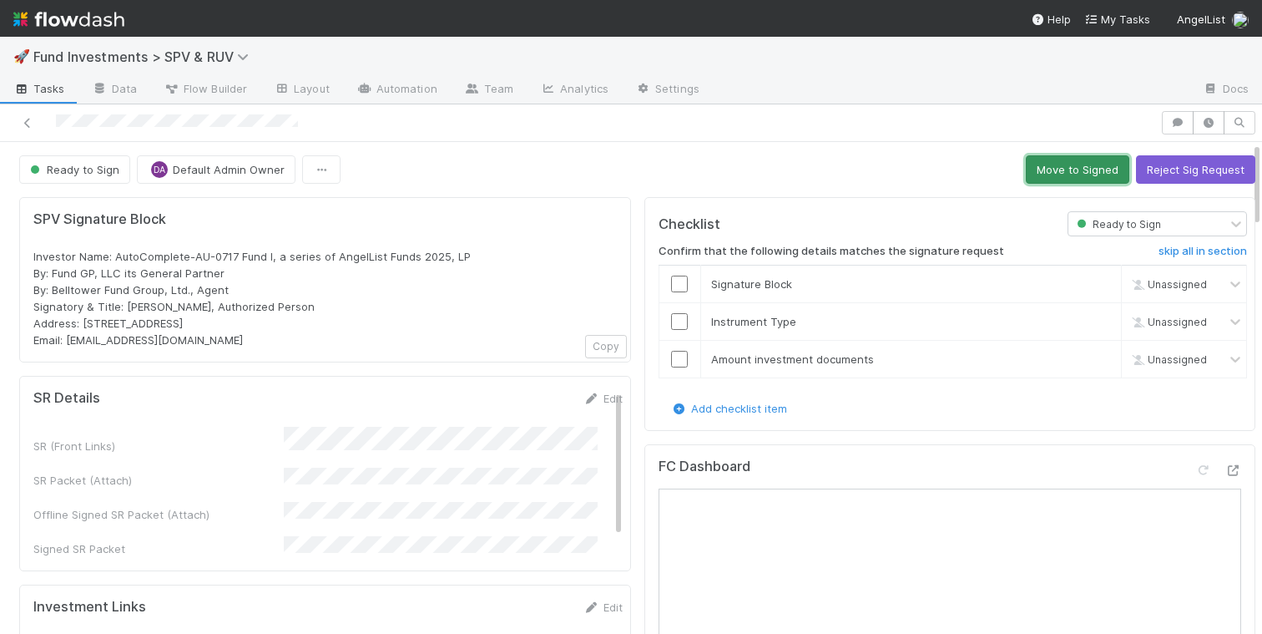
click at [1040, 172] on button "Move to Signed" at bounding box center [1077, 169] width 103 height 28
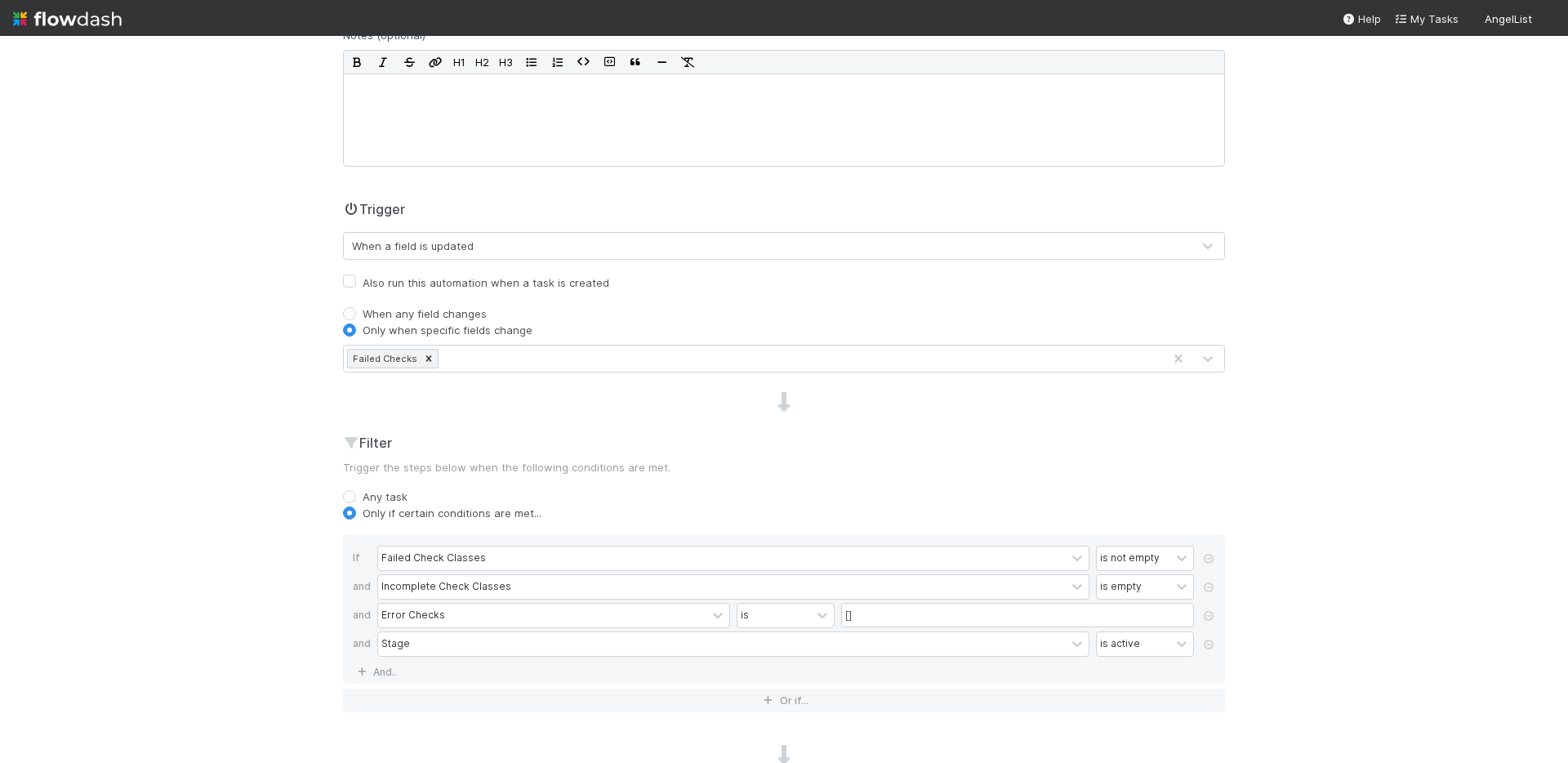
scroll to position [282, 0]
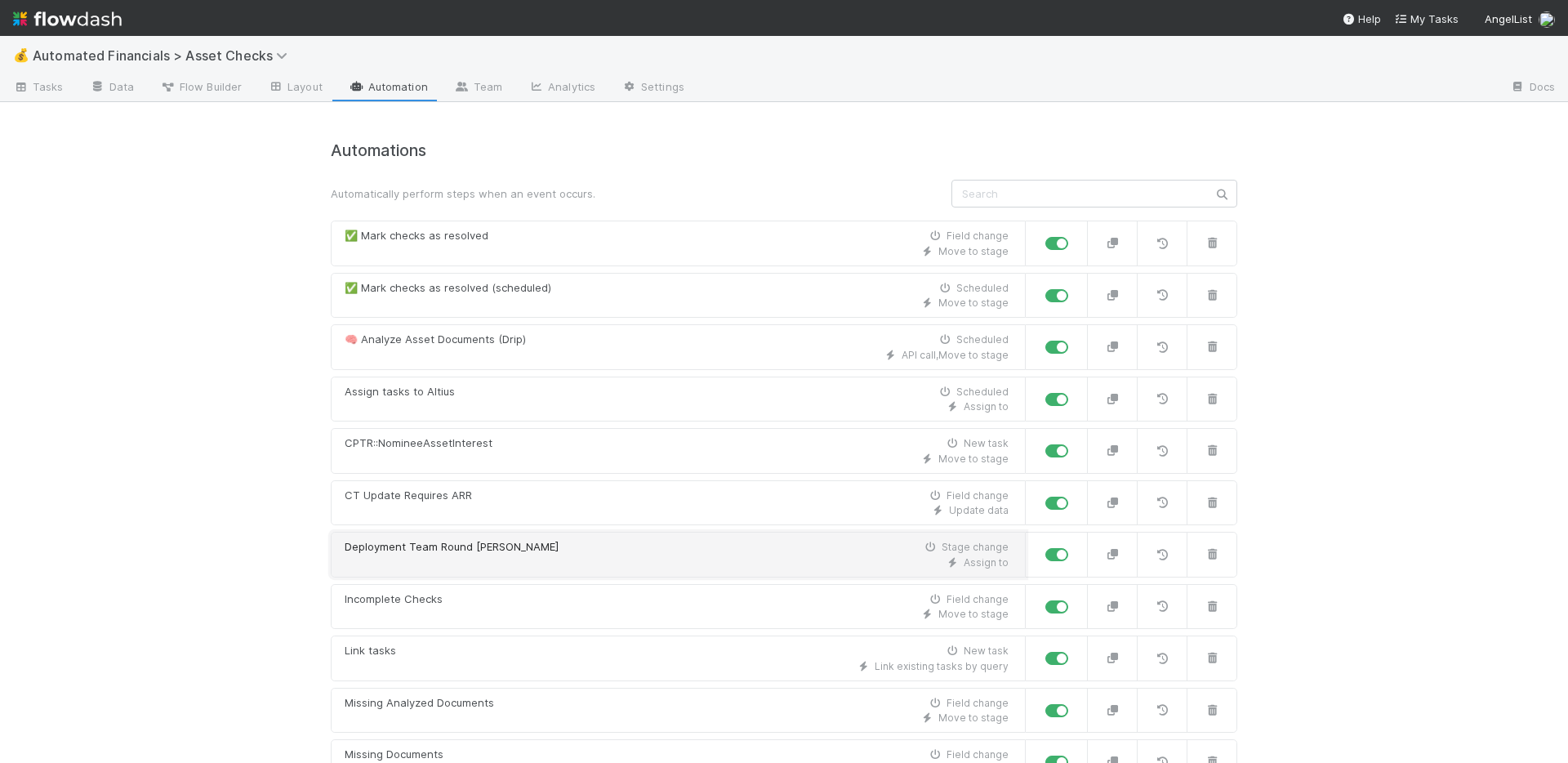
click at [571, 550] on div "Deployment Team Round [PERSON_NAME] Stage change" at bounding box center [676, 547] width 664 height 17
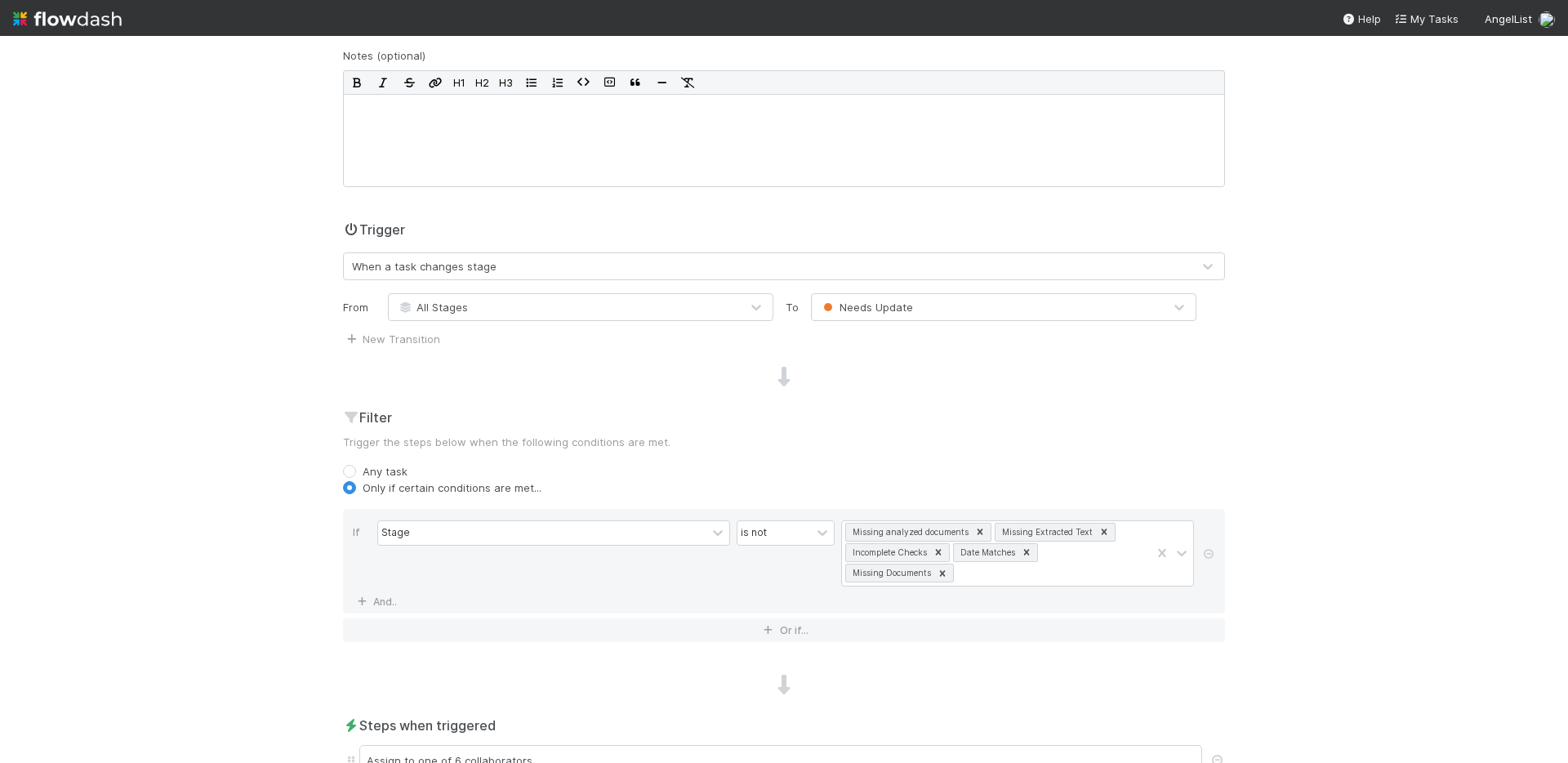
scroll to position [227, 0]
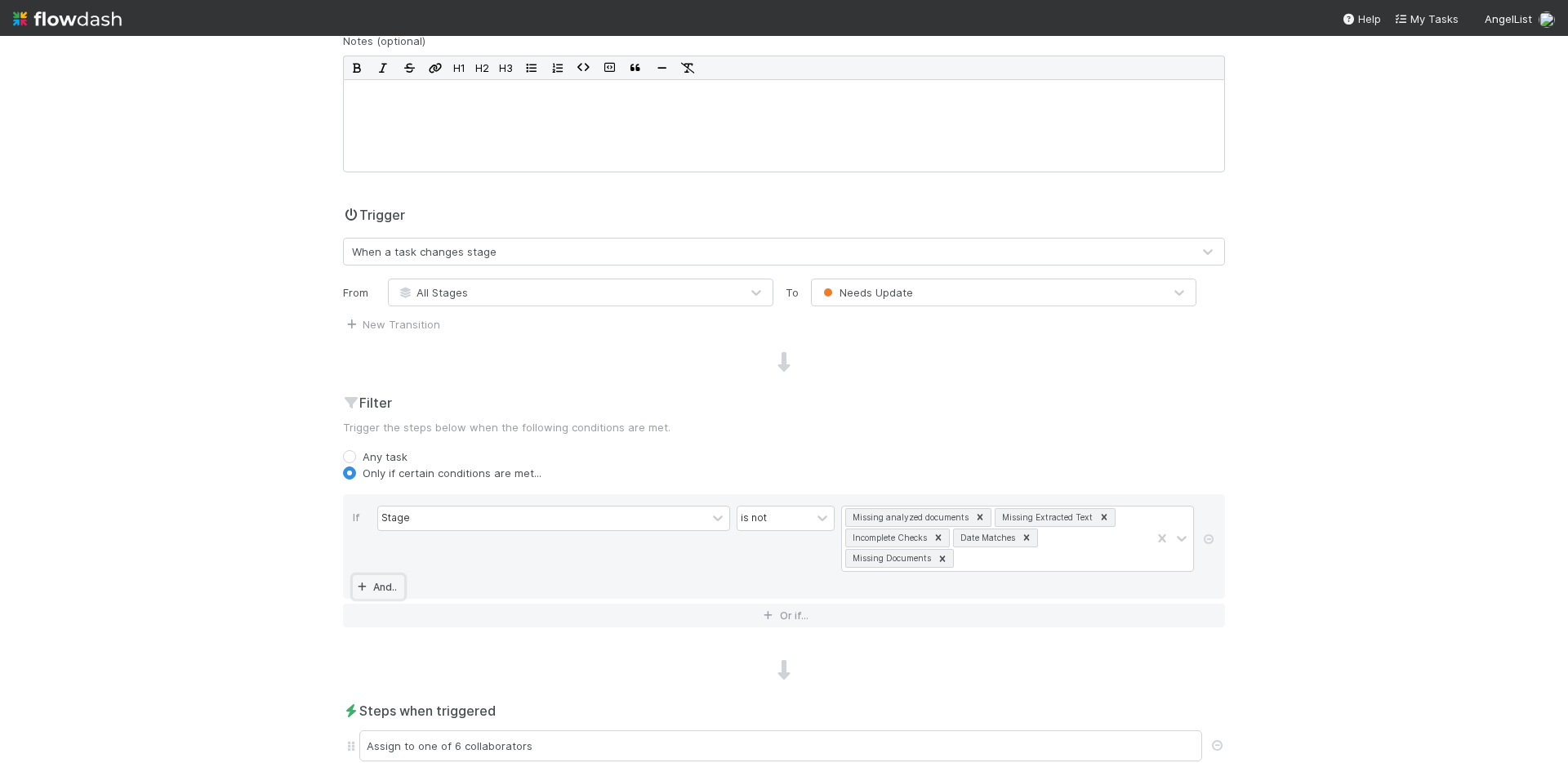
click at [378, 581] on link "And.." at bounding box center [379, 587] width 52 height 23
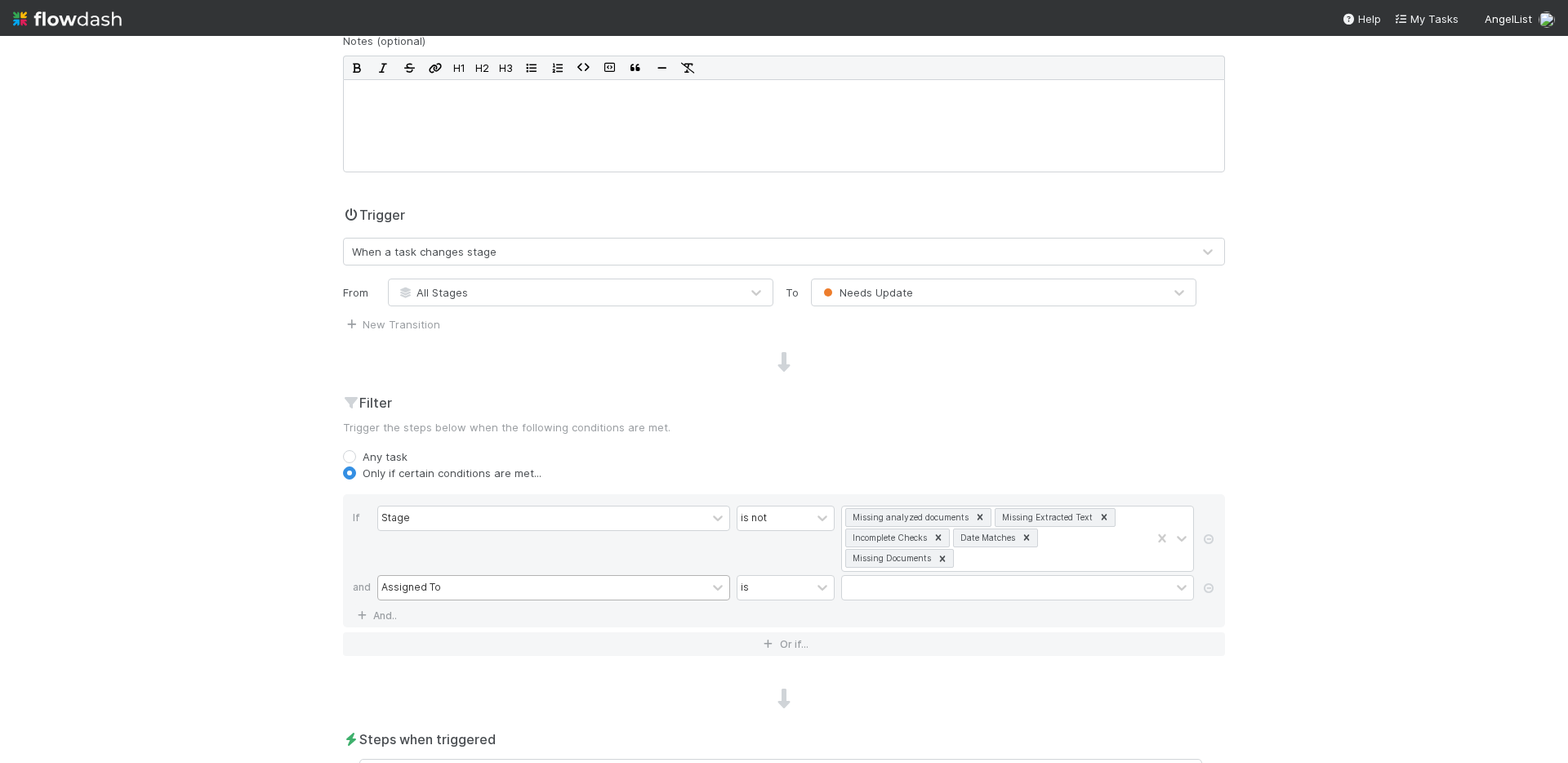
click at [482, 587] on div "Assigned To" at bounding box center [542, 587] width 329 height 23
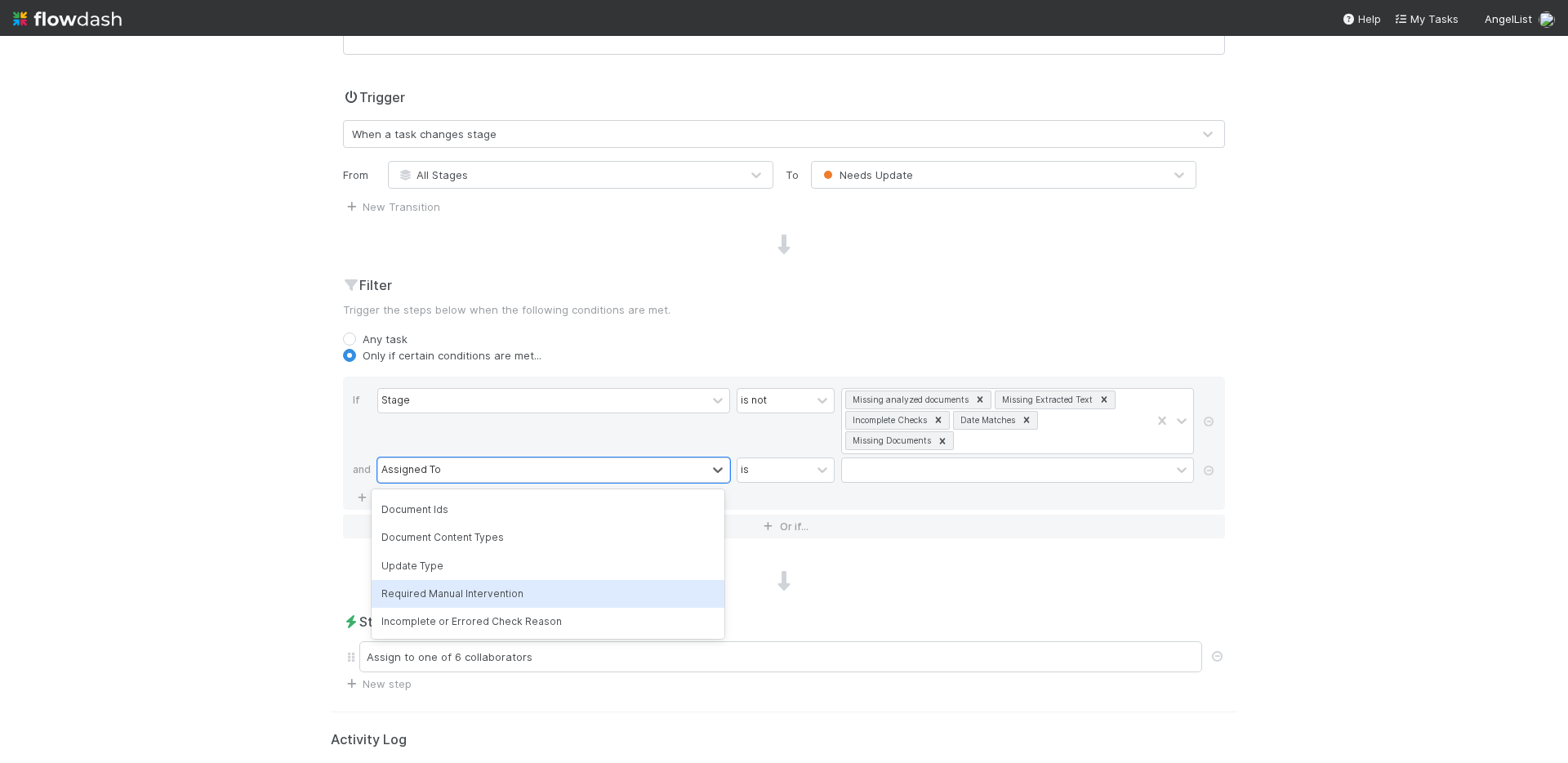
scroll to position [840, 0]
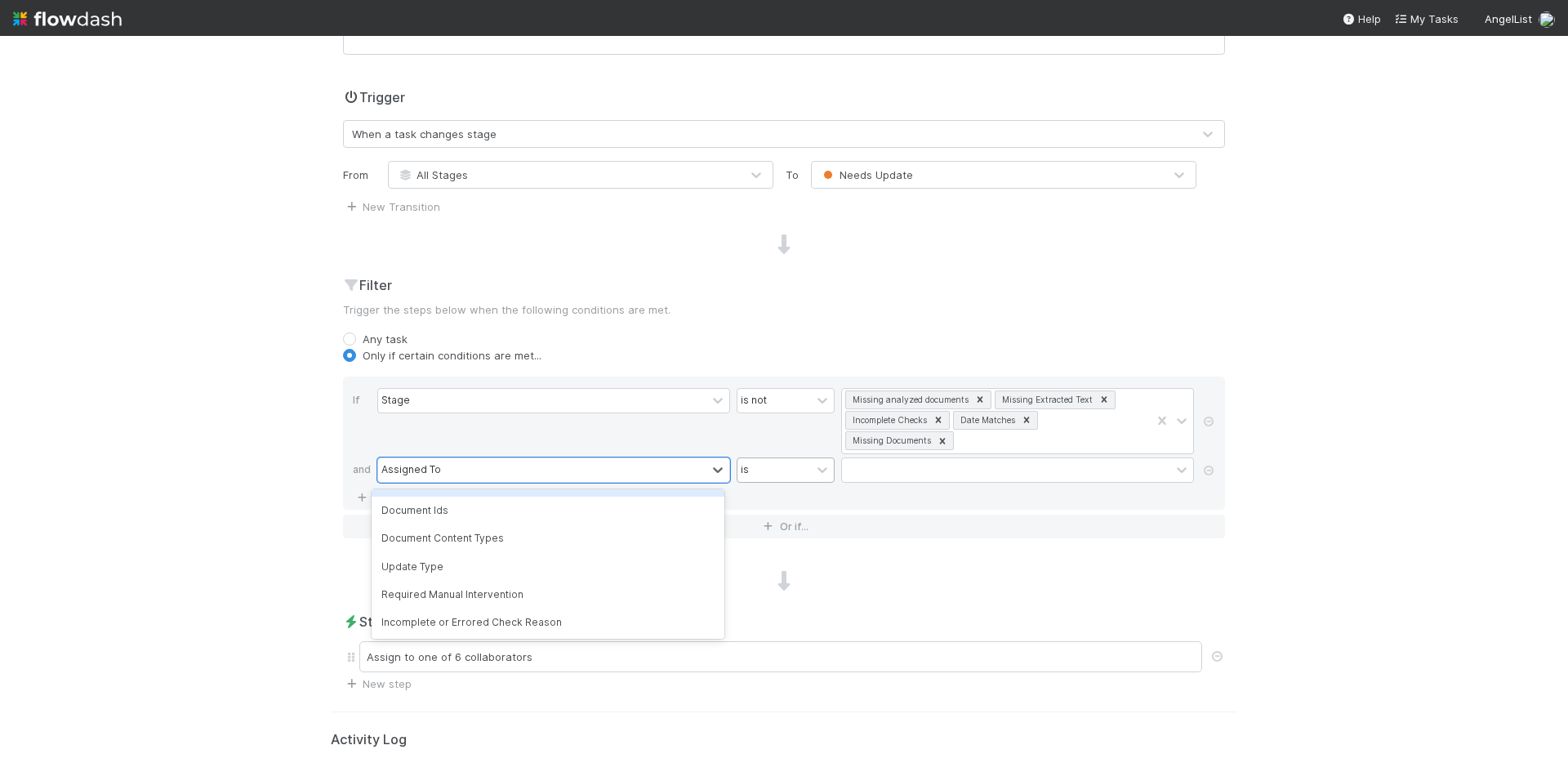
click at [795, 471] on div "is" at bounding box center [774, 470] width 73 height 23
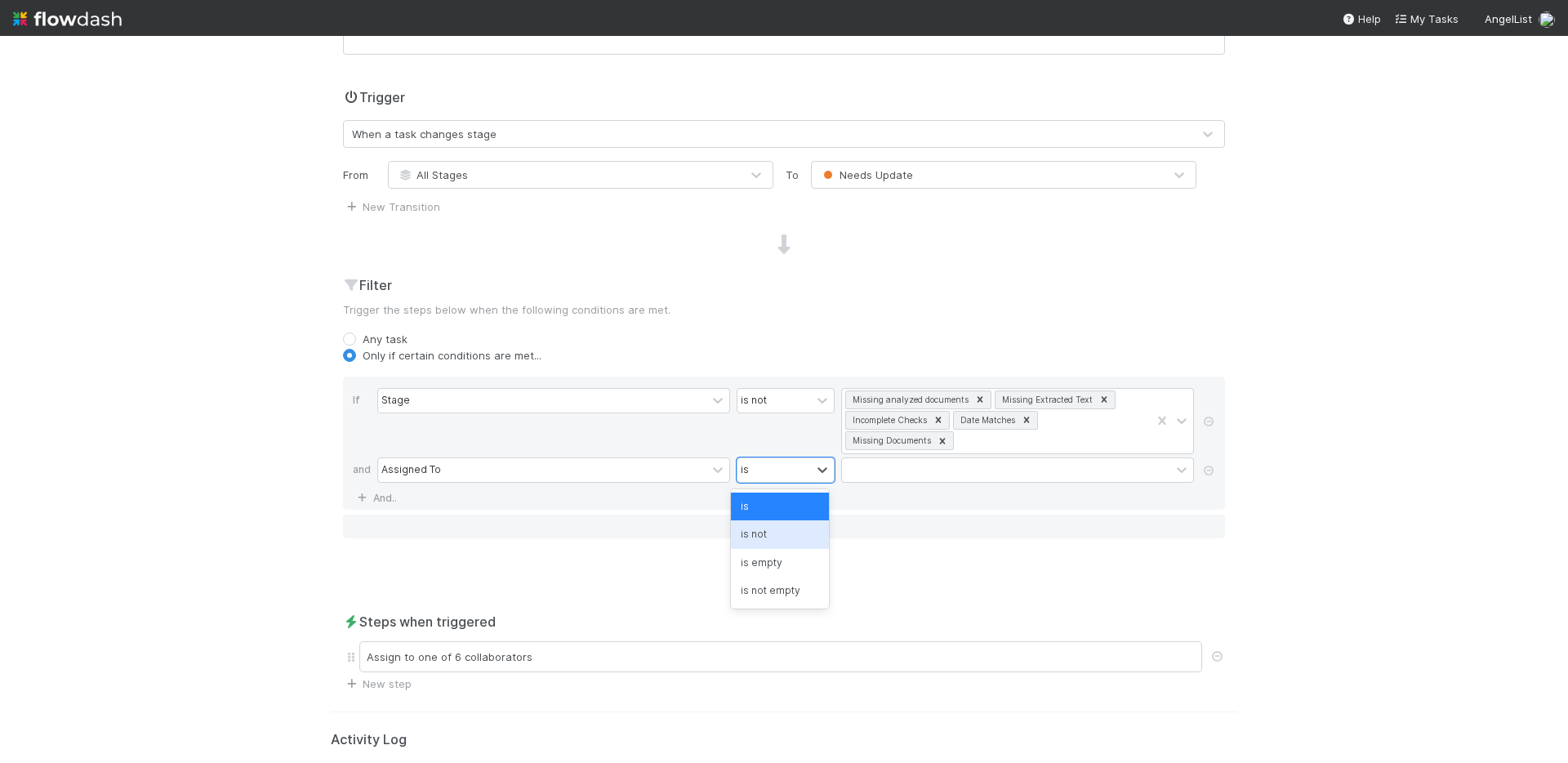
click at [785, 527] on div "is not" at bounding box center [780, 534] width 98 height 27
click at [876, 476] on div at bounding box center [1007, 470] width 329 height 23
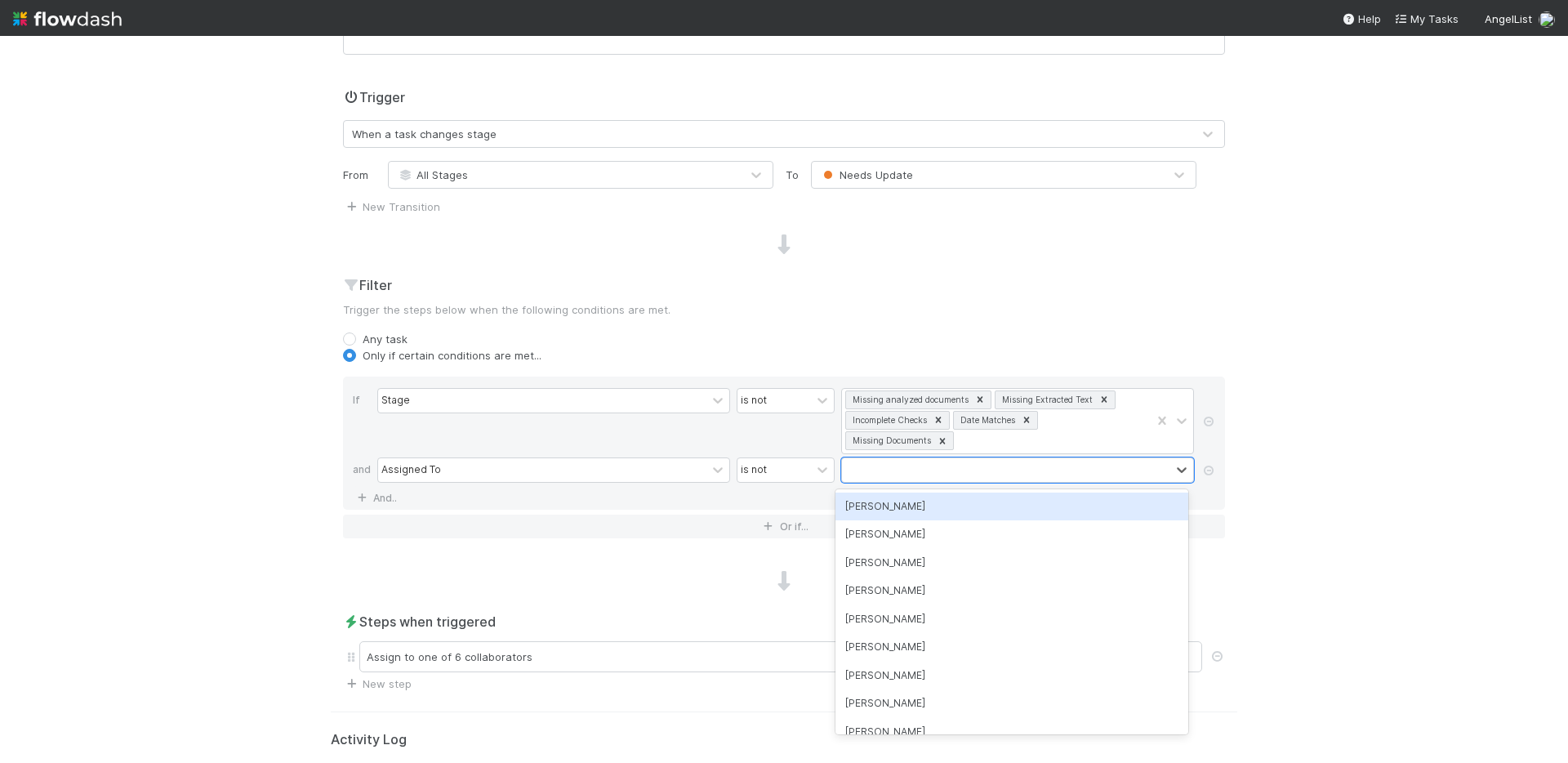
click at [881, 508] on div "[PERSON_NAME]" at bounding box center [1011, 506] width 353 height 27
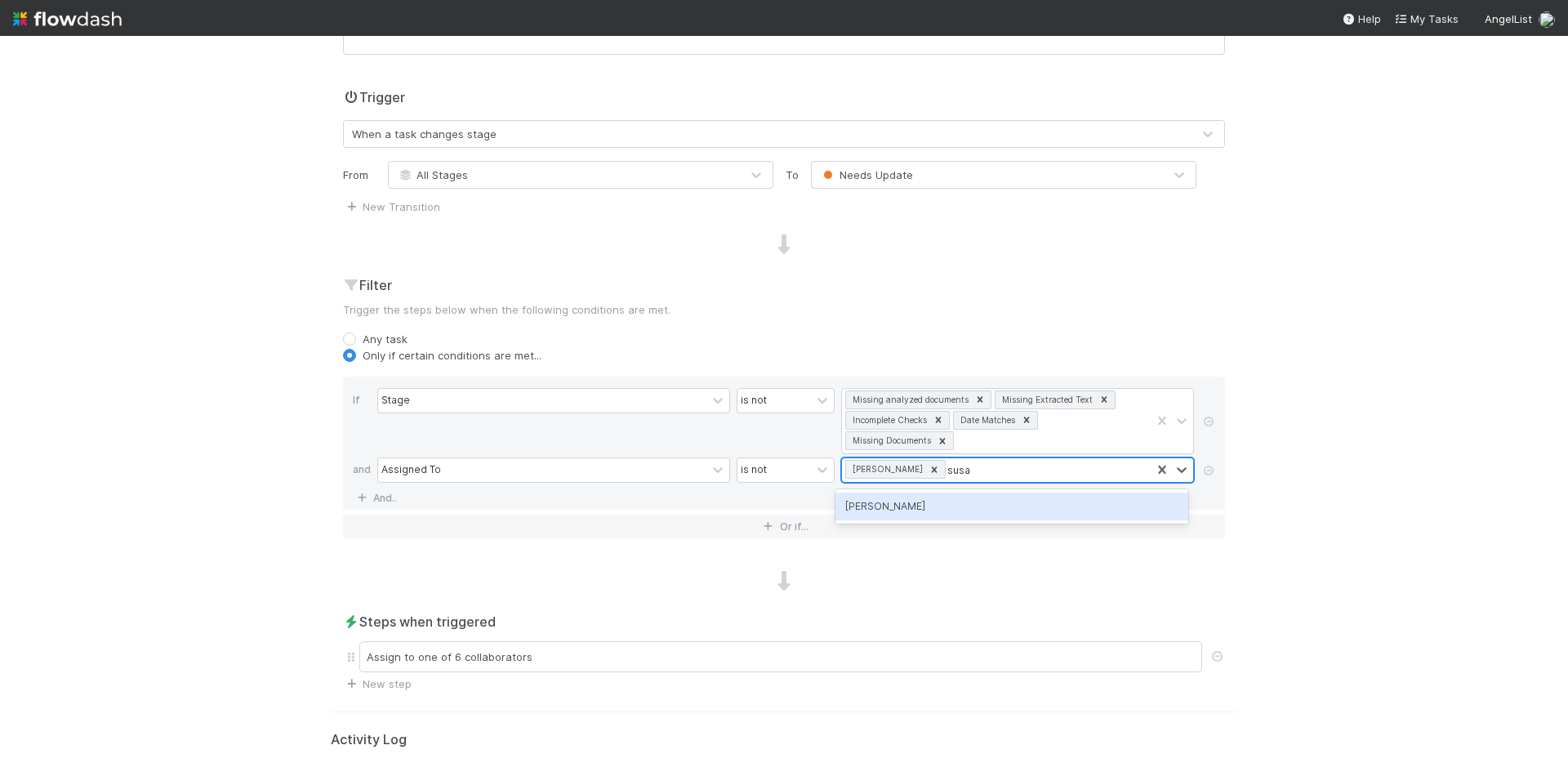
type input "susan"
click at [933, 503] on div "[PERSON_NAME]" at bounding box center [1011, 506] width 353 height 27
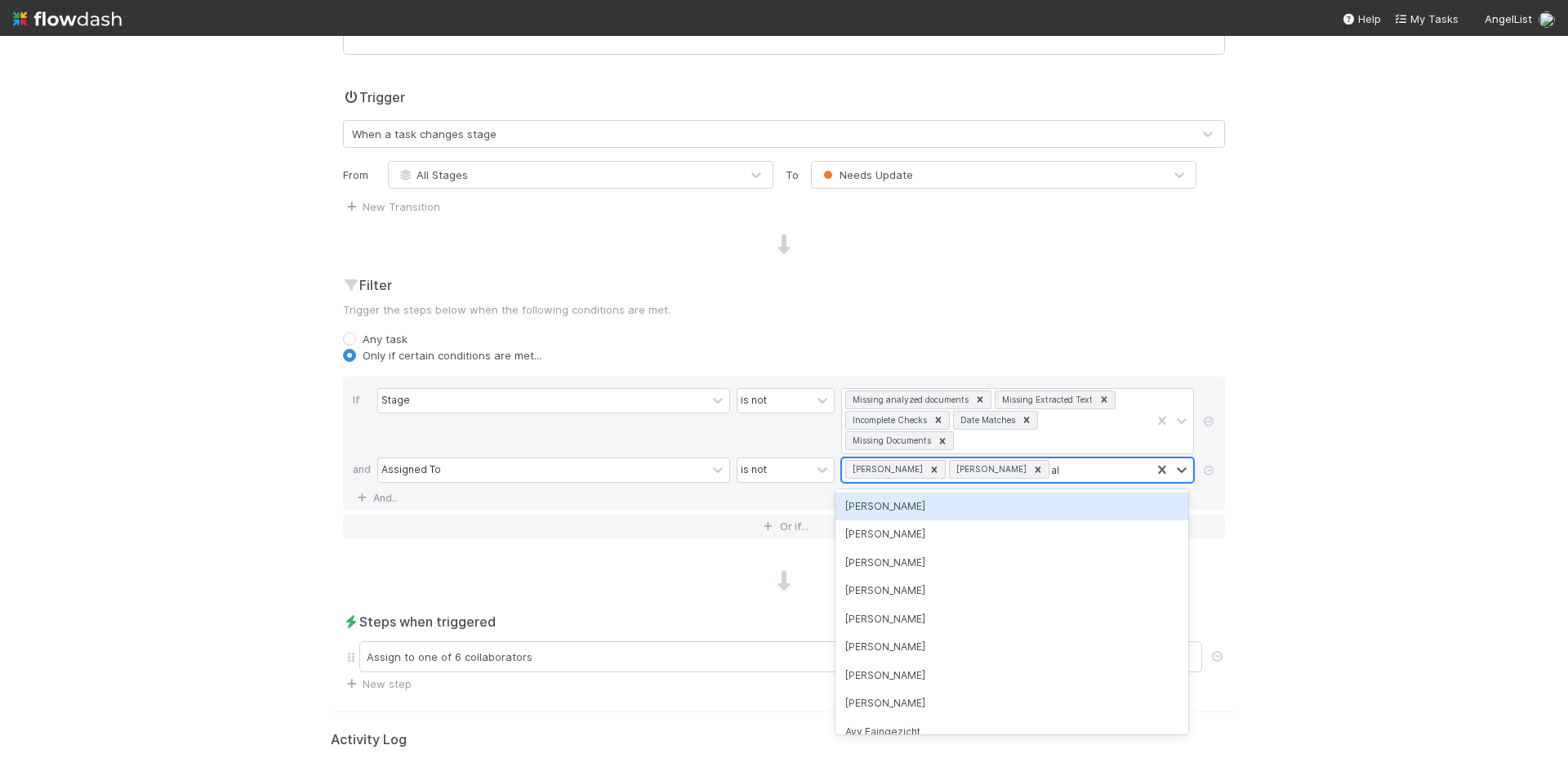
type input "ali"
click at [975, 510] on div "[PERSON_NAME]" at bounding box center [1011, 506] width 353 height 27
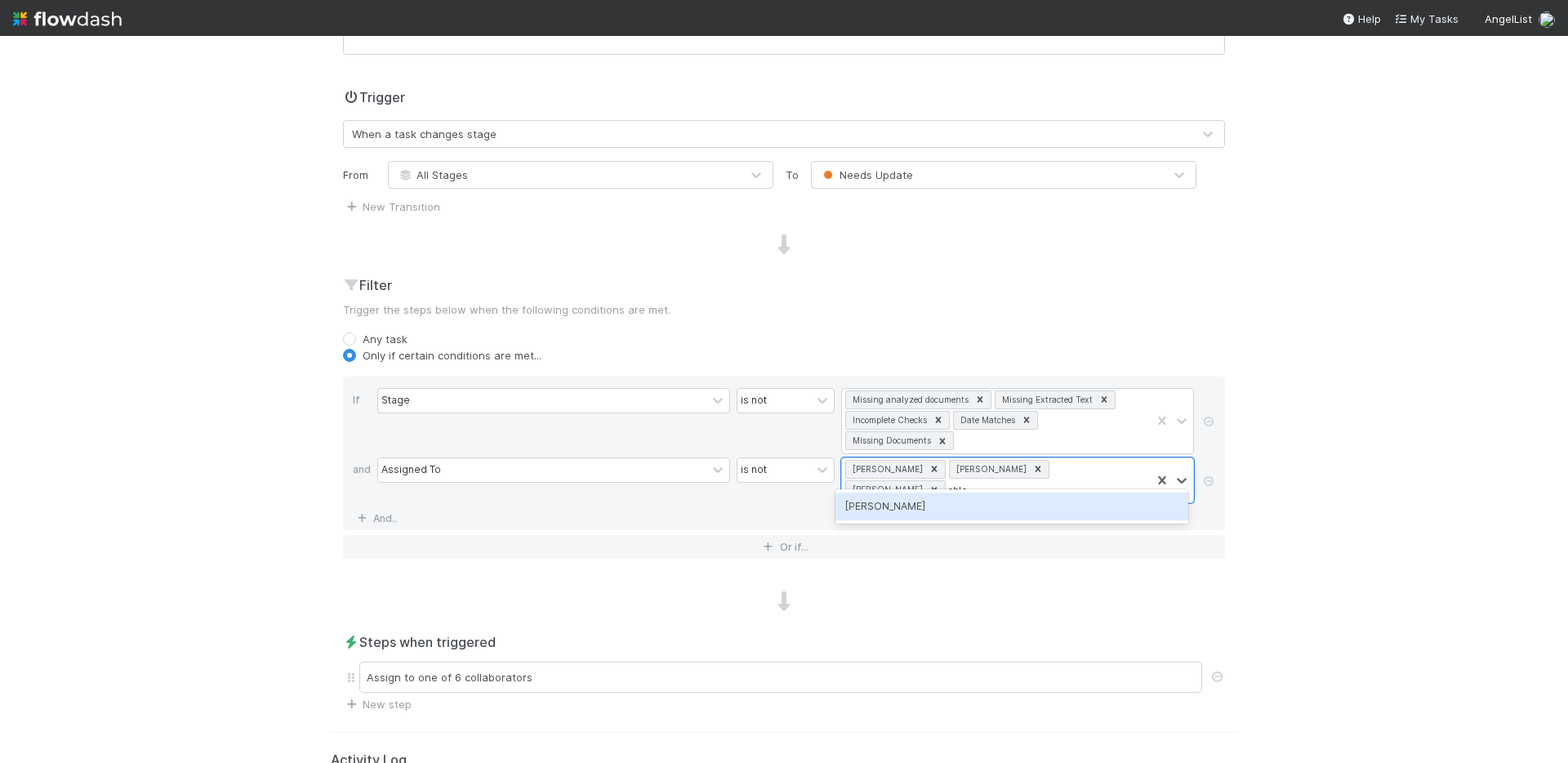
type input "chloe"
click at [961, 516] on div "[PERSON_NAME]" at bounding box center [1011, 506] width 353 height 27
type input "andre"
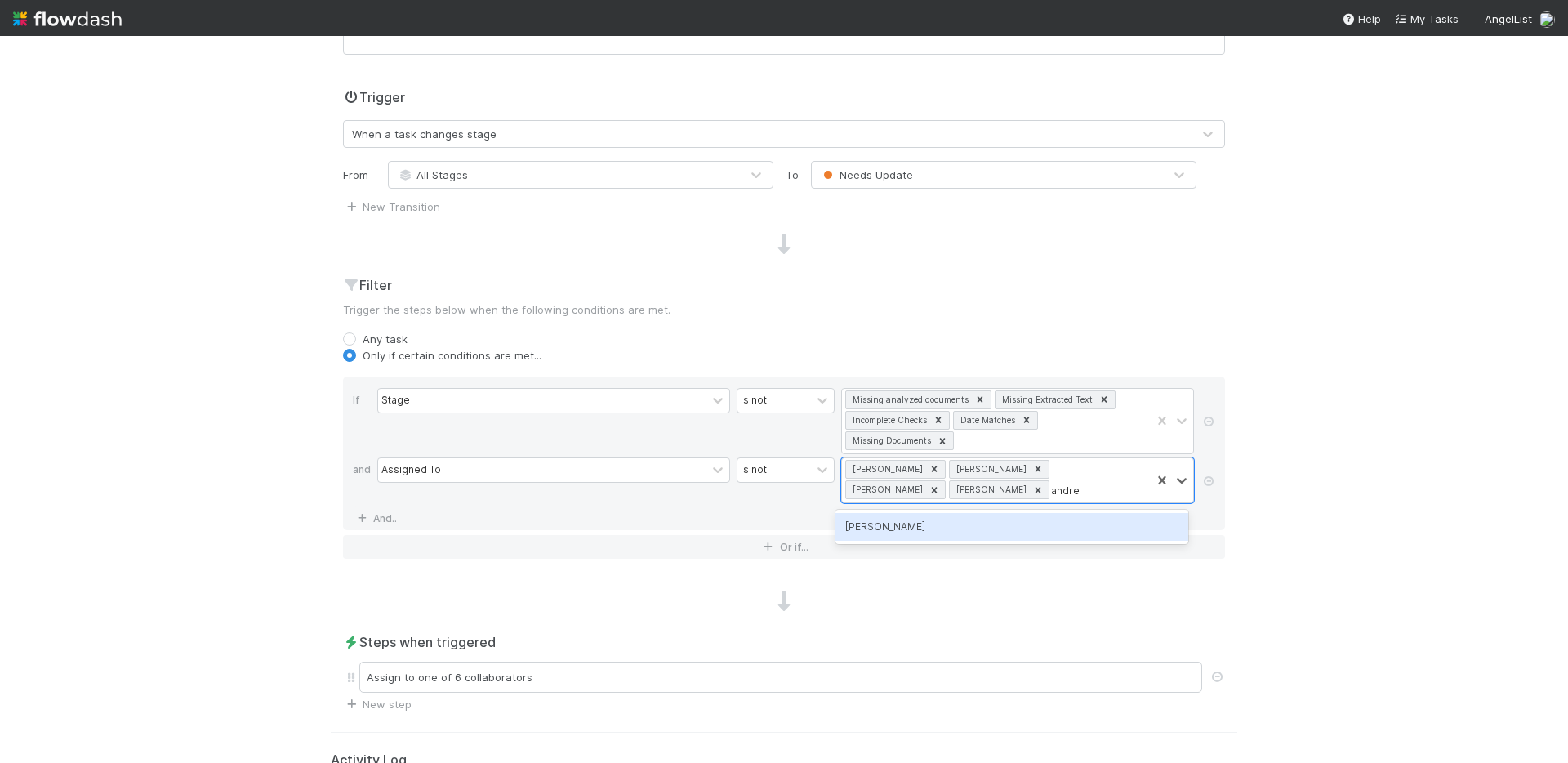
click at [941, 525] on div "[PERSON_NAME]" at bounding box center [1011, 526] width 353 height 27
type input "kennedy"
click at [975, 528] on div "[PERSON_NAME] Wall" at bounding box center [1011, 526] width 353 height 27
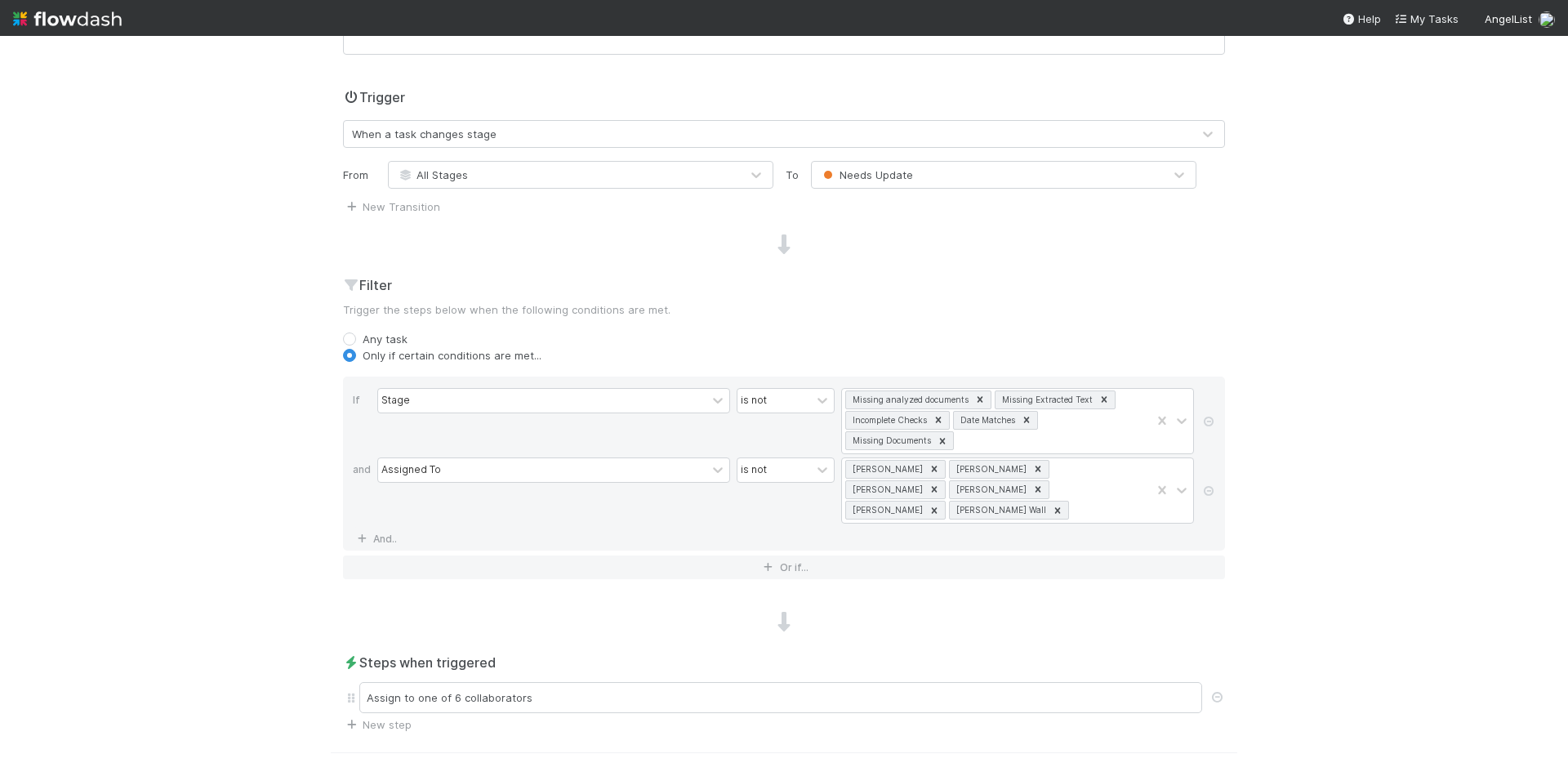
click at [135, 508] on div "💰 Automated Financials > Asset Checks Tasks Data Flow Builder Layout Automation…" at bounding box center [784, 399] width 1568 height 727
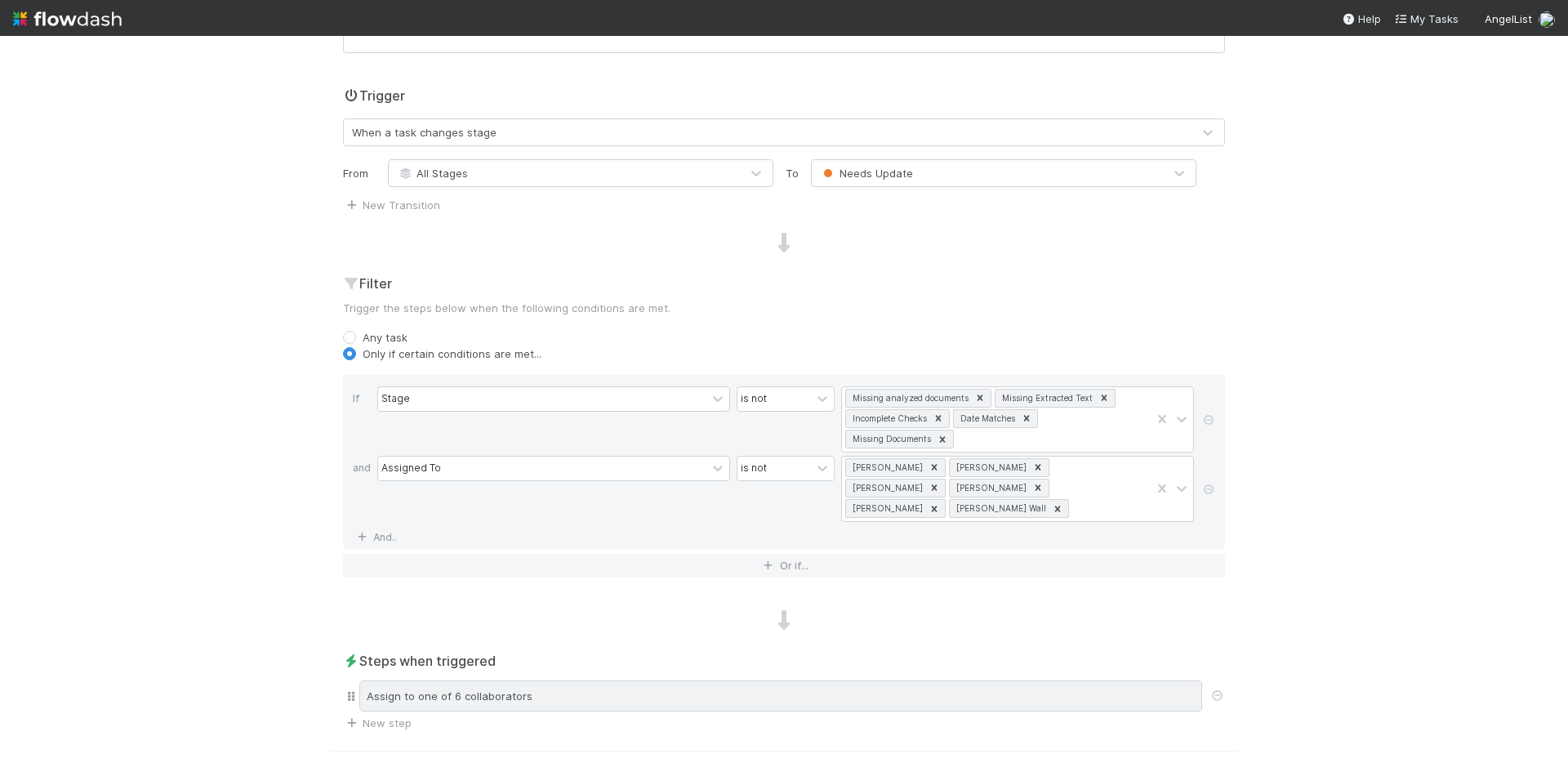
scroll to position [81, 0]
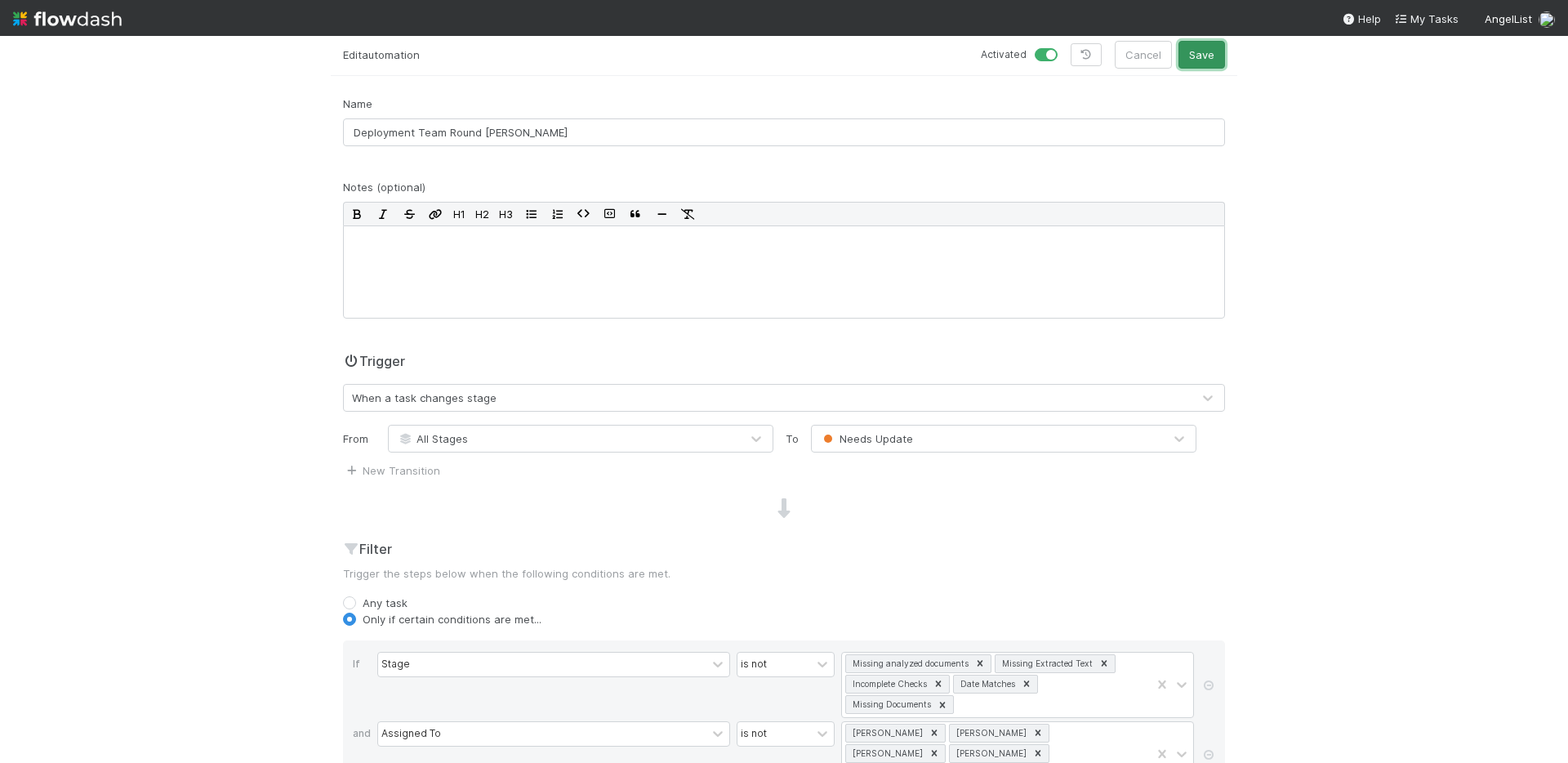
click at [1197, 61] on button "Save" at bounding box center [1201, 55] width 47 height 27
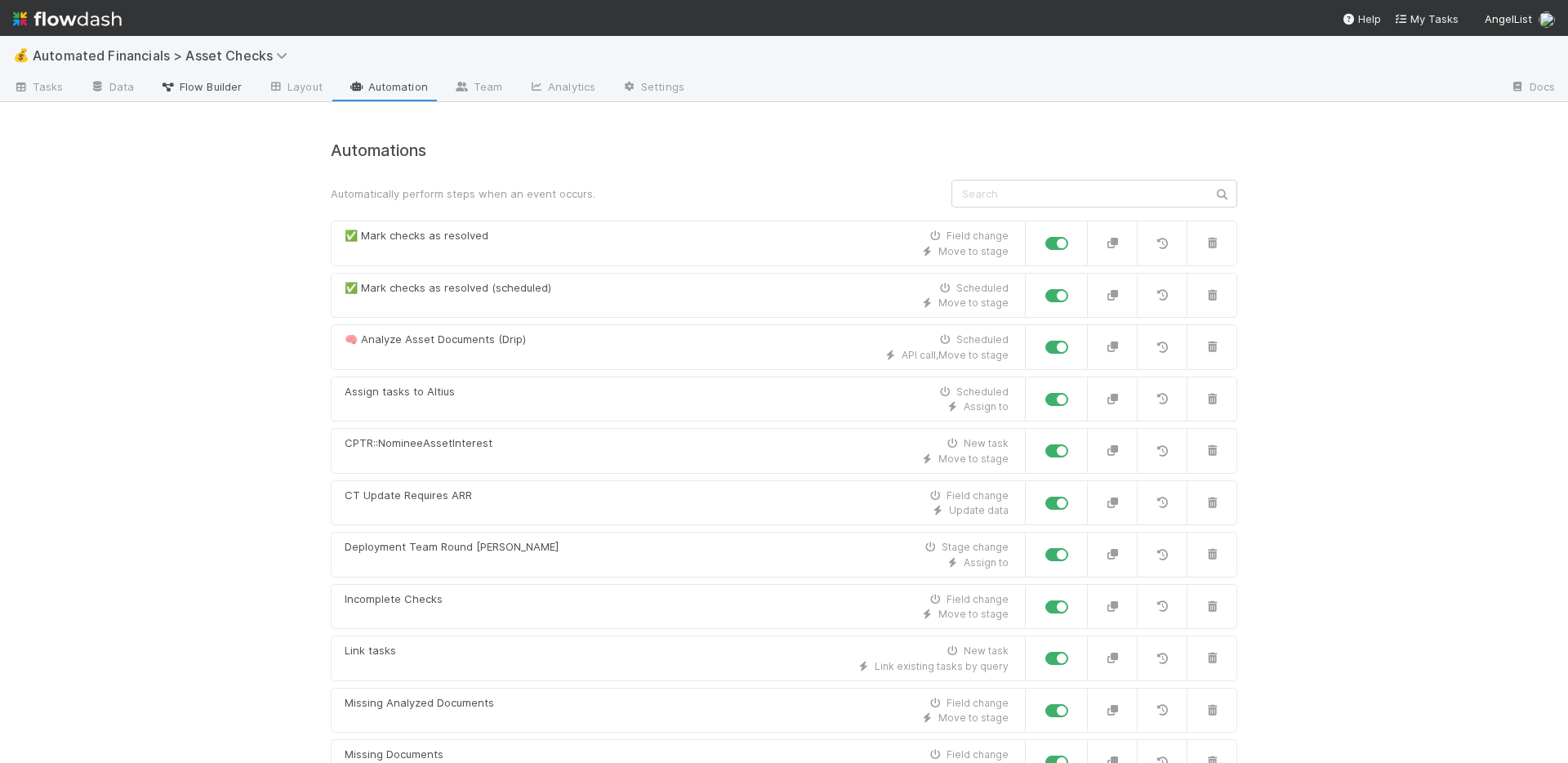
click at [211, 87] on span "Flow Builder" at bounding box center [201, 86] width 81 height 17
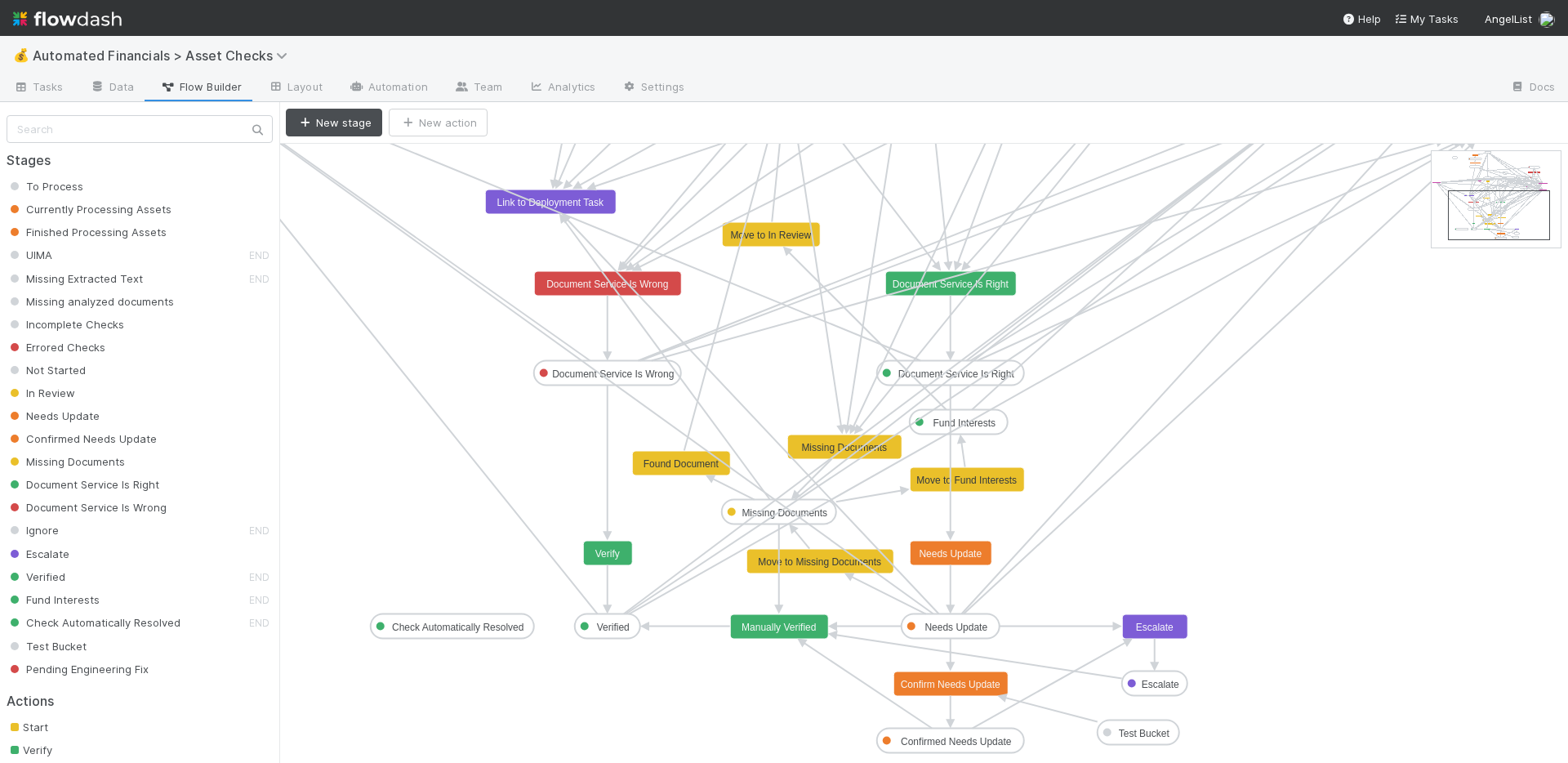
click at [991, 629] on rect at bounding box center [950, 626] width 98 height 24
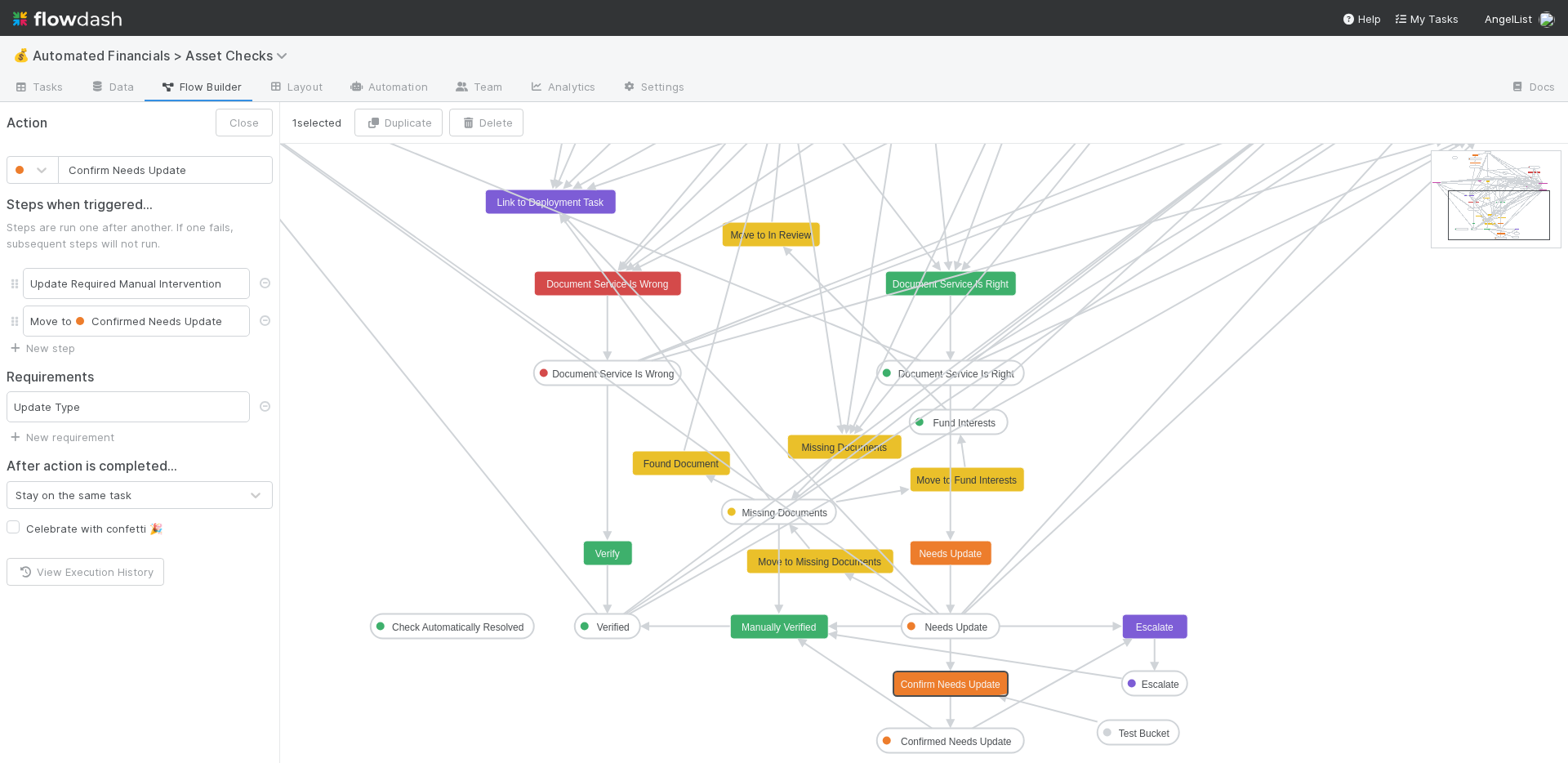
click at [977, 688] on text "Confirm Needs Update" at bounding box center [951, 685] width 100 height 12
click at [983, 743] on text "Confirmed Needs Update" at bounding box center [957, 741] width 112 height 12
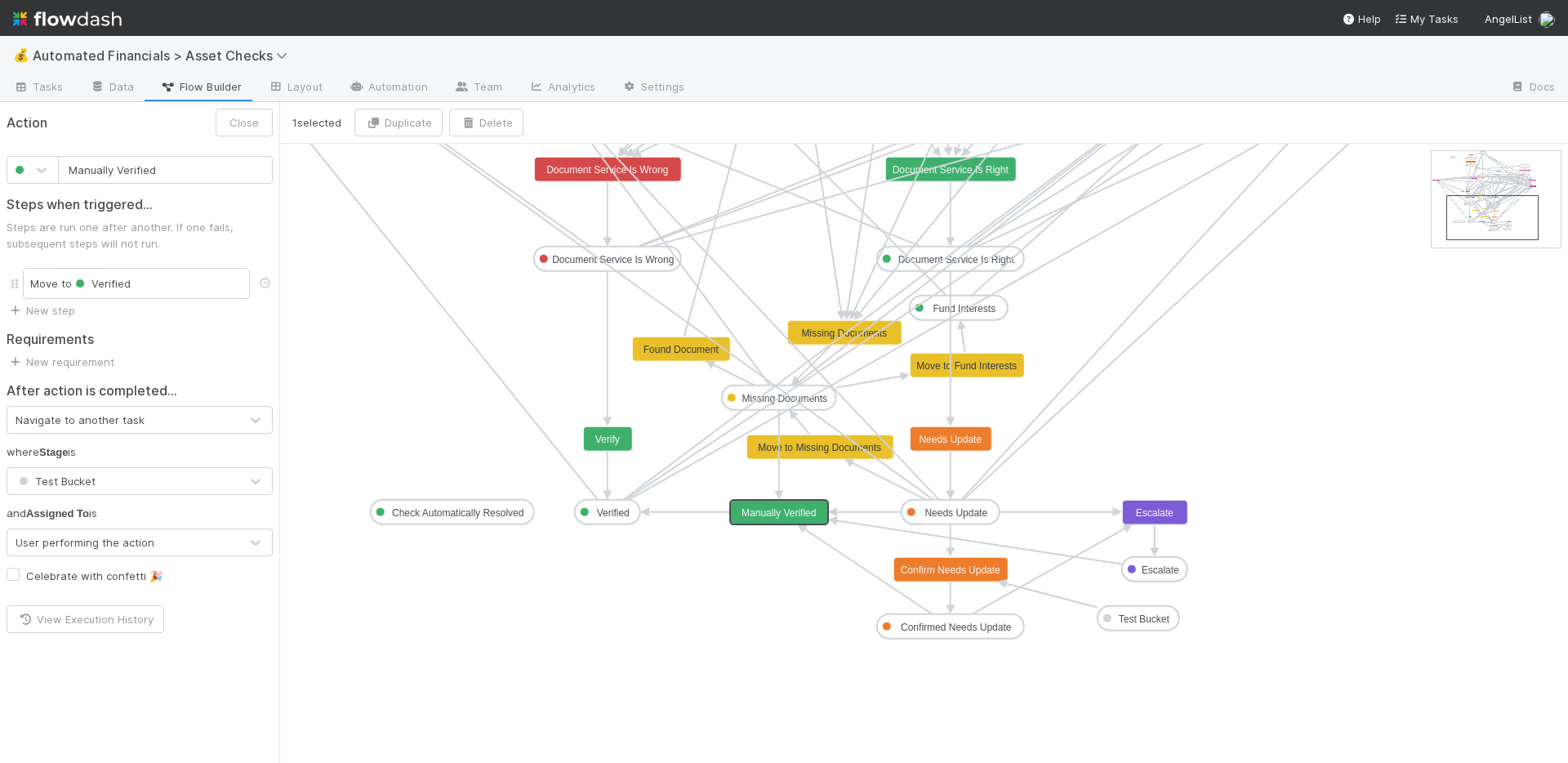
click at [783, 516] on text "Manually Verified" at bounding box center [779, 513] width 74 height 12
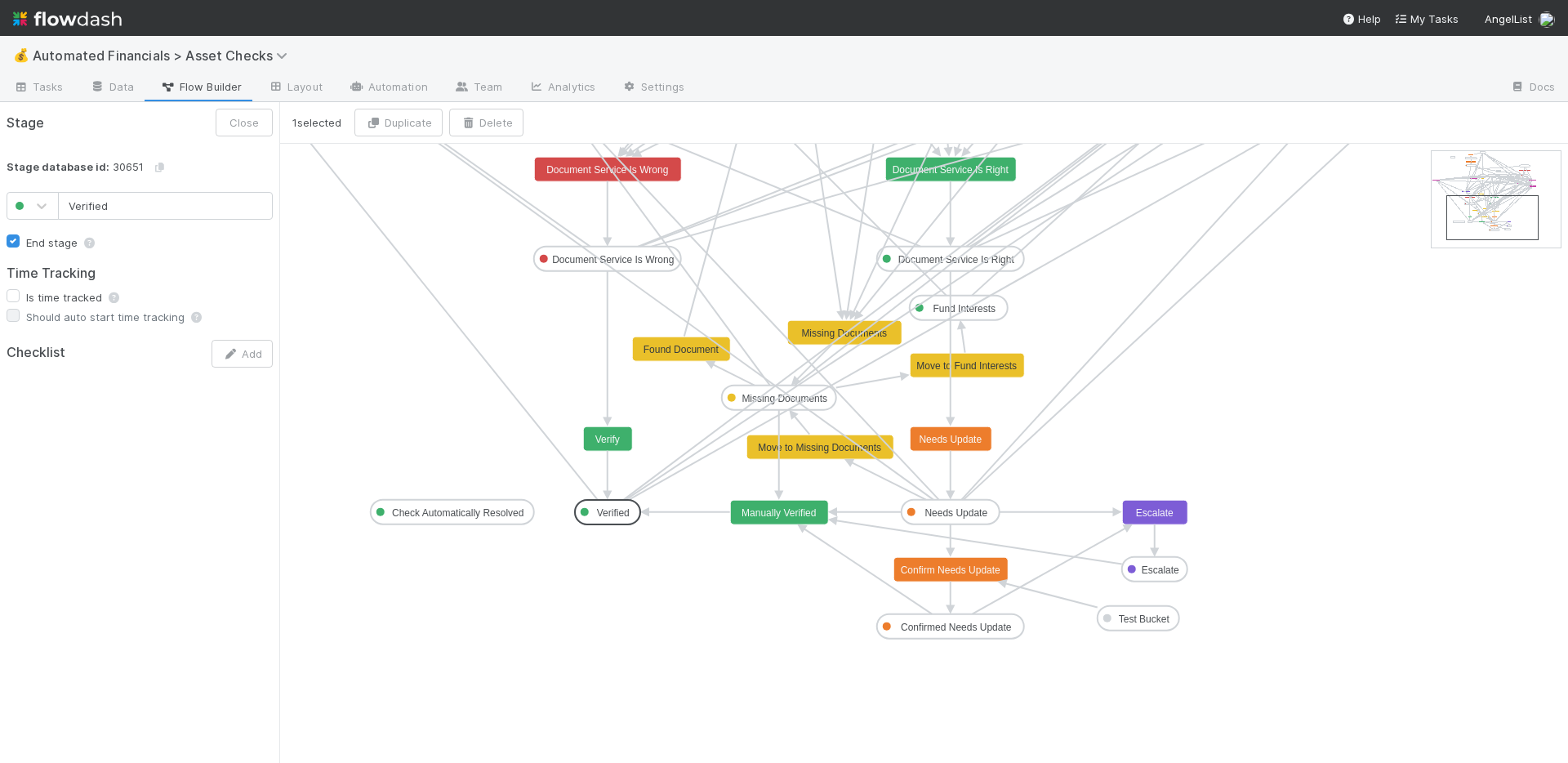
click at [623, 512] on text "Verified" at bounding box center [612, 513] width 32 height 12
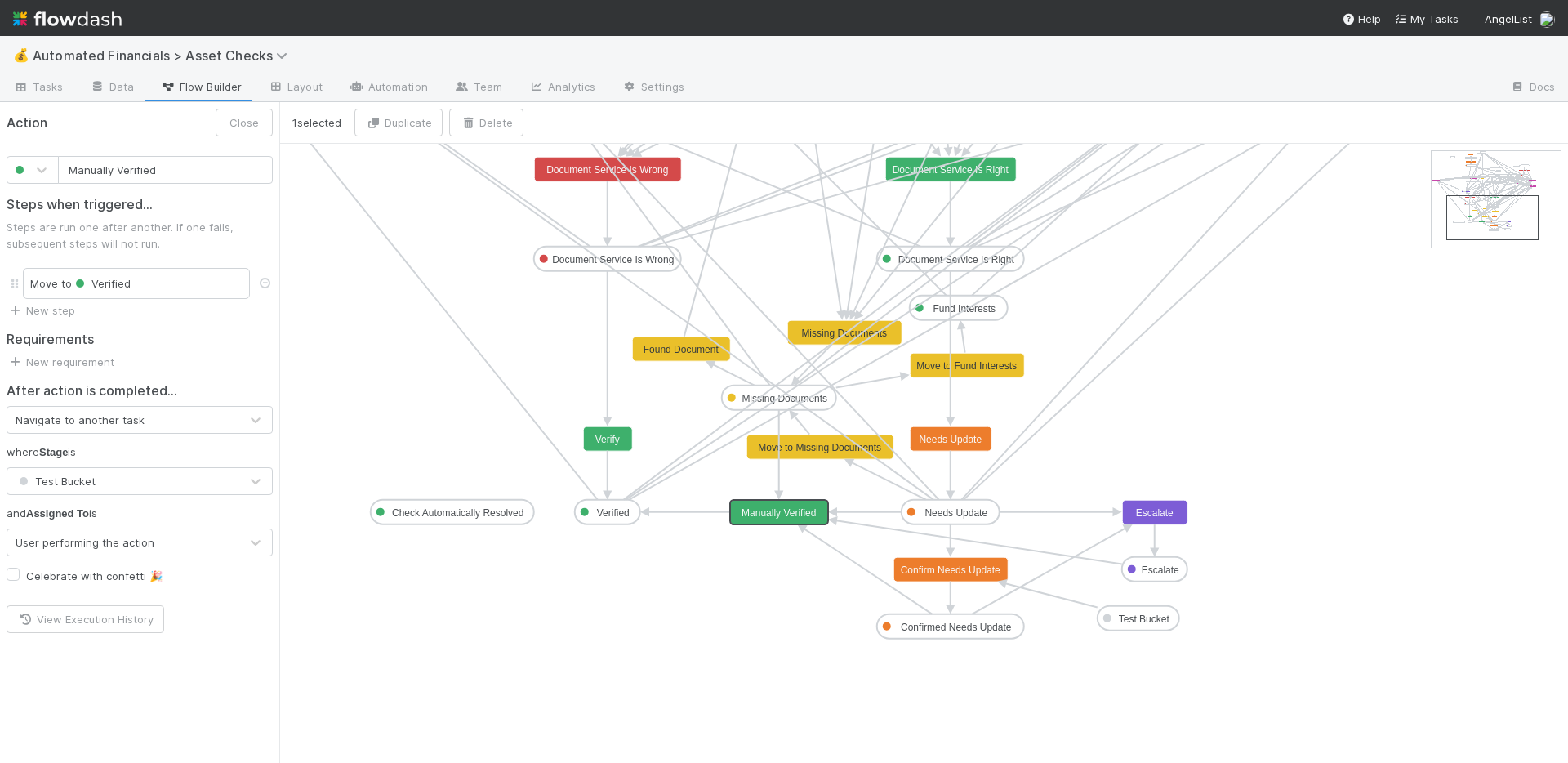
click at [778, 509] on text "Manually Verified" at bounding box center [779, 513] width 74 height 12
click at [922, 257] on text "Document Service Is Right" at bounding box center [956, 260] width 116 height 12
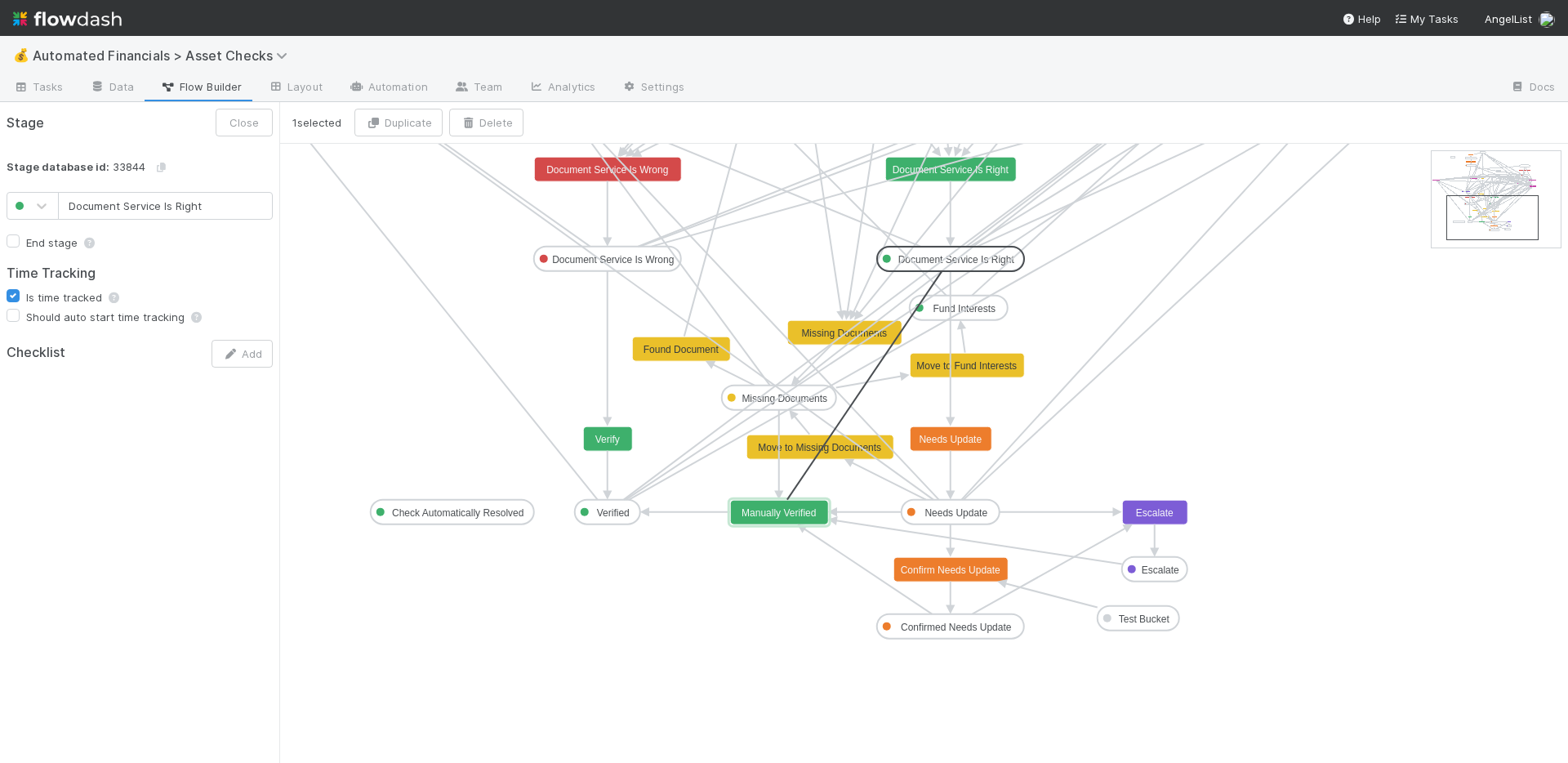
drag, startPoint x: 951, startPoint y: 269, endPoint x: 802, endPoint y: 501, distance: 275.7
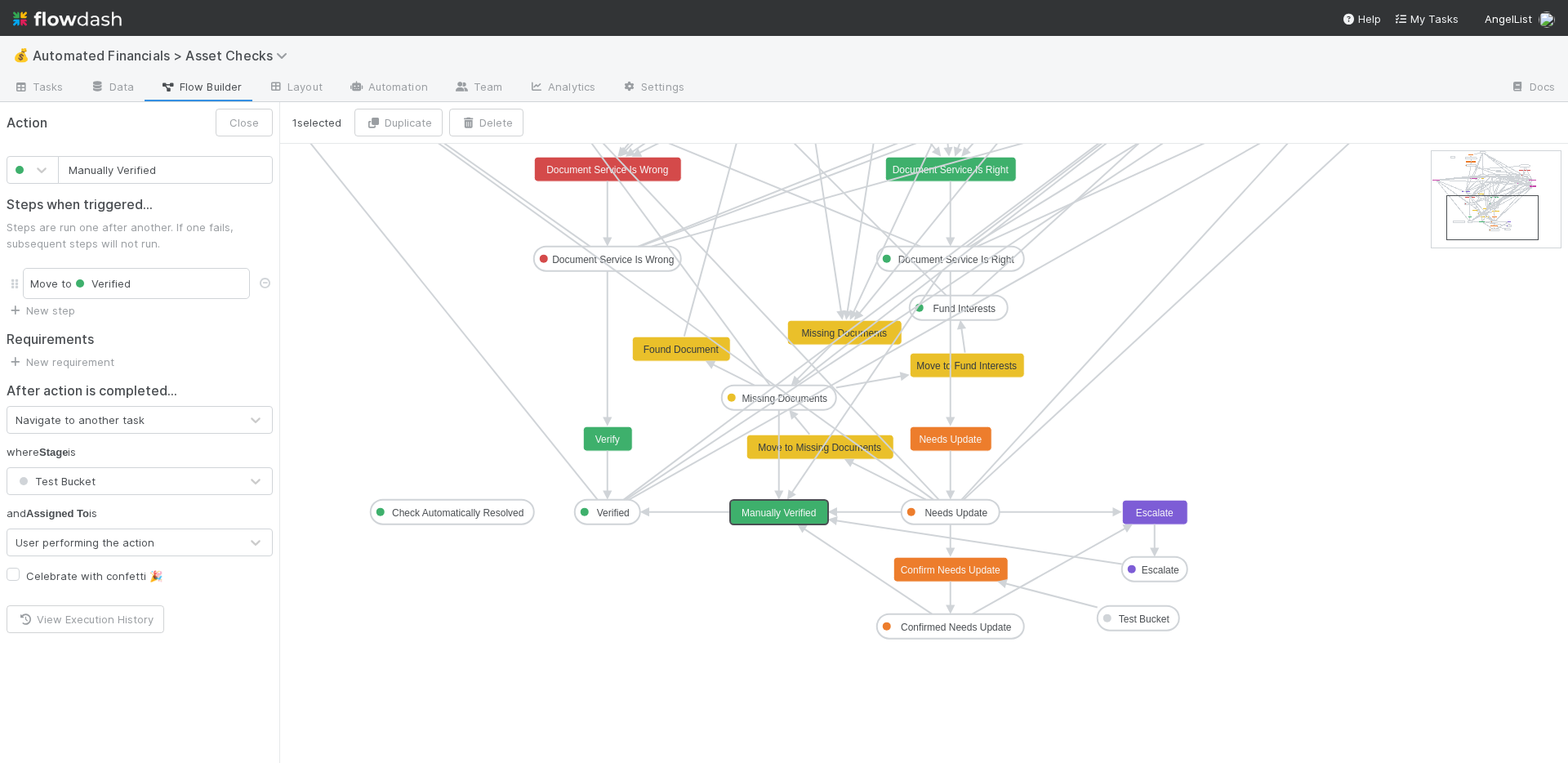
click at [759, 516] on text "Manually Verified" at bounding box center [779, 513] width 74 height 12
click at [253, 481] on icon at bounding box center [255, 480] width 17 height 17
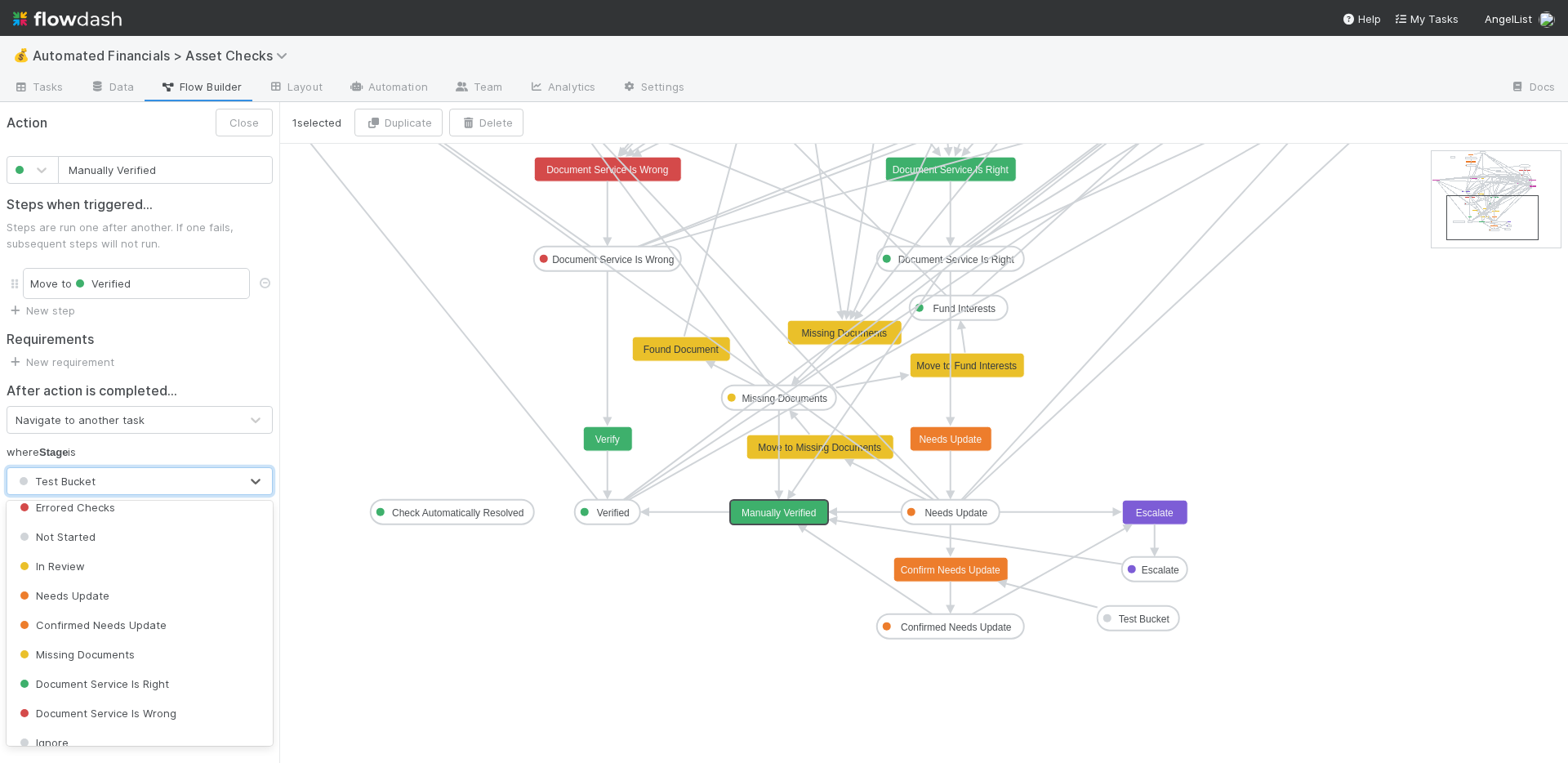
scroll to position [274, 0]
click at [151, 546] on div "Not Started" at bounding box center [140, 539] width 266 height 29
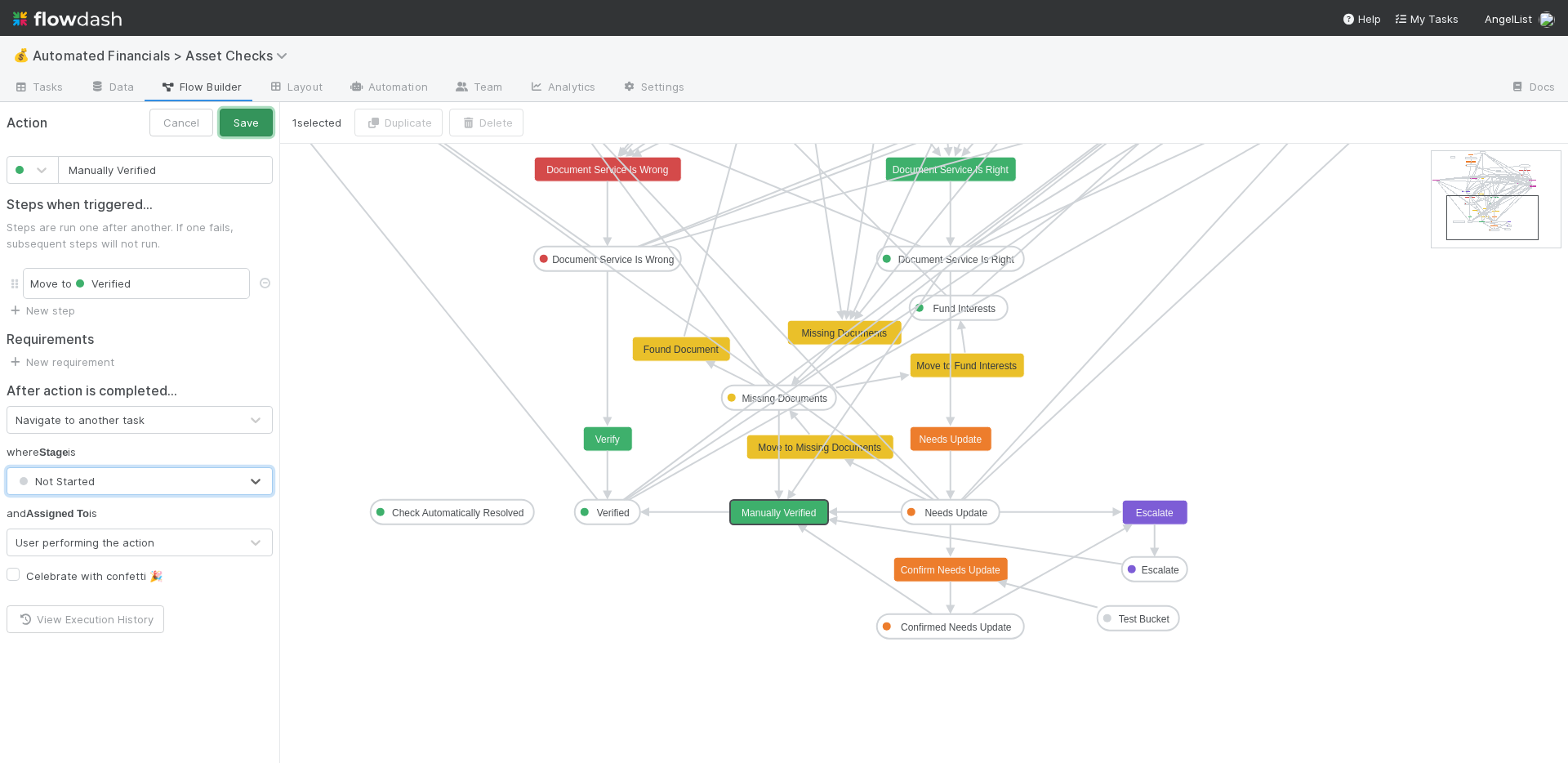
click at [232, 133] on button "Save" at bounding box center [246, 122] width 53 height 27
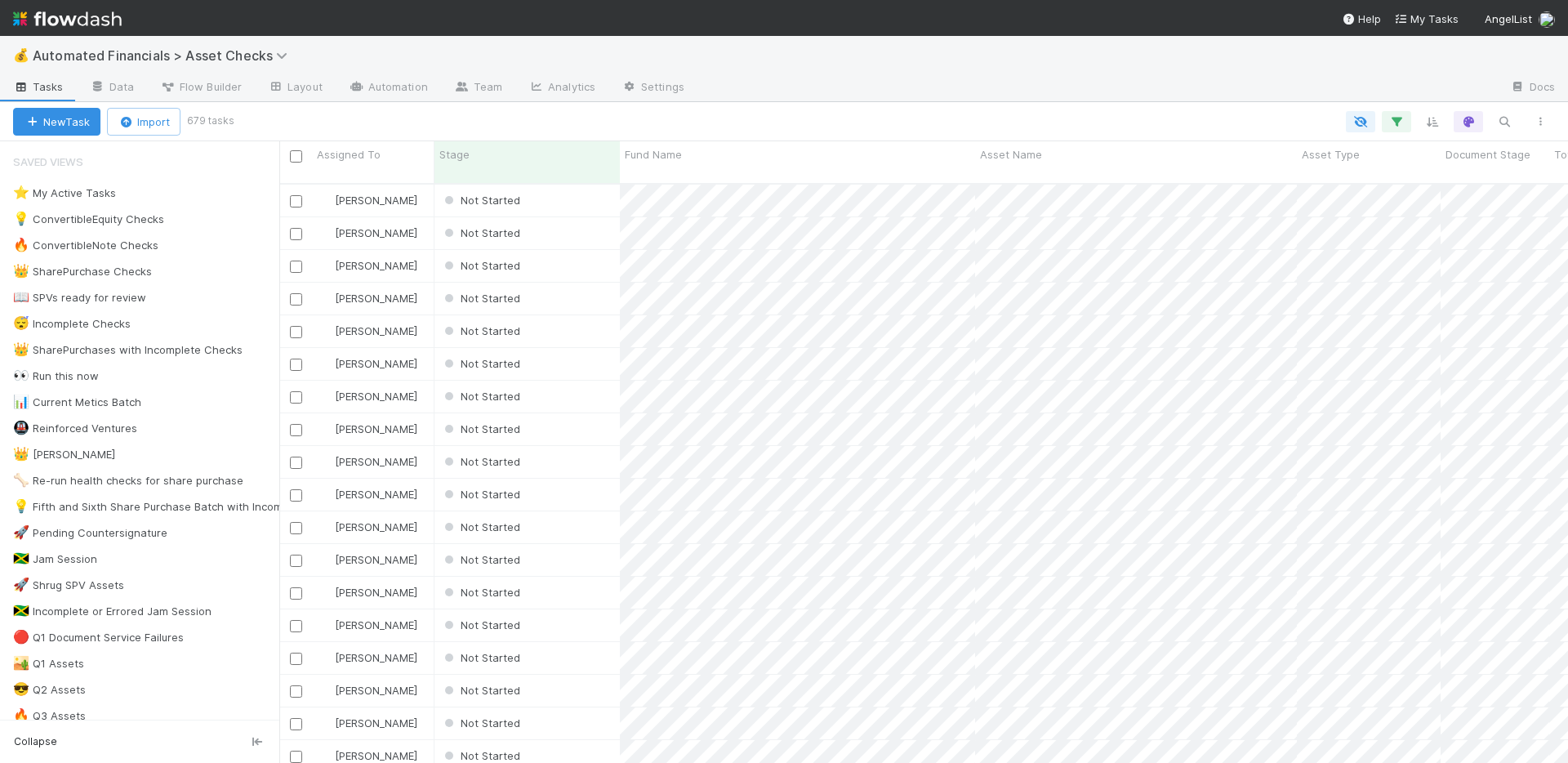
scroll to position [580, 1277]
click at [567, 185] on div "Not Started" at bounding box center [526, 201] width 185 height 32
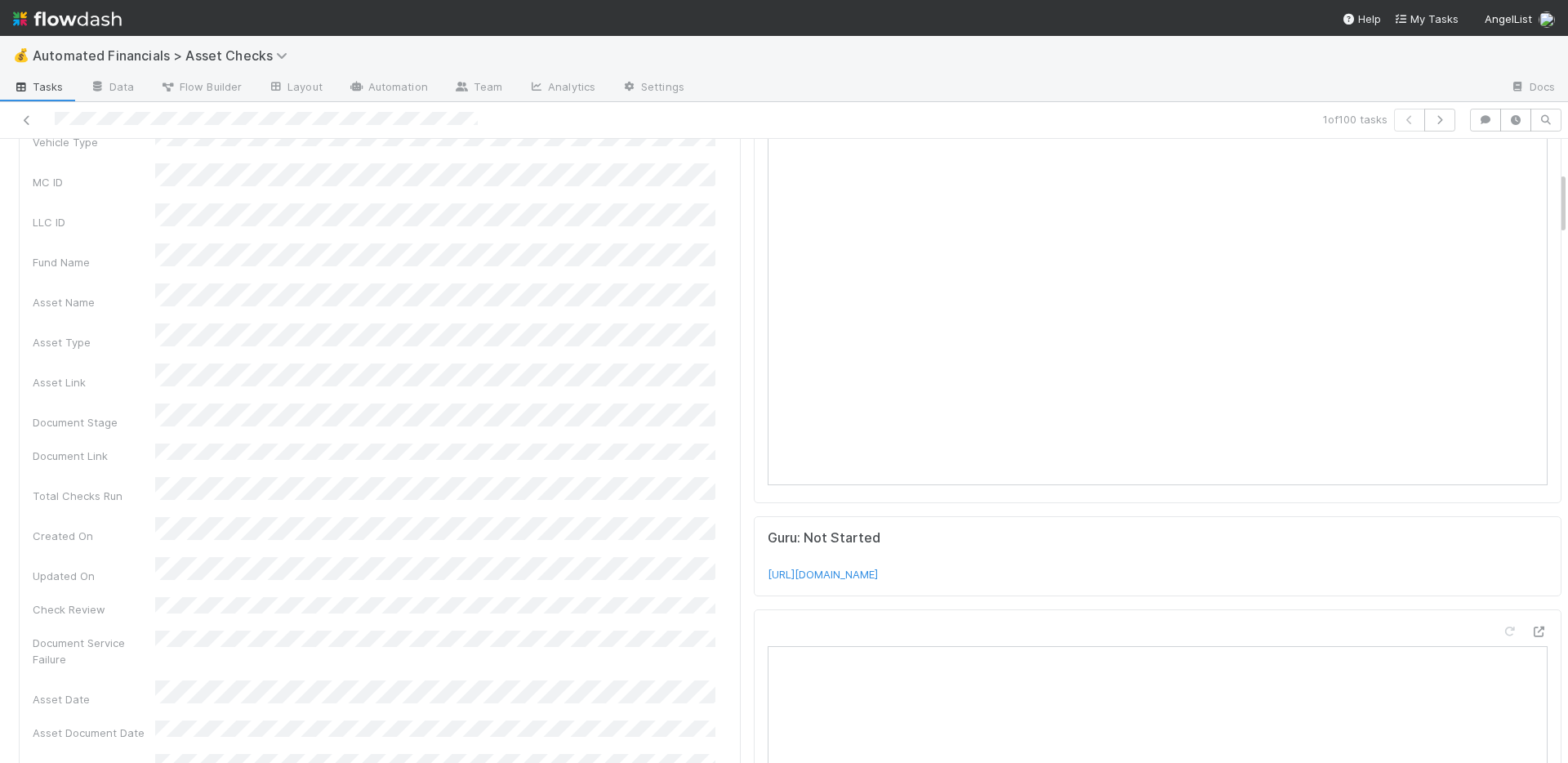
scroll to position [332, 0]
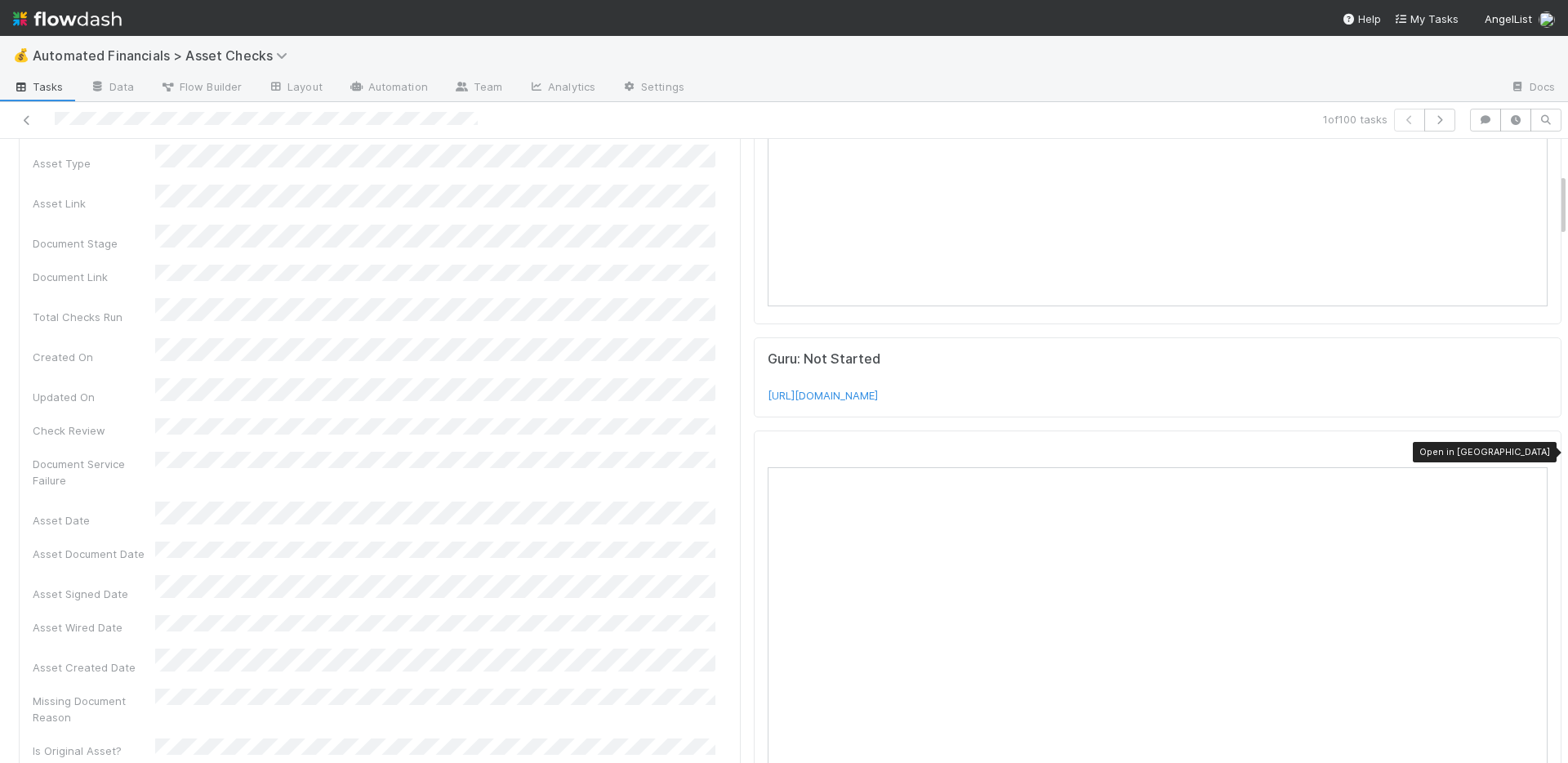
click at [1531, 450] on icon at bounding box center [1539, 452] width 17 height 11
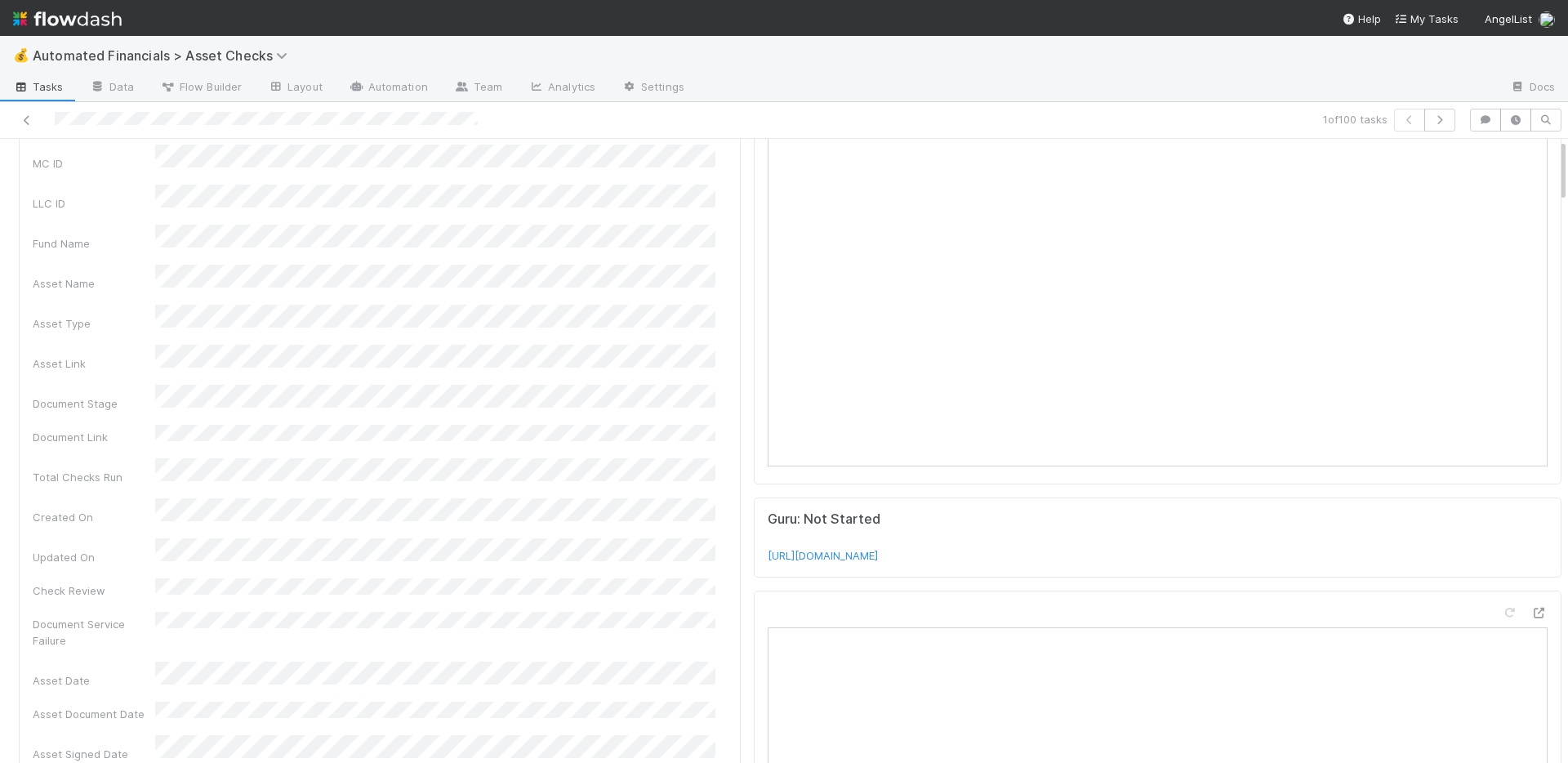
scroll to position [0, 0]
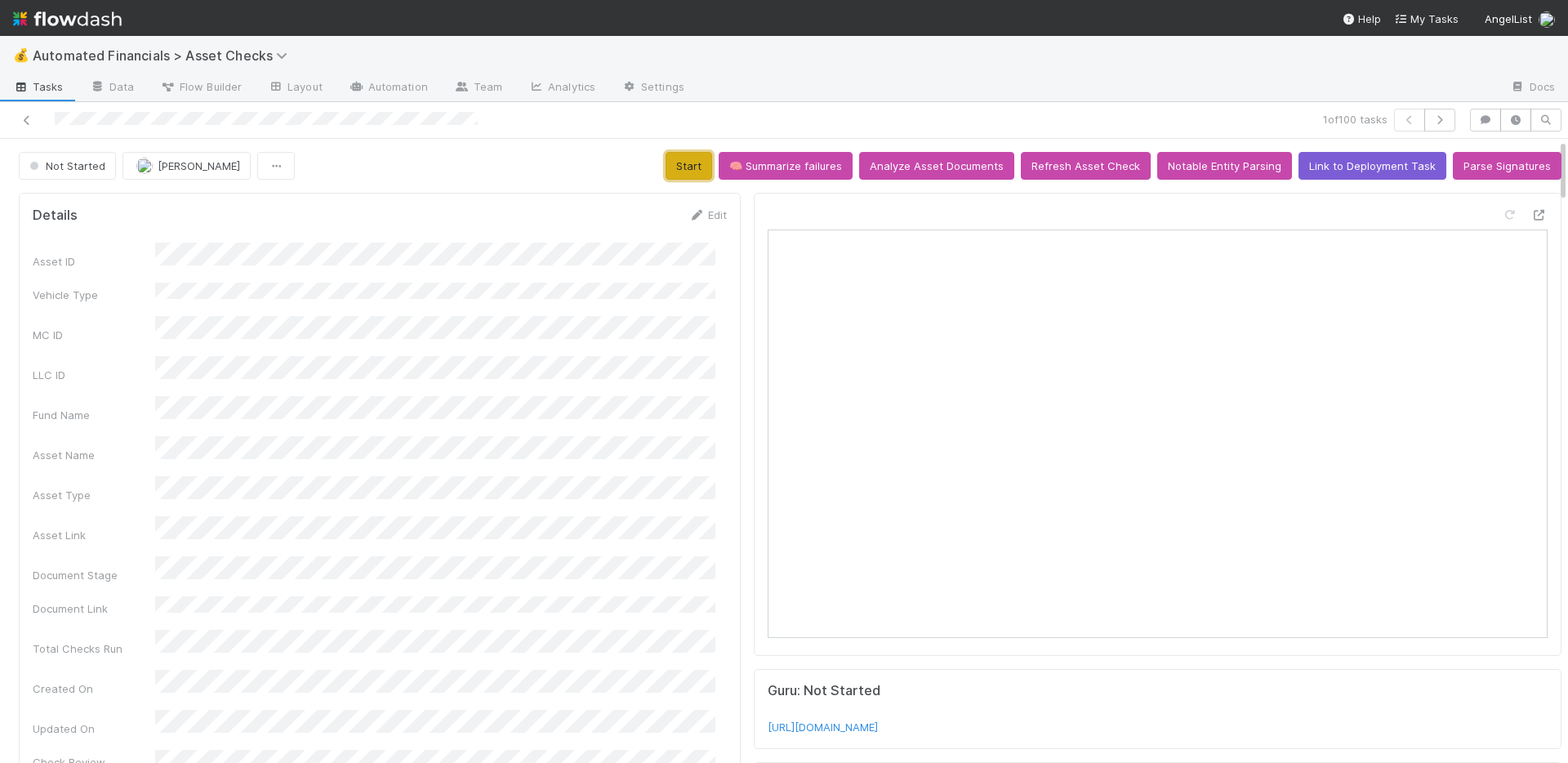
click at [676, 170] on button "Start" at bounding box center [689, 165] width 47 height 27
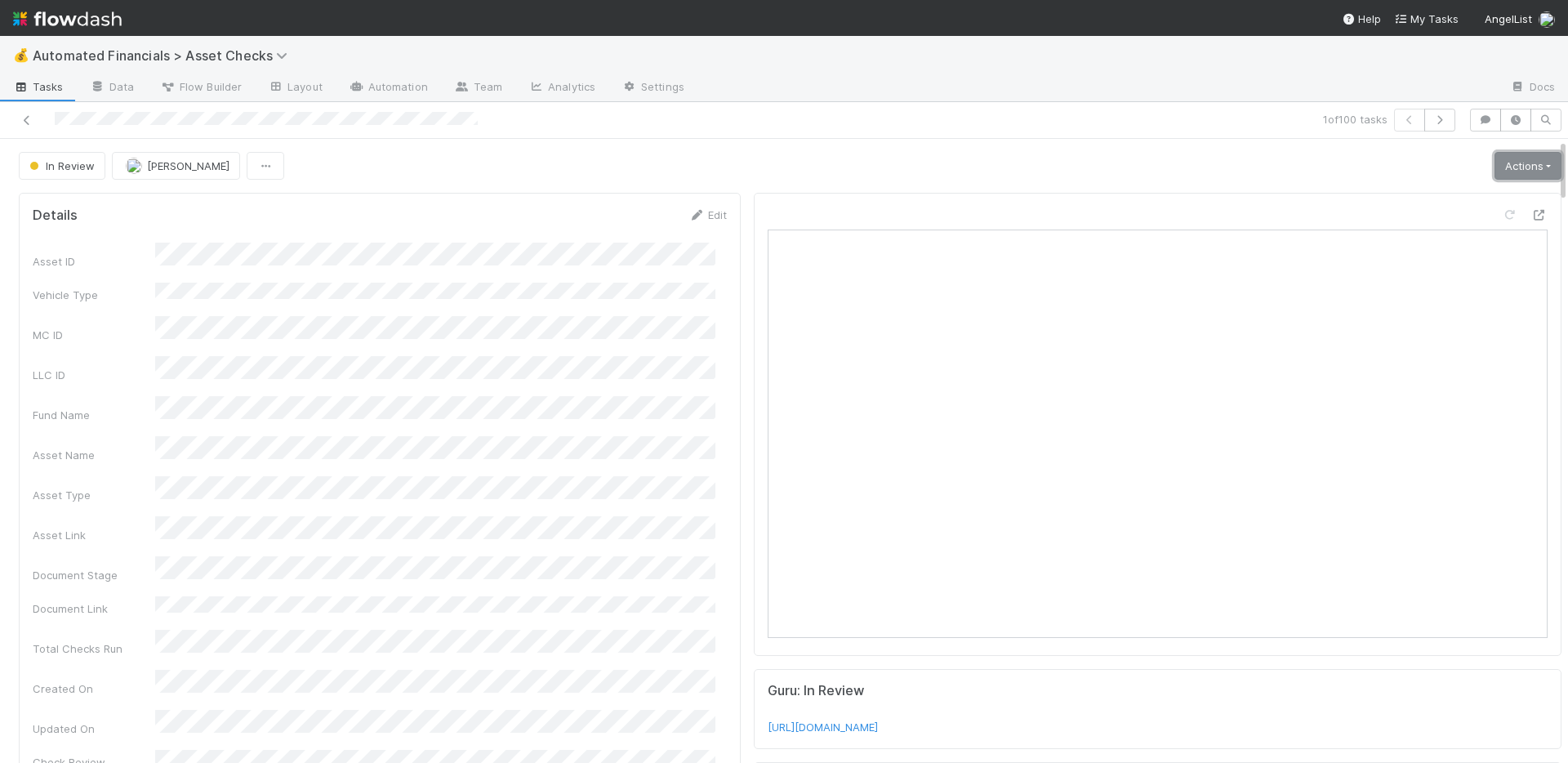
click at [1494, 166] on link "Actions" at bounding box center [1527, 165] width 67 height 27
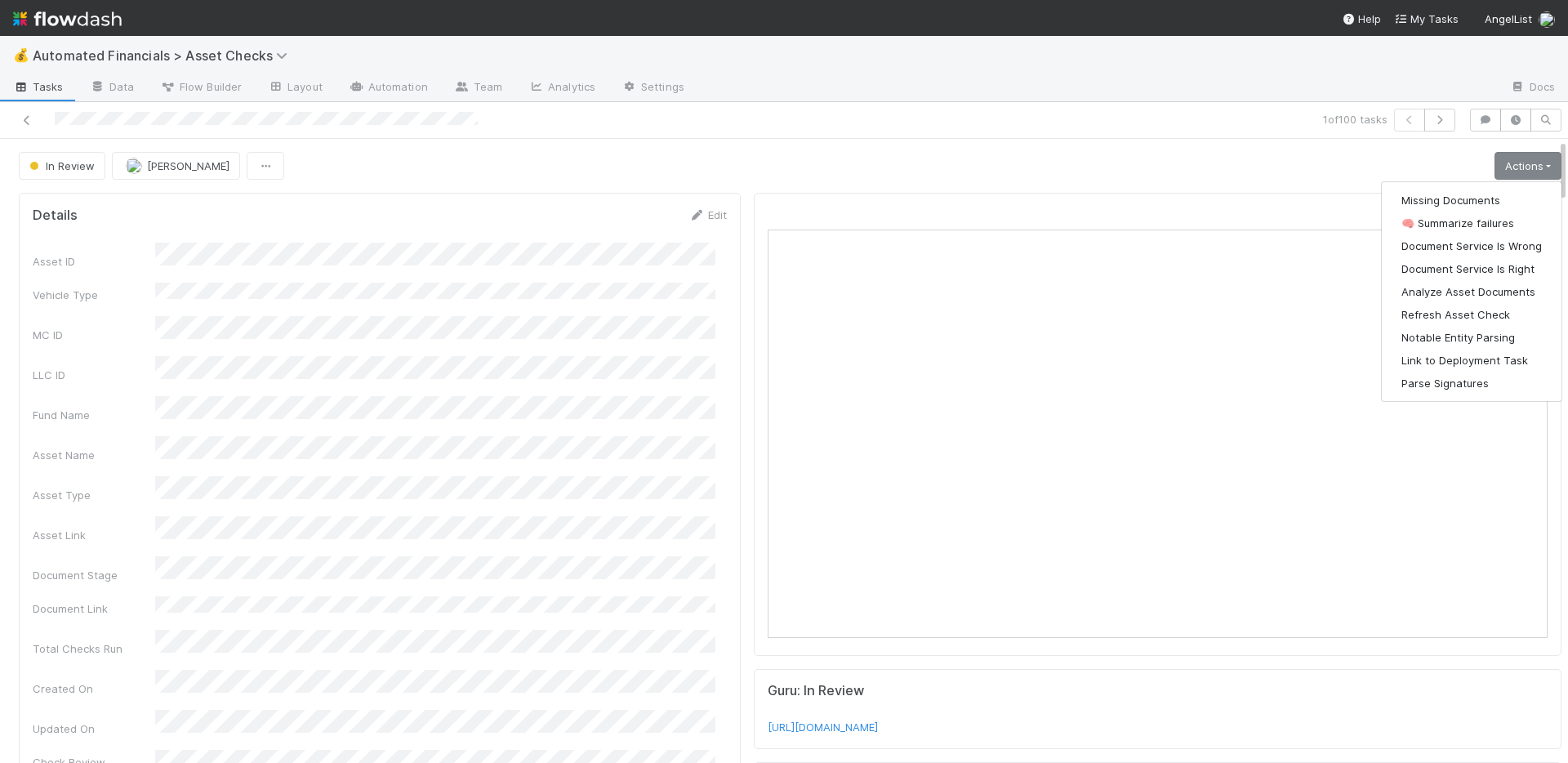
click at [906, 671] on div "Guru: In Review [URL][DOMAIN_NAME]" at bounding box center [1156, 709] width 807 height 80
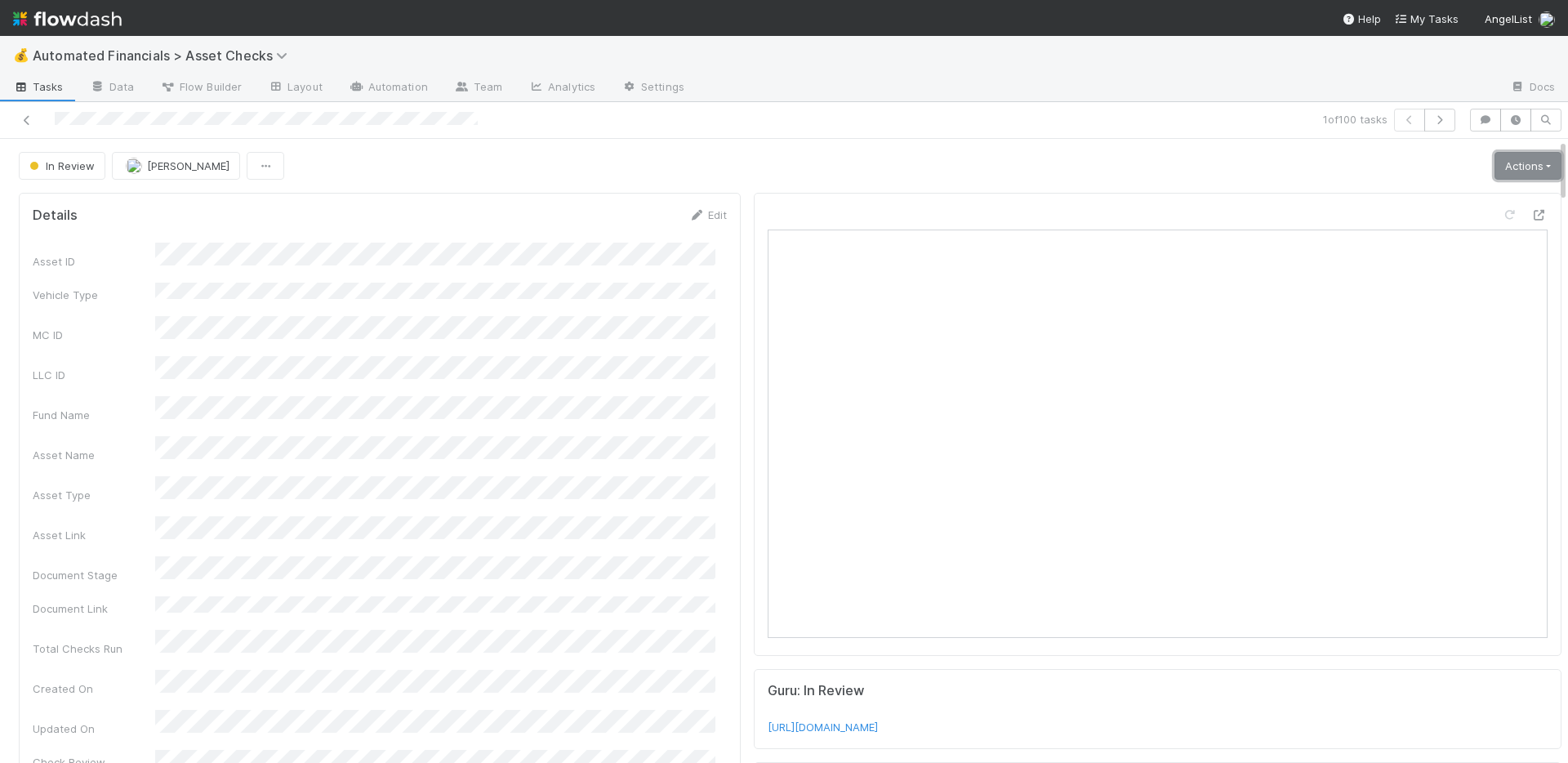
click at [1505, 175] on link "Actions" at bounding box center [1527, 165] width 67 height 27
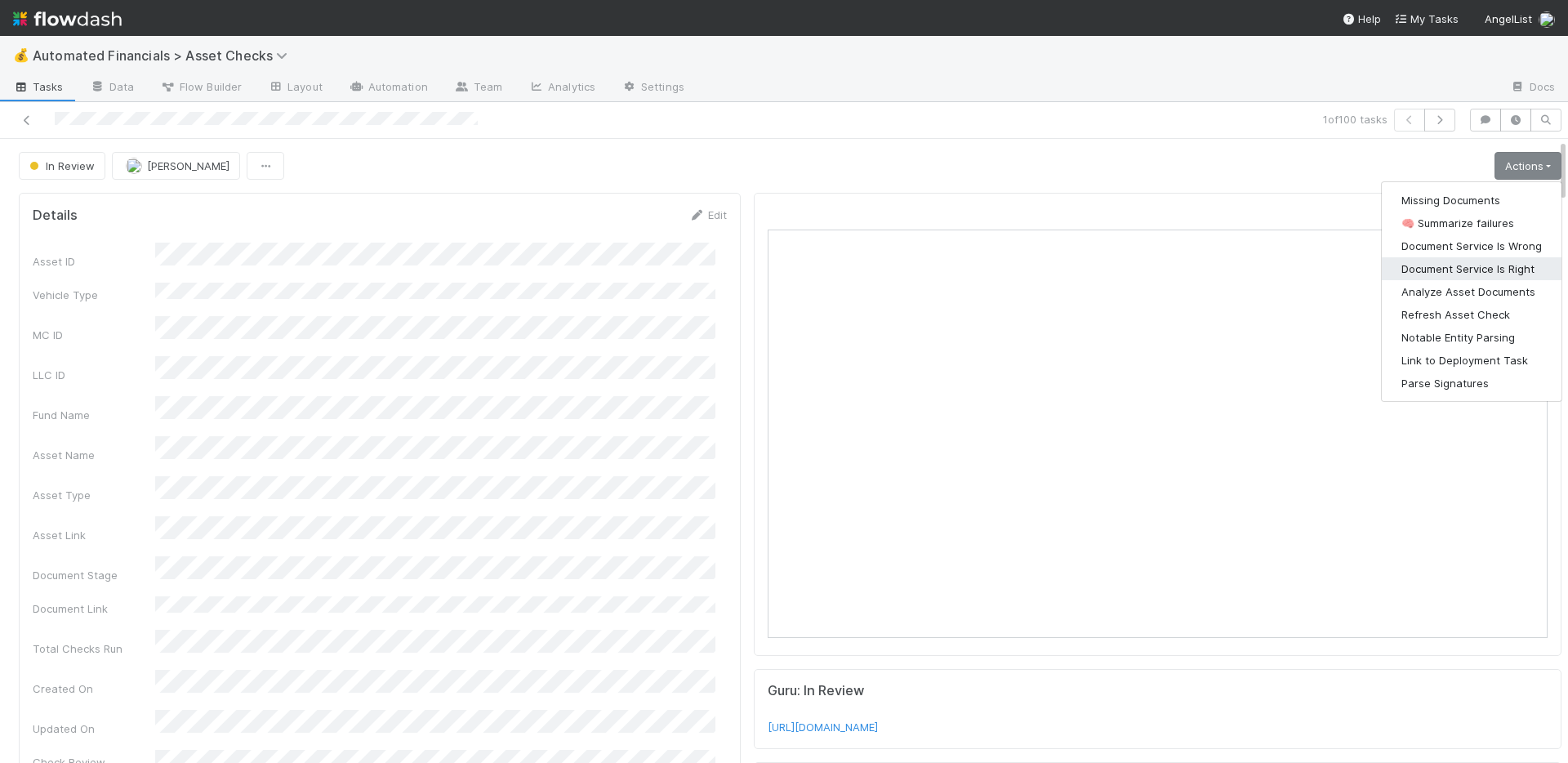
click at [1480, 259] on button "Document Service Is Right" at bounding box center [1471, 268] width 180 height 22
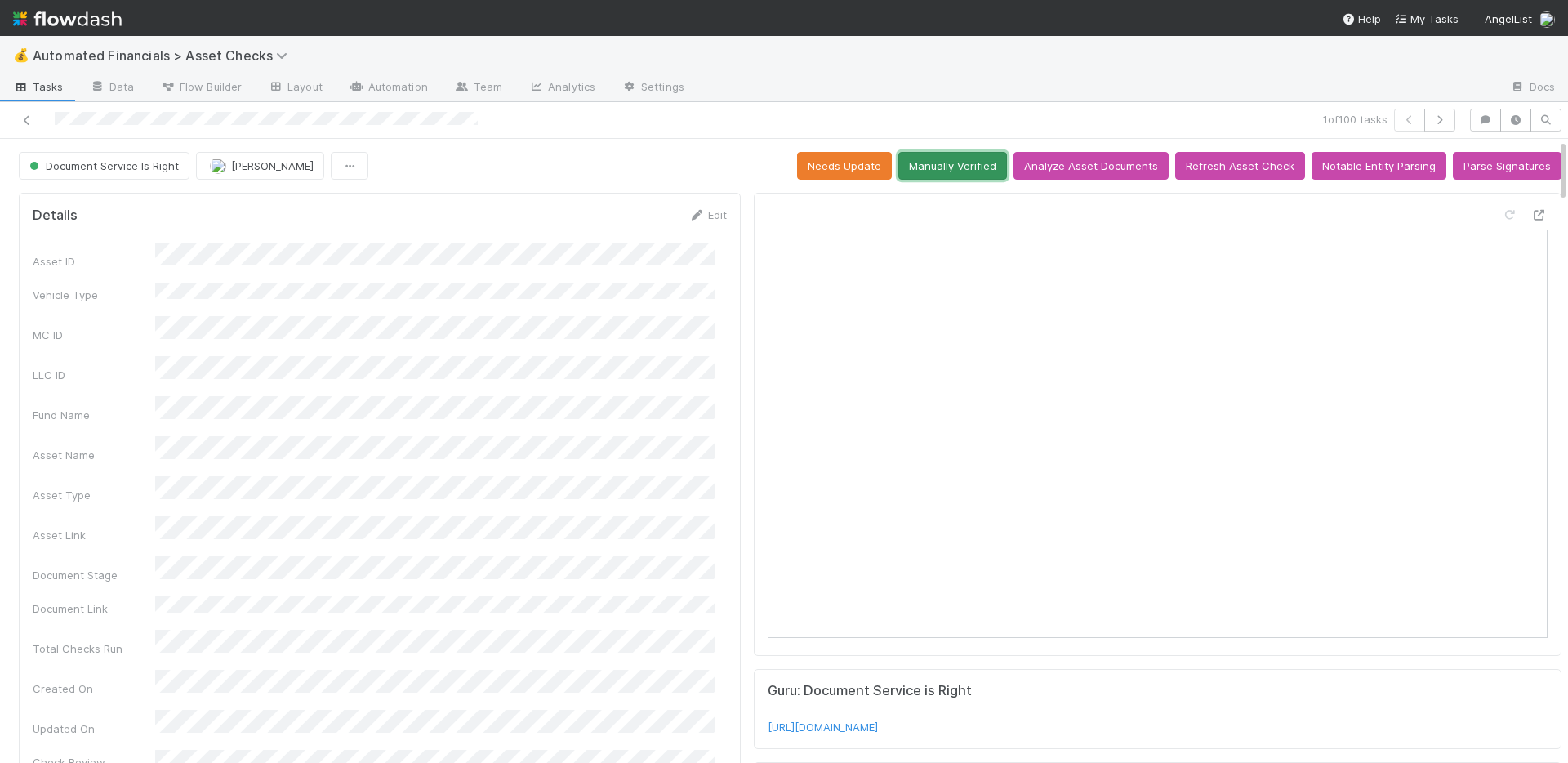
click at [946, 165] on button "Manually Verified" at bounding box center [952, 165] width 109 height 27
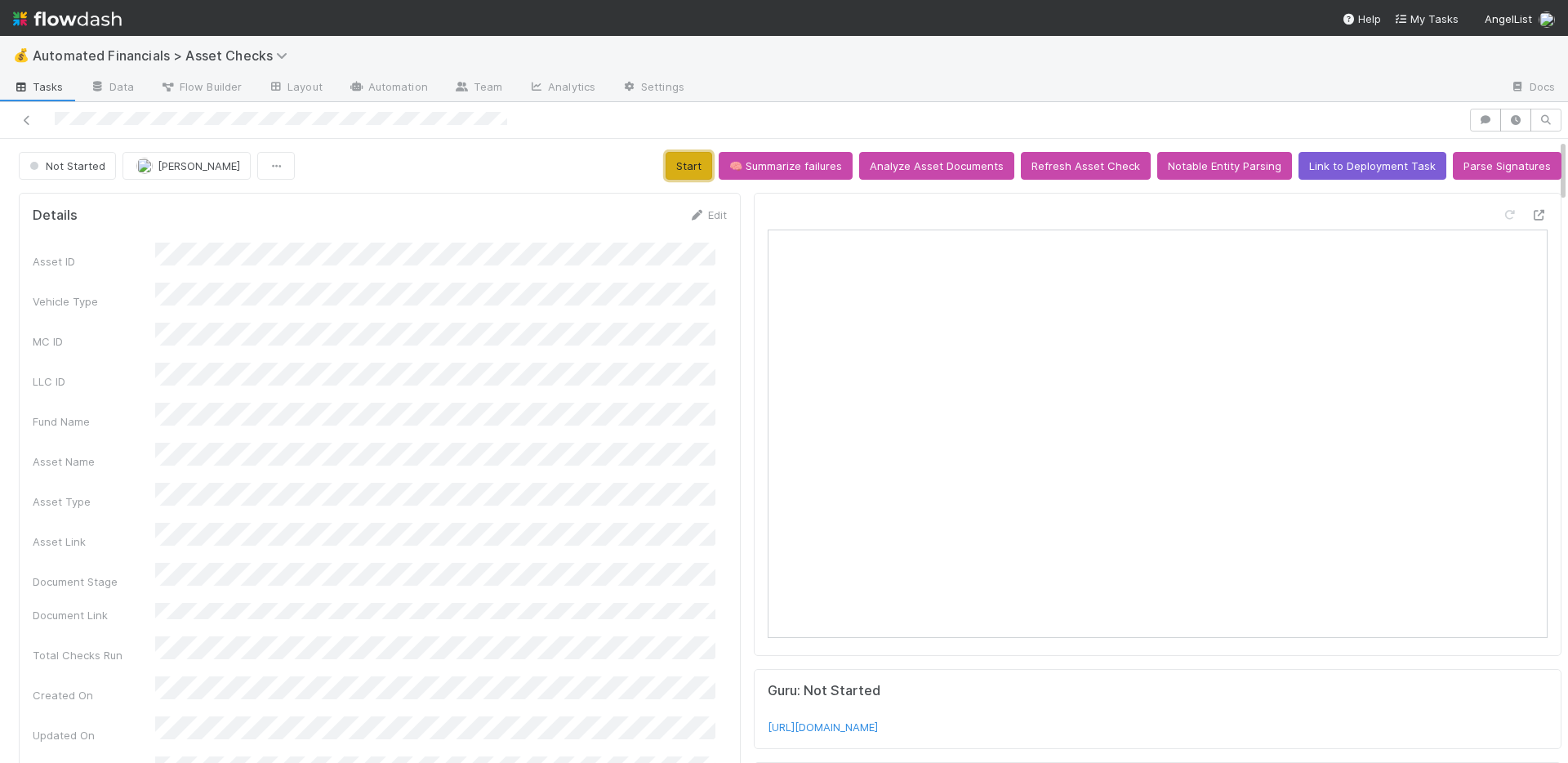
click at [689, 158] on button "Start" at bounding box center [689, 165] width 47 height 27
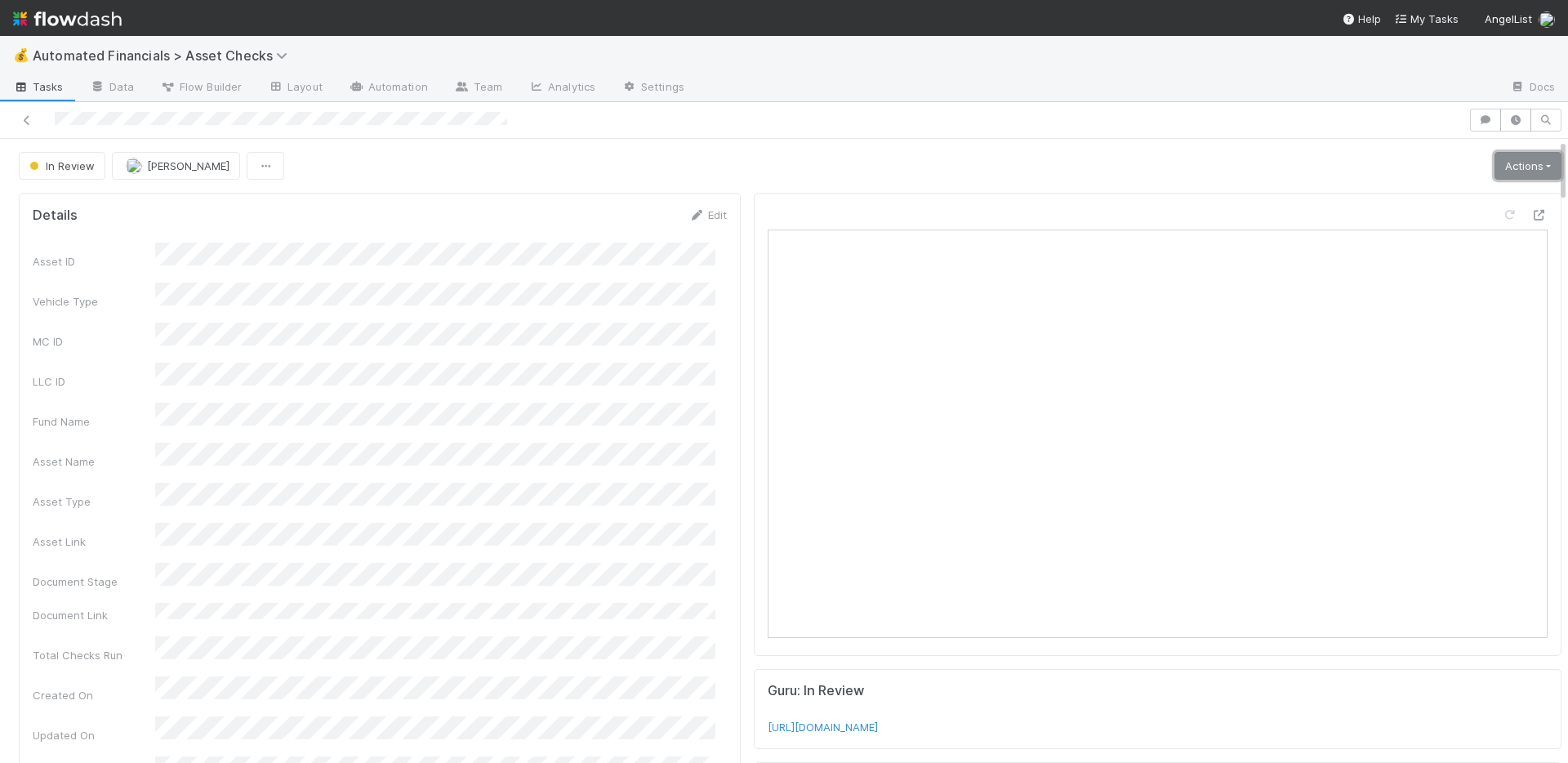
click at [1494, 175] on link "Actions" at bounding box center [1527, 165] width 67 height 27
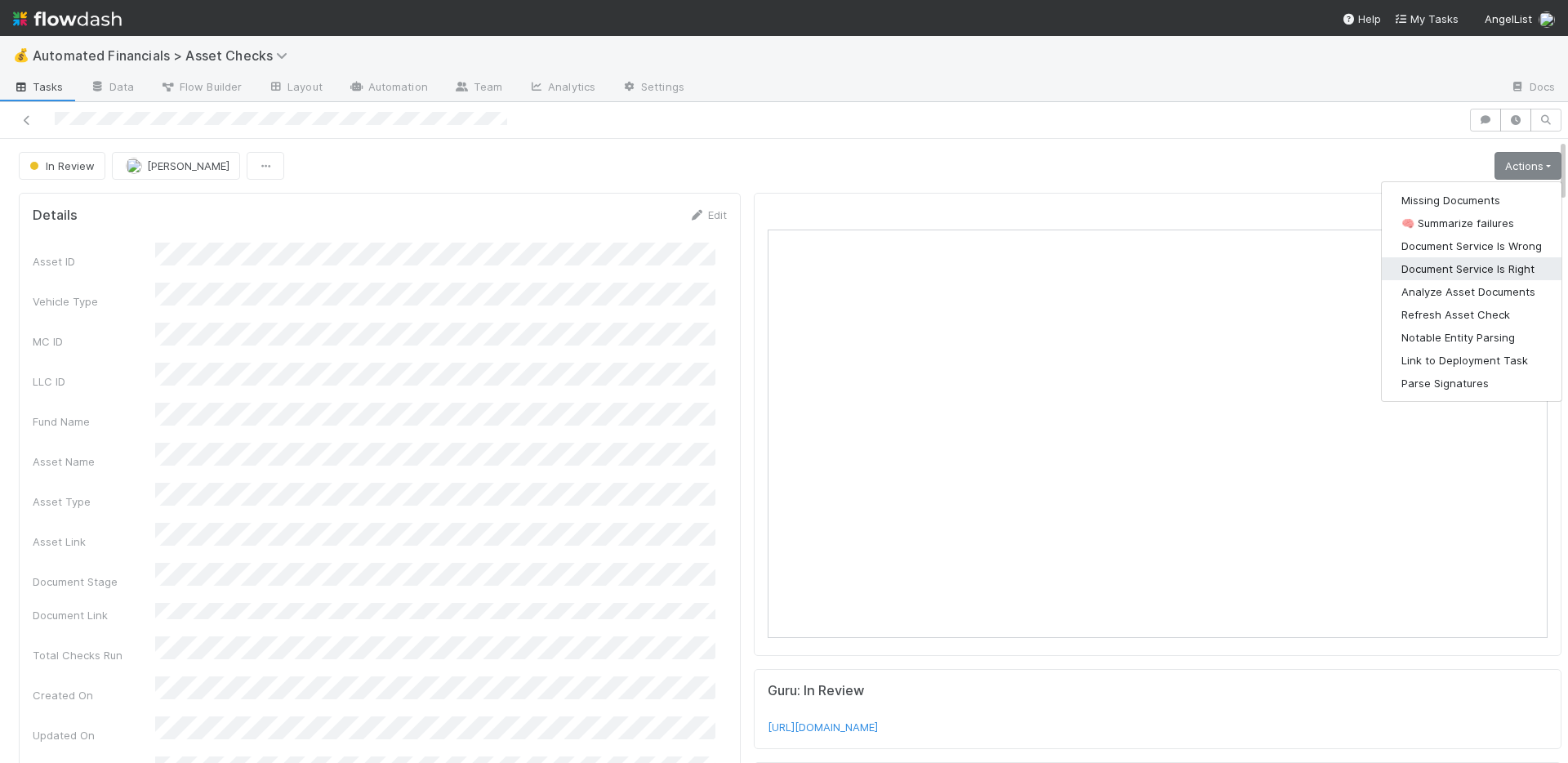
click at [1480, 258] on button "Document Service Is Right" at bounding box center [1471, 268] width 180 height 22
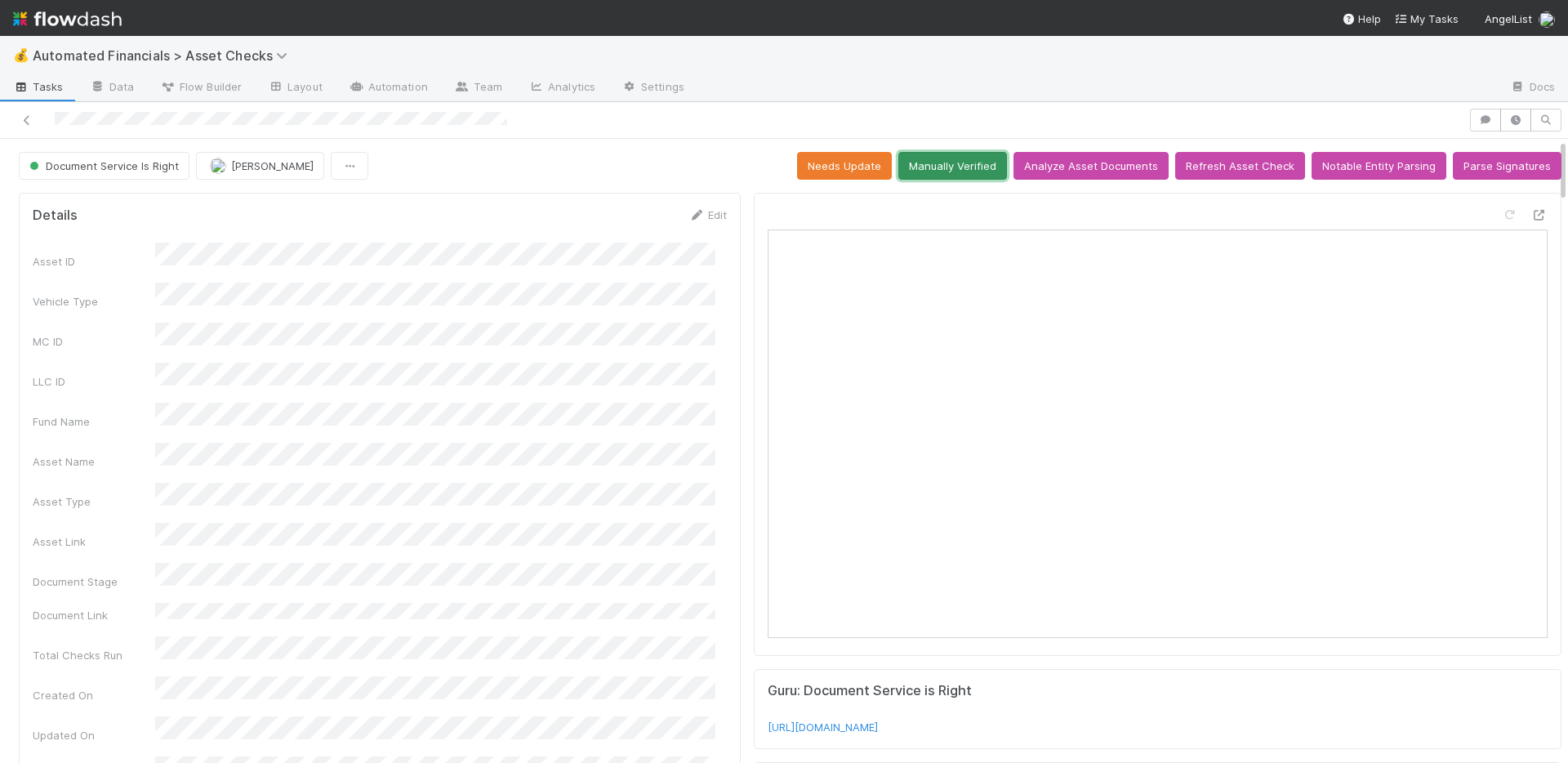
click at [936, 164] on button "Manually Verified" at bounding box center [952, 165] width 109 height 27
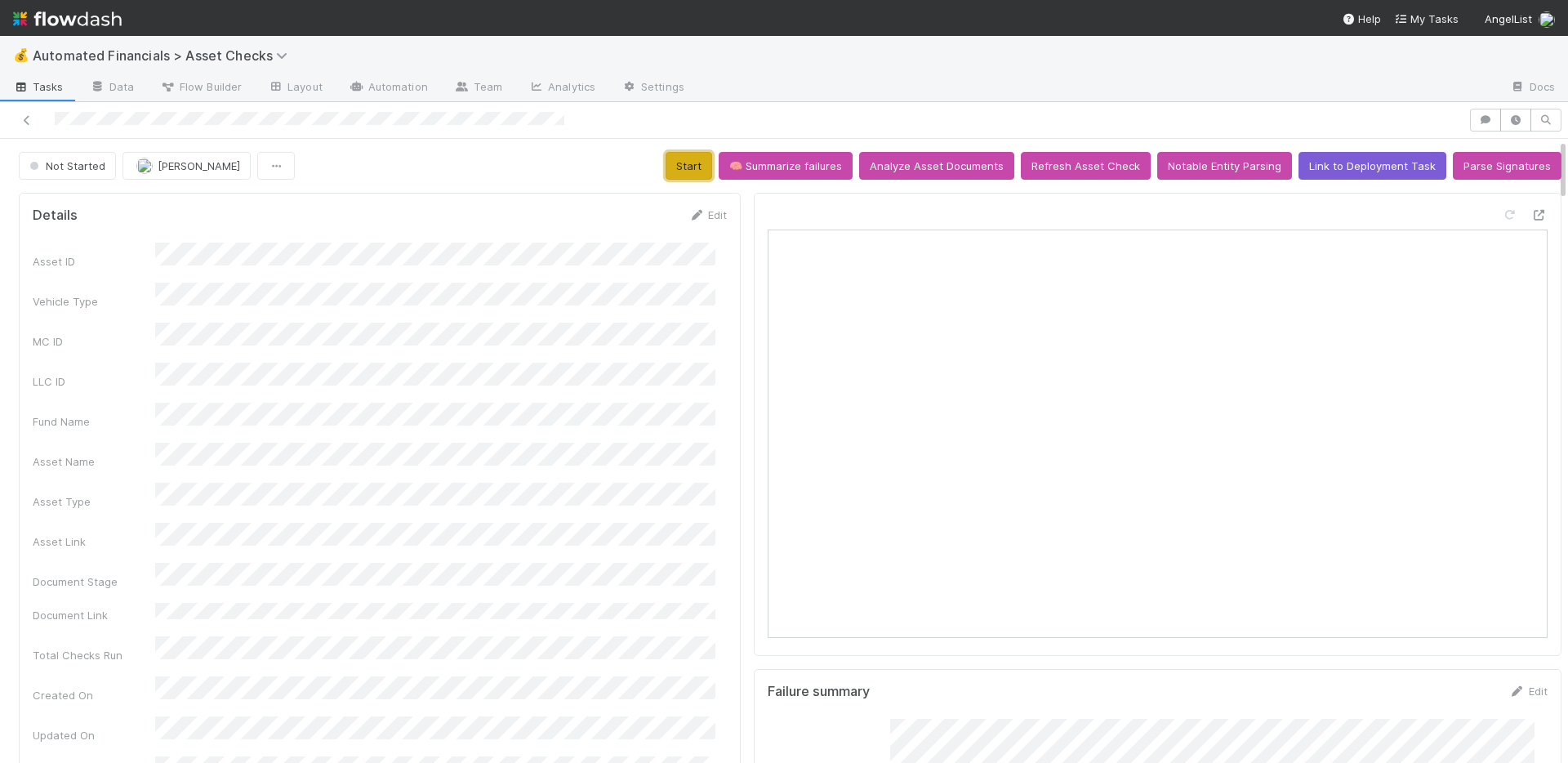
click at [684, 162] on button "Start" at bounding box center [689, 165] width 47 height 27
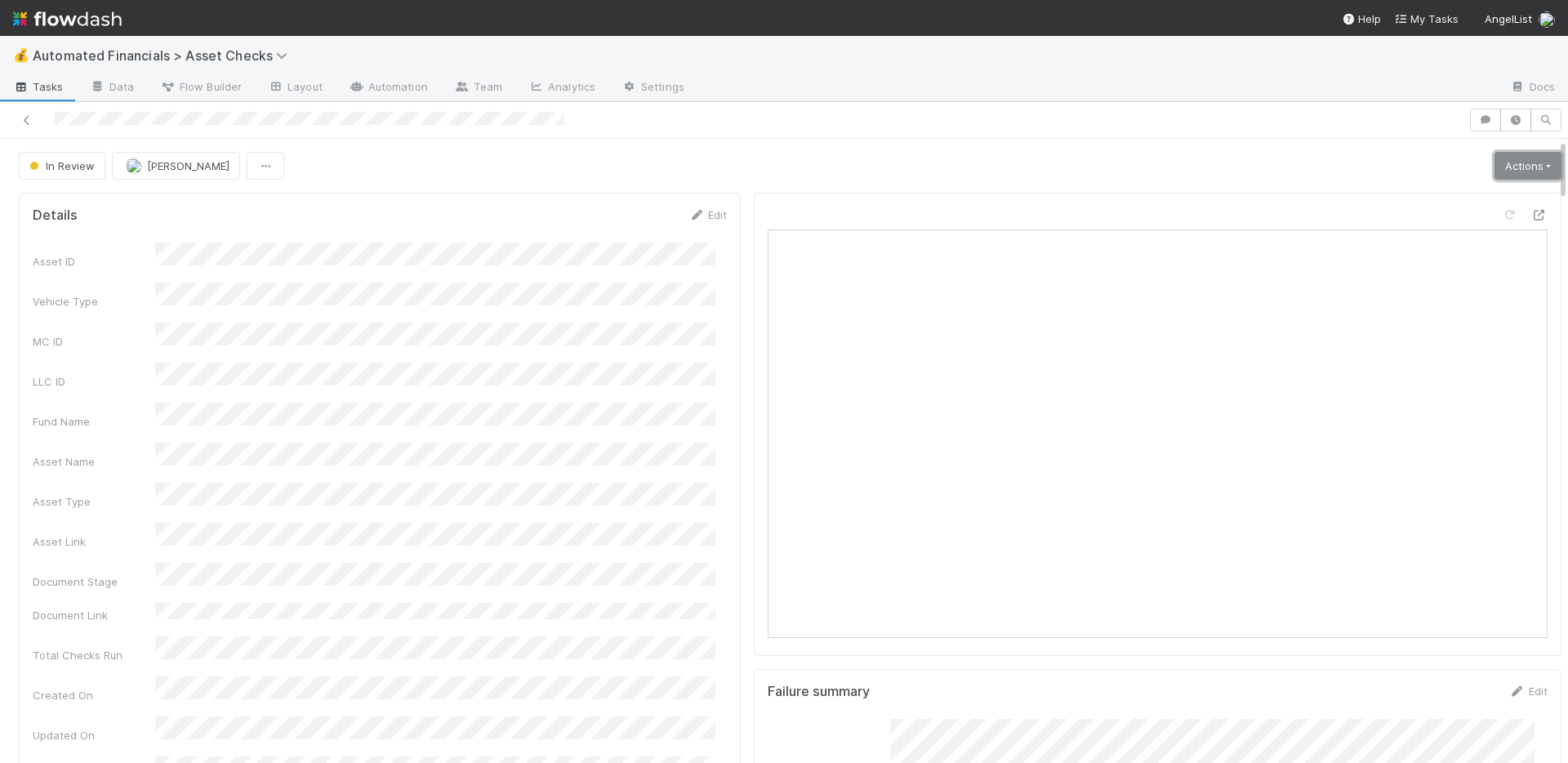
click at [1507, 170] on link "Actions" at bounding box center [1527, 165] width 67 height 27
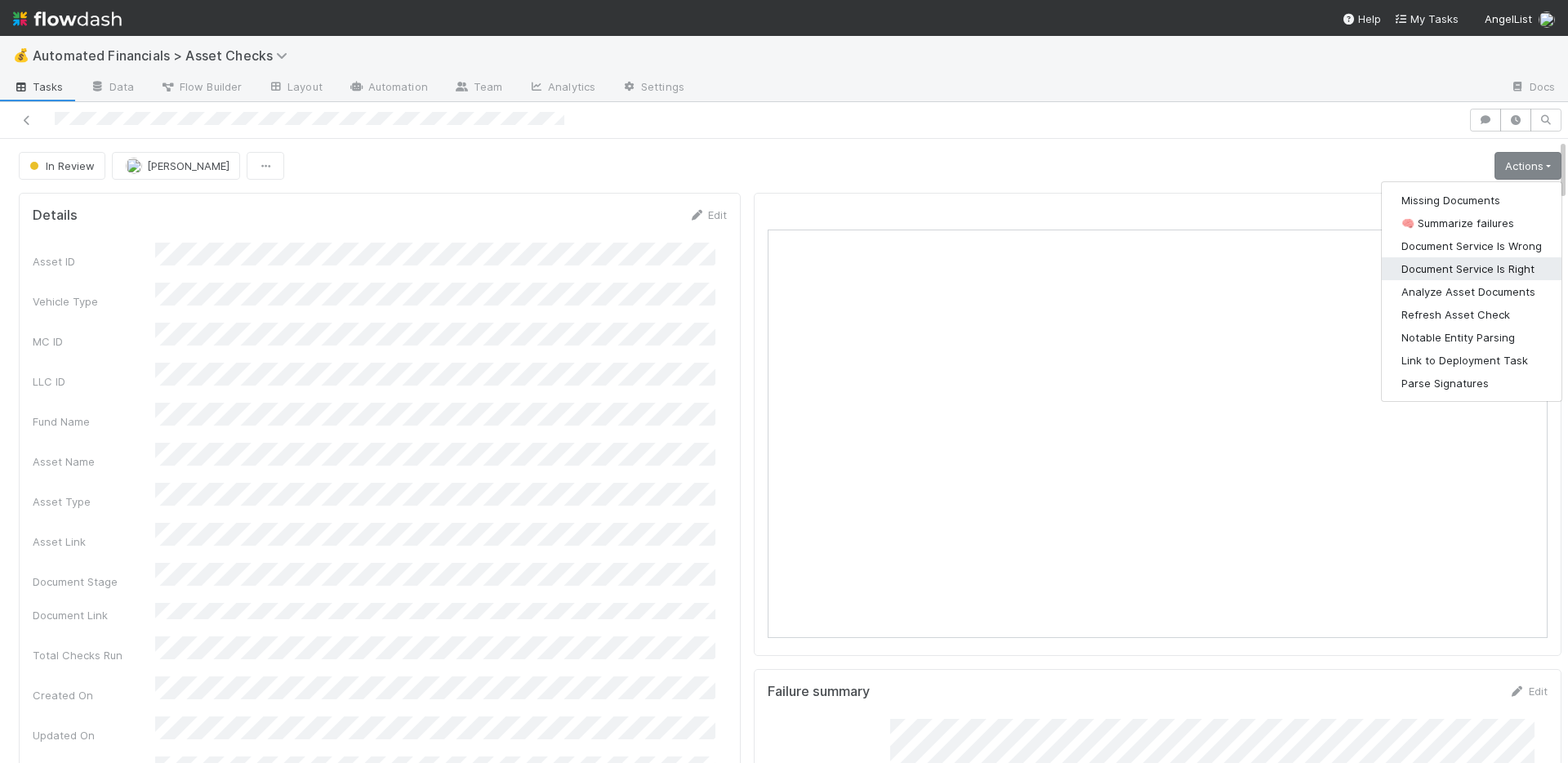
click at [1483, 264] on button "Document Service Is Right" at bounding box center [1471, 268] width 180 height 22
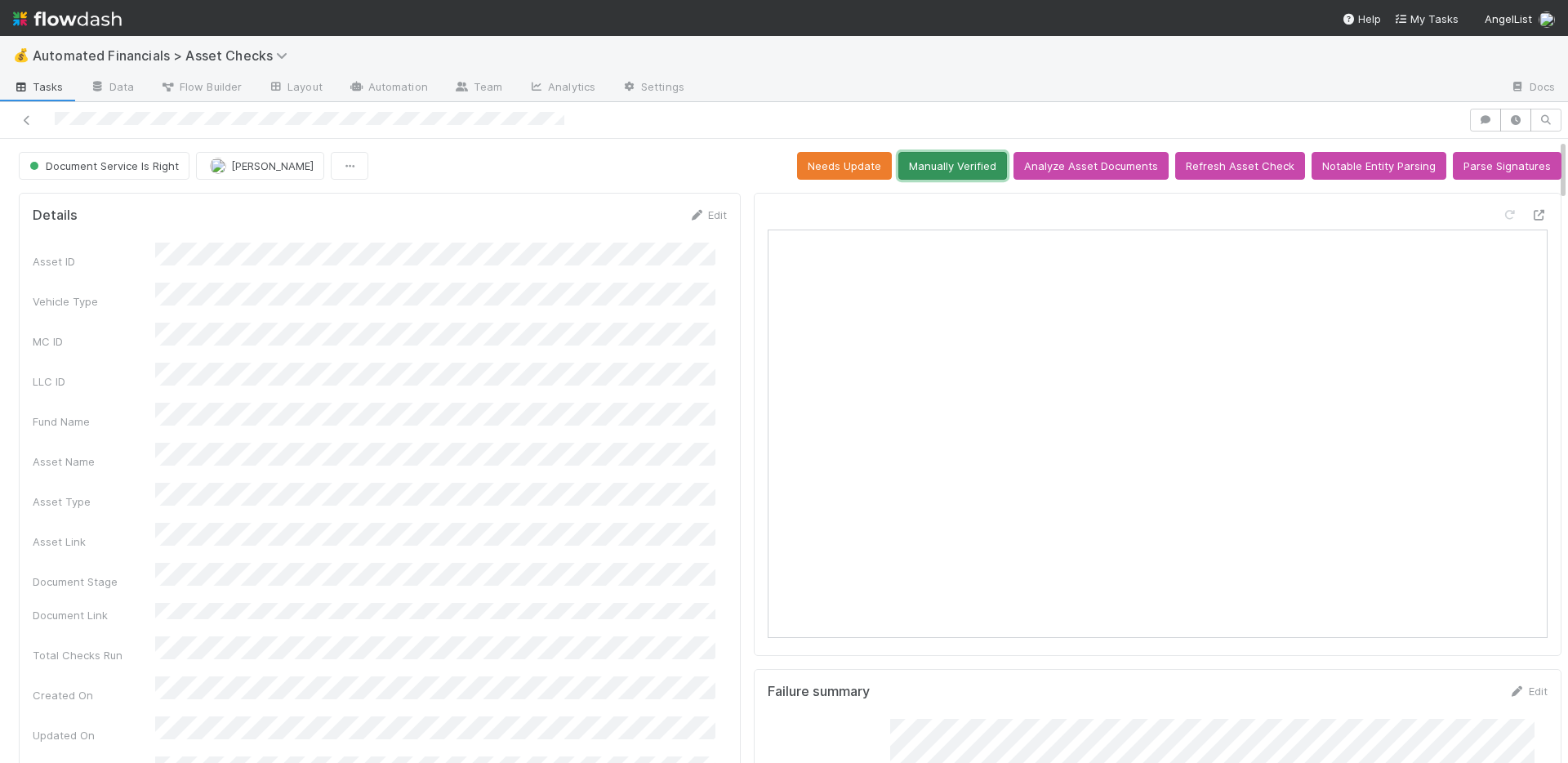
click at [940, 166] on button "Manually Verified" at bounding box center [952, 165] width 109 height 27
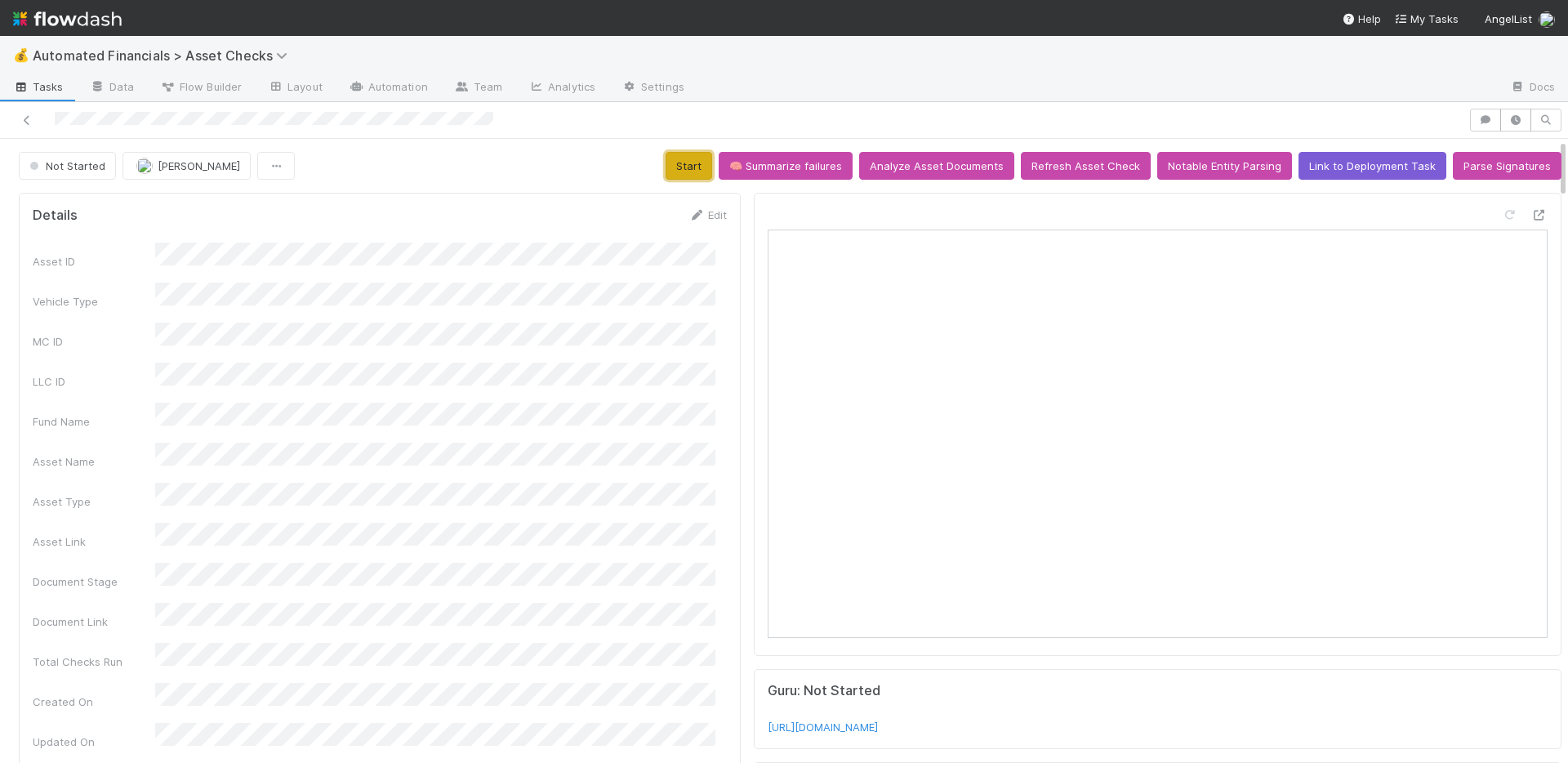
click at [678, 165] on button "Start" at bounding box center [689, 165] width 47 height 27
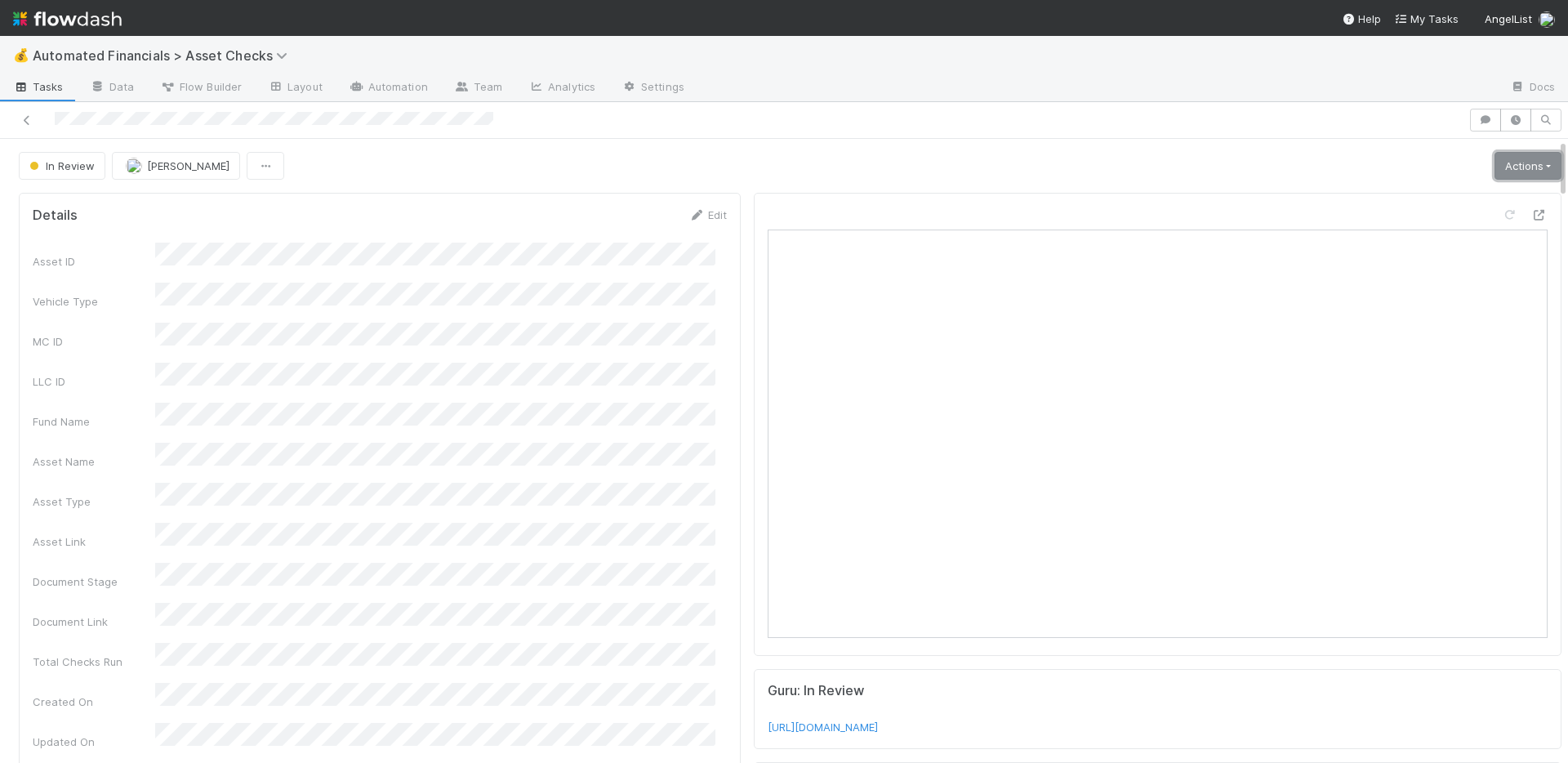
click at [1494, 170] on link "Actions" at bounding box center [1527, 165] width 67 height 27
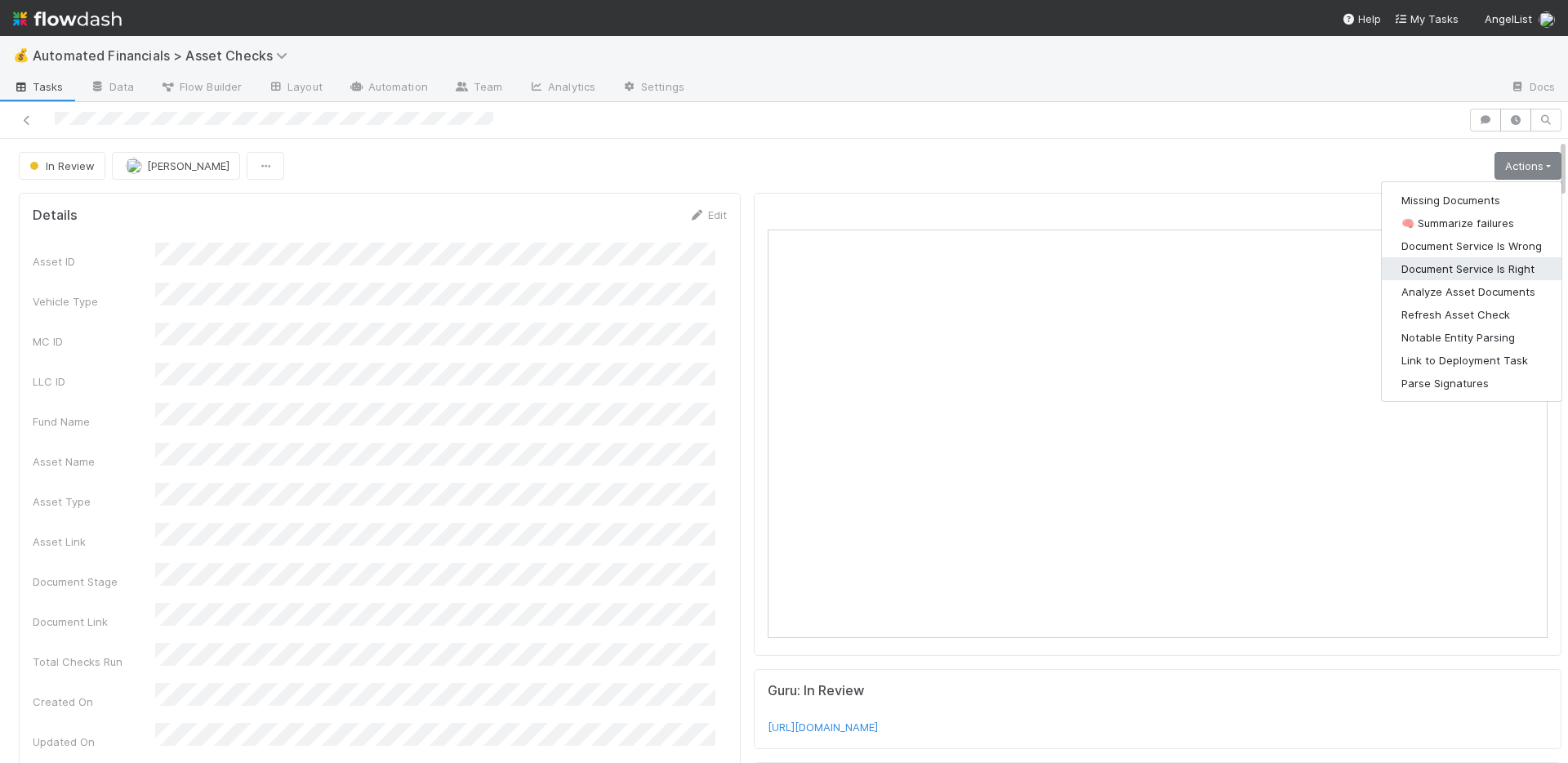
click at [1469, 266] on button "Document Service Is Right" at bounding box center [1471, 268] width 180 height 22
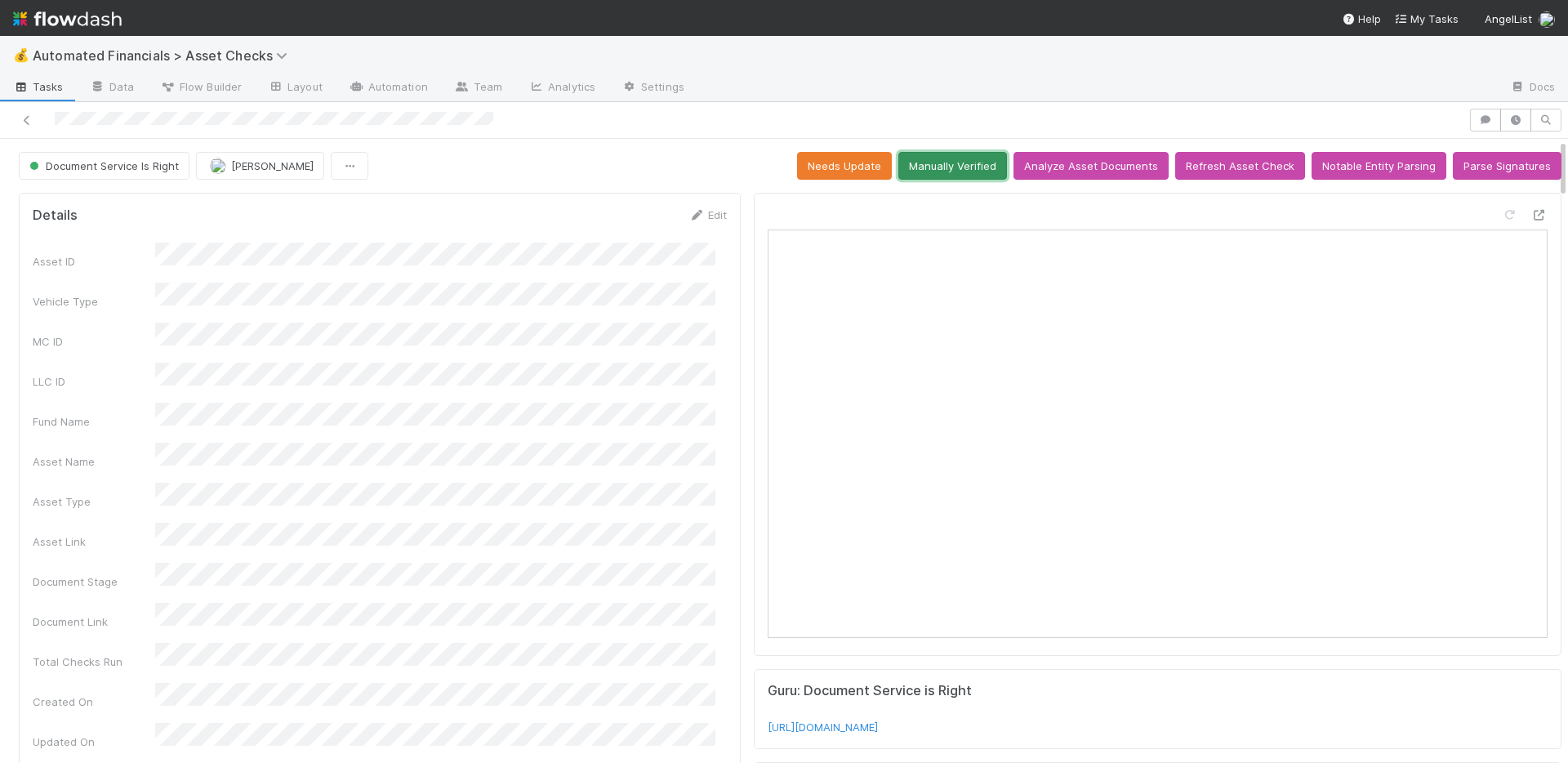
click at [956, 167] on button "Manually Verified" at bounding box center [952, 165] width 109 height 27
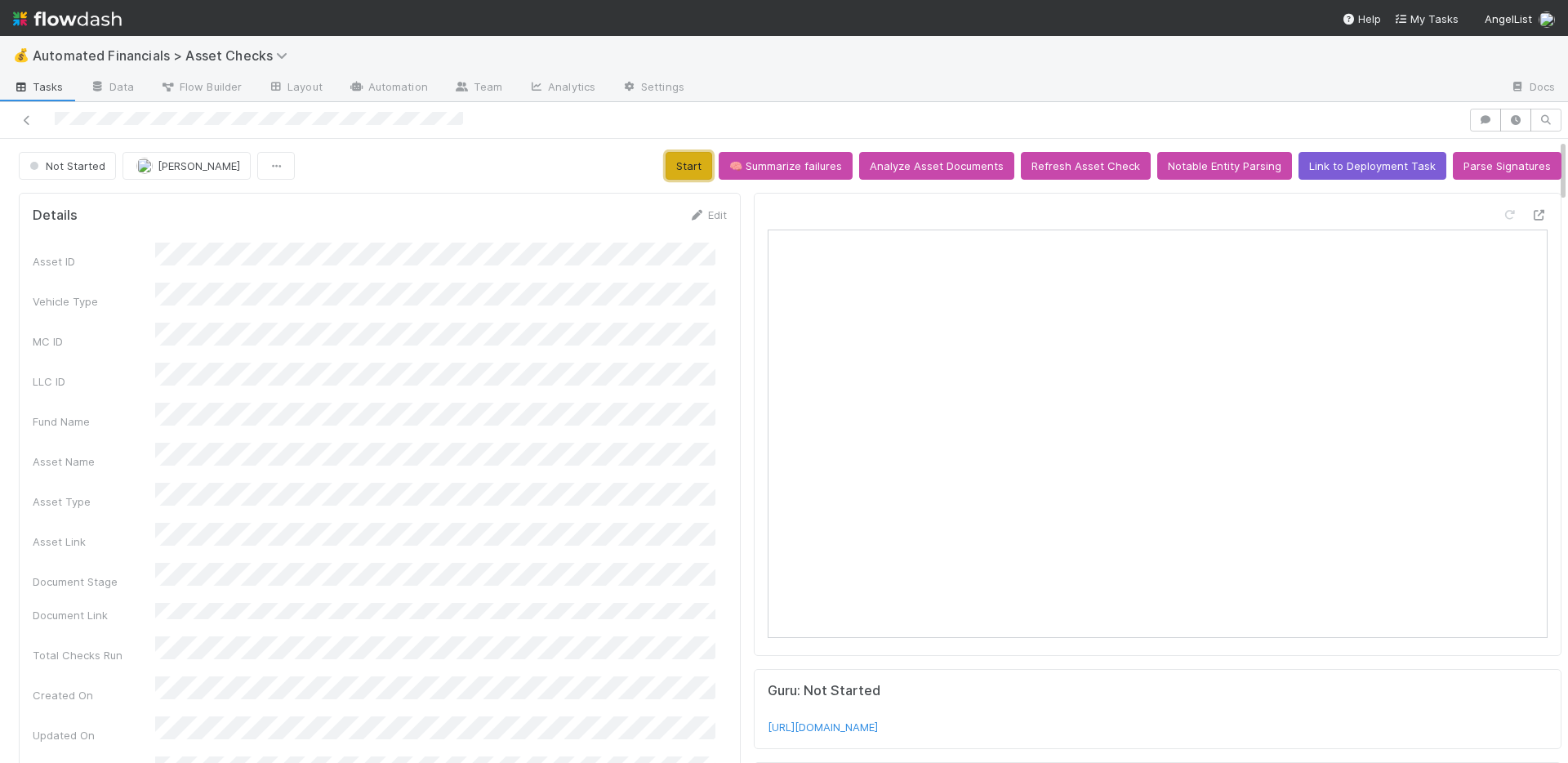
click at [680, 172] on button "Start" at bounding box center [689, 165] width 47 height 27
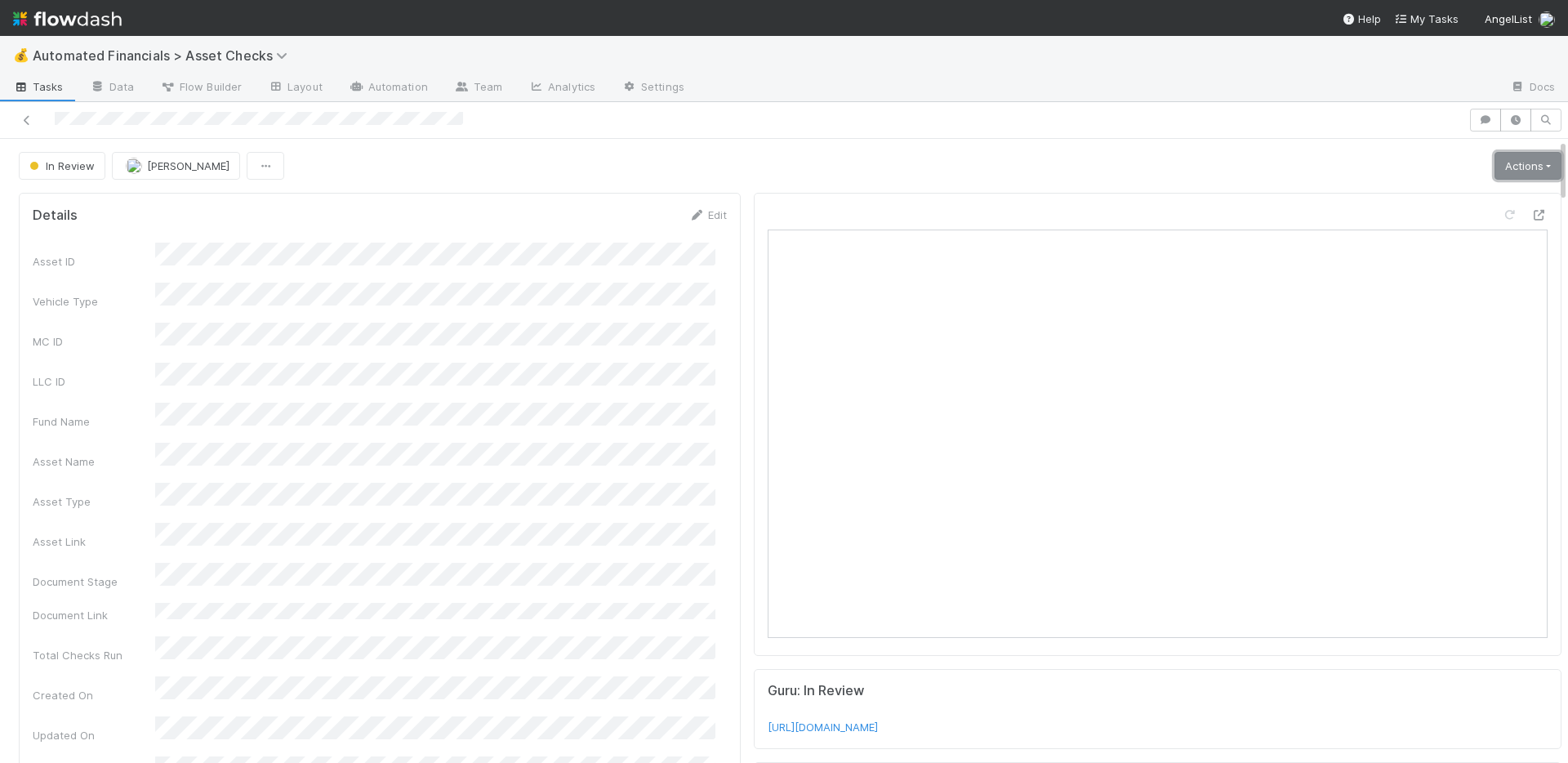
click at [1494, 165] on link "Actions" at bounding box center [1527, 165] width 67 height 27
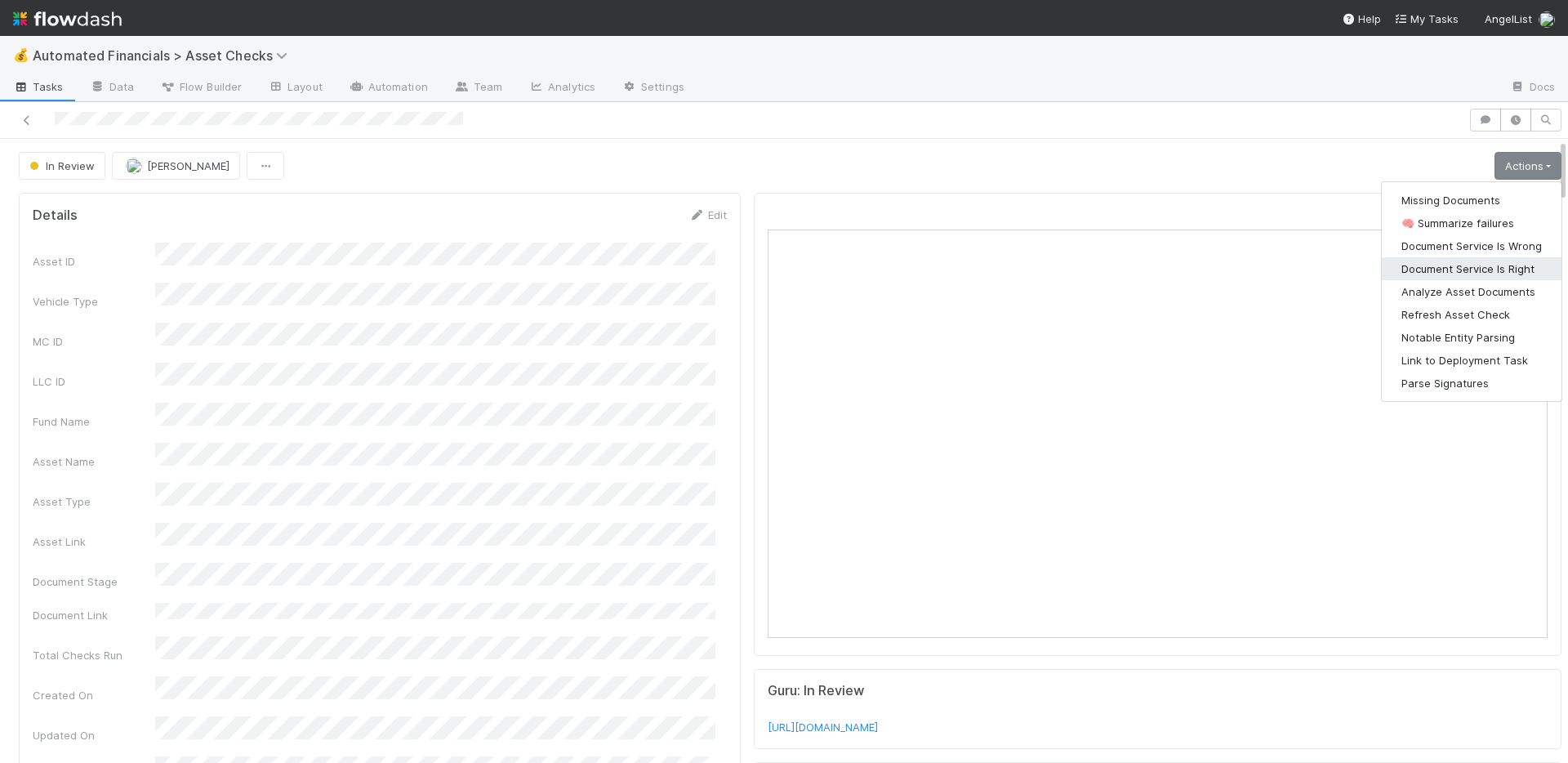
click at [1477, 267] on button "Document Service Is Right" at bounding box center [1471, 268] width 180 height 22
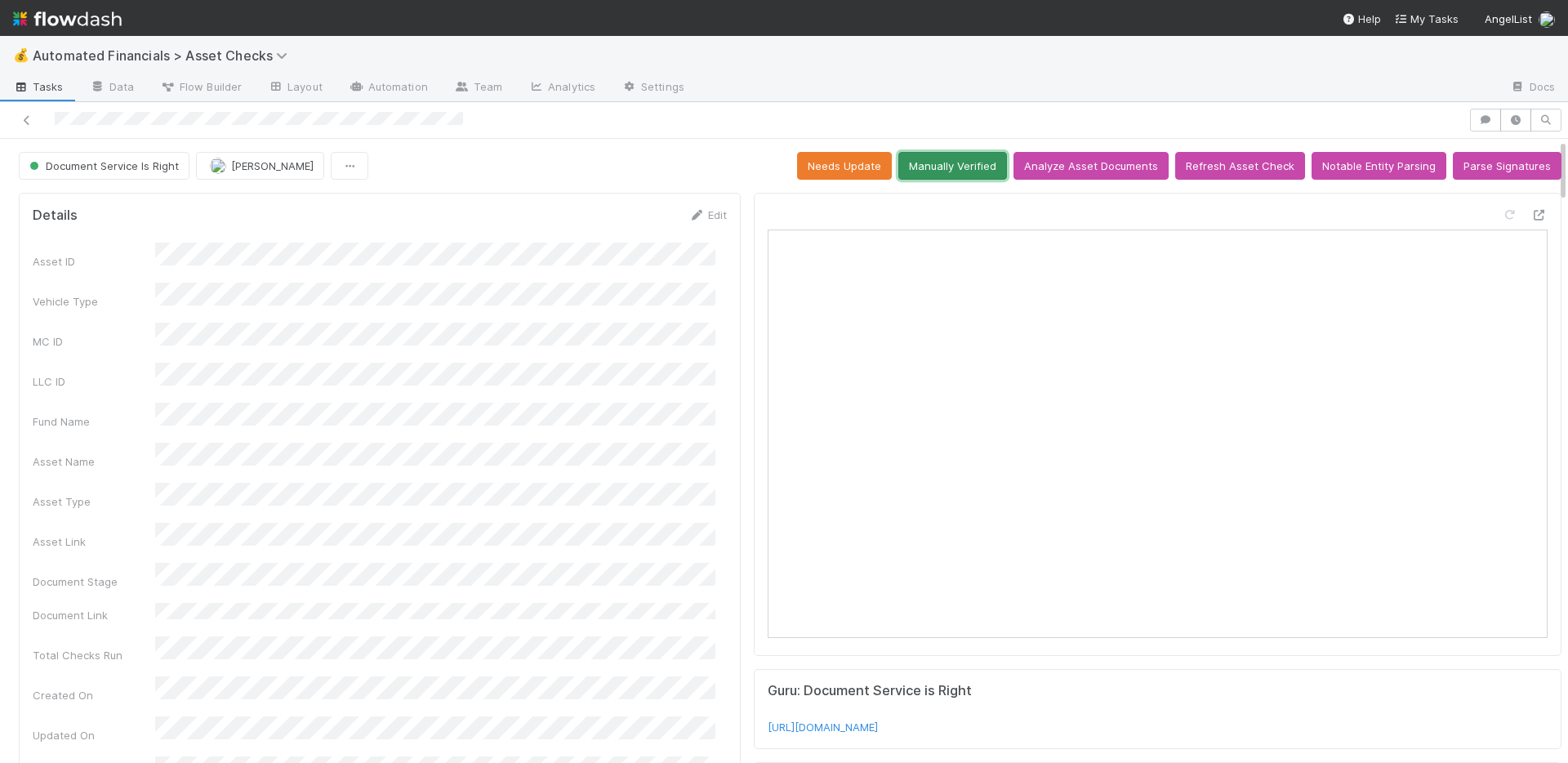
click at [935, 169] on button "Manually Verified" at bounding box center [952, 165] width 109 height 27
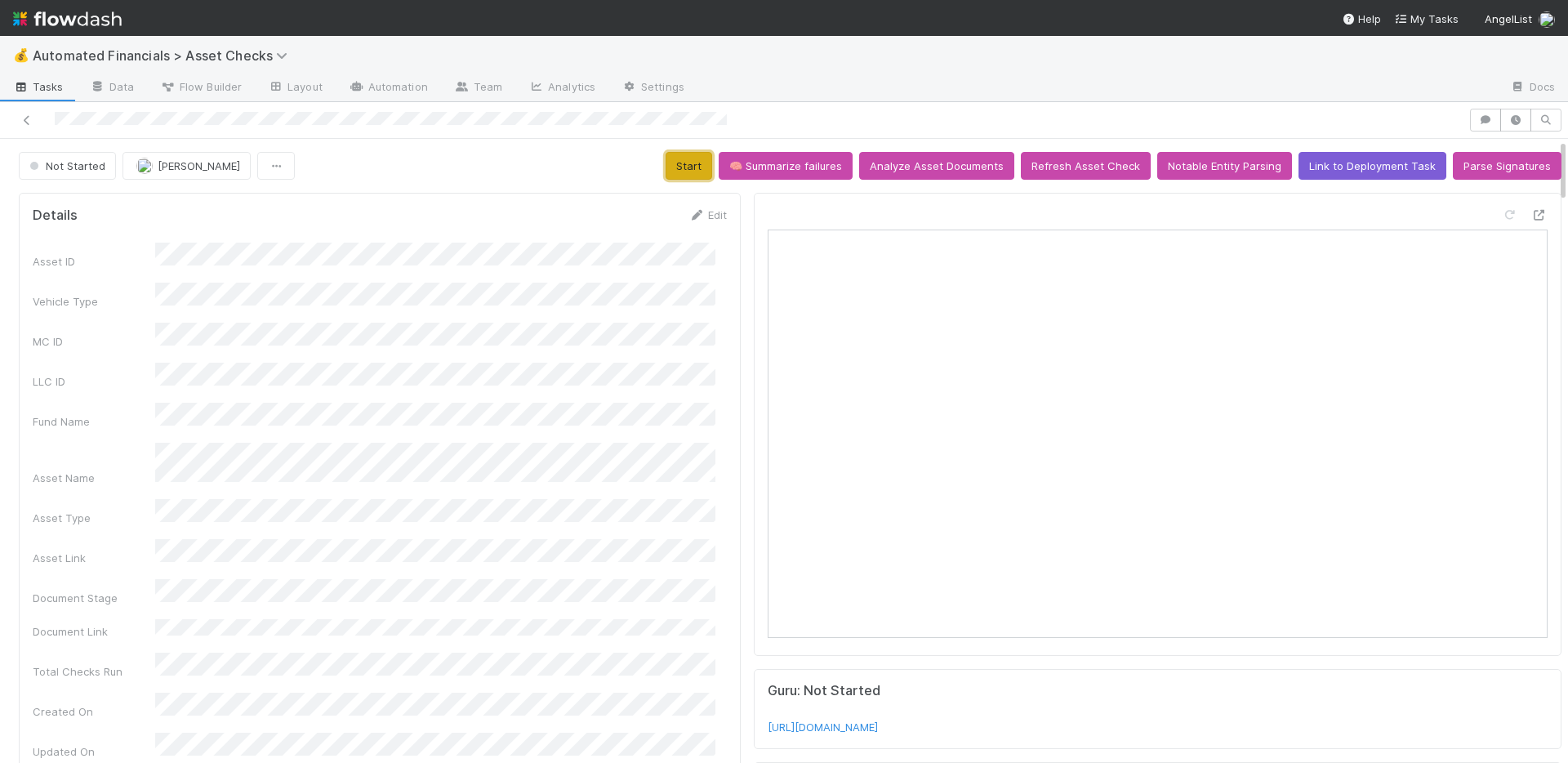
click at [686, 163] on button "Start" at bounding box center [689, 165] width 47 height 27
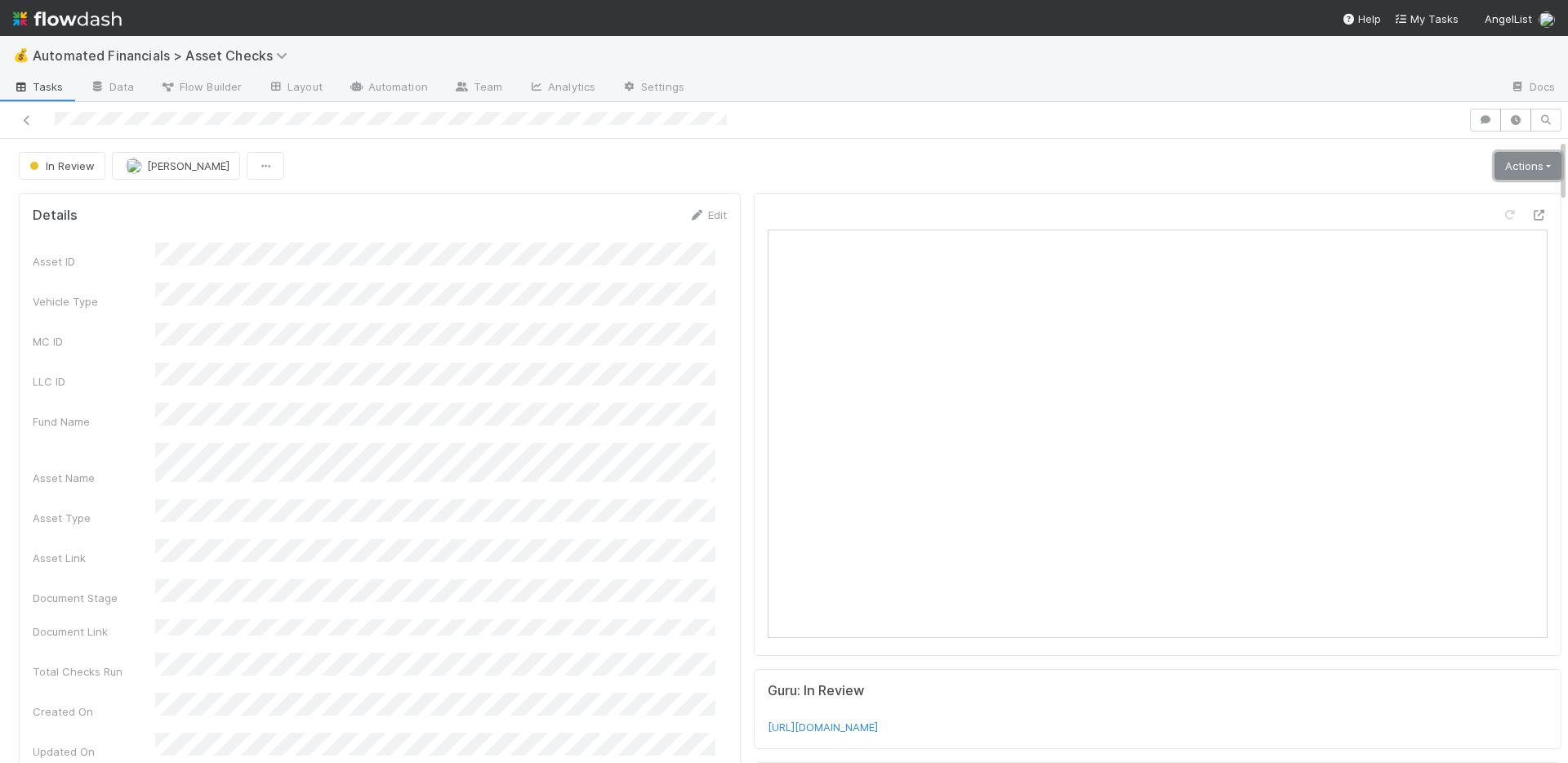
click at [1500, 170] on link "Actions" at bounding box center [1527, 165] width 67 height 27
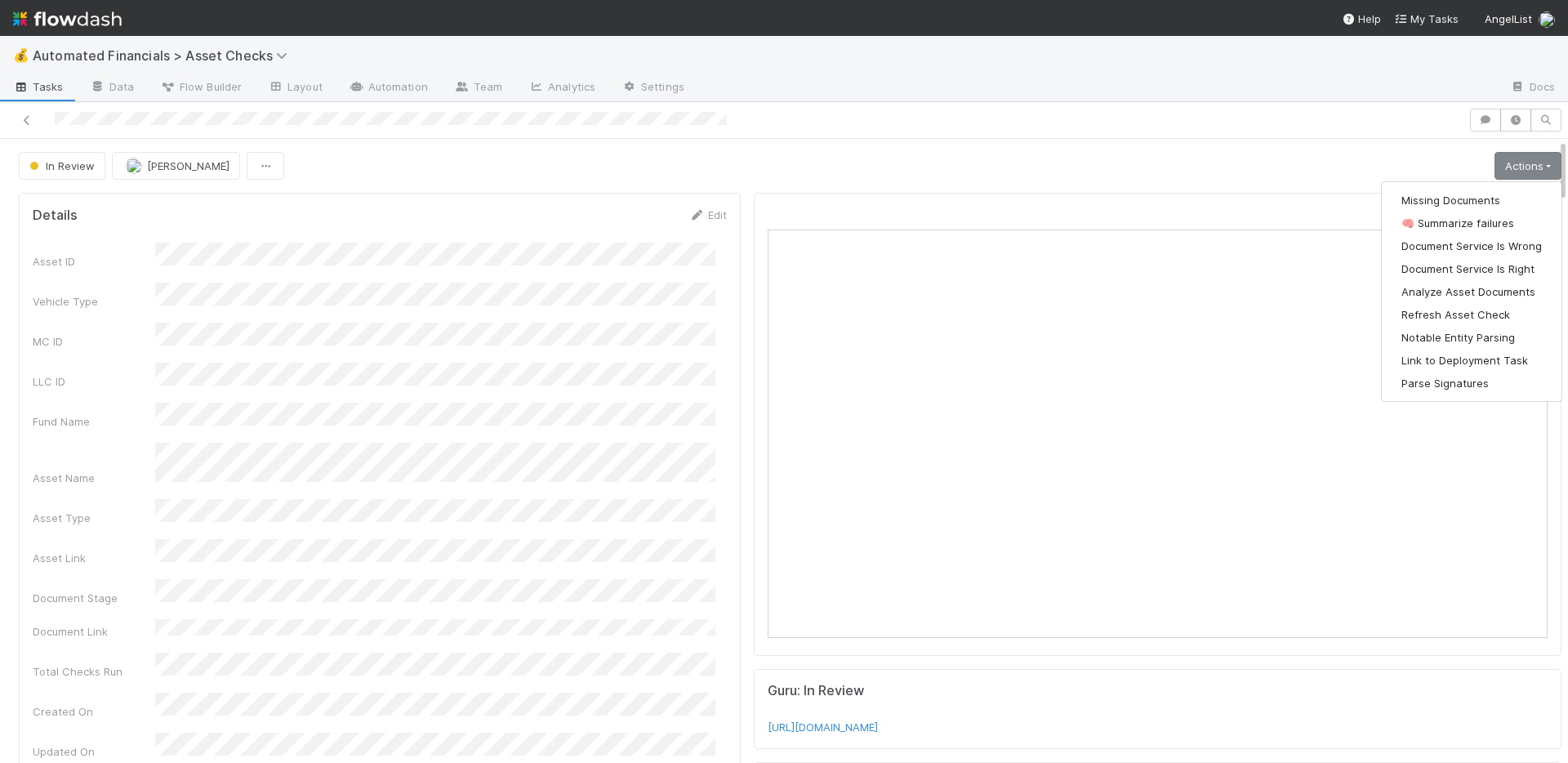
click at [679, 471] on div "Asset ID Vehicle Type MC ID LLC ID Fund Name Asset Name Asset Type Asset Link D…" at bounding box center [379, 714] width 694 height 944
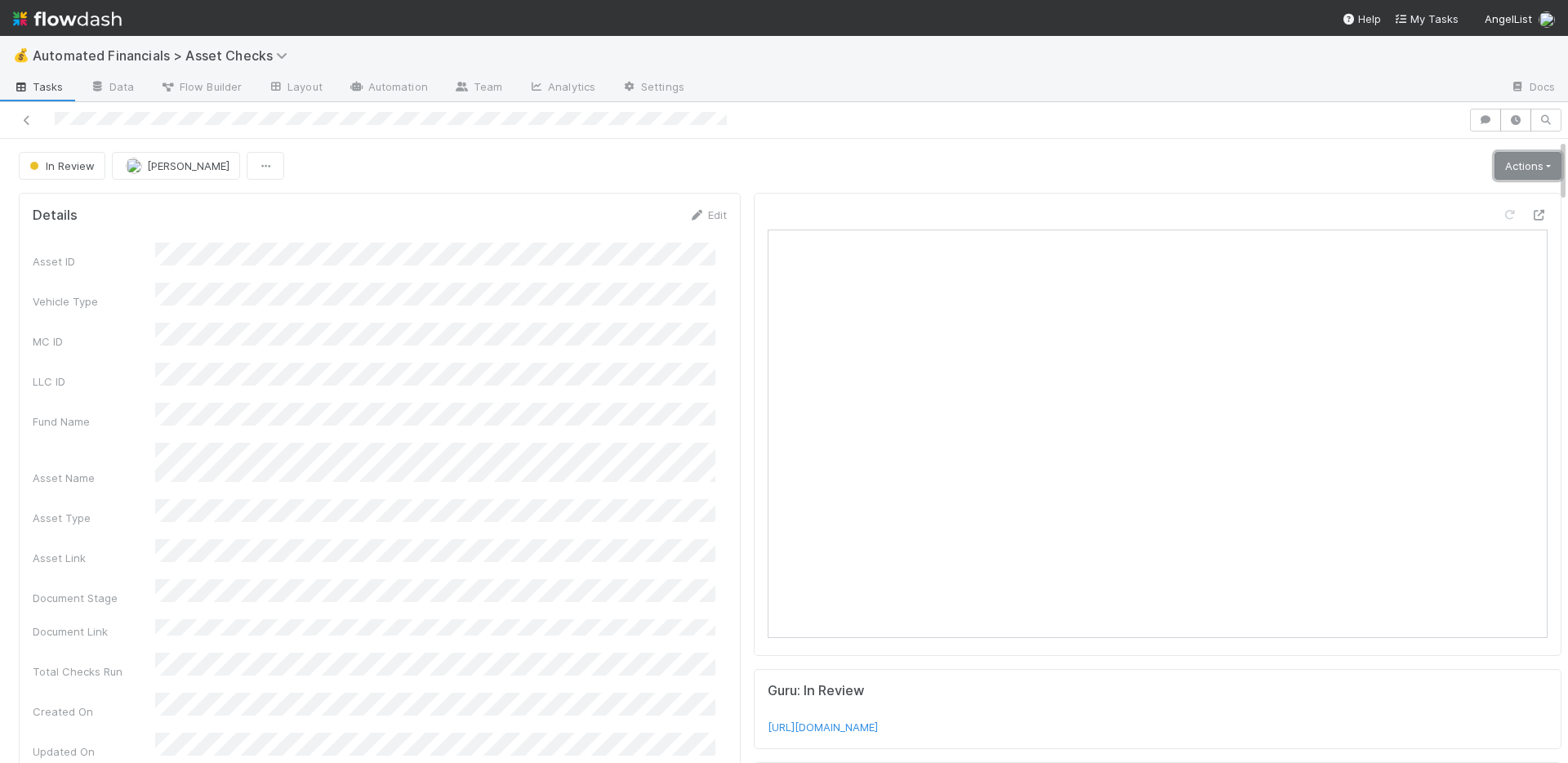
click at [1494, 169] on link "Actions" at bounding box center [1527, 165] width 67 height 27
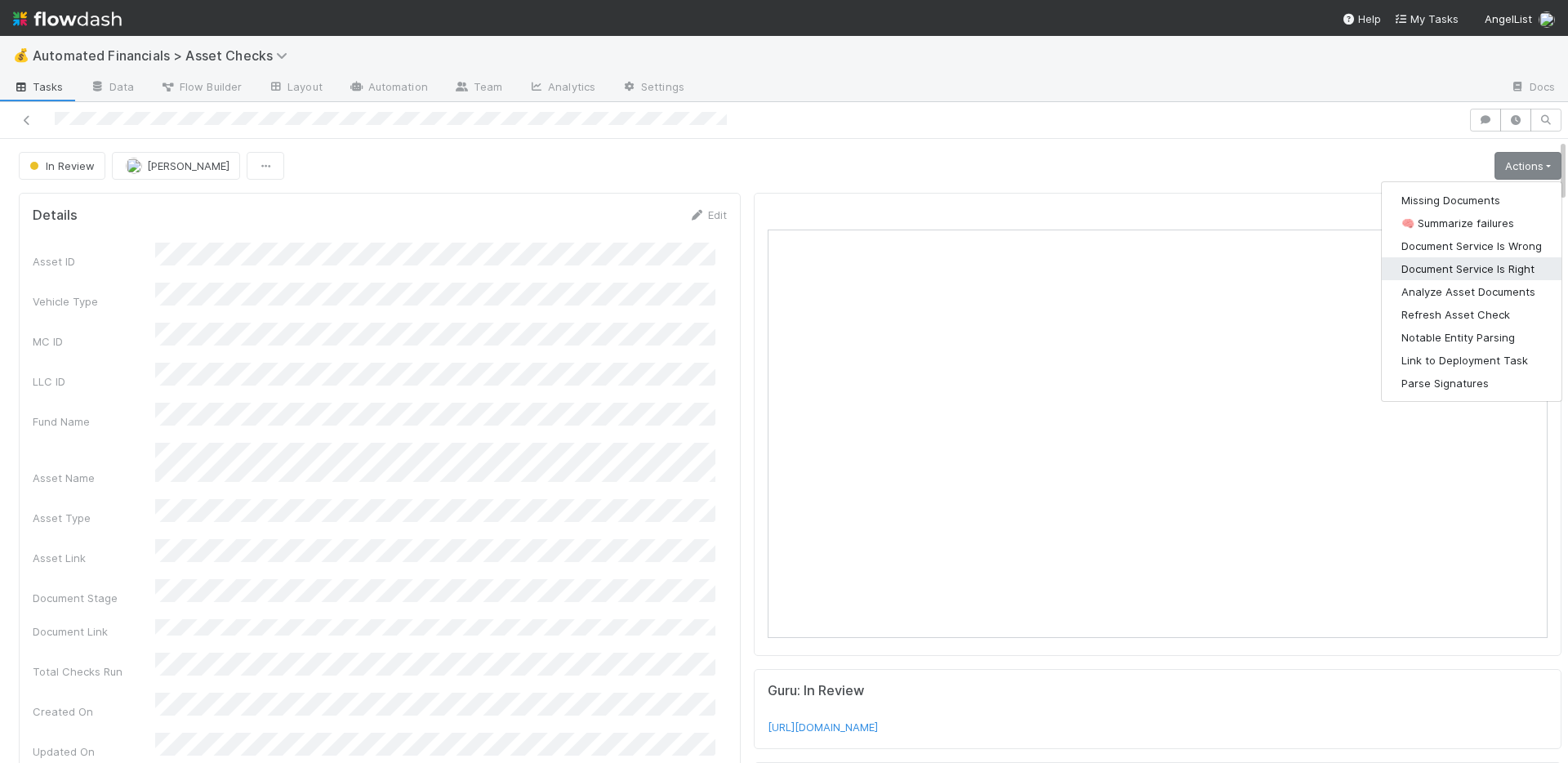
click at [1459, 257] on button "Document Service Is Right" at bounding box center [1471, 268] width 180 height 22
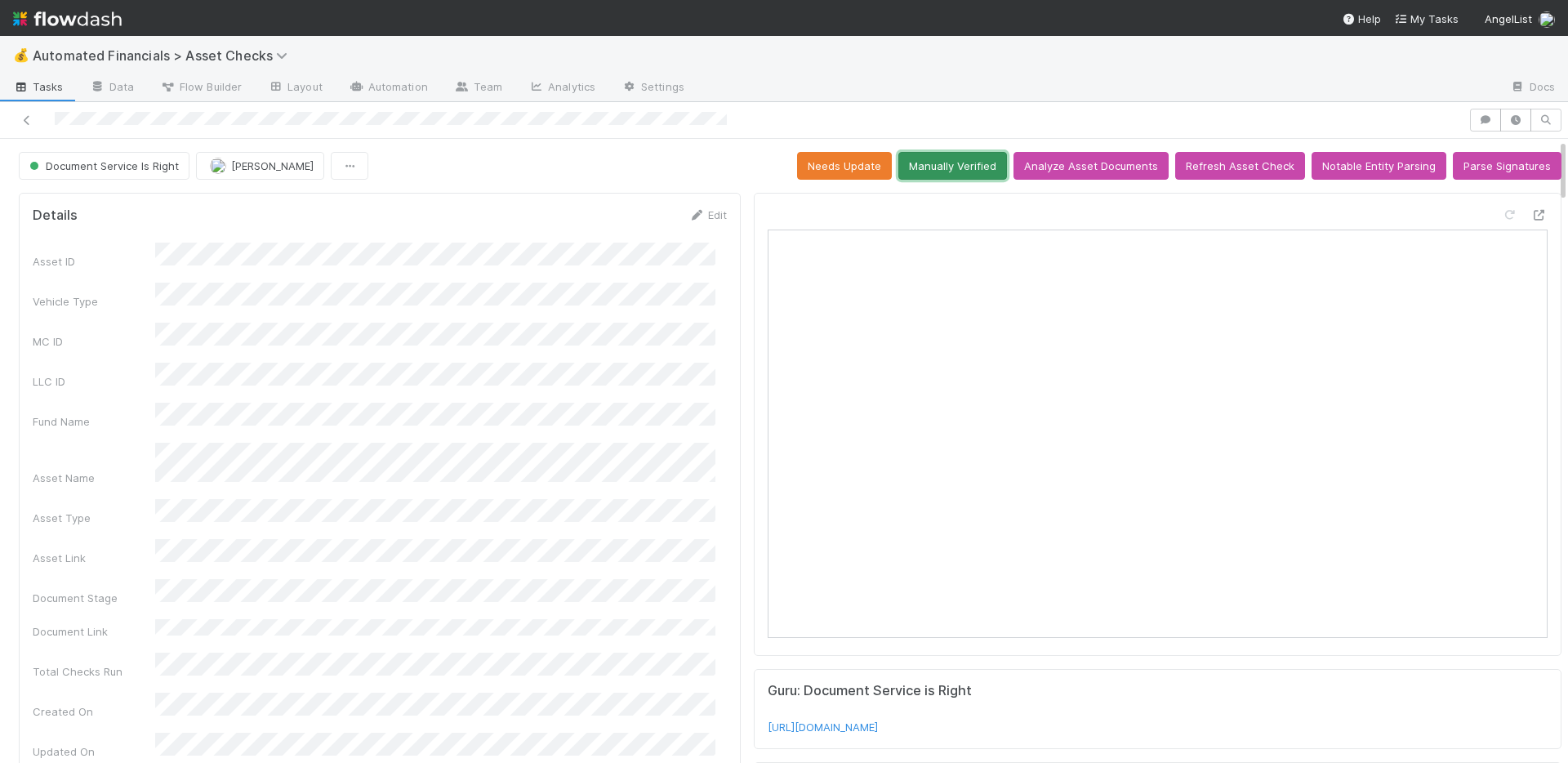
click at [956, 162] on button "Manually Verified" at bounding box center [952, 165] width 109 height 27
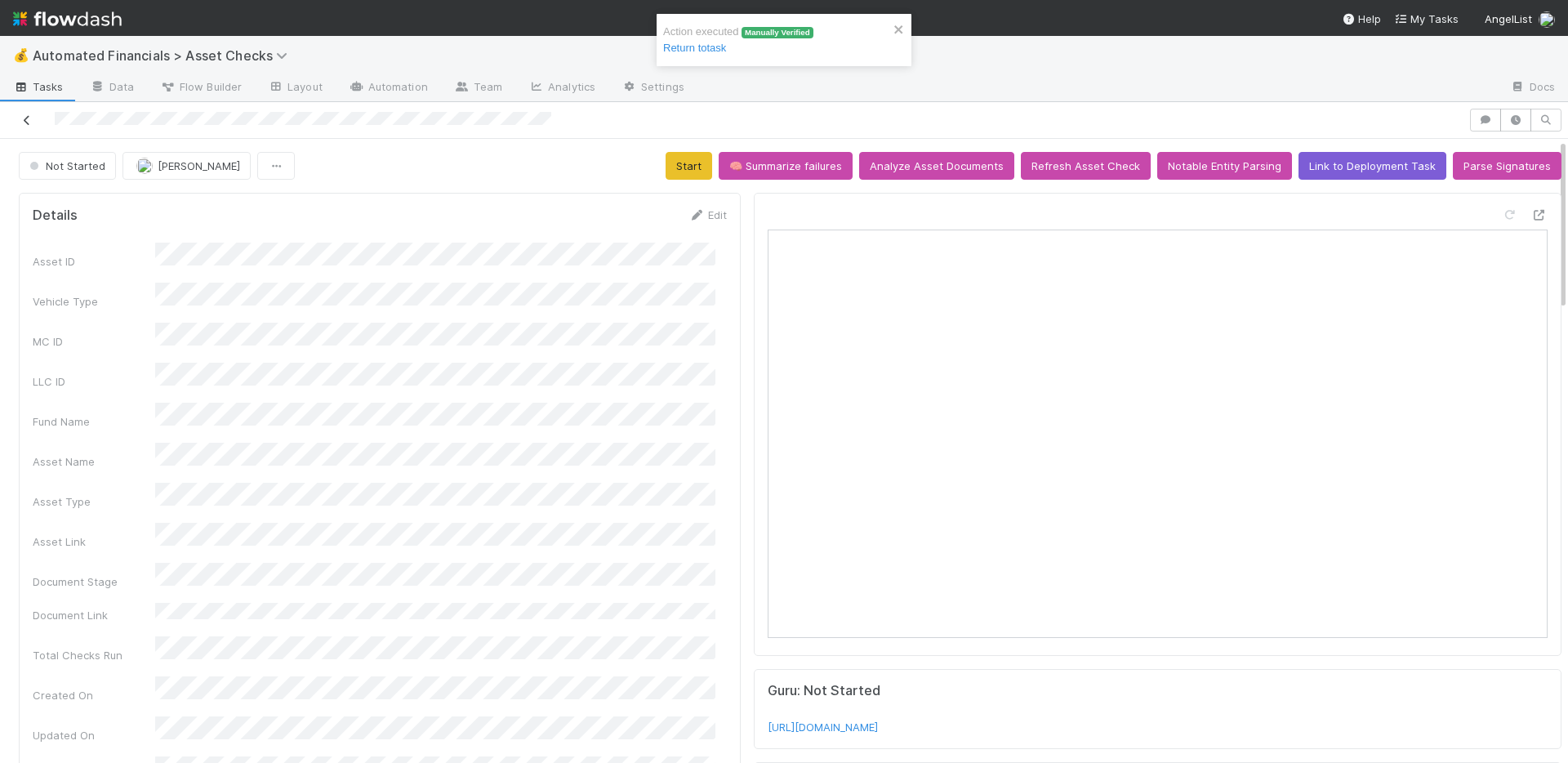
click at [27, 121] on icon at bounding box center [26, 120] width 17 height 11
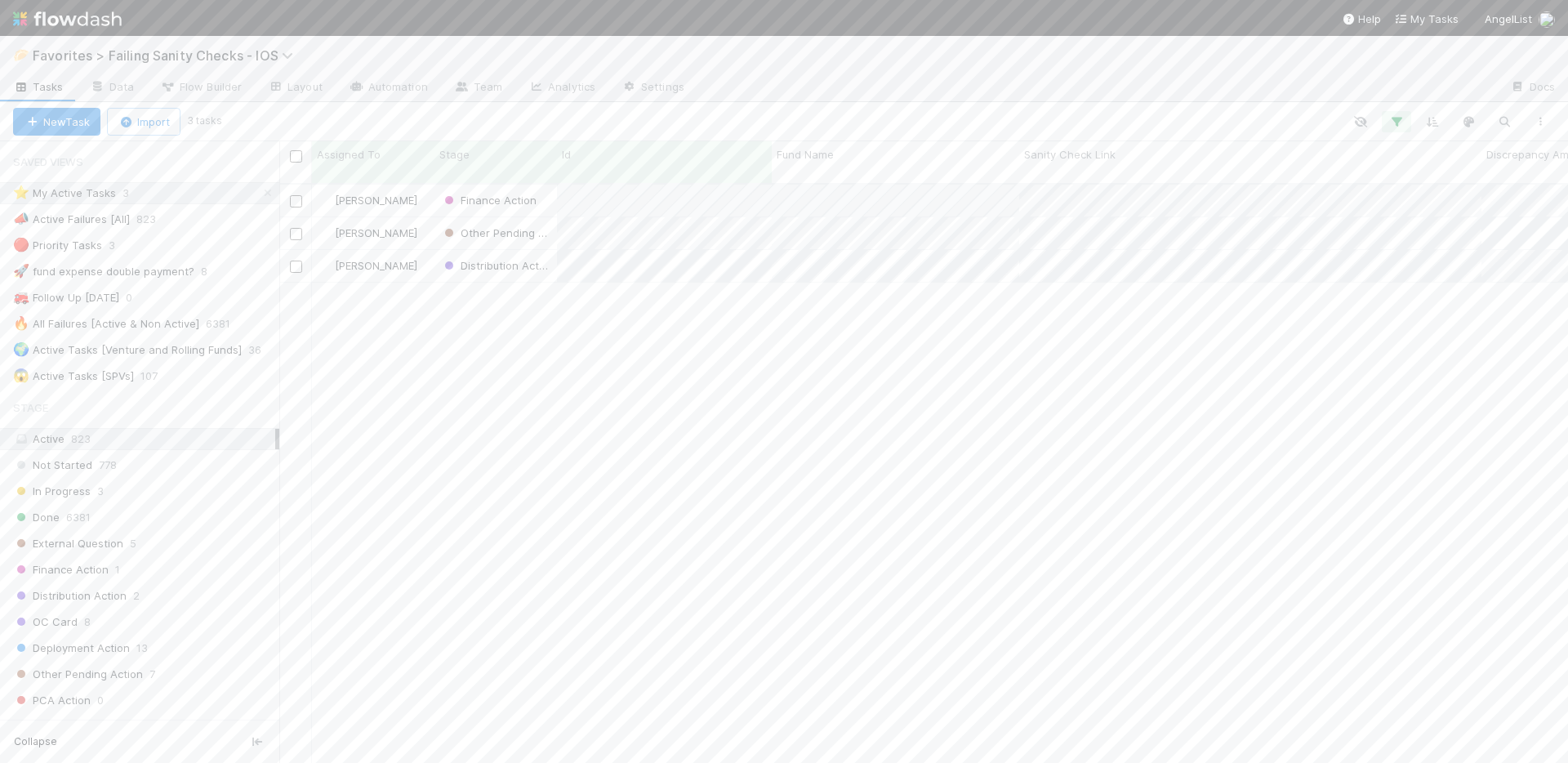
scroll to position [580, 1277]
click at [201, 462] on div "Not Started 774" at bounding box center [146, 465] width 266 height 21
click at [259, 192] on icon at bounding box center [267, 193] width 17 height 11
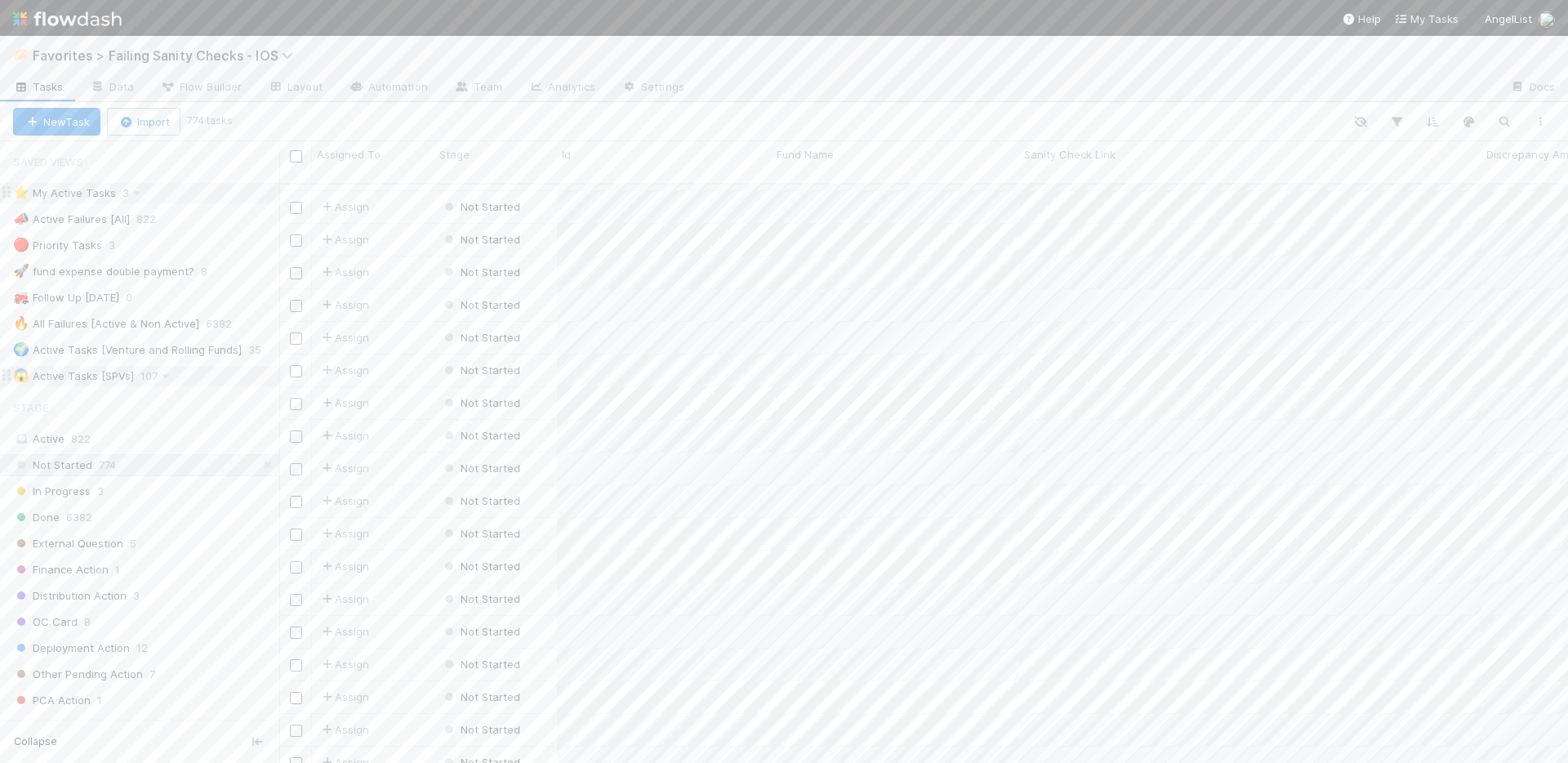
click at [200, 380] on div "😱 Active Tasks [SPVs] 107" at bounding box center [146, 376] width 266 height 21
click at [1385, 123] on button "button" at bounding box center [1396, 122] width 29 height 22
click at [1149, 106] on div "3 filters Reset Filters If Assigned To is current user and Stage is active and …" at bounding box center [784, 382] width 1568 height 763
click at [259, 378] on icon at bounding box center [267, 376] width 17 height 11
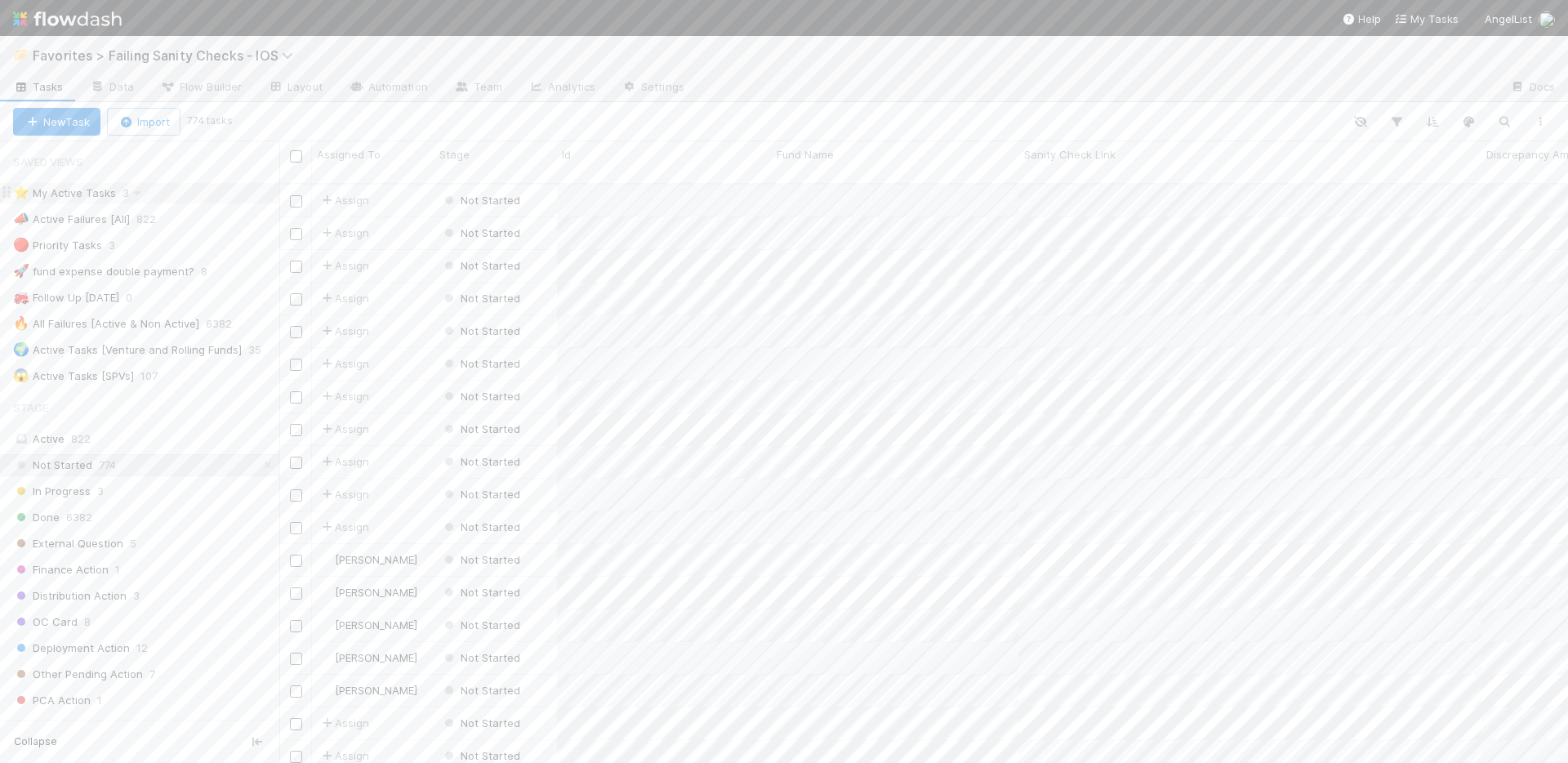
scroll to position [541, 0]
click at [1395, 126] on icon "button" at bounding box center [1396, 121] width 17 height 15
click at [1191, 168] on button "Add Filter" at bounding box center [1145, 171] width 490 height 23
click at [1019, 216] on div "Assigned To" at bounding box center [1002, 206] width 132 height 23
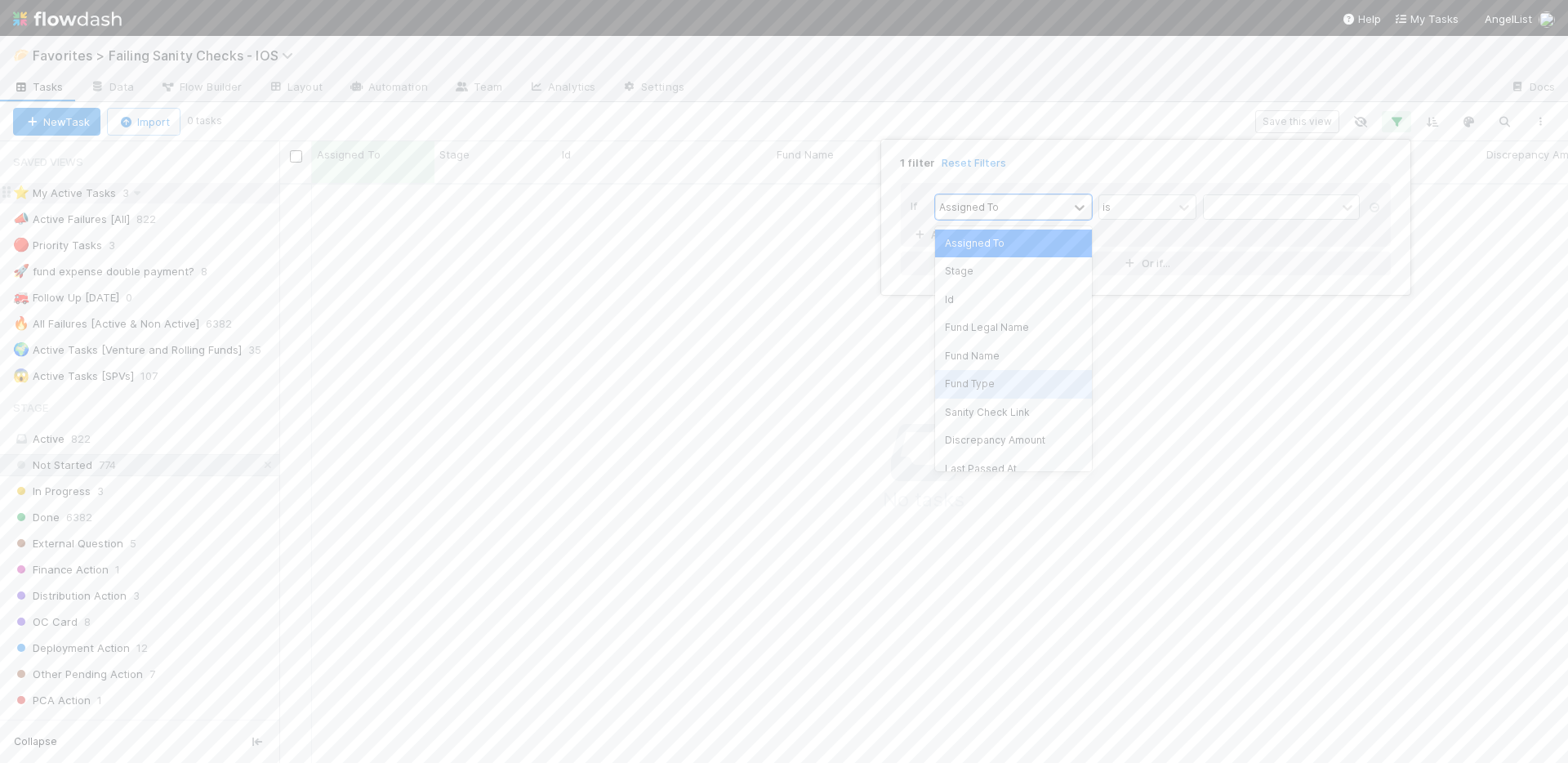
click at [1018, 376] on div "Fund Type" at bounding box center [1013, 383] width 157 height 27
click at [1162, 201] on div "contains" at bounding box center [1135, 206] width 73 height 23
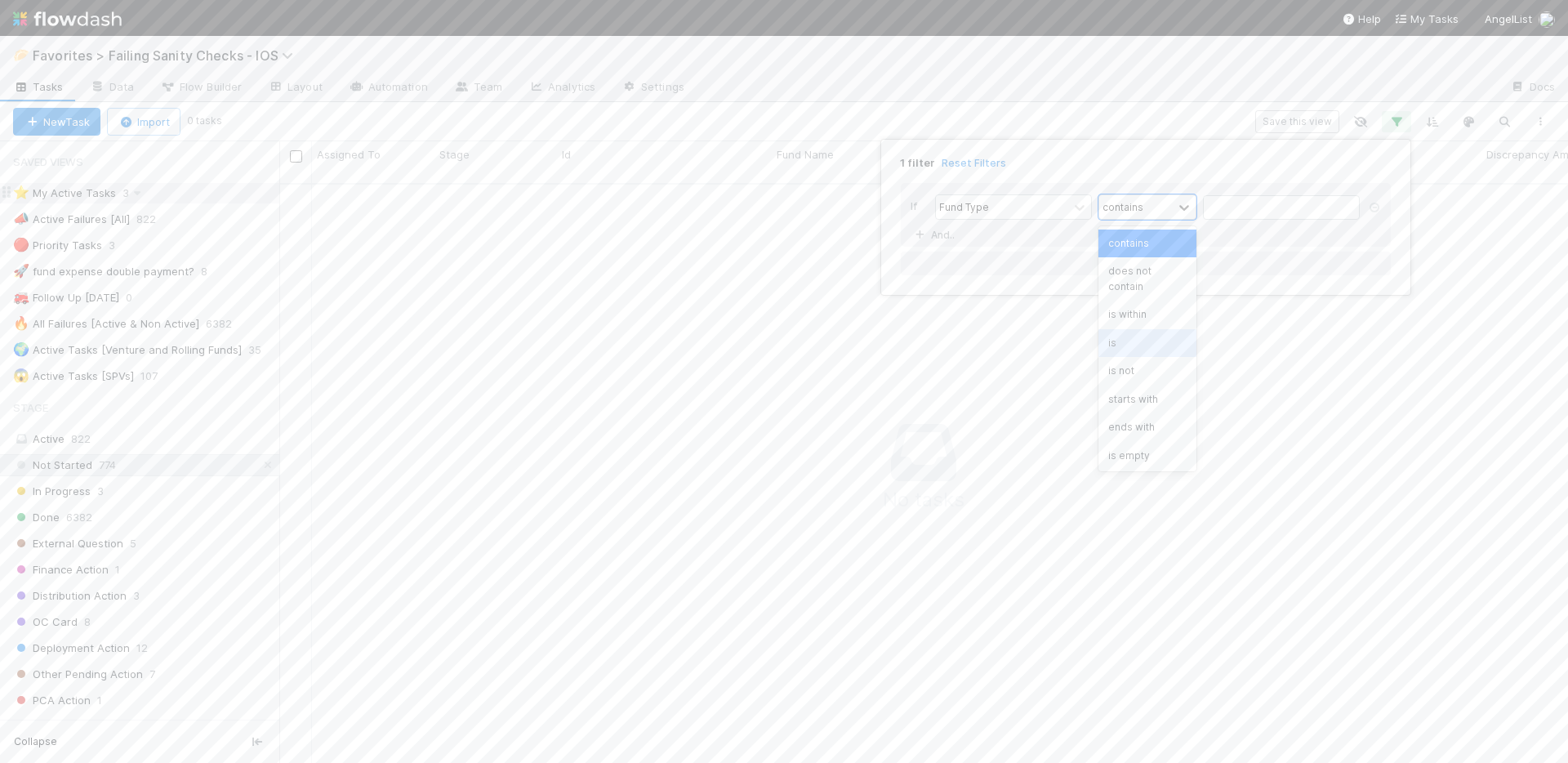
click at [1150, 337] on div "is" at bounding box center [1147, 342] width 98 height 27
click at [1235, 210] on input "text" at bounding box center [1280, 206] width 157 height 24
type input "SPV"
click at [1167, 86] on div "1 filter Reset Filters If Fund Type is SPV And.. Or if..." at bounding box center [784, 382] width 1568 height 763
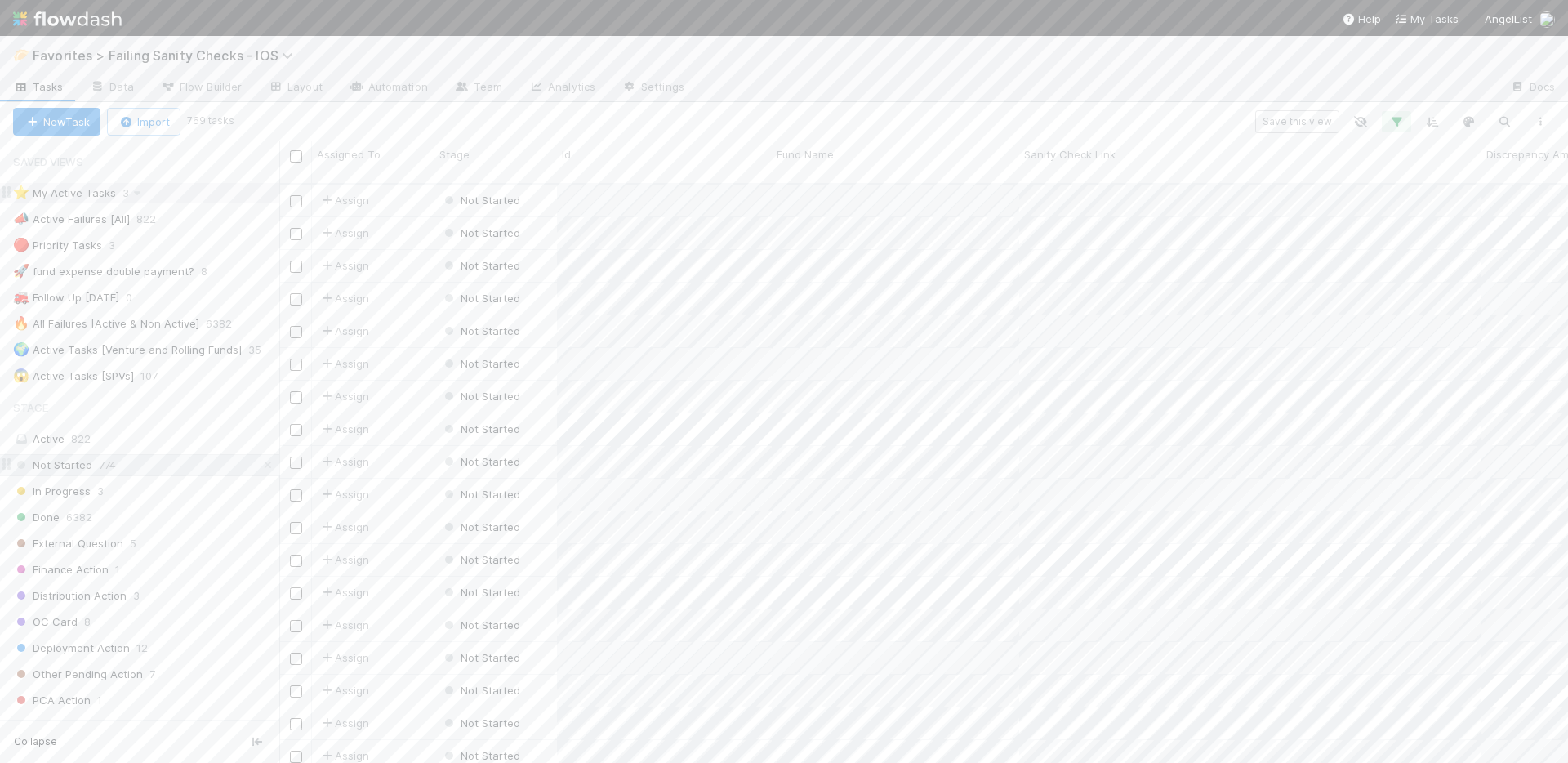
click at [259, 464] on icon at bounding box center [267, 465] width 17 height 11
click at [1402, 117] on icon "button" at bounding box center [1396, 121] width 17 height 15
click at [1375, 205] on icon at bounding box center [1373, 207] width 17 height 10
click at [1030, 94] on div "Add Filter" at bounding box center [784, 382] width 1568 height 763
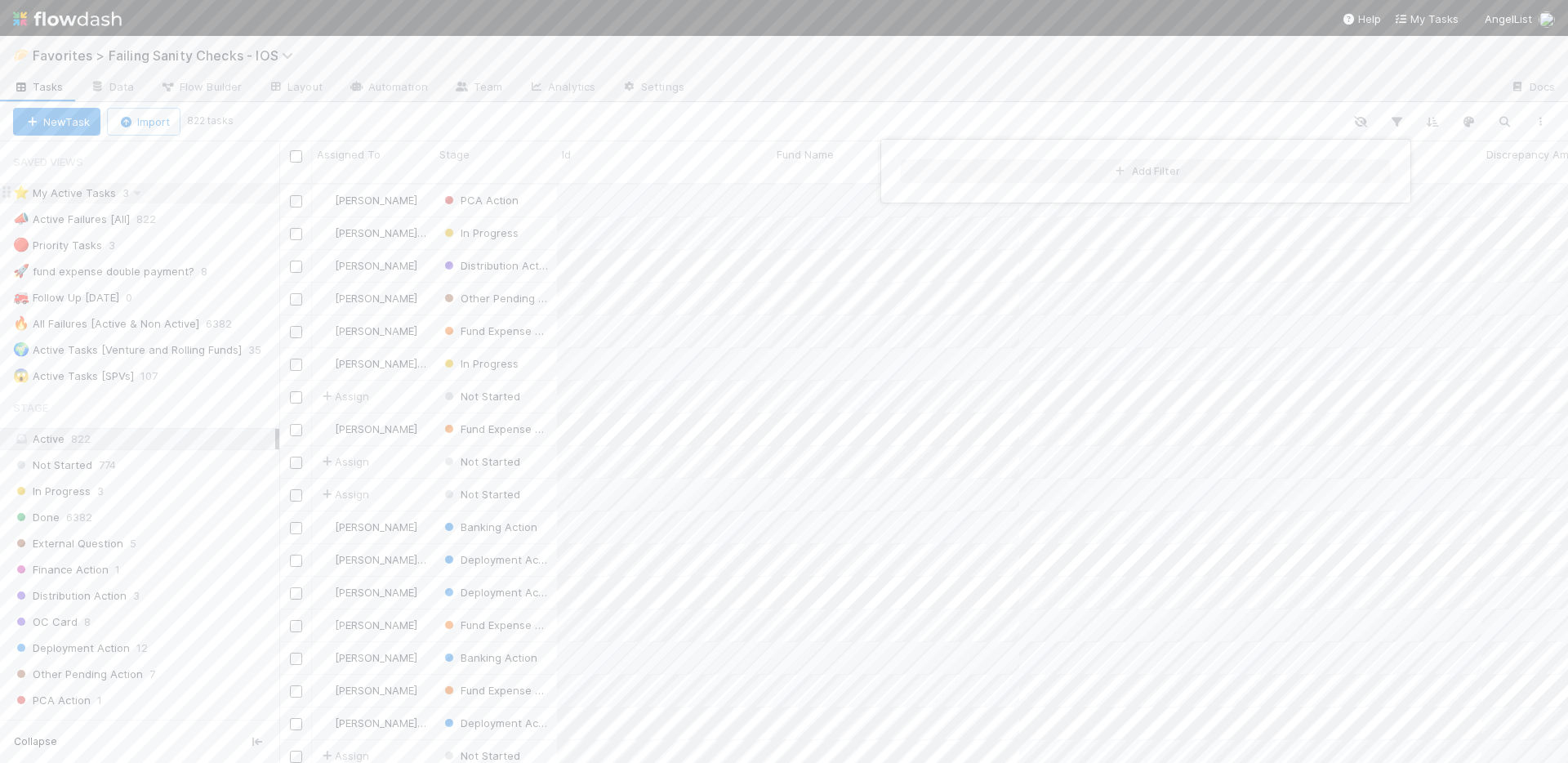
click at [976, 77] on div "Add Filter" at bounding box center [784, 382] width 1568 height 763
click at [212, 200] on div "⭐ My Active Tasks 3" at bounding box center [146, 193] width 266 height 21
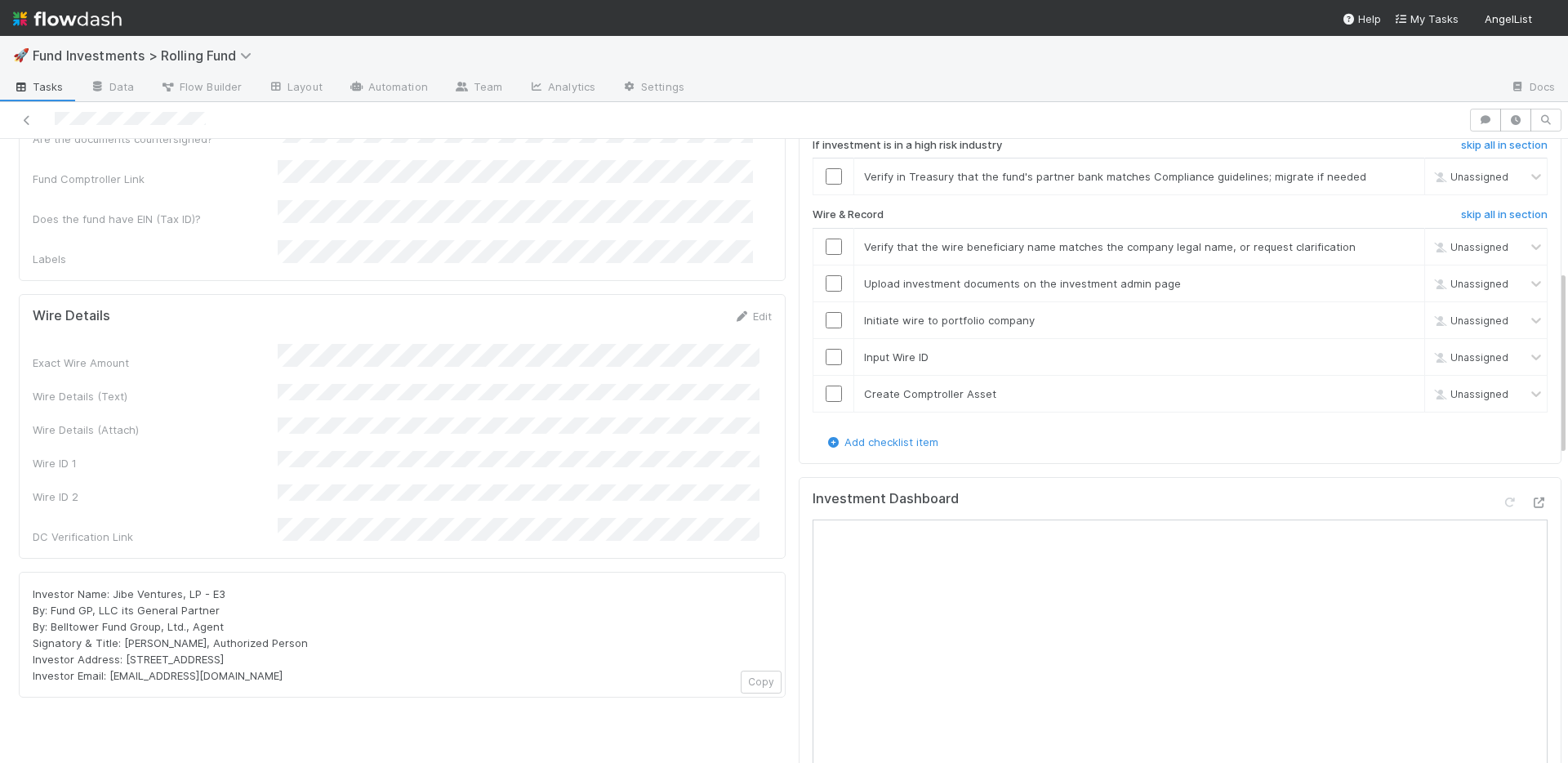
scroll to position [761, 0]
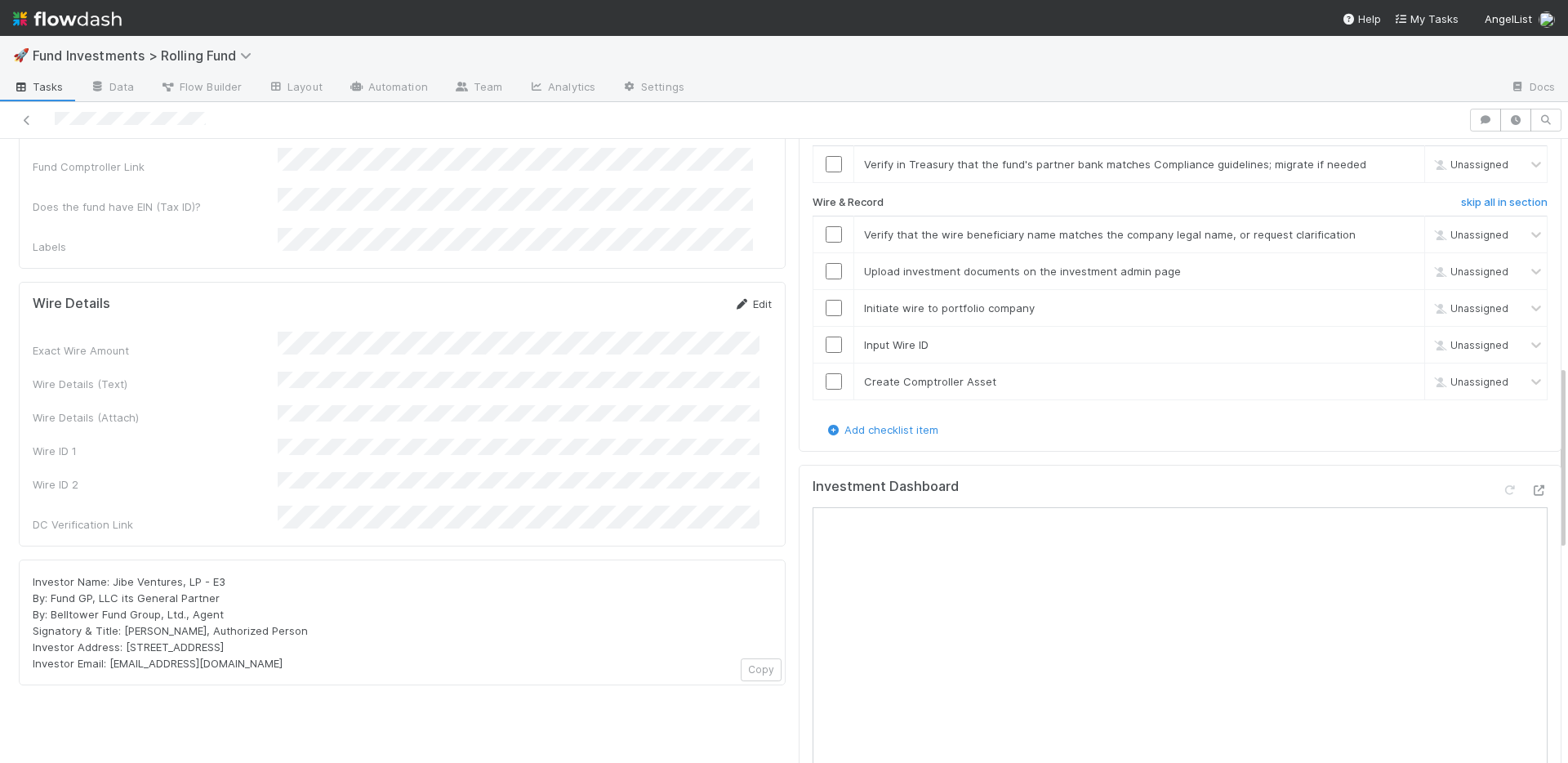
click at [734, 298] on icon at bounding box center [741, 303] width 17 height 11
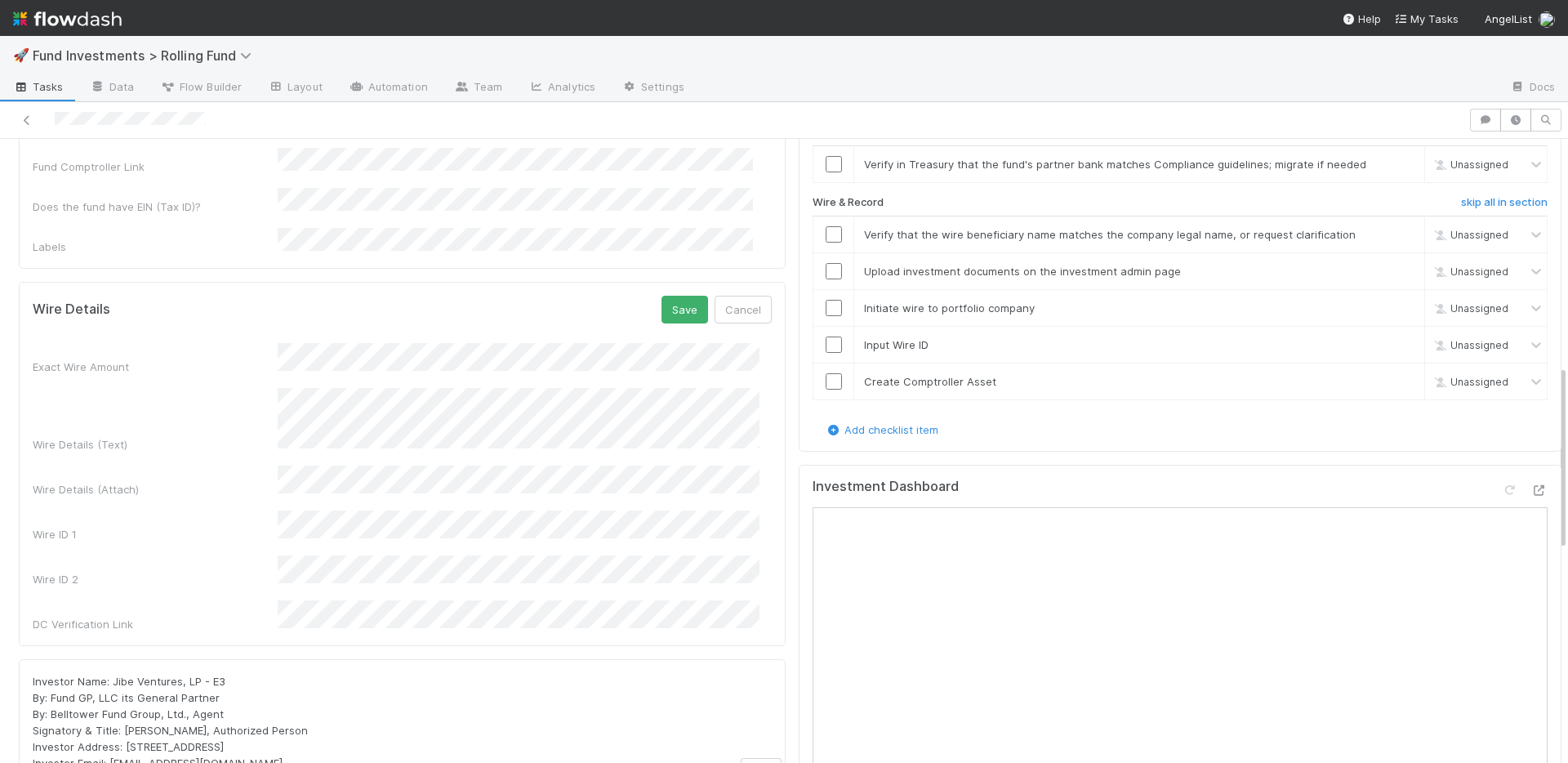
click at [236, 600] on div "DC Verification Link" at bounding box center [401, 615] width 739 height 32
click at [678, 295] on button "Save" at bounding box center [685, 309] width 47 height 27
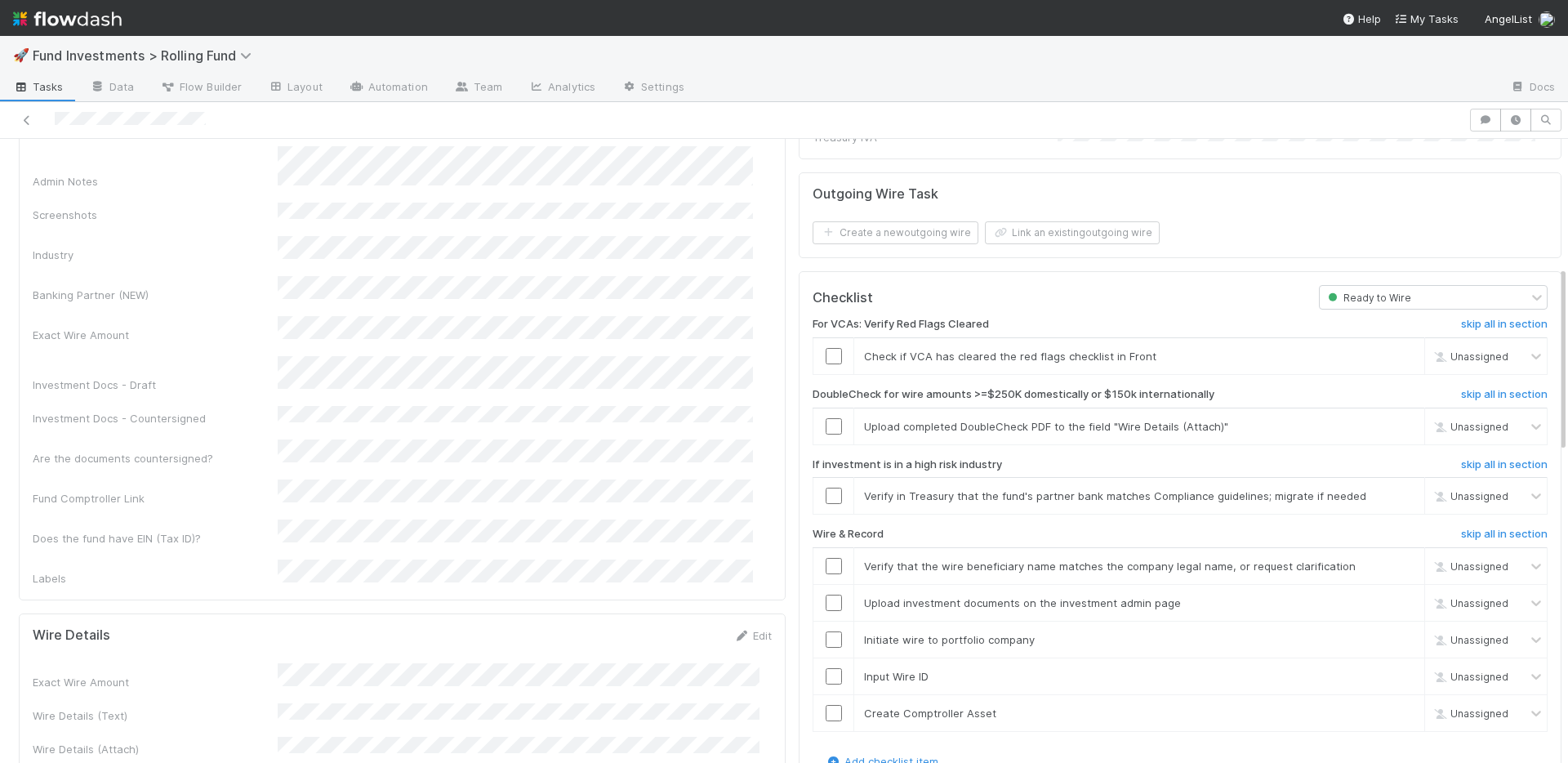
scroll to position [0, 0]
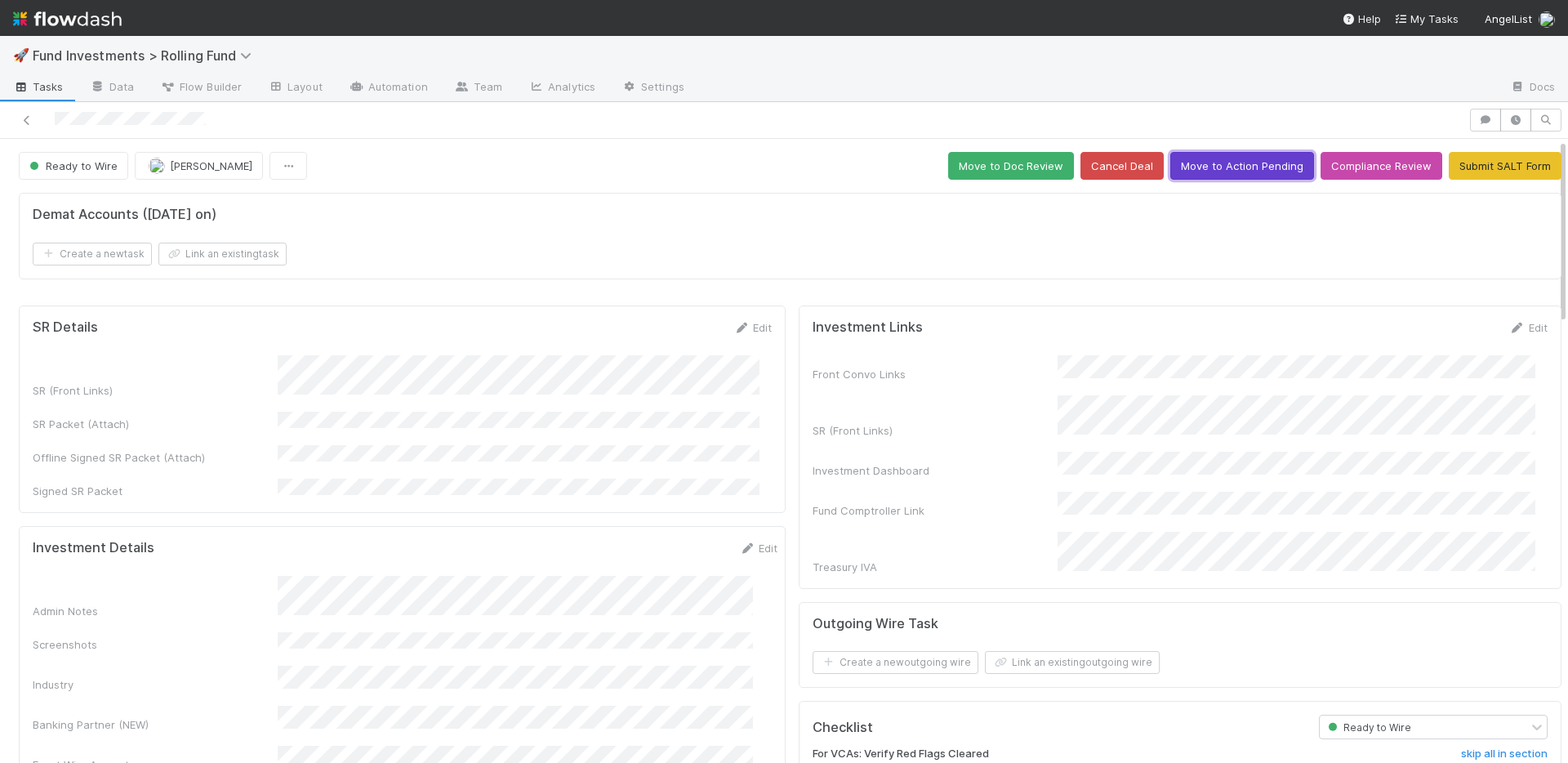
click at [1227, 165] on button "Move to Action Pending" at bounding box center [1241, 165] width 144 height 27
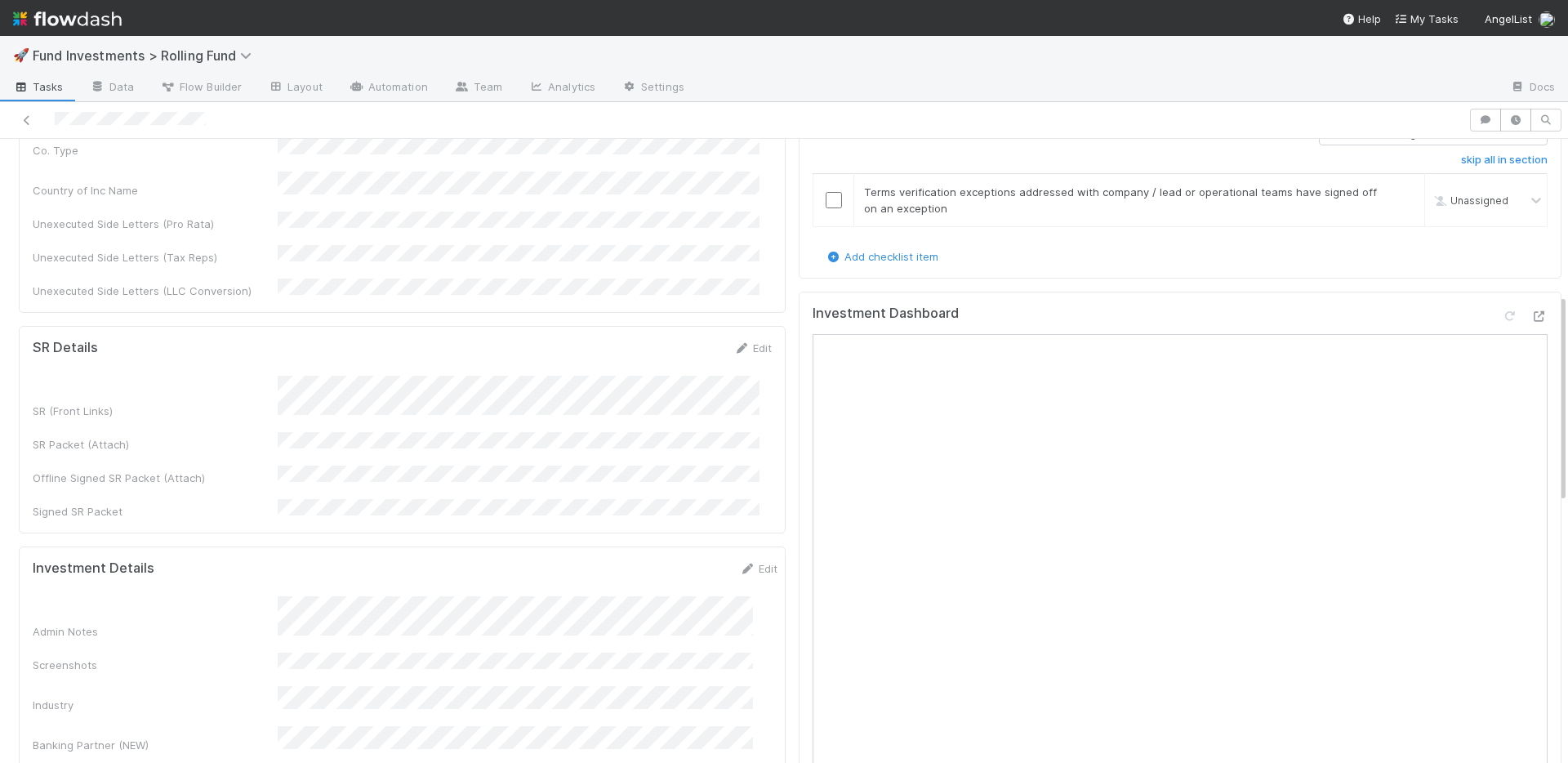
scroll to position [716, 0]
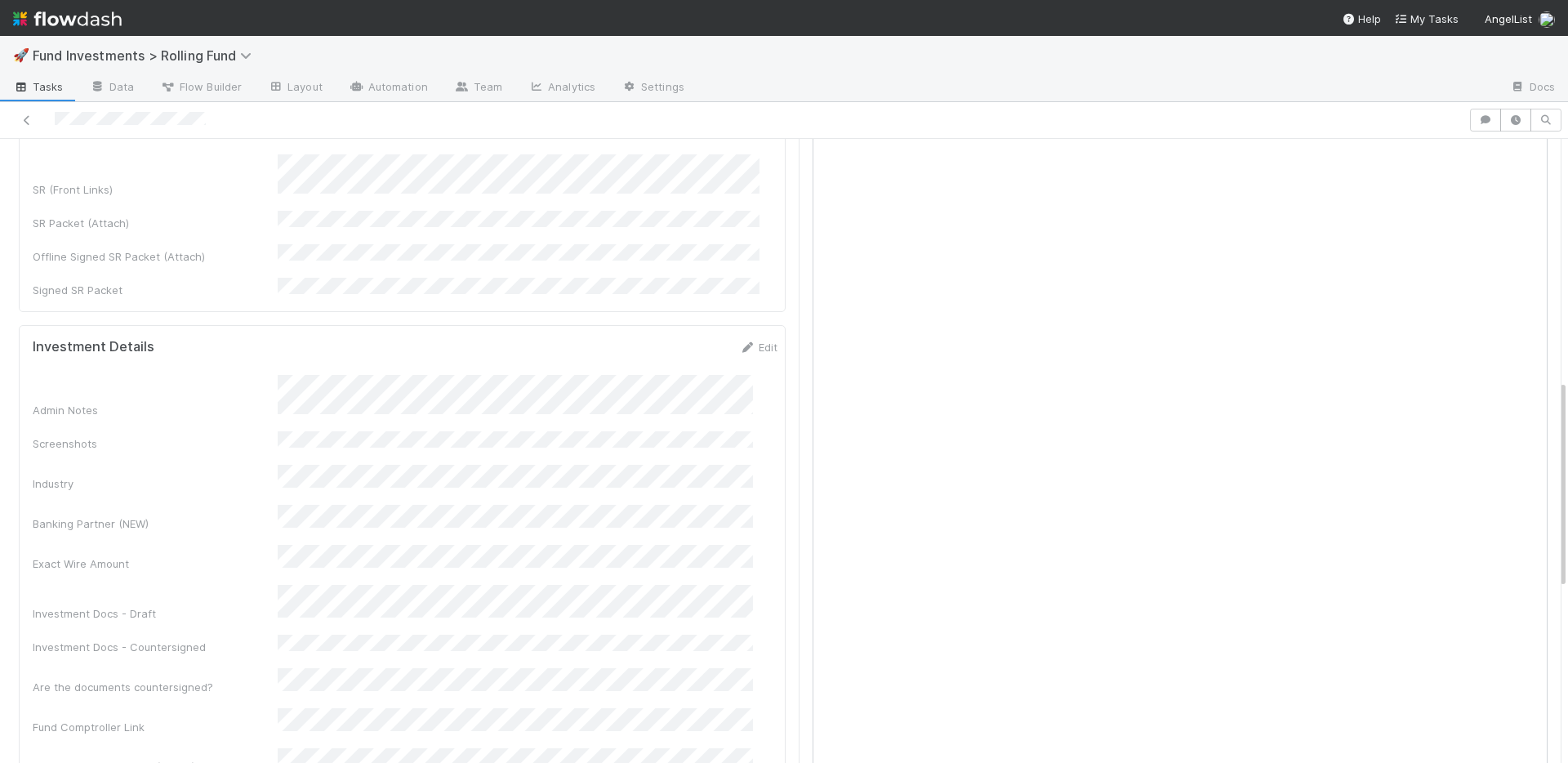
click at [401, 678] on div "Admin Notes Screenshots Industry Banking Partner (NEW) Exact Wire Amount Invest…" at bounding box center [404, 595] width 744 height 440
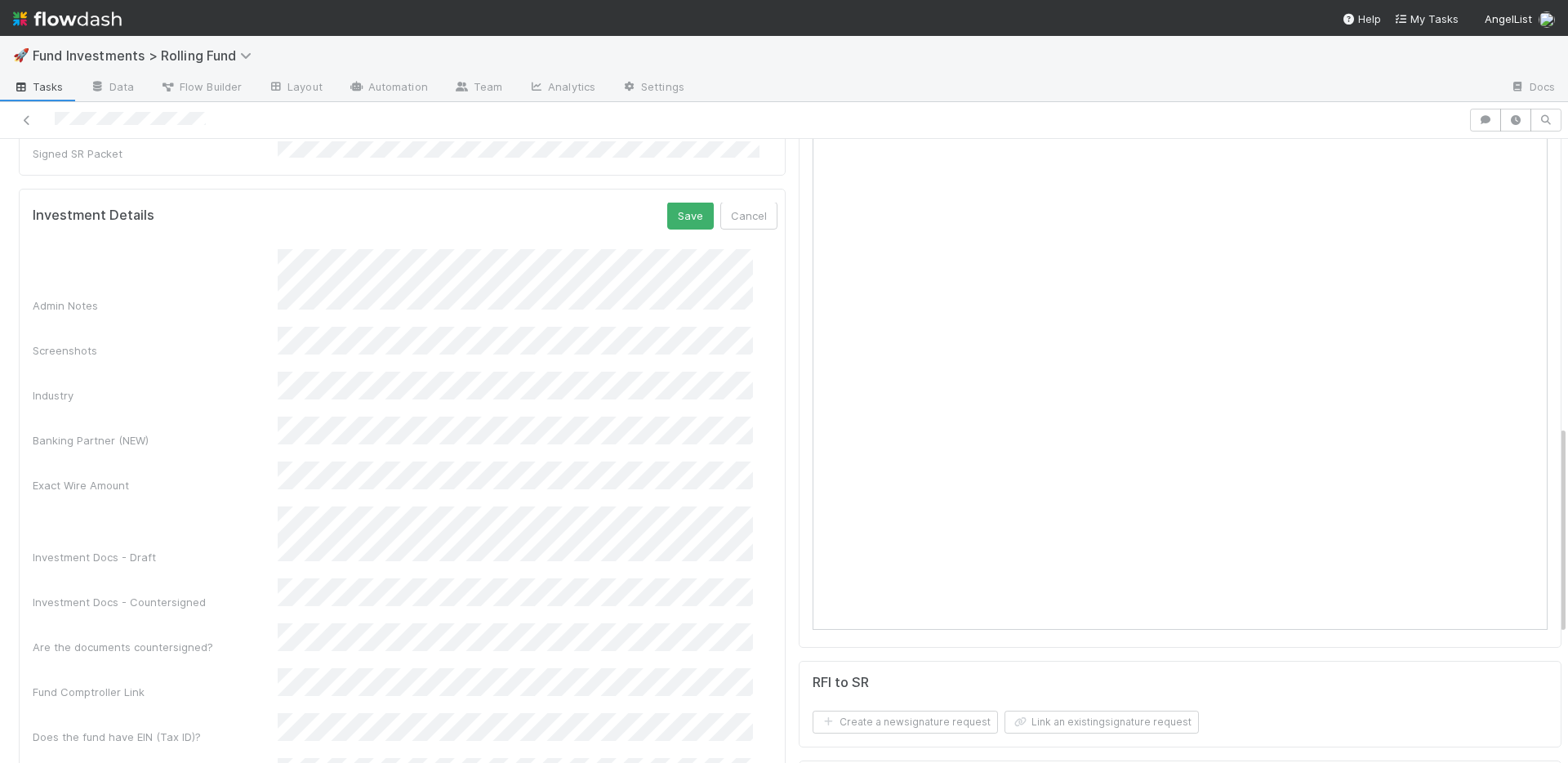
scroll to position [0, 0]
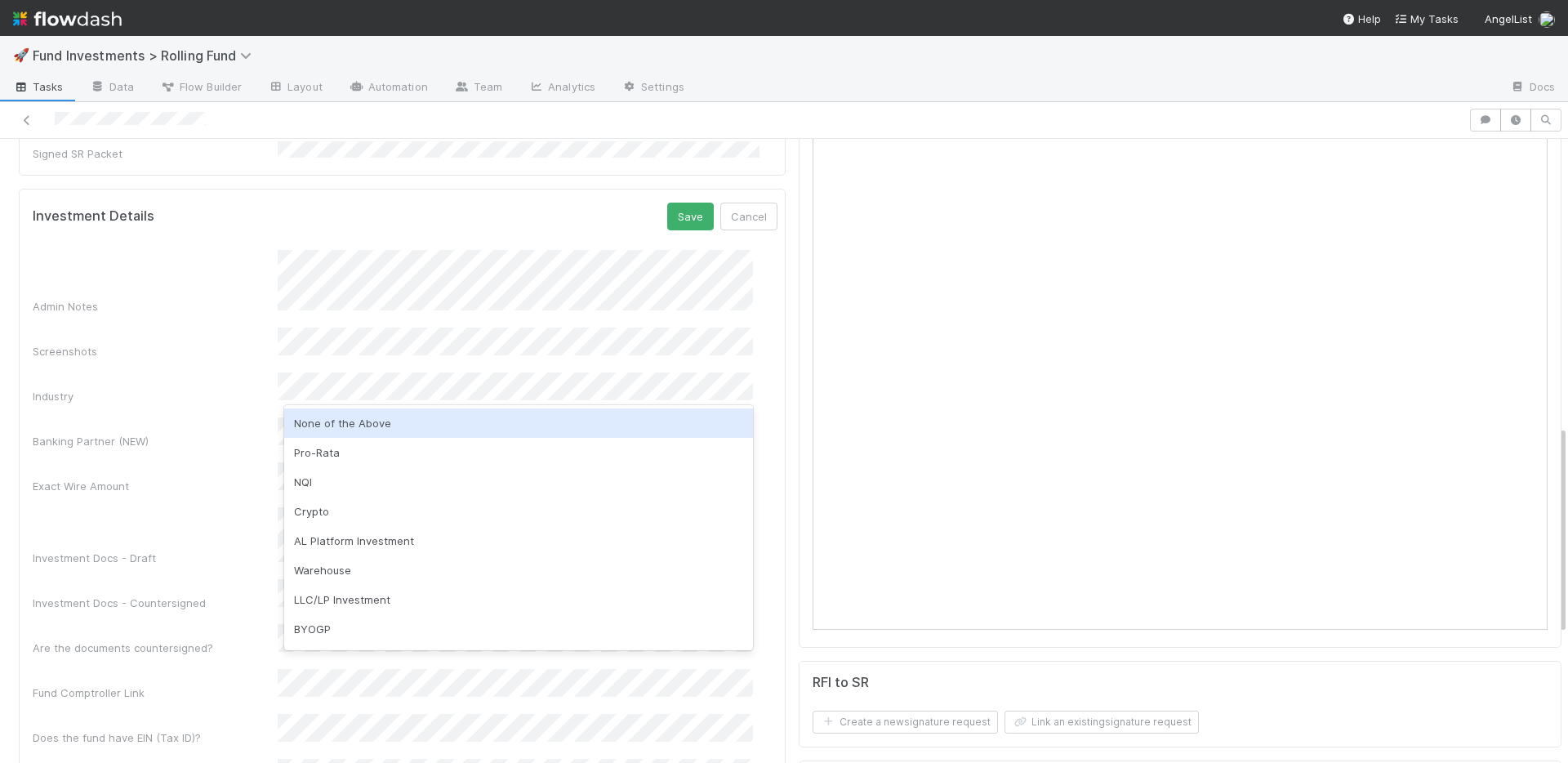
click at [354, 430] on div "None of the Above" at bounding box center [517, 423] width 469 height 29
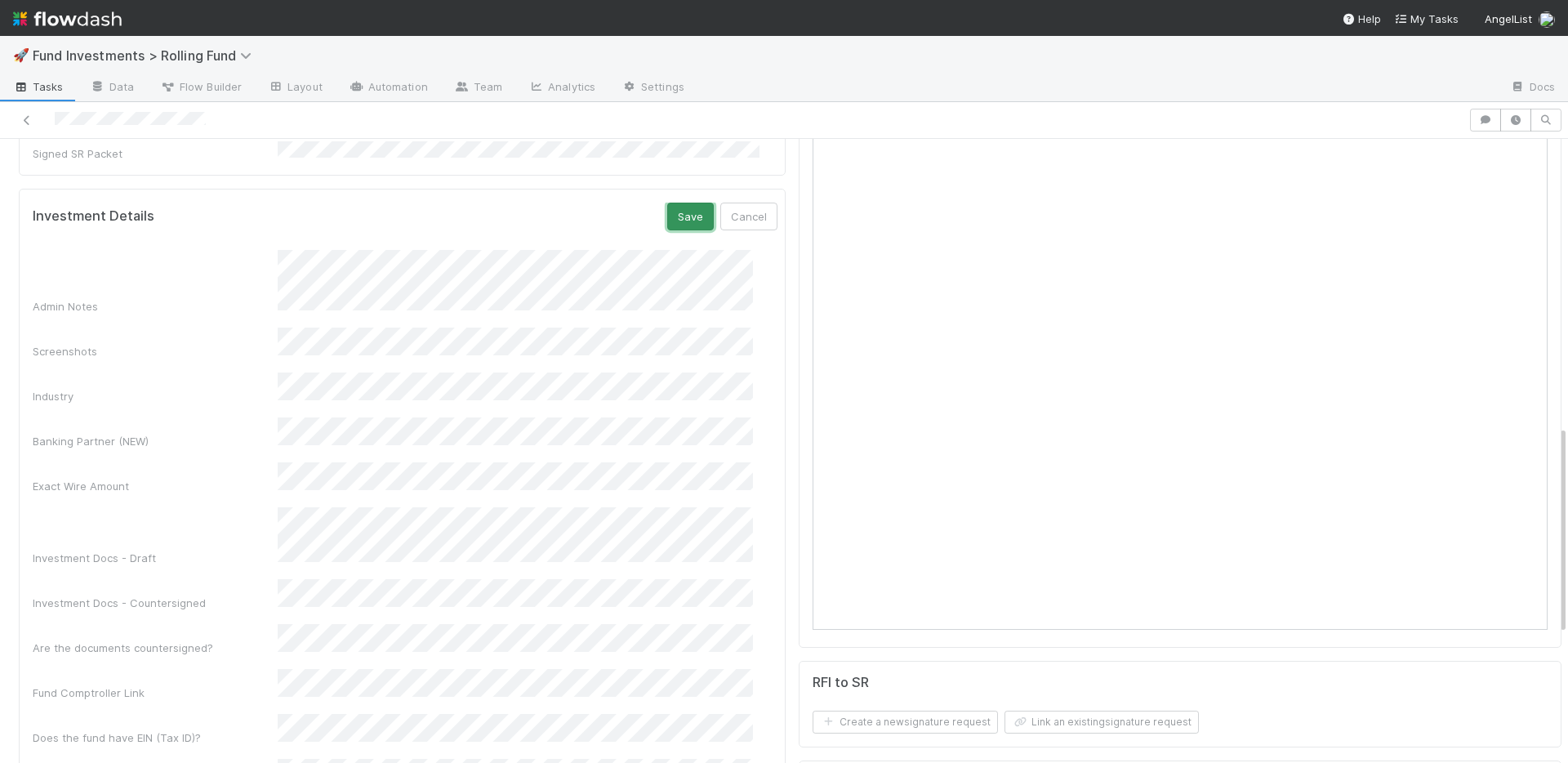
click at [674, 202] on button "Save" at bounding box center [691, 216] width 47 height 27
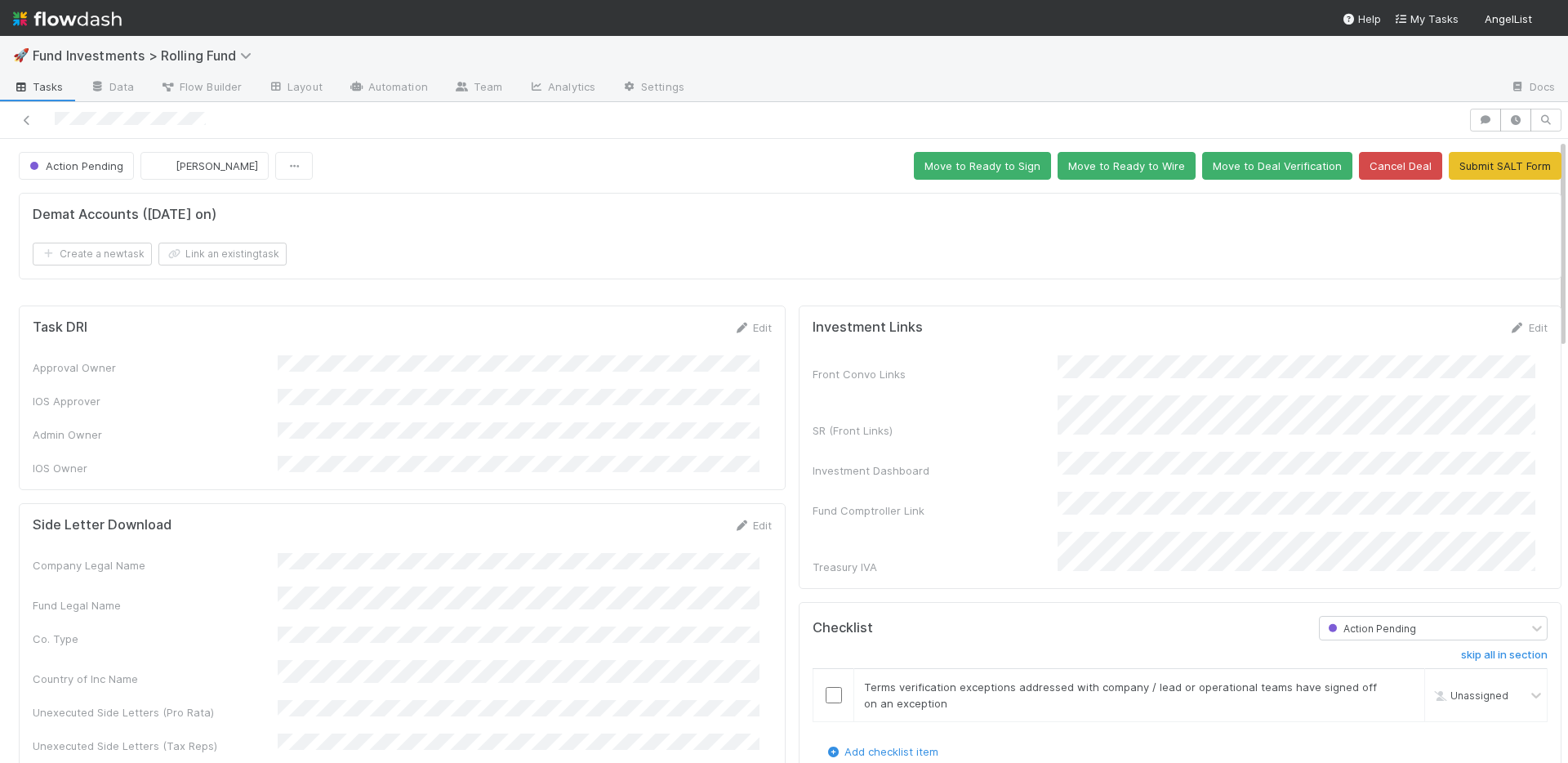
scroll to position [343, 0]
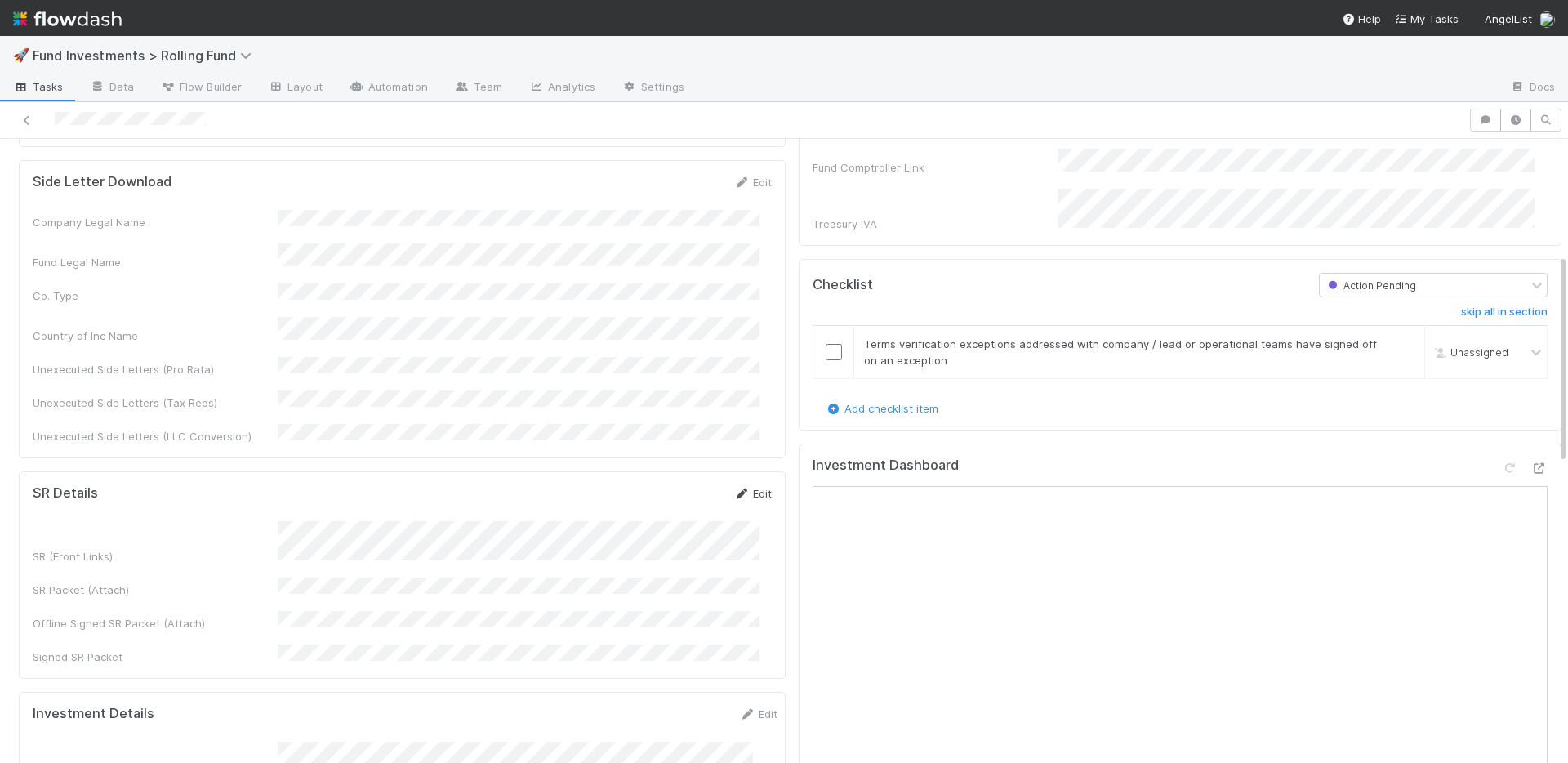
click at [750, 486] on link "Edit" at bounding box center [752, 492] width 38 height 13
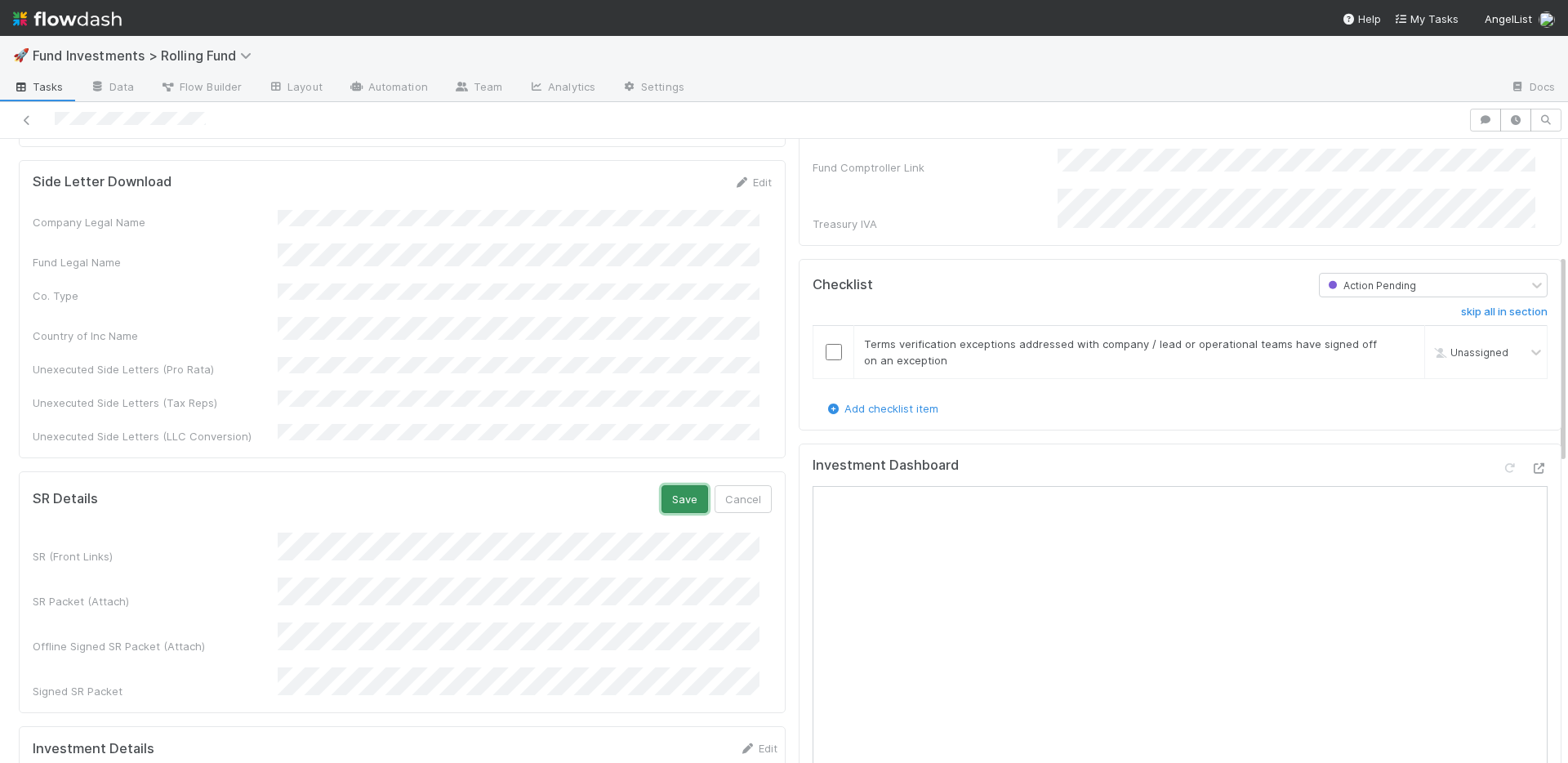
click at [674, 485] on button "Save" at bounding box center [685, 499] width 47 height 27
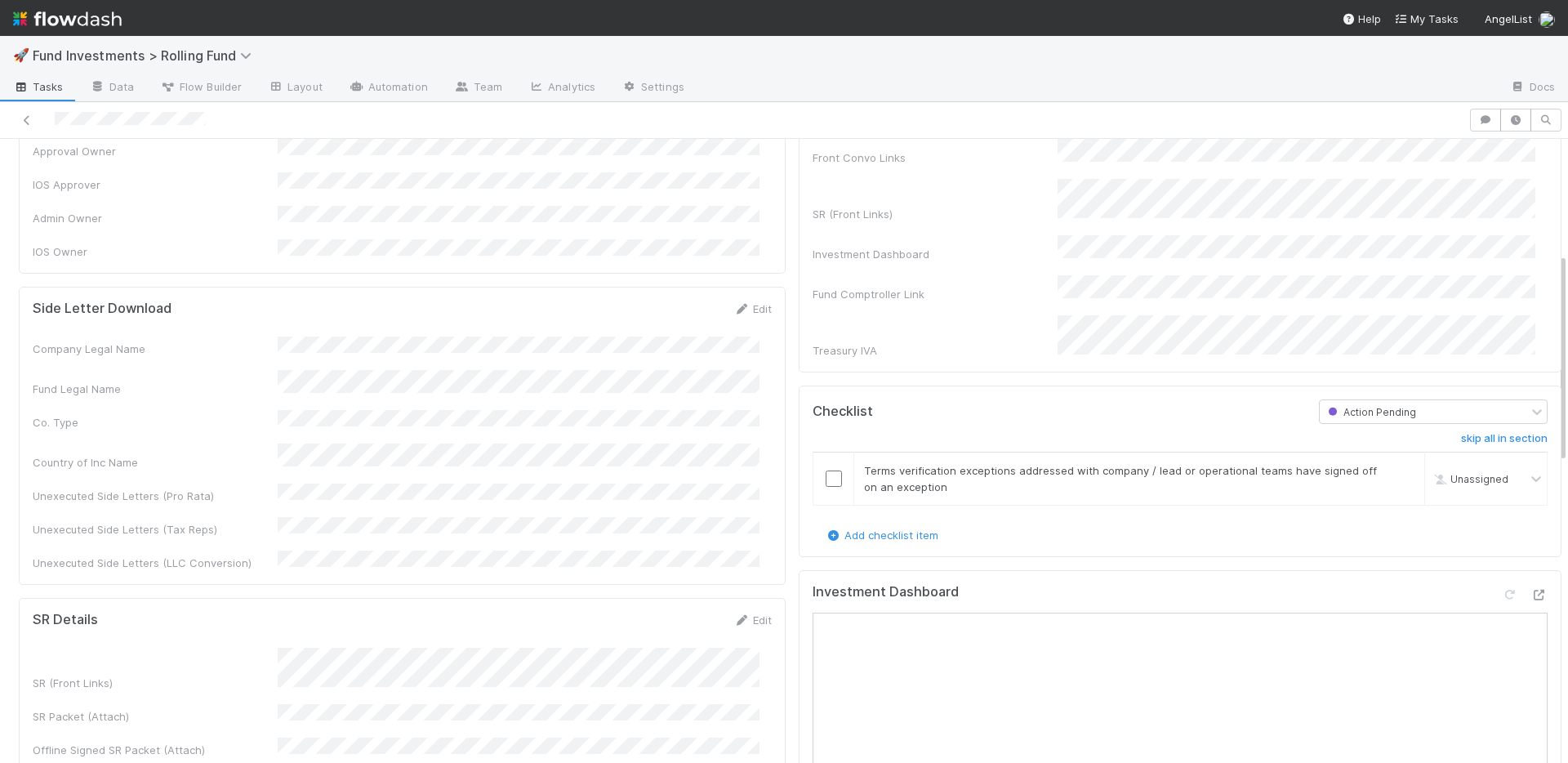
scroll to position [204, 0]
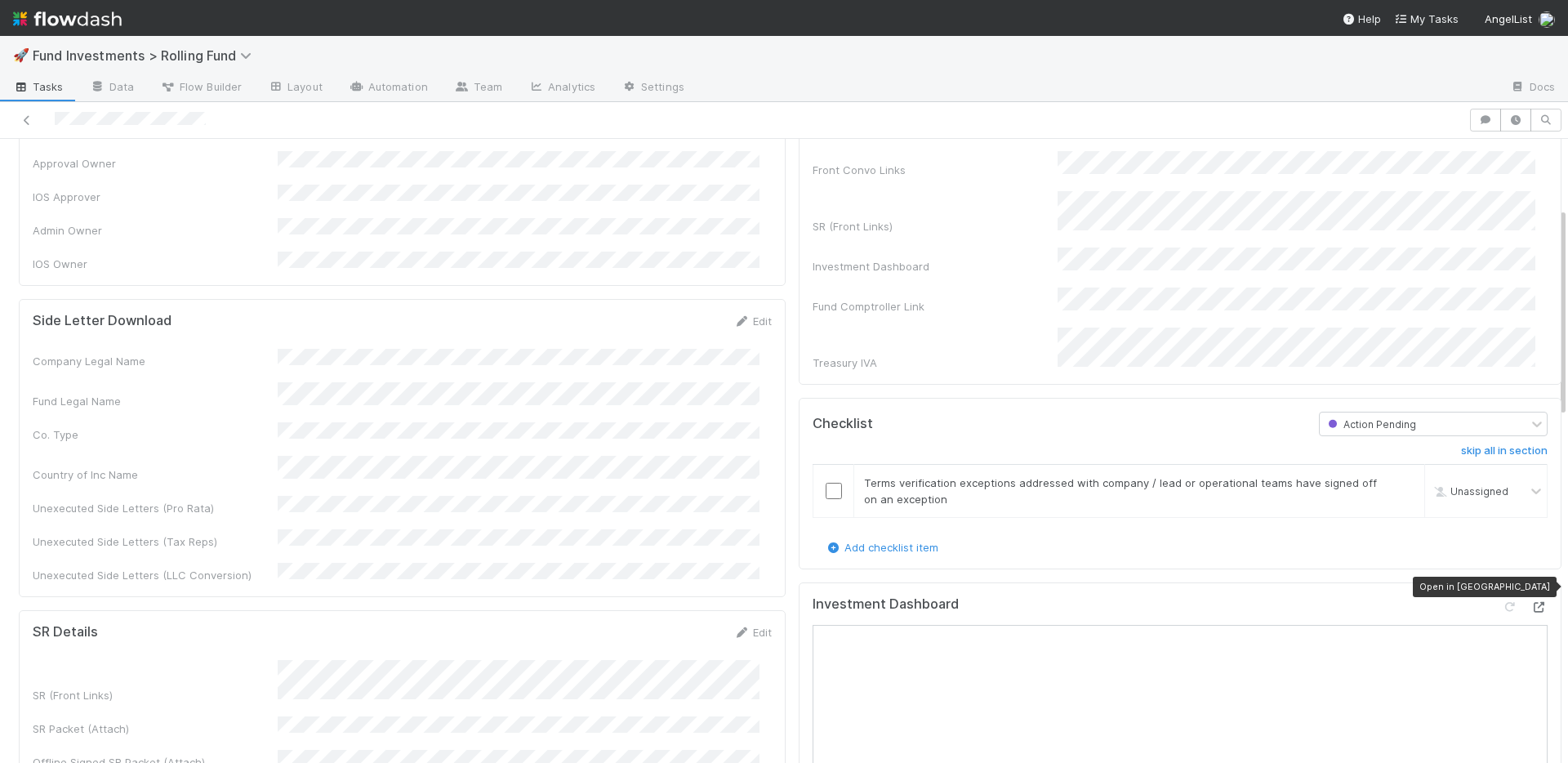
click at [1531, 602] on icon at bounding box center [1539, 606] width 17 height 11
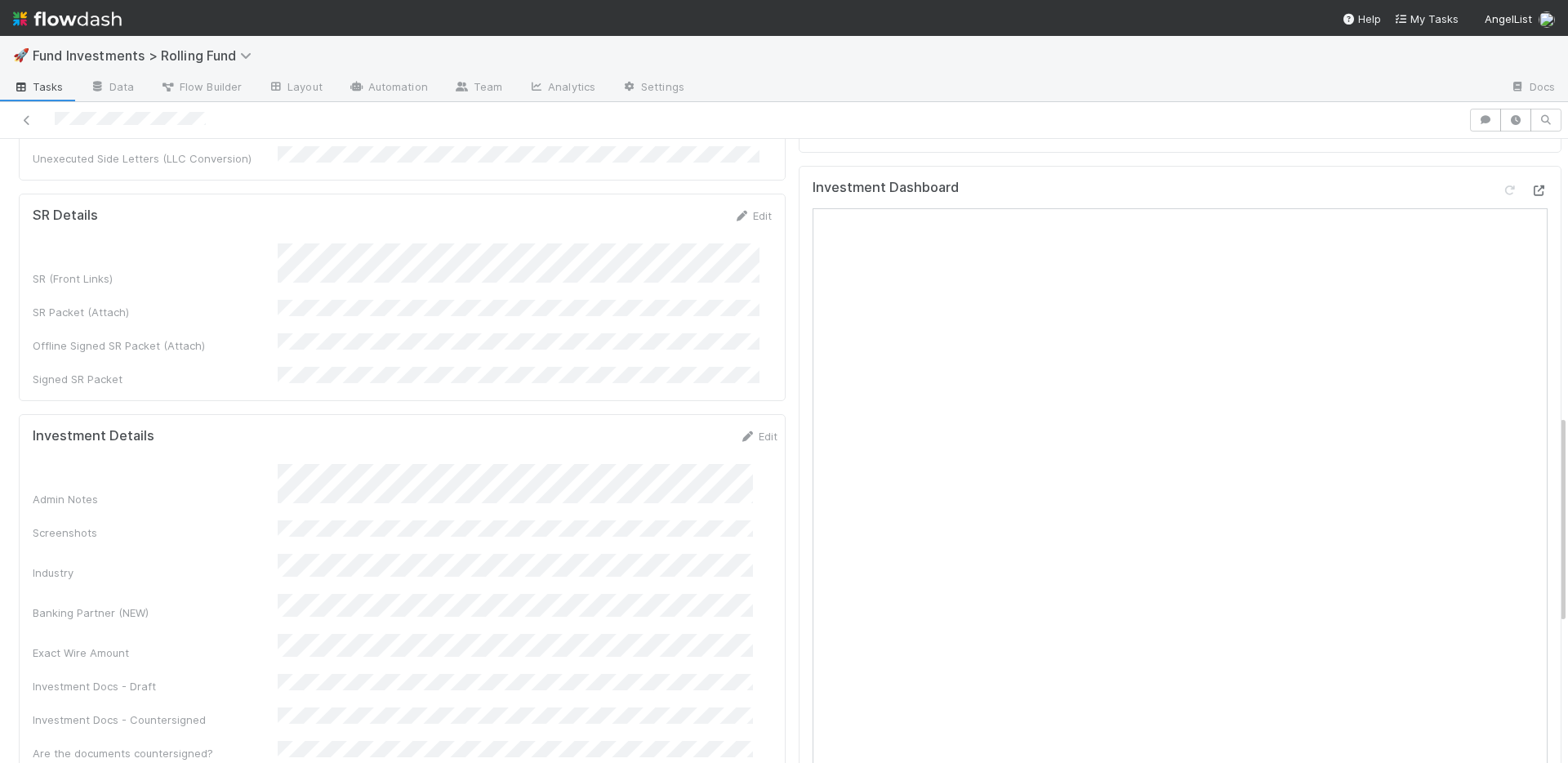
scroll to position [868, 0]
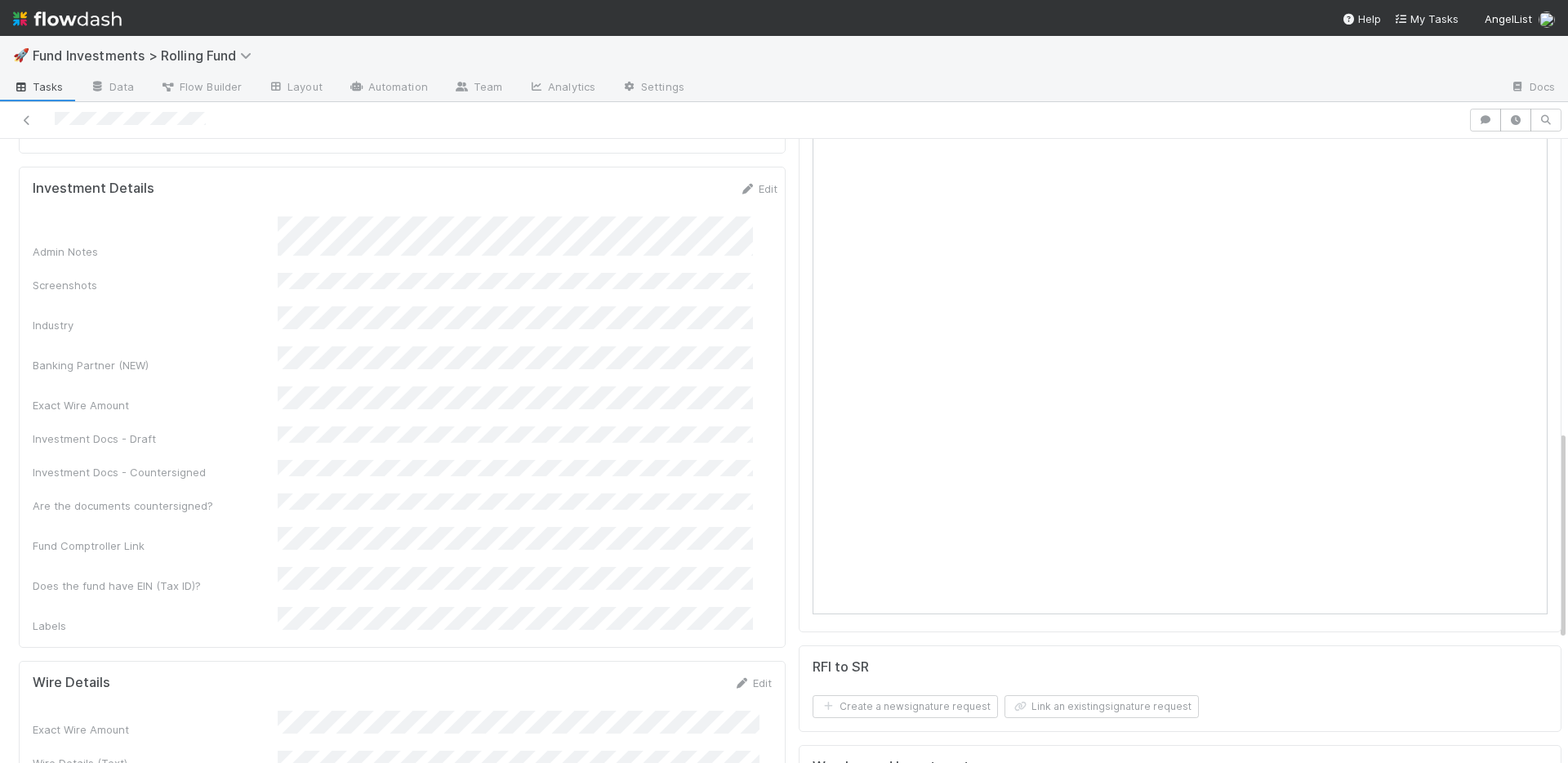
click at [443, 401] on div "Admin Notes Screenshots Industry Banking Partner (NEW) Exact Wire Amount Invest…" at bounding box center [404, 425] width 744 height 418
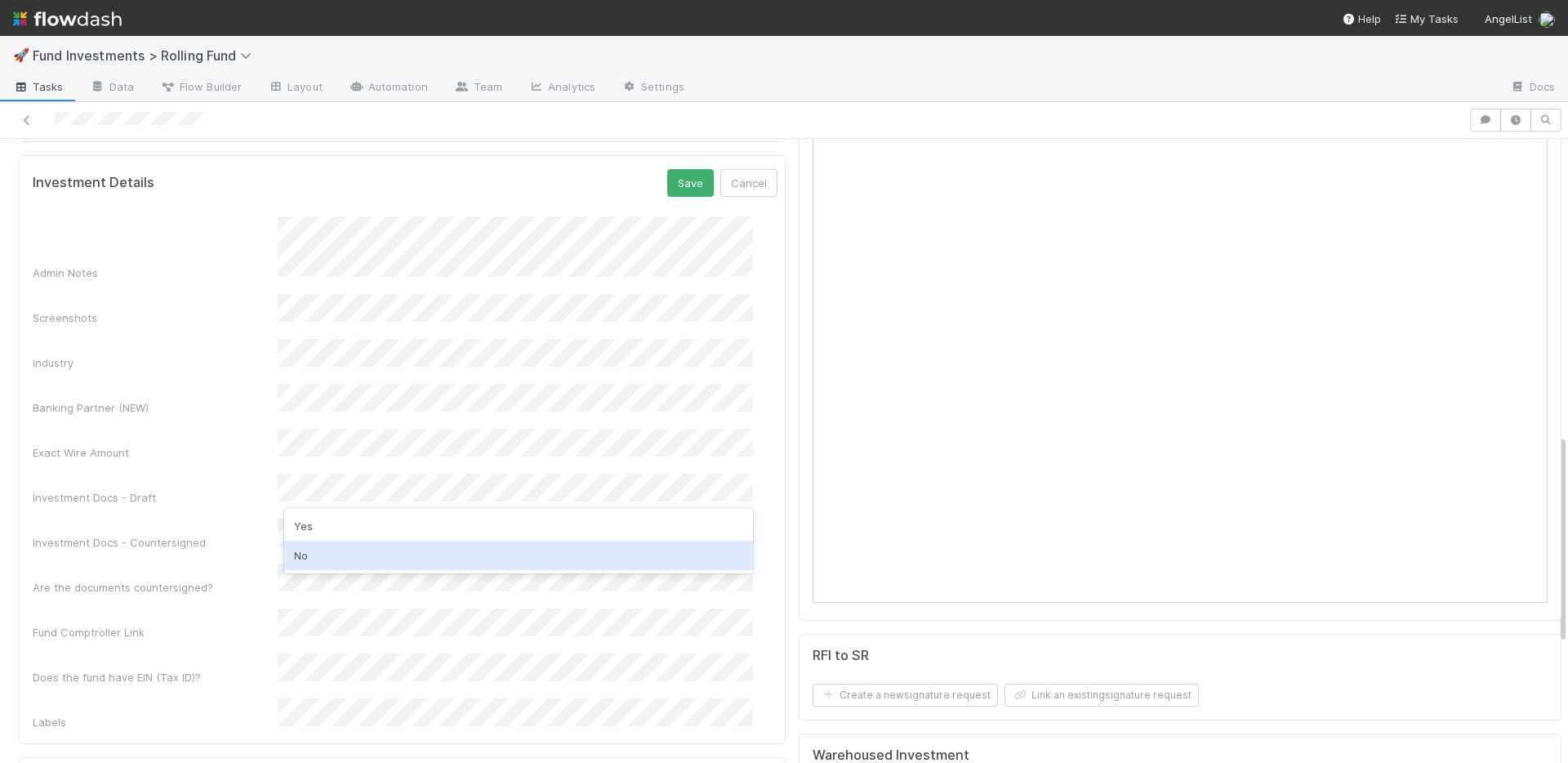
click at [350, 547] on div "No" at bounding box center [517, 556] width 469 height 29
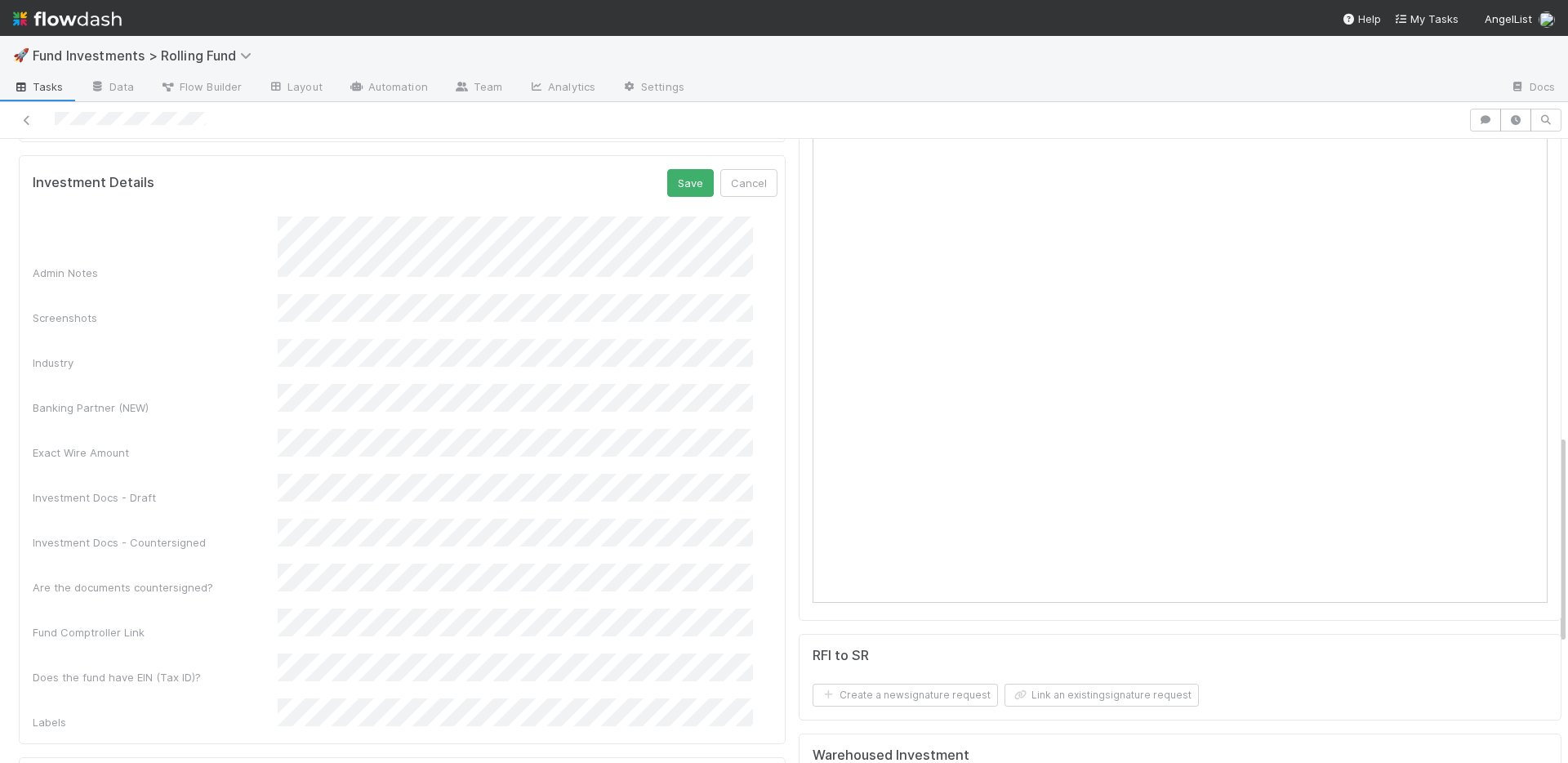
click at [225, 624] on div "Fund Comptroller Link" at bounding box center [155, 632] width 245 height 17
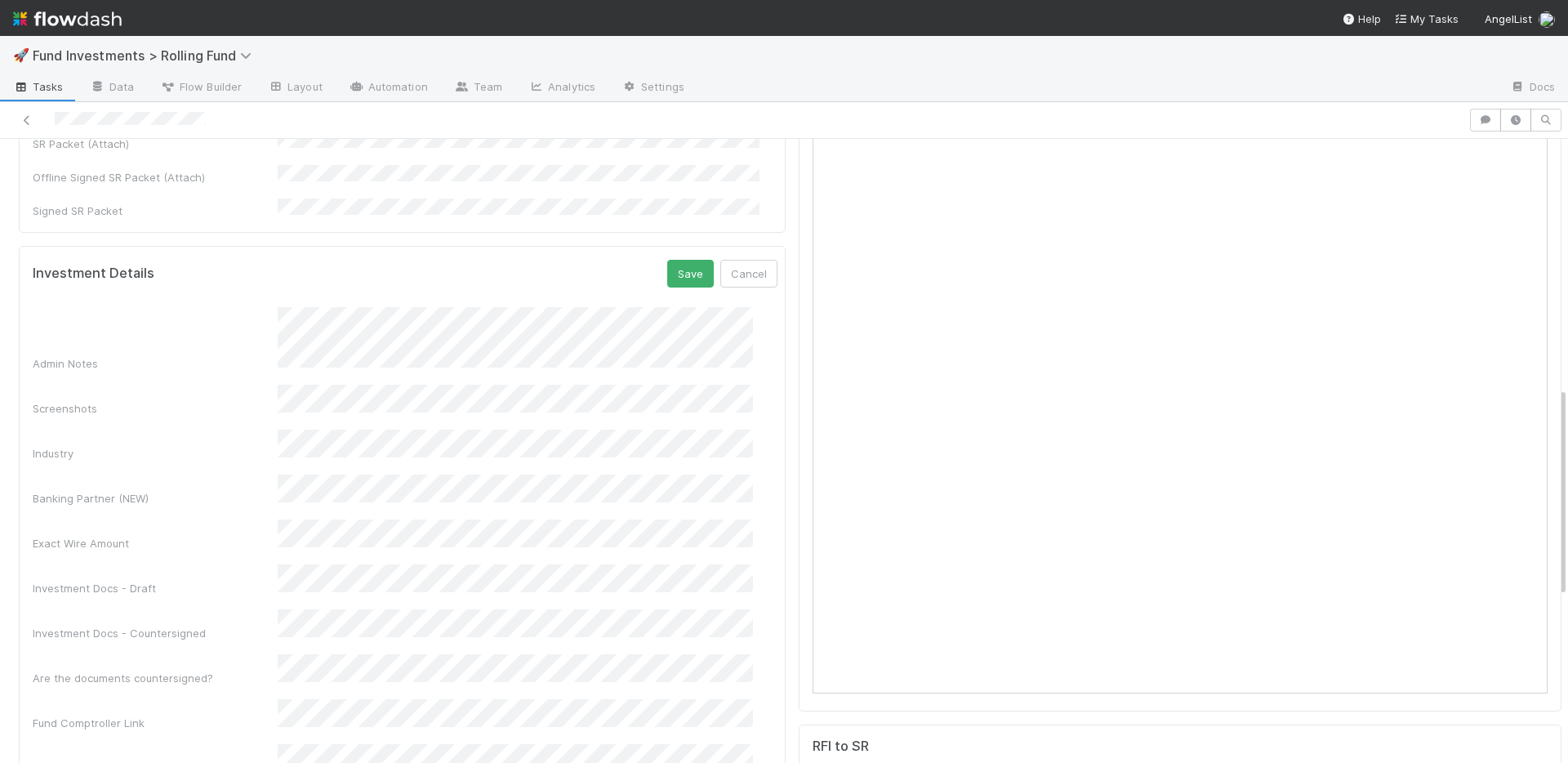
scroll to position [721, 0]
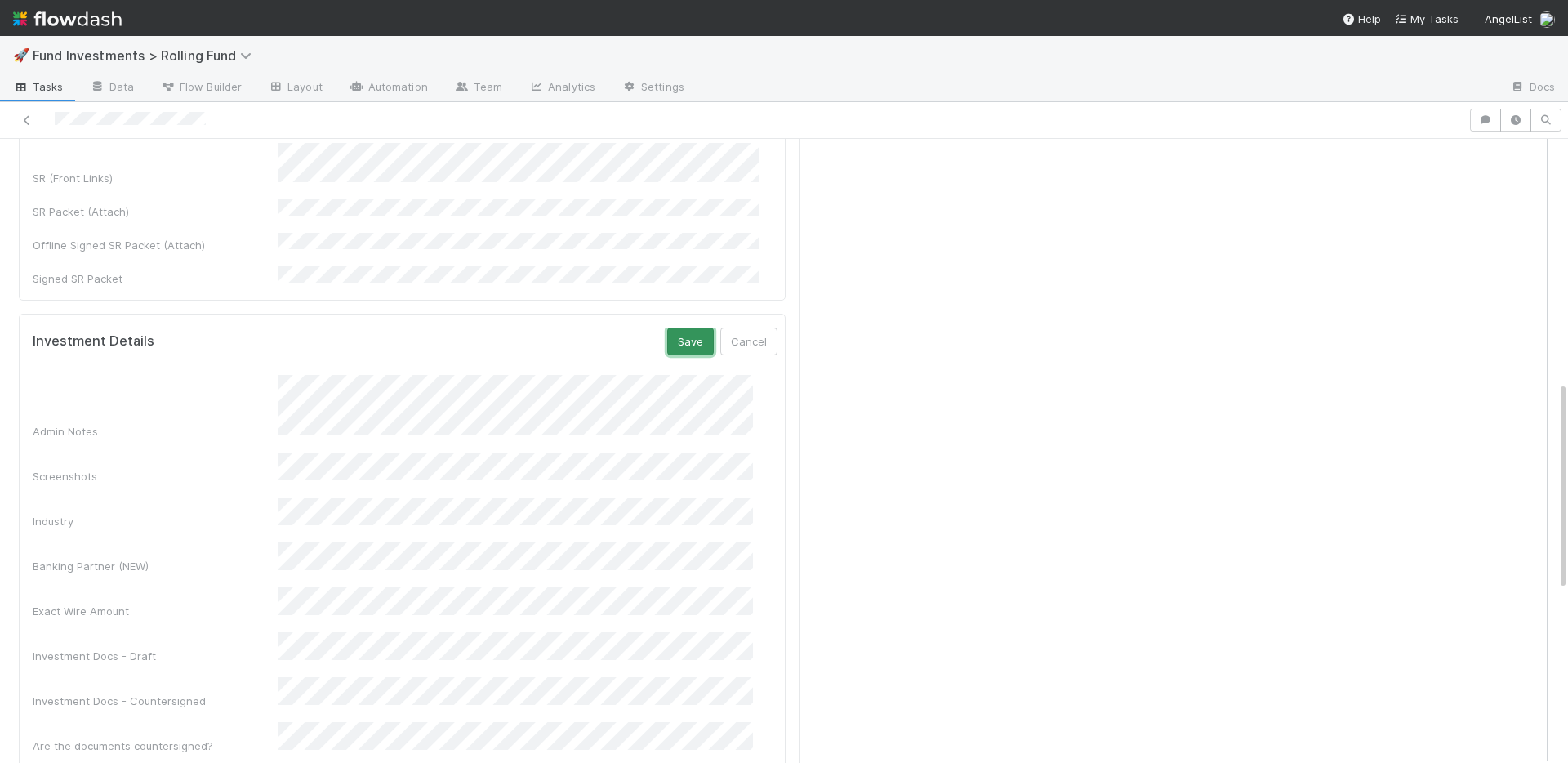
click at [667, 328] on button "Save" at bounding box center [691, 341] width 47 height 27
